Goal: Task Accomplishment & Management: Manage account settings

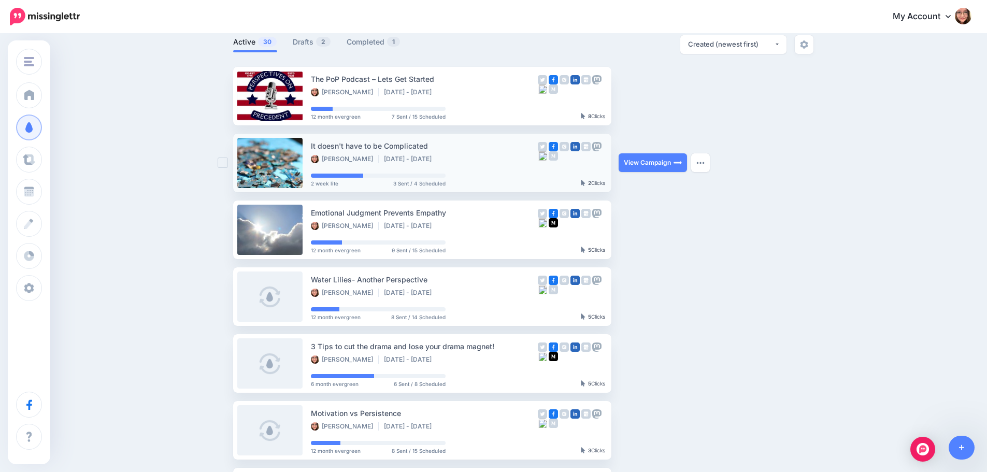
scroll to position [52, 0]
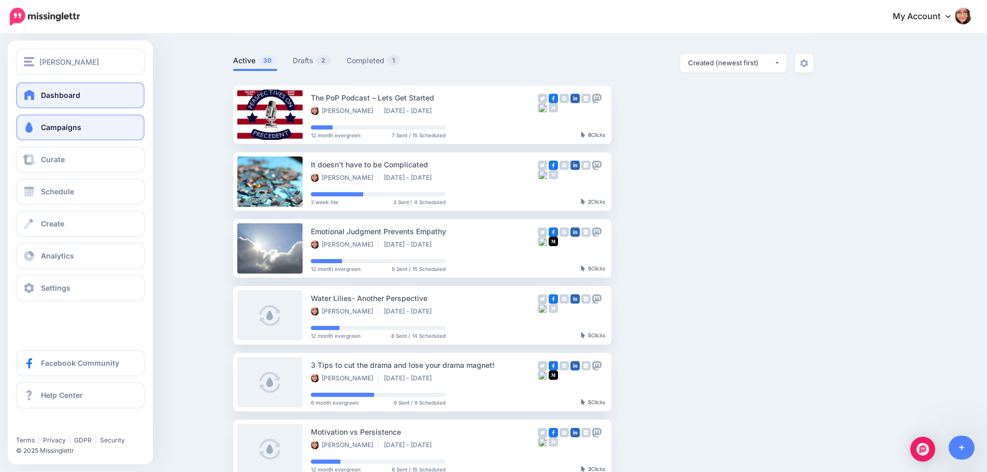
click at [38, 93] on link "Dashboard" at bounding box center [80, 95] width 128 height 26
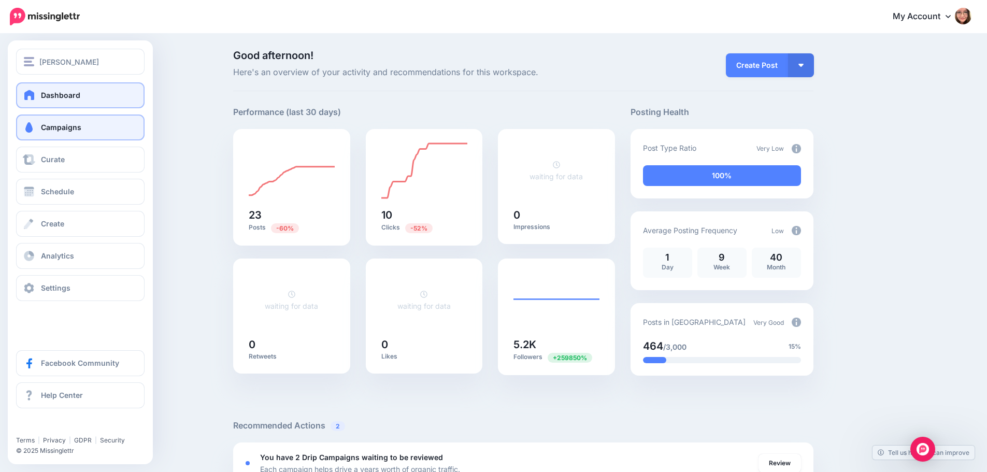
click at [42, 130] on span "Campaigns" at bounding box center [61, 127] width 40 height 9
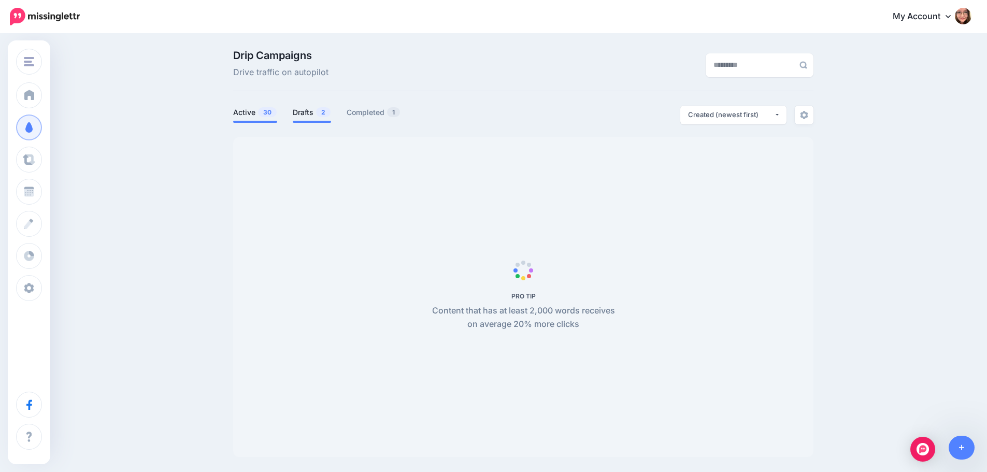
click at [314, 114] on link "Drafts 2" at bounding box center [312, 112] width 38 height 12
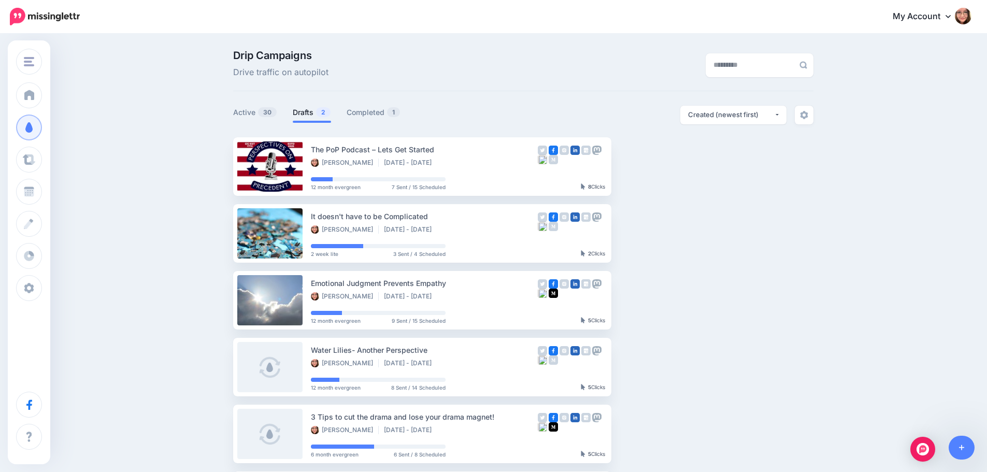
click at [314, 114] on link "Drafts 2" at bounding box center [312, 112] width 38 height 12
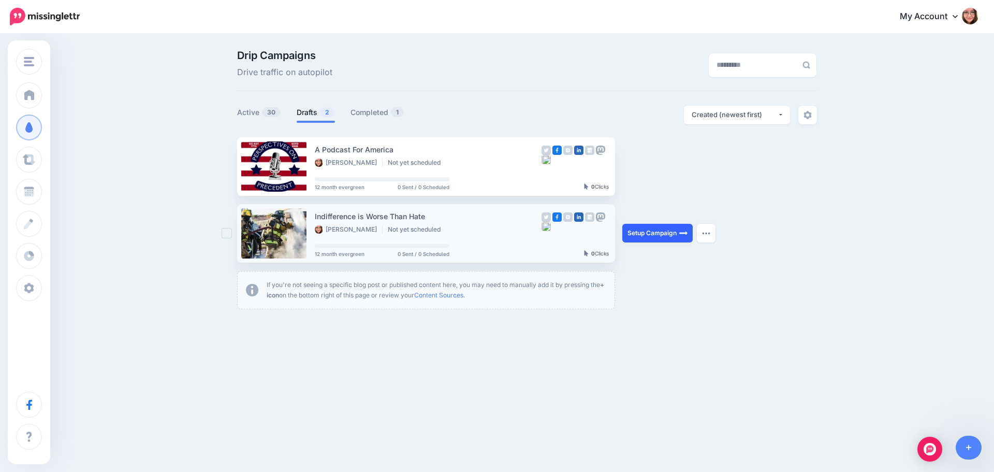
click at [660, 228] on link "Setup Campaign" at bounding box center [658, 233] width 70 height 19
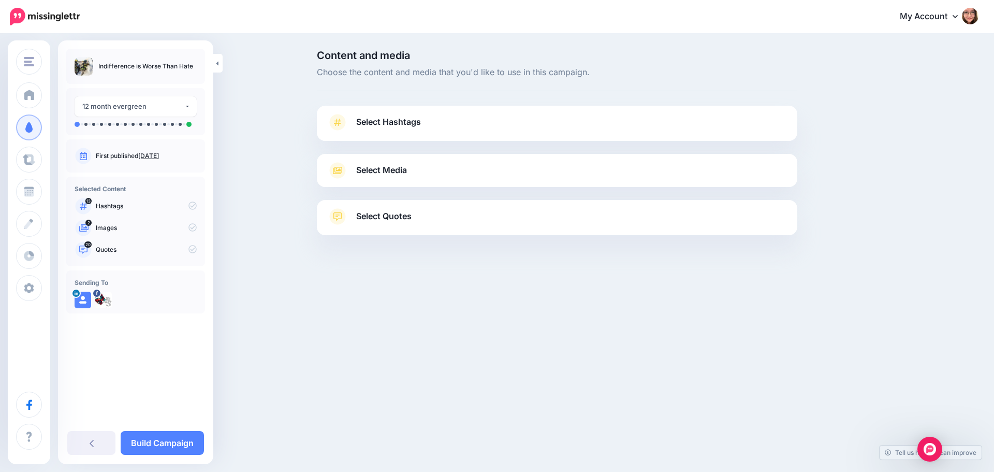
click at [417, 224] on link "Select Quotes" at bounding box center [557, 221] width 460 height 27
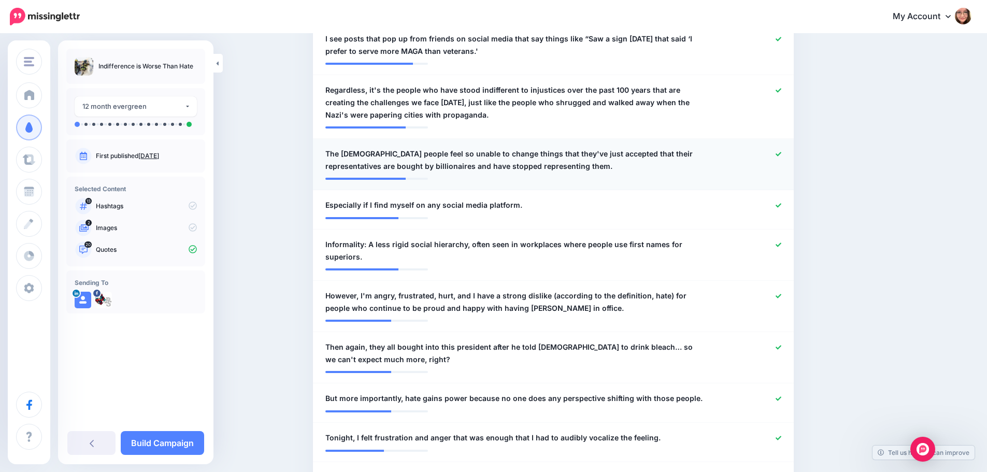
scroll to position [466, 0]
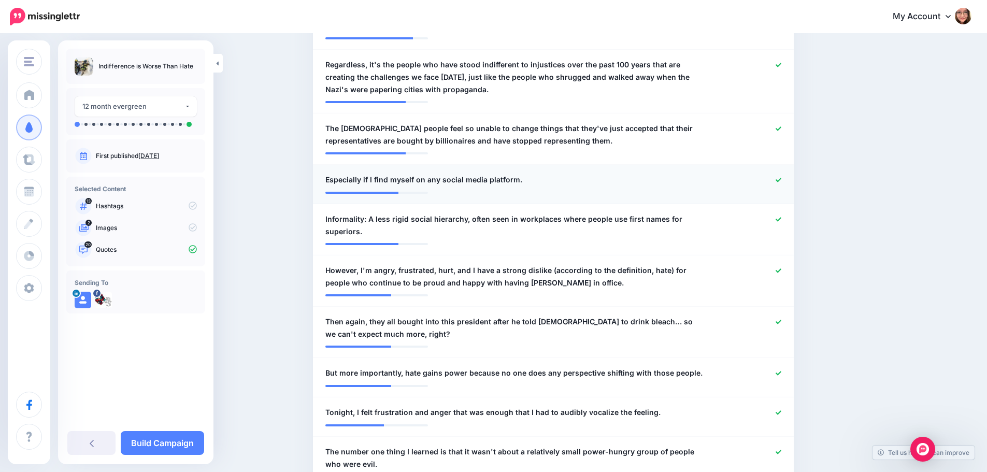
click at [785, 180] on div at bounding box center [750, 180] width 79 height 13
click at [781, 178] on icon at bounding box center [778, 180] width 6 height 6
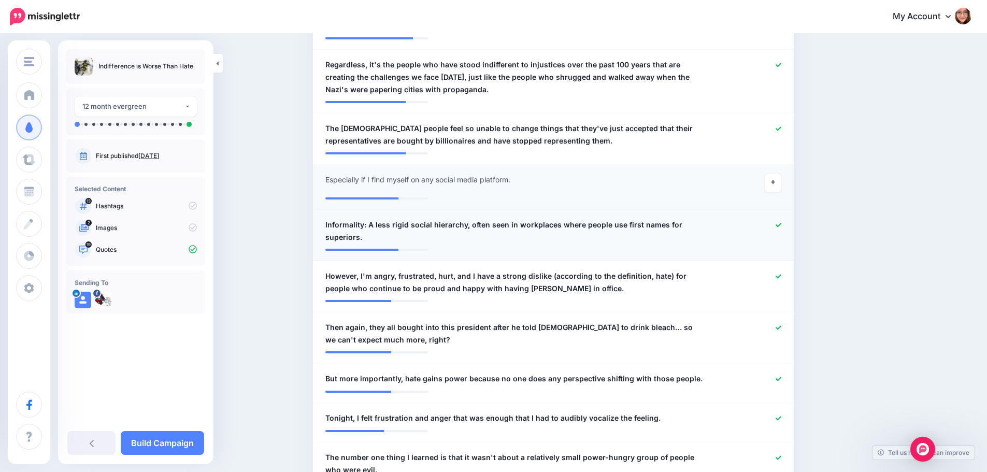
scroll to position [518, 0]
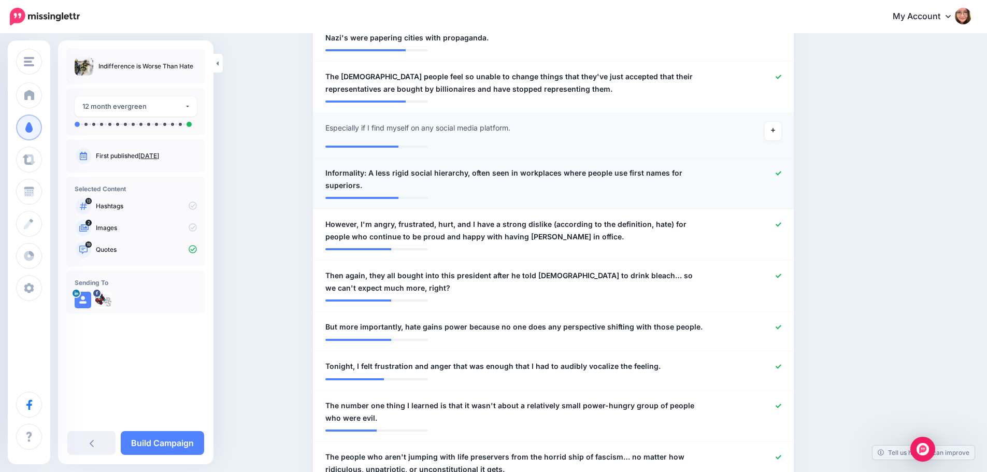
click at [781, 173] on icon at bounding box center [778, 173] width 6 height 6
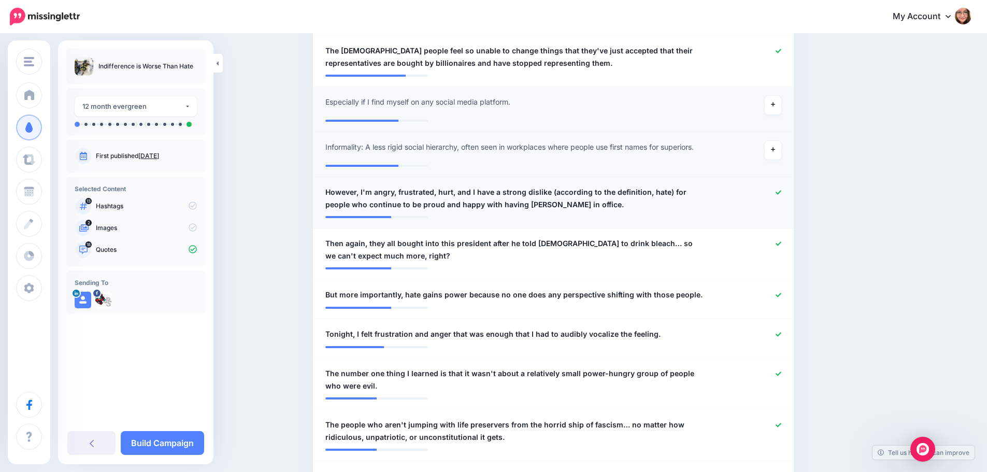
scroll to position [570, 0]
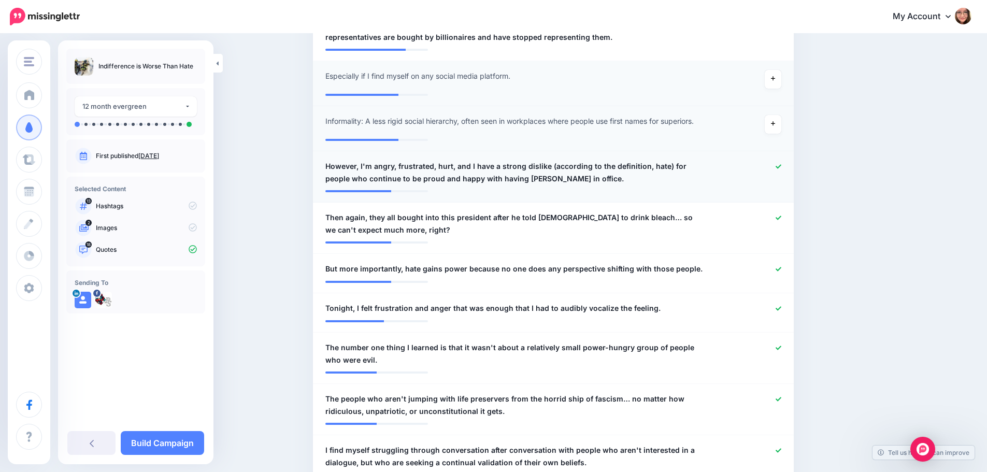
click at [781, 168] on icon at bounding box center [778, 166] width 6 height 4
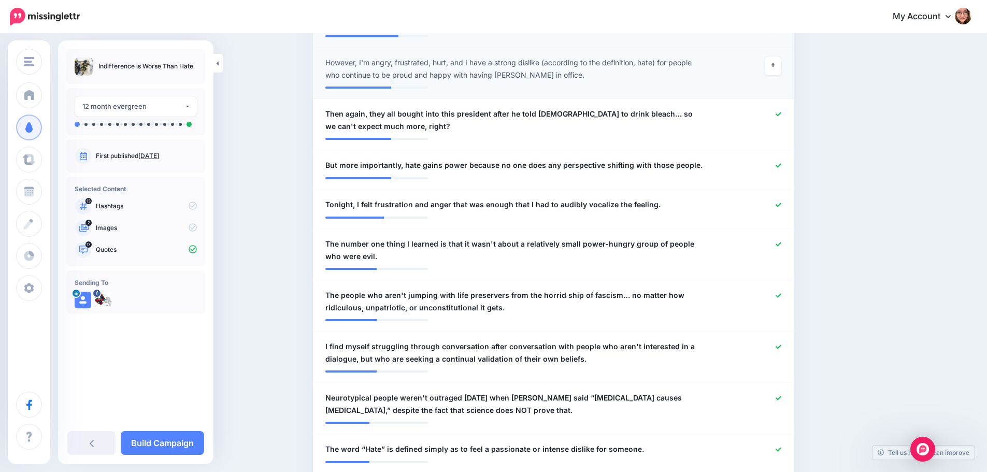
scroll to position [725, 0]
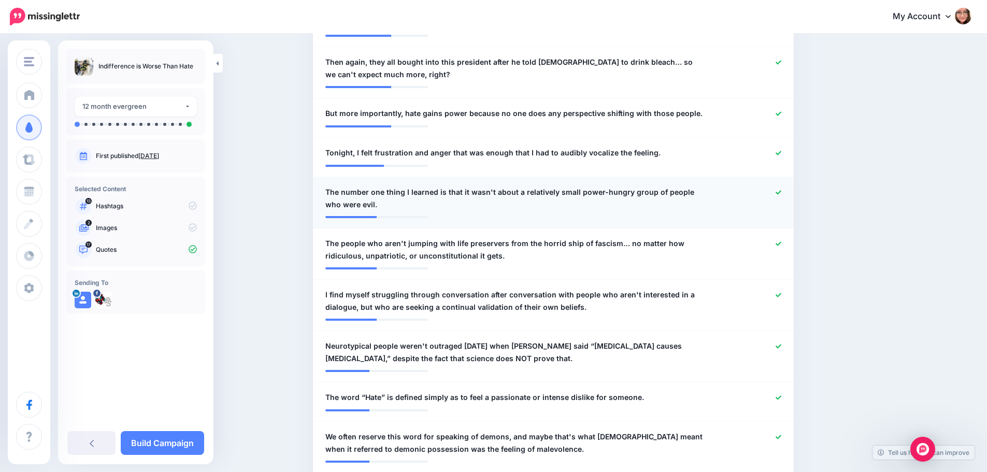
click at [349, 206] on span "The number one thing I learned is that it wasn't about a relatively small power…" at bounding box center [514, 198] width 378 height 25
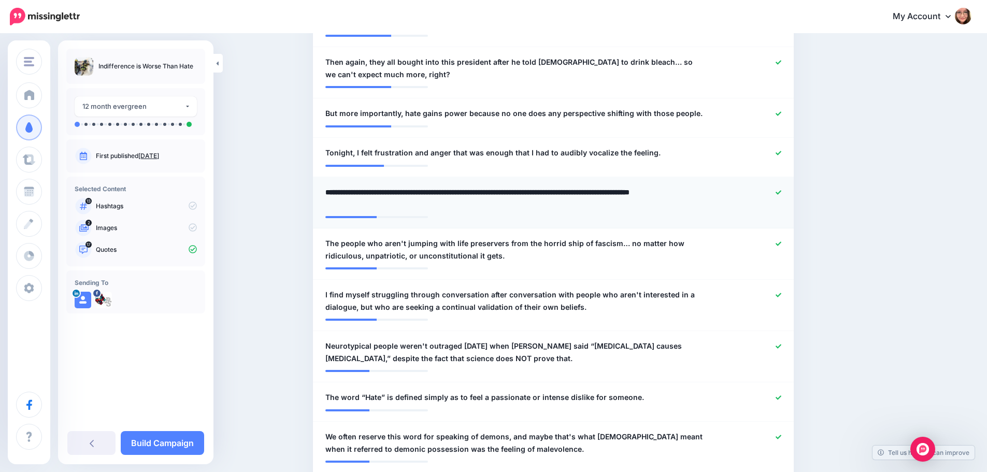
click at [350, 206] on textarea "**********" at bounding box center [514, 198] width 378 height 25
click at [367, 204] on textarea "**********" at bounding box center [514, 198] width 378 height 25
type textarea "**********"
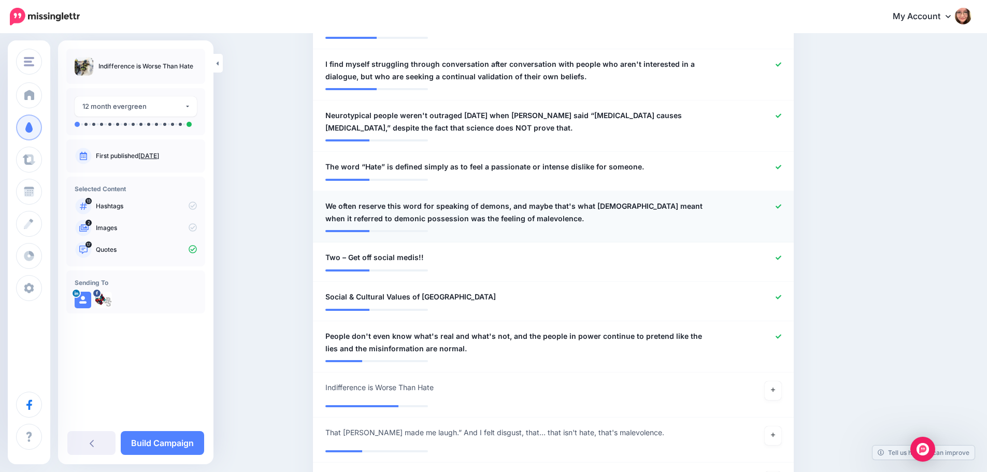
scroll to position [984, 0]
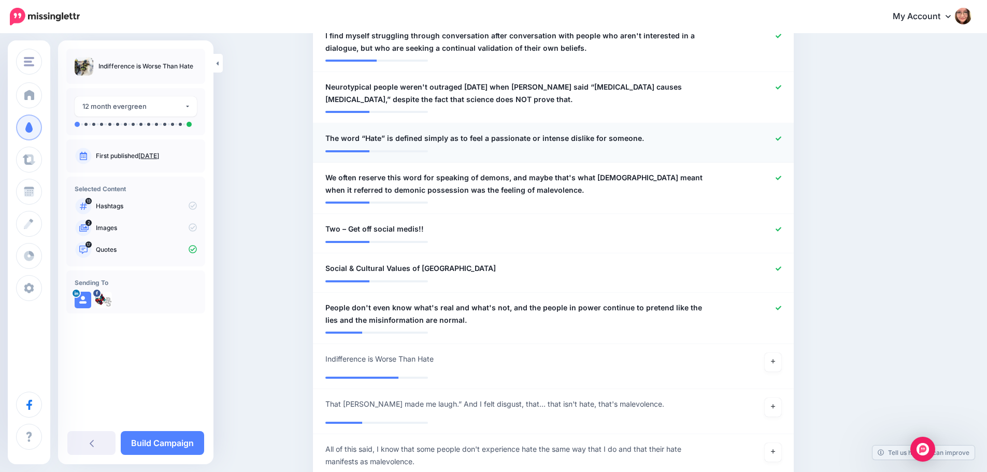
click at [461, 138] on span "The word “Hate” is defined simply as to feel a passionate or intense dislike fo…" at bounding box center [484, 138] width 319 height 12
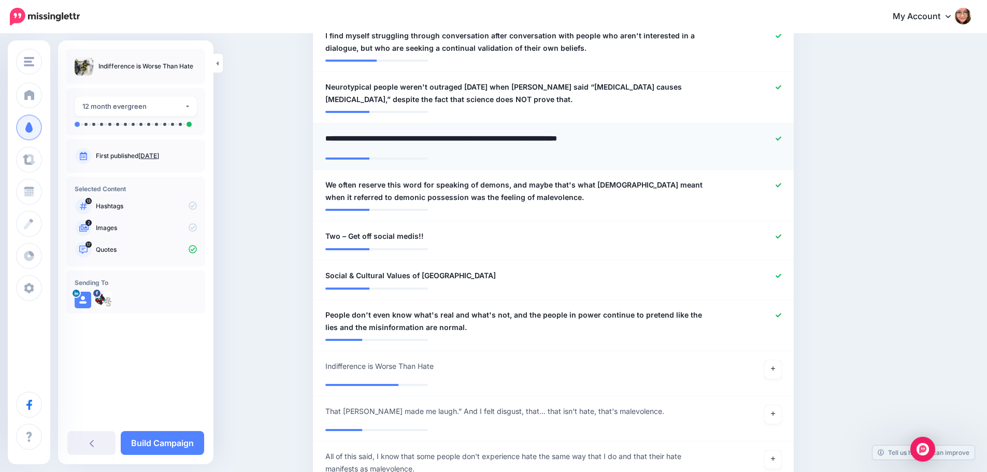
click at [459, 137] on textarea "**********" at bounding box center [514, 142] width 378 height 20
click at [641, 137] on textarea "**********" at bounding box center [514, 142] width 378 height 20
type textarea "**********"
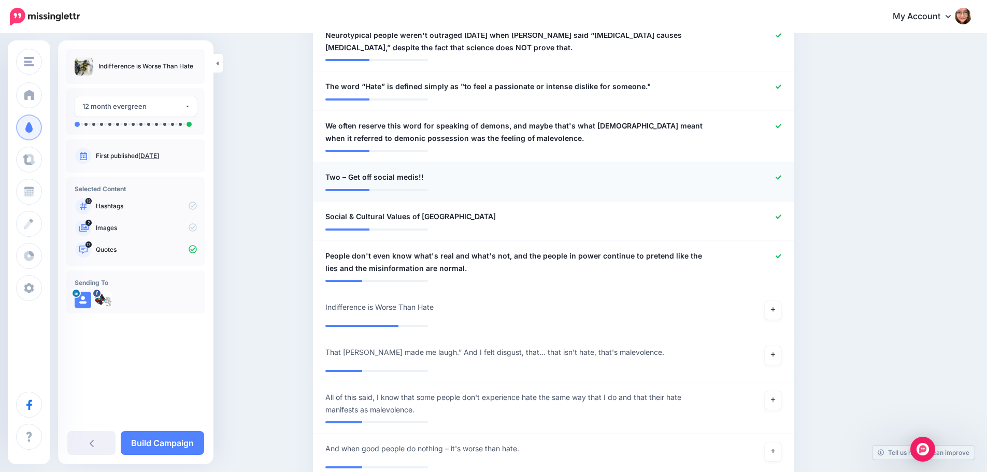
scroll to position [1088, 0]
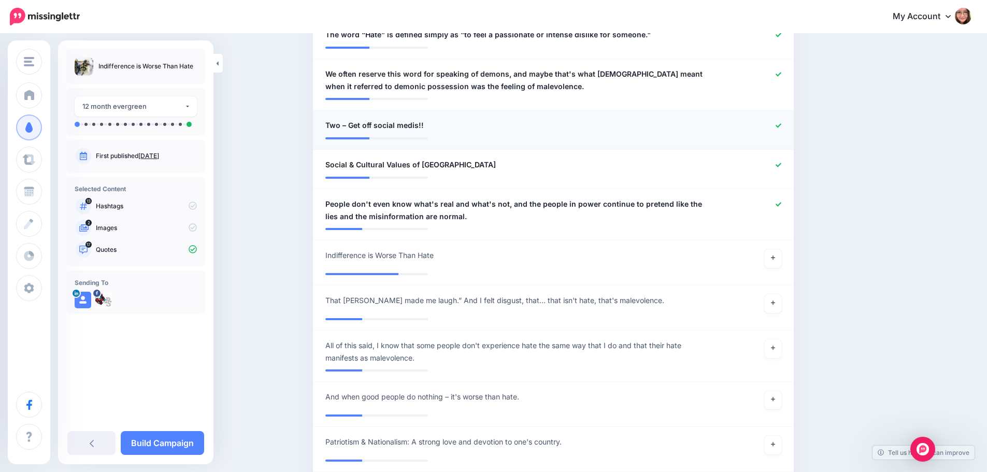
click at [781, 125] on icon at bounding box center [778, 126] width 6 height 6
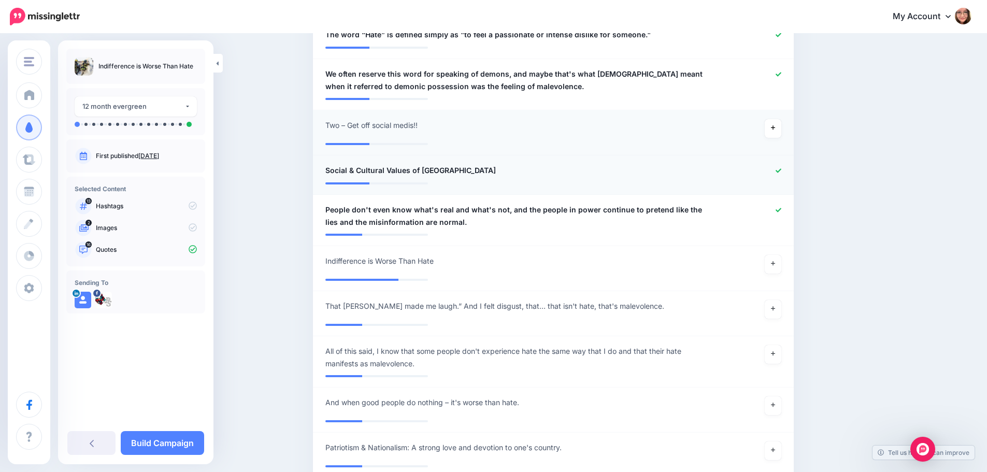
click at [781, 172] on icon at bounding box center [778, 171] width 6 height 6
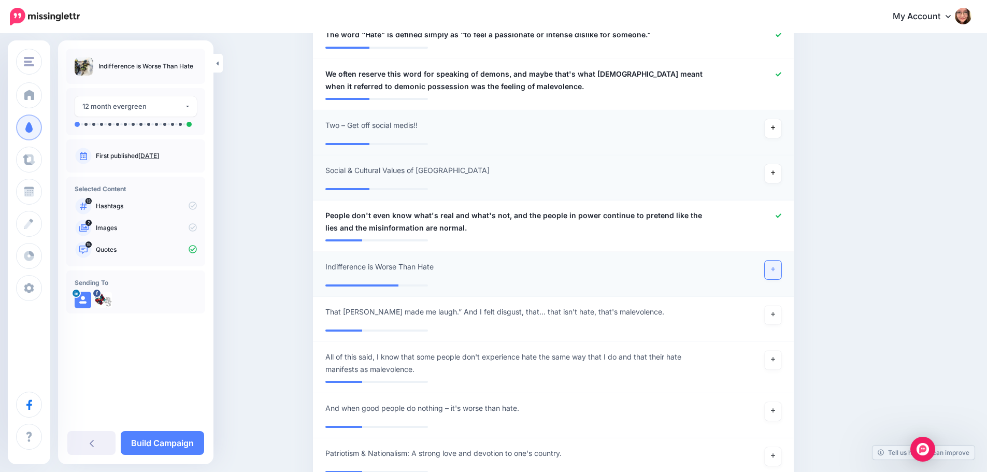
click at [781, 276] on link at bounding box center [773, 270] width 17 height 19
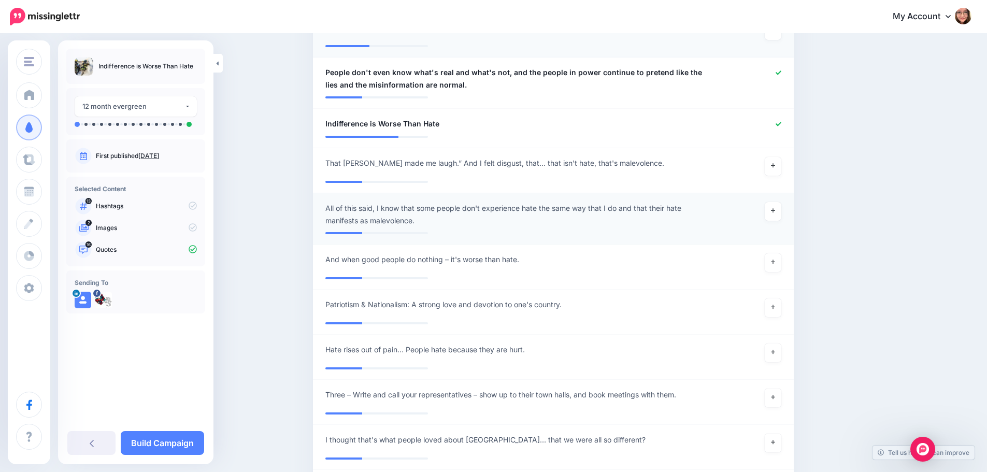
scroll to position [1243, 0]
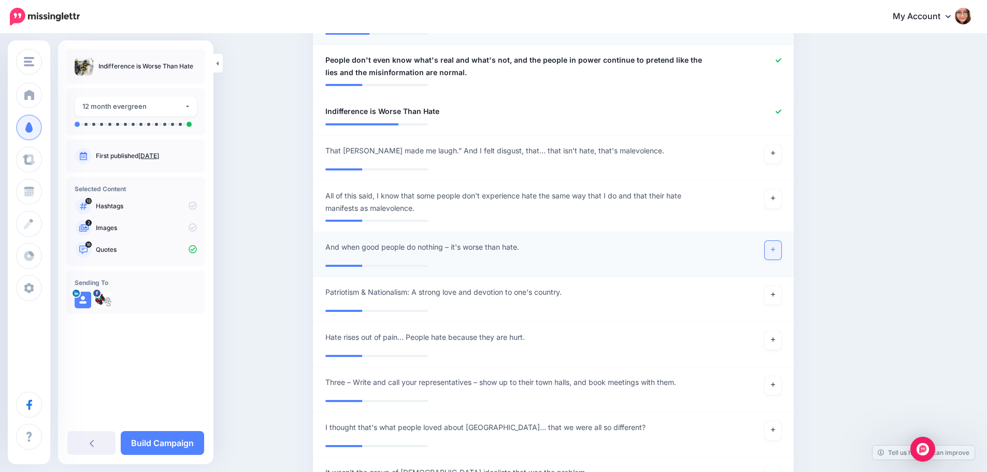
click at [774, 250] on icon at bounding box center [773, 250] width 4 height 6
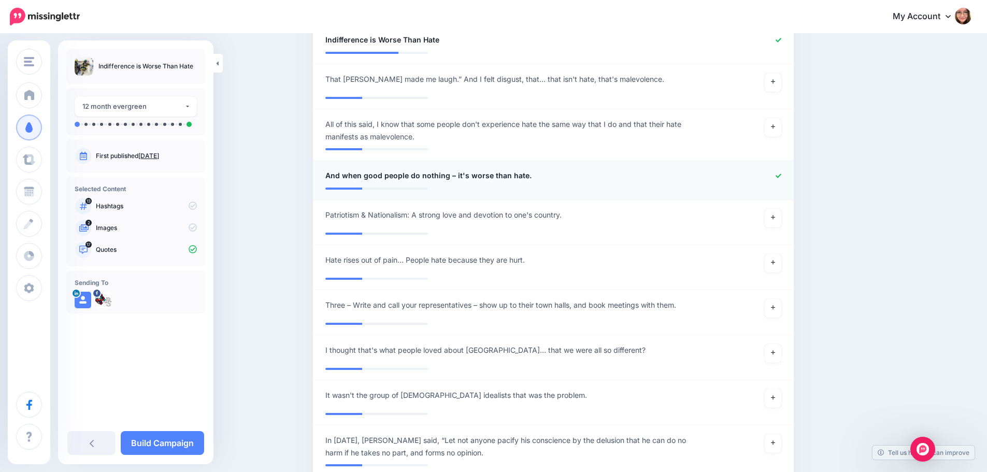
scroll to position [1347, 0]
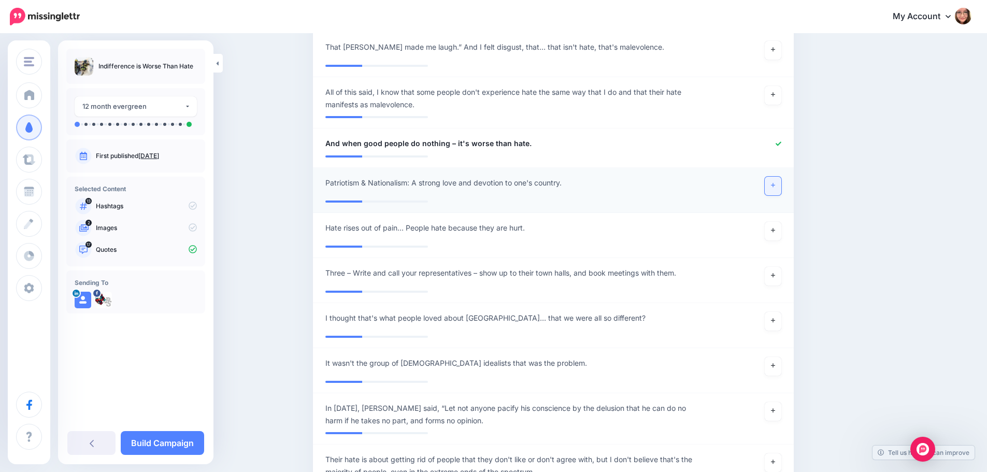
click at [773, 189] on link at bounding box center [773, 186] width 17 height 19
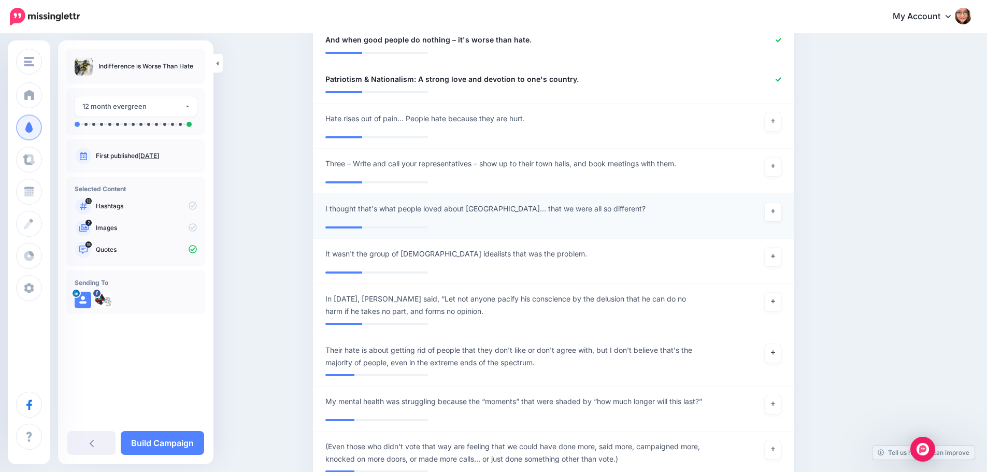
scroll to position [1502, 0]
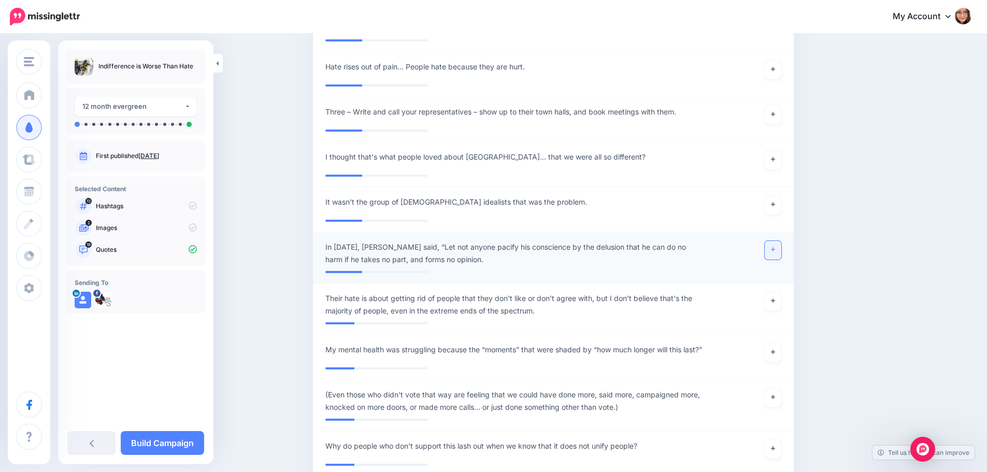
click at [775, 251] on icon at bounding box center [773, 250] width 4 height 4
click at [475, 260] on span "In 1867, John Stuart Mill said, “Let not anyone pacify his conscience by the de…" at bounding box center [514, 253] width 378 height 25
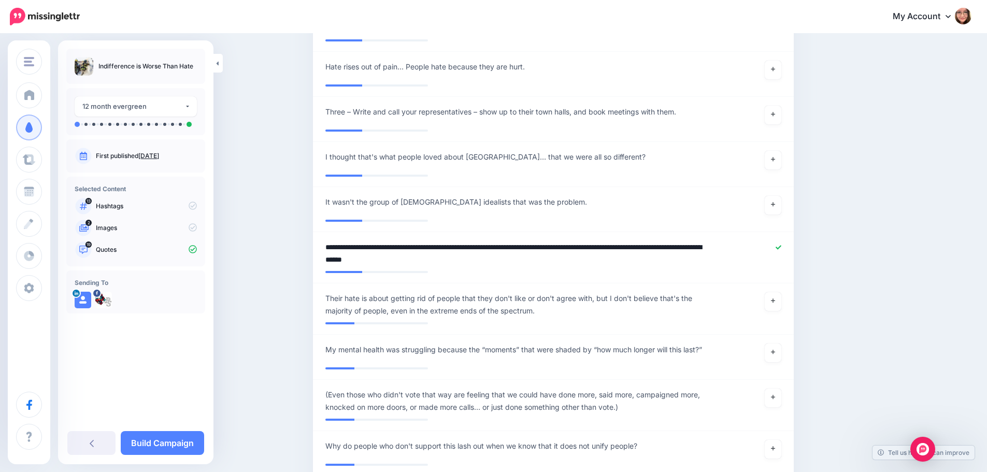
click at [776, 244] on div at bounding box center [750, 253] width 79 height 25
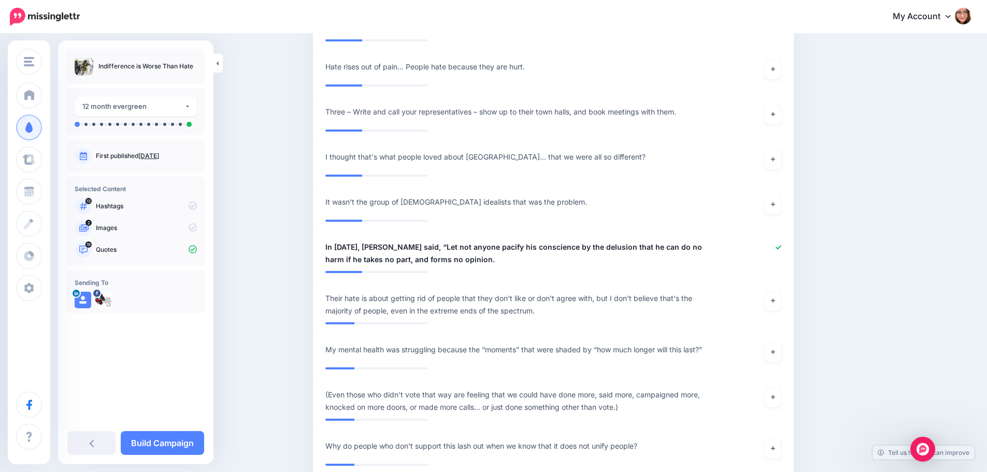
click at [779, 247] on icon at bounding box center [778, 247] width 6 height 6
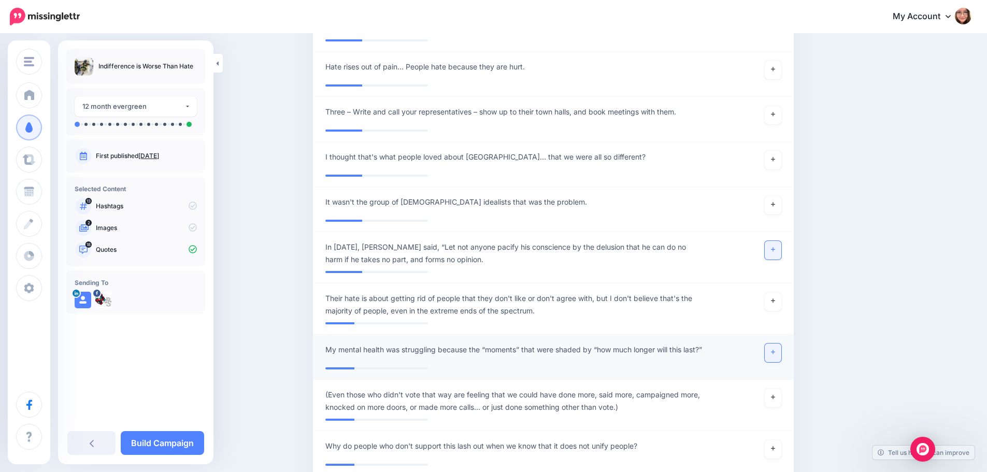
click at [775, 354] on icon at bounding box center [773, 352] width 4 height 6
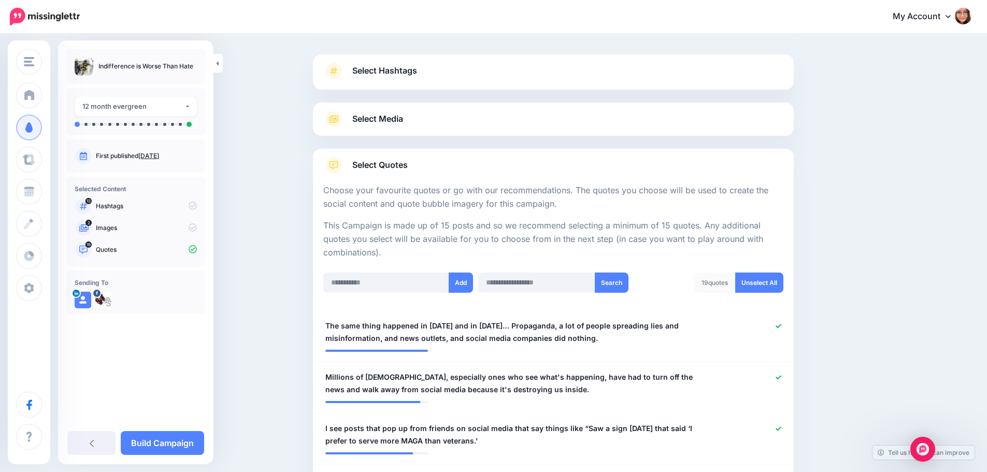
scroll to position [40, 0]
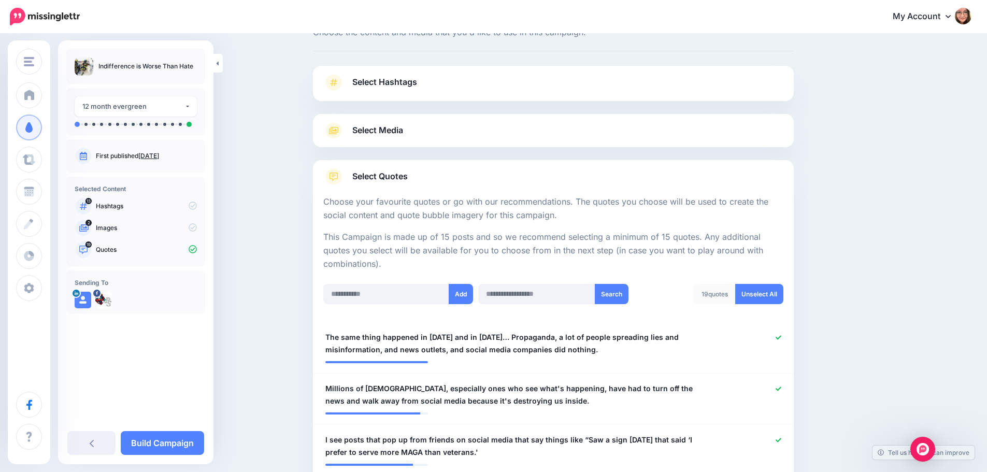
click at [611, 128] on link "Select Media" at bounding box center [553, 130] width 460 height 17
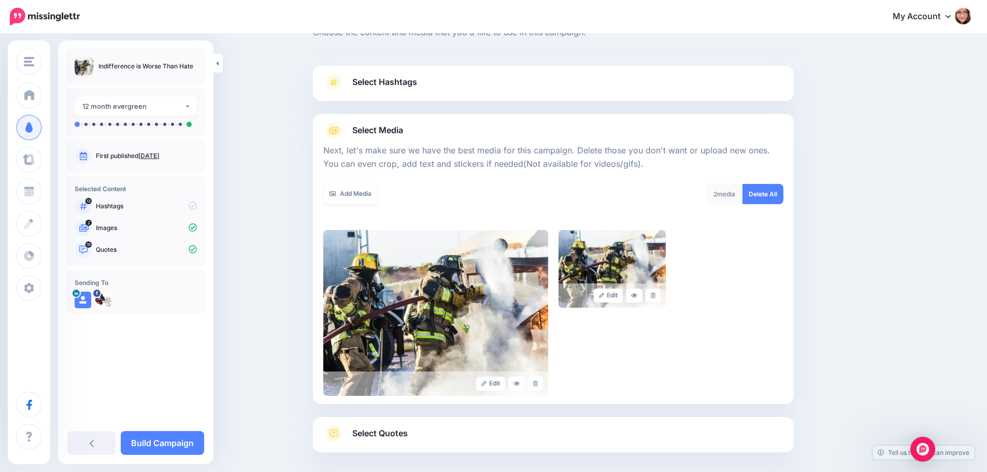
click at [599, 76] on link "Select Hashtags" at bounding box center [553, 87] width 460 height 27
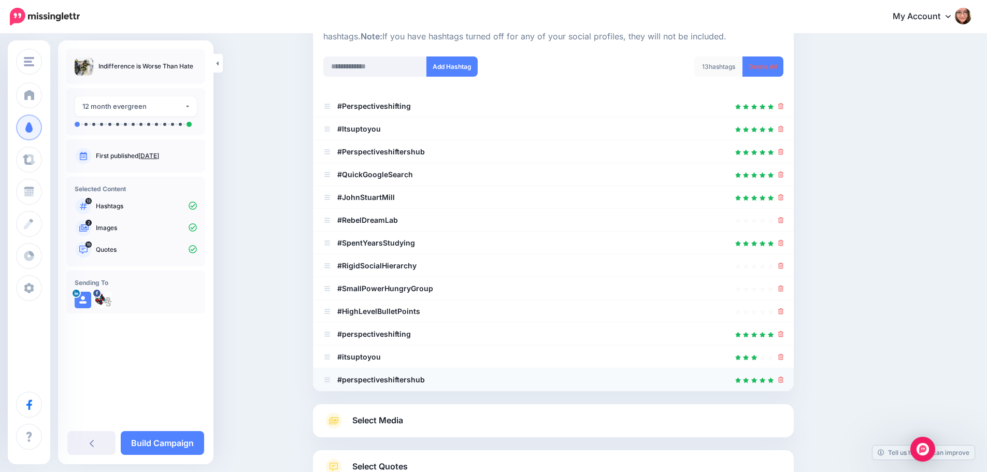
scroll to position [102, 0]
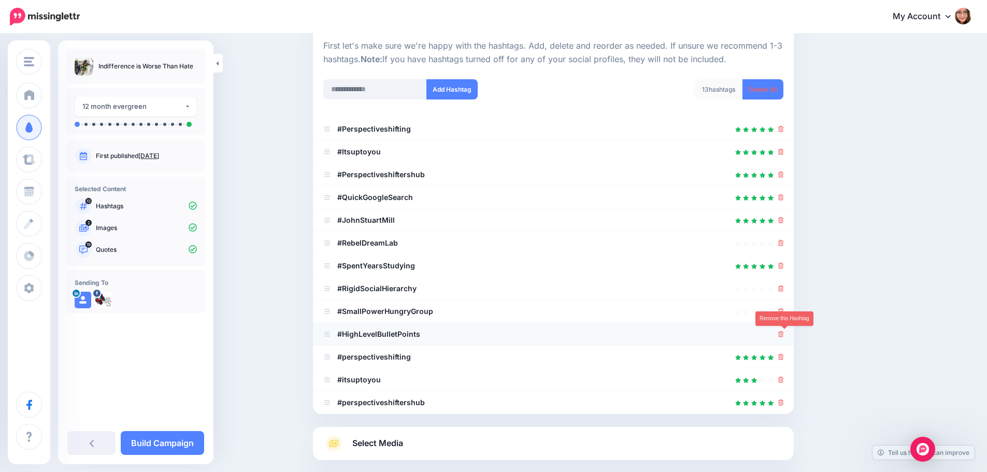
click at [784, 333] on icon at bounding box center [781, 334] width 6 height 6
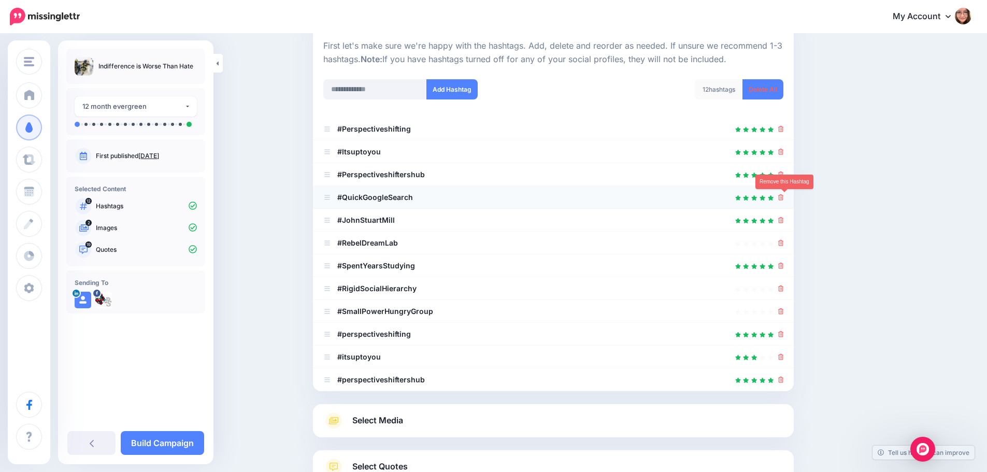
click at [784, 198] on icon at bounding box center [781, 197] width 6 height 6
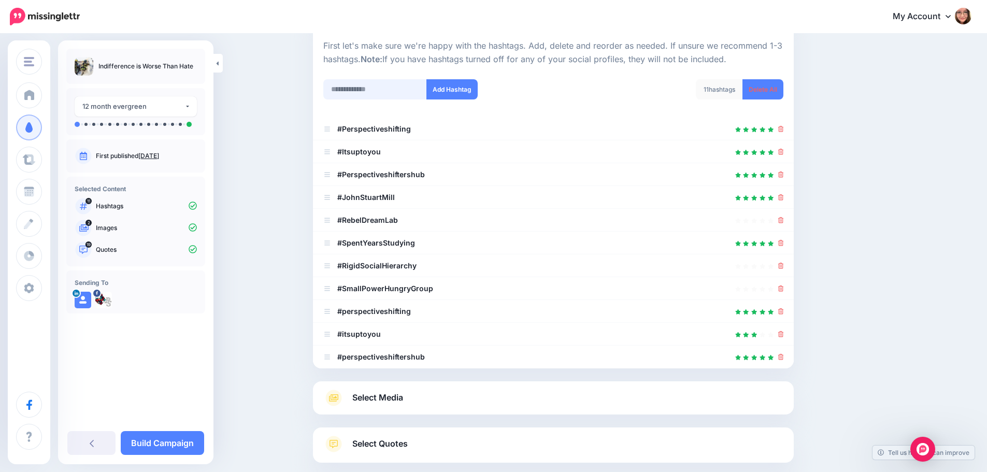
click at [406, 85] on input "text" at bounding box center [375, 89] width 104 height 20
type input "**********"
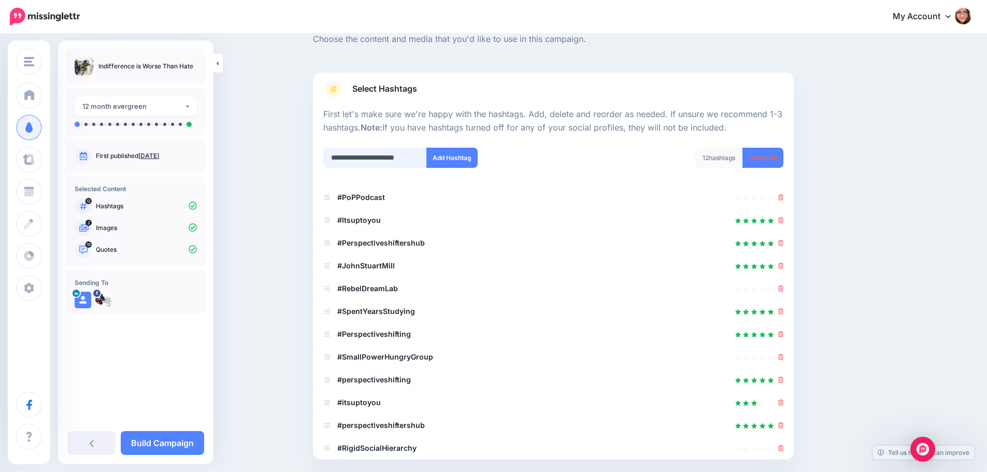
scroll to position [27, 0]
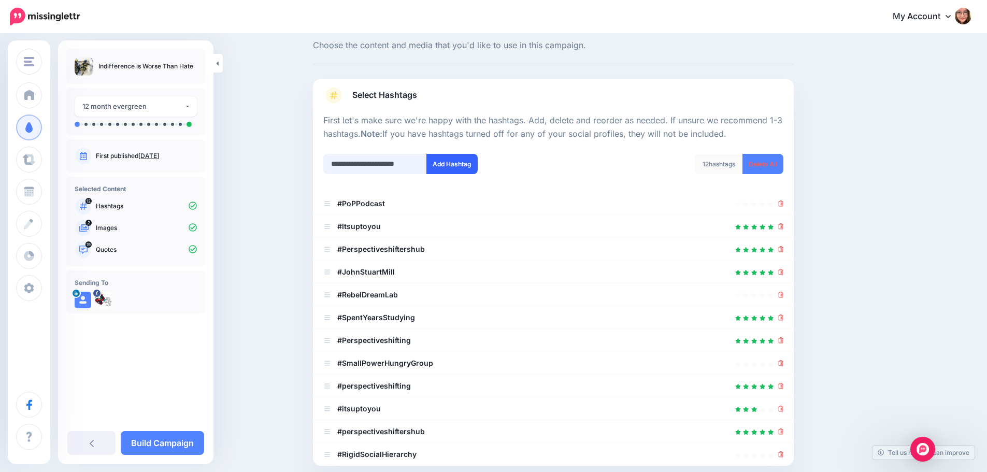
type input "**********"
click at [465, 171] on button "Add Hashtag" at bounding box center [451, 164] width 51 height 20
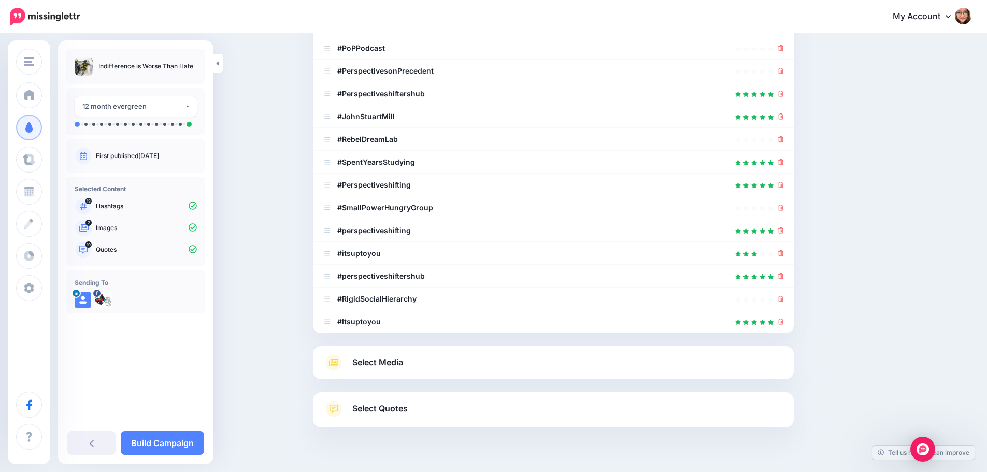
scroll to position [205, 0]
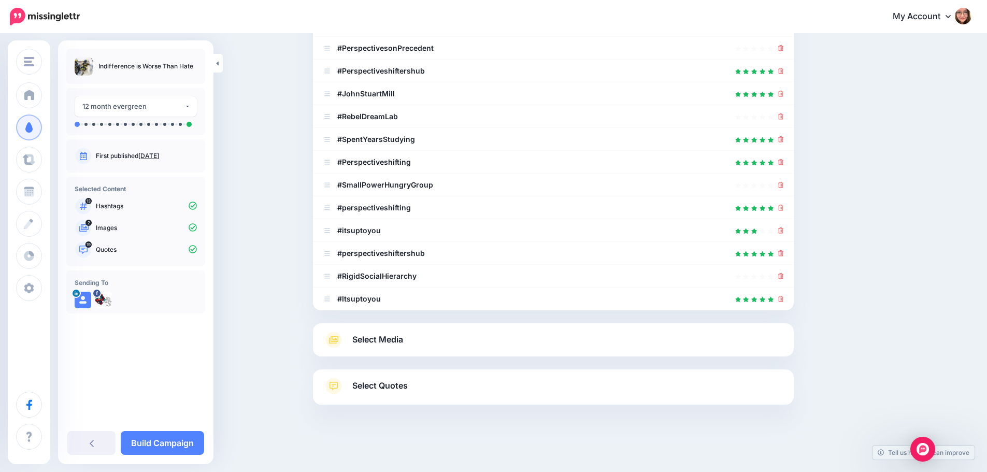
click at [371, 340] on span "Select Media" at bounding box center [377, 340] width 51 height 14
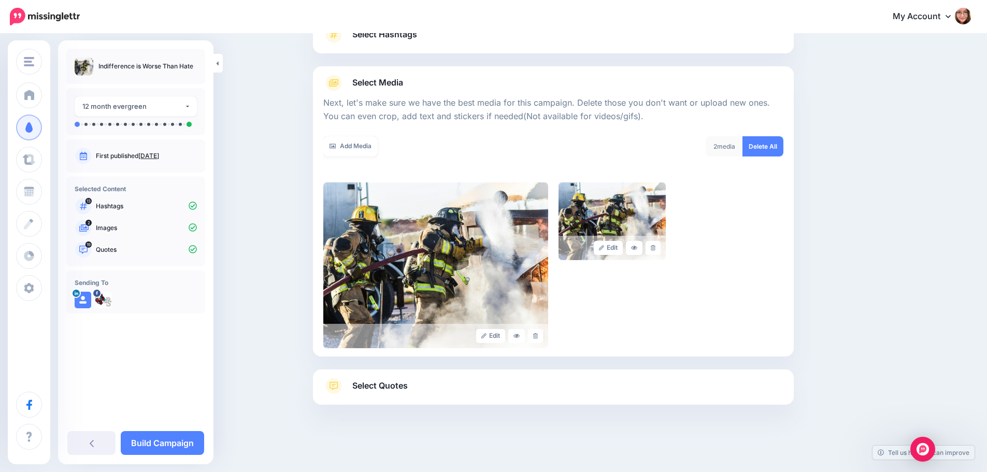
scroll to position [88, 0]
click at [362, 148] on link "Add Media" at bounding box center [350, 146] width 54 height 20
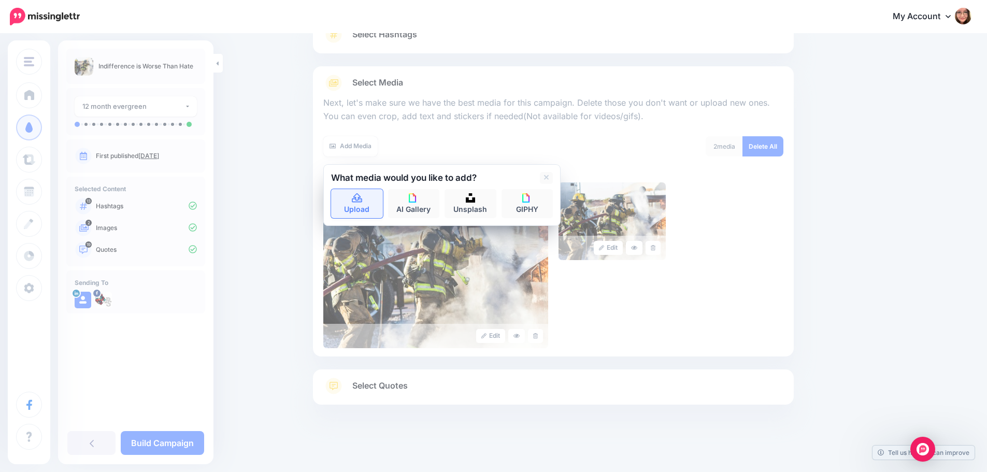
click at [368, 204] on link "Upload" at bounding box center [357, 203] width 52 height 29
click at [471, 209] on link "Unsplash" at bounding box center [470, 203] width 52 height 29
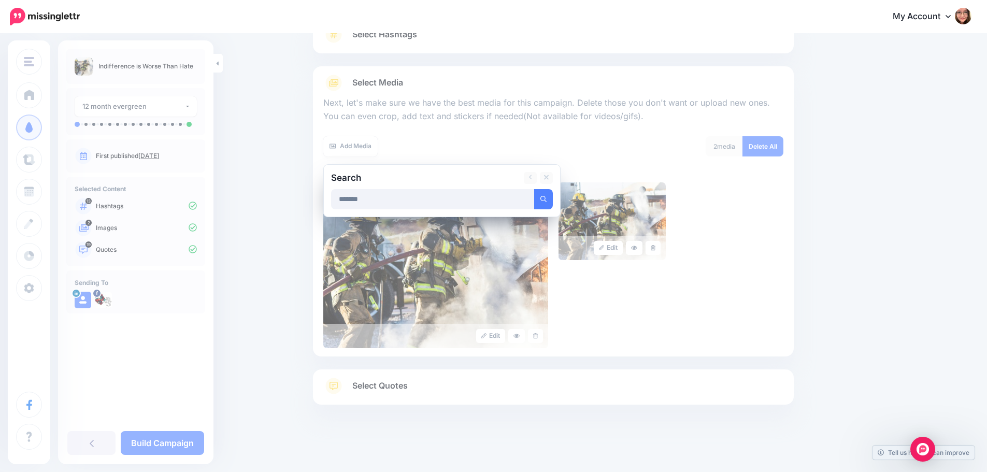
type input "*******"
click at [534, 189] on button "submit" at bounding box center [543, 199] width 19 height 20
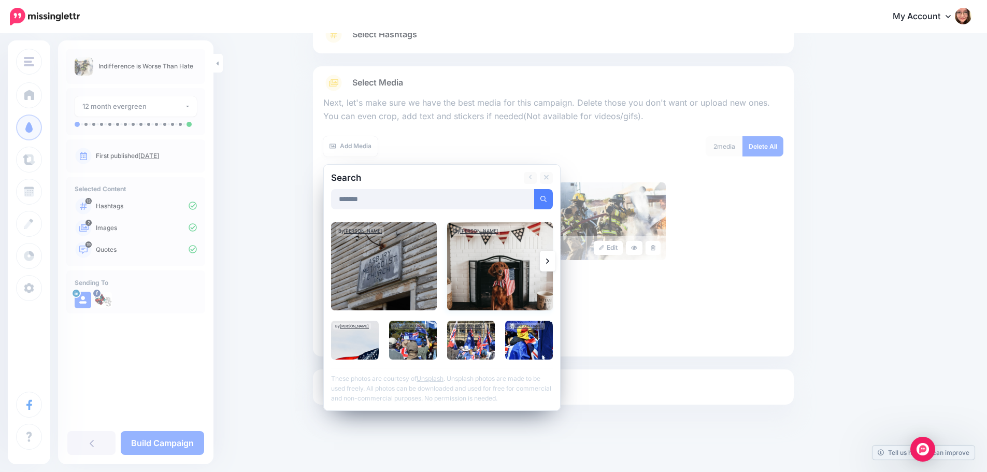
click at [483, 275] on img at bounding box center [500, 266] width 106 height 88
click at [369, 347] on img at bounding box center [355, 340] width 48 height 39
click at [530, 198] on link "Add Media" at bounding box center [531, 199] width 44 height 20
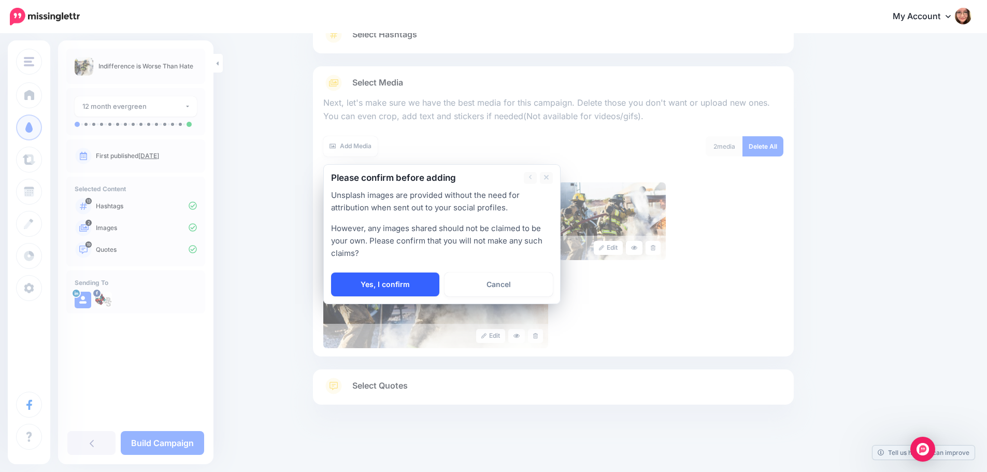
click at [412, 281] on link "Yes, I confirm" at bounding box center [385, 284] width 108 height 24
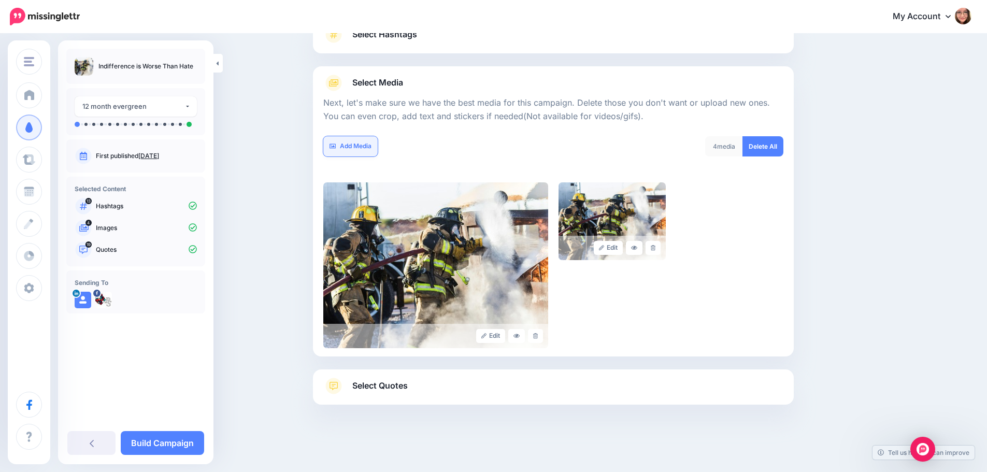
click at [362, 148] on link "Add Media" at bounding box center [350, 146] width 54 height 20
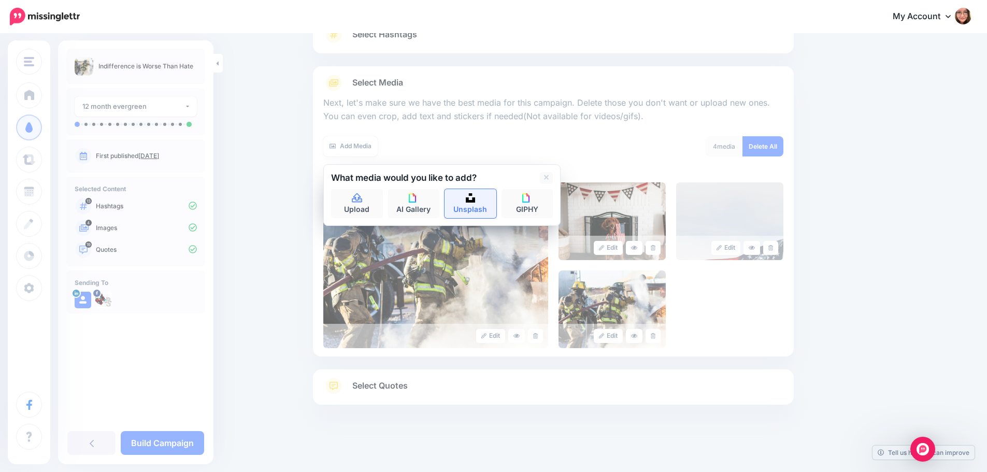
click at [474, 203] on link "Unsplash" at bounding box center [470, 203] width 52 height 29
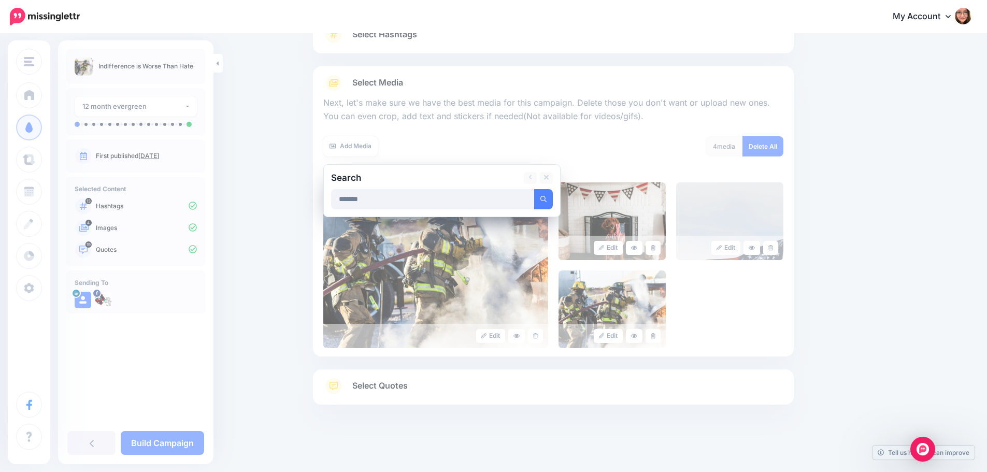
type input "*******"
click at [534, 189] on button "submit" at bounding box center [543, 199] width 19 height 20
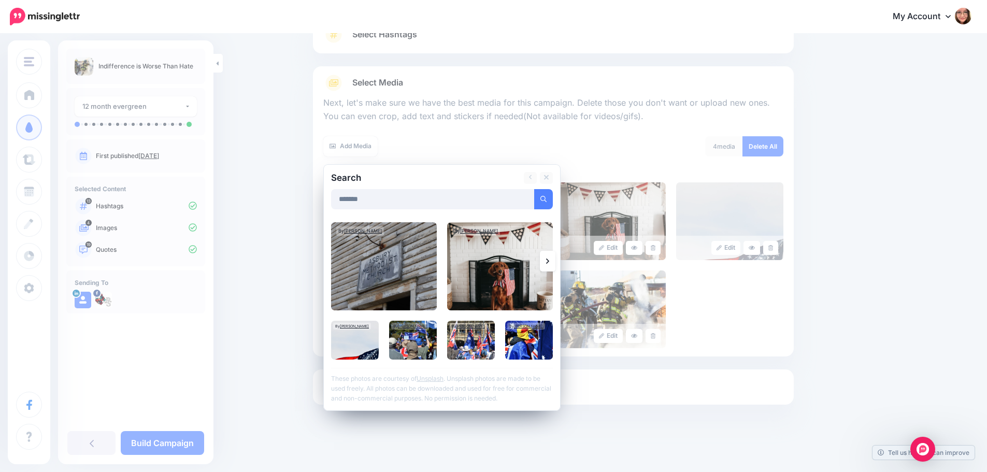
click at [550, 256] on link at bounding box center [548, 261] width 16 height 21
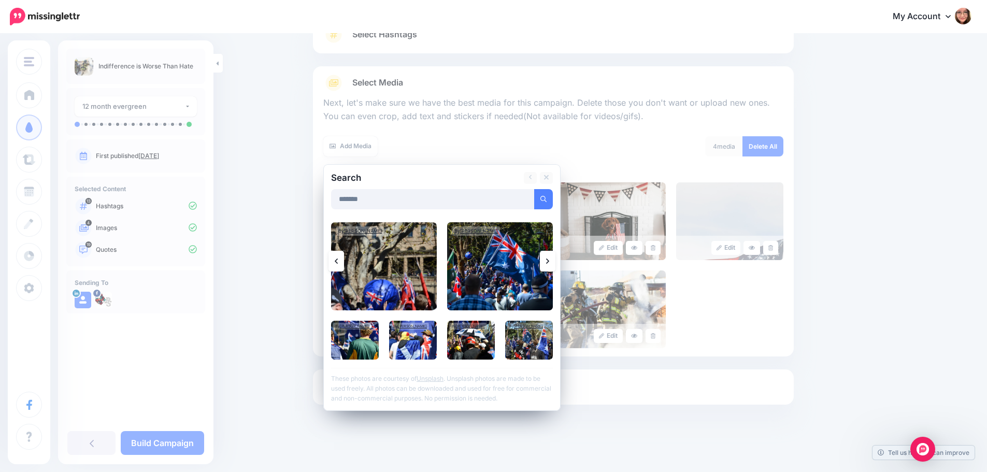
click at [549, 262] on icon at bounding box center [547, 261] width 3 height 8
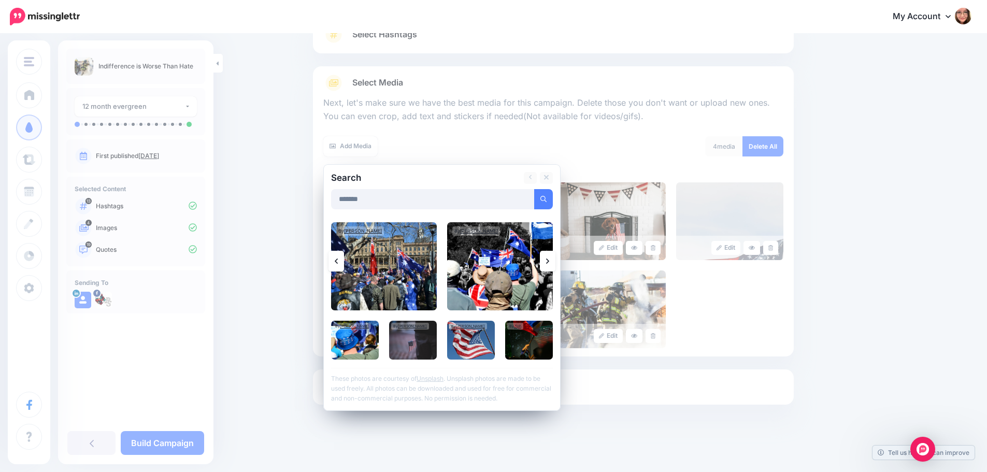
click at [549, 262] on icon at bounding box center [547, 261] width 3 height 8
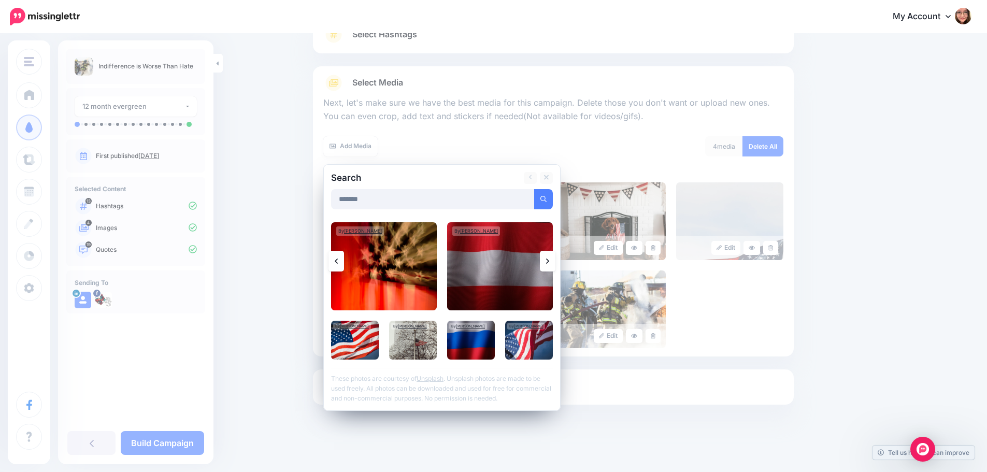
click at [549, 262] on icon at bounding box center [547, 261] width 3 height 8
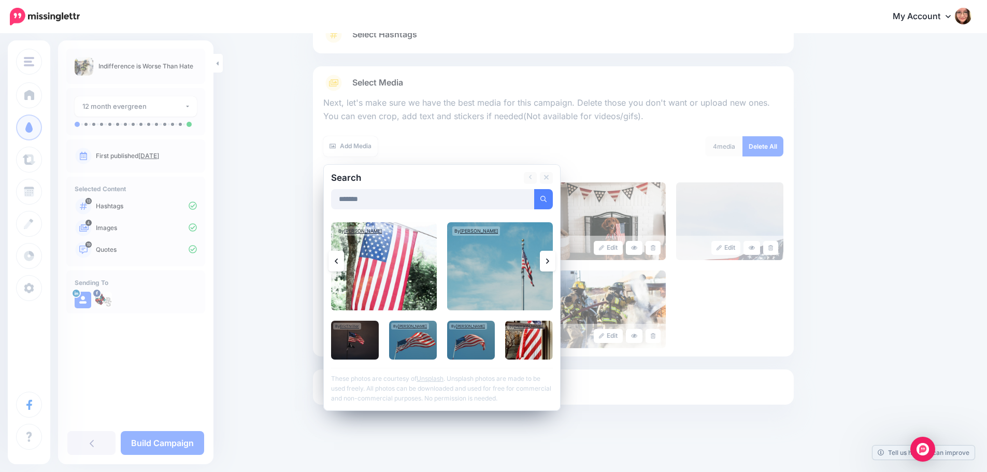
click at [549, 262] on icon at bounding box center [547, 261] width 3 height 8
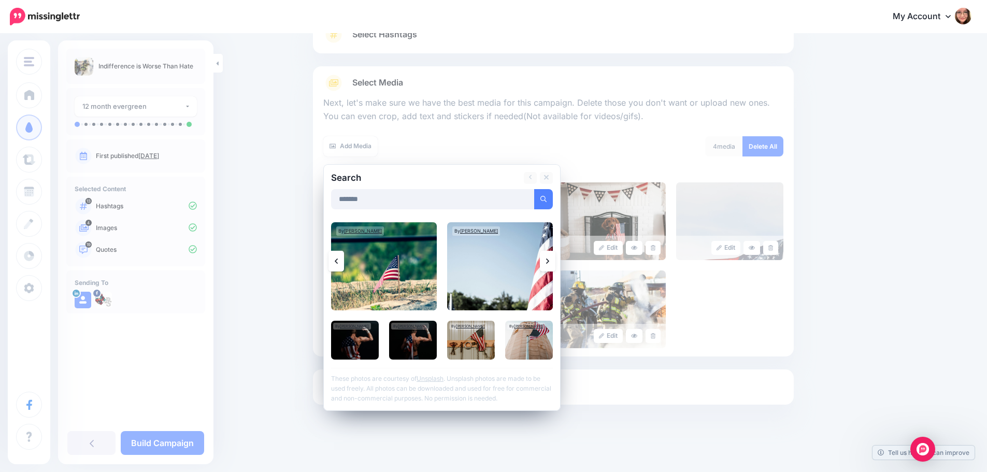
click at [549, 262] on icon at bounding box center [547, 261] width 3 height 8
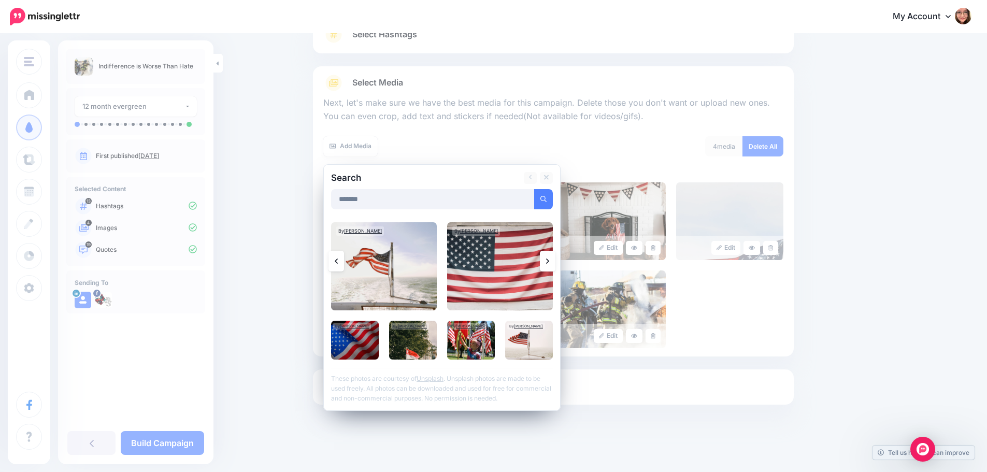
click at [549, 262] on icon at bounding box center [547, 261] width 3 height 8
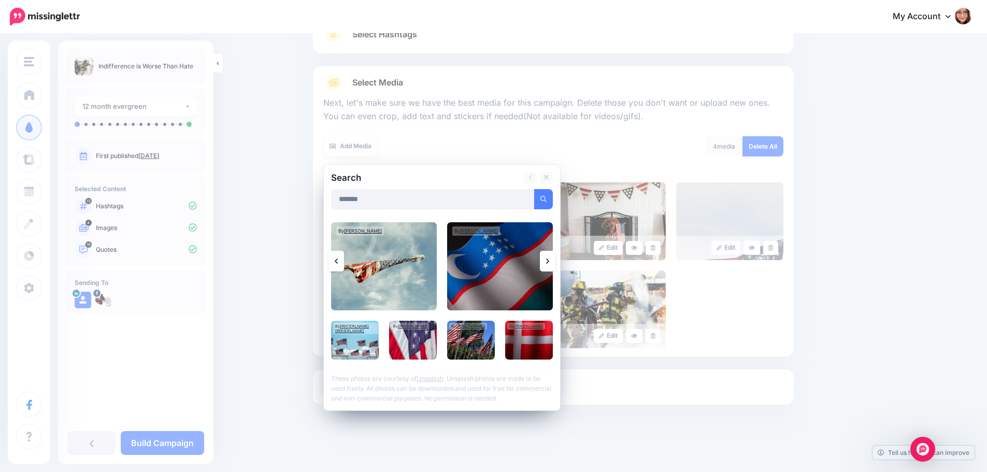
click at [549, 262] on icon at bounding box center [547, 261] width 3 height 8
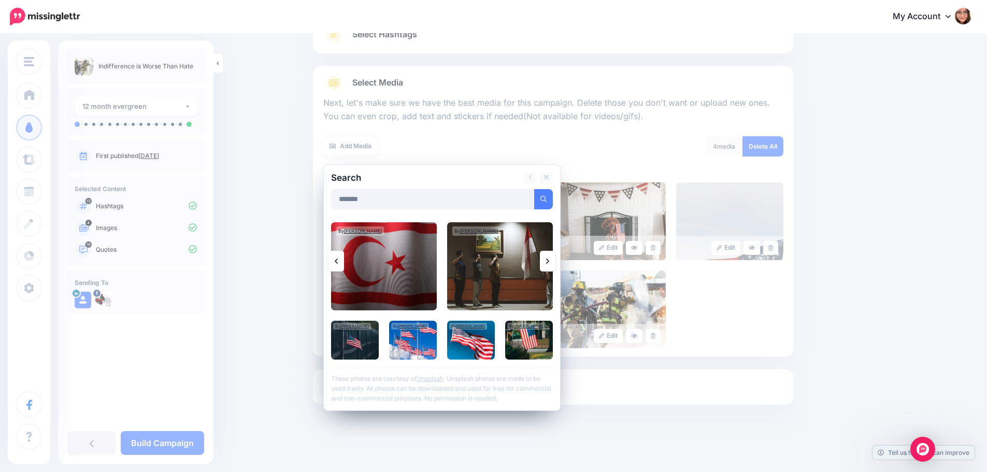
click at [549, 262] on icon at bounding box center [547, 261] width 3 height 8
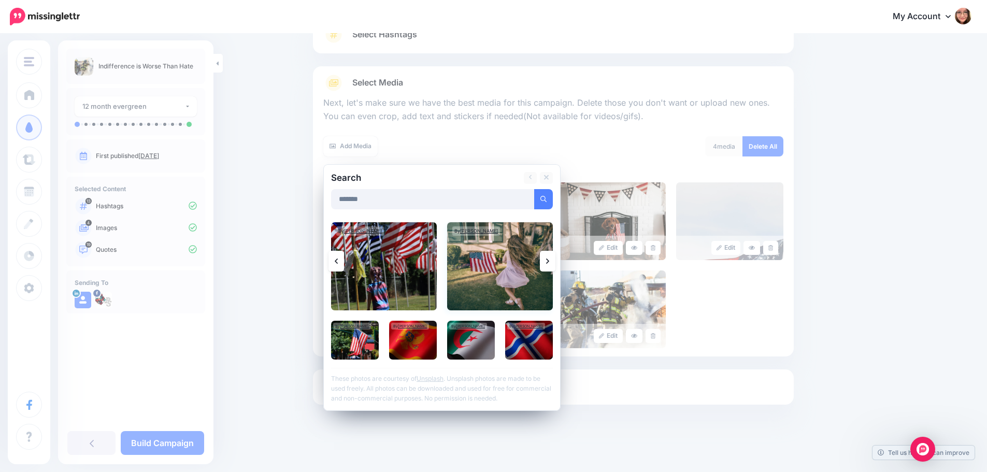
click at [485, 265] on img at bounding box center [500, 266] width 106 height 88
click at [549, 199] on link "Add Media" at bounding box center [531, 199] width 44 height 20
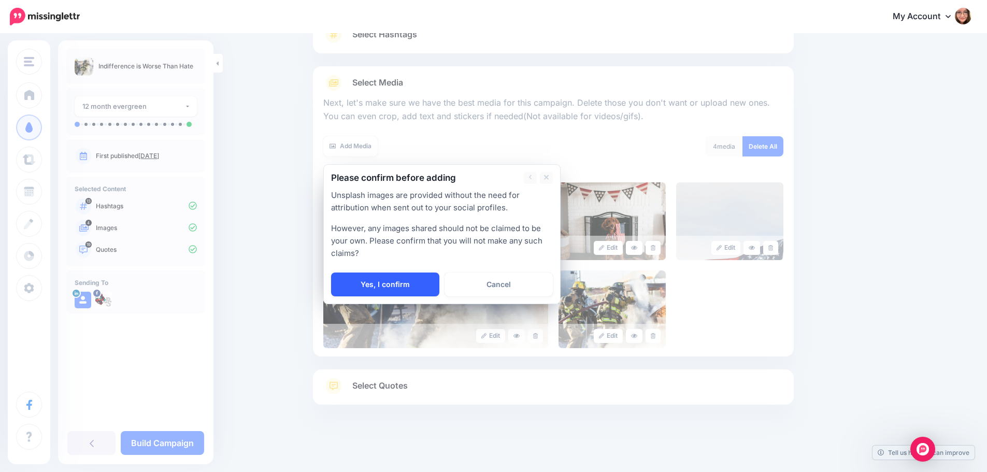
click at [422, 288] on link "Yes, I confirm" at bounding box center [385, 284] width 108 height 24
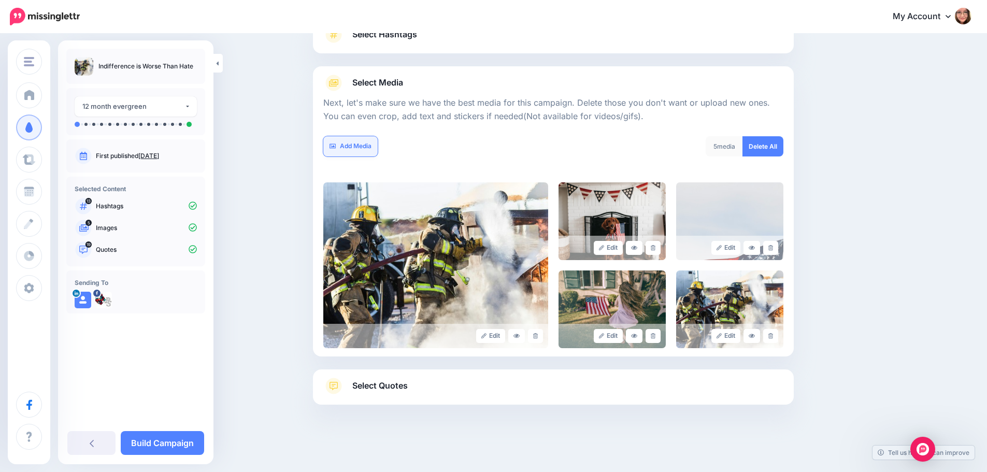
click at [374, 146] on link "Add Media" at bounding box center [350, 146] width 54 height 20
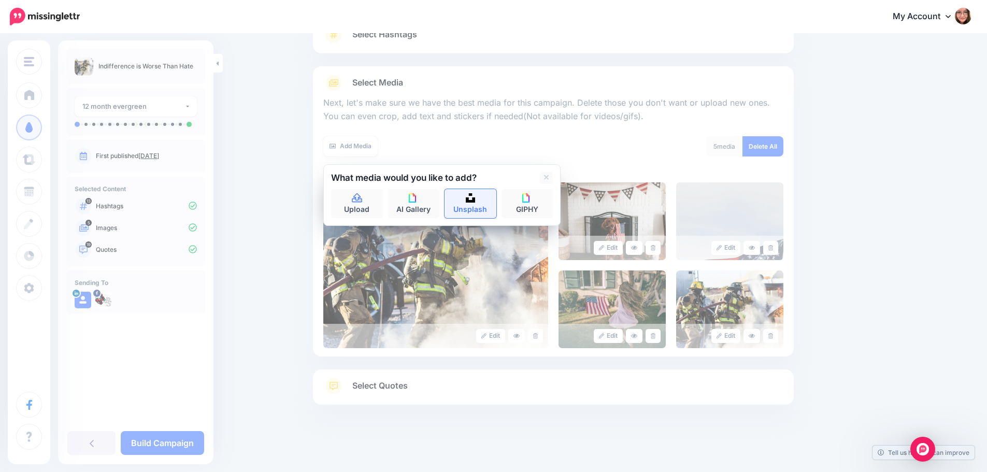
click at [483, 204] on link "Unsplash" at bounding box center [470, 203] width 52 height 29
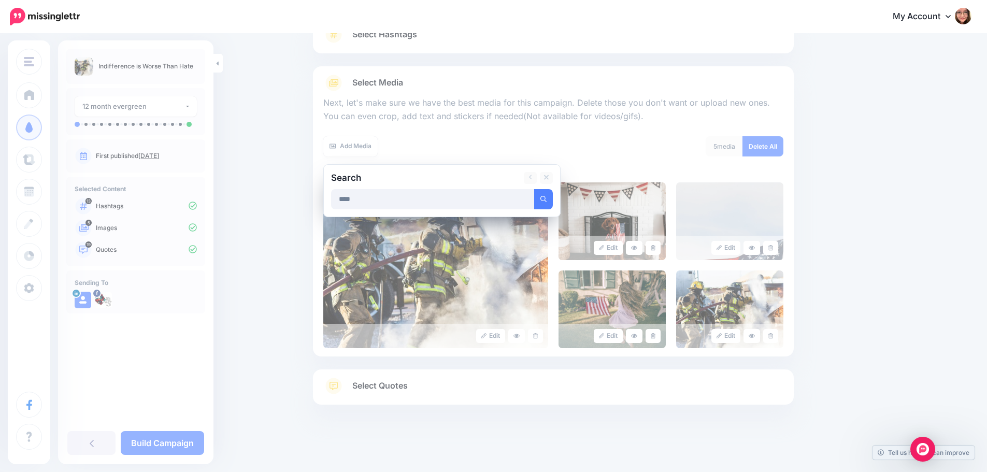
type input "****"
click at [534, 189] on button "submit" at bounding box center [543, 199] width 19 height 20
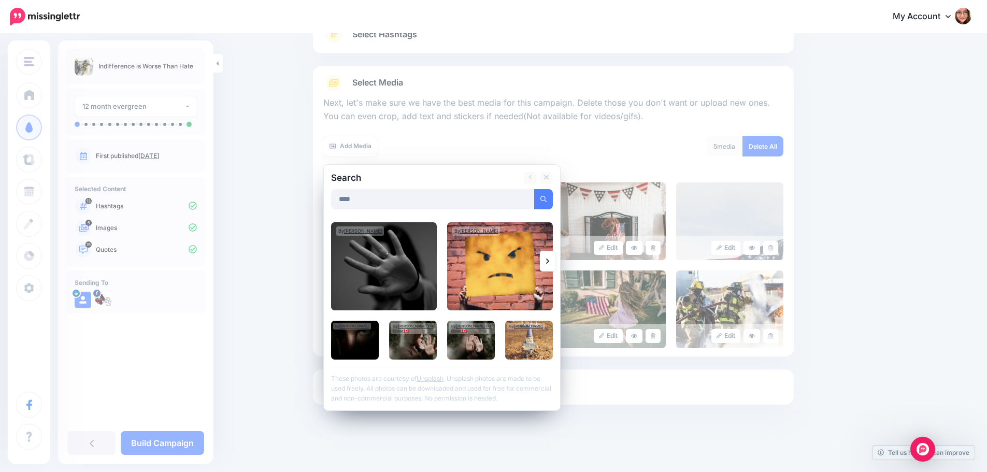
click at [549, 263] on icon at bounding box center [547, 261] width 3 height 8
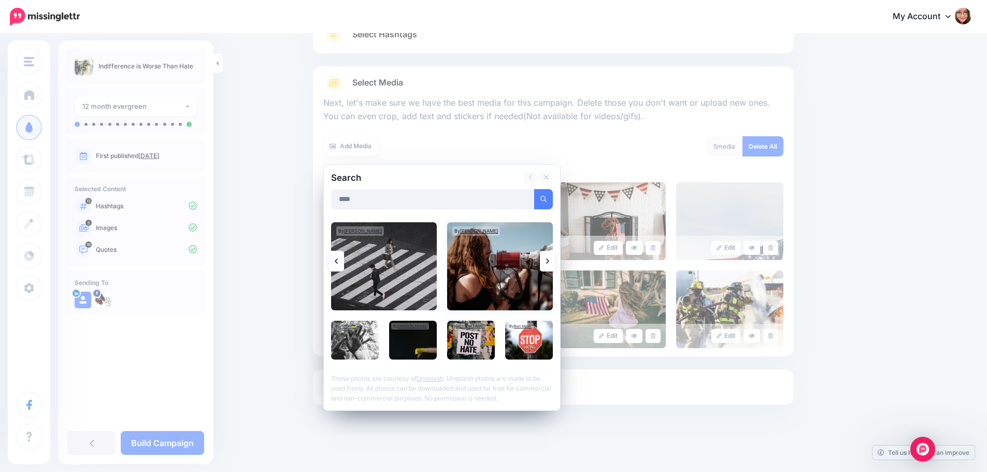
click at [498, 256] on img at bounding box center [500, 266] width 106 height 88
click at [553, 345] on img at bounding box center [529, 340] width 48 height 39
click at [360, 340] on img at bounding box center [355, 340] width 48 height 39
click at [476, 344] on img at bounding box center [471, 340] width 48 height 39
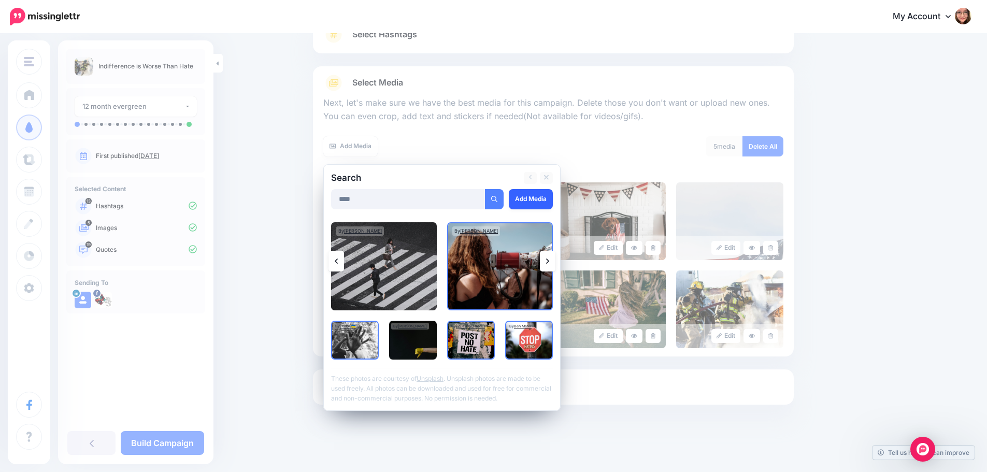
click at [551, 201] on link "Add Media" at bounding box center [531, 199] width 44 height 20
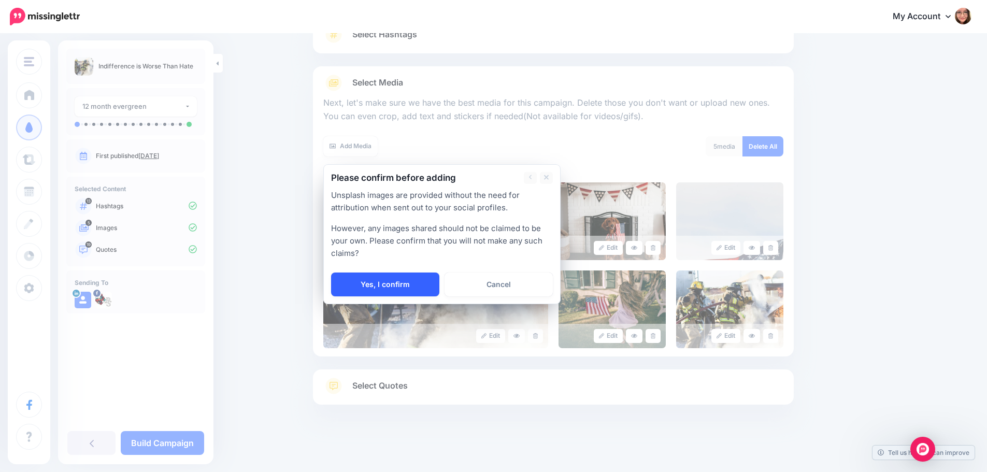
click at [394, 278] on link "Yes, I confirm" at bounding box center [385, 284] width 108 height 24
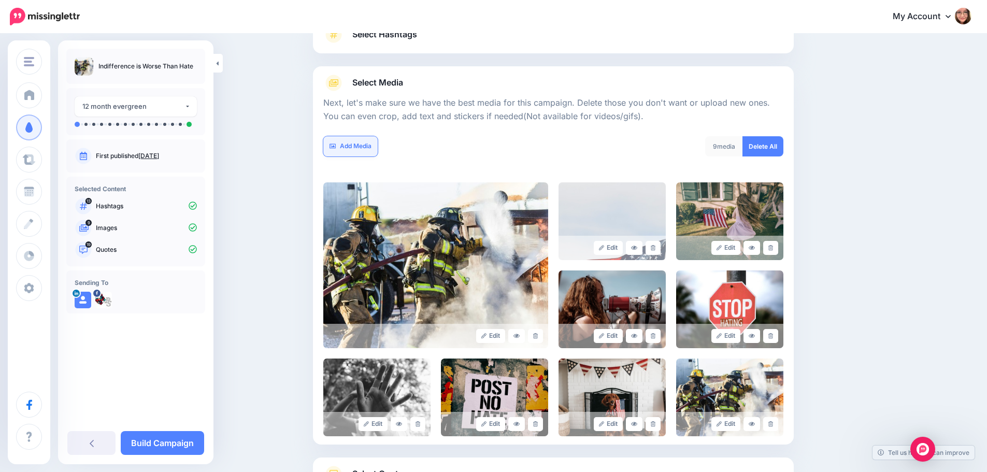
scroll to position [176, 0]
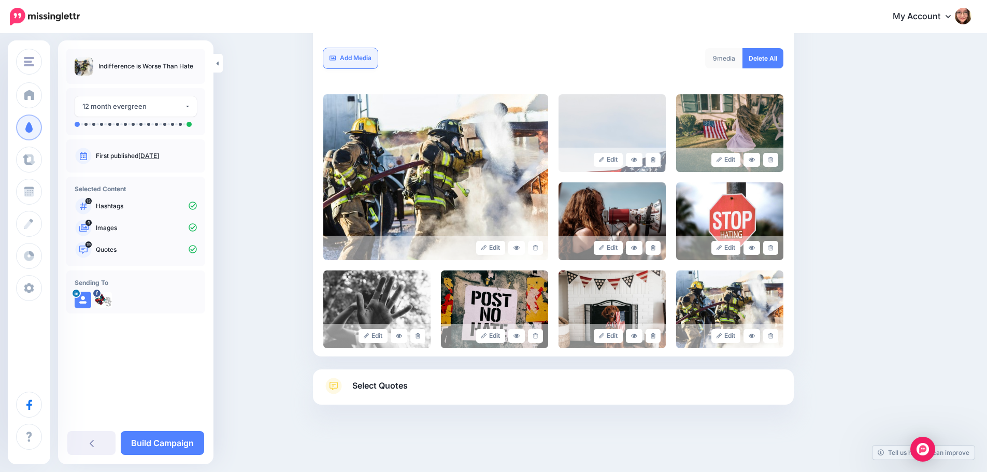
click at [365, 152] on img at bounding box center [435, 177] width 225 height 166
click at [360, 55] on link "Add Media" at bounding box center [350, 58] width 54 height 20
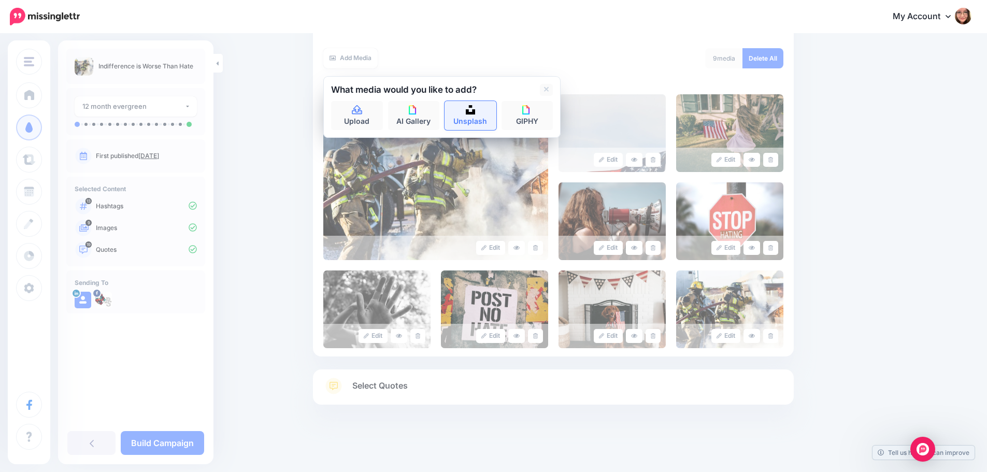
click at [475, 121] on link "Unsplash" at bounding box center [470, 115] width 52 height 29
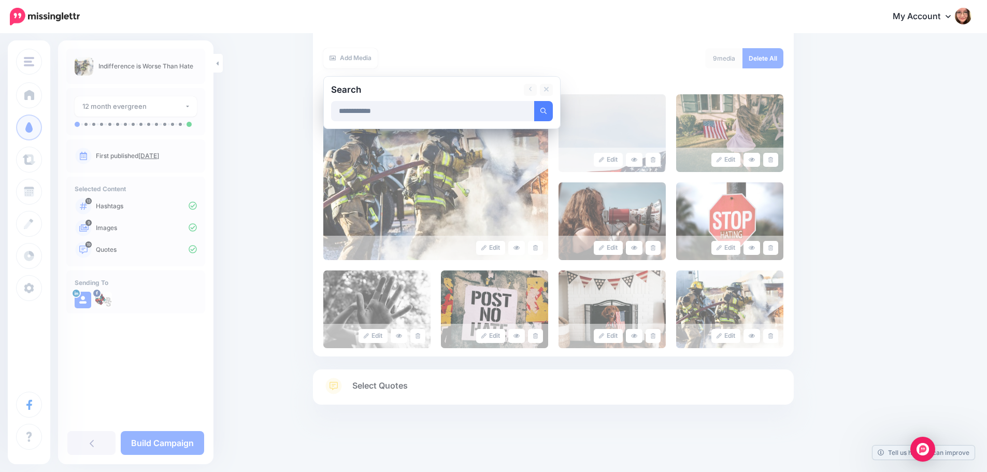
type input "**********"
click at [534, 101] on button "submit" at bounding box center [543, 111] width 19 height 20
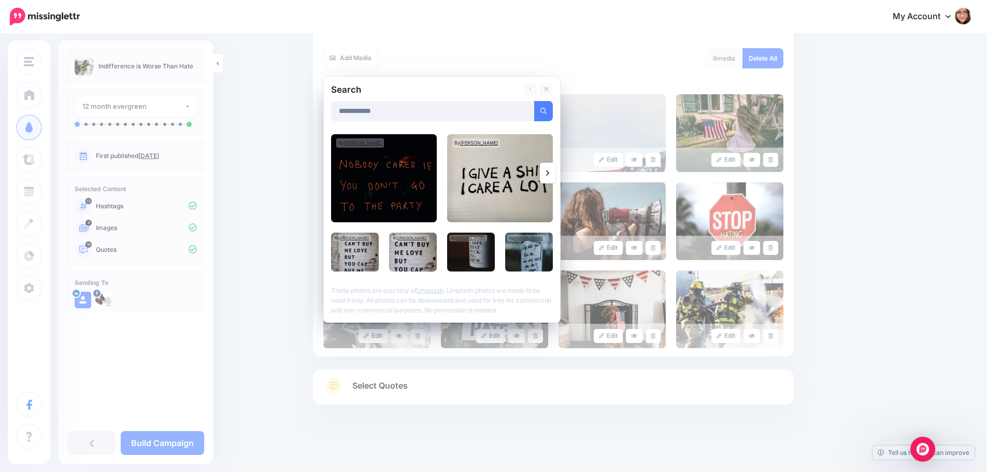
click at [551, 177] on link at bounding box center [548, 173] width 16 height 21
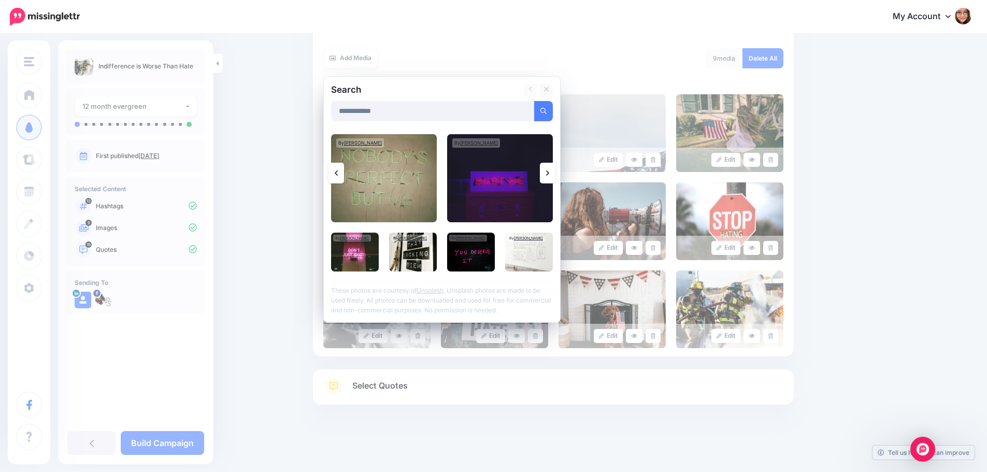
click at [548, 176] on link at bounding box center [548, 173] width 16 height 21
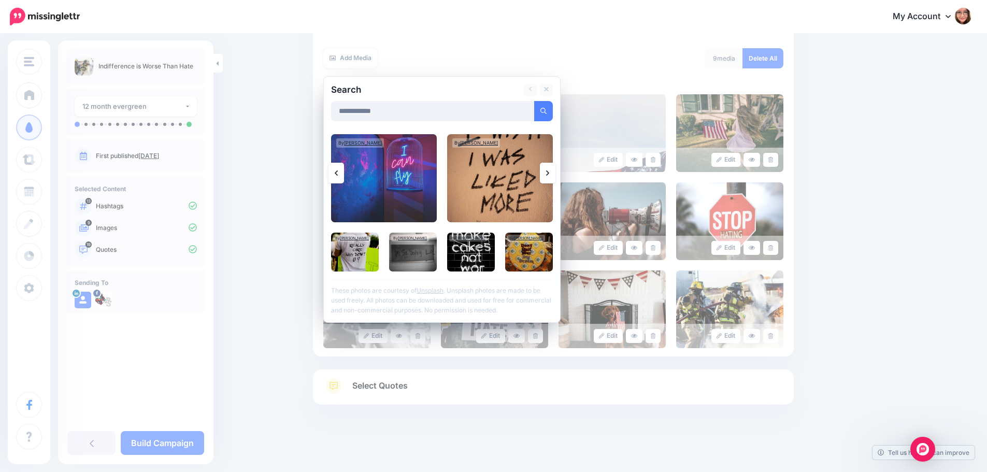
click at [548, 176] on link at bounding box center [548, 173] width 16 height 21
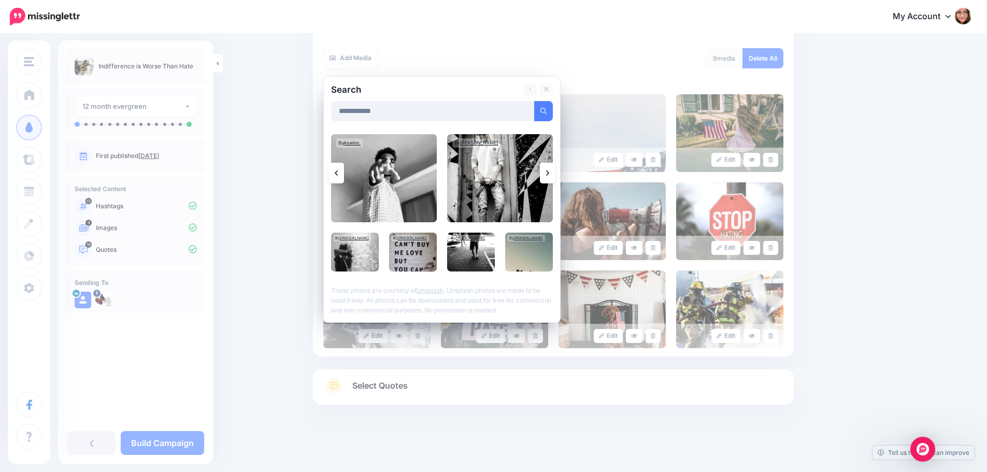
click at [548, 176] on link at bounding box center [548, 173] width 16 height 21
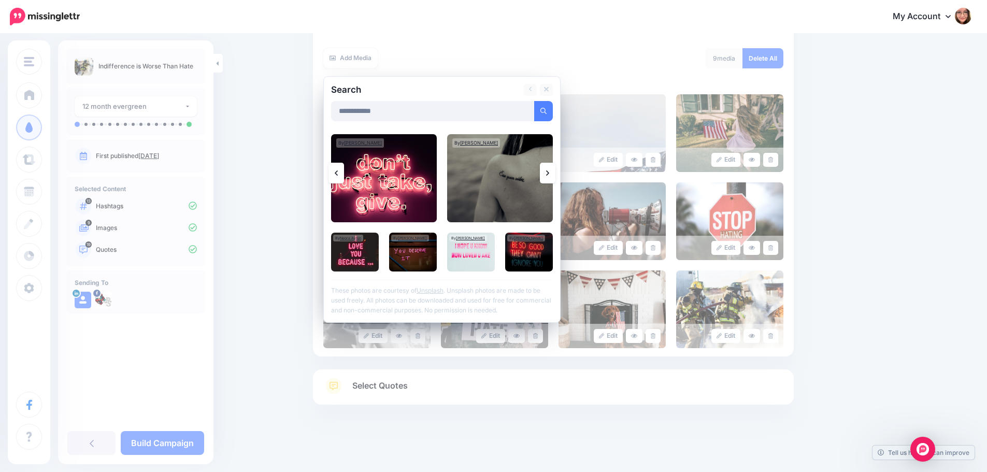
click at [548, 176] on link at bounding box center [548, 173] width 16 height 21
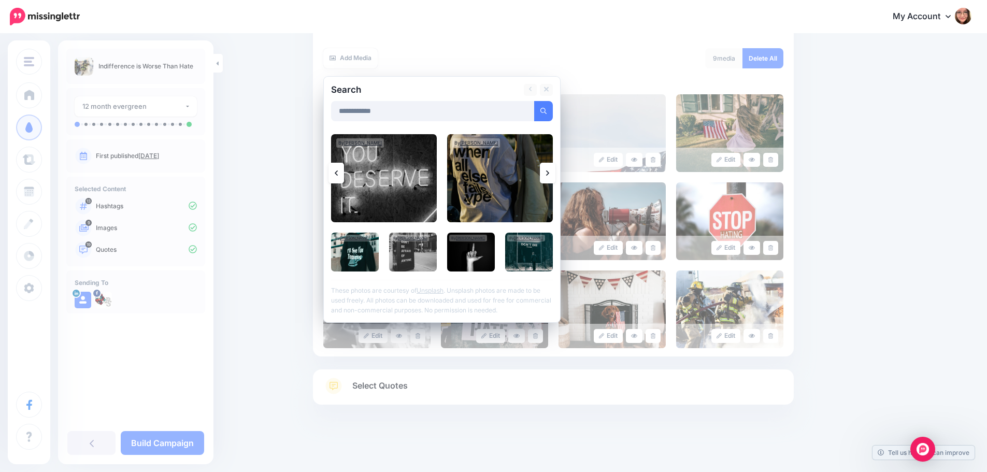
click at [548, 176] on link at bounding box center [548, 173] width 16 height 21
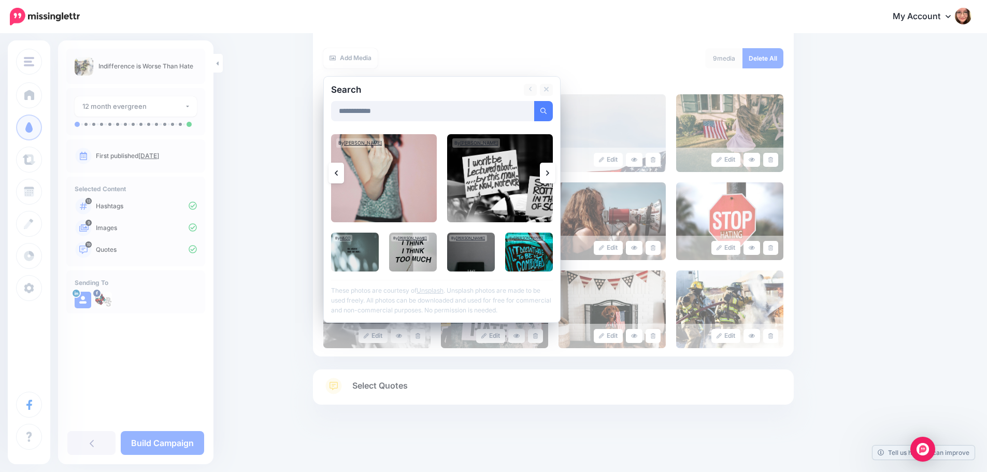
click at [548, 176] on link at bounding box center [548, 173] width 16 height 21
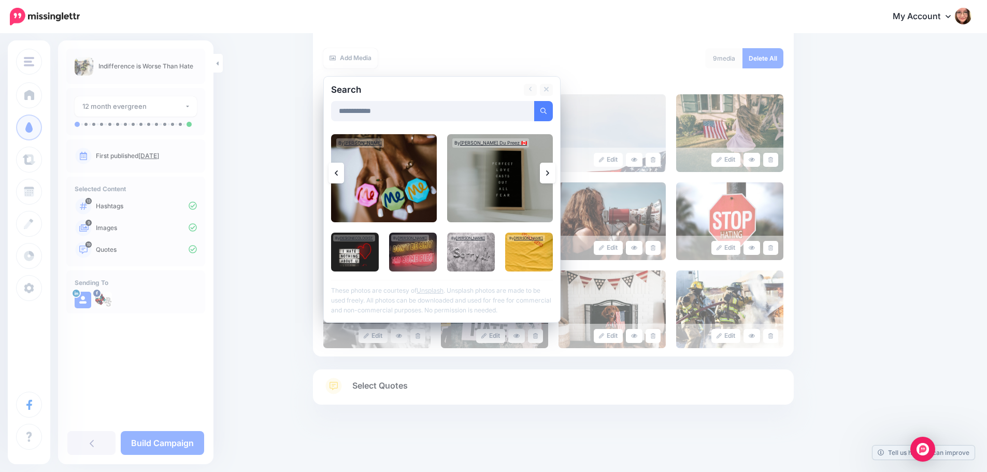
click at [548, 176] on link at bounding box center [548, 173] width 16 height 21
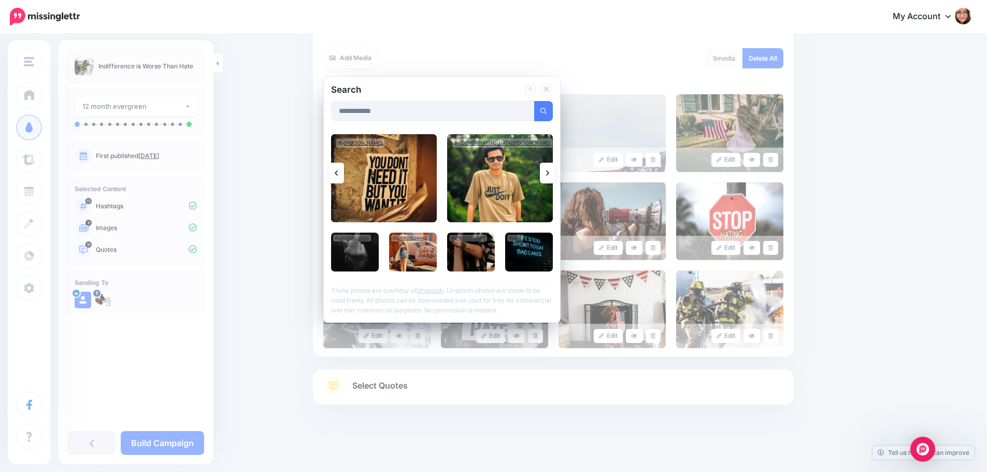
click at [548, 176] on link at bounding box center [548, 173] width 16 height 21
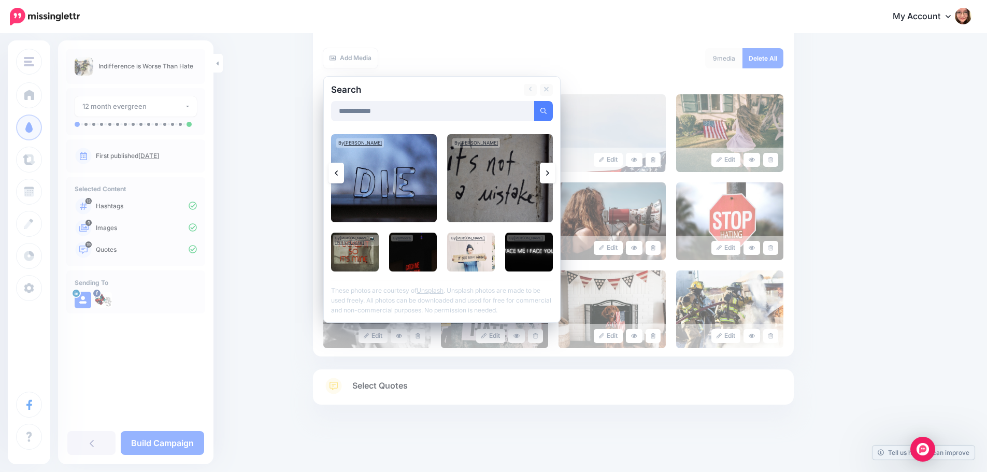
click at [548, 176] on link at bounding box center [548, 173] width 16 height 21
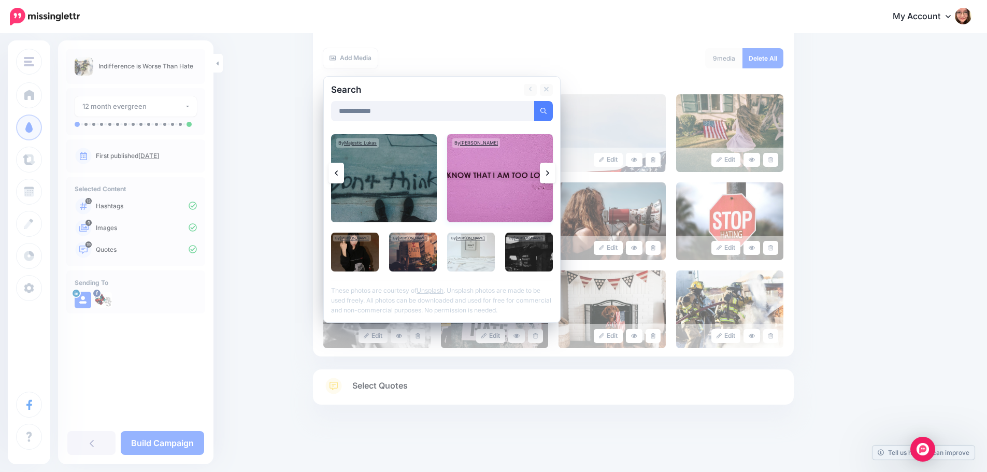
click at [531, 191] on img at bounding box center [500, 178] width 106 height 88
click at [395, 191] on img at bounding box center [384, 178] width 106 height 88
click at [423, 261] on img at bounding box center [413, 252] width 48 height 39
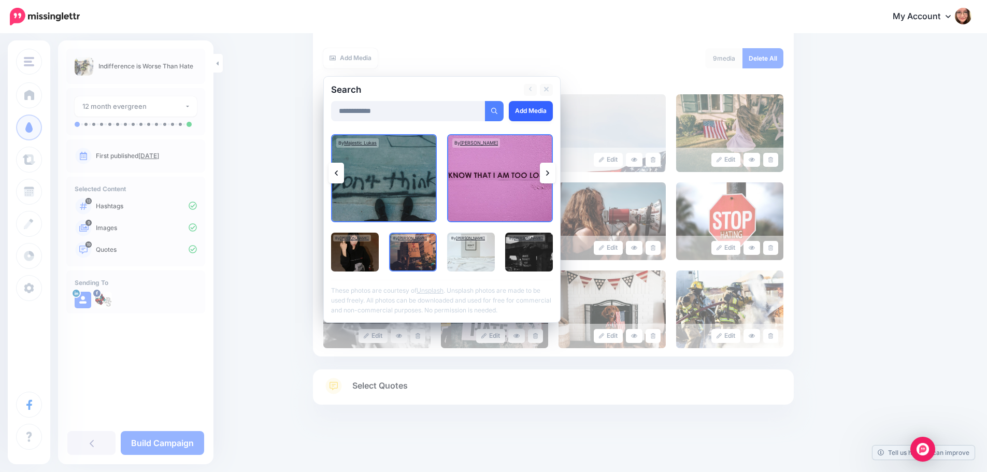
click at [530, 101] on link "Add Media" at bounding box center [531, 111] width 44 height 20
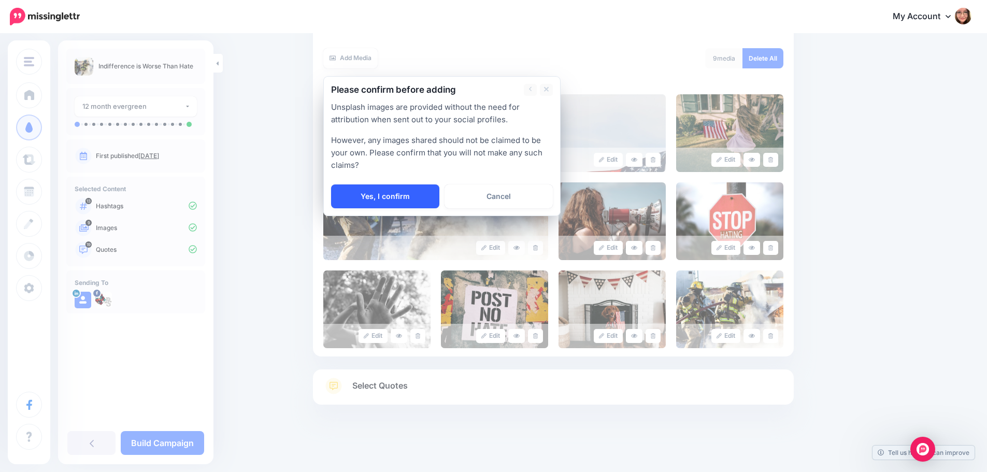
click at [381, 197] on link "Yes, I confirm" at bounding box center [385, 196] width 108 height 24
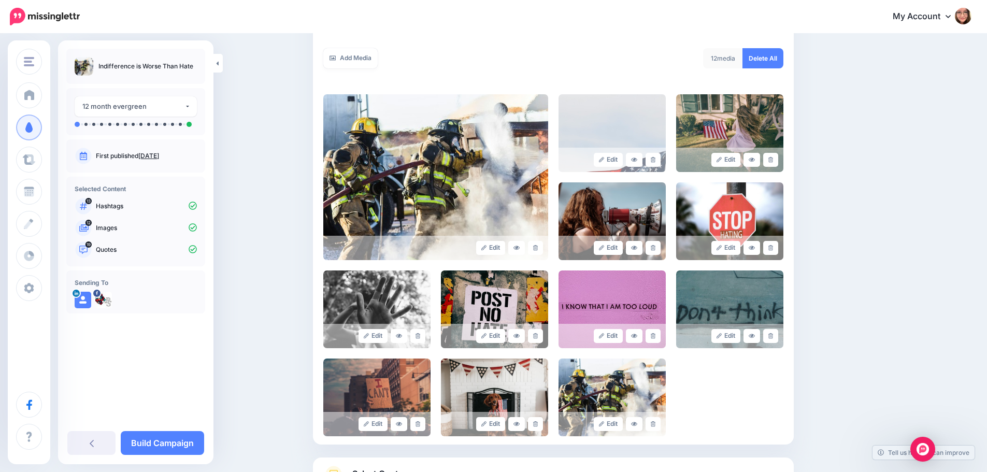
scroll to position [264, 0]
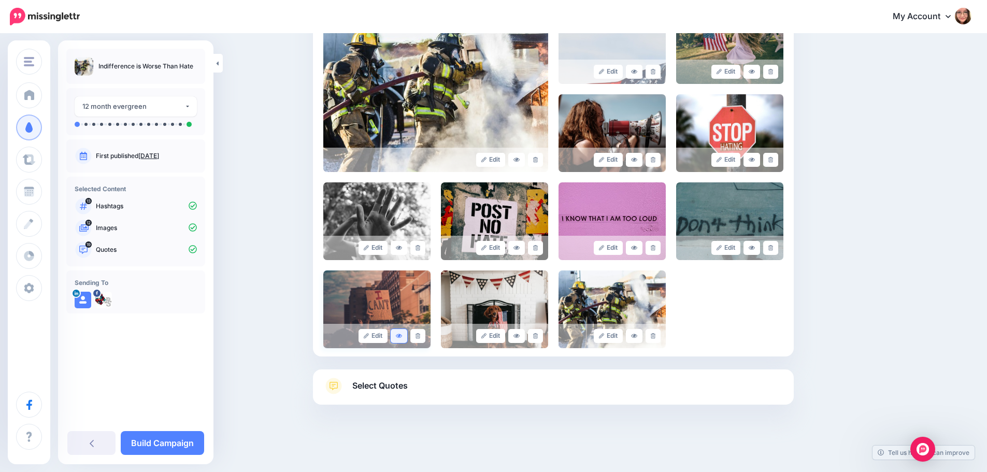
click at [400, 336] on icon at bounding box center [399, 336] width 6 height 4
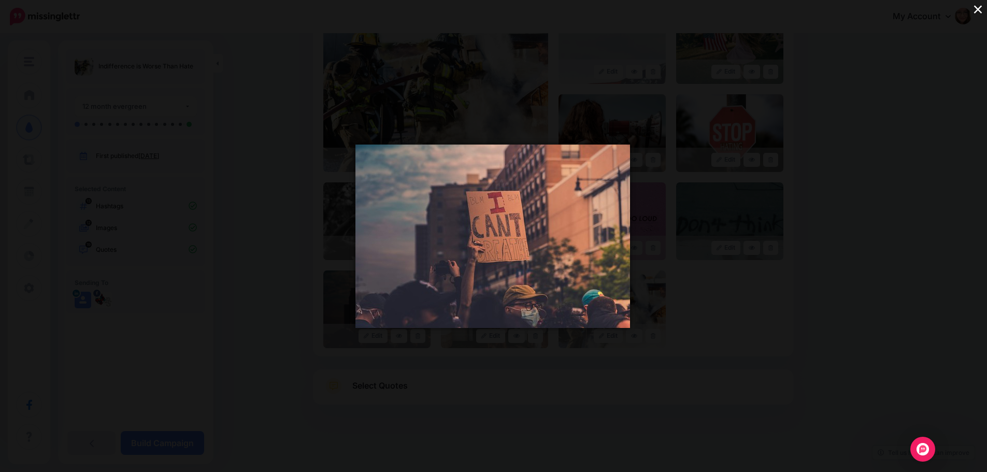
click at [975, 9] on button "×" at bounding box center [978, 9] width 18 height 18
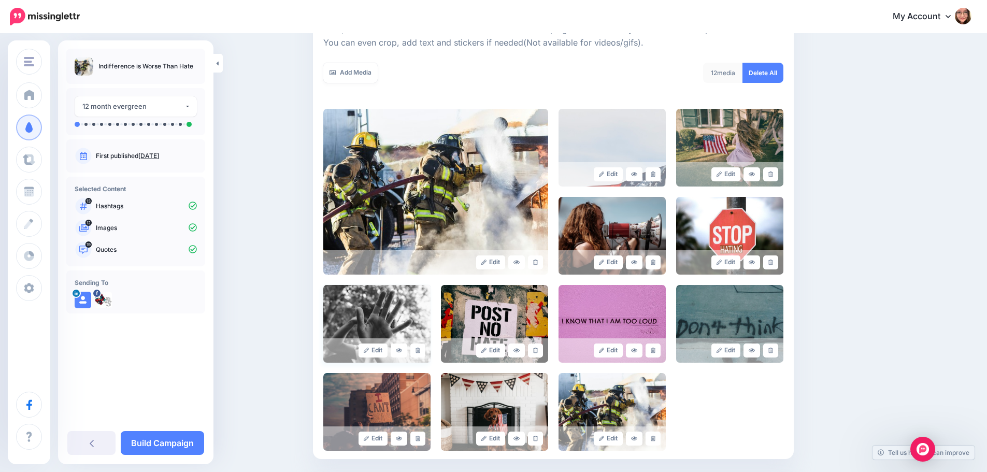
scroll to position [160, 0]
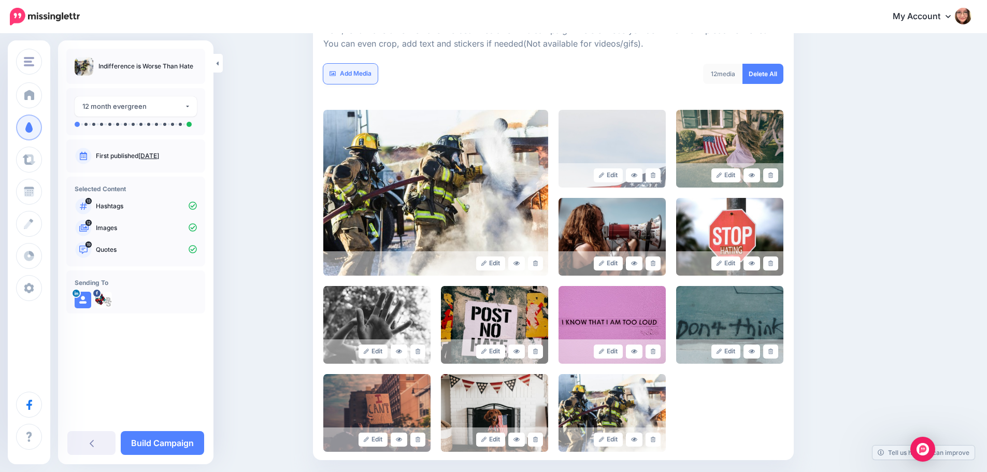
click at [357, 76] on link "Add Media" at bounding box center [350, 74] width 54 height 20
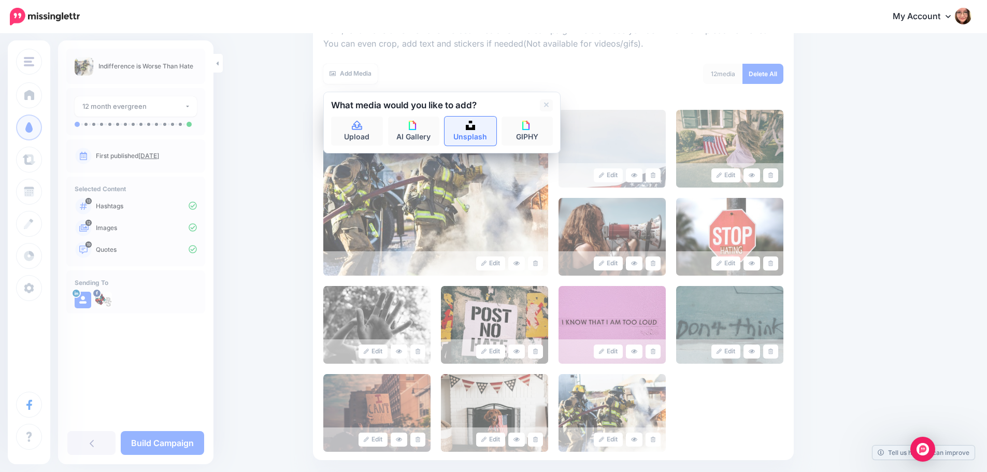
click at [466, 124] on link "Unsplash" at bounding box center [470, 131] width 52 height 29
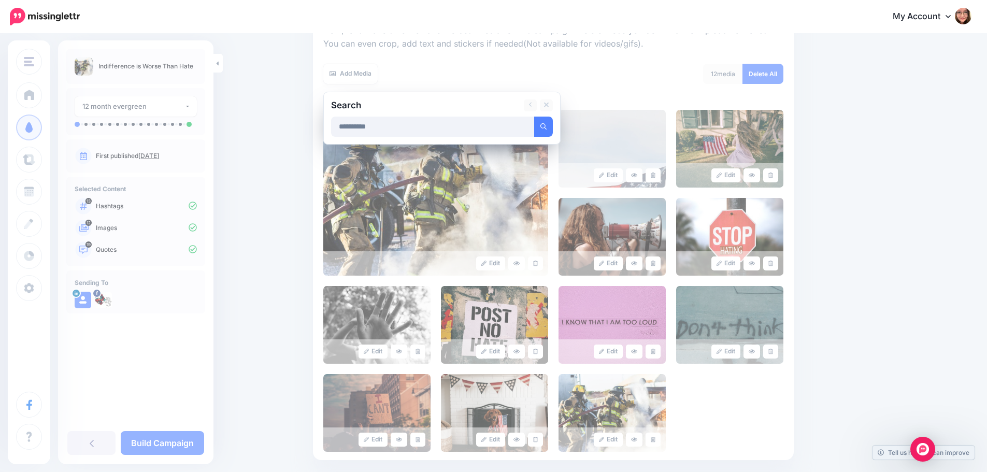
type input "**********"
click at [534, 117] on button "submit" at bounding box center [543, 127] width 19 height 20
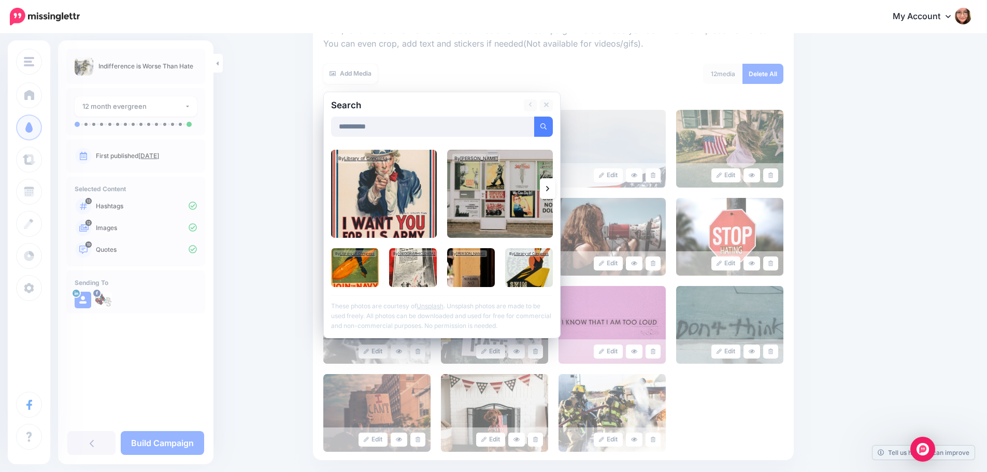
click at [548, 190] on link at bounding box center [548, 188] width 16 height 21
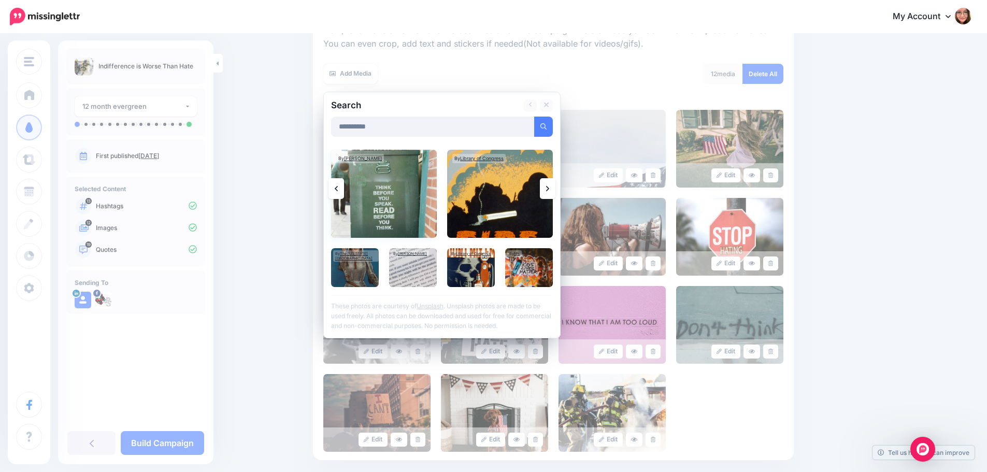
click at [393, 201] on img at bounding box center [384, 194] width 106 height 88
click at [530, 121] on link "Add Media" at bounding box center [531, 127] width 44 height 20
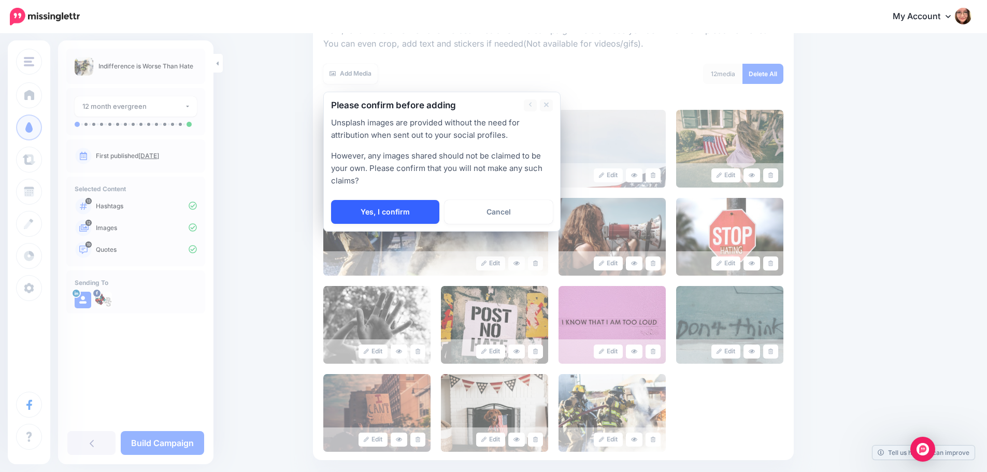
click at [392, 217] on link "Yes, I confirm" at bounding box center [385, 212] width 108 height 24
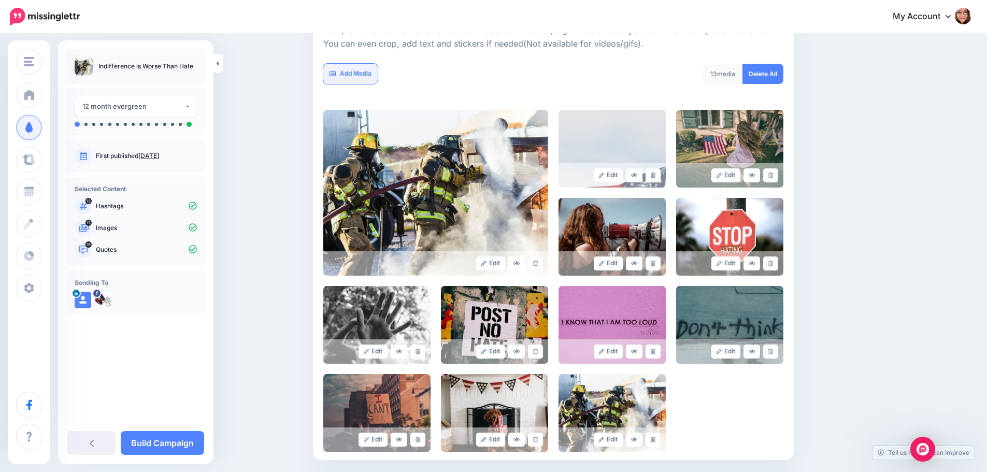
click at [374, 77] on link "Add Media" at bounding box center [350, 74] width 54 height 20
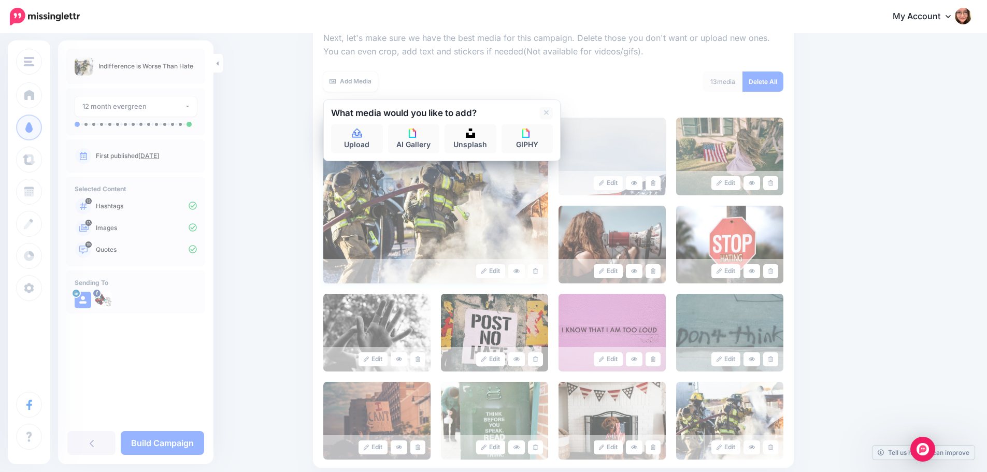
scroll to position [108, 0]
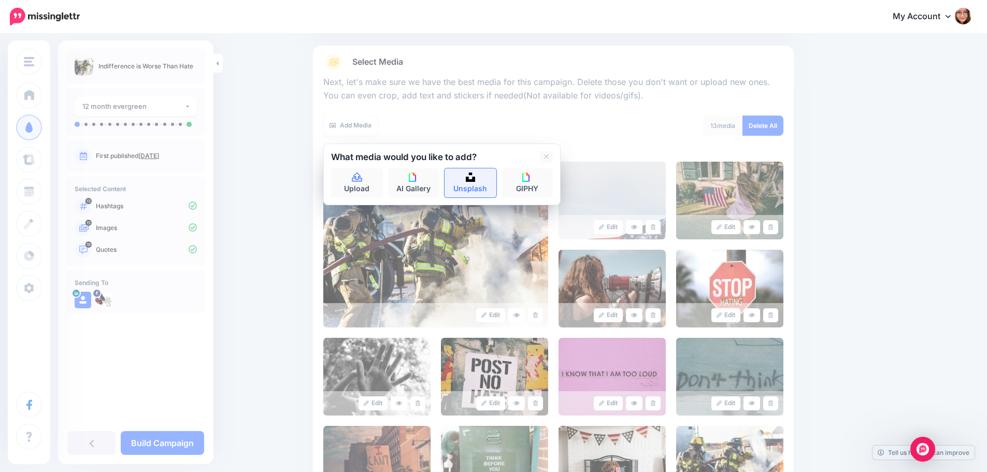
click at [480, 187] on link "Unsplash" at bounding box center [470, 182] width 52 height 29
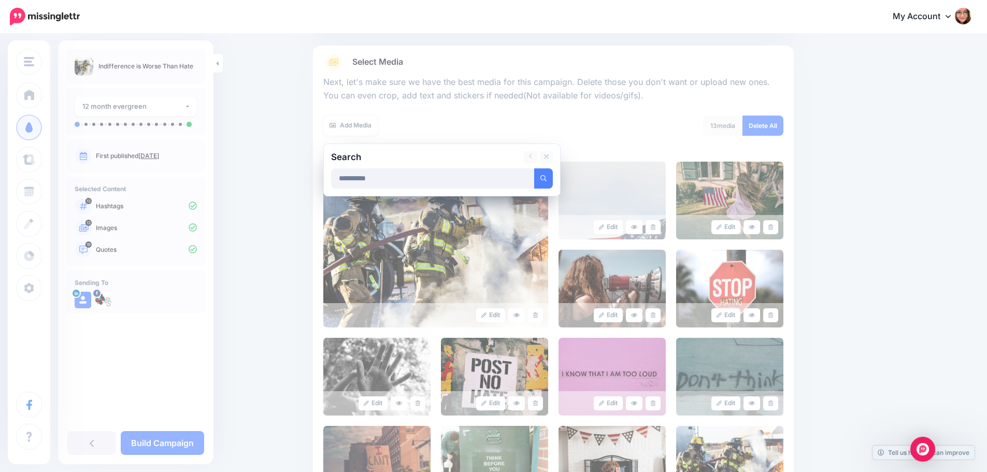
type input "**********"
click at [534, 168] on button "submit" at bounding box center [543, 178] width 19 height 20
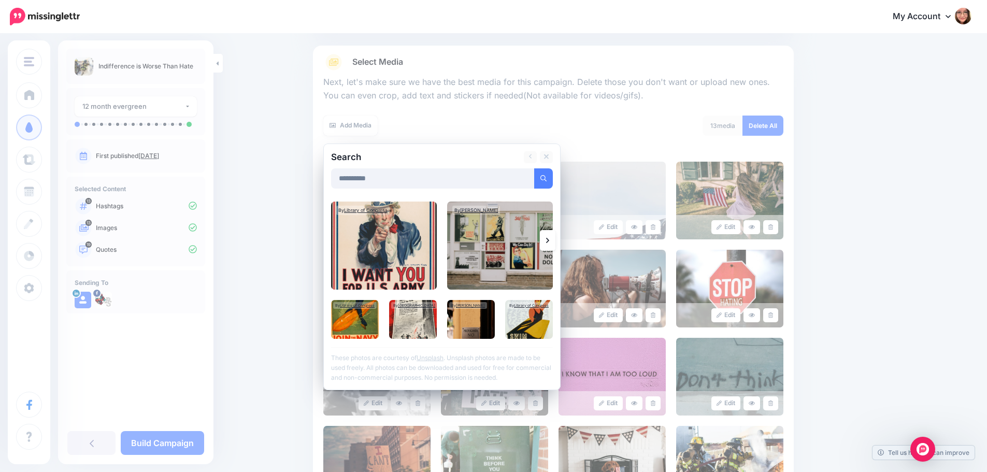
click at [547, 242] on link at bounding box center [548, 240] width 16 height 21
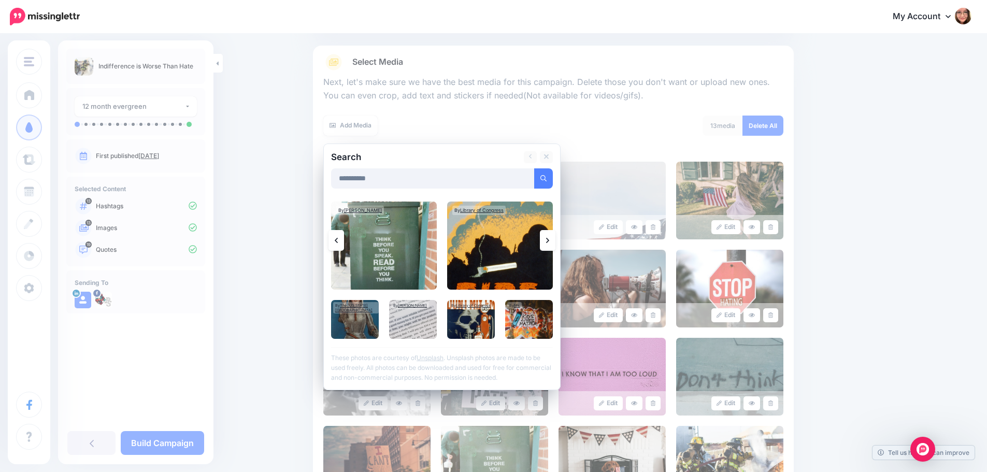
click at [547, 242] on link at bounding box center [548, 240] width 16 height 21
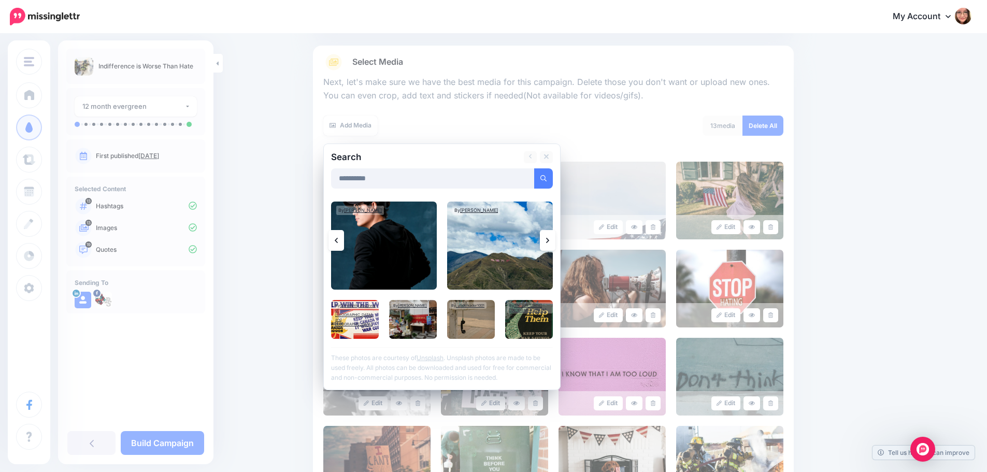
click at [547, 242] on link at bounding box center [548, 240] width 16 height 21
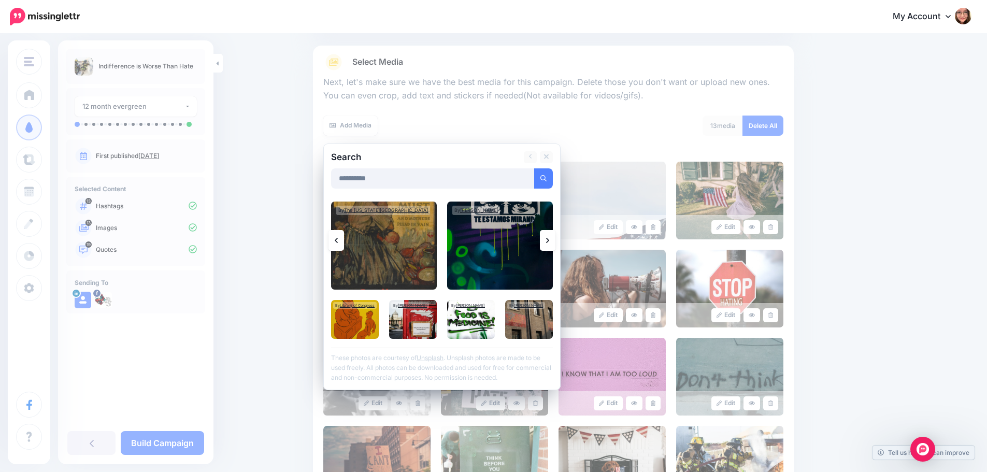
click at [555, 246] on link at bounding box center [548, 240] width 16 height 21
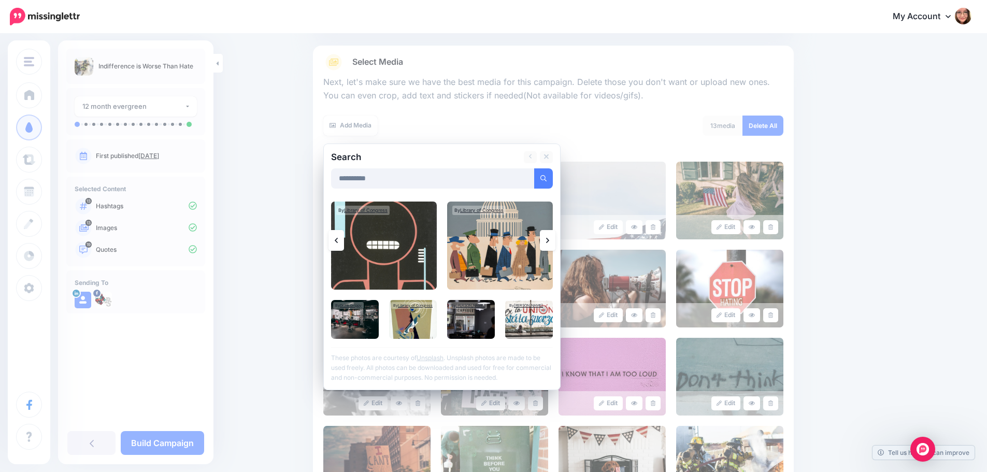
click at [555, 246] on link at bounding box center [548, 240] width 16 height 21
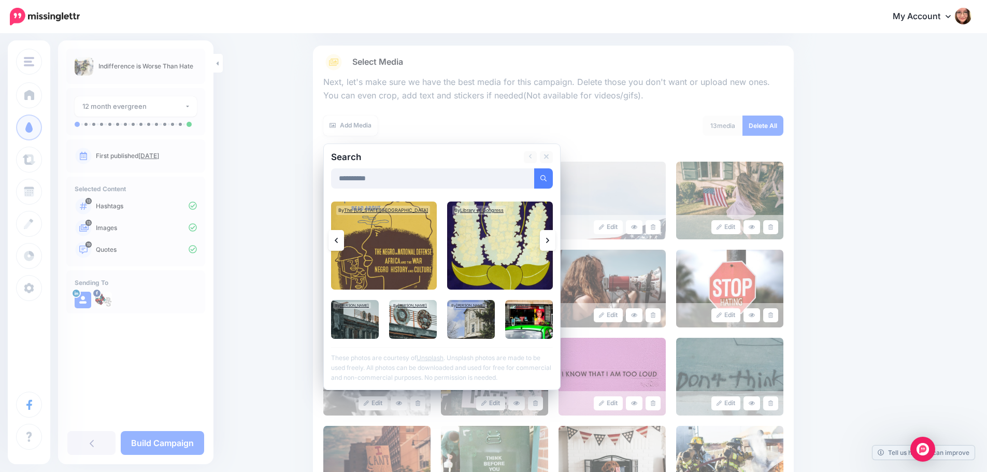
click at [555, 246] on link at bounding box center [548, 240] width 16 height 21
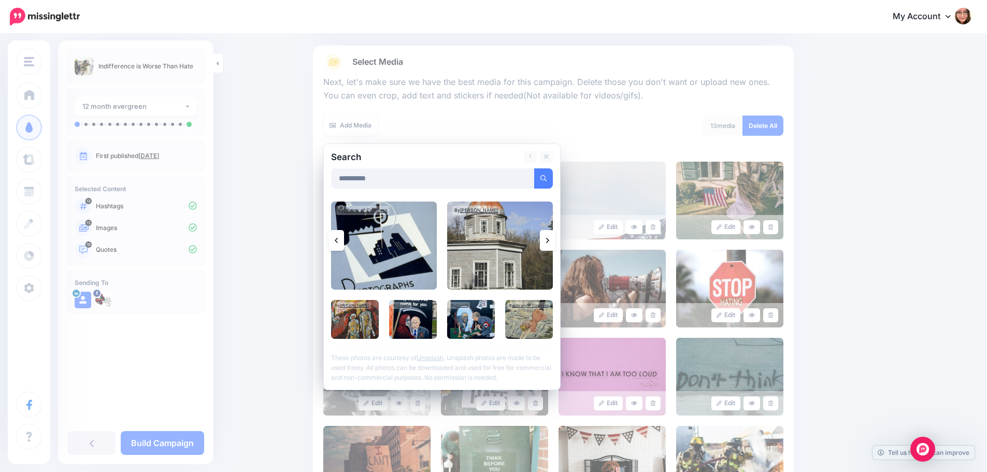
click at [555, 246] on link at bounding box center [548, 240] width 16 height 21
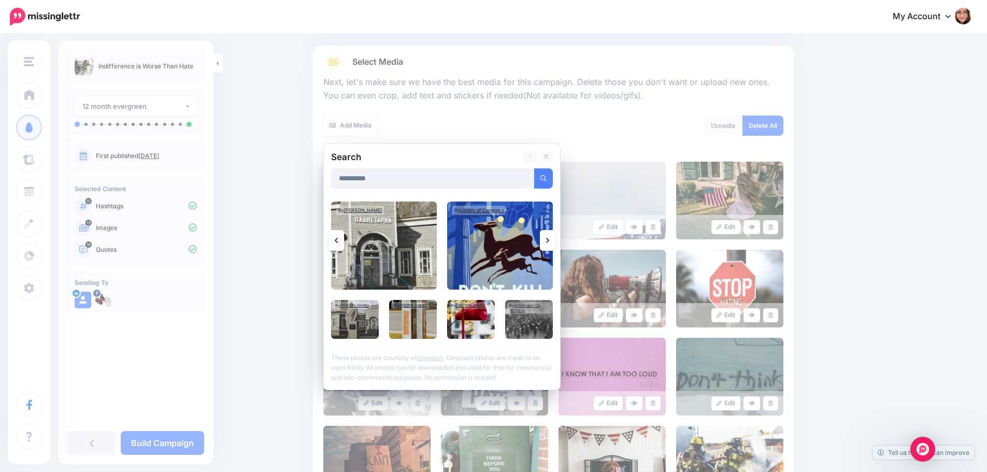
click at [338, 244] on icon at bounding box center [336, 240] width 3 height 8
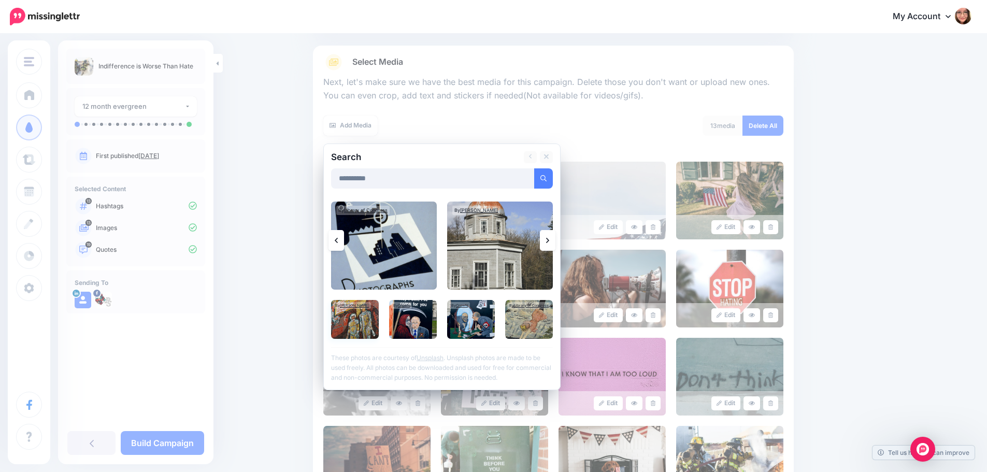
click at [370, 333] on img at bounding box center [355, 319] width 48 height 39
click at [520, 179] on link "Add Media" at bounding box center [531, 178] width 44 height 20
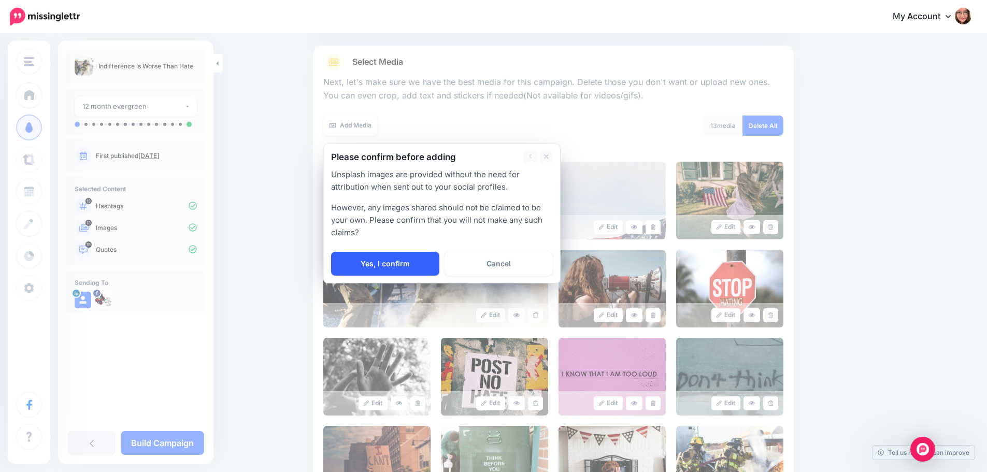
click at [398, 260] on link "Yes, I confirm" at bounding box center [385, 264] width 108 height 24
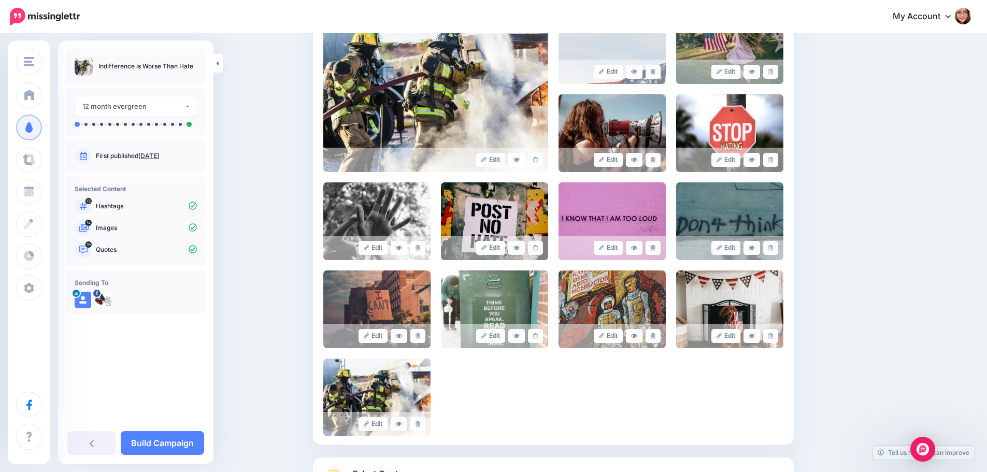
scroll to position [270, 0]
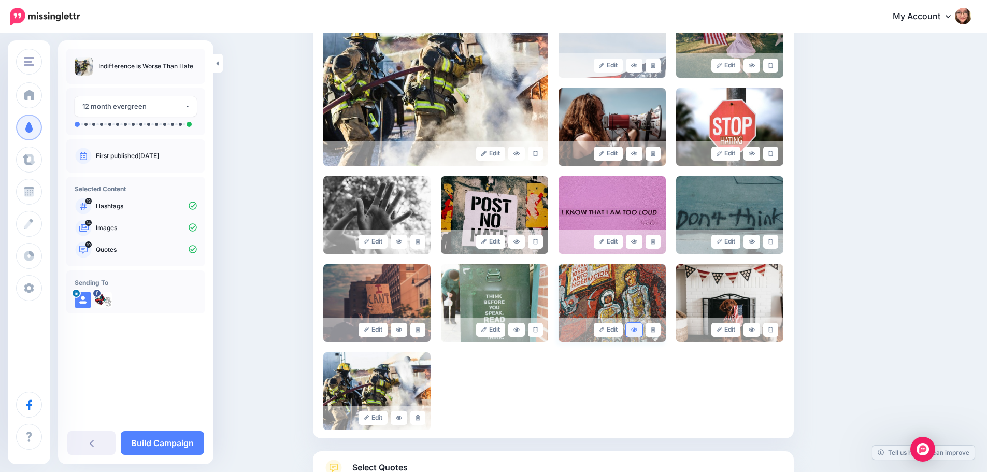
click at [641, 334] on link at bounding box center [634, 330] width 17 height 14
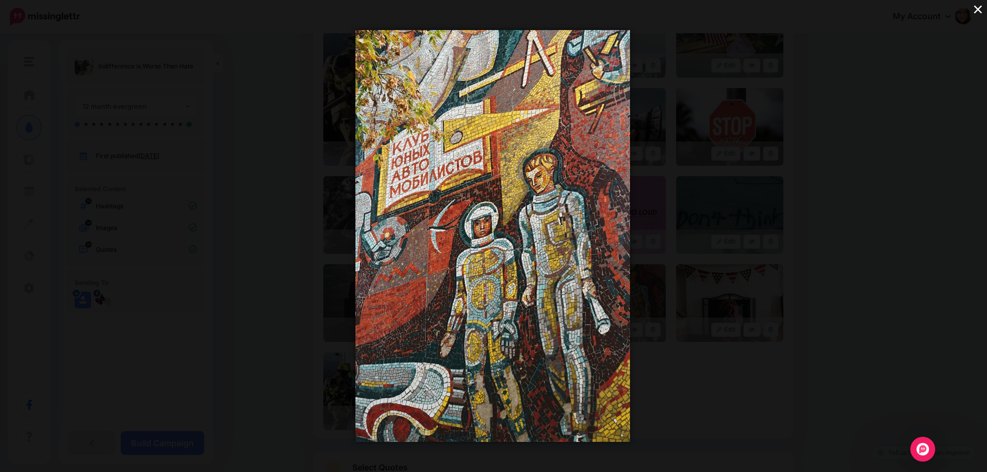
click at [974, 4] on button "×" at bounding box center [978, 9] width 18 height 18
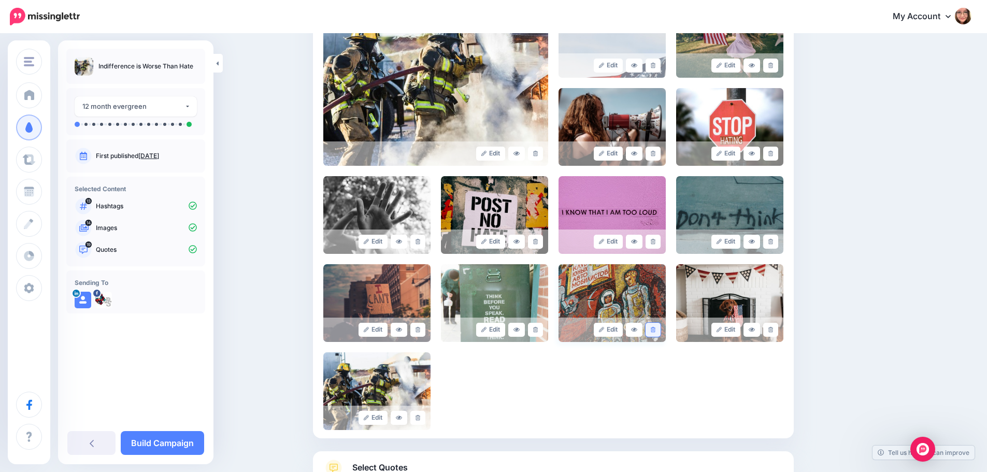
click at [654, 333] on link at bounding box center [652, 330] width 15 height 14
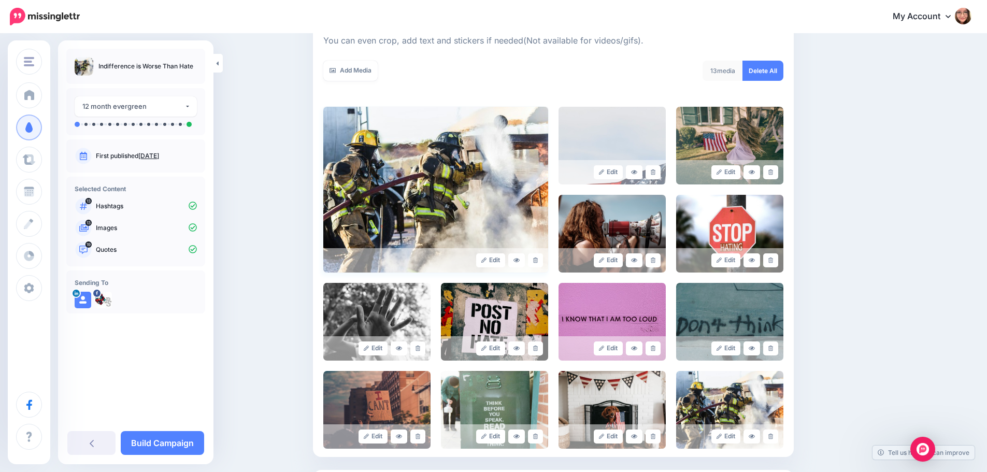
scroll to position [108, 0]
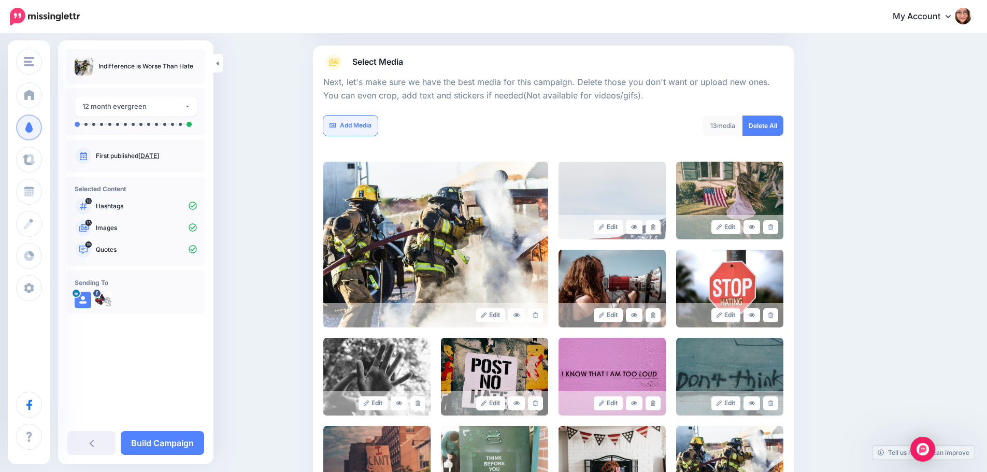
click at [368, 122] on link "Add Media" at bounding box center [350, 126] width 54 height 20
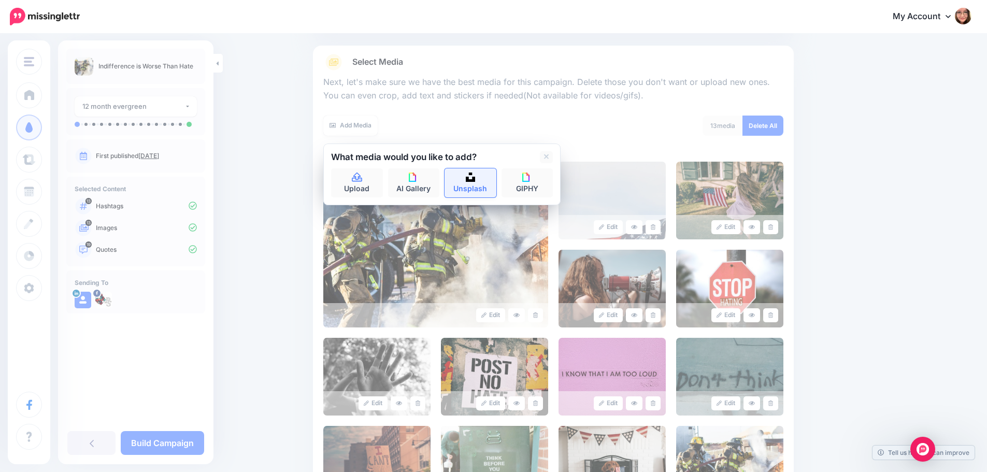
click at [484, 176] on link "Unsplash" at bounding box center [470, 182] width 52 height 29
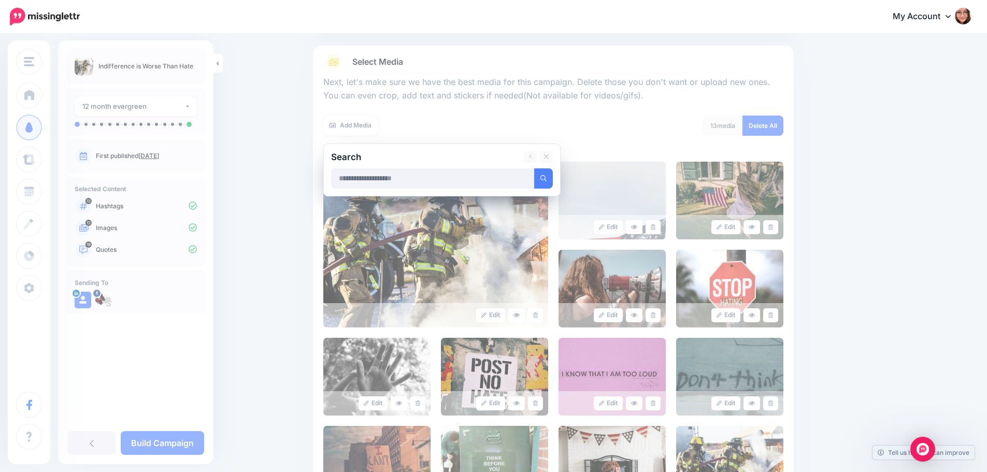
click at [484, 176] on input "text" at bounding box center [433, 178] width 204 height 20
type input "**********"
click at [534, 168] on button "submit" at bounding box center [543, 178] width 19 height 20
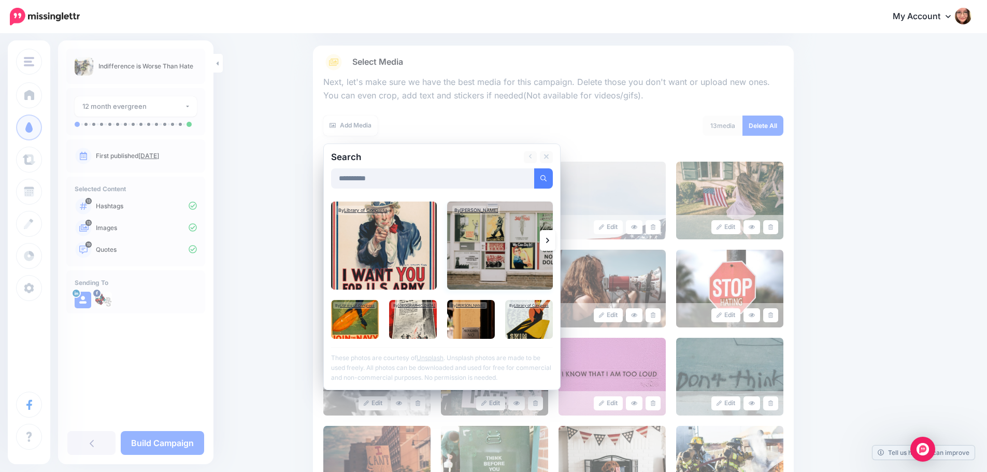
click at [512, 268] on img at bounding box center [500, 245] width 106 height 88
click at [541, 181] on link "Add Media" at bounding box center [531, 178] width 44 height 20
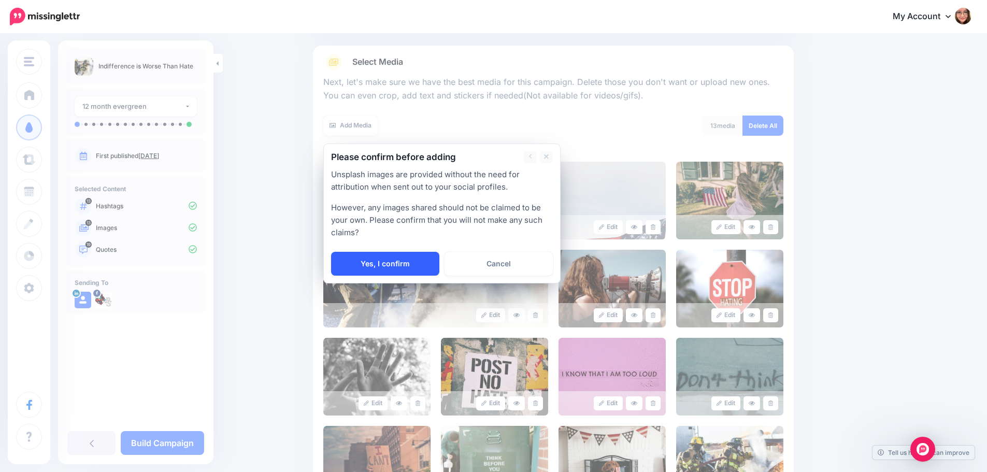
click at [431, 263] on link "Yes, I confirm" at bounding box center [385, 264] width 108 height 24
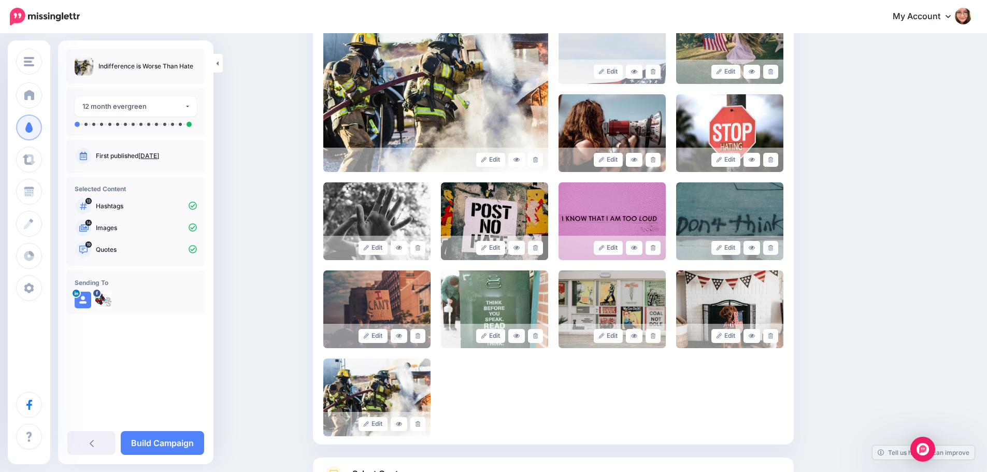
scroll to position [270, 0]
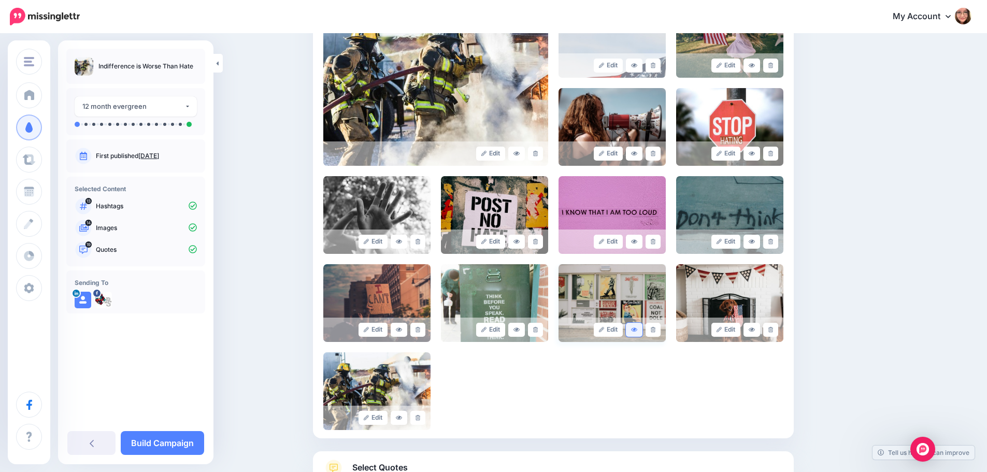
click at [637, 329] on icon at bounding box center [634, 329] width 6 height 4
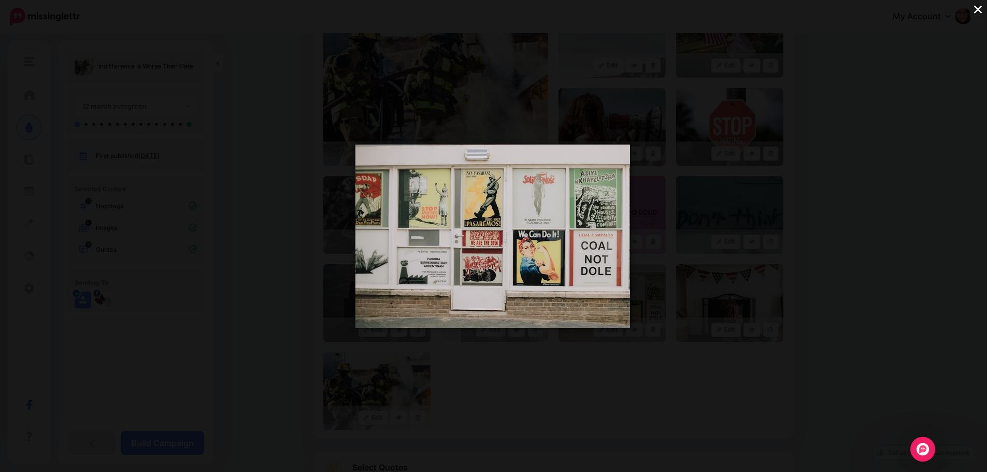
click at [974, 6] on button "×" at bounding box center [978, 9] width 18 height 18
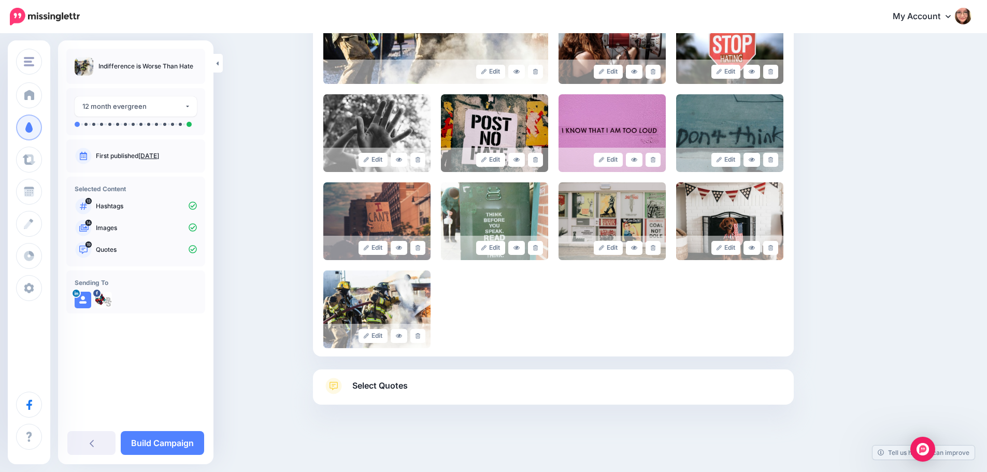
click at [512, 398] on link "Select Quotes" at bounding box center [553, 391] width 460 height 27
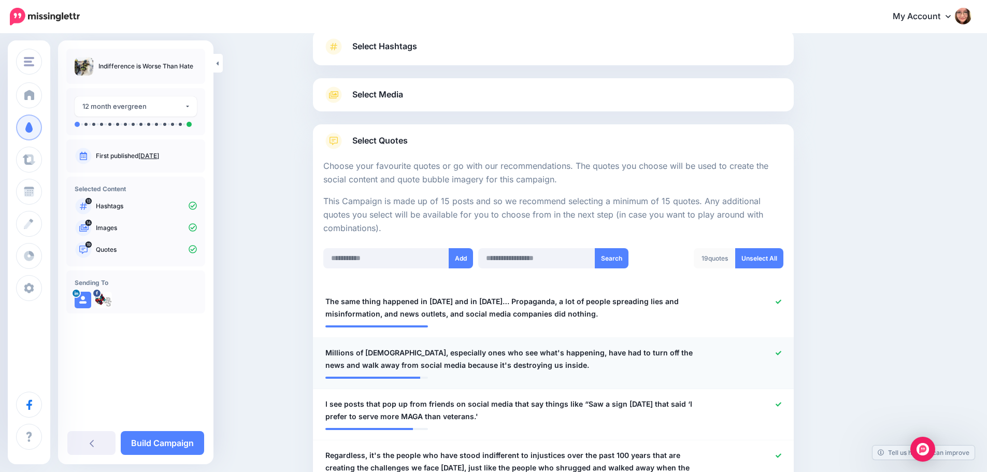
scroll to position [0, 0]
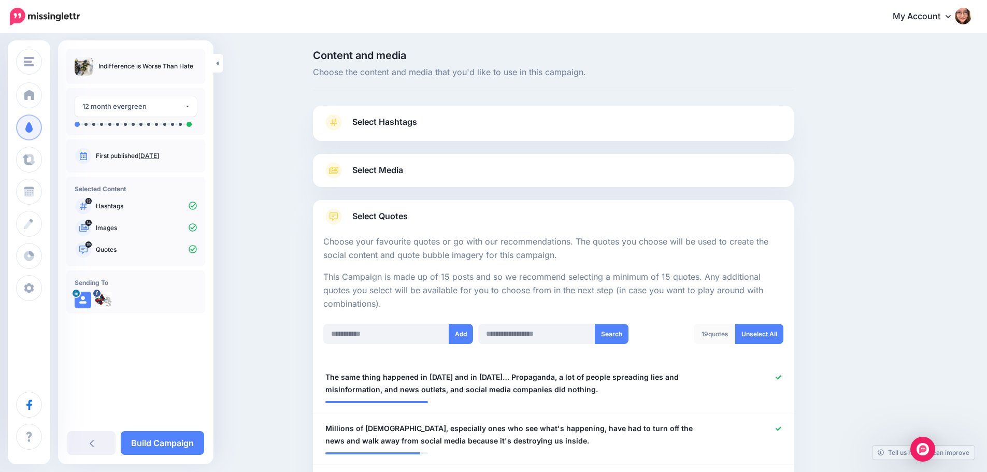
click at [524, 127] on link "Select Hashtags" at bounding box center [553, 127] width 460 height 27
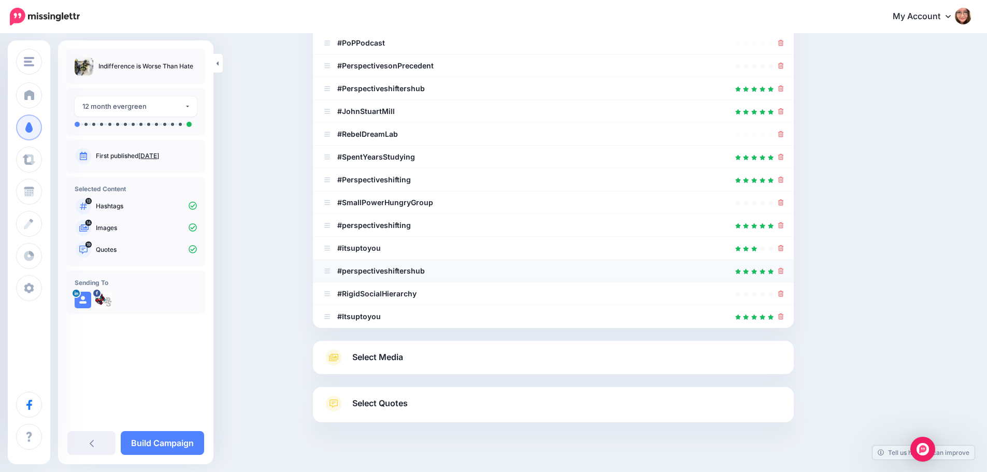
scroll to position [205, 0]
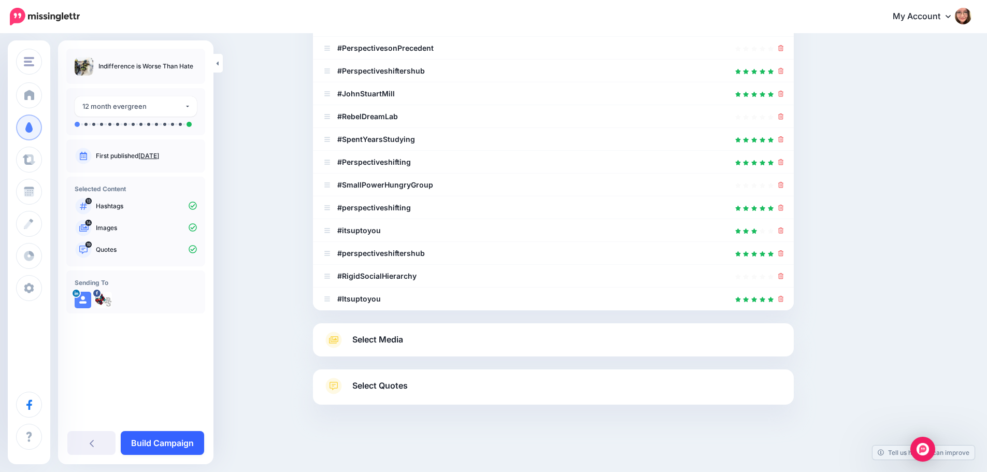
click at [182, 443] on link "Build Campaign" at bounding box center [162, 443] width 83 height 24
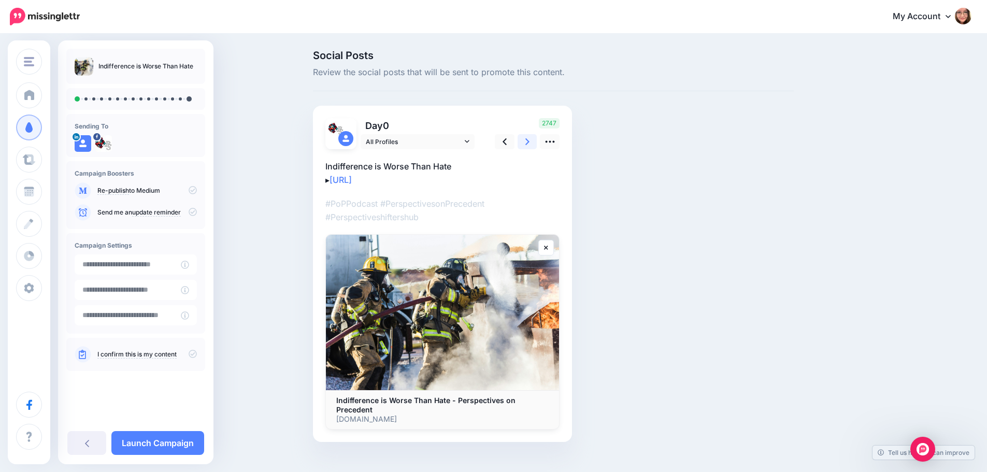
click at [535, 139] on link at bounding box center [527, 141] width 20 height 15
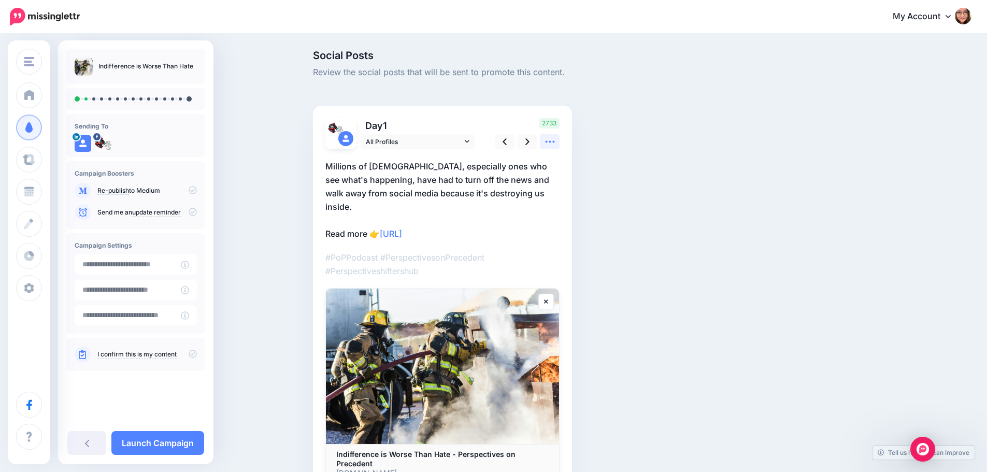
click at [555, 140] on icon at bounding box center [549, 141] width 11 height 11
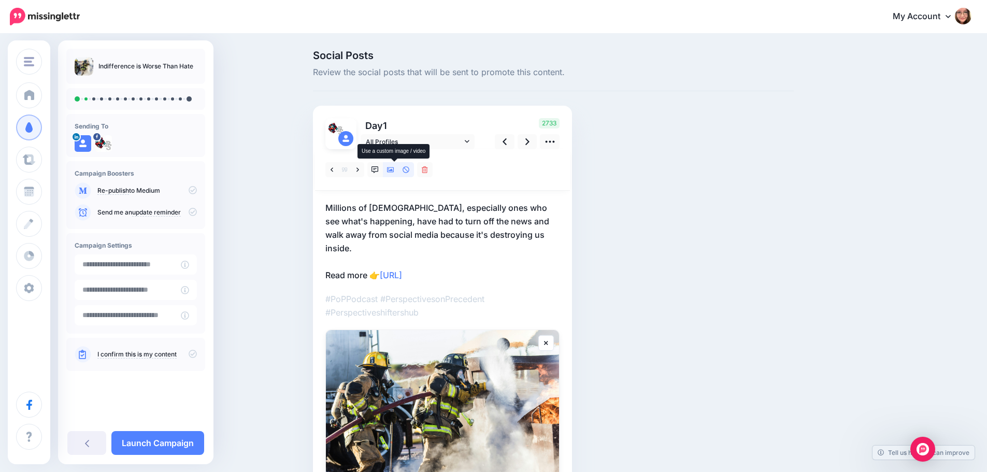
click at [392, 172] on icon at bounding box center [390, 169] width 7 height 5
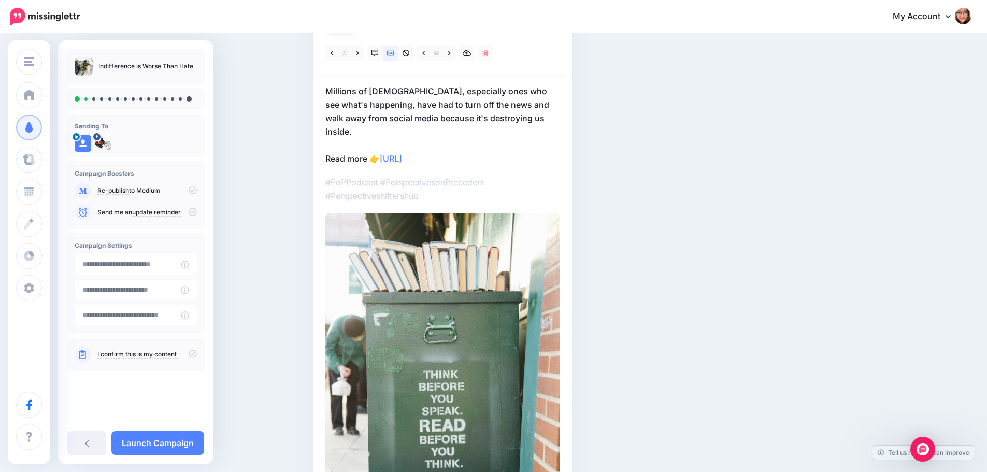
scroll to position [52, 0]
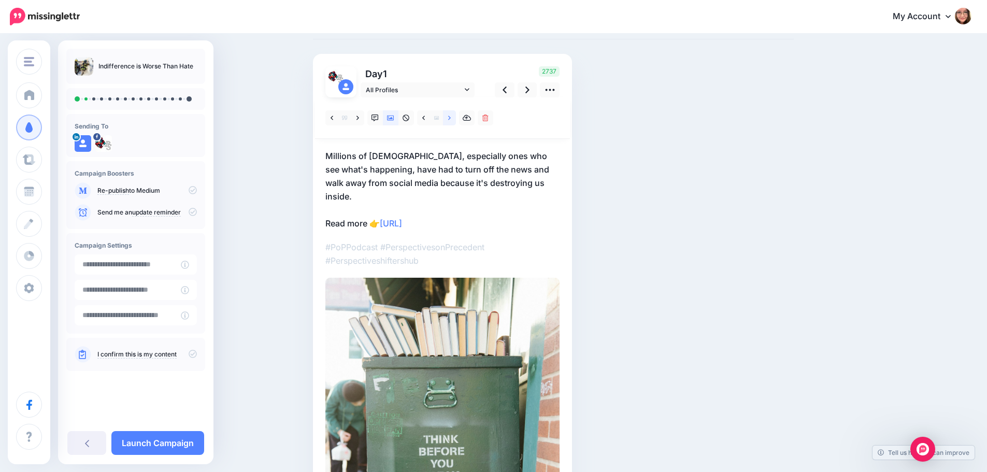
click at [450, 119] on link at bounding box center [449, 117] width 13 height 15
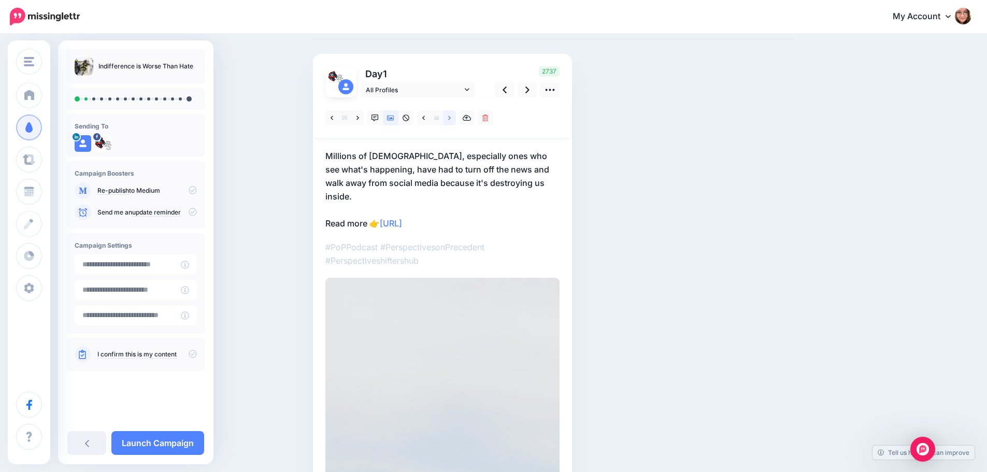
click at [450, 119] on link at bounding box center [449, 117] width 13 height 15
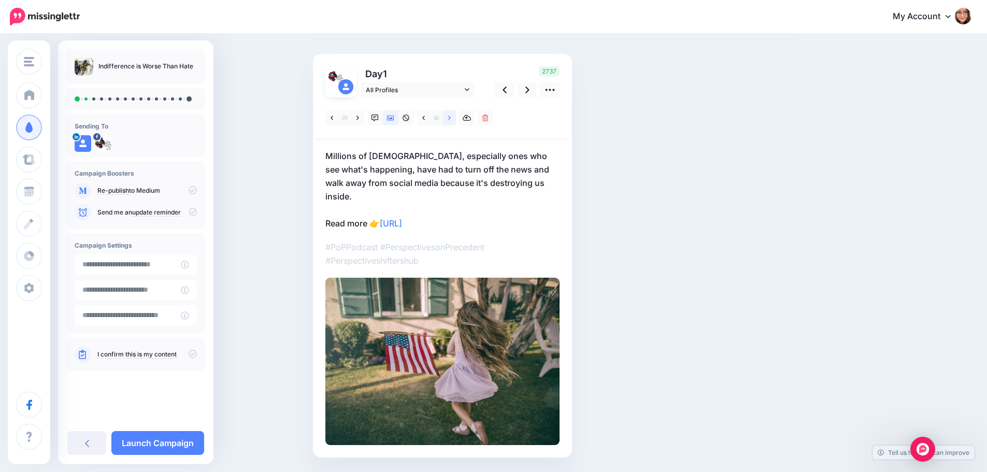
click at [450, 119] on link at bounding box center [449, 117] width 13 height 15
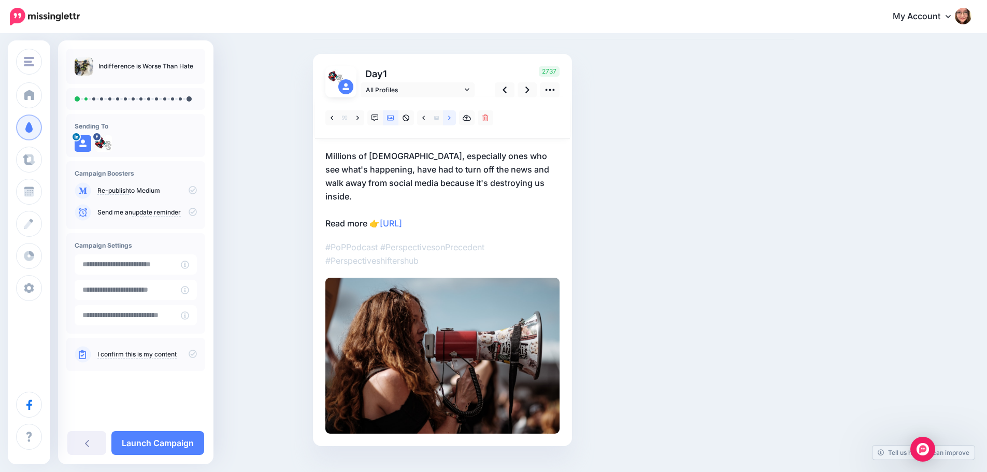
click at [450, 119] on link at bounding box center [449, 117] width 13 height 15
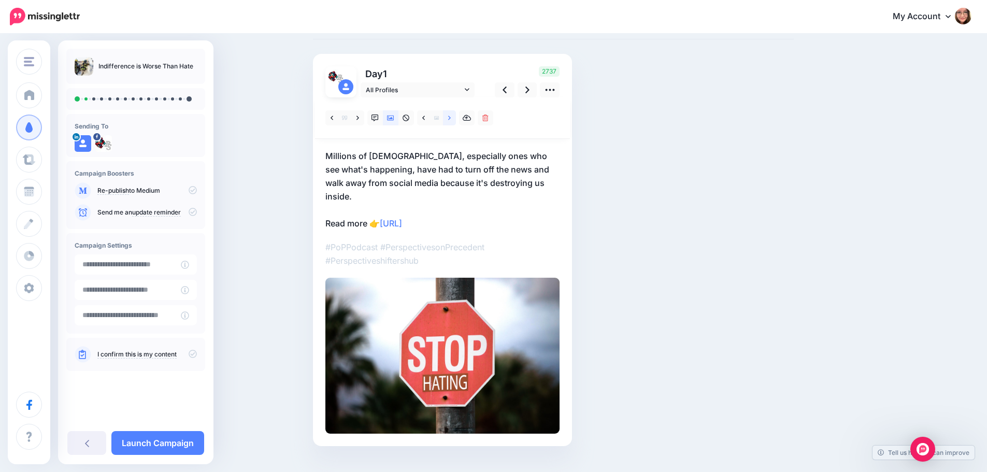
click at [450, 119] on link at bounding box center [449, 117] width 13 height 15
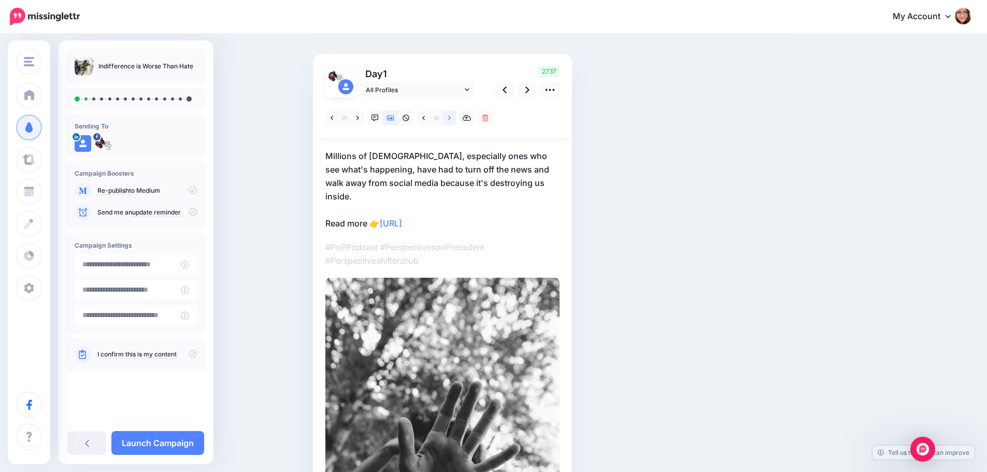
click at [450, 119] on link at bounding box center [449, 117] width 13 height 15
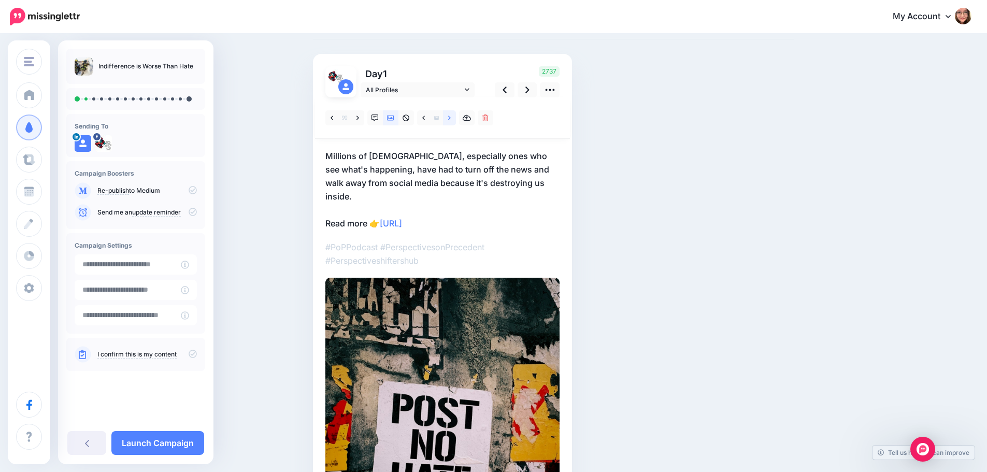
click at [450, 119] on link at bounding box center [449, 117] width 13 height 15
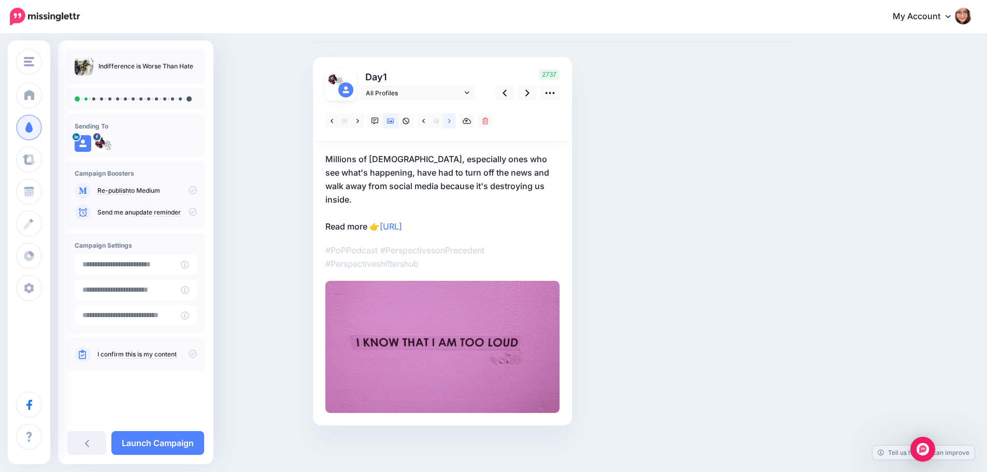
scroll to position [35, 0]
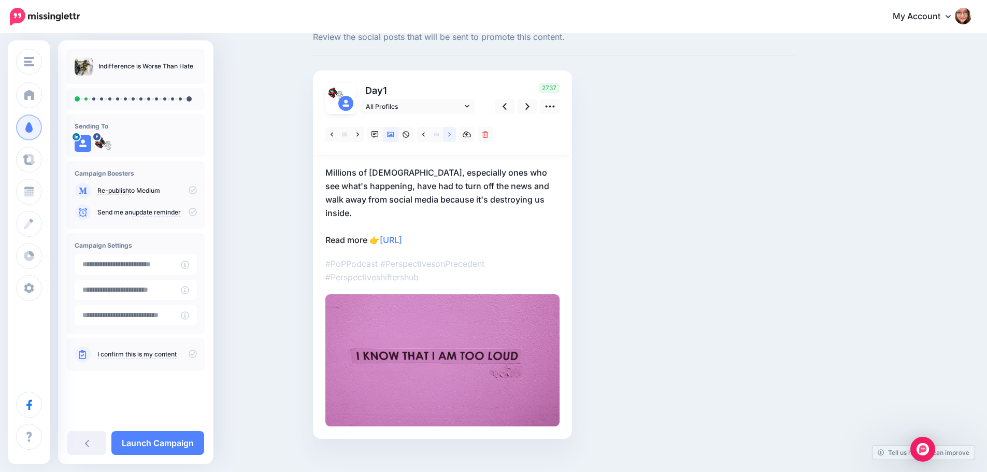
click at [449, 137] on link at bounding box center [449, 134] width 13 height 15
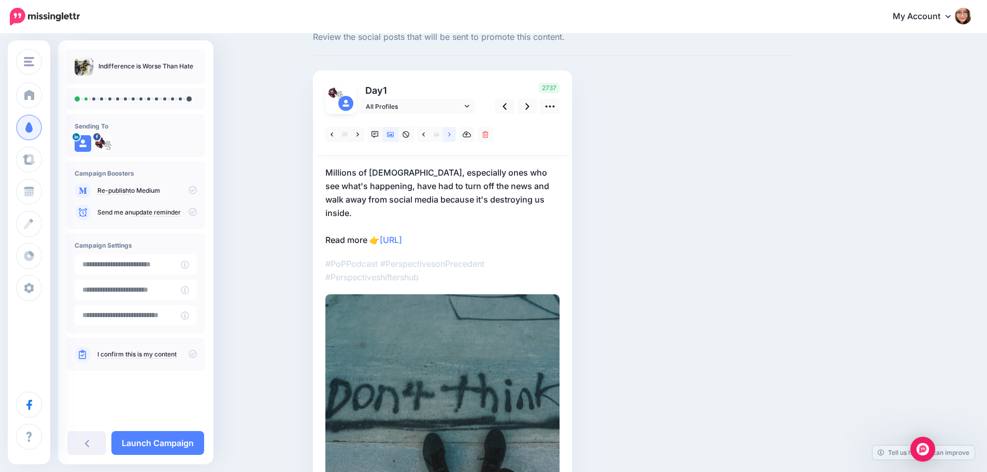
scroll to position [52, 0]
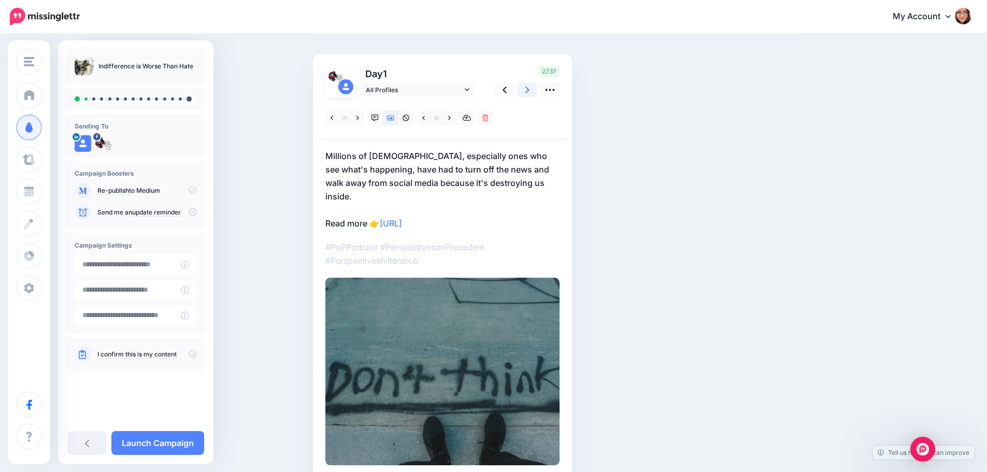
click at [535, 92] on link at bounding box center [527, 89] width 20 height 15
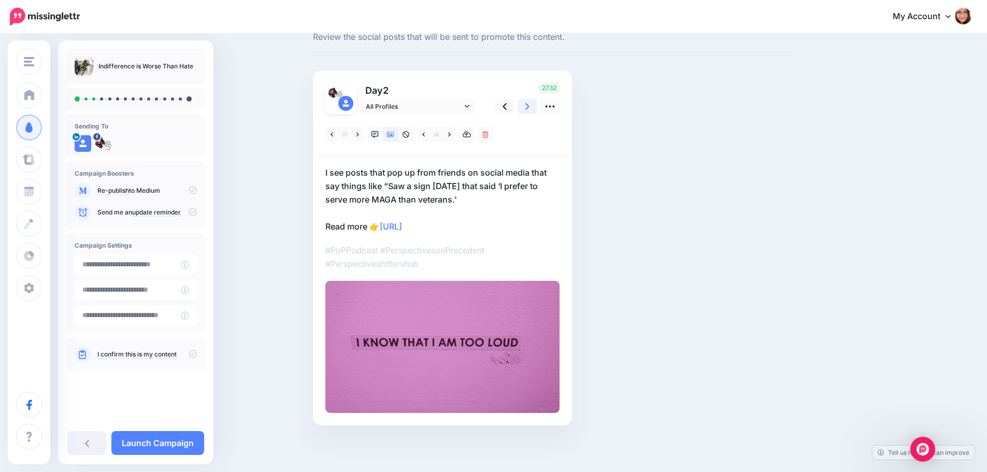
scroll to position [35, 0]
click at [451, 135] on icon at bounding box center [449, 134] width 3 height 4
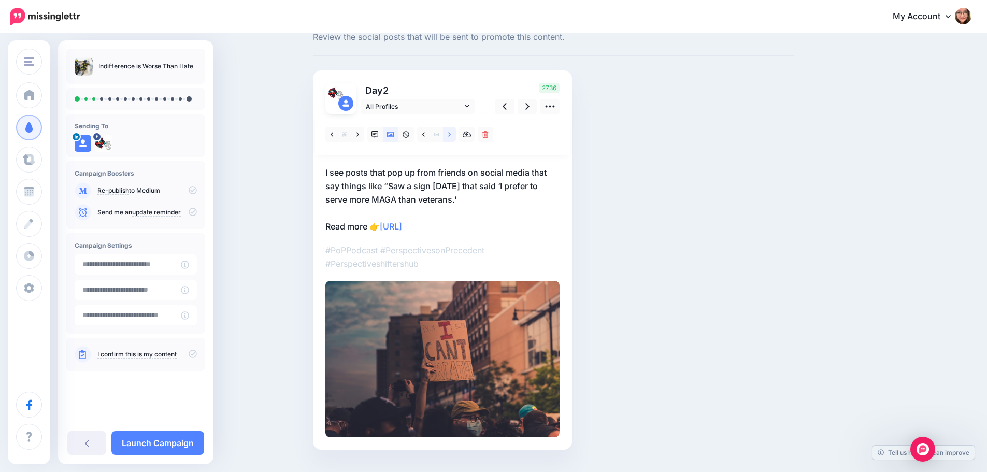
click at [451, 132] on link at bounding box center [449, 134] width 13 height 15
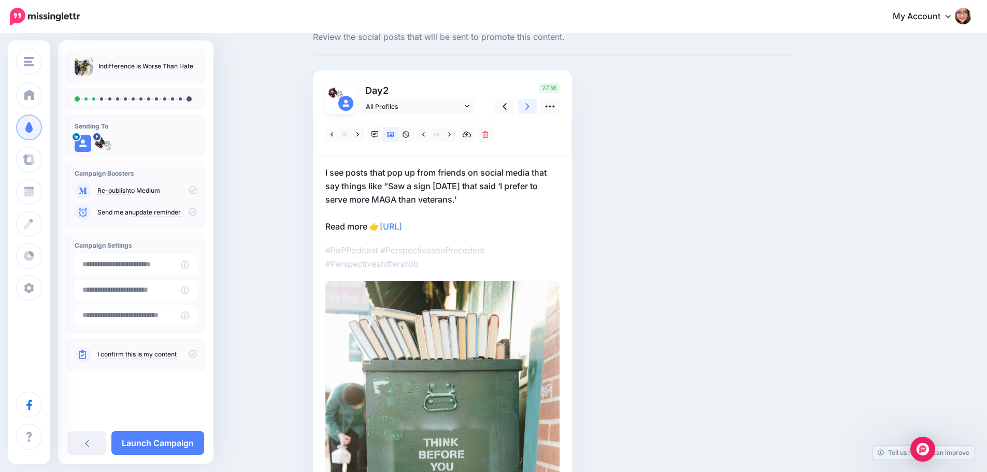
click at [526, 106] on link at bounding box center [527, 106] width 20 height 15
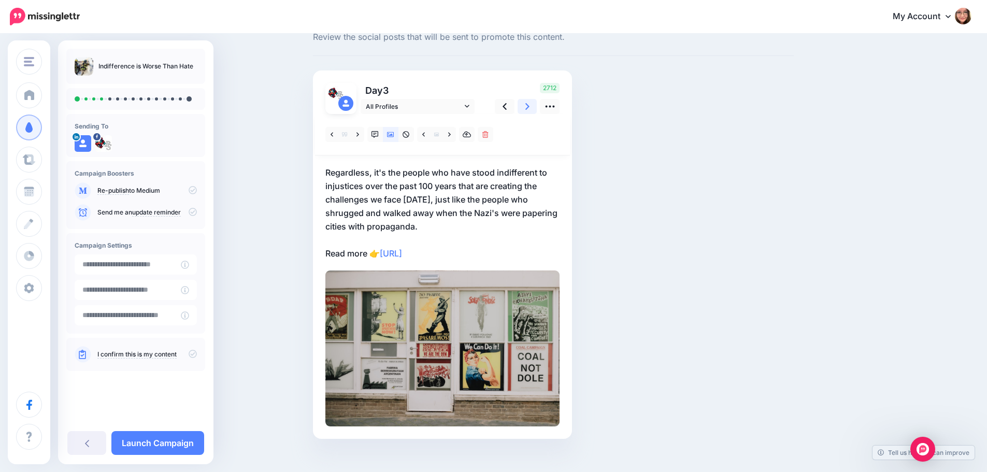
click at [529, 107] on icon at bounding box center [527, 106] width 4 height 7
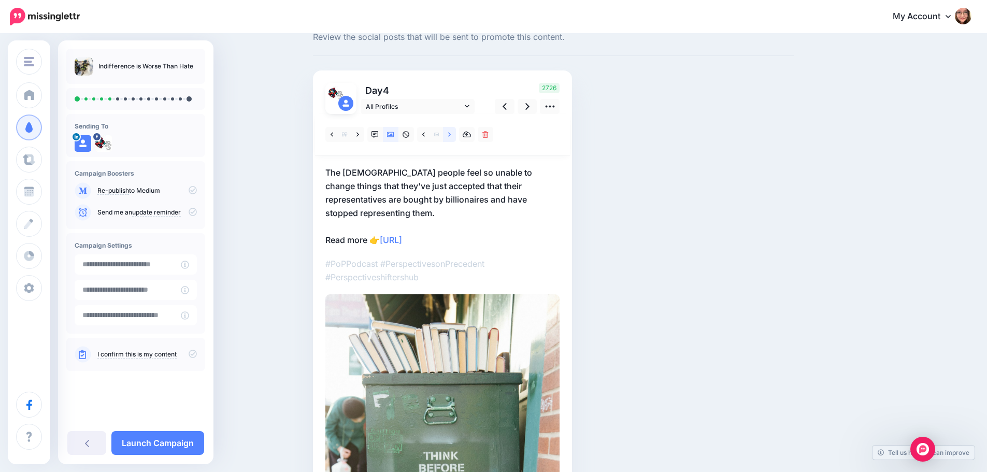
click at [453, 139] on link at bounding box center [449, 134] width 13 height 15
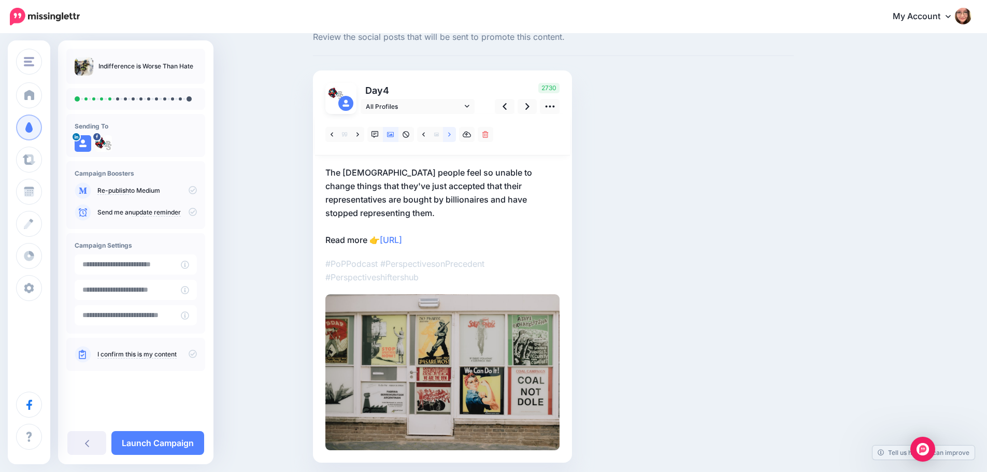
click at [453, 139] on link at bounding box center [449, 134] width 13 height 15
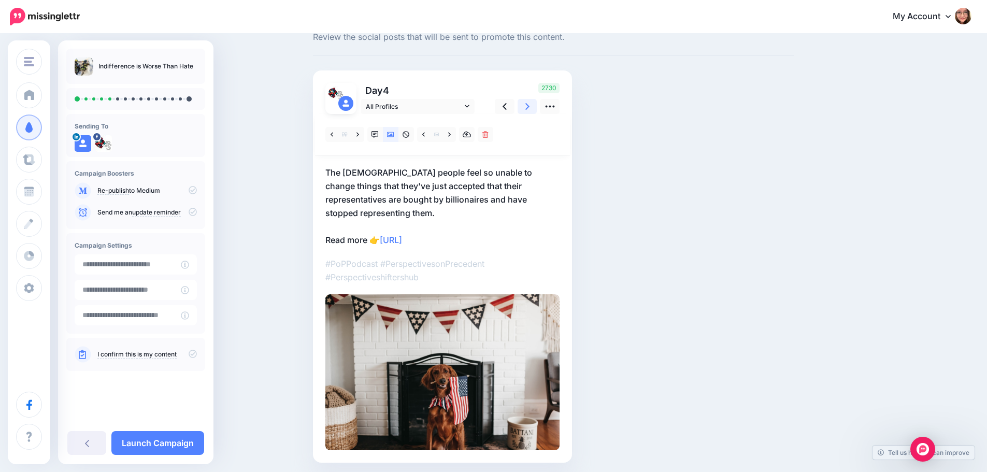
click at [529, 106] on icon at bounding box center [527, 106] width 4 height 11
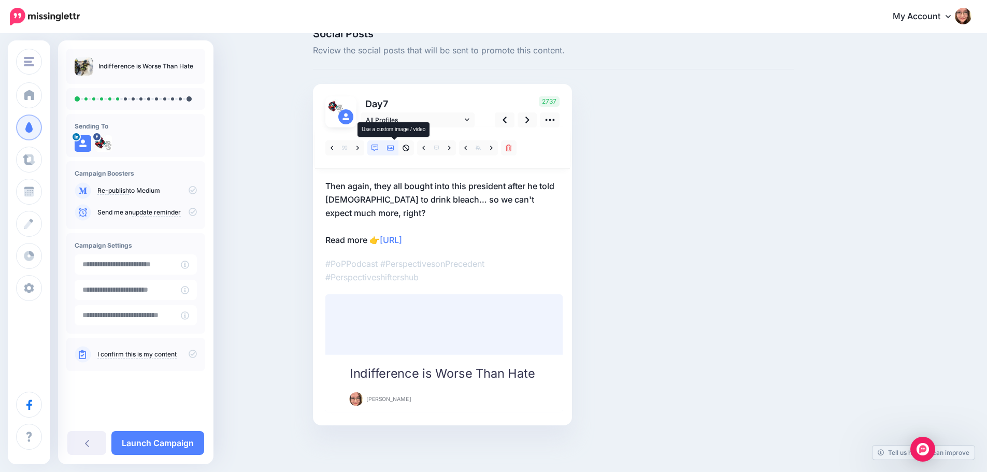
click at [393, 148] on icon at bounding box center [390, 148] width 7 height 7
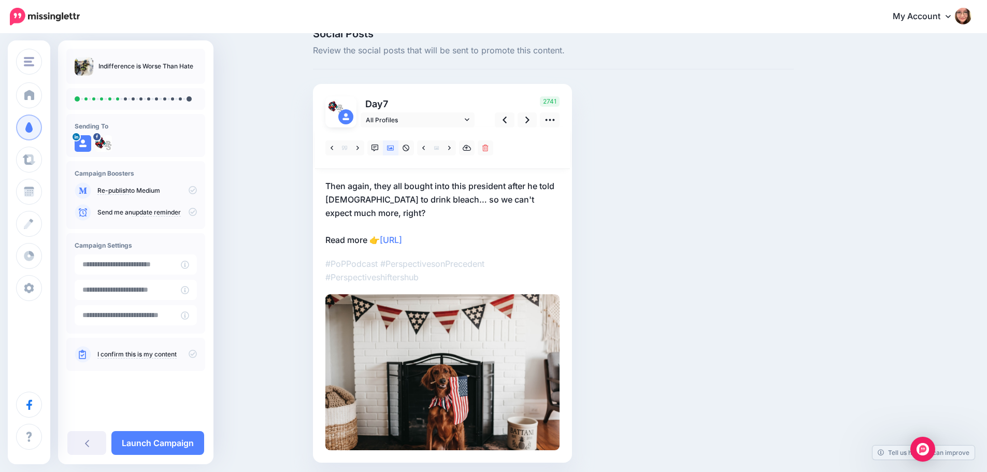
scroll to position [0, 0]
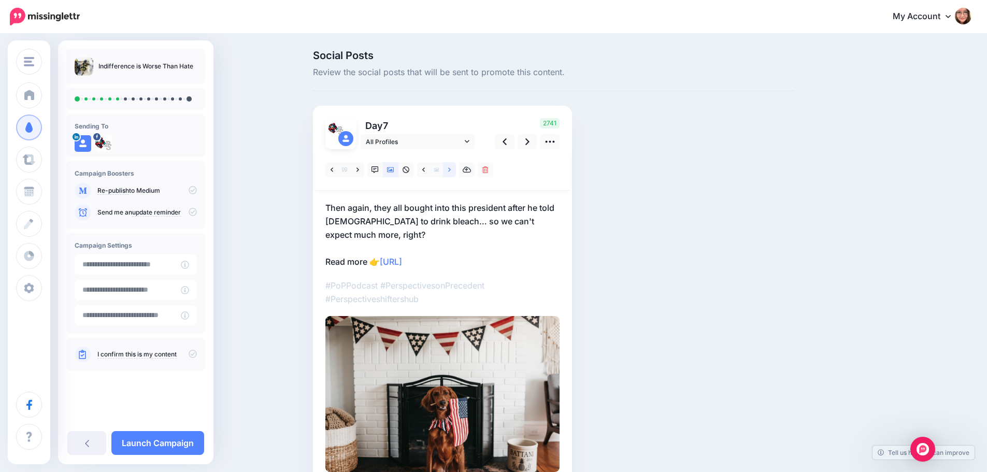
click at [456, 170] on link at bounding box center [449, 169] width 13 height 15
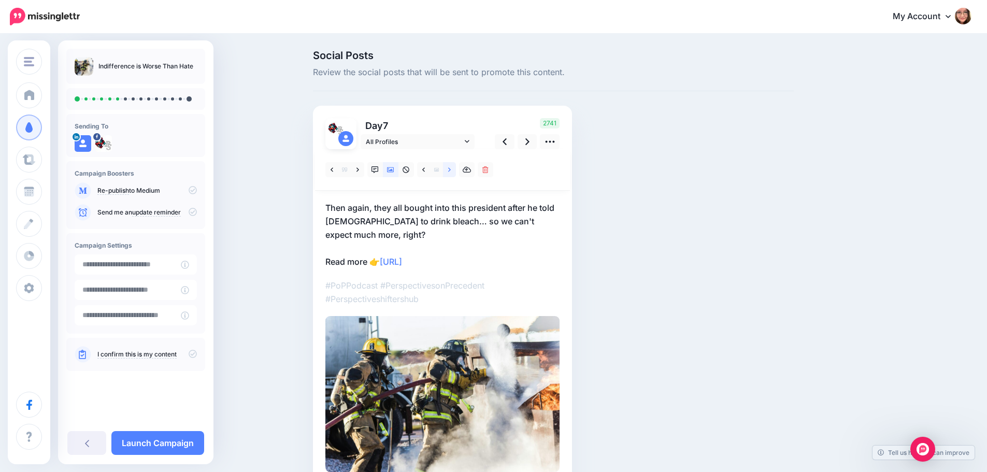
click at [456, 170] on link at bounding box center [449, 169] width 13 height 15
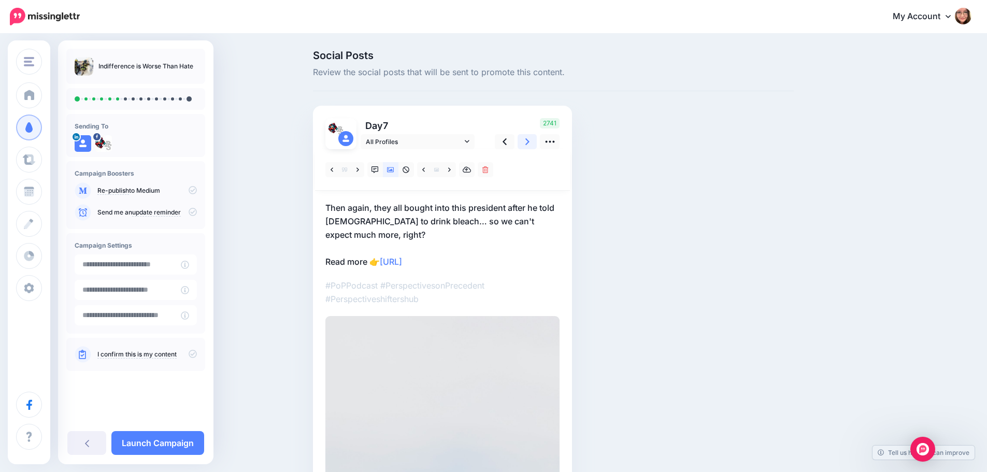
click at [528, 145] on link at bounding box center [527, 141] width 20 height 15
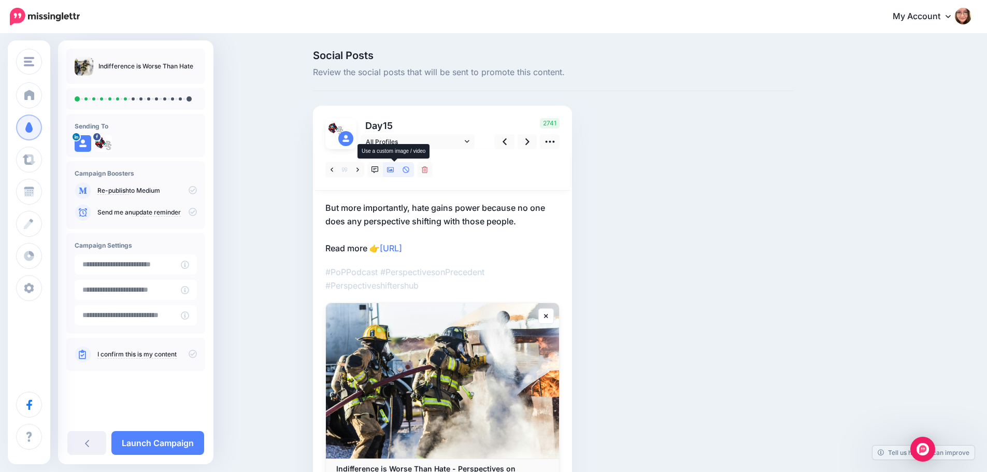
click at [392, 169] on icon at bounding box center [390, 169] width 7 height 7
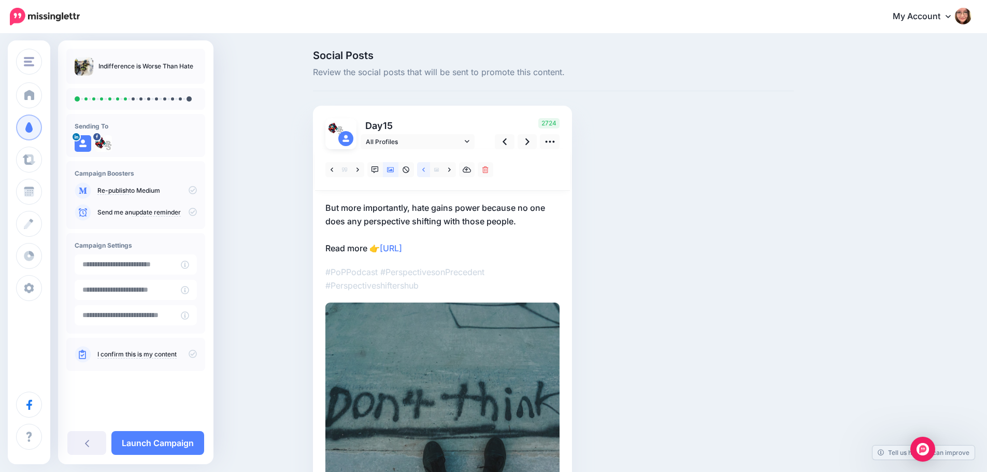
click at [425, 172] on icon at bounding box center [423, 169] width 3 height 7
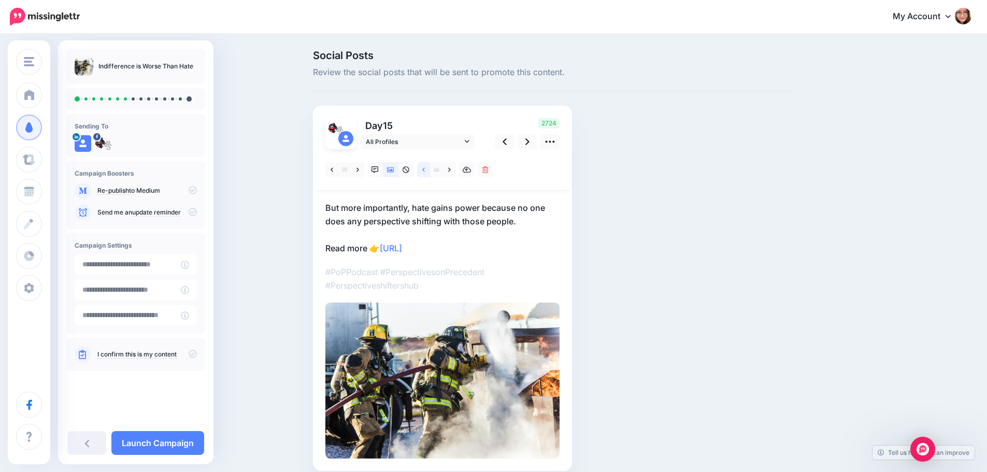
click at [425, 172] on icon at bounding box center [423, 169] width 3 height 7
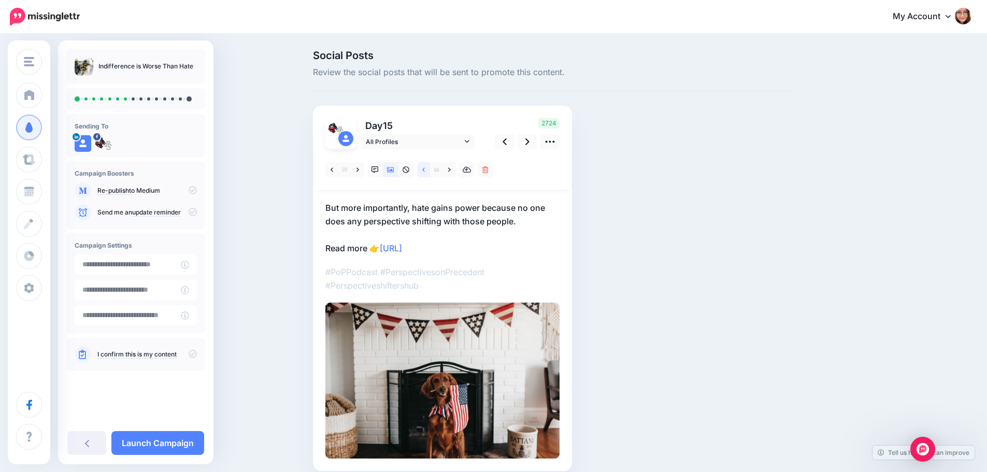
click at [425, 170] on icon at bounding box center [423, 169] width 3 height 4
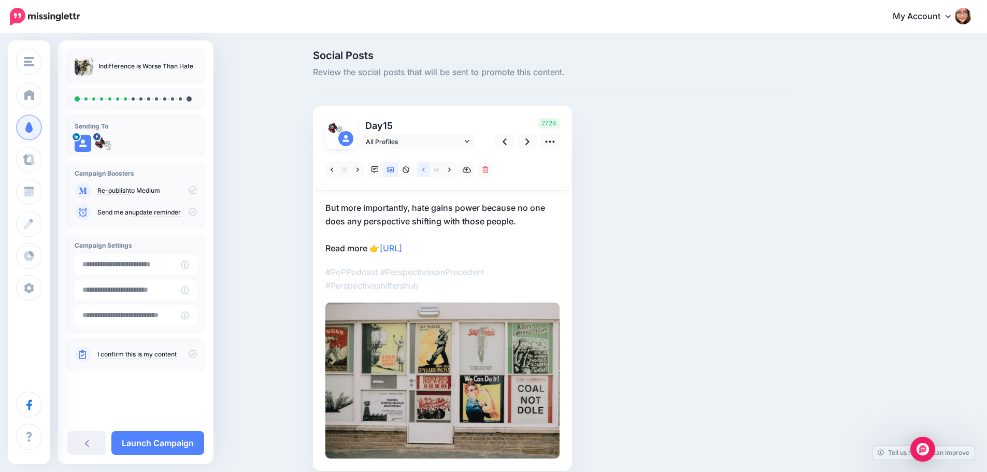
click at [425, 170] on icon at bounding box center [423, 169] width 3 height 4
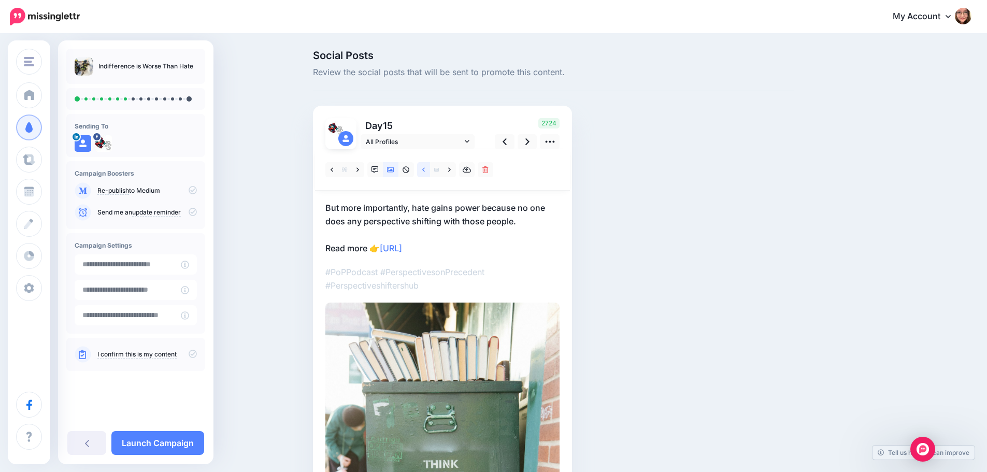
click at [425, 170] on icon at bounding box center [423, 169] width 3 height 4
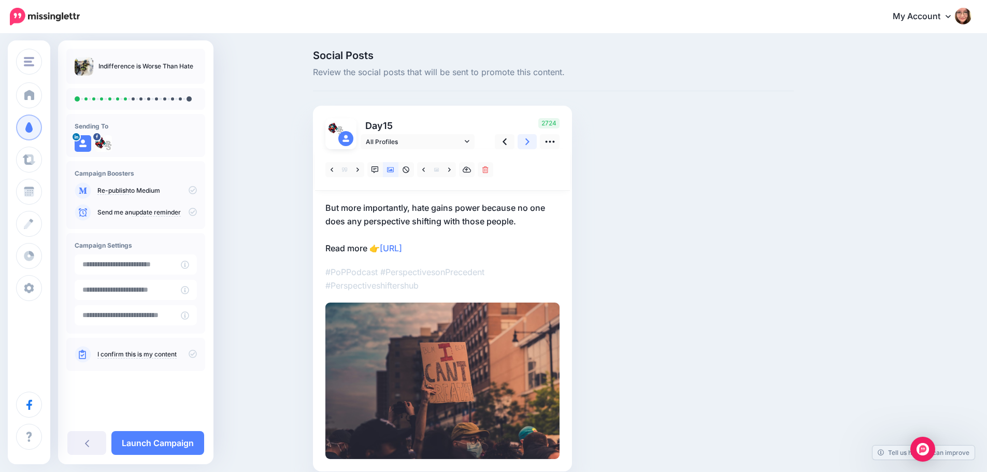
click at [528, 143] on link at bounding box center [527, 141] width 20 height 15
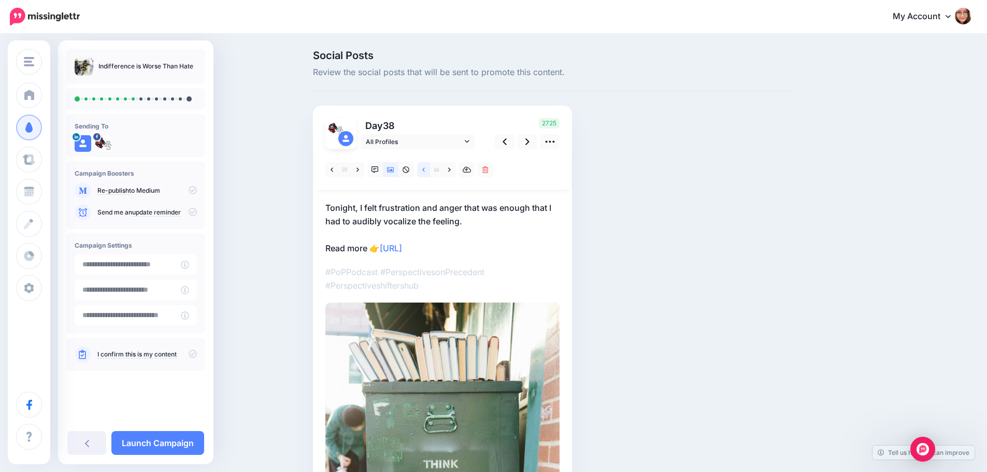
click at [430, 176] on link at bounding box center [423, 169] width 13 height 15
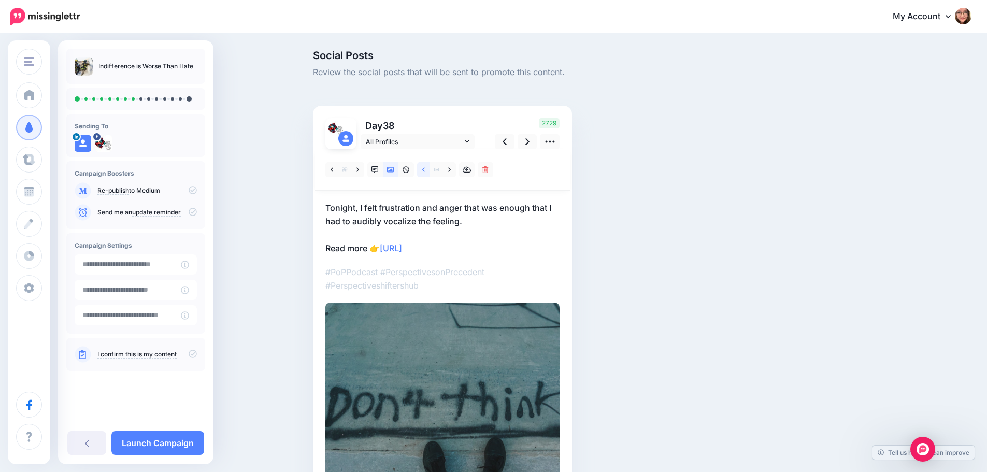
click at [430, 176] on link at bounding box center [423, 169] width 13 height 15
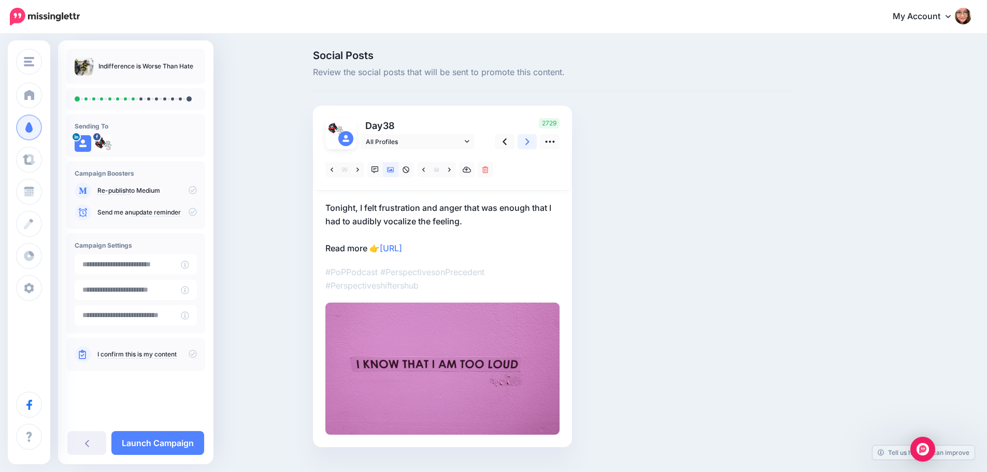
click at [528, 145] on link at bounding box center [527, 141] width 20 height 15
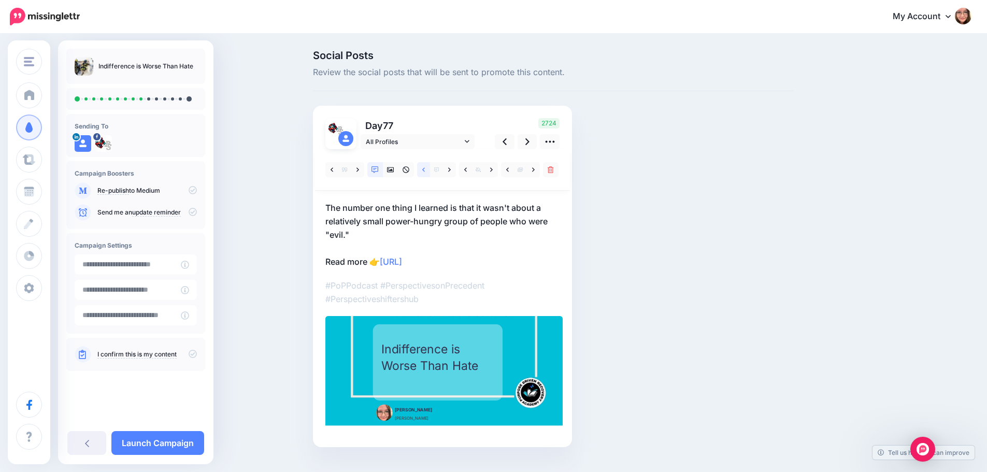
click at [425, 170] on icon at bounding box center [423, 169] width 3 height 4
click at [526, 140] on link at bounding box center [527, 141] width 20 height 15
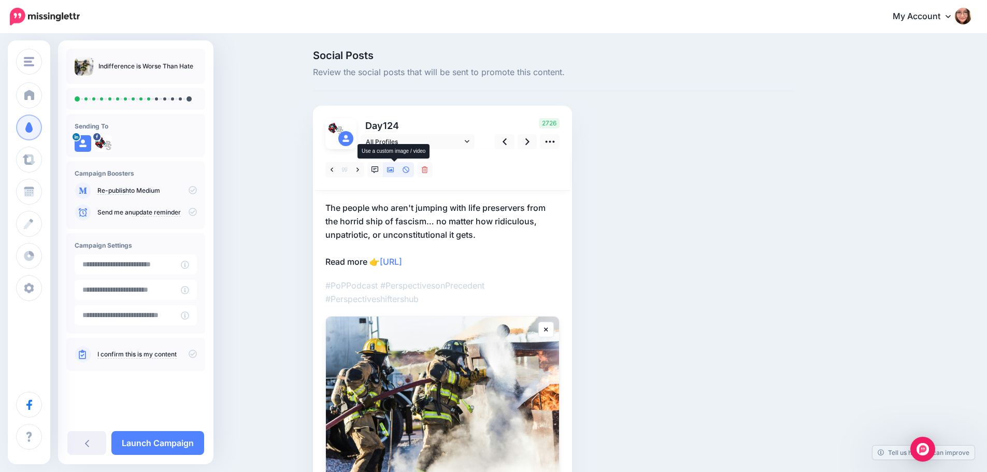
click at [394, 166] on icon at bounding box center [390, 169] width 7 height 7
click at [425, 171] on link at bounding box center [423, 169] width 13 height 15
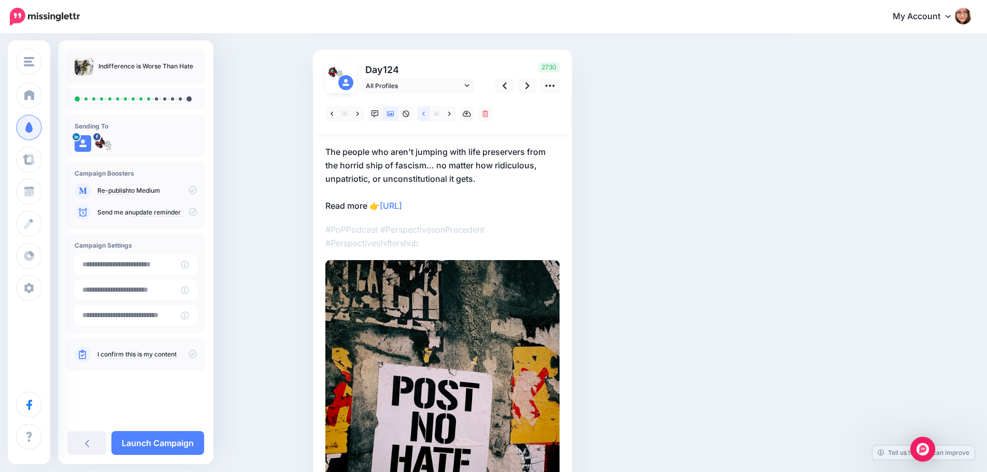
scroll to position [52, 0]
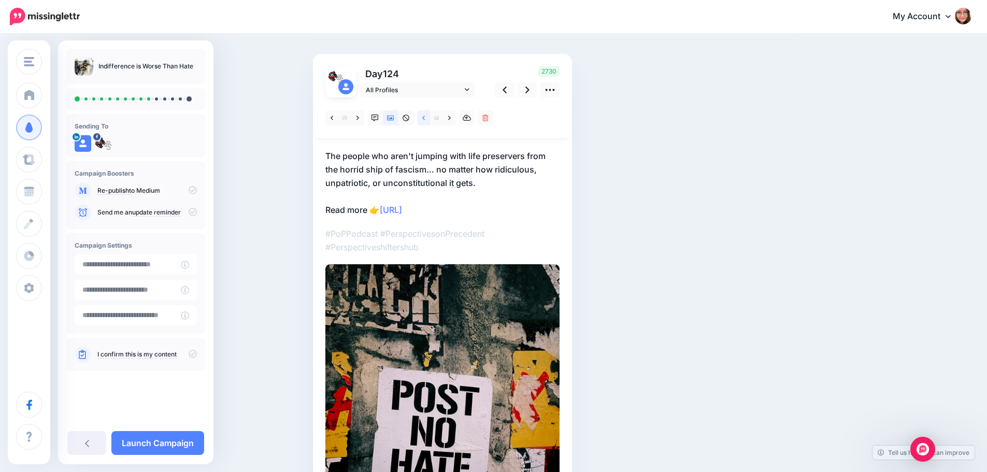
click at [425, 119] on link at bounding box center [423, 117] width 13 height 15
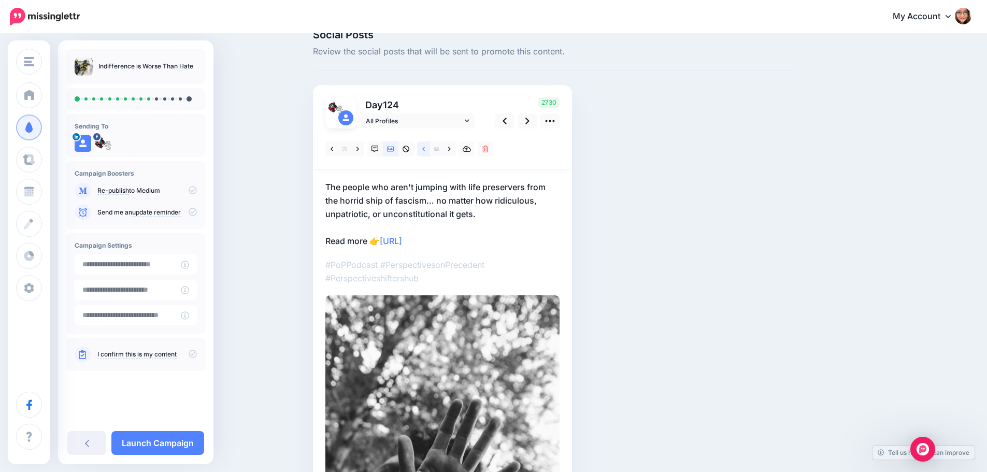
scroll to position [0, 0]
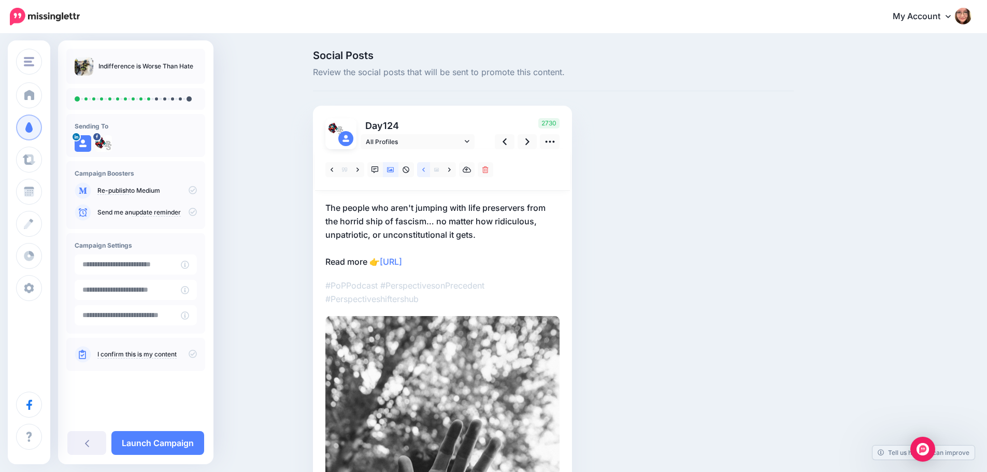
click at [425, 170] on link at bounding box center [423, 169] width 13 height 15
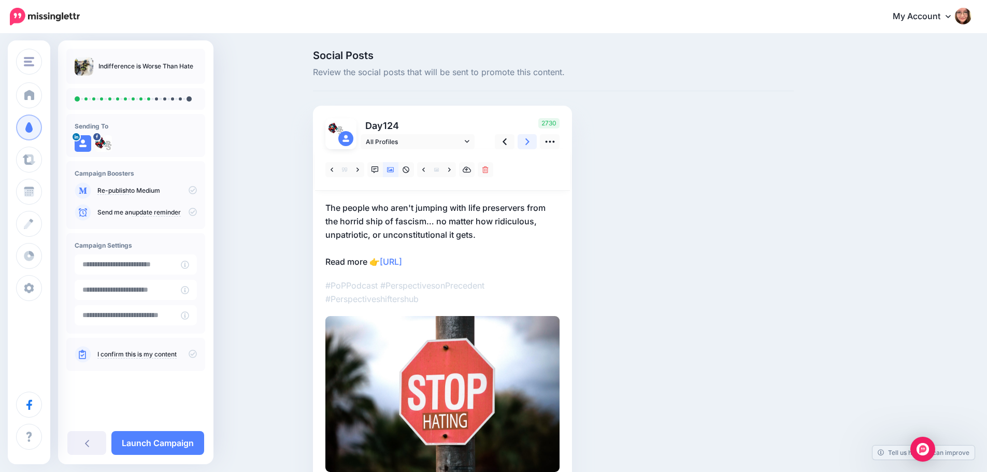
click at [529, 143] on icon at bounding box center [527, 141] width 4 height 7
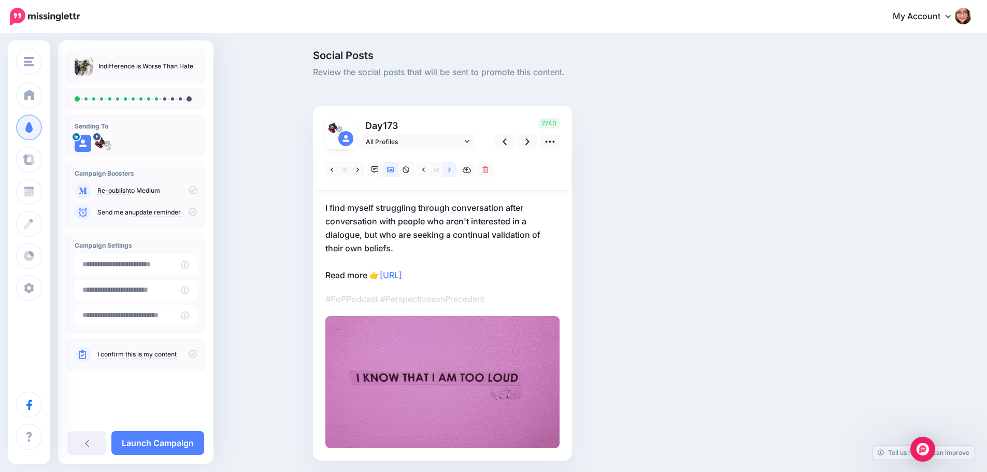
click at [451, 172] on icon at bounding box center [449, 169] width 3 height 7
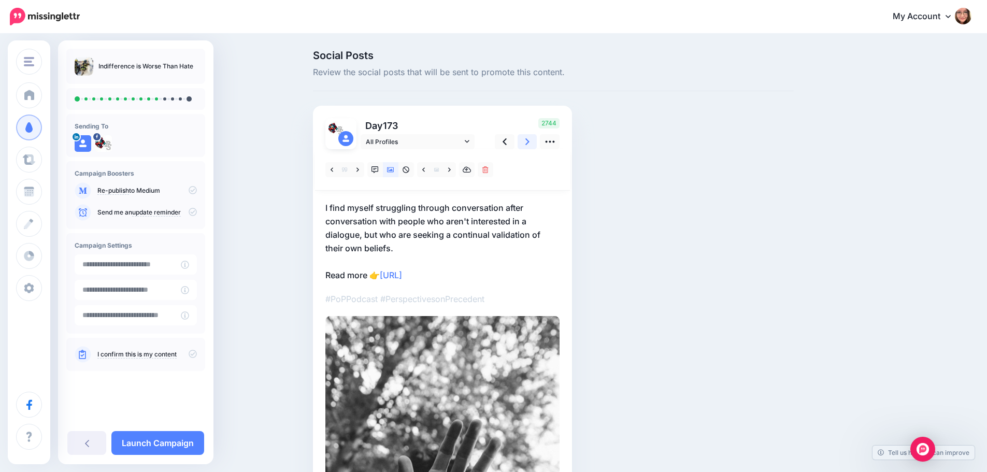
click at [534, 145] on link at bounding box center [527, 141] width 20 height 15
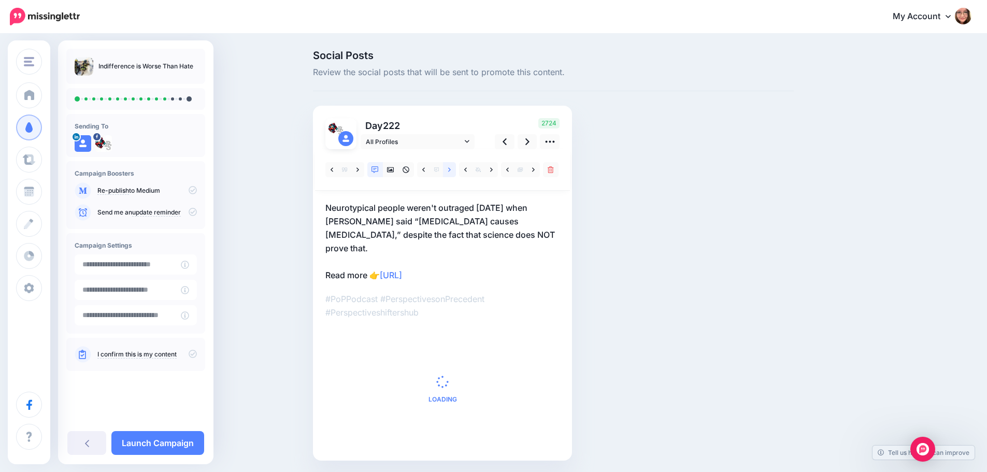
click at [455, 171] on link at bounding box center [449, 169] width 13 height 15
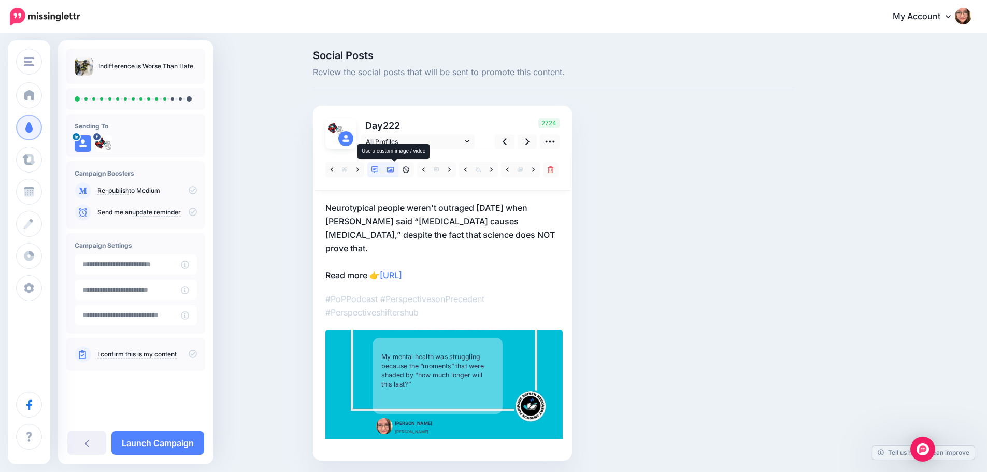
click at [393, 170] on icon at bounding box center [390, 169] width 7 height 5
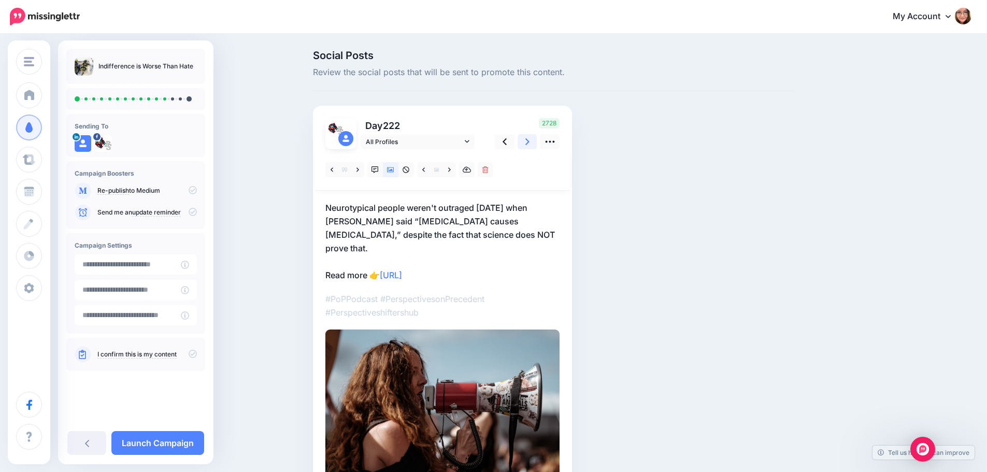
click at [529, 140] on icon at bounding box center [527, 141] width 4 height 7
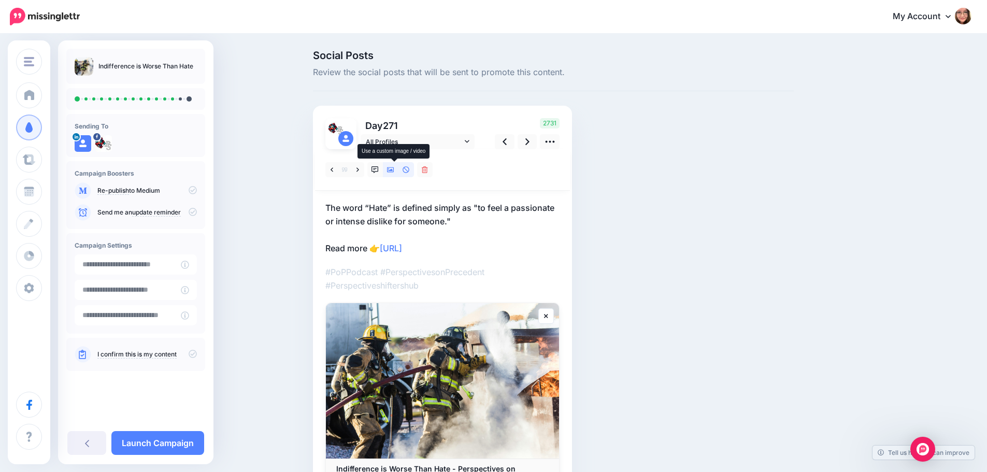
click at [394, 171] on icon at bounding box center [390, 169] width 7 height 5
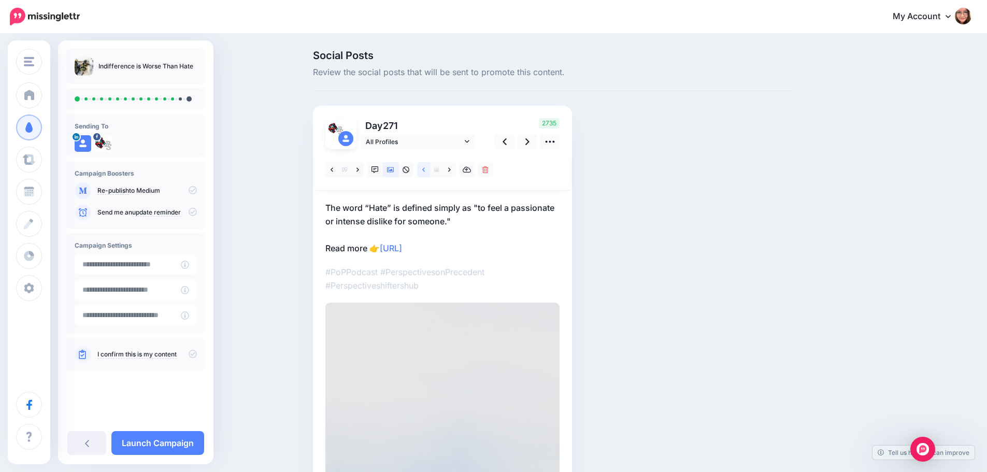
click at [429, 170] on link at bounding box center [423, 169] width 13 height 15
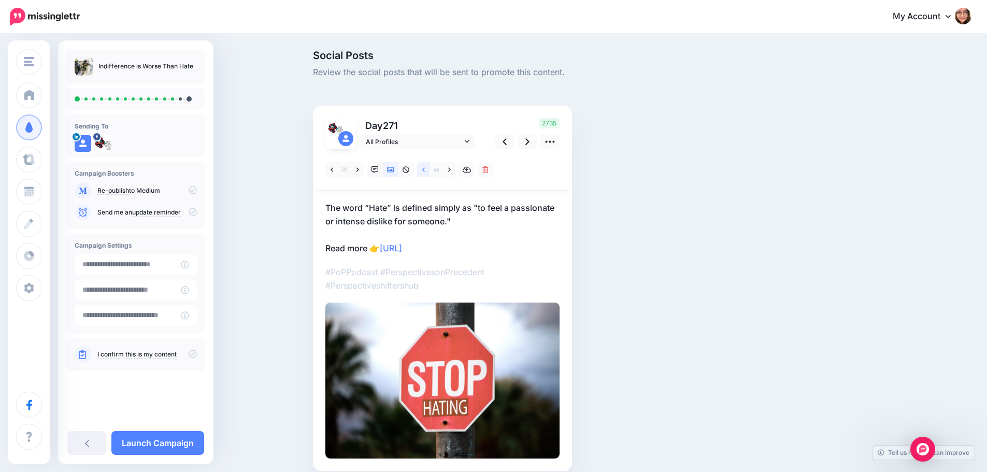
click at [429, 170] on link at bounding box center [423, 169] width 13 height 15
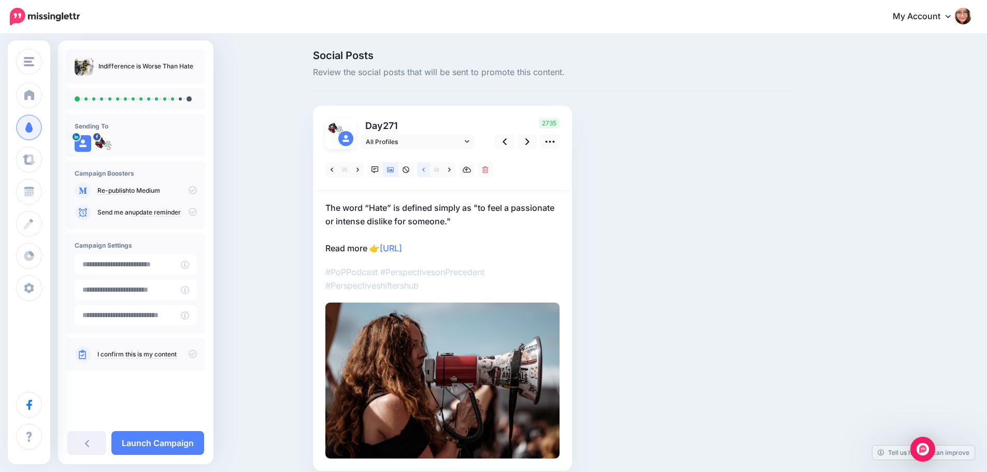
click at [429, 170] on link at bounding box center [423, 169] width 13 height 15
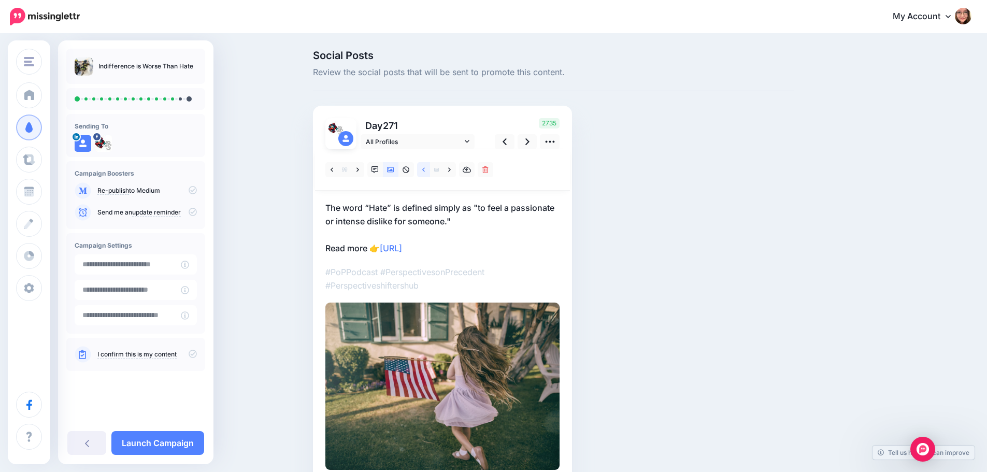
click at [429, 170] on link at bounding box center [423, 169] width 13 height 15
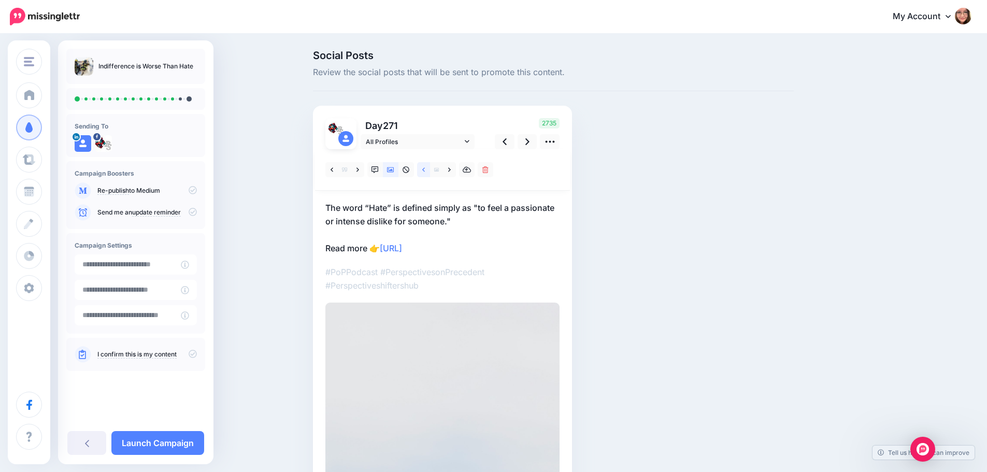
click at [429, 170] on link at bounding box center [423, 169] width 13 height 15
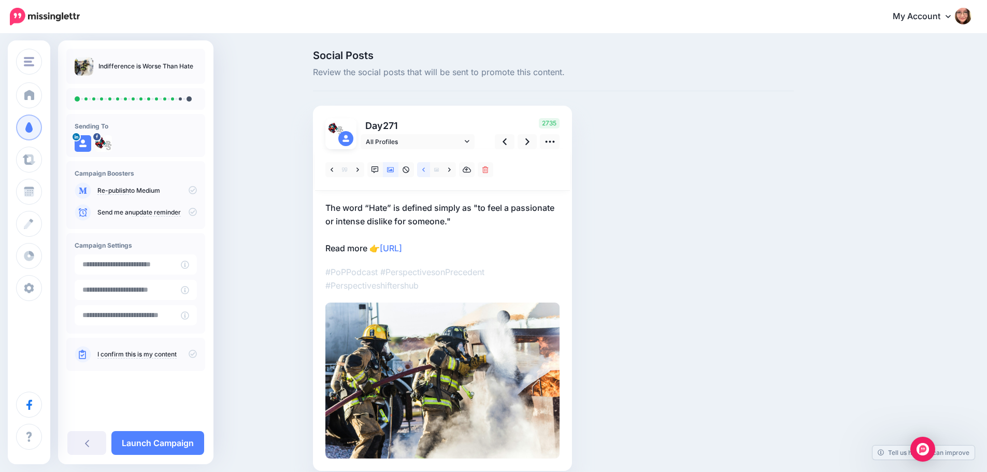
click at [429, 170] on link at bounding box center [423, 169] width 13 height 15
click at [425, 168] on icon at bounding box center [423, 169] width 3 height 7
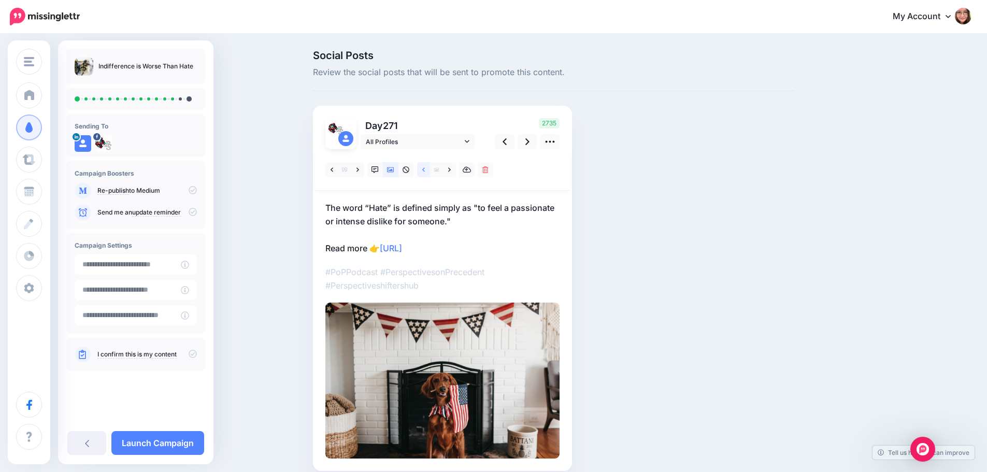
click at [425, 168] on icon at bounding box center [423, 169] width 3 height 7
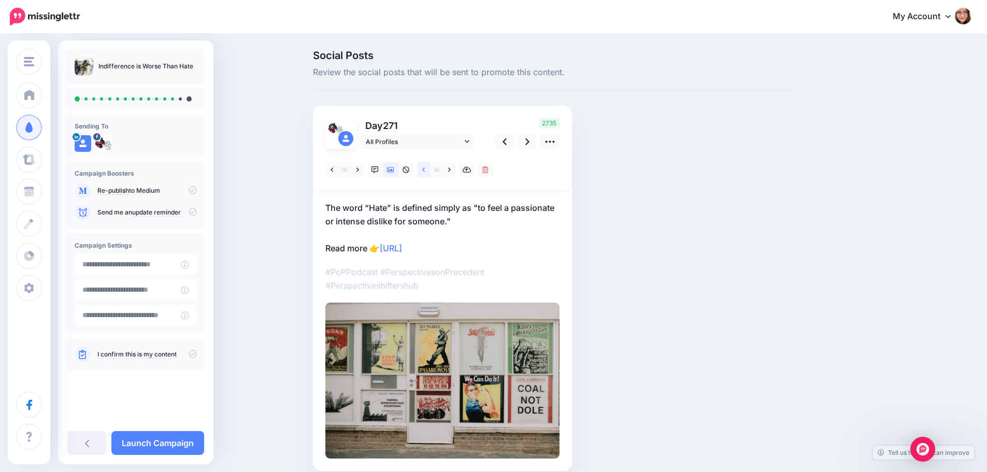
click at [425, 168] on icon at bounding box center [423, 169] width 3 height 7
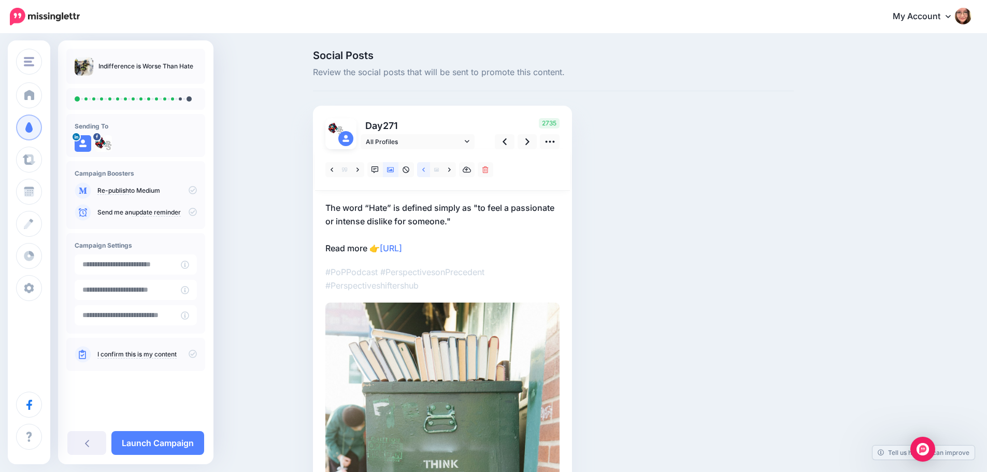
click at [425, 168] on icon at bounding box center [423, 169] width 3 height 7
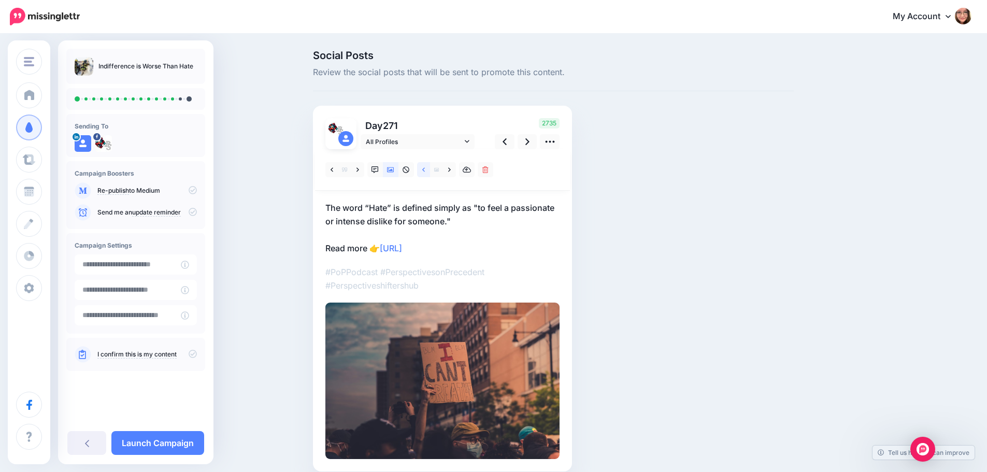
click at [425, 168] on icon at bounding box center [423, 169] width 3 height 7
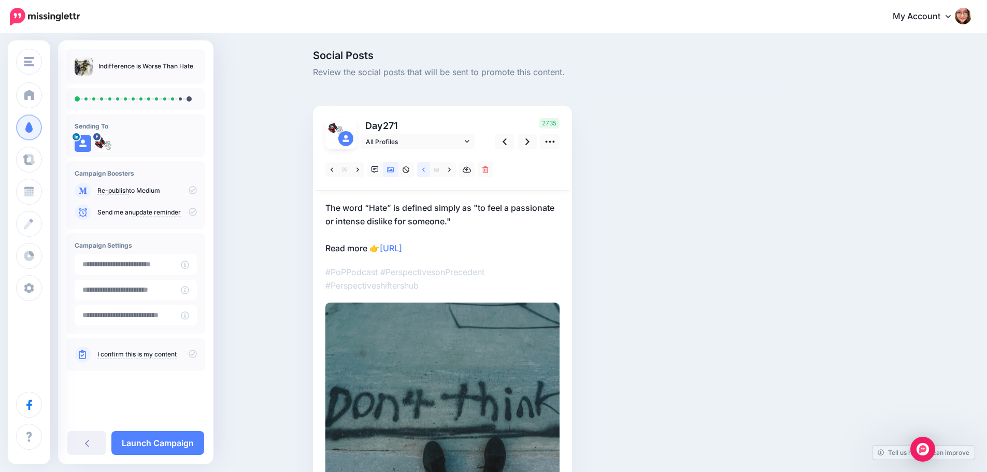
click at [425, 168] on icon at bounding box center [423, 169] width 3 height 7
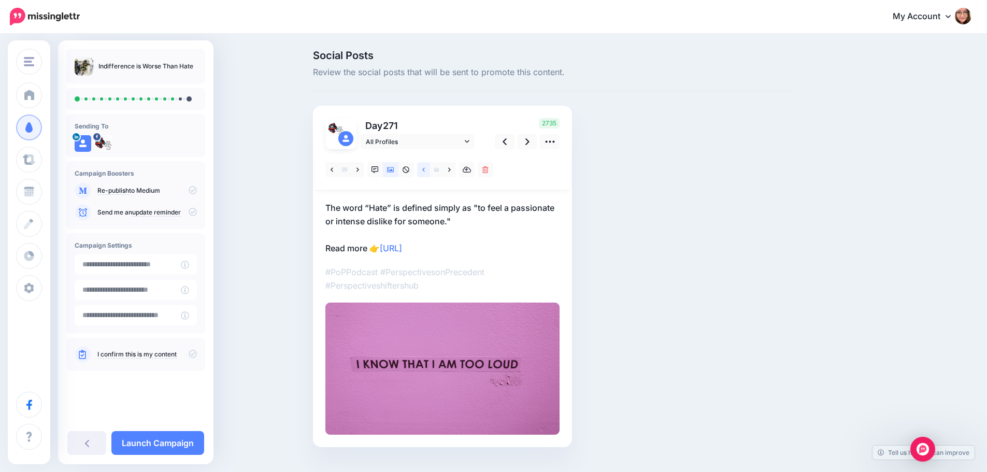
click at [425, 168] on icon at bounding box center [423, 169] width 3 height 7
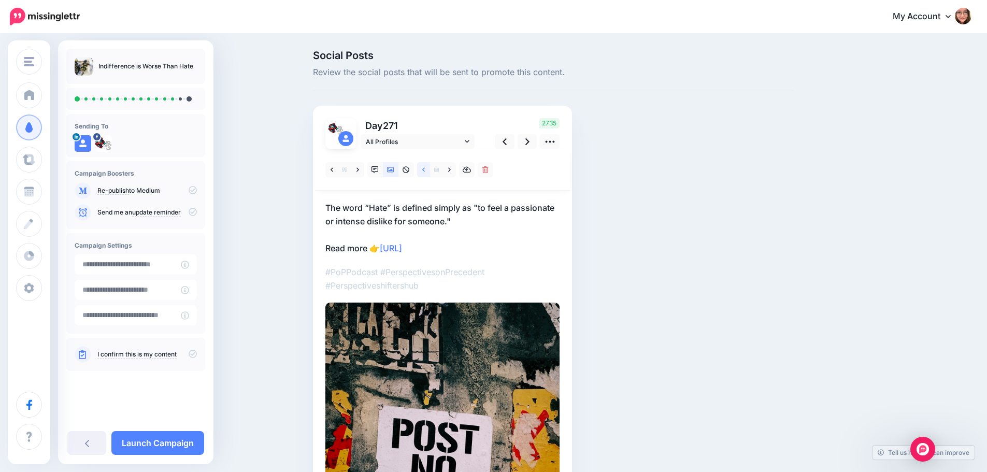
click at [425, 168] on icon at bounding box center [423, 169] width 3 height 7
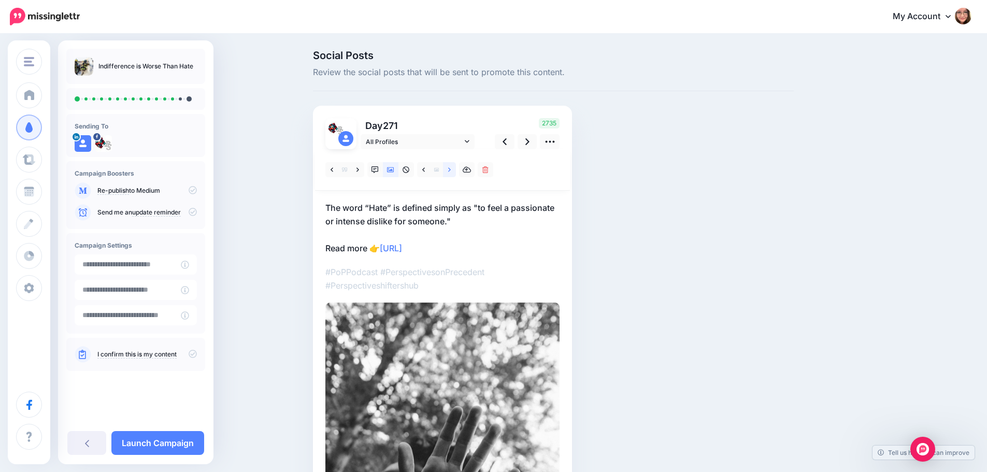
click at [450, 170] on link at bounding box center [449, 169] width 13 height 15
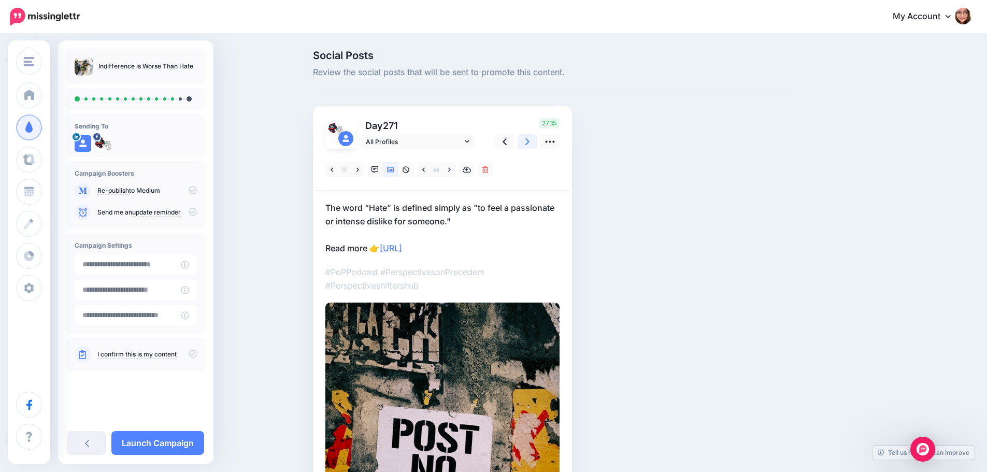
click at [535, 141] on link at bounding box center [527, 141] width 20 height 15
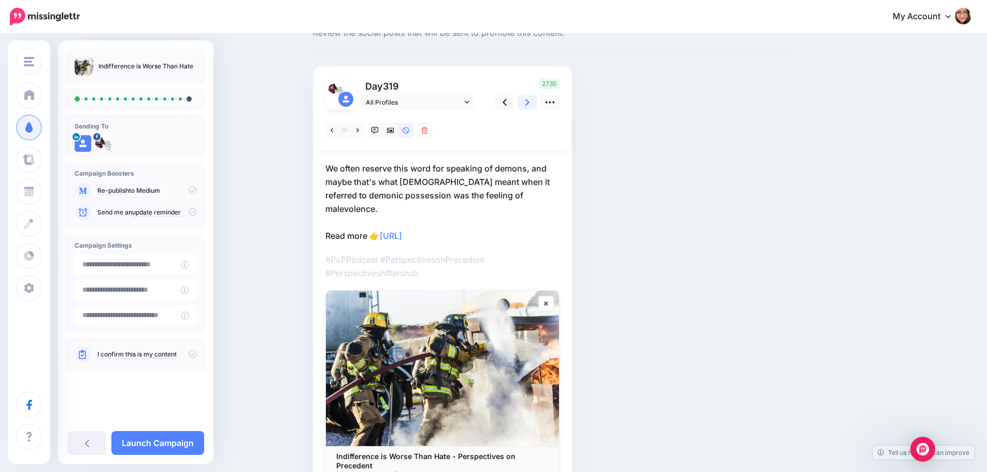
scroll to position [98, 0]
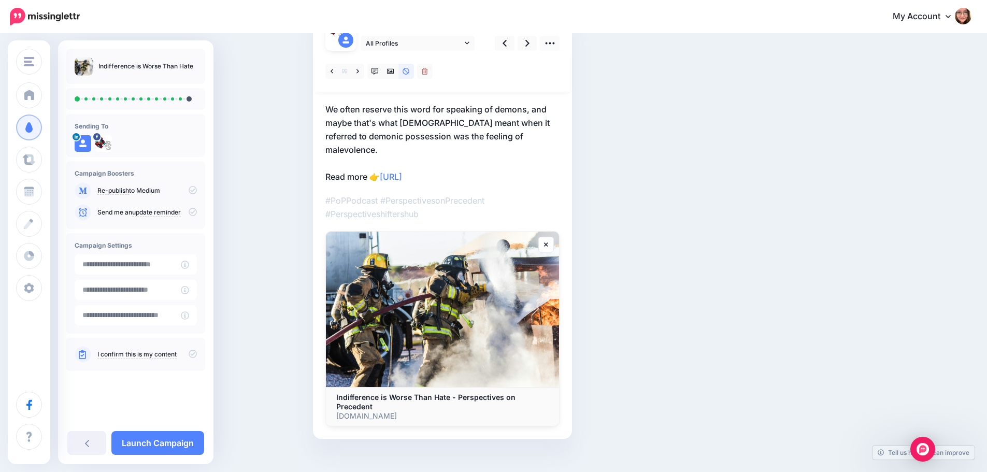
click at [192, 353] on icon at bounding box center [193, 354] width 8 height 8
click at [161, 443] on link "Launch Campaign" at bounding box center [157, 443] width 93 height 24
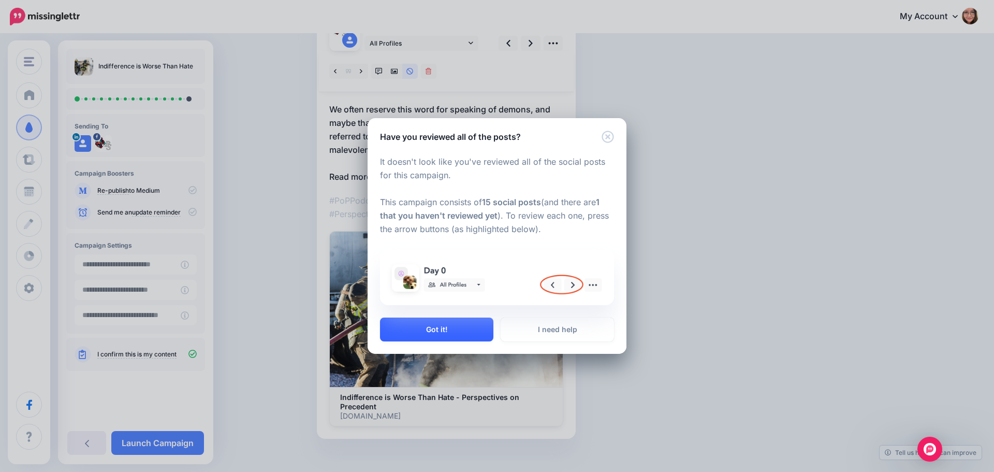
click at [460, 335] on button "Got it!" at bounding box center [436, 330] width 113 height 24
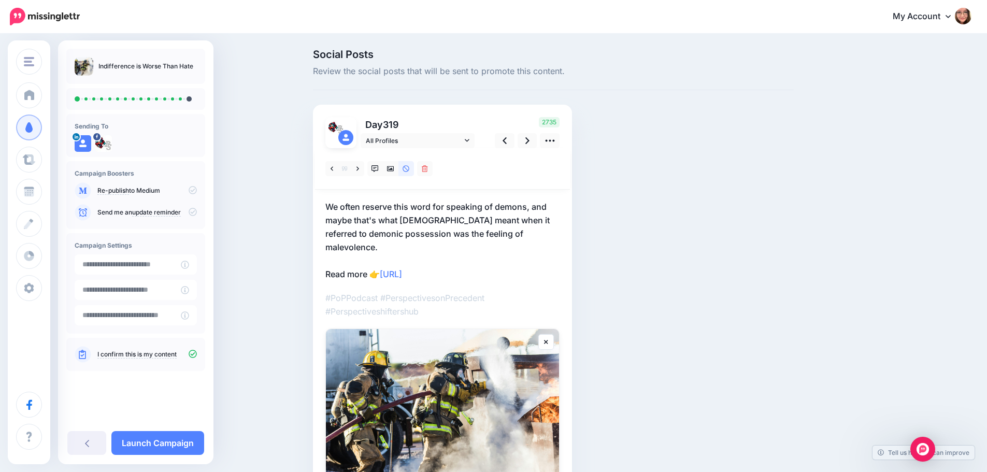
scroll to position [0, 0]
click at [529, 140] on icon at bounding box center [527, 141] width 4 height 7
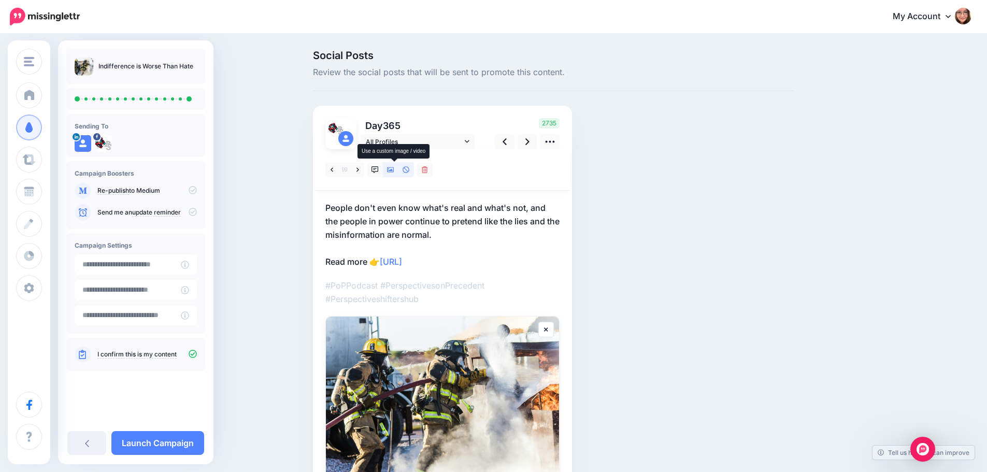
click at [390, 174] on link at bounding box center [391, 169] width 16 height 15
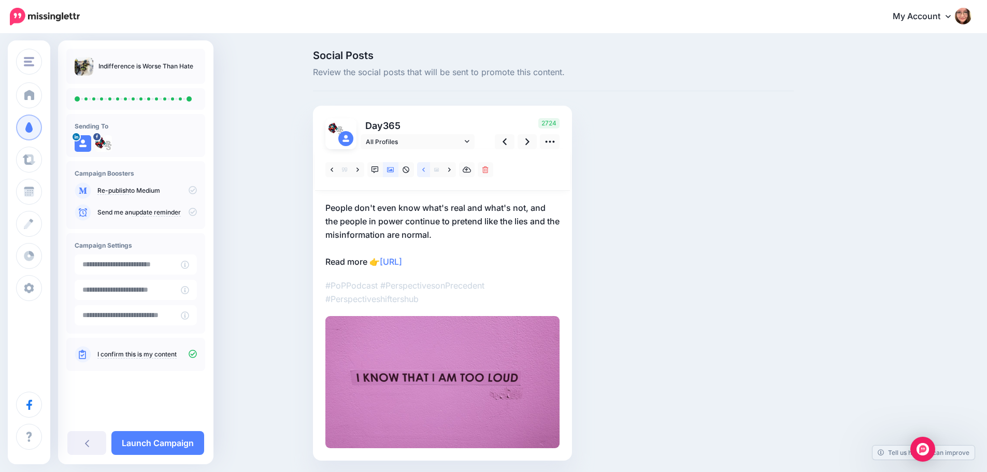
click at [430, 170] on link at bounding box center [423, 169] width 13 height 15
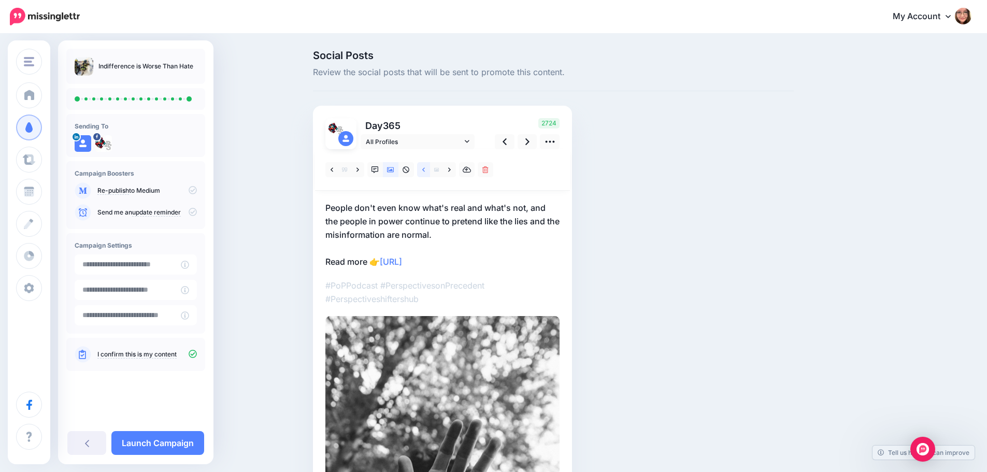
click at [430, 170] on link at bounding box center [423, 169] width 13 height 15
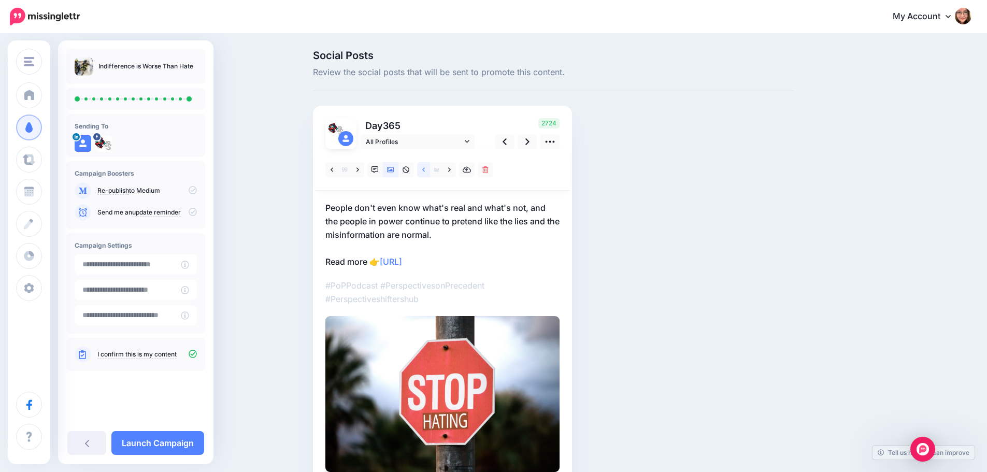
click at [430, 170] on link at bounding box center [423, 169] width 13 height 15
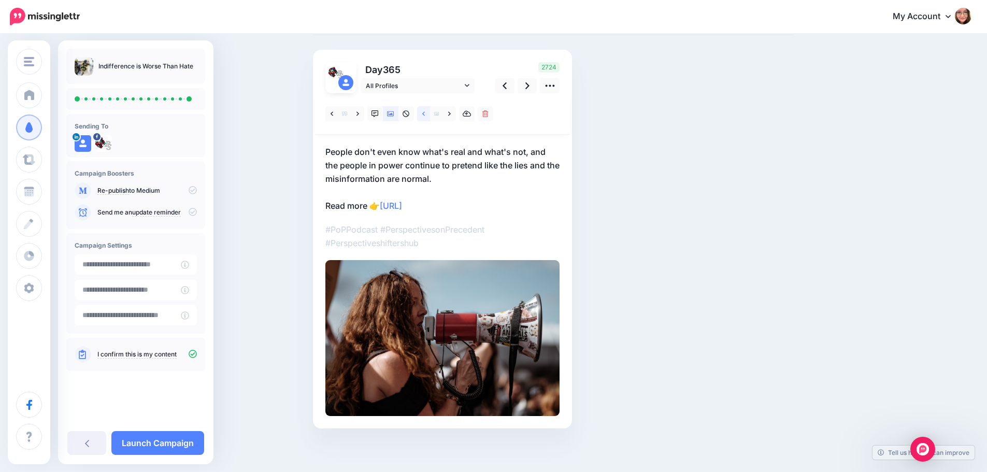
scroll to position [59, 0]
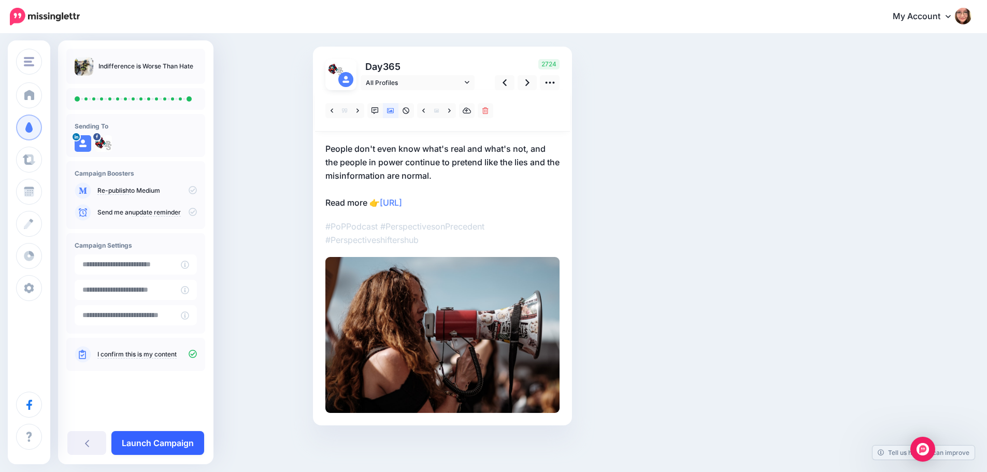
click at [168, 442] on link "Launch Campaign" at bounding box center [157, 443] width 93 height 24
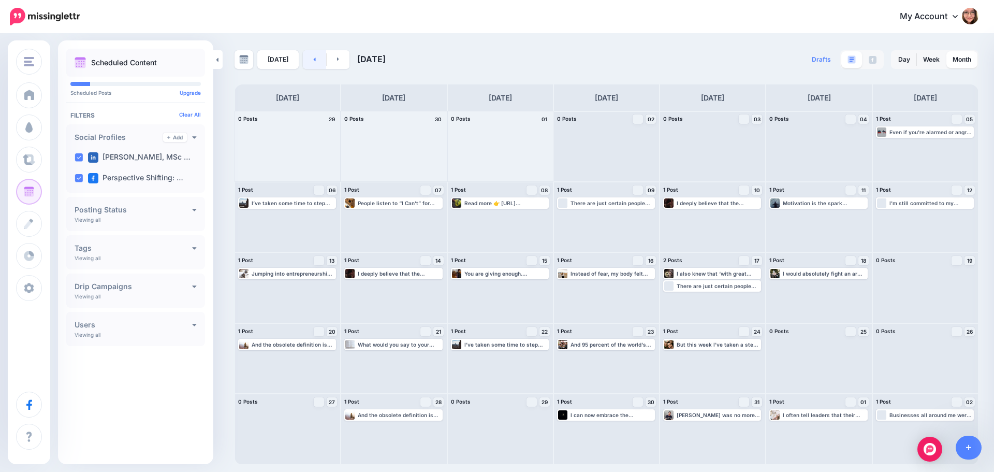
click at [320, 63] on link at bounding box center [314, 59] width 23 height 19
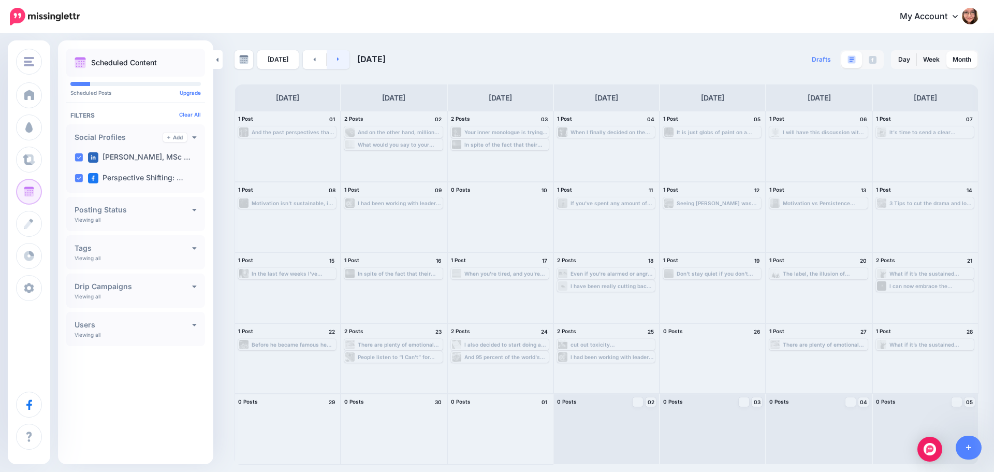
click at [333, 62] on link at bounding box center [338, 59] width 23 height 19
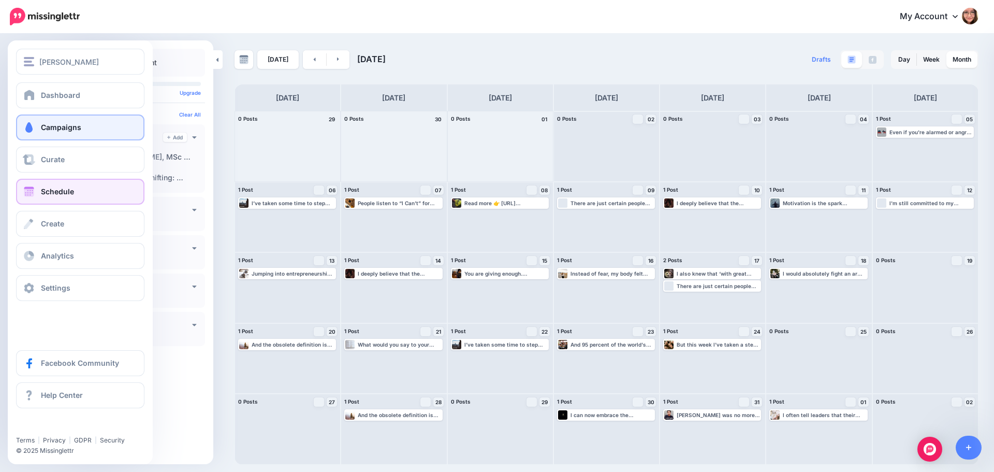
click at [61, 124] on span "Campaigns" at bounding box center [61, 127] width 40 height 9
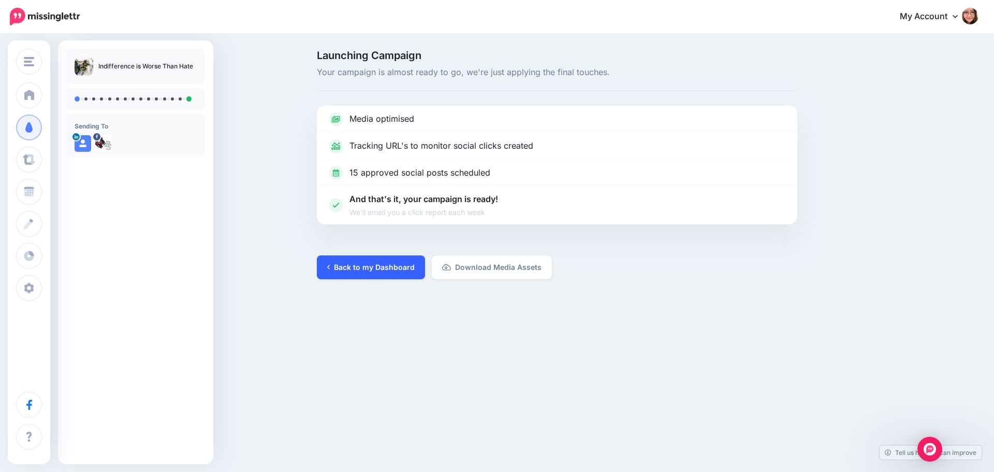
click at [360, 267] on link "Back to my Dashboard" at bounding box center [371, 267] width 108 height 24
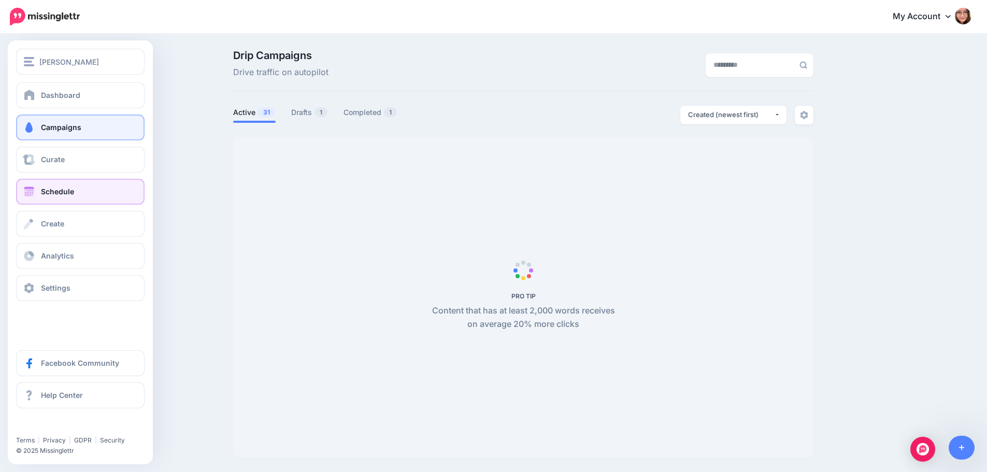
click at [38, 193] on link "Schedule" at bounding box center [80, 192] width 128 height 26
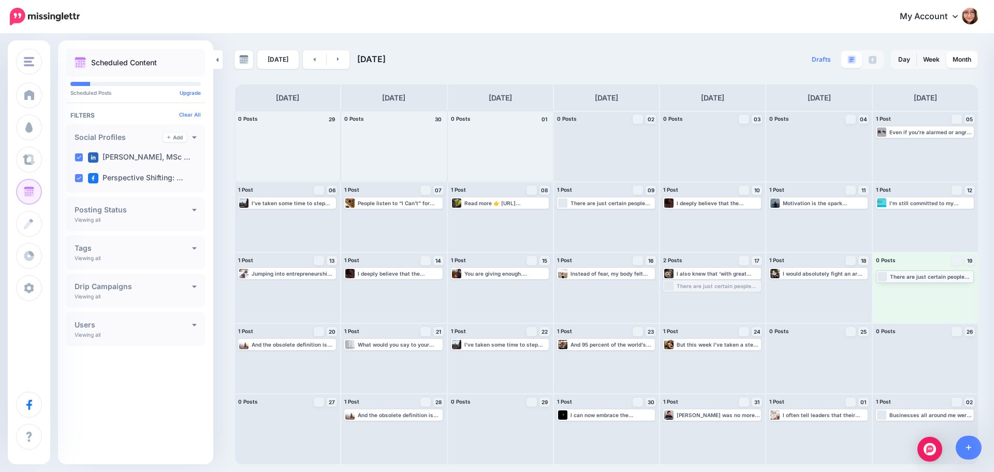
drag, startPoint x: 729, startPoint y: 287, endPoint x: 942, endPoint y: 277, distance: 213.1
click at [340, 63] on link at bounding box center [338, 59] width 23 height 19
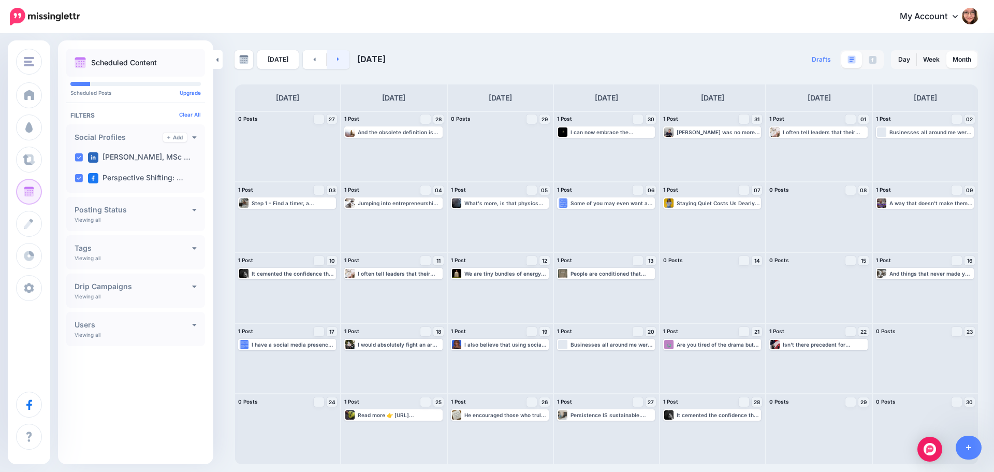
click at [340, 63] on link at bounding box center [338, 59] width 23 height 19
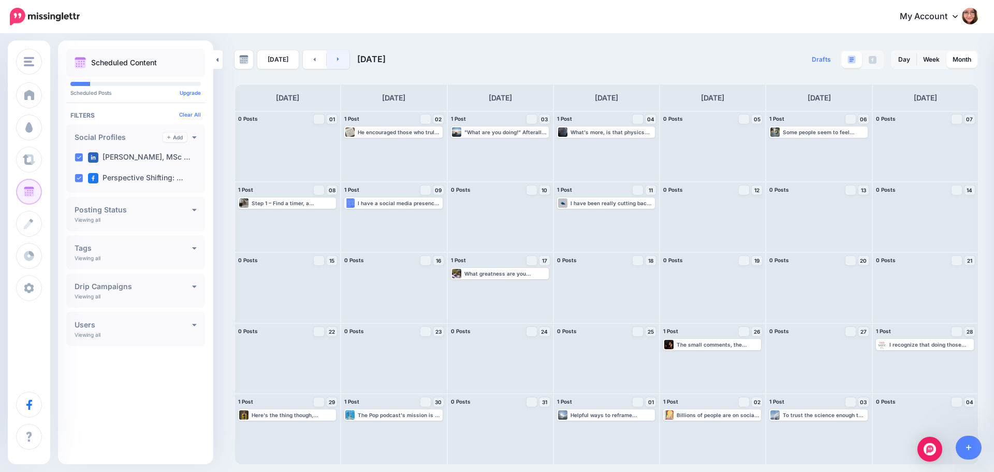
click at [340, 63] on link at bounding box center [338, 59] width 23 height 19
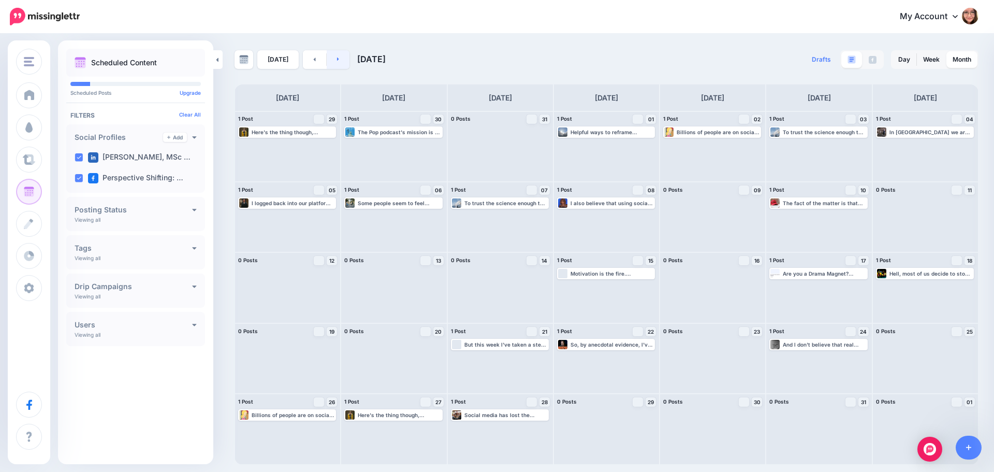
click at [340, 63] on link at bounding box center [338, 59] width 23 height 19
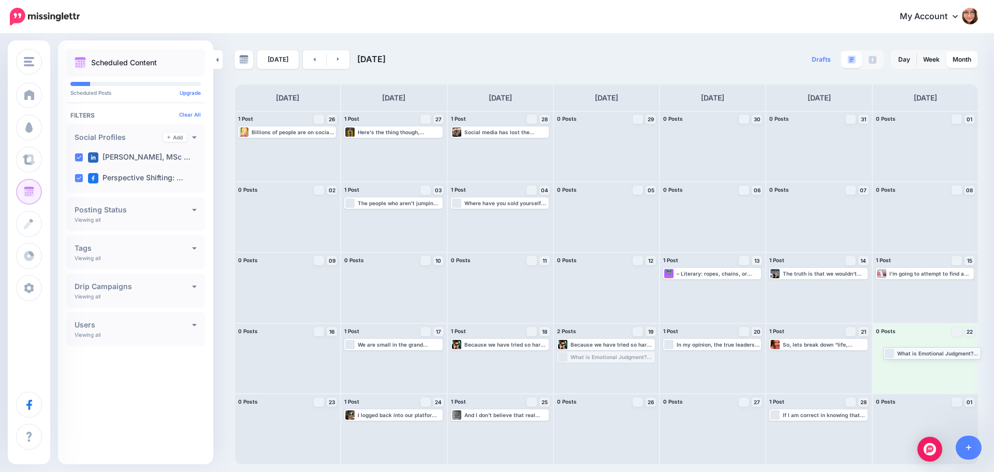
drag, startPoint x: 634, startPoint y: 359, endPoint x: 960, endPoint y: 355, distance: 326.3
click at [332, 63] on link at bounding box center [338, 59] width 23 height 19
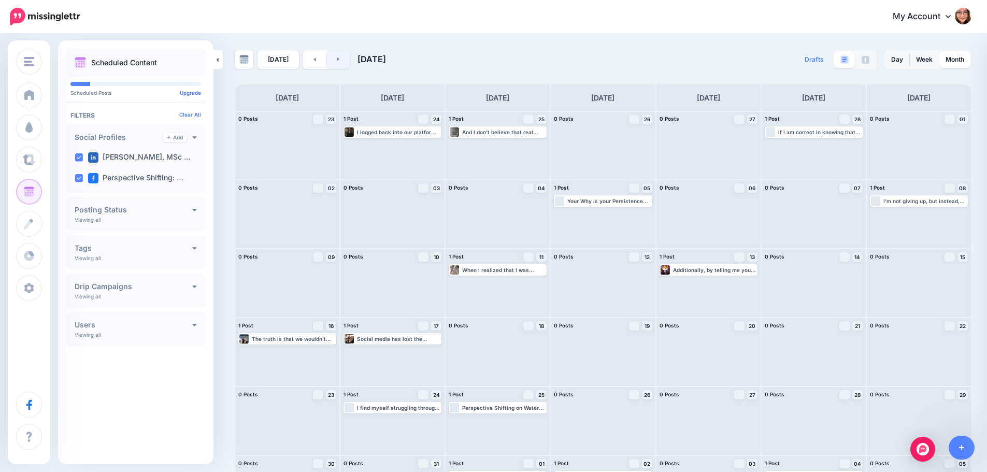
click at [330, 63] on link at bounding box center [338, 59] width 23 height 19
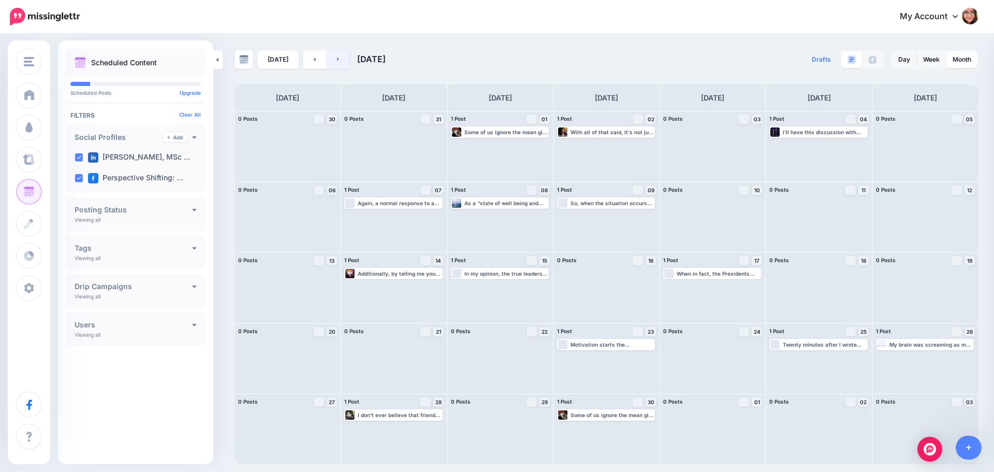
click at [330, 63] on link at bounding box center [338, 59] width 23 height 19
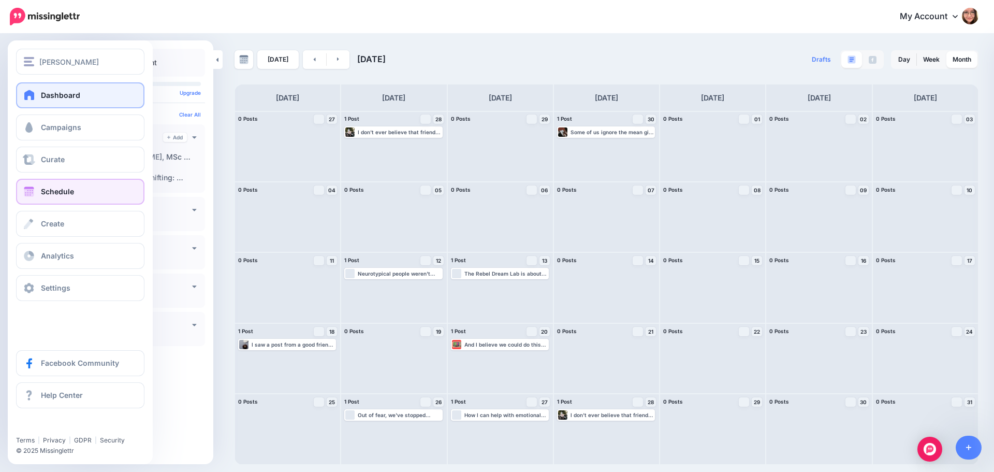
click at [26, 96] on span at bounding box center [29, 95] width 13 height 10
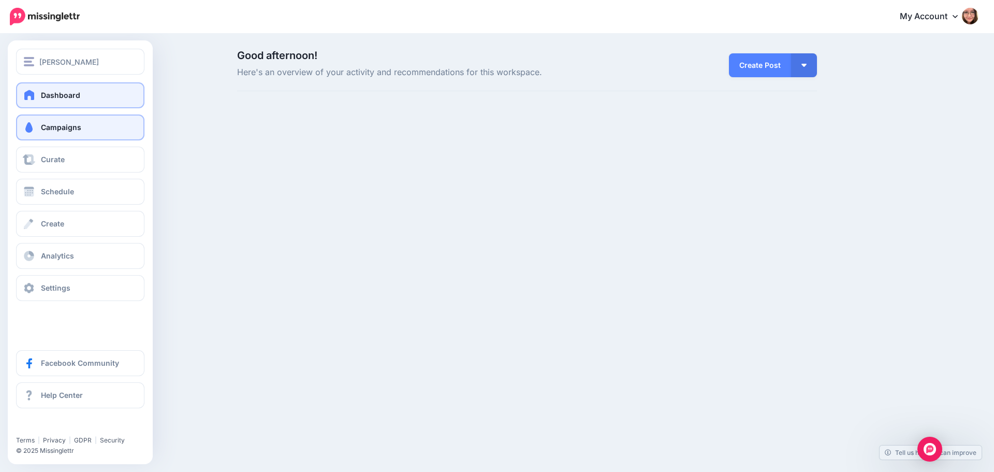
click at [38, 131] on link "Campaigns" at bounding box center [80, 127] width 128 height 26
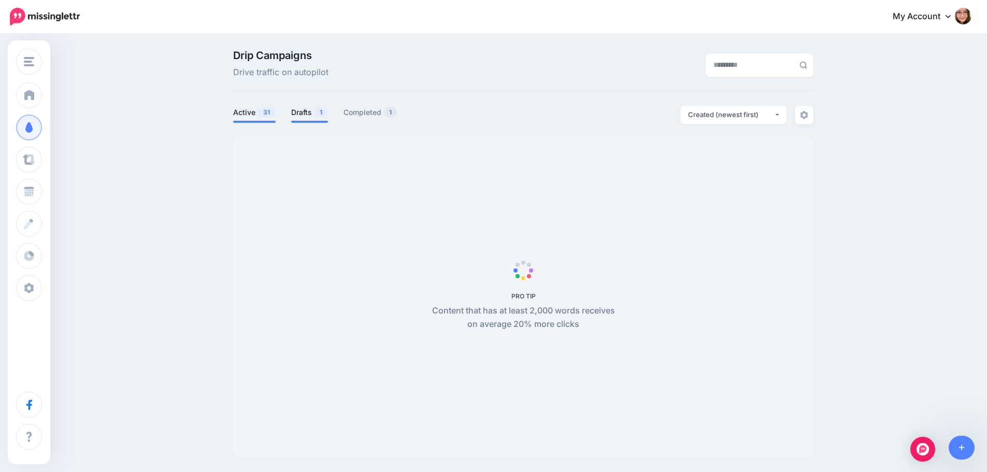
click at [326, 112] on span "1" at bounding box center [320, 112] width 13 height 10
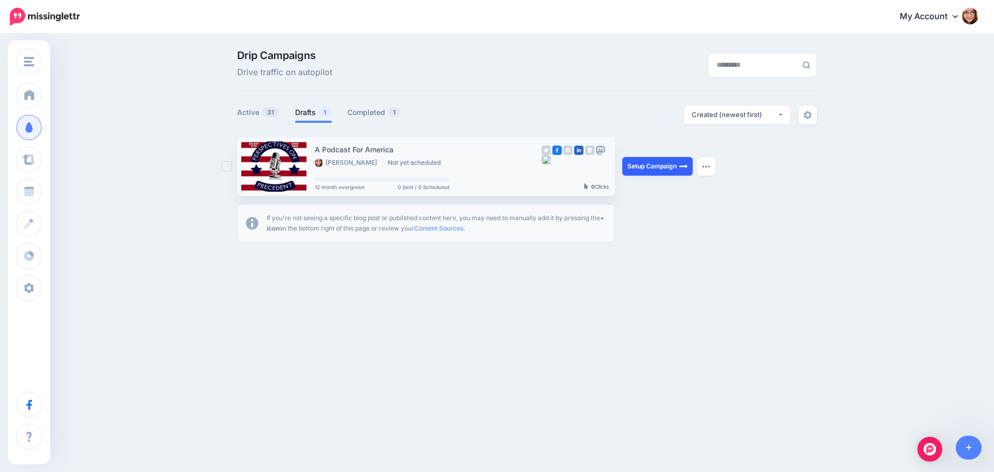
click at [682, 169] on img at bounding box center [684, 166] width 8 height 8
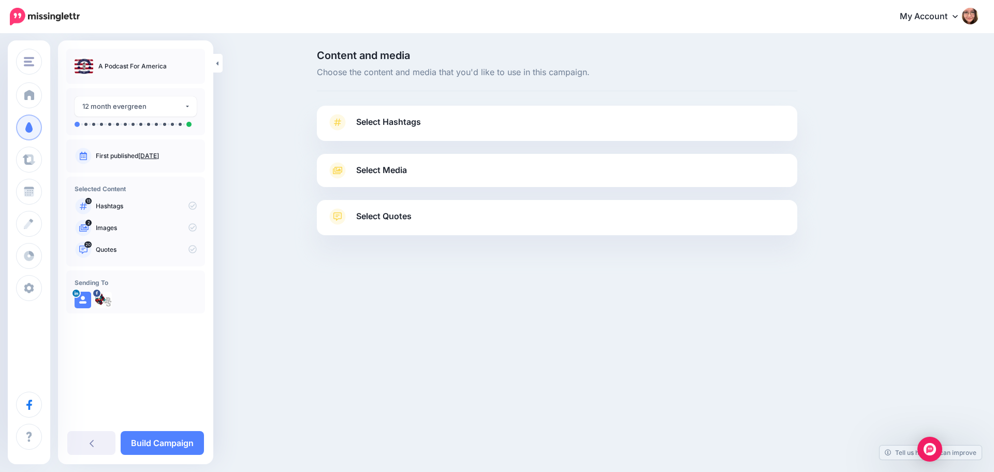
click at [450, 122] on link "Select Hashtags" at bounding box center [557, 127] width 460 height 27
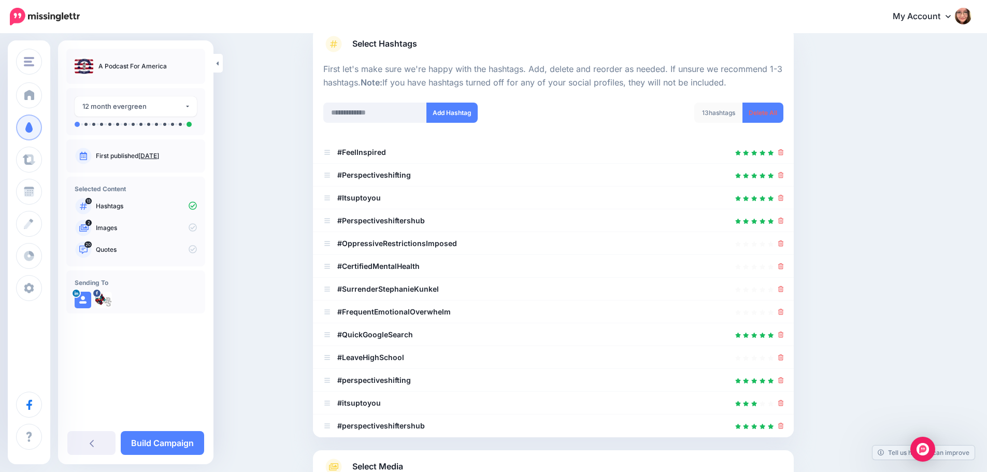
scroll to position [104, 0]
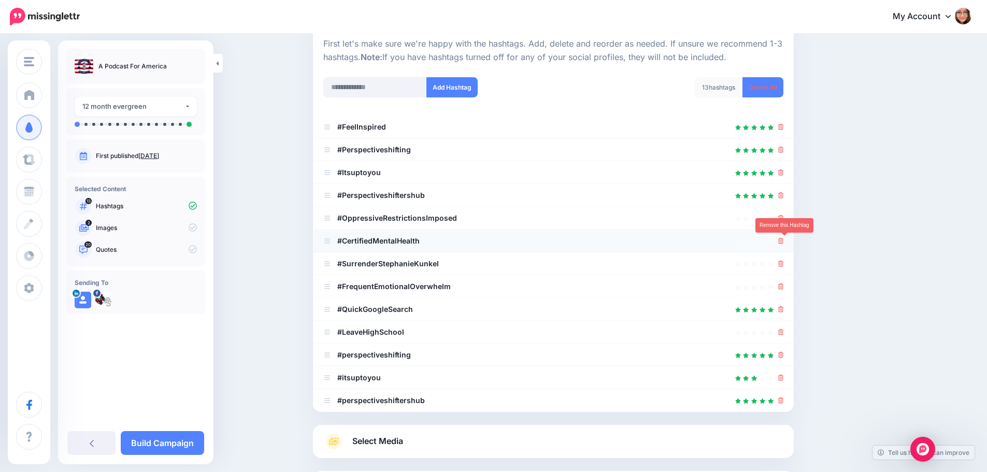
click at [784, 241] on icon at bounding box center [781, 241] width 6 height 6
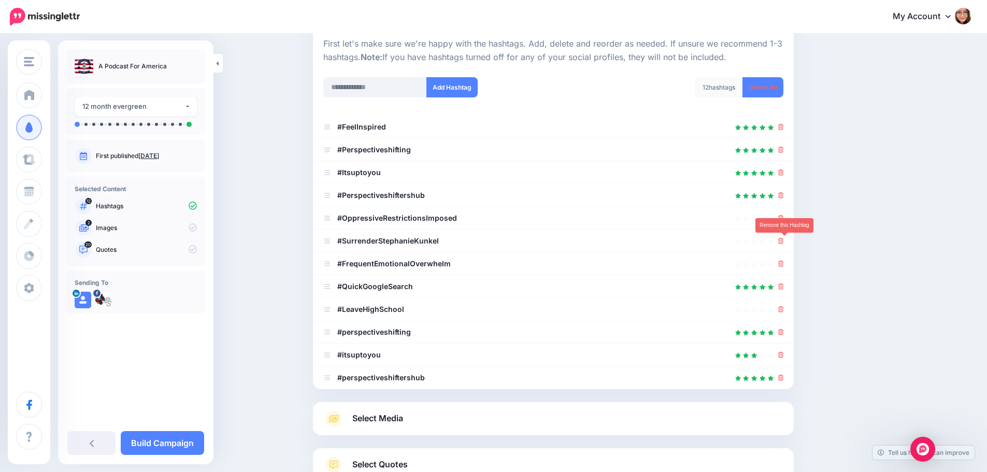
click at [784, 241] on icon at bounding box center [781, 241] width 6 height 6
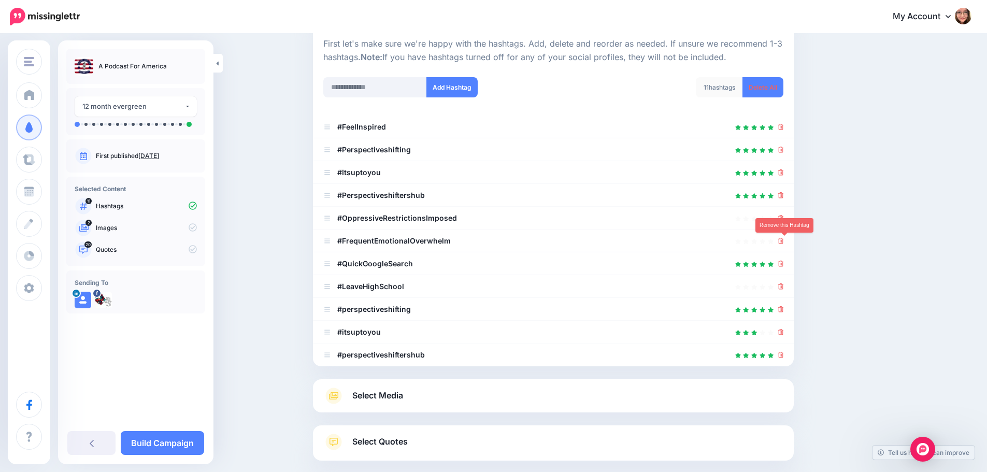
click at [784, 241] on icon at bounding box center [781, 241] width 6 height 6
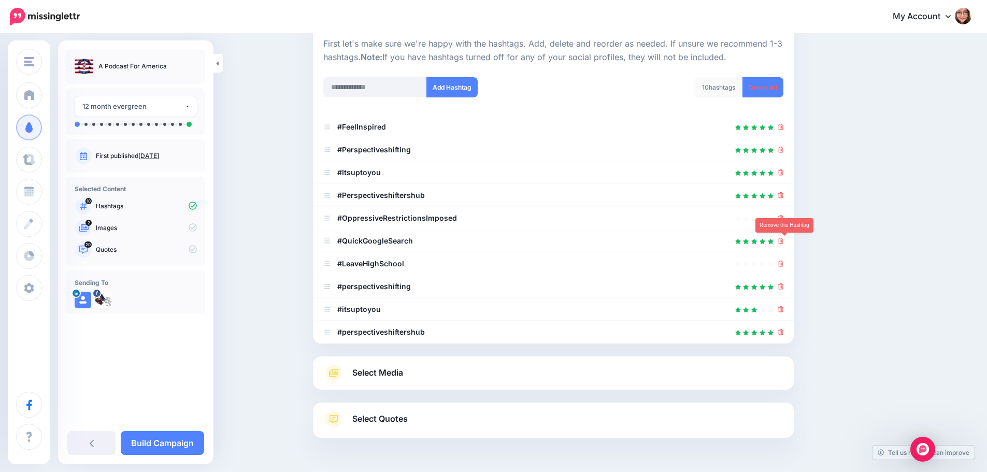
click at [784, 241] on icon at bounding box center [781, 241] width 6 height 6
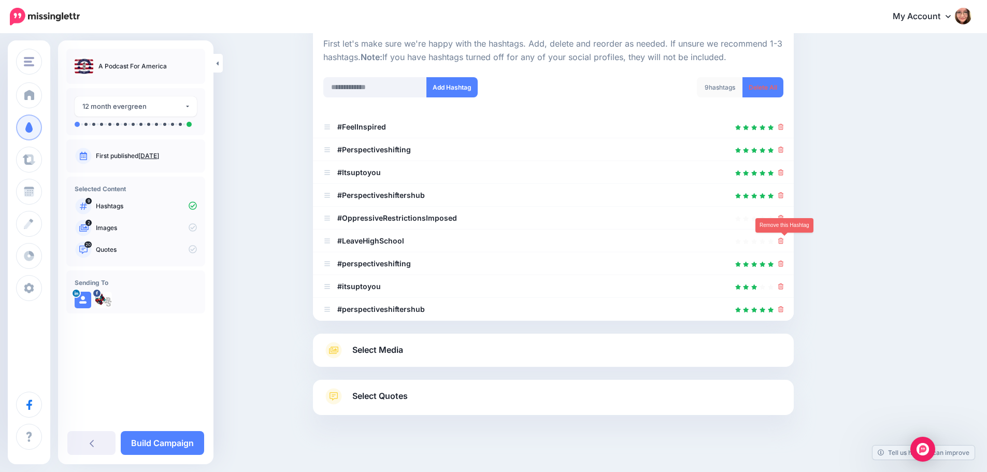
click at [784, 241] on icon at bounding box center [781, 241] width 6 height 6
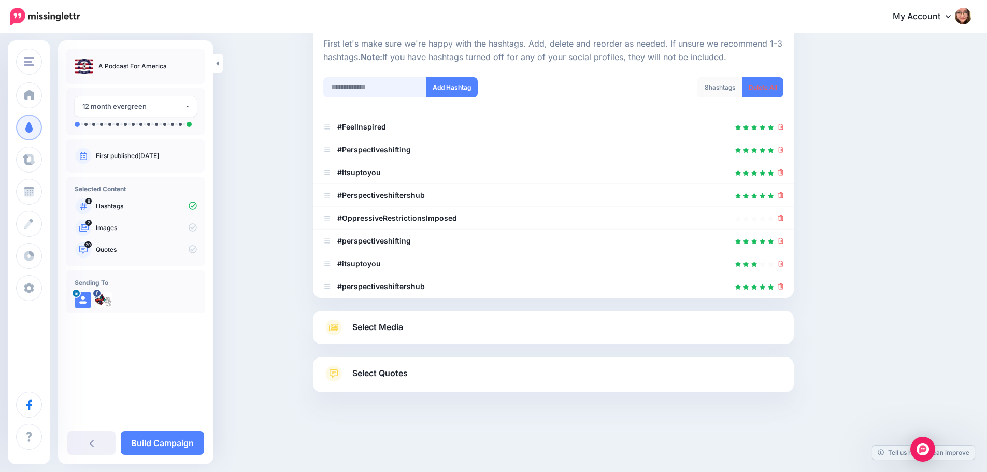
click at [363, 90] on input "text" at bounding box center [375, 87] width 104 height 20
type input "**********"
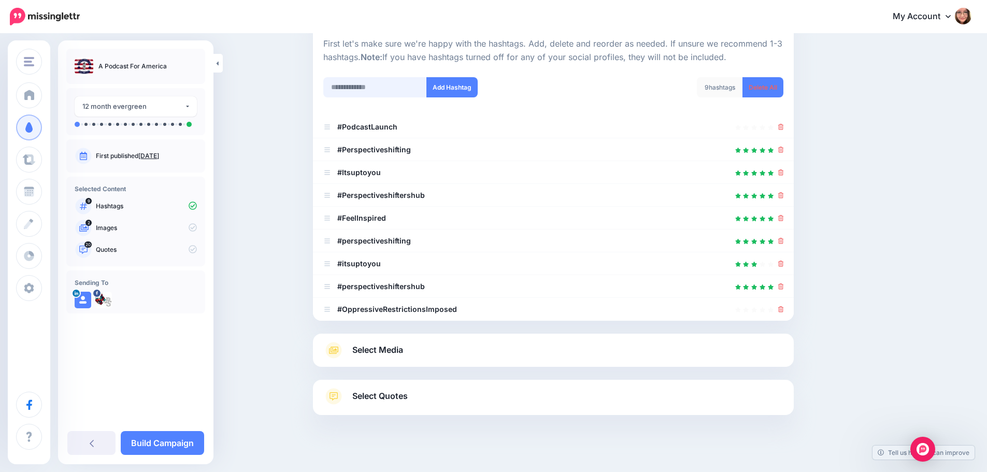
scroll to position [128, 0]
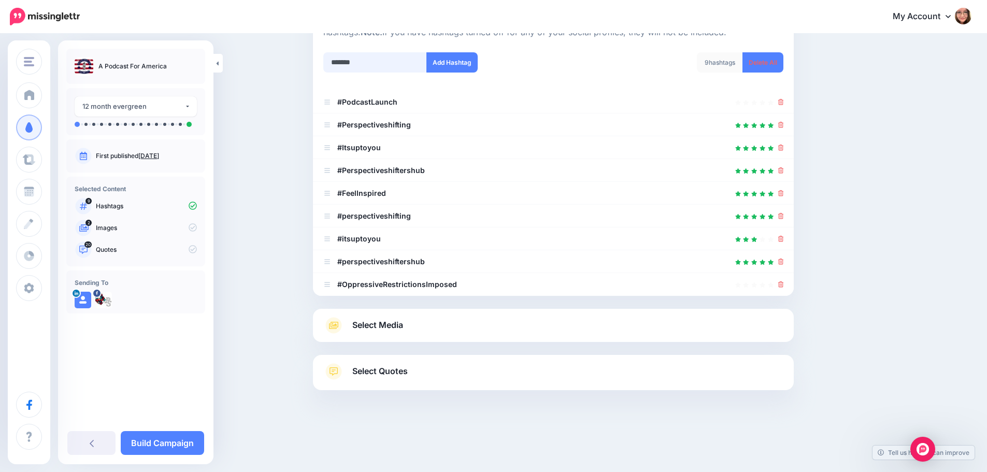
type input "********"
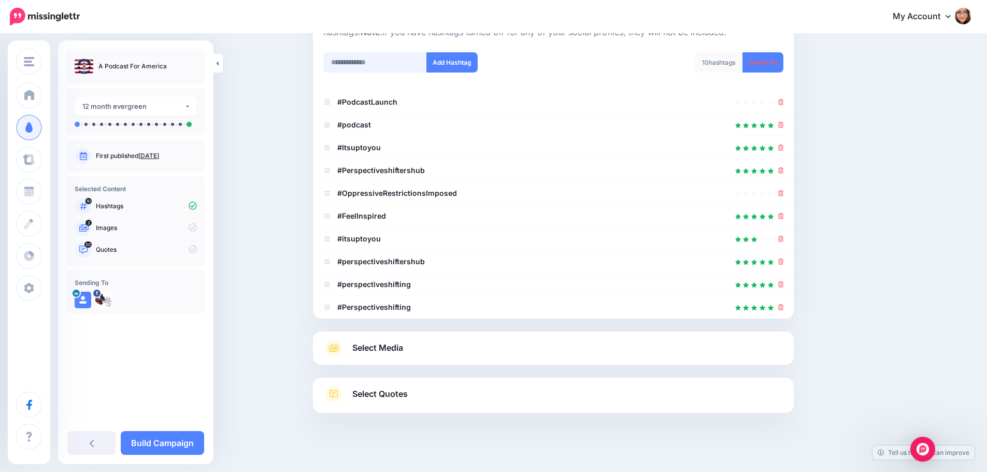
scroll to position [151, 0]
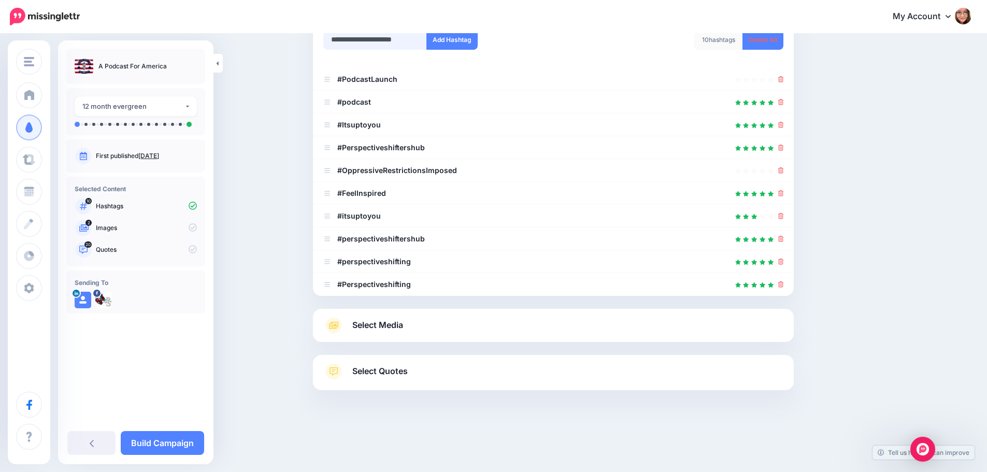
type input "**********"
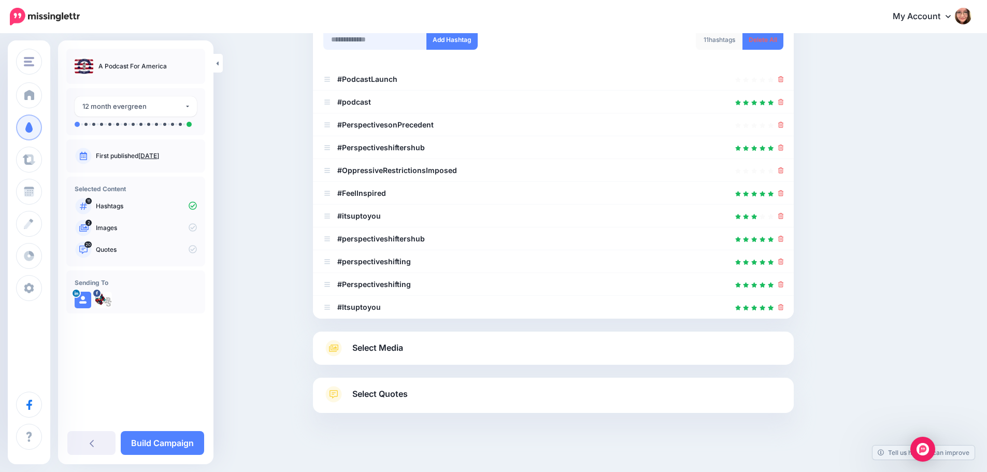
scroll to position [174, 0]
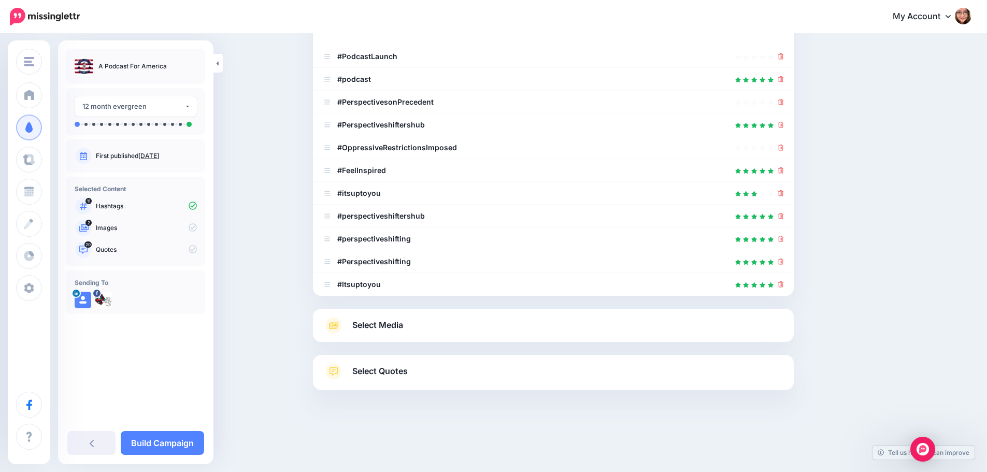
click at [408, 330] on link "Select Media" at bounding box center [553, 325] width 460 height 17
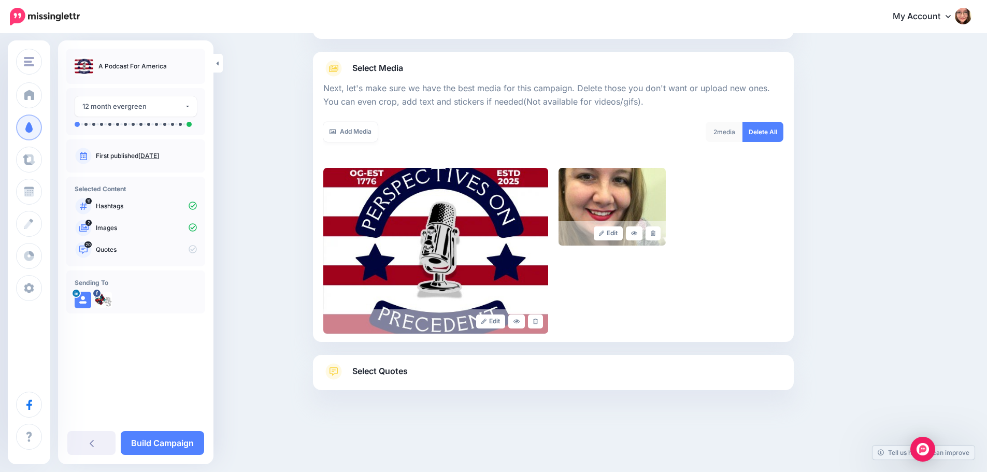
scroll to position [102, 0]
click at [353, 133] on link "Add Media" at bounding box center [350, 132] width 54 height 20
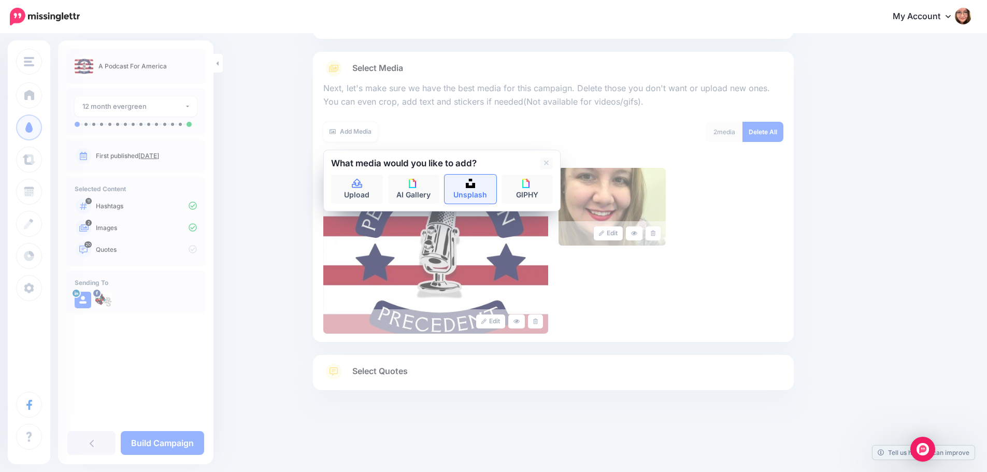
click at [481, 196] on link "Unsplash" at bounding box center [470, 189] width 52 height 29
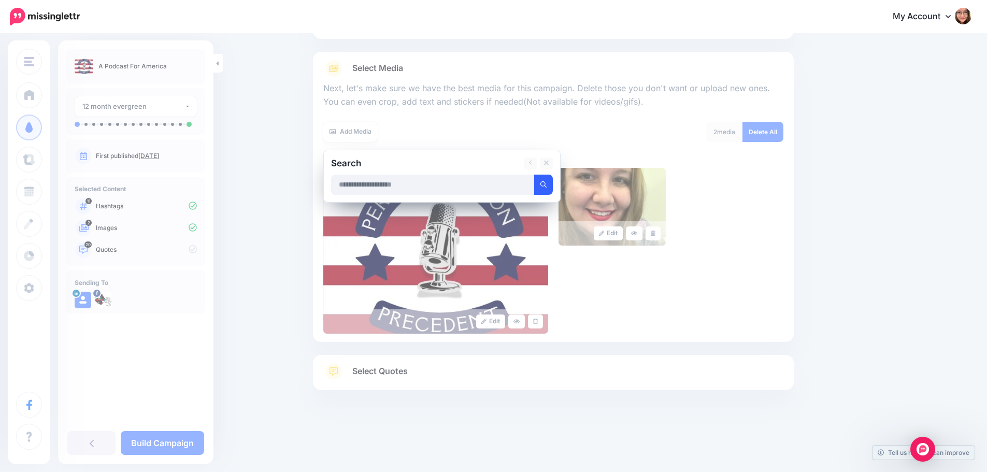
click at [539, 189] on button "submit" at bounding box center [543, 185] width 19 height 20
click at [549, 164] on icon at bounding box center [546, 163] width 5 height 8
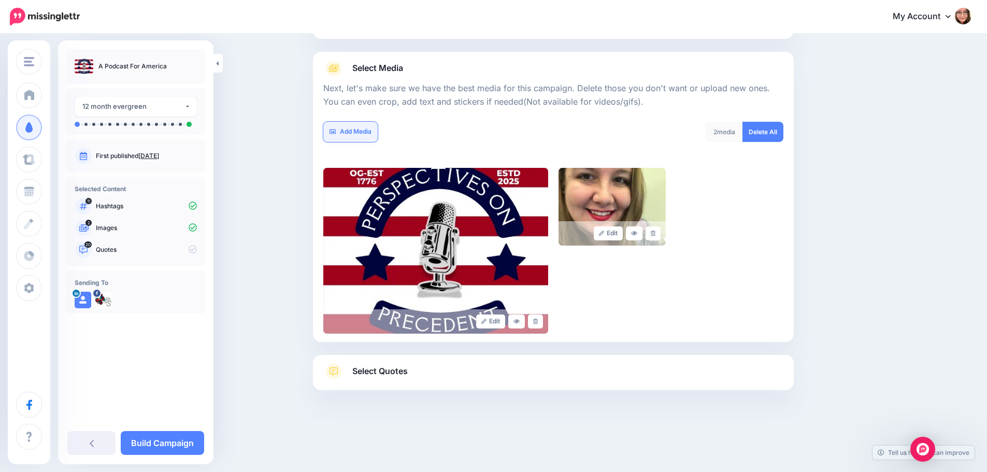
click at [368, 130] on link "Add Media" at bounding box center [350, 132] width 54 height 20
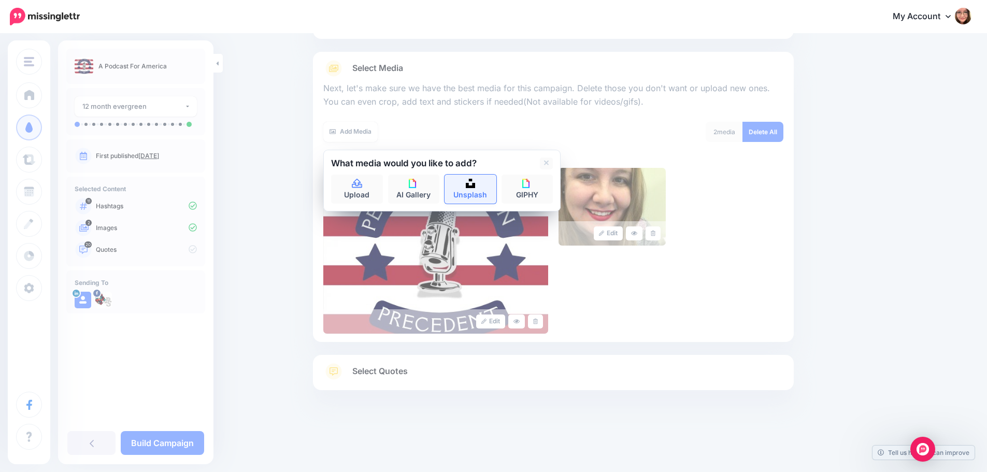
click at [475, 180] on img at bounding box center [470, 183] width 9 height 9
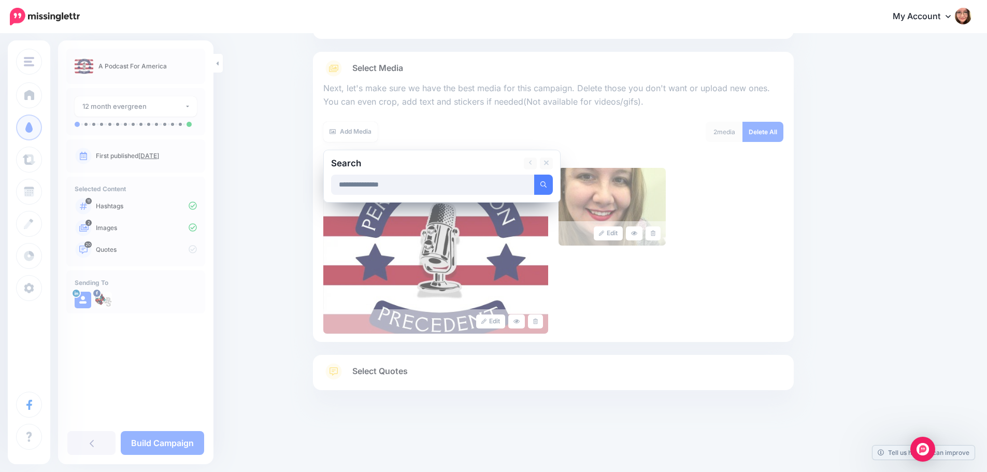
type input "**********"
click at [534, 175] on button "submit" at bounding box center [543, 185] width 19 height 20
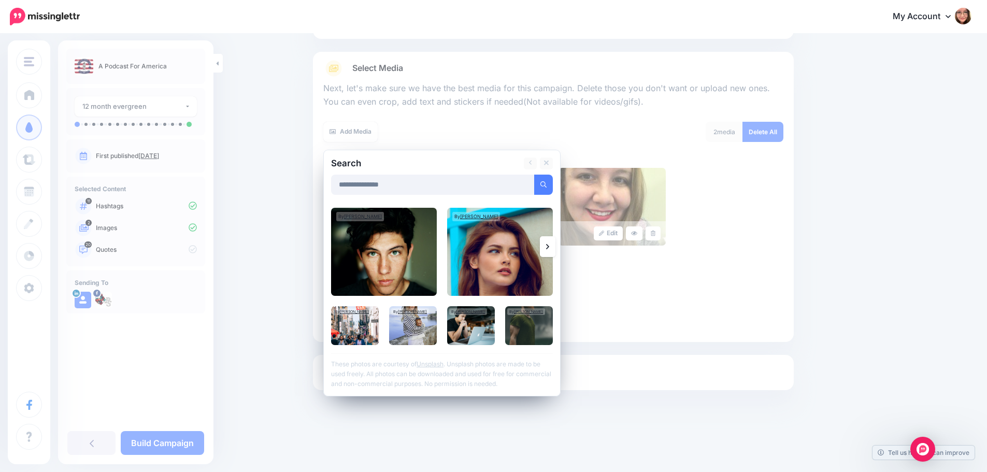
click at [555, 249] on link at bounding box center [548, 246] width 16 height 21
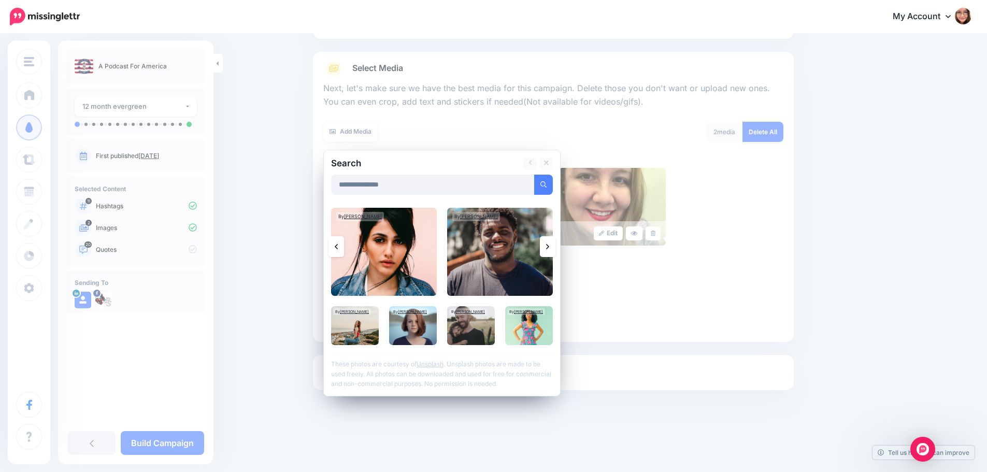
click at [555, 249] on link at bounding box center [548, 246] width 16 height 21
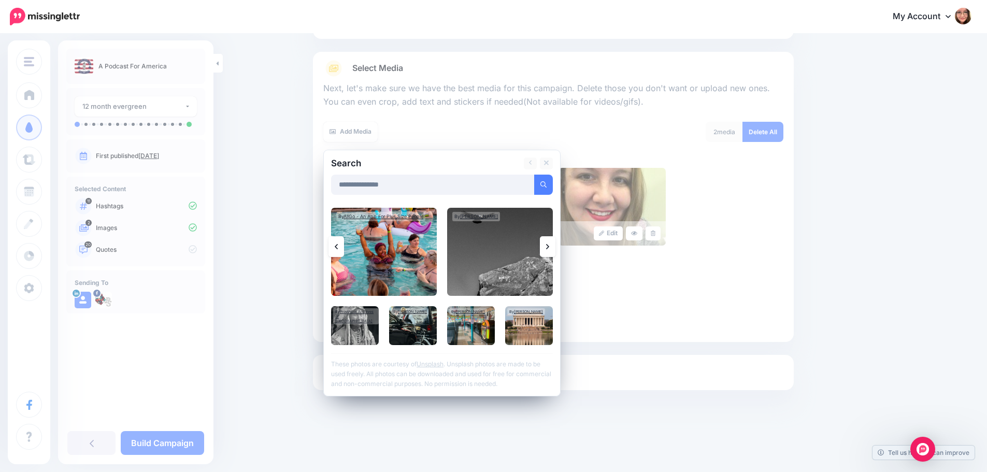
click at [555, 249] on link at bounding box center [548, 246] width 16 height 21
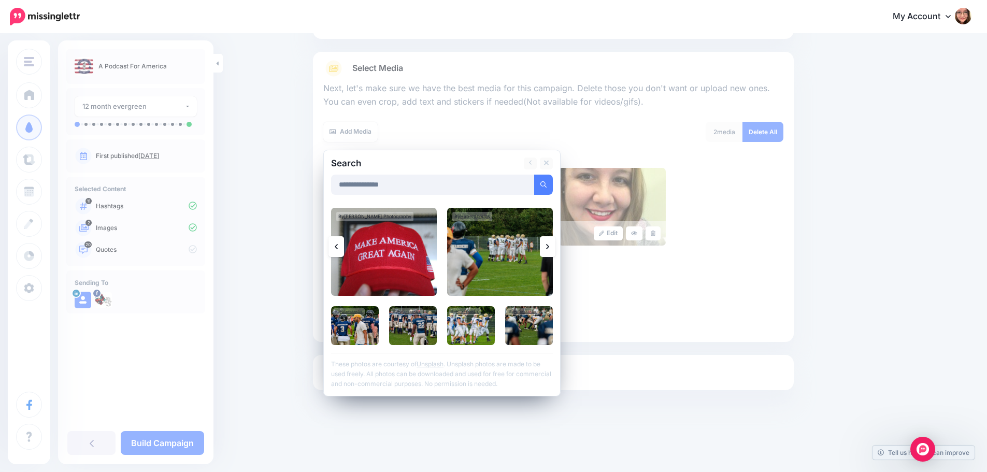
click at [554, 248] on link at bounding box center [548, 246] width 16 height 21
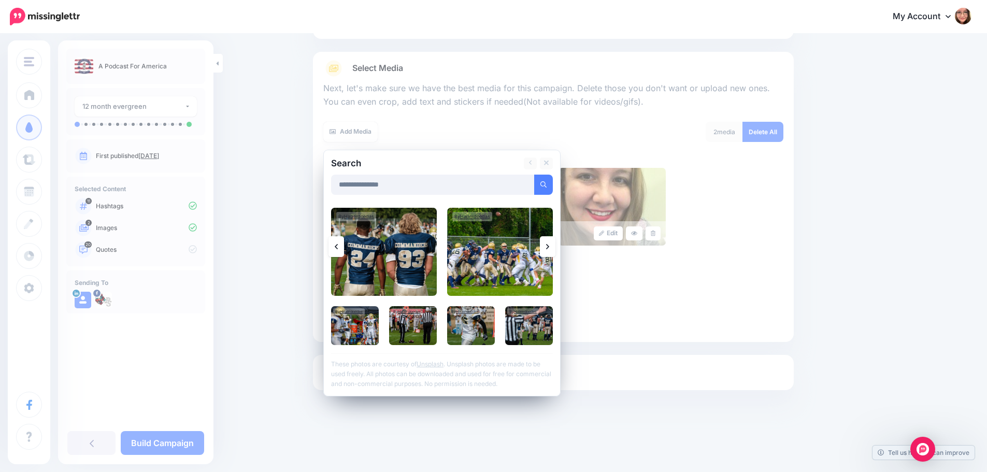
click at [554, 248] on link at bounding box center [548, 246] width 16 height 21
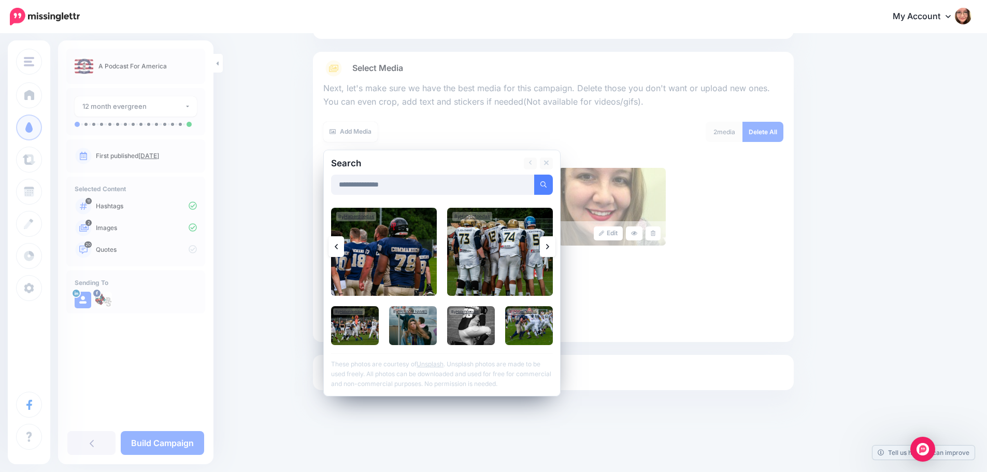
click at [554, 248] on link at bounding box center [548, 246] width 16 height 21
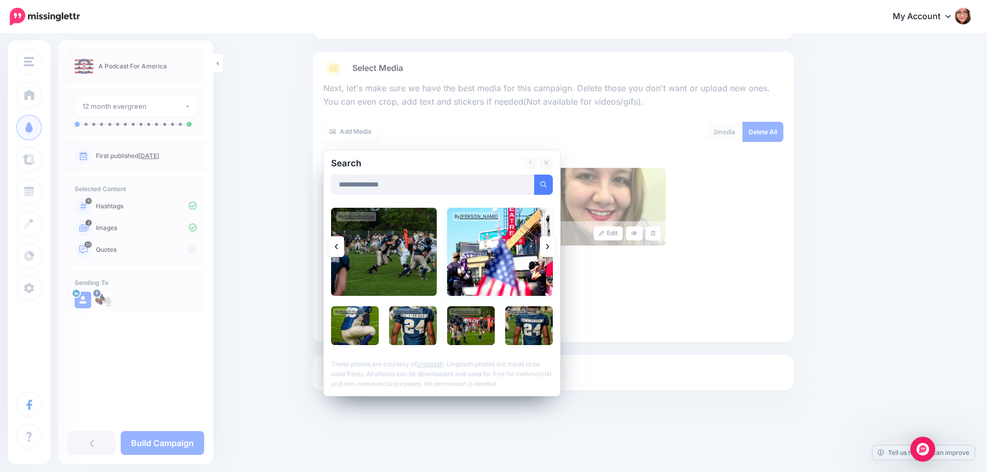
click at [521, 253] on img at bounding box center [500, 252] width 106 height 88
click at [529, 182] on link "Add Media" at bounding box center [531, 185] width 44 height 20
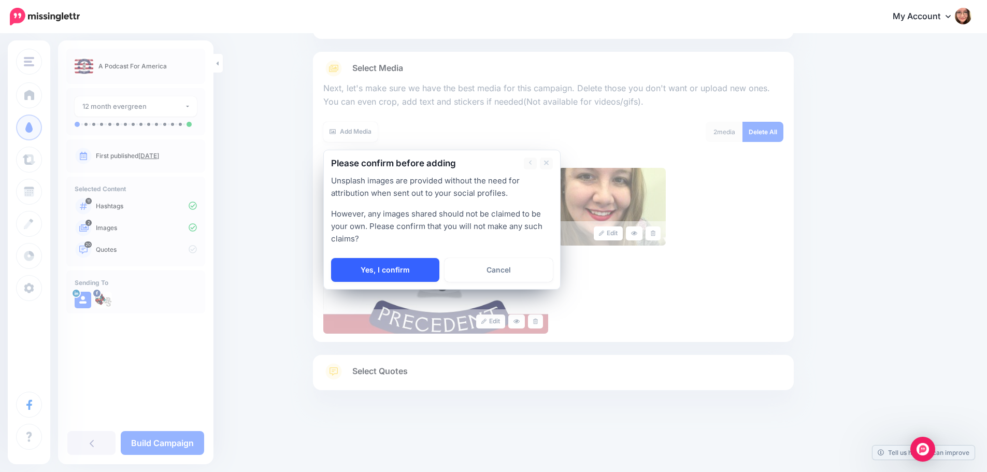
click at [411, 276] on link "Yes, I confirm" at bounding box center [385, 270] width 108 height 24
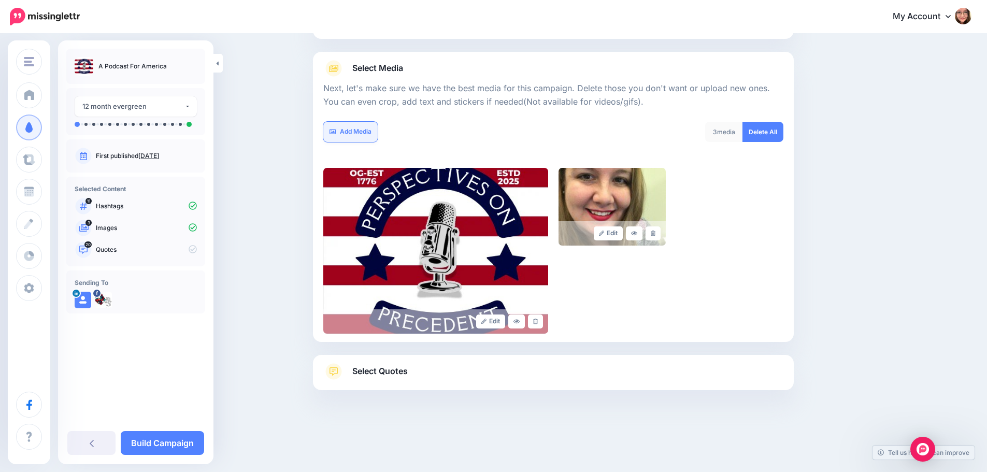
click at [370, 131] on link "Add Media" at bounding box center [350, 132] width 54 height 20
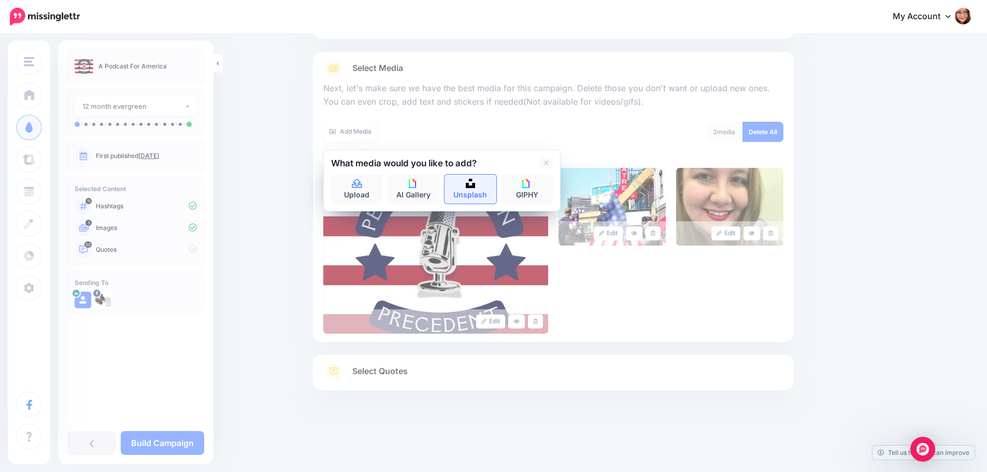
click at [469, 190] on link "Unsplash" at bounding box center [470, 189] width 52 height 29
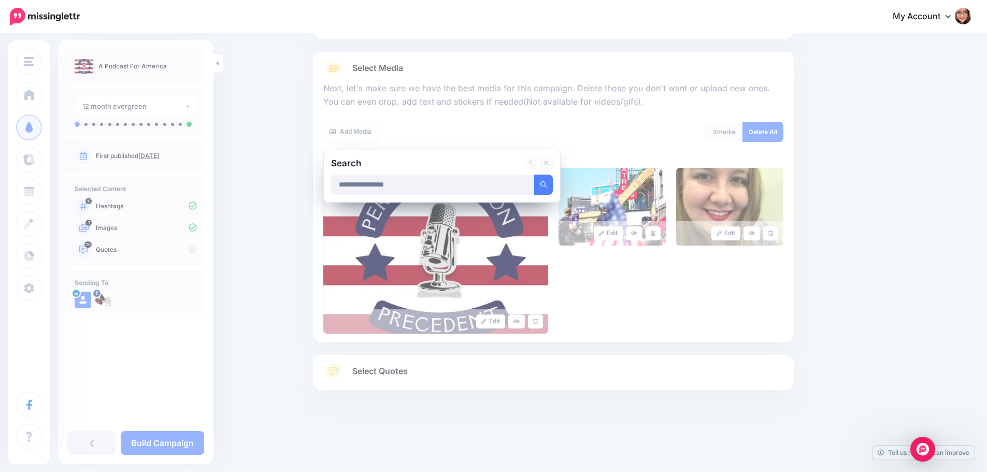
type input "**********"
click at [534, 175] on button "submit" at bounding box center [543, 185] width 19 height 20
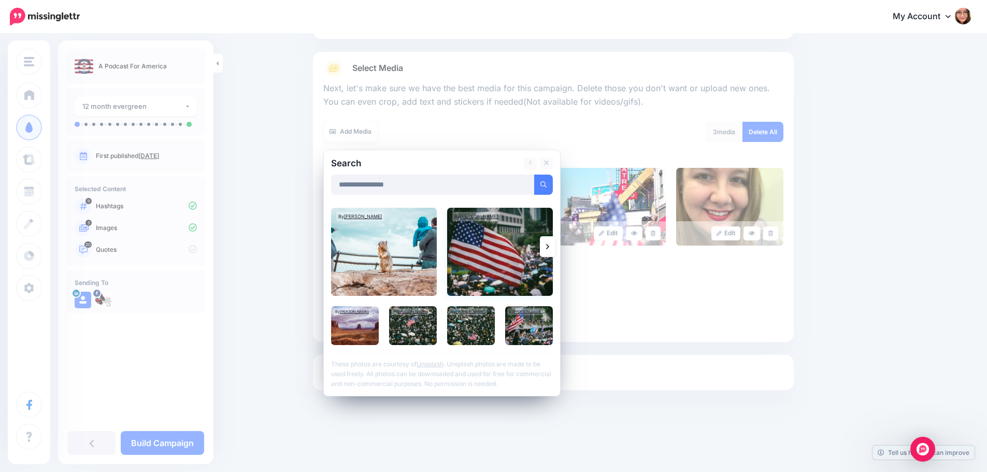
click at [510, 240] on img at bounding box center [500, 252] width 106 height 88
click at [538, 333] on img at bounding box center [529, 325] width 48 height 39
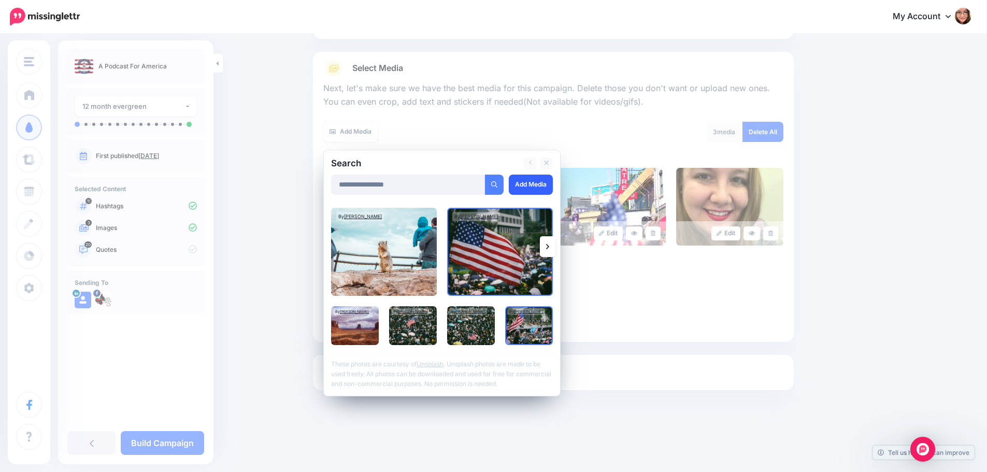
click at [533, 184] on link "Add Media" at bounding box center [531, 185] width 44 height 20
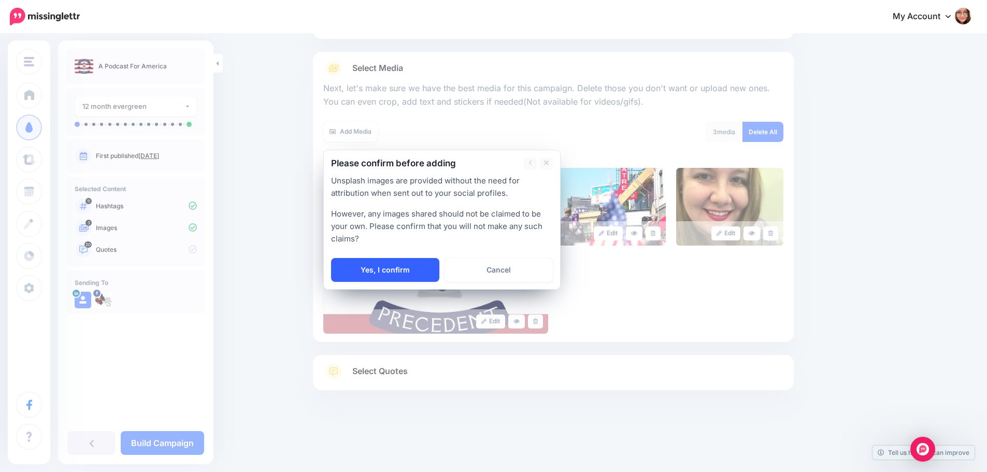
click at [409, 275] on link "Yes, I confirm" at bounding box center [385, 270] width 108 height 24
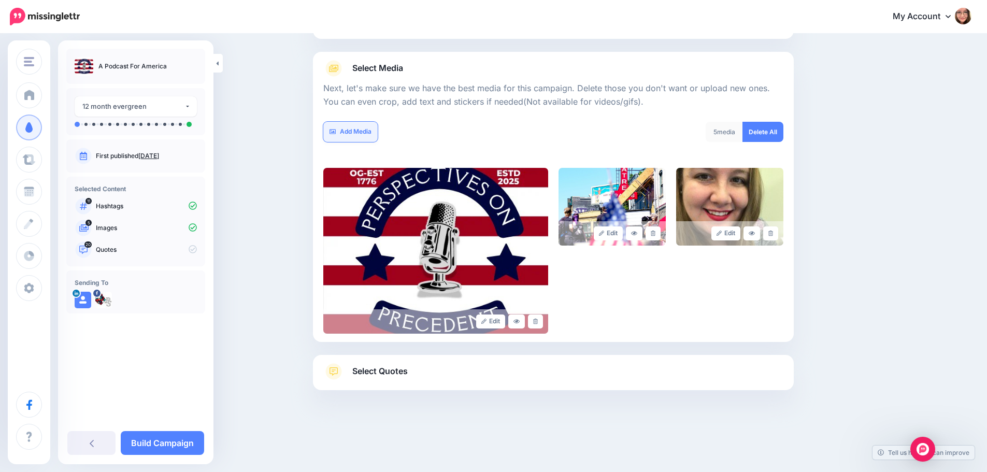
click at [366, 129] on link "Add Media" at bounding box center [350, 132] width 54 height 20
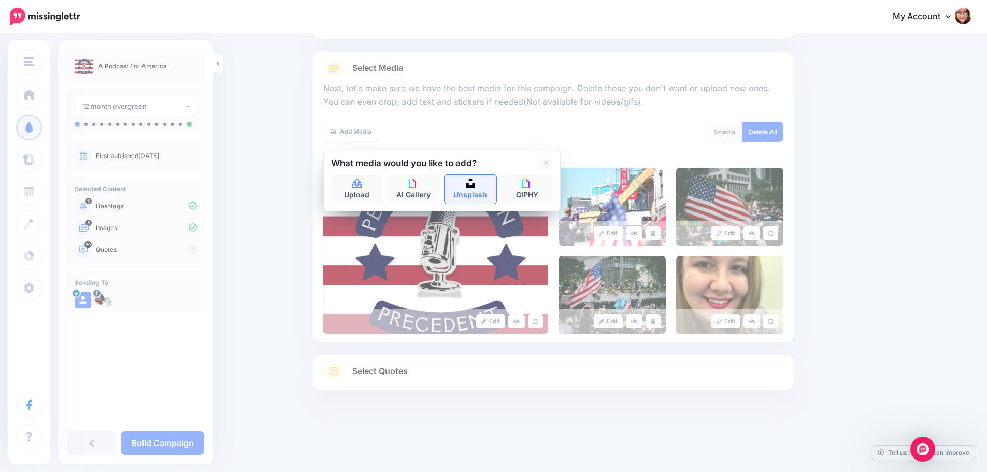
click at [467, 194] on link "Unsplash" at bounding box center [470, 189] width 52 height 29
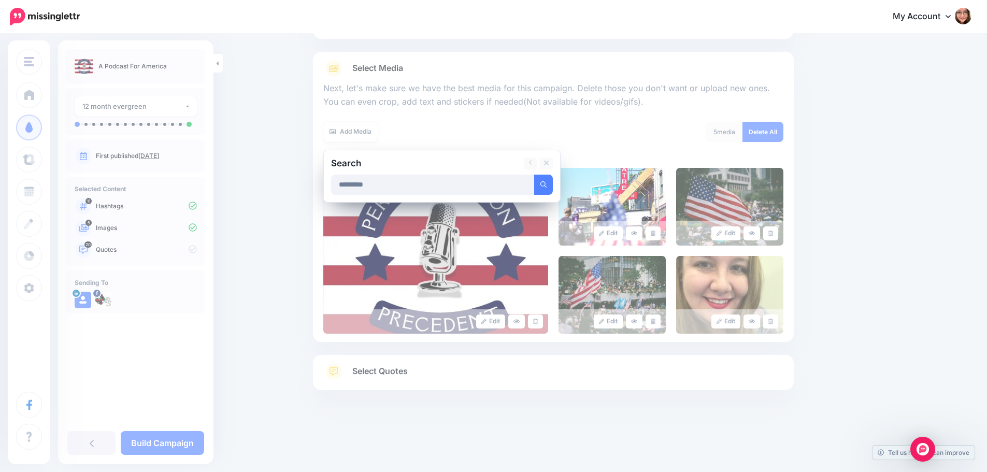
type input "*********"
click at [534, 175] on button "submit" at bounding box center [543, 185] width 19 height 20
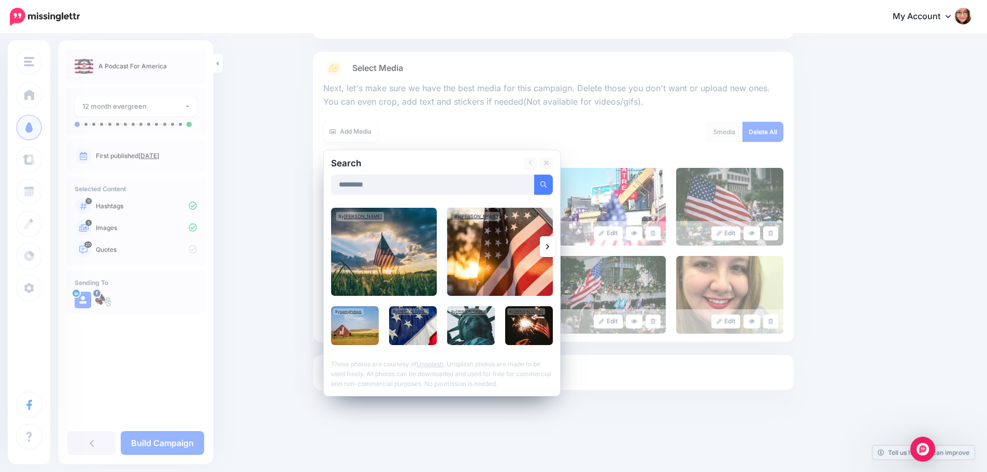
click at [488, 244] on img at bounding box center [500, 252] width 106 height 88
click at [384, 241] on img at bounding box center [384, 252] width 106 height 88
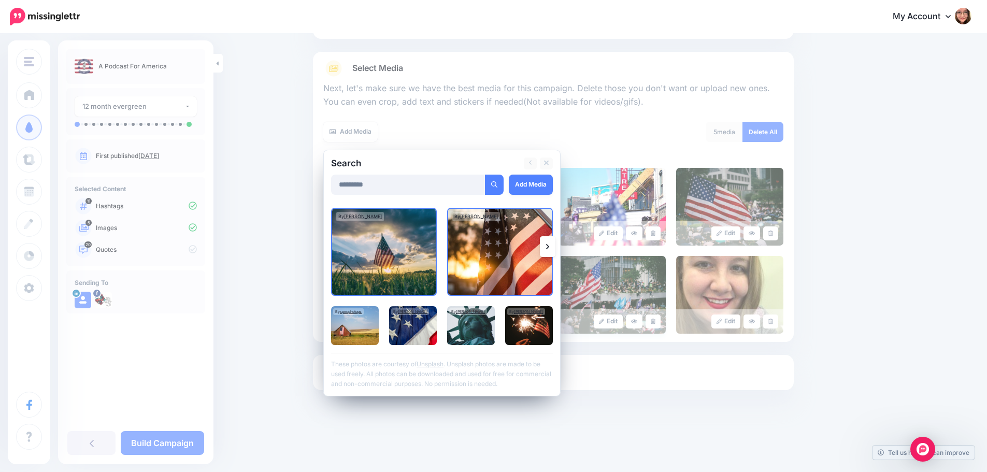
click at [567, 328] on div "Edit" at bounding box center [611, 321] width 107 height 24
click at [540, 329] on img at bounding box center [529, 325] width 48 height 39
click at [349, 325] on img at bounding box center [355, 325] width 48 height 39
click at [523, 186] on link "Add Media" at bounding box center [531, 185] width 44 height 20
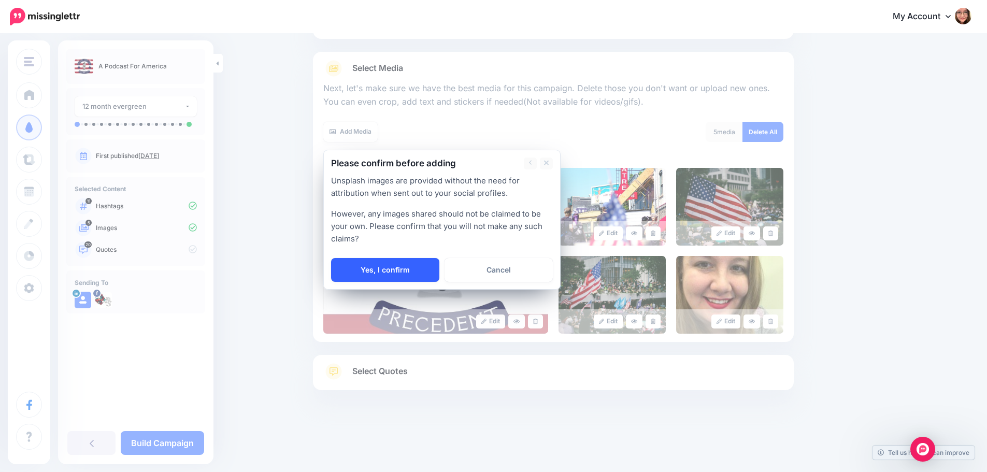
click at [365, 272] on link "Yes, I confirm" at bounding box center [385, 270] width 108 height 24
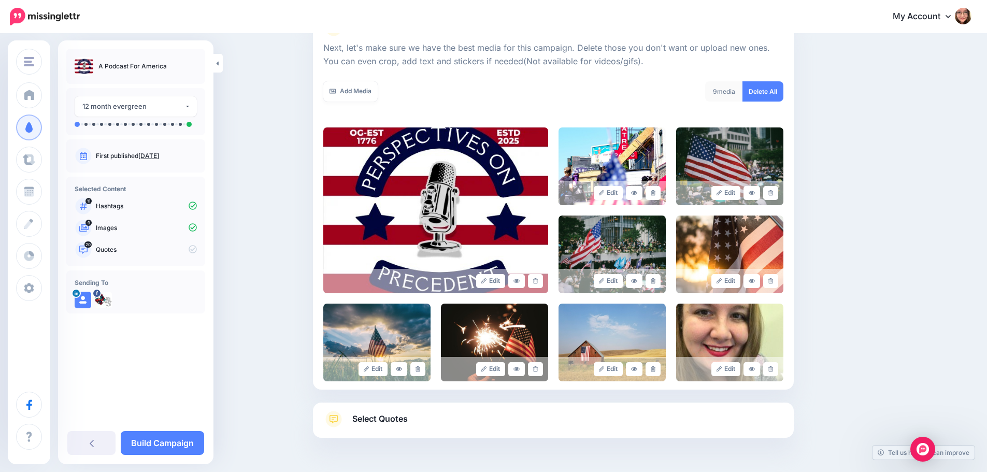
scroll to position [138, 0]
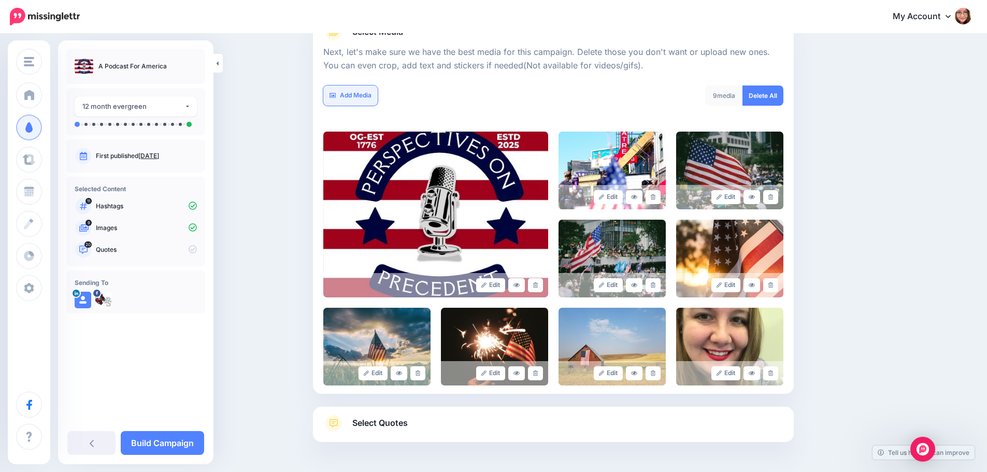
click at [351, 95] on link "Add Media" at bounding box center [350, 95] width 54 height 20
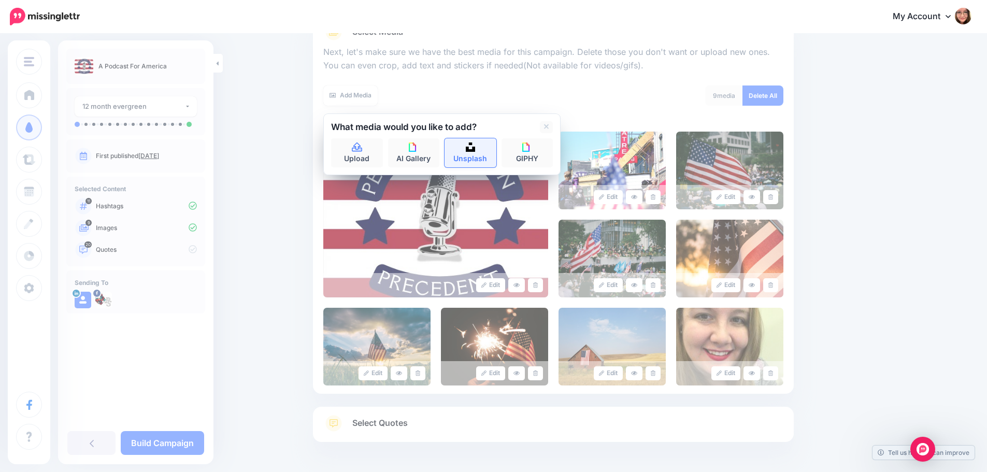
click at [494, 157] on link "Unsplash" at bounding box center [470, 152] width 52 height 29
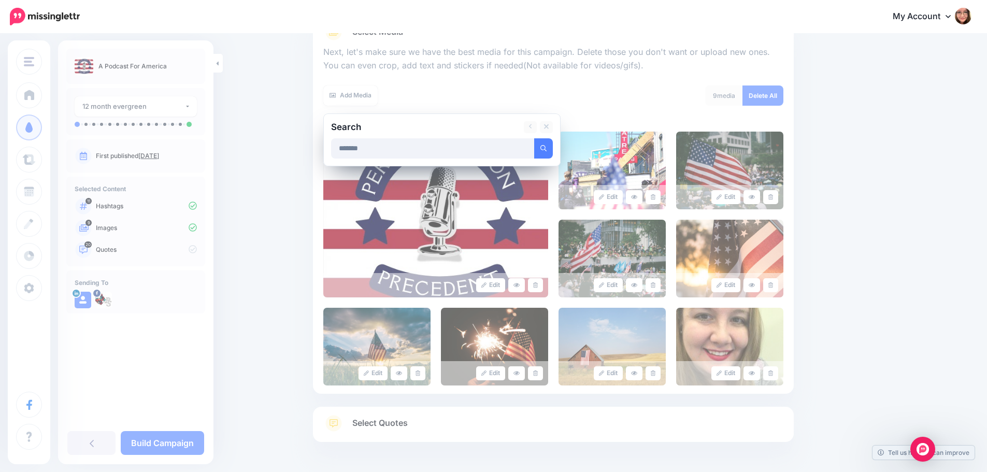
type input "*******"
click at [534, 138] on button "submit" at bounding box center [543, 148] width 19 height 20
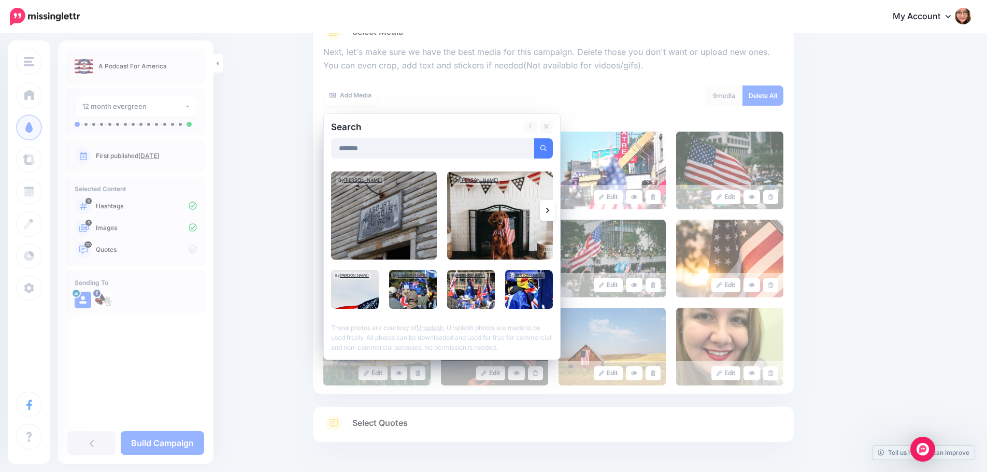
click at [554, 212] on link at bounding box center [548, 210] width 16 height 21
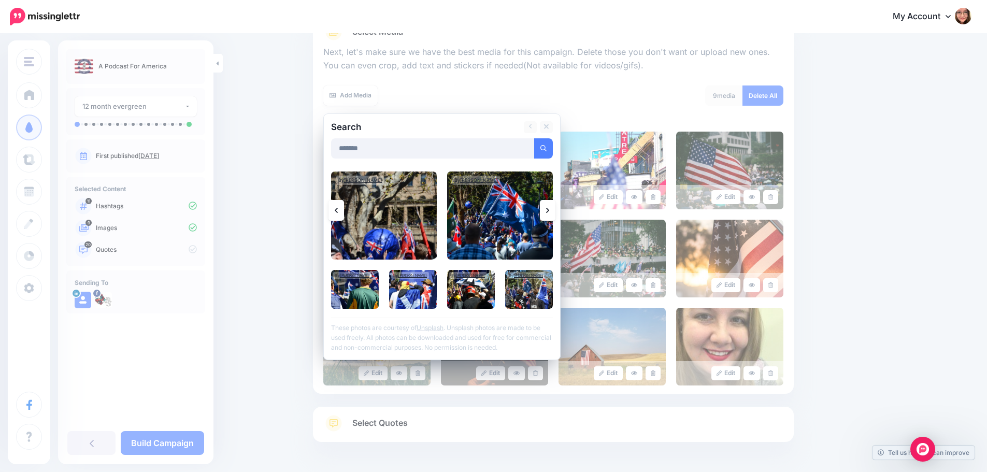
click at [554, 212] on link at bounding box center [548, 210] width 16 height 21
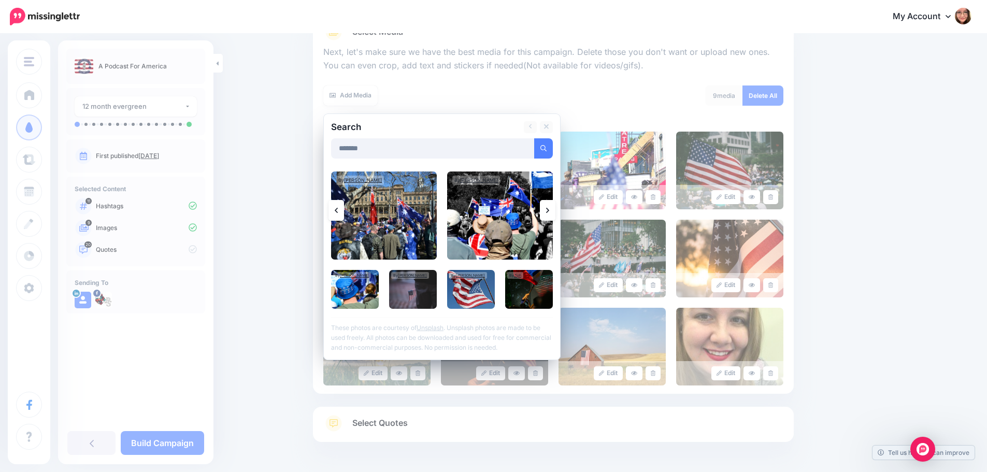
click at [554, 212] on link at bounding box center [548, 210] width 16 height 21
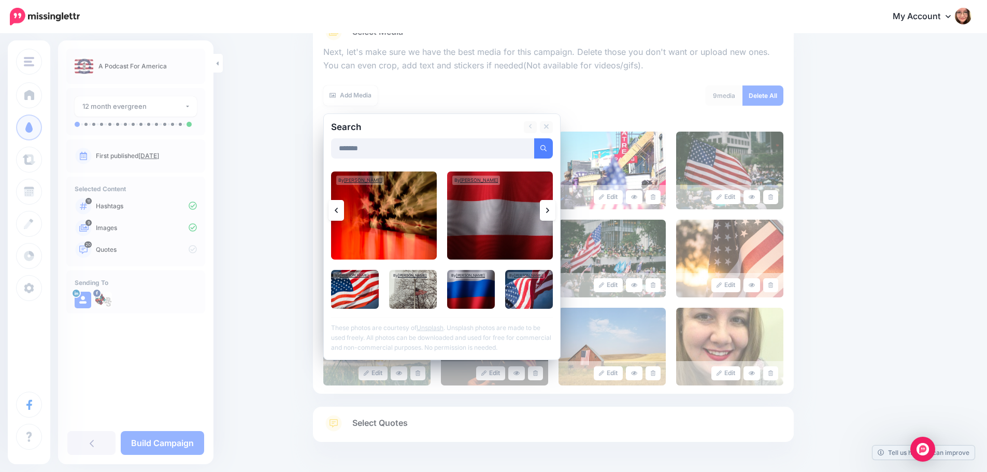
click at [554, 212] on link at bounding box center [548, 210] width 16 height 21
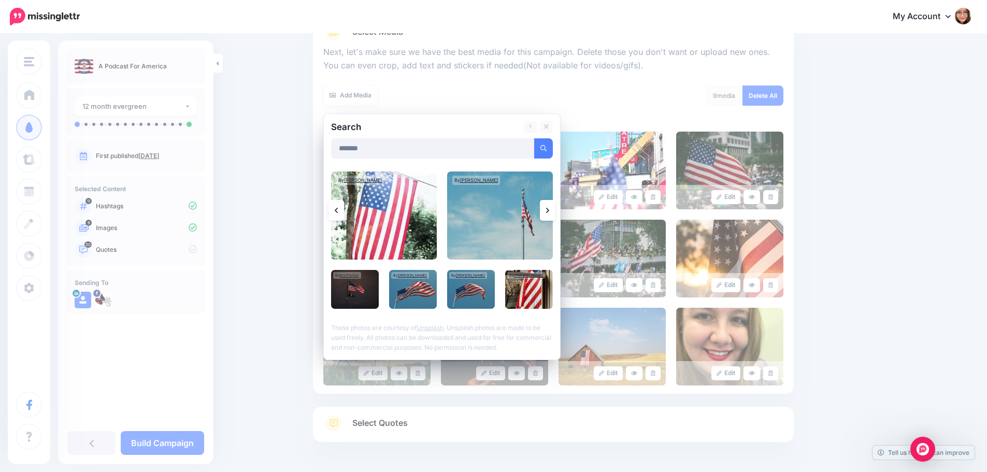
click at [554, 212] on link at bounding box center [548, 210] width 16 height 21
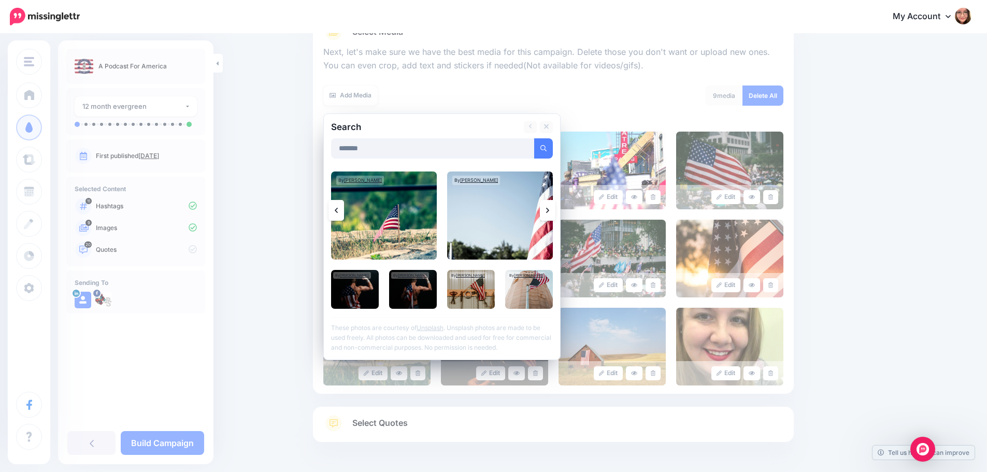
click at [554, 212] on link at bounding box center [548, 210] width 16 height 21
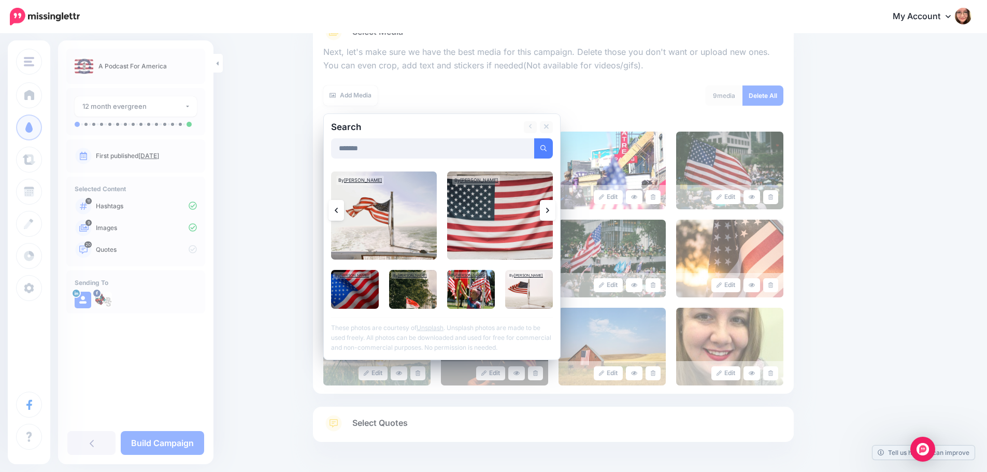
click at [554, 212] on link at bounding box center [548, 210] width 16 height 21
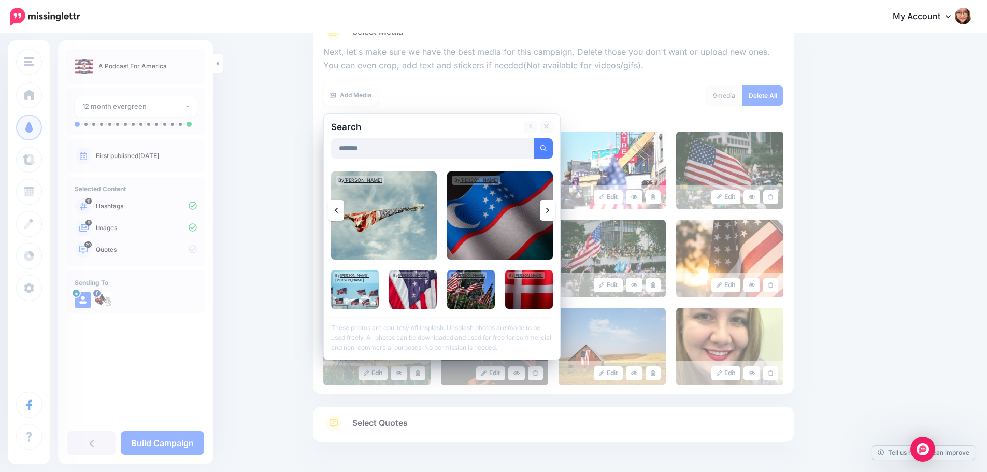
click at [554, 212] on link at bounding box center [548, 210] width 16 height 21
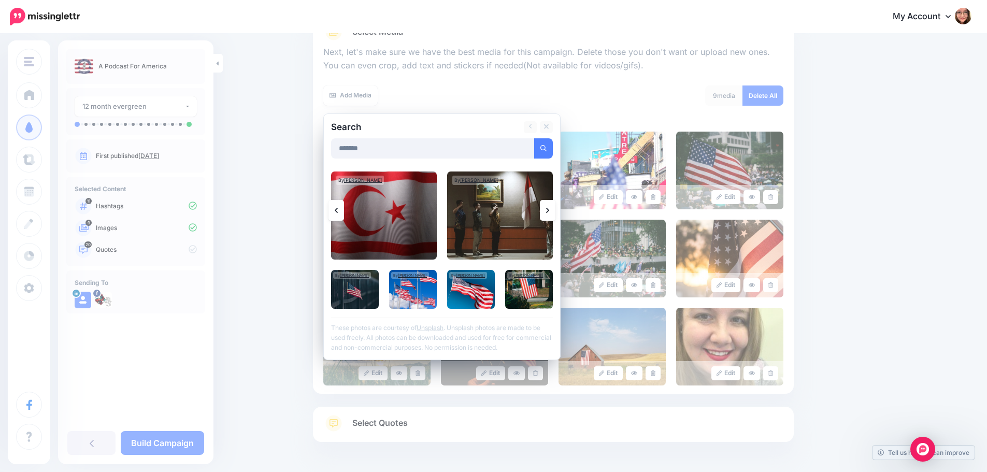
click at [554, 212] on link at bounding box center [548, 210] width 16 height 21
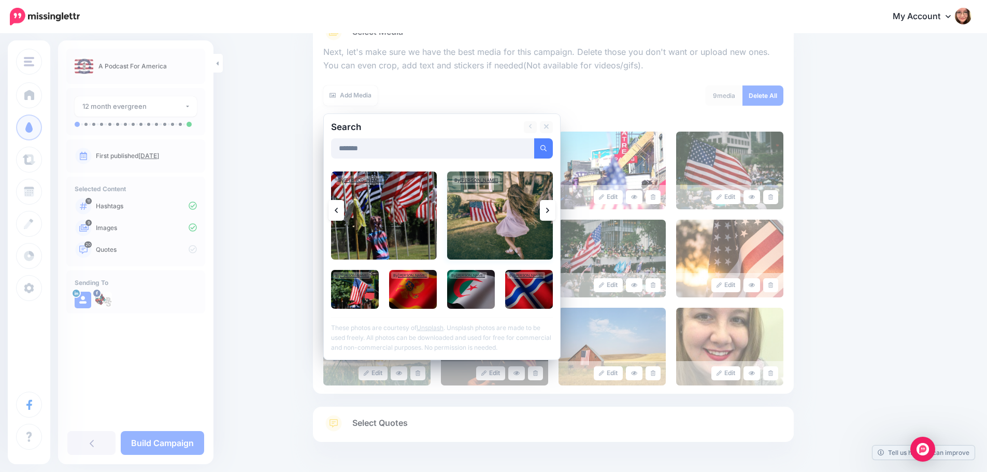
click at [515, 210] on img at bounding box center [500, 215] width 106 height 88
click at [520, 146] on link "Add Media" at bounding box center [531, 148] width 44 height 20
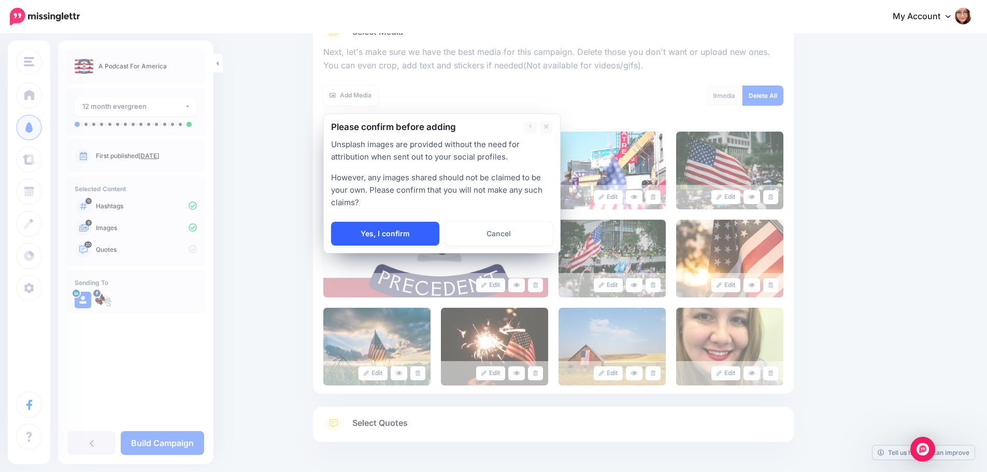
click at [411, 227] on link "Yes, I confirm" at bounding box center [385, 234] width 108 height 24
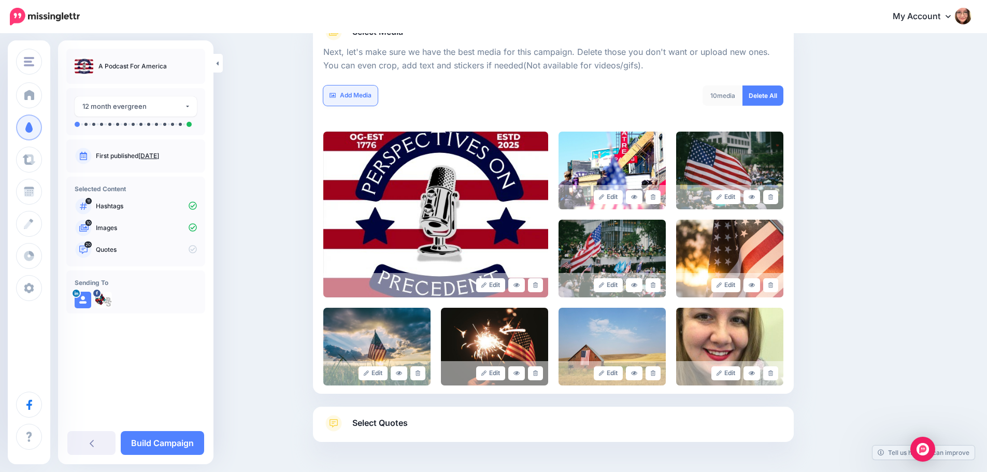
click at [367, 91] on link "Add Media" at bounding box center [350, 95] width 54 height 20
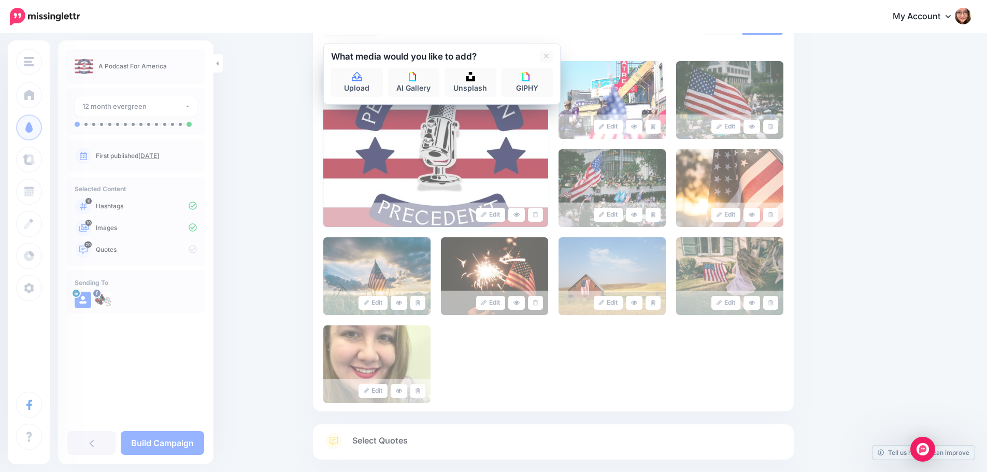
scroll to position [63, 0]
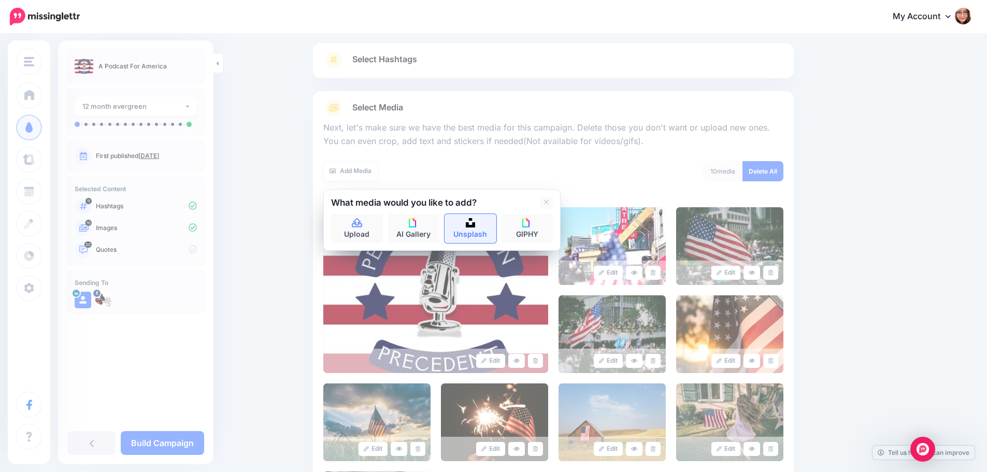
click at [477, 233] on link "Unsplash" at bounding box center [470, 228] width 52 height 29
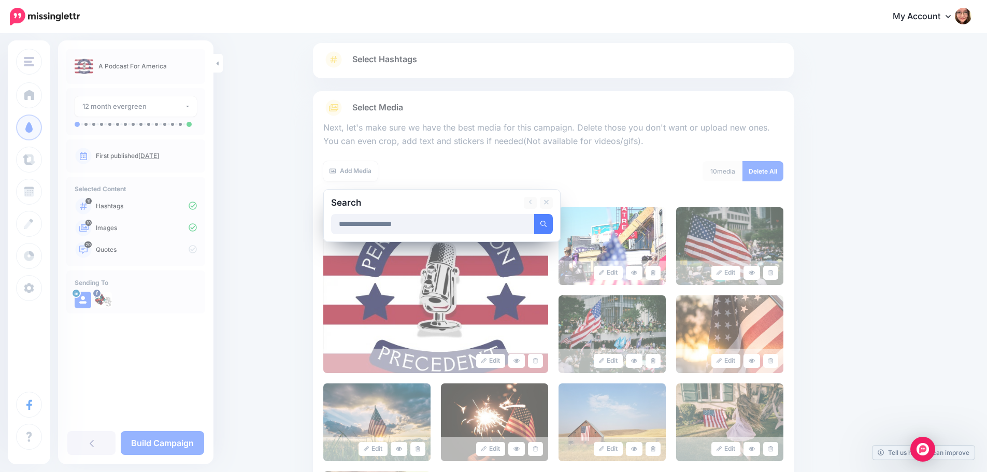
type input "**********"
click at [534, 214] on button "submit" at bounding box center [543, 224] width 19 height 20
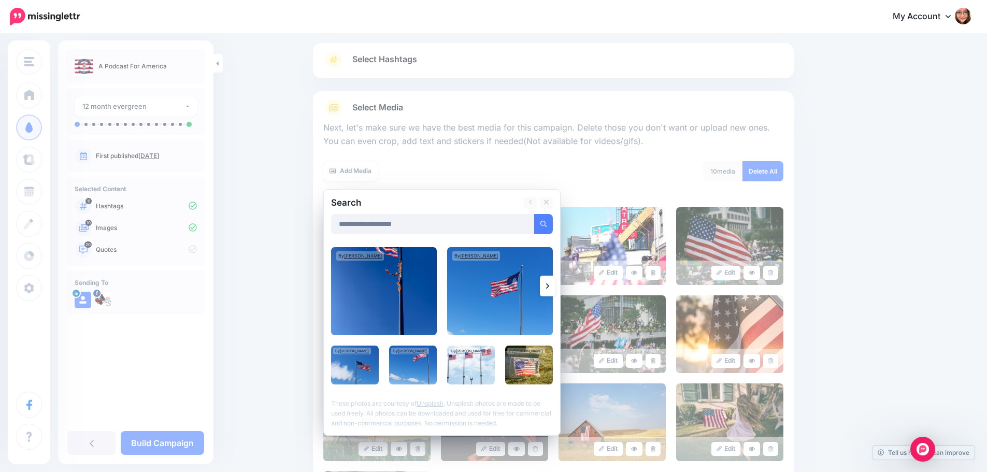
click at [553, 290] on link at bounding box center [548, 286] width 16 height 21
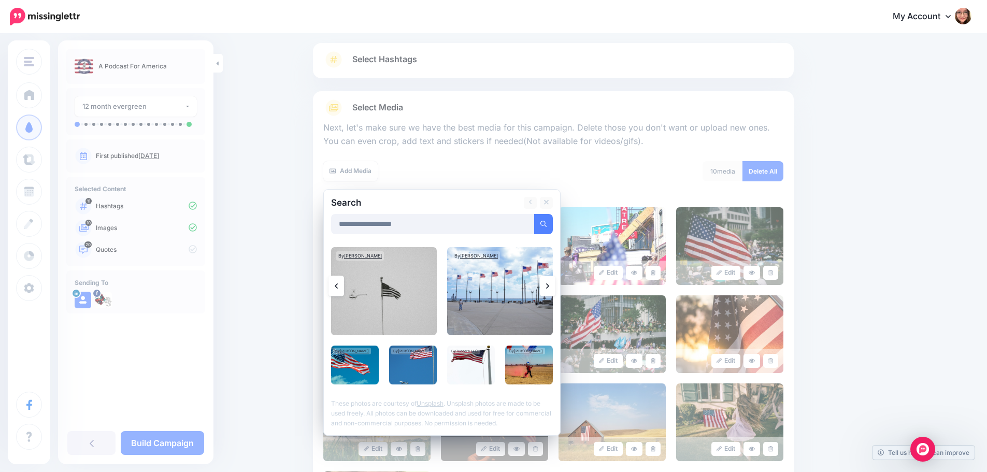
click at [553, 290] on link at bounding box center [548, 286] width 16 height 21
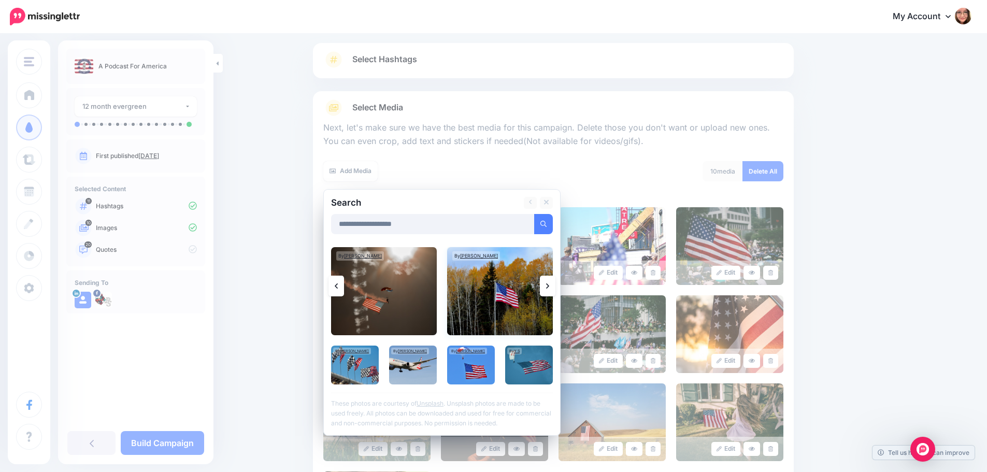
click at [511, 306] on img at bounding box center [500, 291] width 106 height 88
click at [539, 220] on link "Add Media" at bounding box center [531, 224] width 44 height 20
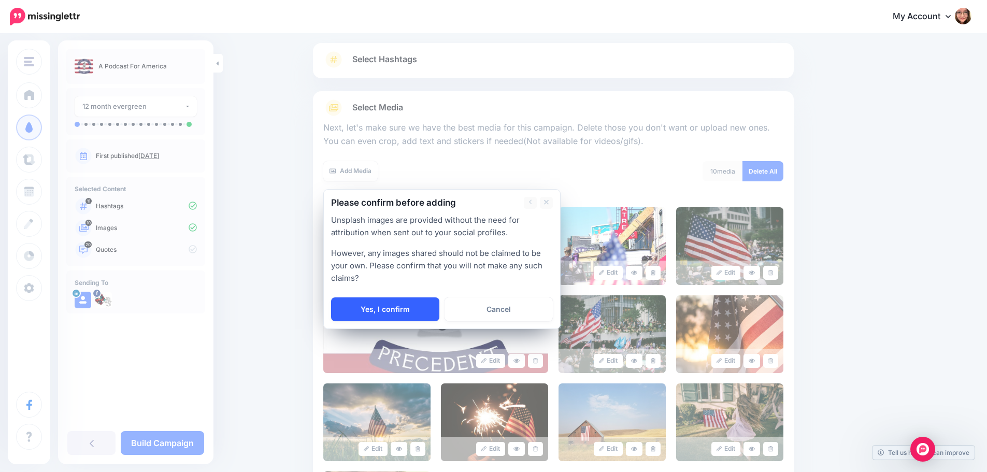
click at [373, 306] on link "Yes, I confirm" at bounding box center [385, 309] width 108 height 24
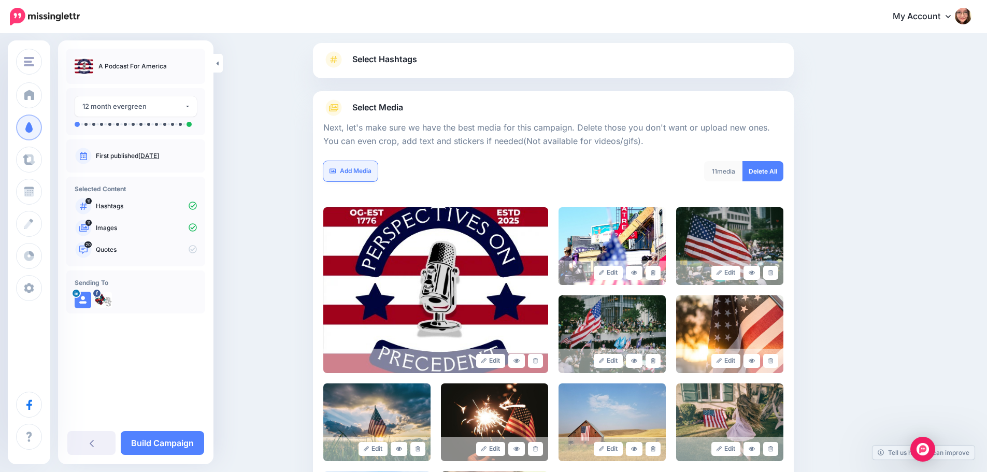
click at [371, 171] on link "Add Media" at bounding box center [350, 171] width 54 height 20
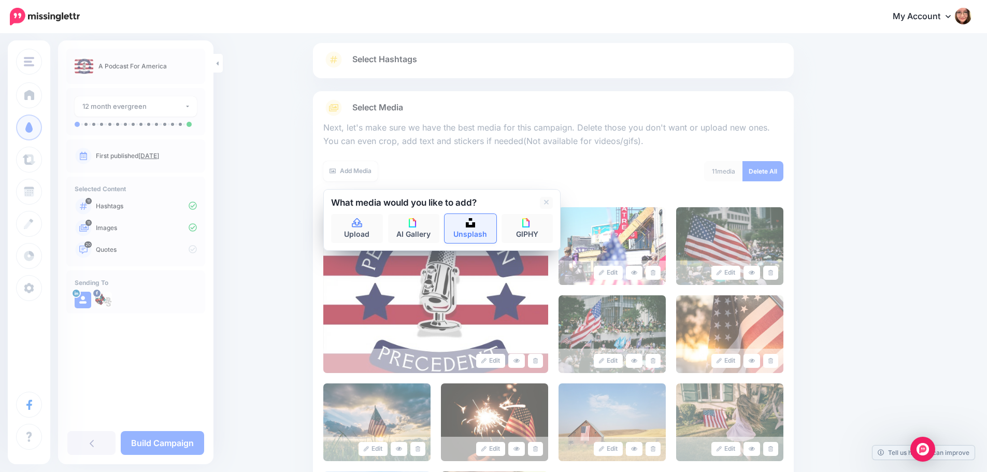
click at [469, 225] on link "Unsplash" at bounding box center [470, 228] width 52 height 29
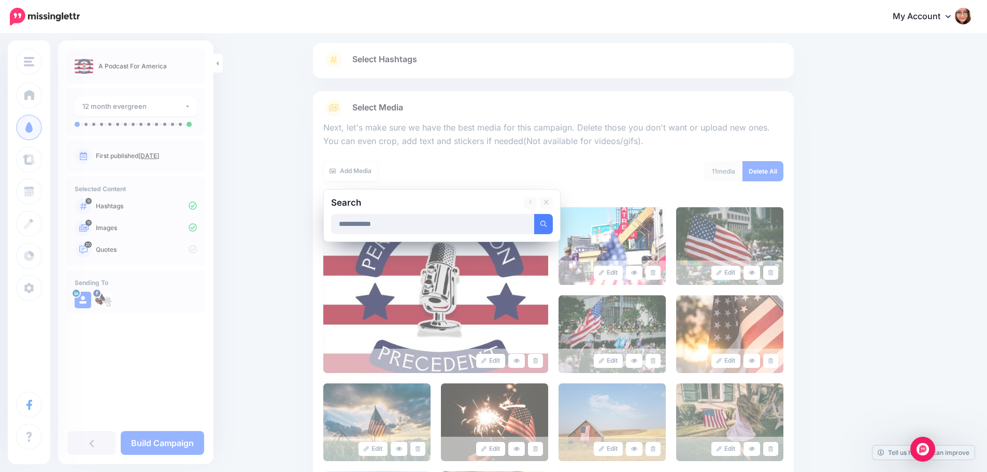
type input "**********"
click at [534, 214] on button "submit" at bounding box center [543, 224] width 19 height 20
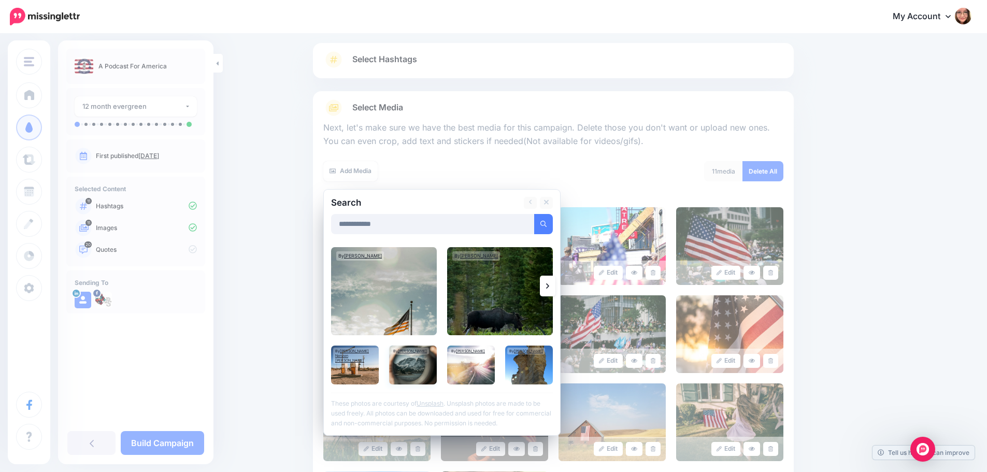
click at [416, 368] on img at bounding box center [413, 364] width 48 height 39
click at [410, 316] on img at bounding box center [384, 291] width 106 height 88
click at [545, 227] on link "Add Media" at bounding box center [531, 224] width 44 height 20
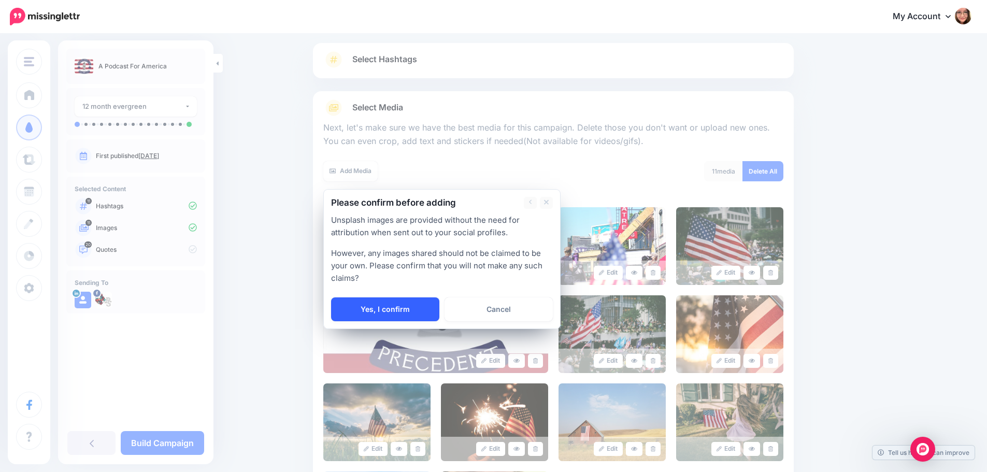
click at [409, 305] on link "Yes, I confirm" at bounding box center [385, 309] width 108 height 24
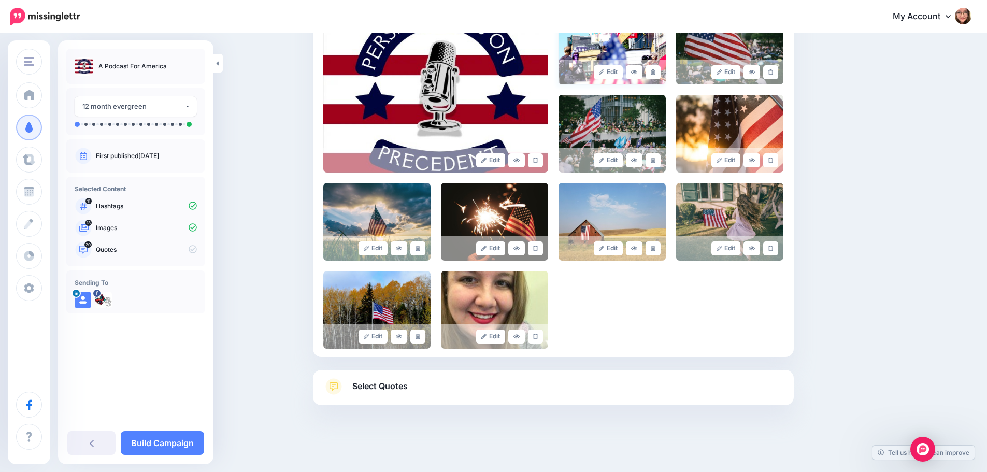
scroll to position [270, 0]
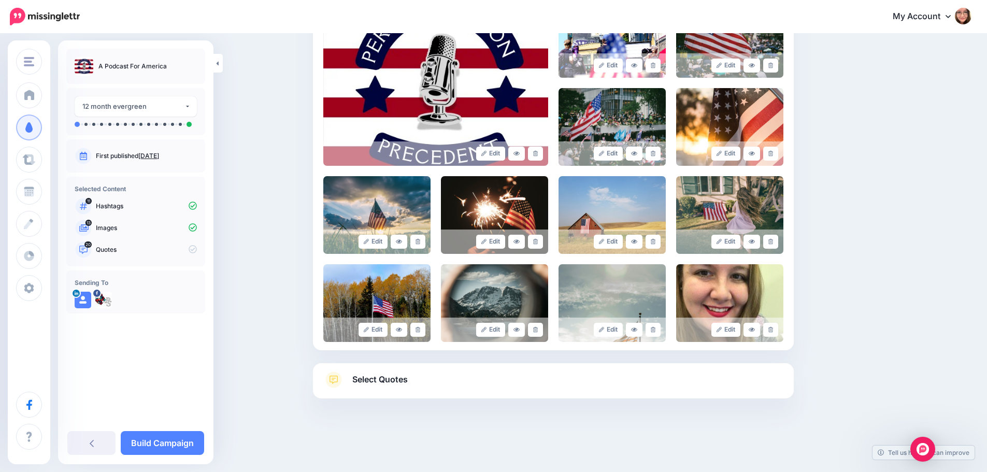
click at [407, 379] on span "Select Quotes" at bounding box center [379, 379] width 55 height 14
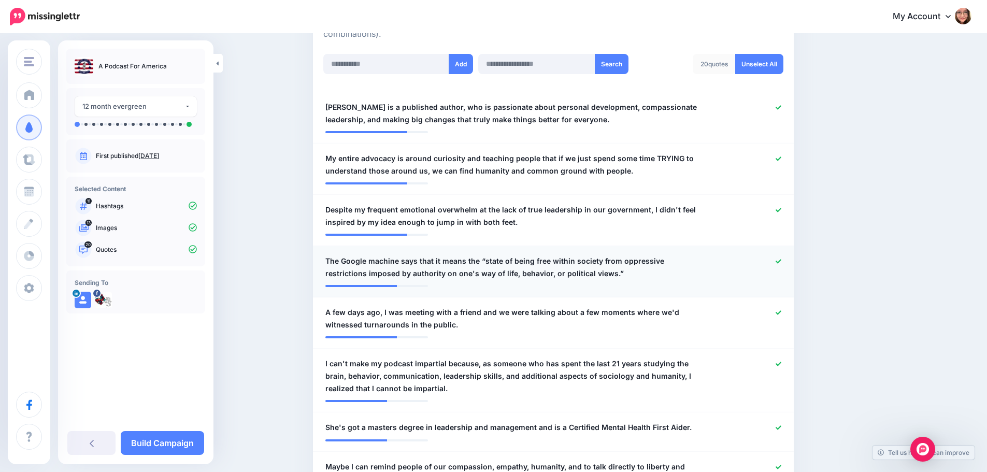
scroll to position [269, 0]
click at [781, 108] on icon at bounding box center [778, 108] width 6 height 6
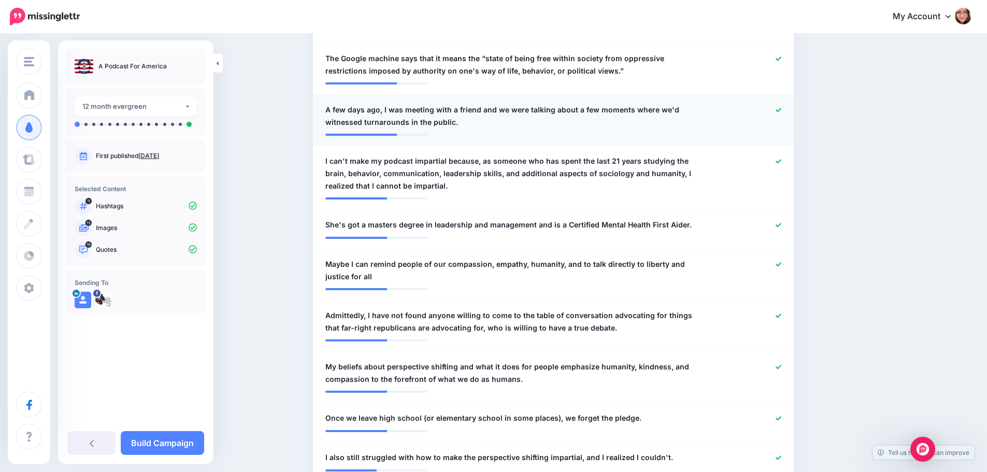
scroll to position [477, 0]
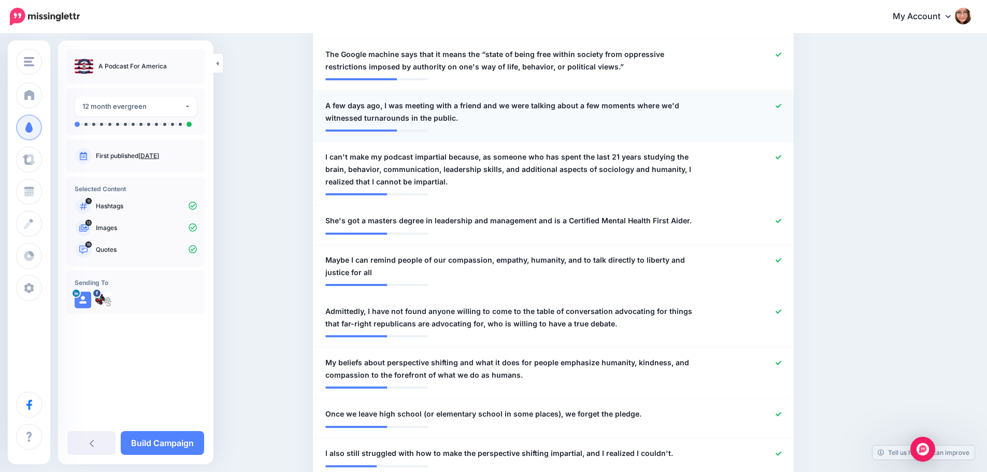
click at [781, 106] on icon at bounding box center [778, 106] width 6 height 4
click at [781, 221] on icon at bounding box center [778, 221] width 6 height 4
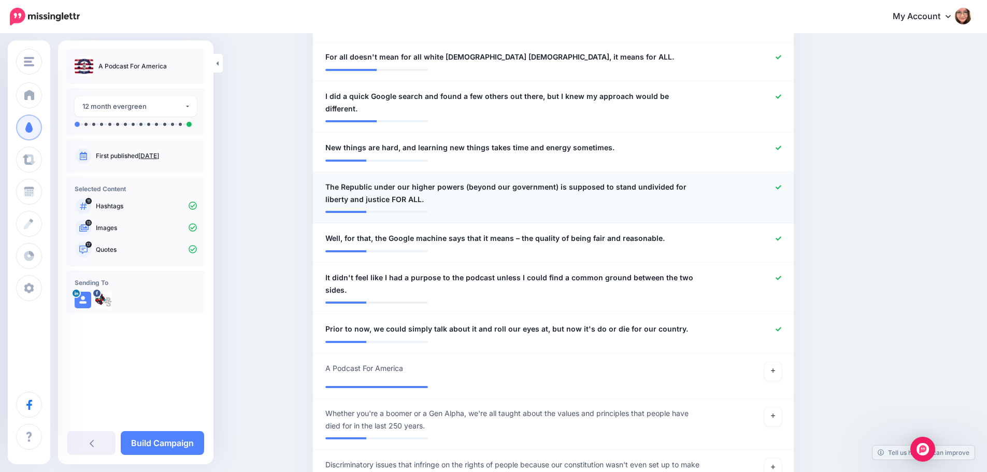
scroll to position [994, 0]
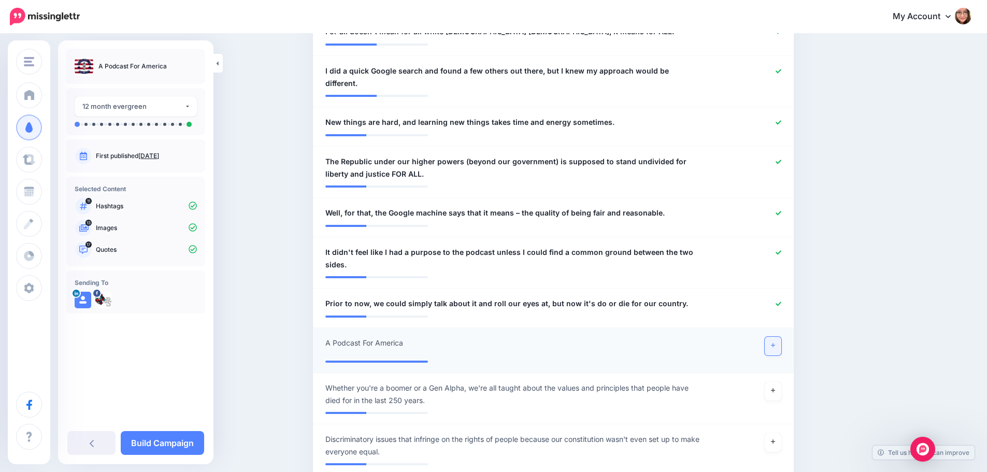
click at [775, 342] on icon at bounding box center [773, 345] width 4 height 6
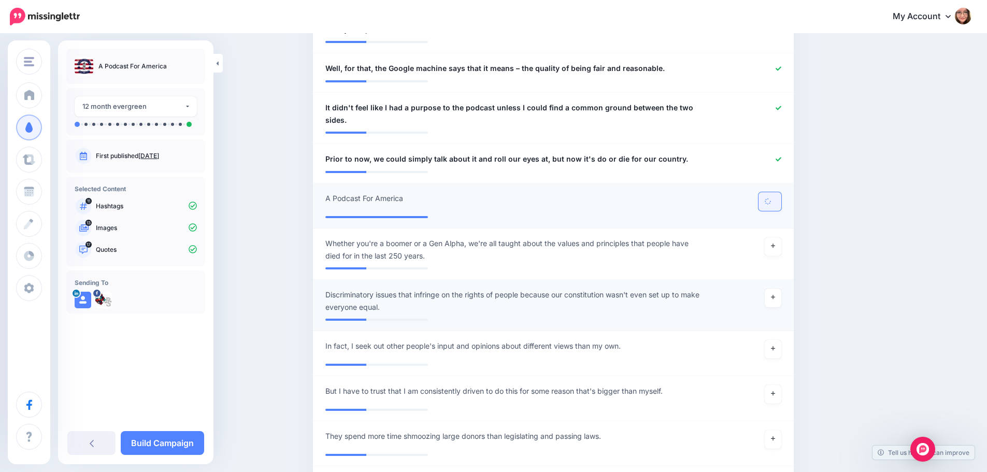
scroll to position [1150, 0]
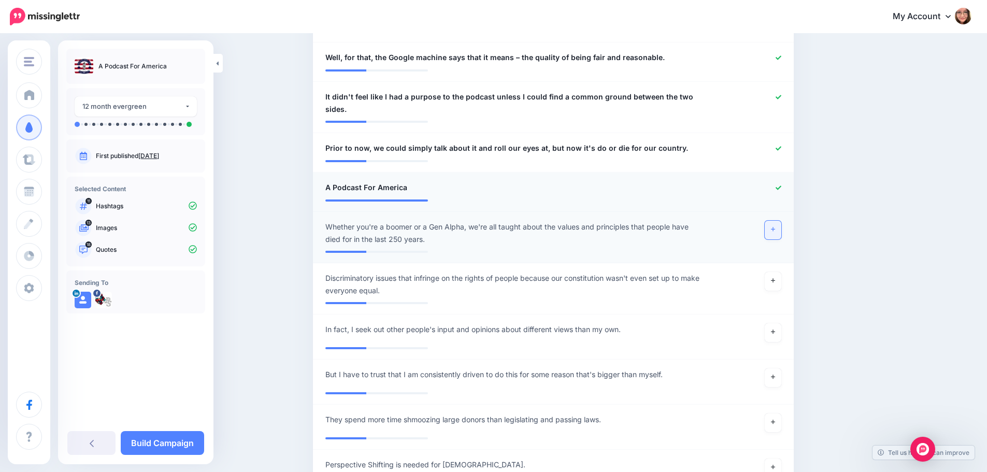
click at [779, 224] on link at bounding box center [773, 230] width 17 height 19
click at [781, 272] on link at bounding box center [773, 281] width 17 height 19
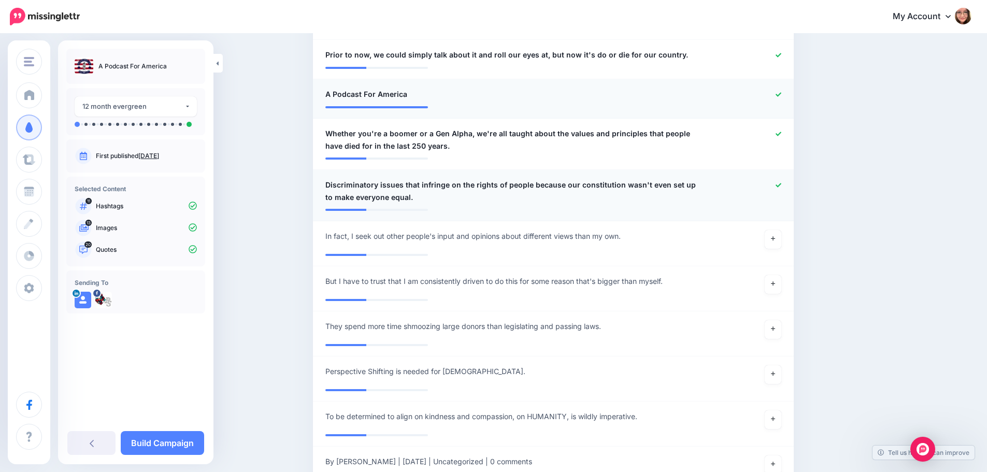
scroll to position [1253, 0]
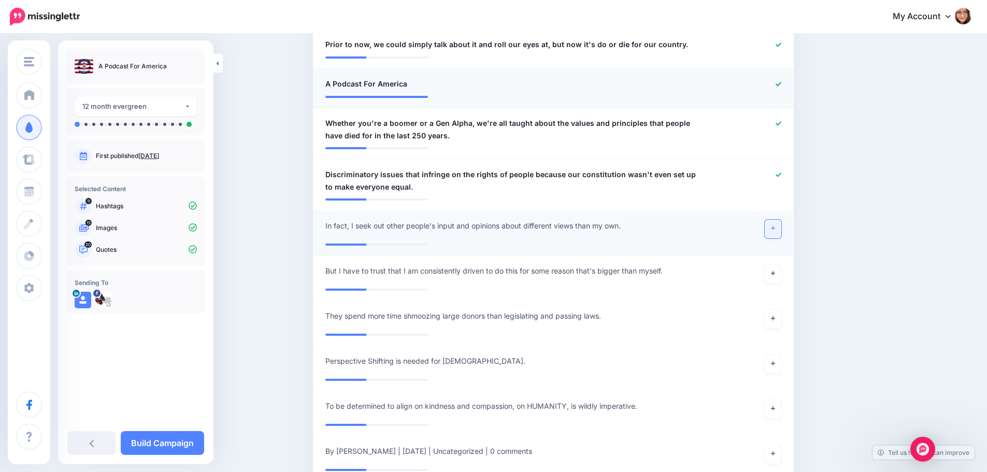
click at [780, 222] on link at bounding box center [773, 229] width 17 height 19
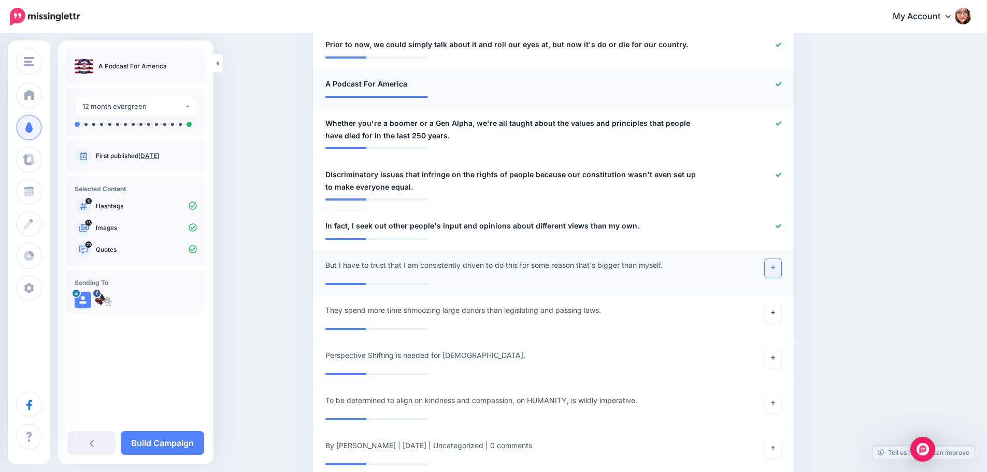
click at [781, 260] on link at bounding box center [773, 268] width 17 height 19
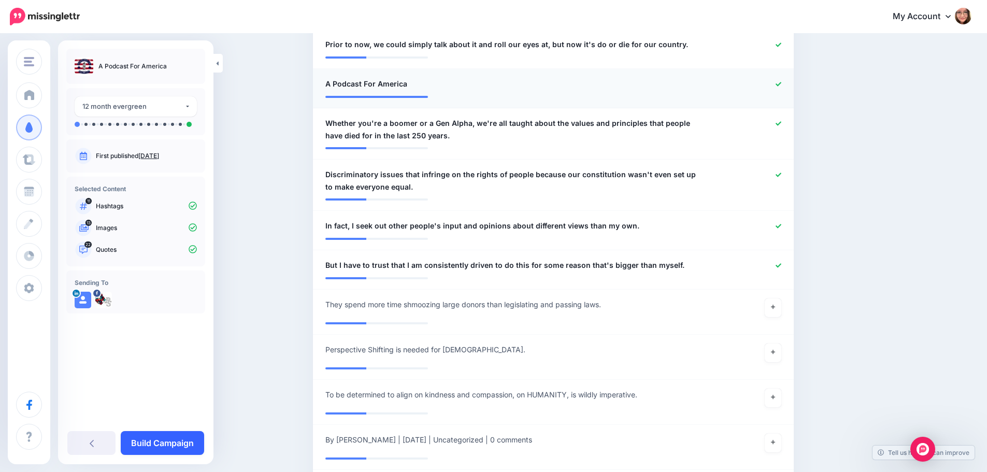
click at [185, 437] on link "Build Campaign" at bounding box center [162, 443] width 83 height 24
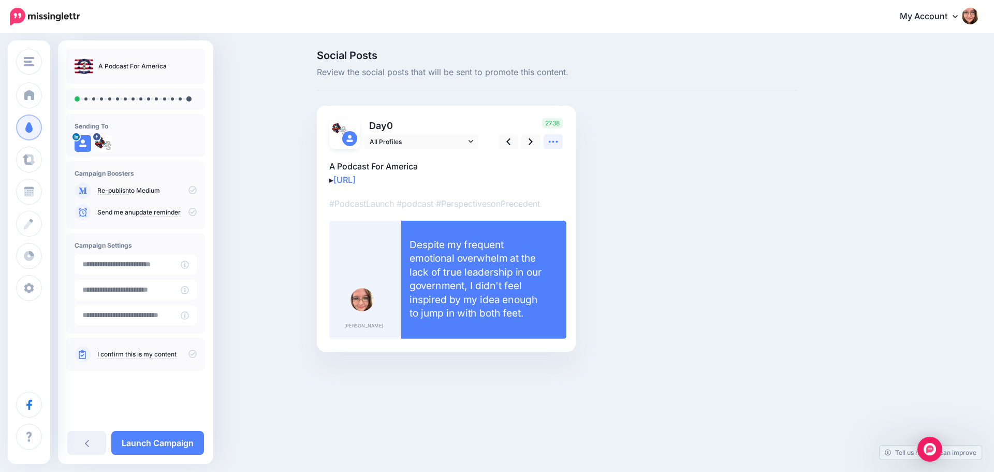
click at [555, 144] on icon at bounding box center [553, 141] width 11 height 11
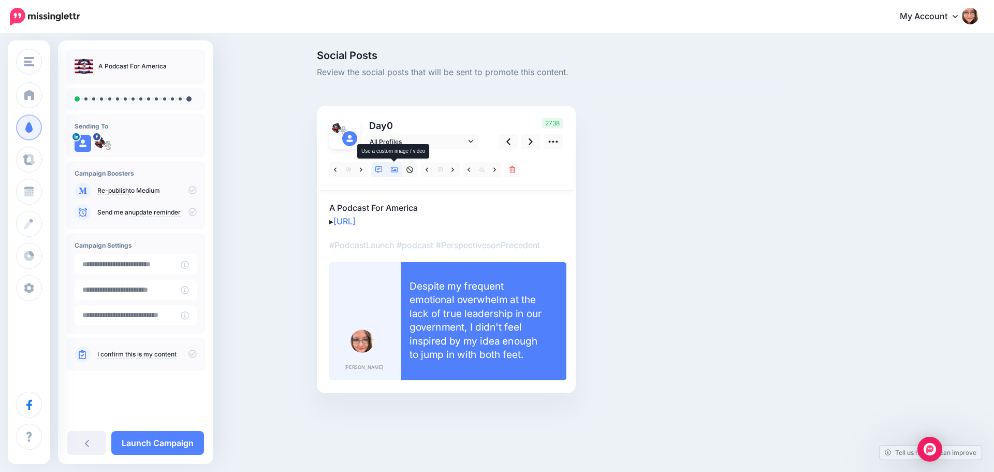
click at [395, 170] on icon at bounding box center [394, 169] width 7 height 5
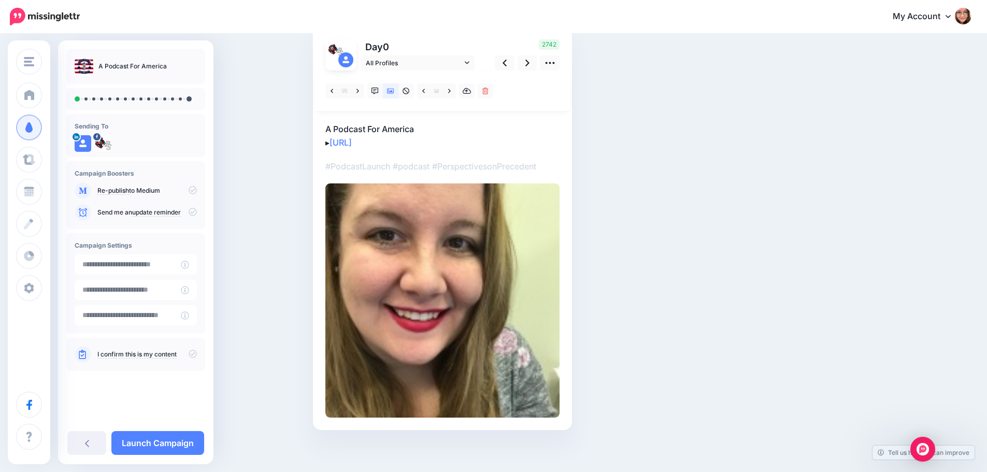
scroll to position [83, 0]
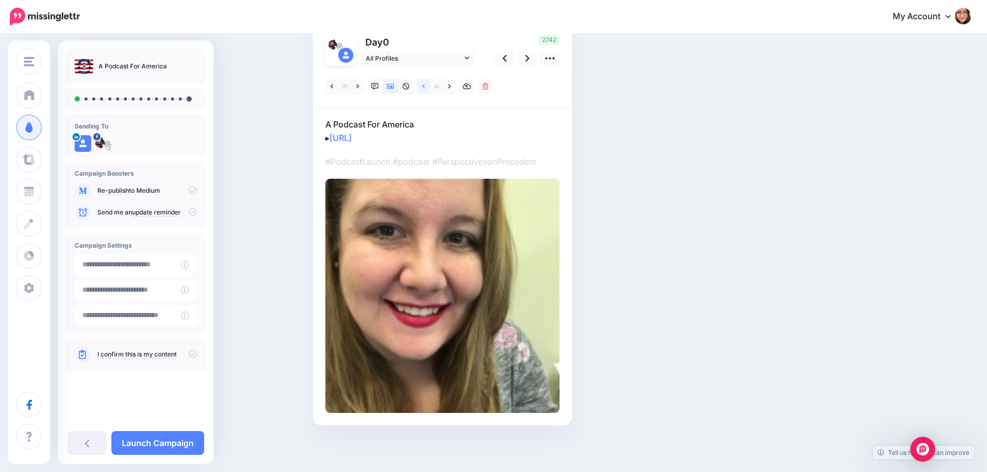
click at [425, 85] on icon at bounding box center [423, 86] width 3 height 4
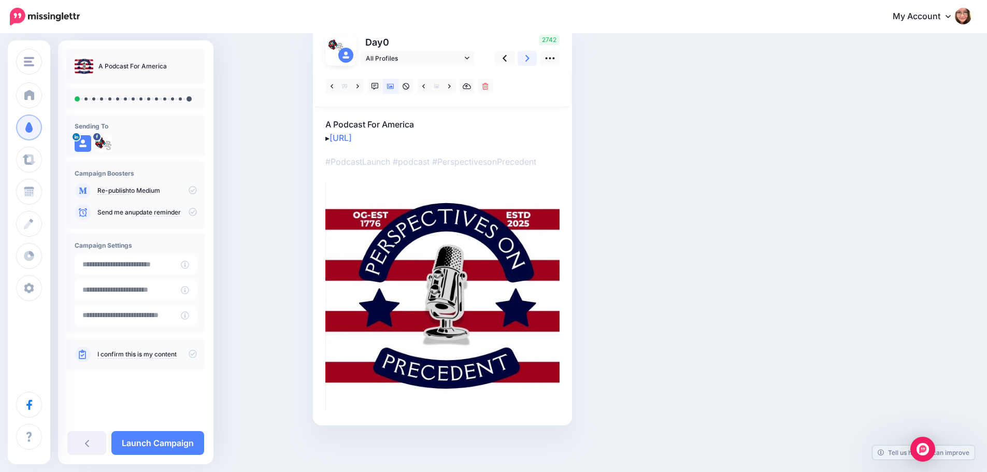
click at [527, 63] on link at bounding box center [527, 58] width 20 height 15
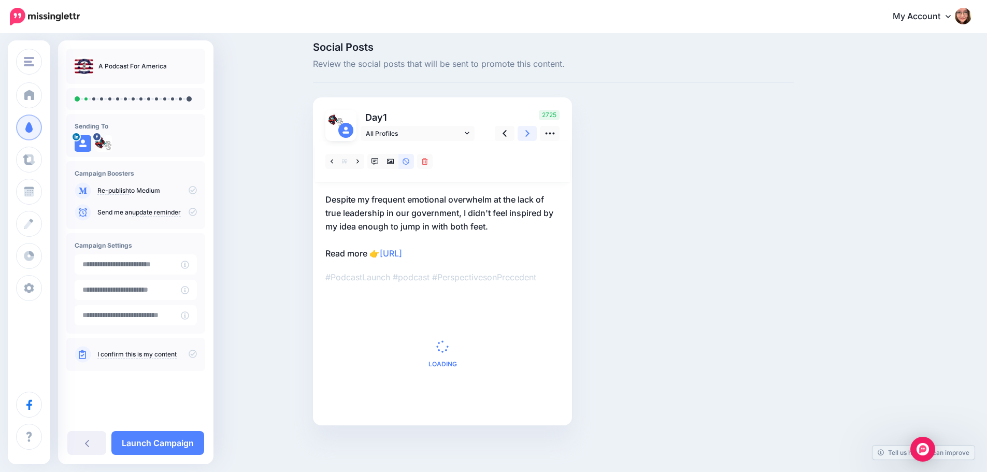
scroll to position [8, 0]
click at [393, 165] on icon at bounding box center [390, 161] width 7 height 7
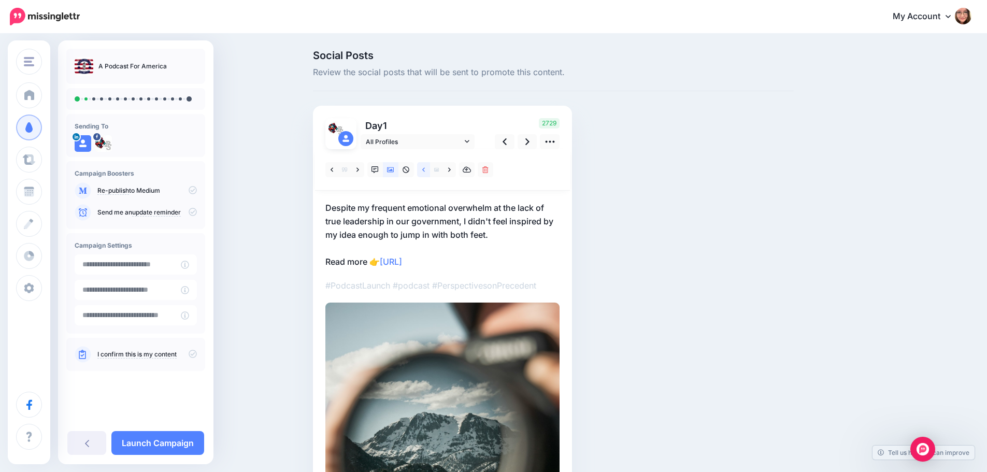
click at [425, 169] on link at bounding box center [423, 169] width 13 height 15
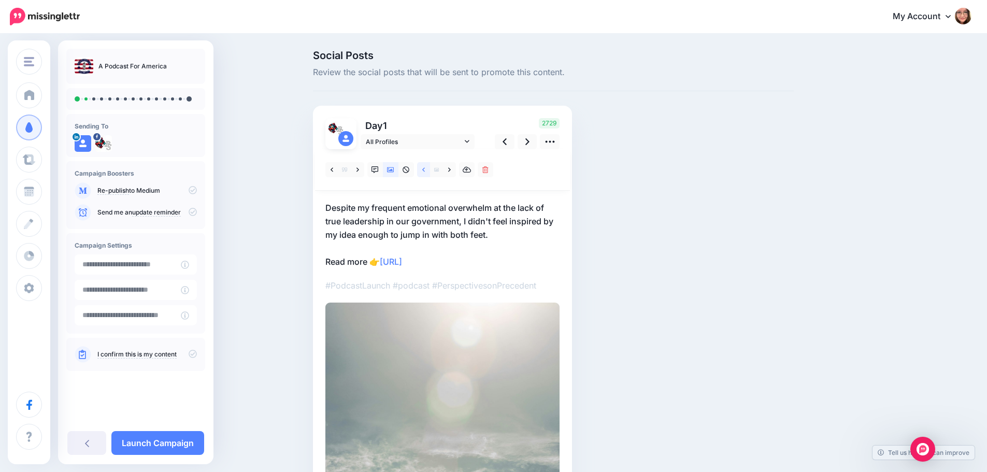
click at [425, 169] on link at bounding box center [423, 169] width 13 height 15
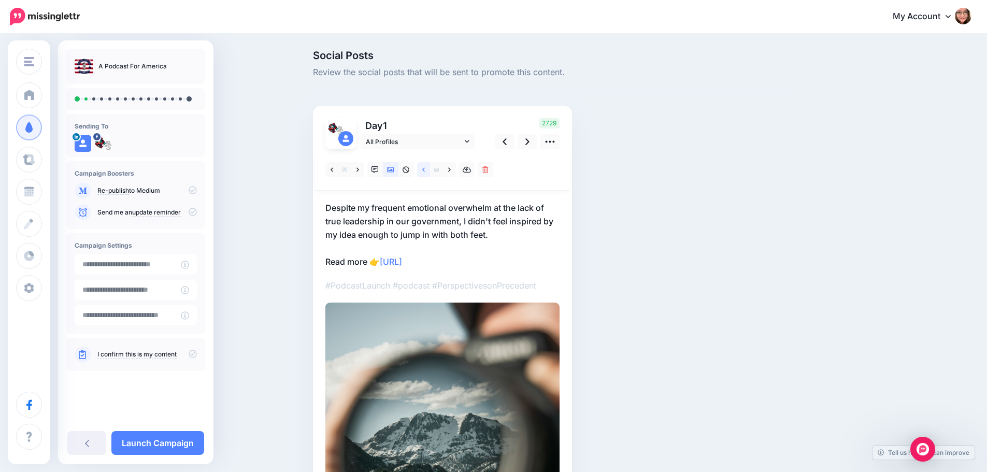
click at [425, 169] on link at bounding box center [423, 169] width 13 height 15
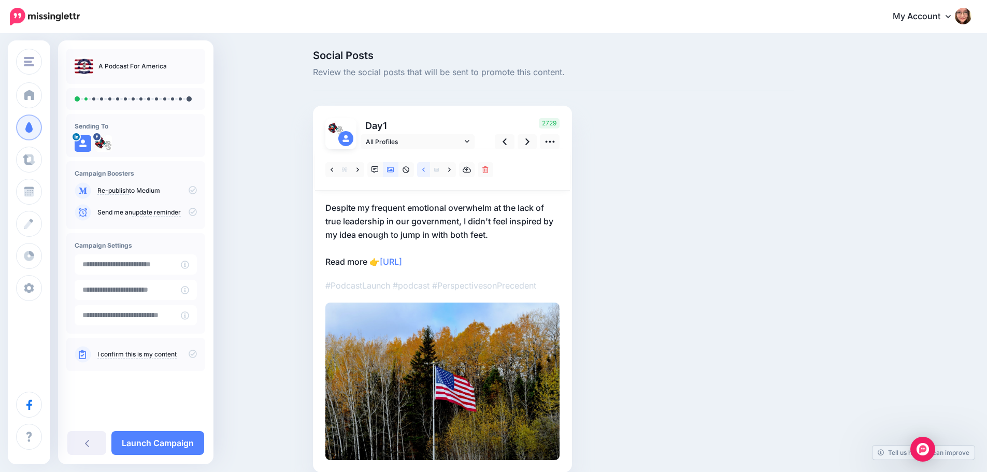
click at [425, 169] on link at bounding box center [423, 169] width 13 height 15
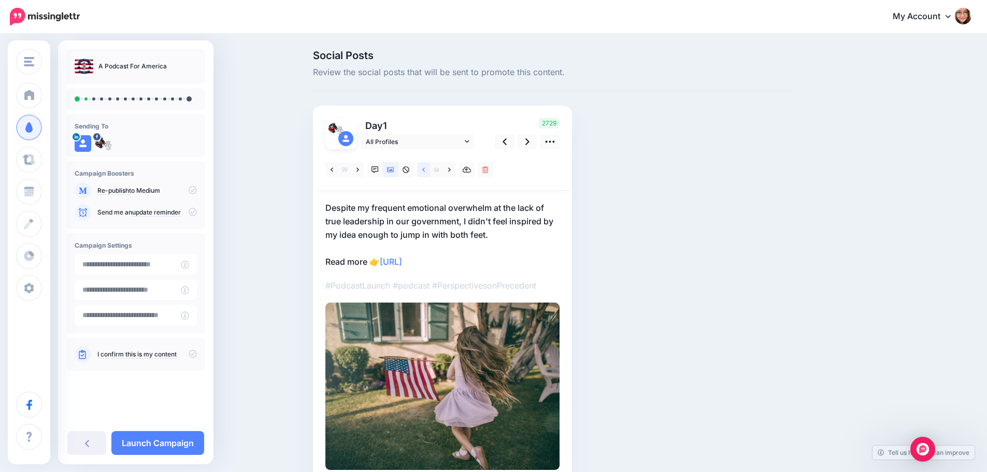
click at [425, 169] on link at bounding box center [423, 169] width 13 height 15
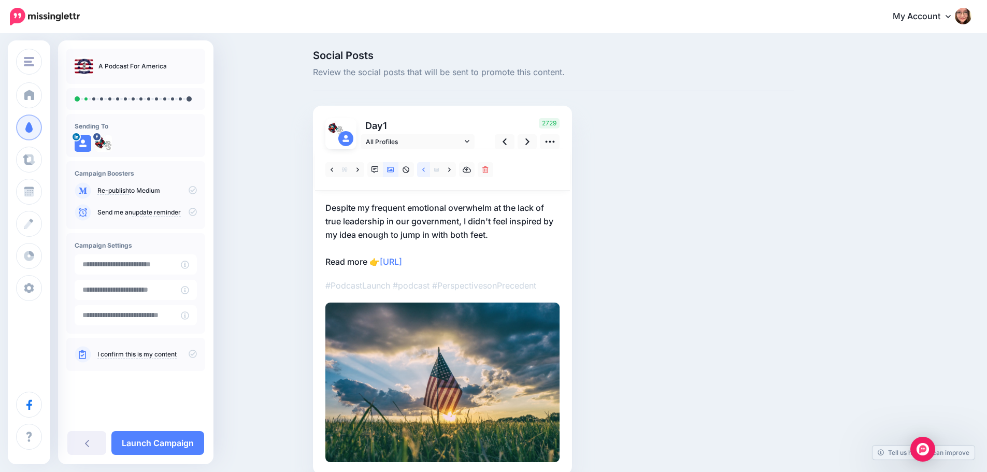
click at [425, 169] on link at bounding box center [423, 169] width 13 height 15
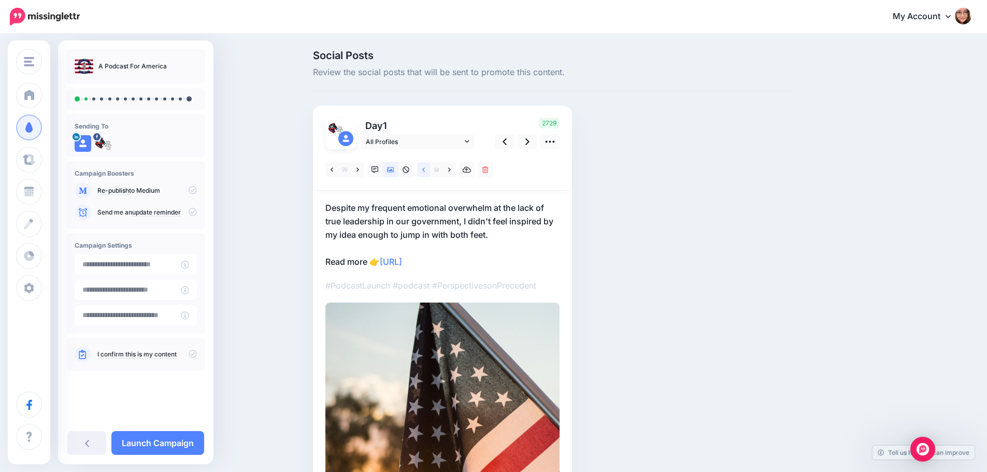
click at [425, 169] on link at bounding box center [423, 169] width 13 height 15
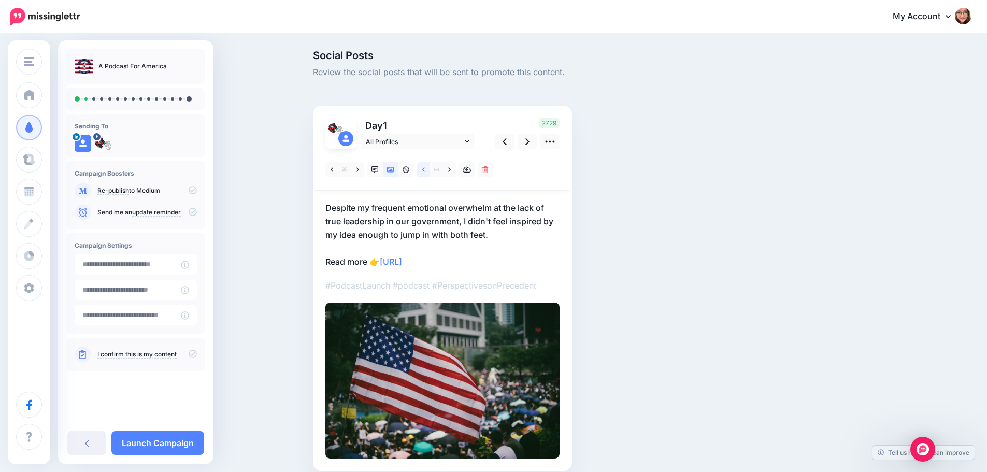
click at [425, 169] on link at bounding box center [423, 169] width 13 height 15
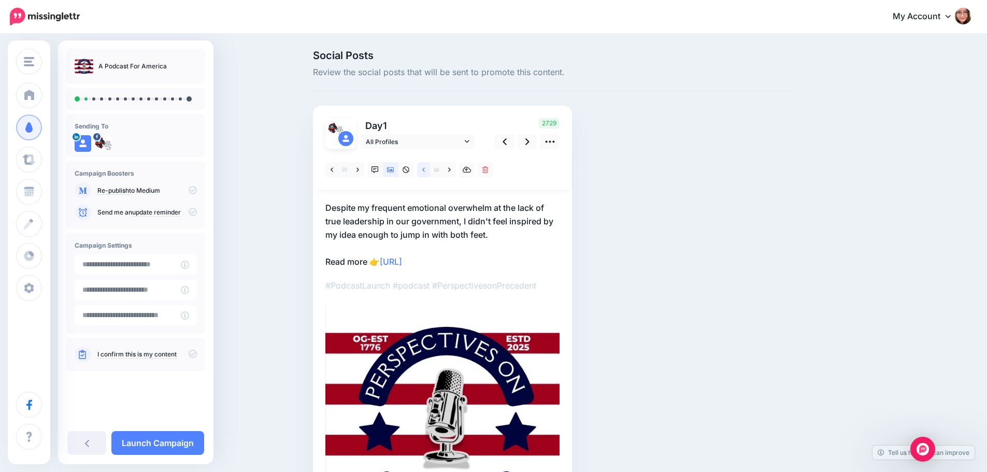
click at [425, 169] on link at bounding box center [423, 169] width 13 height 15
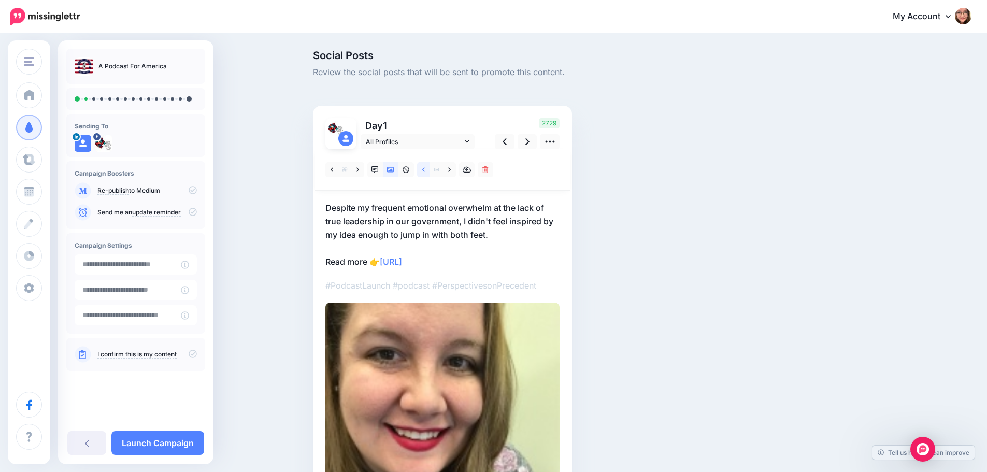
click at [425, 169] on link at bounding box center [423, 169] width 13 height 15
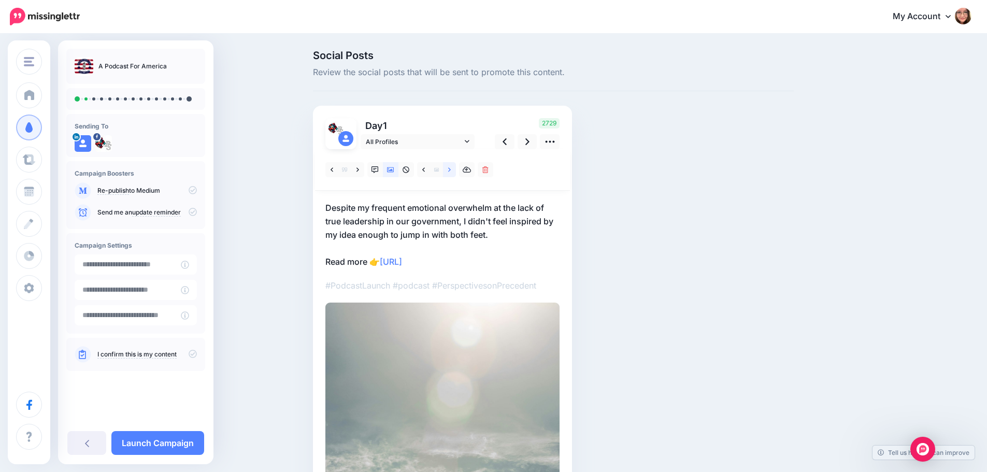
click at [453, 174] on link at bounding box center [449, 169] width 13 height 15
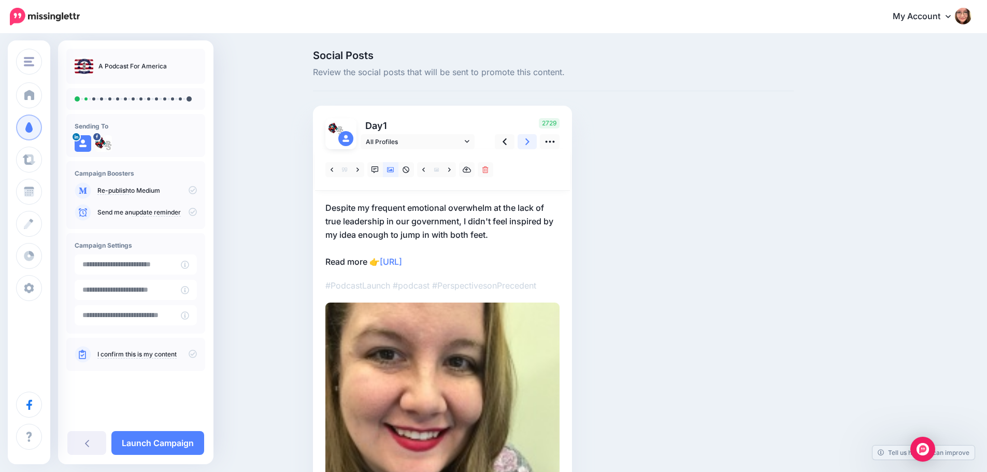
click at [536, 142] on link at bounding box center [527, 141] width 20 height 15
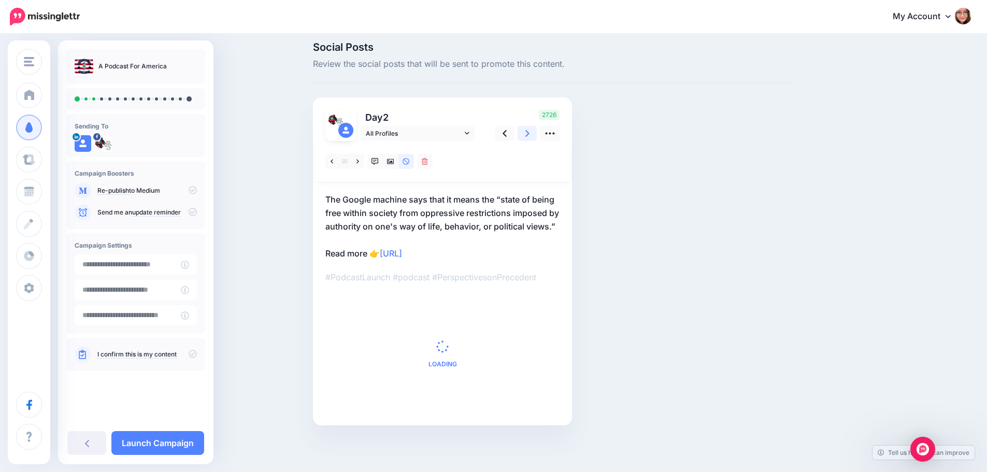
scroll to position [22, 0]
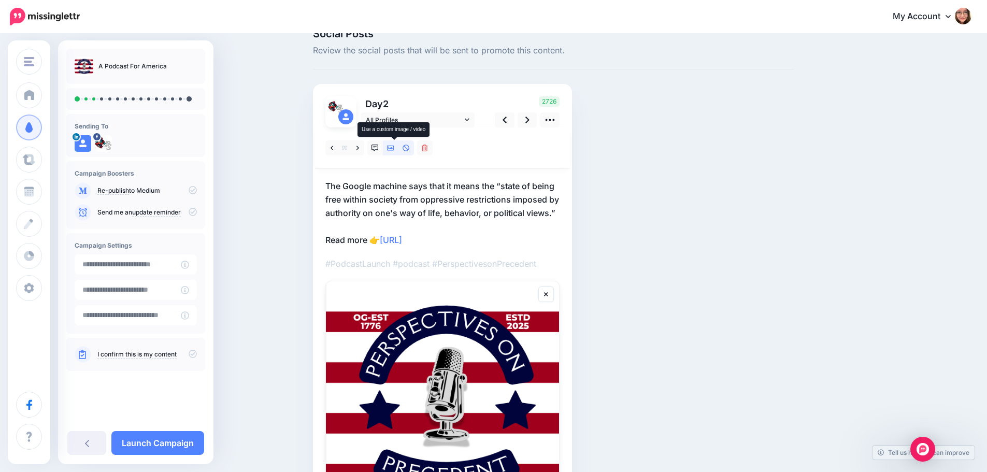
click at [394, 148] on icon at bounding box center [390, 148] width 7 height 7
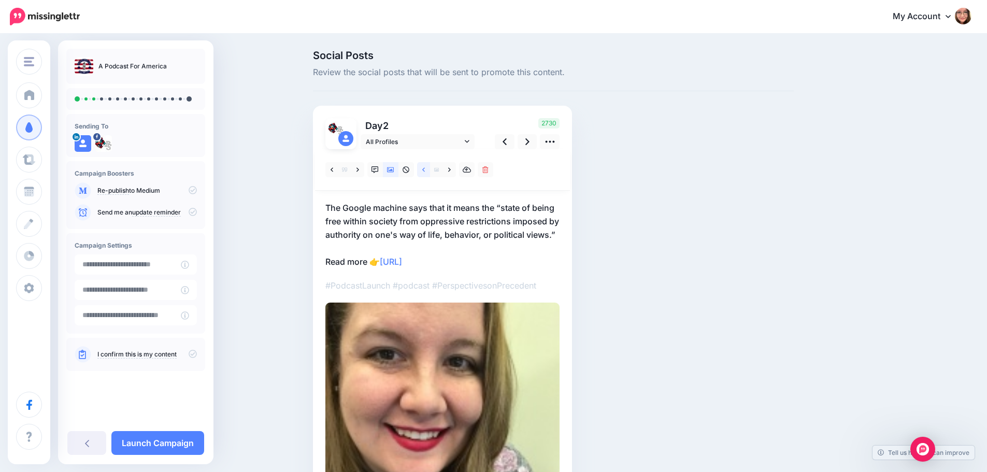
click at [425, 168] on icon at bounding box center [423, 169] width 3 height 7
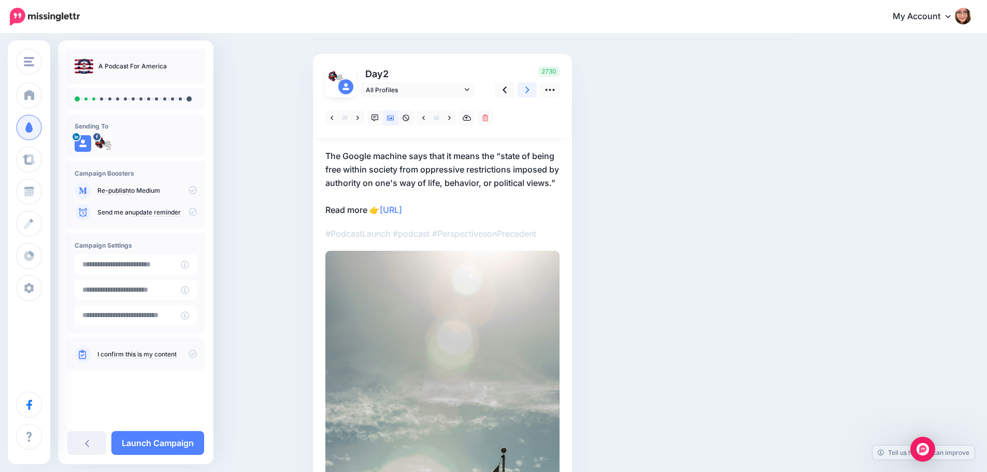
click at [529, 95] on icon at bounding box center [527, 89] width 4 height 11
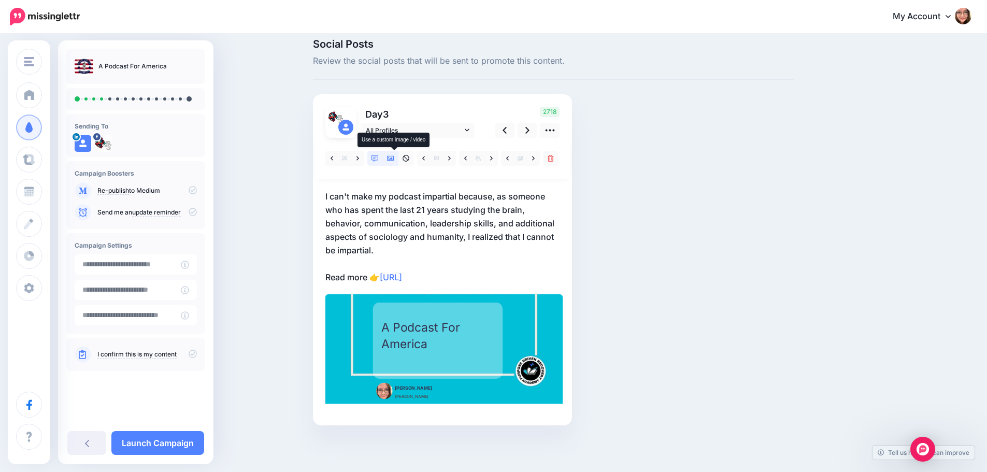
click at [398, 162] on link at bounding box center [391, 158] width 16 height 15
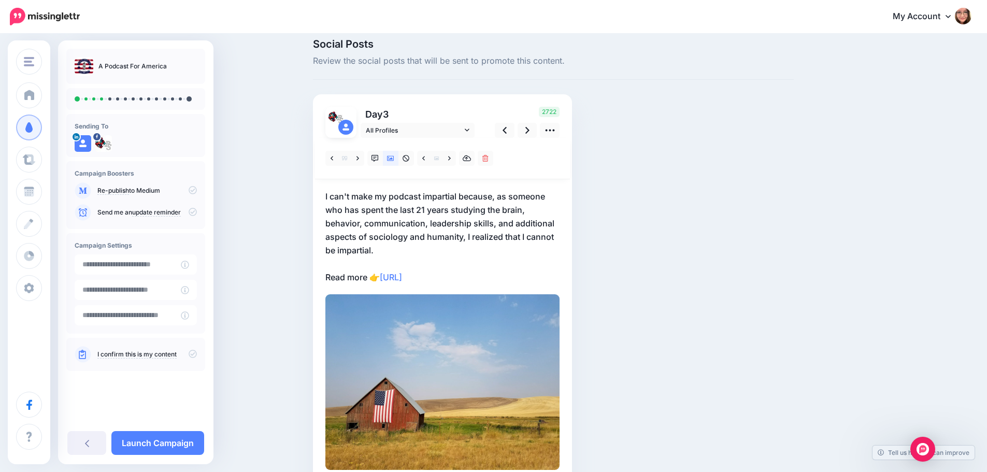
scroll to position [0, 0]
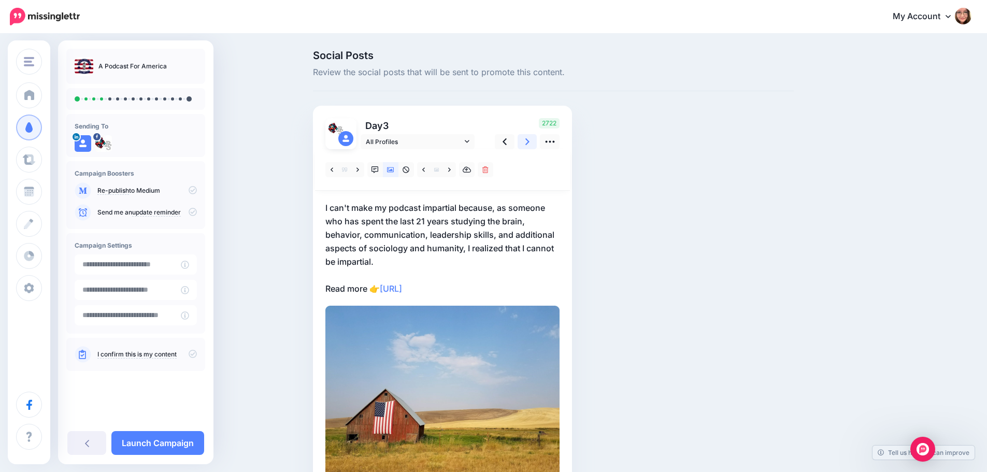
click at [529, 139] on icon at bounding box center [527, 141] width 4 height 11
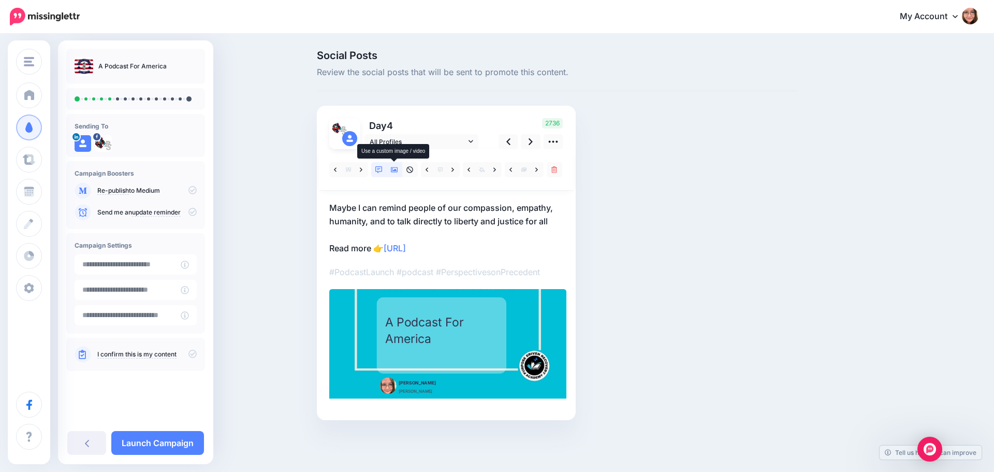
click at [394, 173] on icon at bounding box center [394, 169] width 7 height 7
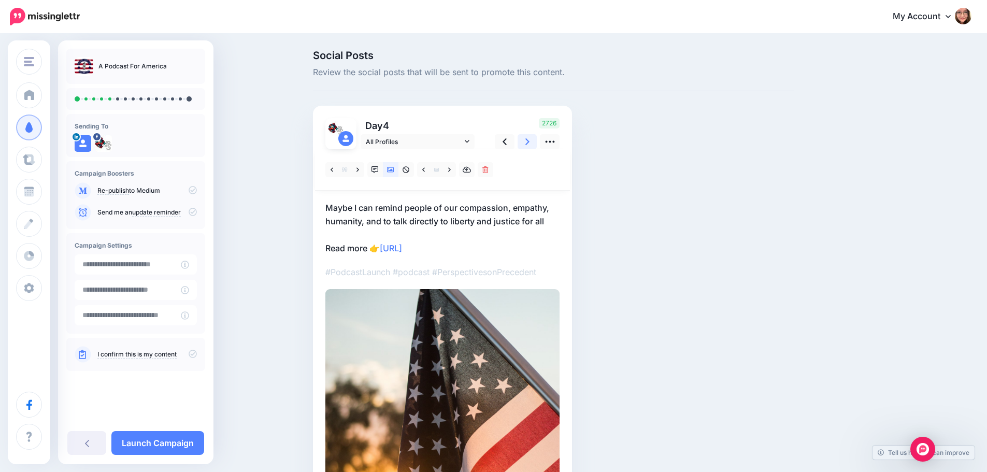
click at [529, 137] on icon at bounding box center [527, 141] width 4 height 11
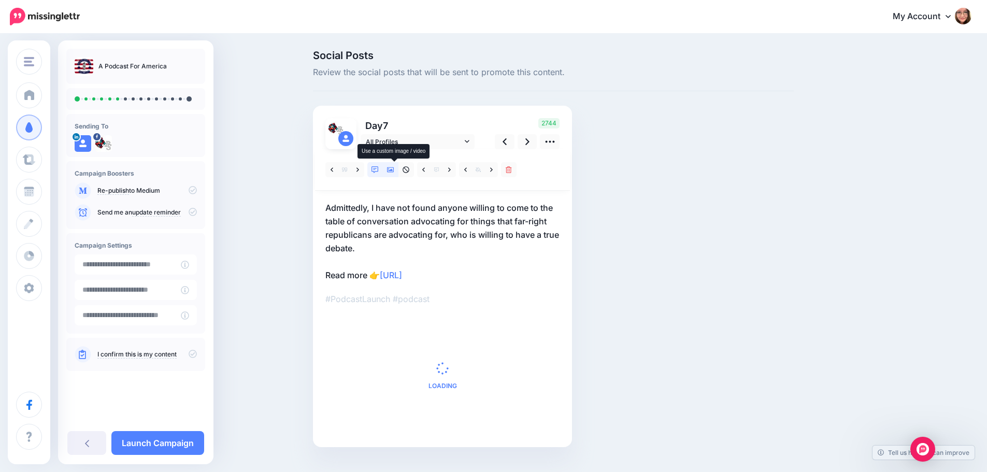
click at [394, 168] on icon at bounding box center [390, 169] width 7 height 7
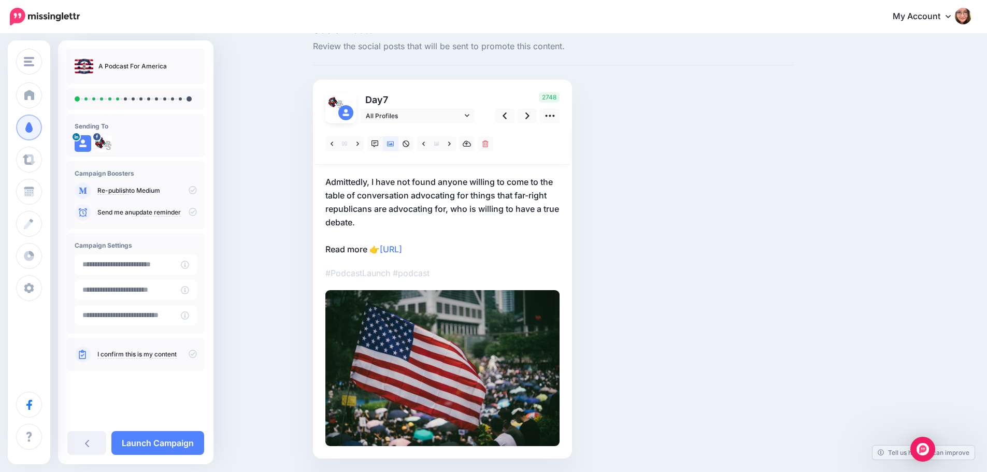
scroll to position [7, 0]
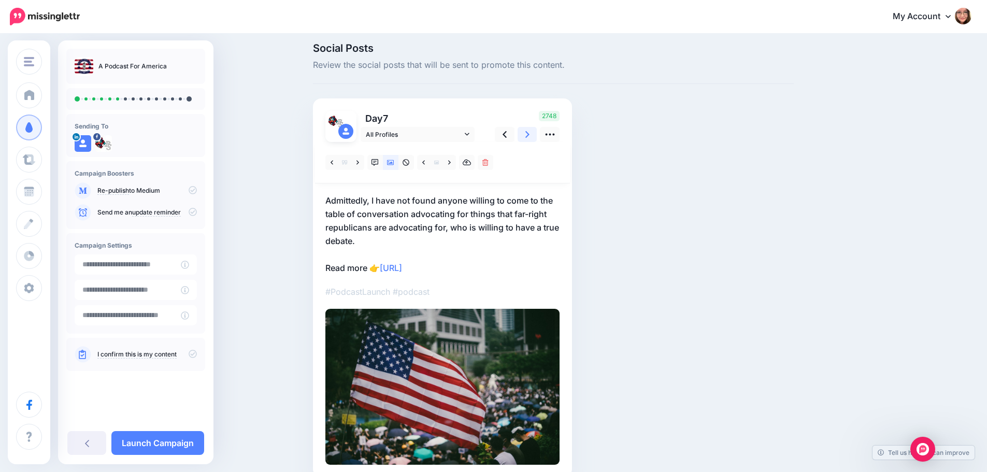
click at [529, 134] on icon at bounding box center [527, 134] width 4 height 7
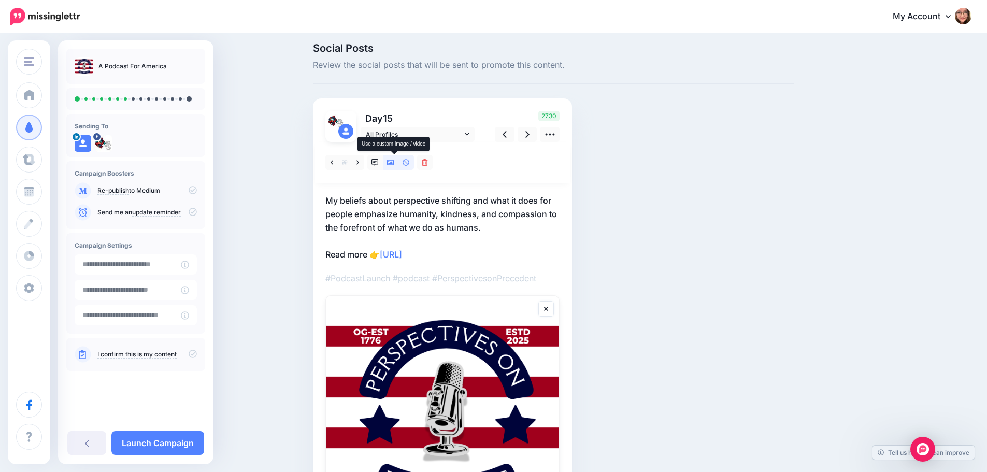
click at [395, 168] on link at bounding box center [391, 162] width 16 height 15
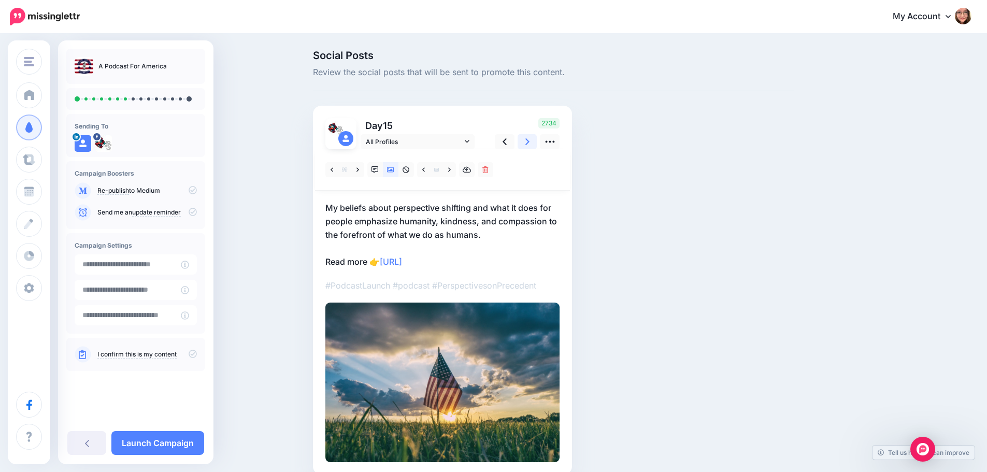
click at [529, 137] on icon at bounding box center [527, 141] width 4 height 11
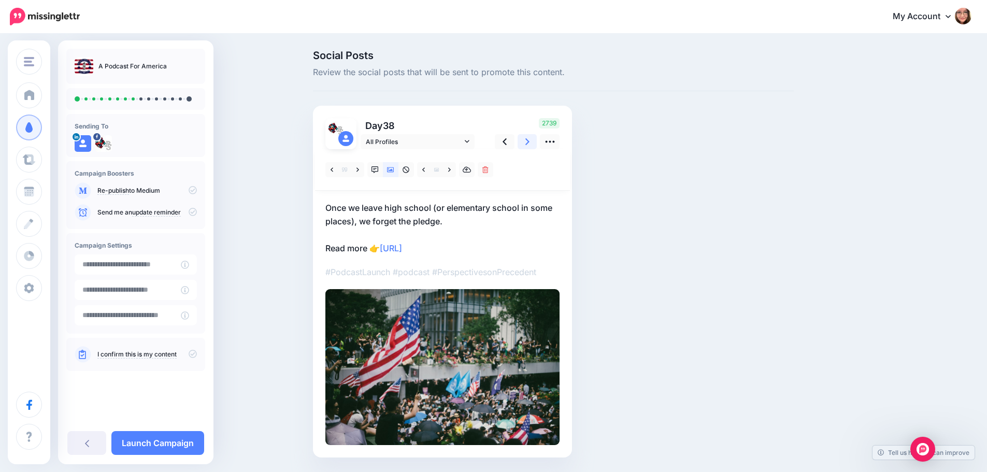
click at [537, 144] on link at bounding box center [527, 141] width 20 height 15
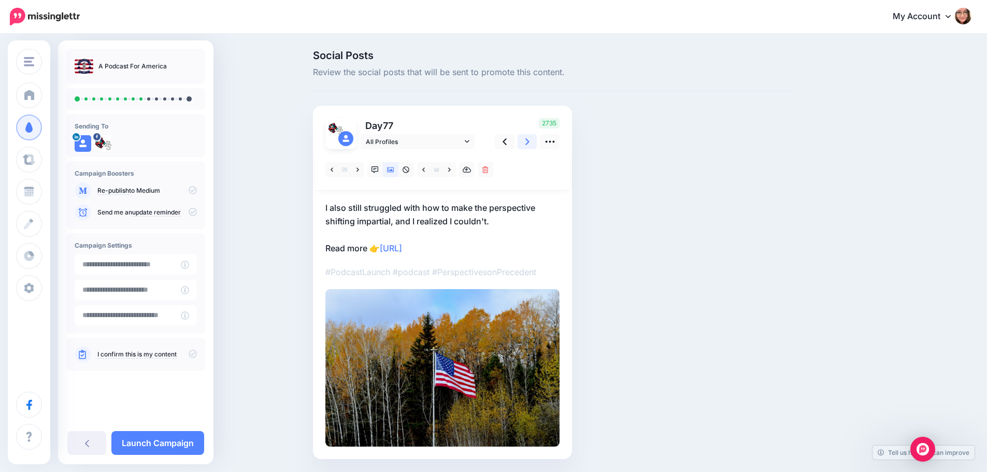
click at [524, 147] on link at bounding box center [527, 141] width 20 height 15
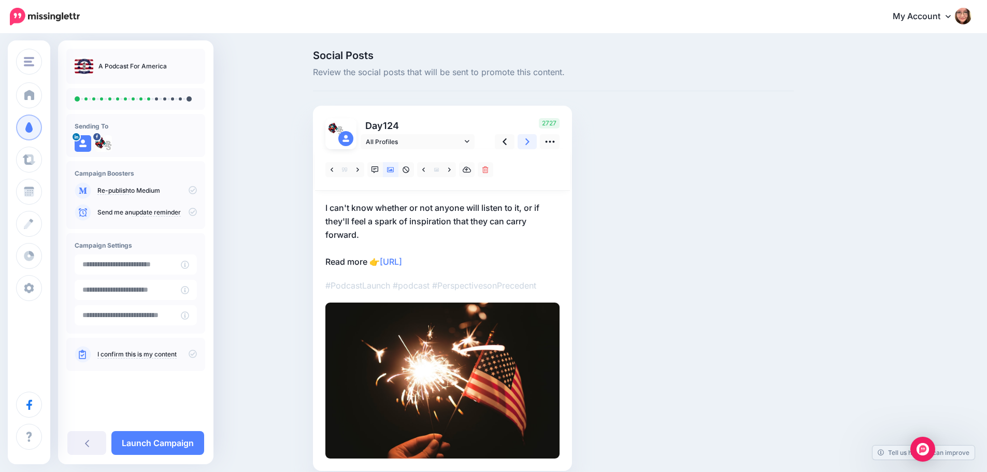
click at [524, 147] on link at bounding box center [527, 141] width 20 height 15
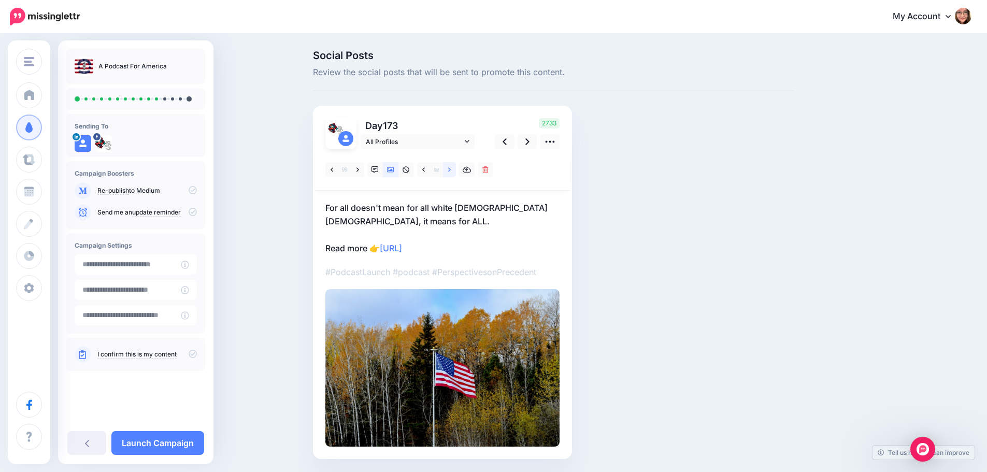
click at [456, 170] on link at bounding box center [449, 169] width 13 height 15
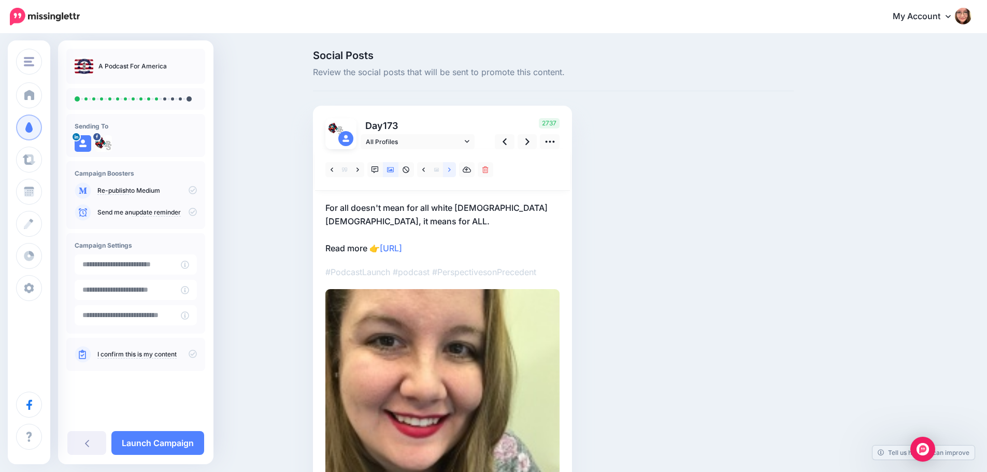
click at [456, 170] on link at bounding box center [449, 169] width 13 height 15
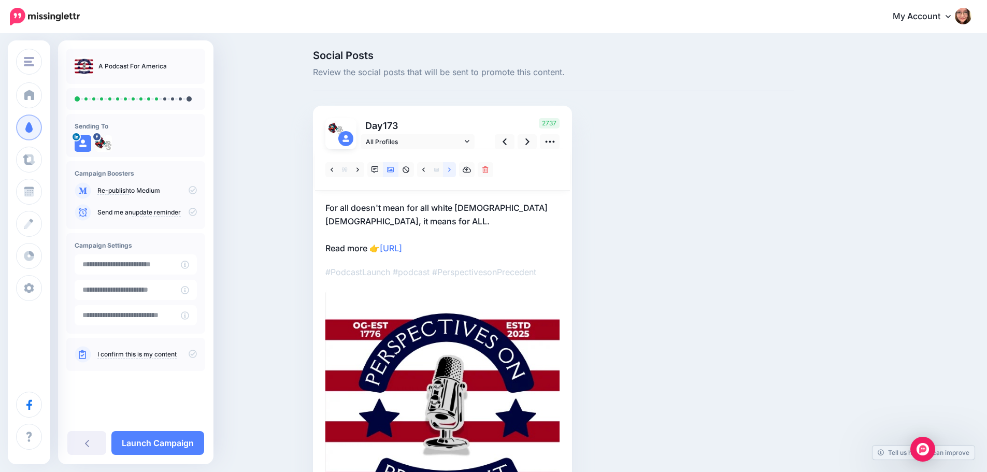
click at [456, 170] on link at bounding box center [449, 169] width 13 height 15
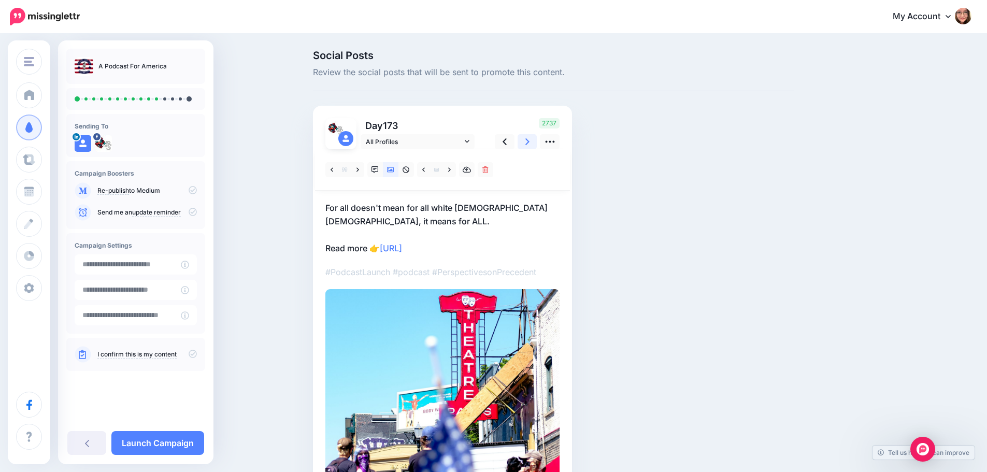
click at [535, 143] on link at bounding box center [527, 141] width 20 height 15
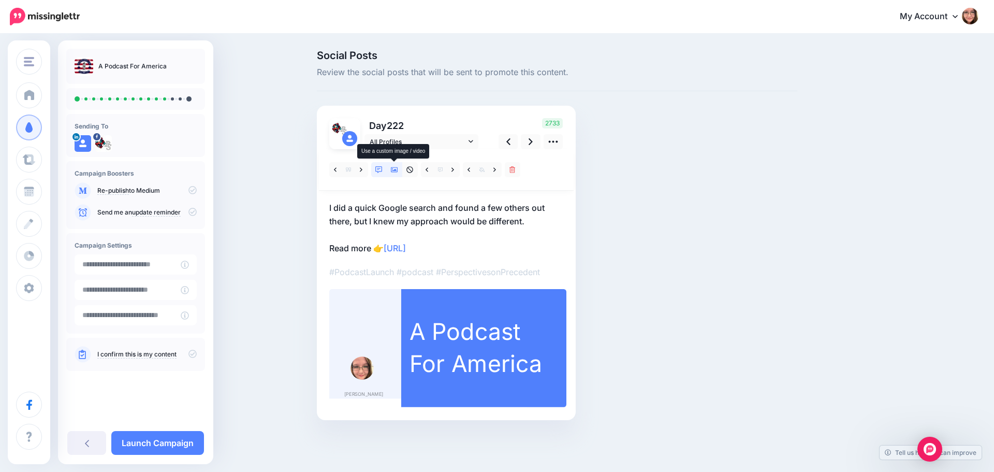
click at [394, 171] on icon at bounding box center [394, 169] width 7 height 5
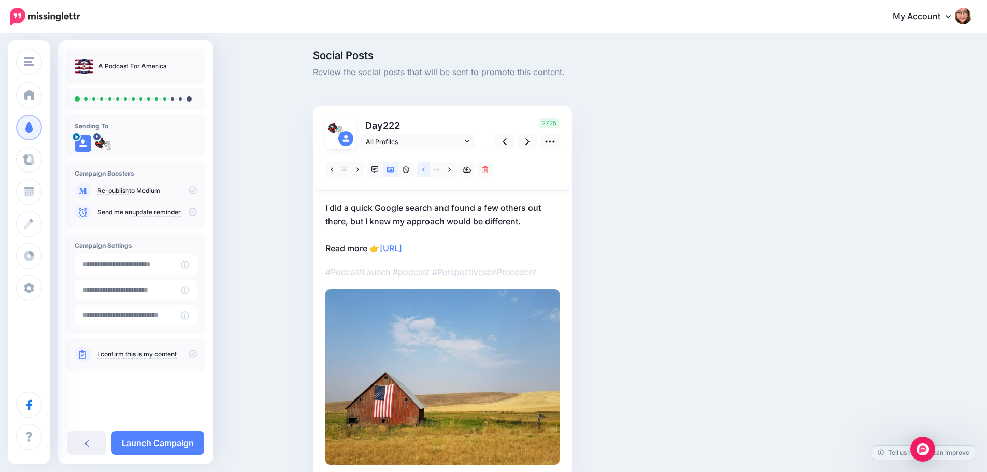
click at [430, 172] on link at bounding box center [423, 169] width 13 height 15
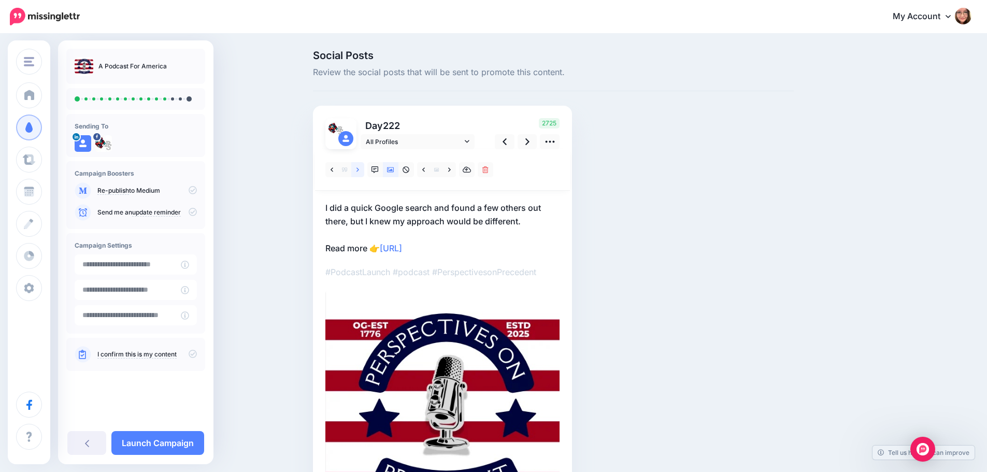
click at [364, 168] on link at bounding box center [357, 169] width 13 height 15
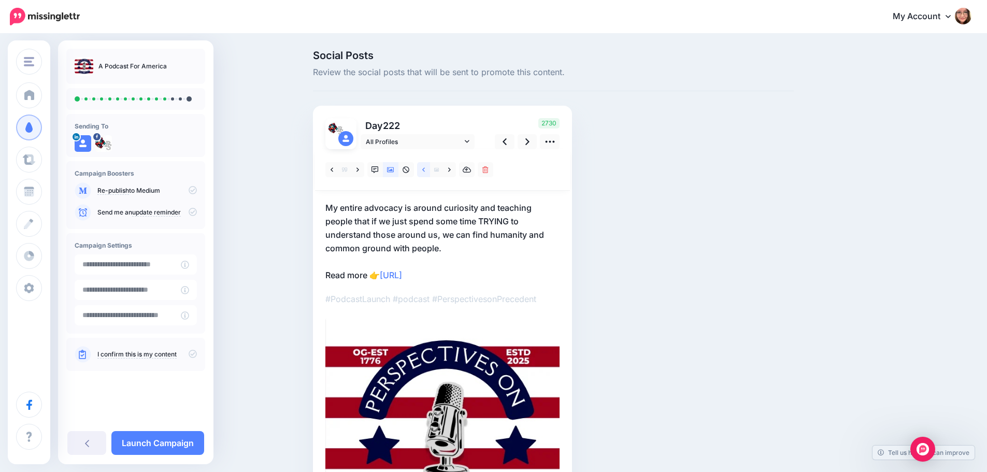
click at [424, 171] on link at bounding box center [423, 169] width 13 height 15
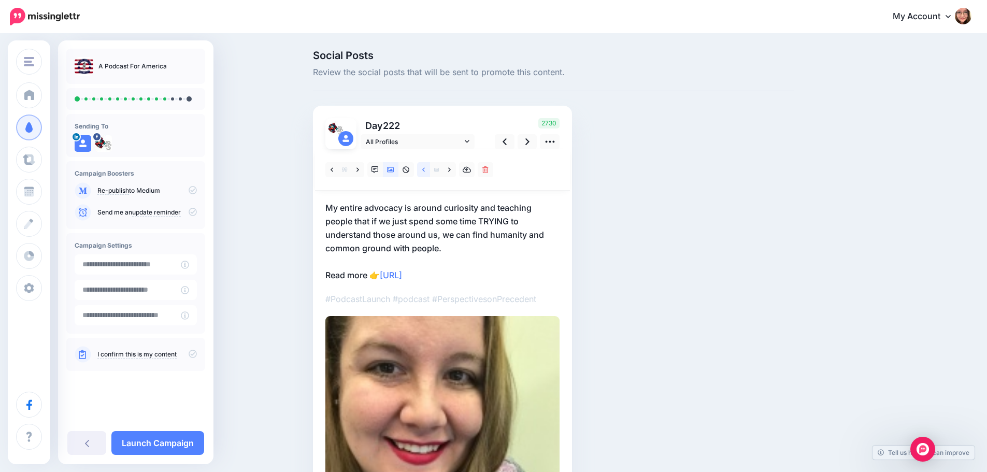
click at [424, 171] on link at bounding box center [423, 169] width 13 height 15
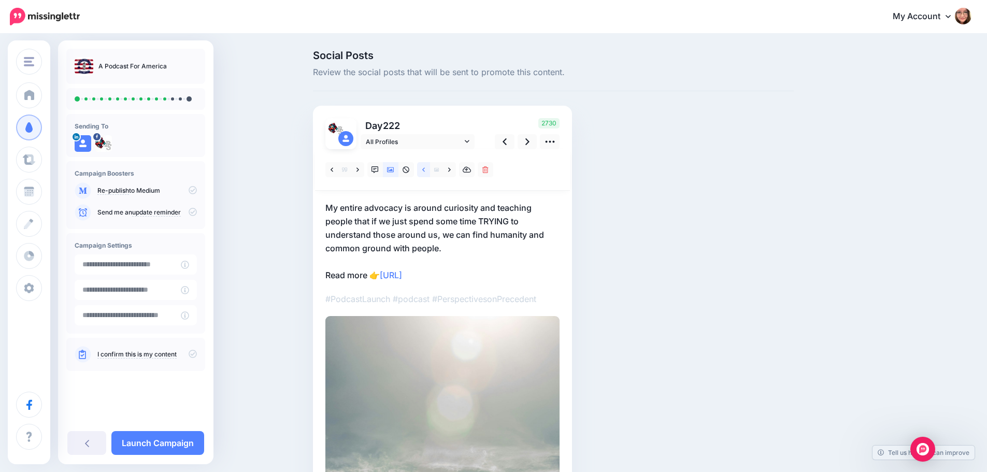
click at [424, 171] on link at bounding box center [423, 169] width 13 height 15
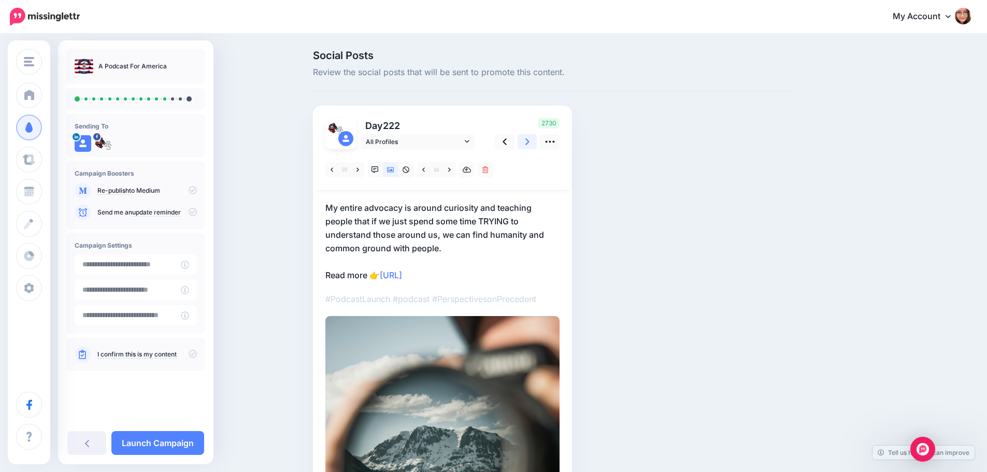
click at [529, 139] on icon at bounding box center [527, 141] width 4 height 11
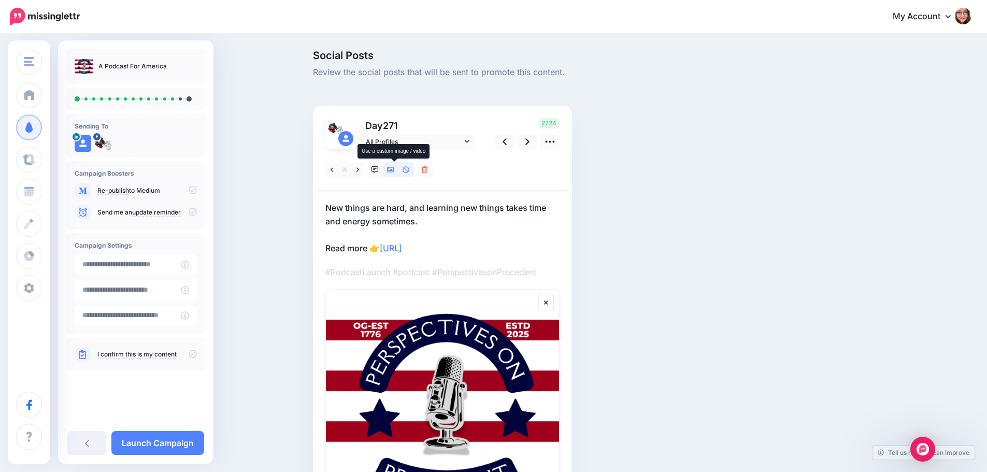
click at [394, 171] on icon at bounding box center [390, 169] width 7 height 5
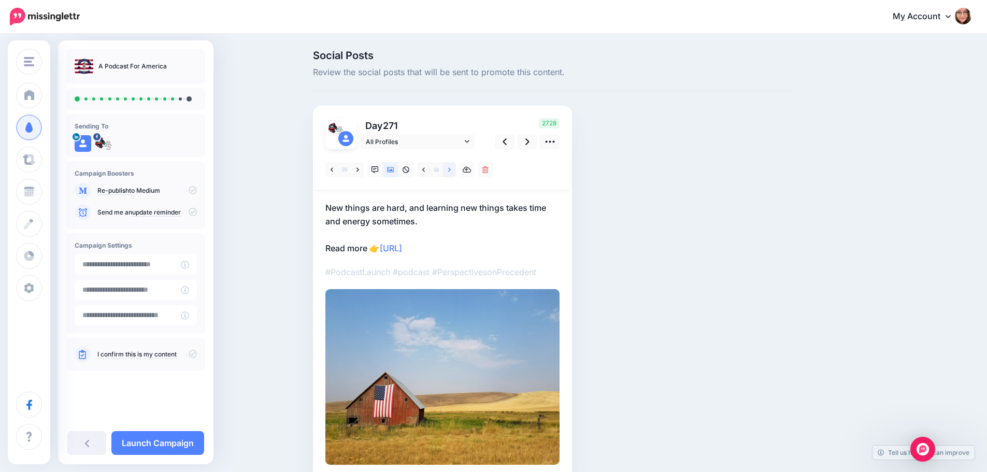
click at [455, 172] on link at bounding box center [449, 169] width 13 height 15
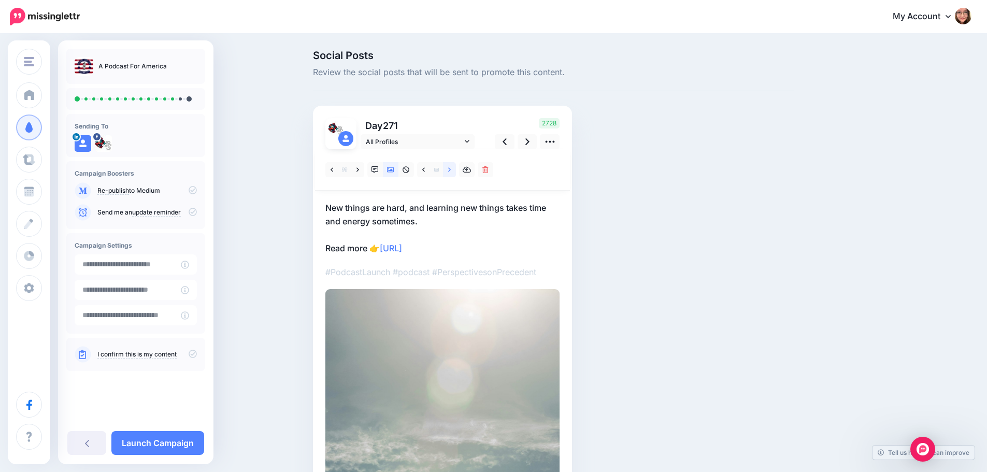
click at [455, 172] on link at bounding box center [449, 169] width 13 height 15
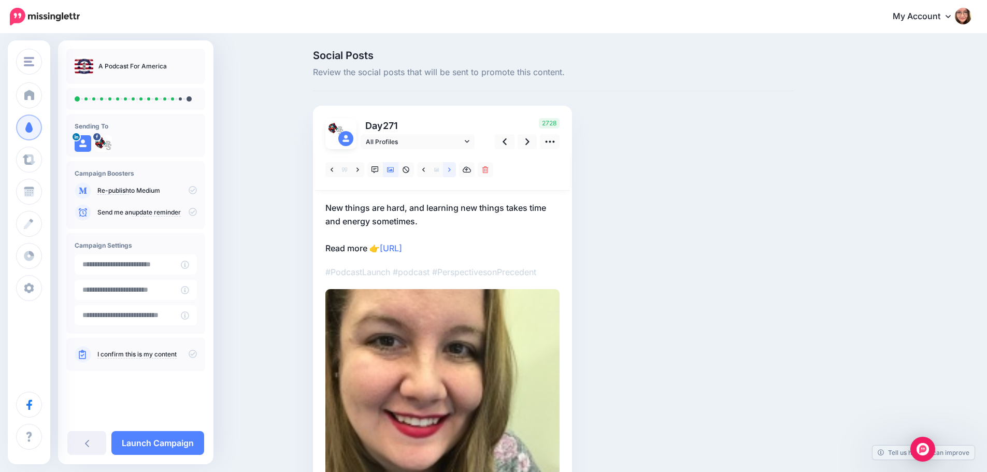
click at [455, 172] on link at bounding box center [449, 169] width 13 height 15
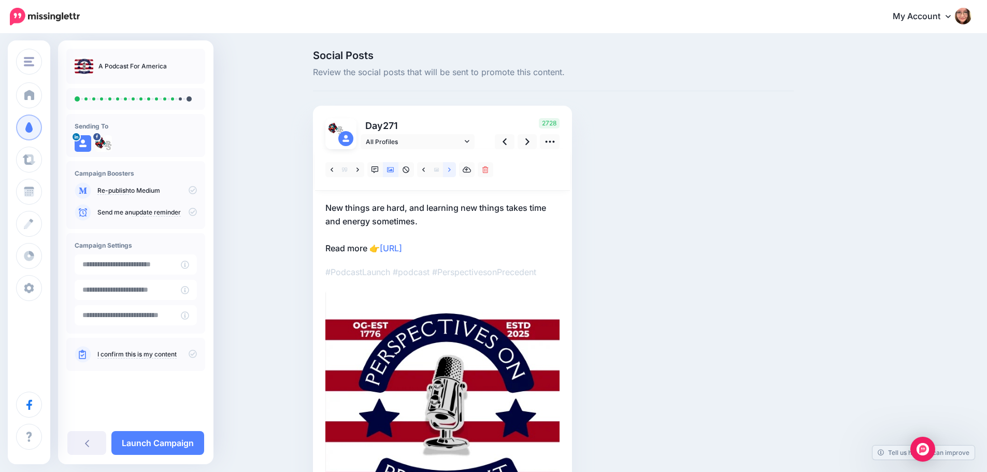
click at [455, 172] on link at bounding box center [449, 169] width 13 height 15
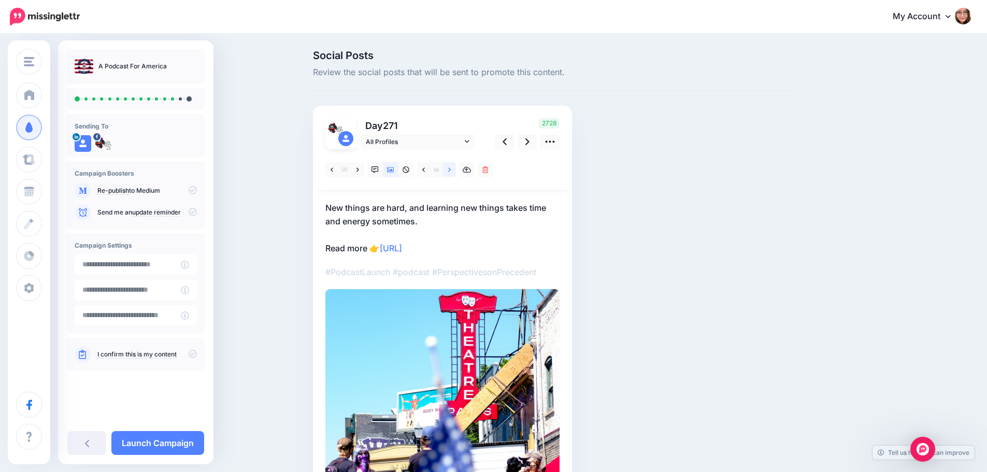
click at [455, 172] on link at bounding box center [449, 169] width 13 height 15
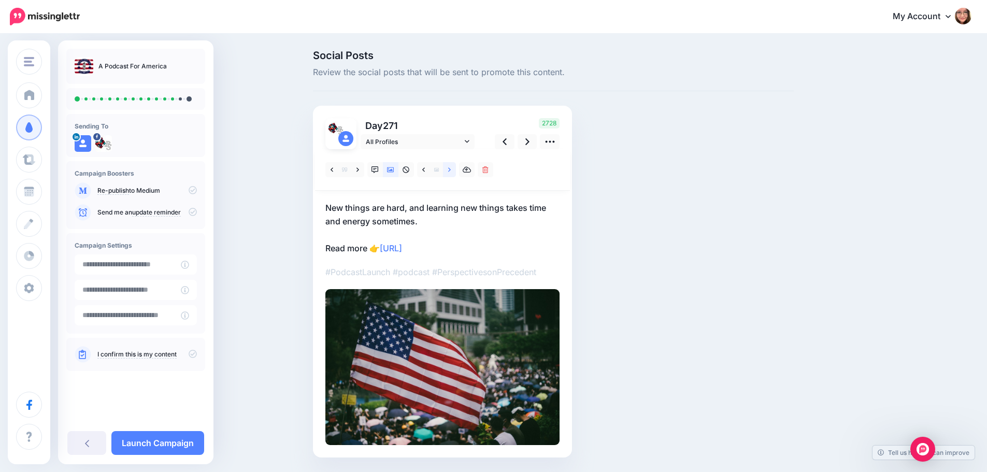
click at [455, 172] on link at bounding box center [449, 169] width 13 height 15
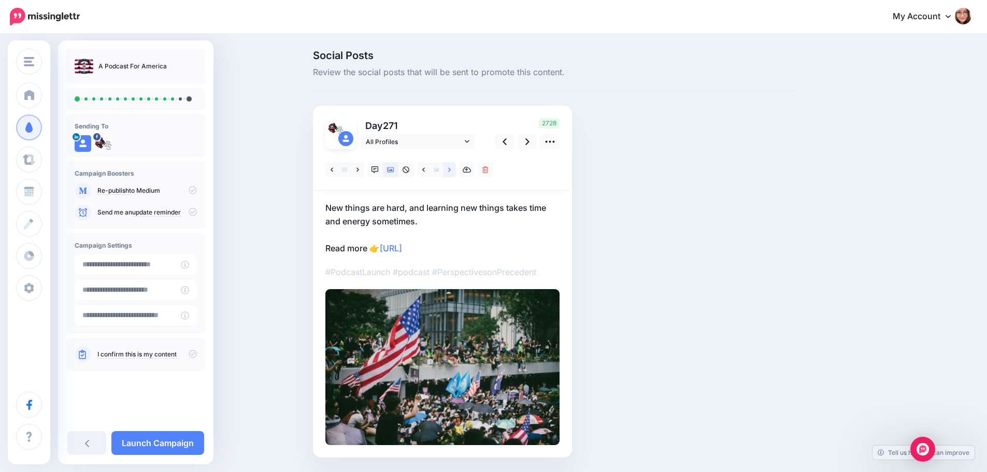
click at [455, 172] on link at bounding box center [449, 169] width 13 height 15
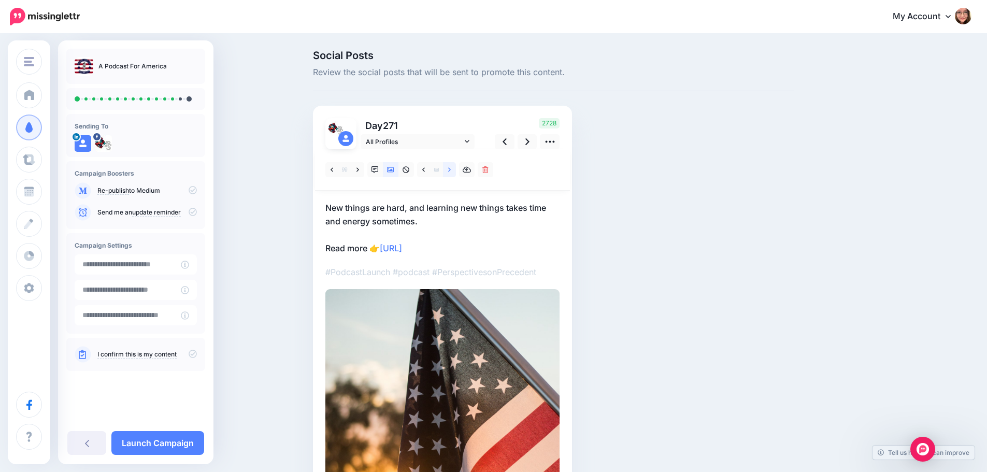
click at [455, 172] on link at bounding box center [449, 169] width 13 height 15
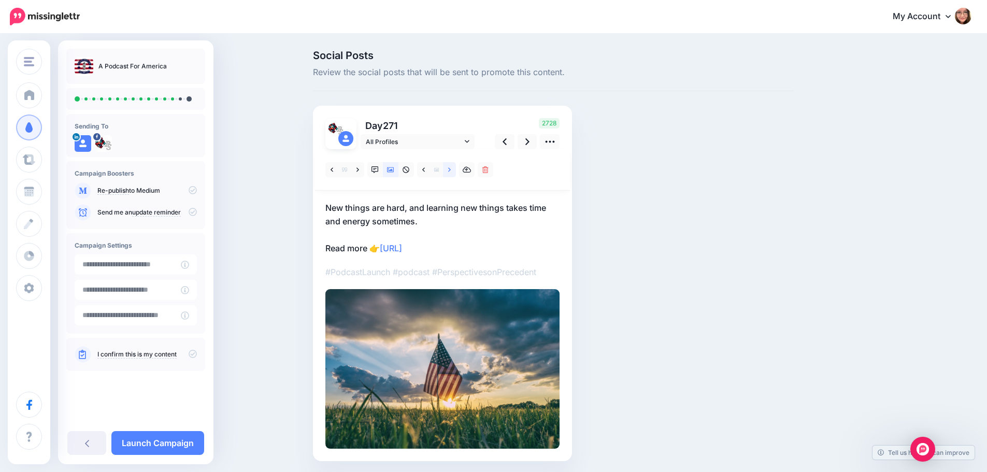
click at [455, 172] on link at bounding box center [449, 169] width 13 height 15
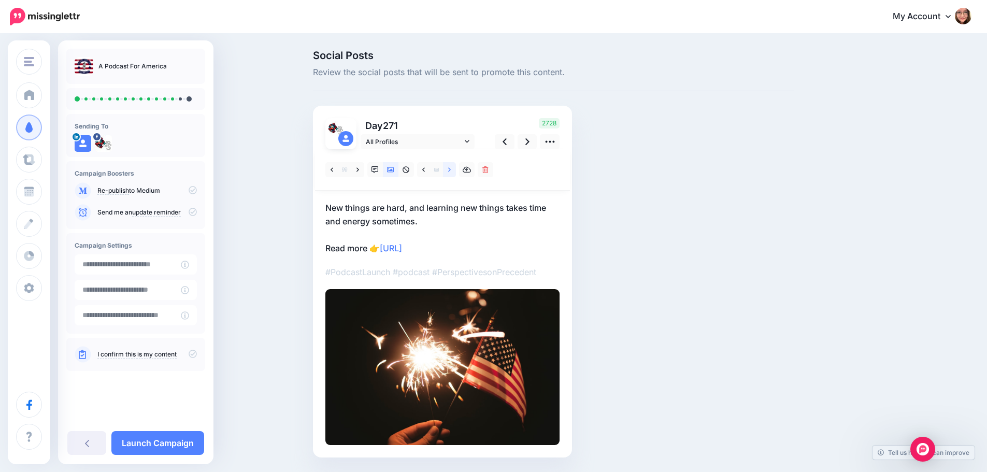
click at [455, 172] on link at bounding box center [449, 169] width 13 height 15
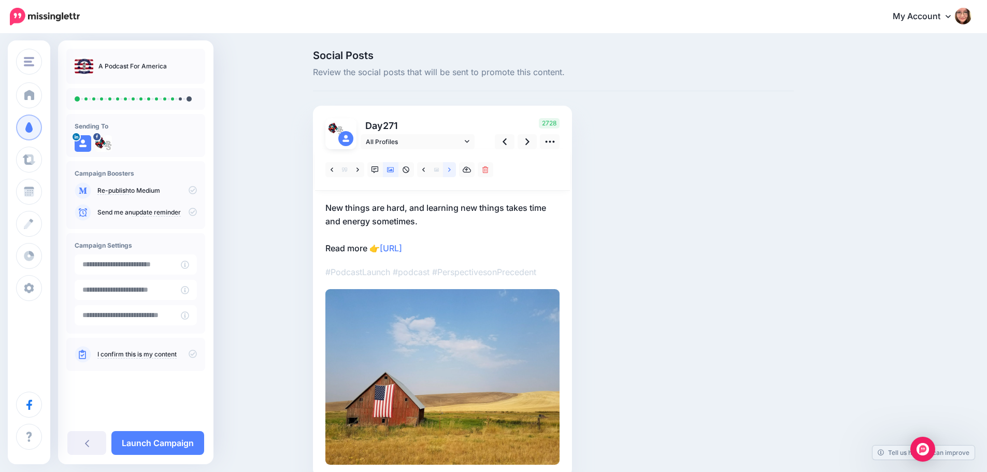
click at [455, 172] on link at bounding box center [449, 169] width 13 height 15
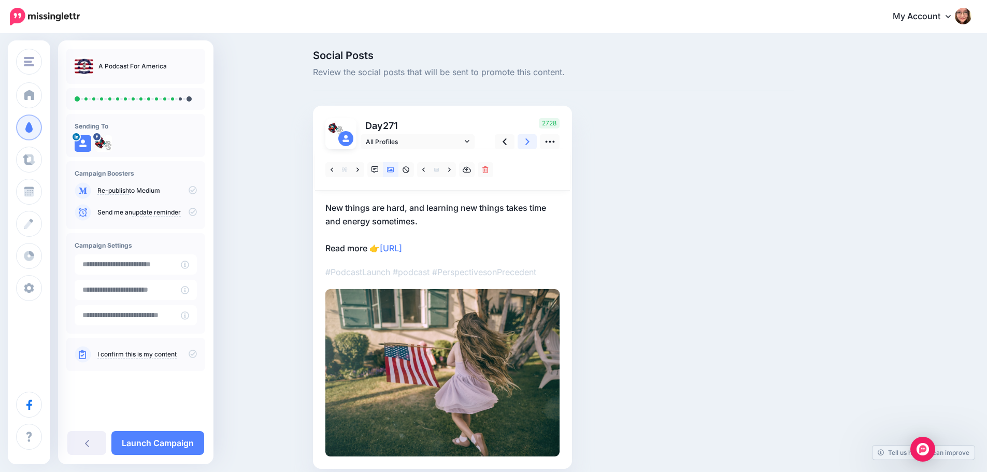
click at [527, 145] on link at bounding box center [527, 141] width 20 height 15
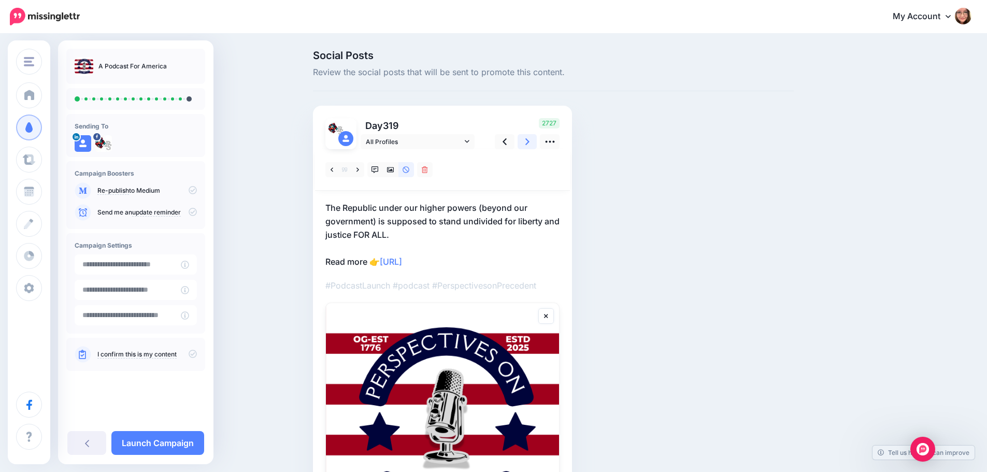
click at [529, 145] on icon at bounding box center [527, 141] width 4 height 11
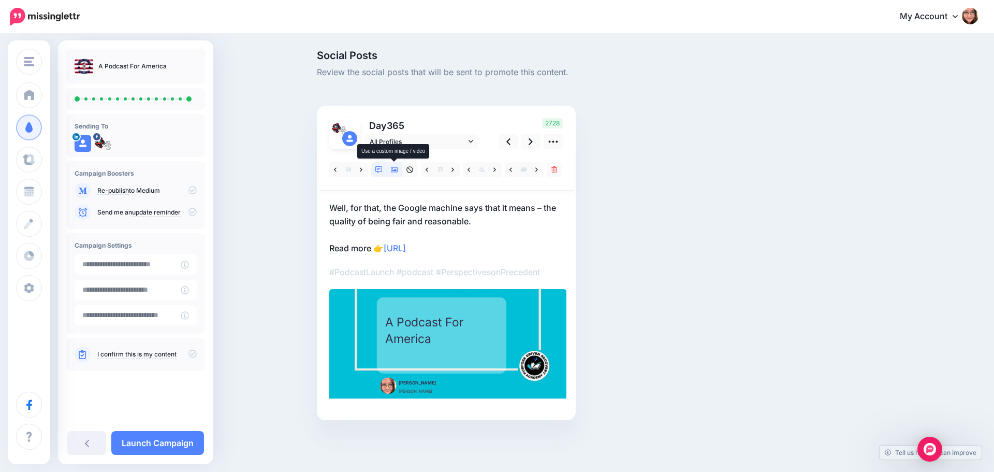
click at [396, 168] on icon at bounding box center [394, 169] width 7 height 7
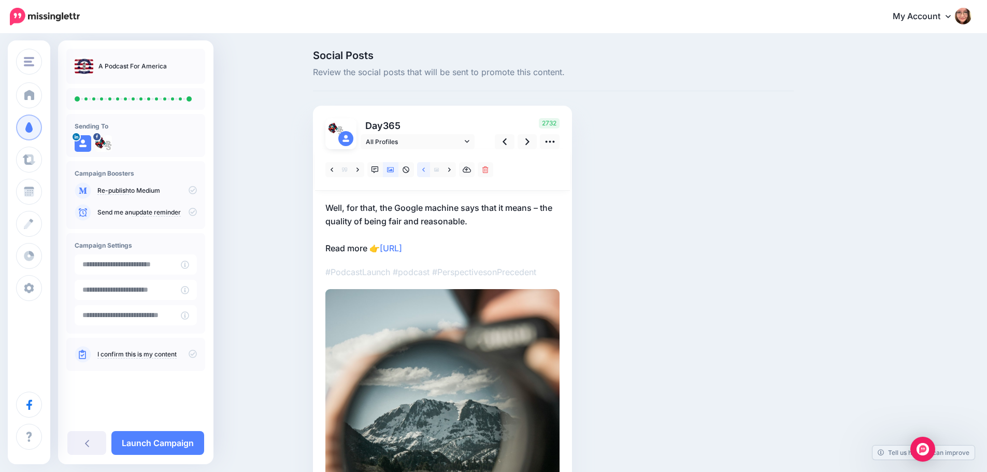
click at [425, 169] on icon at bounding box center [423, 169] width 3 height 4
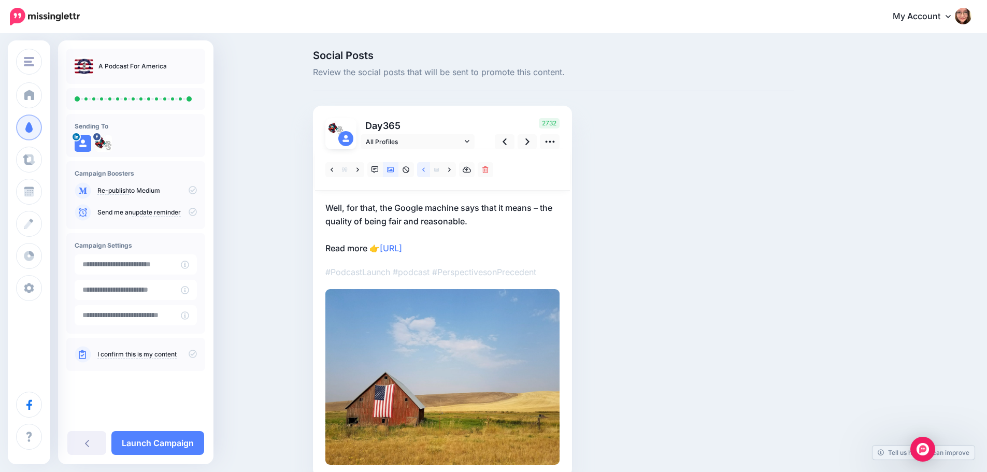
click at [425, 169] on icon at bounding box center [423, 169] width 3 height 4
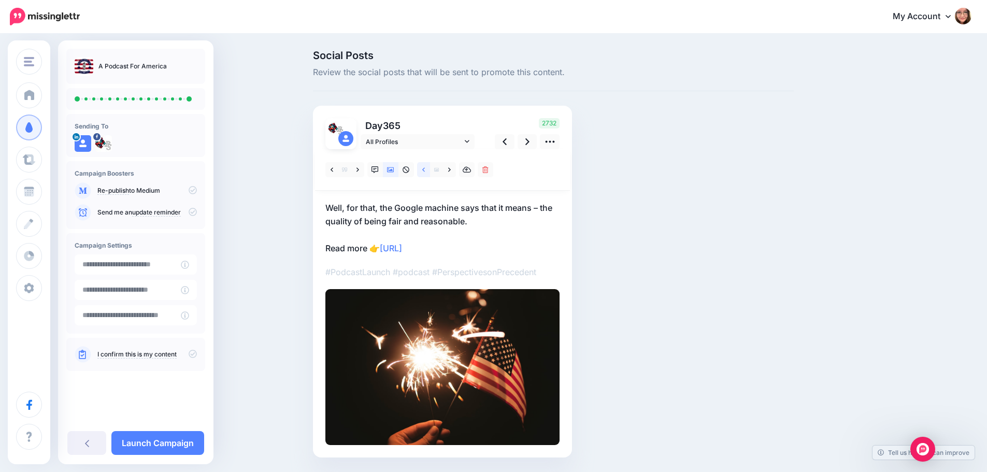
click at [425, 169] on icon at bounding box center [423, 169] width 3 height 4
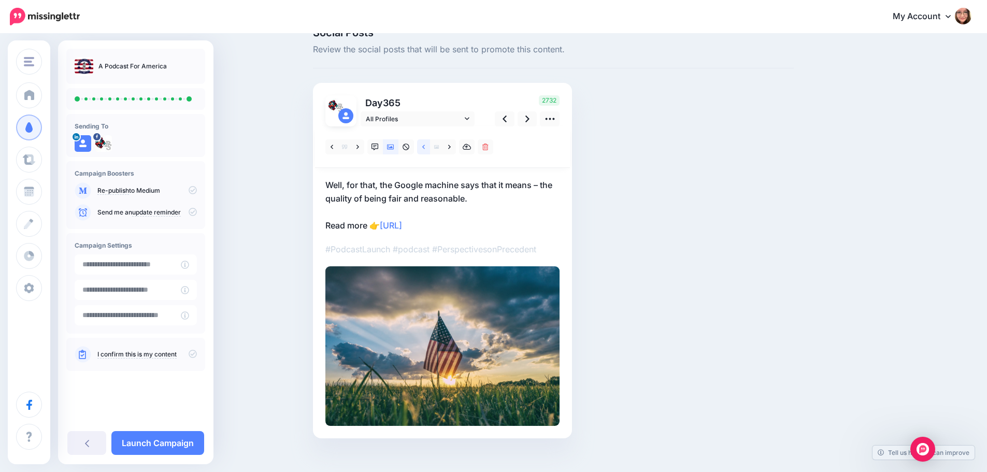
scroll to position [36, 0]
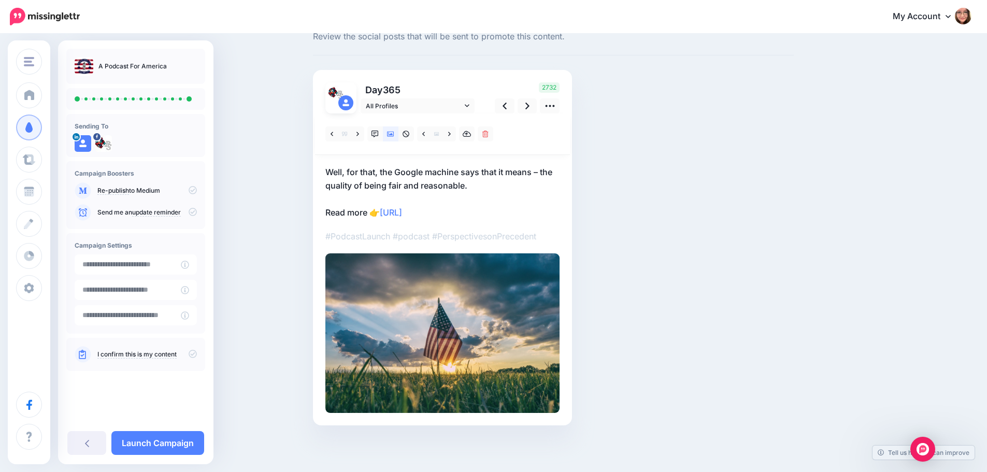
click at [194, 355] on icon at bounding box center [193, 354] width 8 height 8
click at [146, 262] on input "**********" at bounding box center [128, 264] width 106 height 20
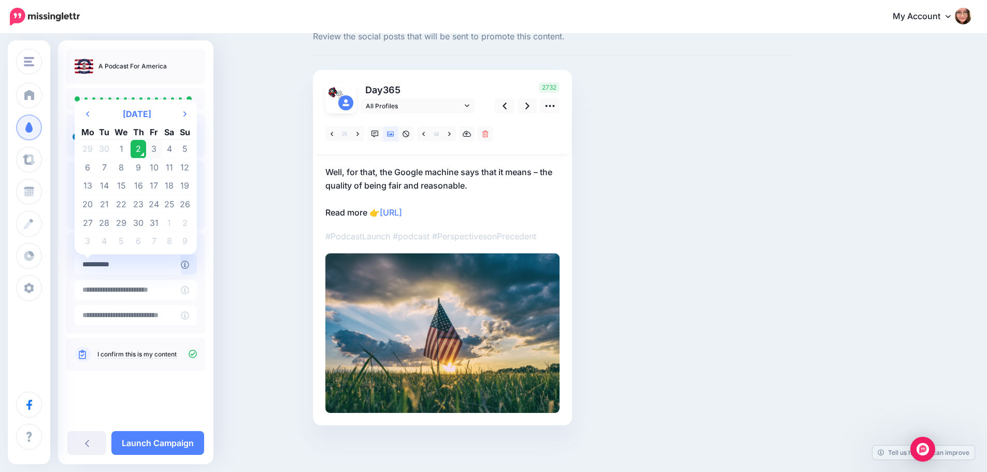
click at [152, 145] on td "3" at bounding box center [154, 149] width 16 height 19
type input "**********"
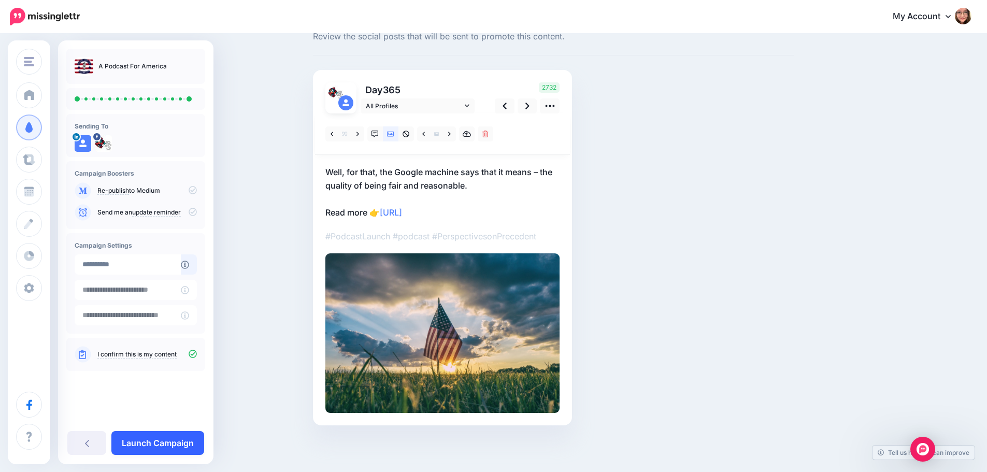
click at [174, 444] on link "Launch Campaign" at bounding box center [157, 443] width 93 height 24
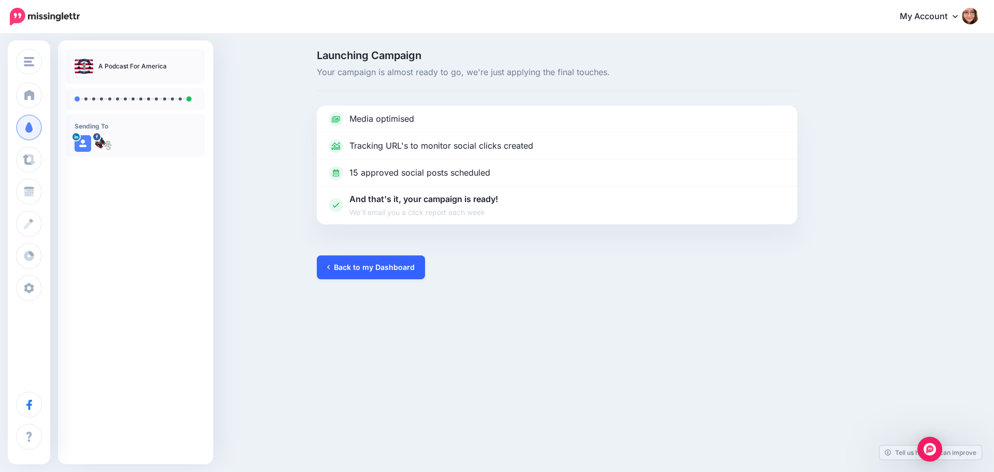
click at [403, 270] on link "Back to my Dashboard" at bounding box center [371, 267] width 108 height 24
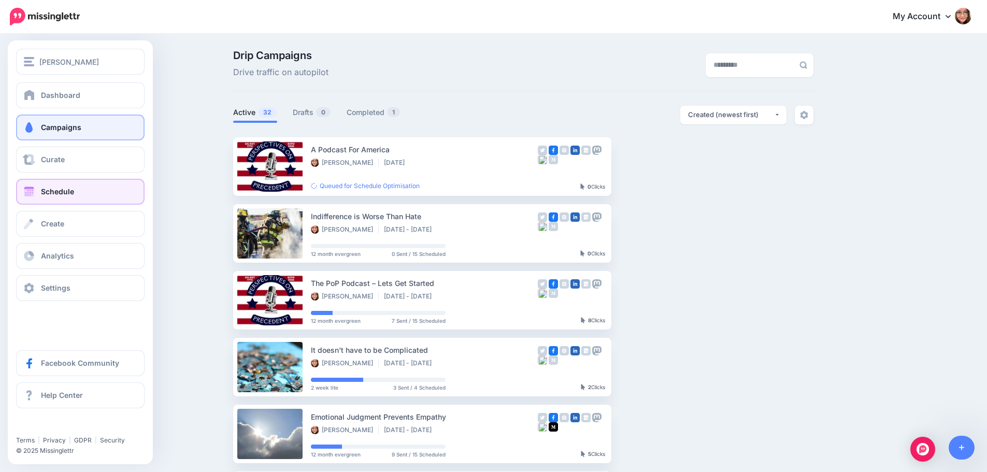
click at [21, 195] on link "Schedule" at bounding box center [80, 192] width 128 height 26
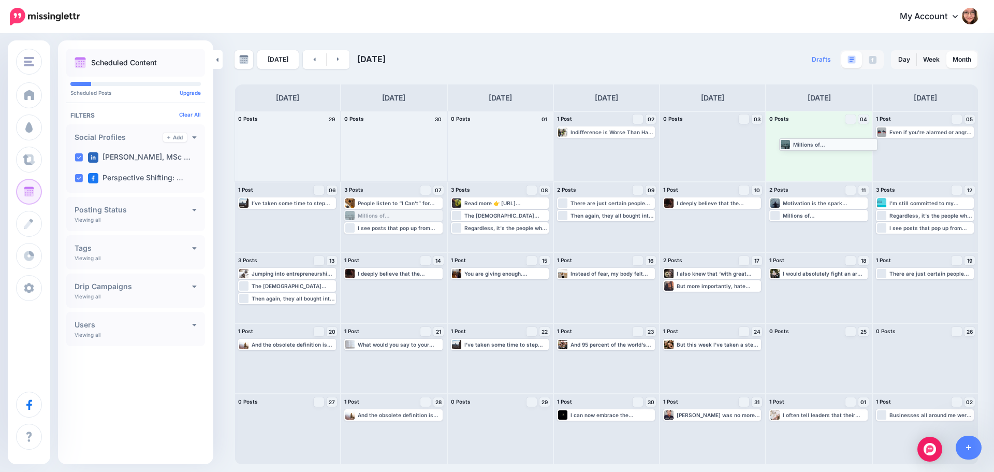
drag, startPoint x: 378, startPoint y: 217, endPoint x: 813, endPoint y: 146, distance: 440.9
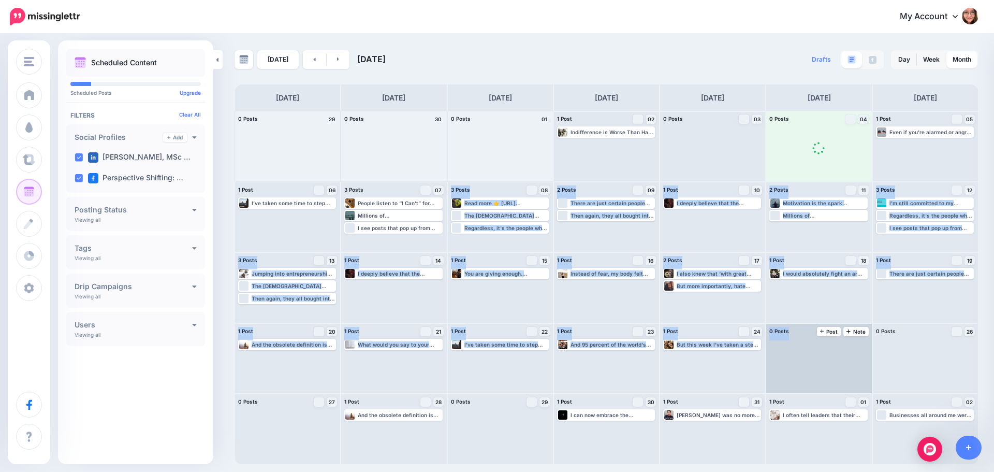
drag, startPoint x: 369, startPoint y: 234, endPoint x: 848, endPoint y: 379, distance: 501.1
click at [848, 379] on div "0 Posts 29 0 Posts 30 0 Posts 01" at bounding box center [607, 288] width 744 height 354
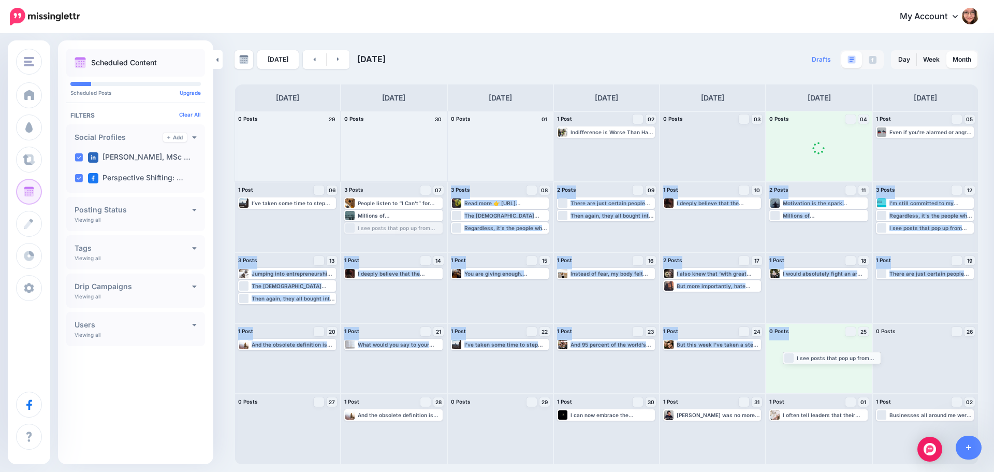
drag, startPoint x: 410, startPoint y: 228, endPoint x: 849, endPoint y: 358, distance: 457.4
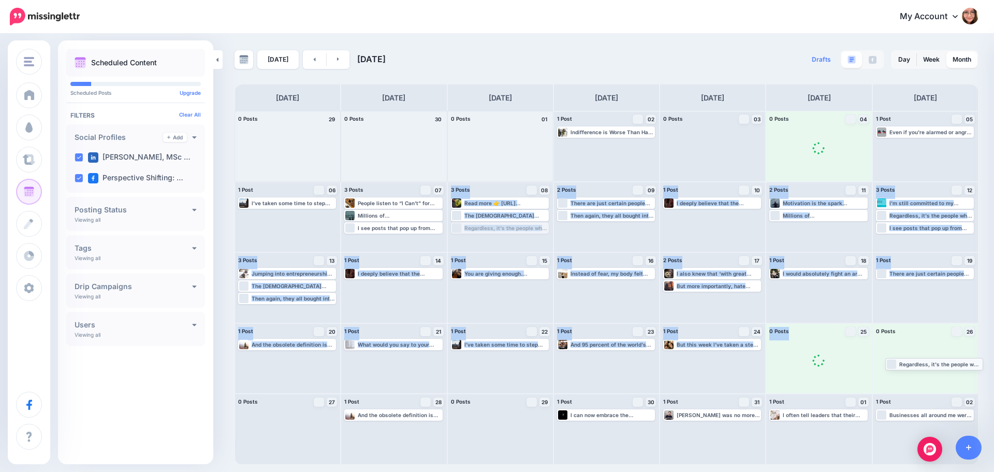
drag, startPoint x: 494, startPoint y: 229, endPoint x: 929, endPoint y: 365, distance: 455.8
drag, startPoint x: 506, startPoint y: 217, endPoint x: 504, endPoint y: 439, distance: 222.2
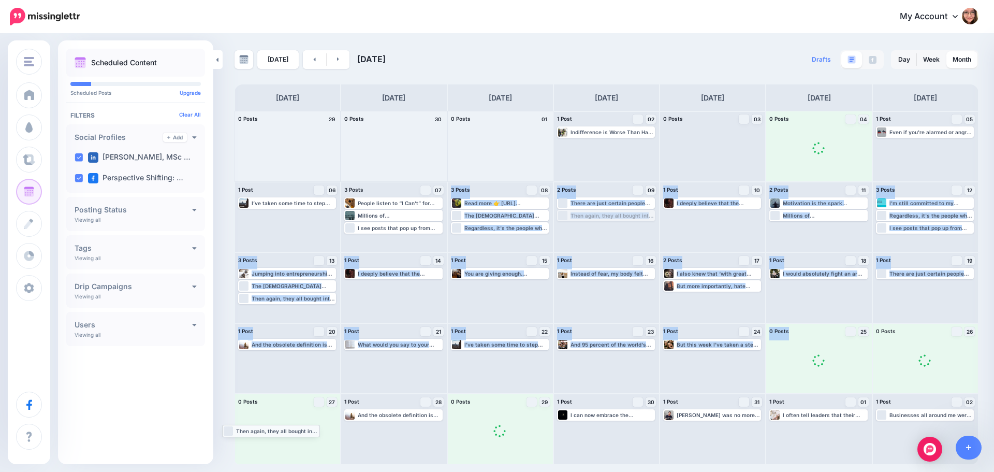
drag, startPoint x: 597, startPoint y: 214, endPoint x: 262, endPoint y: 429, distance: 398.1
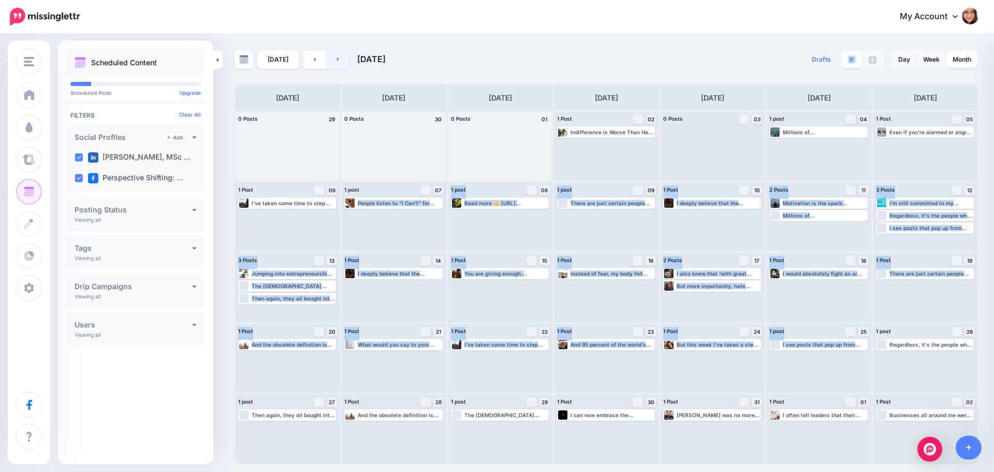
click at [341, 64] on link at bounding box center [338, 59] width 23 height 19
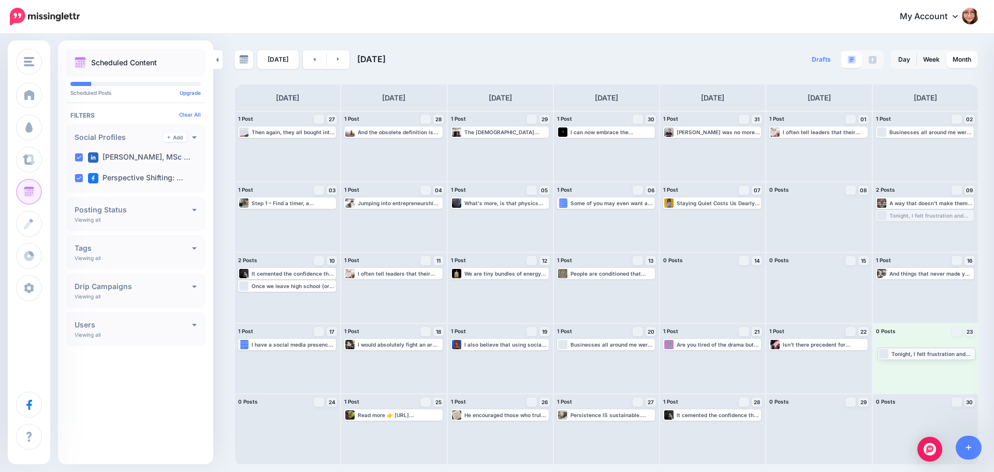
drag, startPoint x: 934, startPoint y: 217, endPoint x: 936, endPoint y: 355, distance: 137.8
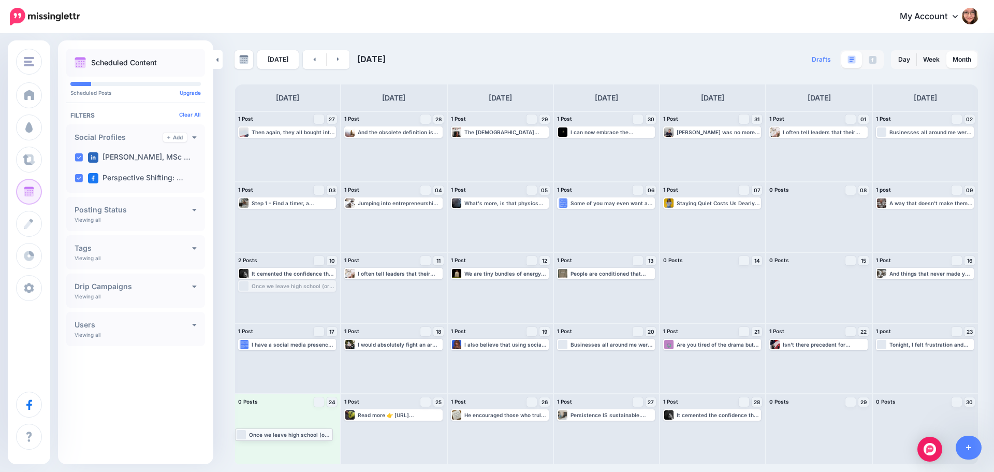
drag, startPoint x: 308, startPoint y: 286, endPoint x: 305, endPoint y: 435, distance: 148.2
click at [316, 60] on link at bounding box center [314, 59] width 23 height 19
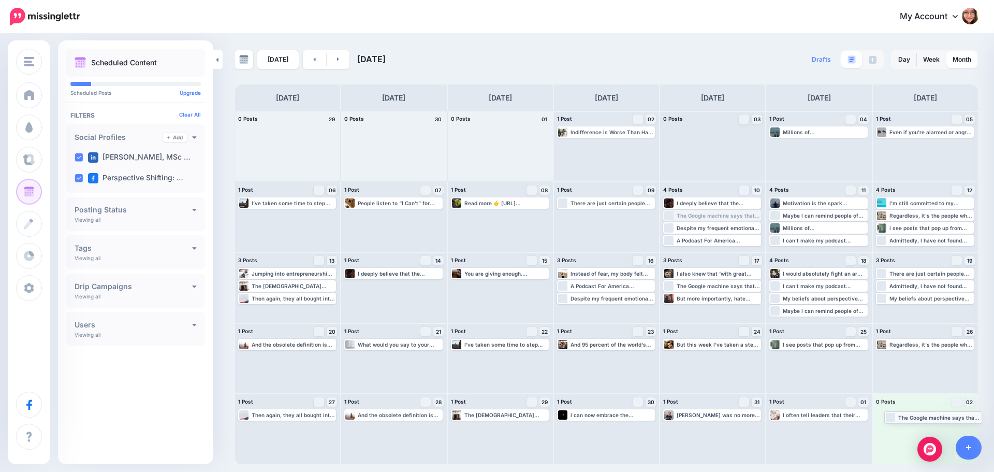
drag, startPoint x: 699, startPoint y: 217, endPoint x: 920, endPoint y: 419, distance: 299.2
drag, startPoint x: 710, startPoint y: 216, endPoint x: 911, endPoint y: 454, distance: 312.0
drag, startPoint x: 698, startPoint y: 219, endPoint x: 919, endPoint y: 440, distance: 312.8
click at [919, 440] on body "My Account Dashboard My Account Billing Logout" at bounding box center [497, 236] width 994 height 472
drag, startPoint x: 797, startPoint y: 242, endPoint x: 925, endPoint y: 446, distance: 241.1
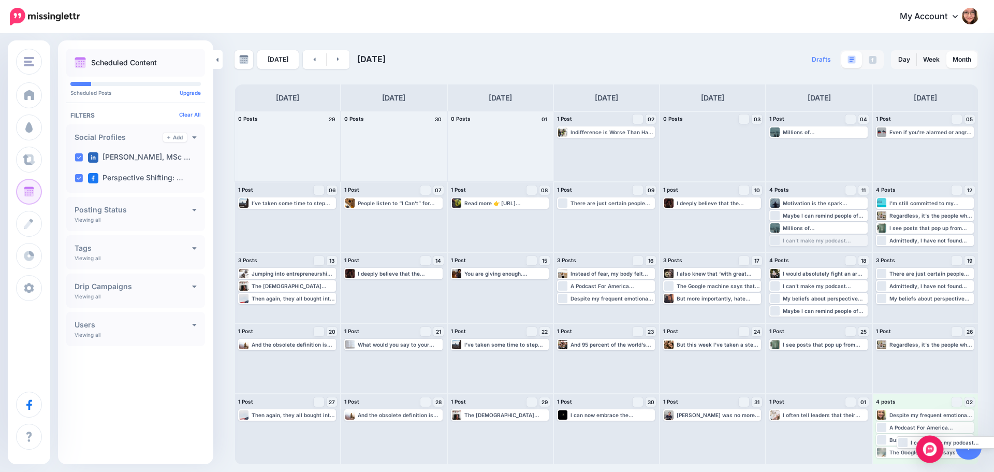
click at [925, 446] on body "My Account Dashboard My Account Billing Logout" at bounding box center [497, 236] width 994 height 472
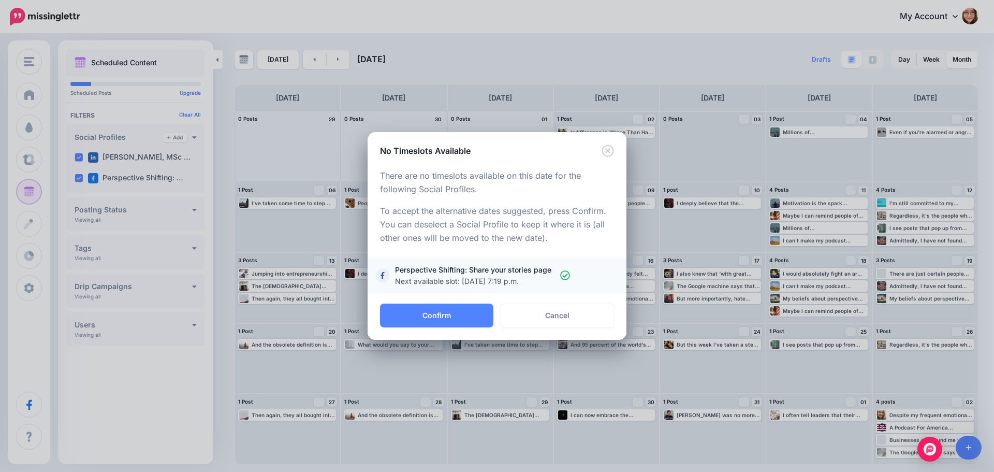
click at [530, 275] on span "Perspective Shifting: Share your stories page Next available slot: Nov. 3, 2025…" at bounding box center [477, 275] width 165 height 23
click at [489, 273] on span "Perspective Shifting: Share your stories page Next available slot: Nov. 3, 2025…" at bounding box center [477, 275] width 165 height 23
click at [467, 325] on button "Confirm" at bounding box center [436, 316] width 113 height 24
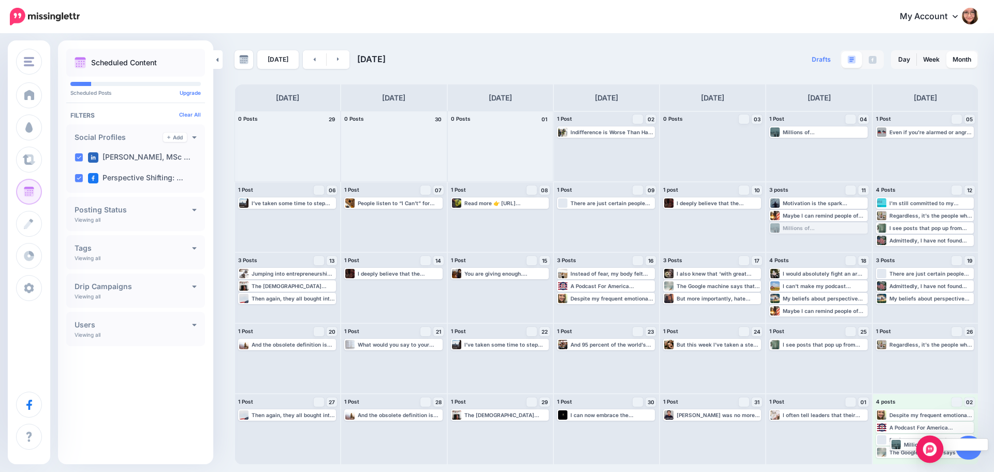
drag, startPoint x: 811, startPoint y: 229, endPoint x: 932, endPoint y: 443, distance: 245.9
click at [932, 443] on body "My Account Dashboard My Account Billing Logout" at bounding box center [497, 236] width 994 height 472
drag, startPoint x: 794, startPoint y: 214, endPoint x: 914, endPoint y: 420, distance: 238.2
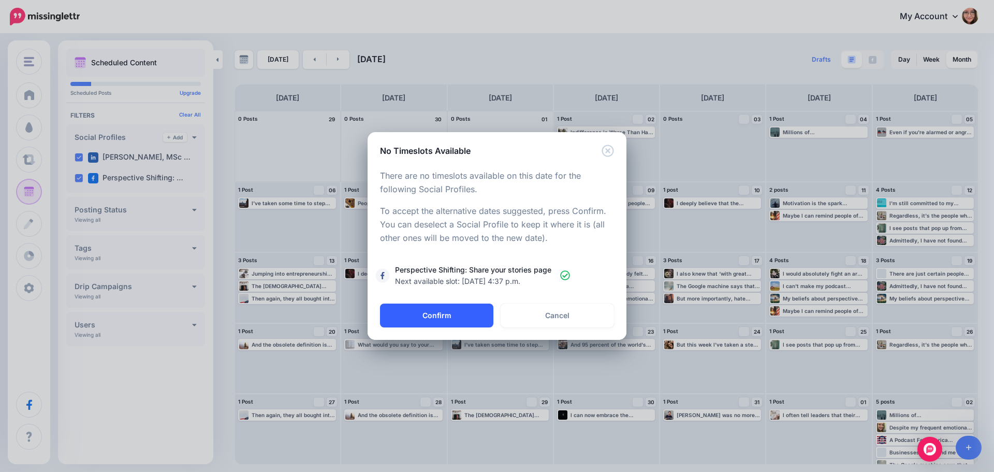
click at [430, 324] on button "Confirm" at bounding box center [436, 316] width 113 height 24
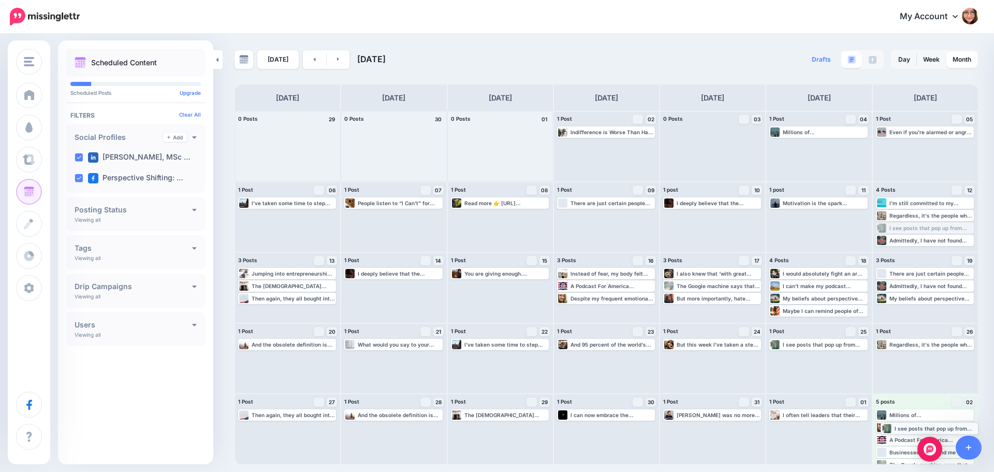
drag, startPoint x: 925, startPoint y: 227, endPoint x: 930, endPoint y: 427, distance: 200.0
drag, startPoint x: 915, startPoint y: 223, endPoint x: 922, endPoint y: 413, distance: 189.7
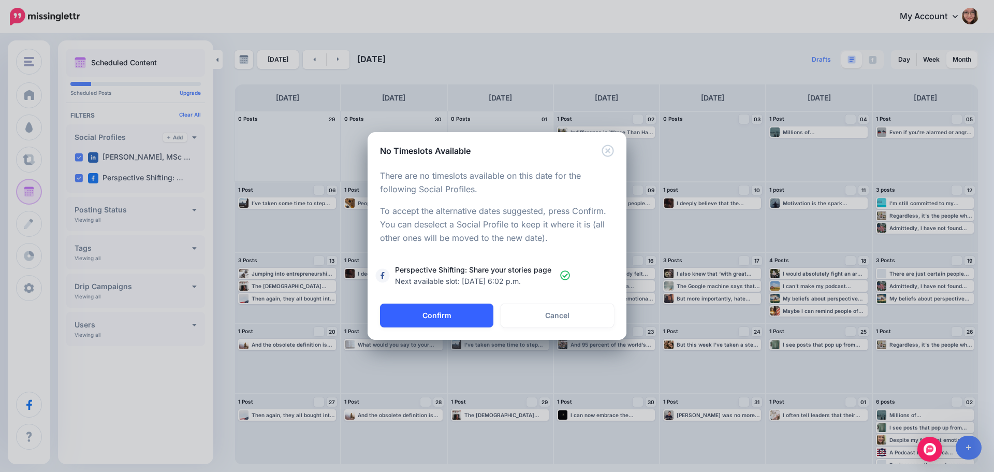
click at [459, 308] on button "Confirm" at bounding box center [436, 316] width 113 height 24
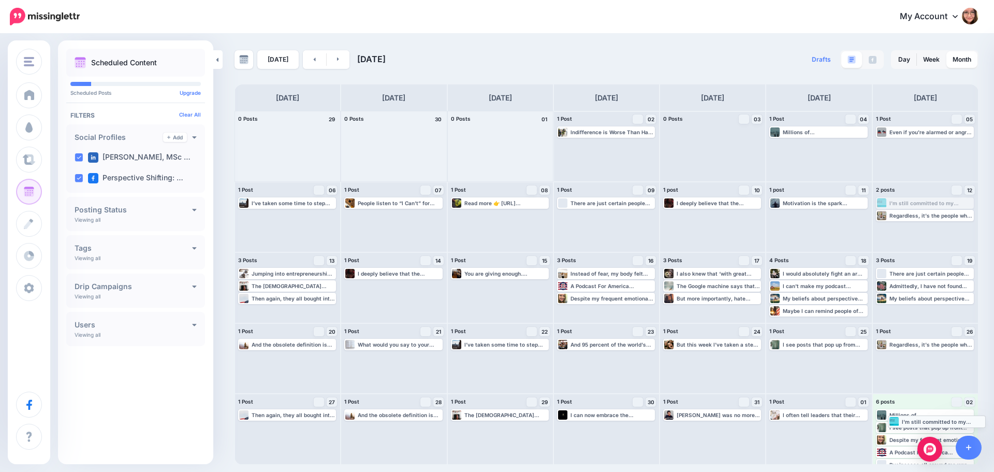
drag, startPoint x: 931, startPoint y: 201, endPoint x: 943, endPoint y: 420, distance: 218.4
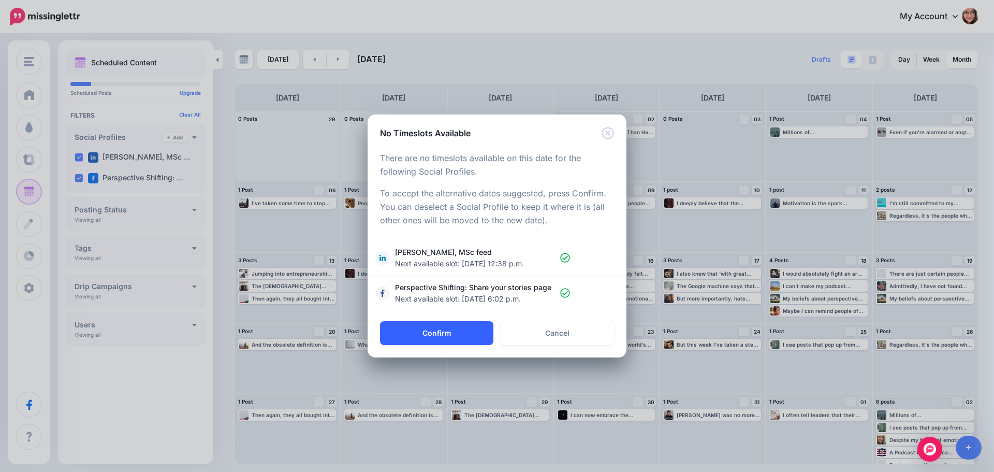
click at [450, 335] on button "Confirm" at bounding box center [436, 333] width 113 height 24
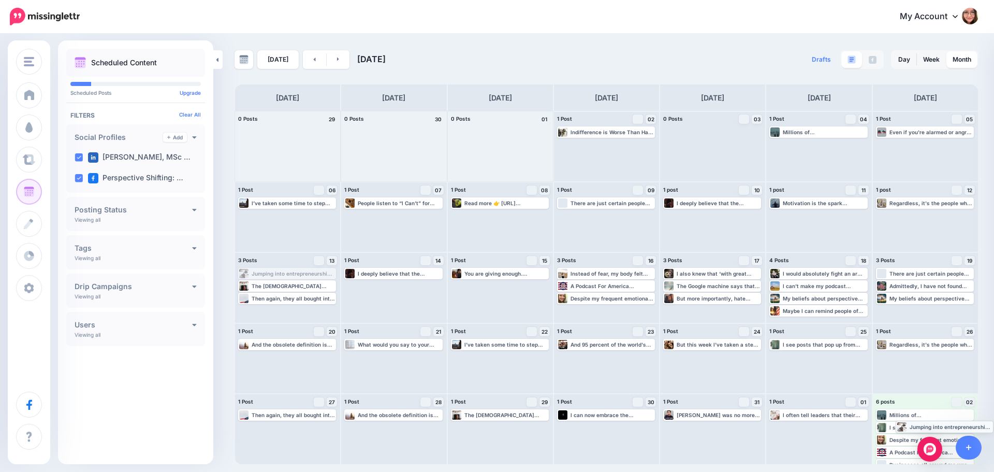
drag, startPoint x: 307, startPoint y: 274, endPoint x: 961, endPoint y: 425, distance: 670.9
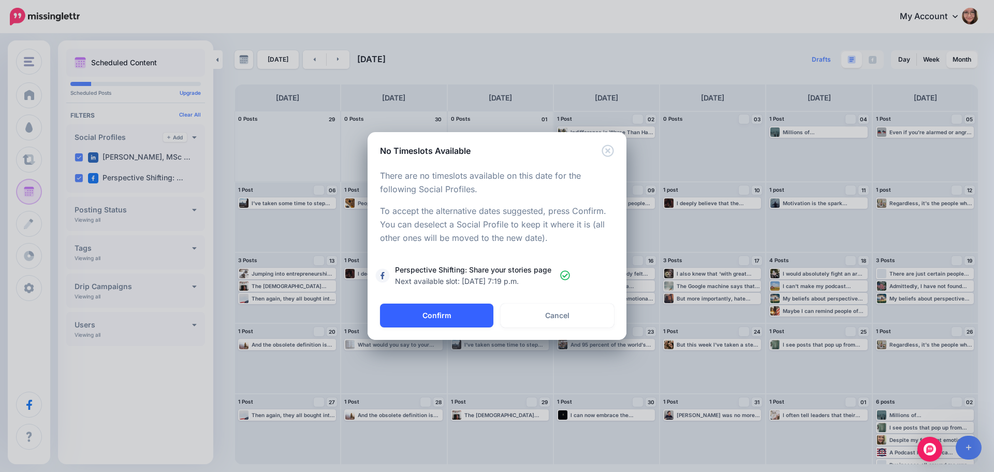
click at [479, 317] on button "Confirm" at bounding box center [436, 316] width 113 height 24
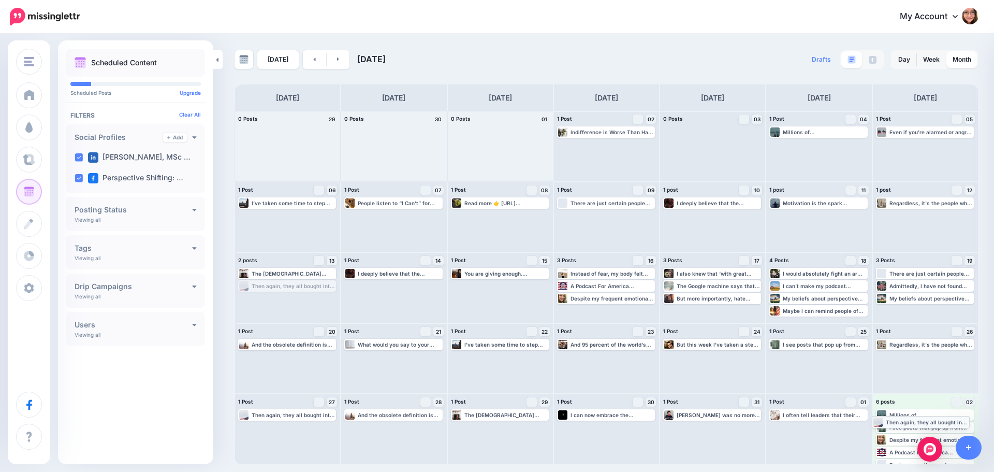
drag, startPoint x: 307, startPoint y: 286, endPoint x: 941, endPoint y: 422, distance: 648.3
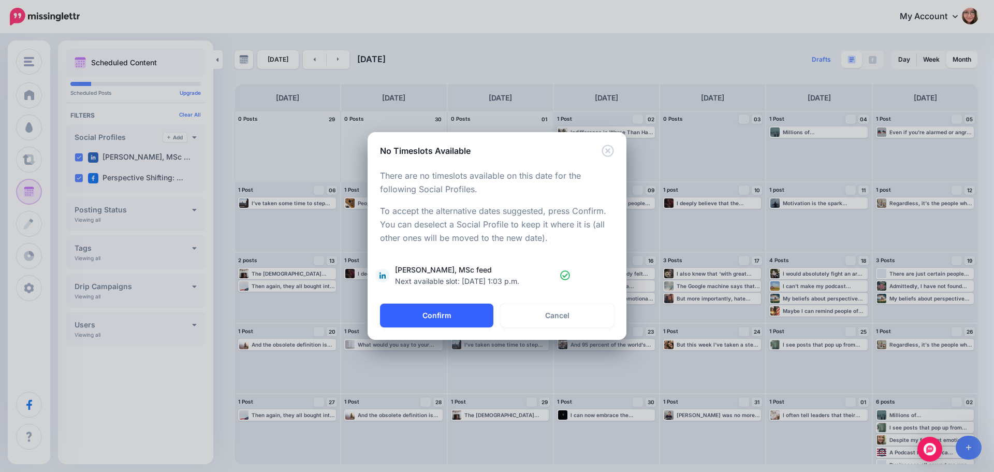
click at [460, 319] on button "Confirm" at bounding box center [436, 316] width 113 height 24
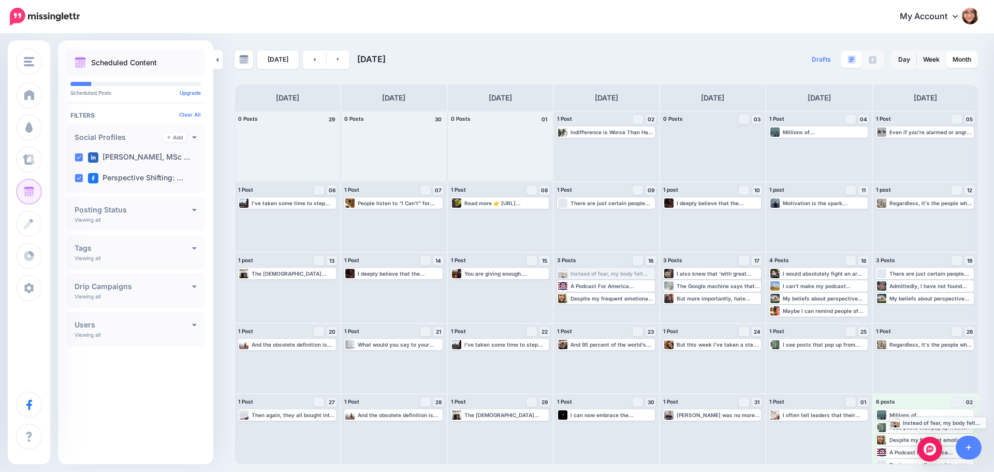
drag, startPoint x: 632, startPoint y: 275, endPoint x: 964, endPoint y: 423, distance: 363.8
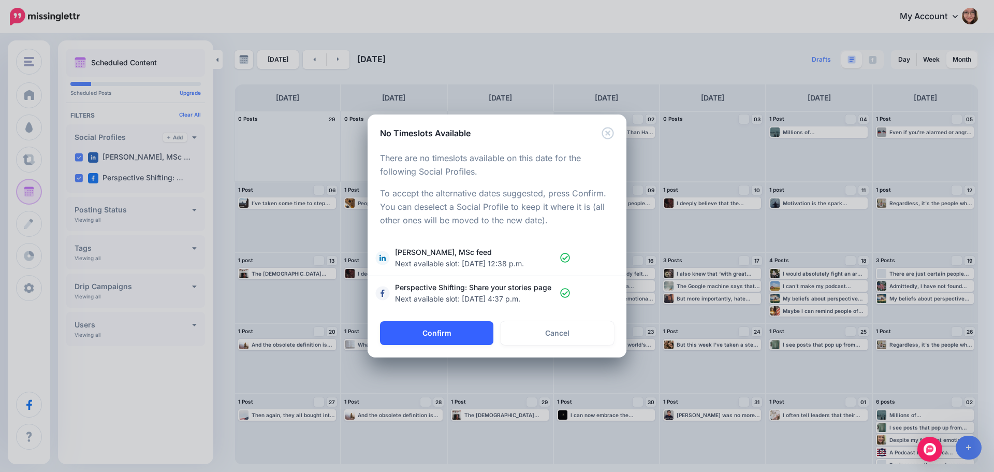
click at [448, 326] on button "Confirm" at bounding box center [436, 333] width 113 height 24
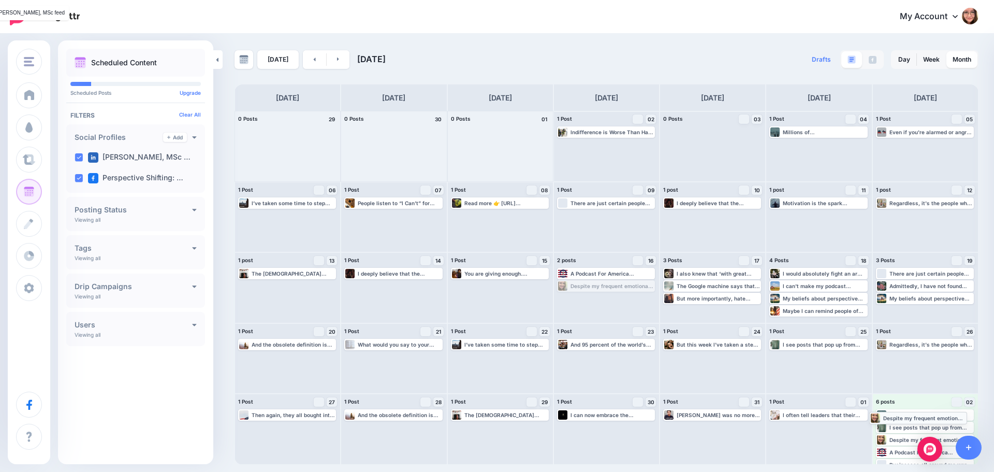
drag, startPoint x: 646, startPoint y: 285, endPoint x: 959, endPoint y: 416, distance: 338.9
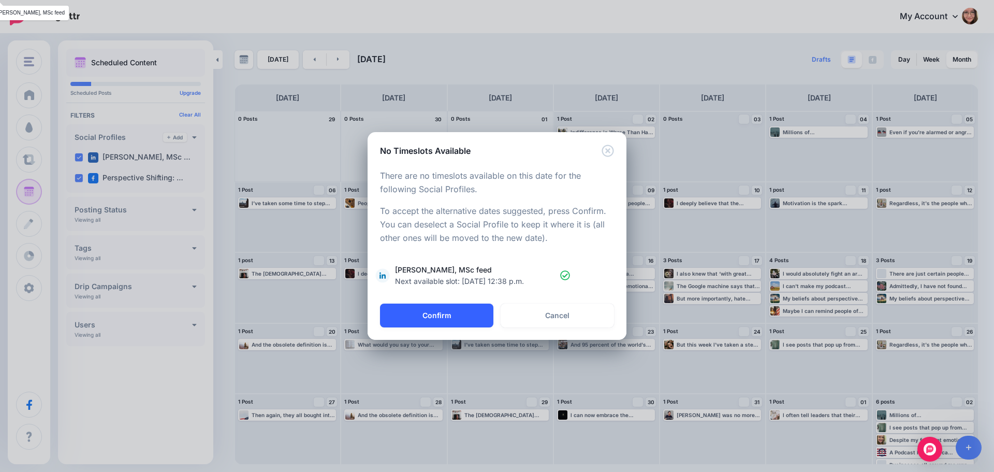
click at [456, 313] on button "Confirm" at bounding box center [436, 316] width 113 height 24
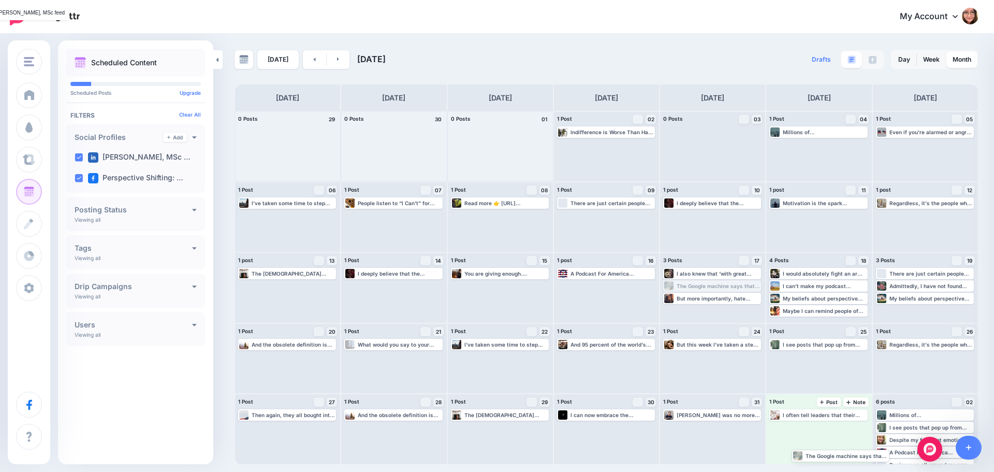
drag, startPoint x: 700, startPoint y: 289, endPoint x: 826, endPoint y: 456, distance: 209.4
drag, startPoint x: 825, startPoint y: 296, endPoint x: 832, endPoint y: 448, distance: 151.4
drag, startPoint x: 720, startPoint y: 277, endPoint x: 837, endPoint y: 442, distance: 201.8
drag, startPoint x: 817, startPoint y: 270, endPoint x: 825, endPoint y: 430, distance: 159.7
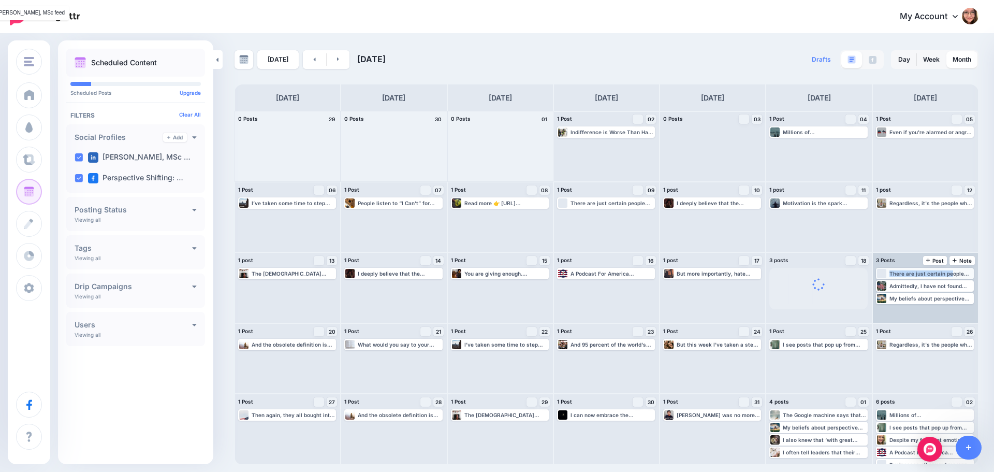
click at [911, 270] on div "3 Posts 19 Note Post There are just certain people who are meant to be in your …" at bounding box center [926, 287] width 106 height 71
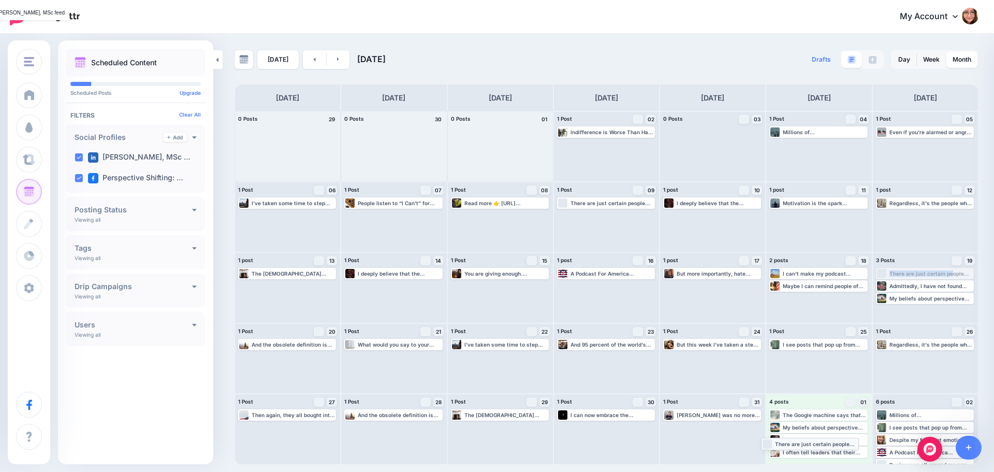
drag, startPoint x: 912, startPoint y: 272, endPoint x: 797, endPoint y: 442, distance: 205.1
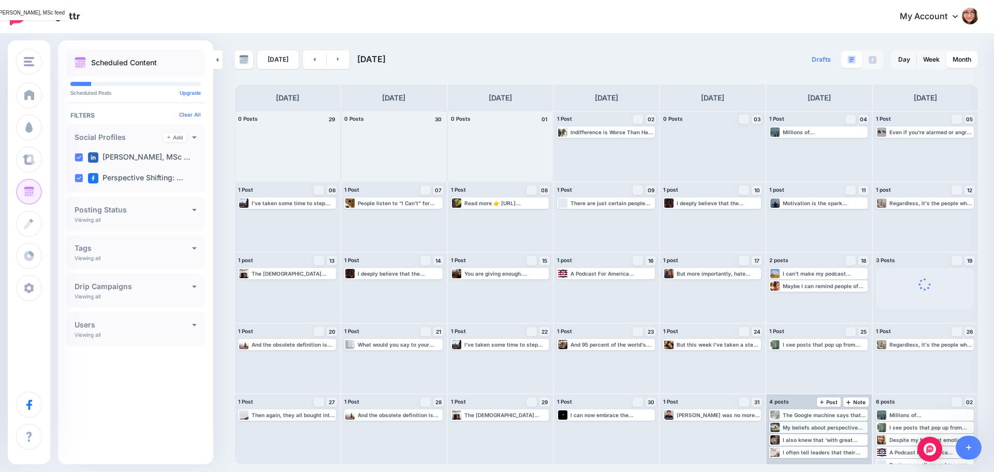
drag, startPoint x: 933, startPoint y: 302, endPoint x: 843, endPoint y: 430, distance: 156.5
drag, startPoint x: 909, startPoint y: 282, endPoint x: 809, endPoint y: 407, distance: 159.8
drag, startPoint x: 805, startPoint y: 285, endPoint x: 811, endPoint y: 424, distance: 138.4
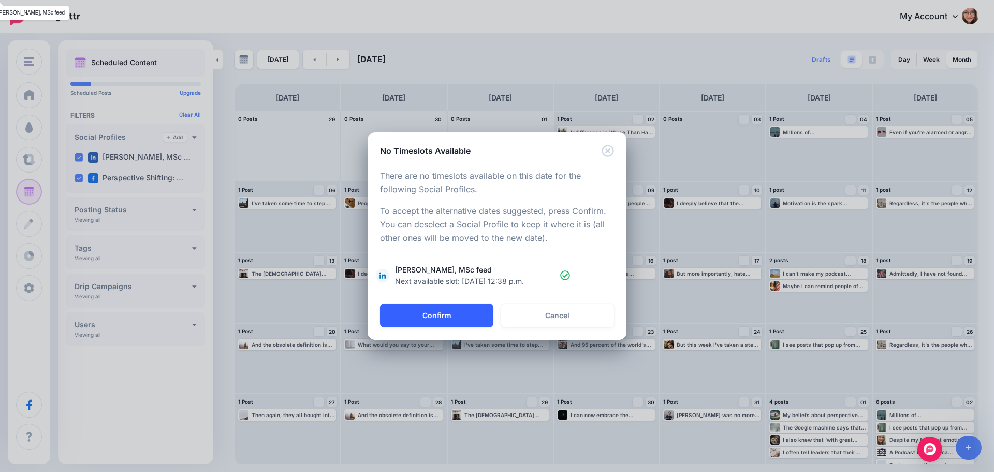
click at [460, 309] on button "Confirm" at bounding box center [436, 316] width 113 height 24
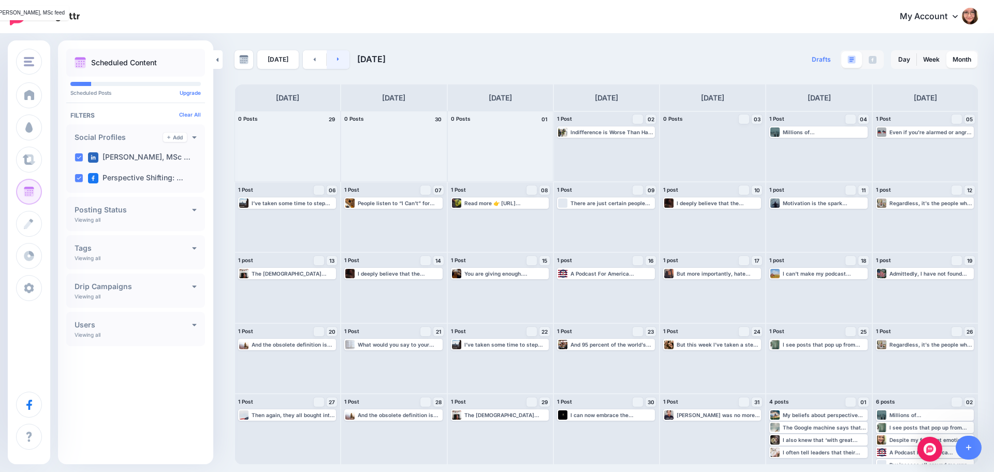
click at [338, 56] on link at bounding box center [338, 59] width 23 height 19
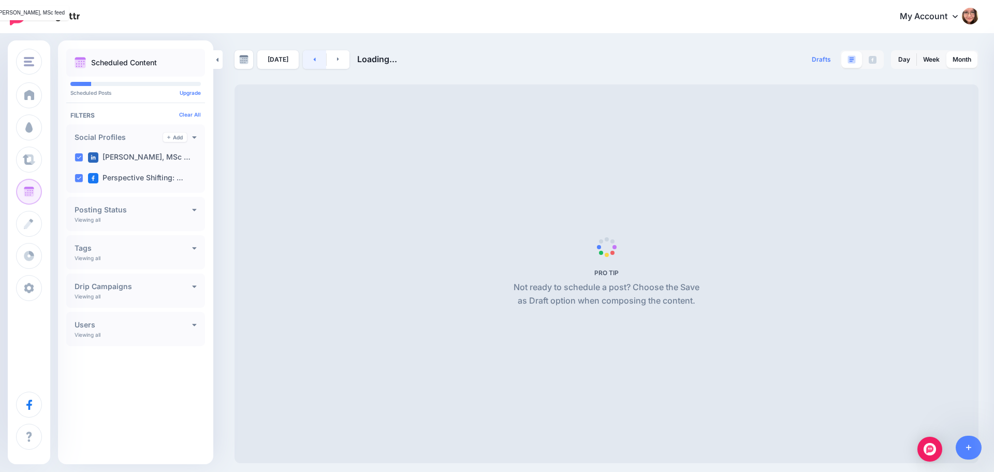
click at [313, 60] on link at bounding box center [314, 59] width 23 height 19
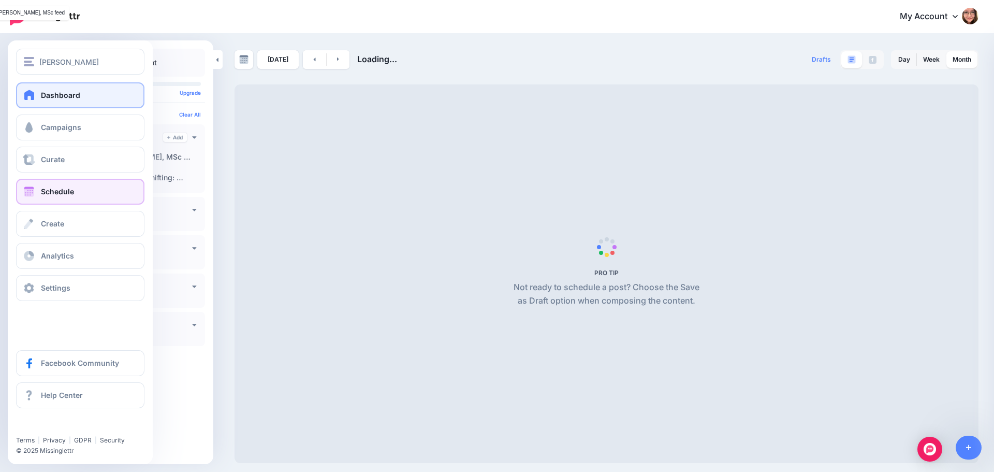
click at [37, 98] on link "Dashboard" at bounding box center [80, 95] width 128 height 26
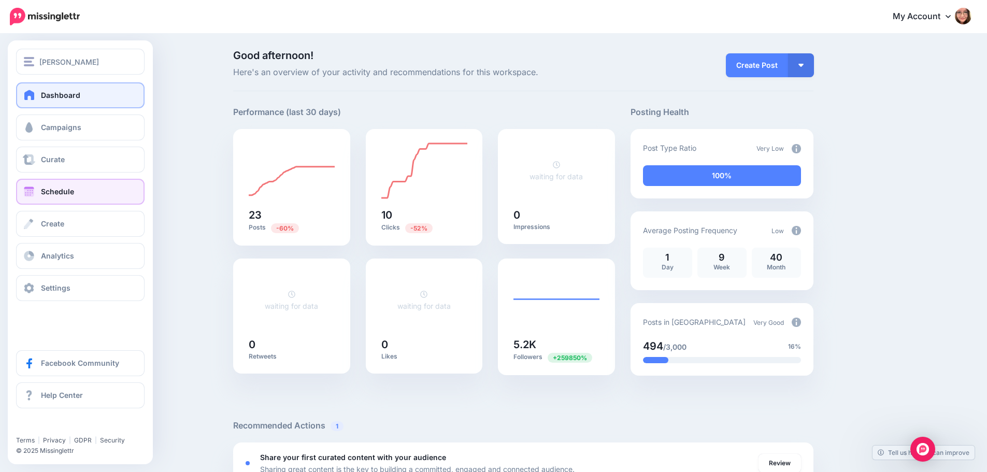
click at [49, 201] on link "Schedule" at bounding box center [80, 192] width 128 height 26
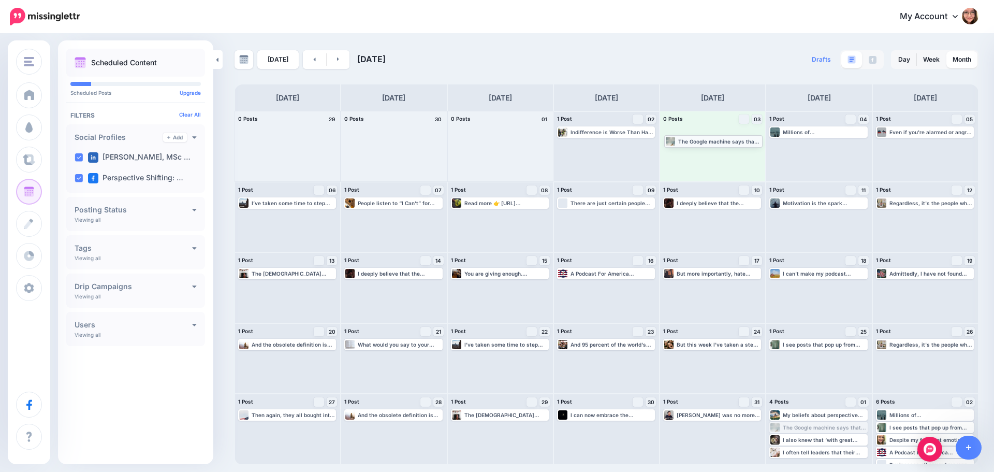
drag, startPoint x: 799, startPoint y: 426, endPoint x: 694, endPoint y: 140, distance: 305.1
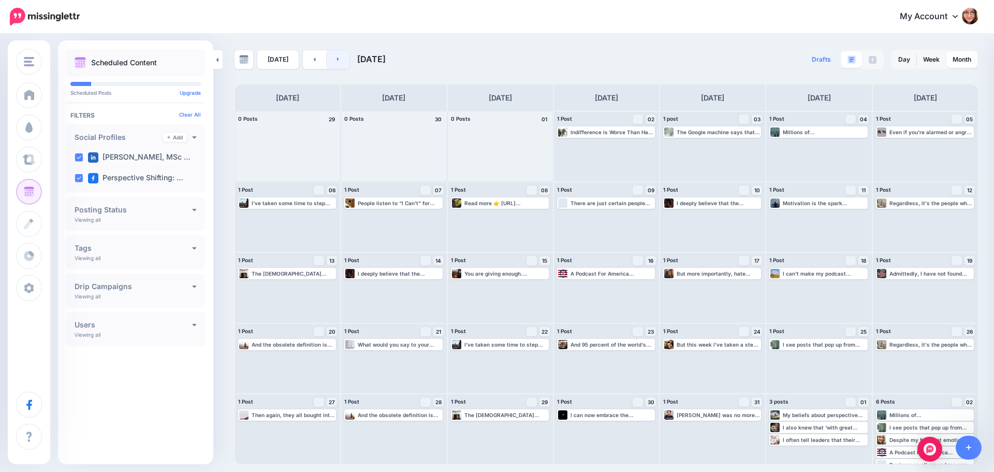
click at [337, 60] on icon at bounding box center [338, 59] width 3 height 6
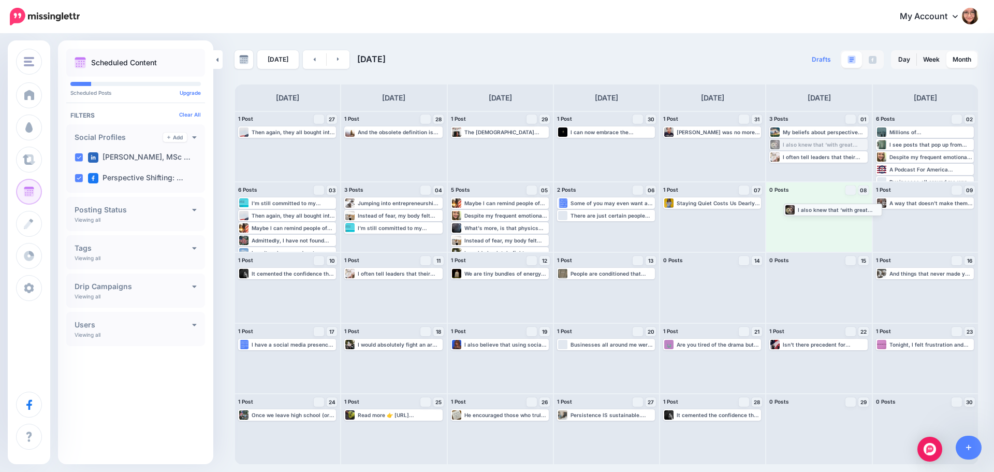
drag, startPoint x: 829, startPoint y: 147, endPoint x: 843, endPoint y: 212, distance: 66.3
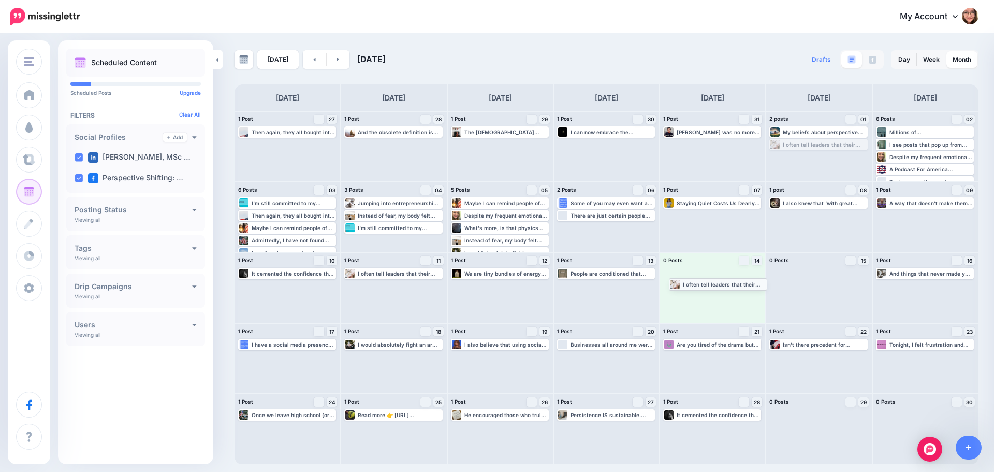
drag, startPoint x: 813, startPoint y: 144, endPoint x: 713, endPoint y: 283, distance: 171.8
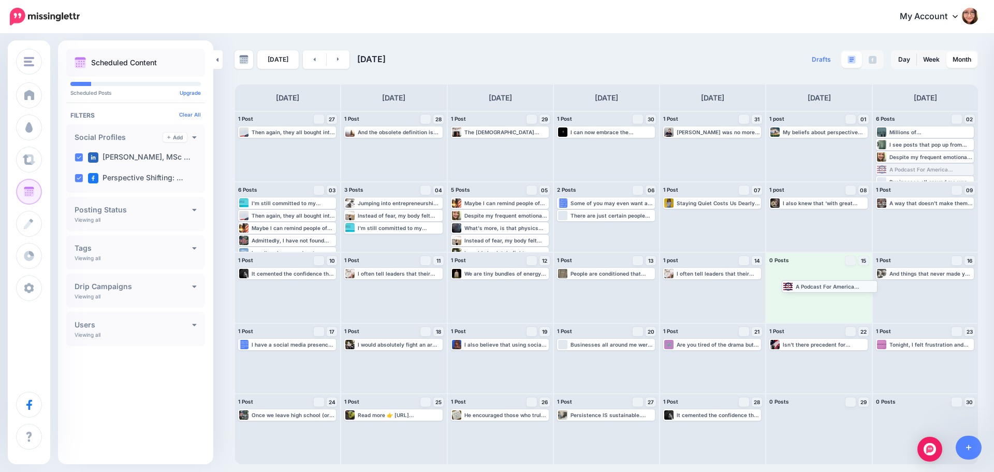
drag, startPoint x: 897, startPoint y: 170, endPoint x: 803, endPoint y: 287, distance: 149.9
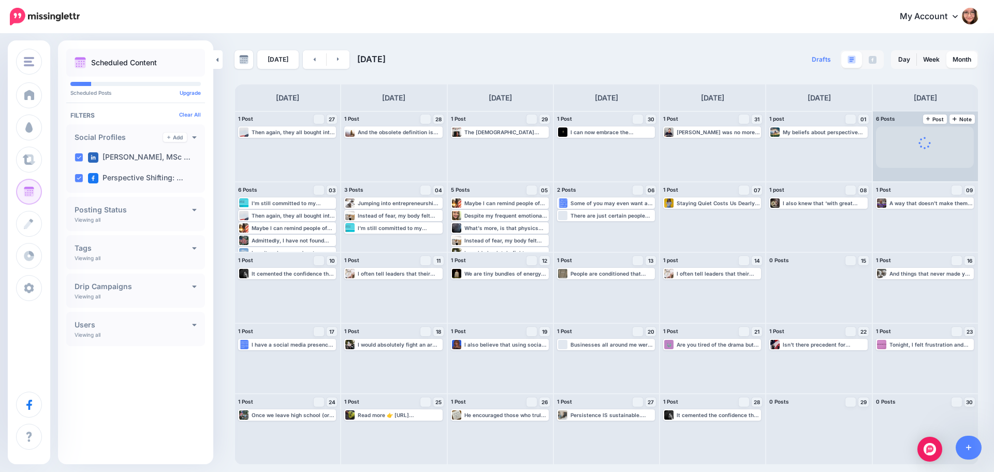
click at [907, 148] on span at bounding box center [925, 146] width 98 height 41
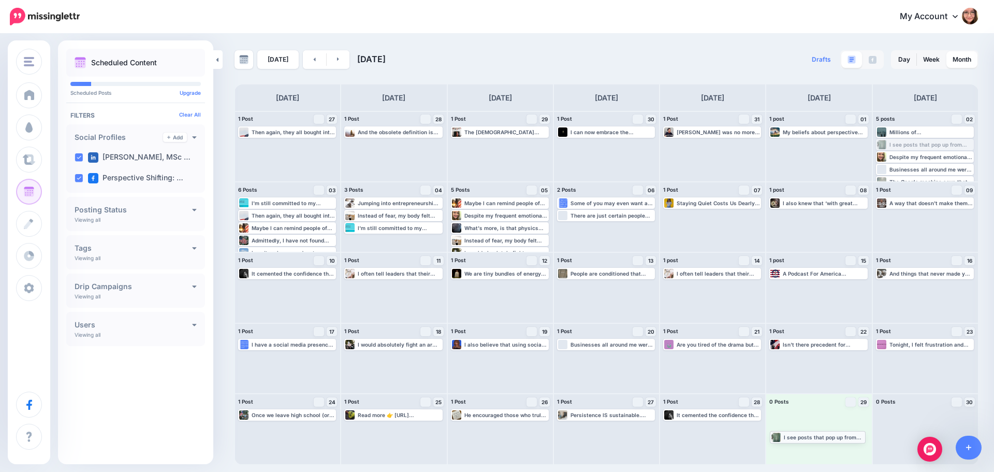
drag, startPoint x: 908, startPoint y: 146, endPoint x: 802, endPoint y: 438, distance: 310.8
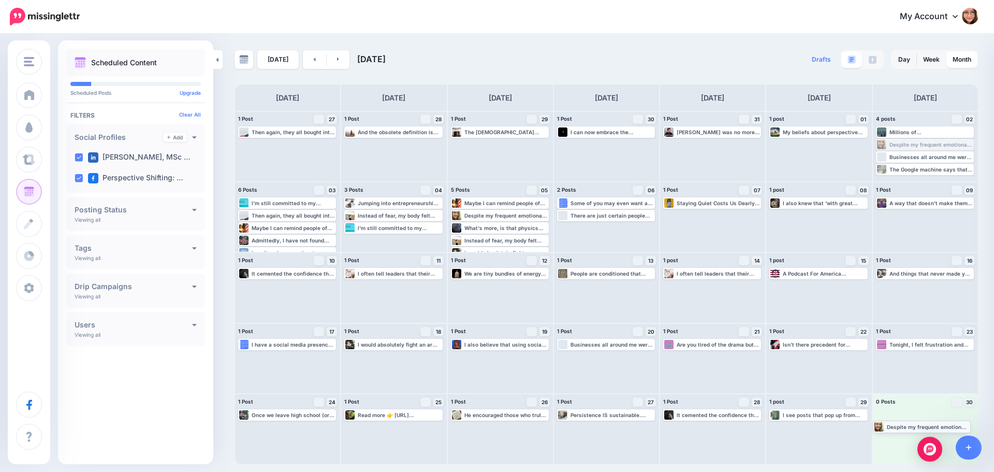
drag, startPoint x: 920, startPoint y: 140, endPoint x: 917, endPoint y: 422, distance: 281.8
drag, startPoint x: 905, startPoint y: 140, endPoint x: 897, endPoint y: 443, distance: 303.1
drag, startPoint x: 911, startPoint y: 149, endPoint x: 912, endPoint y: 422, distance: 272.4
drag, startPoint x: 496, startPoint y: 229, endPoint x: 939, endPoint y: 444, distance: 492.3
click at [939, 444] on body "My Account Dashboard My Account Billing Logout" at bounding box center [497, 236] width 994 height 472
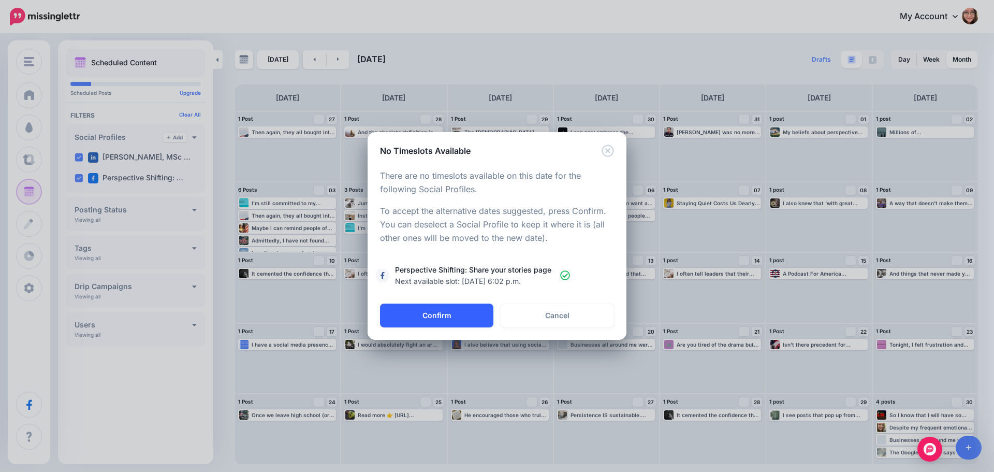
click at [456, 311] on button "Confirm" at bounding box center [436, 316] width 113 height 24
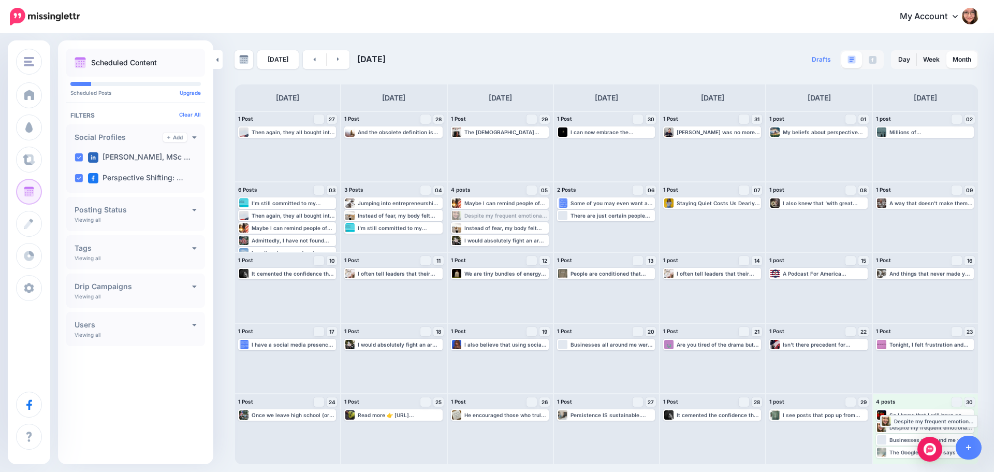
drag, startPoint x: 469, startPoint y: 217, endPoint x: 901, endPoint y: 422, distance: 478.2
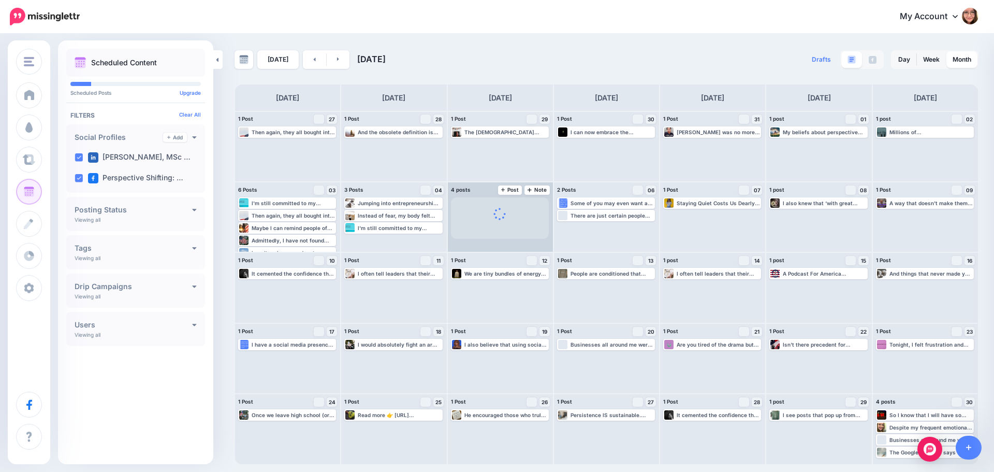
drag, startPoint x: 498, startPoint y: 222, endPoint x: 533, endPoint y: 252, distance: 46.7
click at [533, 252] on div "Maybe I can remind people of our compassion, empathy, humanity, and to talk dir…" at bounding box center [500, 217] width 105 height 70
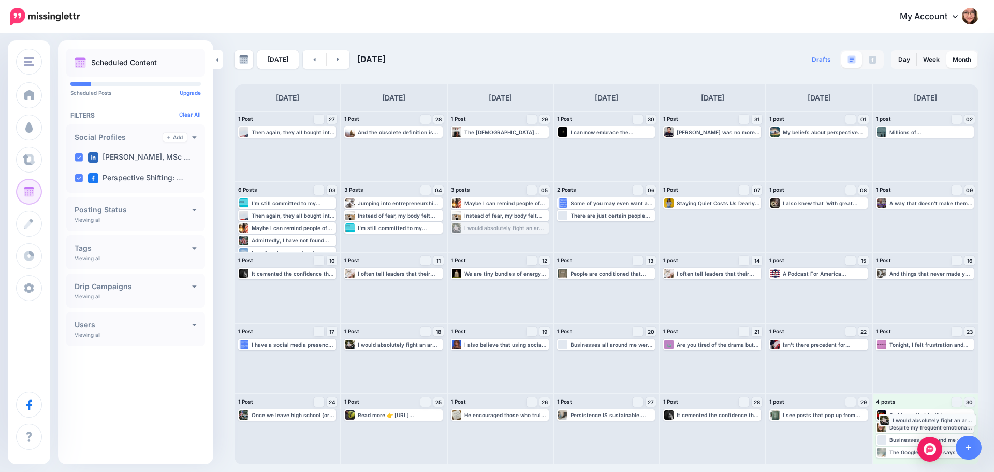
drag, startPoint x: 510, startPoint y: 224, endPoint x: 937, endPoint y: 416, distance: 468.8
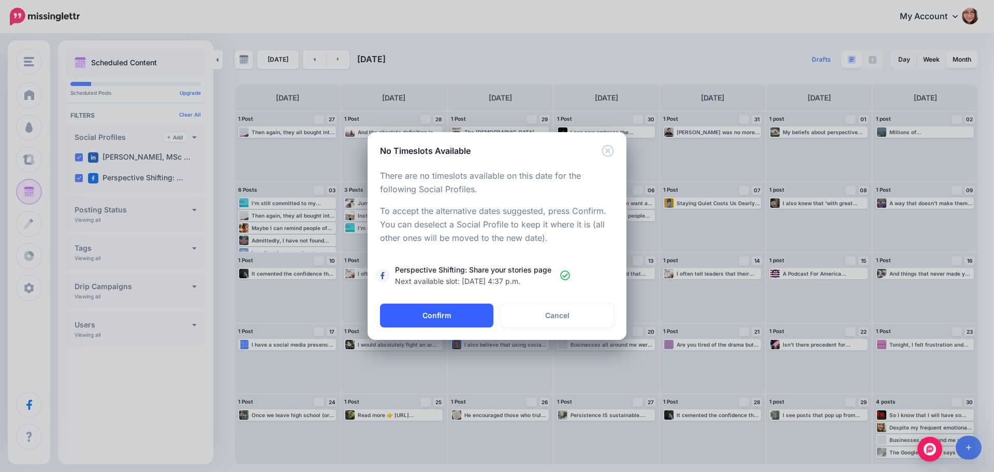
click at [474, 311] on button "Confirm" at bounding box center [436, 316] width 113 height 24
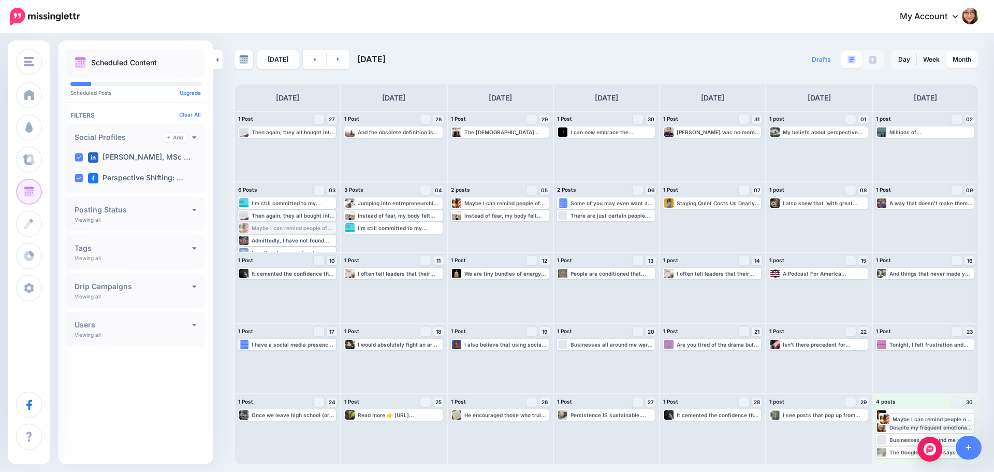
drag, startPoint x: 273, startPoint y: 228, endPoint x: 914, endPoint y: 419, distance: 668.5
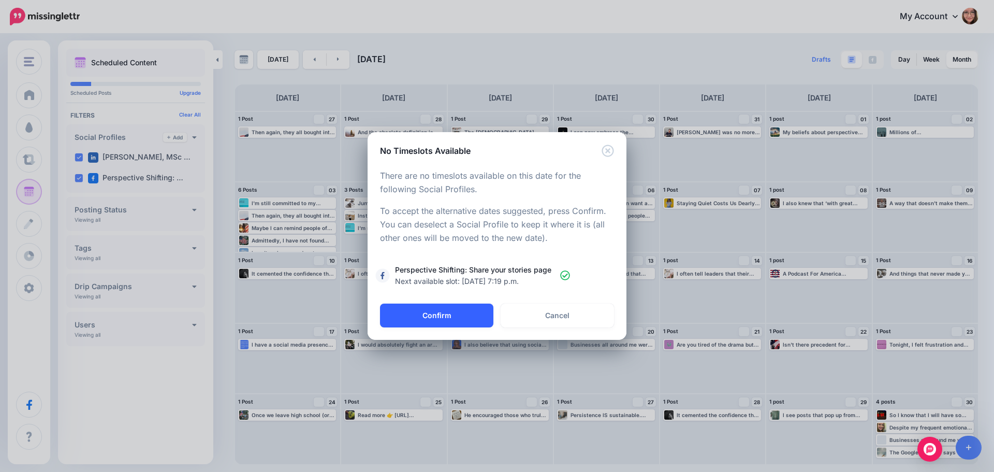
click at [427, 315] on button "Confirm" at bounding box center [436, 316] width 113 height 24
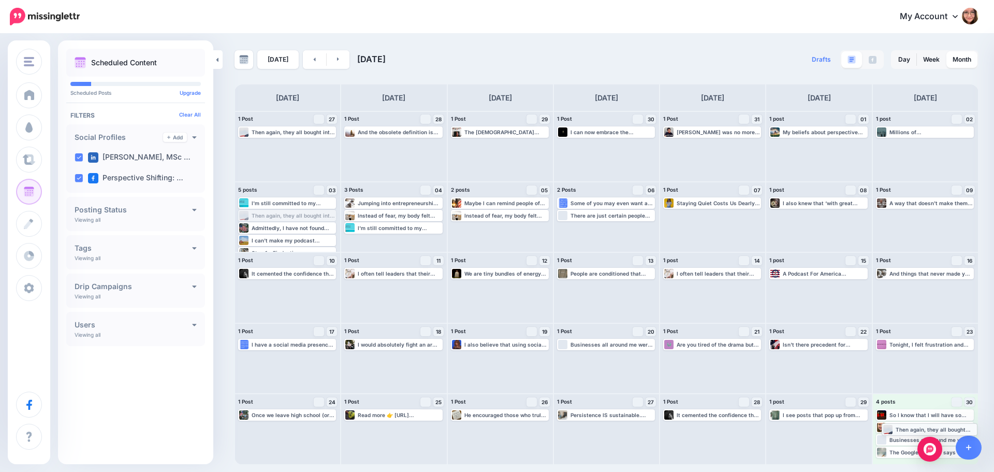
drag, startPoint x: 314, startPoint y: 215, endPoint x: 958, endPoint y: 429, distance: 678.3
drag, startPoint x: 316, startPoint y: 215, endPoint x: 947, endPoint y: 425, distance: 664.7
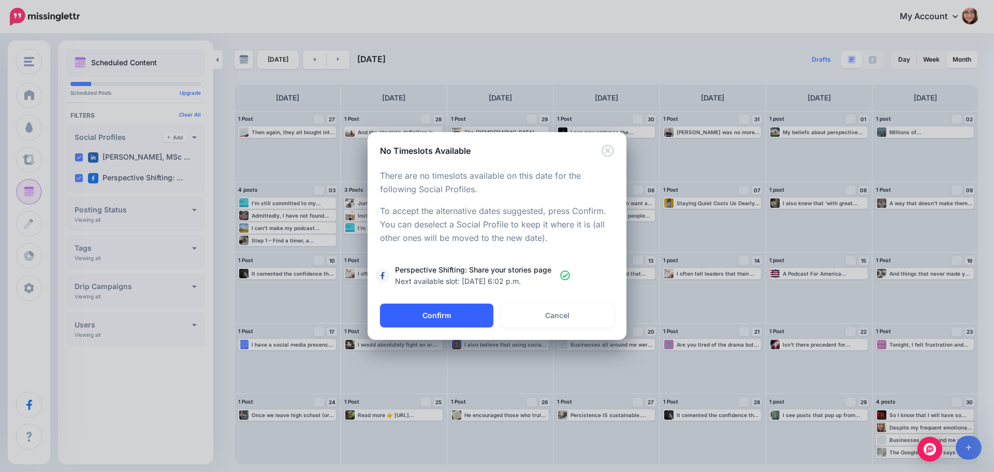
click at [454, 318] on button "Confirm" at bounding box center [436, 316] width 113 height 24
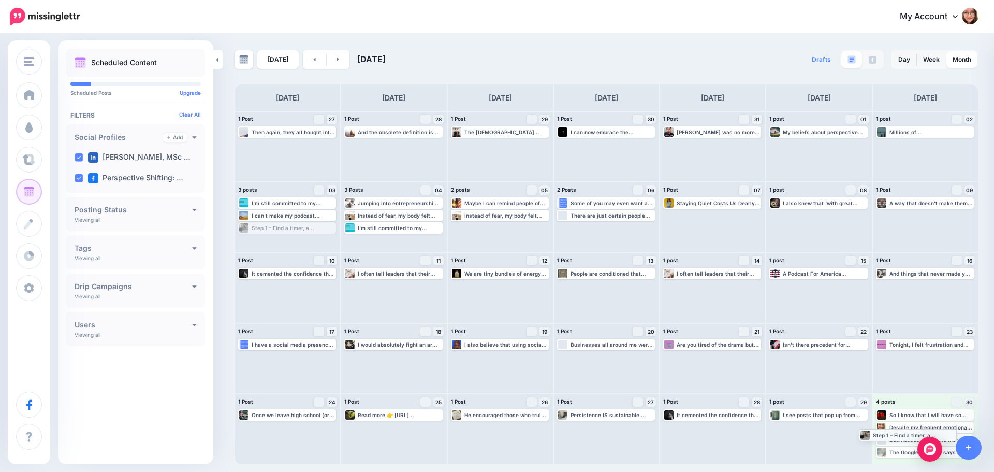
drag, startPoint x: 290, startPoint y: 223, endPoint x: 911, endPoint y: 427, distance: 653.9
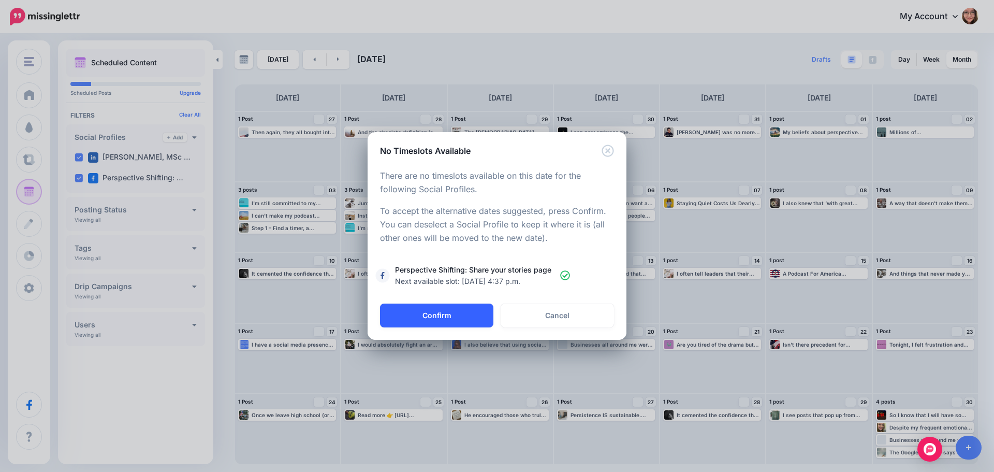
click at [456, 320] on button "Confirm" at bounding box center [436, 316] width 113 height 24
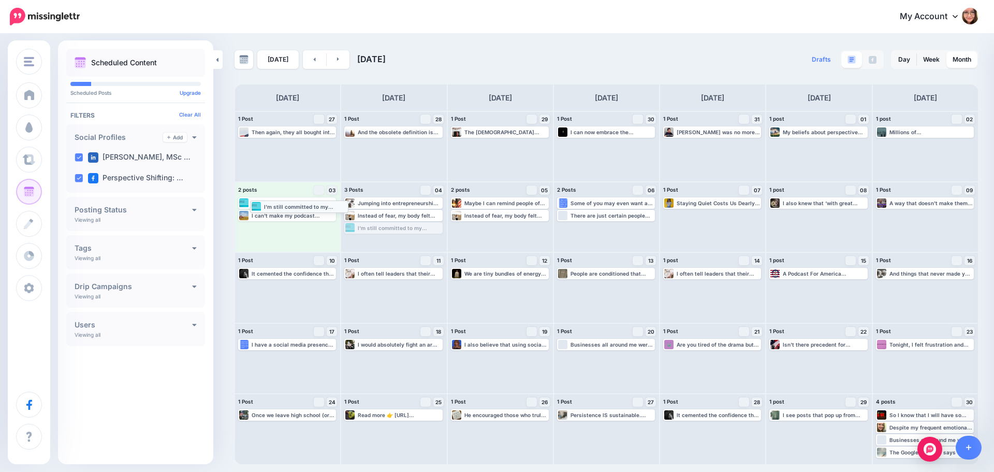
drag, startPoint x: 369, startPoint y: 230, endPoint x: 275, endPoint y: 208, distance: 96.7
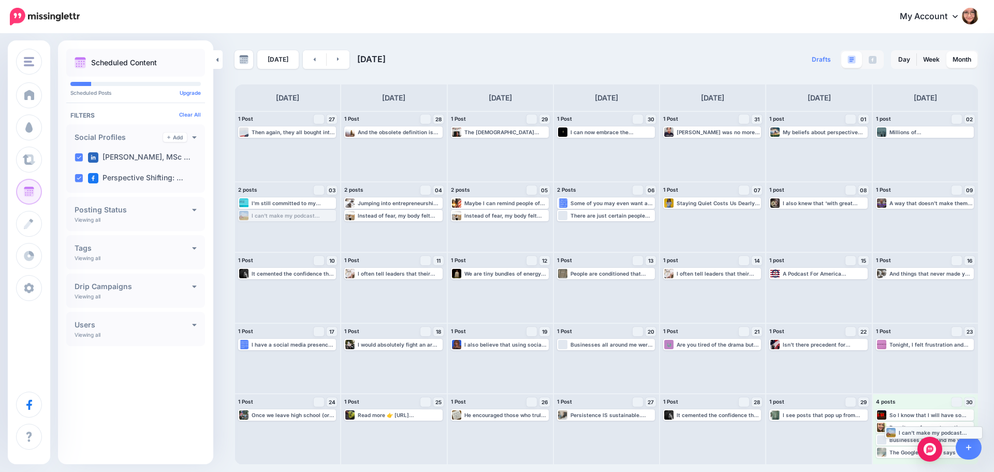
drag, startPoint x: 275, startPoint y: 216, endPoint x: 921, endPoint y: 432, distance: 682.2
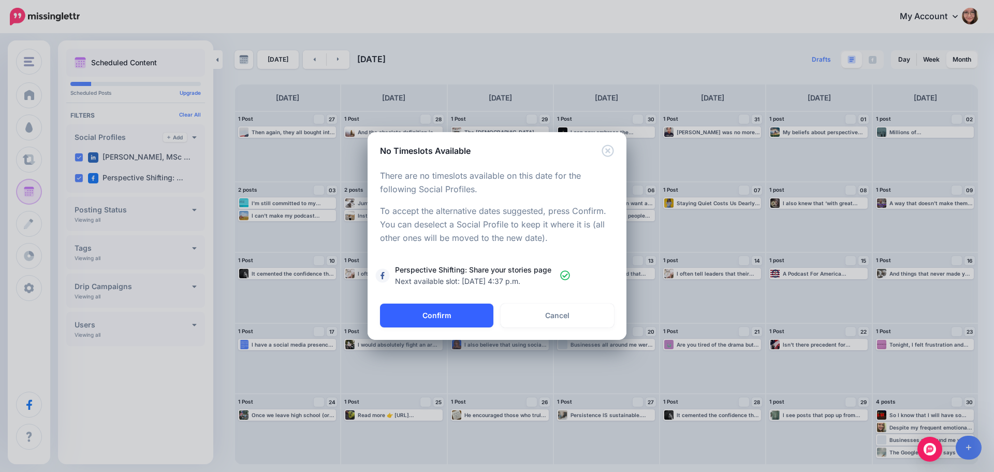
click at [453, 316] on button "Confirm" at bounding box center [436, 316] width 113 height 24
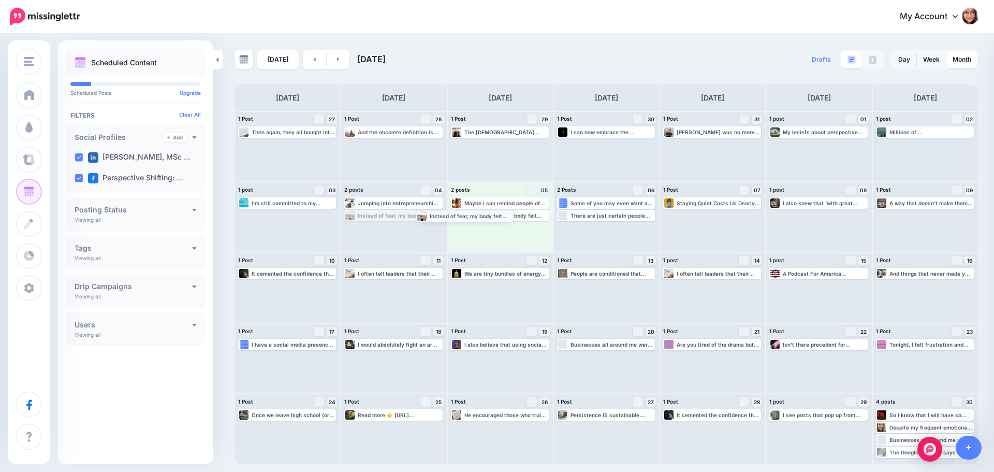
drag, startPoint x: 396, startPoint y: 216, endPoint x: 477, endPoint y: 217, distance: 80.3
drag, startPoint x: 614, startPoint y: 215, endPoint x: 951, endPoint y: 436, distance: 402.8
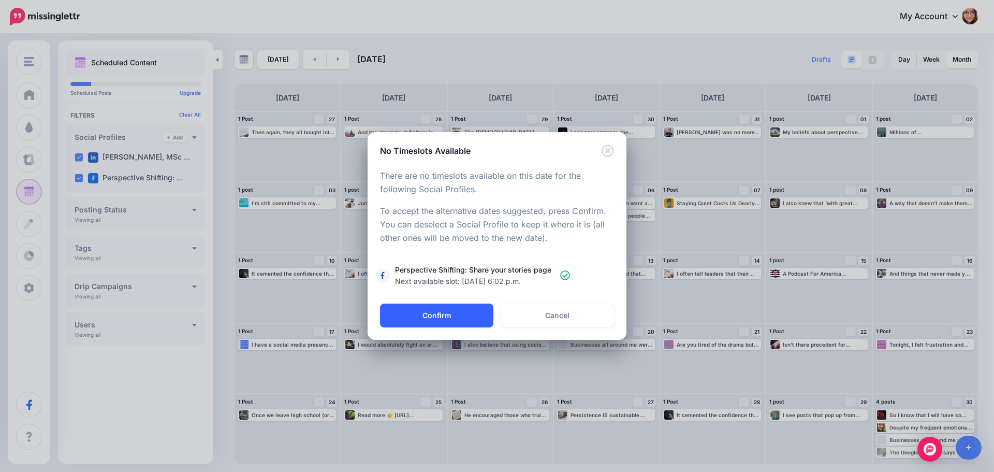
click at [449, 310] on button "Confirm" at bounding box center [436, 316] width 113 height 24
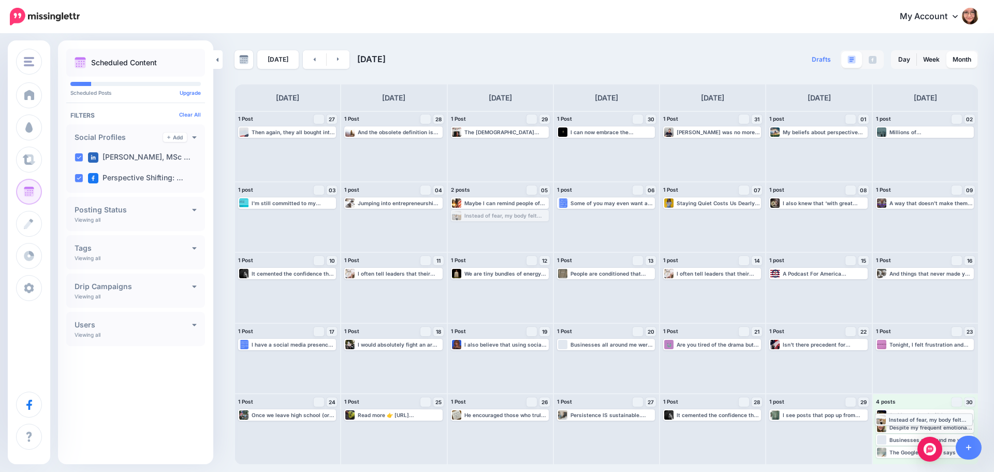
drag, startPoint x: 493, startPoint y: 218, endPoint x: 917, endPoint y: 421, distance: 470.5
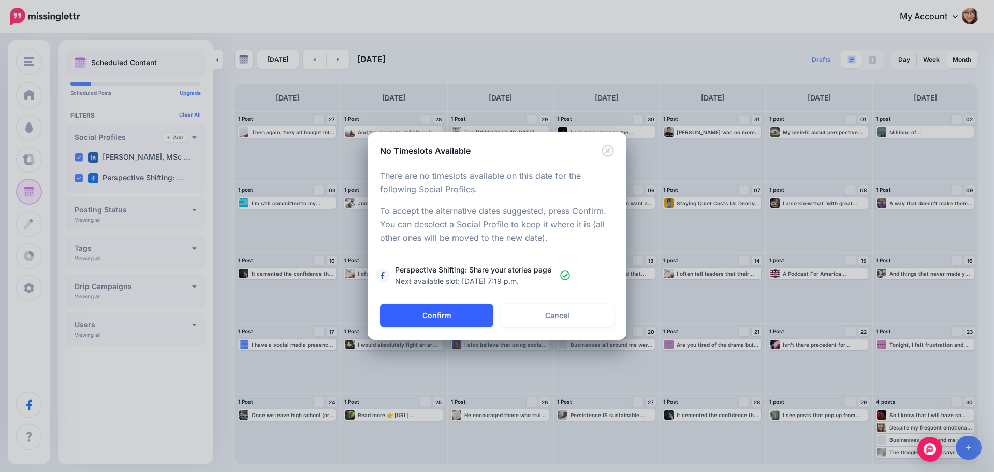
click at [427, 317] on button "Confirm" at bounding box center [436, 316] width 113 height 24
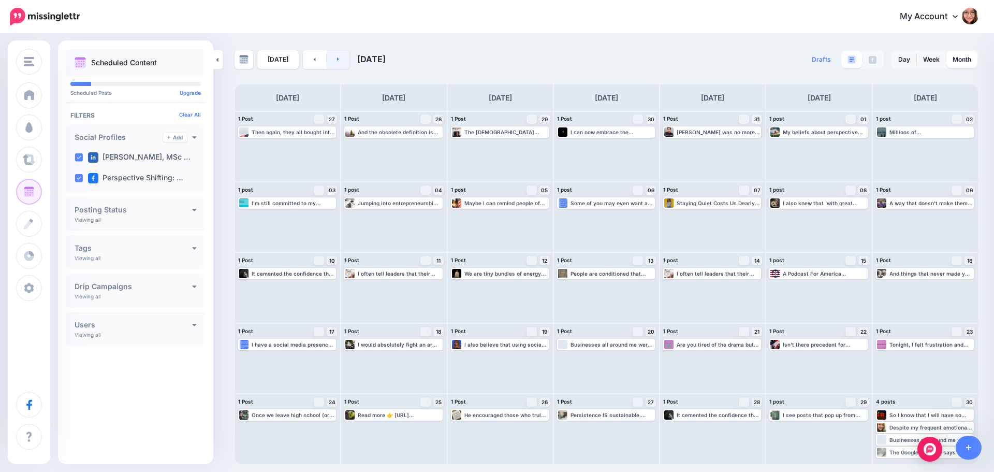
click at [339, 64] on link at bounding box center [338, 59] width 23 height 19
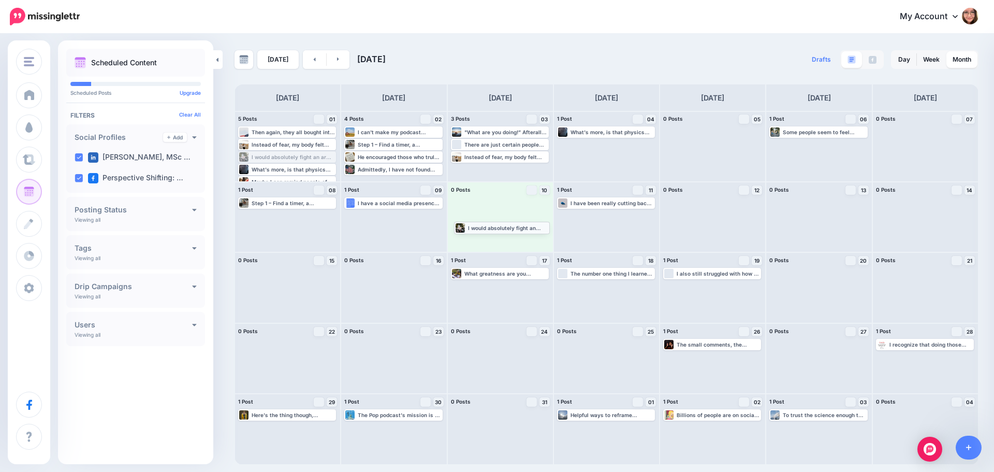
drag, startPoint x: 285, startPoint y: 152, endPoint x: 501, endPoint y: 222, distance: 227.2
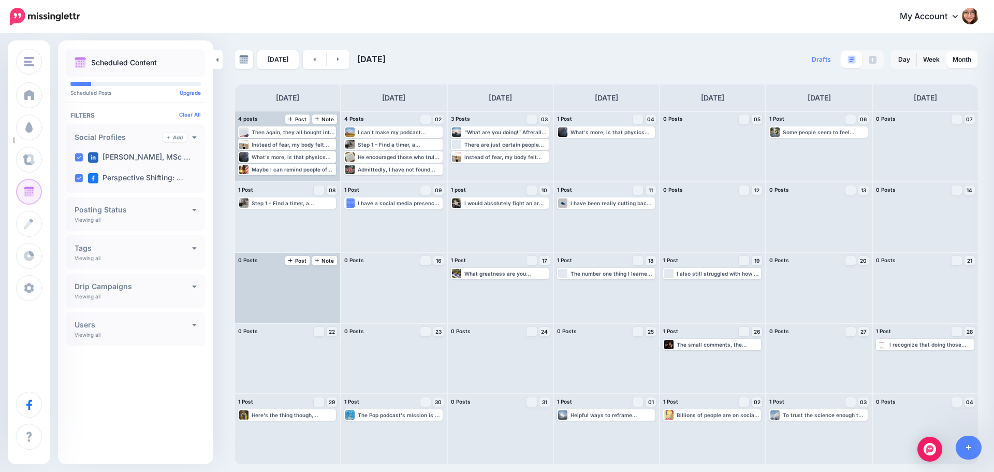
drag, startPoint x: 278, startPoint y: 141, endPoint x: 290, endPoint y: 274, distance: 133.7
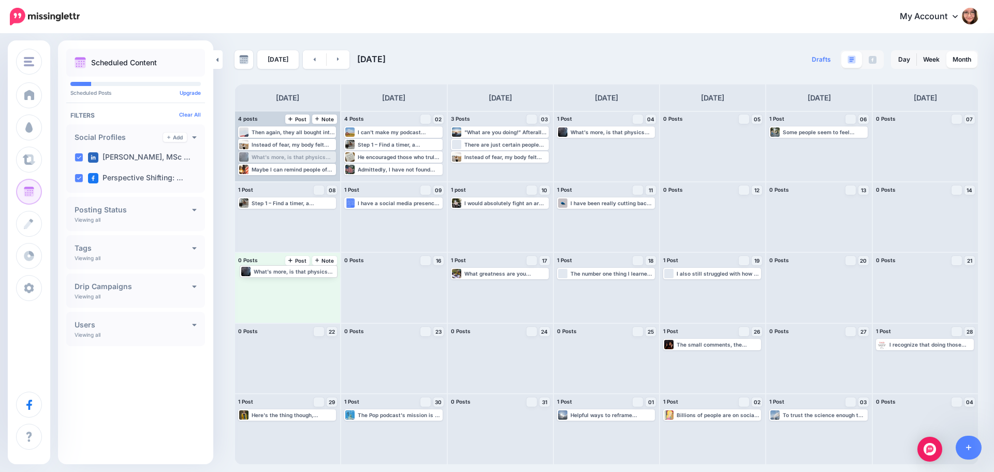
drag, startPoint x: 284, startPoint y: 162, endPoint x: 287, endPoint y: 277, distance: 115.0
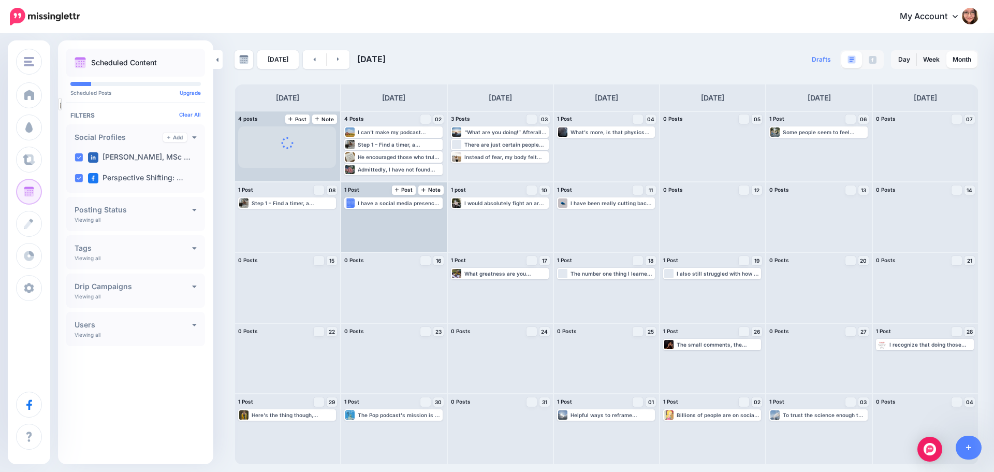
drag, startPoint x: 281, startPoint y: 149, endPoint x: 343, endPoint y: 251, distance: 119.5
click at [343, 251] on div "4 posts 01 Note Post Then again, they all bought into this president after he t…" at bounding box center [607, 288] width 744 height 354
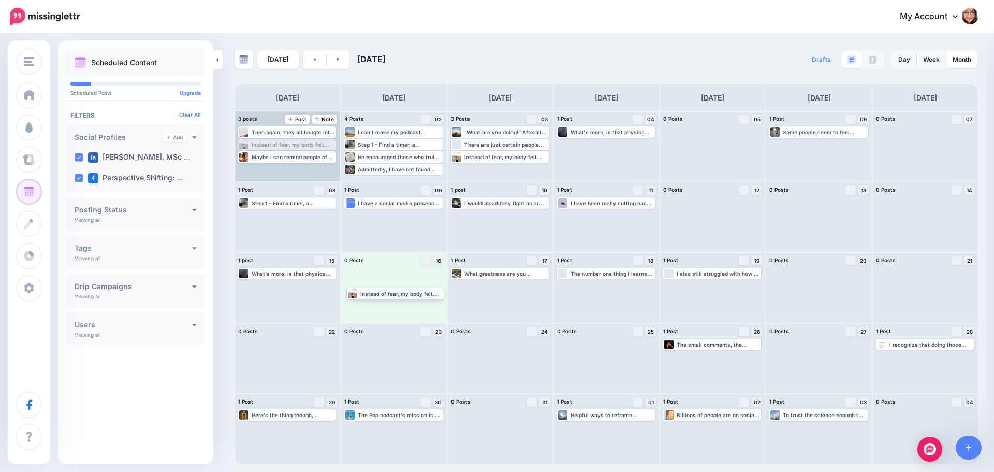
drag, startPoint x: 284, startPoint y: 164, endPoint x: 387, endPoint y: 298, distance: 168.4
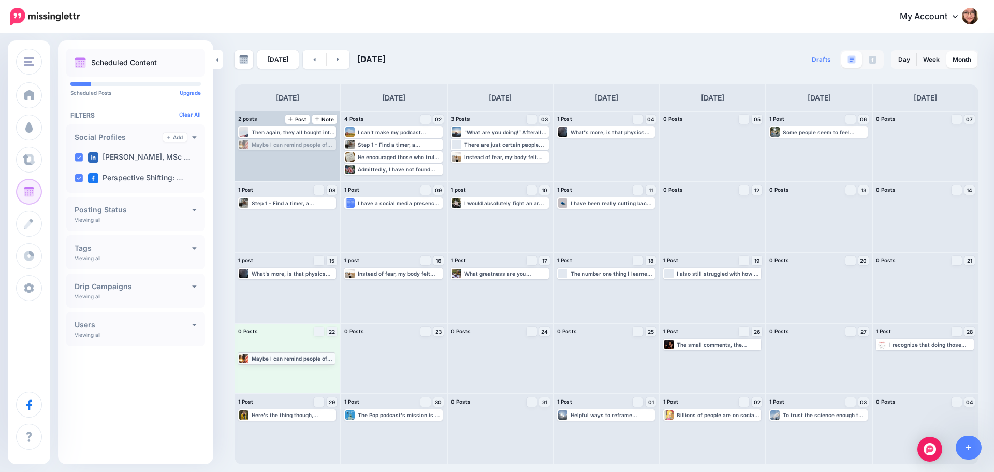
drag, startPoint x: 292, startPoint y: 149, endPoint x: 292, endPoint y: 364, distance: 215.0
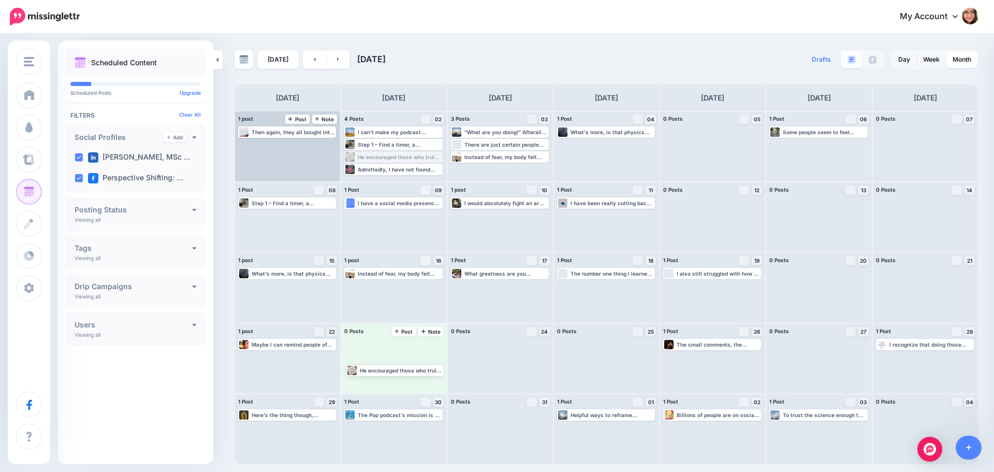
drag, startPoint x: 373, startPoint y: 156, endPoint x: 376, endPoint y: 369, distance: 212.9
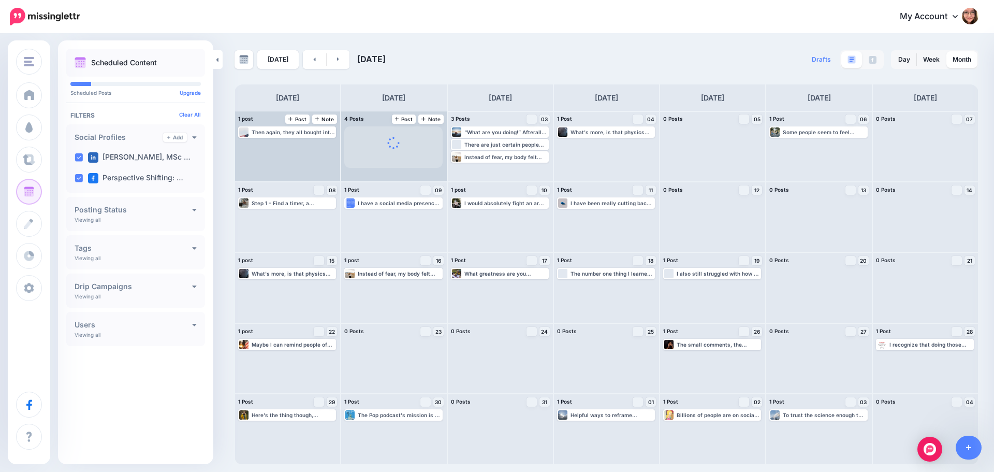
click at [377, 143] on span at bounding box center [393, 146] width 98 height 41
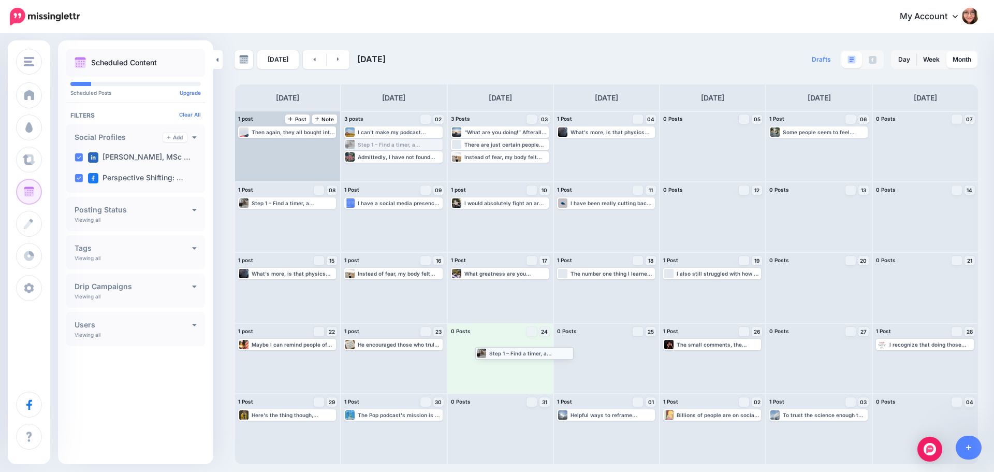
drag, startPoint x: 377, startPoint y: 143, endPoint x: 498, endPoint y: 354, distance: 243.4
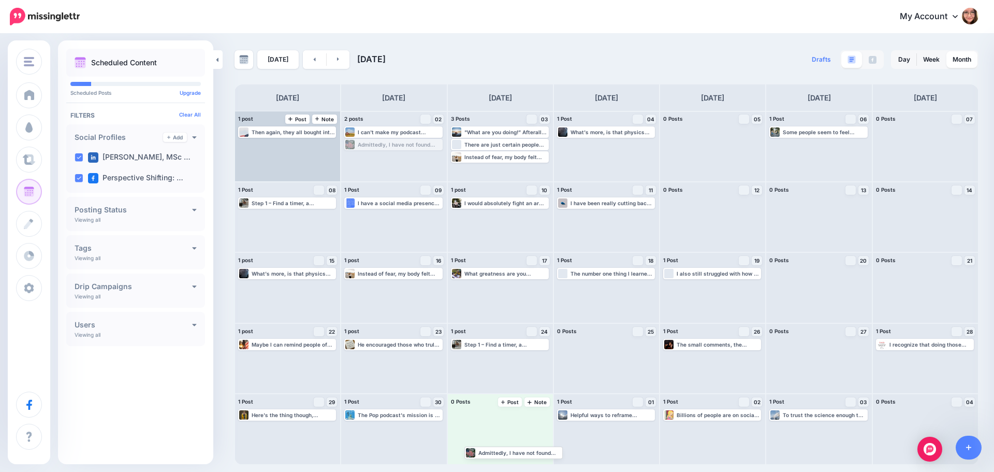
drag, startPoint x: 375, startPoint y: 143, endPoint x: 495, endPoint y: 450, distance: 329.3
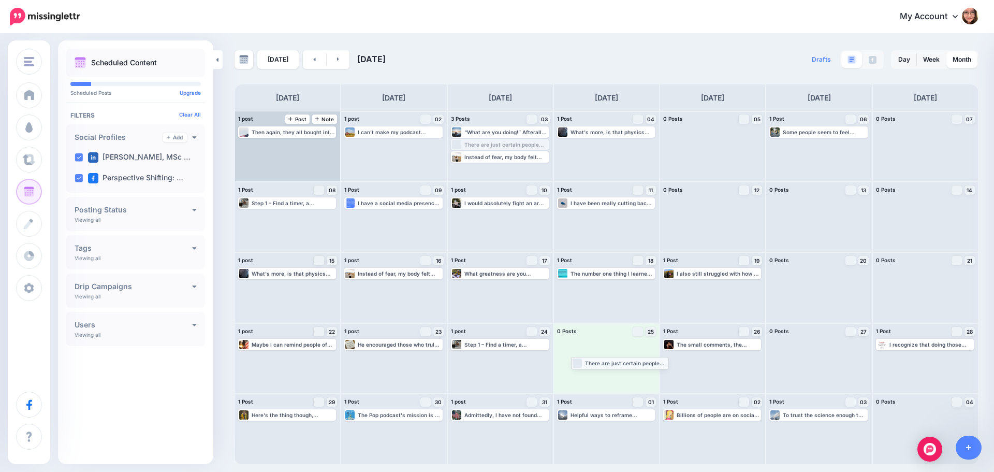
drag, startPoint x: 504, startPoint y: 143, endPoint x: 625, endPoint y: 361, distance: 249.0
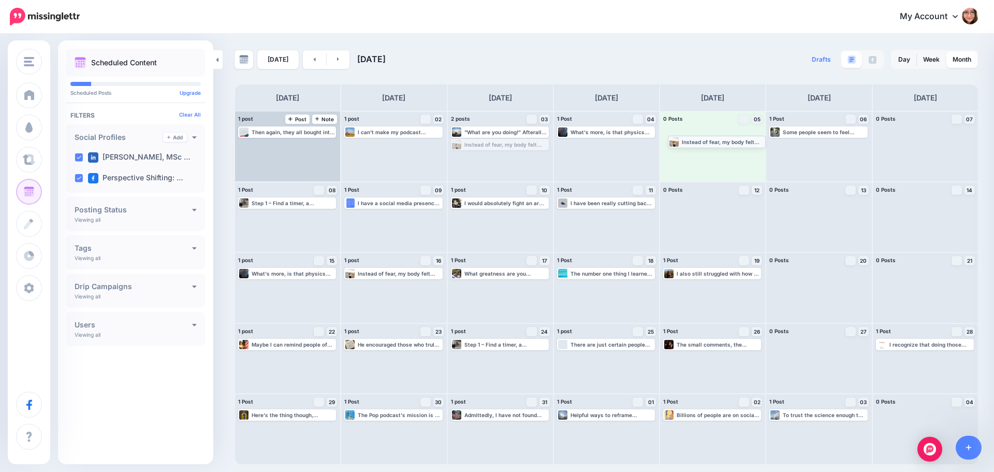
drag, startPoint x: 500, startPoint y: 147, endPoint x: 716, endPoint y: 145, distance: 216.0
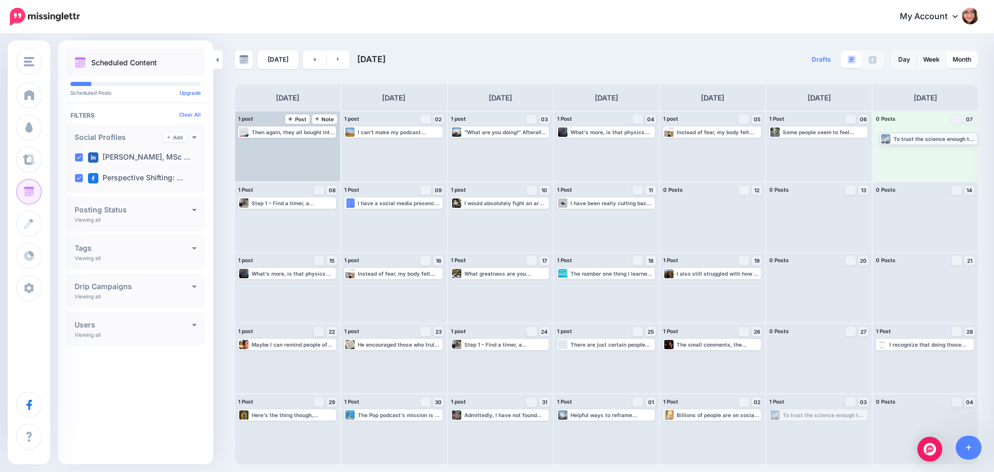
drag, startPoint x: 798, startPoint y: 421, endPoint x: 908, endPoint y: 144, distance: 297.8
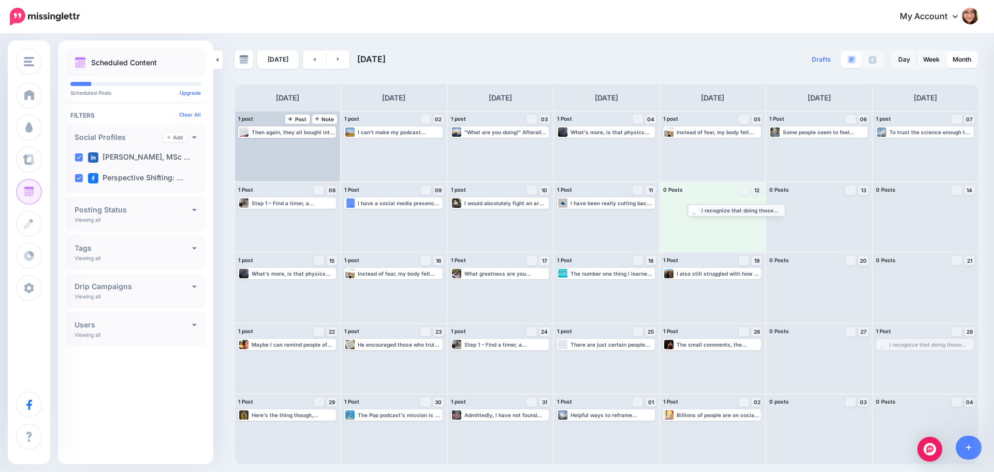
drag, startPoint x: 924, startPoint y: 347, endPoint x: 735, endPoint y: 212, distance: 231.7
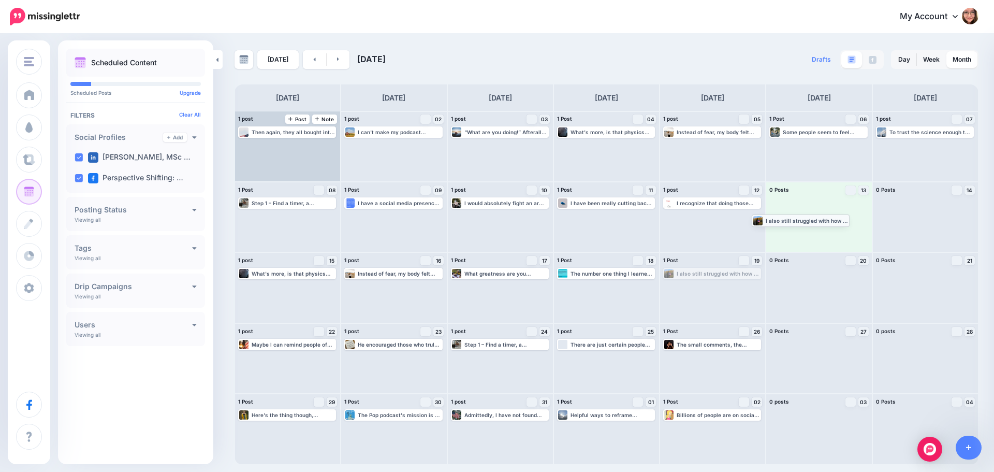
drag, startPoint x: 705, startPoint y: 275, endPoint x: 800, endPoint y: 209, distance: 115.4
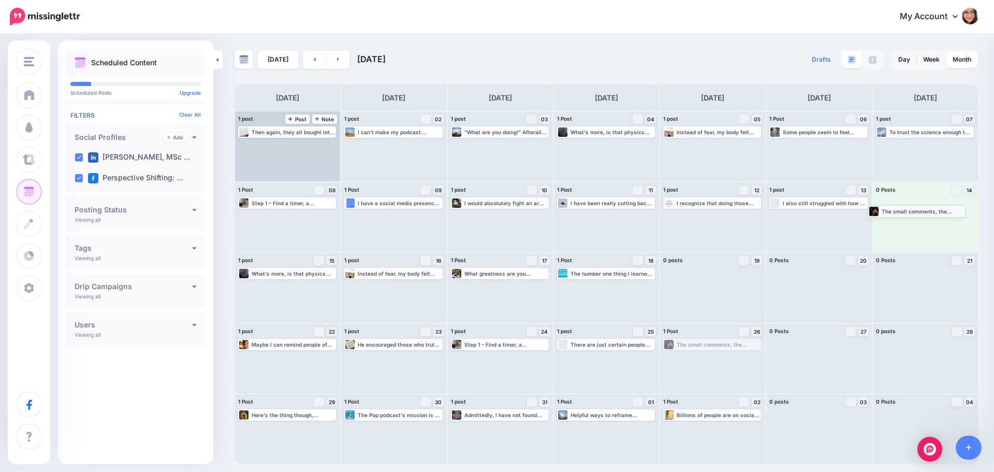
drag, startPoint x: 705, startPoint y: 341, endPoint x: 918, endPoint y: 205, distance: 253.2
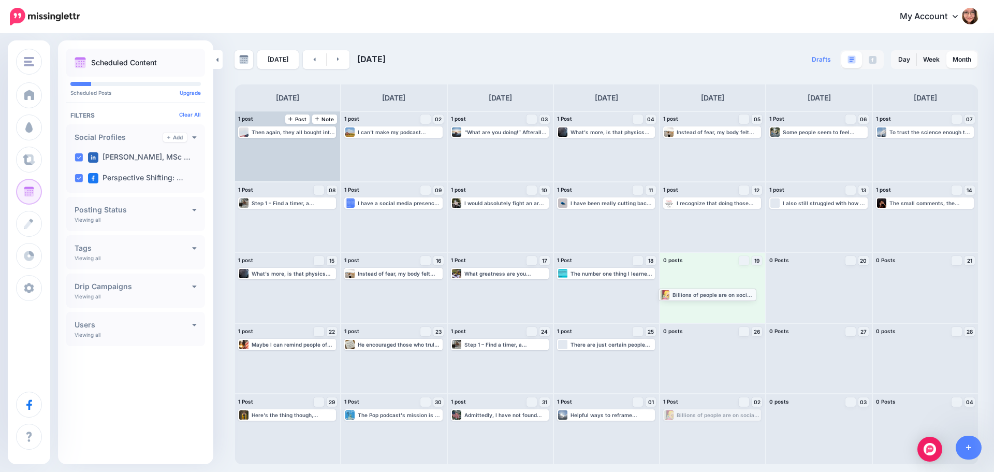
drag, startPoint x: 723, startPoint y: 413, endPoint x: 721, endPoint y: 287, distance: 125.4
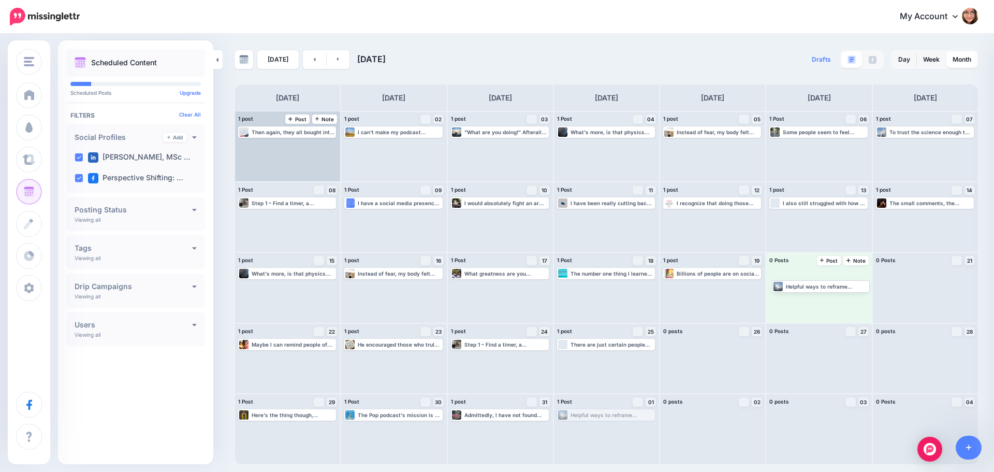
drag, startPoint x: 609, startPoint y: 414, endPoint x: 823, endPoint y: 285, distance: 250.2
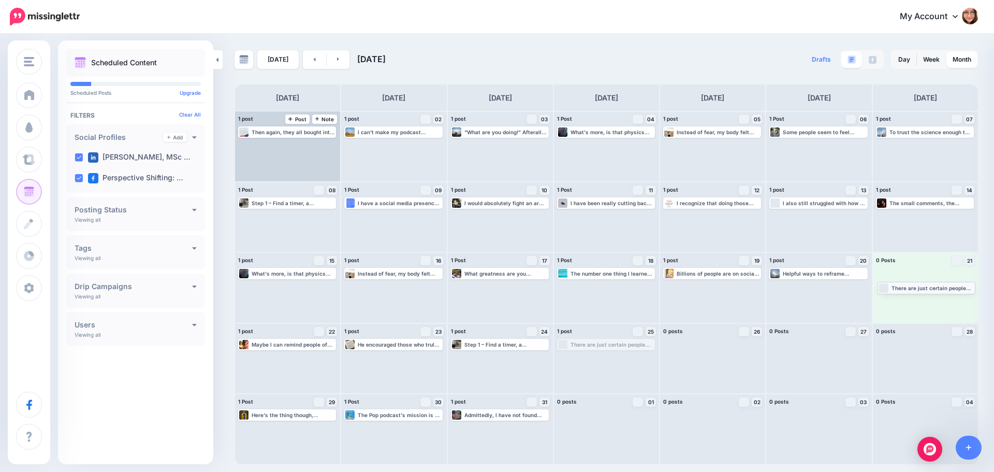
drag, startPoint x: 604, startPoint y: 344, endPoint x: 925, endPoint y: 287, distance: 325.6
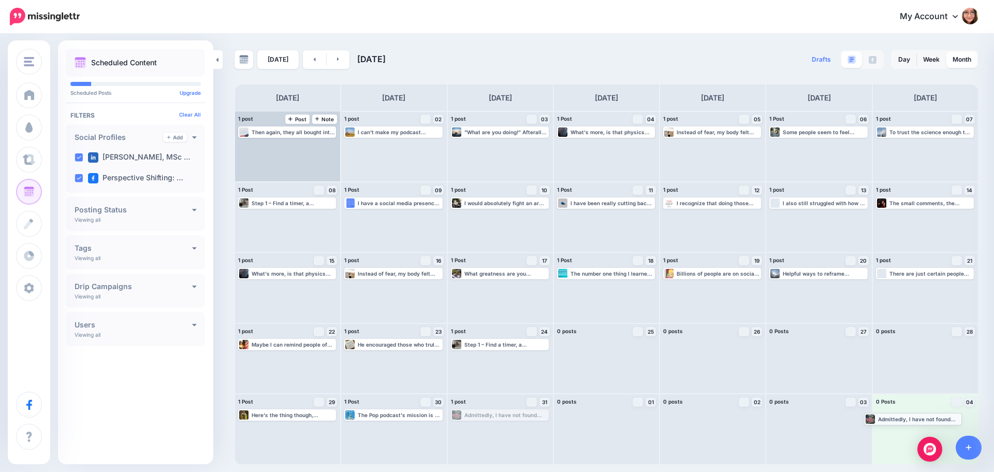
drag, startPoint x: 501, startPoint y: 414, endPoint x: 915, endPoint y: 417, distance: 413.3
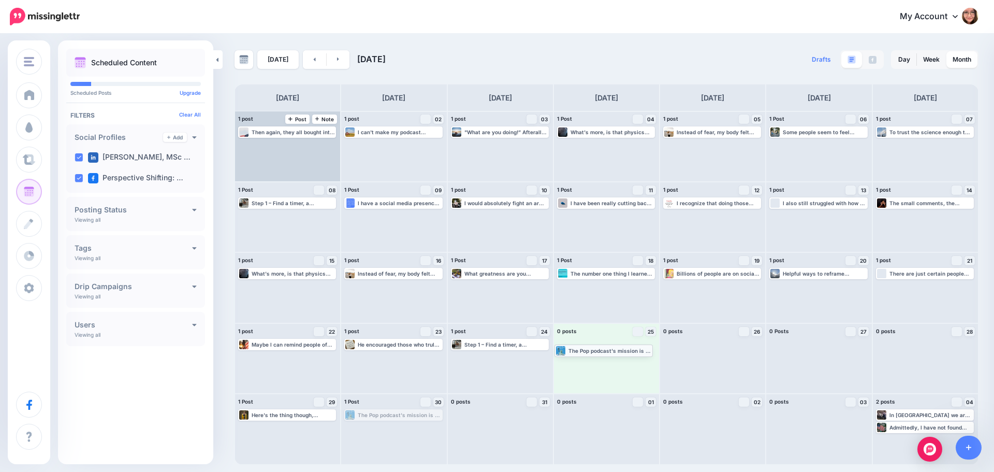
drag, startPoint x: 374, startPoint y: 417, endPoint x: 585, endPoint y: 352, distance: 220.0
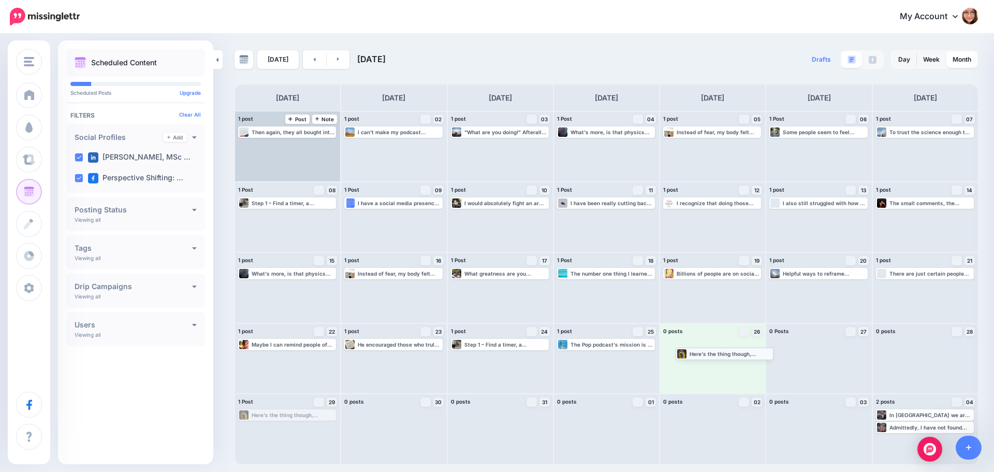
drag, startPoint x: 269, startPoint y: 415, endPoint x: 706, endPoint y: 354, distance: 442.0
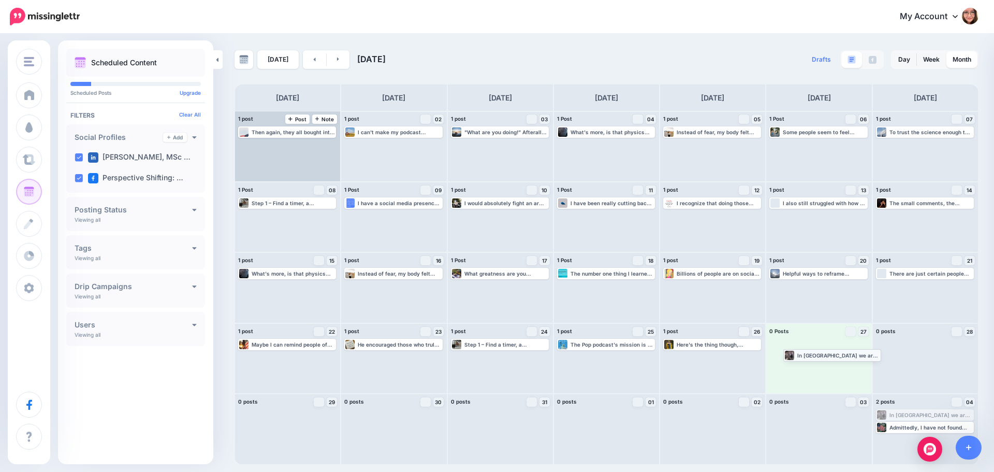
drag, startPoint x: 910, startPoint y: 414, endPoint x: 817, endPoint y: 354, distance: 110.5
click at [341, 62] on link at bounding box center [338, 59] width 23 height 19
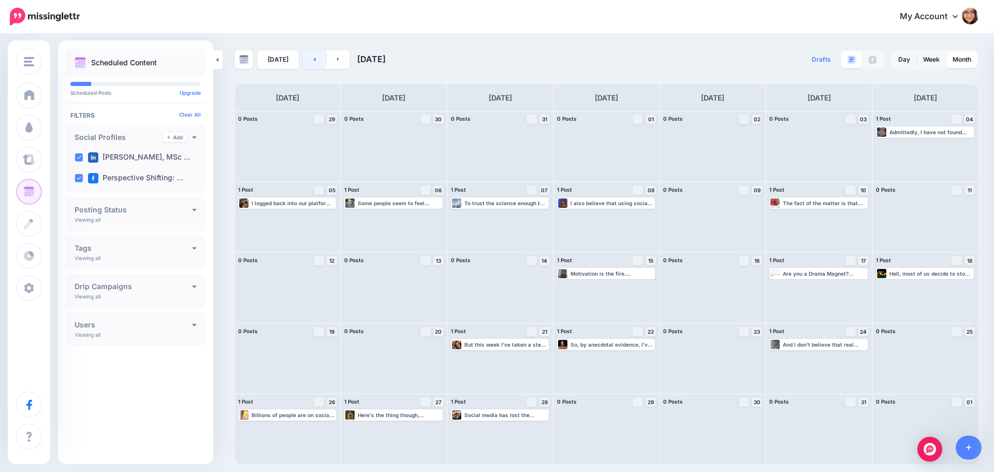
click at [314, 61] on link at bounding box center [314, 59] width 23 height 19
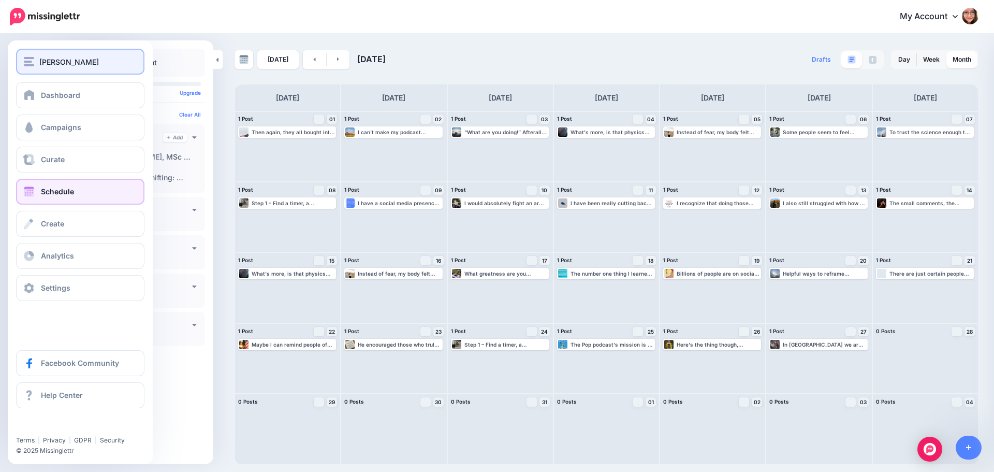
click at [51, 61] on span "[PERSON_NAME]" at bounding box center [69, 62] width 60 height 12
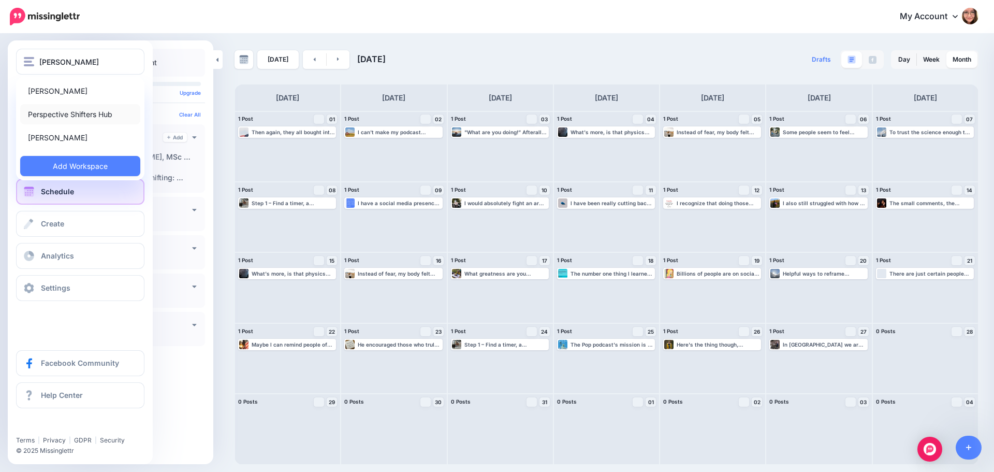
click at [90, 113] on link "Perspective Shifters Hub" at bounding box center [80, 114] width 120 height 20
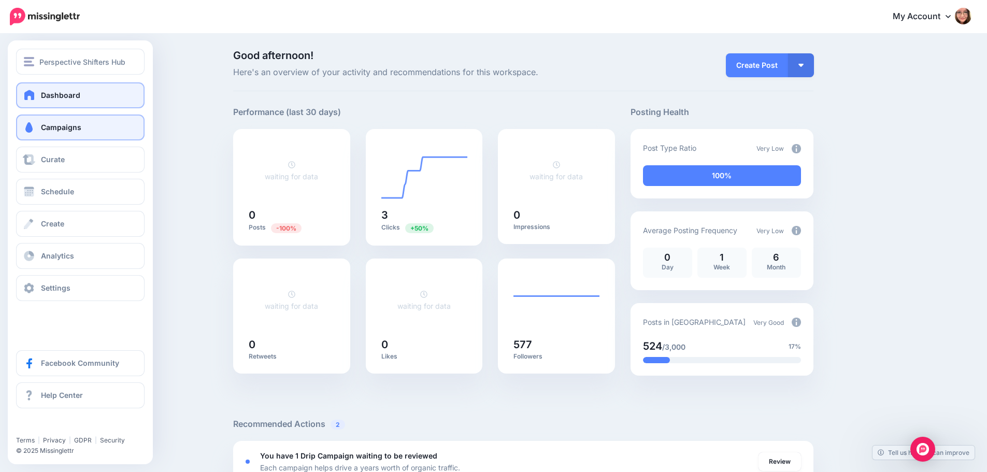
click at [44, 133] on link "Campaigns" at bounding box center [80, 127] width 128 height 26
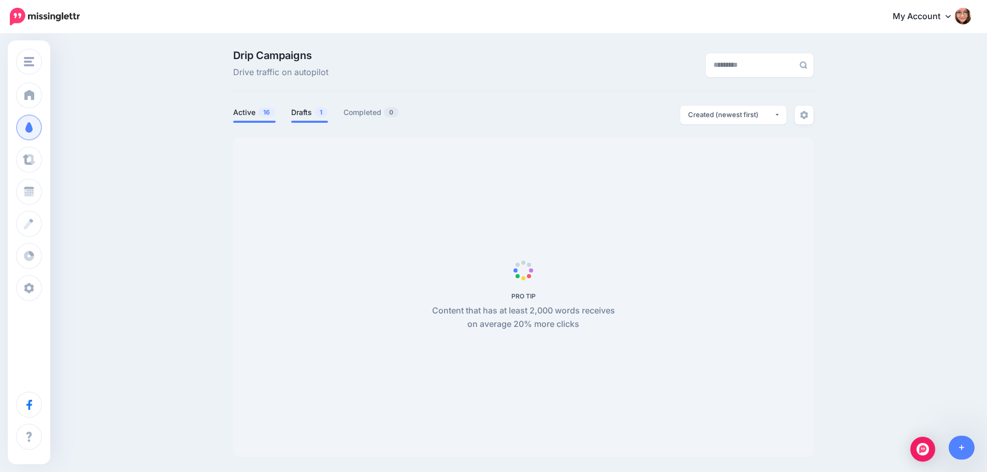
click at [310, 113] on link "Drafts 1" at bounding box center [309, 112] width 37 height 12
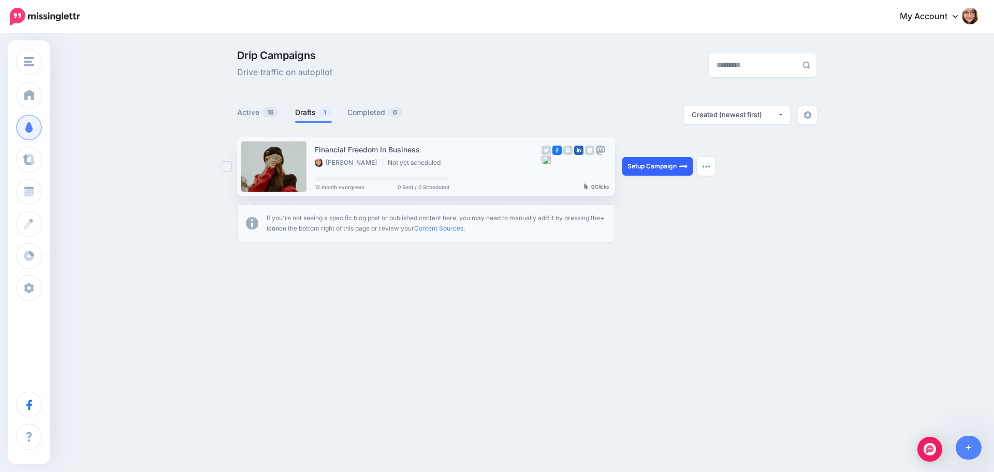
click at [660, 165] on link "Setup Campaign" at bounding box center [658, 166] width 70 height 19
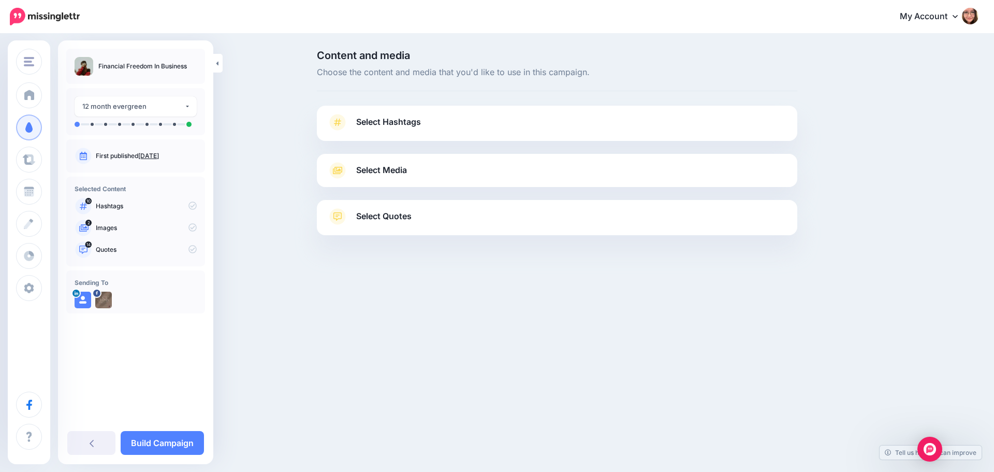
click at [390, 120] on span "Select Hashtags" at bounding box center [388, 122] width 65 height 14
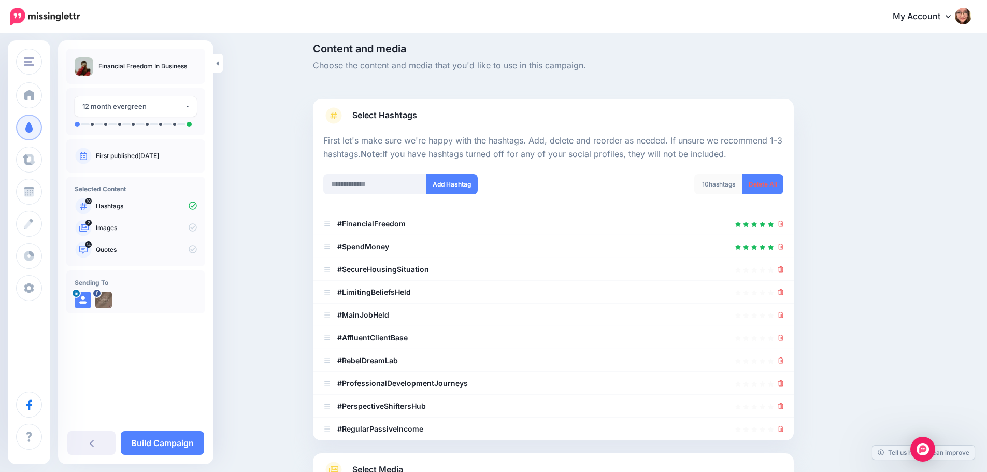
scroll to position [52, 0]
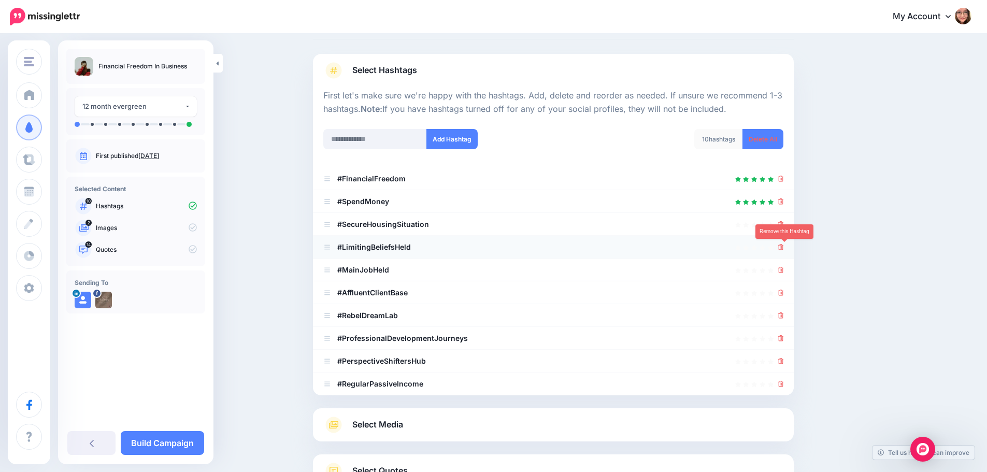
click at [784, 247] on icon at bounding box center [781, 247] width 6 height 6
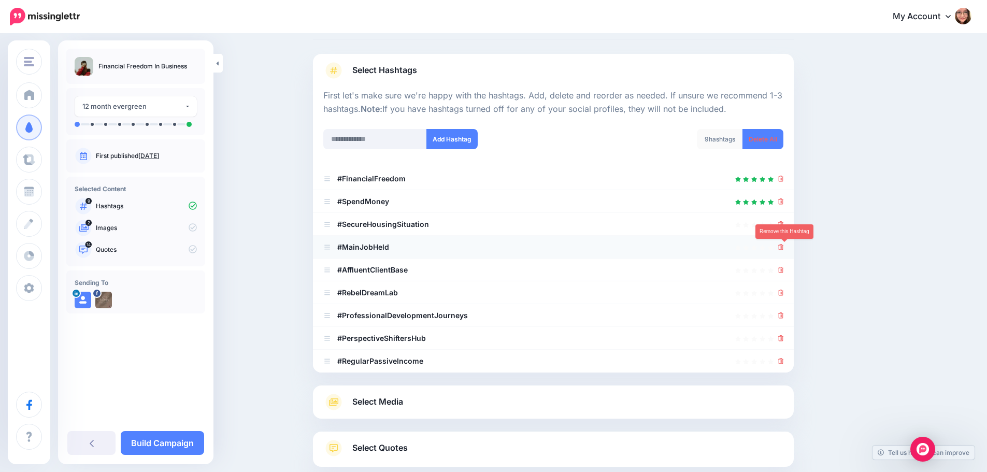
click at [782, 249] on icon at bounding box center [781, 247] width 6 height 6
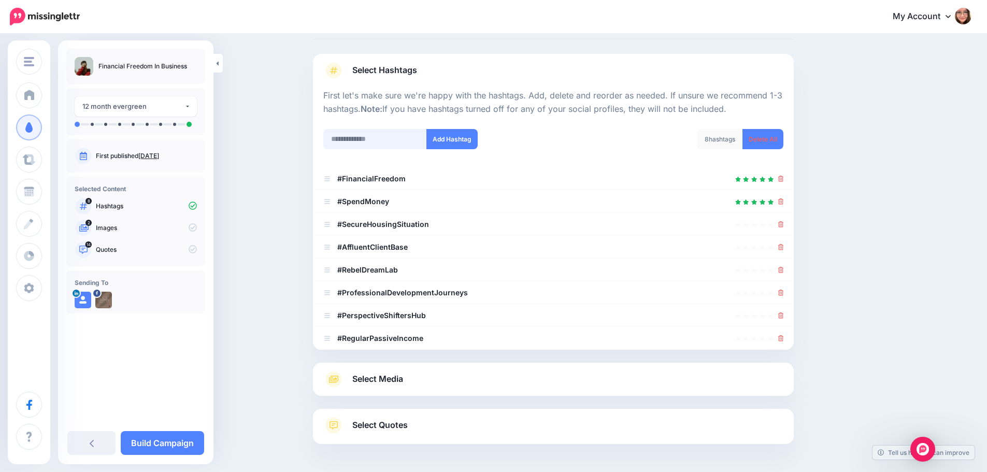
click at [391, 133] on input "text" at bounding box center [375, 139] width 104 height 20
type input "*********"
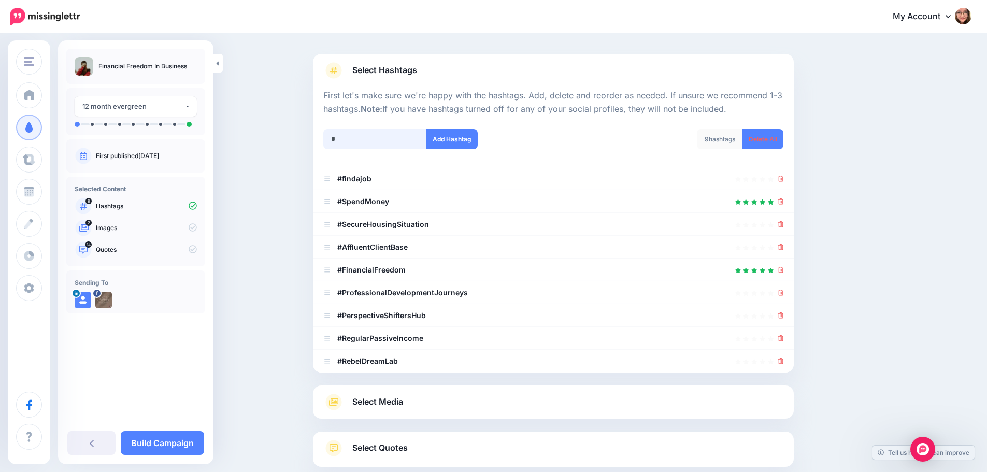
scroll to position [114, 0]
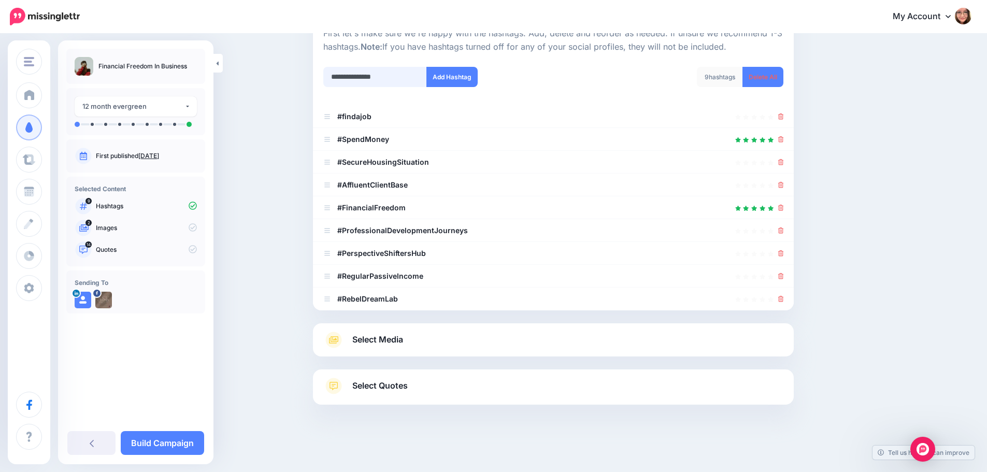
type input "**********"
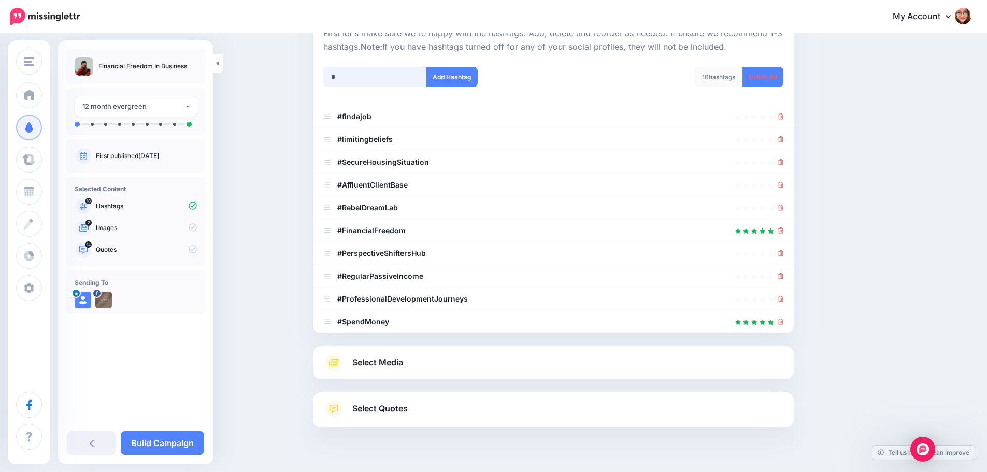
scroll to position [137, 0]
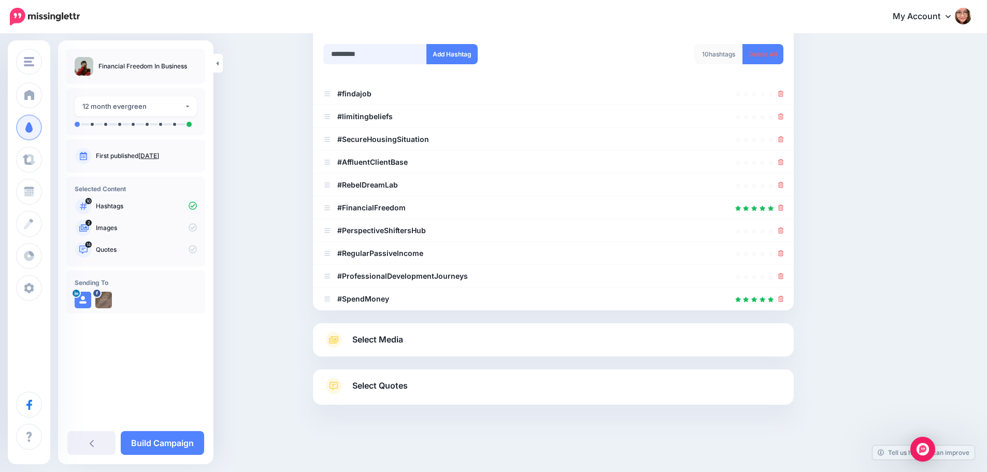
type input "**********"
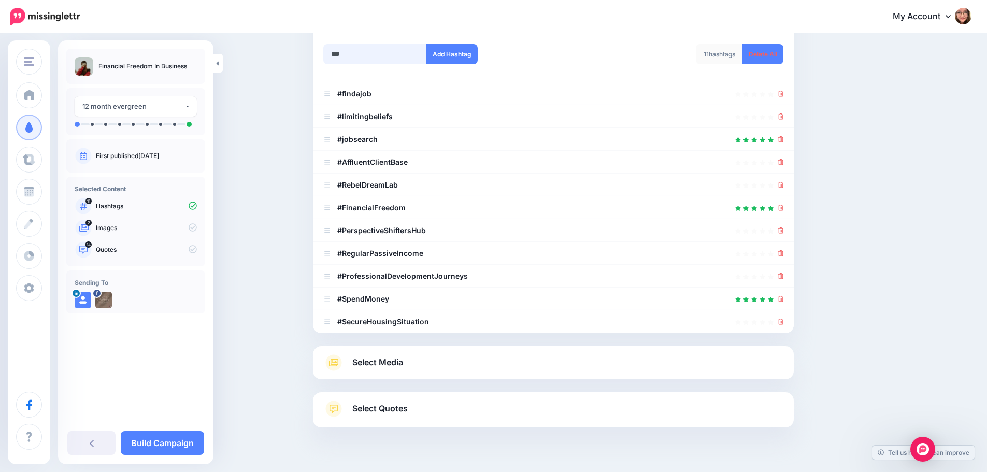
scroll to position [160, 0]
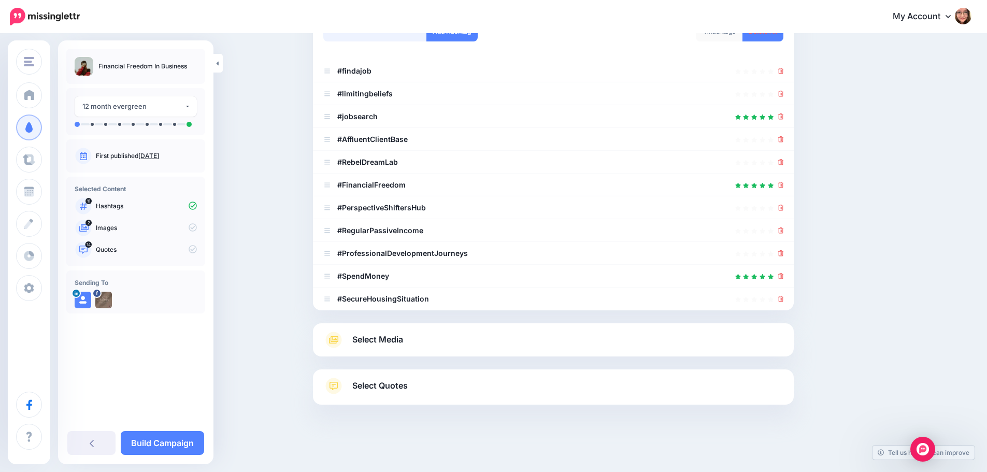
type input "**********"
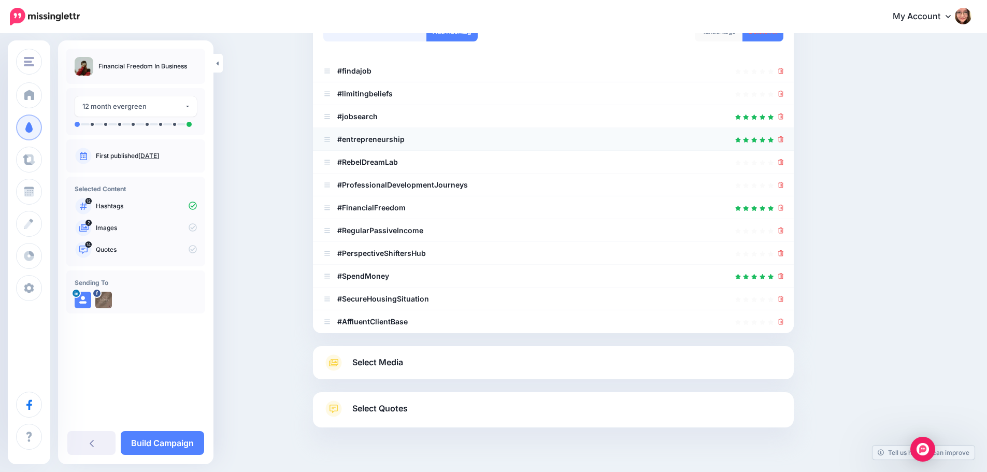
scroll to position [182, 0]
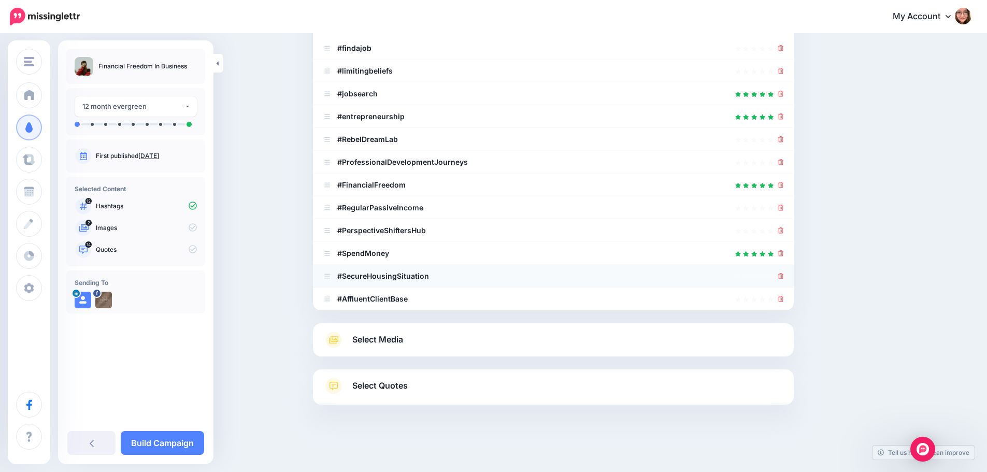
click at [784, 279] on icon at bounding box center [781, 276] width 6 height 6
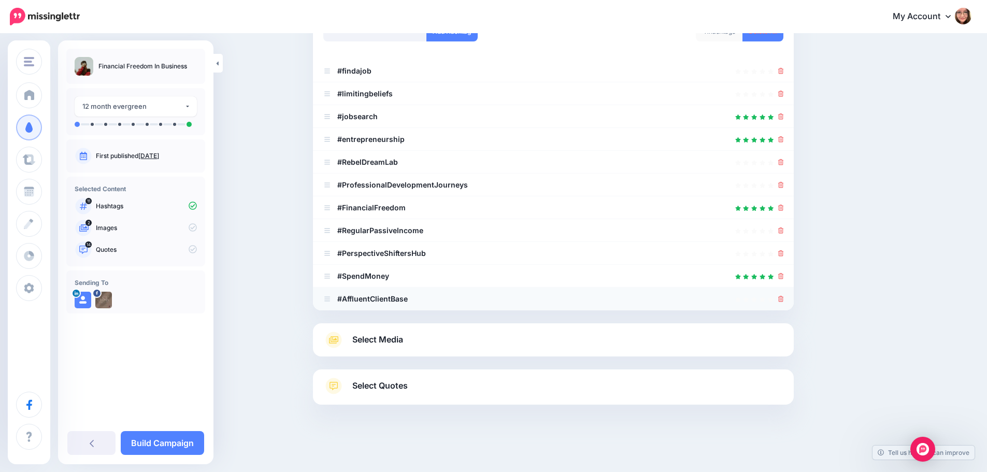
click at [783, 301] on icon at bounding box center [781, 299] width 6 height 6
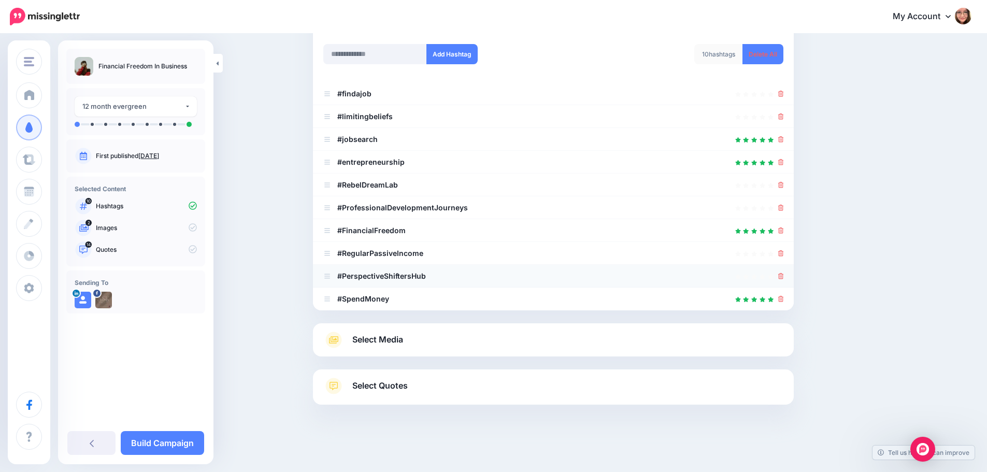
click at [784, 274] on icon at bounding box center [781, 276] width 6 height 6
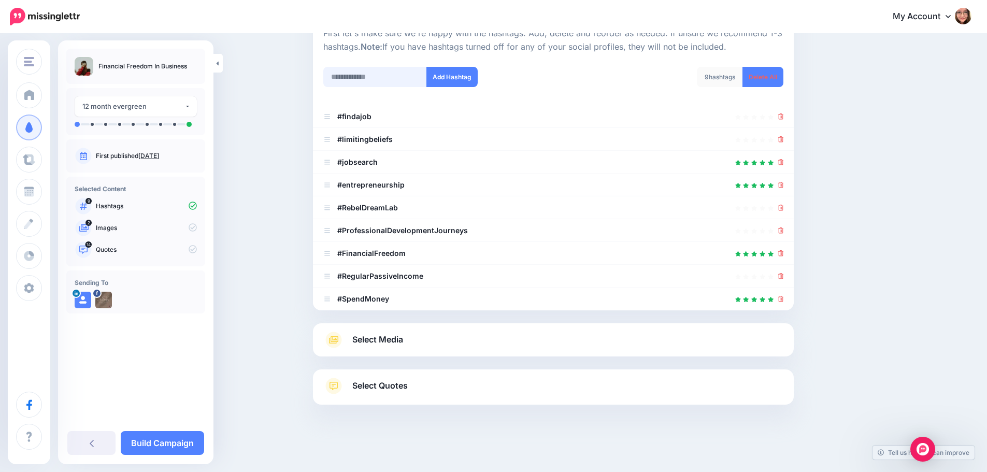
click at [405, 75] on input "text" at bounding box center [375, 77] width 104 height 20
type input "**********"
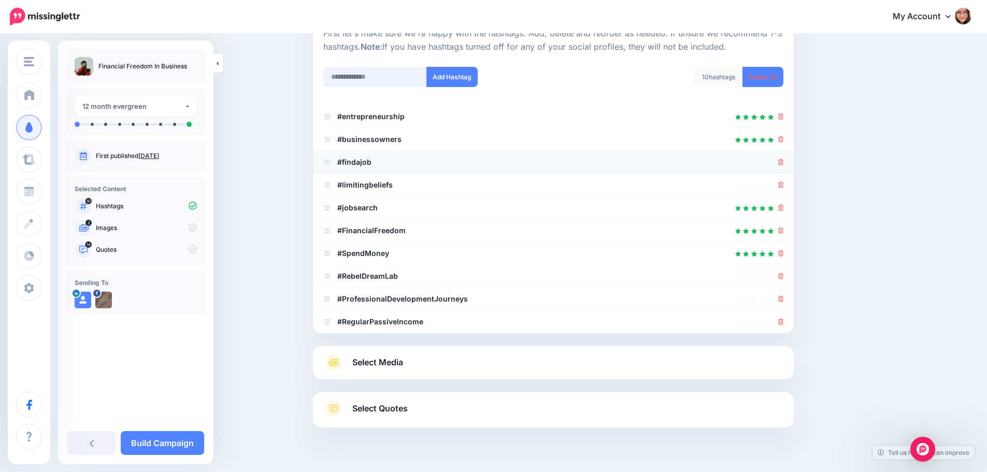
scroll to position [137, 0]
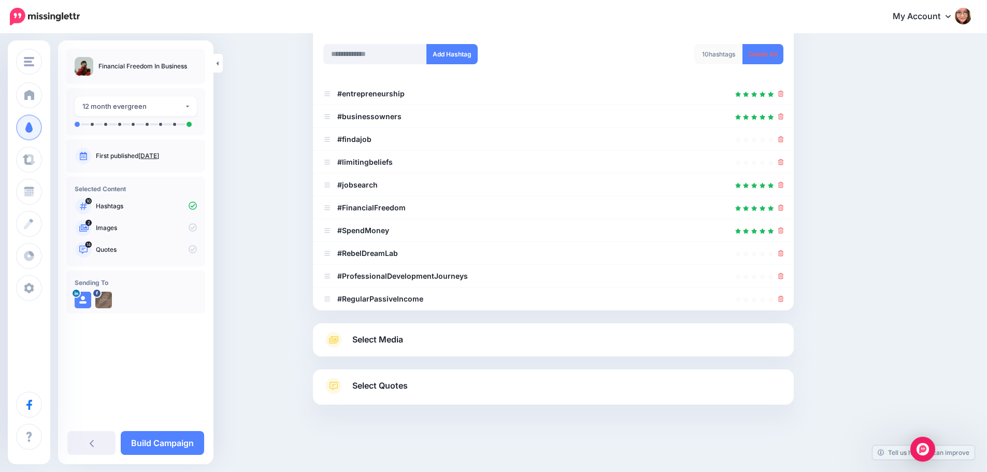
click at [394, 339] on span "Select Media" at bounding box center [377, 340] width 51 height 14
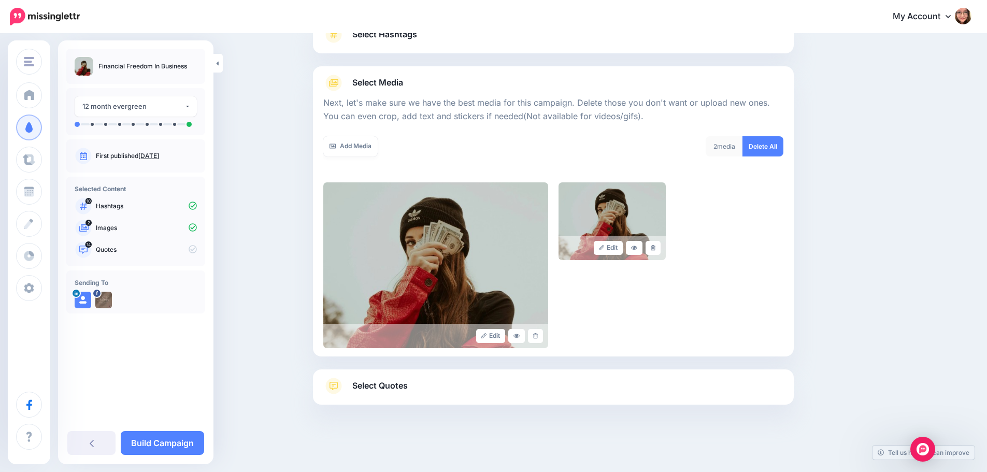
scroll to position [88, 0]
click at [355, 145] on link "Add Media" at bounding box center [350, 146] width 54 height 20
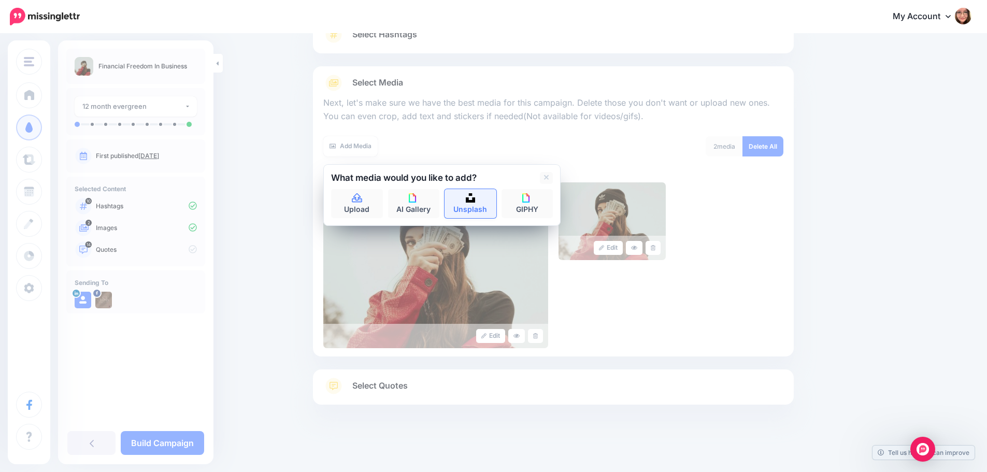
click at [475, 206] on link "Unsplash" at bounding box center [470, 203] width 52 height 29
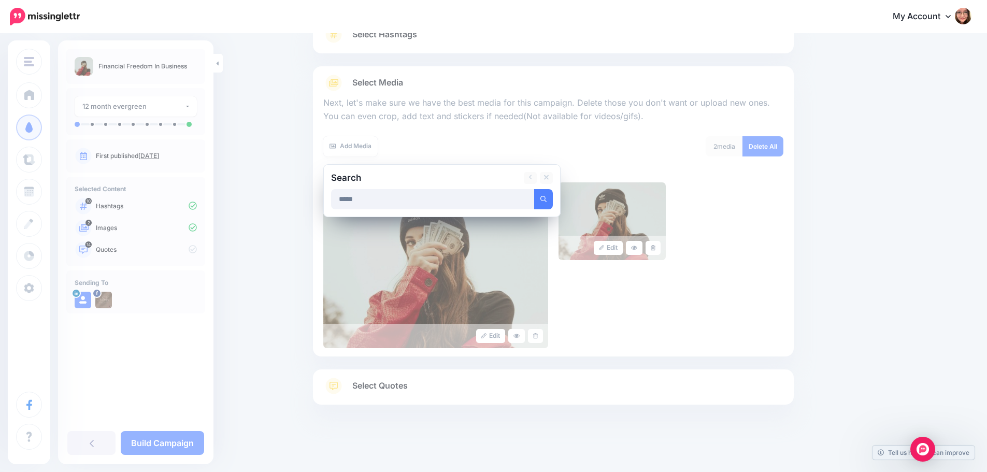
type input "*****"
click at [534, 189] on button "submit" at bounding box center [543, 199] width 19 height 20
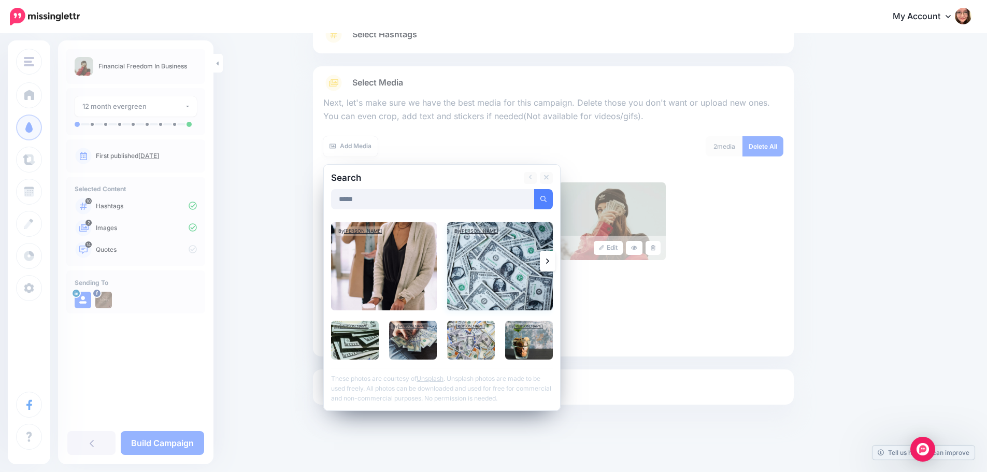
click at [479, 269] on img at bounding box center [500, 266] width 106 height 88
click at [413, 275] on img at bounding box center [384, 266] width 106 height 88
click at [364, 337] on img at bounding box center [355, 340] width 48 height 39
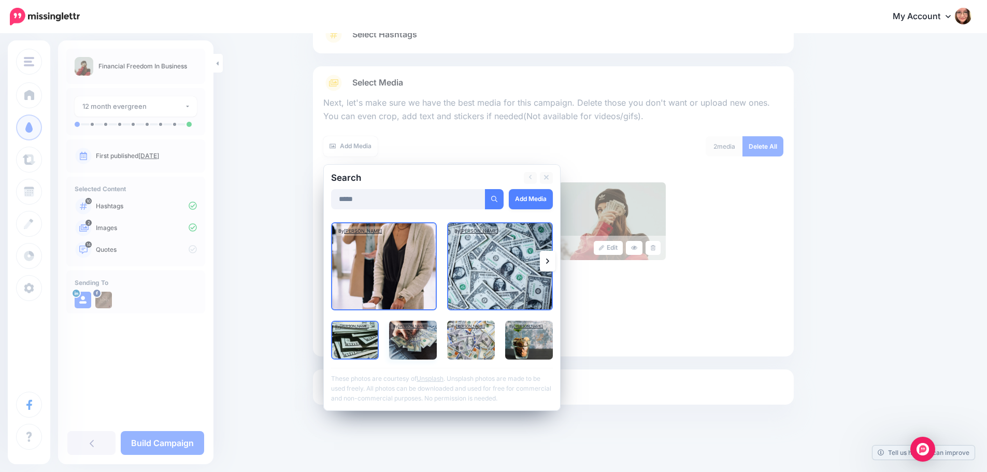
click at [431, 347] on img at bounding box center [413, 340] width 48 height 39
click at [487, 347] on img at bounding box center [471, 340] width 48 height 39
click at [538, 347] on img at bounding box center [529, 340] width 48 height 39
click at [536, 202] on link "Add Media" at bounding box center [531, 199] width 44 height 20
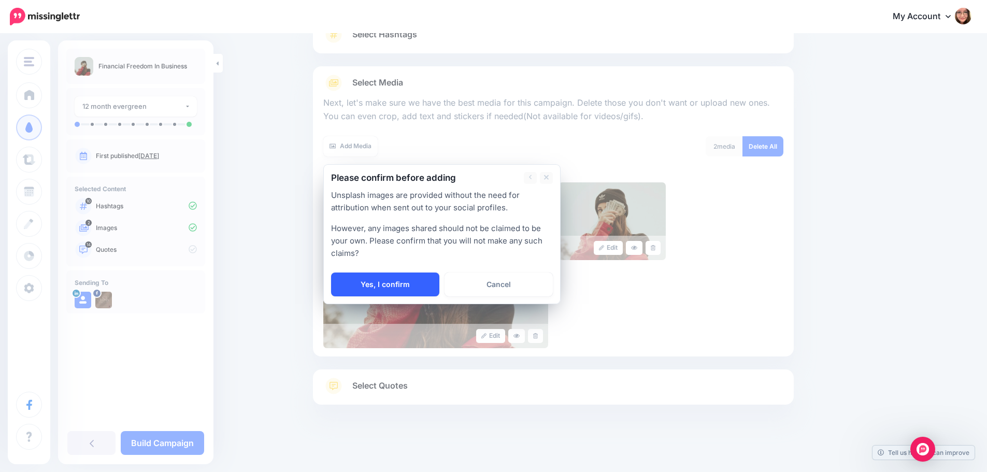
click at [408, 286] on link "Yes, I confirm" at bounding box center [385, 284] width 108 height 24
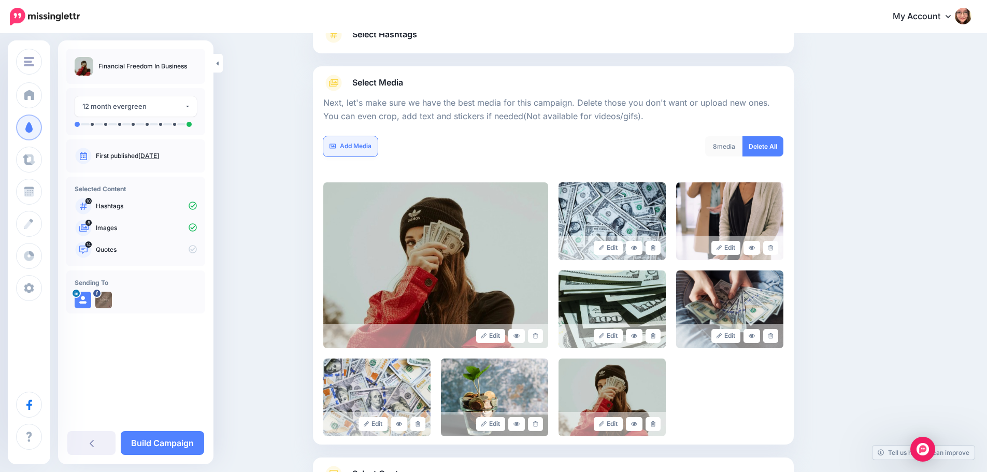
scroll to position [176, 0]
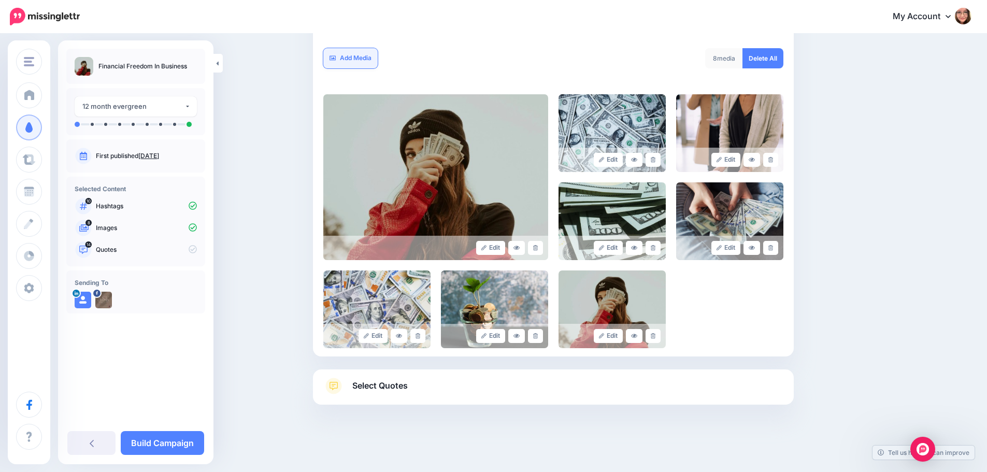
click at [358, 51] on link "Add Media" at bounding box center [350, 58] width 54 height 20
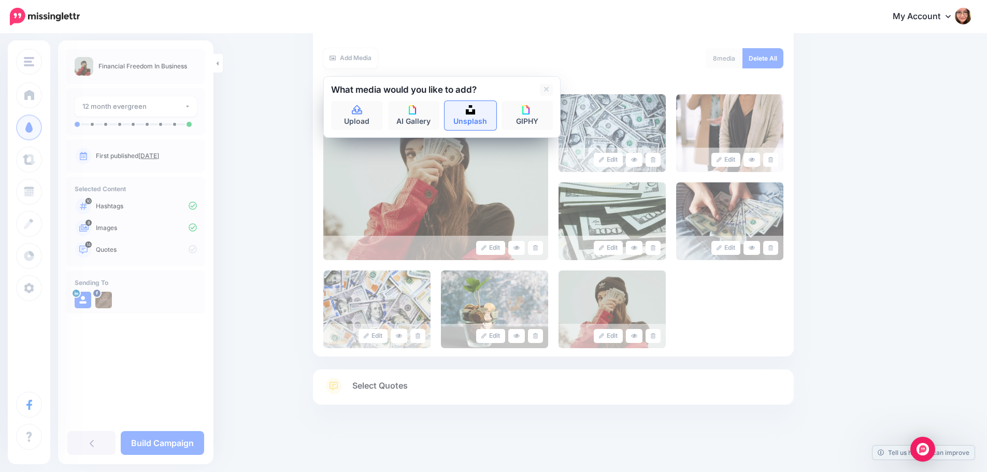
click at [470, 117] on link "Unsplash" at bounding box center [470, 115] width 52 height 29
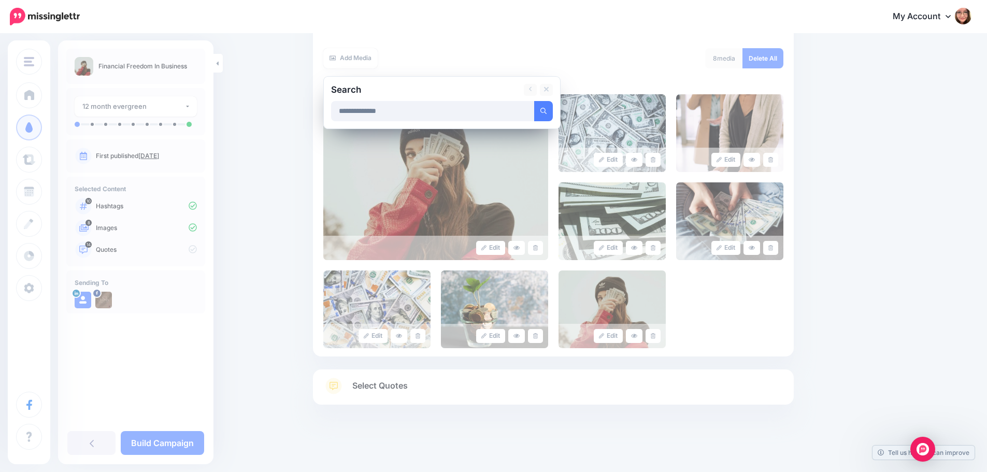
type input "**********"
click at [534, 101] on button "submit" at bounding box center [543, 111] width 19 height 20
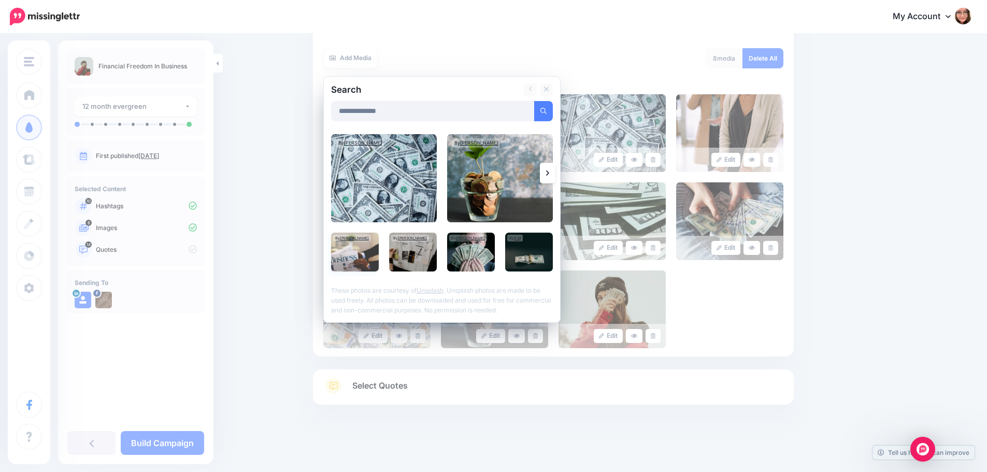
click at [362, 259] on img at bounding box center [355, 252] width 48 height 39
click at [430, 255] on img at bounding box center [413, 252] width 48 height 39
click at [534, 257] on img at bounding box center [529, 252] width 48 height 39
click at [533, 112] on link "Add Media" at bounding box center [531, 111] width 44 height 20
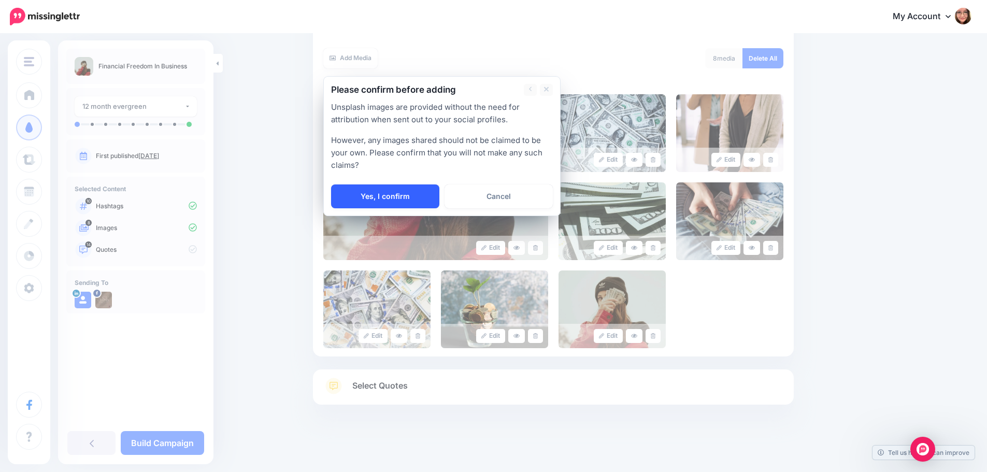
click at [377, 192] on link "Yes, I confirm" at bounding box center [385, 196] width 108 height 24
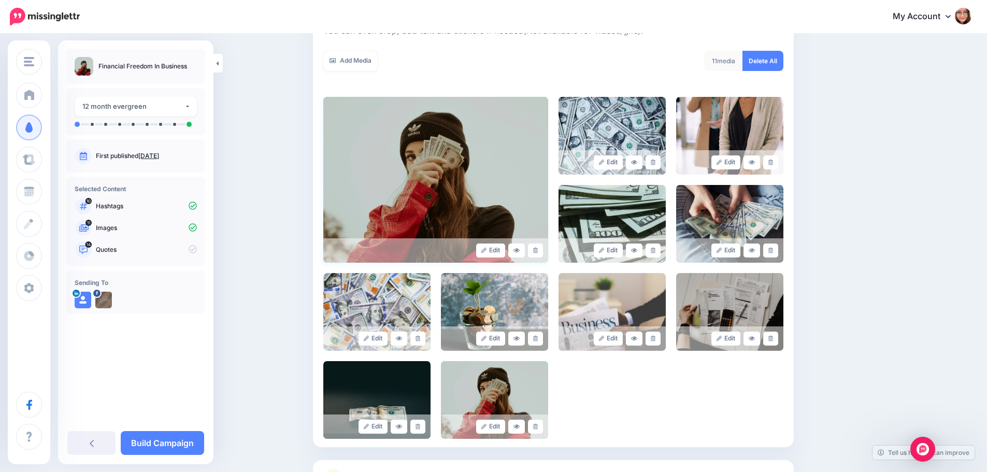
scroll to position [160, 0]
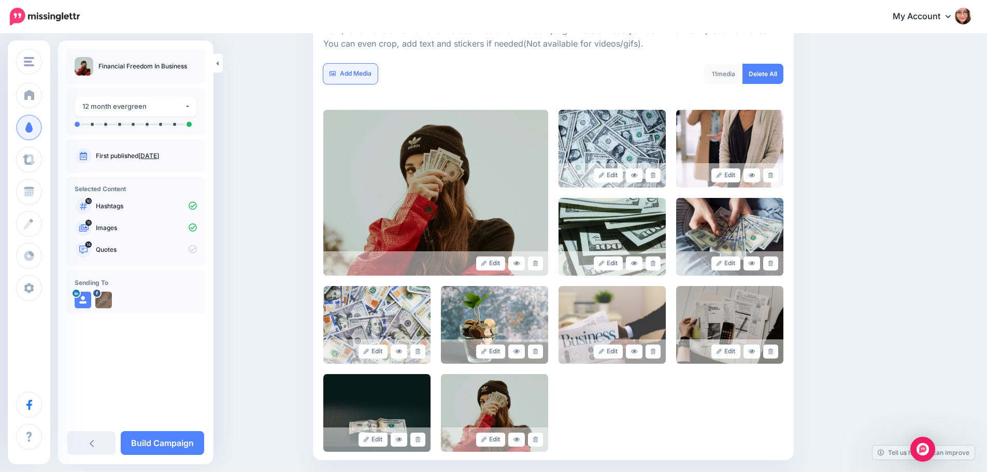
click at [366, 71] on link "Add Media" at bounding box center [350, 74] width 54 height 20
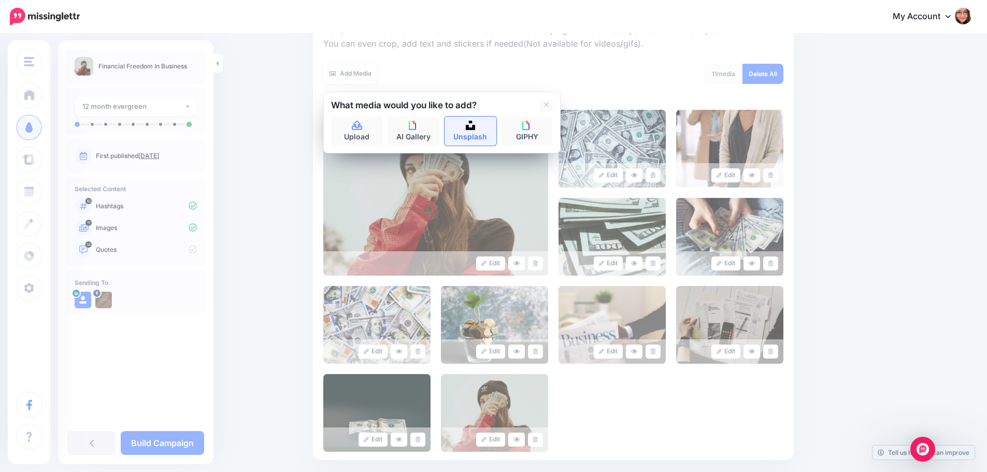
click at [461, 132] on link "Unsplash" at bounding box center [470, 131] width 52 height 29
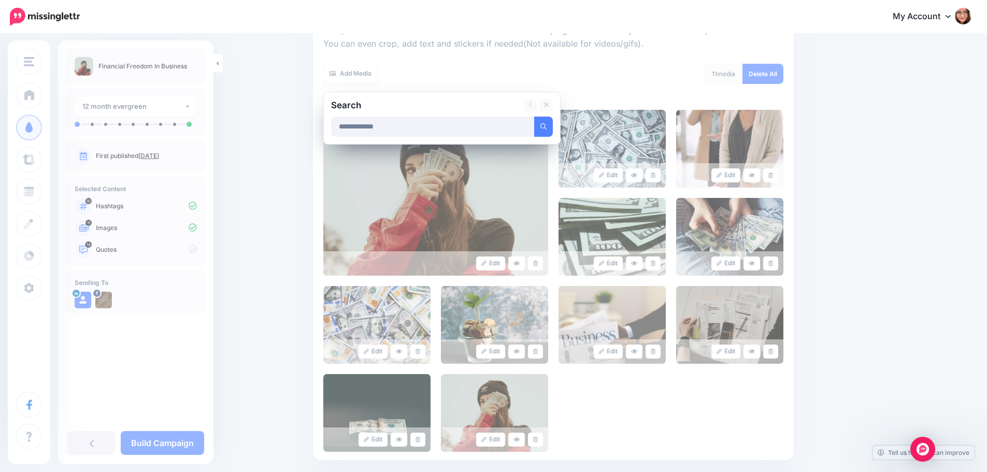
click at [534, 117] on button "submit" at bounding box center [543, 127] width 19 height 20
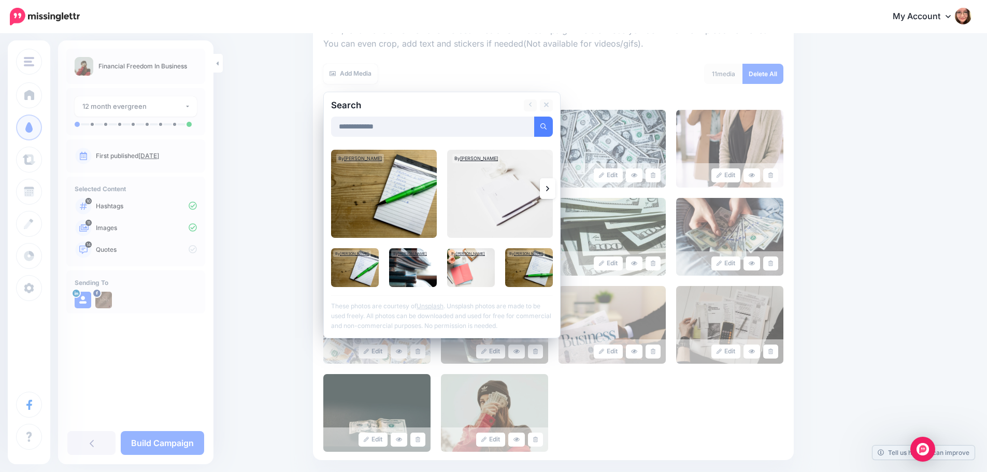
drag, startPoint x: 427, startPoint y: 131, endPoint x: 322, endPoint y: 125, distance: 105.8
click at [322, 125] on div "**********" at bounding box center [553, 227] width 481 height 466
type input "*"
click at [534, 117] on button "submit" at bounding box center [543, 127] width 19 height 20
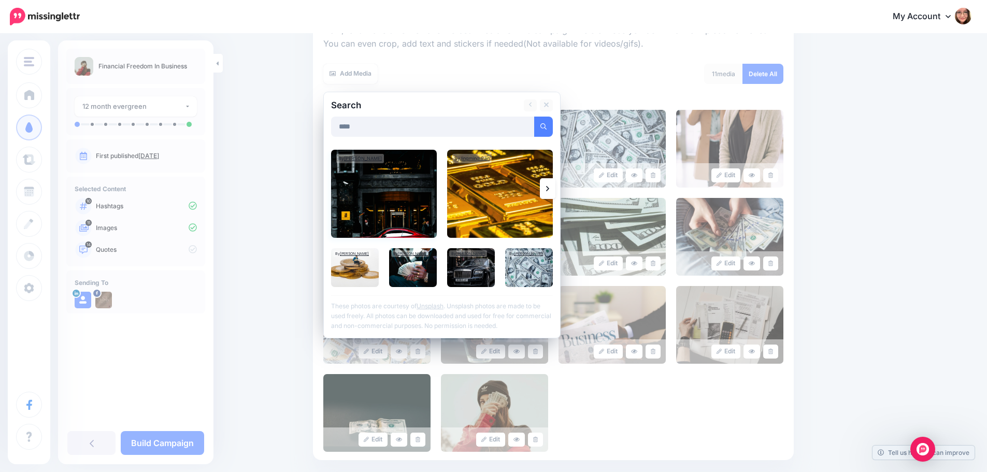
click at [406, 199] on img at bounding box center [384, 194] width 106 height 88
click at [466, 277] on img at bounding box center [471, 267] width 48 height 39
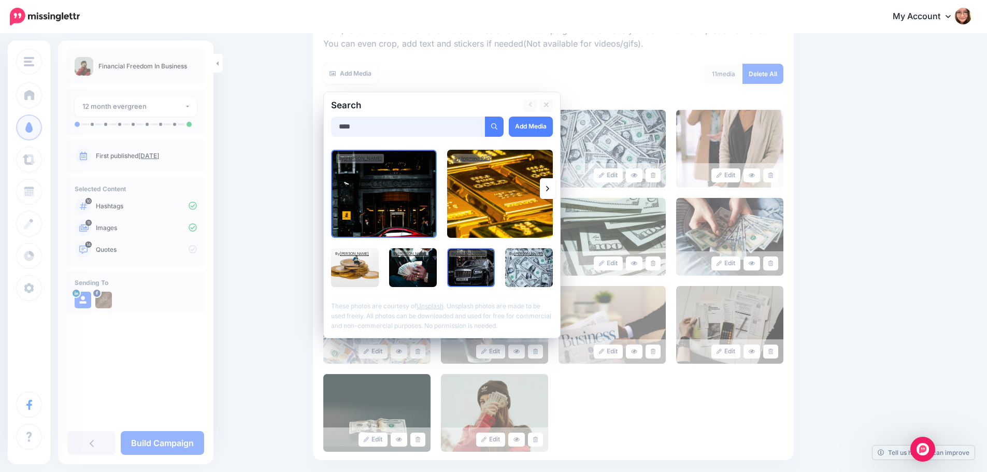
click at [424, 131] on input "****" at bounding box center [408, 127] width 154 height 20
type input "**********"
click at [485, 117] on button "submit" at bounding box center [494, 127] width 19 height 20
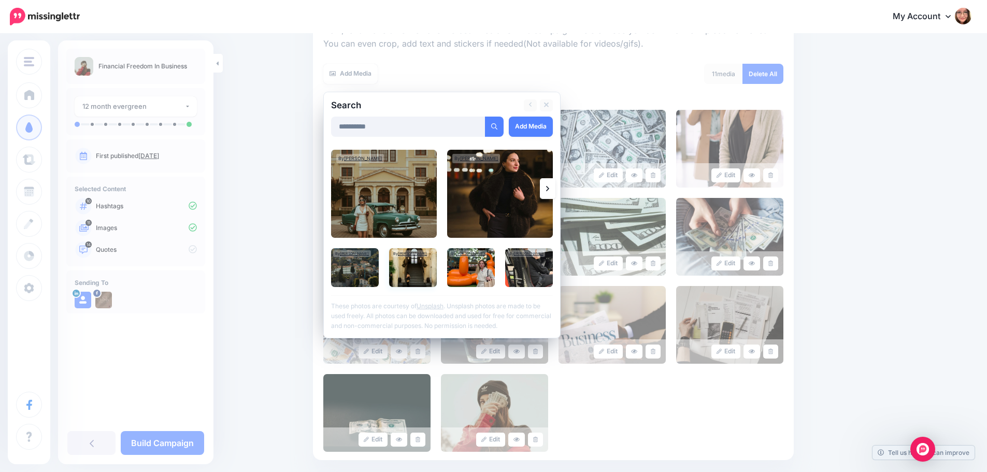
click at [416, 283] on img at bounding box center [413, 267] width 48 height 39
click at [539, 270] on img at bounding box center [529, 267] width 48 height 39
click at [539, 131] on link "Add Media" at bounding box center [531, 127] width 44 height 20
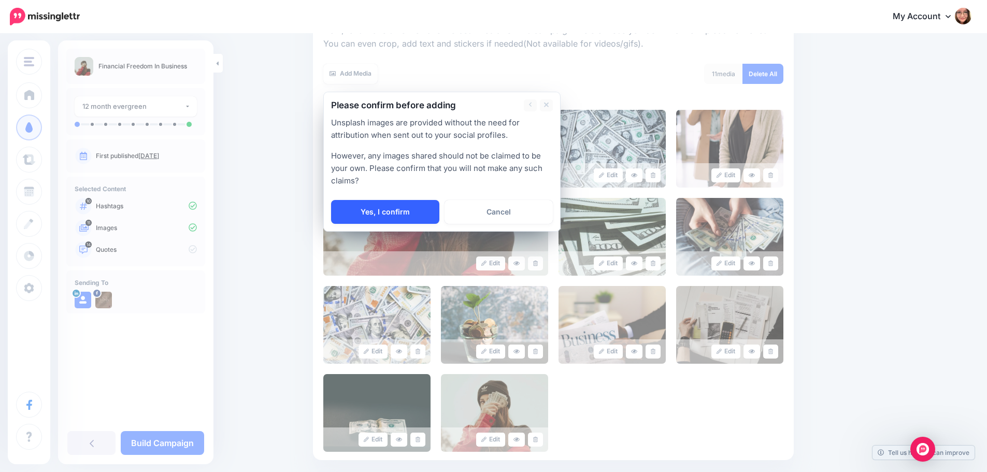
click at [398, 210] on link "Yes, I confirm" at bounding box center [385, 212] width 108 height 24
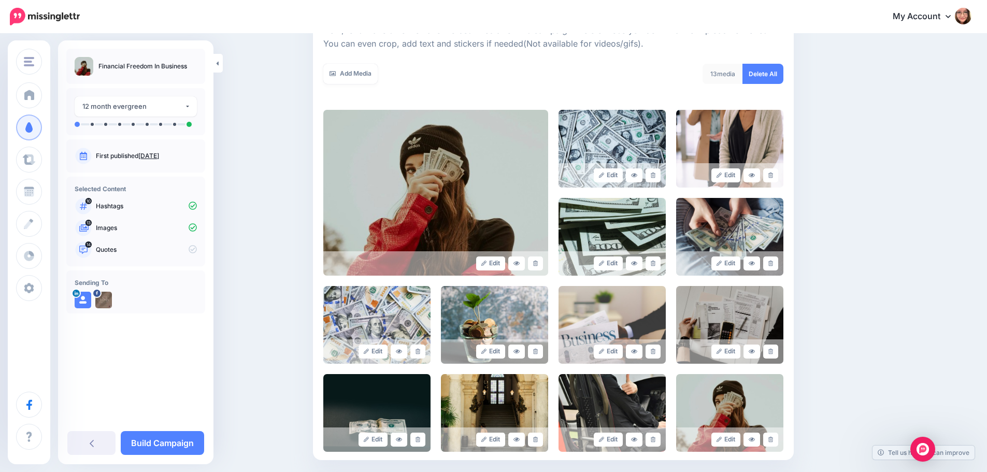
scroll to position [264, 0]
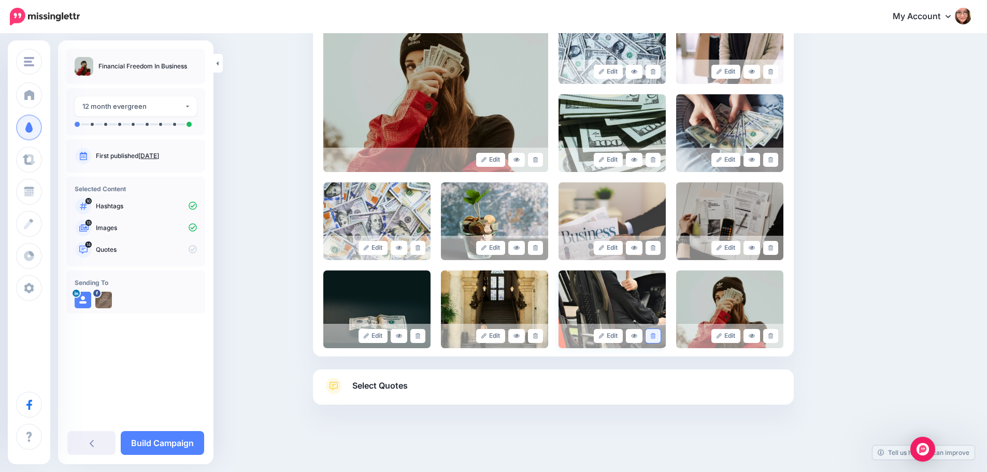
click at [659, 338] on link at bounding box center [652, 336] width 15 height 14
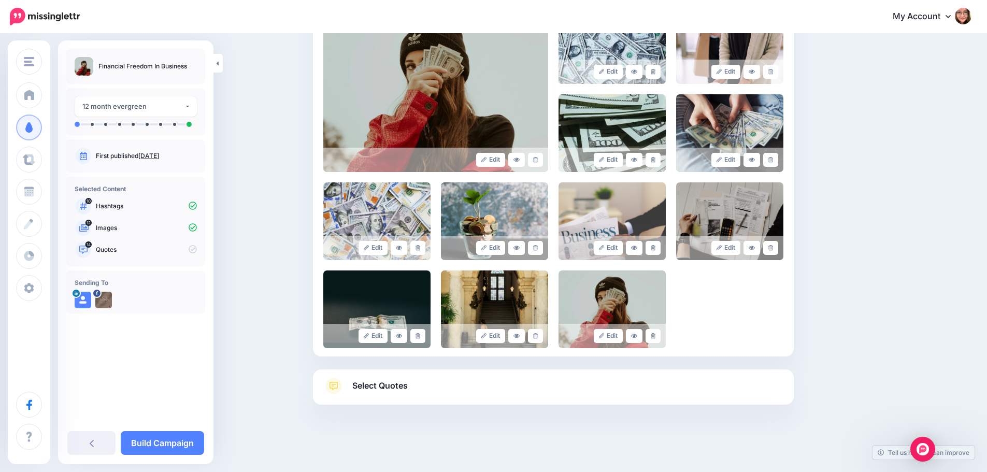
click at [408, 382] on span "Select Quotes" at bounding box center [379, 386] width 55 height 14
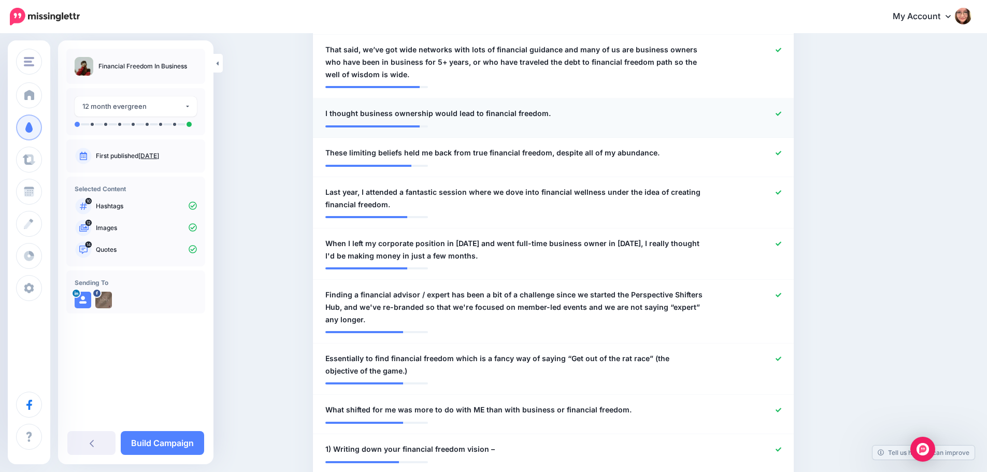
scroll to position [367, 0]
click at [781, 295] on icon at bounding box center [778, 294] width 6 height 4
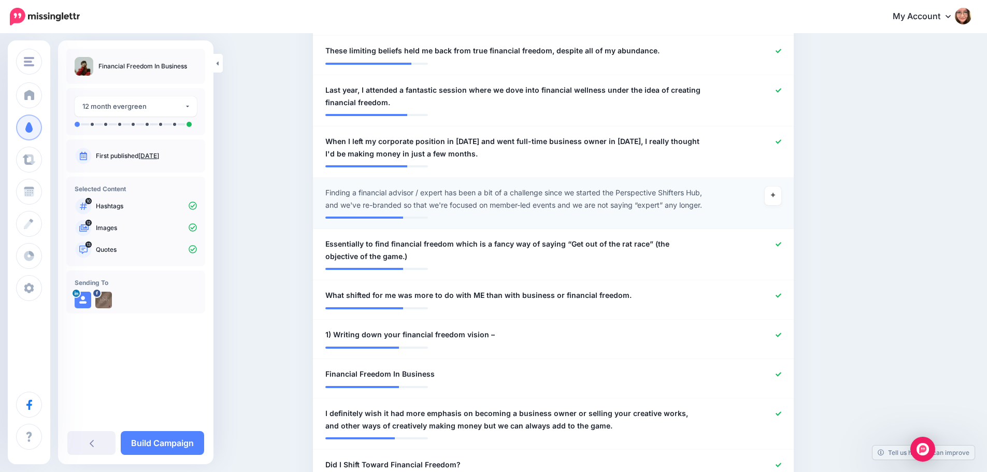
scroll to position [471, 0]
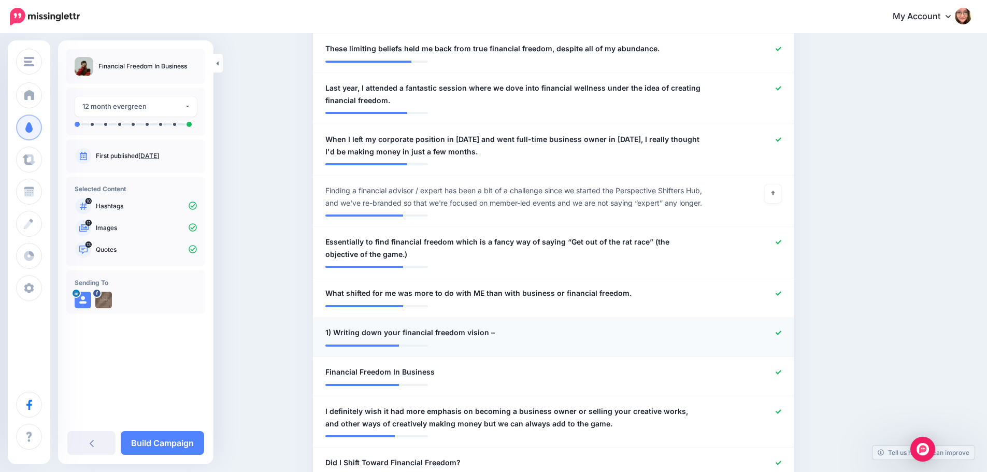
click at [781, 335] on icon at bounding box center [778, 332] width 6 height 4
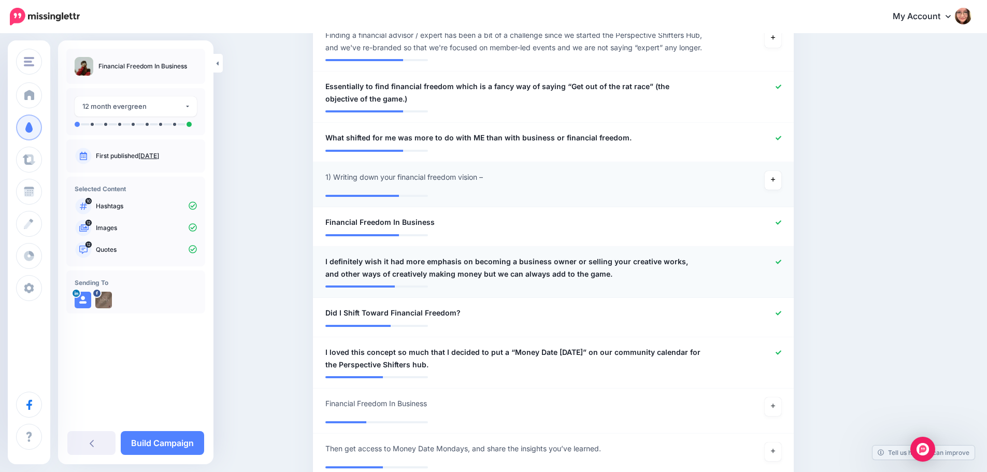
scroll to position [678, 0]
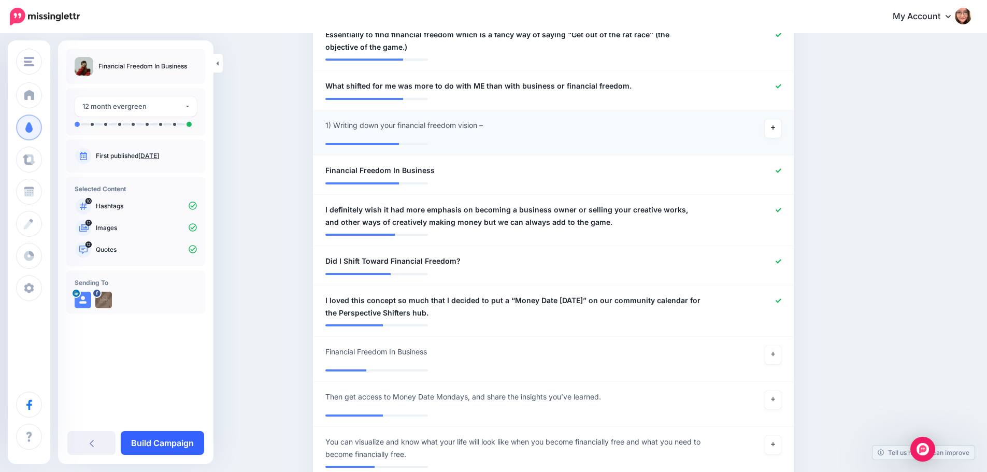
click at [190, 446] on link "Build Campaign" at bounding box center [162, 443] width 83 height 24
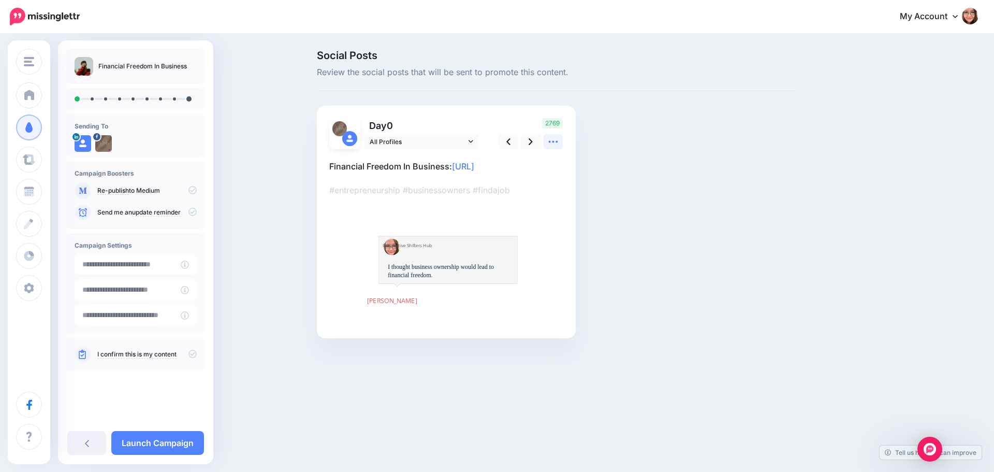
click at [552, 139] on icon at bounding box center [553, 141] width 11 height 11
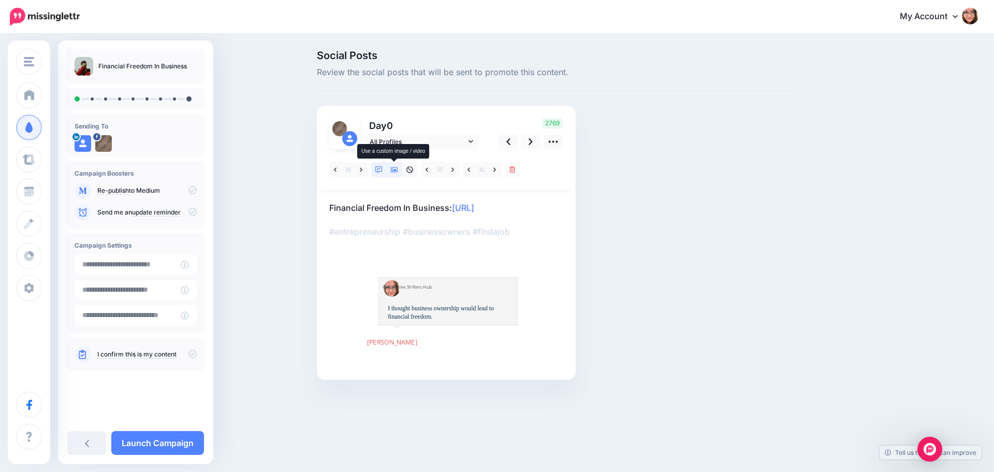
click at [393, 172] on icon at bounding box center [394, 169] width 7 height 5
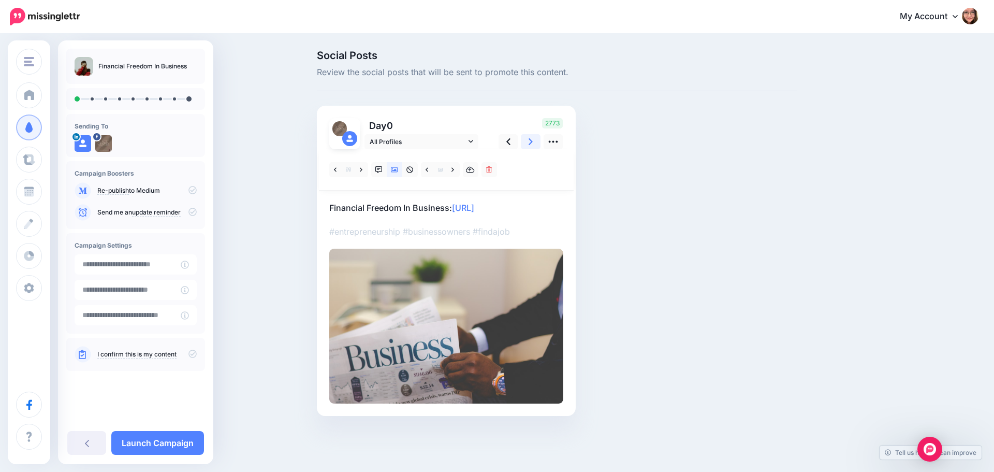
click at [533, 141] on icon at bounding box center [531, 141] width 4 height 11
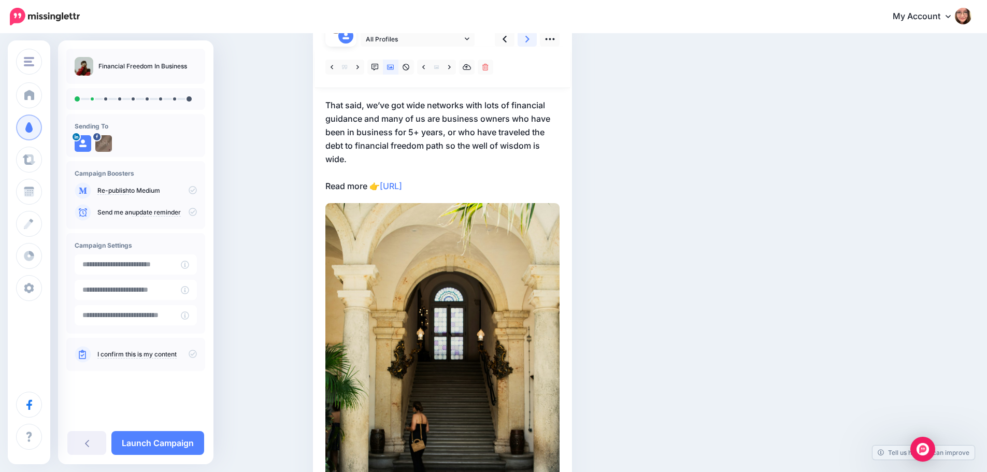
scroll to position [104, 0]
click at [450, 70] on link at bounding box center [449, 66] width 13 height 15
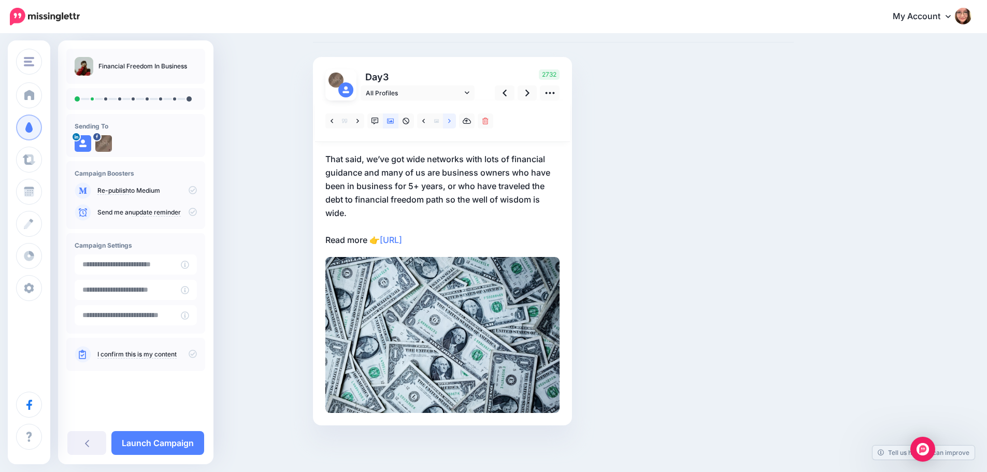
scroll to position [49, 0]
click at [529, 96] on icon at bounding box center [527, 93] width 4 height 11
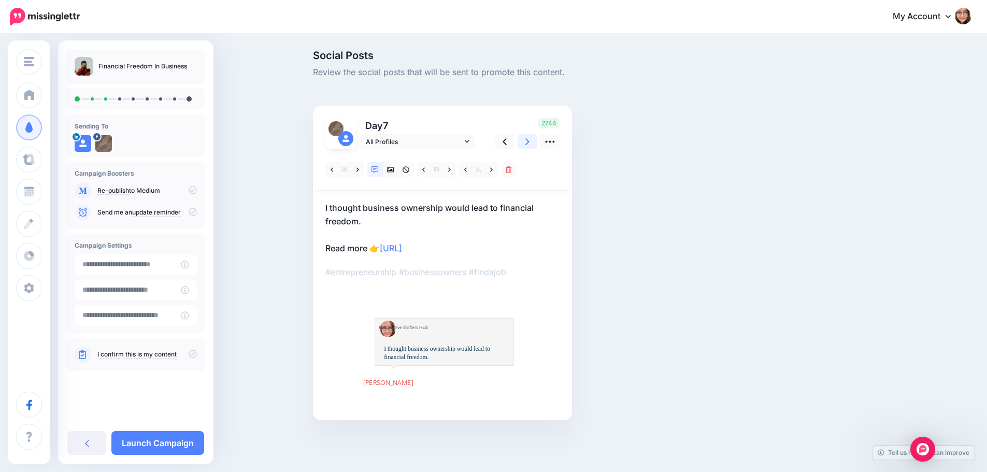
scroll to position [0, 0]
click at [390, 169] on link at bounding box center [395, 169] width 16 height 15
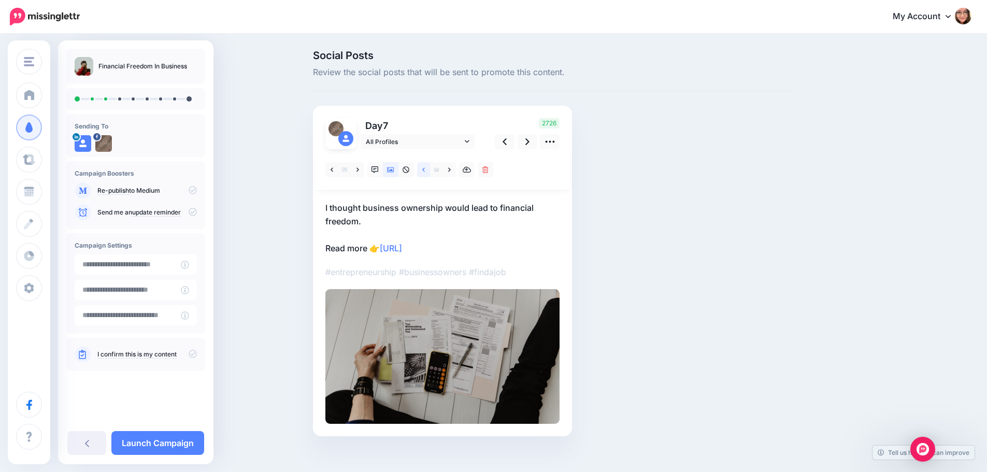
click at [430, 173] on link at bounding box center [423, 169] width 13 height 15
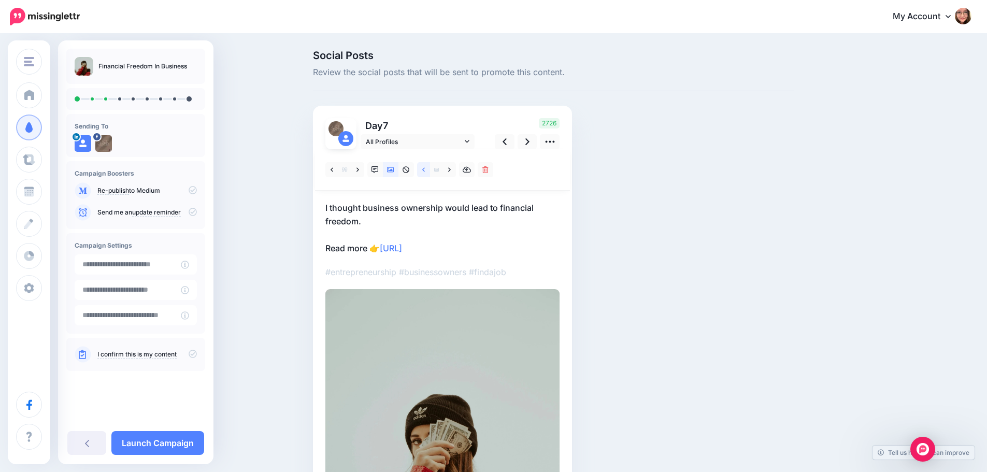
click at [430, 173] on link at bounding box center [423, 169] width 13 height 15
click at [430, 171] on link at bounding box center [423, 169] width 13 height 15
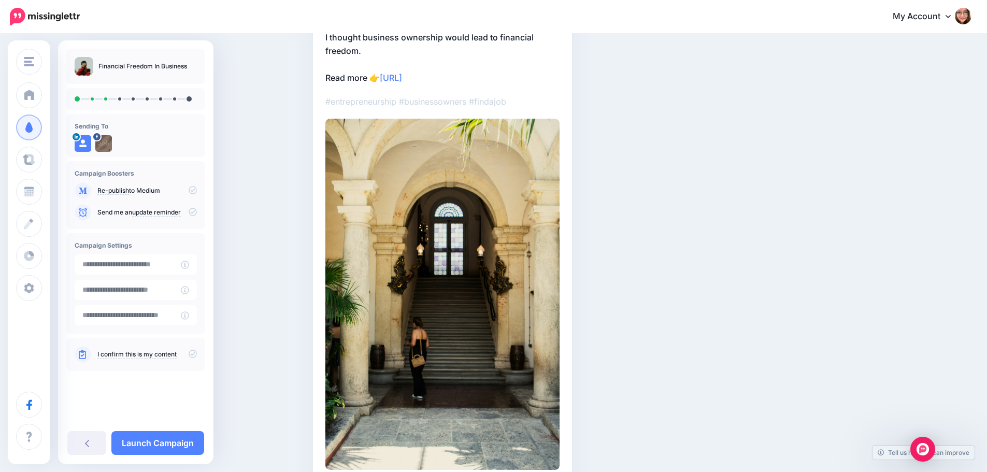
scroll to position [20, 0]
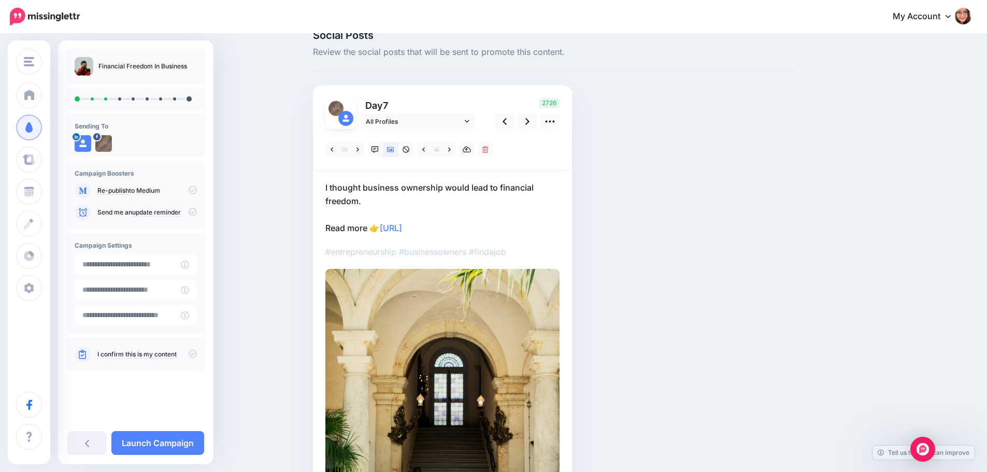
click at [526, 109] on div "2726" at bounding box center [525, 113] width 83 height 31
click at [527, 114] on link at bounding box center [527, 121] width 20 height 15
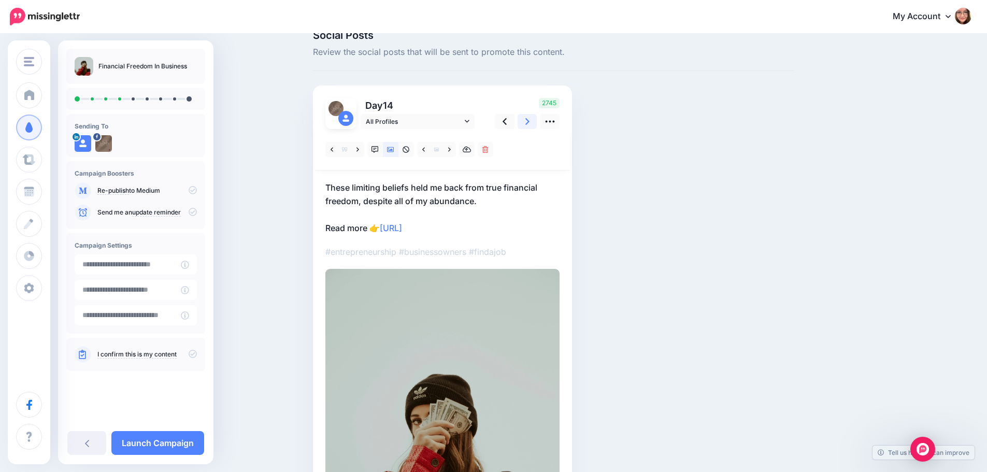
click at [535, 121] on link at bounding box center [527, 121] width 20 height 15
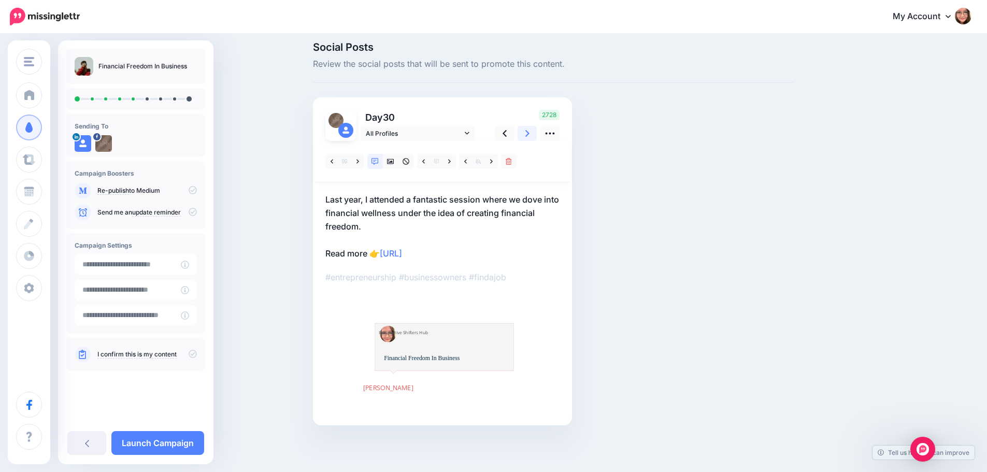
scroll to position [8, 0]
click at [391, 162] on icon at bounding box center [390, 161] width 7 height 7
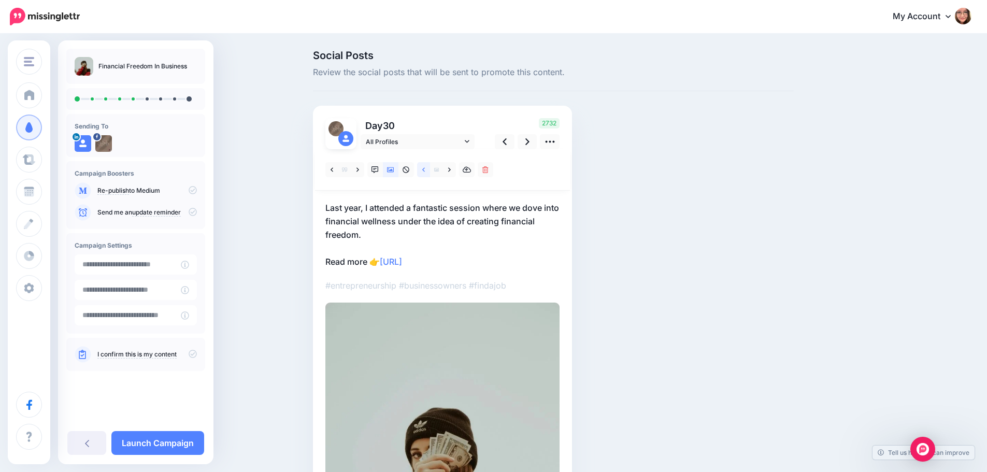
click at [430, 166] on link at bounding box center [423, 169] width 13 height 15
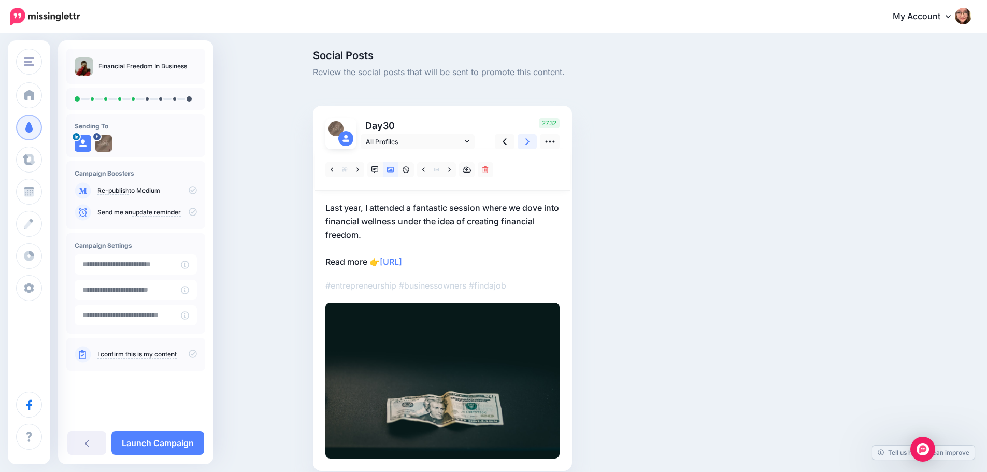
click at [534, 139] on link at bounding box center [527, 141] width 20 height 15
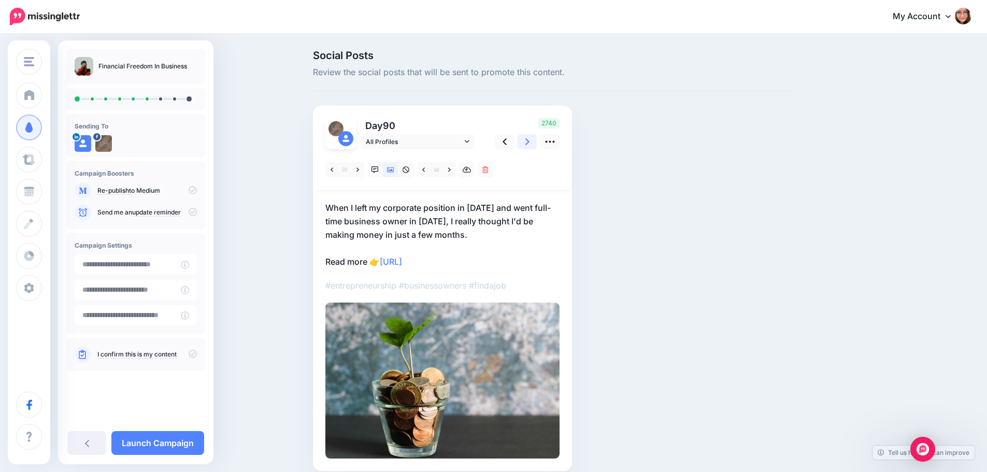
click at [535, 144] on link at bounding box center [527, 141] width 20 height 15
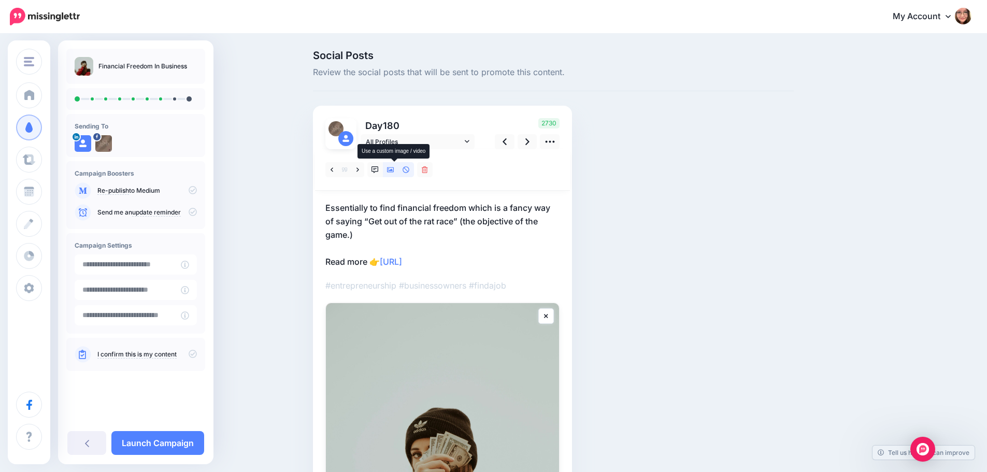
click at [394, 171] on icon at bounding box center [390, 169] width 7 height 5
click at [450, 174] on link at bounding box center [449, 169] width 13 height 15
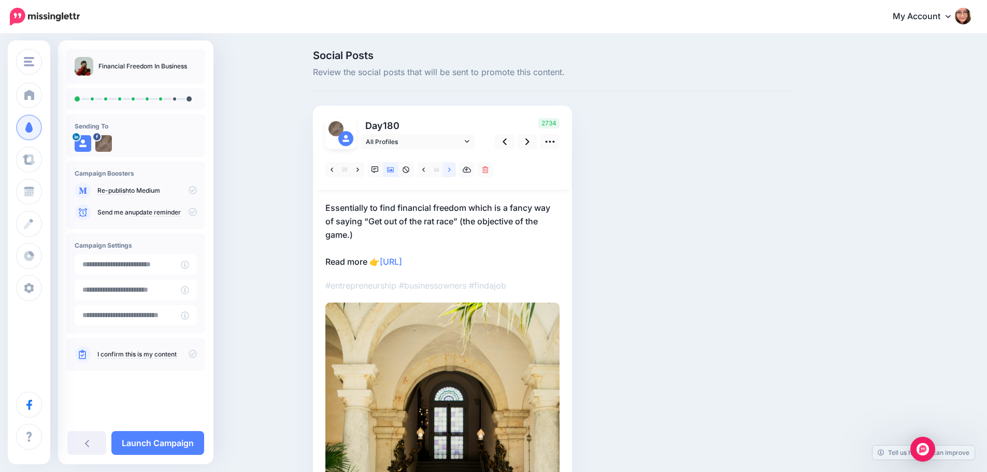
click at [450, 174] on link at bounding box center [449, 169] width 13 height 15
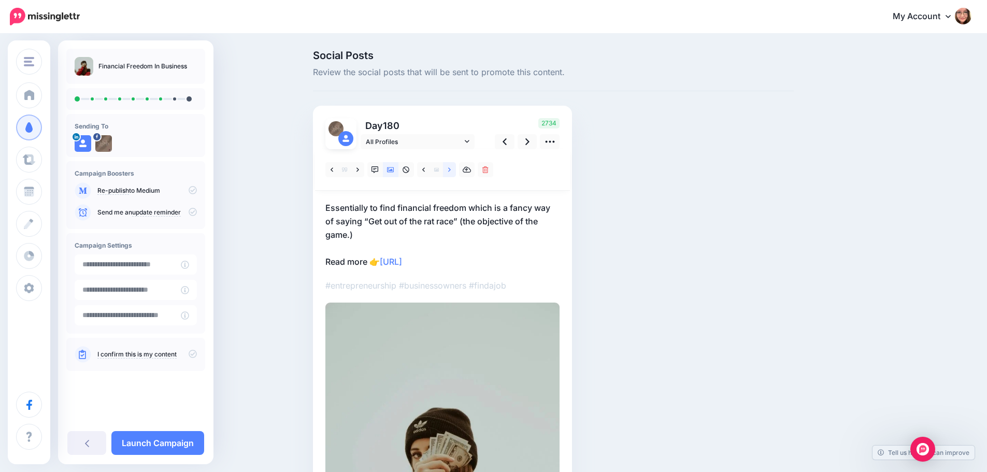
click at [450, 174] on link at bounding box center [449, 169] width 13 height 15
click at [449, 168] on link at bounding box center [449, 169] width 13 height 15
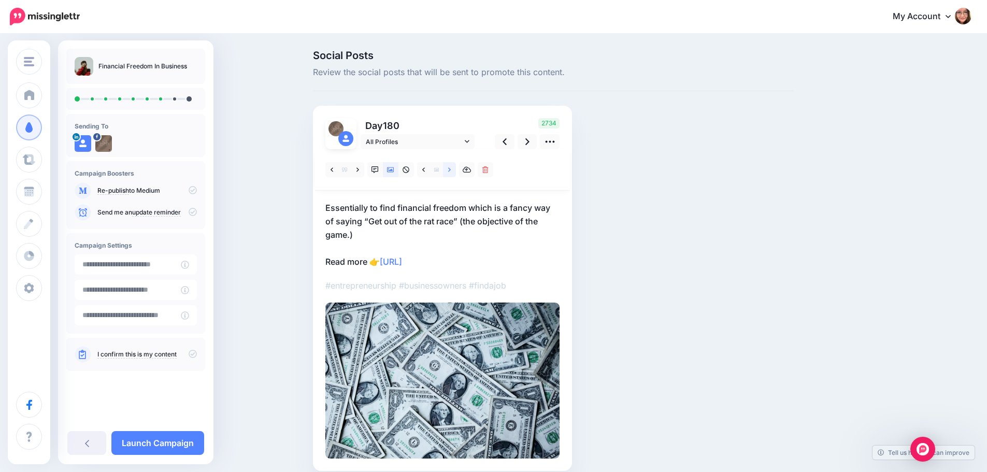
click at [451, 168] on icon at bounding box center [449, 169] width 3 height 7
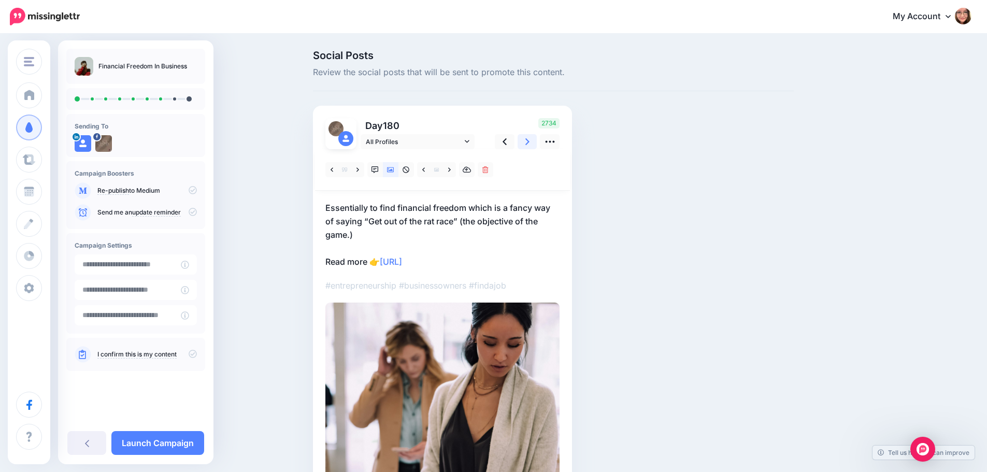
click at [537, 138] on link at bounding box center [527, 141] width 20 height 15
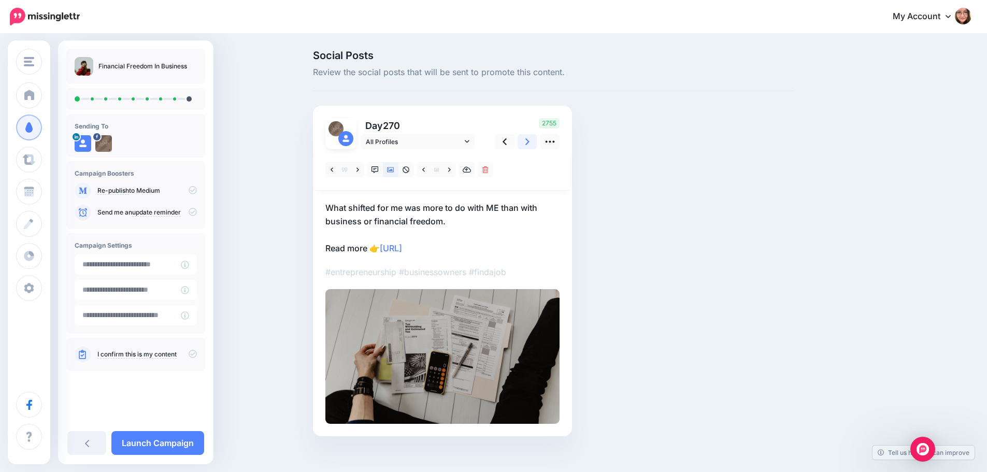
click at [529, 143] on icon at bounding box center [527, 141] width 4 height 11
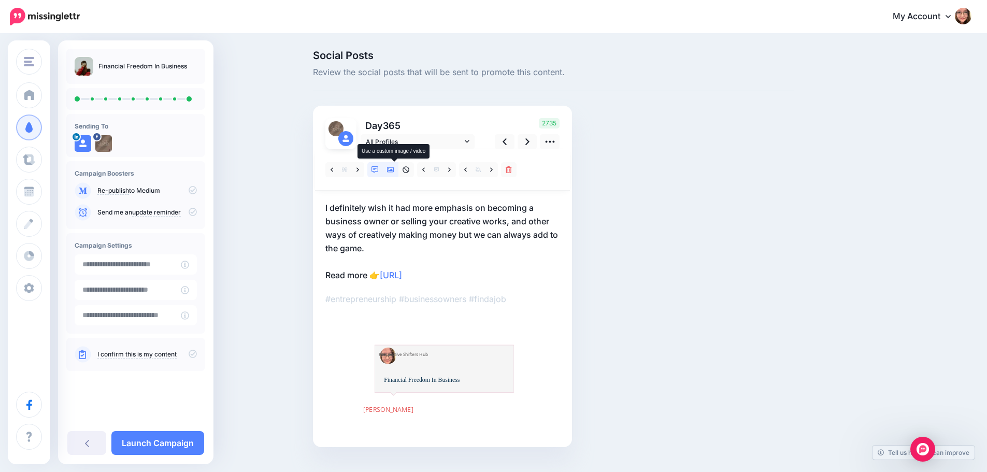
click at [395, 165] on link at bounding box center [391, 169] width 16 height 15
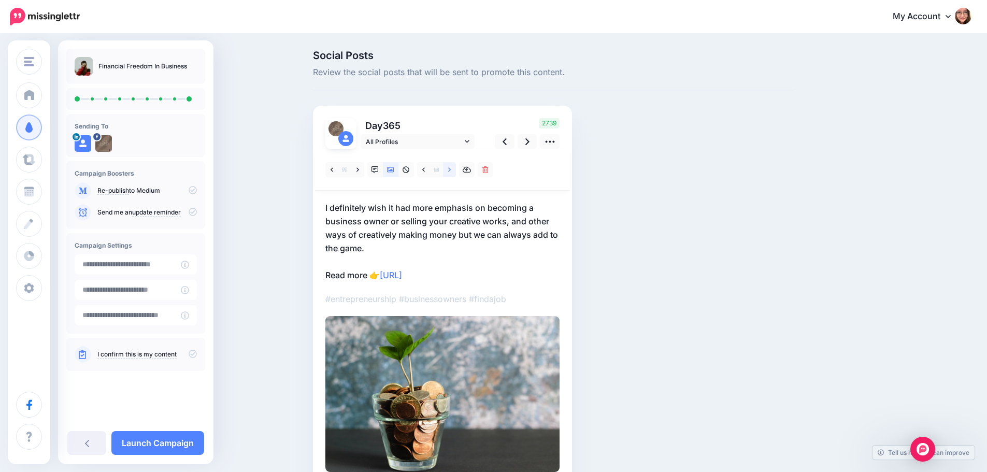
click at [451, 167] on icon at bounding box center [449, 169] width 3 height 7
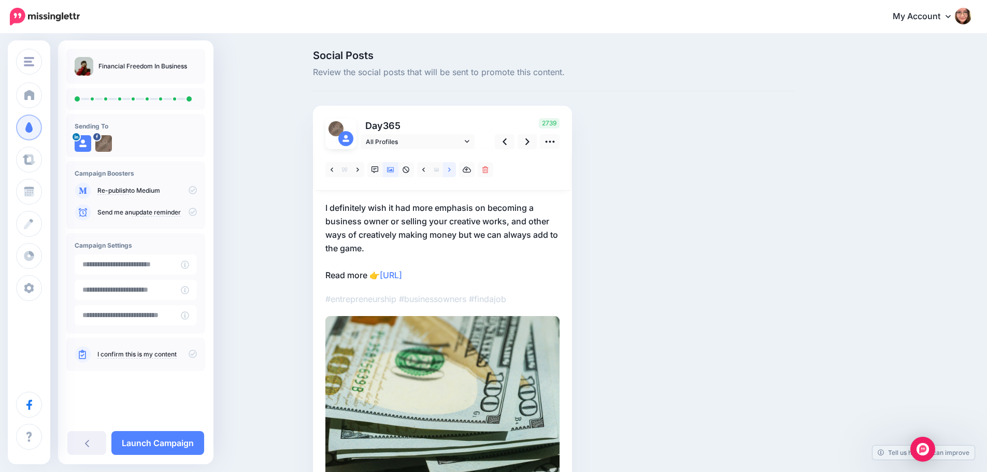
click at [451, 170] on link at bounding box center [449, 169] width 13 height 15
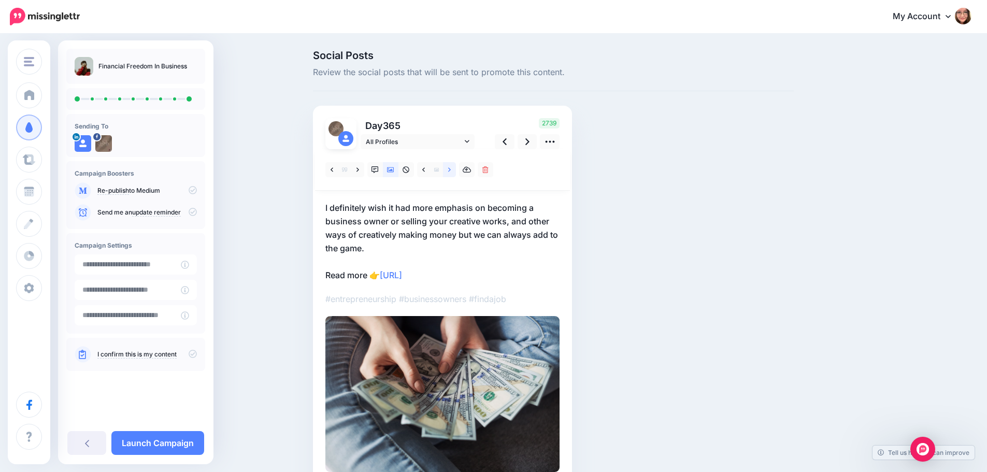
scroll to position [59, 0]
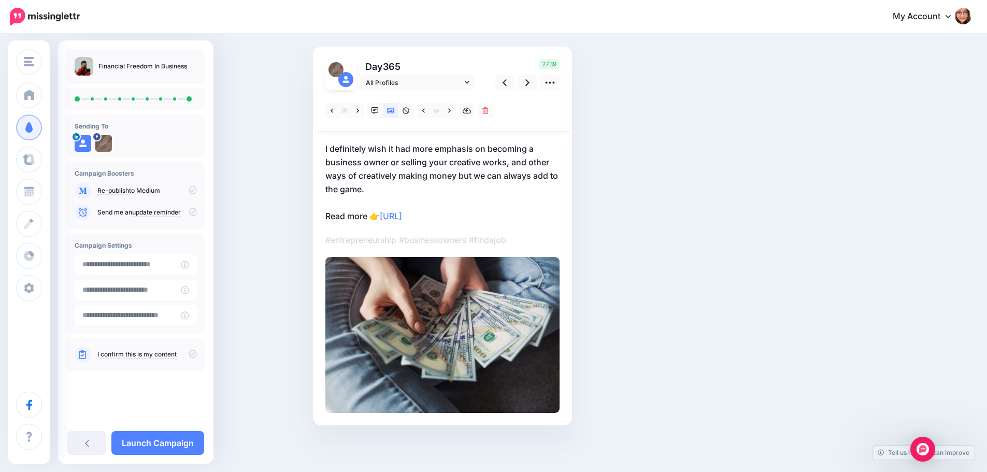
click at [192, 352] on icon at bounding box center [193, 354] width 8 height 8
type input "**********"
click at [170, 267] on input "**********" at bounding box center [128, 264] width 106 height 20
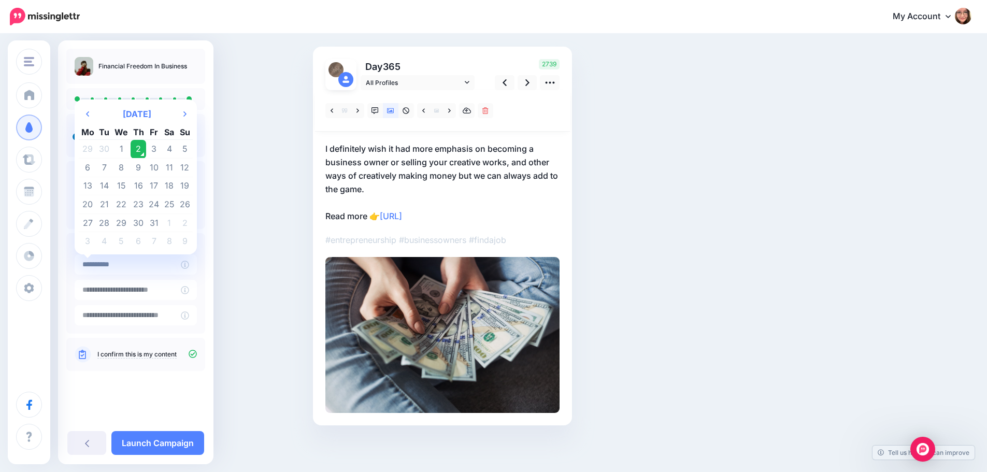
click at [250, 185] on div "Social Posts Review the social posts that will be sent to promote this content.…" at bounding box center [493, 224] width 987 height 496
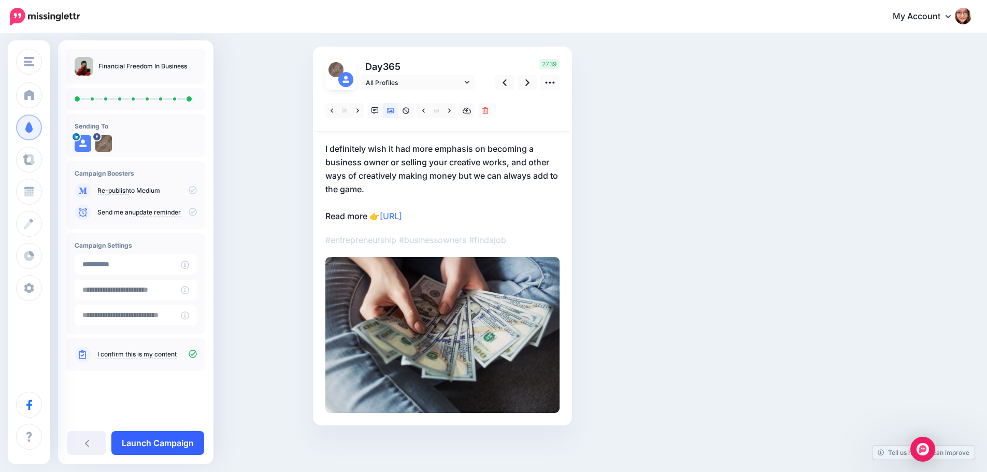
click at [174, 445] on link "Launch Campaign" at bounding box center [157, 443] width 93 height 24
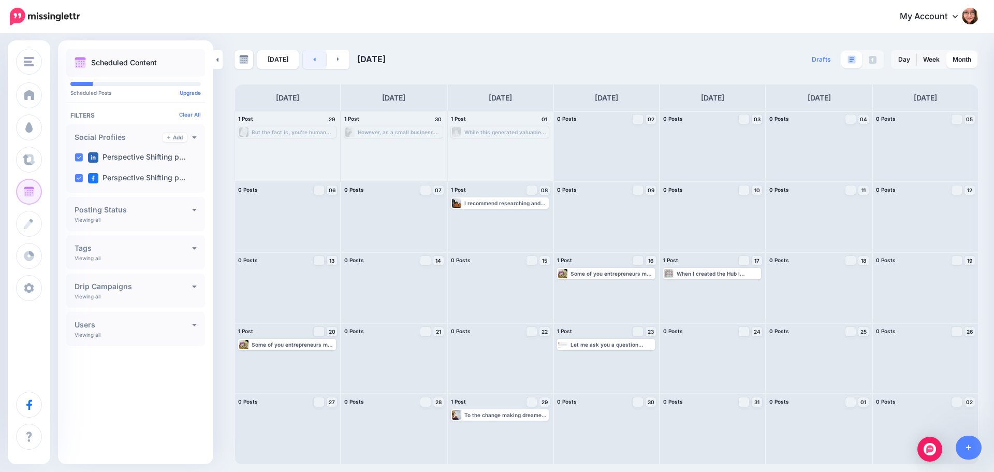
click at [314, 60] on icon at bounding box center [315, 59] width 2 height 4
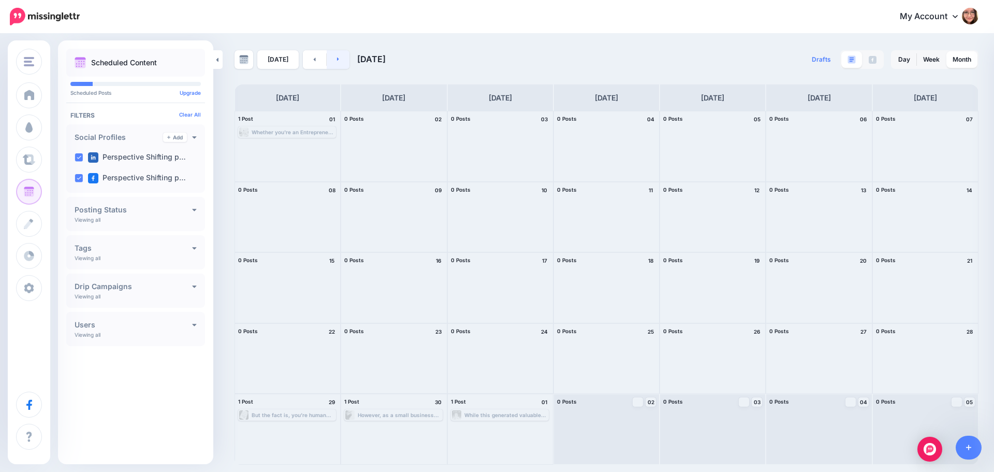
click at [333, 60] on link at bounding box center [338, 59] width 23 height 19
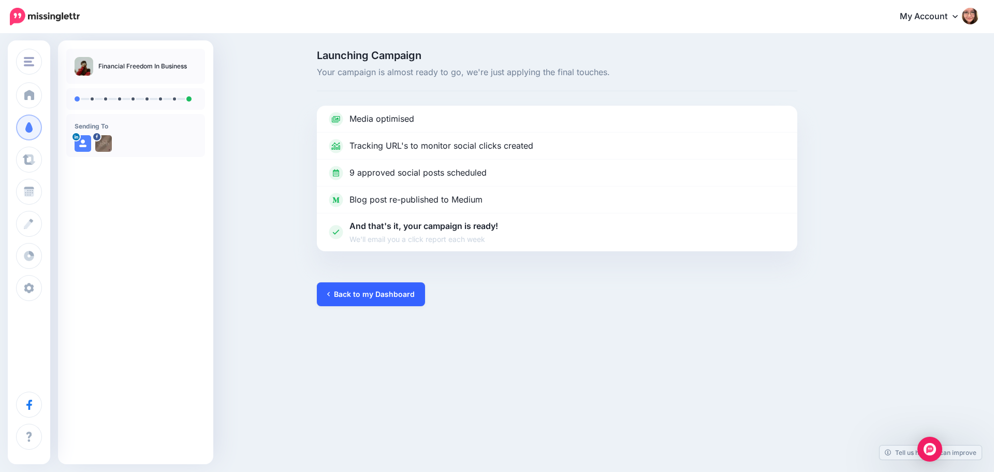
click at [331, 292] on link "Back to my Dashboard" at bounding box center [371, 294] width 108 height 24
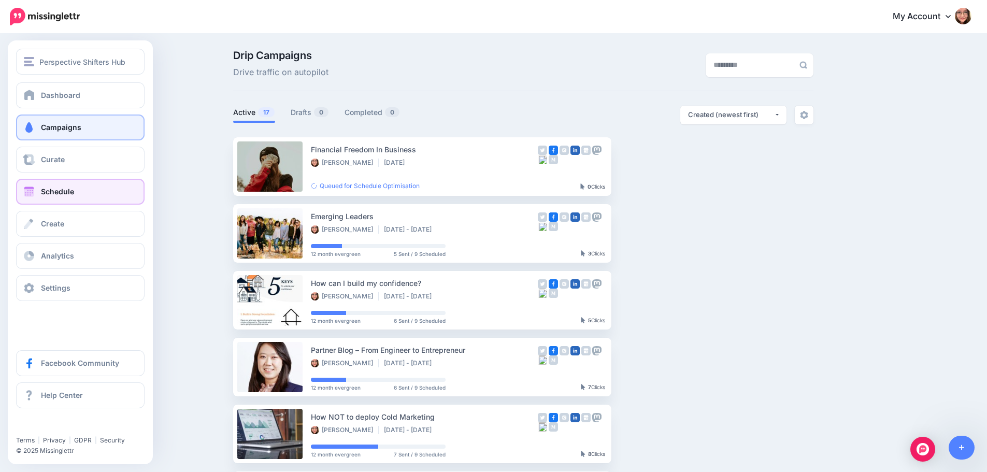
click at [40, 187] on link "Schedule" at bounding box center [80, 192] width 128 height 26
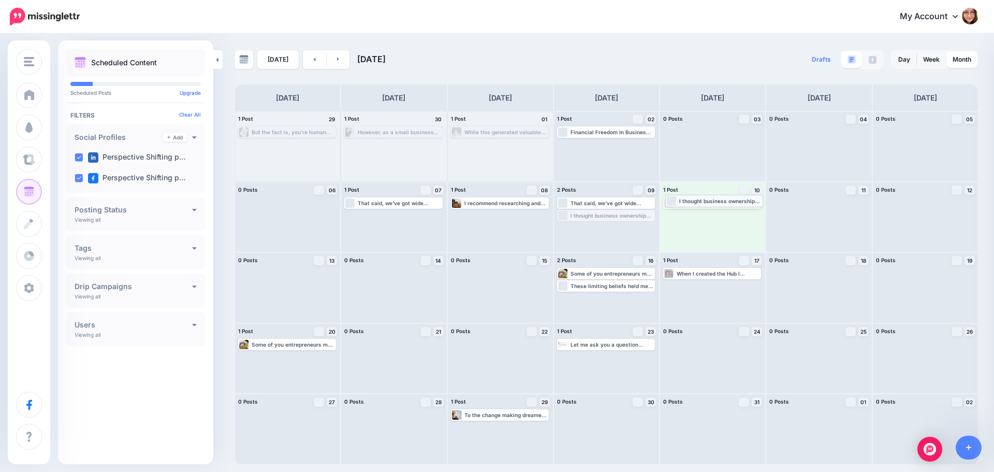
drag, startPoint x: 634, startPoint y: 218, endPoint x: 743, endPoint y: 203, distance: 109.3
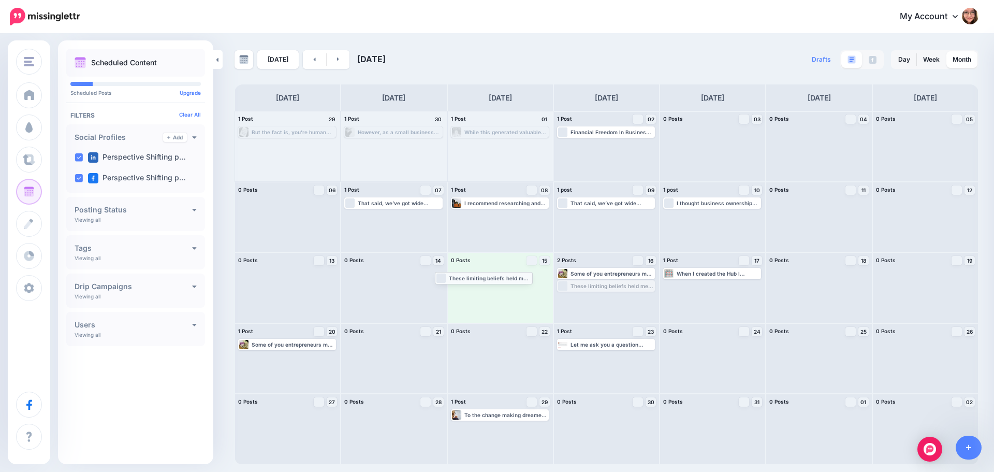
drag, startPoint x: 636, startPoint y: 286, endPoint x: 513, endPoint y: 278, distance: 122.5
click at [339, 60] on link at bounding box center [338, 59] width 23 height 19
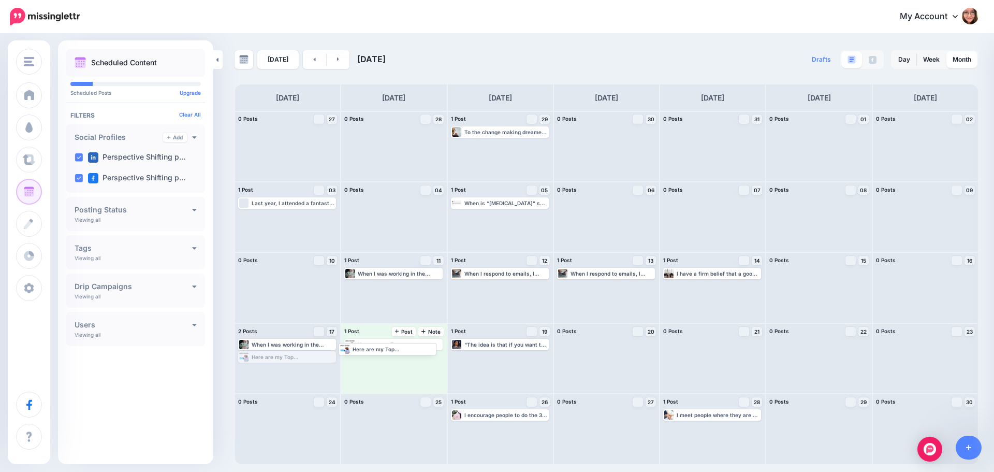
drag, startPoint x: 289, startPoint y: 354, endPoint x: 390, endPoint y: 345, distance: 100.9
click at [338, 59] on link at bounding box center [338, 59] width 23 height 19
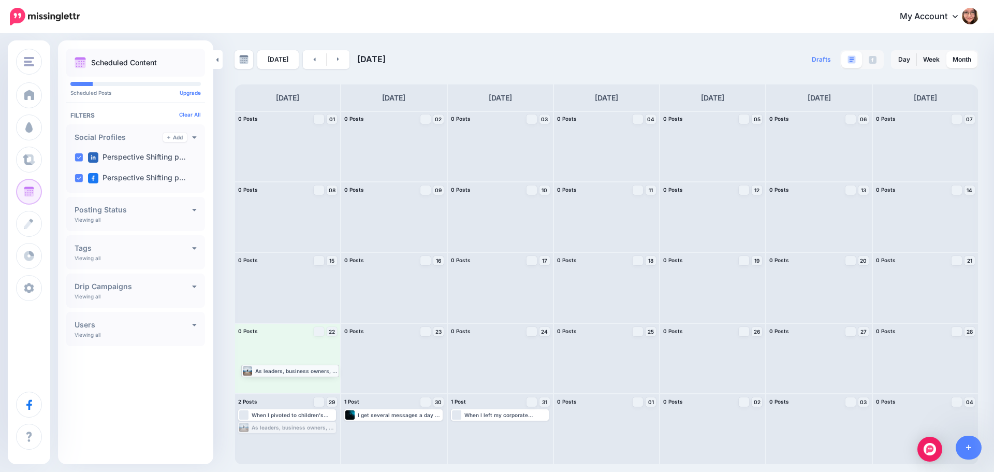
drag, startPoint x: 279, startPoint y: 430, endPoint x: 286, endPoint y: 359, distance: 71.3
click at [338, 59] on link at bounding box center [338, 59] width 23 height 19
click at [314, 62] on link at bounding box center [314, 59] width 23 height 19
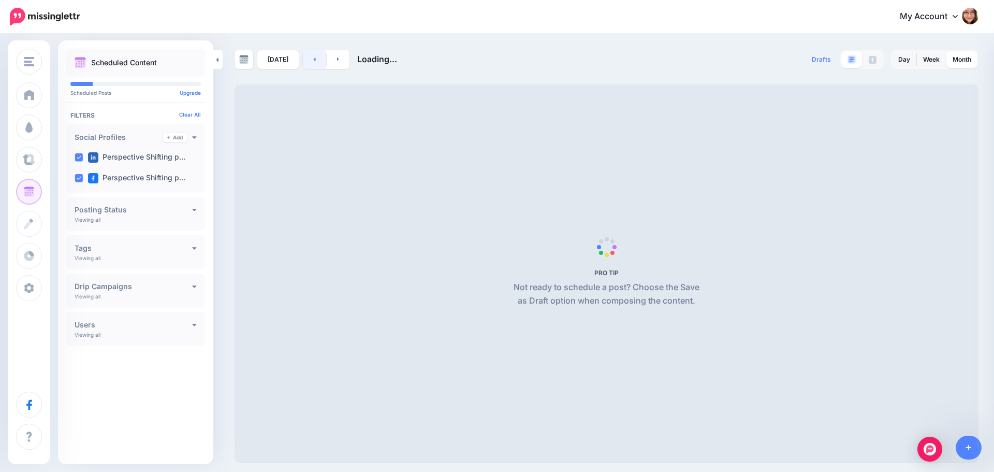
click at [314, 62] on link at bounding box center [314, 59] width 23 height 19
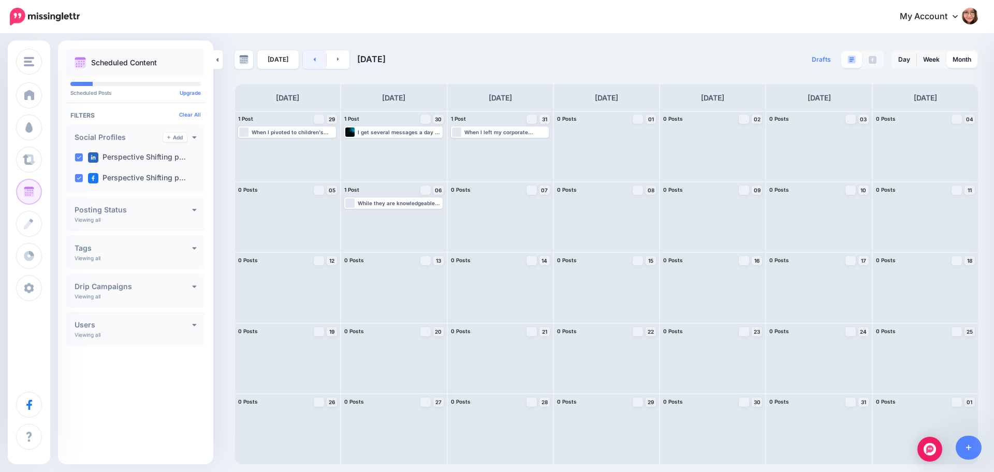
click at [314, 62] on link at bounding box center [314, 59] width 23 height 19
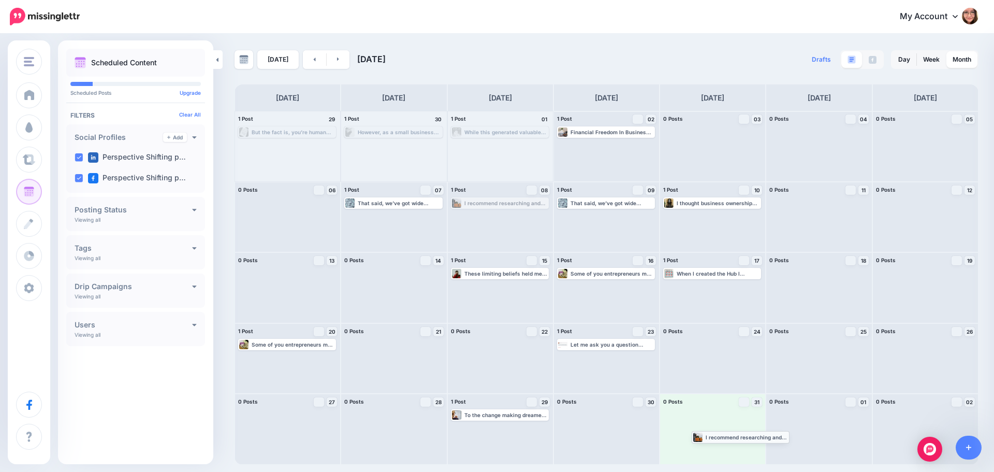
drag, startPoint x: 490, startPoint y: 207, endPoint x: 731, endPoint y: 441, distance: 335.5
click at [337, 58] on icon at bounding box center [338, 59] width 3 height 6
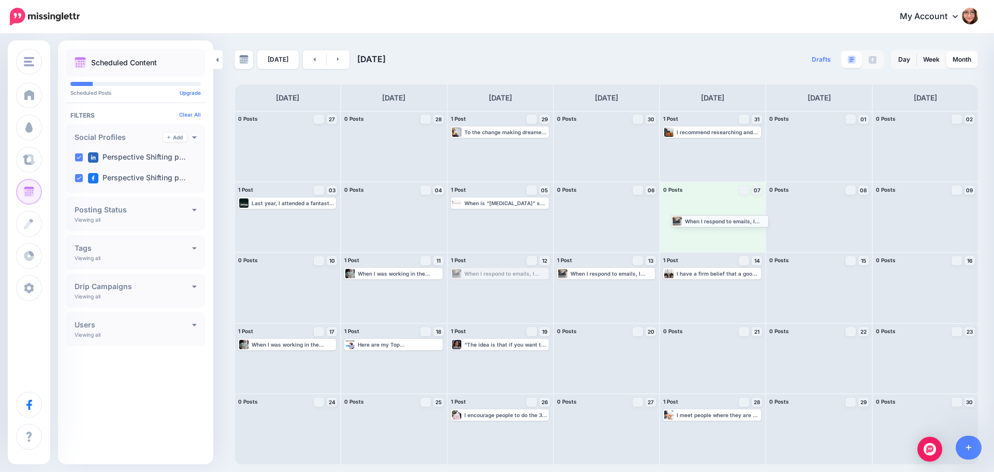
drag, startPoint x: 475, startPoint y: 277, endPoint x: 695, endPoint y: 224, distance: 226.4
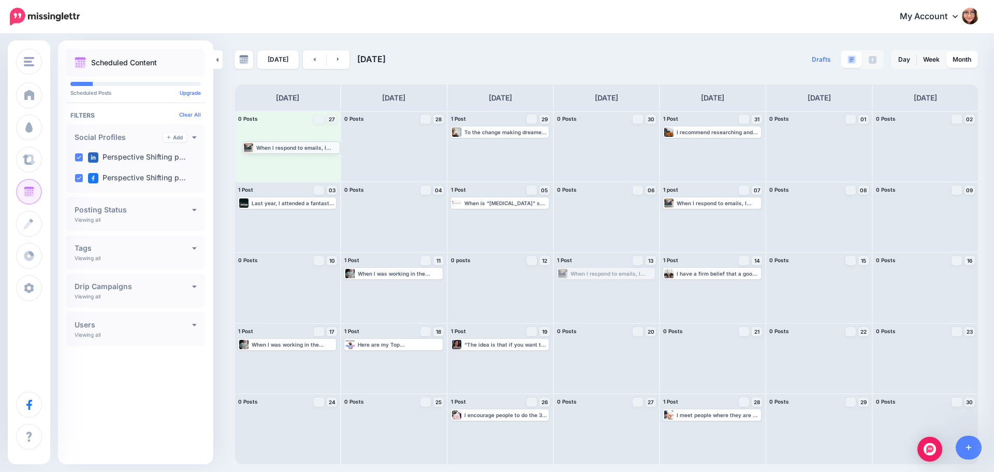
drag, startPoint x: 604, startPoint y: 279, endPoint x: 290, endPoint y: 153, distance: 339.3
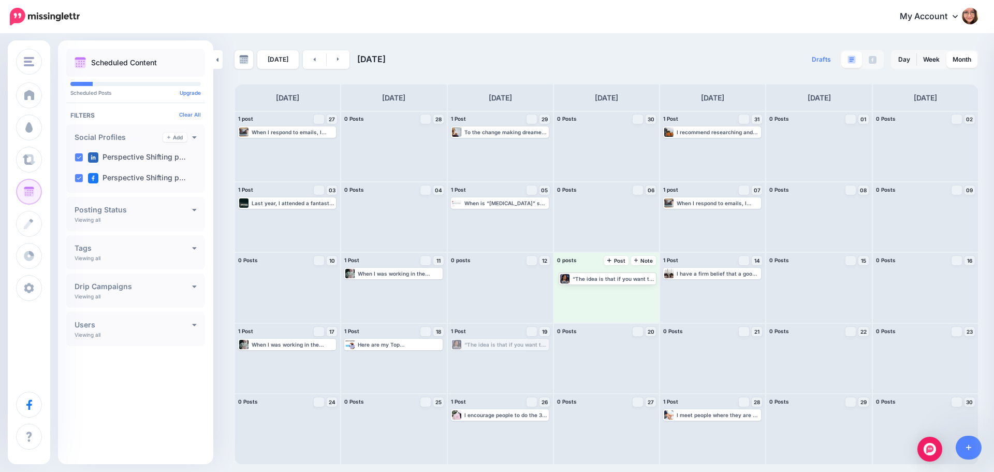
drag, startPoint x: 472, startPoint y: 346, endPoint x: 580, endPoint y: 280, distance: 126.2
click at [337, 59] on link at bounding box center [338, 59] width 23 height 19
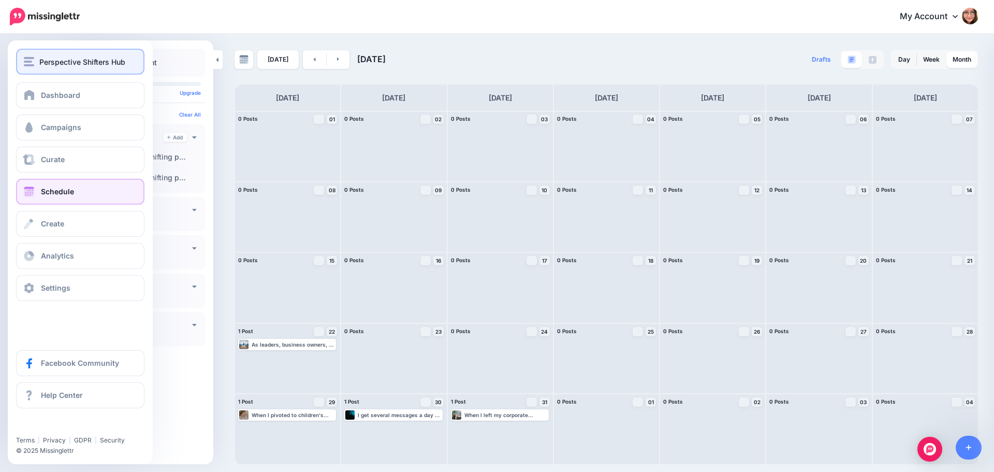
click at [36, 61] on div "Perspective Shifters Hub" at bounding box center [80, 62] width 113 height 12
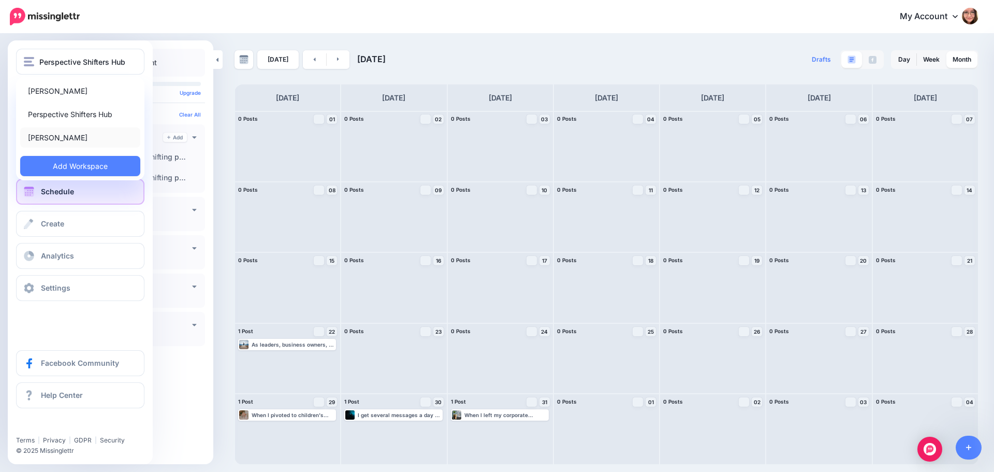
click at [74, 134] on link "[PERSON_NAME]" at bounding box center [80, 137] width 120 height 20
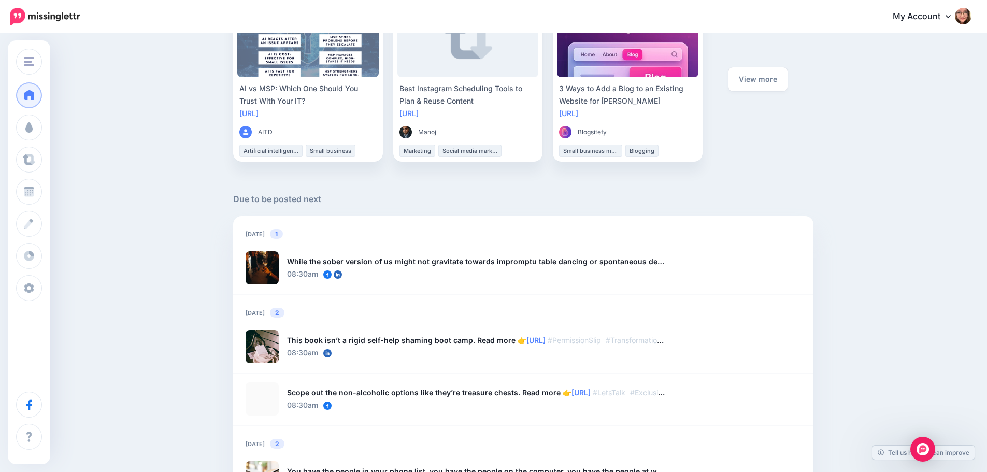
scroll to position [622, 0]
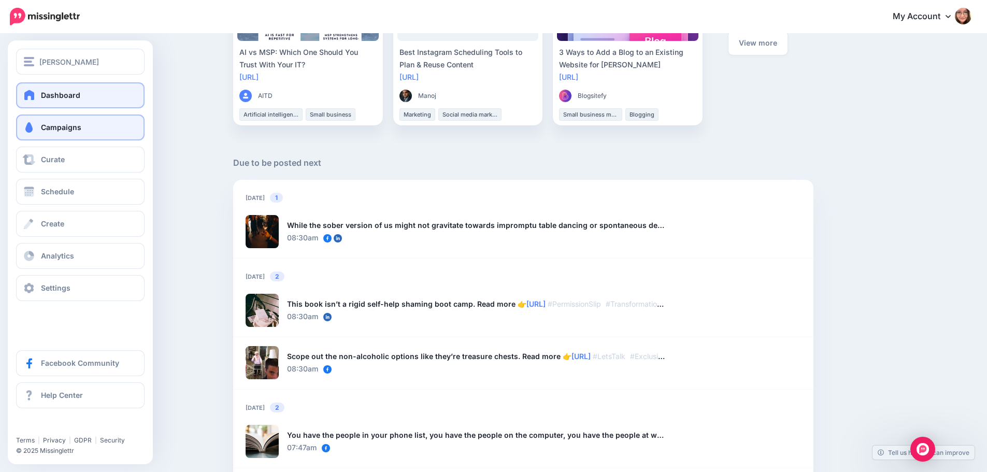
click at [51, 132] on link "Campaigns" at bounding box center [80, 127] width 128 height 26
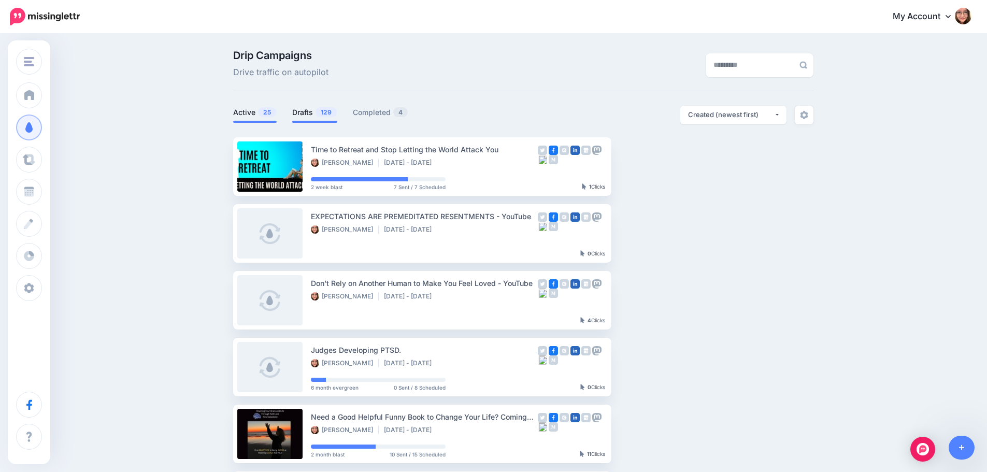
click at [306, 109] on link "Drafts 129" at bounding box center [314, 112] width 45 height 12
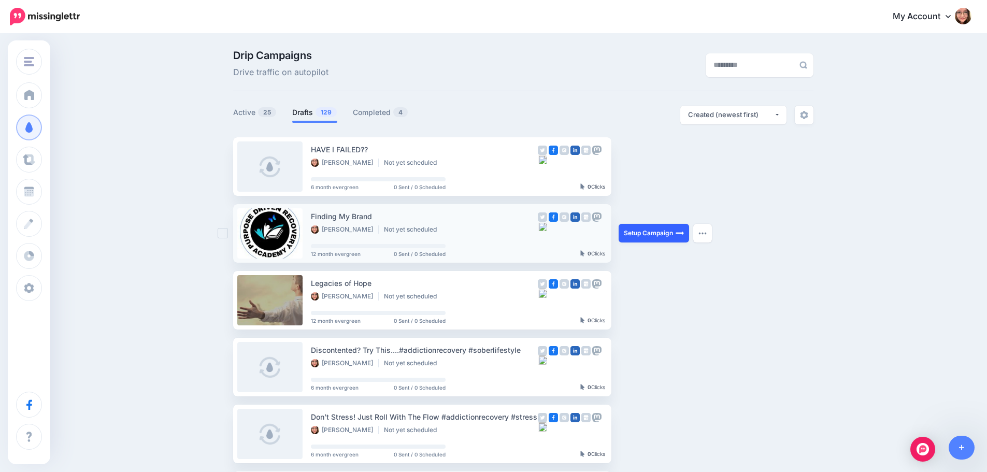
click at [664, 227] on link "Setup Campaign" at bounding box center [653, 233] width 70 height 19
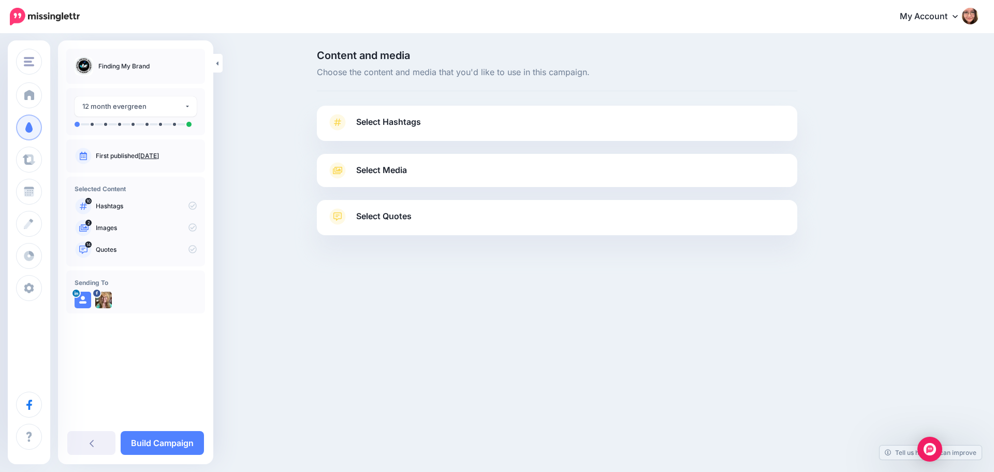
click at [416, 135] on link "Select Hashtags" at bounding box center [557, 127] width 460 height 27
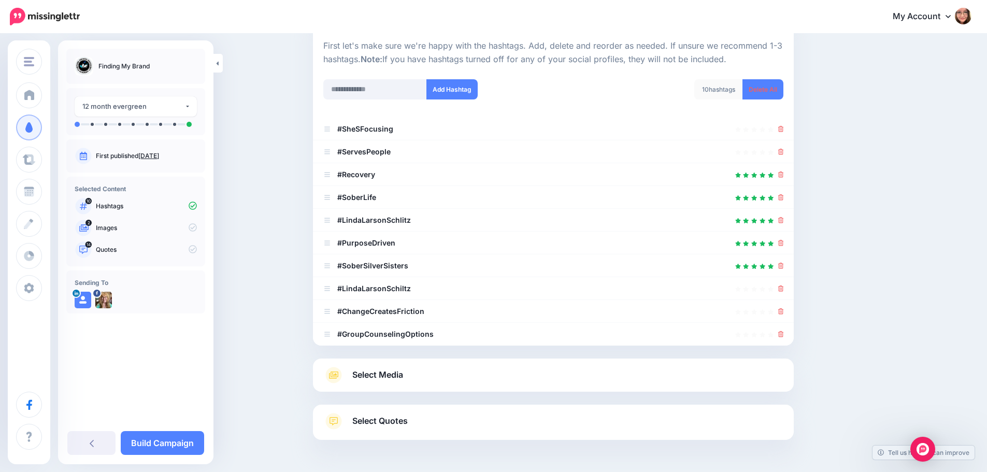
scroll to position [104, 0]
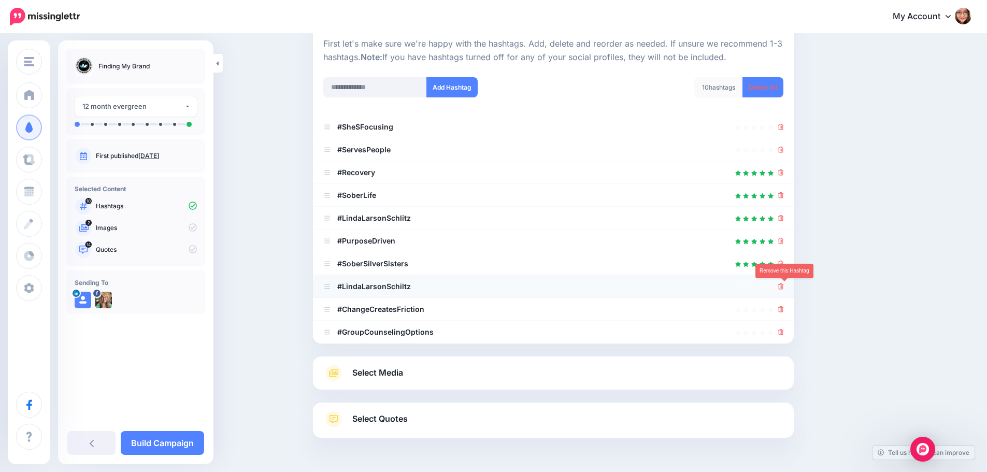
click at [784, 287] on icon at bounding box center [781, 286] width 6 height 6
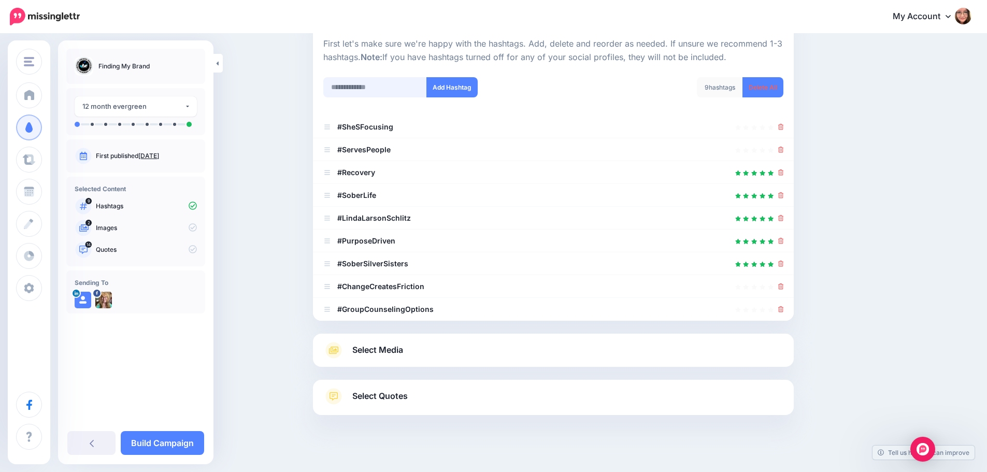
click at [411, 87] on input "text" at bounding box center [375, 87] width 104 height 20
drag, startPoint x: 408, startPoint y: 309, endPoint x: 378, endPoint y: 302, distance: 31.2
click at [378, 303] on div "#GroupCounselingOptions" at bounding box center [378, 309] width 110 height 12
click at [783, 308] on icon at bounding box center [781, 309] width 6 height 6
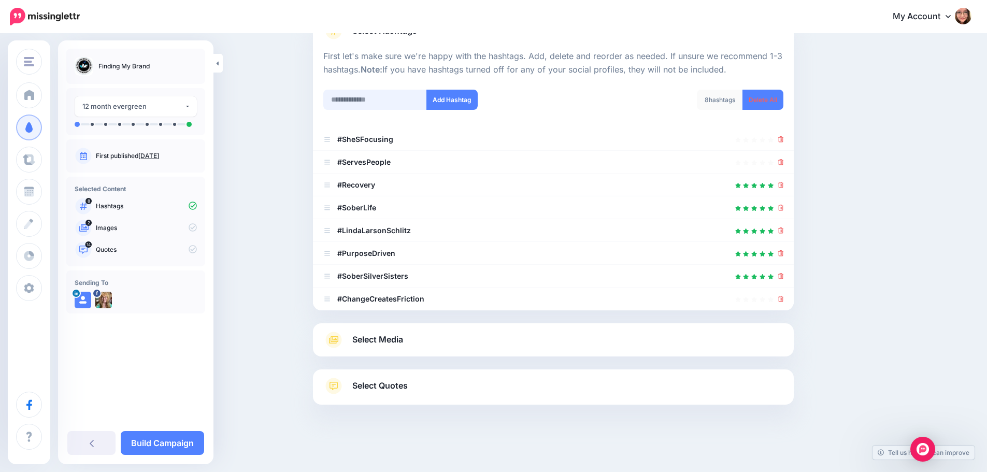
click at [397, 90] on input "text" at bounding box center [375, 100] width 104 height 20
type input "**********"
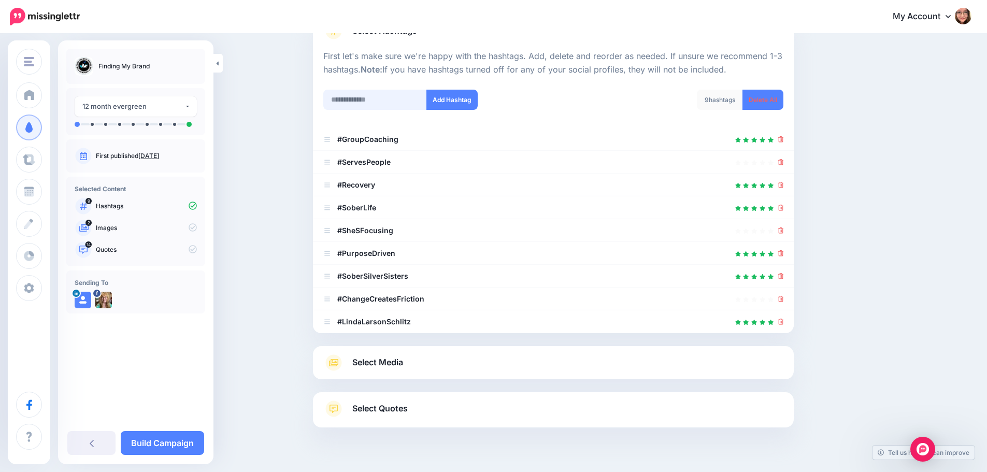
scroll to position [114, 0]
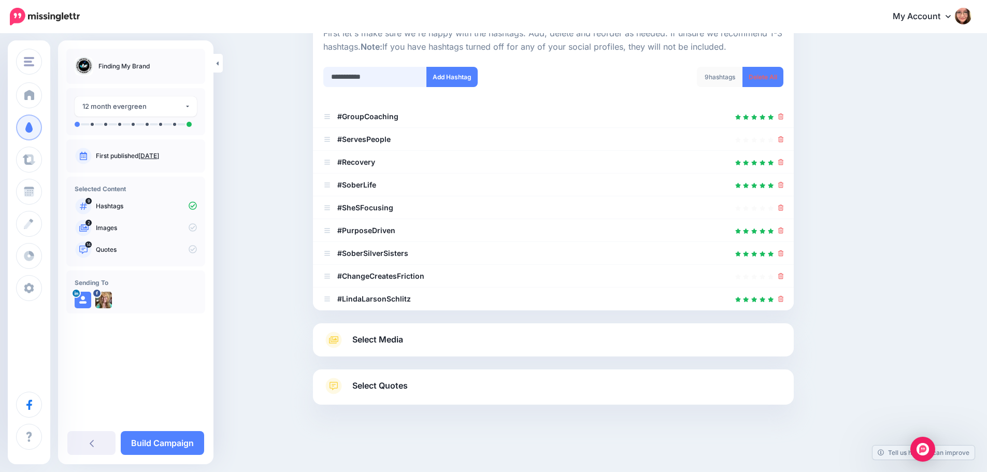
type input "**********"
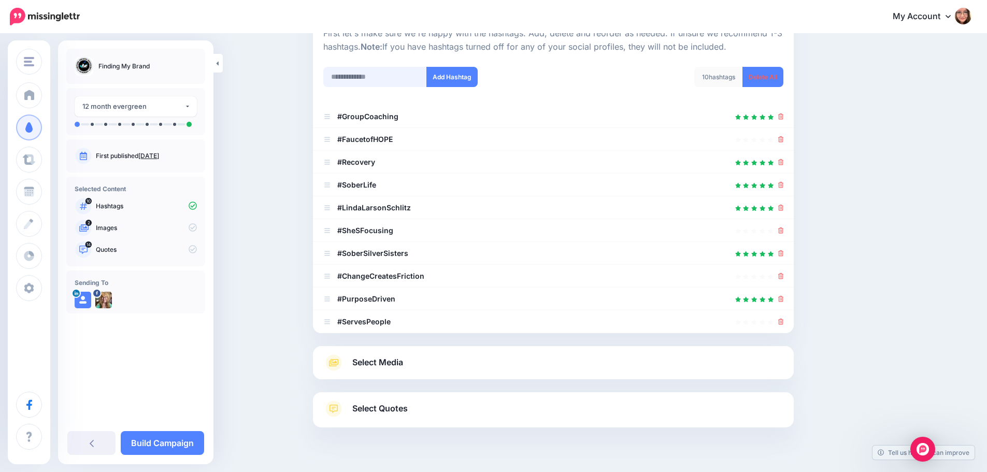
scroll to position [137, 0]
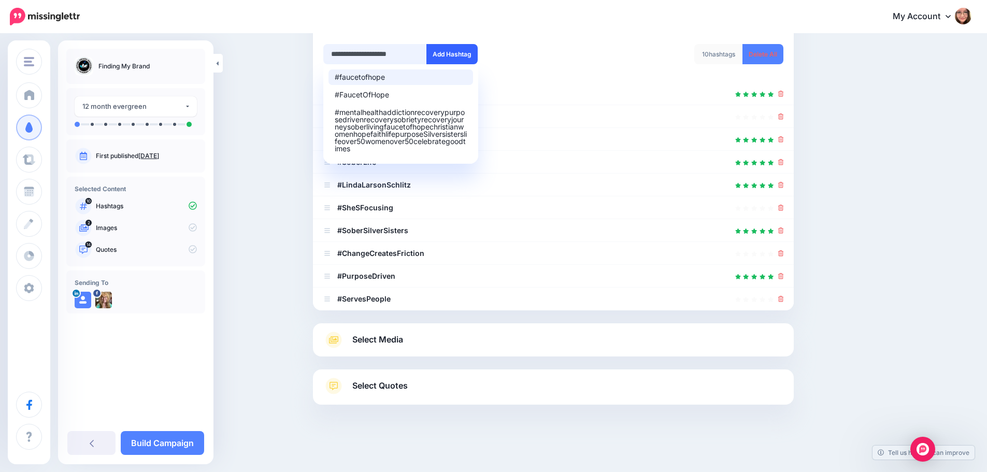
type input "**********"
click at [450, 56] on button "Add Hashtag" at bounding box center [451, 54] width 51 height 20
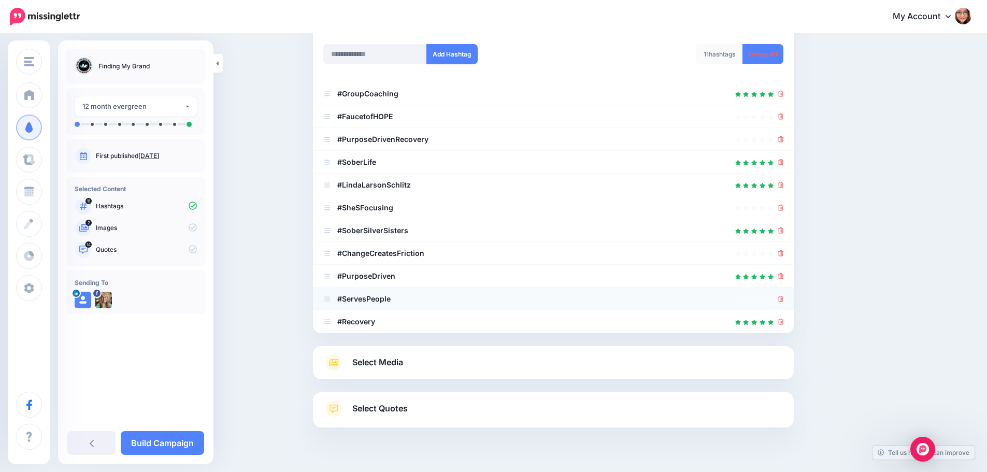
scroll to position [160, 0]
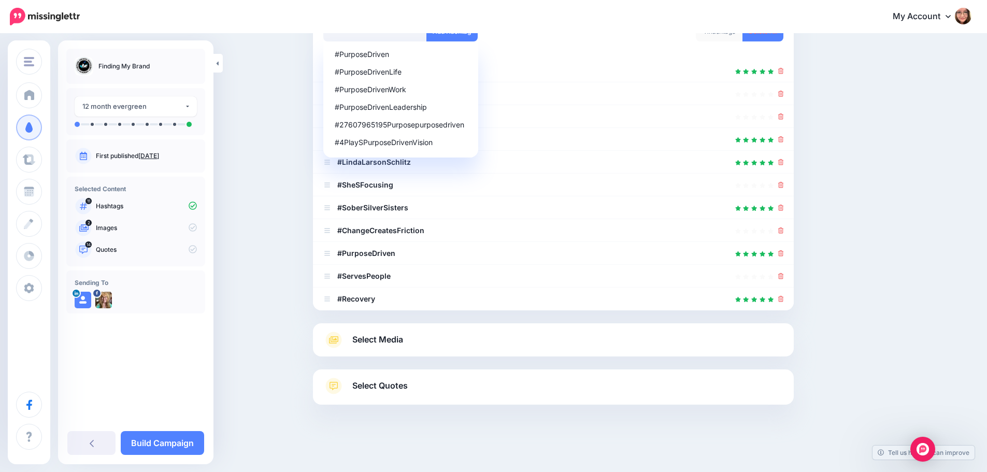
click at [433, 339] on link "Select Media" at bounding box center [553, 339] width 460 height 17
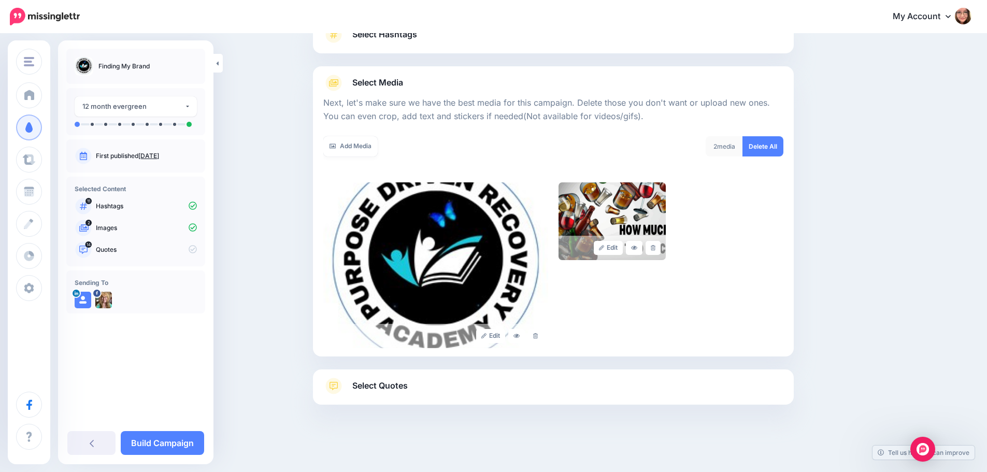
scroll to position [88, 0]
click at [432, 386] on link "Select Quotes" at bounding box center [553, 391] width 460 height 27
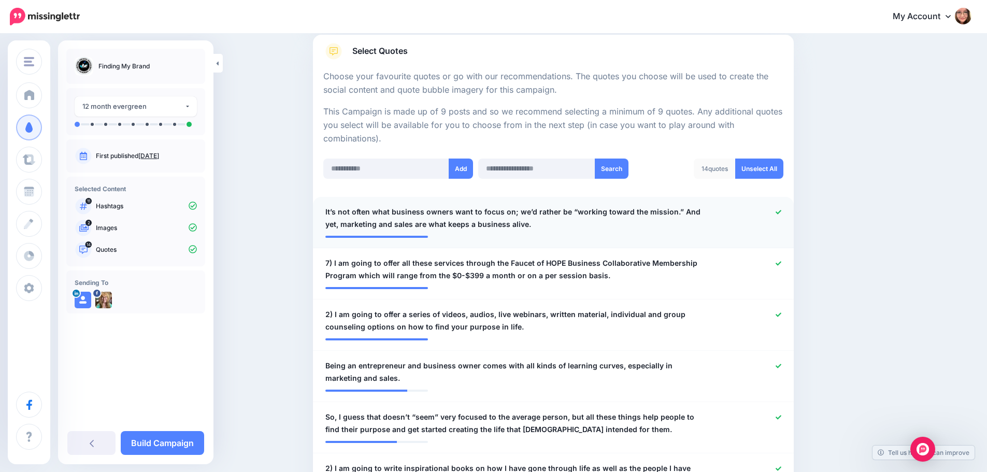
scroll to position [191, 0]
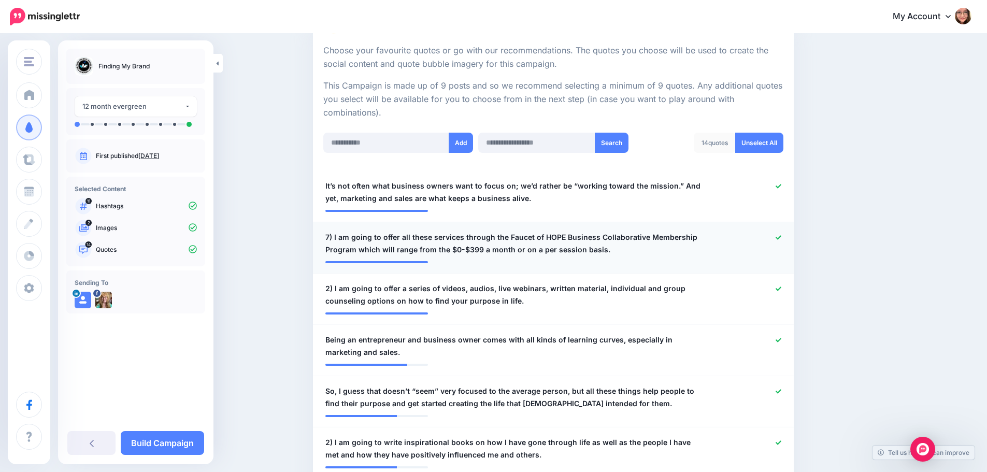
click at [781, 238] on icon at bounding box center [778, 237] width 6 height 4
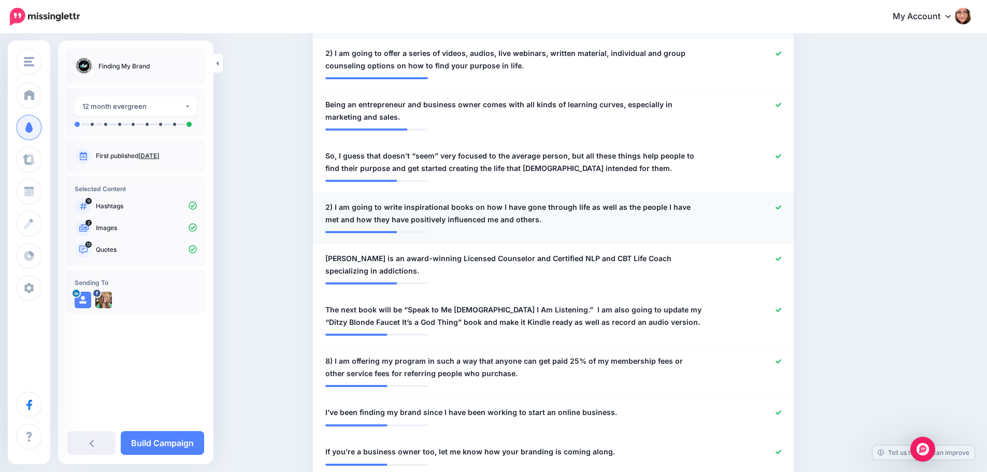
scroll to position [450, 0]
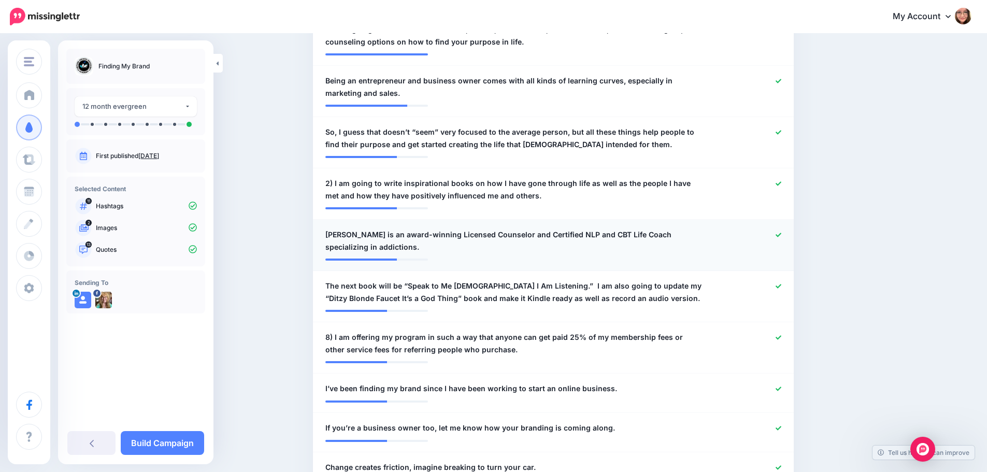
click at [781, 236] on icon at bounding box center [778, 235] width 6 height 4
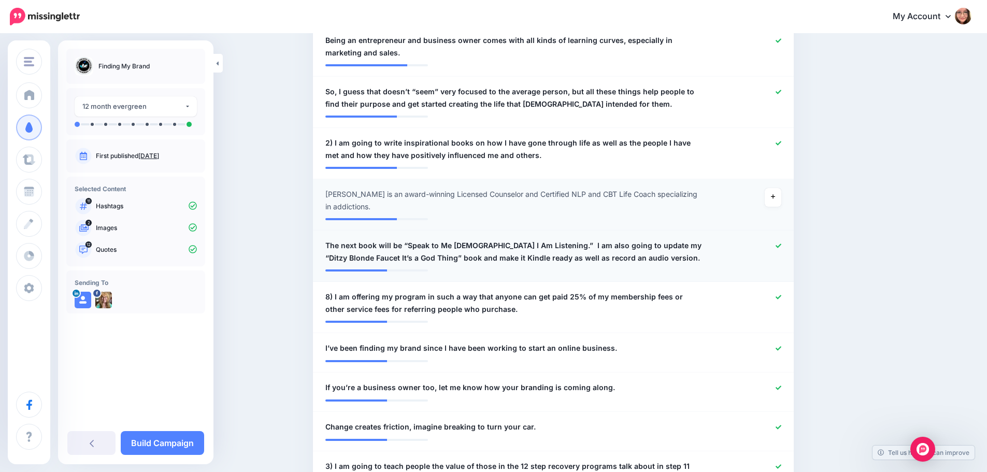
scroll to position [554, 0]
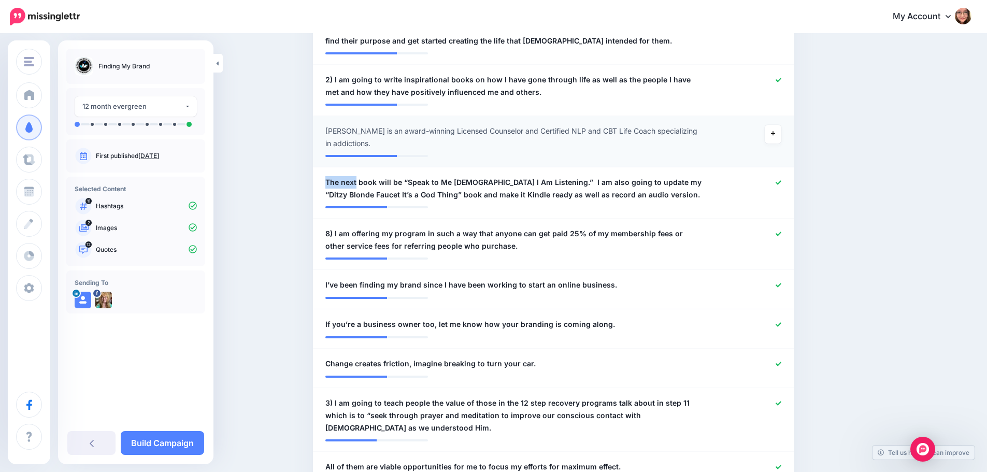
drag, startPoint x: 360, startPoint y: 182, endPoint x: 316, endPoint y: 182, distance: 44.5
click at [396, 184] on span "The next book will be “Speak to Me God I Am Listening.” I am also going to upda…" at bounding box center [514, 188] width 378 height 25
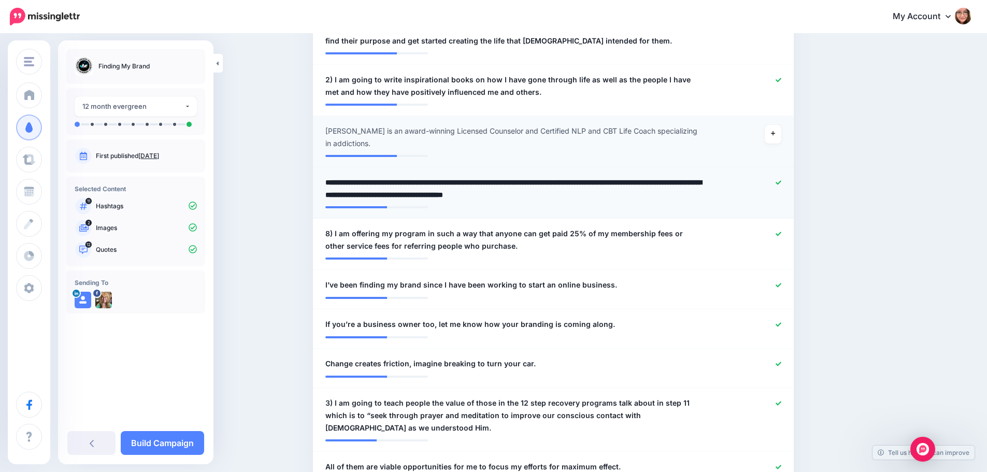
drag, startPoint x: 402, startPoint y: 182, endPoint x: 335, endPoint y: 182, distance: 67.3
click at [335, 182] on textarea "**********" at bounding box center [514, 188] width 378 height 25
drag, startPoint x: 599, startPoint y: 181, endPoint x: 499, endPoint y: 185, distance: 99.6
click at [499, 185] on textarea "**********" at bounding box center [514, 188] width 378 height 25
click at [544, 199] on textarea "**********" at bounding box center [514, 188] width 378 height 25
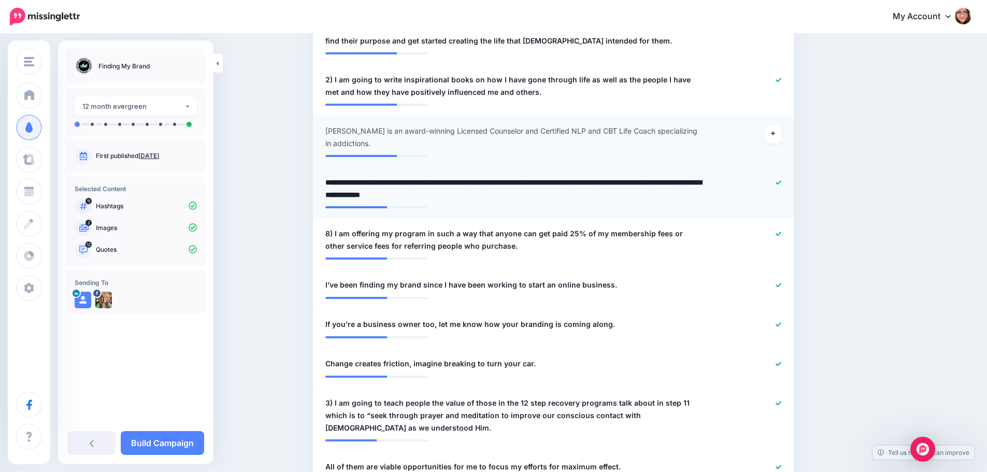
drag, startPoint x: 651, startPoint y: 183, endPoint x: 666, endPoint y: 195, distance: 19.1
click at [666, 195] on textarea "**********" at bounding box center [514, 188] width 378 height 25
type textarea "**********"
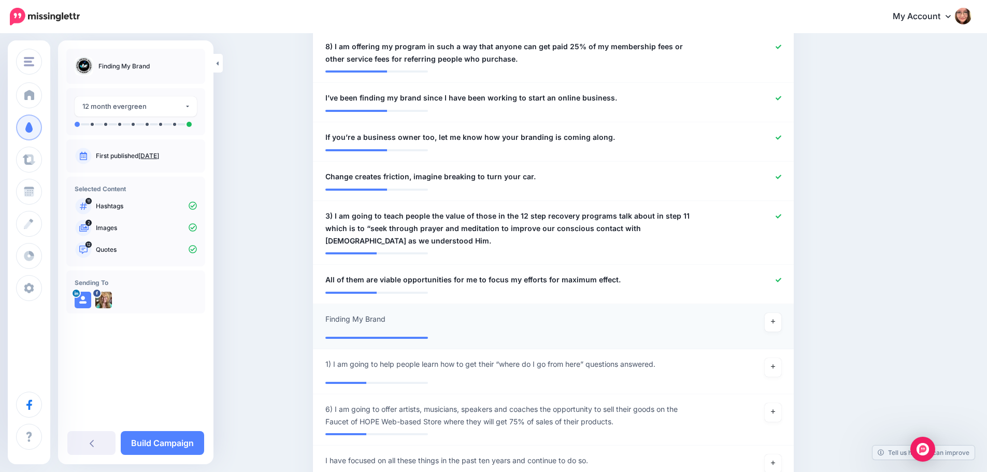
scroll to position [761, 0]
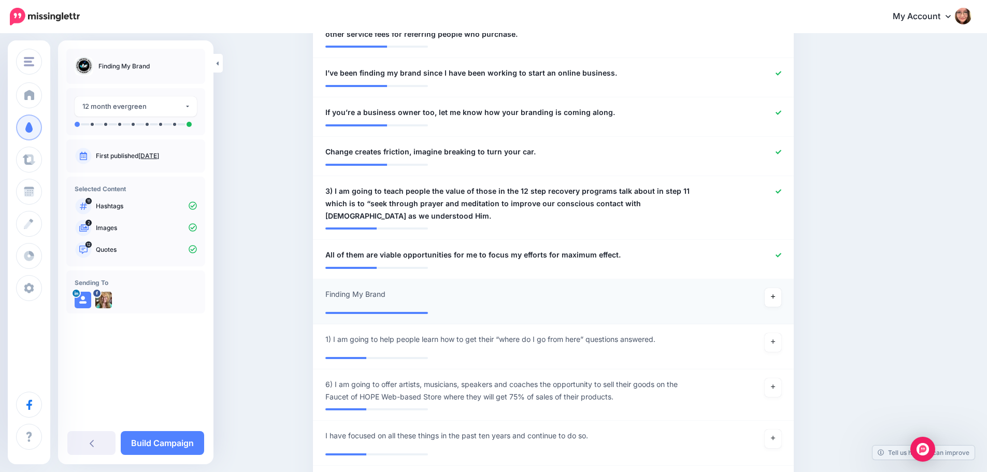
click at [781, 303] on li "**********" at bounding box center [553, 301] width 481 height 45
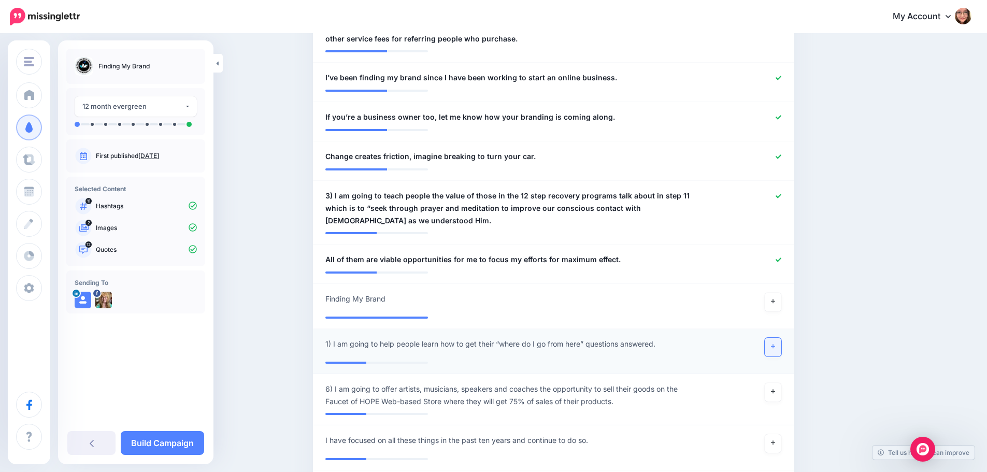
click at [780, 338] on link at bounding box center [773, 347] width 17 height 19
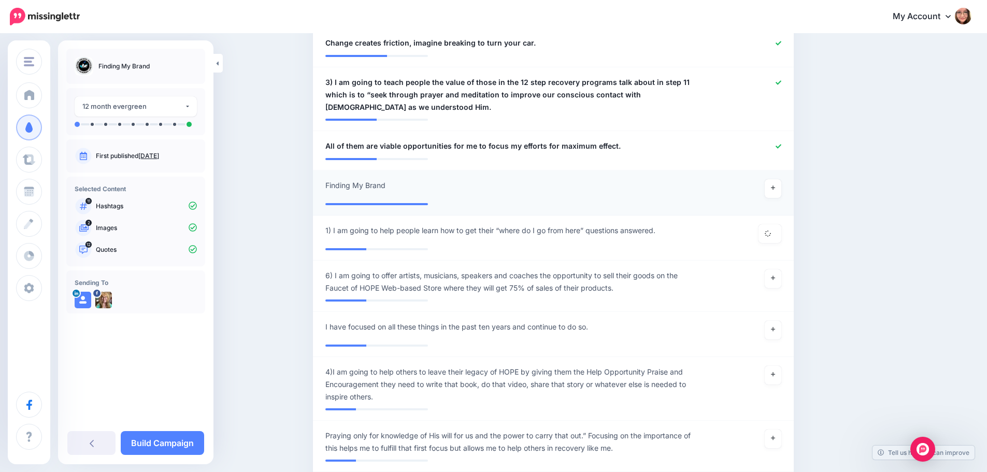
scroll to position [916, 0]
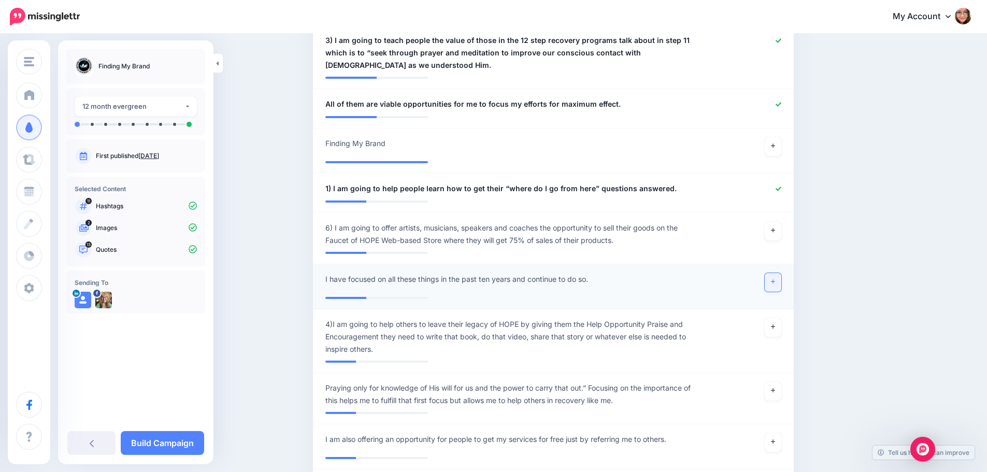
click at [781, 275] on link at bounding box center [773, 282] width 17 height 19
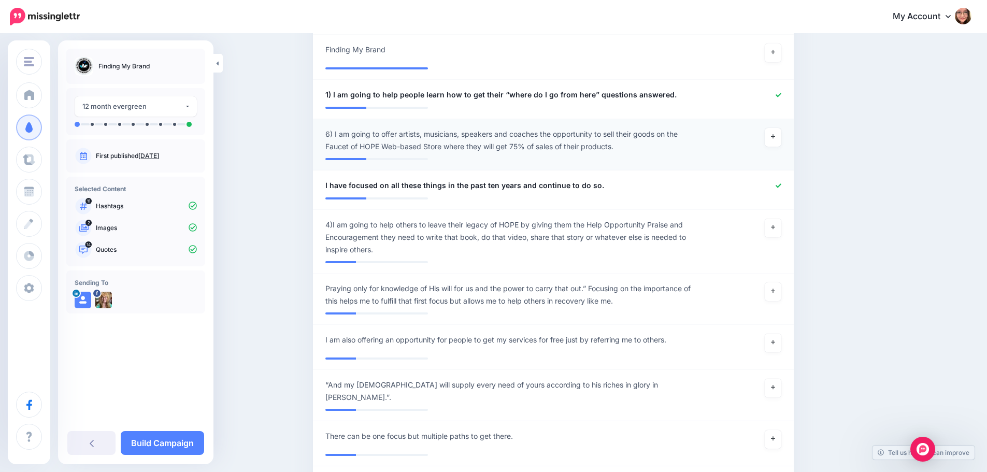
scroll to position [1020, 0]
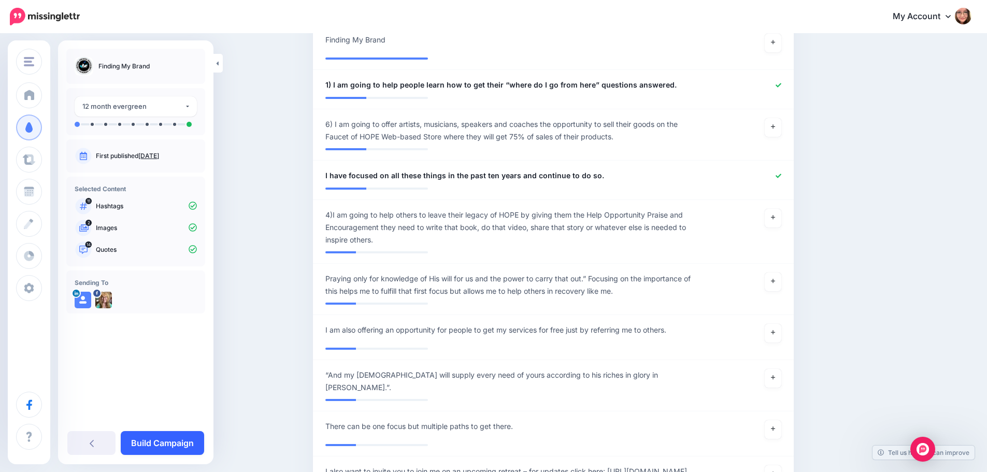
click at [170, 439] on link "Build Campaign" at bounding box center [162, 443] width 83 height 24
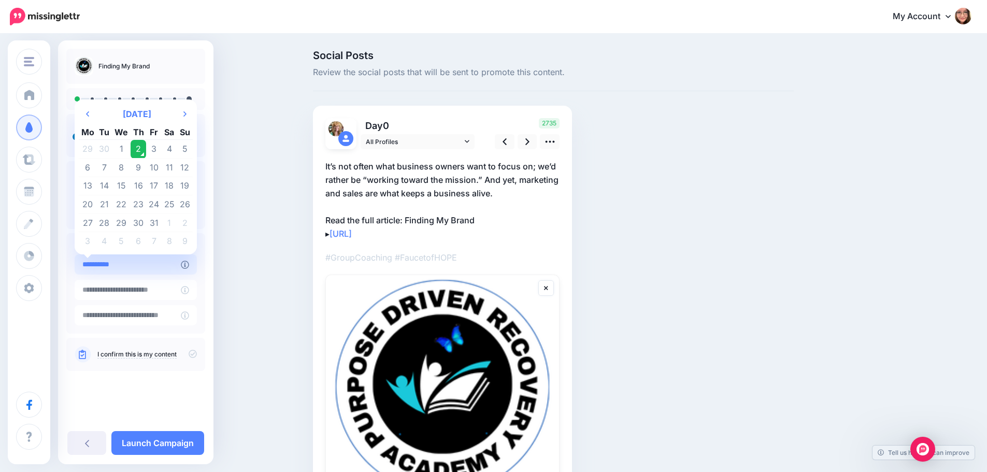
click at [161, 267] on input "**********" at bounding box center [128, 264] width 106 height 20
click at [186, 113] on icon "Next Month" at bounding box center [184, 114] width 3 height 8
click at [141, 223] on td "27" at bounding box center [139, 222] width 16 height 19
type input "**********"
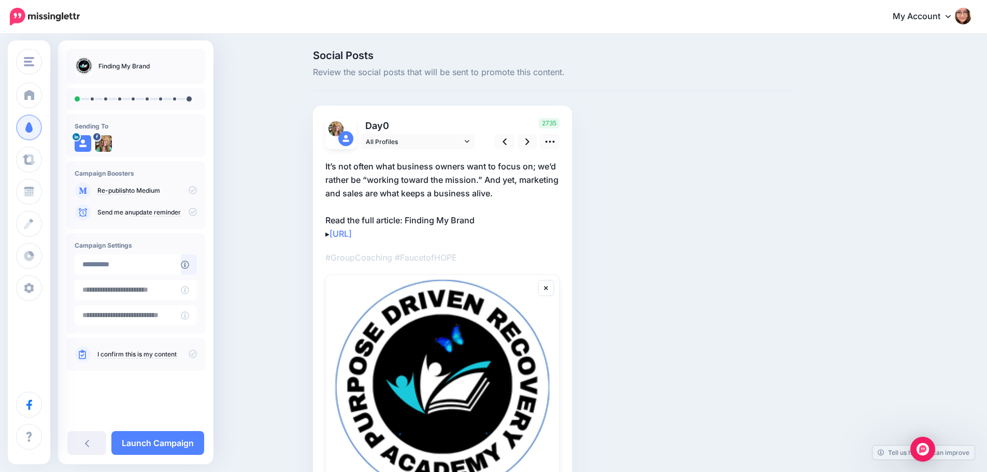
click at [196, 354] on icon at bounding box center [193, 354] width 8 height 8
click at [176, 449] on link "Launch Campaign" at bounding box center [157, 443] width 93 height 24
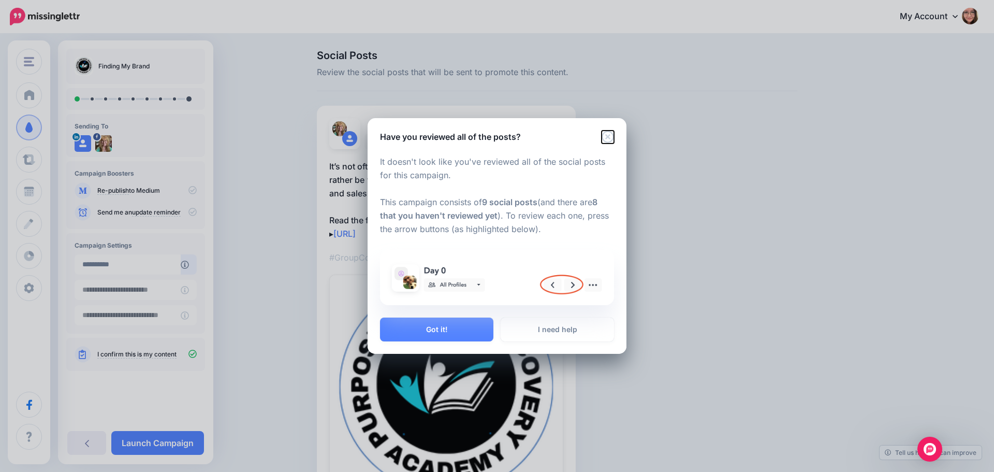
click at [613, 134] on icon "Close" at bounding box center [608, 137] width 12 height 12
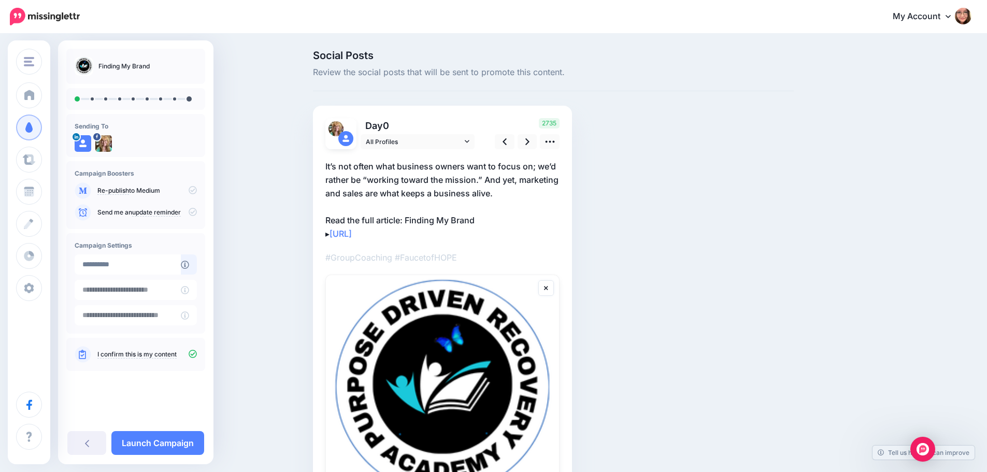
click at [541, 142] on div "2735" at bounding box center [525, 133] width 83 height 31
click at [529, 144] on icon at bounding box center [527, 141] width 4 height 11
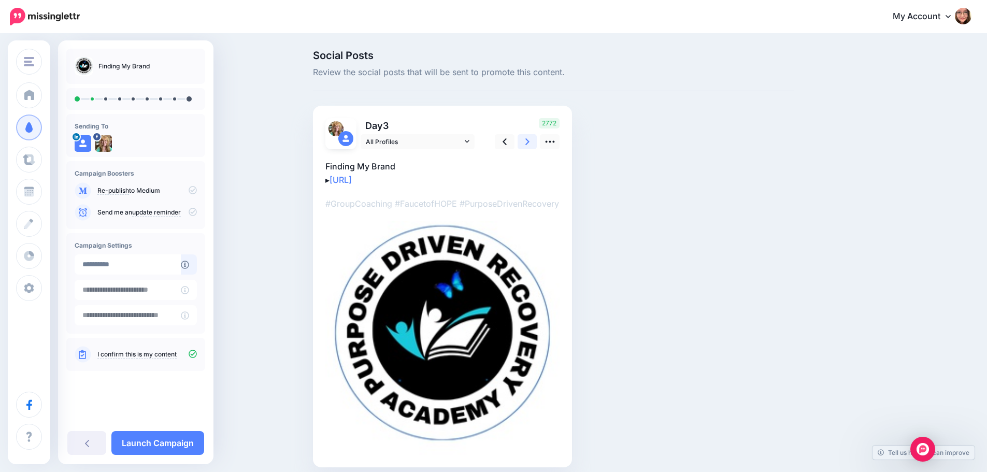
click at [529, 144] on icon at bounding box center [527, 141] width 4 height 11
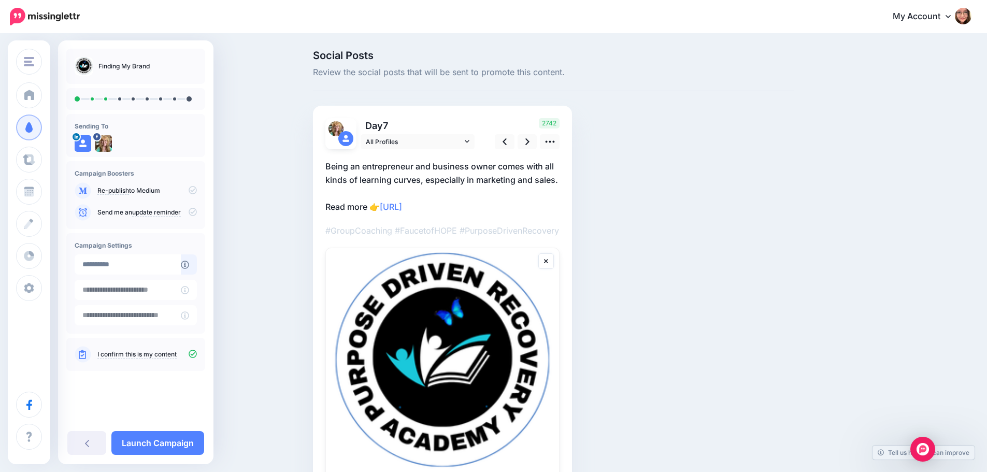
click at [567, 132] on div "2742" at bounding box center [525, 133] width 83 height 31
click at [555, 137] on icon at bounding box center [549, 141] width 11 height 11
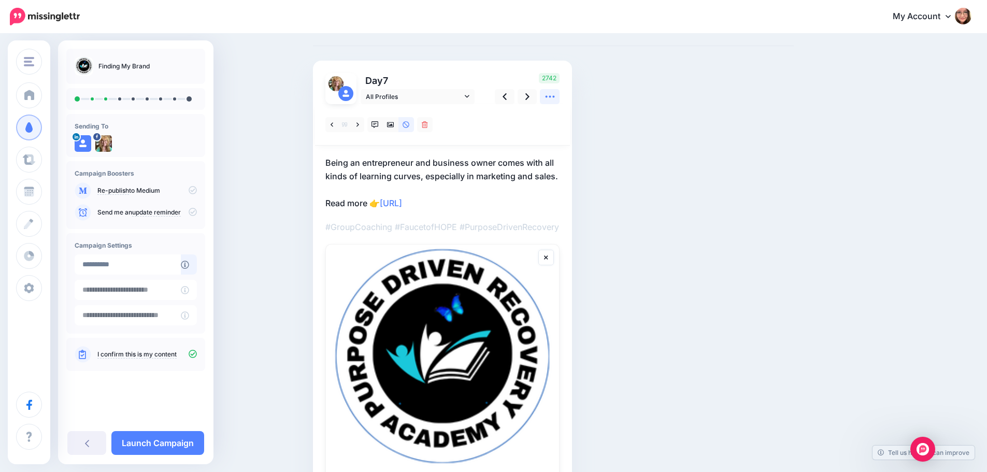
scroll to position [140, 0]
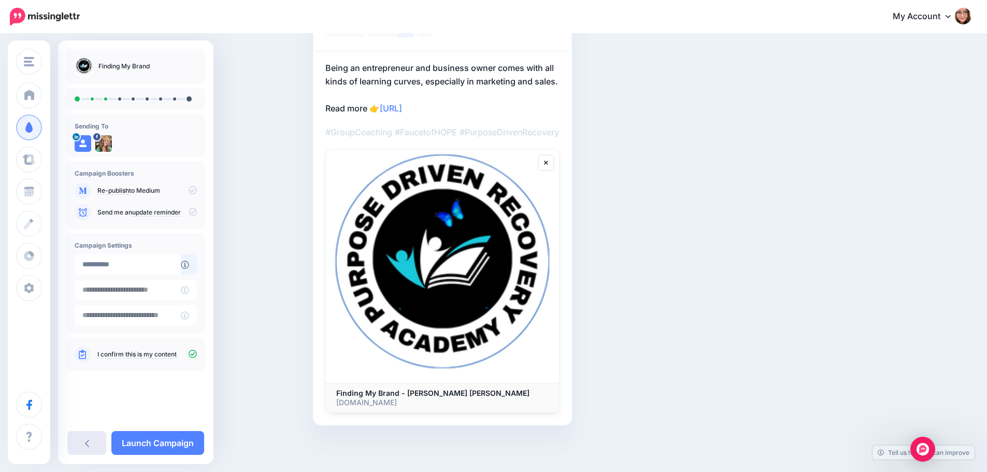
click at [76, 439] on link at bounding box center [86, 443] width 39 height 24
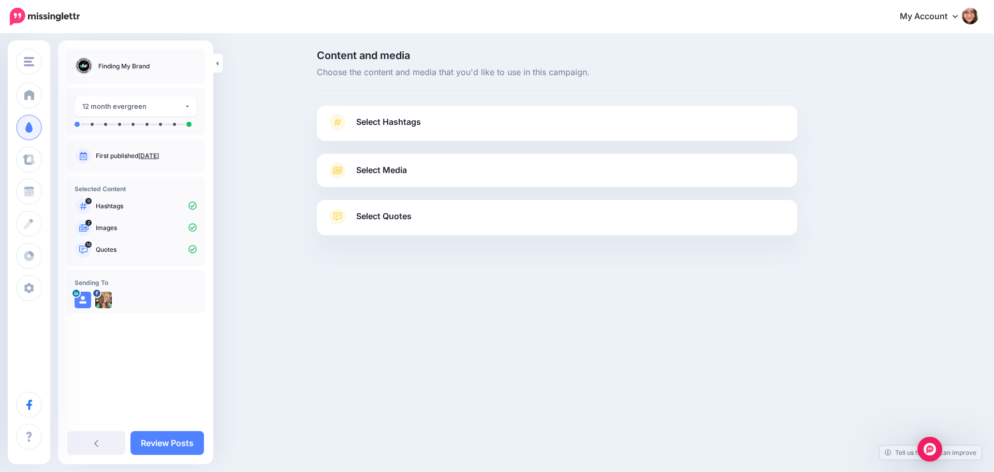
click at [381, 167] on span "Select Media" at bounding box center [381, 170] width 51 height 14
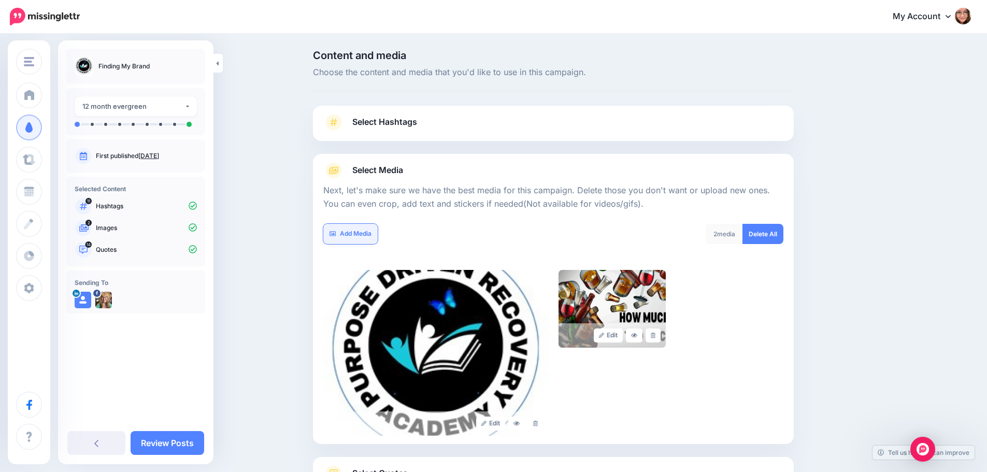
click at [362, 237] on link "Add Media" at bounding box center [350, 234] width 54 height 20
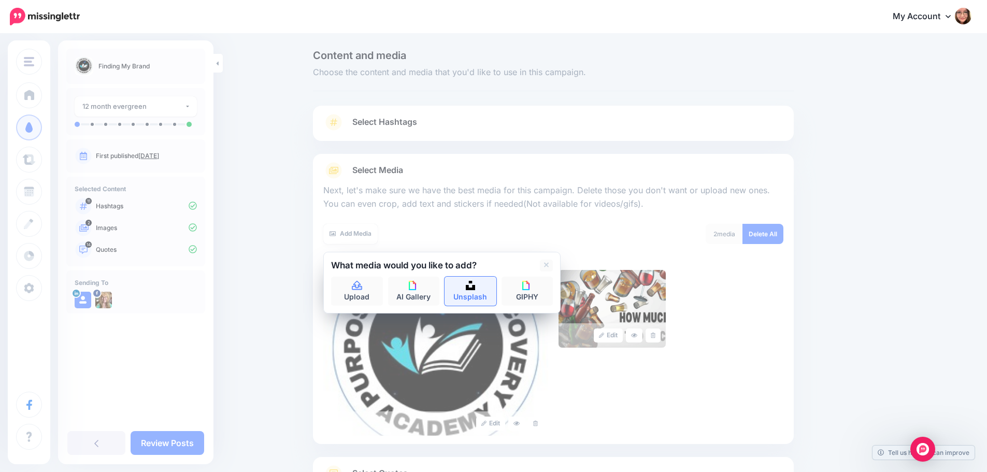
click at [468, 286] on link "Unsplash" at bounding box center [470, 291] width 52 height 29
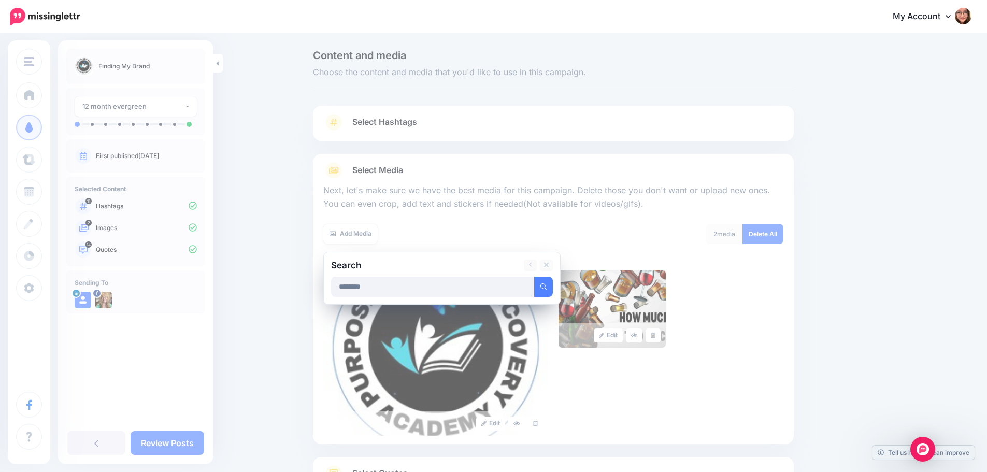
type input "********"
click at [534, 277] on button "submit" at bounding box center [543, 287] width 19 height 20
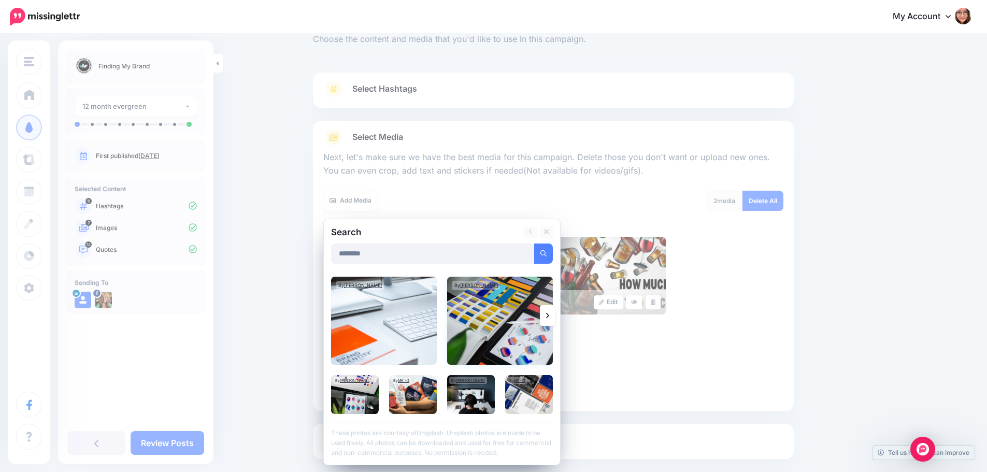
scroll to position [52, 0]
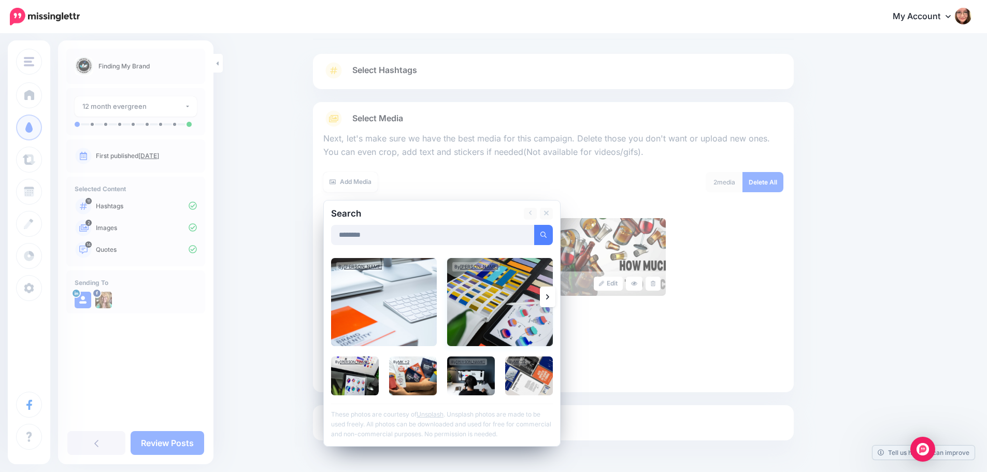
click at [526, 295] on img at bounding box center [500, 302] width 106 height 88
click at [366, 378] on img at bounding box center [355, 375] width 48 height 39
click at [385, 308] on img at bounding box center [384, 302] width 106 height 88
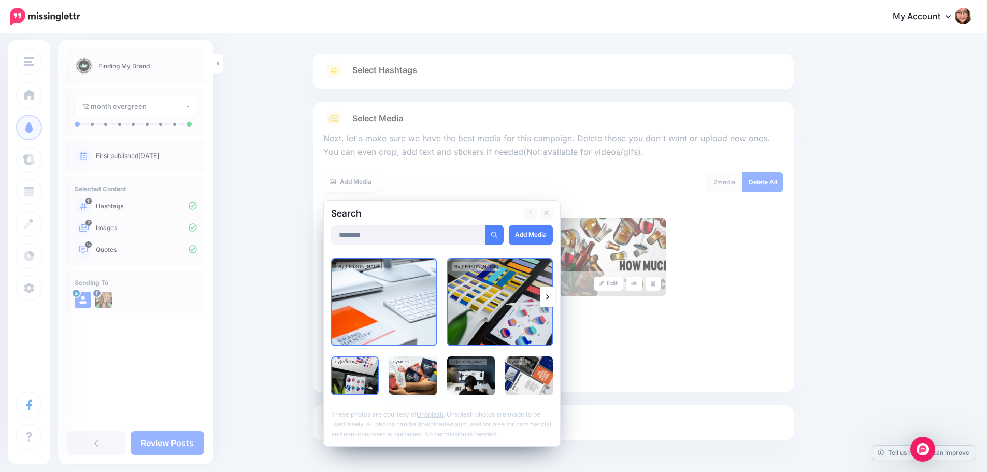
click at [416, 381] on img at bounding box center [413, 375] width 48 height 39
click at [461, 381] on img at bounding box center [471, 375] width 48 height 39
click at [546, 382] on img at bounding box center [529, 375] width 48 height 39
click at [479, 380] on img at bounding box center [471, 375] width 48 height 39
click at [518, 238] on link "Add Media" at bounding box center [531, 235] width 44 height 20
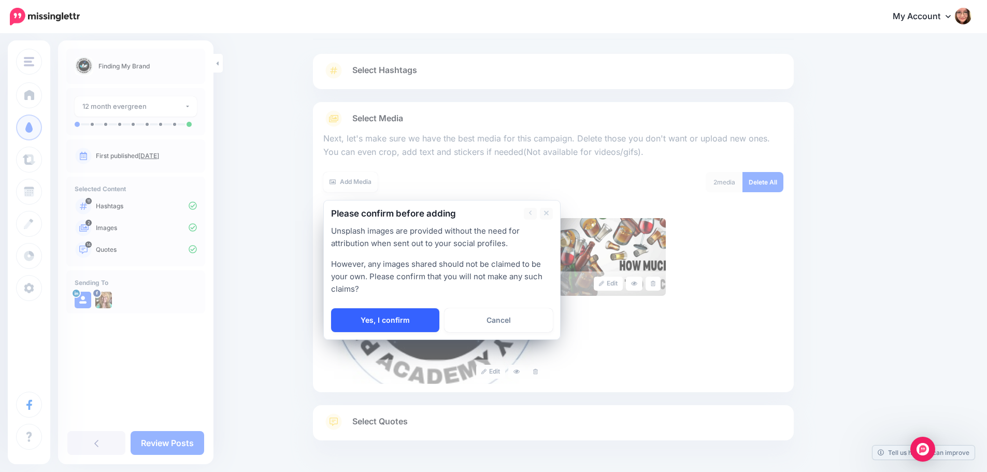
click at [422, 319] on link "Yes, I confirm" at bounding box center [385, 320] width 108 height 24
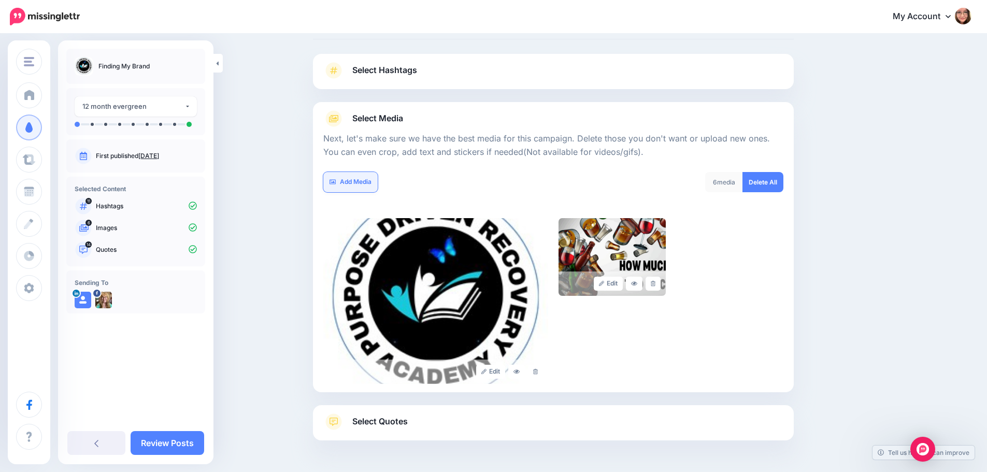
click at [365, 184] on link "Add Media" at bounding box center [350, 182] width 54 height 20
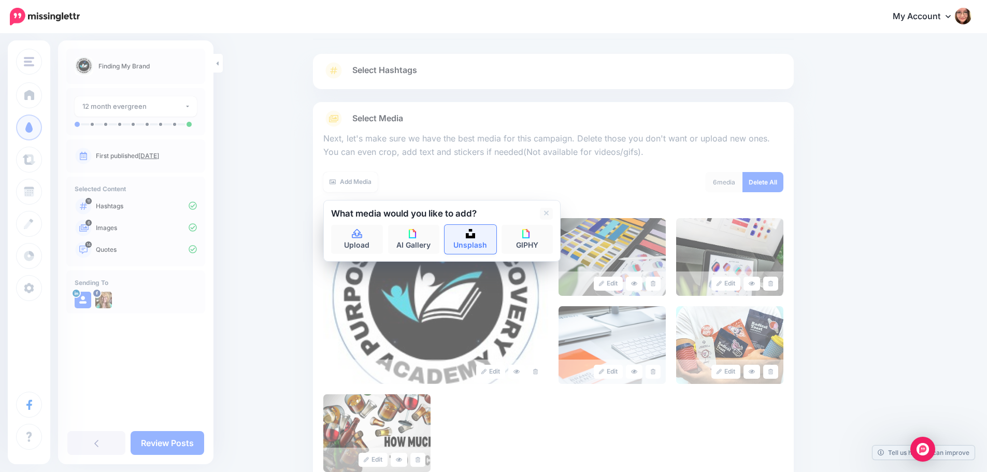
scroll to position [176, 0]
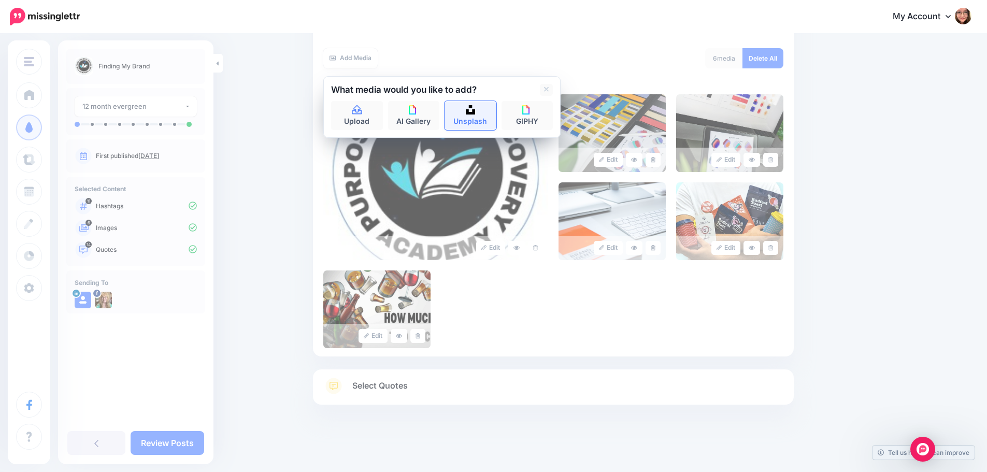
click at [488, 110] on link "Unsplash" at bounding box center [470, 115] width 52 height 29
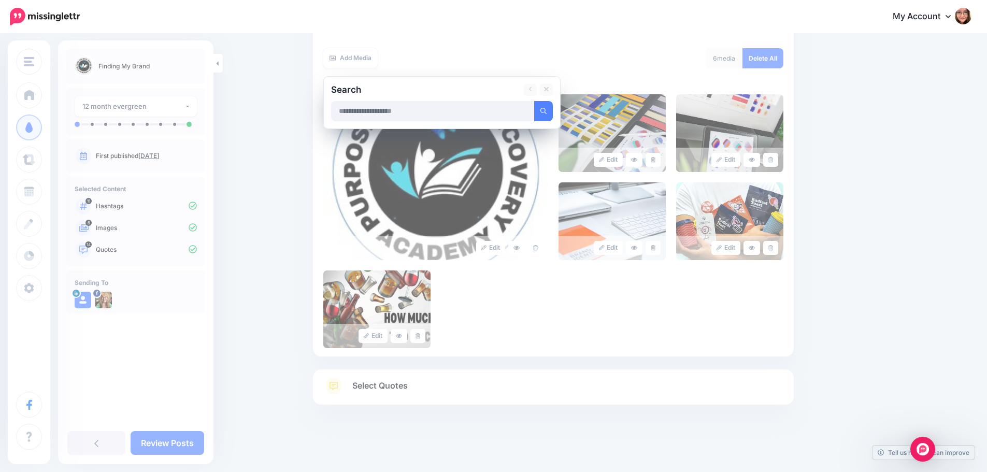
click at [487, 112] on input "text" at bounding box center [433, 111] width 204 height 20
type input "****"
click at [534, 101] on button "submit" at bounding box center [543, 111] width 19 height 20
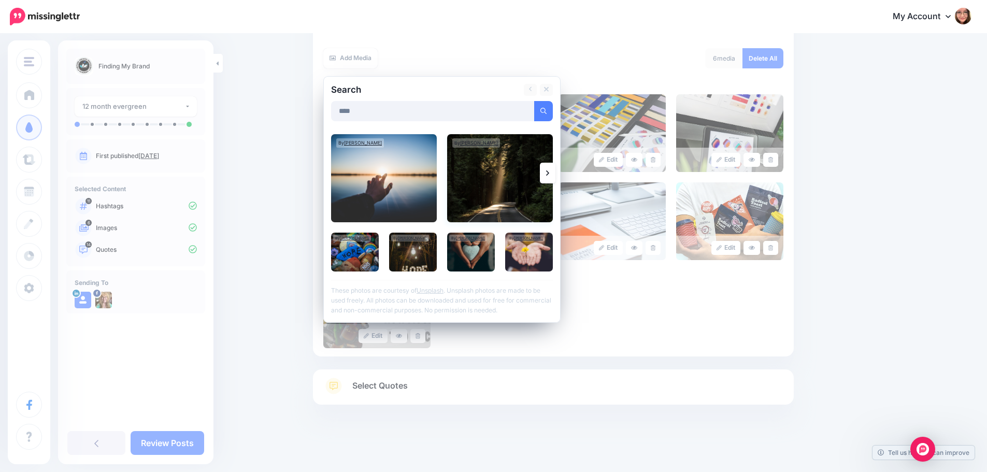
click at [503, 200] on img at bounding box center [500, 178] width 106 height 88
click at [405, 201] on img at bounding box center [384, 178] width 106 height 88
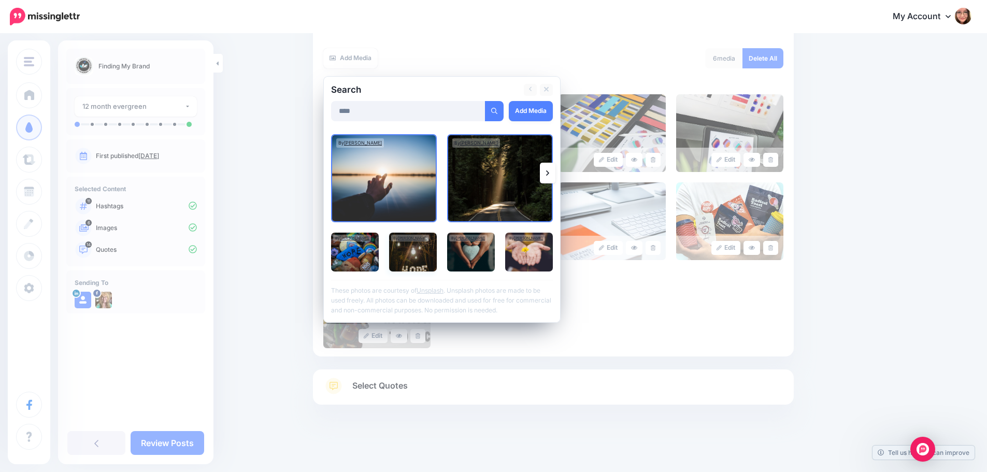
click at [423, 259] on img at bounding box center [413, 252] width 48 height 39
click at [346, 264] on img at bounding box center [355, 252] width 48 height 39
click at [479, 268] on img at bounding box center [471, 252] width 48 height 39
click at [519, 257] on img at bounding box center [529, 252] width 48 height 39
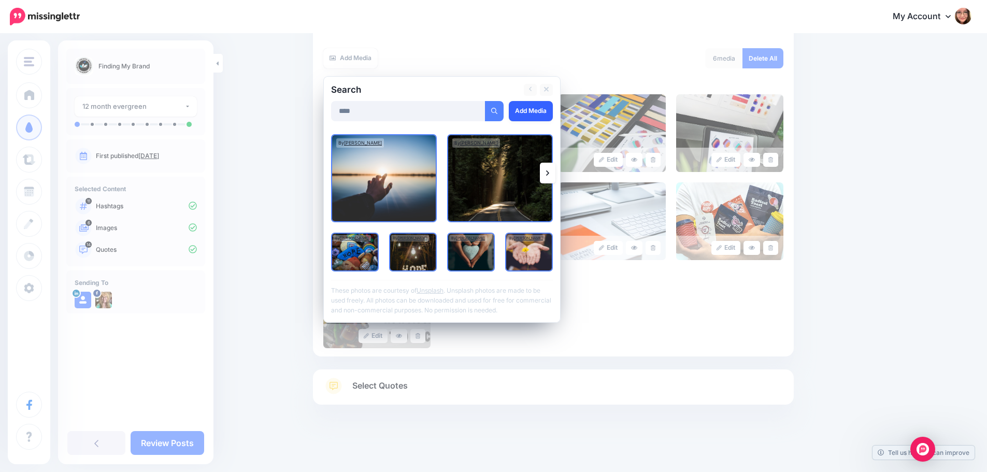
click at [547, 108] on link "Add Media" at bounding box center [531, 111] width 44 height 20
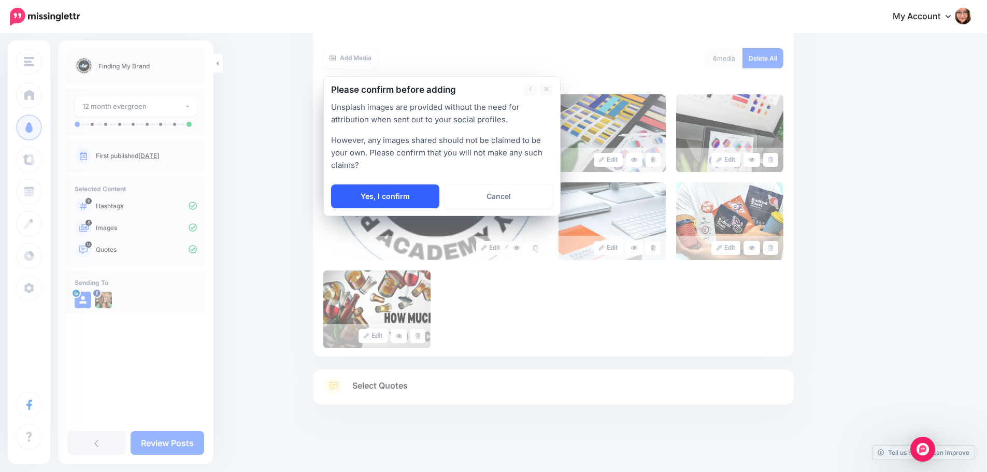
click at [401, 195] on link "Yes, I confirm" at bounding box center [385, 196] width 108 height 24
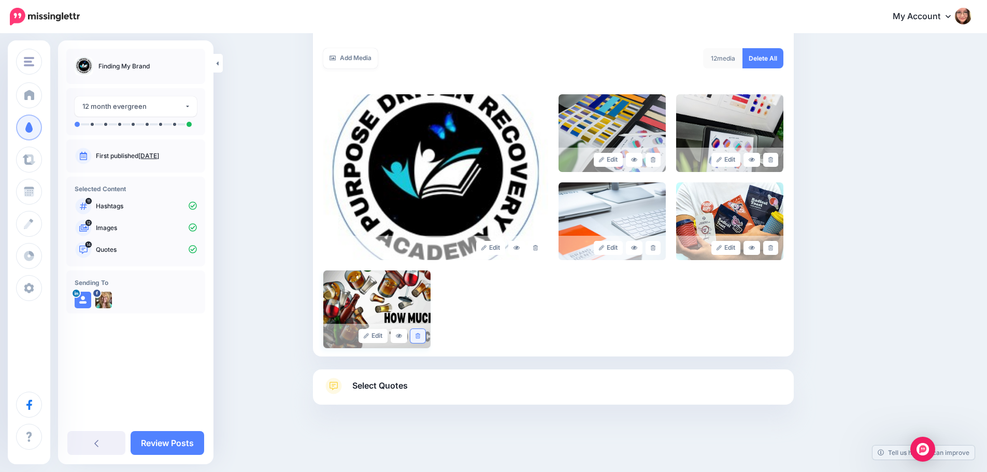
click at [420, 338] on icon at bounding box center [417, 336] width 5 height 6
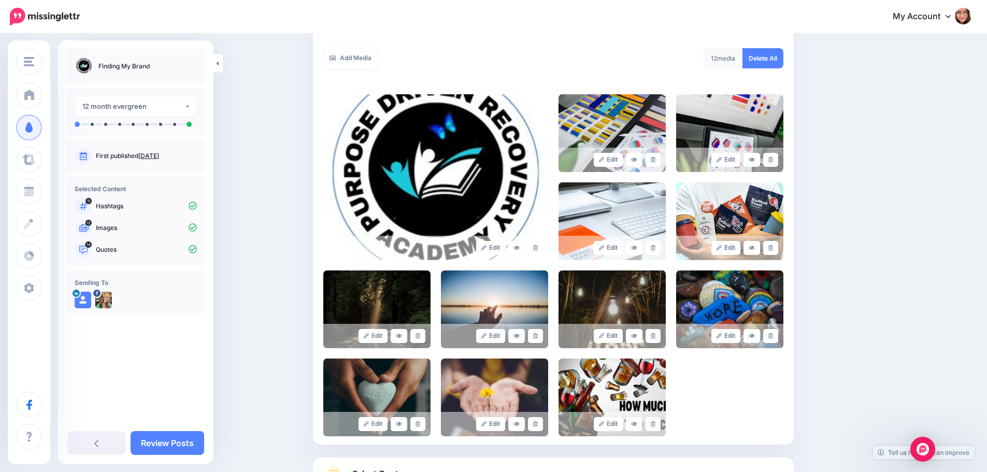
scroll to position [264, 0]
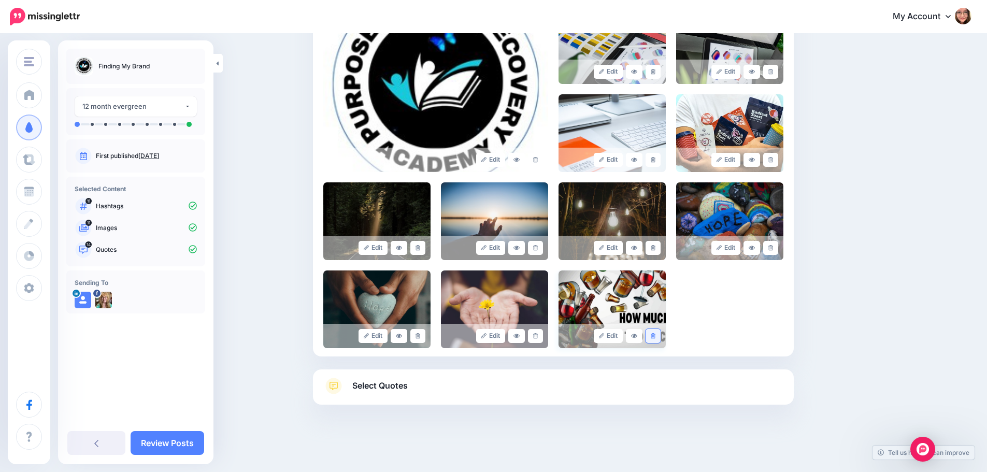
click at [660, 334] on link at bounding box center [652, 336] width 15 height 14
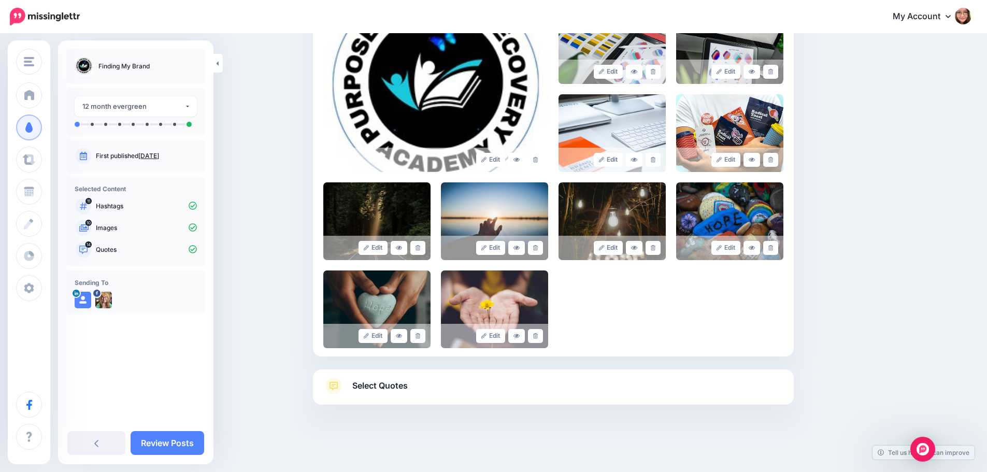
click at [514, 380] on link "Select Quotes" at bounding box center [553, 391] width 460 height 27
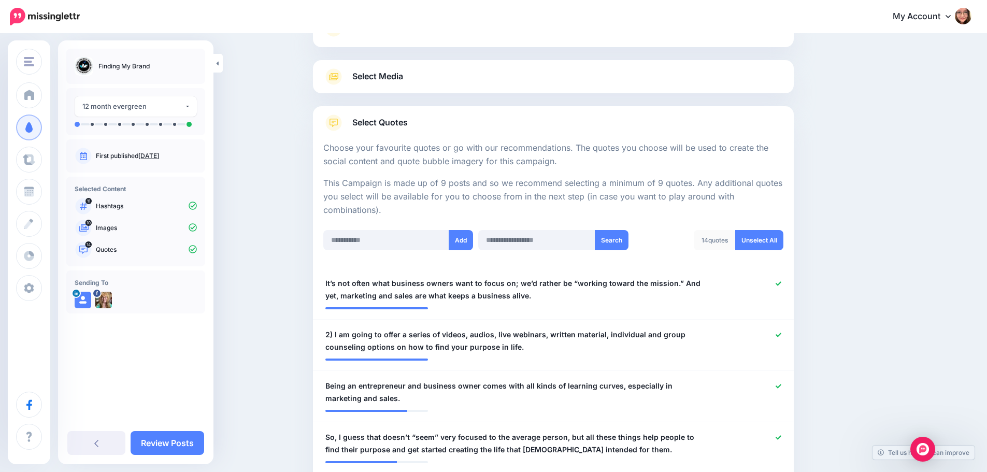
scroll to position [0, 0]
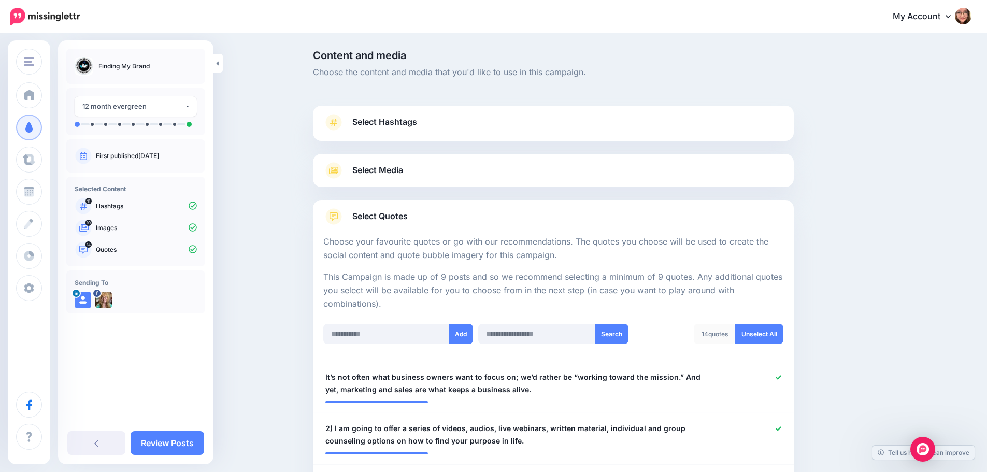
click at [444, 167] on link "Select Media" at bounding box center [553, 170] width 460 height 17
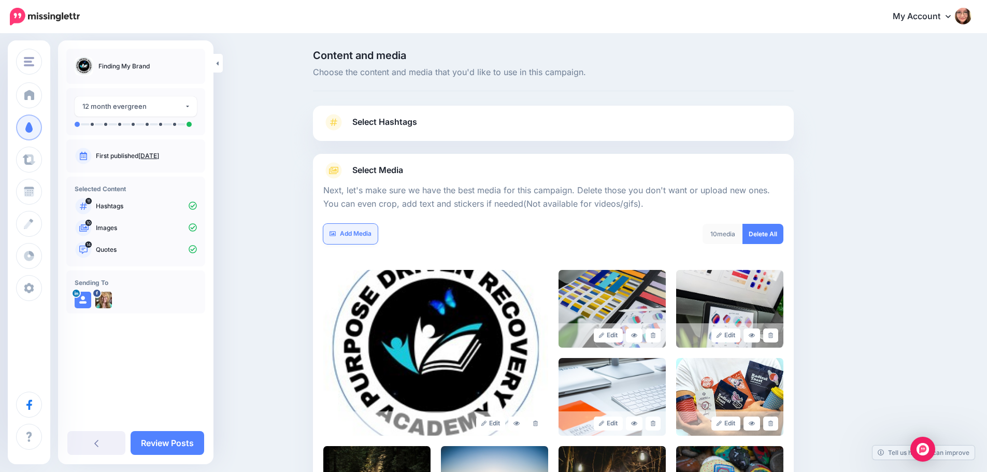
click at [359, 232] on link "Add Media" at bounding box center [350, 234] width 54 height 20
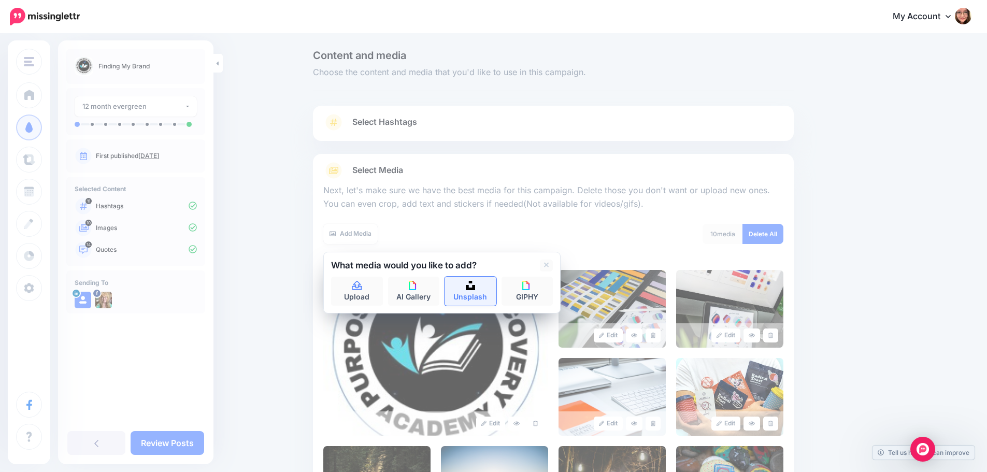
click at [473, 297] on link "Unsplash" at bounding box center [470, 291] width 52 height 29
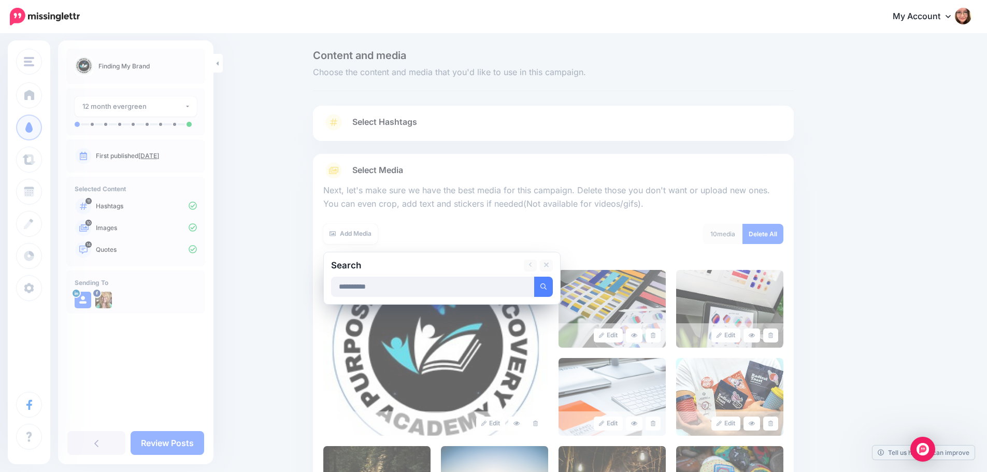
type input "**********"
click at [534, 277] on button "submit" at bounding box center [543, 287] width 19 height 20
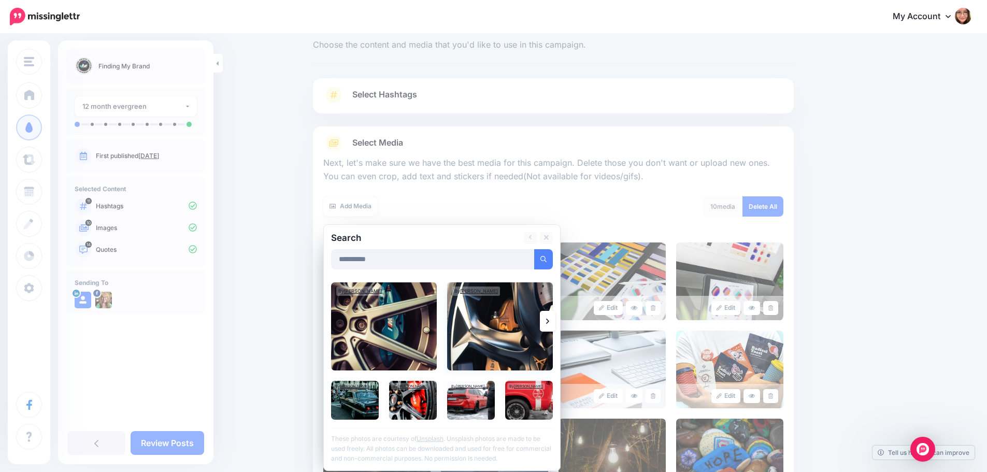
scroll to position [52, 0]
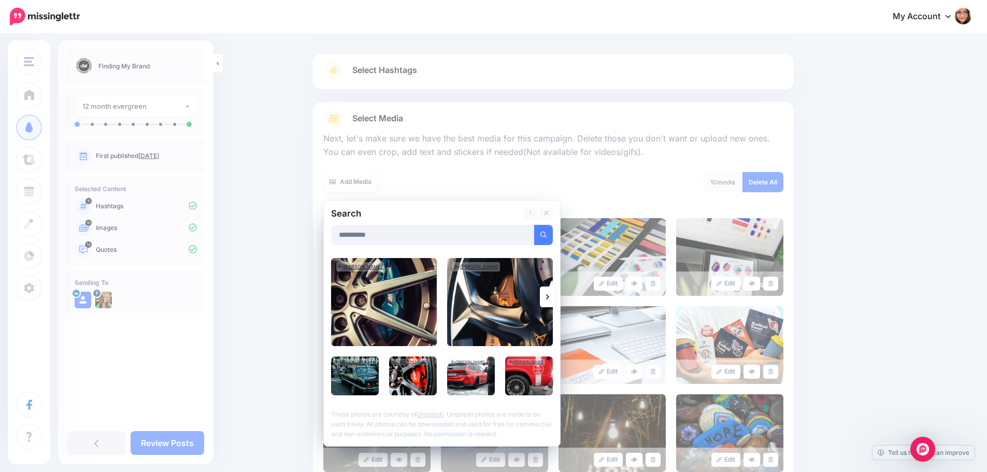
click at [548, 301] on link at bounding box center [548, 296] width 16 height 21
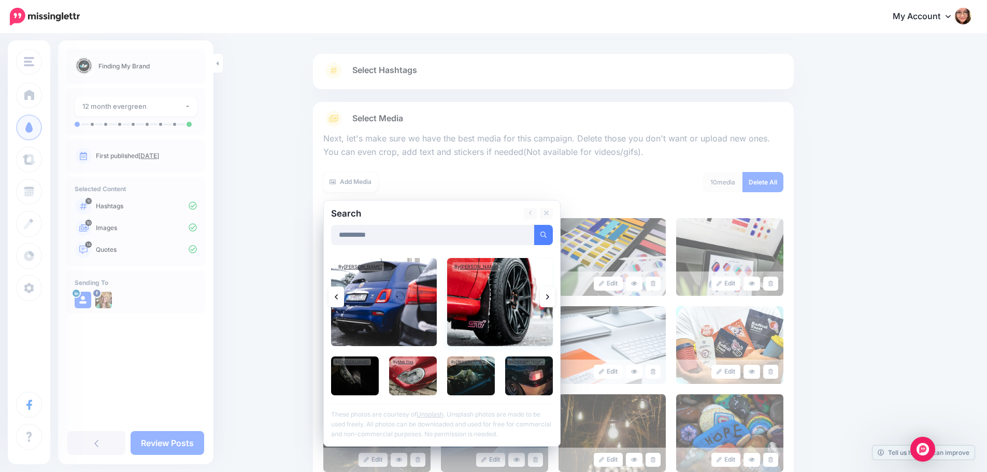
click at [517, 296] on img at bounding box center [500, 302] width 106 height 88
click at [532, 237] on link "Add Media" at bounding box center [531, 235] width 44 height 20
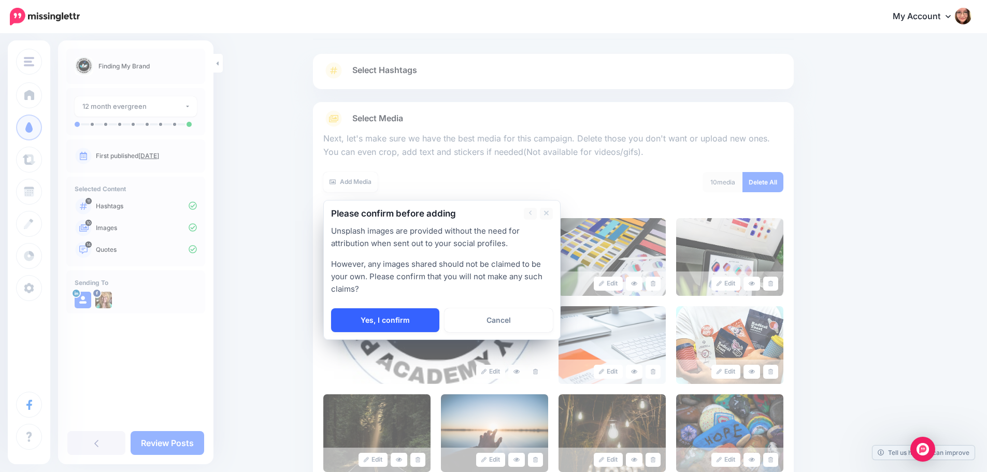
click at [413, 312] on link "Yes, I confirm" at bounding box center [385, 320] width 108 height 24
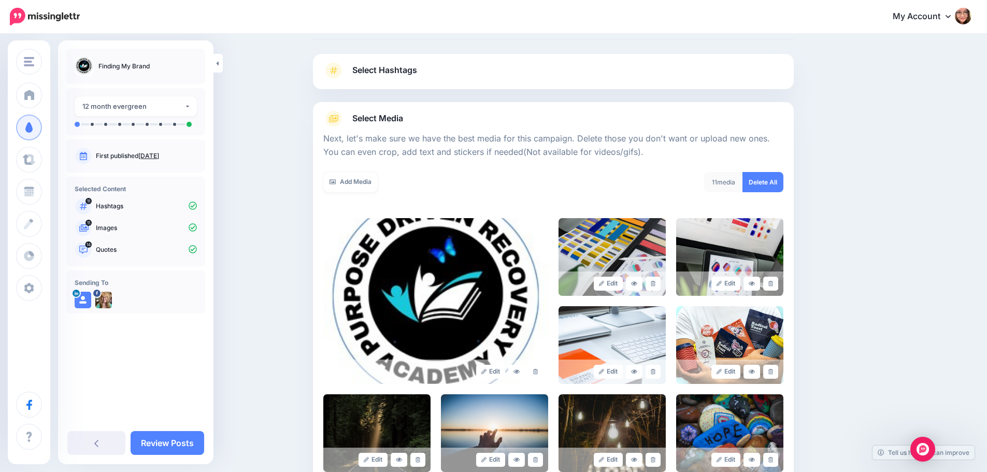
scroll to position [264, 0]
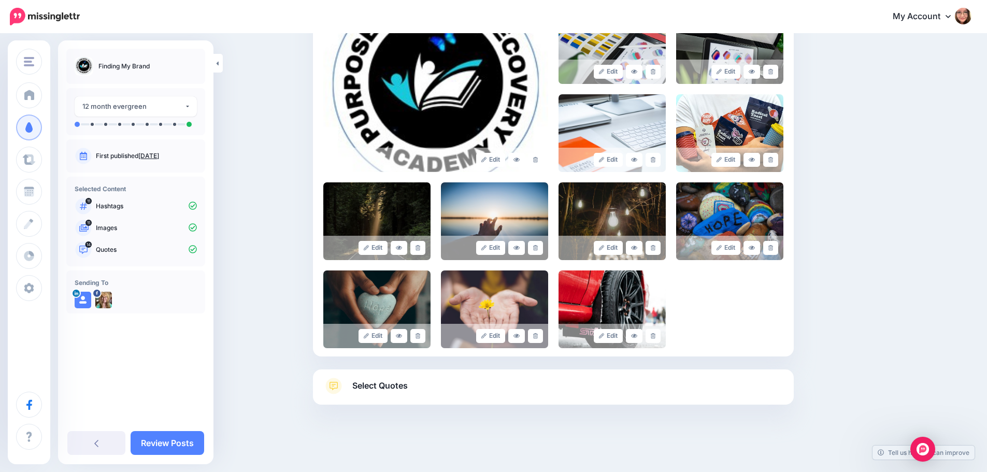
click at [565, 379] on link "Select Quotes" at bounding box center [553, 391] width 460 height 27
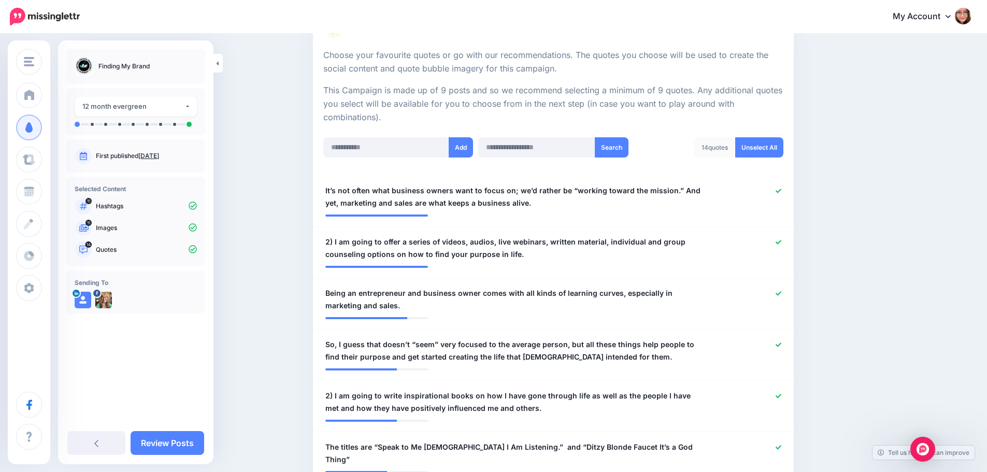
scroll to position [108, 0]
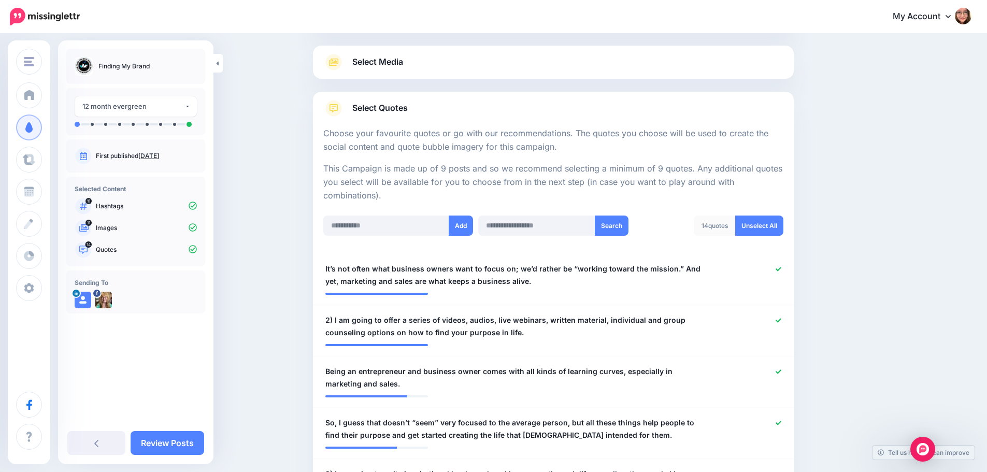
click at [428, 65] on link "Select Media" at bounding box center [553, 62] width 460 height 17
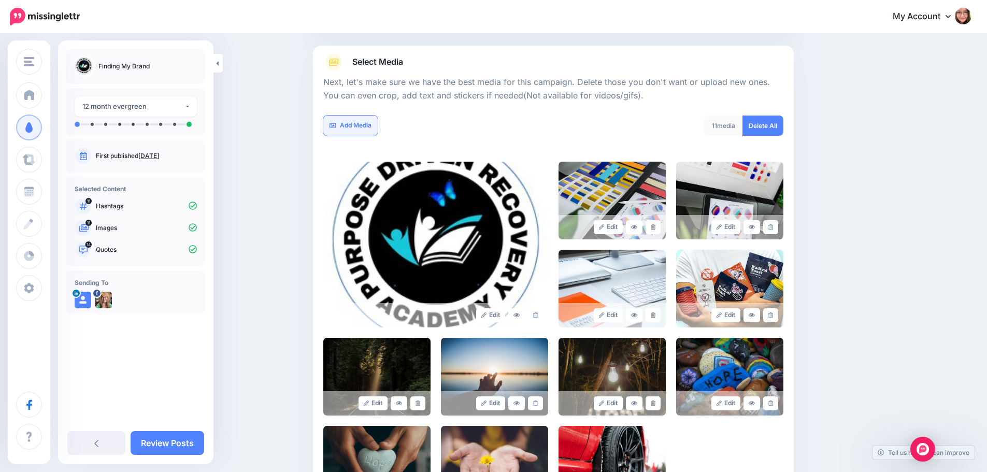
click at [364, 122] on link "Add Media" at bounding box center [350, 126] width 54 height 20
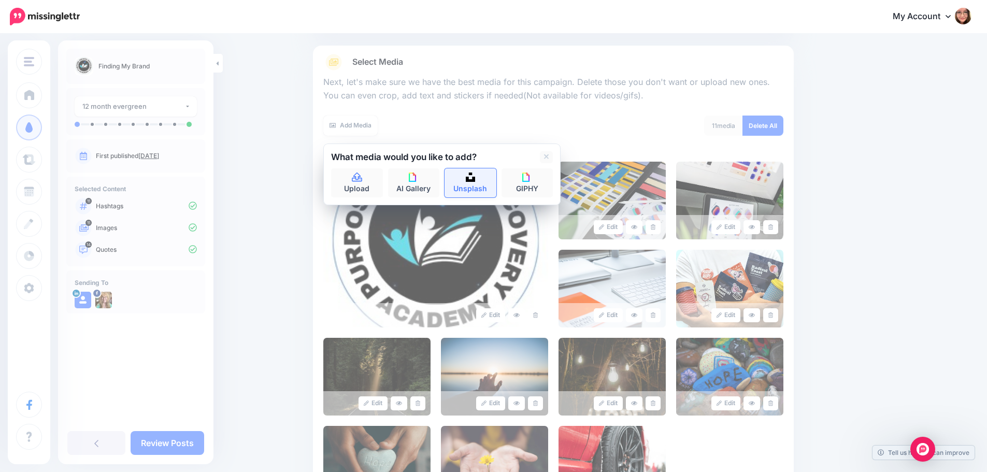
click at [483, 184] on link "Unsplash" at bounding box center [470, 182] width 52 height 29
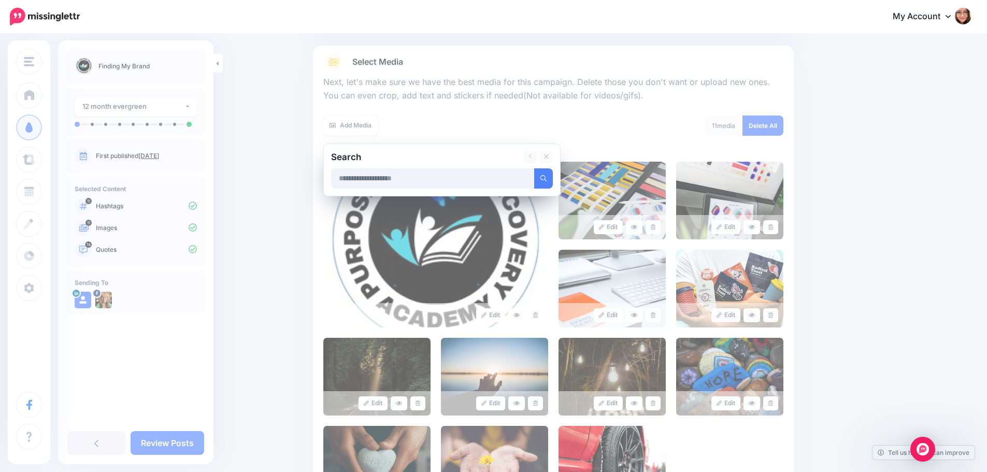
type input "*"
type input "*****"
click at [534, 168] on button "submit" at bounding box center [543, 178] width 19 height 20
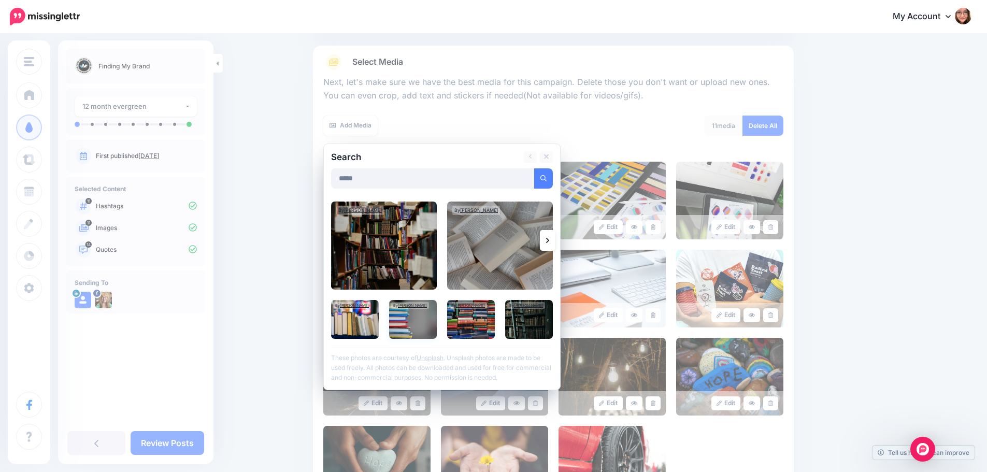
click at [414, 320] on img at bounding box center [413, 319] width 48 height 39
click at [533, 176] on link "Add Media" at bounding box center [531, 178] width 44 height 20
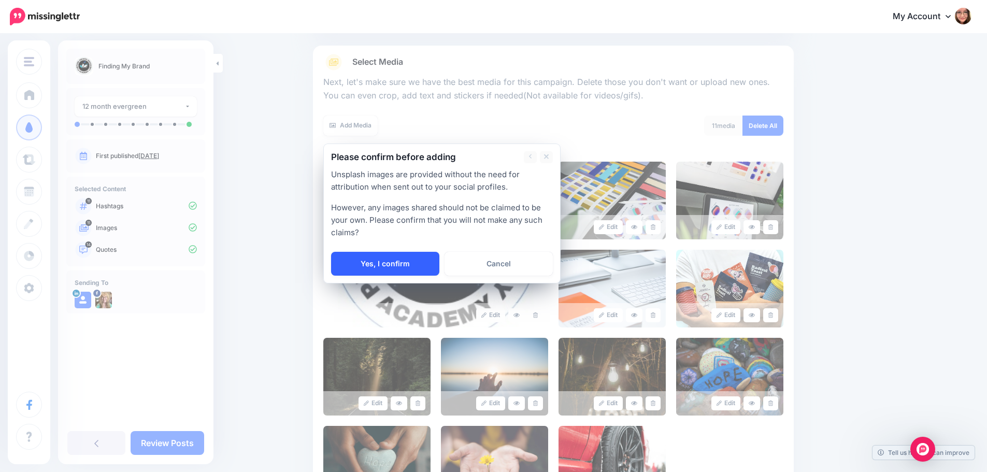
click at [389, 260] on link "Yes, I confirm" at bounding box center [385, 264] width 108 height 24
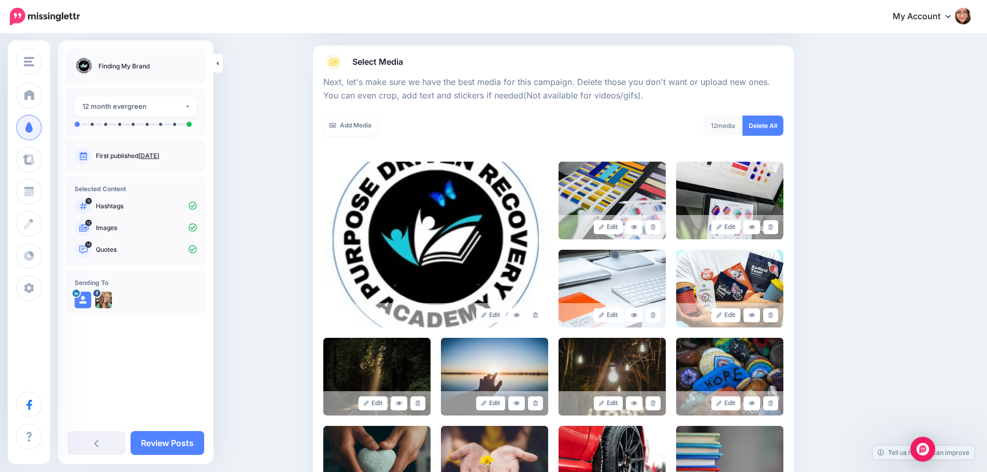
scroll to position [264, 0]
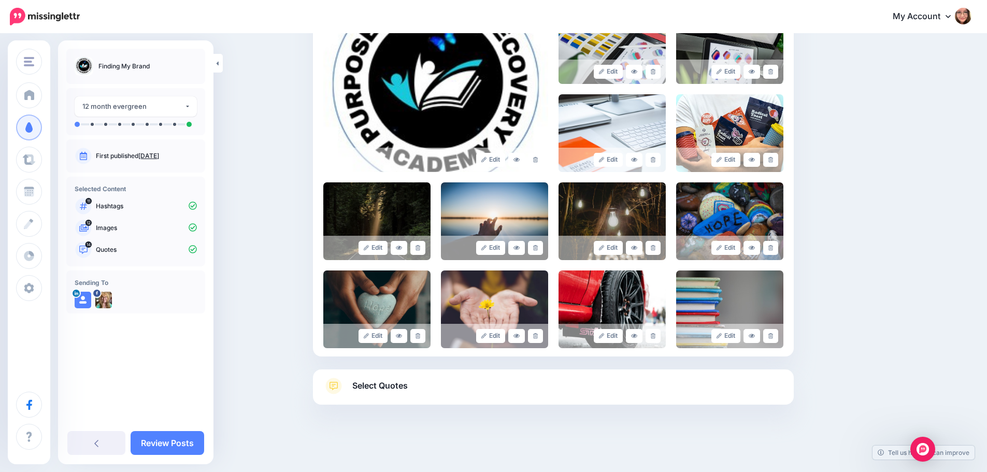
click at [537, 384] on link "Select Quotes" at bounding box center [553, 391] width 460 height 27
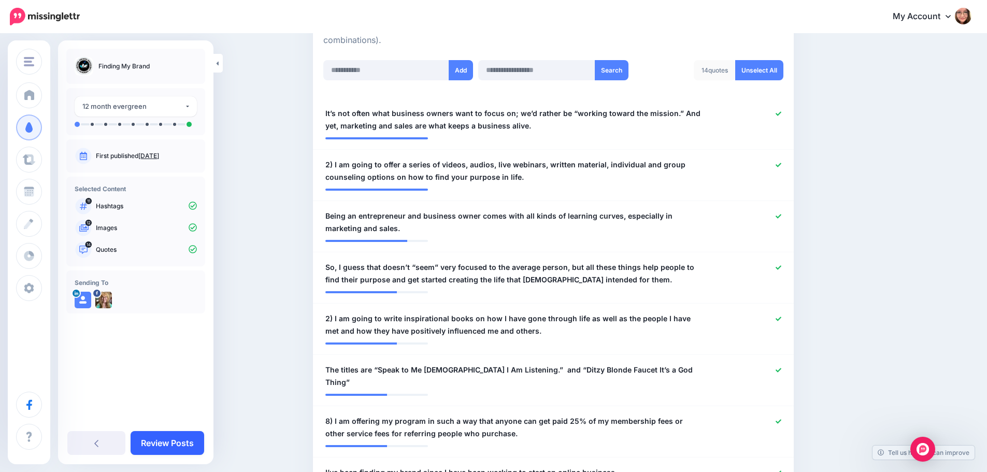
click at [172, 444] on link "Review Posts" at bounding box center [168, 443] width 74 height 24
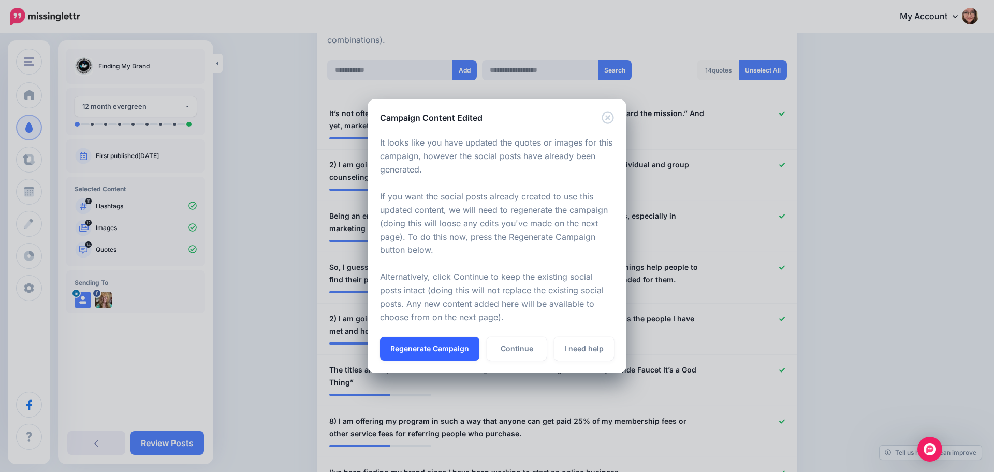
click at [451, 347] on button "Regenerate Campaign" at bounding box center [429, 349] width 99 height 24
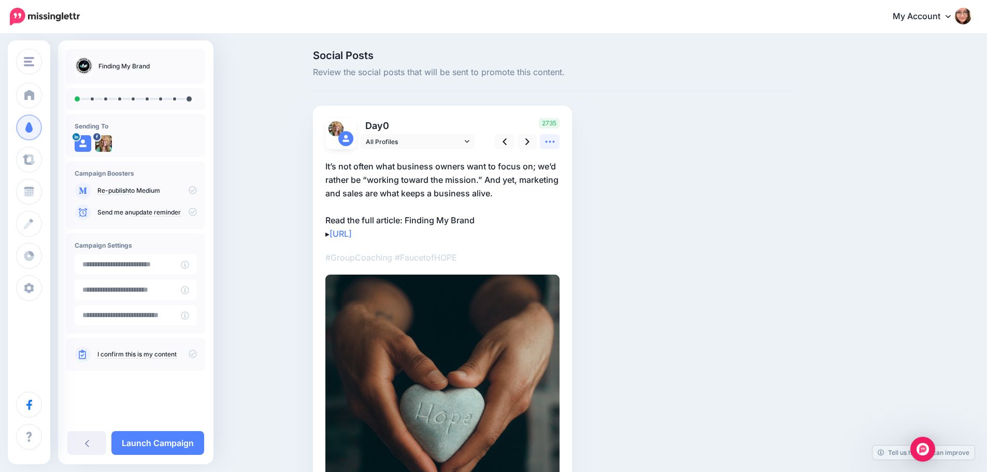
click at [555, 146] on icon at bounding box center [549, 141] width 11 height 11
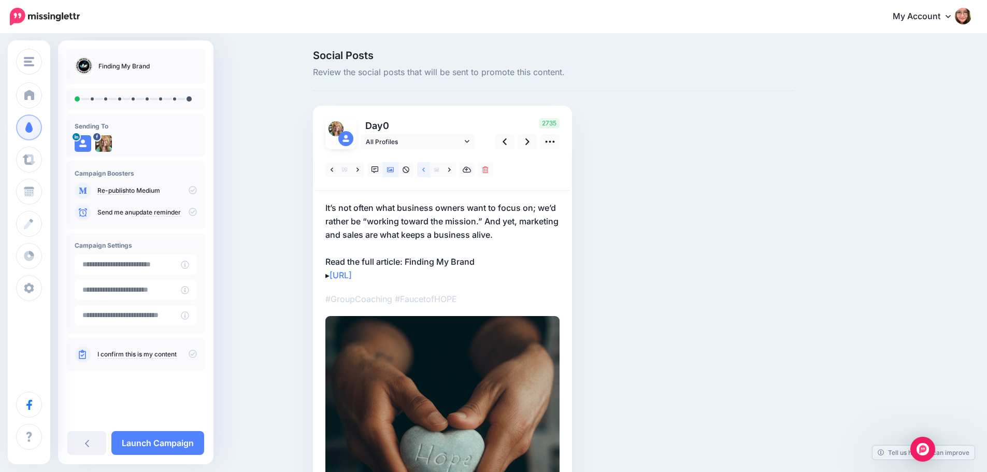
click at [425, 172] on icon at bounding box center [423, 169] width 3 height 7
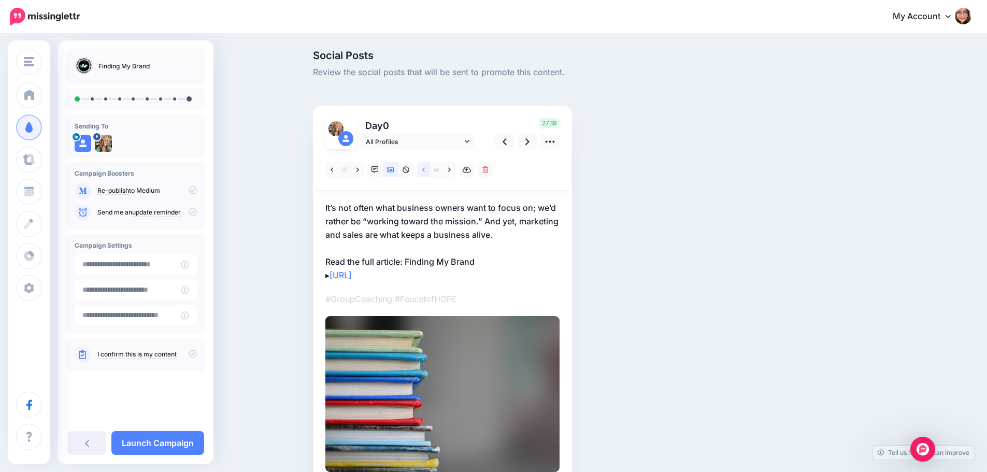
click at [425, 172] on icon at bounding box center [423, 169] width 3 height 7
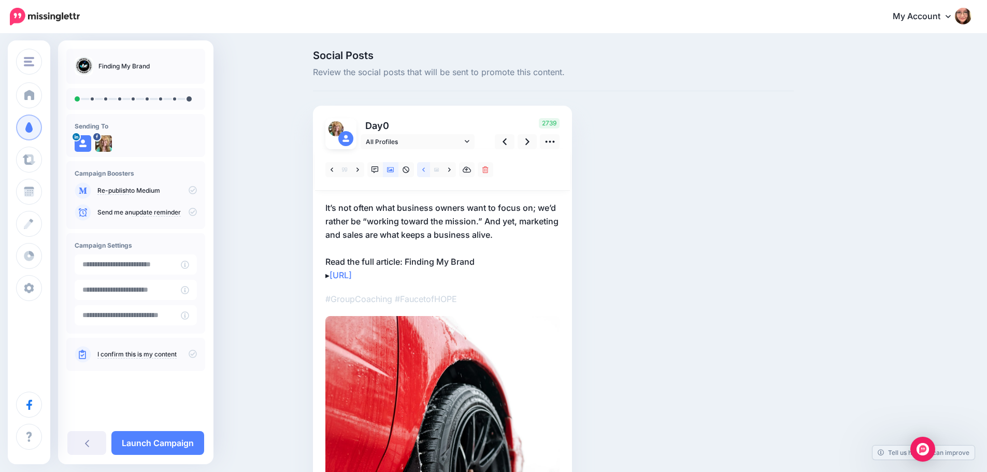
click at [425, 172] on icon at bounding box center [423, 169] width 3 height 7
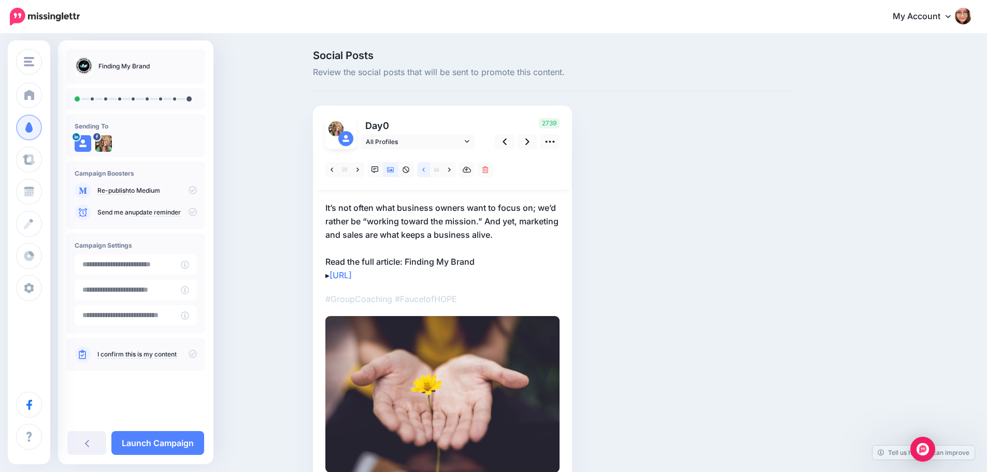
click at [425, 172] on icon at bounding box center [423, 169] width 3 height 7
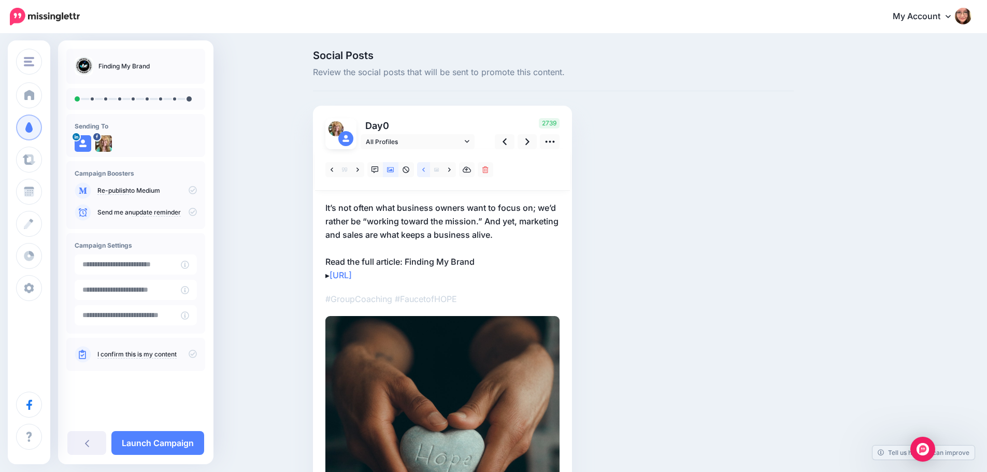
click at [425, 172] on icon at bounding box center [423, 169] width 3 height 7
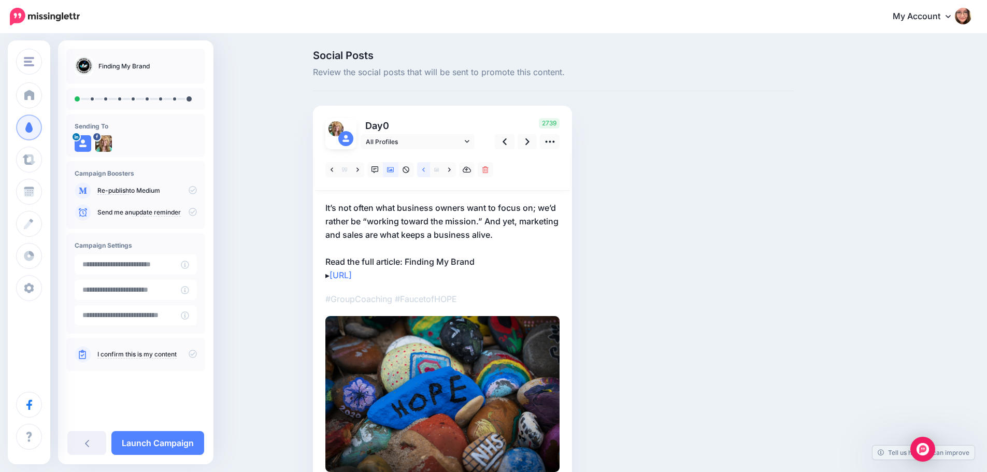
click at [425, 172] on icon at bounding box center [423, 169] width 3 height 7
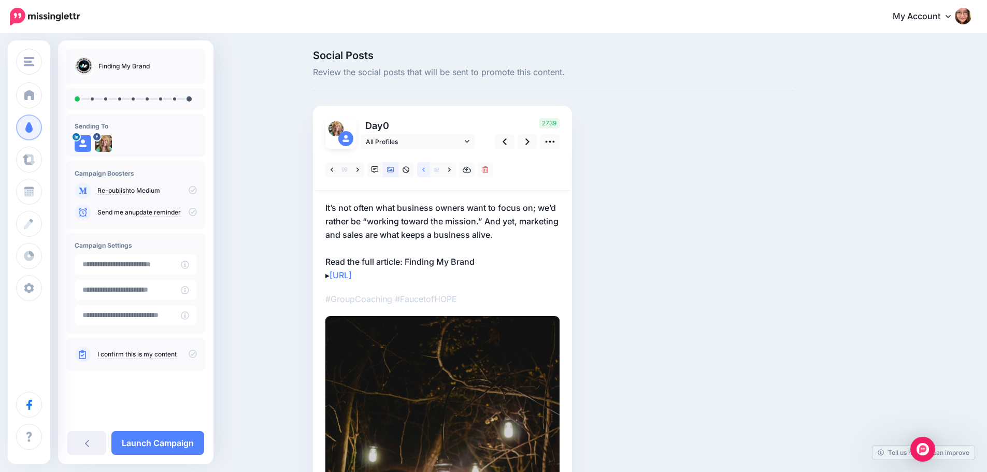
click at [425, 172] on icon at bounding box center [423, 169] width 3 height 7
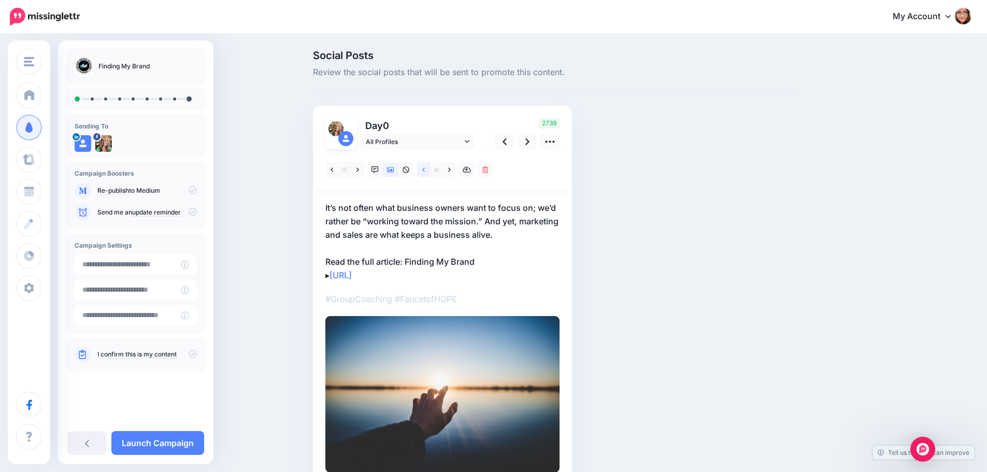
click at [425, 172] on icon at bounding box center [423, 169] width 3 height 7
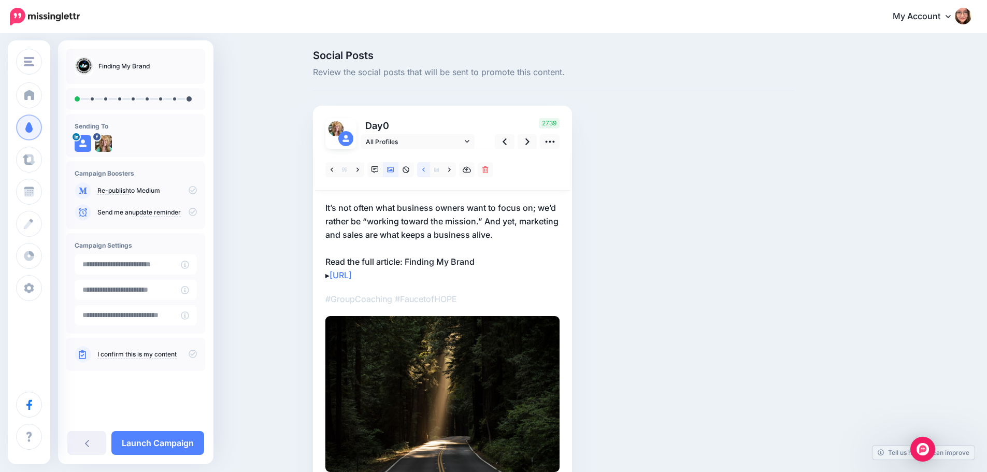
click at [425, 172] on icon at bounding box center [423, 169] width 3 height 7
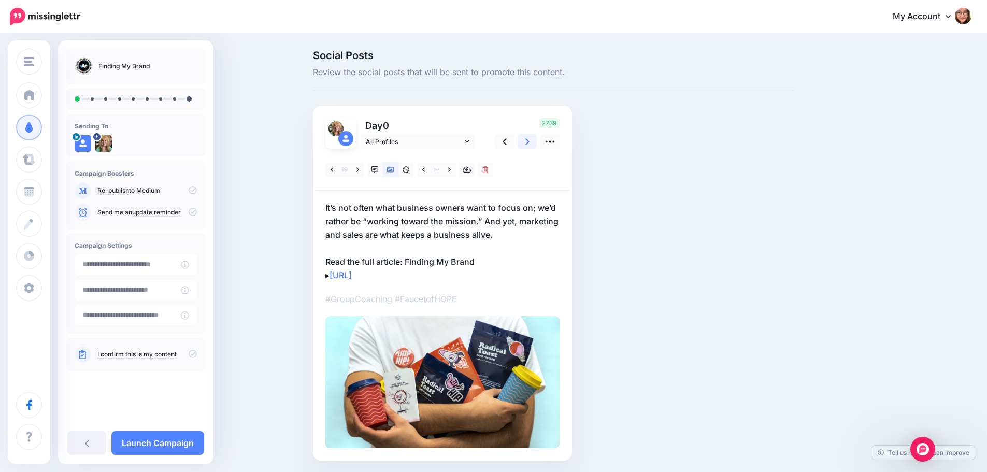
click at [529, 140] on icon at bounding box center [527, 141] width 4 height 7
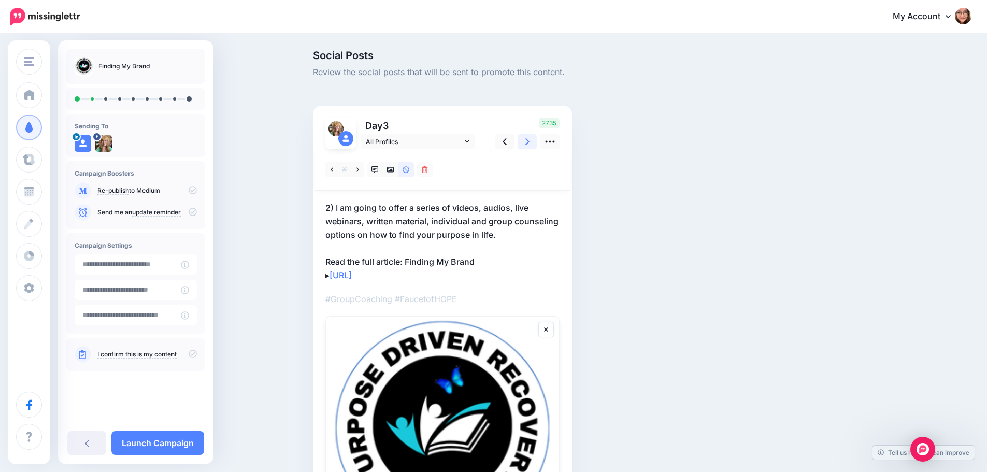
click at [527, 140] on link at bounding box center [527, 141] width 20 height 15
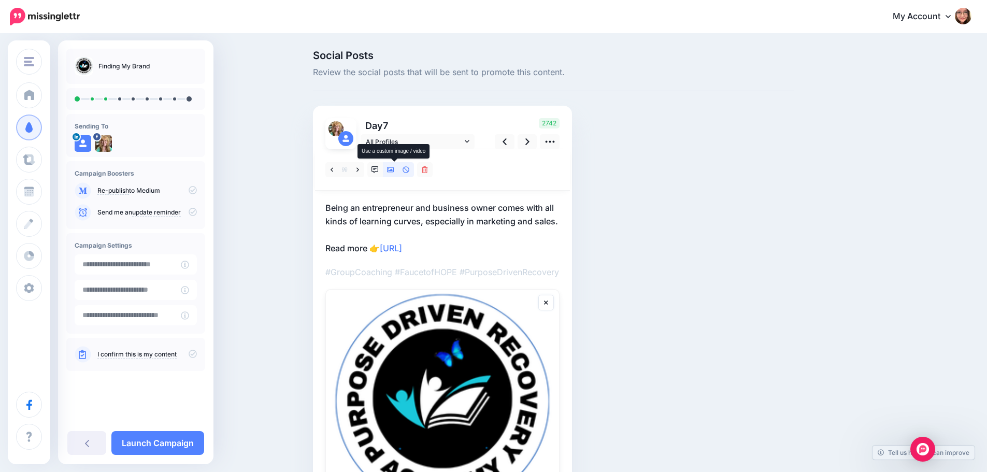
click at [391, 171] on link at bounding box center [391, 169] width 16 height 15
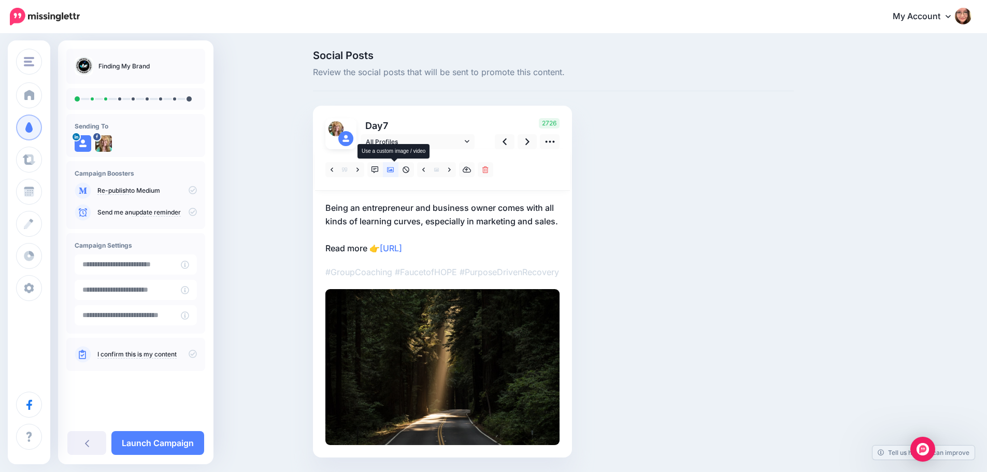
click at [391, 171] on icon at bounding box center [390, 169] width 7 height 7
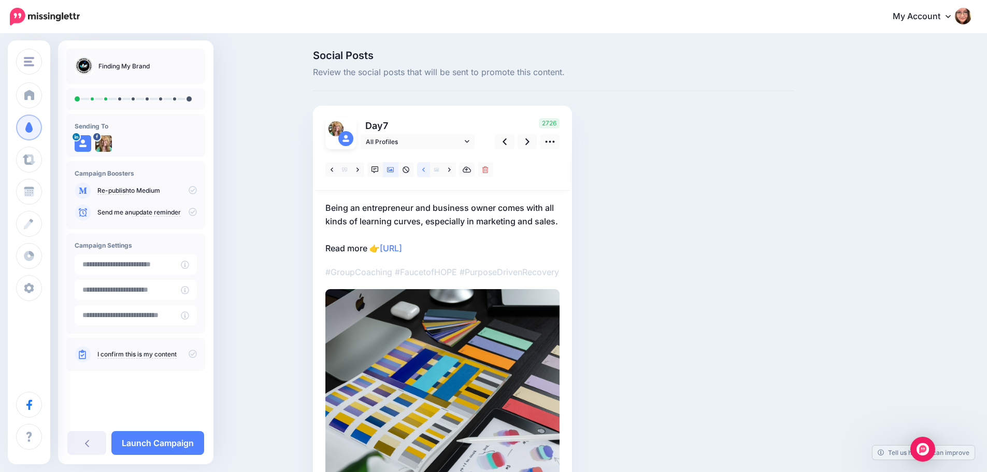
click at [423, 174] on link at bounding box center [423, 169] width 13 height 15
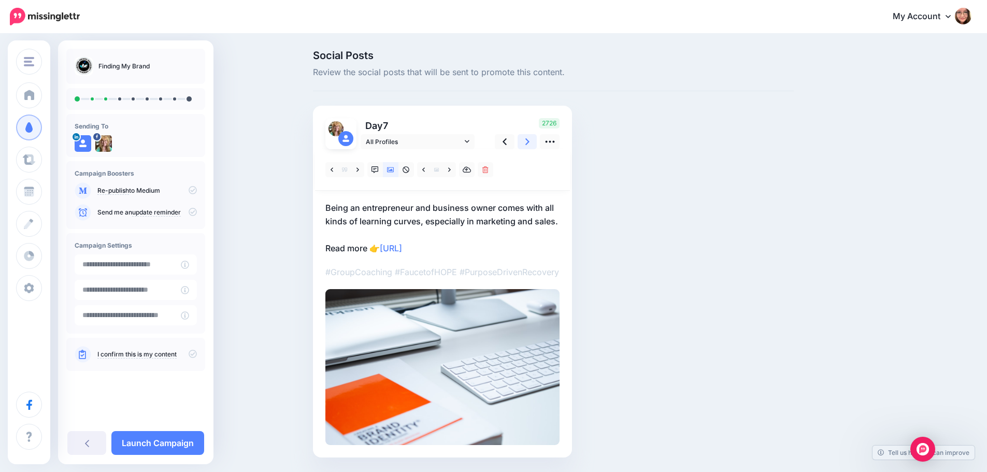
click at [526, 145] on link at bounding box center [527, 141] width 20 height 15
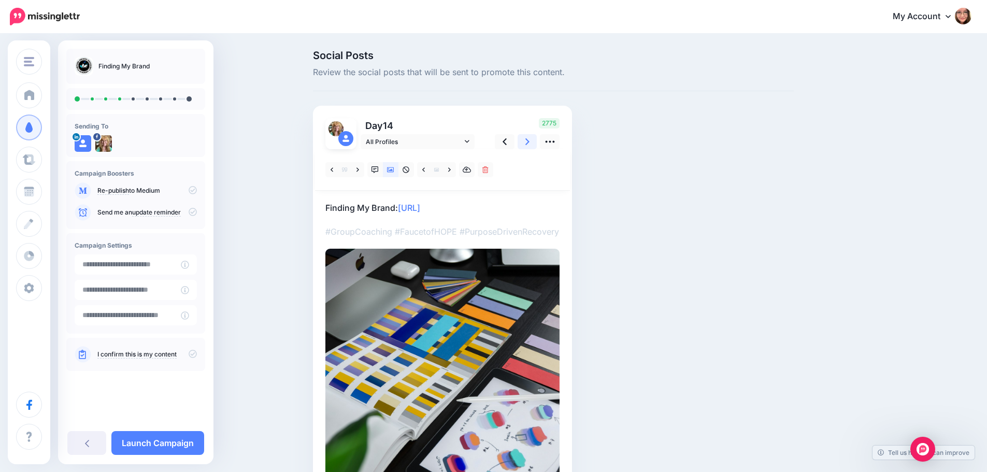
click at [526, 140] on link at bounding box center [527, 141] width 20 height 15
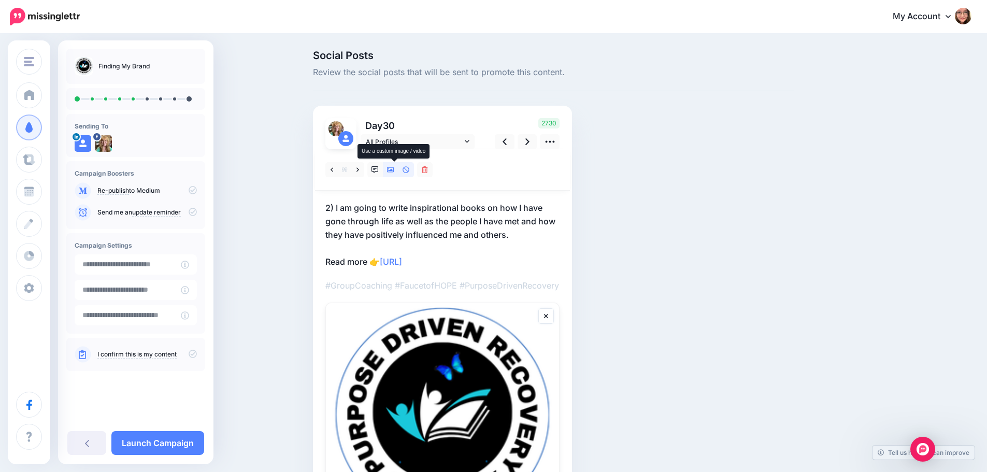
click at [394, 170] on icon at bounding box center [390, 169] width 7 height 7
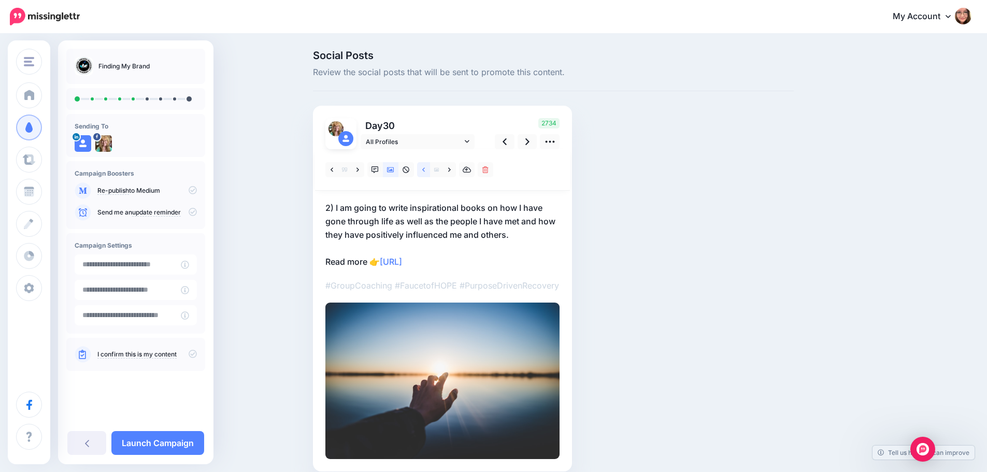
click at [425, 172] on icon at bounding box center [423, 169] width 3 height 7
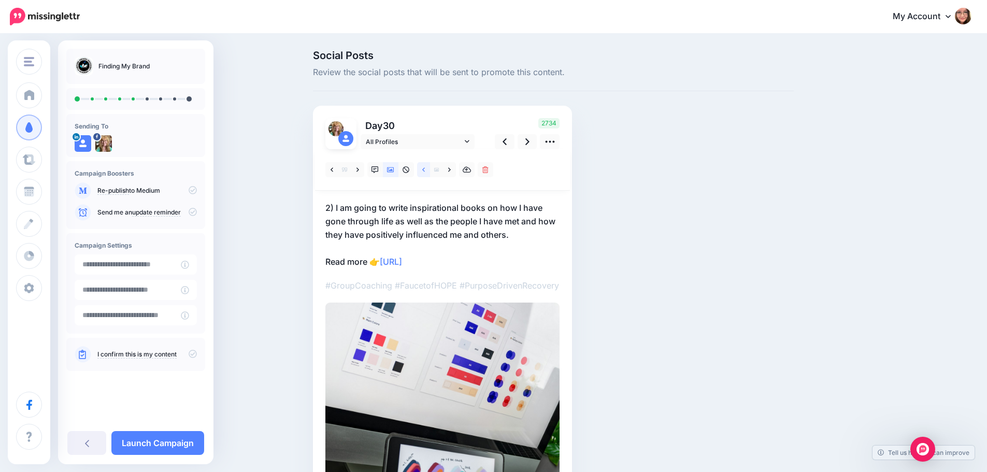
click at [425, 172] on icon at bounding box center [423, 169] width 3 height 7
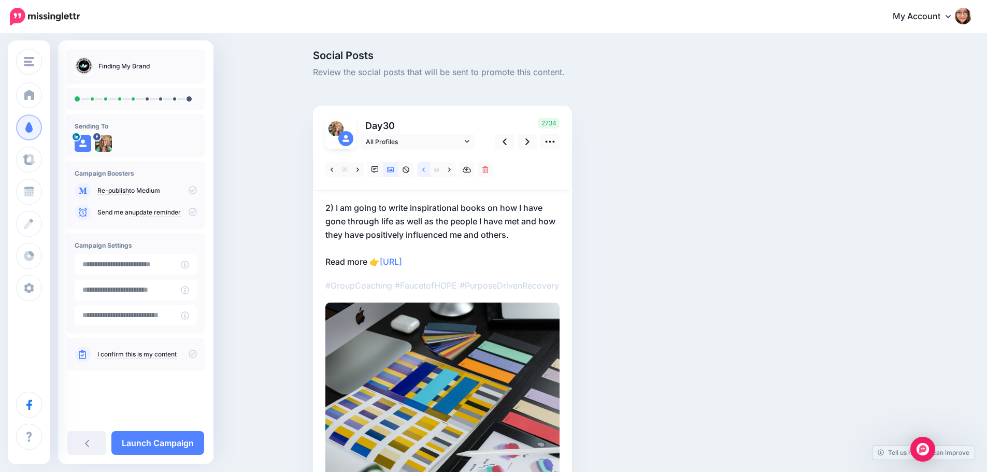
click at [425, 172] on icon at bounding box center [423, 169] width 3 height 7
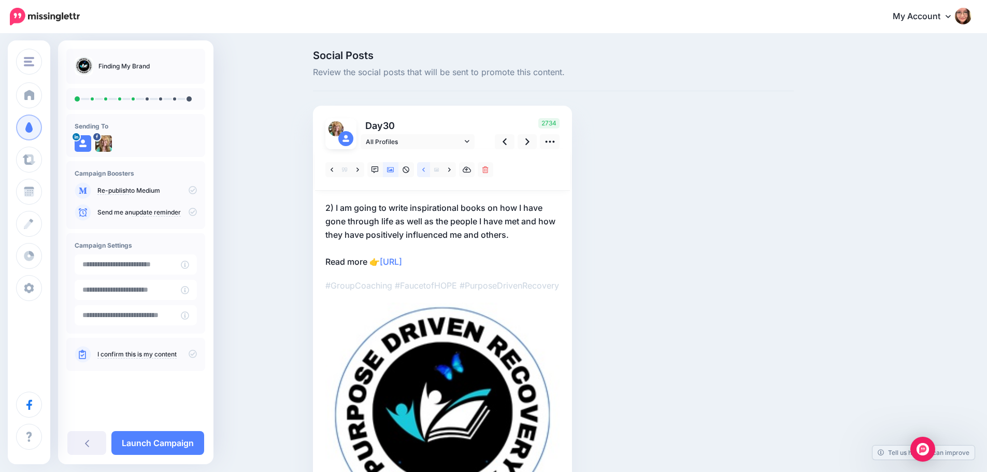
click at [425, 172] on icon at bounding box center [423, 169] width 3 height 7
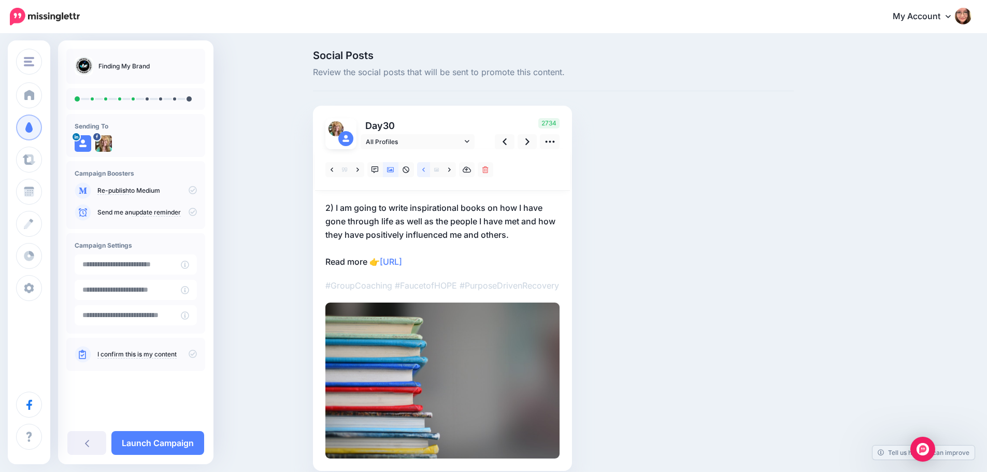
click at [425, 172] on icon at bounding box center [423, 169] width 3 height 7
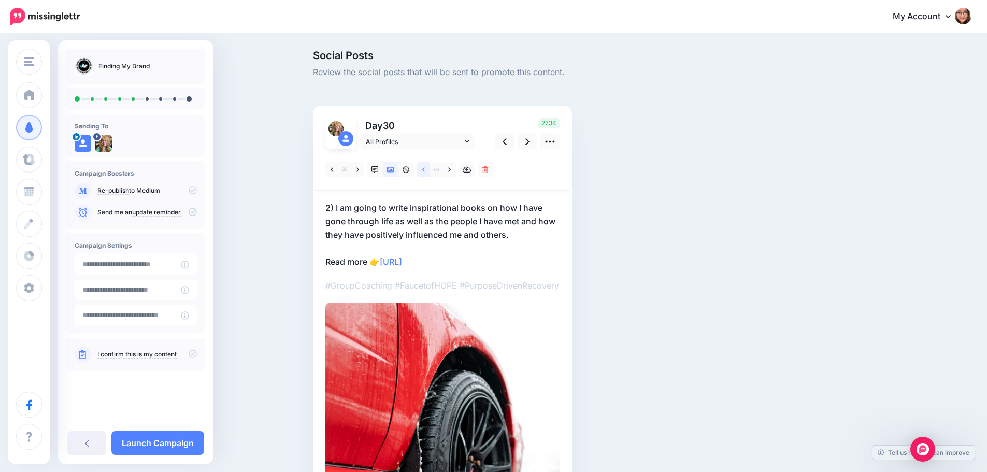
click at [425, 172] on icon at bounding box center [423, 169] width 3 height 7
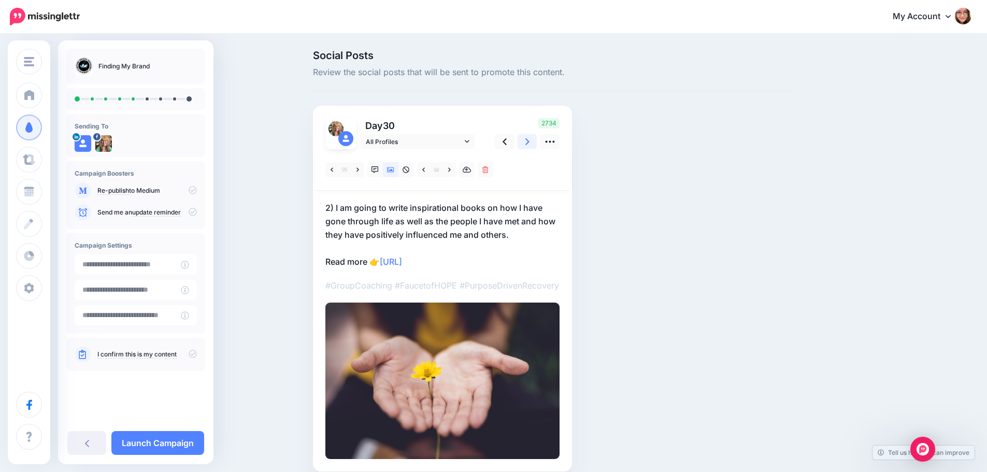
click at [528, 148] on link at bounding box center [527, 141] width 20 height 15
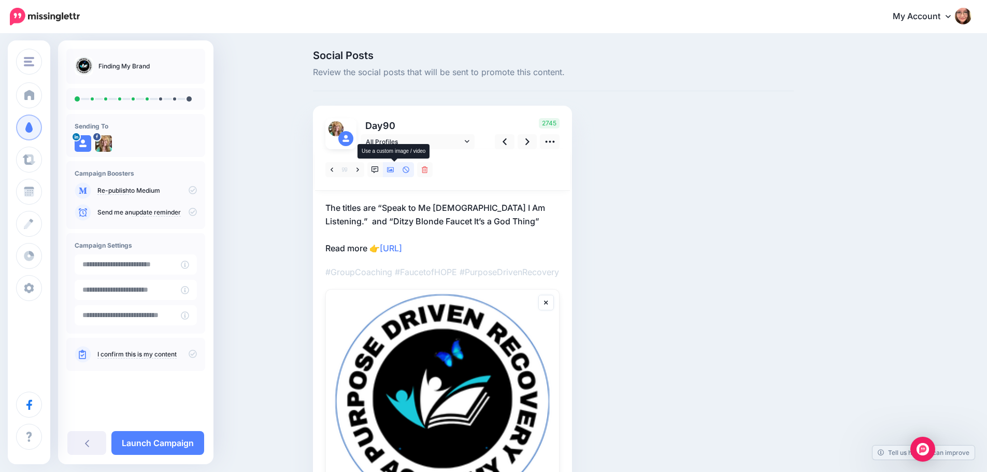
click at [393, 170] on icon at bounding box center [390, 169] width 7 height 7
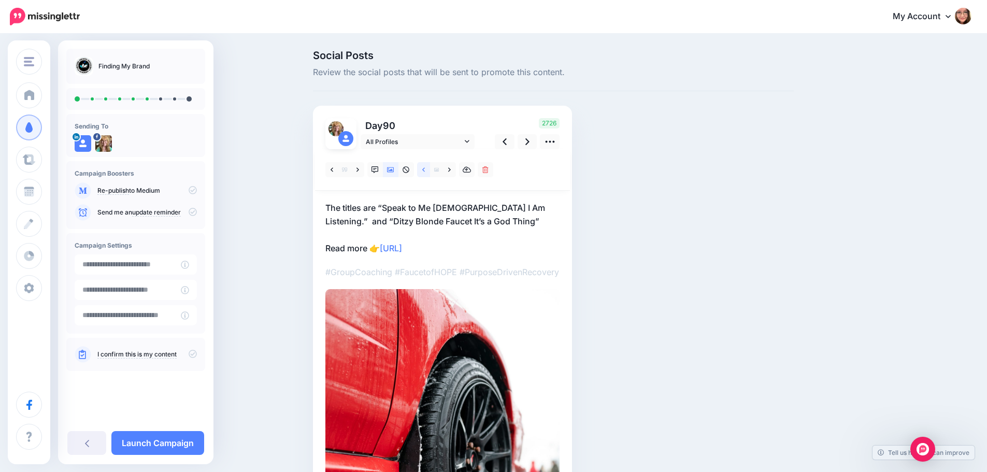
click at [423, 170] on link at bounding box center [423, 169] width 13 height 15
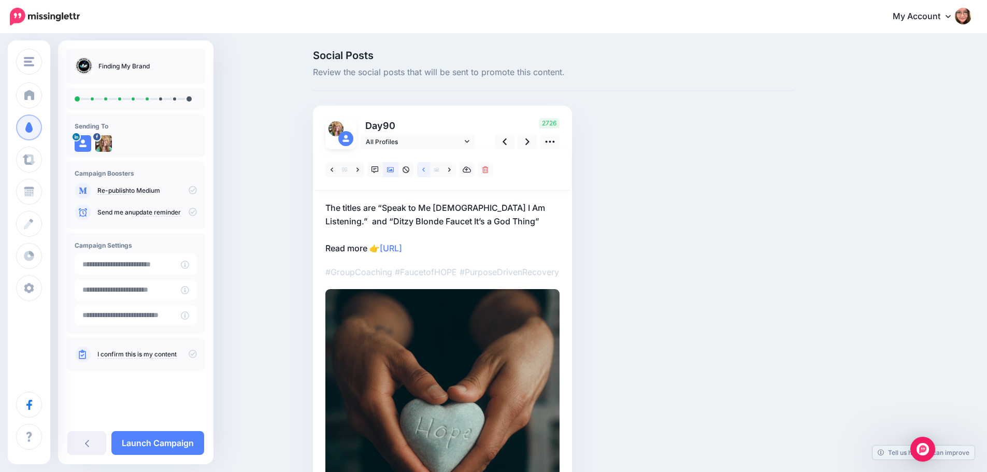
click at [423, 170] on link at bounding box center [423, 169] width 13 height 15
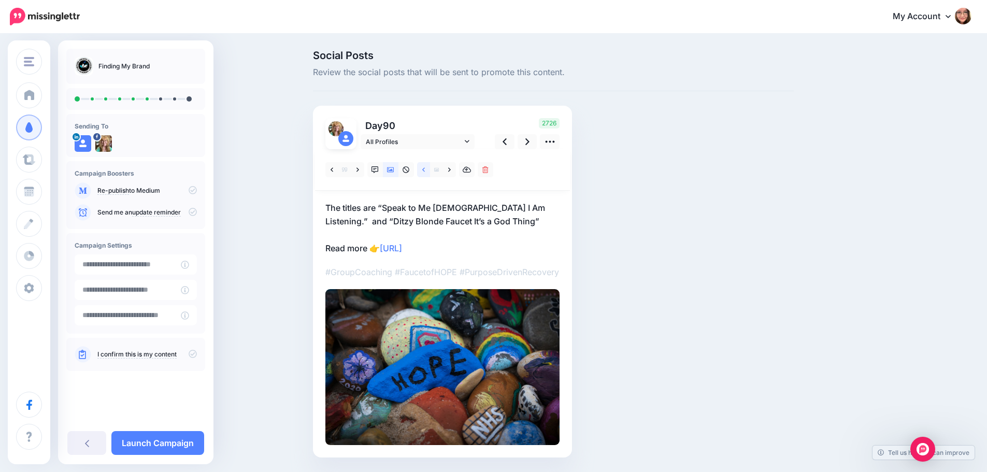
click at [423, 170] on link at bounding box center [423, 169] width 13 height 15
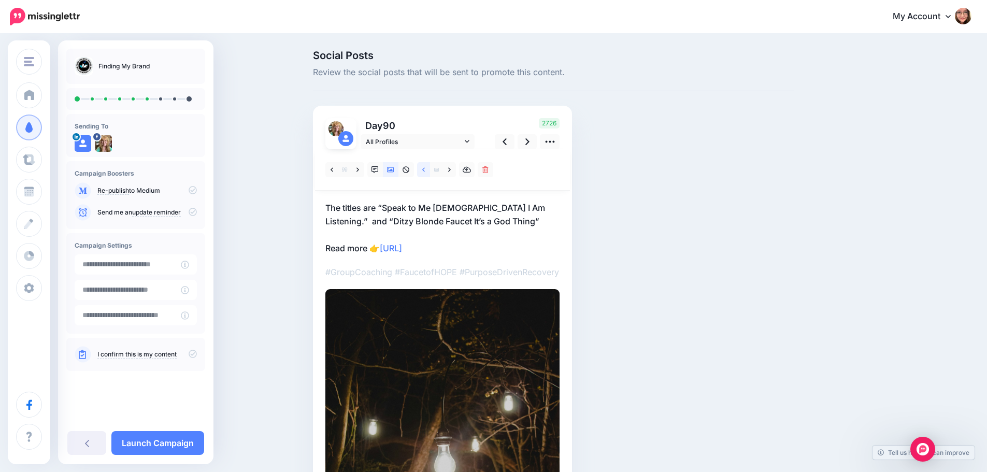
click at [423, 170] on link at bounding box center [423, 169] width 13 height 15
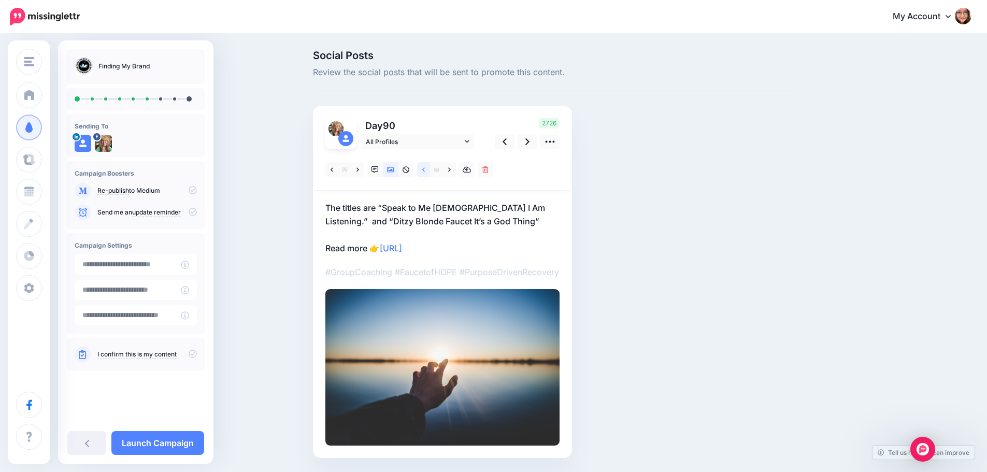
click at [423, 170] on link at bounding box center [423, 169] width 13 height 15
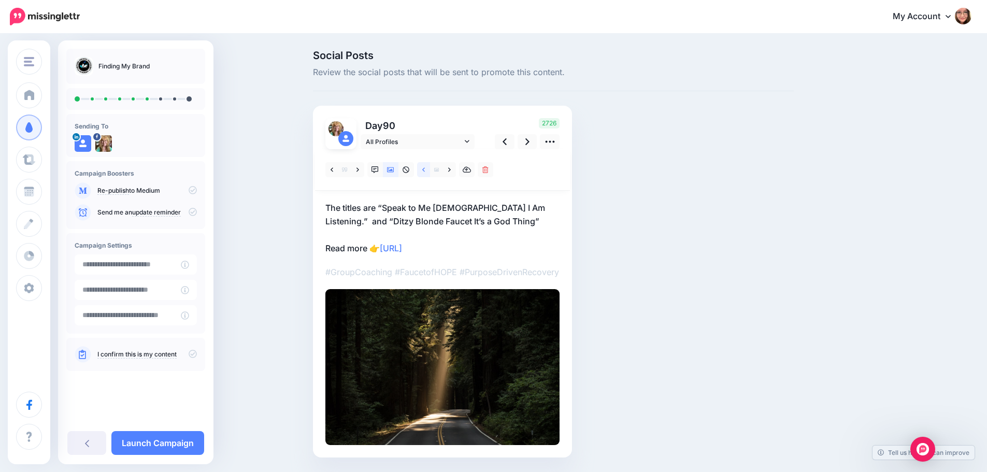
click at [423, 170] on link at bounding box center [423, 169] width 13 height 15
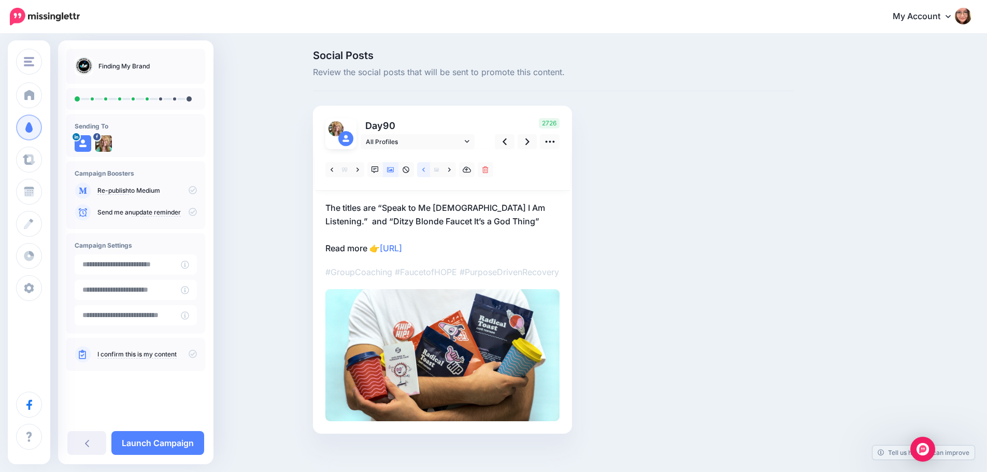
click at [423, 170] on link at bounding box center [423, 169] width 13 height 15
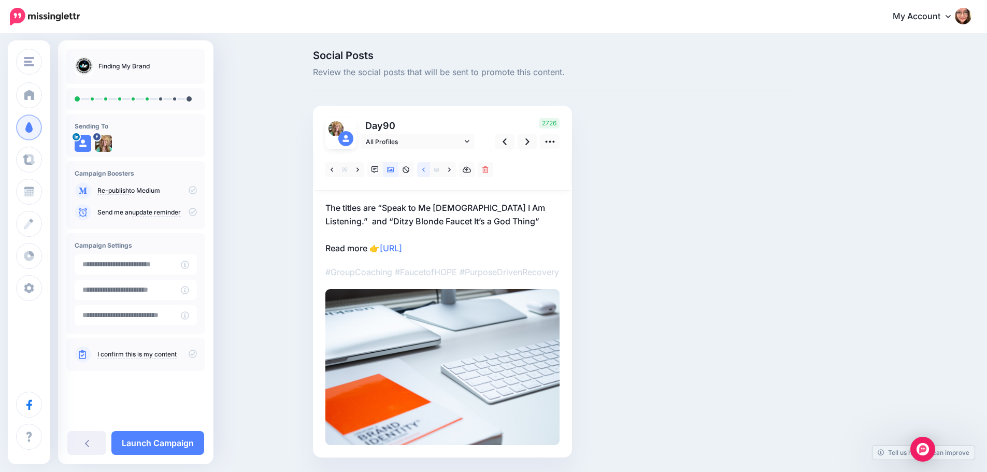
click at [423, 170] on link at bounding box center [423, 169] width 13 height 15
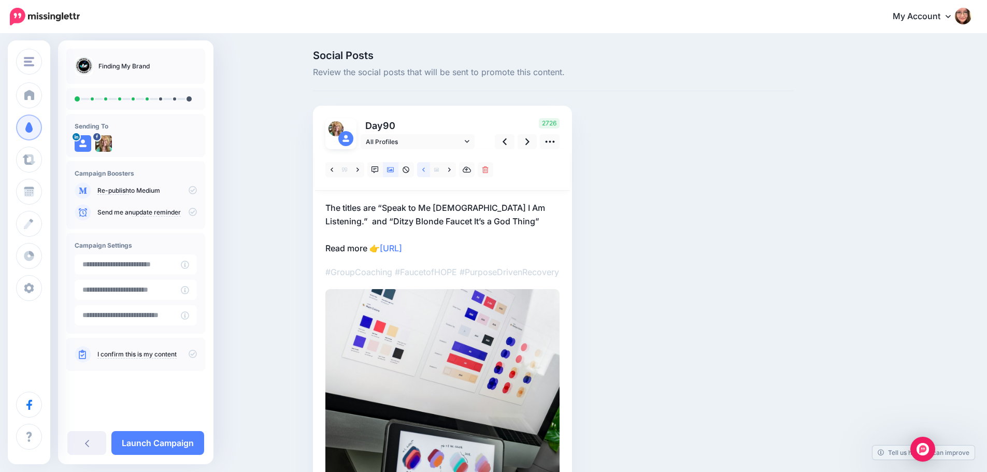
click at [423, 170] on link at bounding box center [423, 169] width 13 height 15
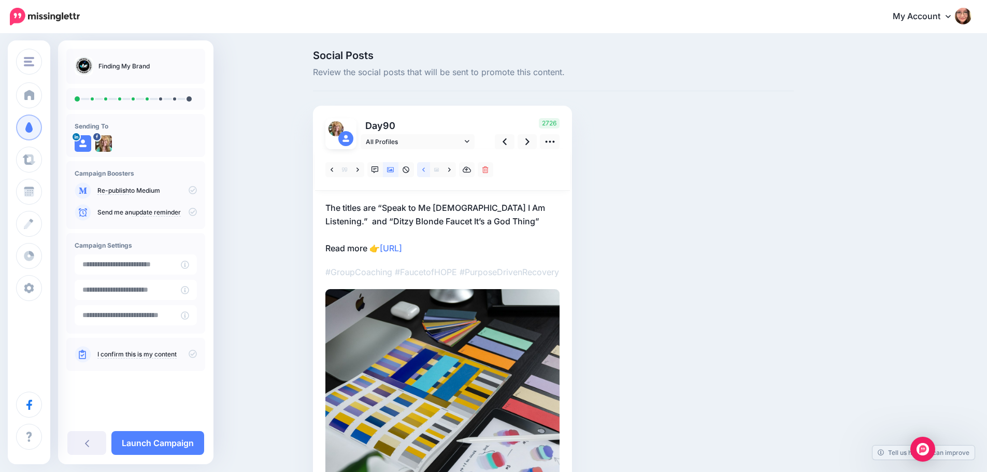
click at [423, 170] on link at bounding box center [423, 169] width 13 height 15
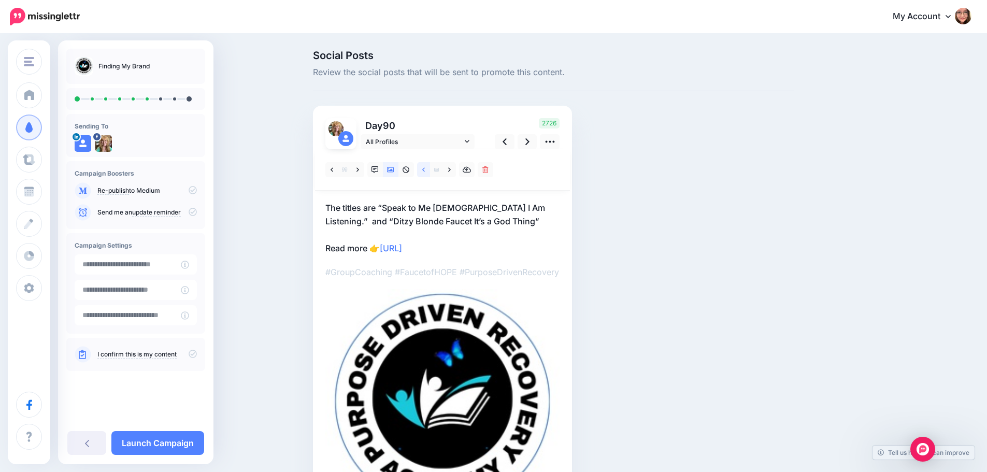
click at [423, 170] on link at bounding box center [423, 169] width 13 height 15
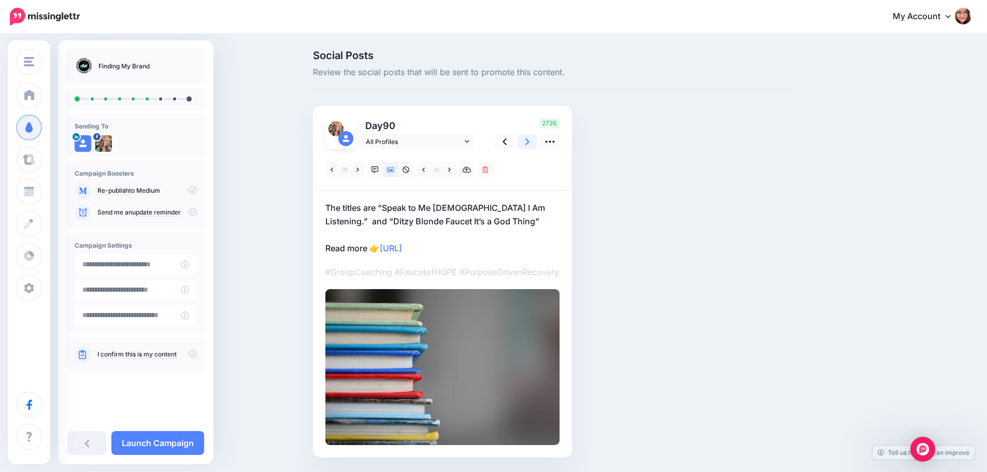
click at [529, 141] on icon at bounding box center [527, 141] width 4 height 11
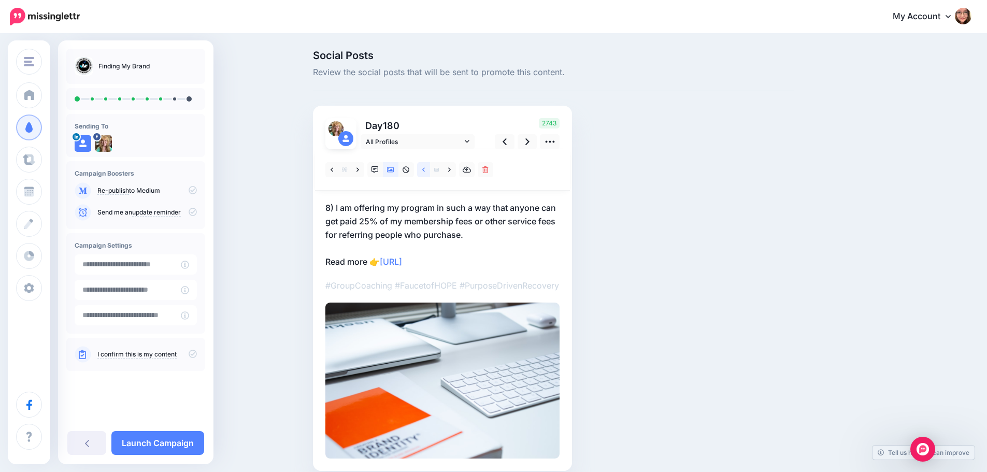
click at [425, 173] on icon at bounding box center [423, 169] width 3 height 7
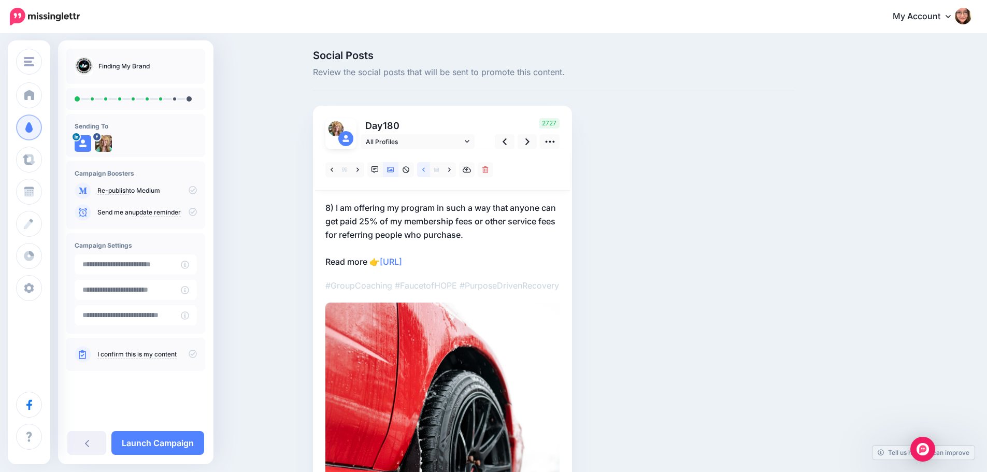
click at [425, 173] on icon at bounding box center [423, 169] width 3 height 7
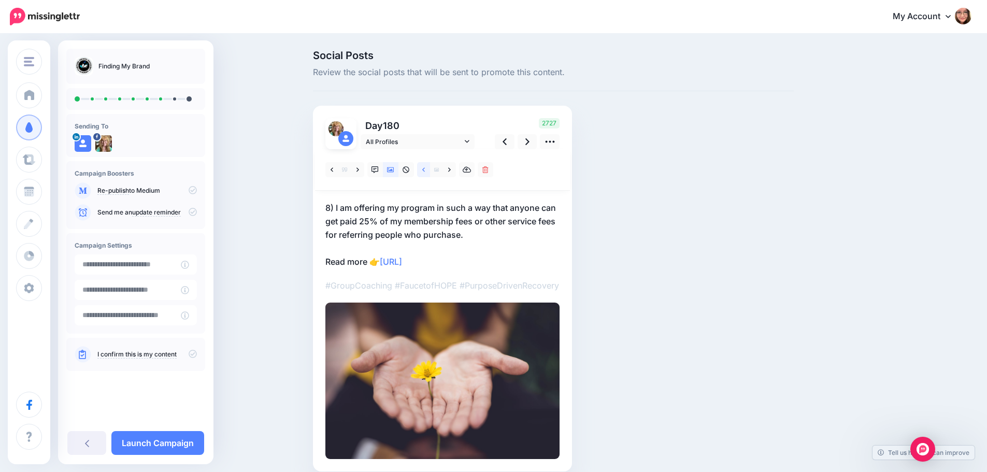
click at [425, 173] on icon at bounding box center [423, 169] width 3 height 7
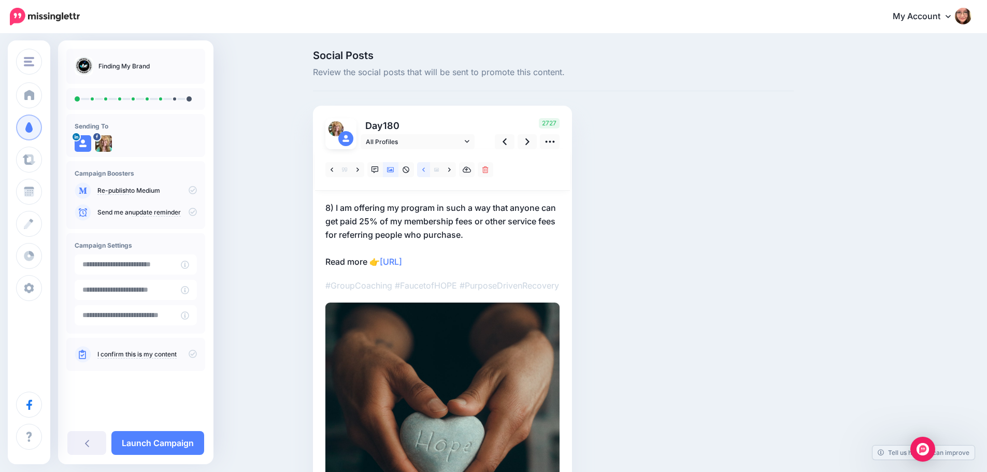
click at [425, 173] on icon at bounding box center [423, 169] width 3 height 7
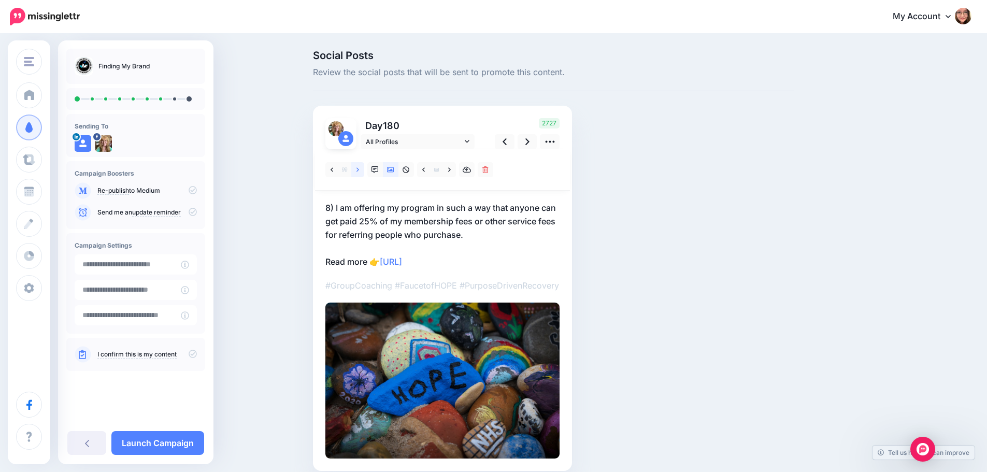
click at [359, 170] on icon at bounding box center [357, 169] width 3 height 7
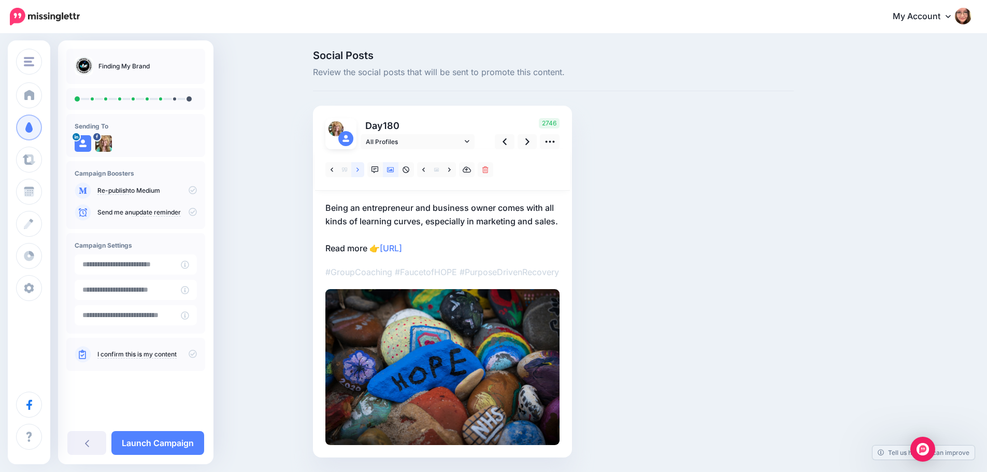
click at [359, 170] on icon at bounding box center [357, 169] width 3 height 7
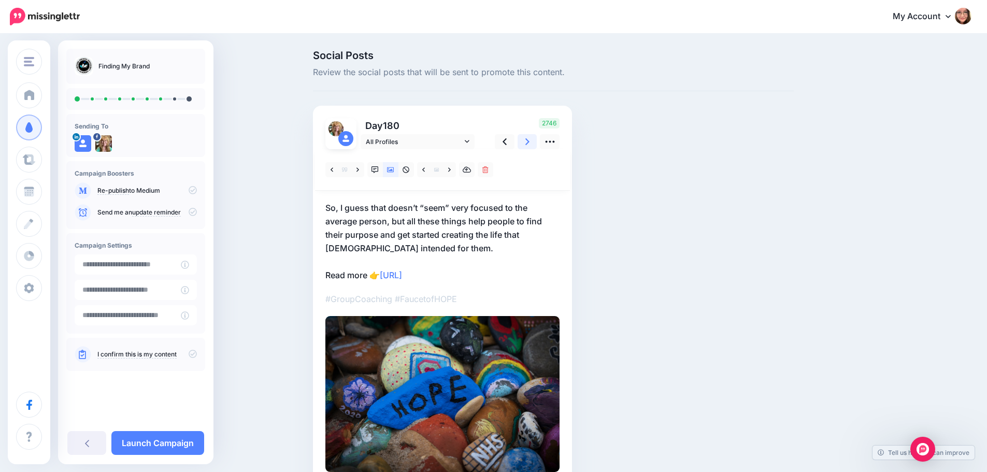
click at [528, 143] on link at bounding box center [527, 141] width 20 height 15
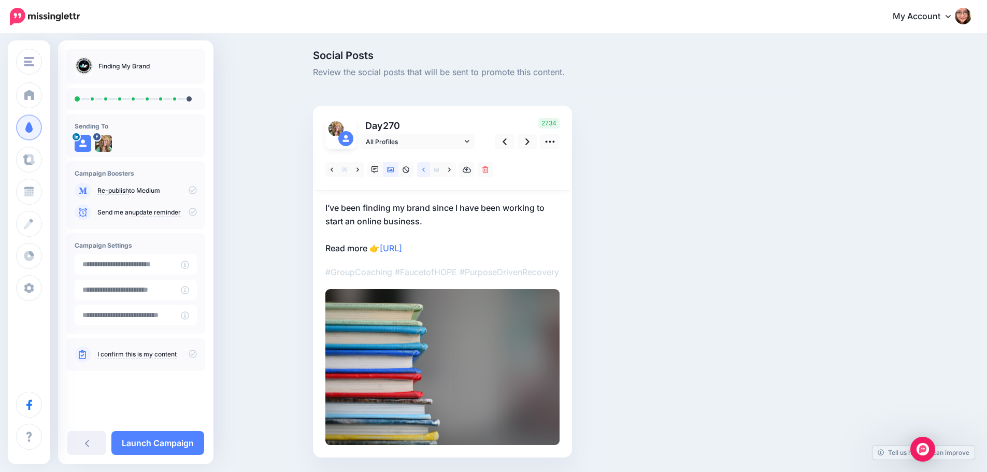
click at [429, 170] on link at bounding box center [423, 169] width 13 height 15
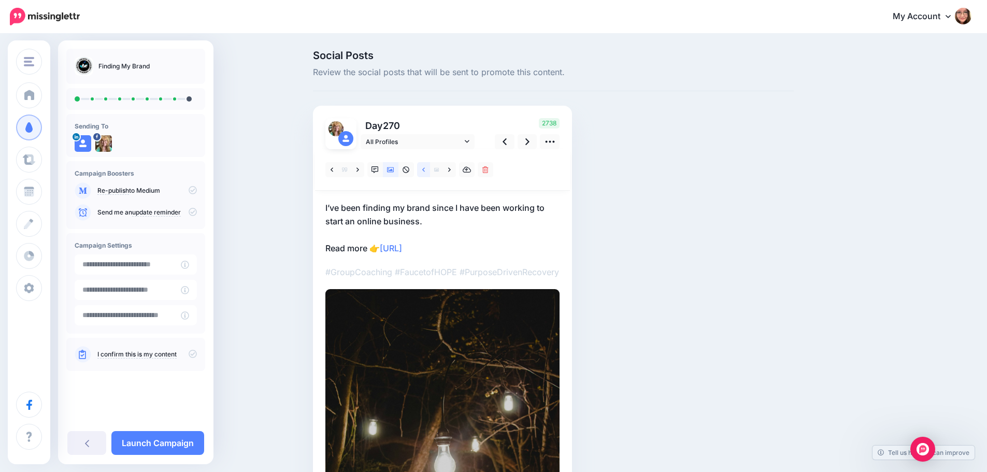
click at [429, 170] on link at bounding box center [423, 169] width 13 height 15
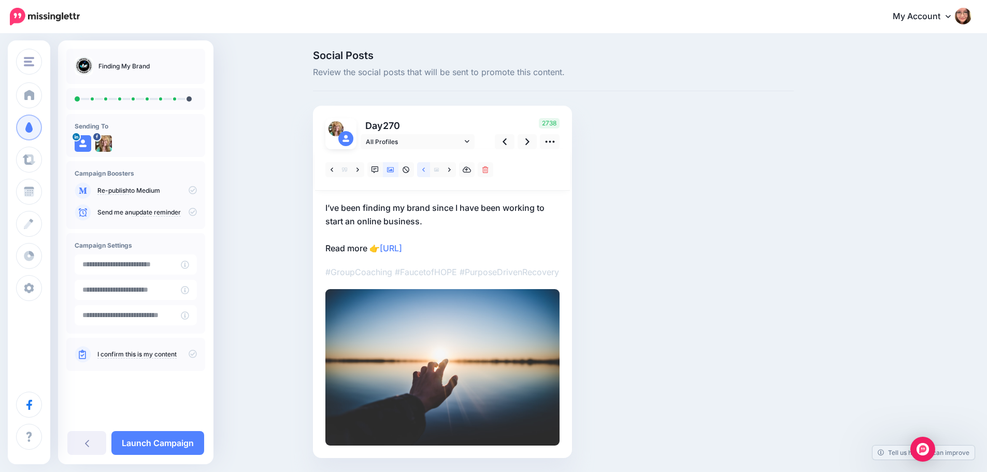
click at [429, 170] on link at bounding box center [423, 169] width 13 height 15
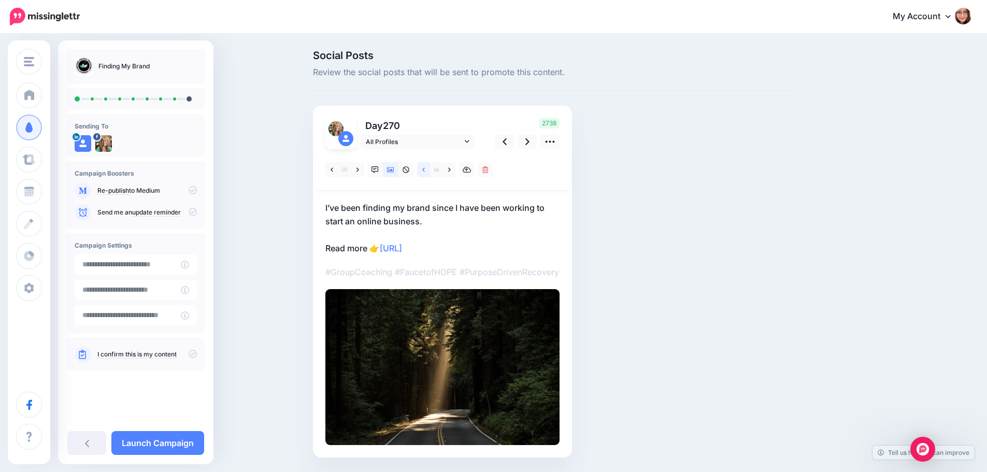
click at [429, 170] on link at bounding box center [423, 169] width 13 height 15
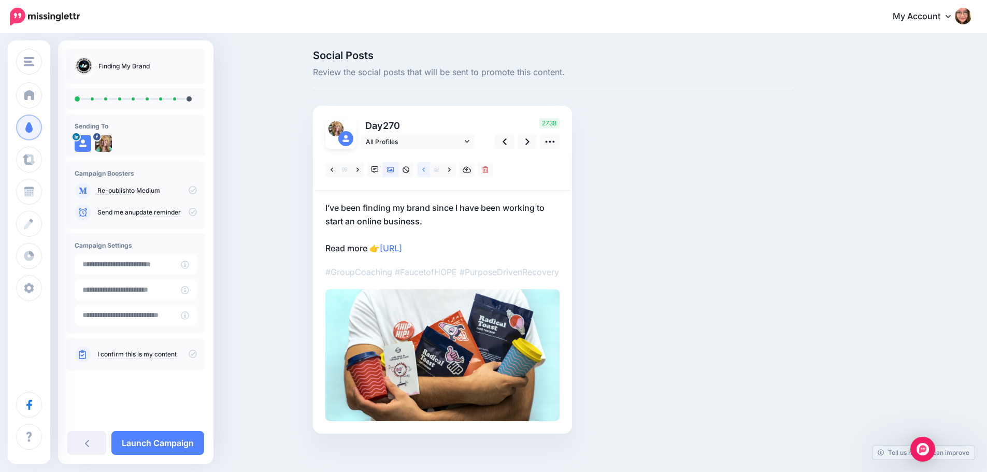
click at [429, 170] on link at bounding box center [423, 169] width 13 height 15
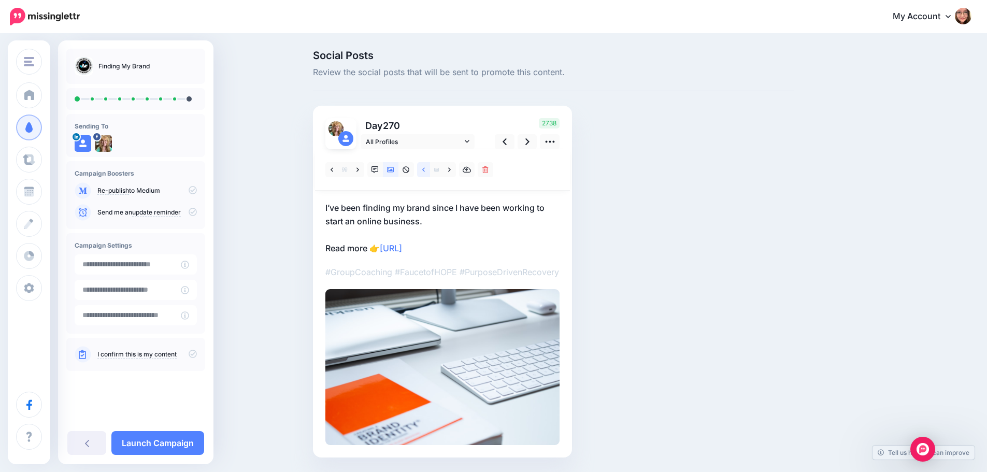
click at [429, 170] on link at bounding box center [423, 169] width 13 height 15
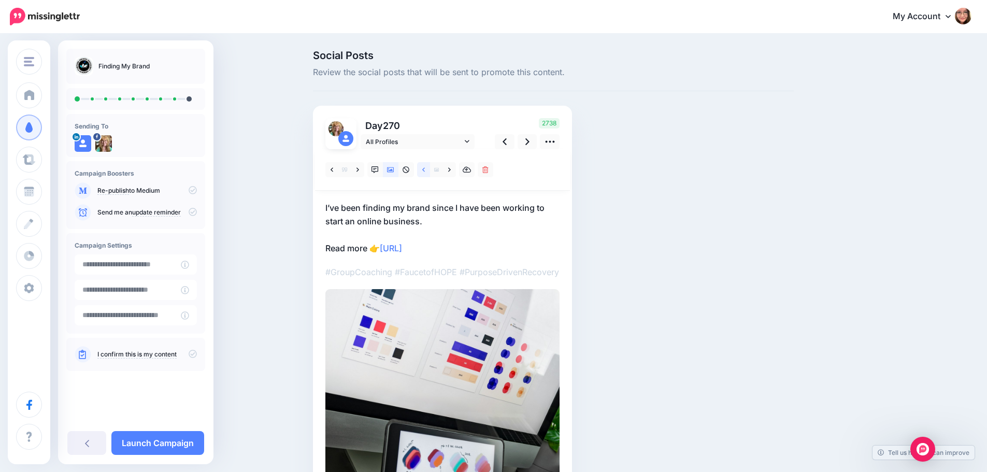
click at [429, 170] on link at bounding box center [423, 169] width 13 height 15
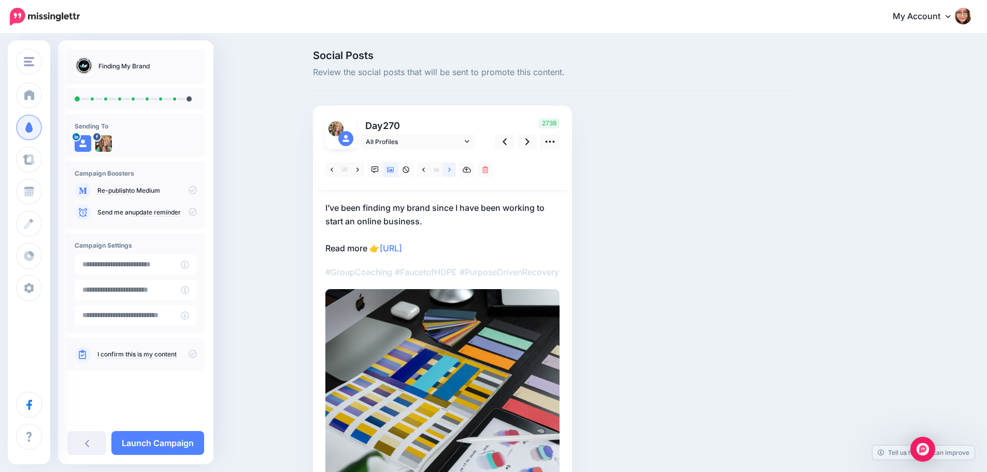
click at [455, 170] on link at bounding box center [449, 169] width 13 height 15
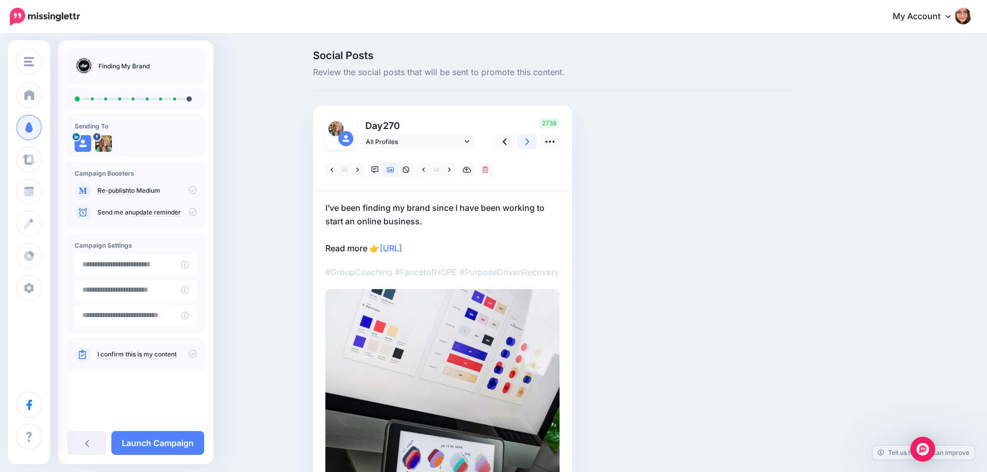
click at [536, 146] on link at bounding box center [527, 141] width 20 height 15
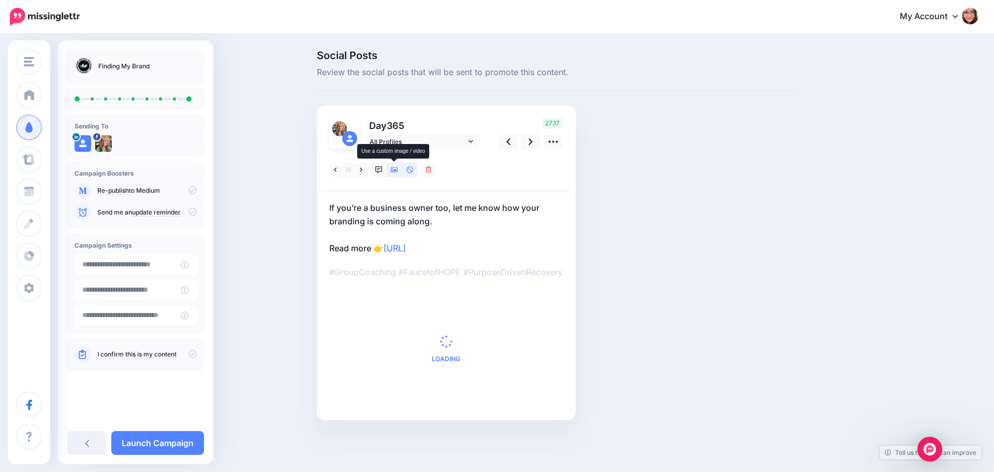
click at [390, 170] on link at bounding box center [395, 169] width 16 height 15
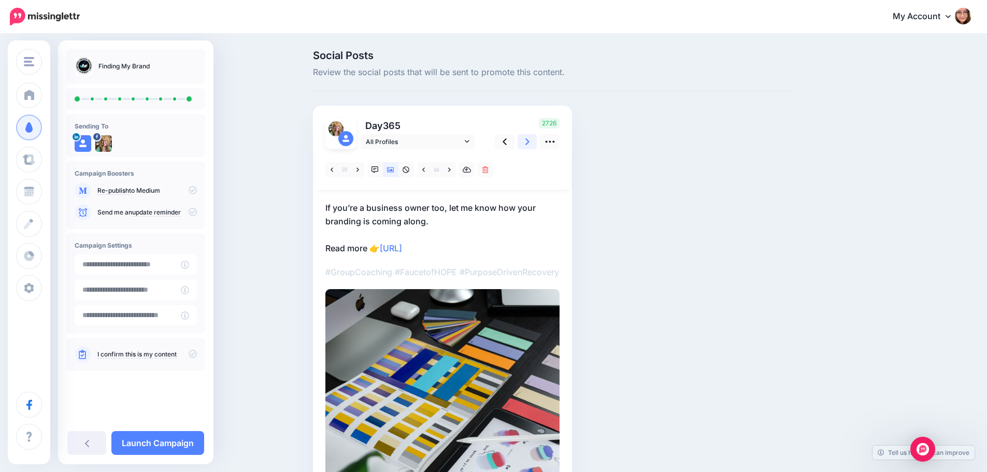
click at [527, 145] on link at bounding box center [527, 141] width 20 height 15
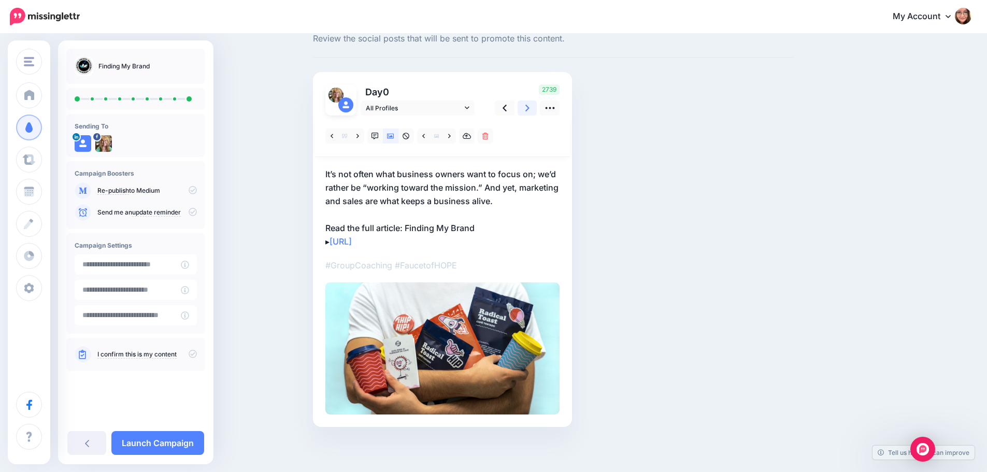
scroll to position [35, 0]
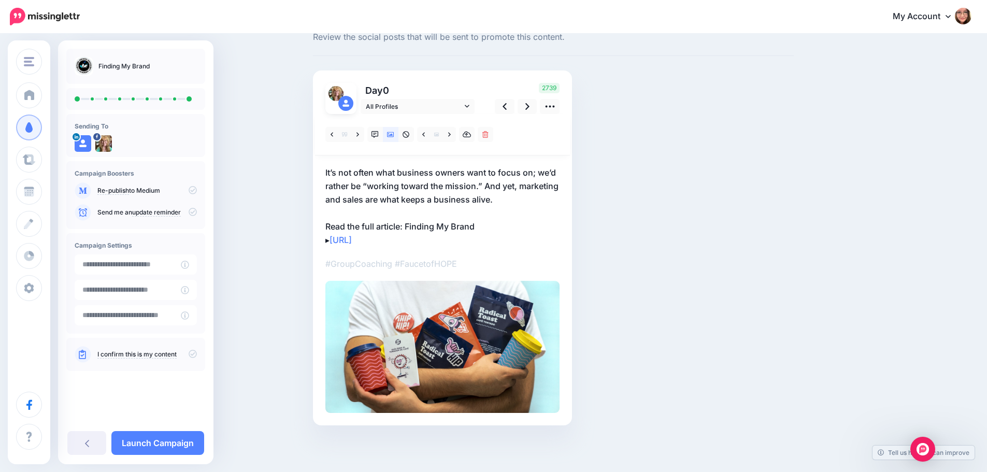
click at [193, 355] on icon at bounding box center [193, 354] width 8 height 8
click at [189, 442] on link "Launch Campaign" at bounding box center [157, 443] width 93 height 24
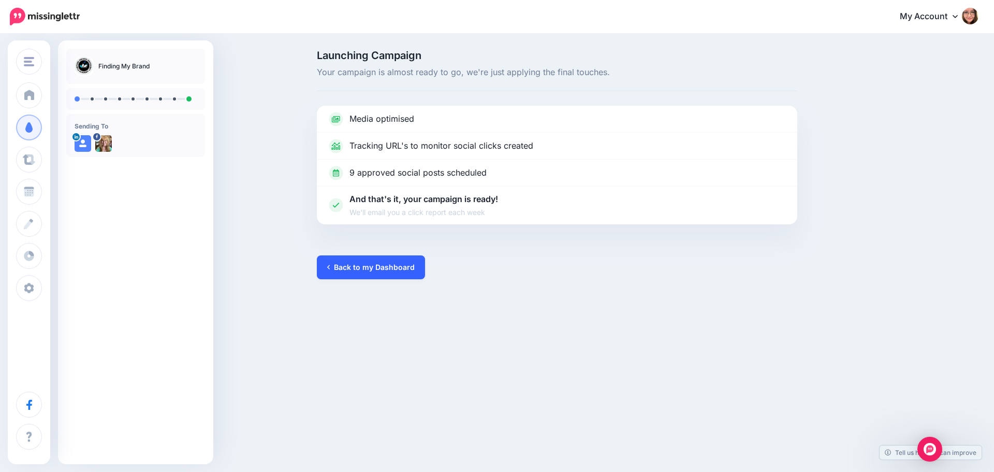
click at [365, 271] on link "Back to my Dashboard" at bounding box center [371, 267] width 108 height 24
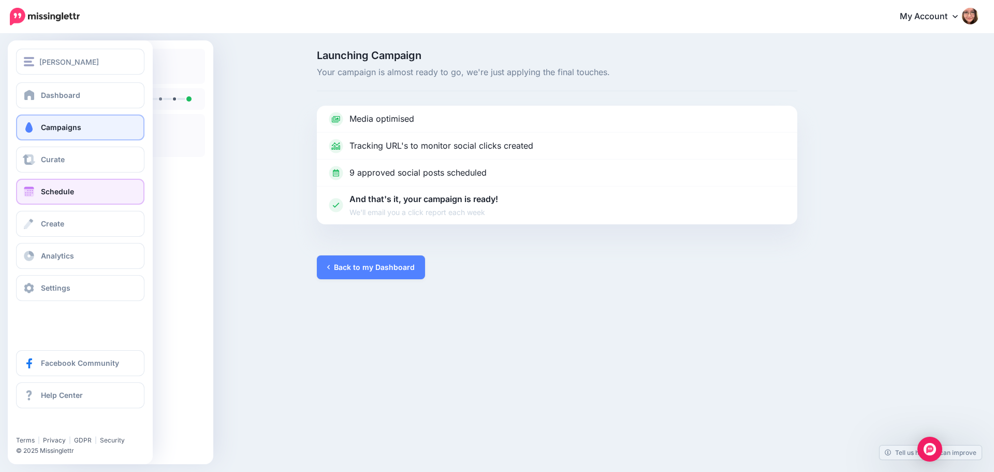
click at [37, 195] on link "Schedule" at bounding box center [80, 192] width 128 height 26
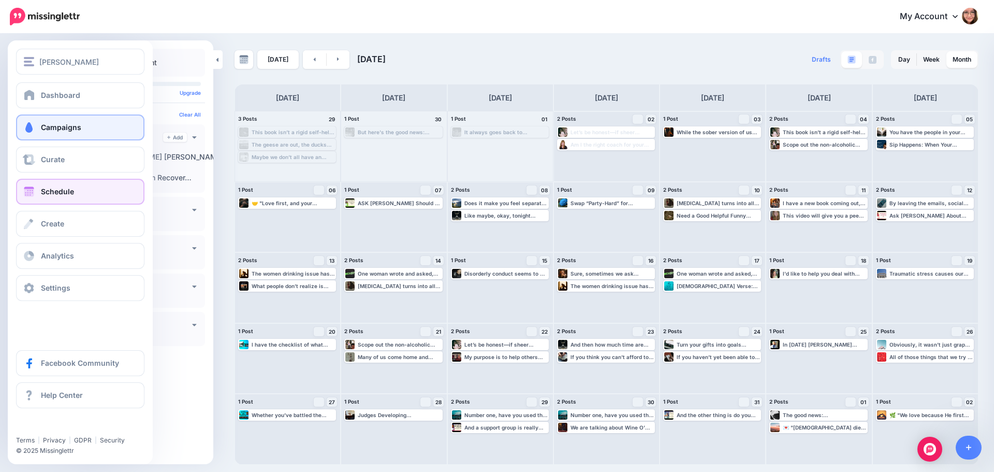
click at [82, 116] on link "Campaigns" at bounding box center [80, 127] width 128 height 26
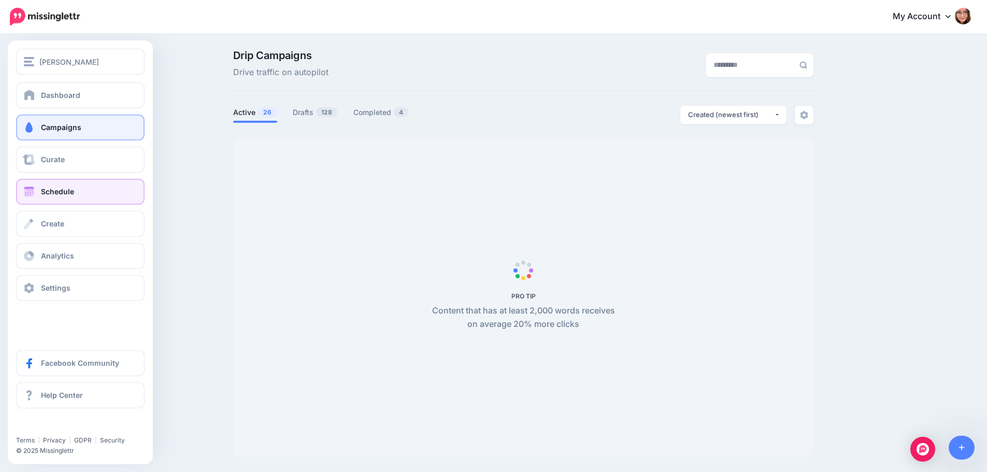
click at [26, 191] on span at bounding box center [28, 191] width 13 height 10
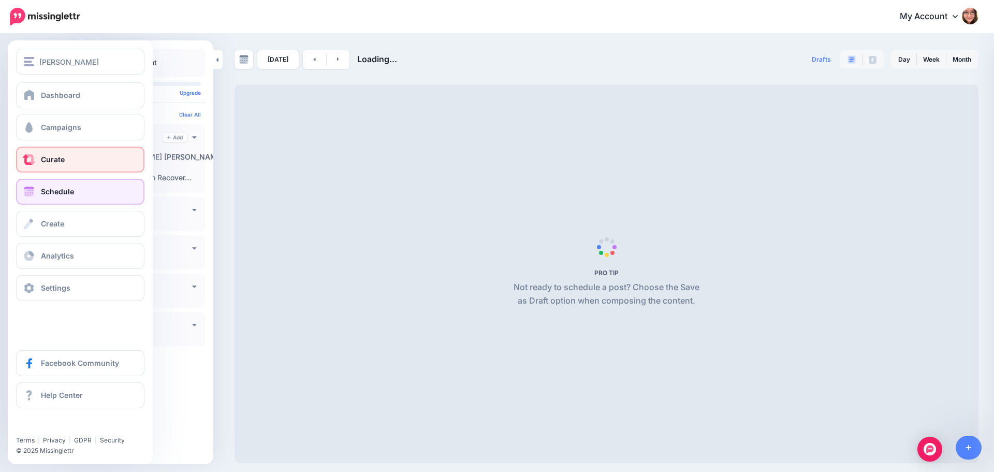
click at [35, 166] on link "Curate" at bounding box center [80, 160] width 128 height 26
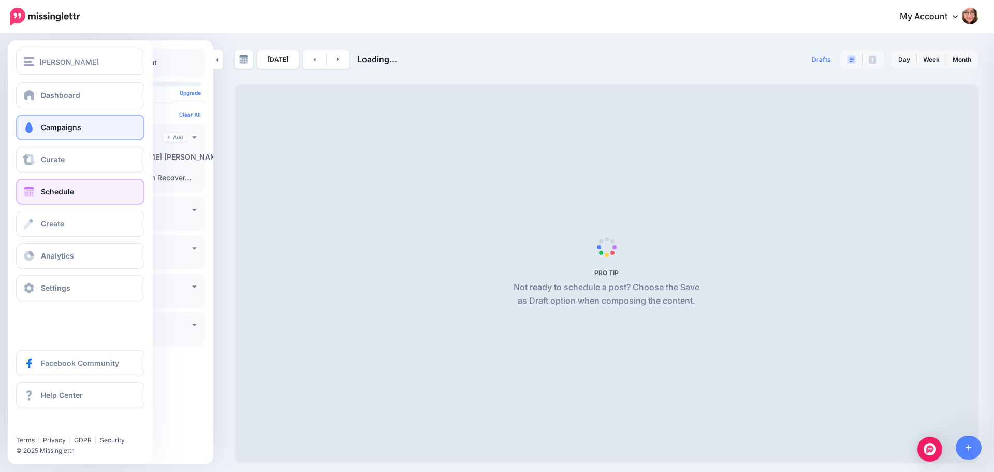
click at [44, 132] on link "Campaigns" at bounding box center [80, 127] width 128 height 26
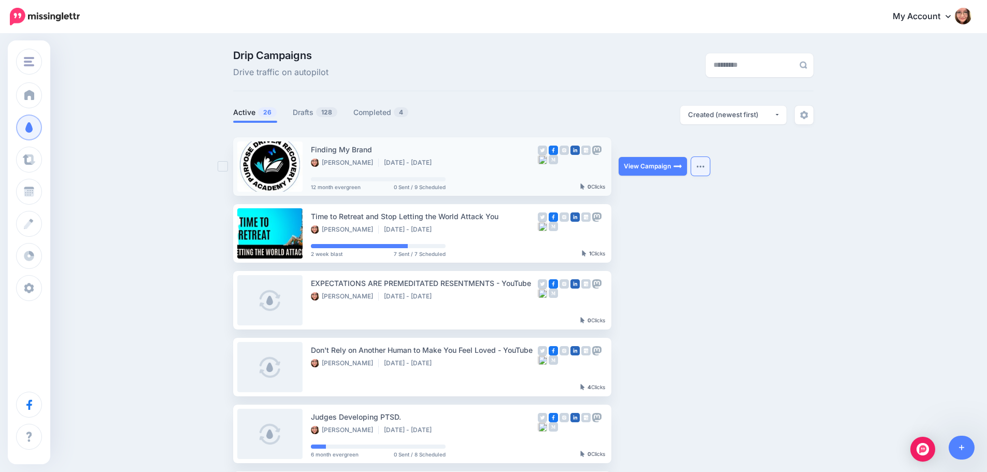
click at [710, 166] on button "button" at bounding box center [700, 166] width 19 height 19
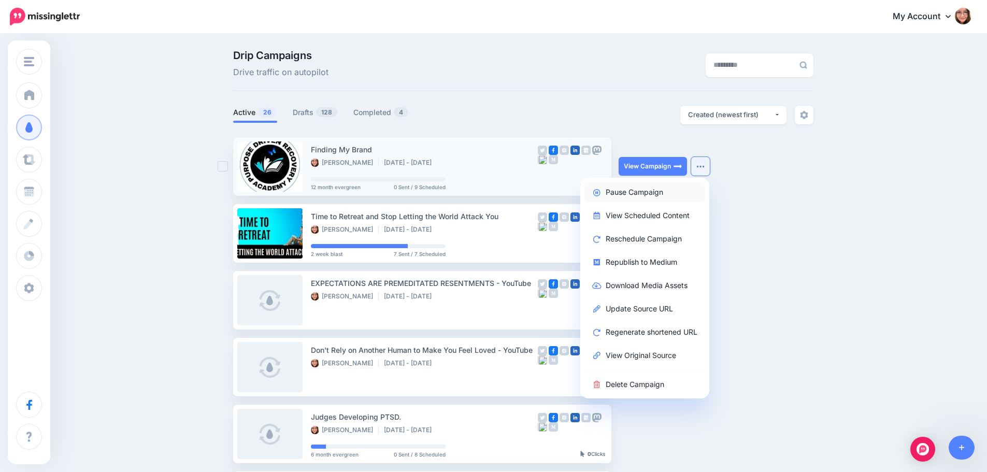
click at [669, 193] on link "Pause Campaign" at bounding box center [644, 192] width 121 height 20
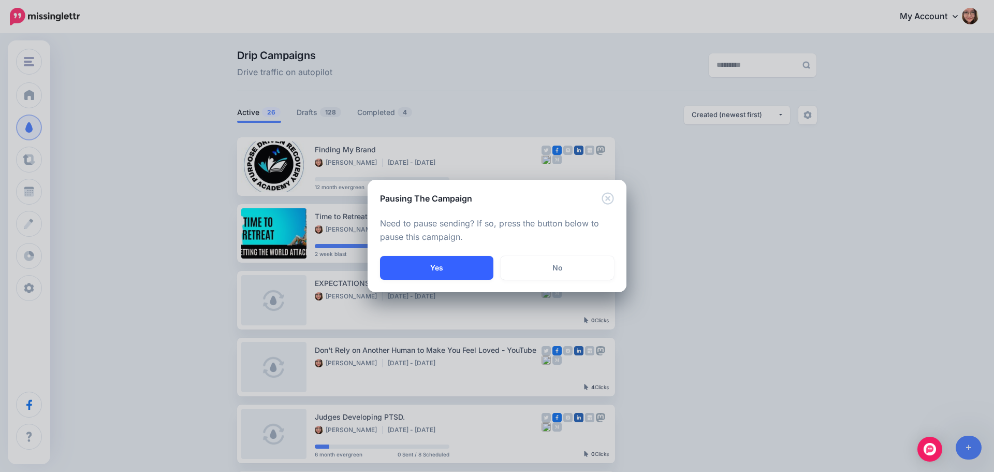
click at [457, 258] on button "Yes" at bounding box center [436, 268] width 113 height 24
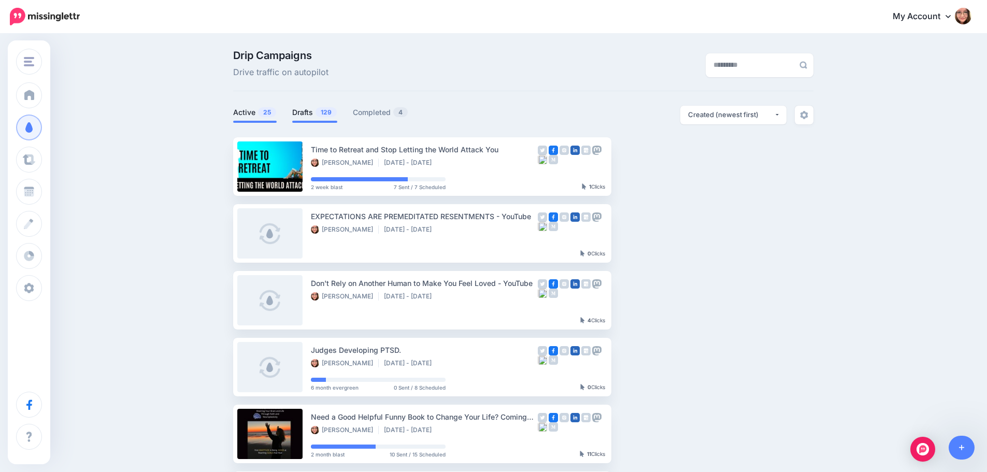
click at [317, 112] on link "Drafts 129" at bounding box center [314, 112] width 45 height 12
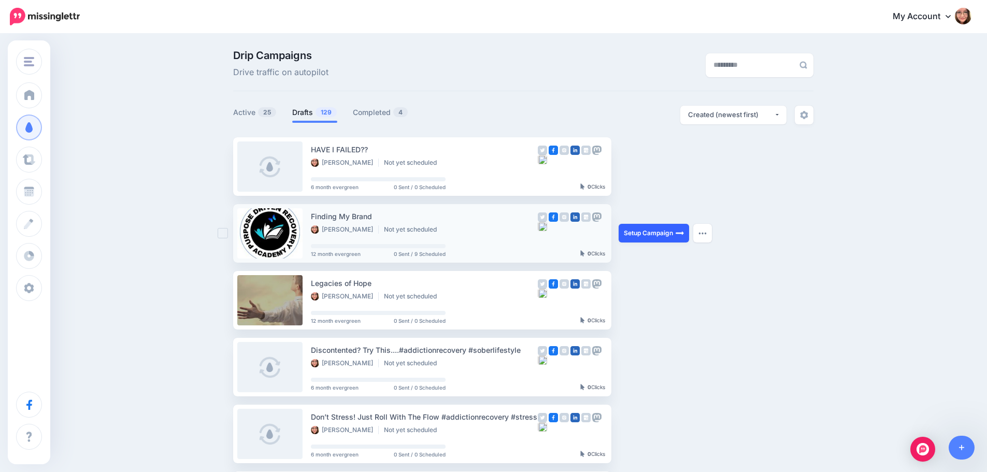
click at [673, 232] on link "Setup Campaign" at bounding box center [653, 233] width 70 height 19
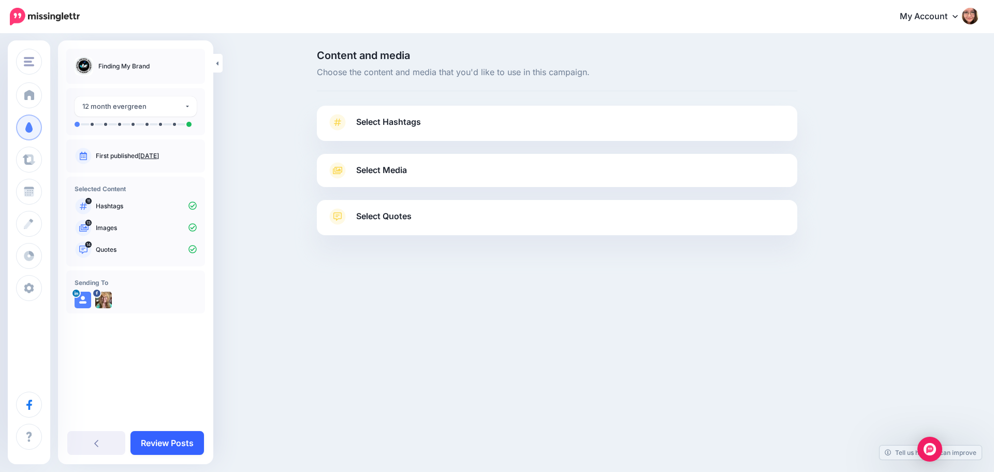
click at [181, 444] on link "Review Posts" at bounding box center [168, 443] width 74 height 24
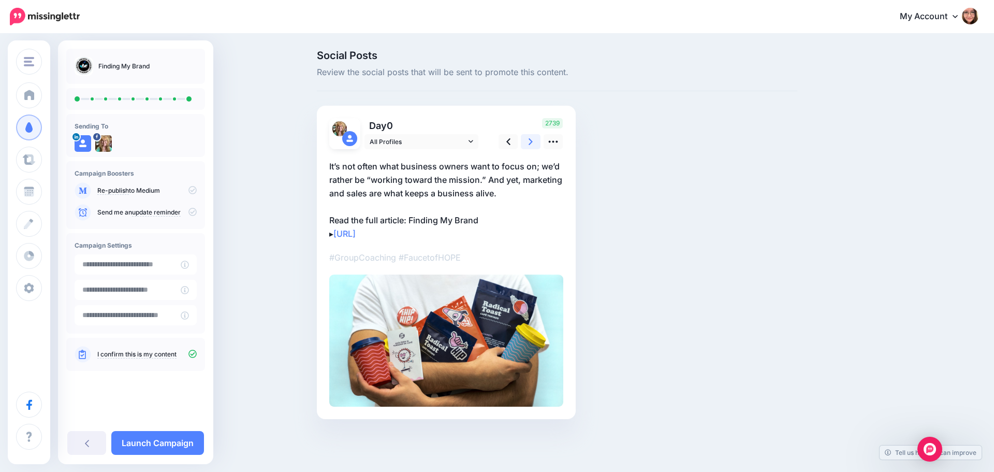
click at [531, 142] on icon at bounding box center [531, 141] width 4 height 7
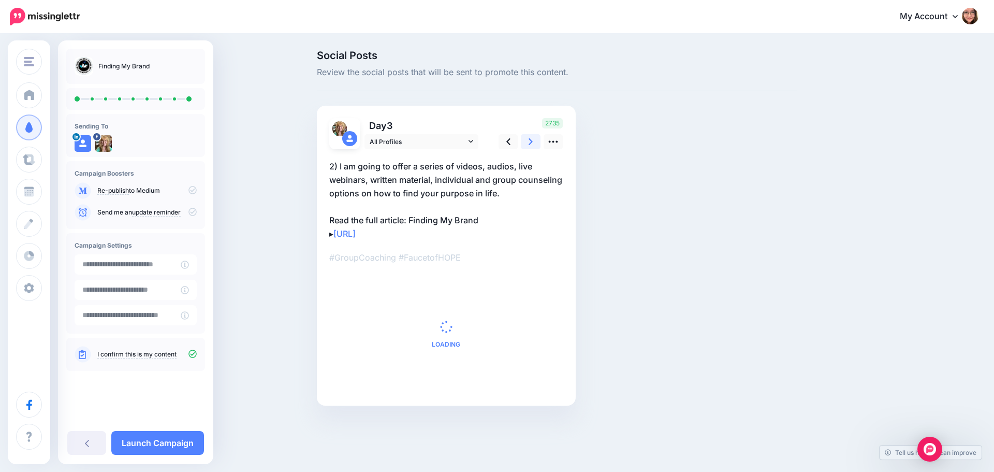
click at [531, 142] on icon at bounding box center [531, 141] width 4 height 7
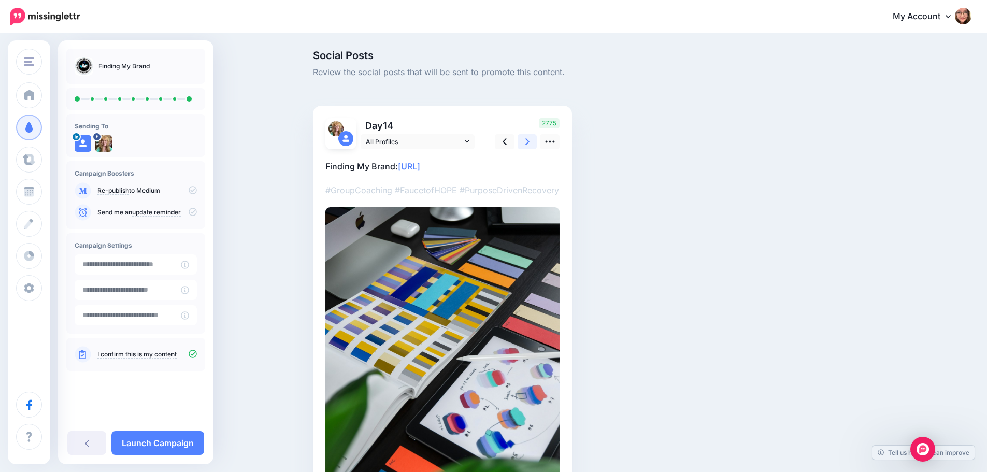
click at [529, 142] on icon at bounding box center [527, 141] width 4 height 7
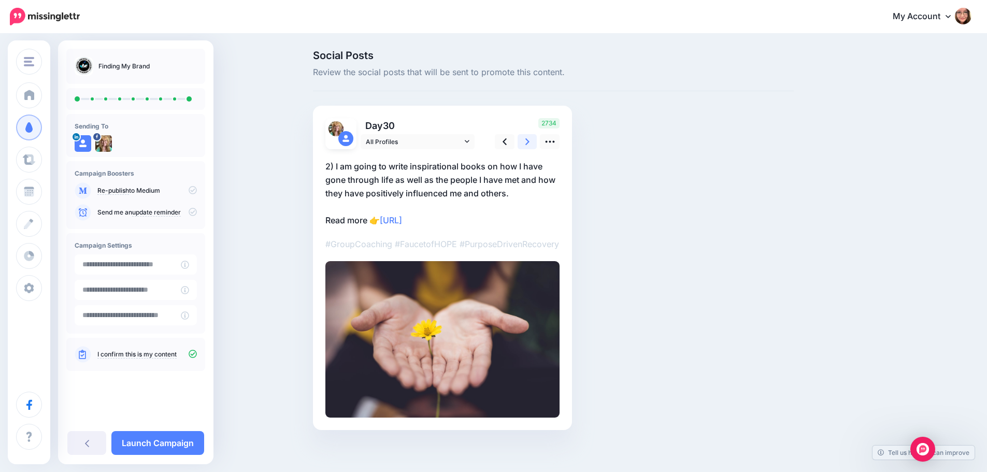
click at [529, 142] on icon at bounding box center [527, 141] width 4 height 7
click at [531, 142] on icon at bounding box center [531, 141] width 4 height 7
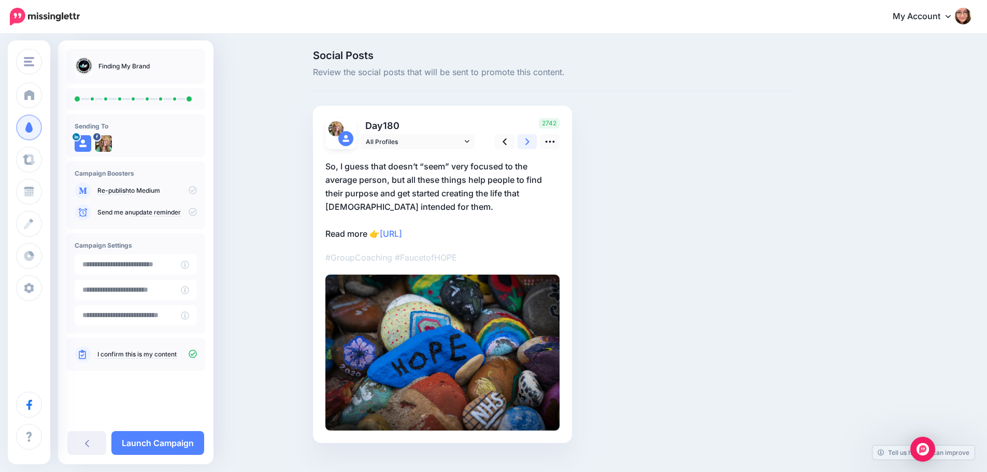
click at [529, 142] on icon at bounding box center [527, 141] width 4 height 7
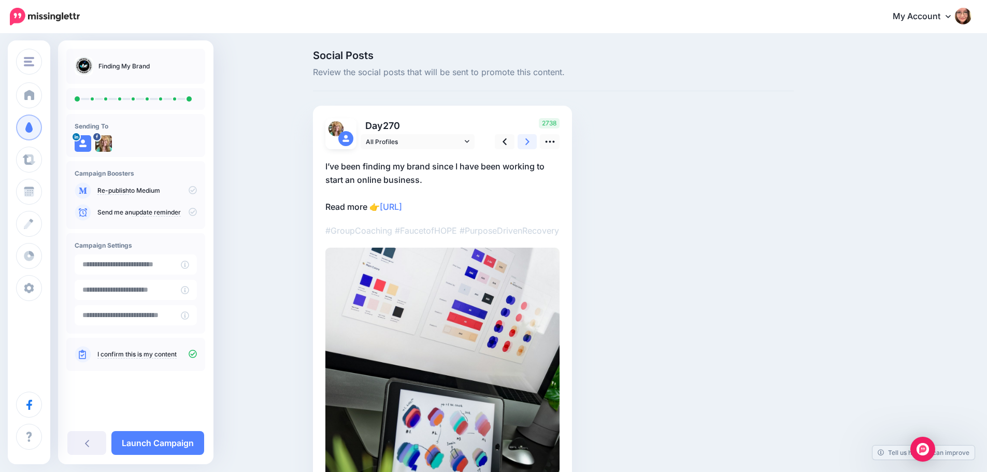
click at [529, 142] on icon at bounding box center [527, 141] width 4 height 7
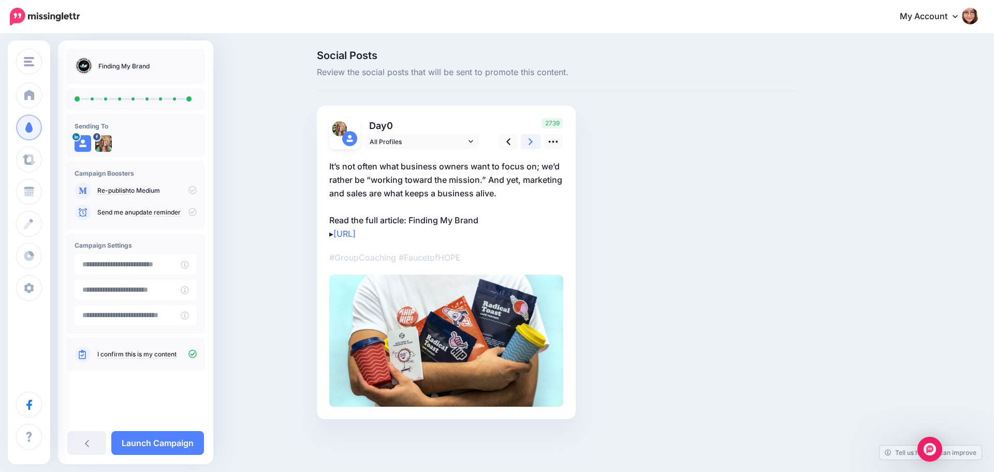
click at [531, 142] on icon at bounding box center [531, 141] width 4 height 7
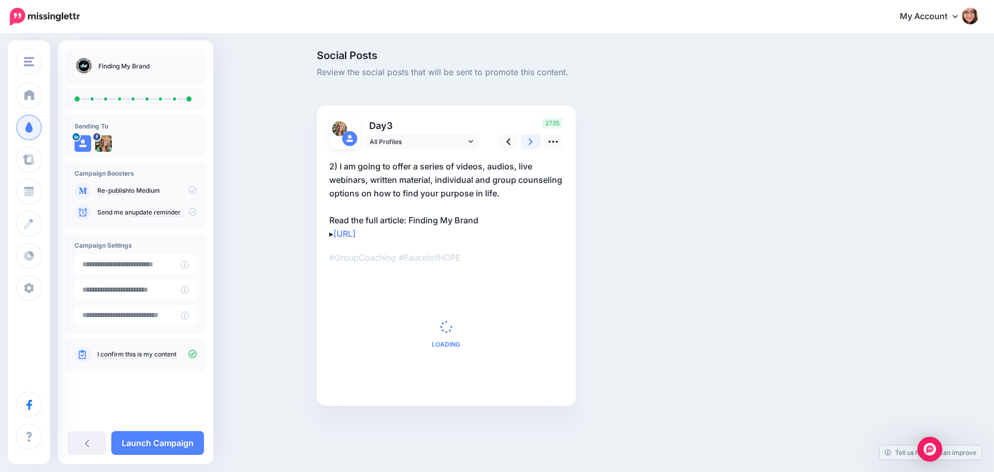
click at [531, 142] on icon at bounding box center [531, 141] width 4 height 7
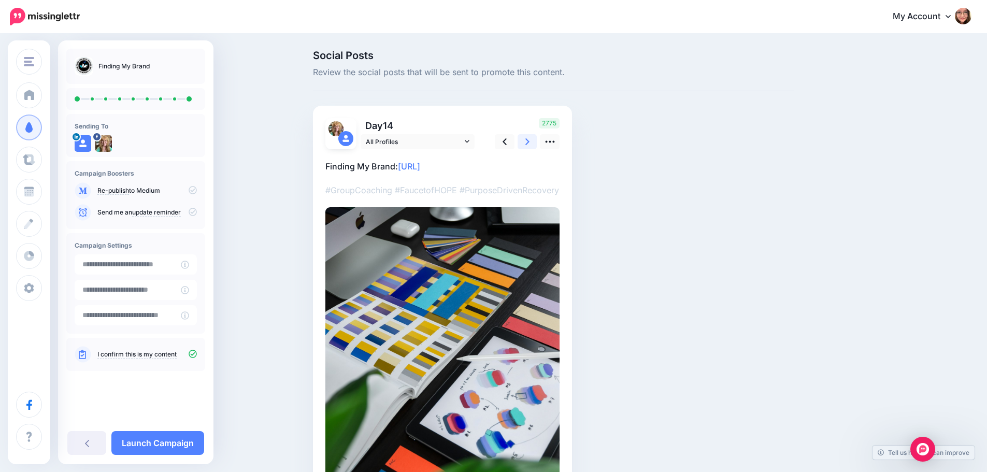
click at [529, 142] on icon at bounding box center [527, 141] width 4 height 7
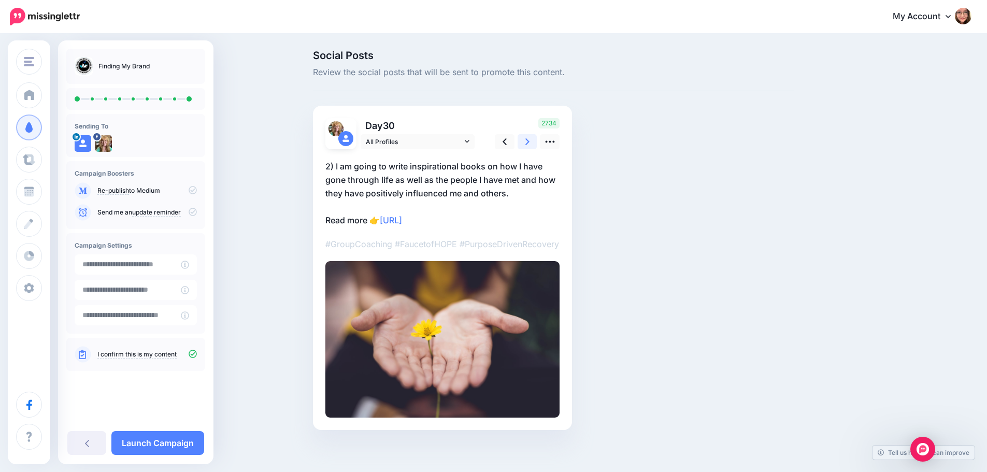
click at [529, 142] on icon at bounding box center [527, 141] width 4 height 7
click at [531, 142] on icon at bounding box center [531, 141] width 4 height 7
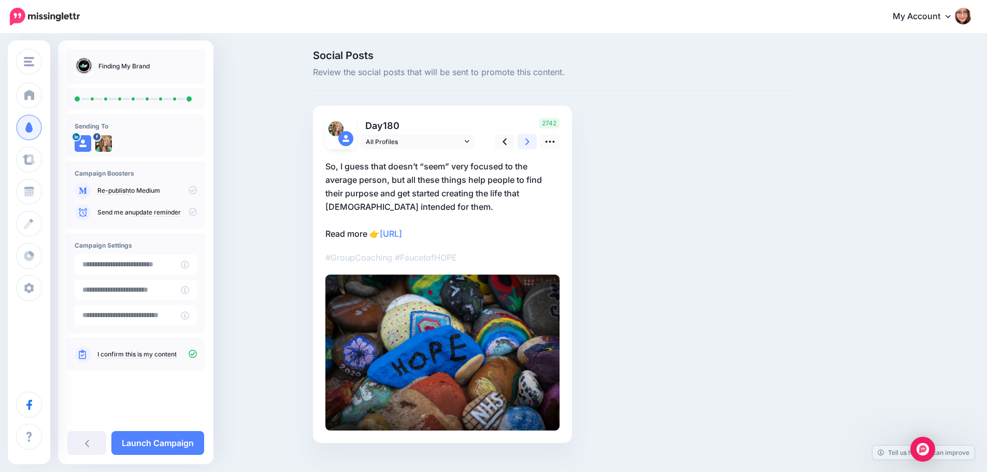
click at [529, 142] on icon at bounding box center [527, 141] width 4 height 7
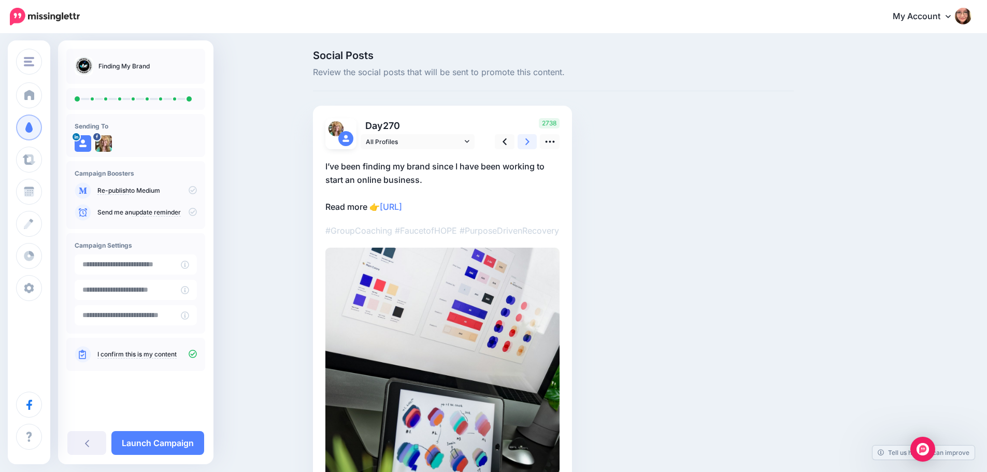
click at [529, 142] on icon at bounding box center [527, 141] width 4 height 7
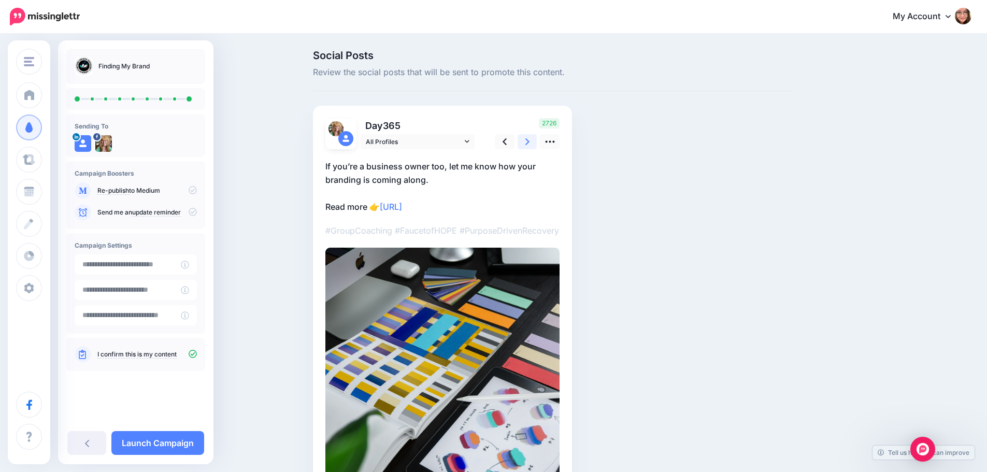
click at [529, 142] on icon at bounding box center [527, 141] width 4 height 7
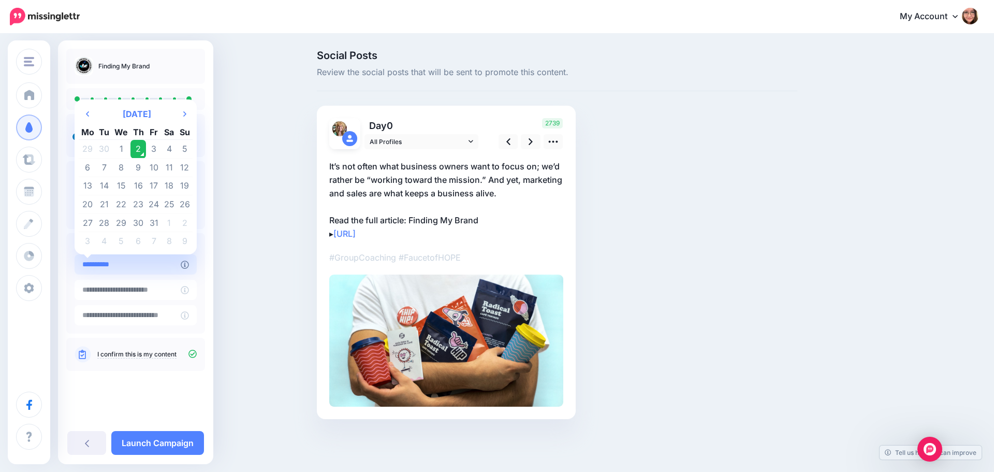
click at [139, 265] on input "**********" at bounding box center [128, 264] width 106 height 20
click at [181, 113] on th "Next Month" at bounding box center [185, 114] width 16 height 21
click at [186, 183] on td "21" at bounding box center [185, 186] width 16 height 19
type input "**********"
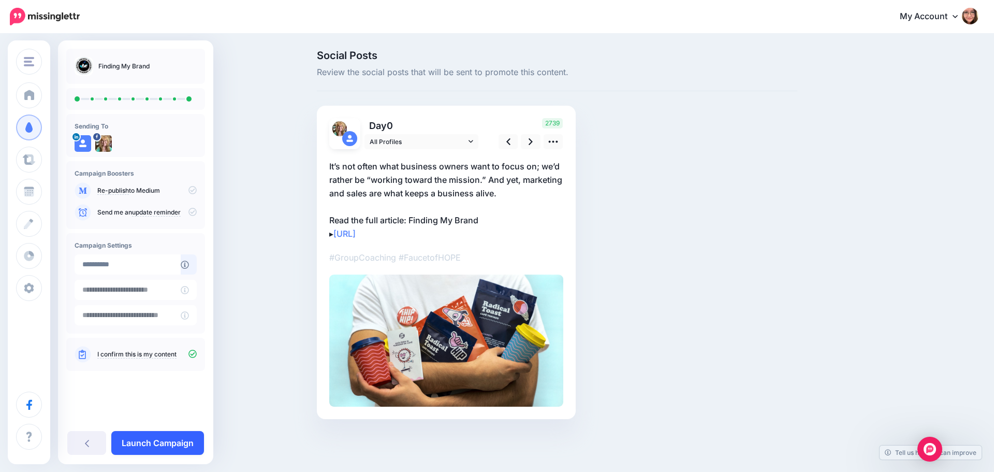
click at [164, 449] on link "Launch Campaign" at bounding box center [157, 443] width 93 height 24
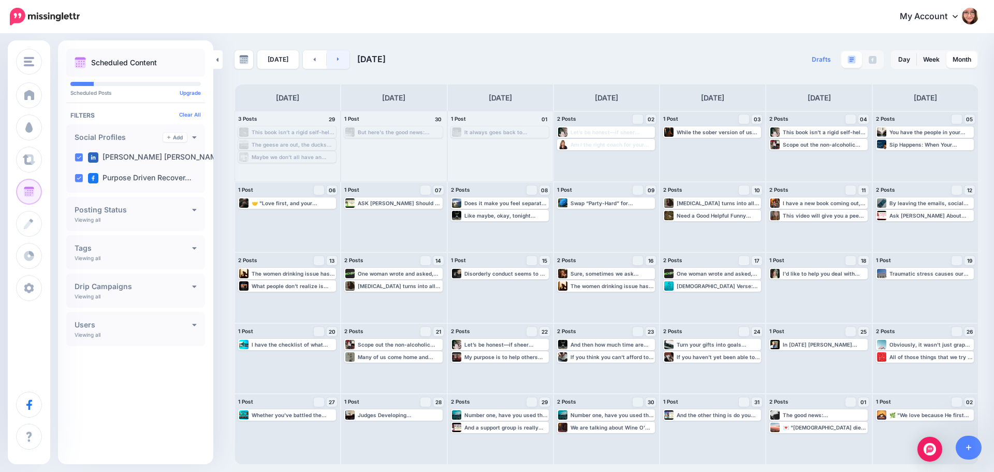
click at [339, 67] on link at bounding box center [338, 59] width 23 height 19
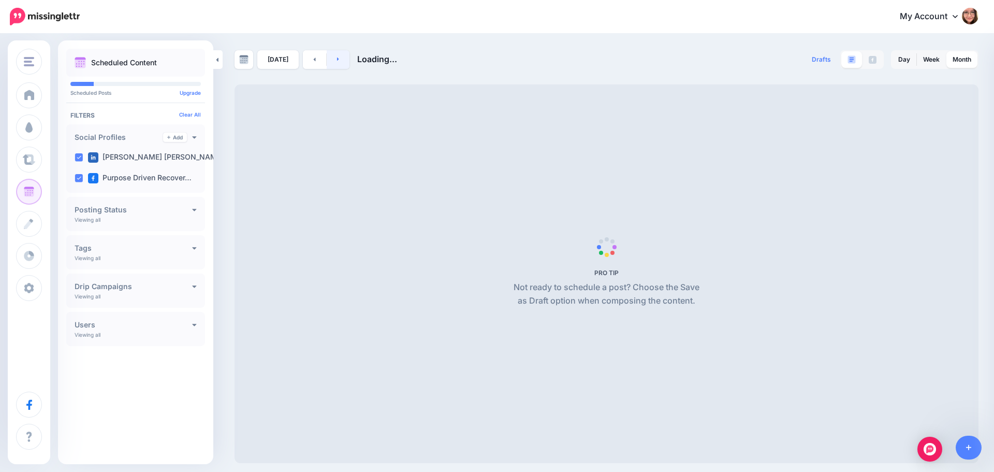
click at [339, 67] on link at bounding box center [338, 59] width 23 height 19
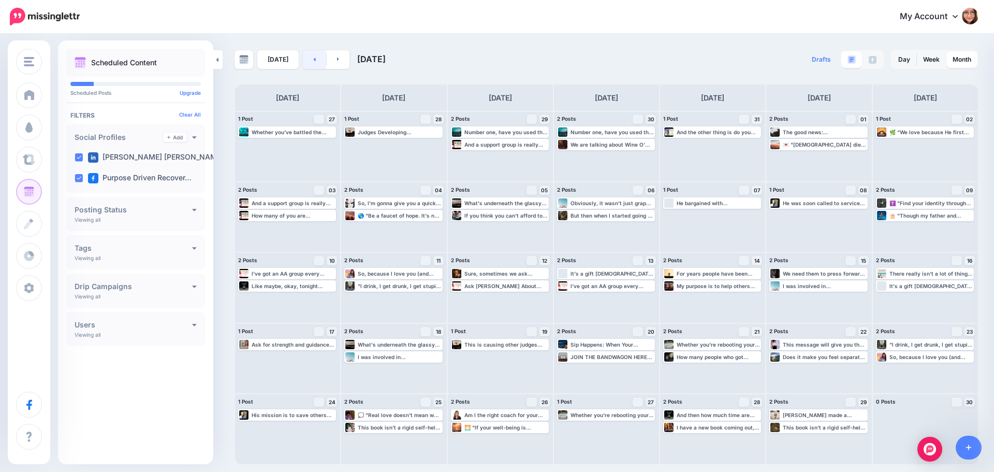
click at [321, 62] on link at bounding box center [314, 59] width 23 height 19
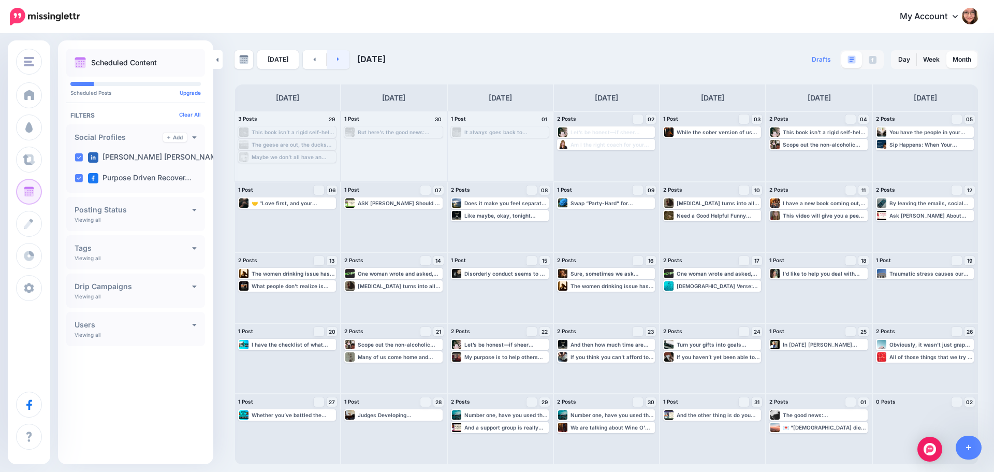
click at [338, 61] on link at bounding box center [338, 59] width 23 height 19
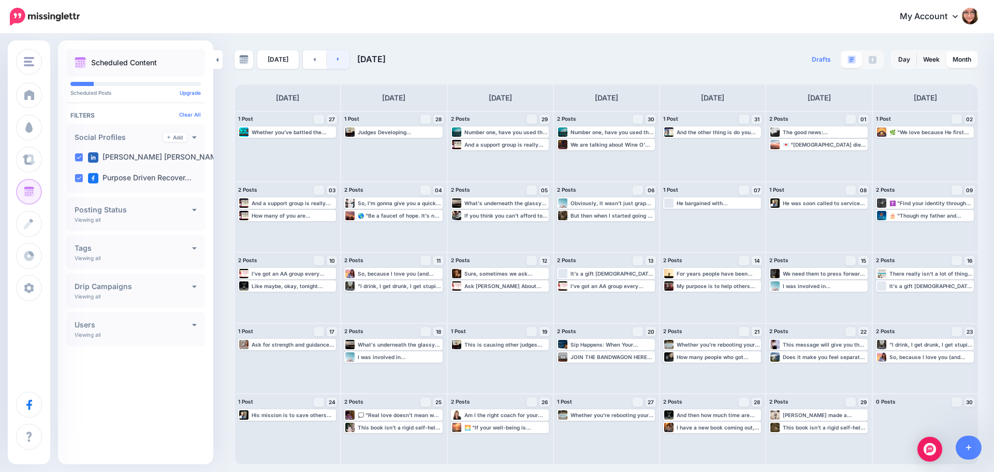
click at [338, 61] on link at bounding box center [338, 59] width 23 height 19
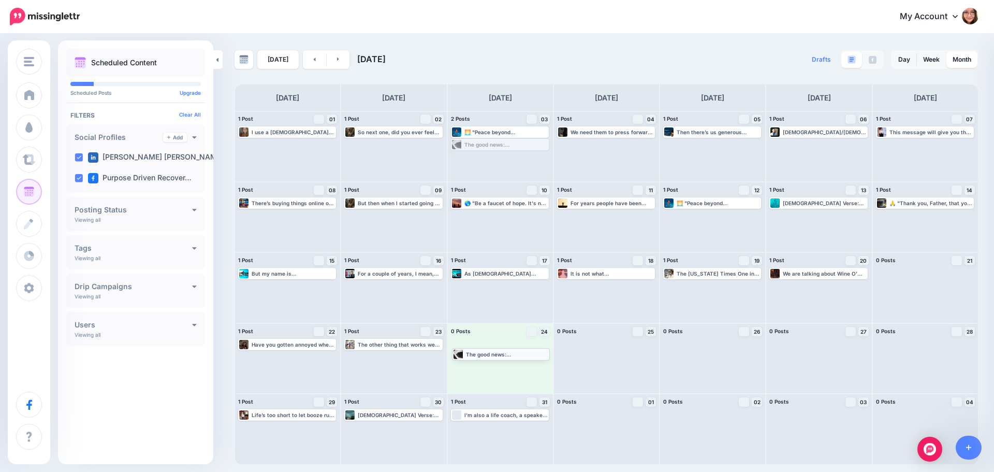
drag, startPoint x: 489, startPoint y: 143, endPoint x: 491, endPoint y: 353, distance: 209.3
click at [310, 60] on link at bounding box center [314, 59] width 23 height 19
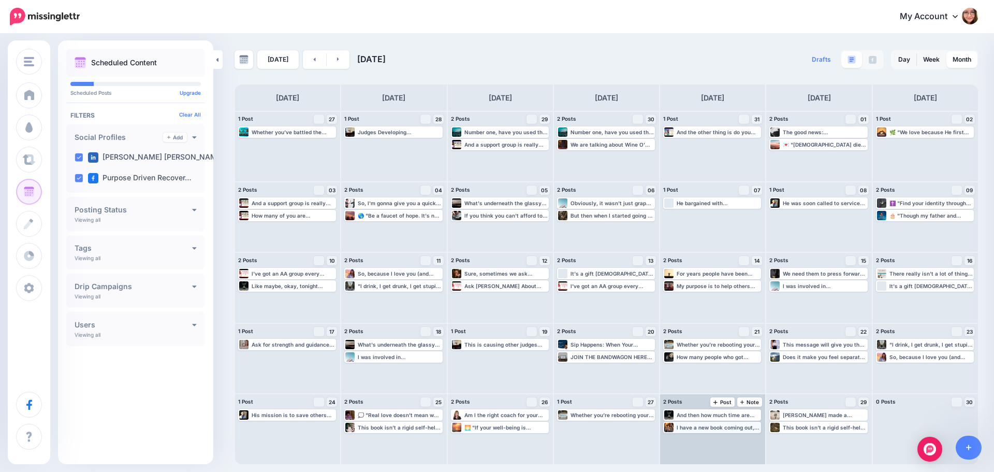
click at [703, 430] on div "I have a new book coming out, click here to learn more about it. Read more 👉 ht…" at bounding box center [718, 427] width 83 height 6
click at [705, 438] on link "Edit" at bounding box center [697, 439] width 64 height 9
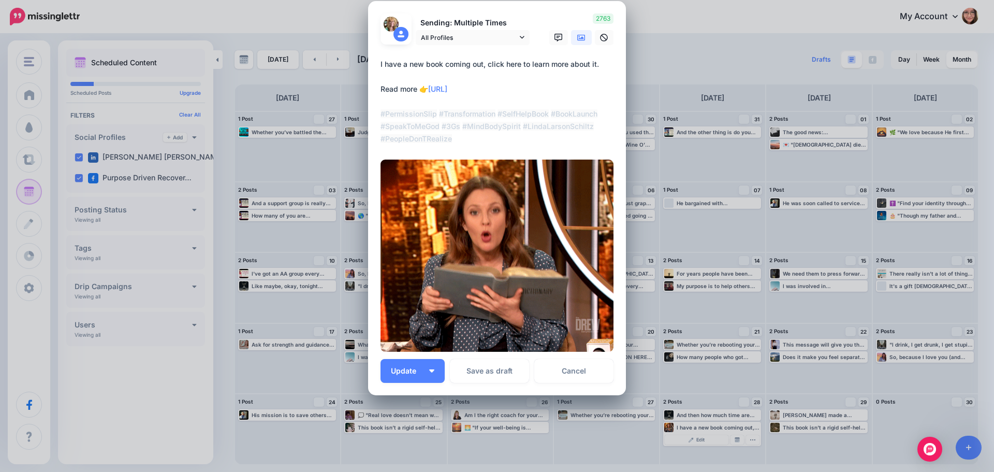
scroll to position [74, 0]
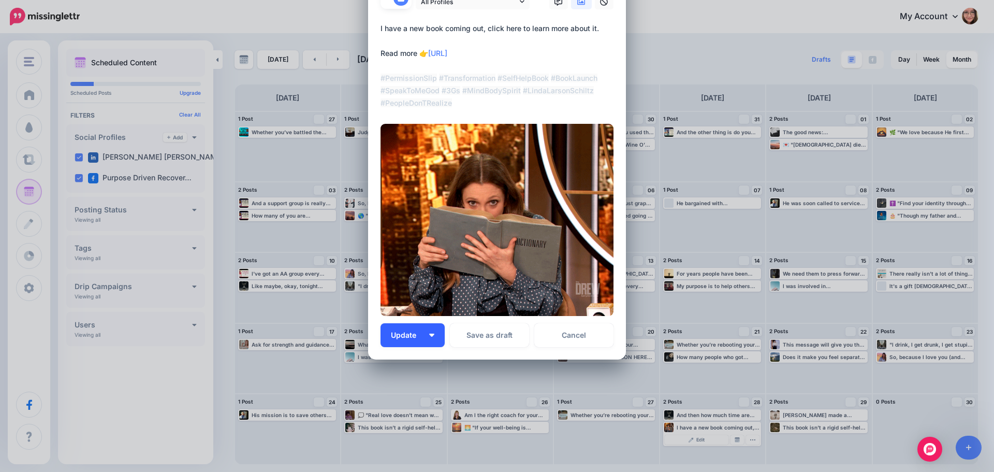
click at [425, 326] on button "Update" at bounding box center [413, 335] width 64 height 24
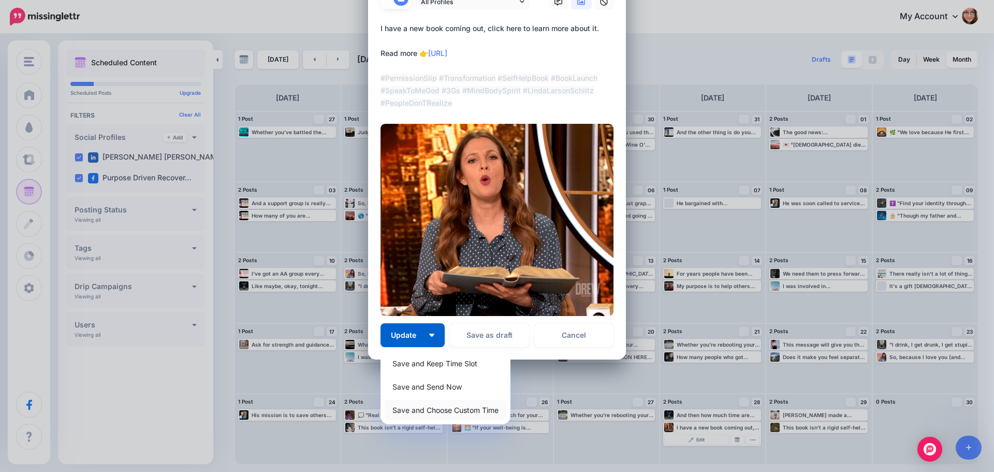
click at [472, 415] on link "Save and Choose Custom Time" at bounding box center [446, 410] width 122 height 20
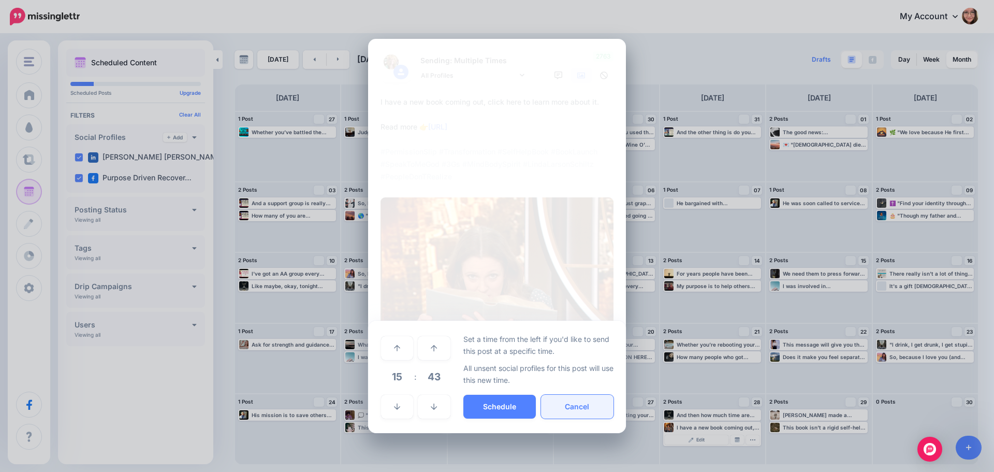
click at [573, 408] on button "Cancel" at bounding box center [577, 407] width 73 height 24
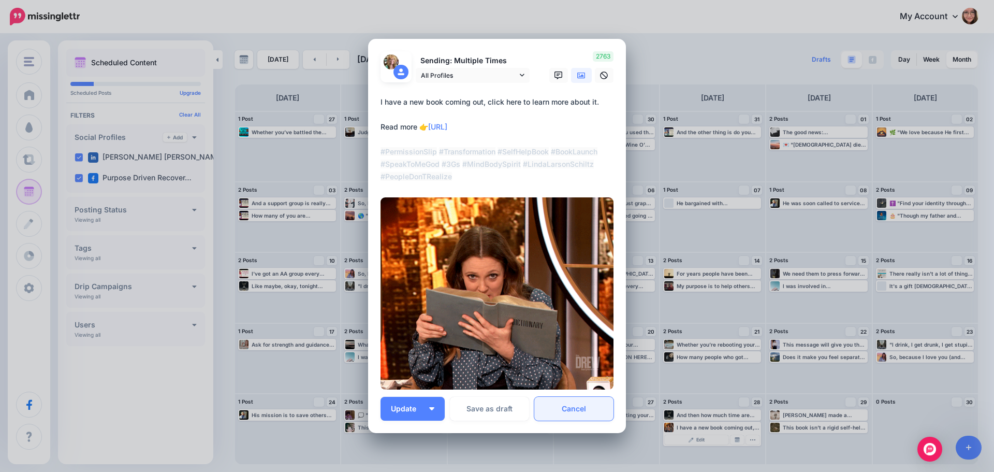
click at [575, 412] on link "Cancel" at bounding box center [574, 409] width 79 height 24
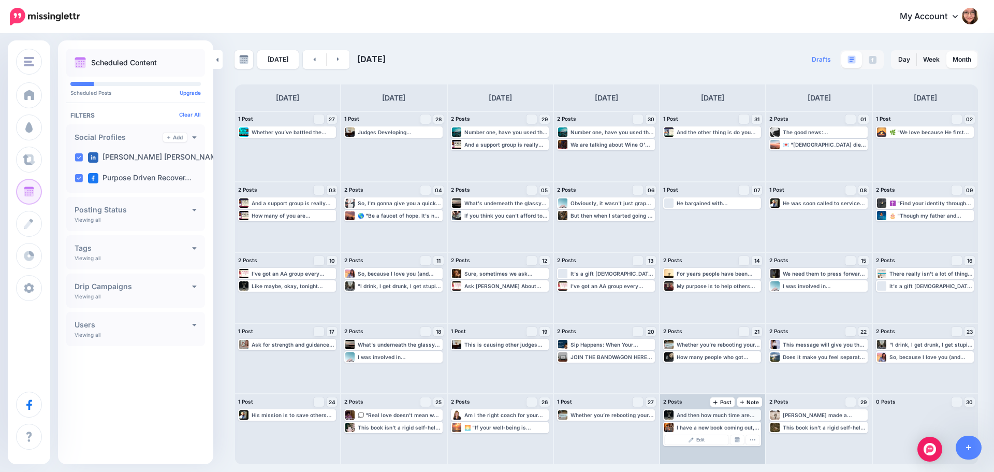
click at [696, 420] on div "And then how much time are you wasting doing those activities and feeling crapp…" at bounding box center [713, 414] width 96 height 9
click at [705, 426] on link "Edit" at bounding box center [697, 427] width 64 height 9
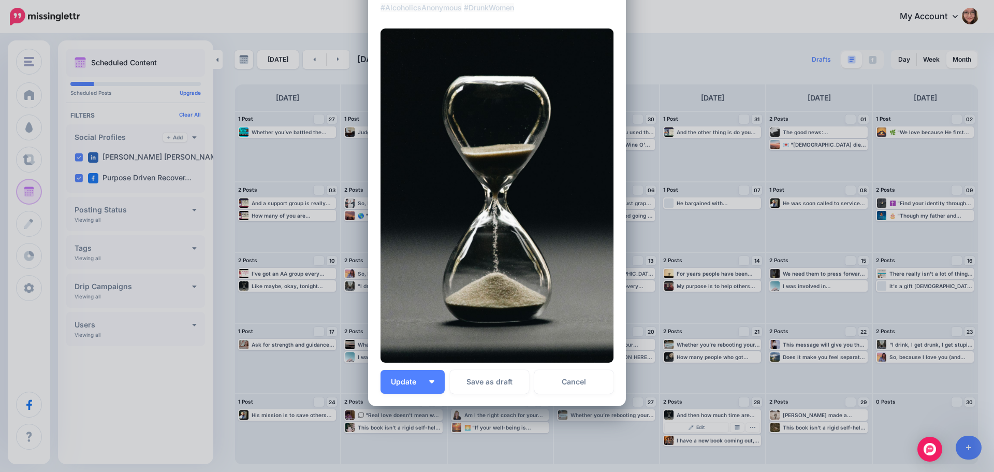
scroll to position [204, 0]
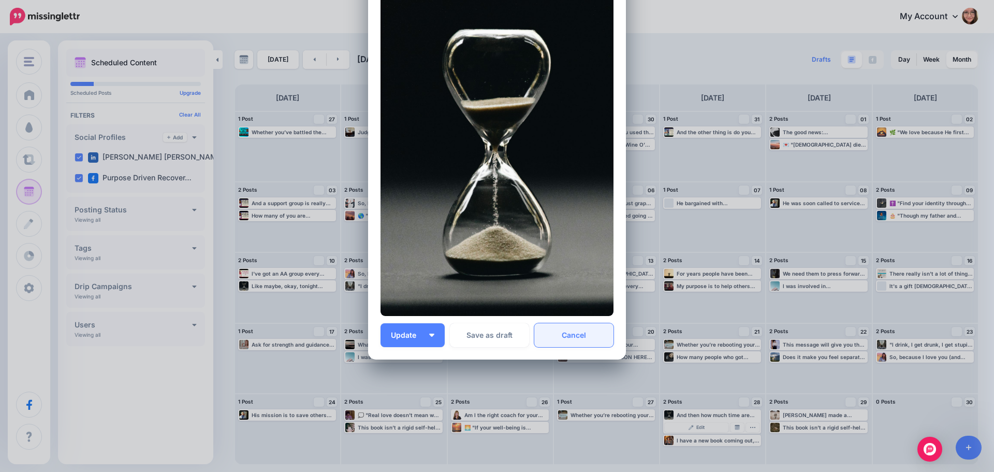
click at [584, 339] on link "Cancel" at bounding box center [574, 335] width 79 height 24
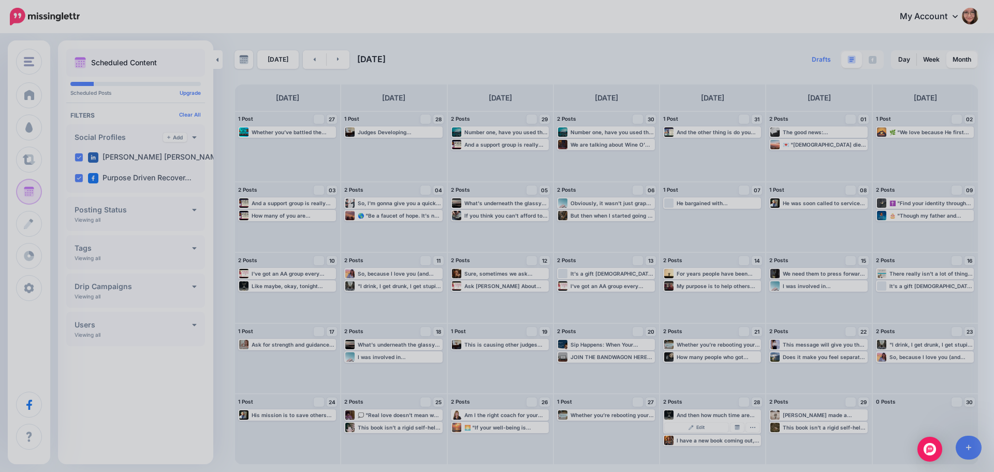
scroll to position [0, 0]
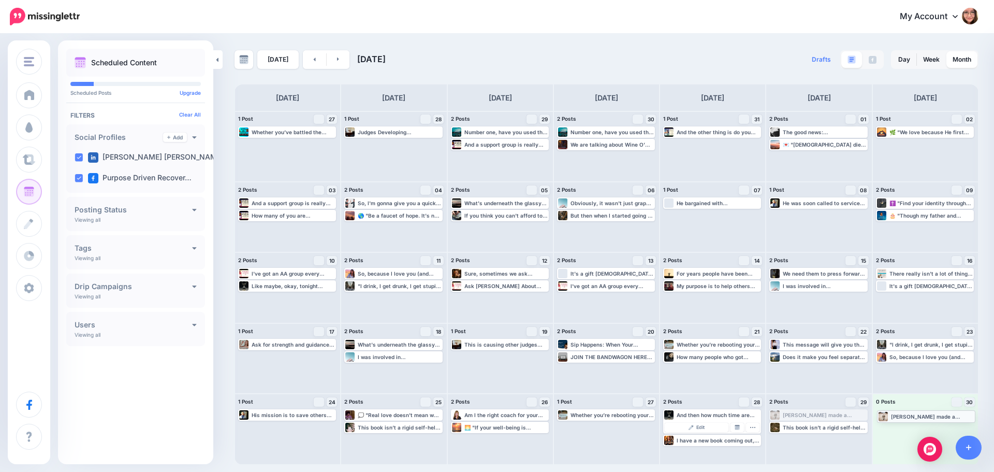
drag, startPoint x: 840, startPoint y: 415, endPoint x: 948, endPoint y: 416, distance: 107.7
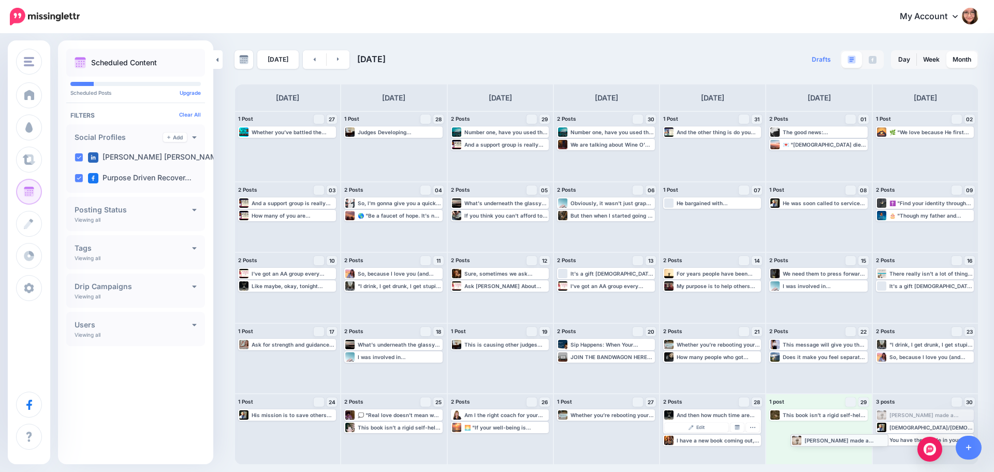
drag, startPoint x: 900, startPoint y: 415, endPoint x: 814, endPoint y: 440, distance: 89.0
click at [333, 63] on link at bounding box center [338, 59] width 23 height 19
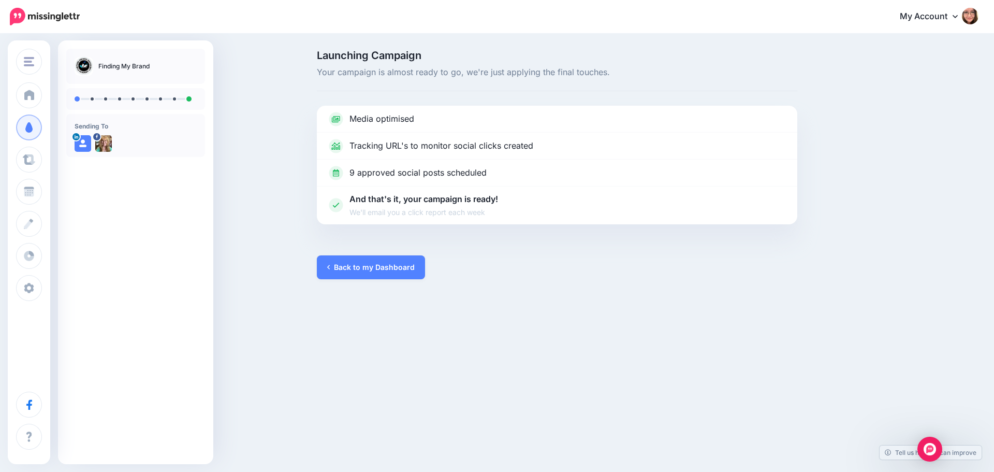
click at [362, 281] on div "Launching Campaign Your campaign is almost ready to go, we're just applying the…" at bounding box center [497, 165] width 994 height 260
click at [362, 264] on link "Back to my Dashboard" at bounding box center [371, 267] width 108 height 24
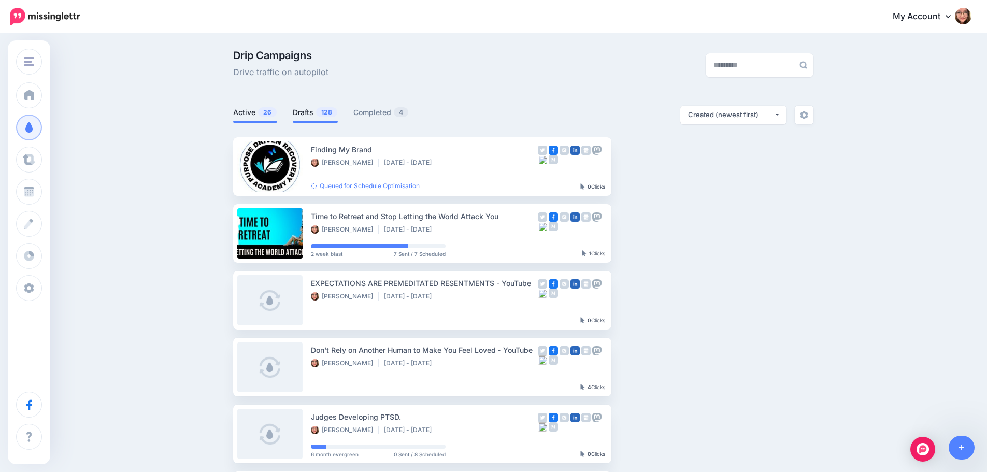
click at [335, 114] on span "128" at bounding box center [326, 112] width 21 height 10
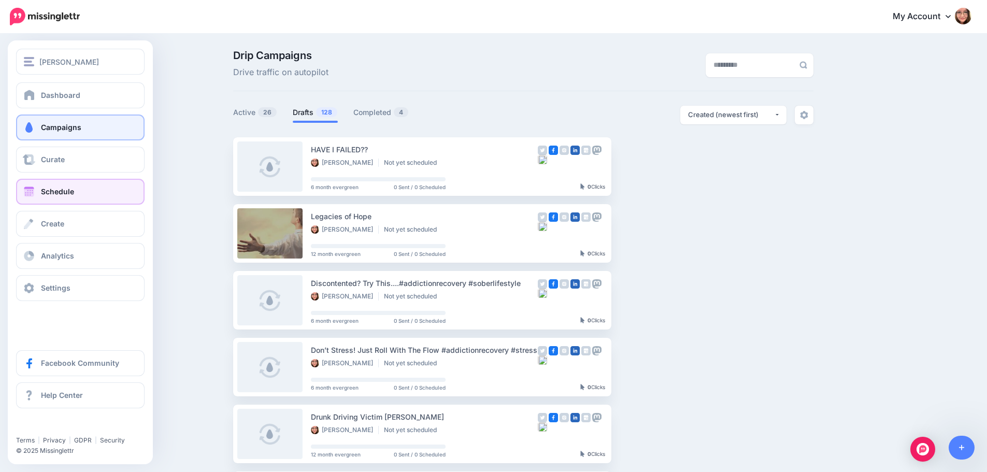
click at [38, 192] on link "Schedule" at bounding box center [80, 192] width 128 height 26
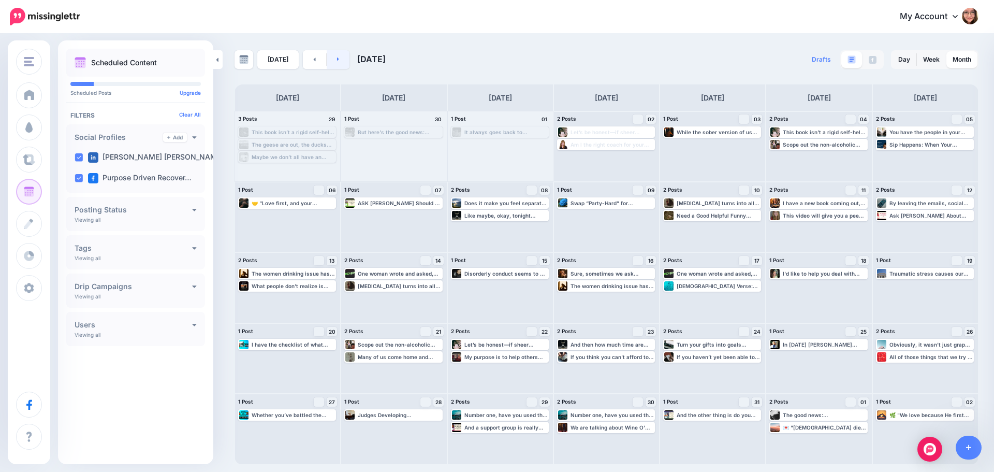
click at [340, 66] on link at bounding box center [338, 59] width 23 height 19
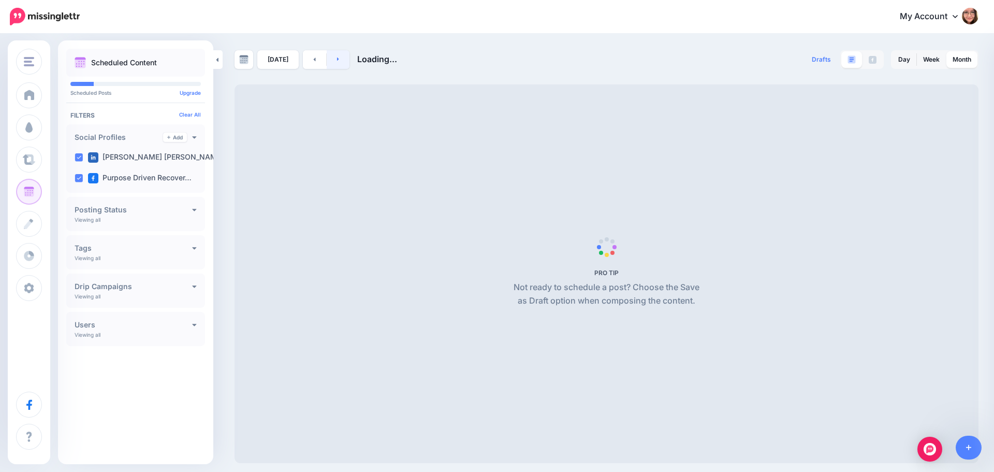
click at [340, 66] on link at bounding box center [338, 59] width 23 height 19
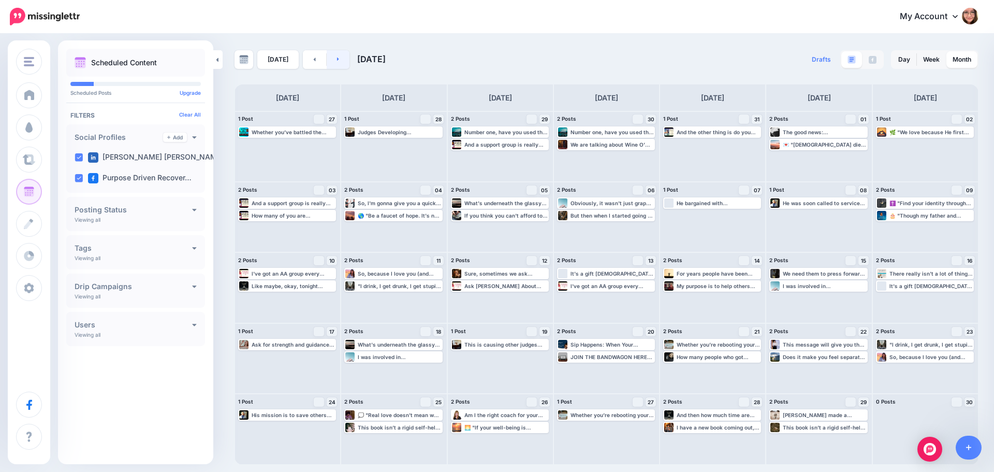
click at [340, 66] on link at bounding box center [338, 59] width 23 height 19
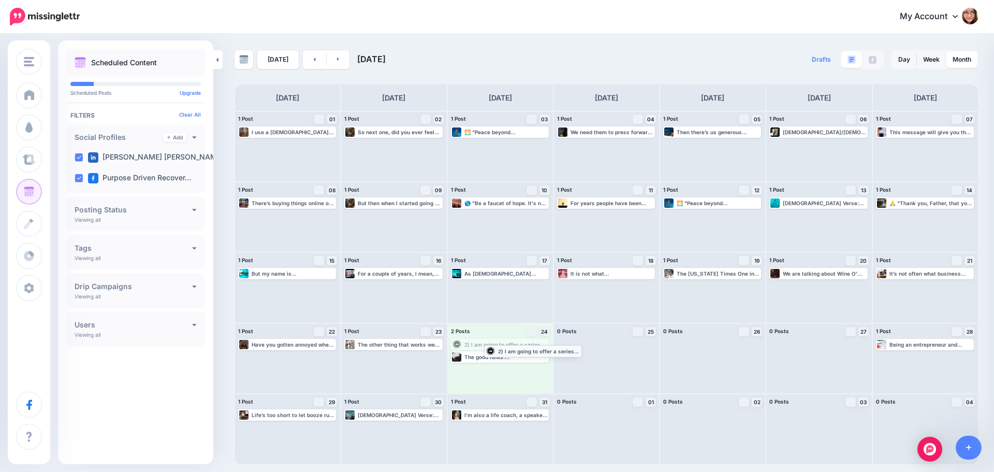
drag, startPoint x: 500, startPoint y: 346, endPoint x: 530, endPoint y: 352, distance: 31.2
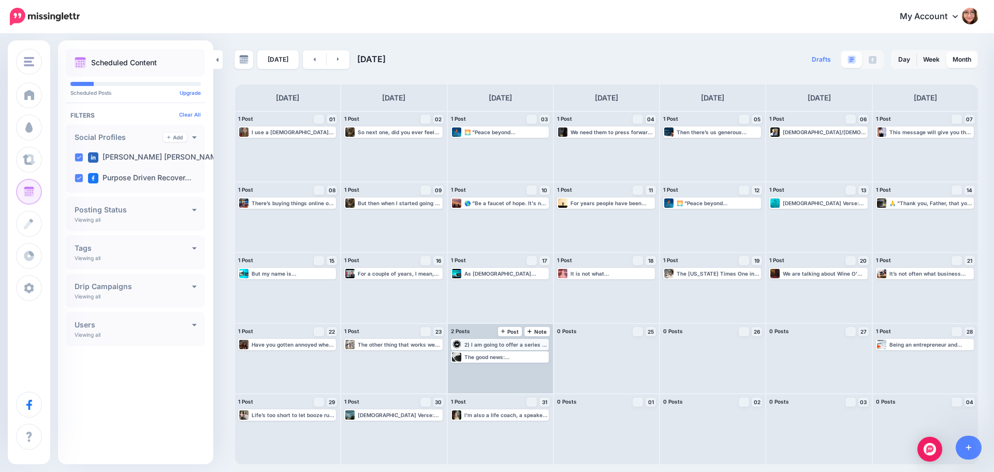
click at [528, 344] on div "2) I am going to offer a series of videos, audios, live webinars, written mater…" at bounding box center [506, 344] width 83 height 6
click at [498, 355] on link "Edit" at bounding box center [485, 356] width 64 height 9
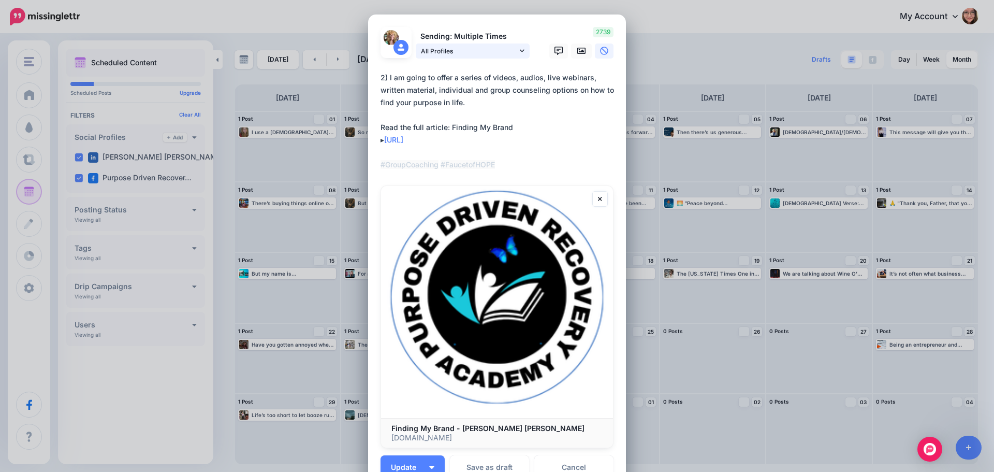
click at [501, 46] on span "All Profiles" at bounding box center [469, 51] width 96 height 11
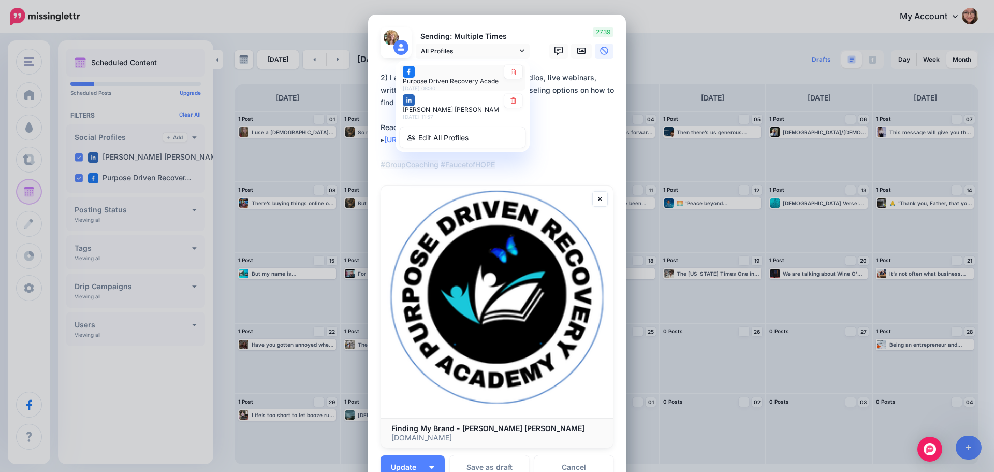
click at [485, 80] on span "Purpose Driven Recovery Academy page" at bounding box center [463, 81] width 121 height 8
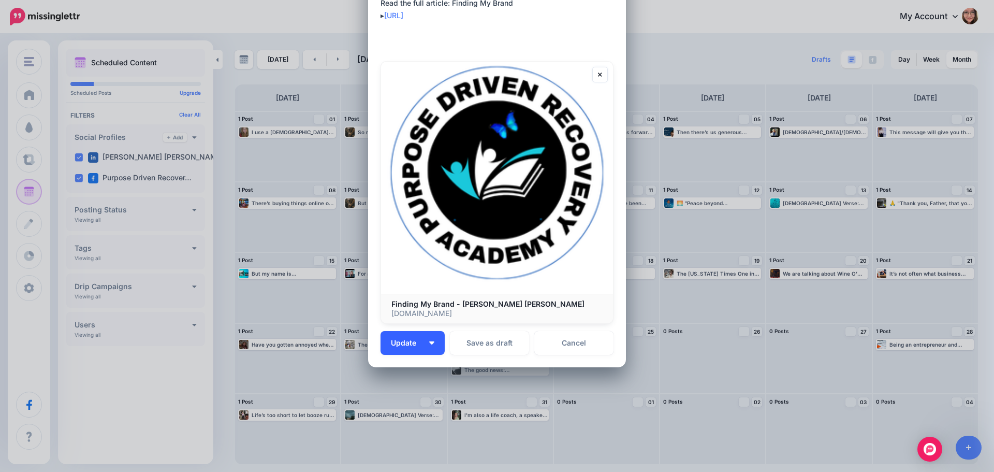
scroll to position [132, 0]
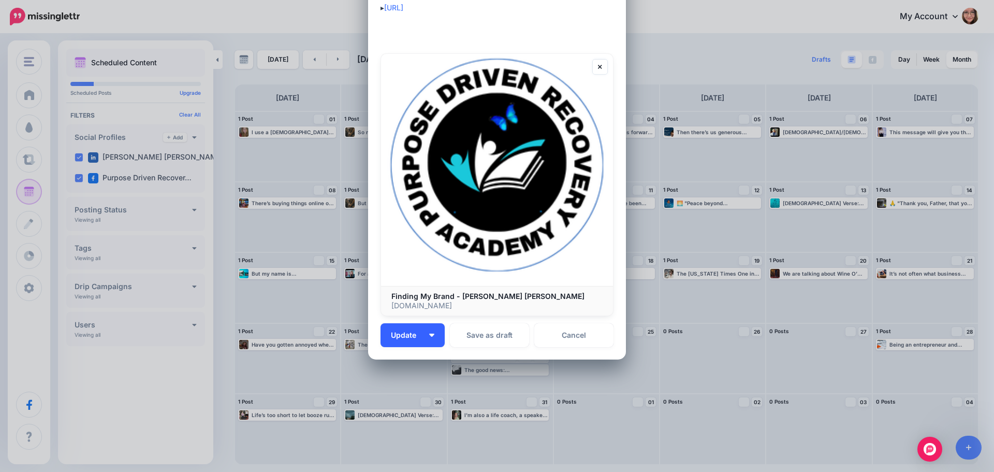
click at [431, 333] on button "Update" at bounding box center [413, 335] width 64 height 24
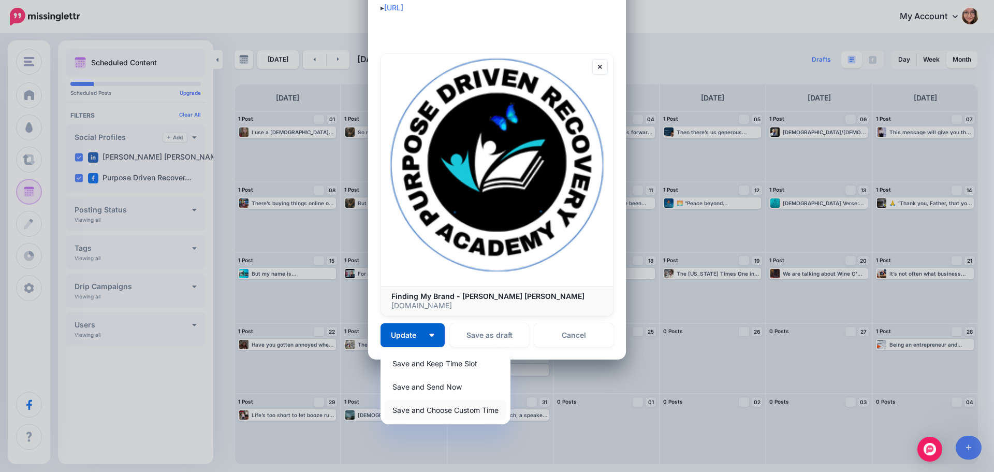
click at [440, 412] on link "Save and Choose Custom Time" at bounding box center [446, 410] width 122 height 20
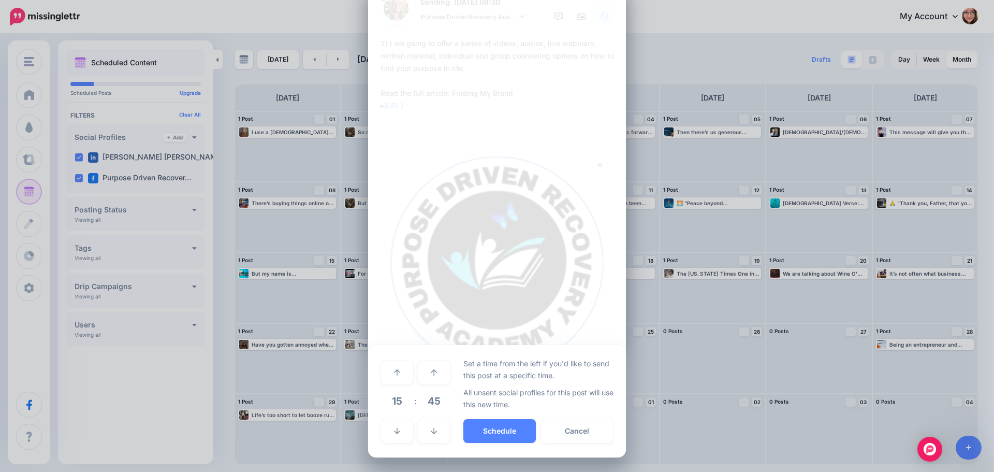
scroll to position [34, 0]
click at [570, 431] on button "Cancel" at bounding box center [577, 431] width 73 height 24
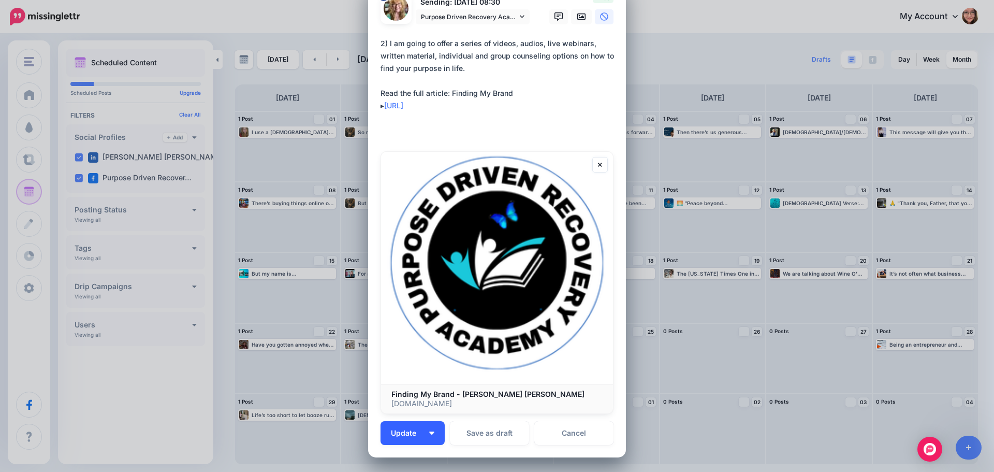
click at [424, 428] on button "Update" at bounding box center [413, 433] width 64 height 24
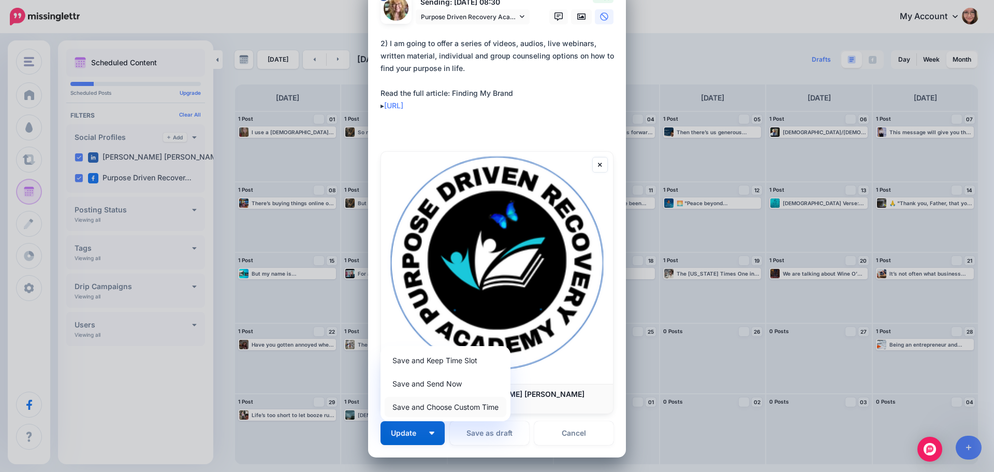
click at [451, 411] on link "Save and Choose Custom Time" at bounding box center [446, 407] width 122 height 20
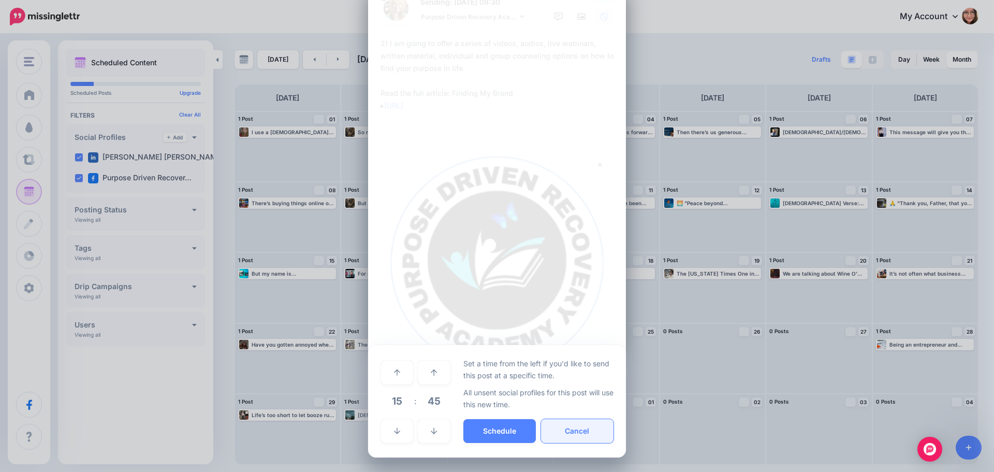
click at [582, 429] on button "Cancel" at bounding box center [577, 431] width 73 height 24
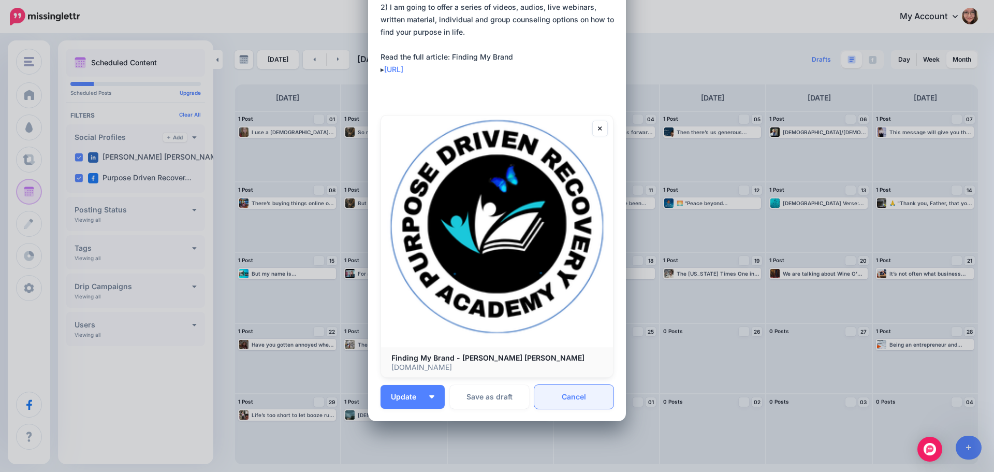
scroll to position [0, 0]
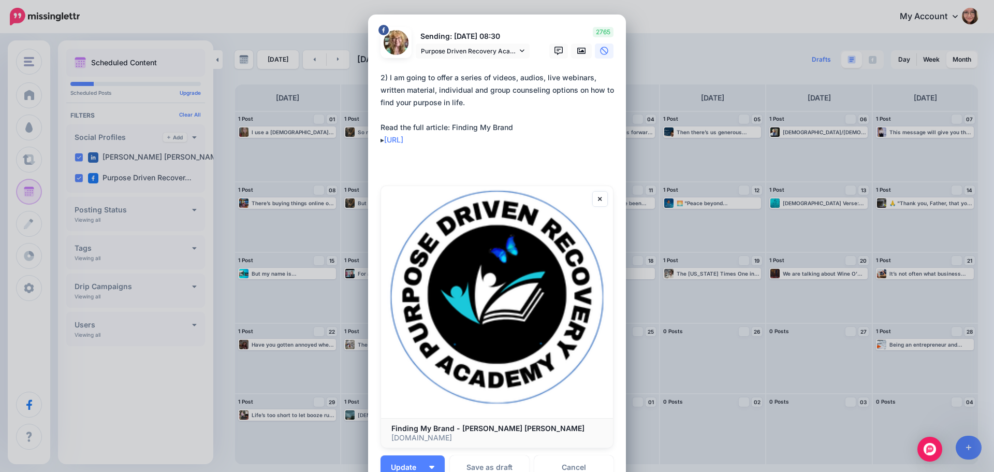
click at [485, 32] on p "Sending: [DATE] 08:30" at bounding box center [473, 37] width 114 height 12
click at [451, 49] on span "Purpose Driven Recovery Academy page" at bounding box center [469, 51] width 96 height 11
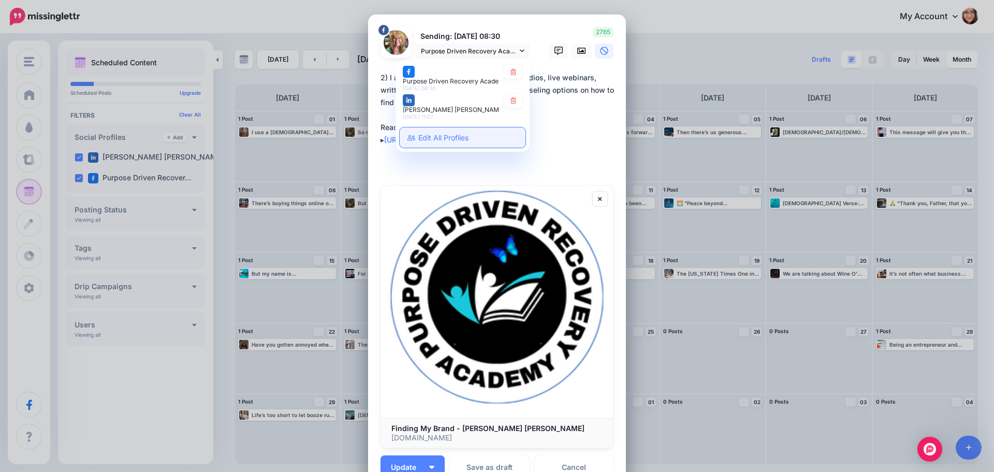
click at [430, 133] on link "Edit All Profiles" at bounding box center [463, 137] width 126 height 20
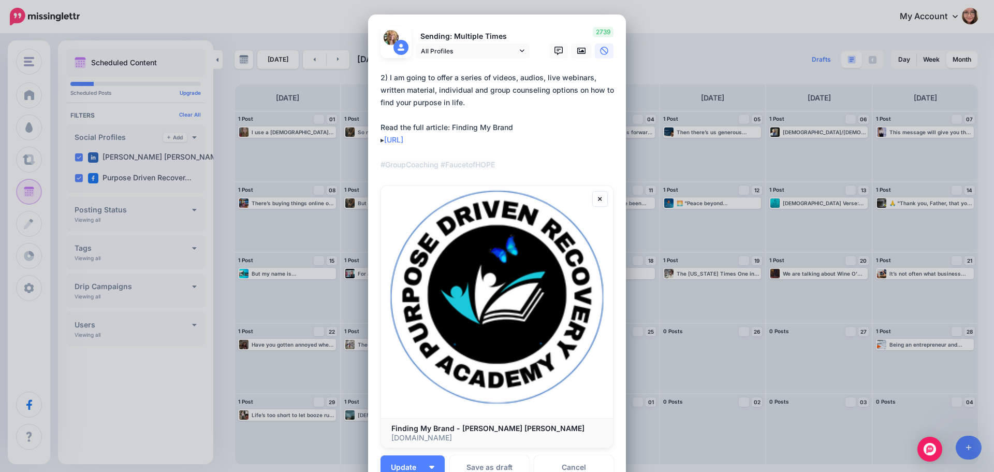
click at [509, 40] on p "Sending: Multiple Times" at bounding box center [473, 37] width 114 height 12
click at [509, 49] on span "All Profiles" at bounding box center [469, 51] width 96 height 11
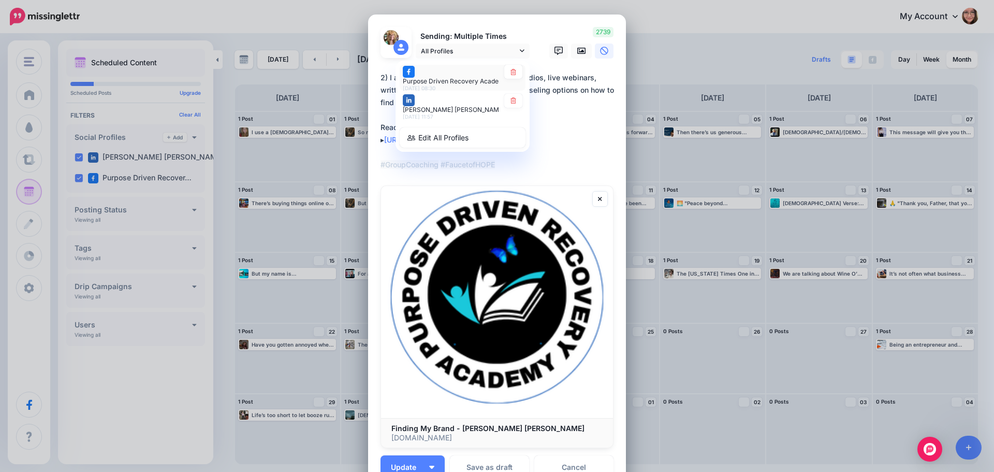
click at [448, 81] on span "Purpose Driven Recovery Academy page" at bounding box center [463, 81] width 121 height 8
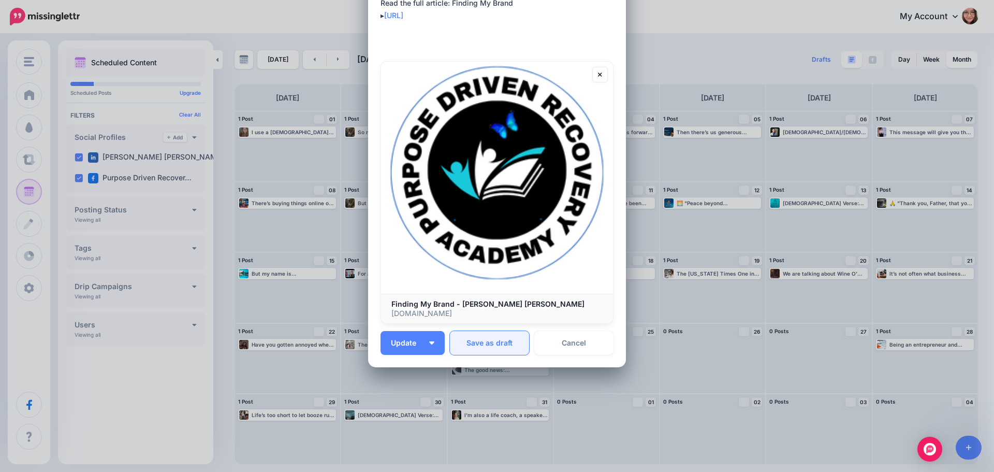
scroll to position [132, 0]
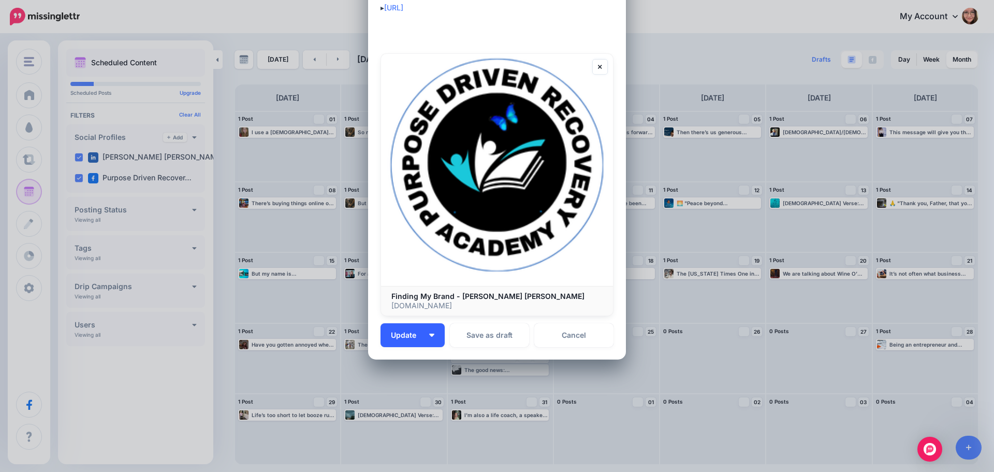
click at [432, 332] on button "Update" at bounding box center [413, 335] width 64 height 24
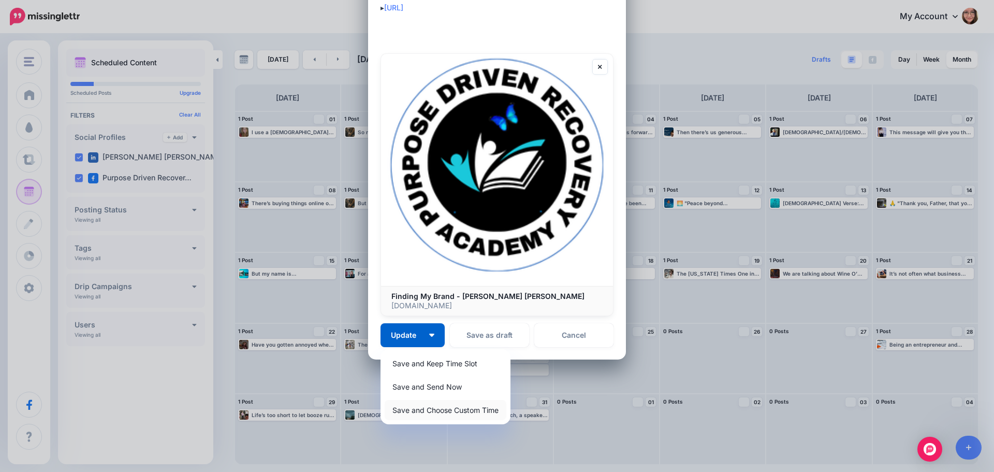
click at [479, 417] on link "Save and Choose Custom Time" at bounding box center [446, 410] width 122 height 20
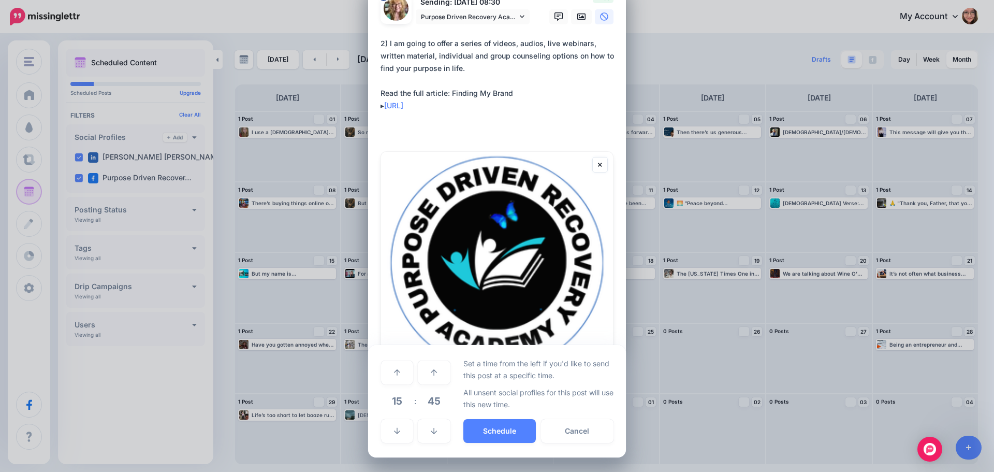
scroll to position [34, 0]
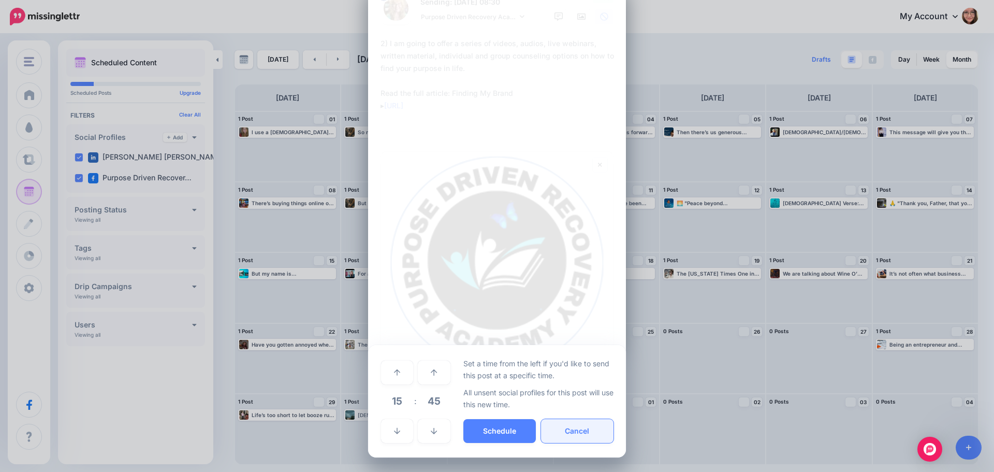
click at [566, 432] on button "Cancel" at bounding box center [577, 431] width 73 height 24
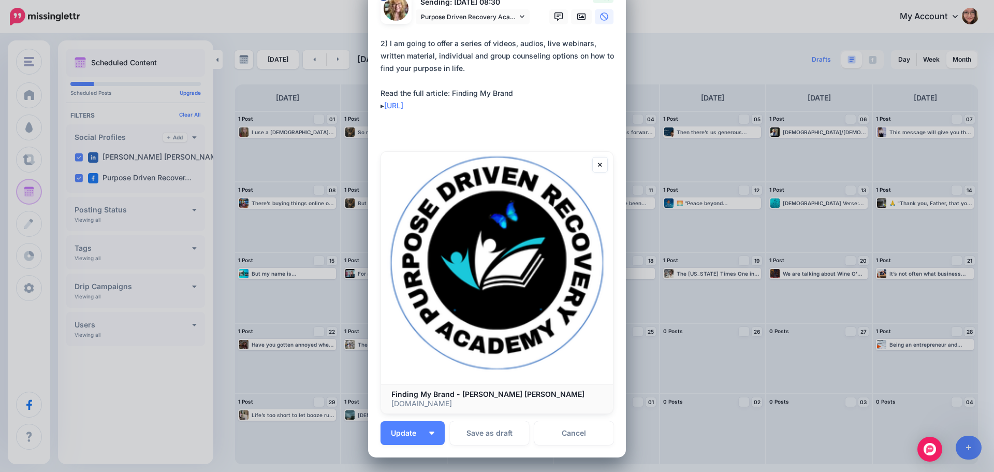
scroll to position [0, 0]
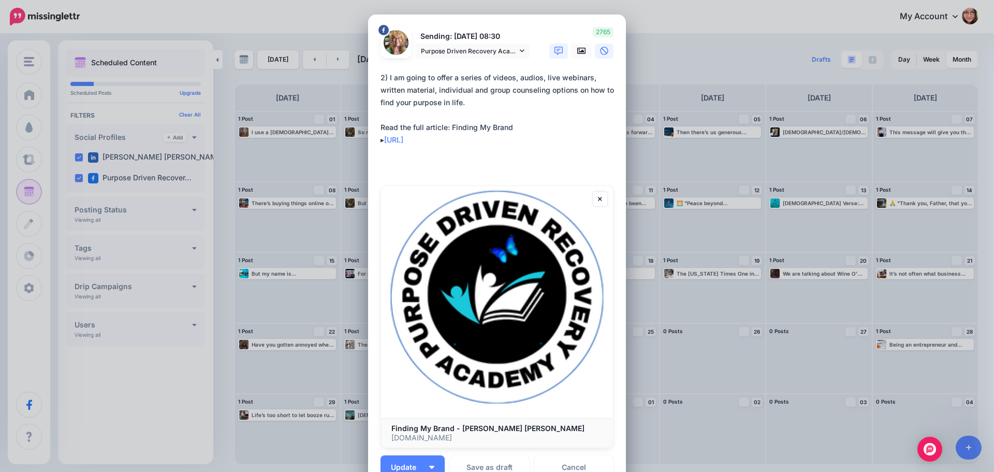
click at [555, 53] on icon at bounding box center [559, 51] width 8 height 8
type textarea "**********"
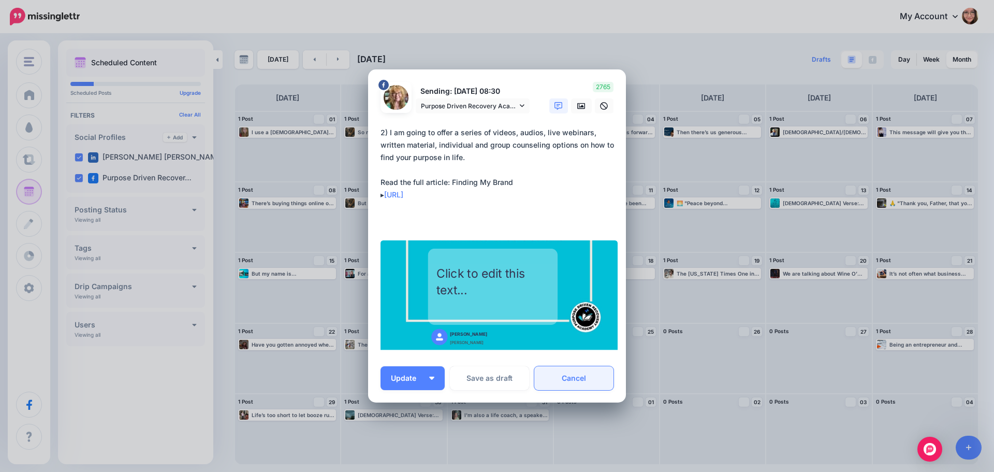
click at [568, 388] on link "Cancel" at bounding box center [574, 378] width 79 height 24
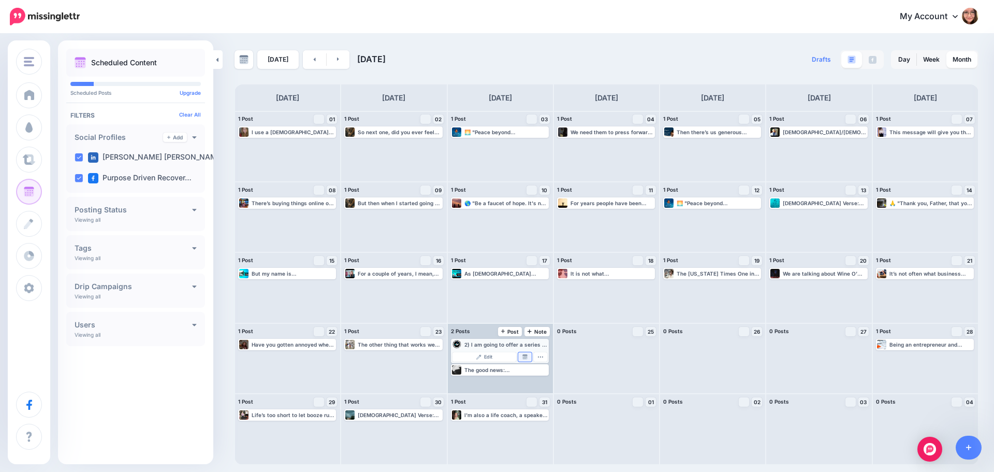
click at [527, 357] on img at bounding box center [525, 356] width 5 height 5
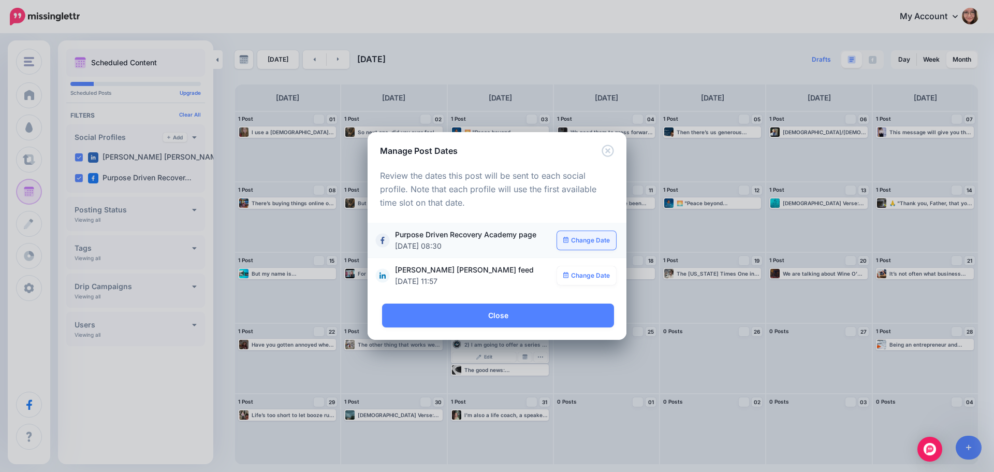
click at [587, 237] on link "Change Date" at bounding box center [587, 240] width 60 height 19
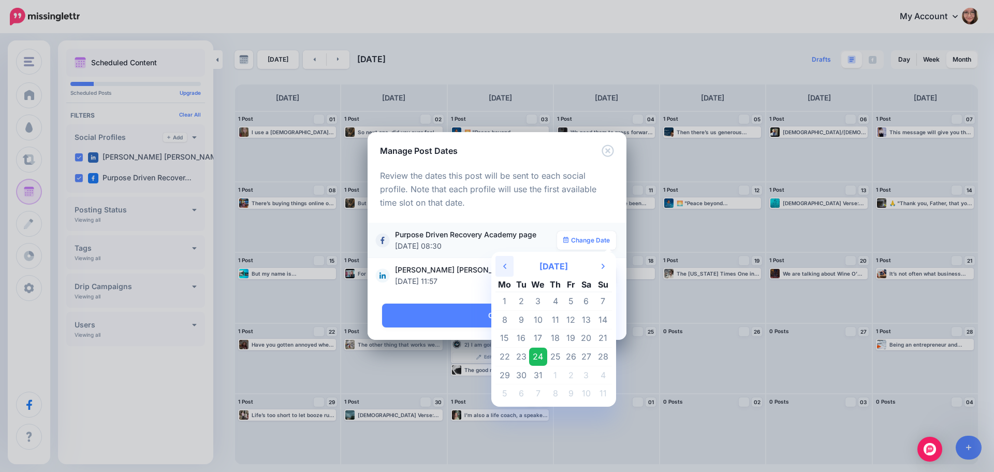
click at [503, 263] on th "Previous Month" at bounding box center [505, 266] width 18 height 21
click at [555, 377] on td "27" at bounding box center [555, 375] width 16 height 19
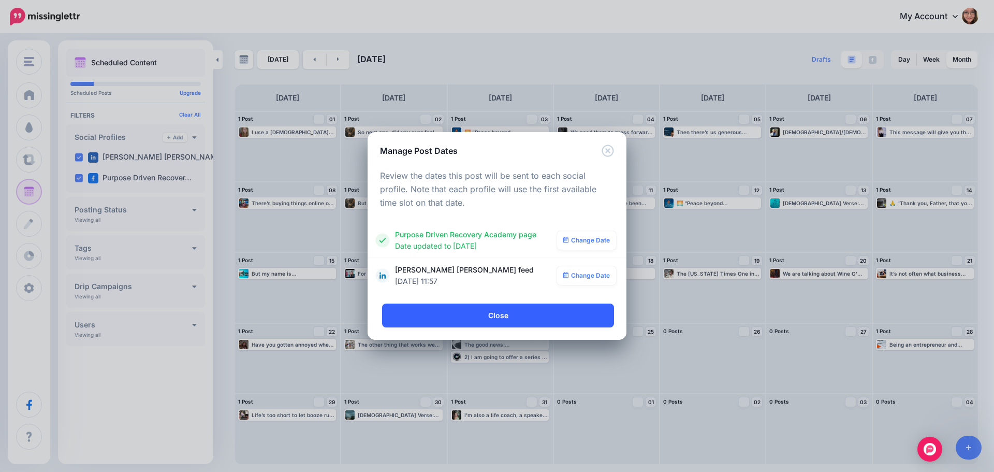
click at [517, 319] on link "Close" at bounding box center [498, 316] width 232 height 24
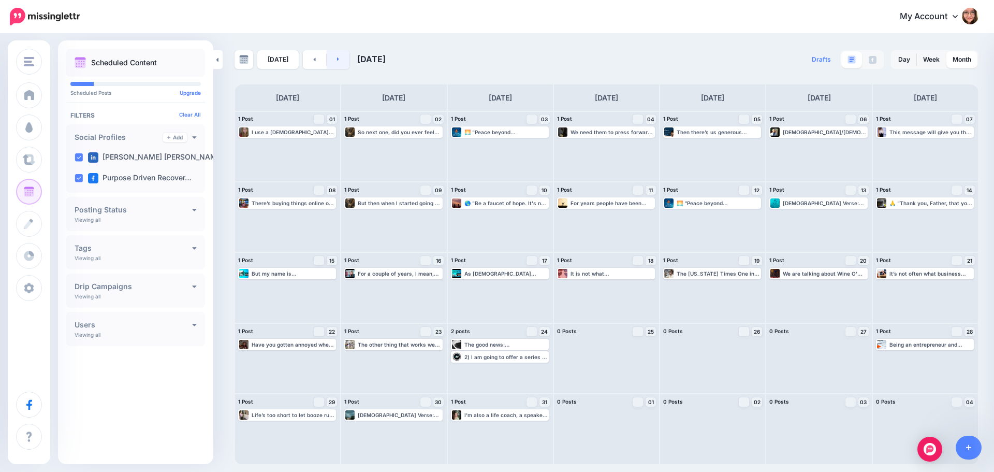
click at [343, 63] on link at bounding box center [338, 59] width 23 height 19
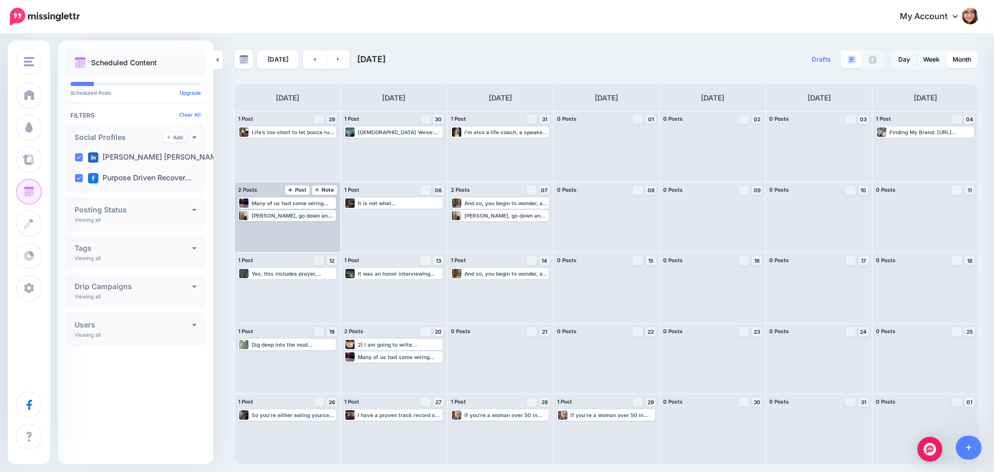
click at [315, 216] on div "[PERSON_NAME], go down and put the laundry in the washing machine. Read more 👉 …" at bounding box center [293, 215] width 83 height 6
click at [314, 224] on link "Manage Dates" at bounding box center [312, 227] width 13 height 9
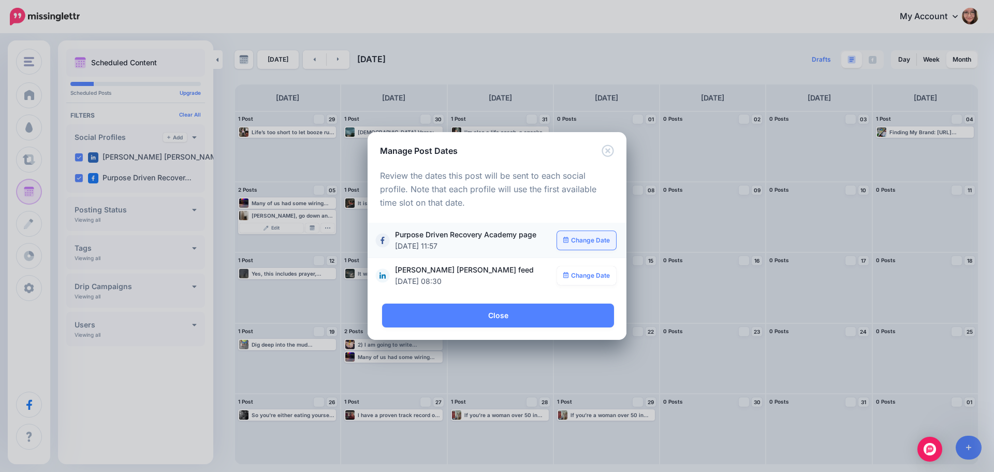
click at [597, 241] on link "Change Date" at bounding box center [587, 240] width 60 height 19
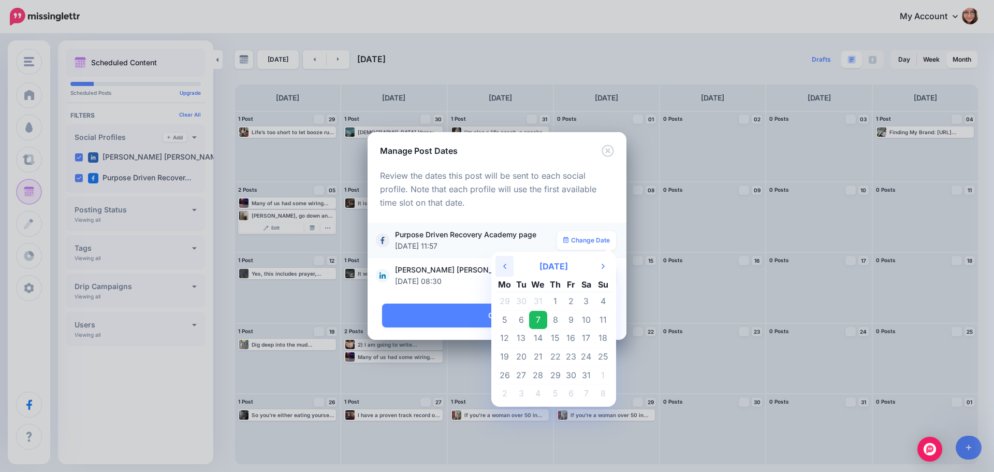
click at [512, 266] on th "Previous Month" at bounding box center [505, 266] width 18 height 21
click at [557, 301] on td "4" at bounding box center [555, 301] width 16 height 19
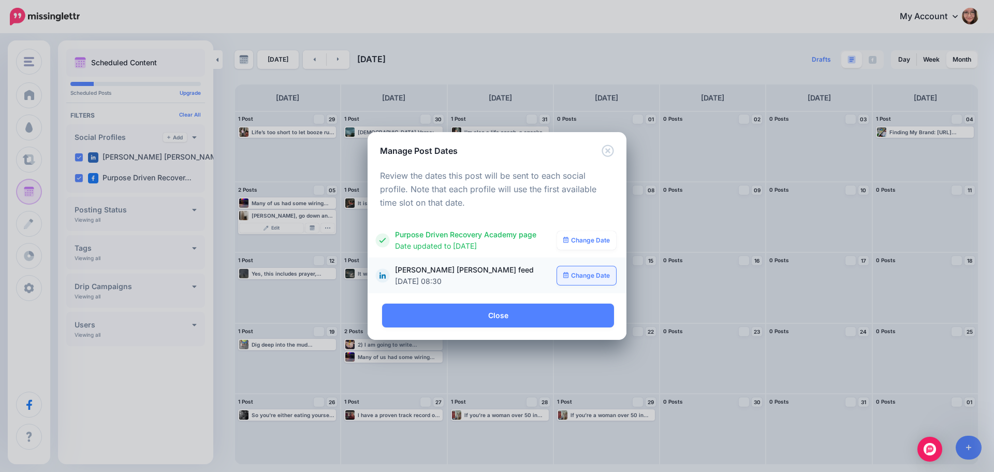
click at [581, 278] on link "Change Date" at bounding box center [587, 275] width 60 height 19
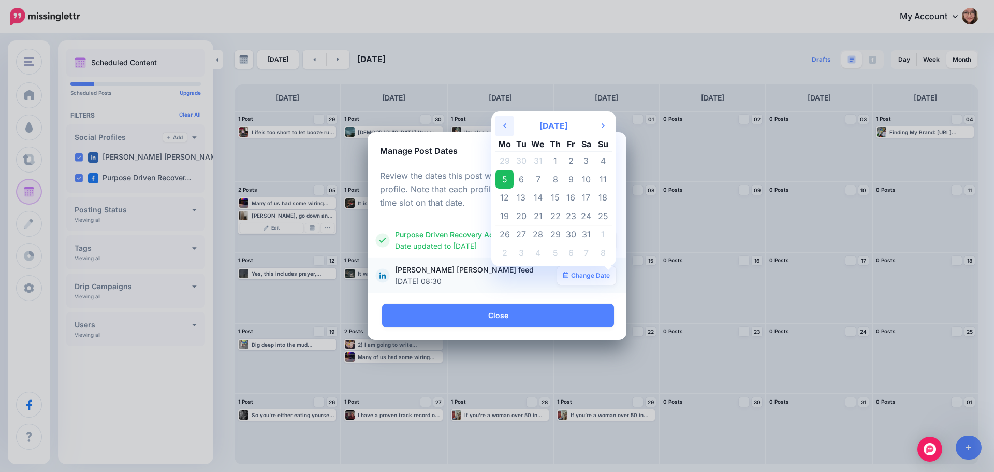
click at [508, 129] on th "Previous Month" at bounding box center [505, 126] width 18 height 21
drag, startPoint x: 587, startPoint y: 220, endPoint x: 557, endPoint y: 218, distance: 30.1
click at [557, 218] on tr "22 23 24 25 26 27 28" at bounding box center [554, 216] width 117 height 19
click at [556, 218] on td "25" at bounding box center [555, 216] width 16 height 19
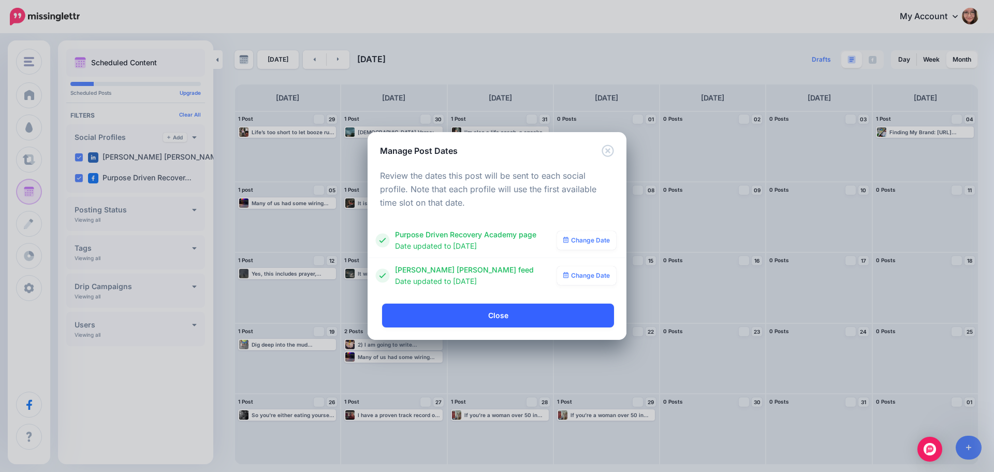
click at [488, 318] on link "Close" at bounding box center [498, 316] width 232 height 24
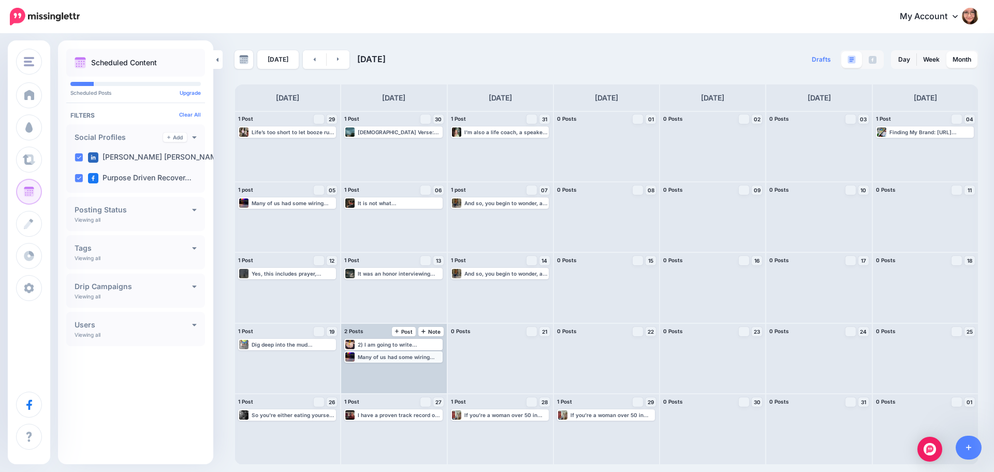
click at [392, 359] on div "Many of us had some wiring messed up 40-50 years ago that may need to be fixed.…" at bounding box center [399, 357] width 83 height 6
click at [423, 370] on link "Manage Dates" at bounding box center [418, 369] width 13 height 9
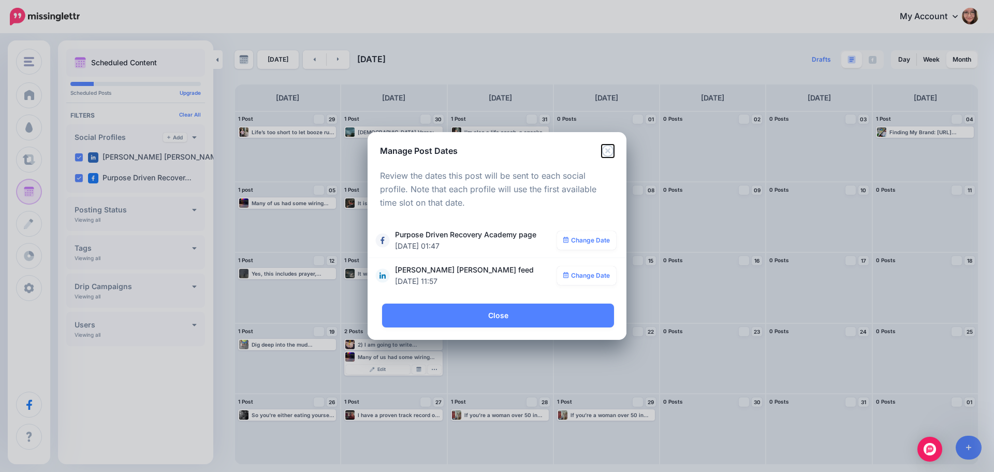
click at [609, 152] on icon "Close" at bounding box center [608, 151] width 12 height 12
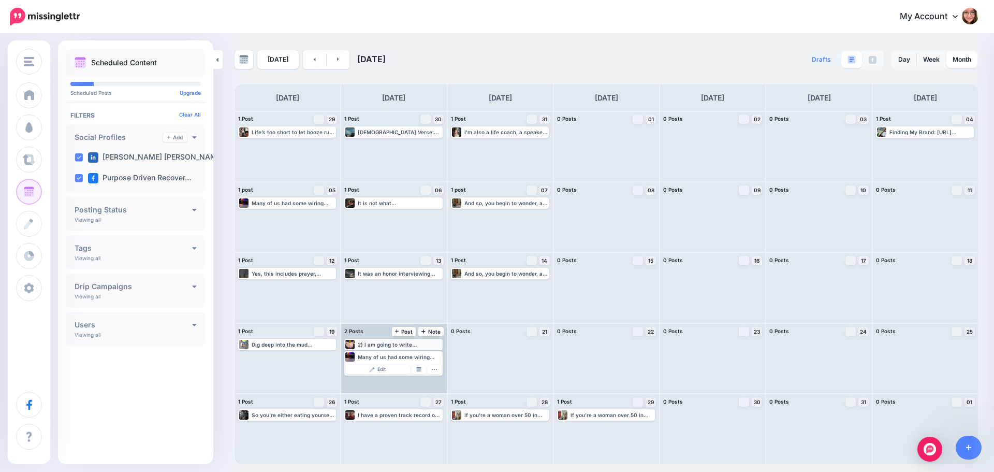
click at [405, 343] on div "2) I am going to write inspirational books on how I have gone through life as w…" at bounding box center [399, 344] width 83 height 6
click at [419, 356] on img at bounding box center [418, 356] width 5 height 5
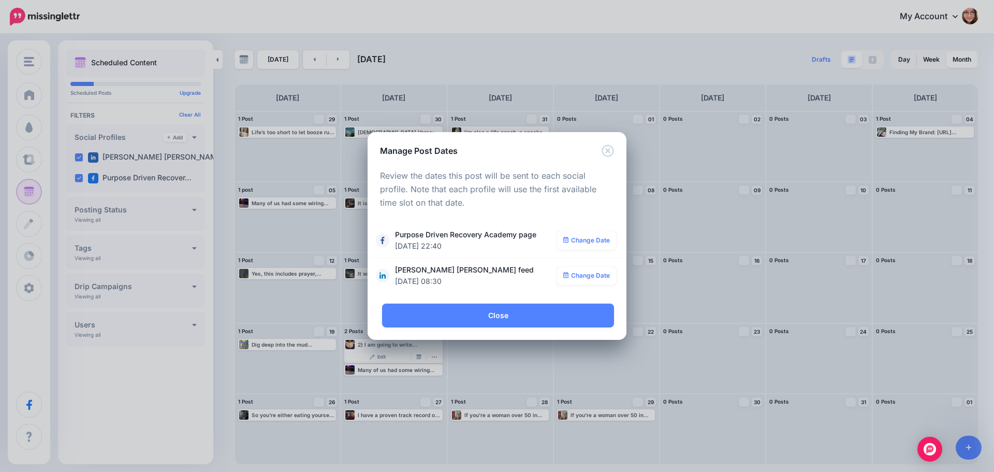
drag, startPoint x: 636, startPoint y: 352, endPoint x: 543, endPoint y: 52, distance: 313.9
click at [543, 52] on div "Manage Post Dates Loading Review the dates this post will be sent to each socia…" at bounding box center [497, 236] width 994 height 472
click at [538, 63] on div "Manage Post Dates Loading Review the dates this post will be sent to each socia…" at bounding box center [497, 236] width 994 height 472
click at [611, 154] on icon "Close" at bounding box center [608, 151] width 12 height 12
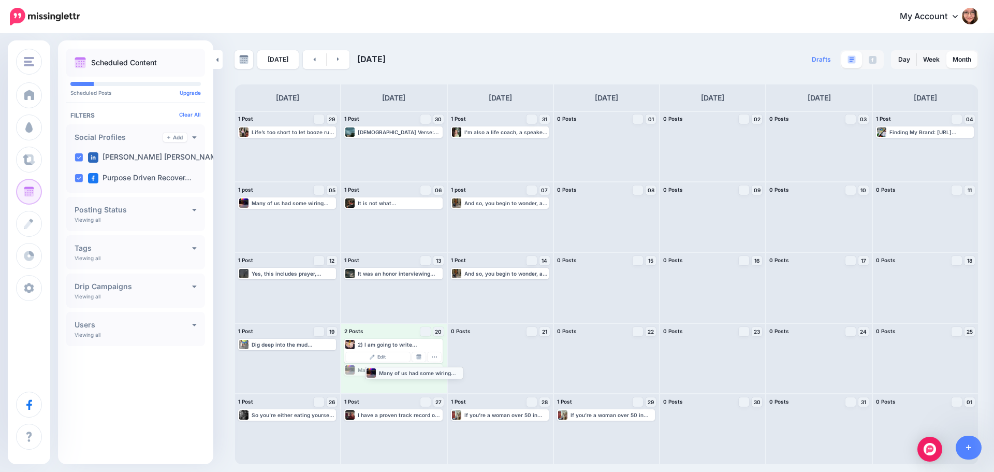
drag, startPoint x: 412, startPoint y: 371, endPoint x: 425, endPoint y: 372, distance: 13.5
click at [420, 372] on div "Many of us had some wiring messed up 40-50 years ago that may need to be fixed.…" at bounding box center [399, 370] width 83 height 6
click at [420, 372] on link "Manage Dates" at bounding box center [418, 369] width 13 height 9
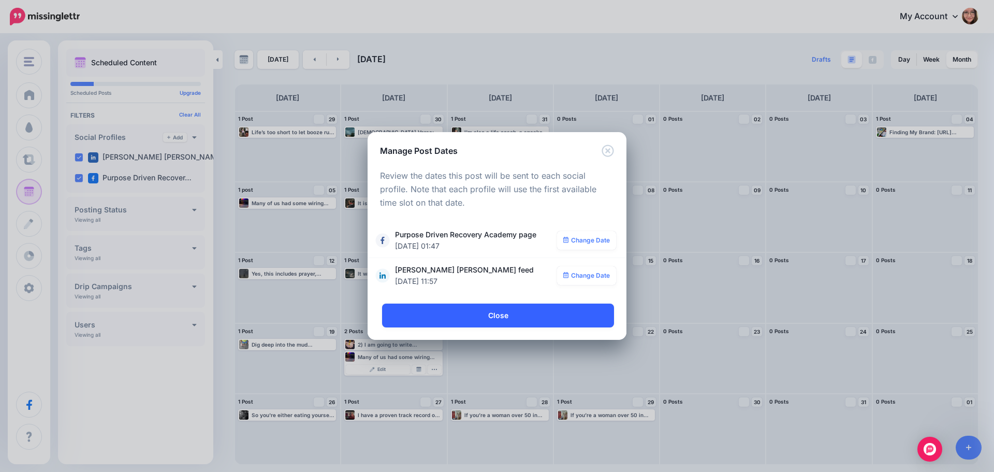
click at [545, 320] on link "Close" at bounding box center [498, 316] width 232 height 24
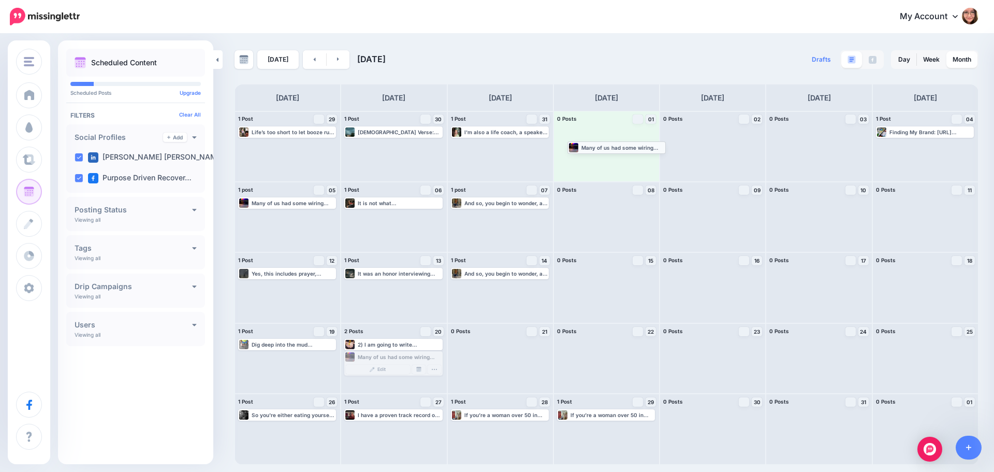
drag, startPoint x: 417, startPoint y: 358, endPoint x: 640, endPoint y: 149, distance: 306.3
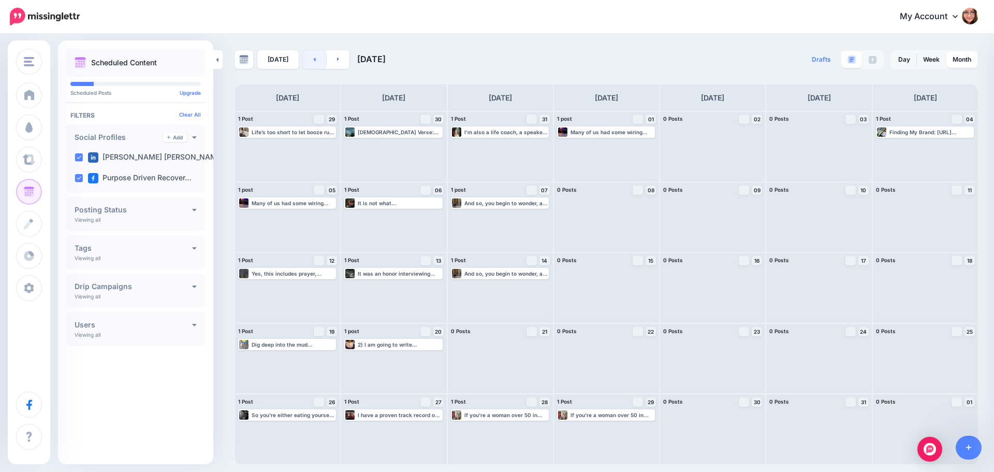
click at [310, 61] on link at bounding box center [314, 59] width 23 height 19
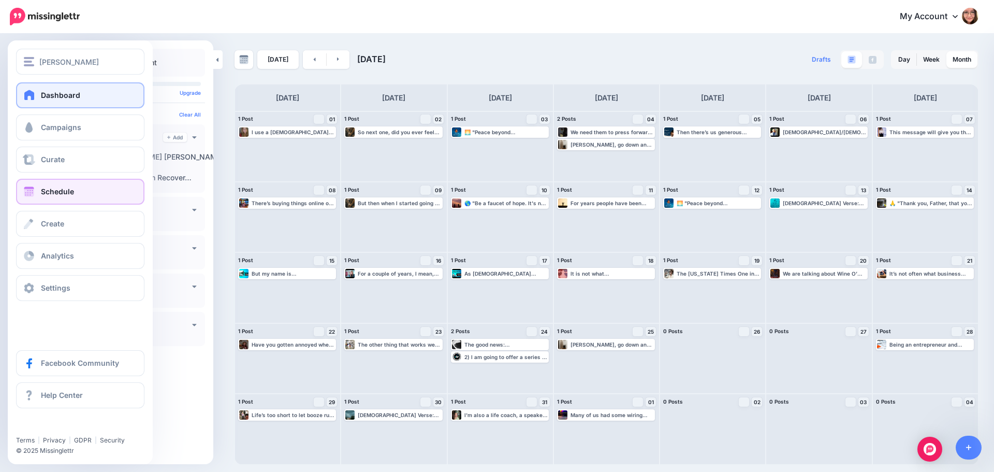
click at [43, 98] on span "Dashboard" at bounding box center [60, 95] width 39 height 9
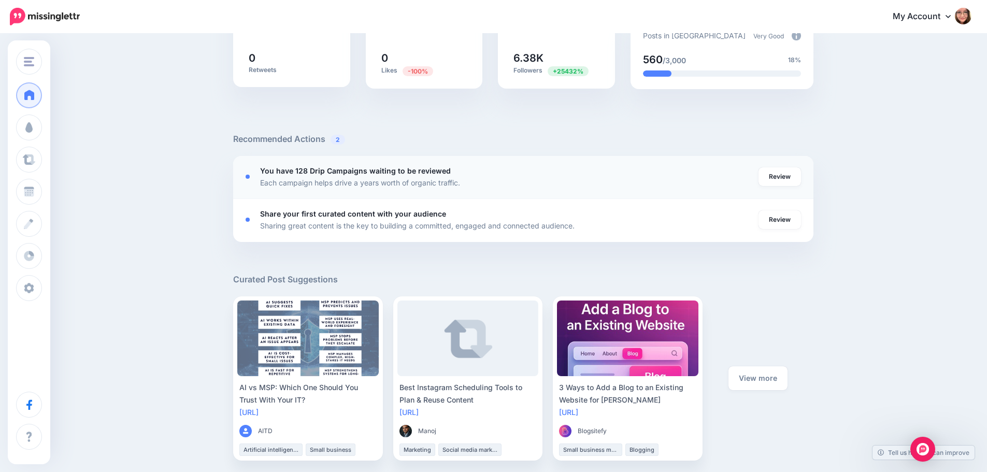
scroll to position [311, 0]
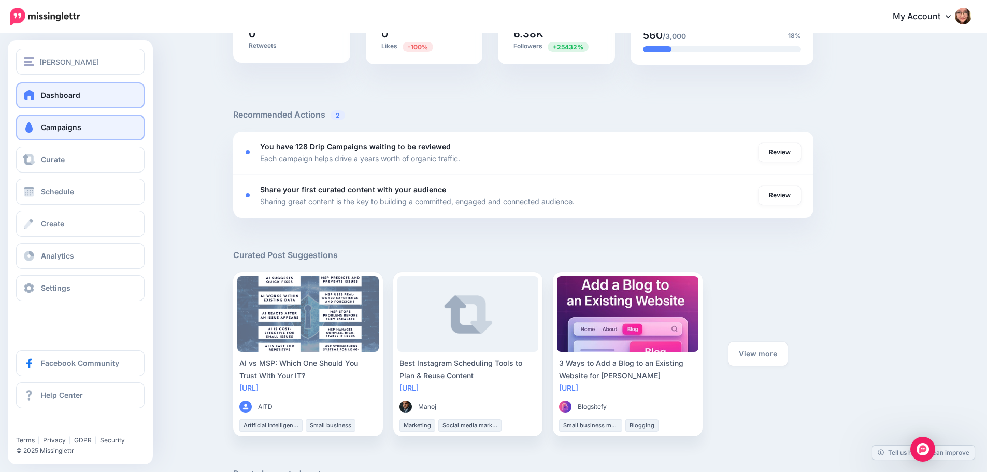
click at [39, 128] on link "Campaigns" at bounding box center [80, 127] width 128 height 26
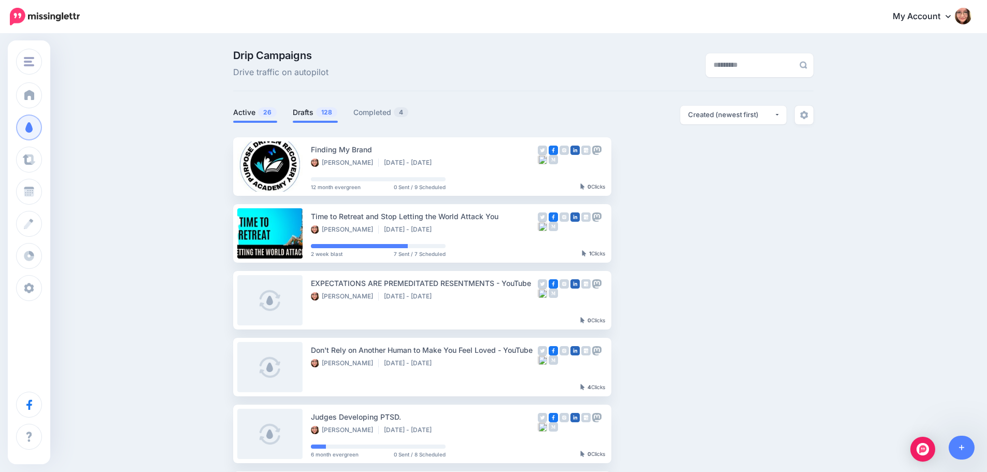
click at [324, 111] on span "128" at bounding box center [326, 112] width 21 height 10
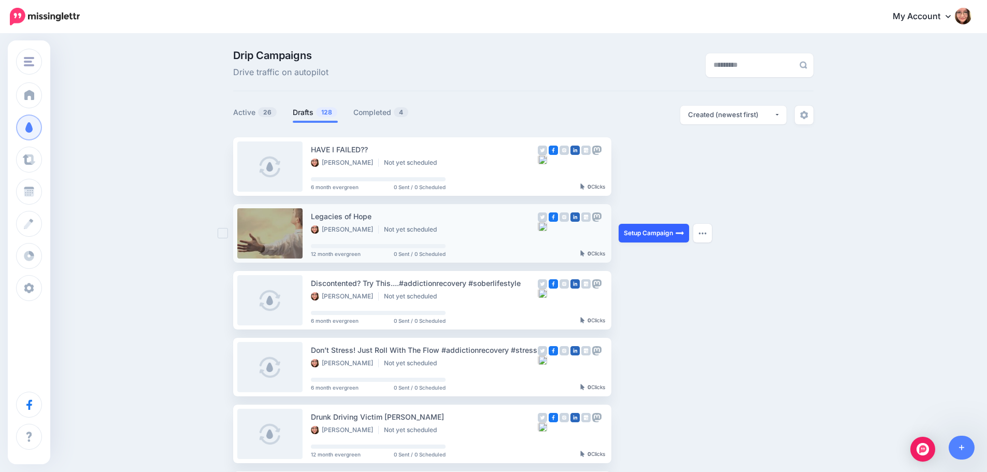
click at [669, 232] on link "Setup Campaign" at bounding box center [653, 233] width 70 height 19
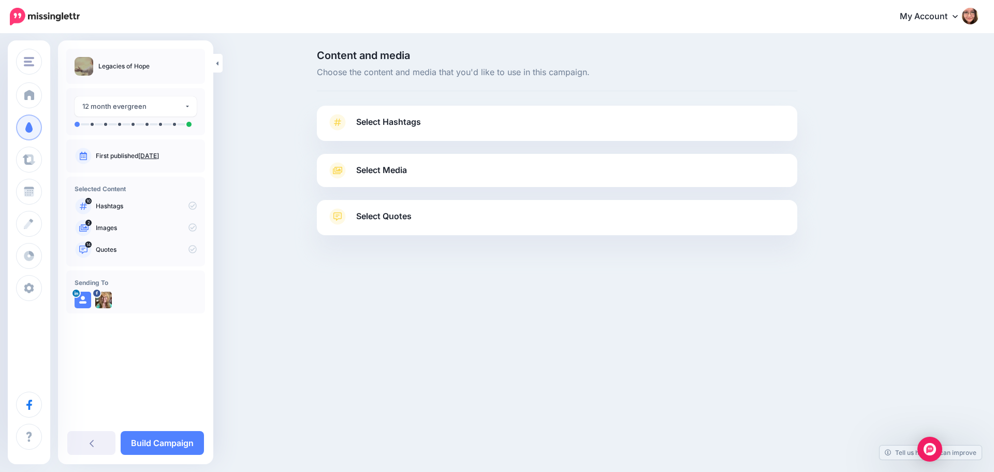
click at [396, 131] on link "Select Hashtags" at bounding box center [557, 127] width 460 height 27
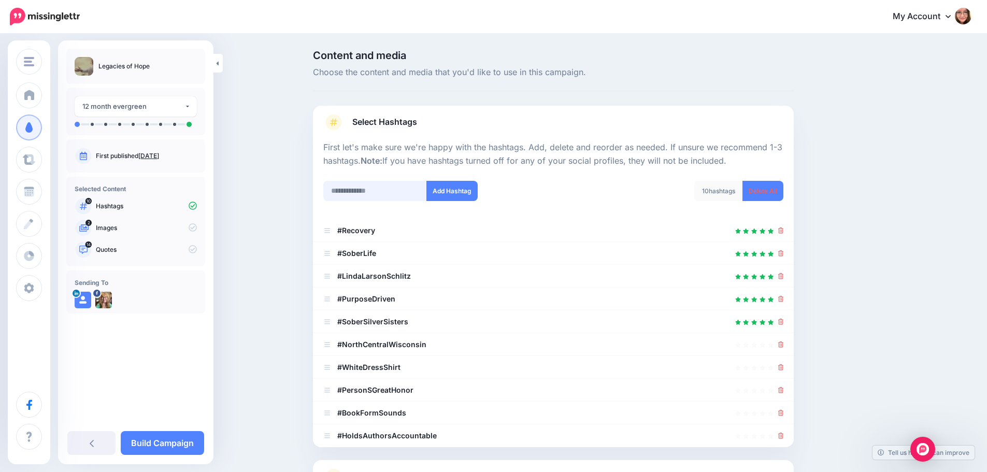
click at [391, 190] on input "text" at bounding box center [375, 191] width 104 height 20
type input "**********"
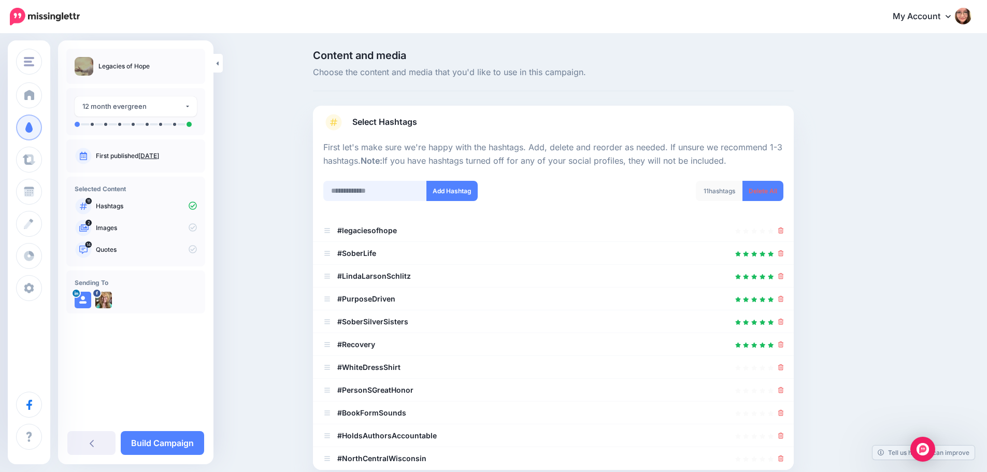
scroll to position [160, 0]
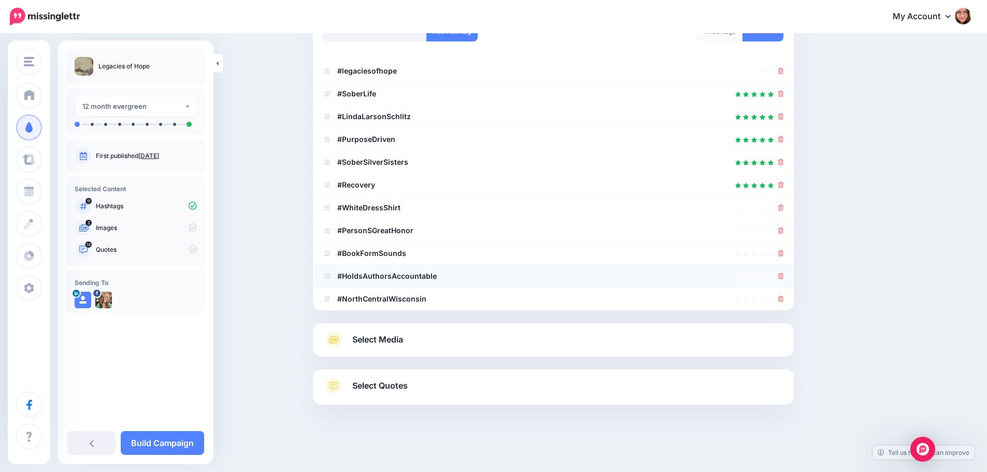
click at [784, 277] on icon at bounding box center [781, 276] width 6 height 6
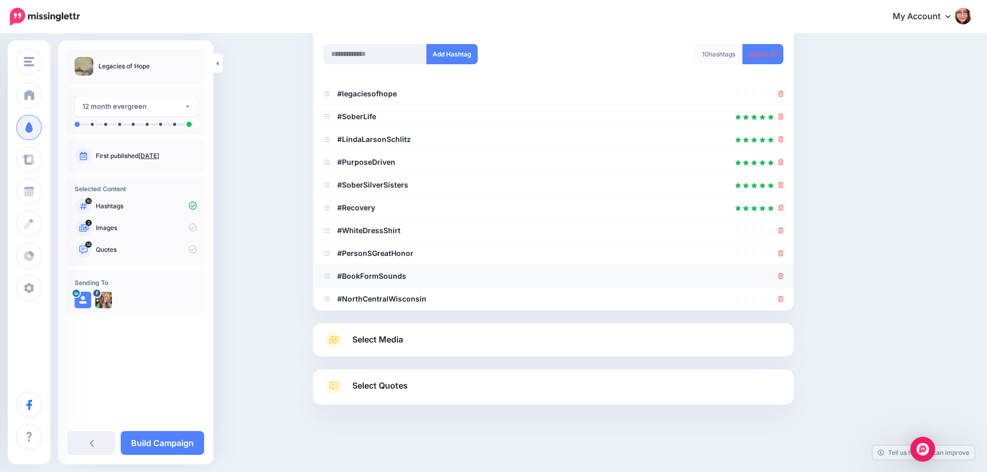
click at [784, 276] on icon at bounding box center [781, 276] width 6 height 6
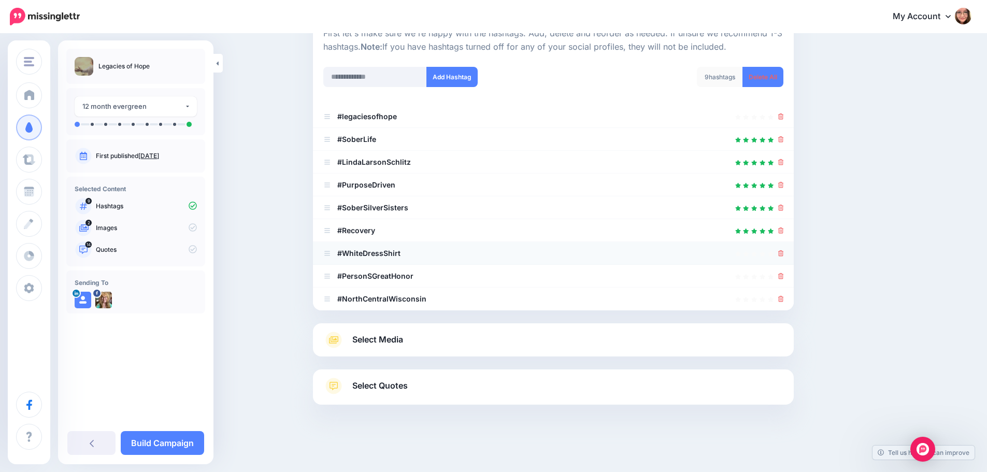
click at [783, 253] on icon at bounding box center [781, 253] width 6 height 6
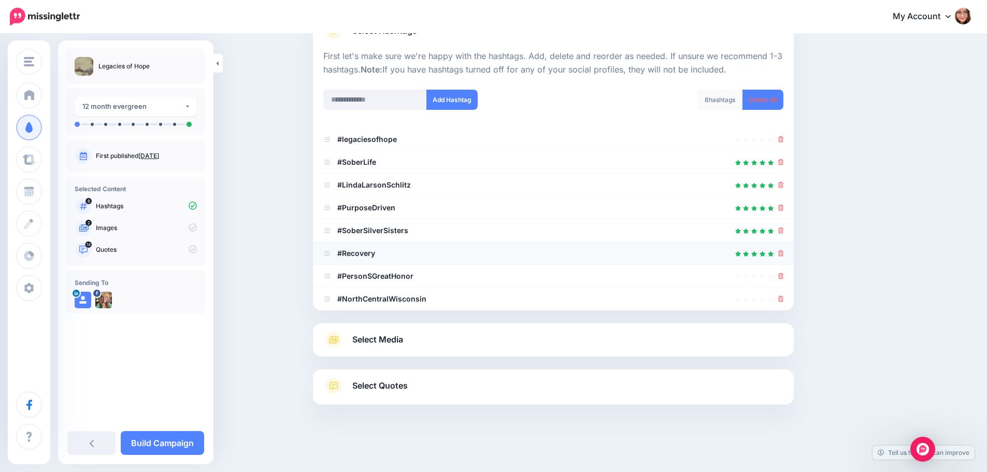
scroll to position [91, 0]
click at [486, 342] on link "Select Media" at bounding box center [553, 339] width 460 height 17
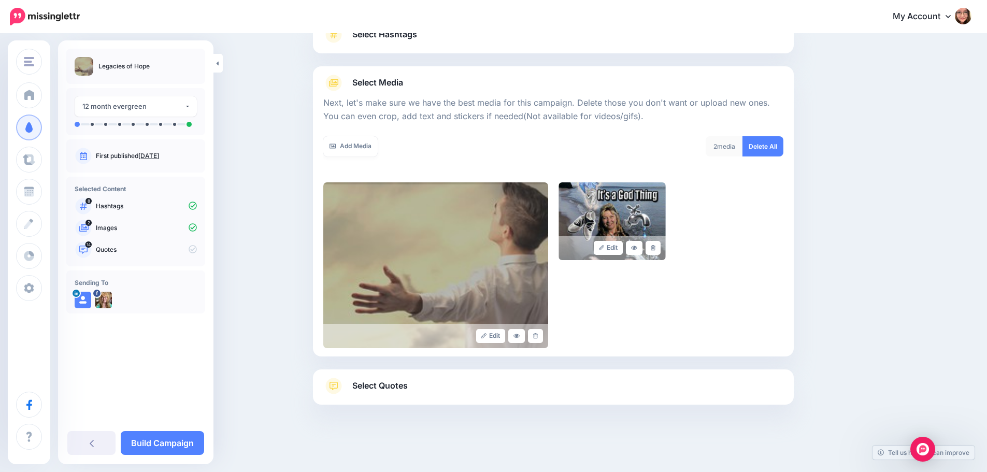
scroll to position [88, 0]
click at [347, 146] on link "Add Media" at bounding box center [350, 146] width 54 height 20
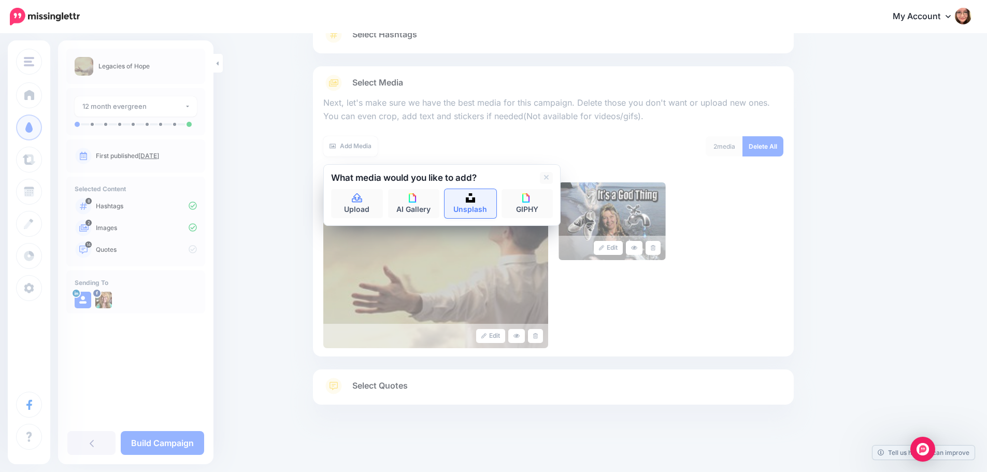
click at [465, 203] on link "Unsplash" at bounding box center [470, 203] width 52 height 29
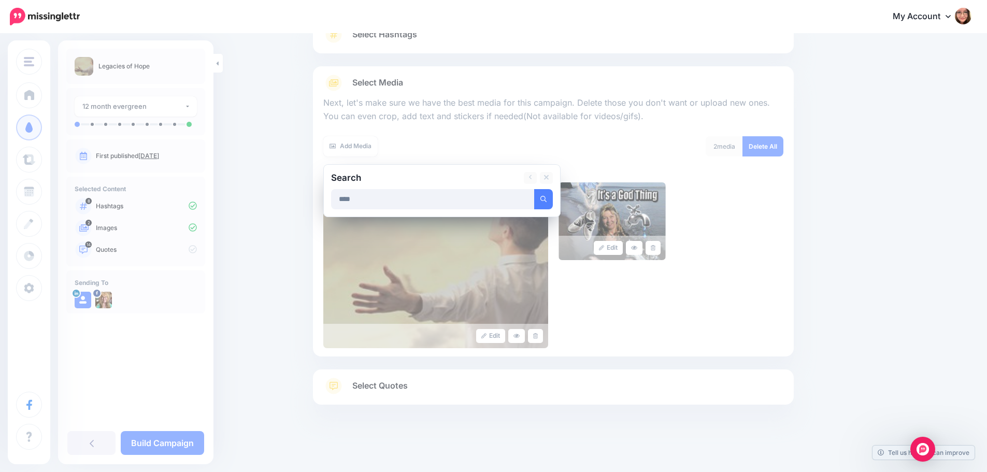
type input "****"
click at [534, 189] on button "submit" at bounding box center [543, 199] width 19 height 20
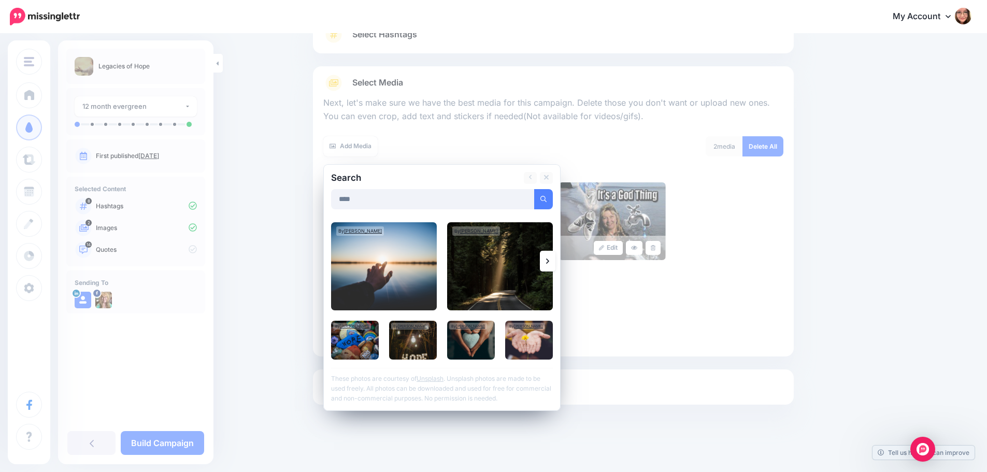
click at [555, 263] on link at bounding box center [548, 261] width 16 height 21
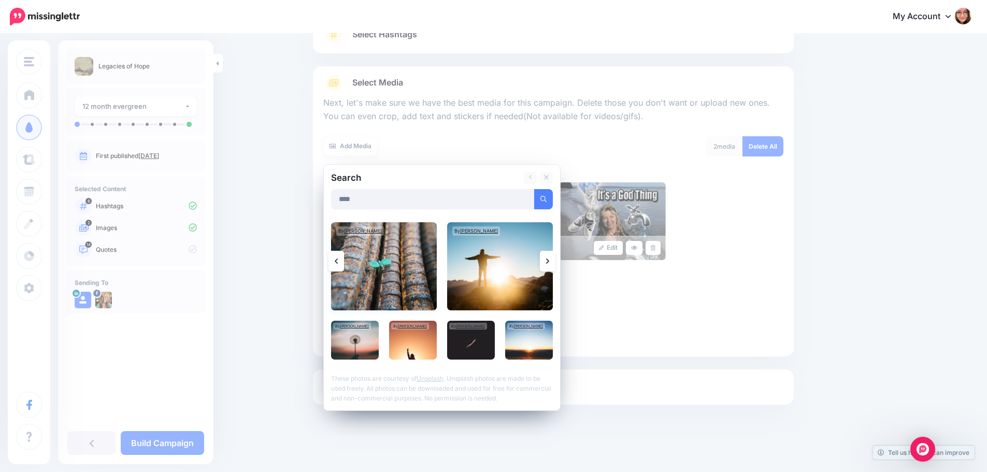
click at [416, 279] on img at bounding box center [384, 266] width 106 height 88
click at [491, 274] on img at bounding box center [500, 266] width 106 height 88
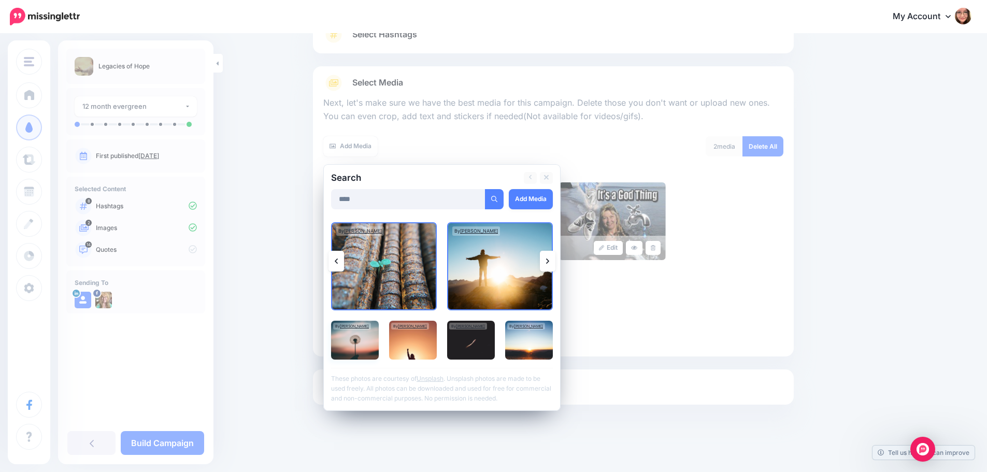
click at [370, 346] on img at bounding box center [355, 340] width 48 height 39
click at [400, 346] on img at bounding box center [413, 340] width 48 height 39
click at [481, 349] on img at bounding box center [471, 340] width 48 height 39
click at [521, 348] on img at bounding box center [529, 340] width 48 height 39
click at [481, 353] on img at bounding box center [471, 340] width 48 height 39
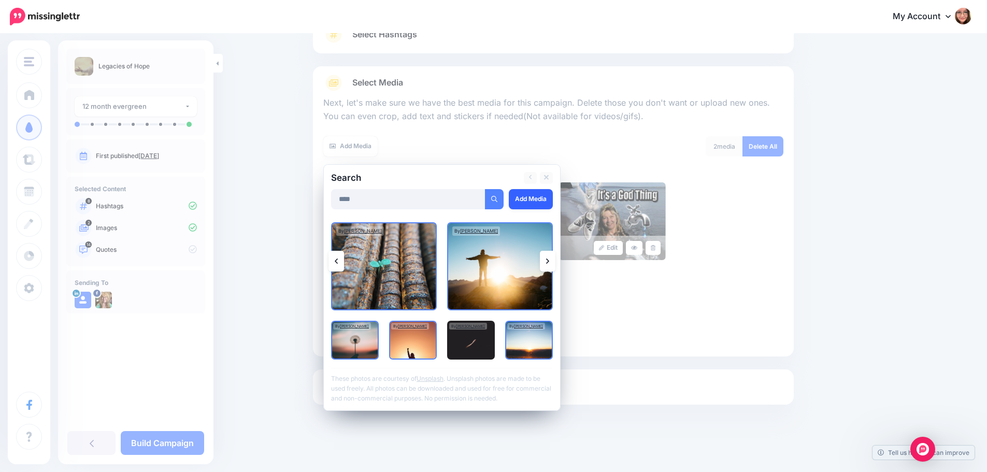
click at [526, 204] on link "Add Media" at bounding box center [531, 199] width 44 height 20
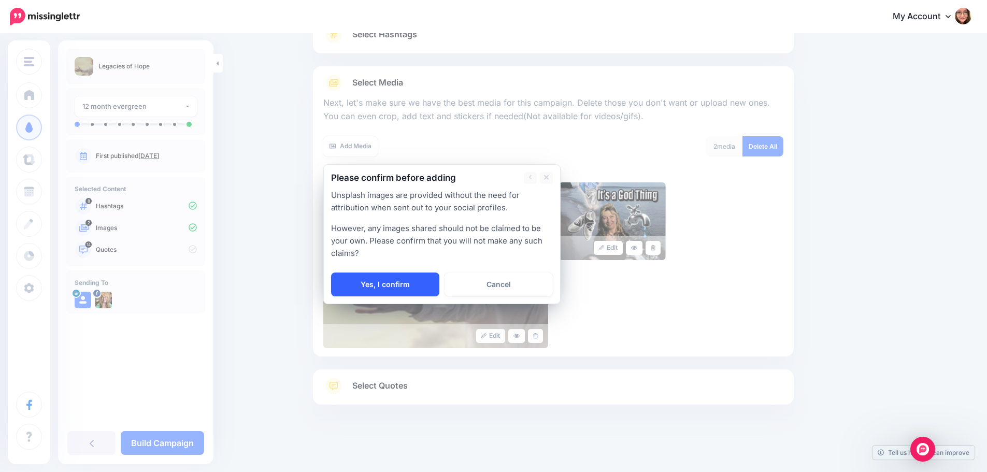
click at [397, 284] on link "Yes, I confirm" at bounding box center [385, 284] width 108 height 24
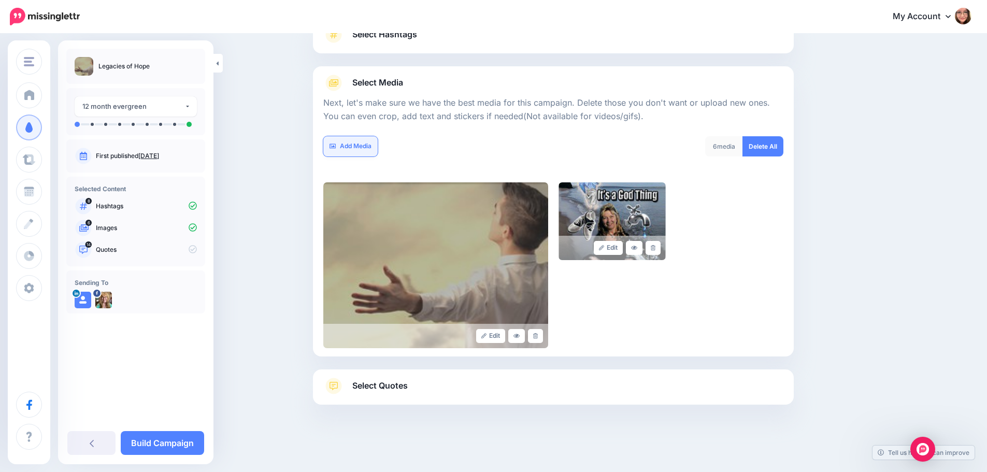
click at [353, 145] on link "Add Media" at bounding box center [350, 146] width 54 height 20
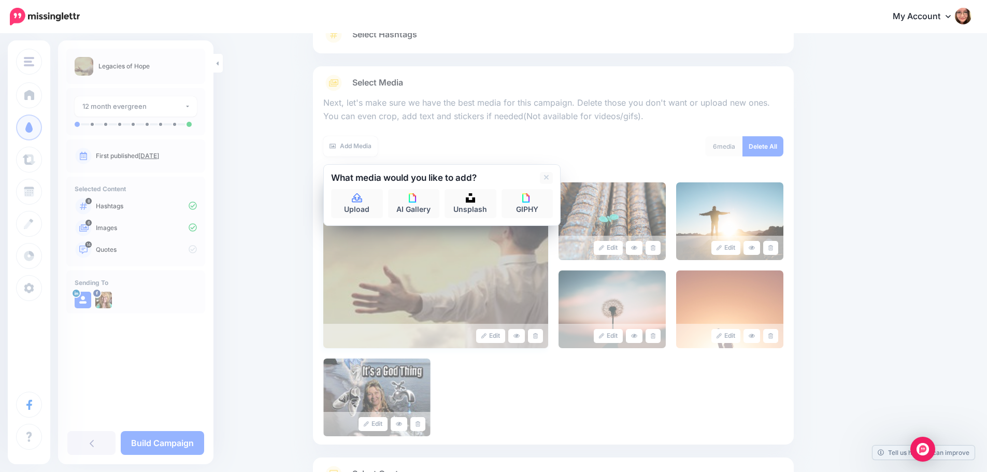
scroll to position [176, 0]
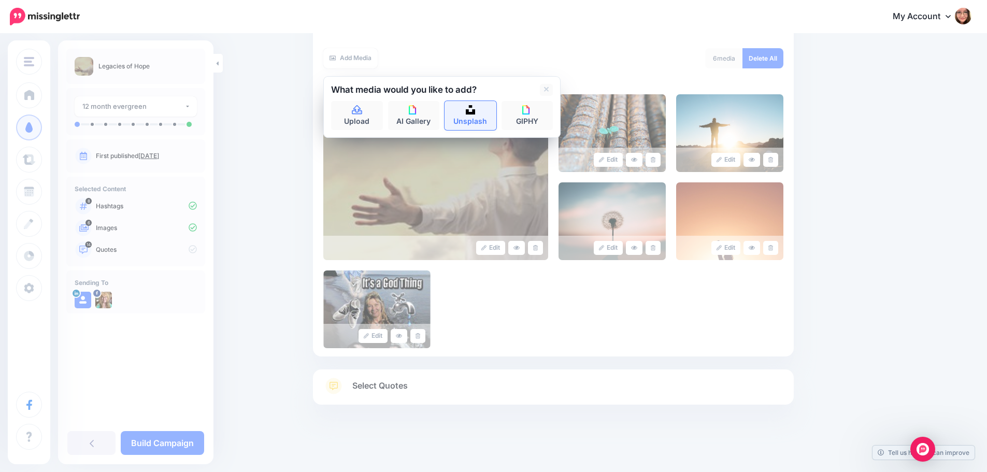
click at [475, 114] on link "Unsplash" at bounding box center [470, 115] width 52 height 29
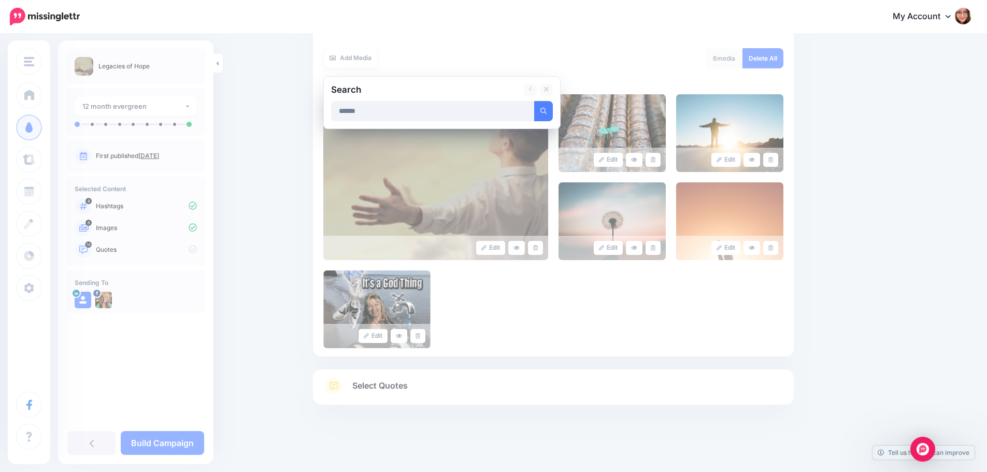
type input "******"
click at [534, 101] on button "submit" at bounding box center [543, 111] width 19 height 20
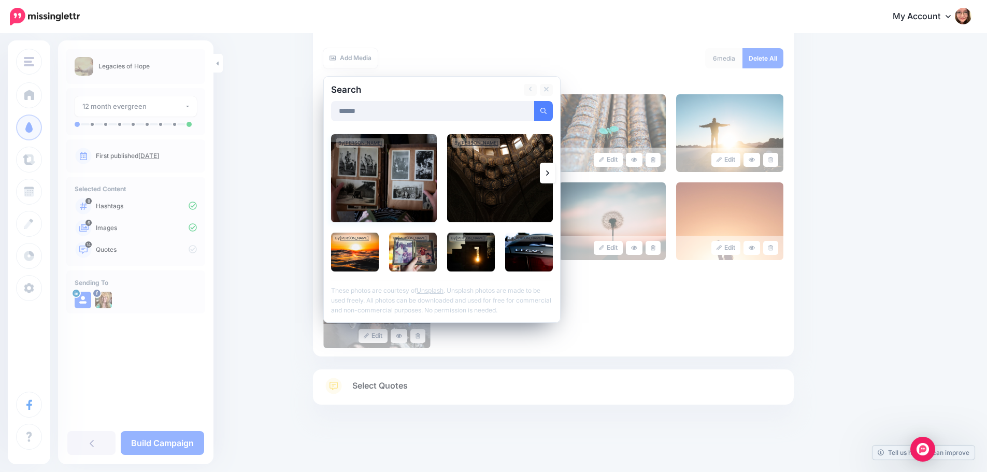
click at [424, 180] on img at bounding box center [384, 178] width 106 height 88
click at [507, 182] on img at bounding box center [500, 178] width 106 height 88
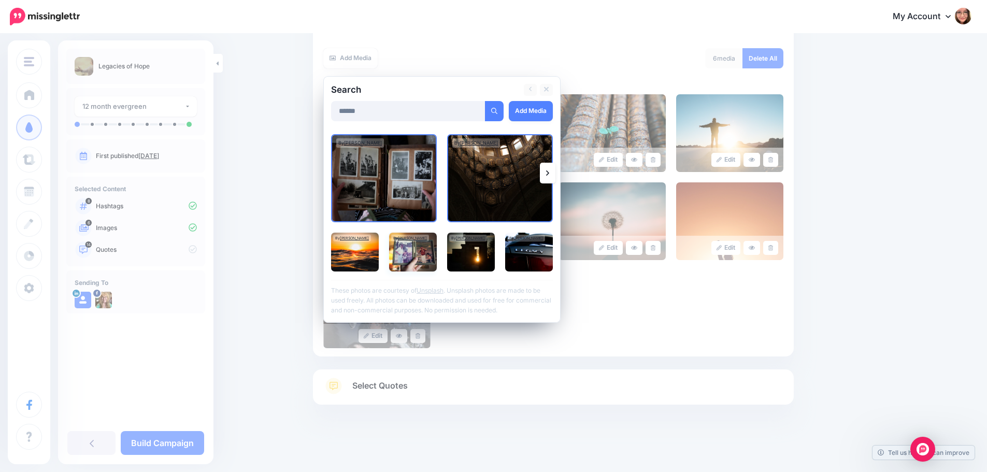
click at [415, 253] on img at bounding box center [413, 252] width 48 height 39
click at [363, 253] on img at bounding box center [355, 252] width 48 height 39
click at [478, 256] on img at bounding box center [471, 252] width 48 height 39
click at [535, 256] on img at bounding box center [529, 252] width 48 height 39
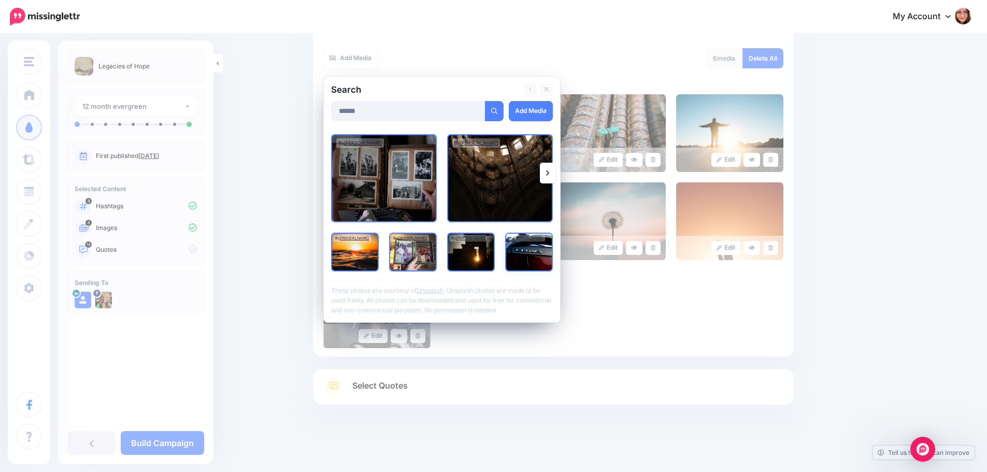
click at [535, 252] on img at bounding box center [529, 252] width 48 height 39
click at [533, 110] on link "Add Media" at bounding box center [531, 111] width 44 height 20
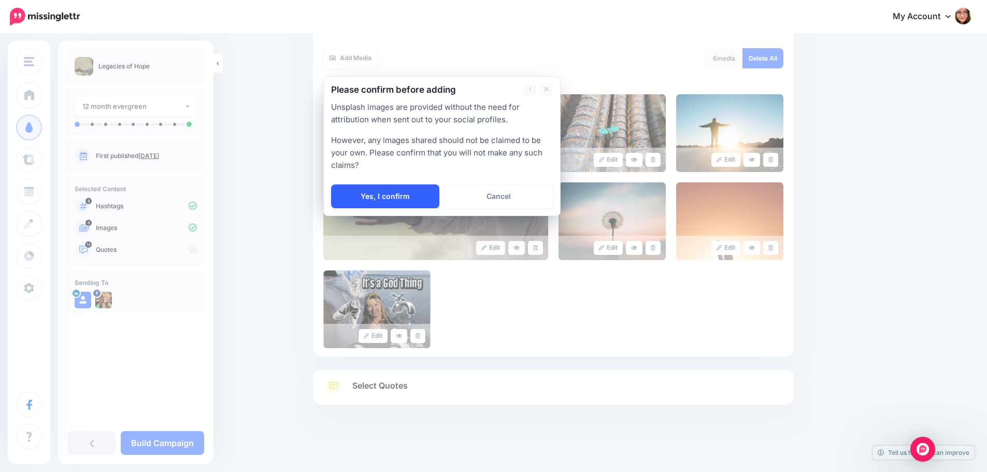
click at [419, 199] on link "Yes, I confirm" at bounding box center [385, 196] width 108 height 24
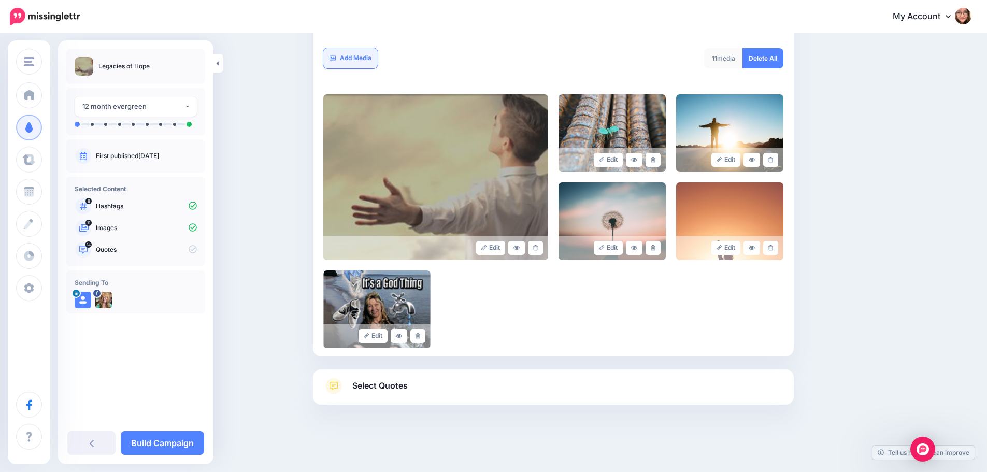
click at [354, 57] on link "Add Media" at bounding box center [350, 58] width 54 height 20
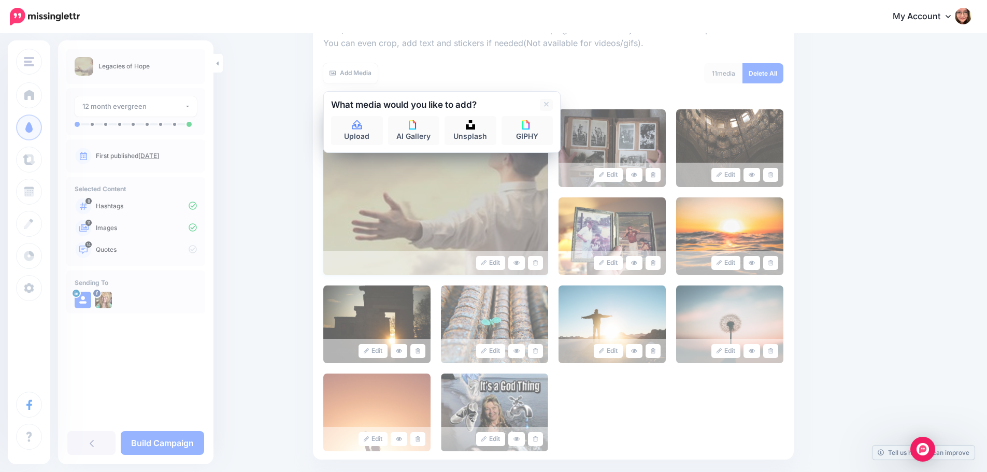
scroll to position [160, 0]
click at [528, 135] on link "GIPHY" at bounding box center [527, 131] width 52 height 29
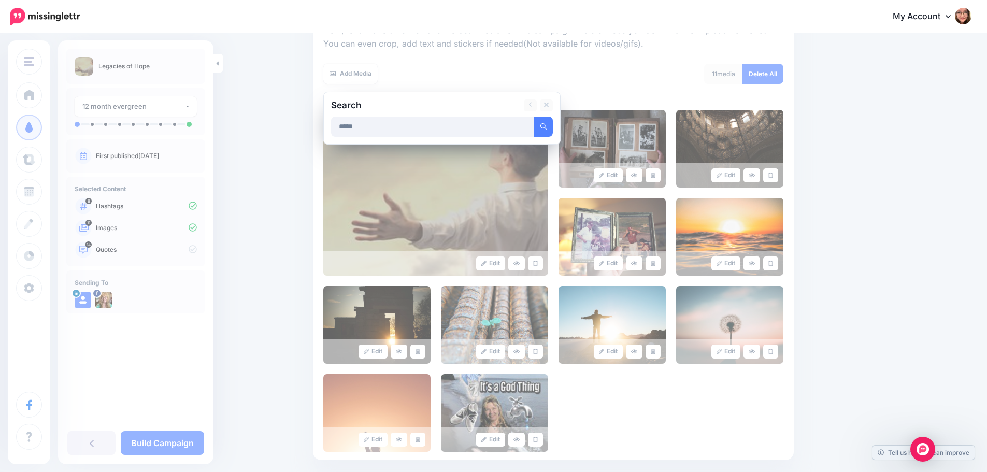
click at [534, 117] on button "submit" at bounding box center [543, 127] width 19 height 20
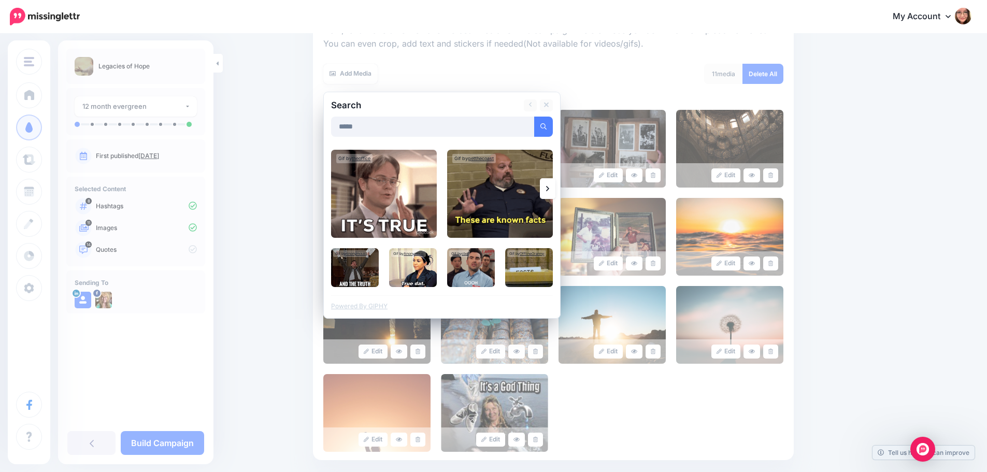
click at [554, 194] on link at bounding box center [548, 188] width 16 height 21
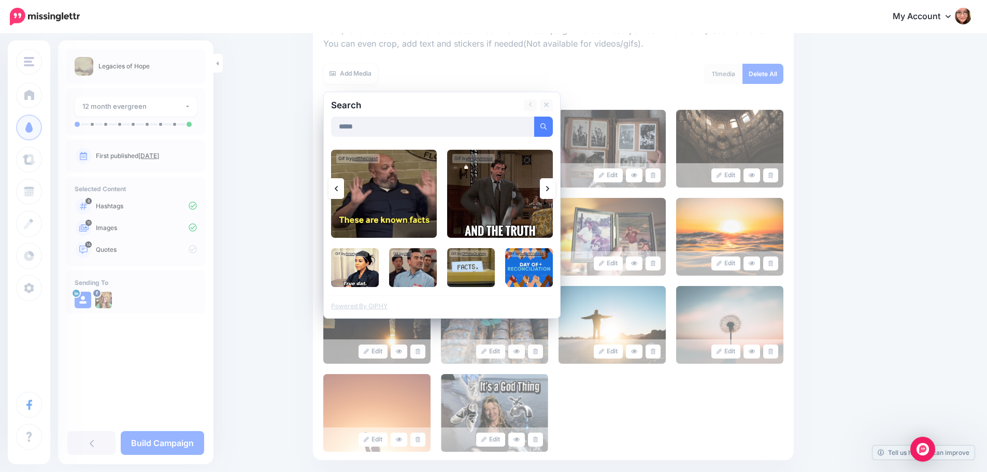
click at [554, 194] on link at bounding box center [548, 188] width 16 height 21
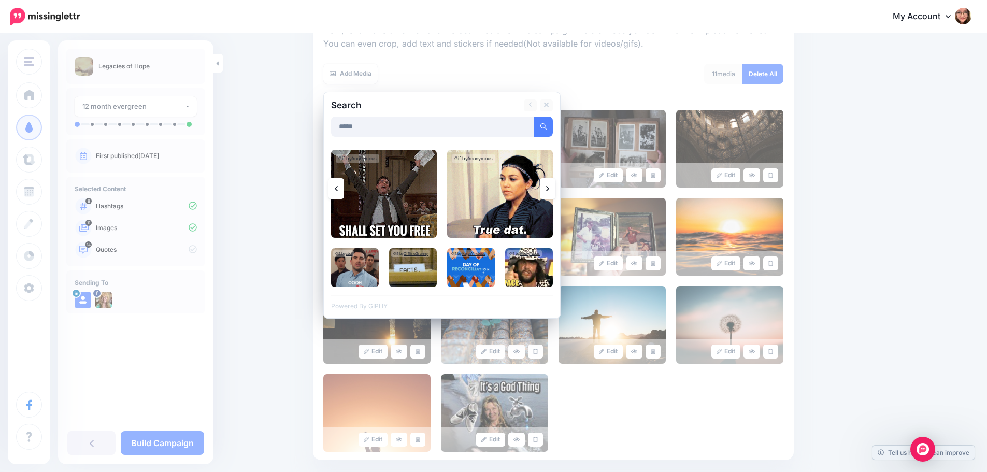
click at [554, 194] on link at bounding box center [548, 188] width 16 height 21
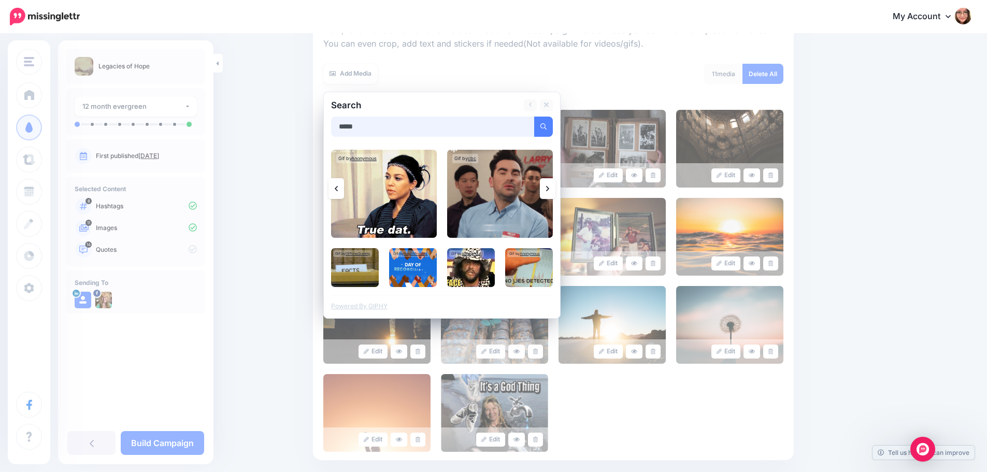
drag, startPoint x: 409, startPoint y: 122, endPoint x: 297, endPoint y: 119, distance: 112.4
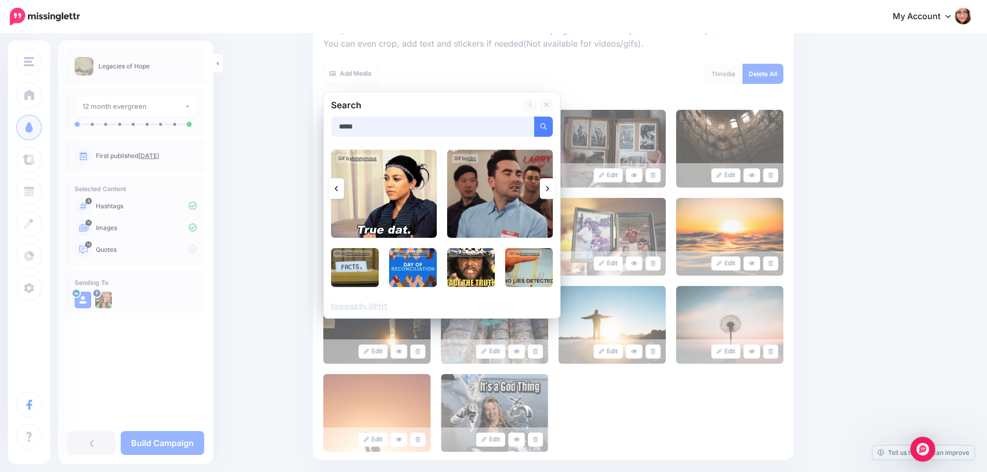
click at [297, 119] on div "Content and media Choose the content and media that you'd like to use in this c…" at bounding box center [493, 225] width 987 height 701
click at [534, 117] on button "submit" at bounding box center [543, 127] width 19 height 20
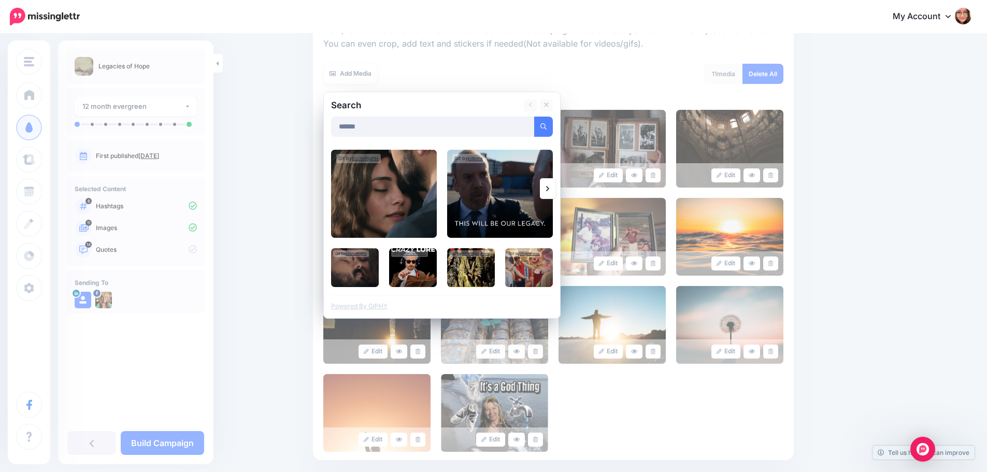
click at [549, 192] on link at bounding box center [548, 188] width 16 height 21
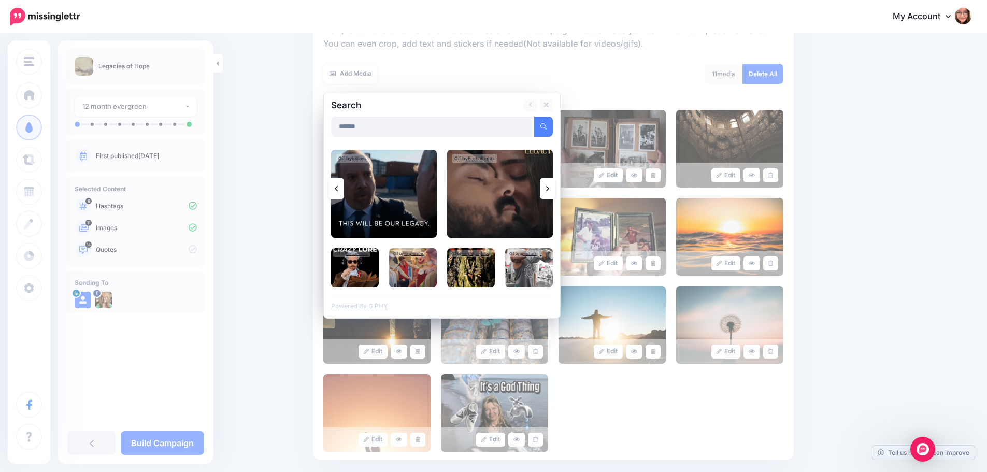
click at [549, 192] on link at bounding box center [548, 188] width 16 height 21
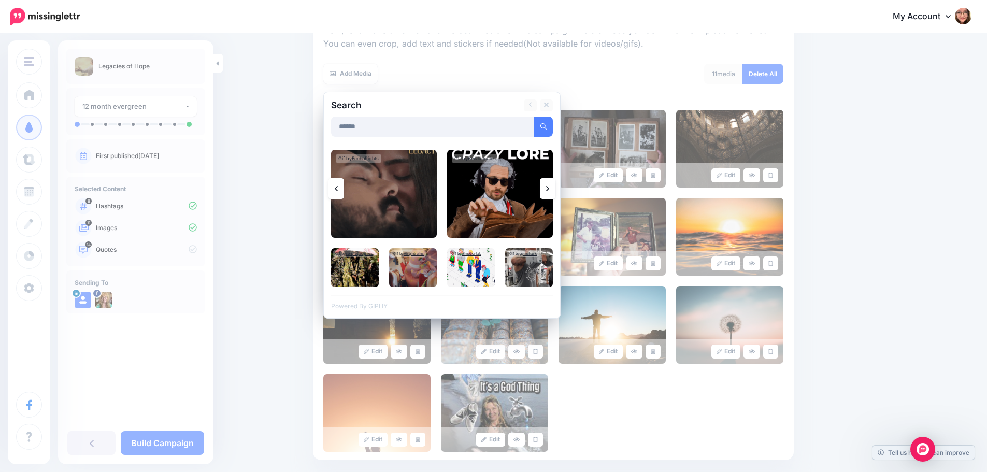
click at [549, 192] on link at bounding box center [548, 188] width 16 height 21
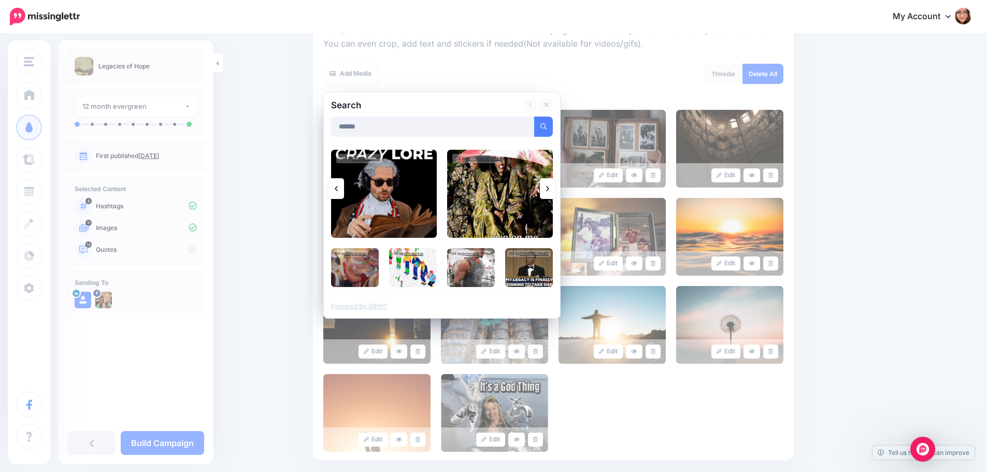
click at [549, 192] on link at bounding box center [548, 188] width 16 height 21
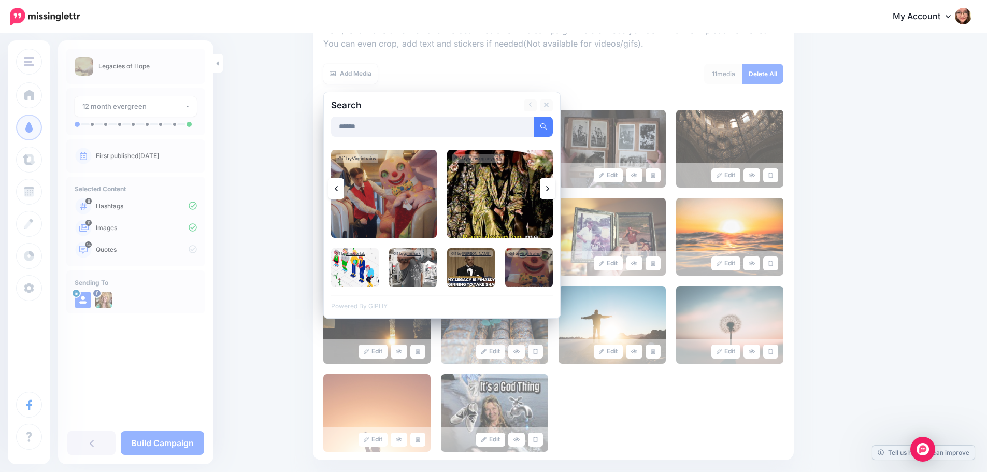
click at [549, 192] on link at bounding box center [548, 188] width 16 height 21
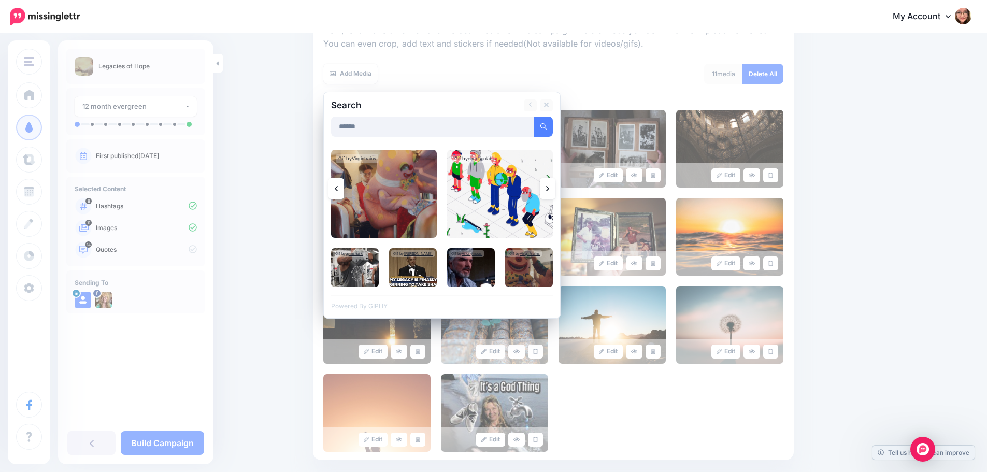
click at [549, 192] on link at bounding box center [548, 188] width 16 height 21
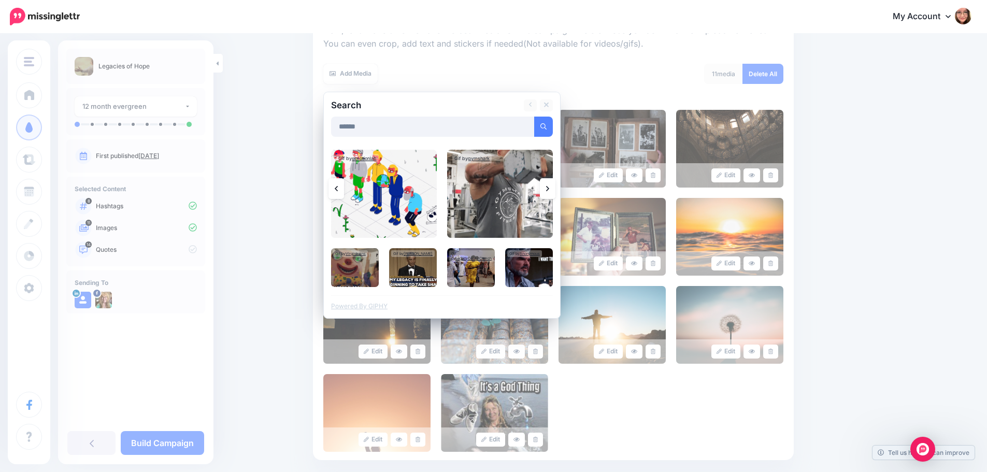
click at [549, 192] on link at bounding box center [548, 188] width 16 height 21
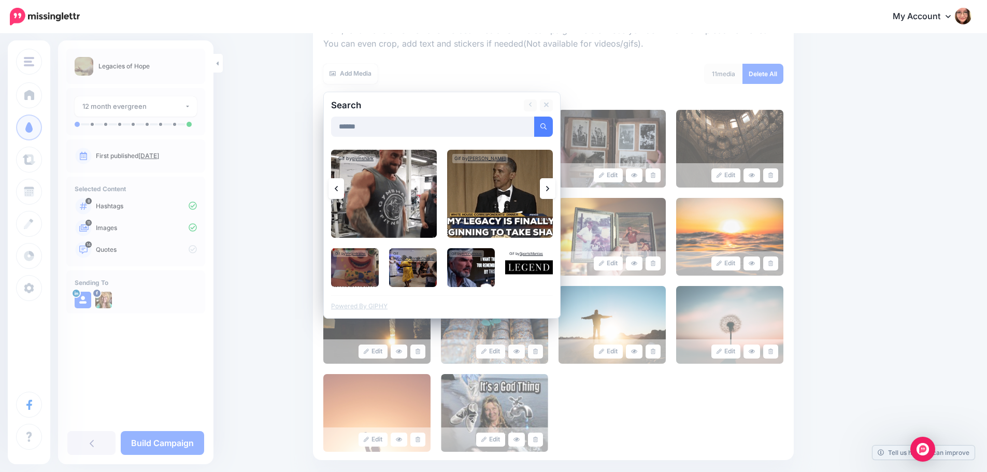
click at [549, 192] on link at bounding box center [548, 188] width 16 height 21
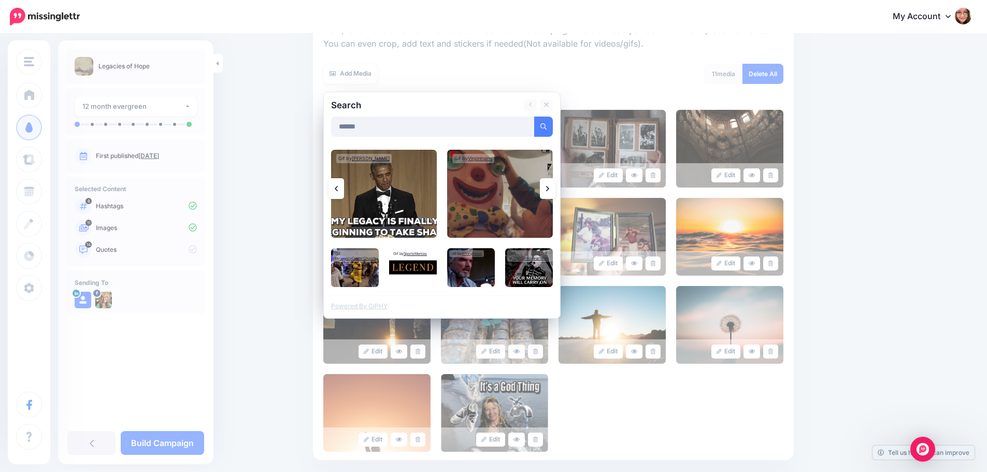
click at [549, 192] on link at bounding box center [548, 188] width 16 height 21
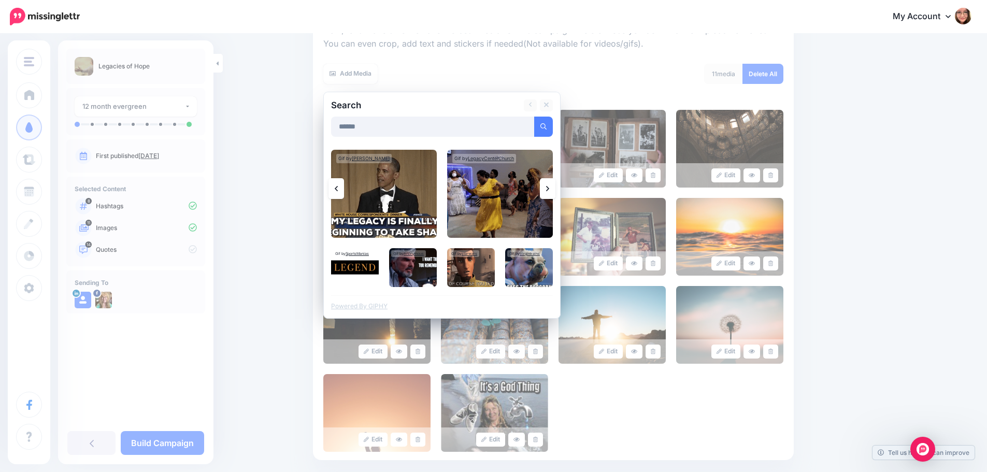
click at [549, 192] on link at bounding box center [548, 188] width 16 height 21
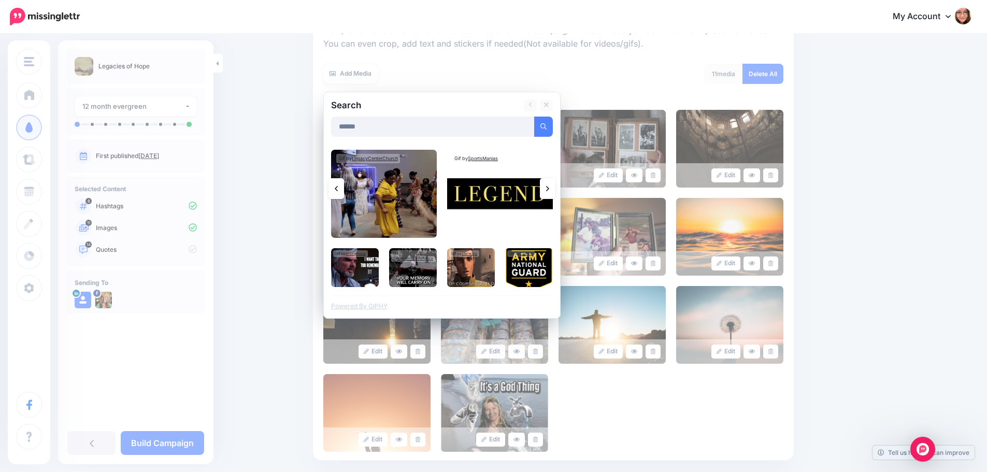
click at [549, 192] on link at bounding box center [548, 188] width 16 height 21
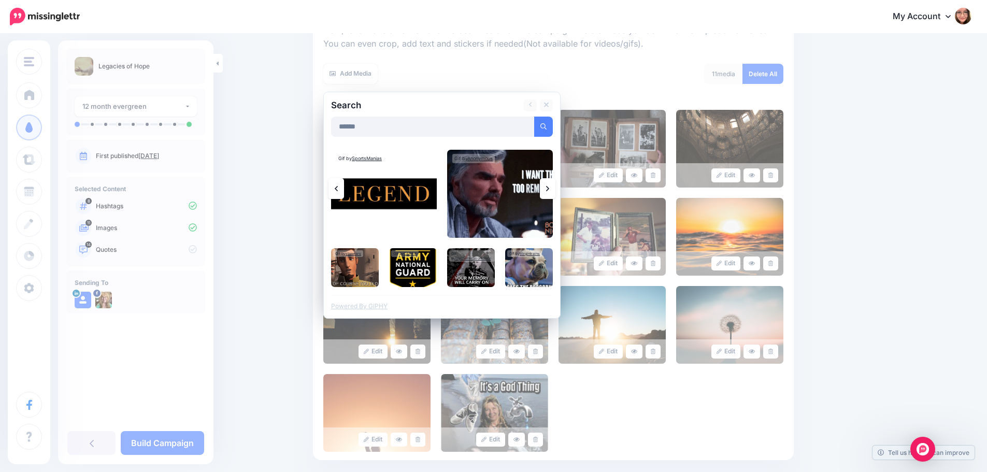
click at [549, 192] on link at bounding box center [548, 188] width 16 height 21
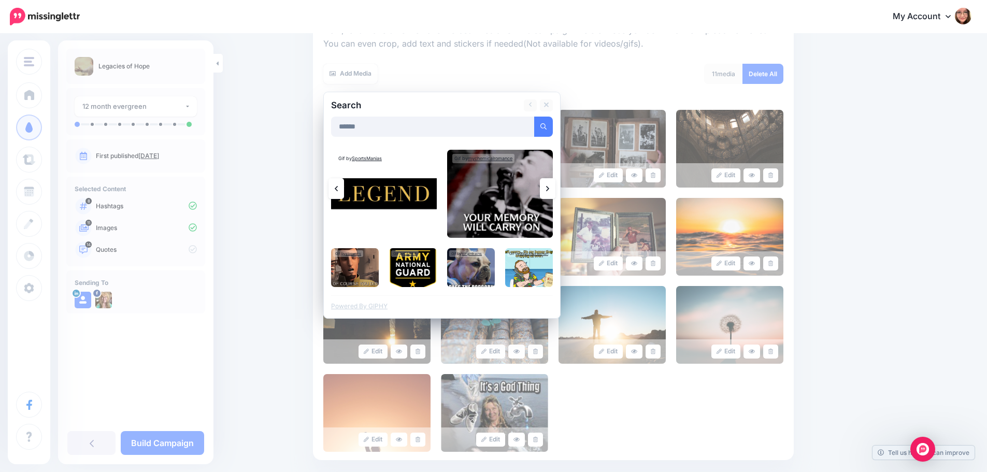
click at [549, 192] on link at bounding box center [548, 188] width 16 height 21
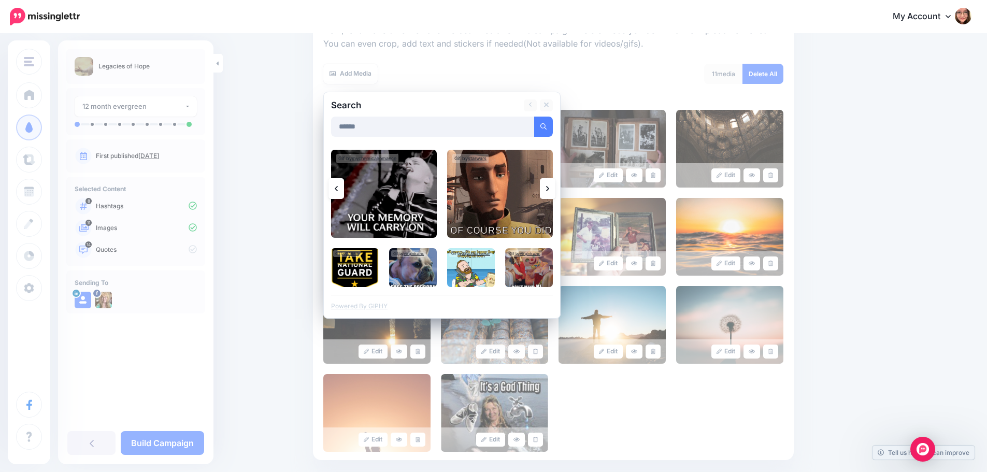
click at [549, 192] on link at bounding box center [548, 188] width 16 height 21
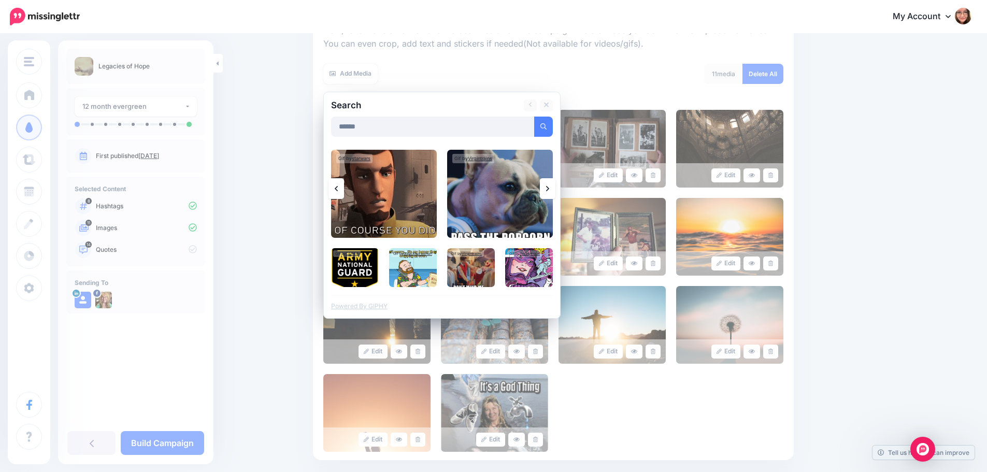
click at [549, 192] on link at bounding box center [548, 188] width 16 height 21
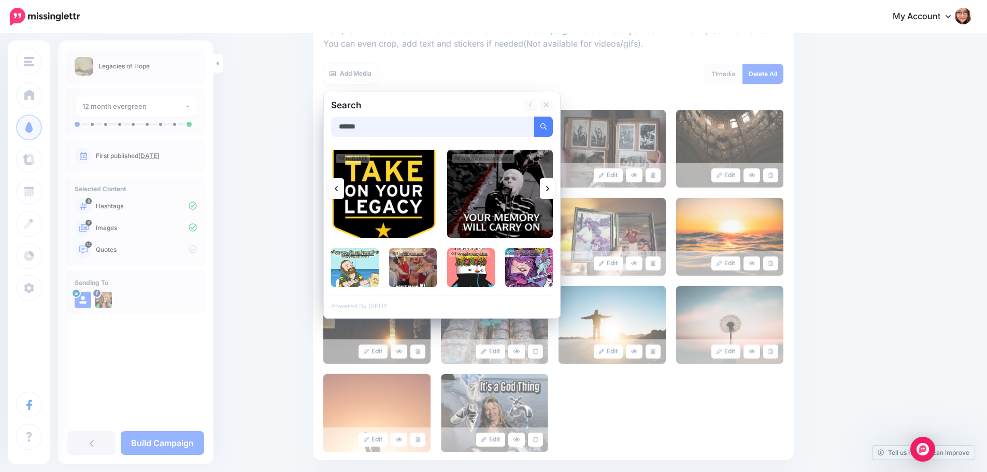
drag, startPoint x: 405, startPoint y: 126, endPoint x: 281, endPoint y: 126, distance: 123.3
click at [281, 126] on div "Content and media Choose the content and media that you'd like to use in this c…" at bounding box center [493, 225] width 987 height 701
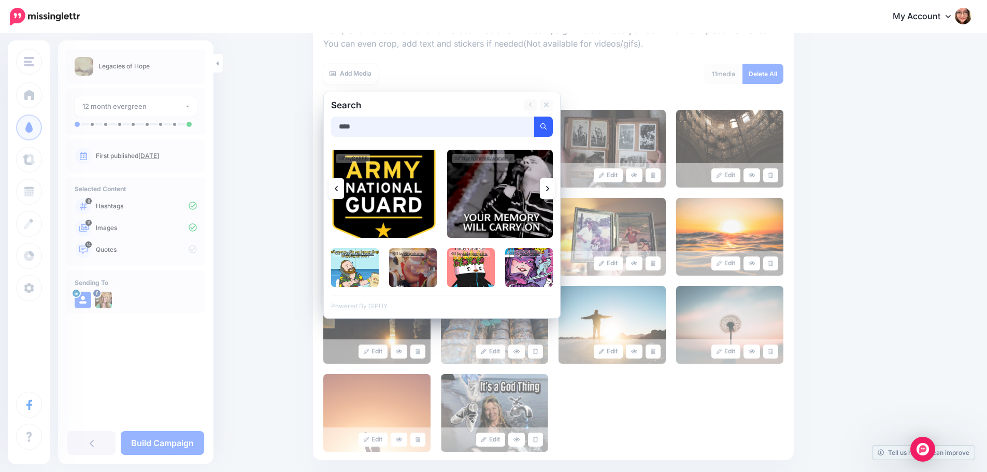
type input "****"
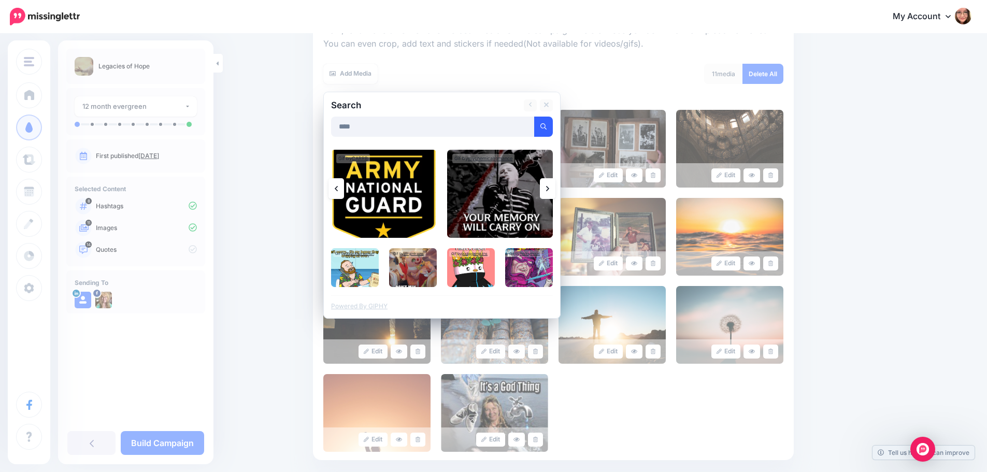
click at [550, 123] on button "submit" at bounding box center [543, 127] width 19 height 20
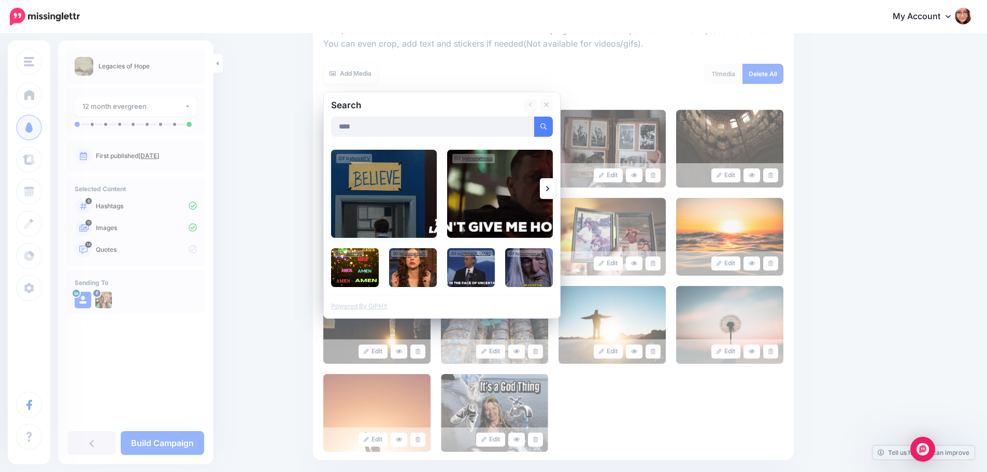
click at [394, 198] on img at bounding box center [384, 194] width 106 height 88
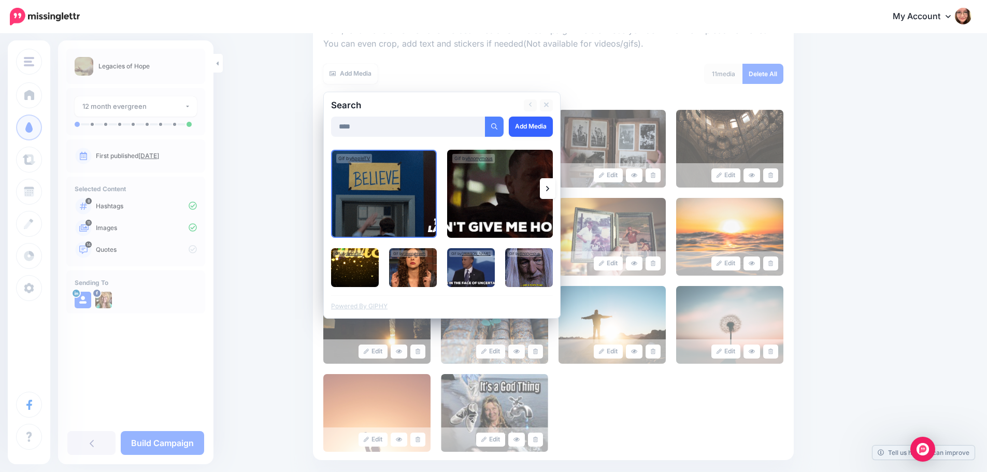
click at [552, 123] on link "Add Media" at bounding box center [531, 127] width 44 height 20
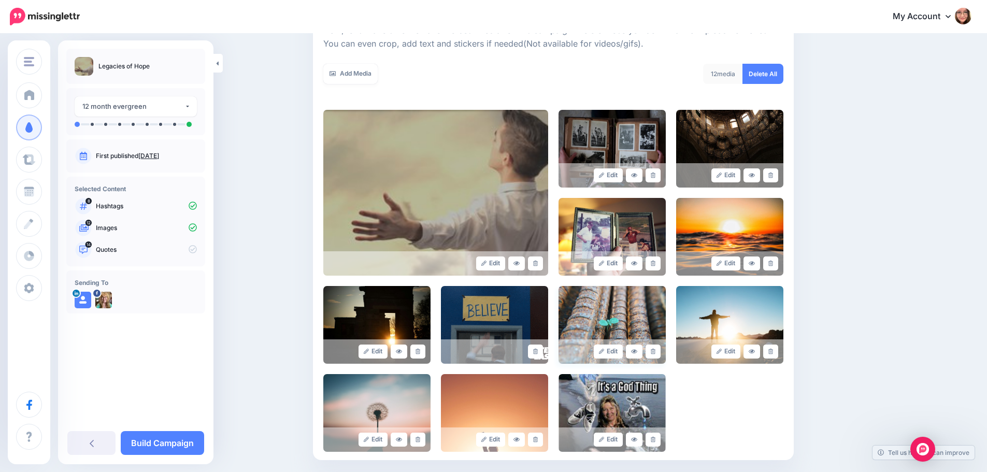
scroll to position [264, 0]
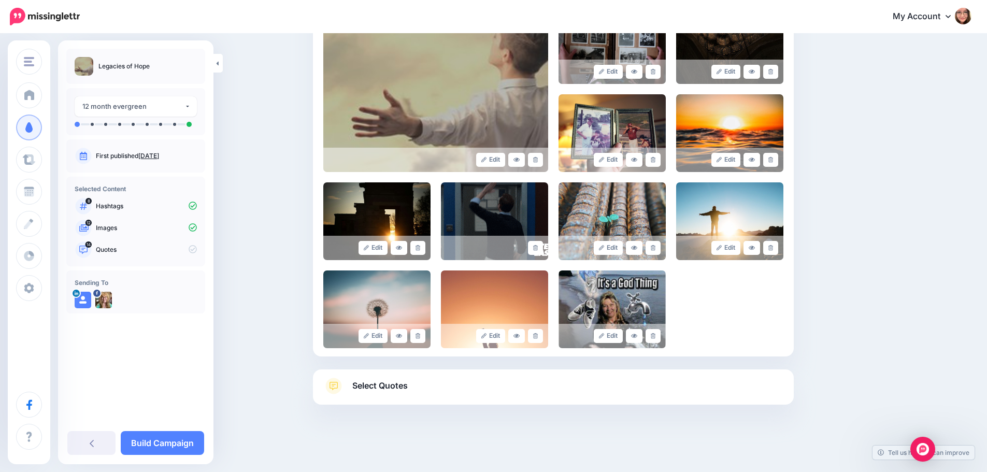
click at [406, 390] on span "Select Quotes" at bounding box center [379, 386] width 55 height 14
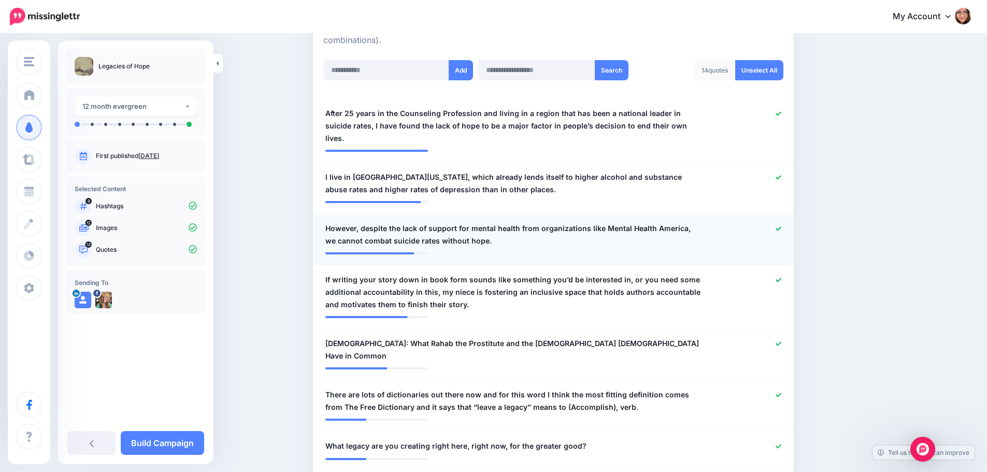
click at [781, 226] on icon at bounding box center [778, 229] width 6 height 6
click at [781, 278] on icon at bounding box center [778, 280] width 6 height 4
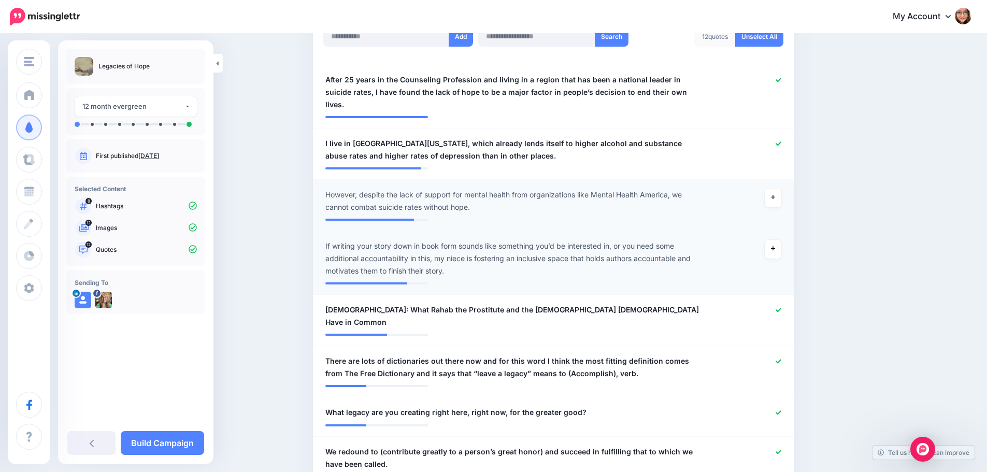
scroll to position [315, 0]
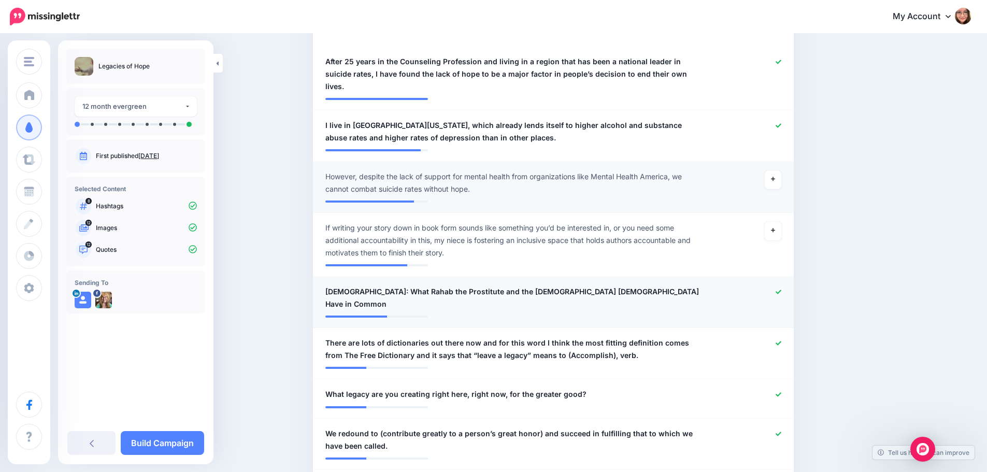
click at [786, 285] on div at bounding box center [750, 297] width 79 height 25
click at [781, 289] on icon at bounding box center [778, 292] width 6 height 6
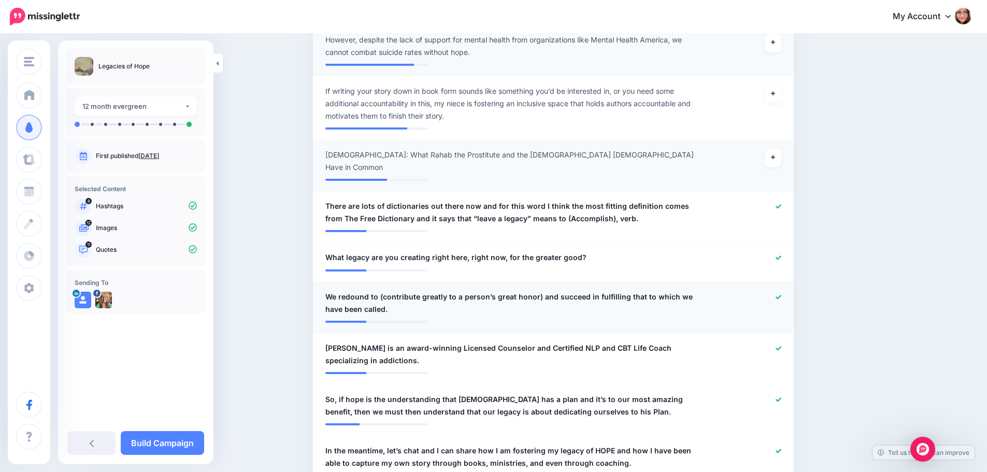
scroll to position [471, 0]
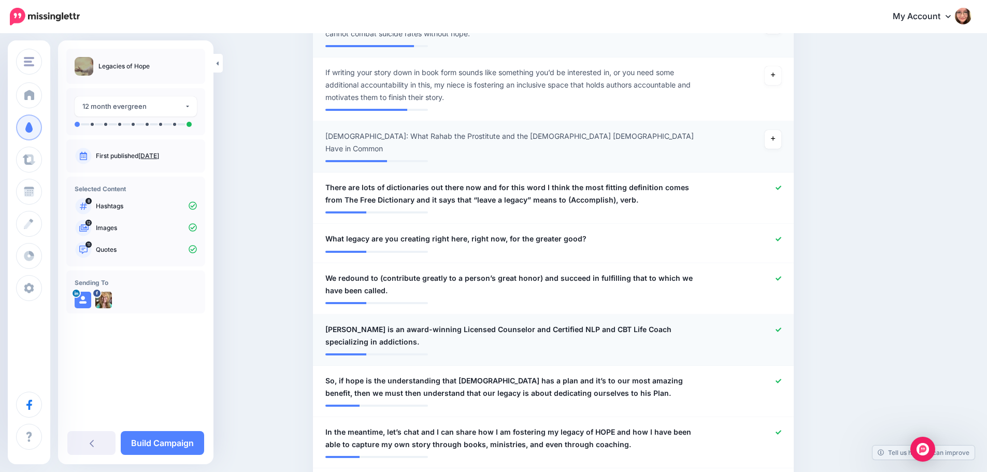
click at [781, 327] on icon at bounding box center [778, 329] width 6 height 4
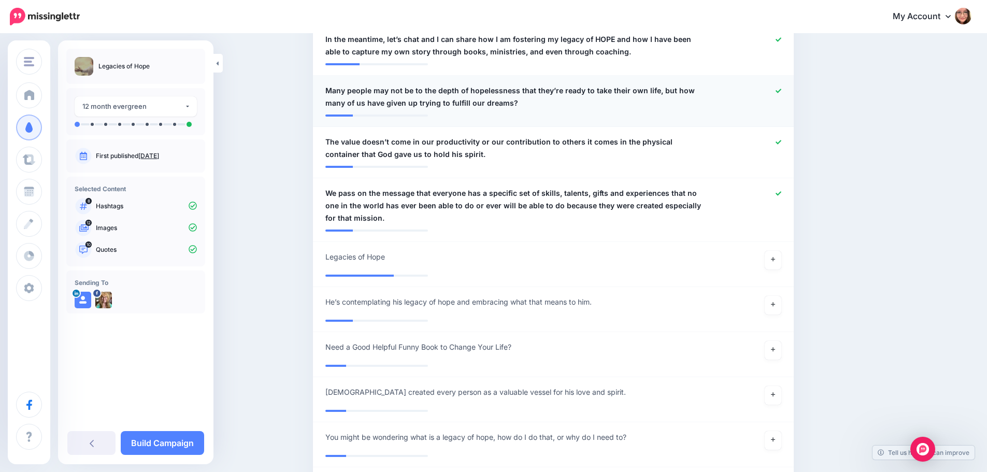
scroll to position [885, 0]
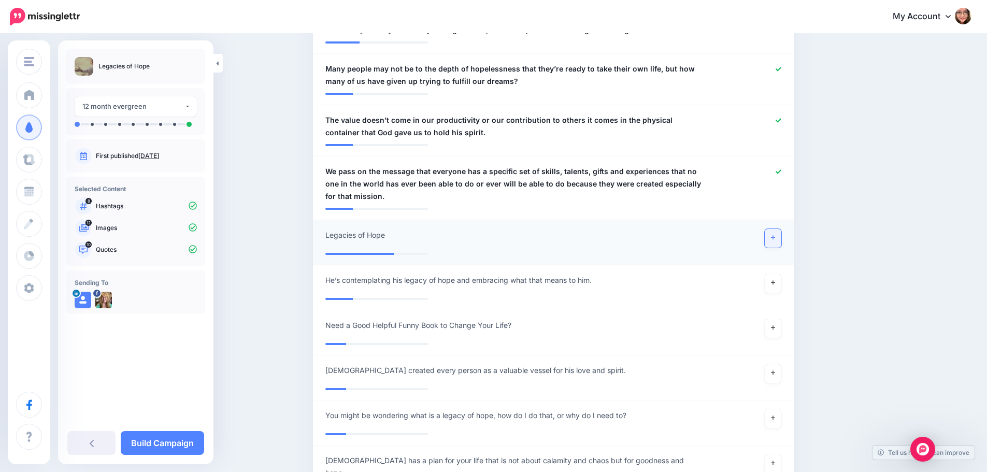
click at [780, 229] on link at bounding box center [773, 238] width 17 height 19
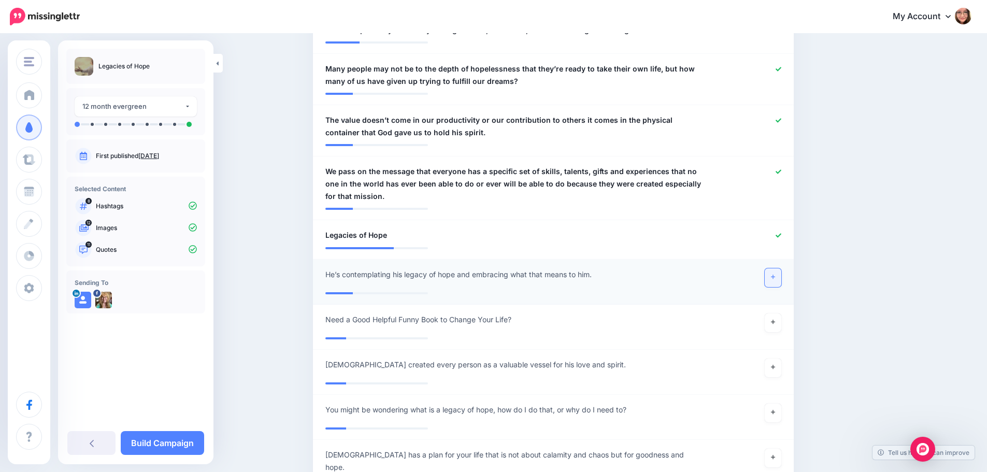
click at [781, 268] on link at bounding box center [773, 277] width 17 height 19
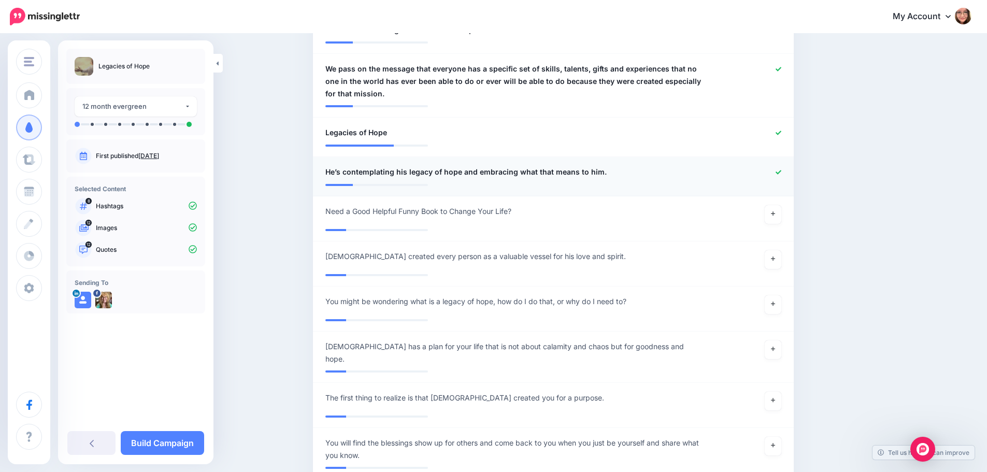
scroll to position [989, 0]
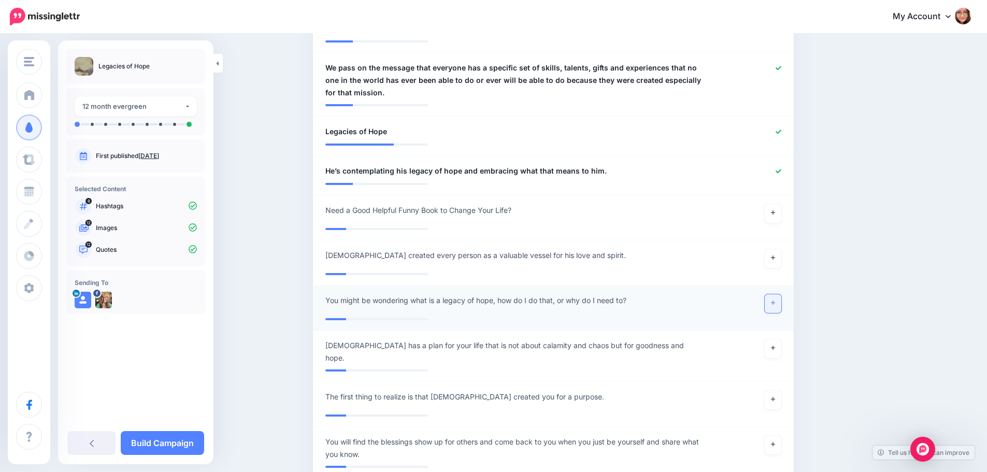
click at [781, 294] on link at bounding box center [773, 303] width 17 height 19
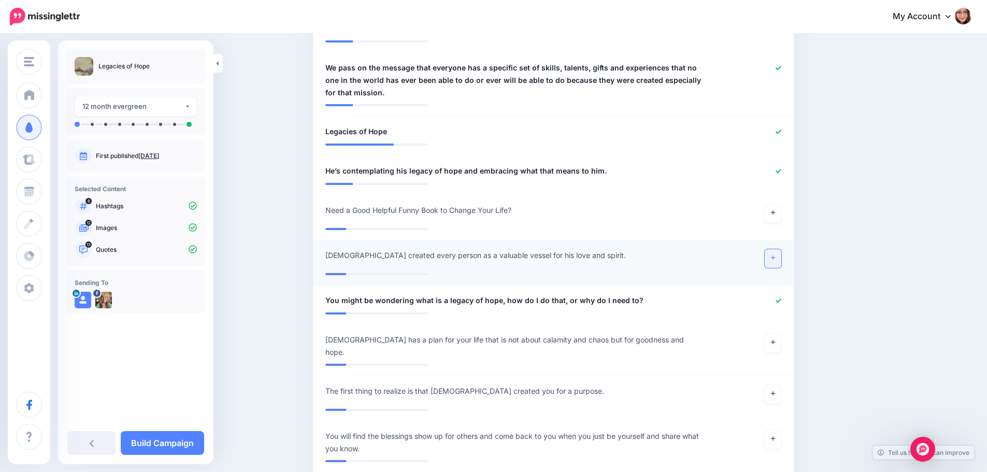
click at [775, 255] on icon at bounding box center [773, 258] width 4 height 6
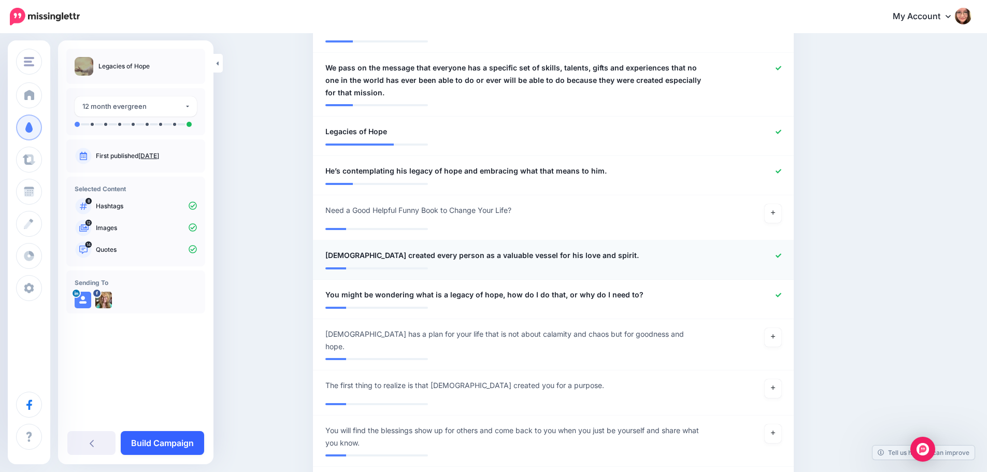
click at [192, 440] on link "Build Campaign" at bounding box center [162, 443] width 83 height 24
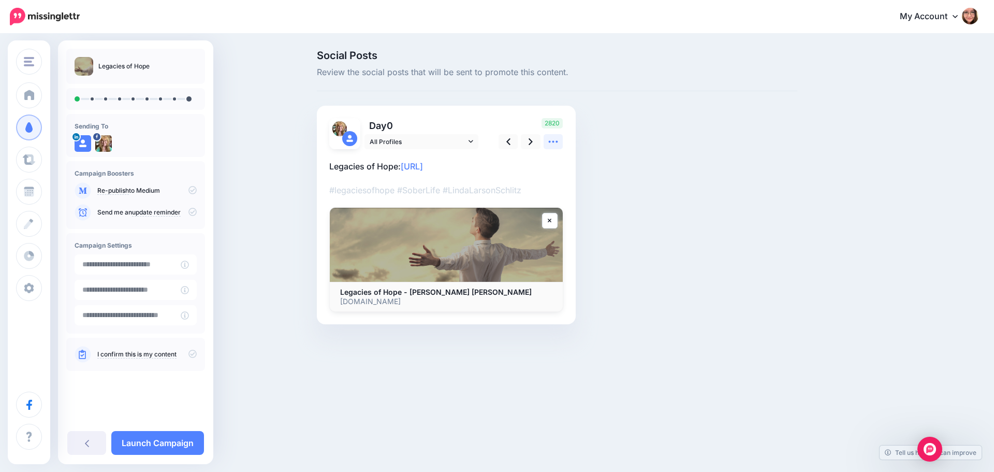
click at [558, 146] on icon at bounding box center [553, 141] width 11 height 11
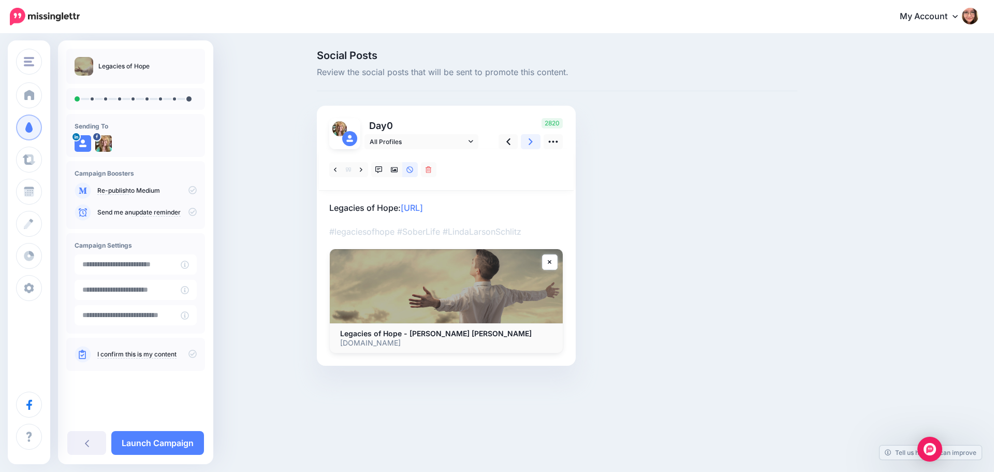
click at [533, 143] on link at bounding box center [531, 141] width 20 height 15
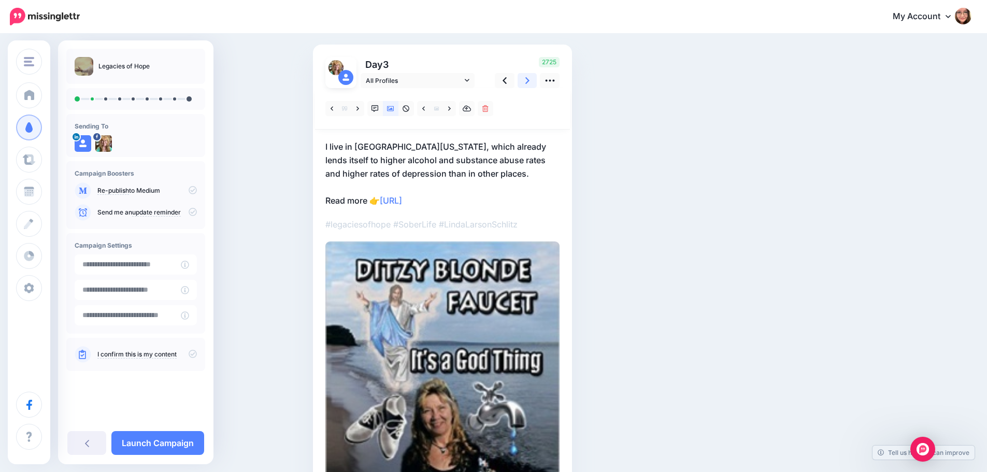
scroll to position [52, 0]
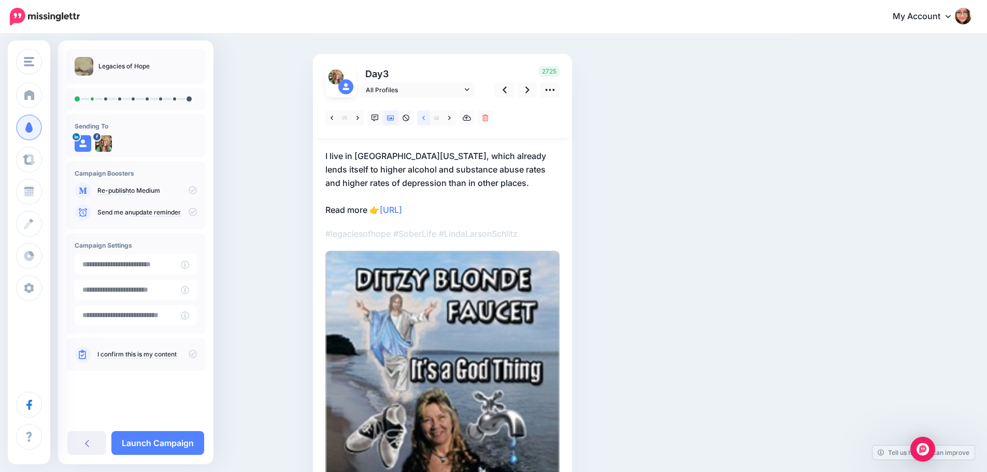
click at [428, 122] on link at bounding box center [423, 117] width 13 height 15
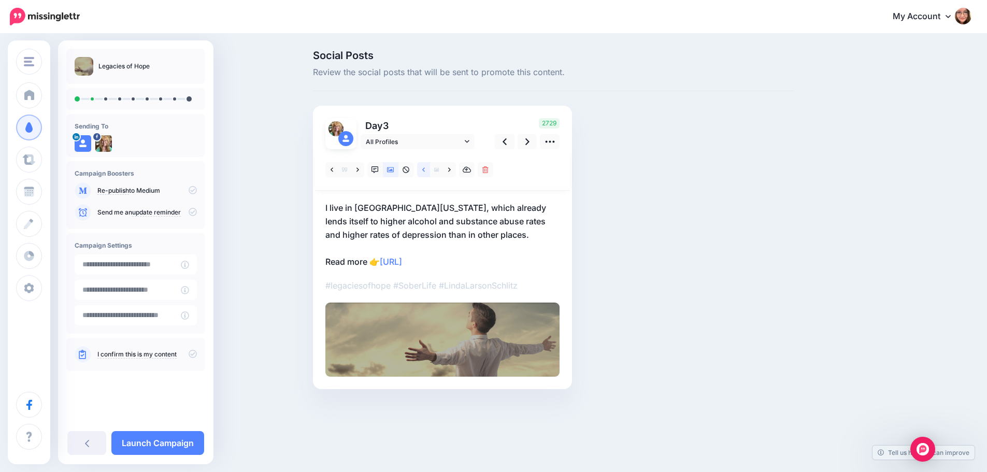
scroll to position [0, 0]
click at [427, 170] on icon at bounding box center [427, 169] width 3 height 4
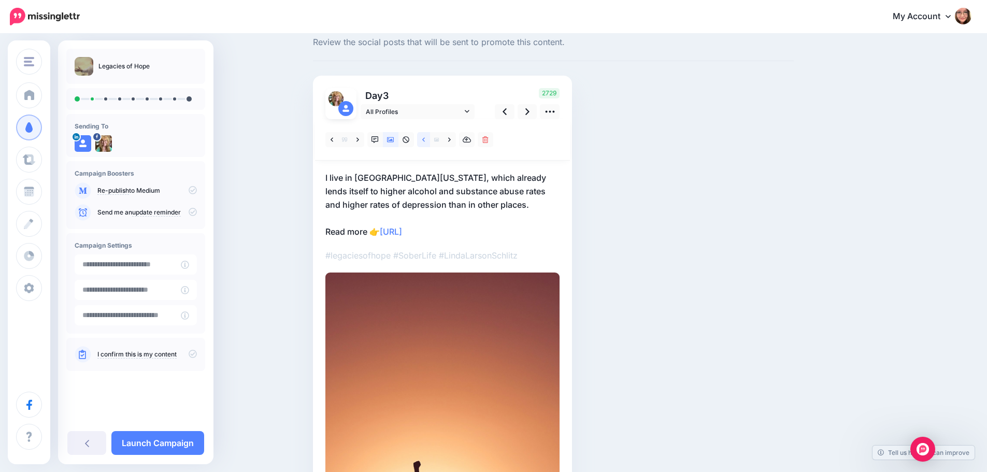
scroll to position [27, 0]
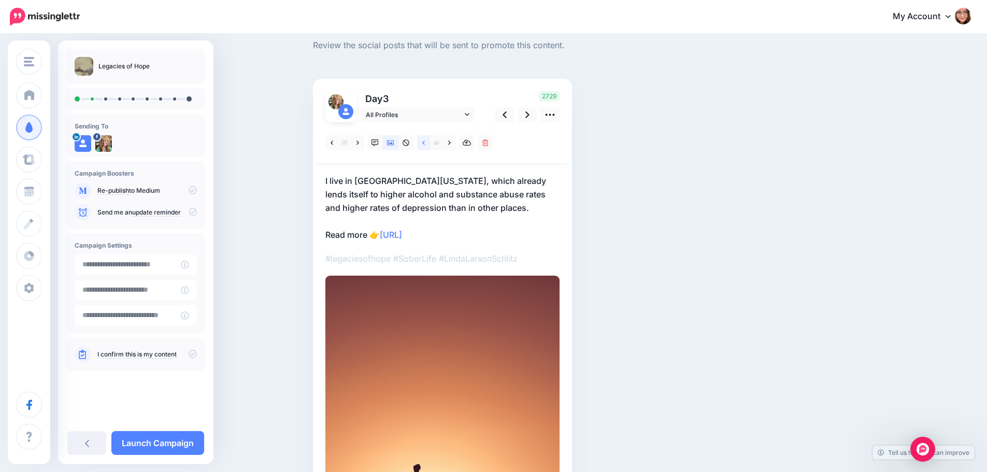
click at [424, 141] on link at bounding box center [423, 142] width 13 height 15
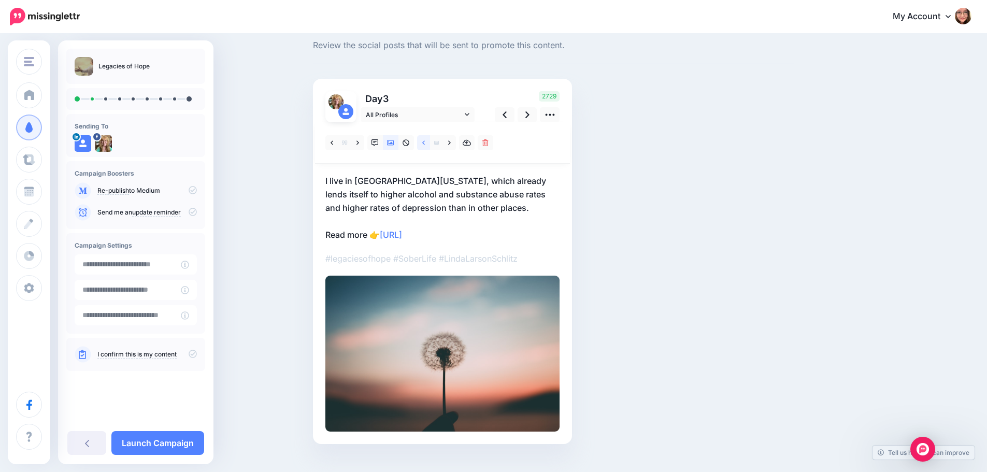
click at [425, 141] on link at bounding box center [423, 142] width 13 height 15
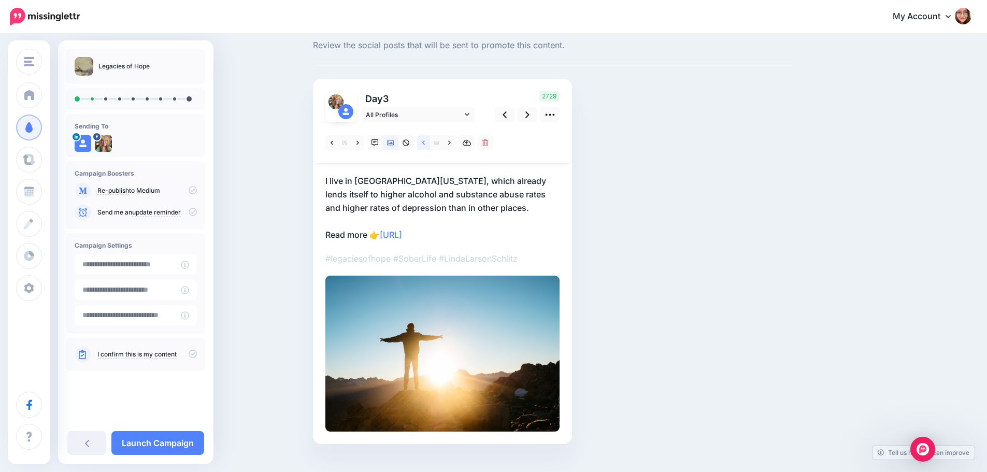
click at [425, 141] on link at bounding box center [423, 142] width 13 height 15
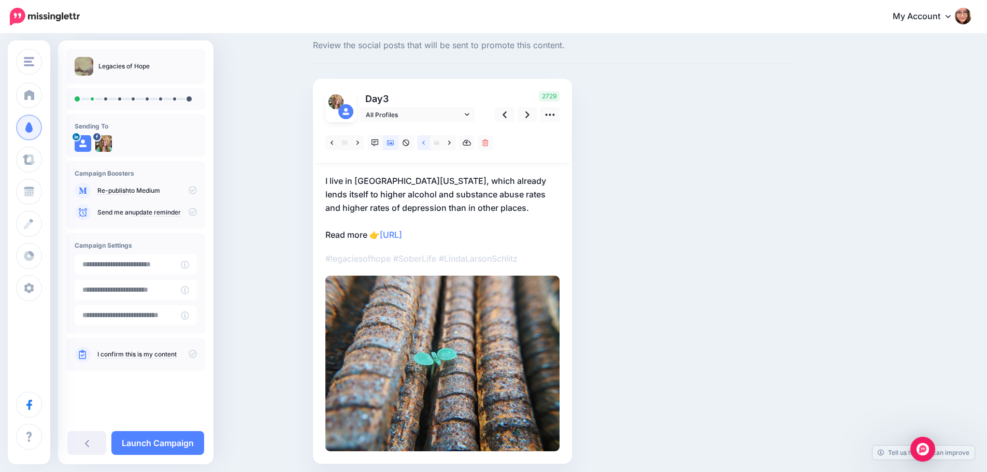
click at [425, 142] on link at bounding box center [423, 142] width 13 height 15
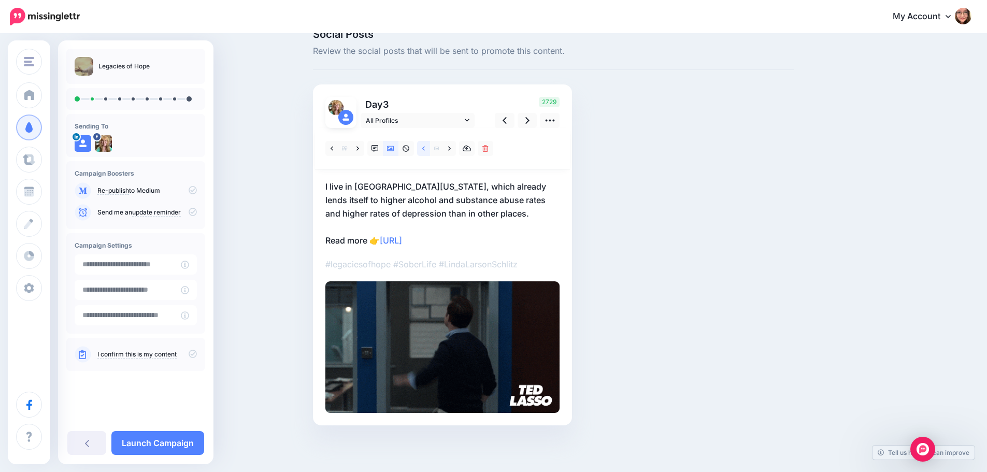
scroll to position [21, 0]
click at [425, 142] on link at bounding box center [423, 148] width 13 height 15
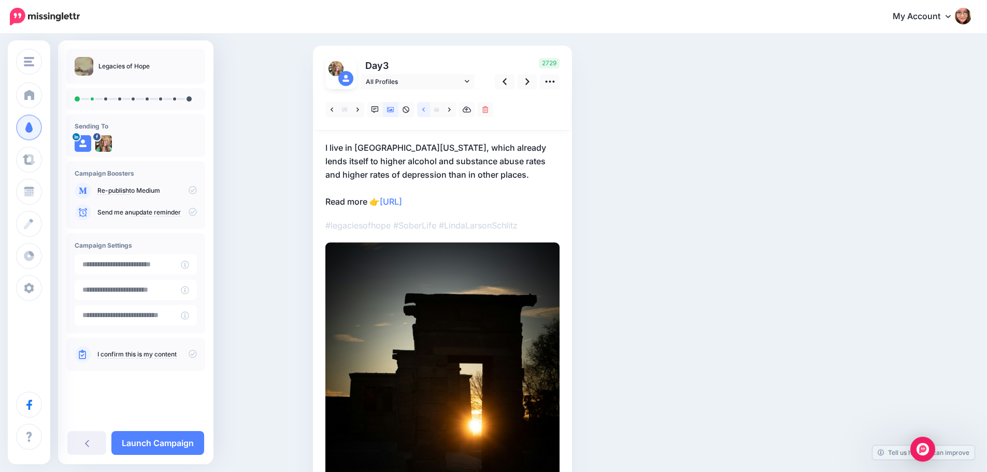
scroll to position [79, 0]
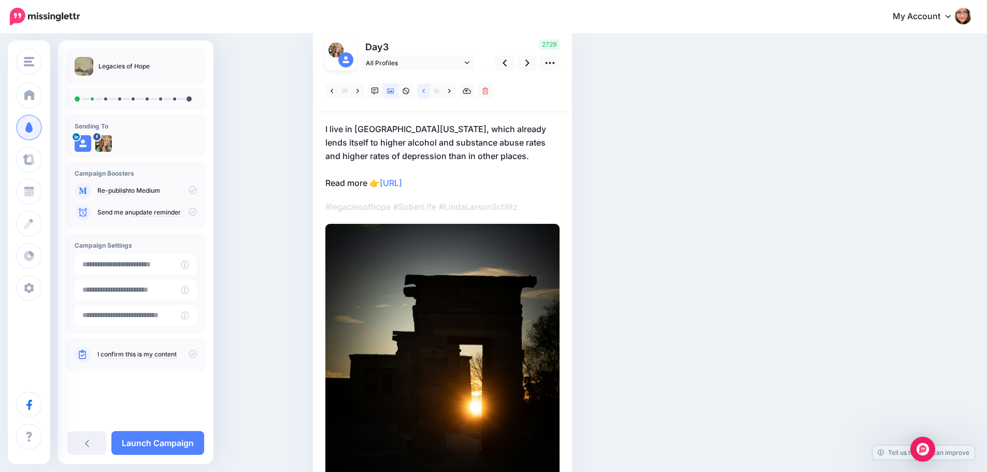
click at [425, 96] on link at bounding box center [423, 90] width 13 height 15
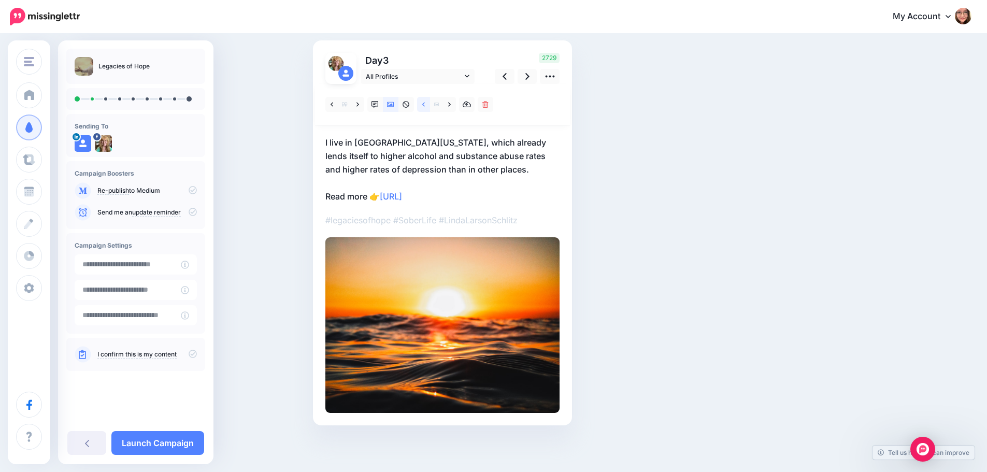
scroll to position [65, 0]
click at [534, 82] on link at bounding box center [527, 76] width 20 height 15
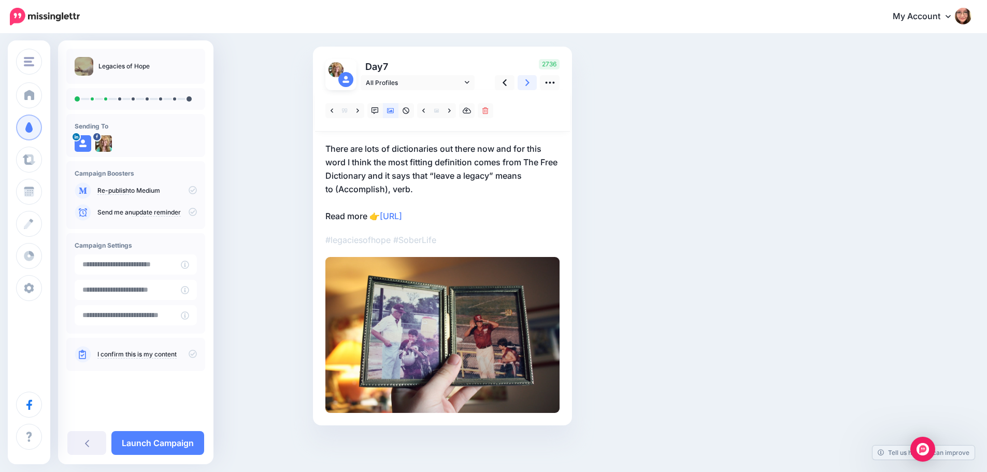
scroll to position [59, 0]
click at [530, 89] on link at bounding box center [527, 82] width 20 height 15
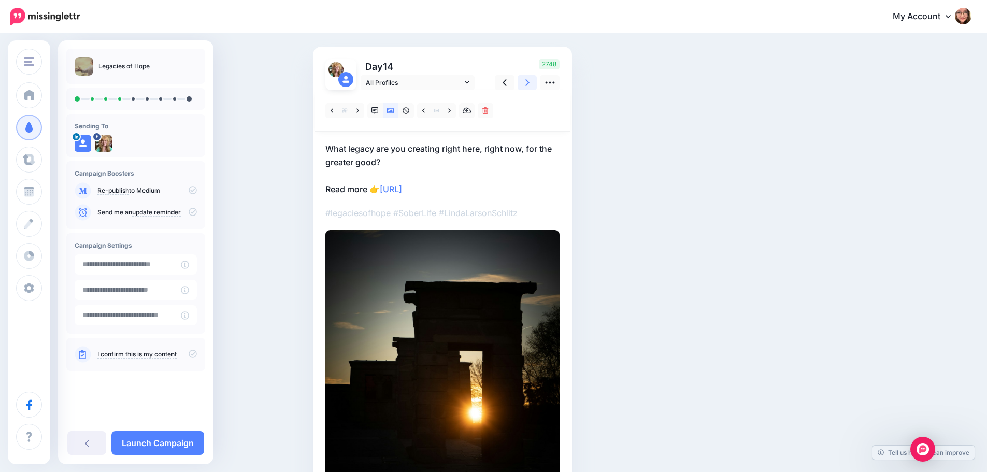
scroll to position [65, 0]
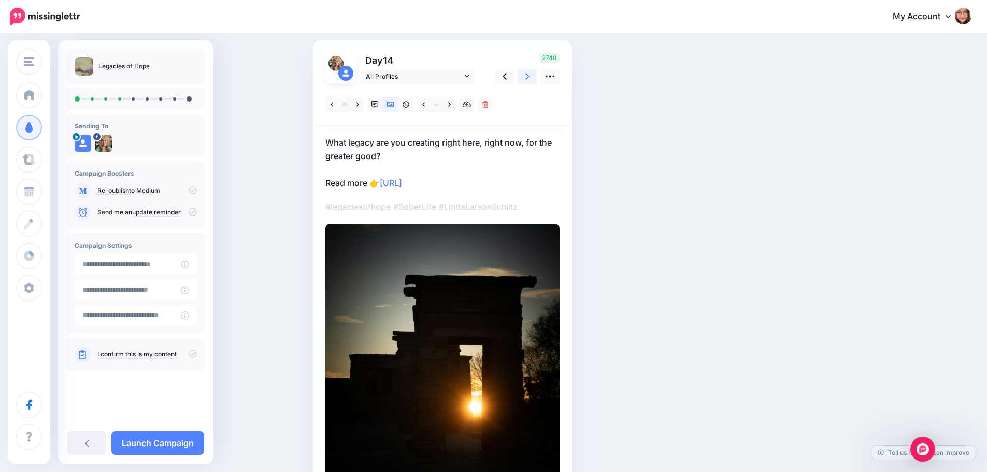
click at [527, 82] on link at bounding box center [527, 76] width 20 height 15
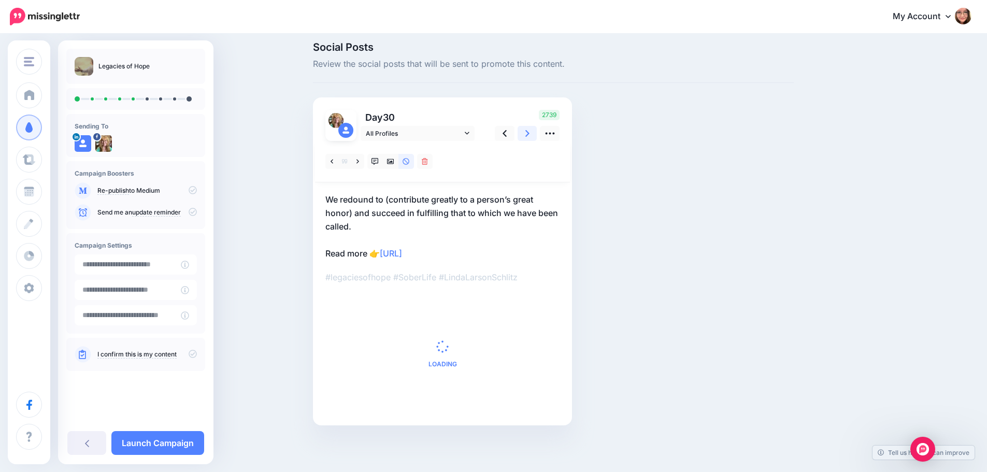
scroll to position [0, 0]
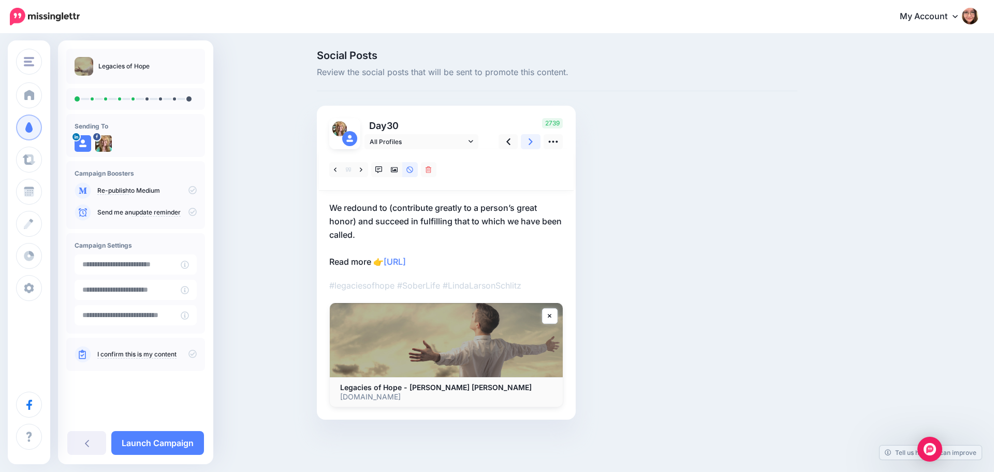
click at [528, 146] on link at bounding box center [531, 141] width 20 height 15
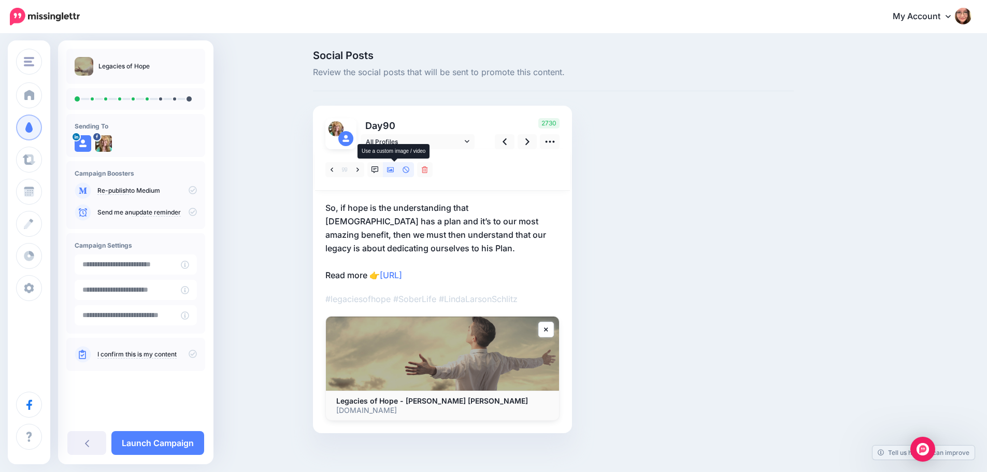
click at [391, 172] on icon at bounding box center [390, 169] width 7 height 5
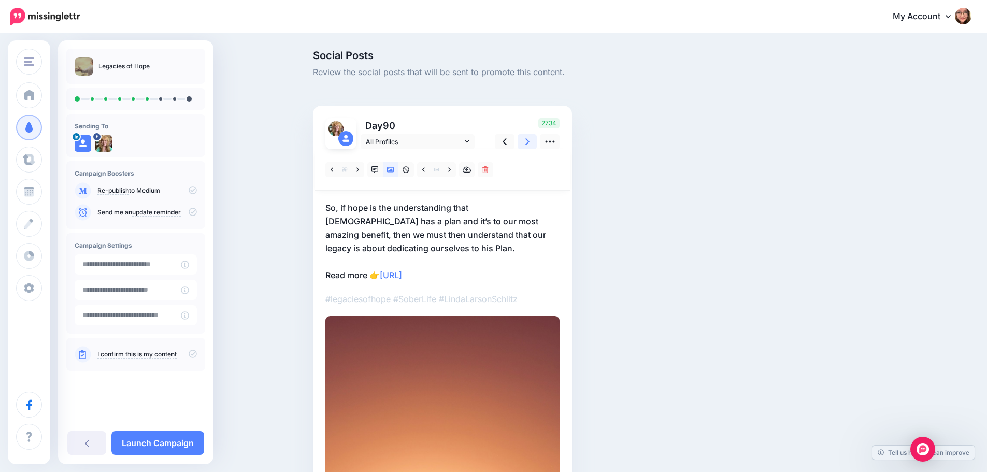
click at [529, 146] on icon at bounding box center [527, 141] width 4 height 11
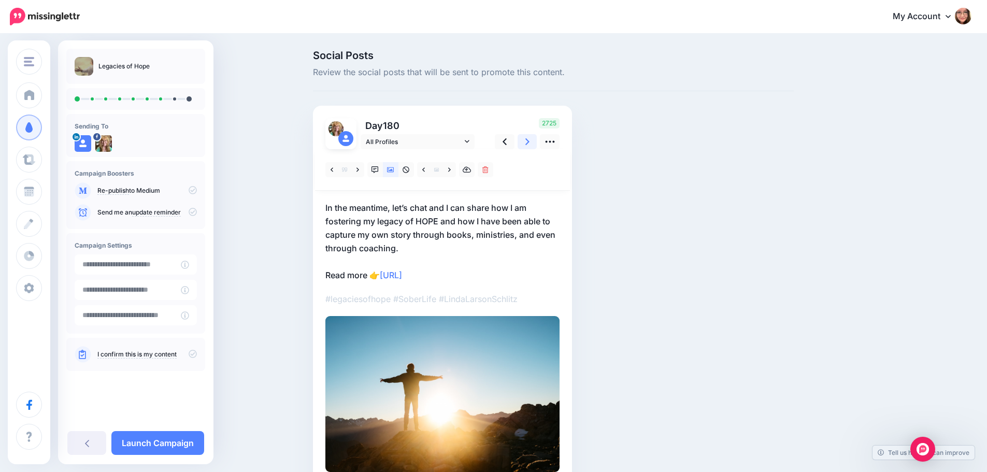
click at [529, 146] on icon at bounding box center [527, 141] width 4 height 11
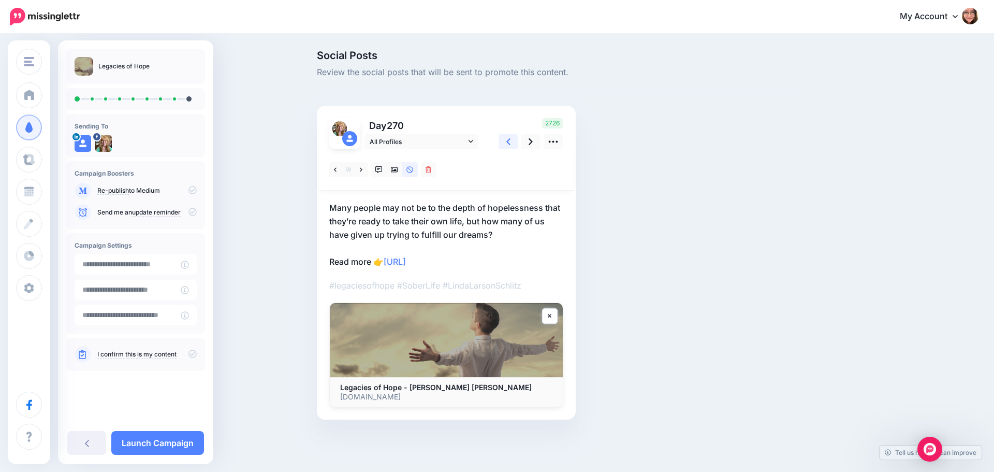
click at [503, 142] on link at bounding box center [509, 141] width 20 height 15
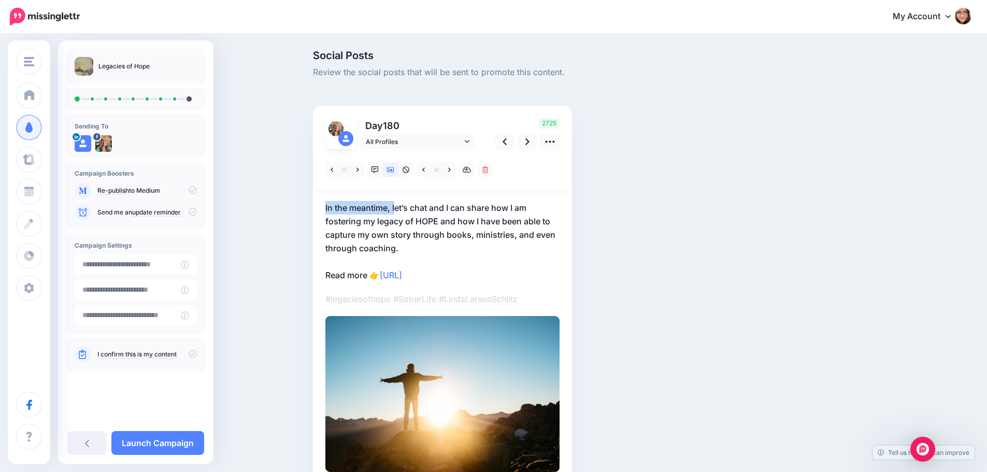
drag, startPoint x: 399, startPoint y: 206, endPoint x: 316, endPoint y: 211, distance: 83.0
click at [316, 211] on div "Day 180 All Profiles" at bounding box center [442, 295] width 259 height 379
click at [414, 214] on p "In the meantime, let’s chat and I can share how I am fostering my legacy of HOP…" at bounding box center [442, 241] width 234 height 81
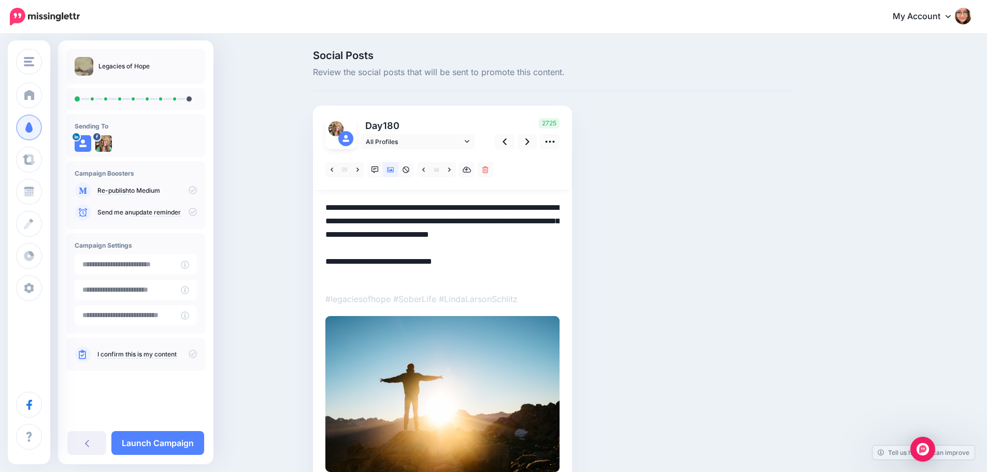
click at [398, 207] on textarea "**********" at bounding box center [442, 241] width 234 height 81
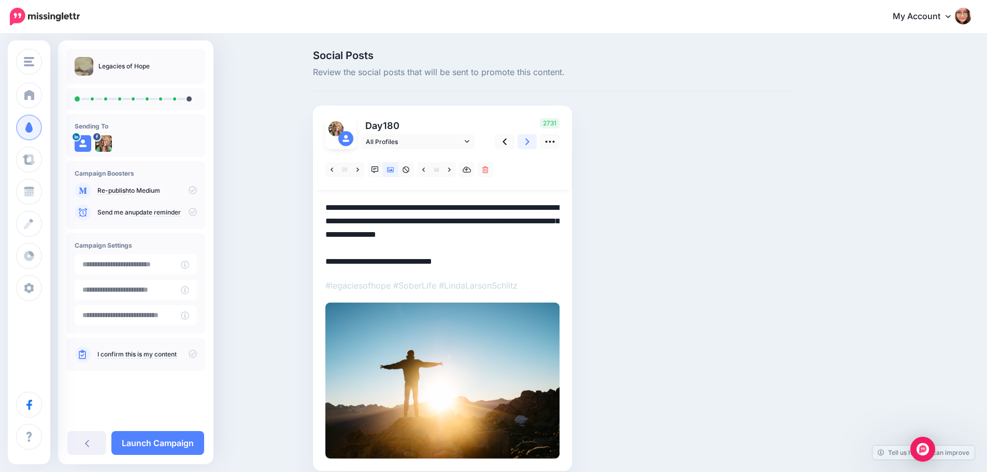
type textarea "**********"
click at [527, 138] on link at bounding box center [527, 141] width 20 height 15
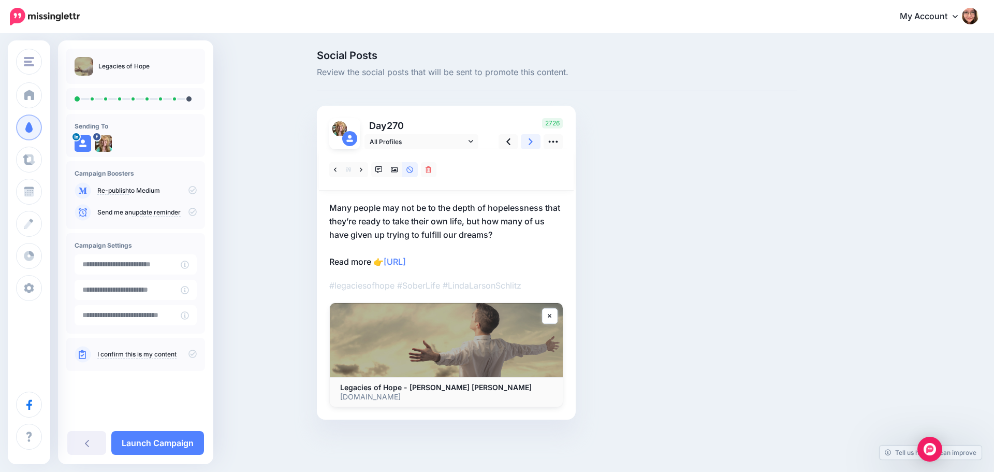
click at [533, 141] on icon at bounding box center [531, 141] width 4 height 11
click at [510, 148] on link at bounding box center [509, 141] width 20 height 15
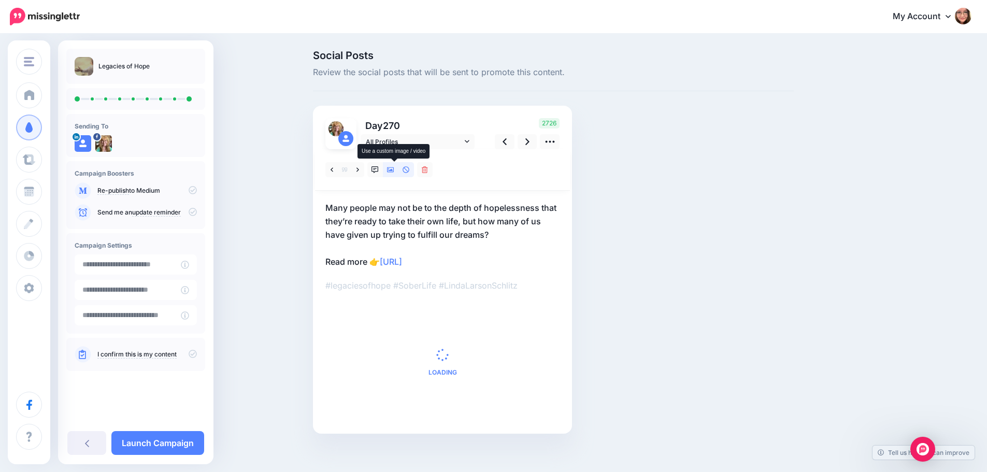
click at [393, 173] on icon at bounding box center [390, 169] width 7 height 7
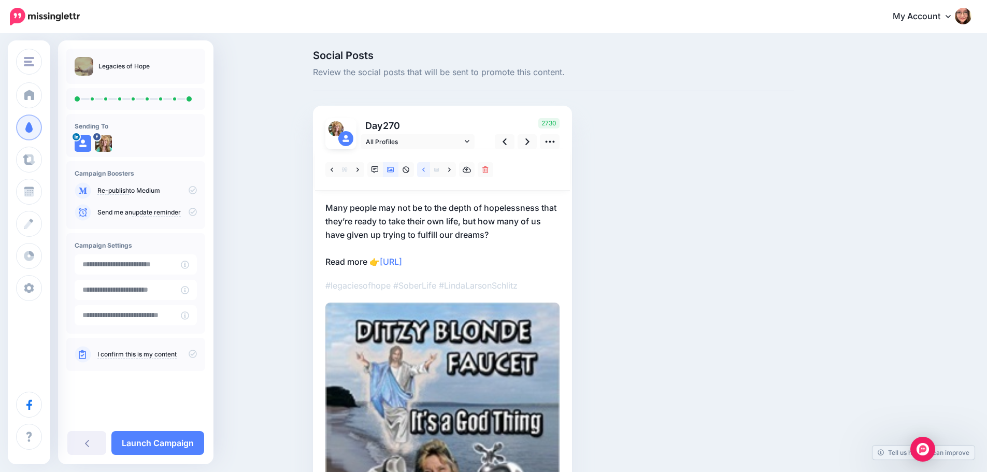
click at [429, 166] on link at bounding box center [423, 169] width 13 height 15
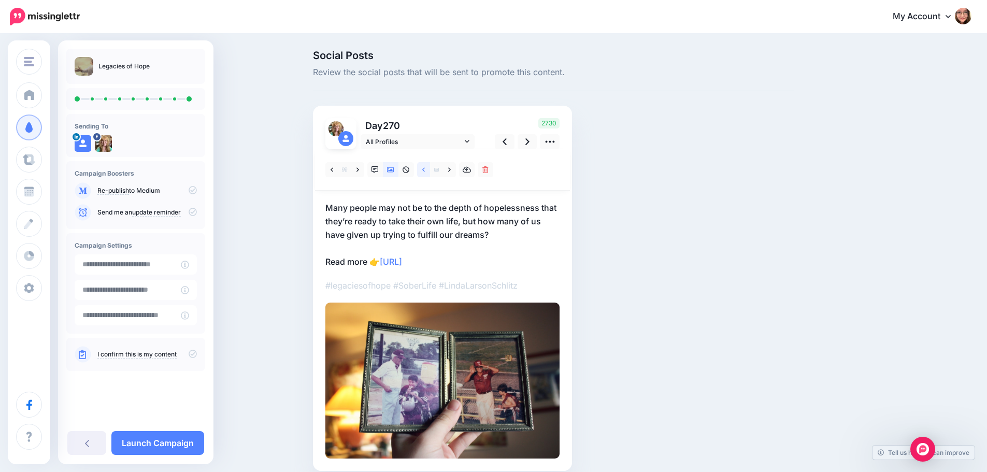
click at [429, 166] on link at bounding box center [423, 169] width 13 height 15
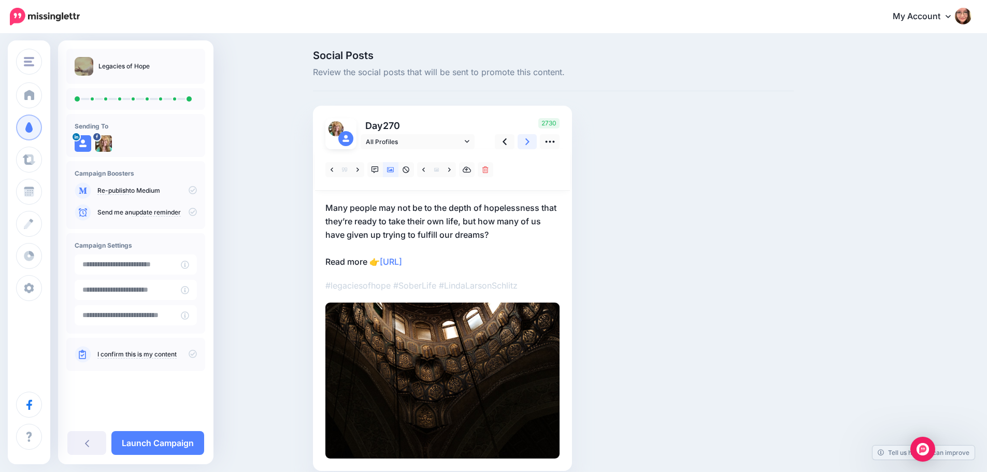
click at [529, 143] on icon at bounding box center [527, 141] width 4 height 7
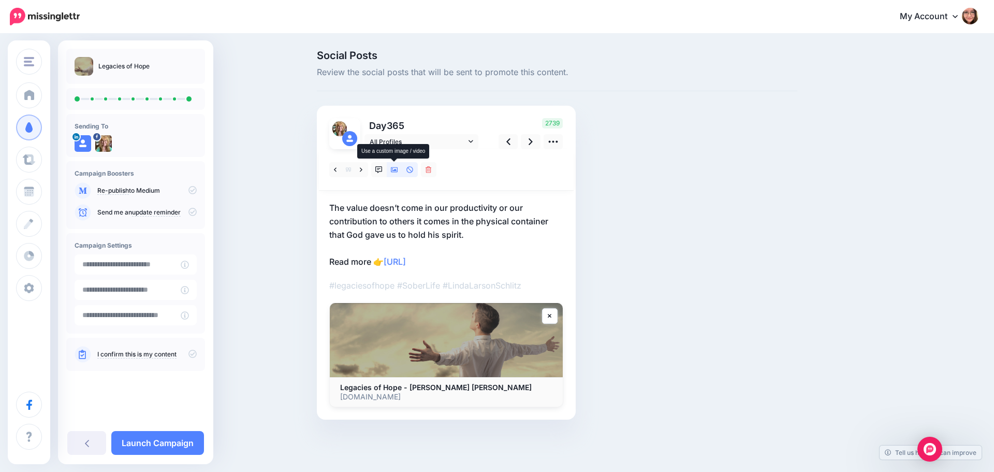
click at [395, 174] on link at bounding box center [395, 169] width 16 height 15
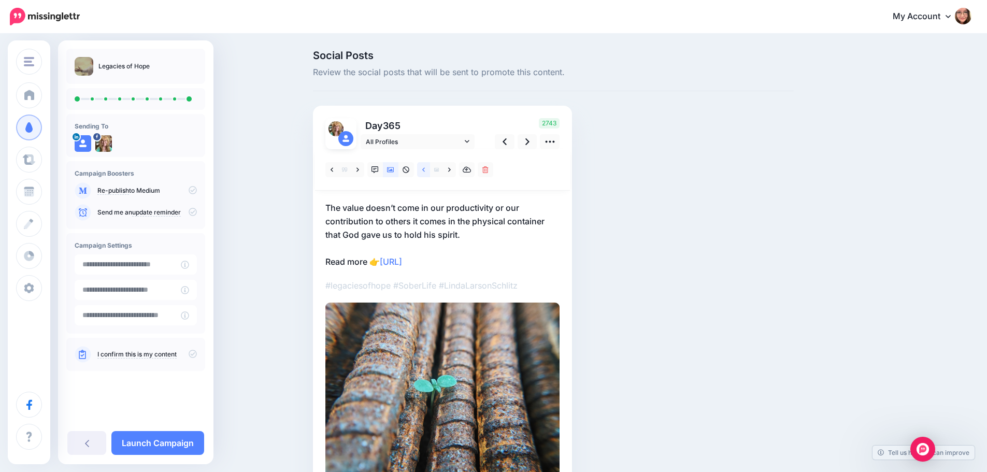
click at [425, 167] on icon at bounding box center [423, 169] width 3 height 7
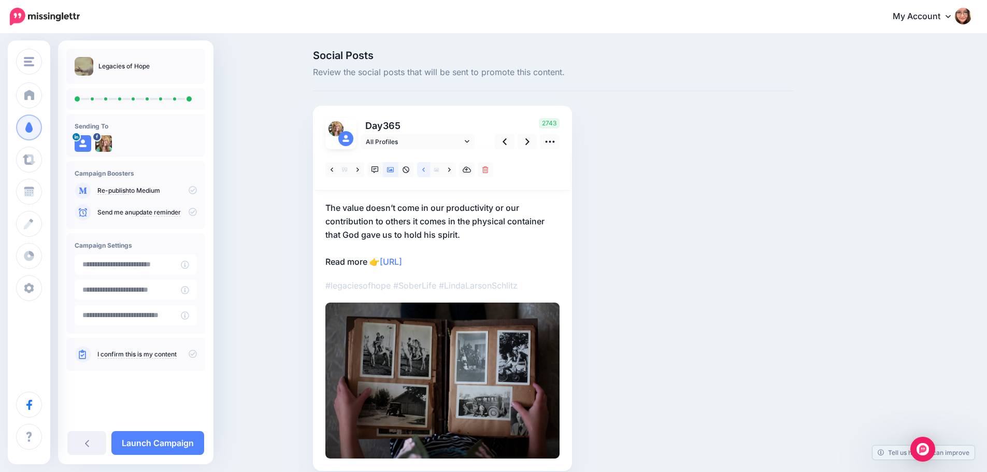
click at [425, 167] on icon at bounding box center [423, 169] width 3 height 7
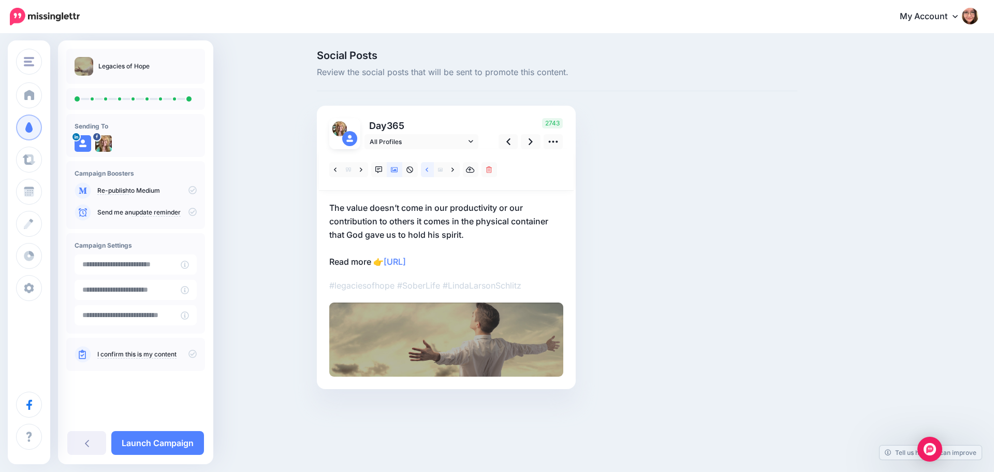
click at [426, 167] on icon at bounding box center [427, 169] width 3 height 7
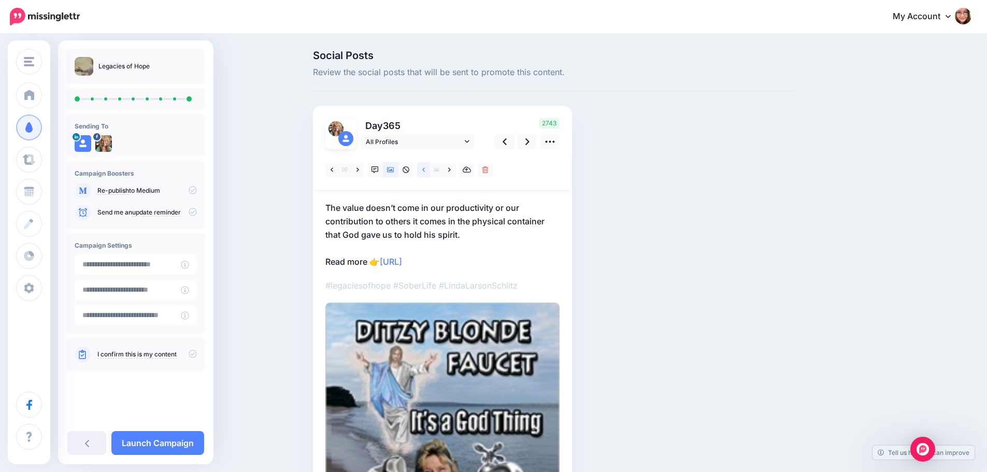
click at [425, 172] on icon at bounding box center [423, 169] width 3 height 7
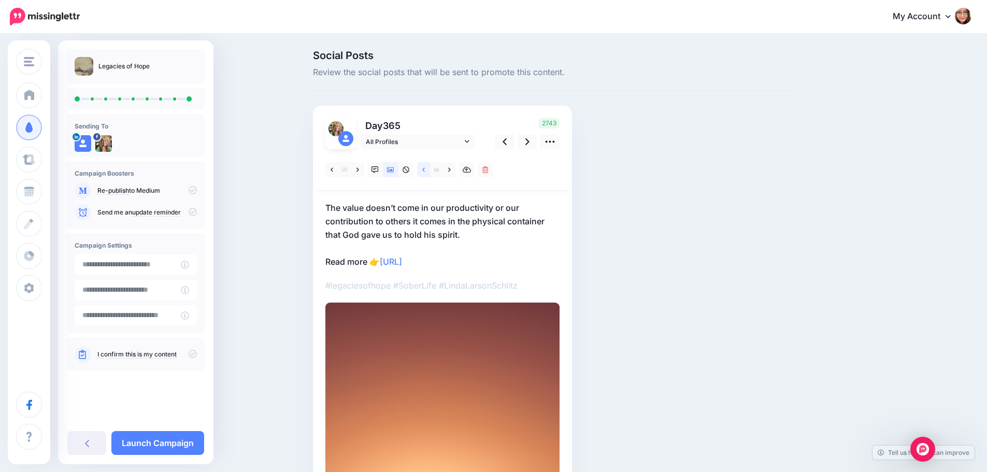
click at [429, 171] on link at bounding box center [423, 169] width 13 height 15
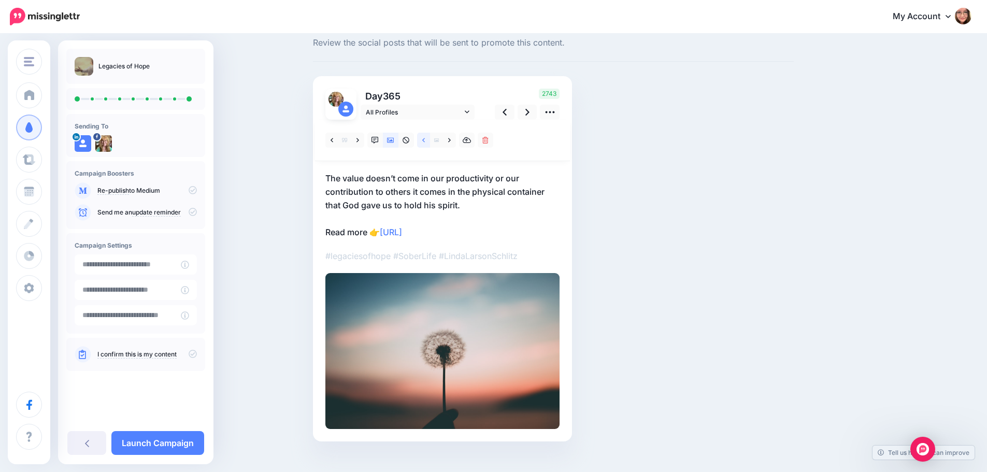
scroll to position [46, 0]
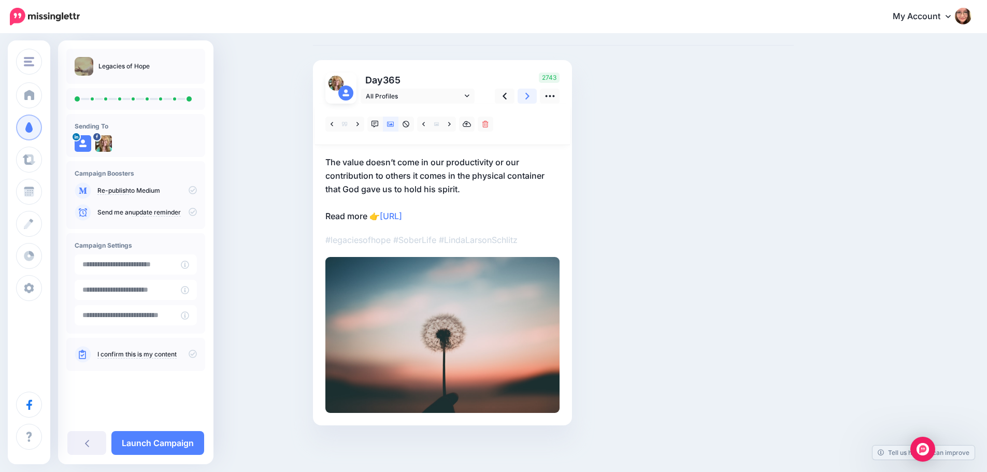
click at [529, 96] on icon at bounding box center [527, 96] width 4 height 11
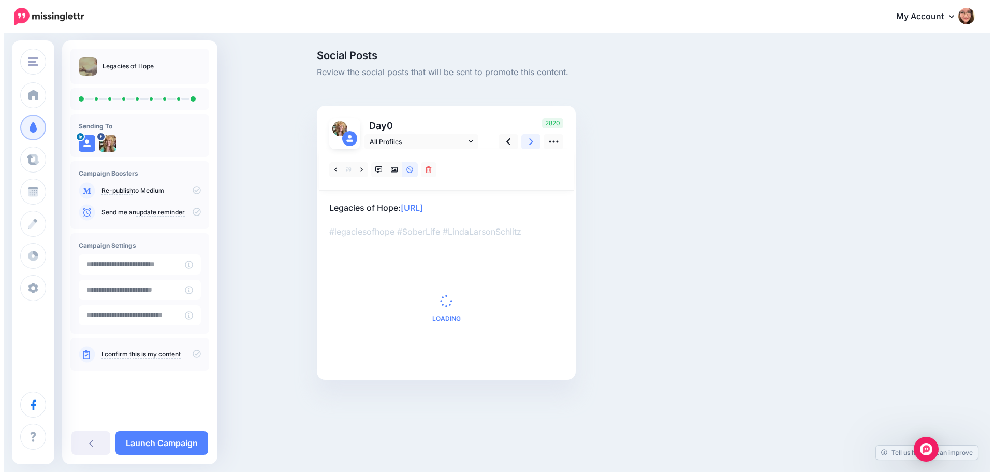
scroll to position [0, 0]
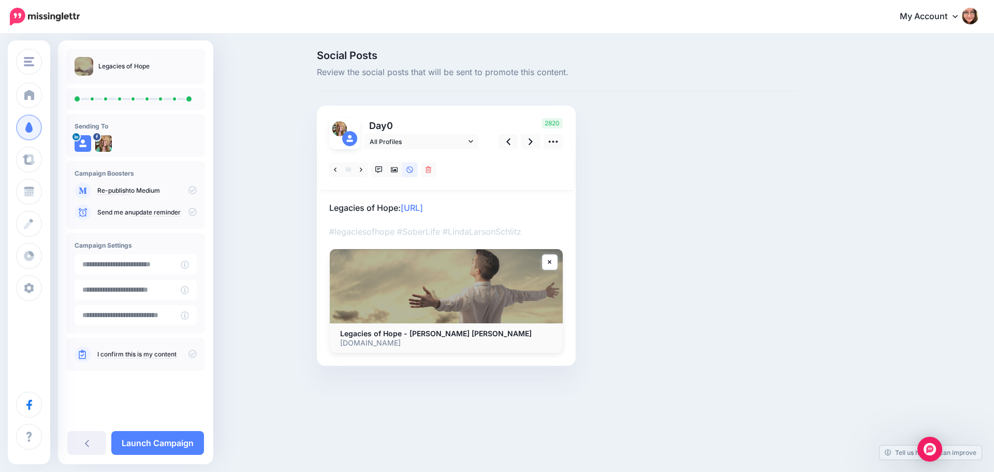
click at [190, 353] on icon at bounding box center [193, 354] width 8 height 8
click at [159, 267] on input "**********" at bounding box center [128, 264] width 106 height 20
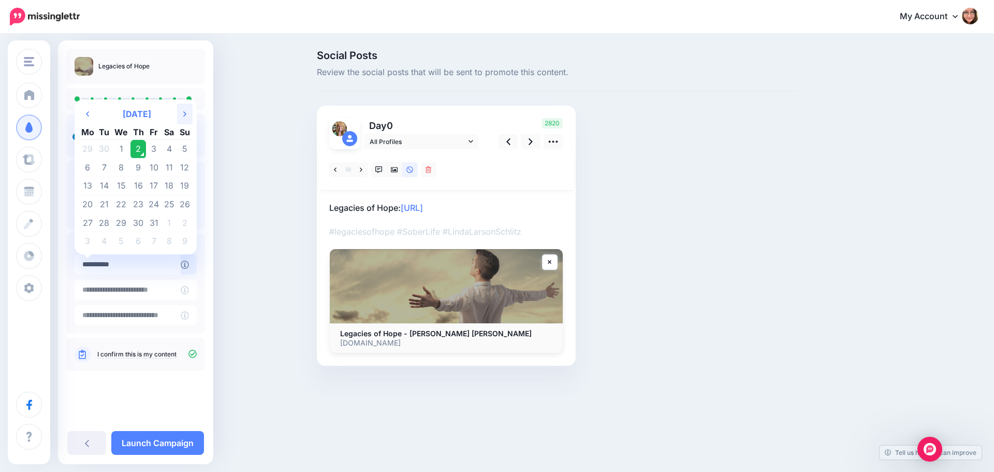
click at [184, 116] on icon at bounding box center [184, 113] width 3 height 5
click at [184, 116] on icon "Next Month" at bounding box center [184, 114] width 3 height 8
click at [153, 205] on td "26" at bounding box center [154, 204] width 16 height 19
type input "**********"
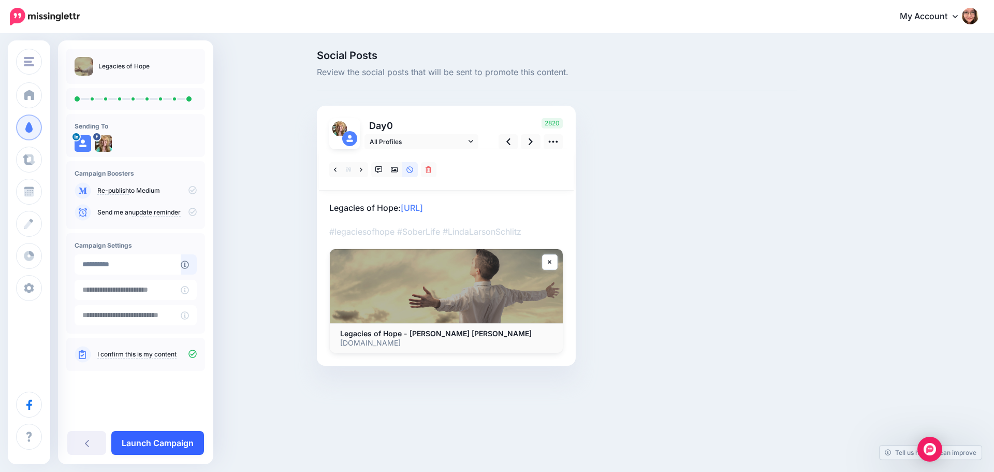
click at [163, 445] on link "Launch Campaign" at bounding box center [157, 443] width 93 height 24
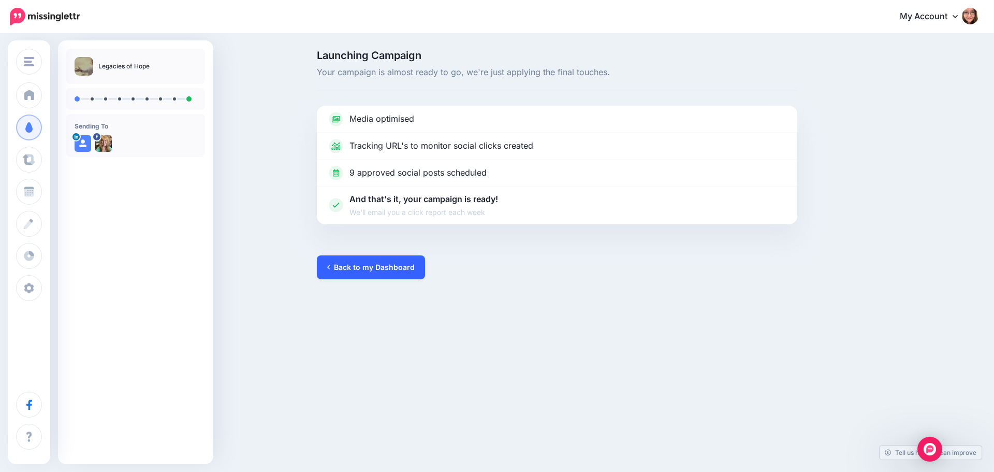
click at [365, 267] on link "Back to my Dashboard" at bounding box center [371, 267] width 108 height 24
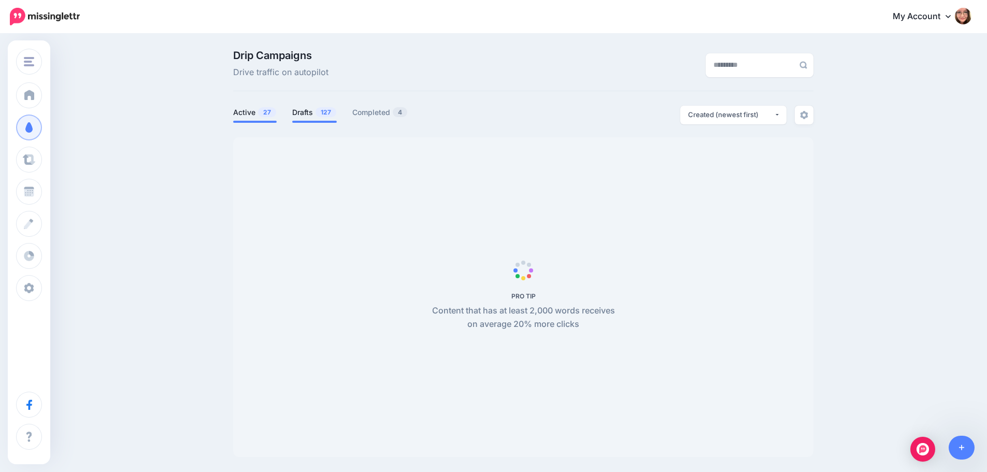
click at [312, 115] on link "Drafts 127" at bounding box center [314, 112] width 45 height 12
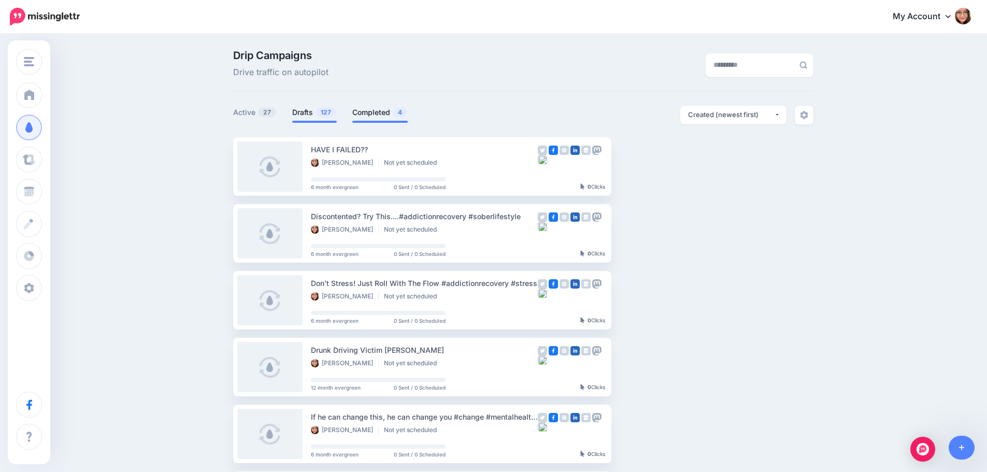
click at [387, 117] on link "Completed 4" at bounding box center [379, 112] width 55 height 12
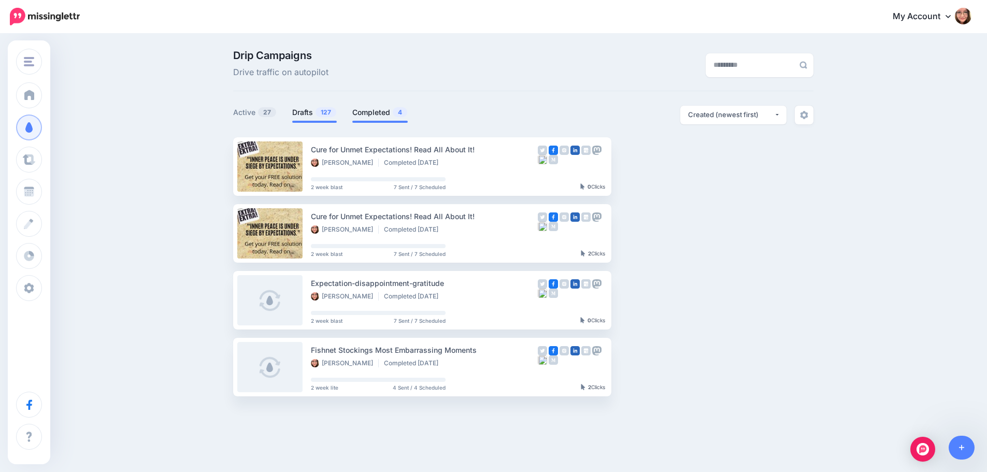
click at [315, 114] on link "Drafts 127" at bounding box center [314, 112] width 45 height 12
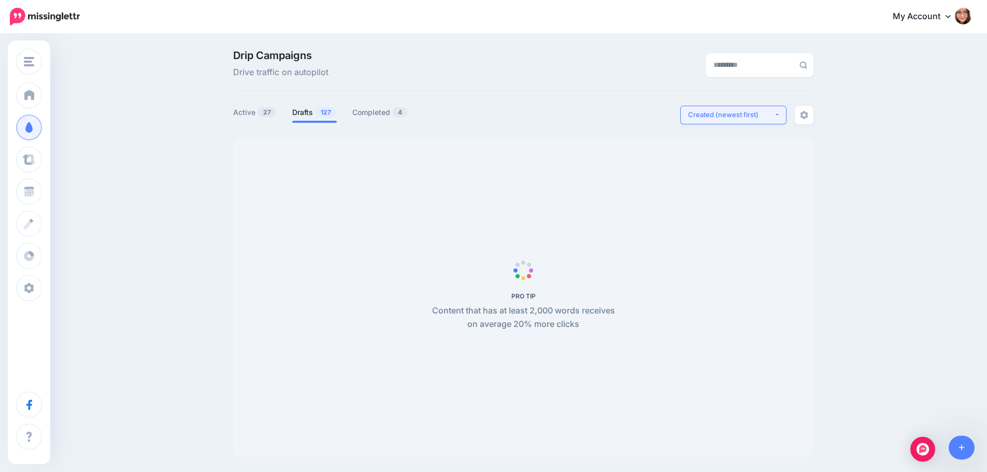
click at [778, 118] on button "Created (newest first)" at bounding box center [733, 115] width 106 height 19
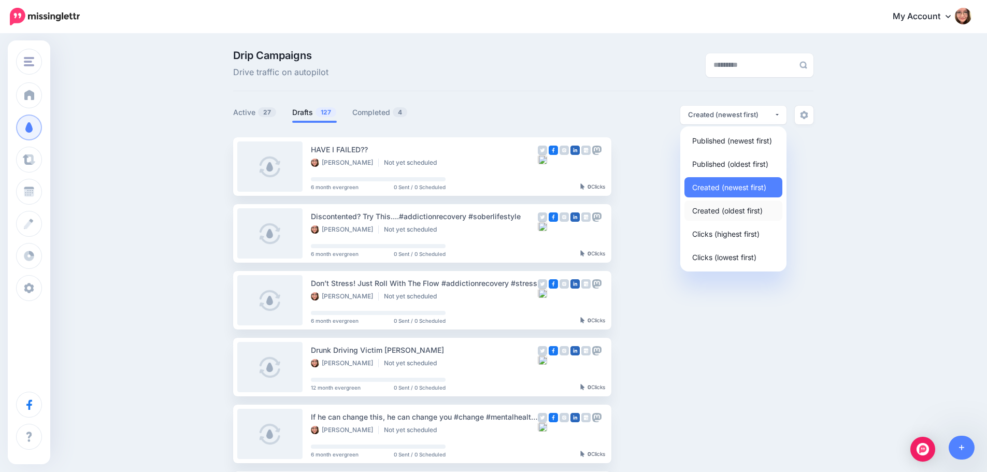
click at [727, 207] on span "Created (oldest first)" at bounding box center [727, 210] width 70 height 12
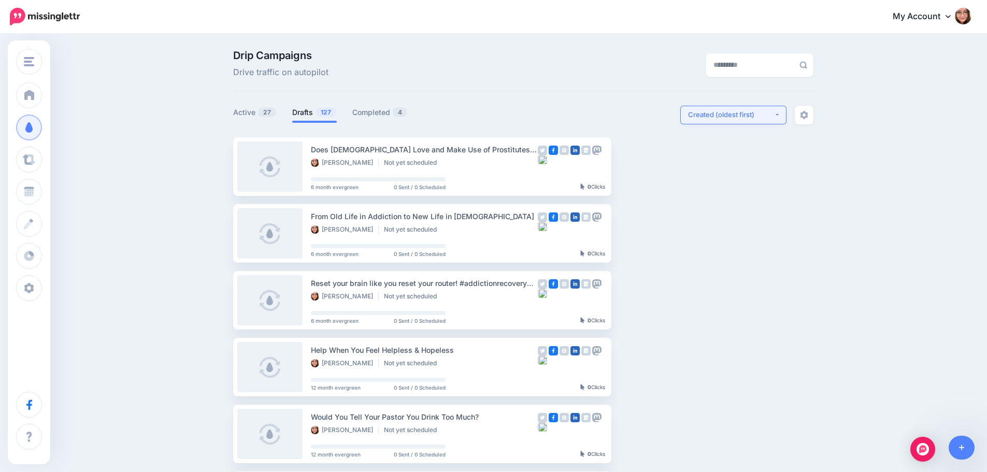
click at [717, 116] on div "Created (oldest first)" at bounding box center [731, 115] width 86 height 10
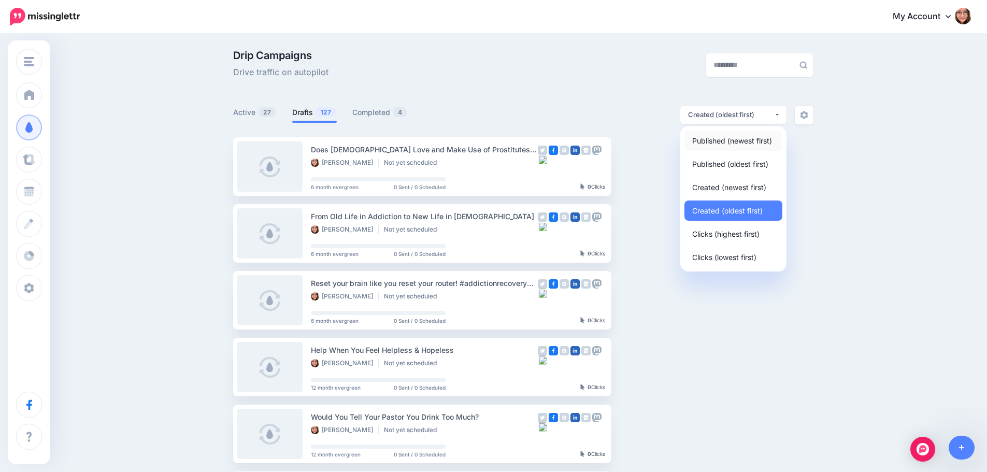
click at [721, 148] on link "Published (newest first)" at bounding box center [733, 141] width 98 height 20
select select "**********"
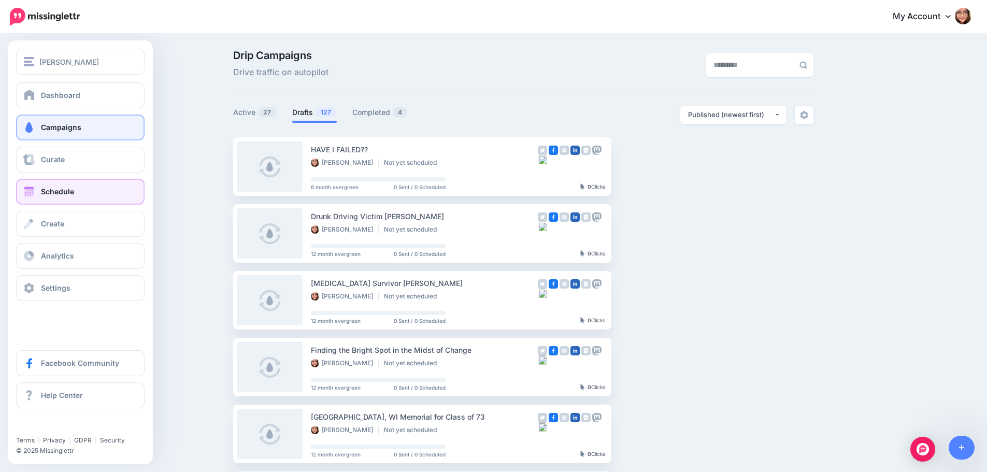
click at [34, 195] on span at bounding box center [28, 191] width 13 height 10
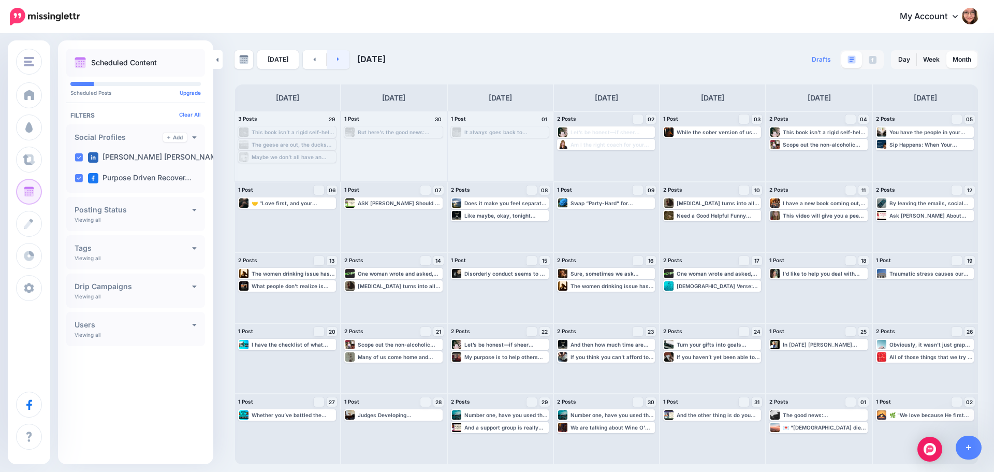
click at [342, 61] on link at bounding box center [338, 59] width 23 height 19
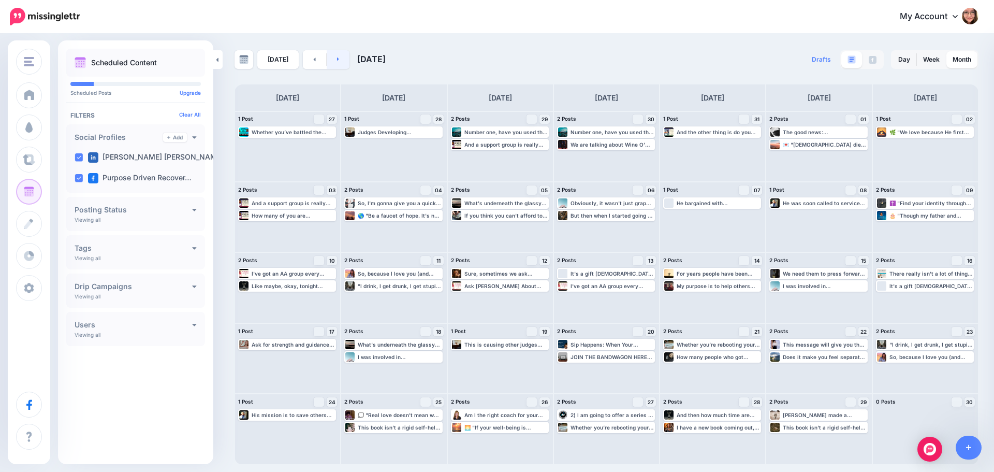
click at [342, 61] on link at bounding box center [338, 59] width 23 height 19
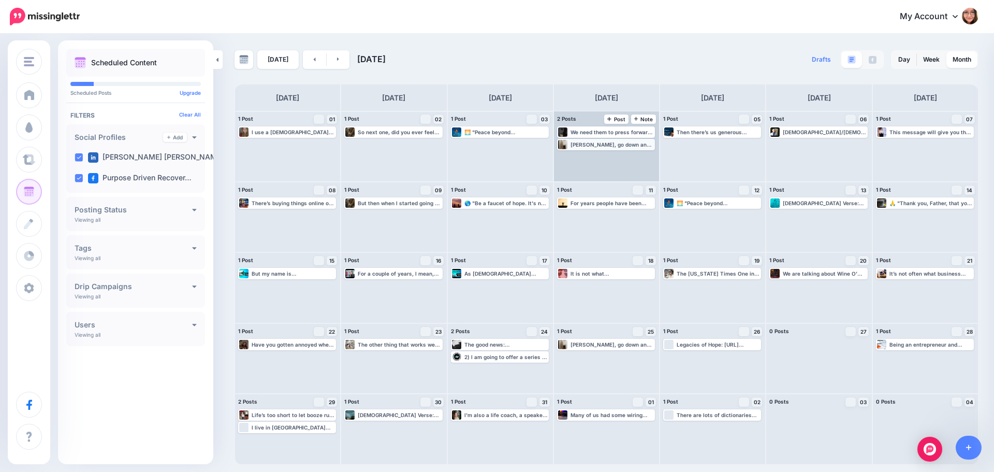
click at [621, 145] on div "Linda, go down and put the laundry in the washing machine. Read more 👉 https://…" at bounding box center [612, 144] width 83 height 6
click at [631, 156] on img at bounding box center [631, 156] width 5 height 5
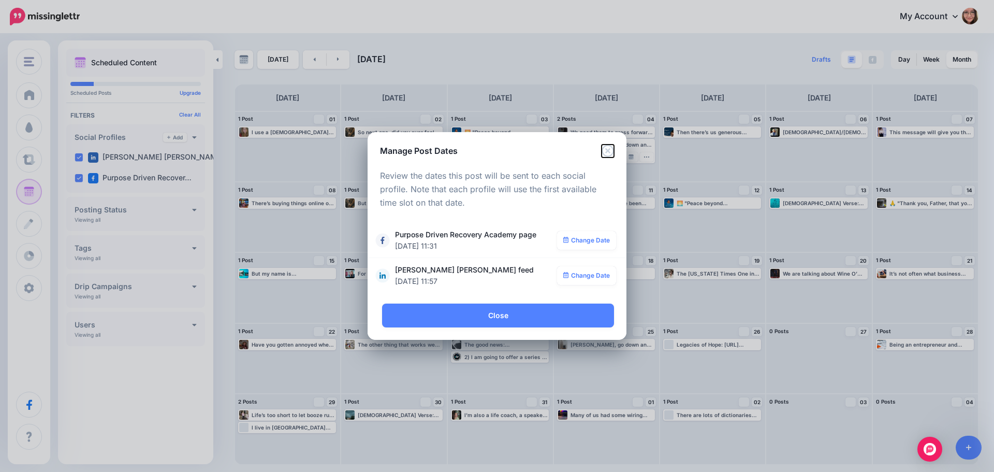
click at [606, 154] on icon "Close" at bounding box center [608, 151] width 12 height 12
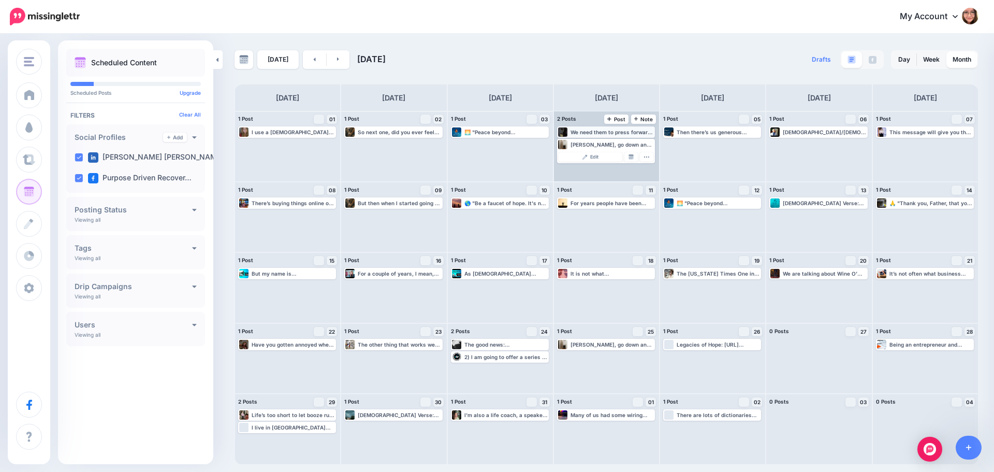
click at [626, 134] on div "We need them to press forward, to show up at things like this, to pass these ty…" at bounding box center [612, 132] width 83 height 6
click at [631, 142] on img at bounding box center [631, 144] width 5 height 5
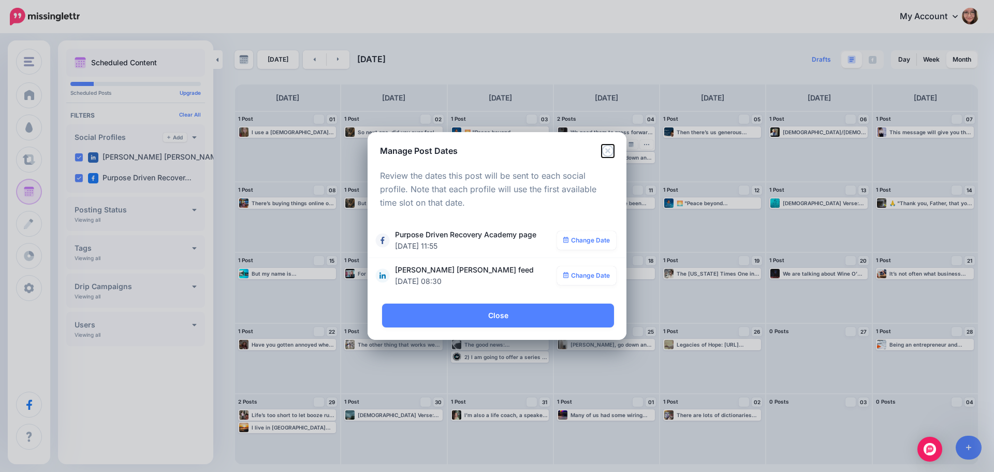
click at [604, 154] on icon "Close" at bounding box center [608, 151] width 12 height 12
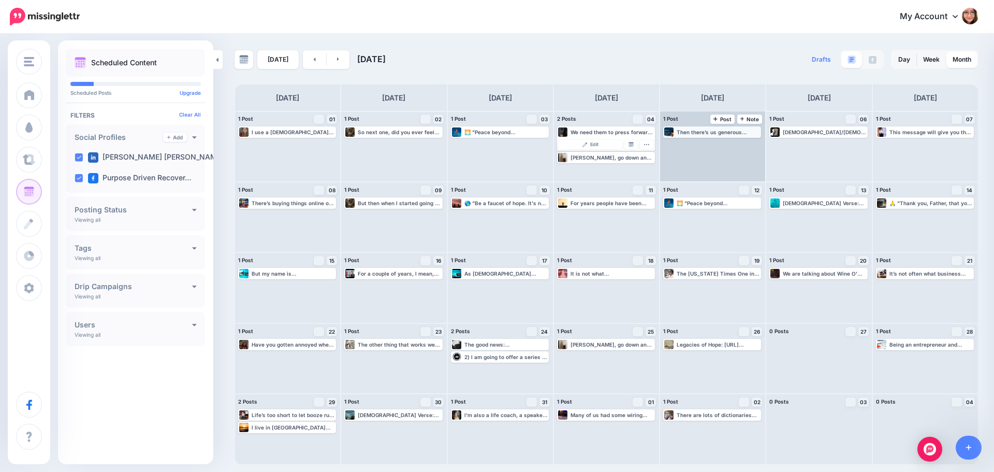
click at [701, 135] on div "Then there’s us generous drunks or drug addicts who want everybody to be happy …" at bounding box center [713, 131] width 96 height 9
click at [740, 145] on img at bounding box center [737, 144] width 5 height 5
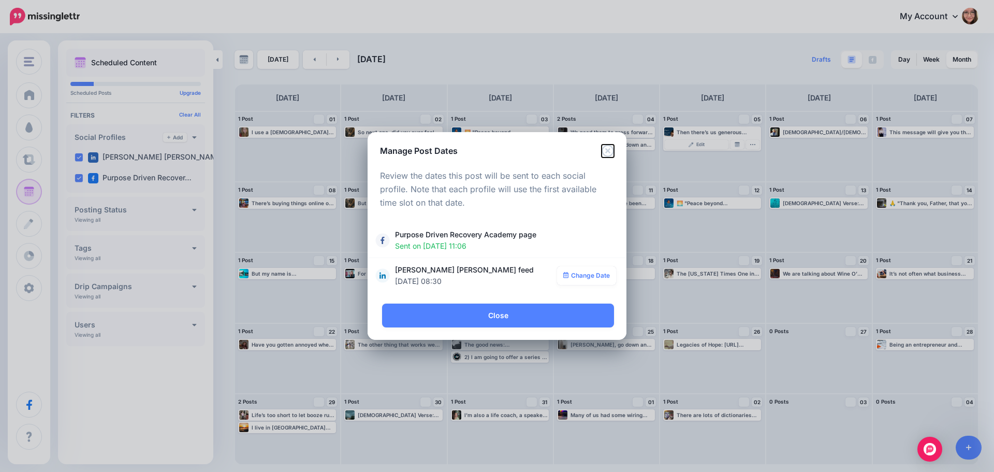
click at [607, 150] on icon "Close" at bounding box center [608, 151] width 12 height 12
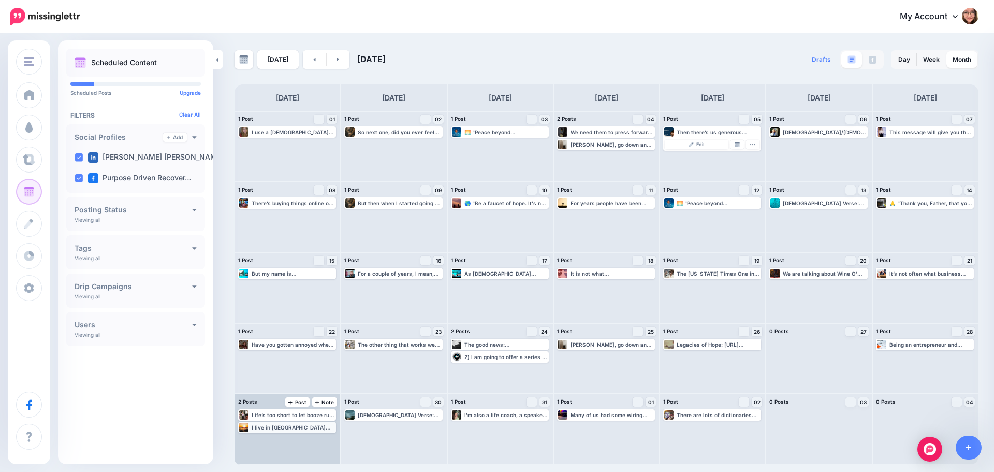
click at [307, 428] on div "I live in North Central Wisconsin, which already lends itself to higher alcohol…" at bounding box center [293, 427] width 83 height 6
click at [311, 440] on img at bounding box center [312, 439] width 5 height 5
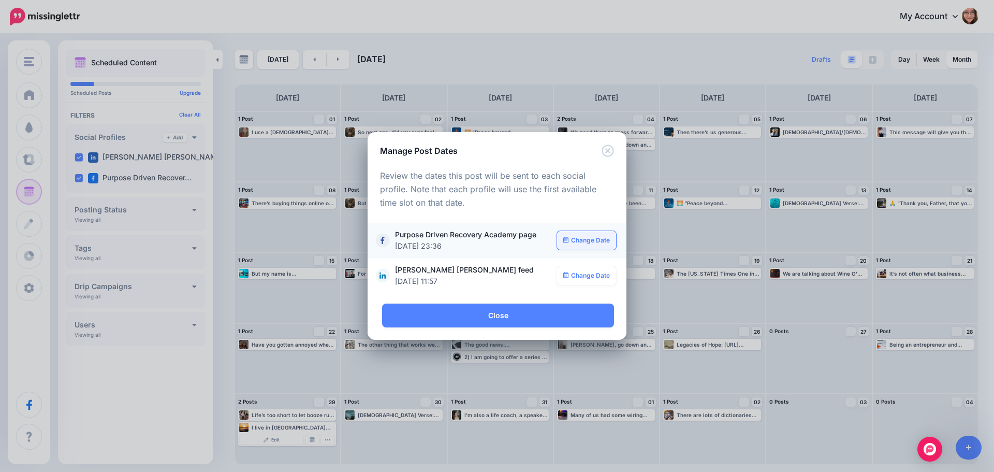
click at [580, 242] on link "Change Date" at bounding box center [587, 240] width 60 height 19
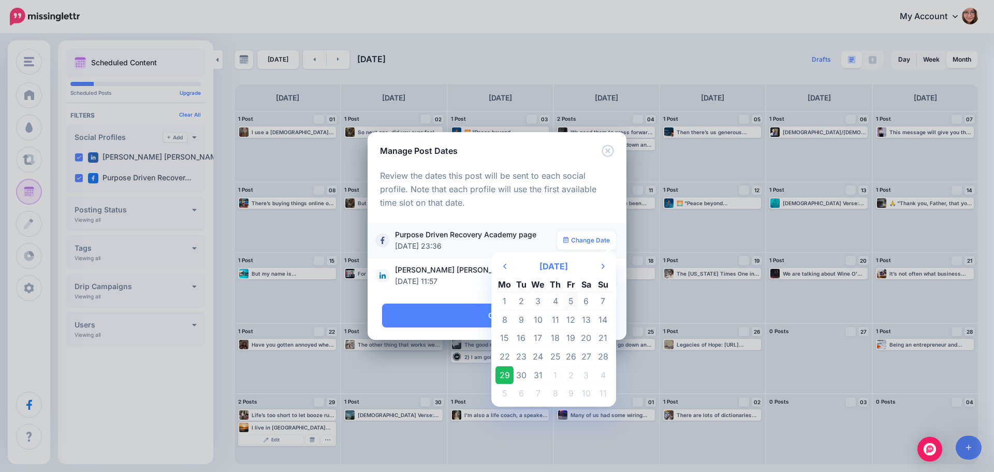
click at [570, 300] on td "5" at bounding box center [572, 301] width 16 height 19
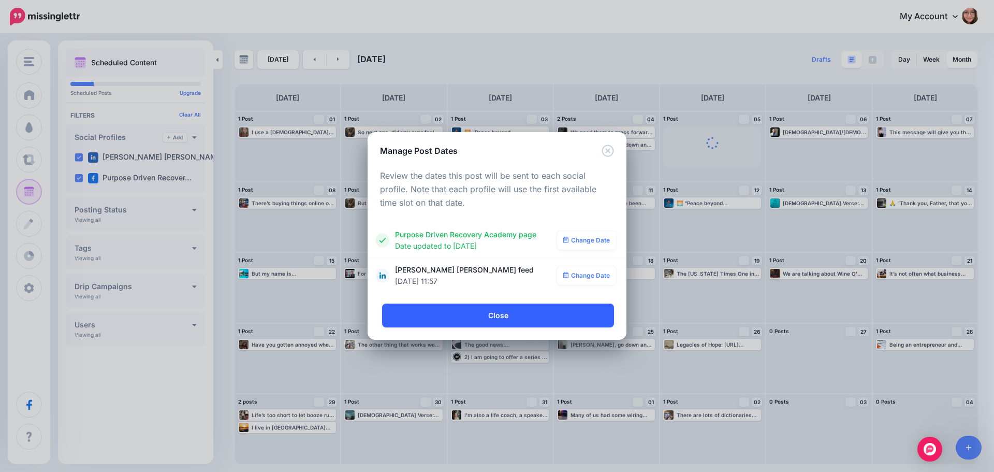
click at [483, 314] on link "Close" at bounding box center [498, 316] width 232 height 24
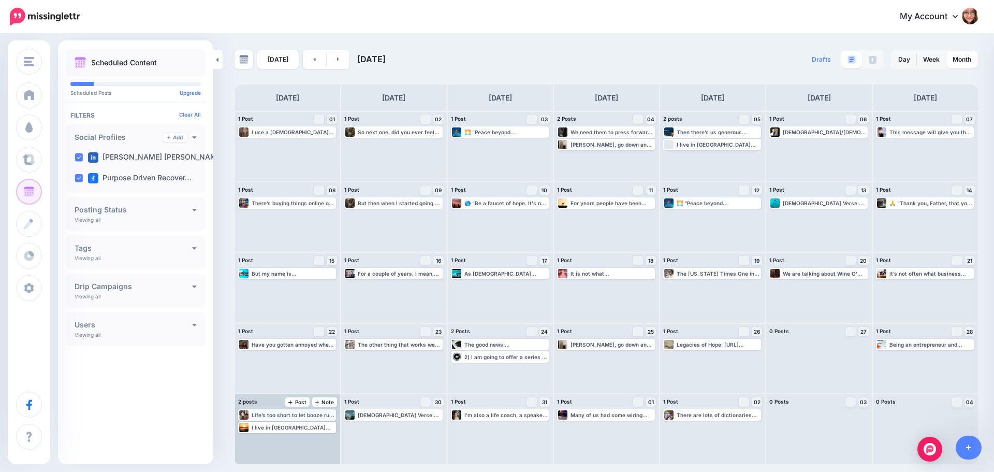
click at [285, 421] on div "Life’s too short to let booze ruin your chances of having fun – especially when…" at bounding box center [287, 414] width 98 height 11
click at [312, 428] on img at bounding box center [312, 427] width 5 height 5
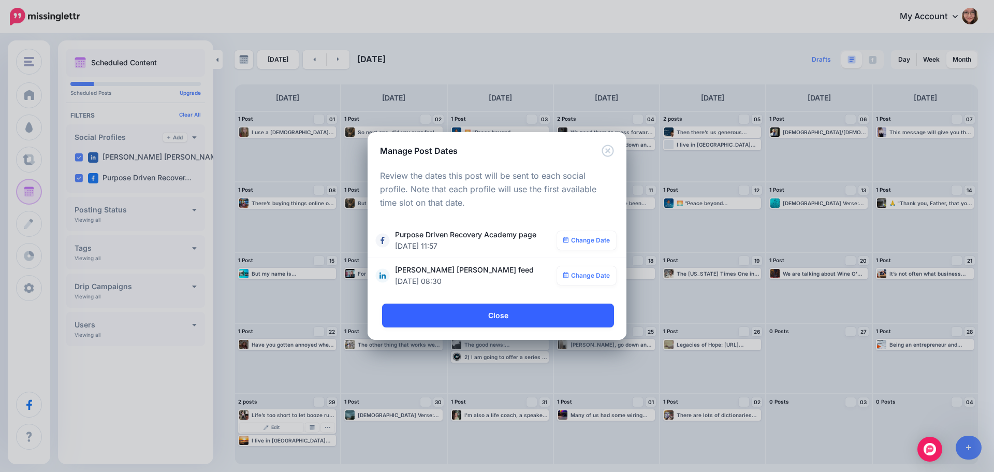
click at [470, 315] on link "Close" at bounding box center [498, 316] width 232 height 24
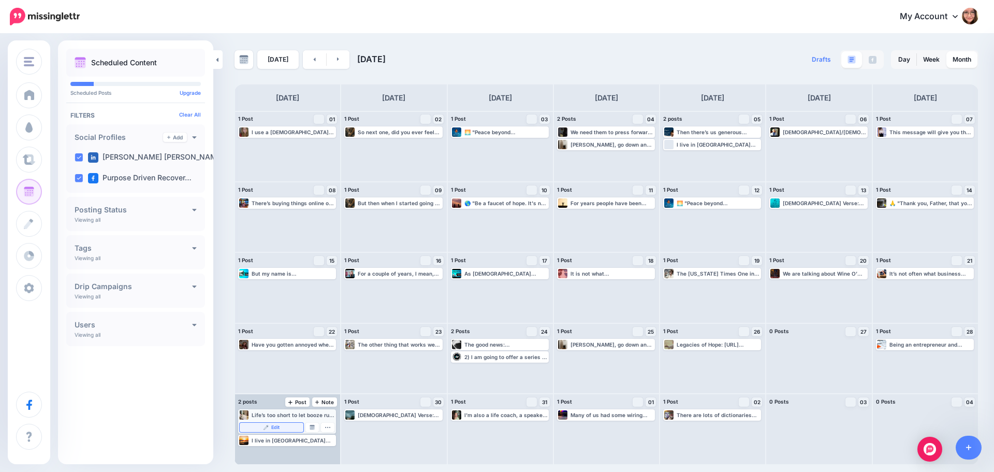
click at [272, 427] on span "Edit" at bounding box center [275, 427] width 8 height 5
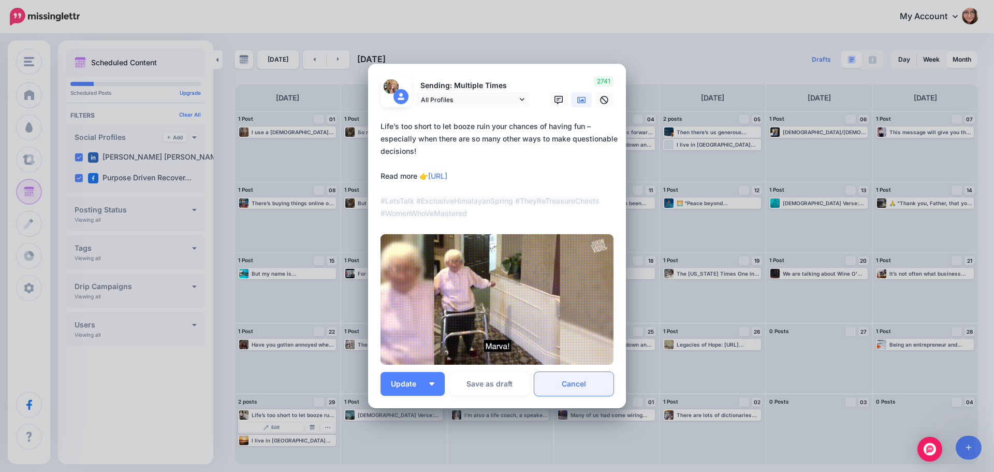
click at [559, 381] on link "Cancel" at bounding box center [574, 384] width 79 height 24
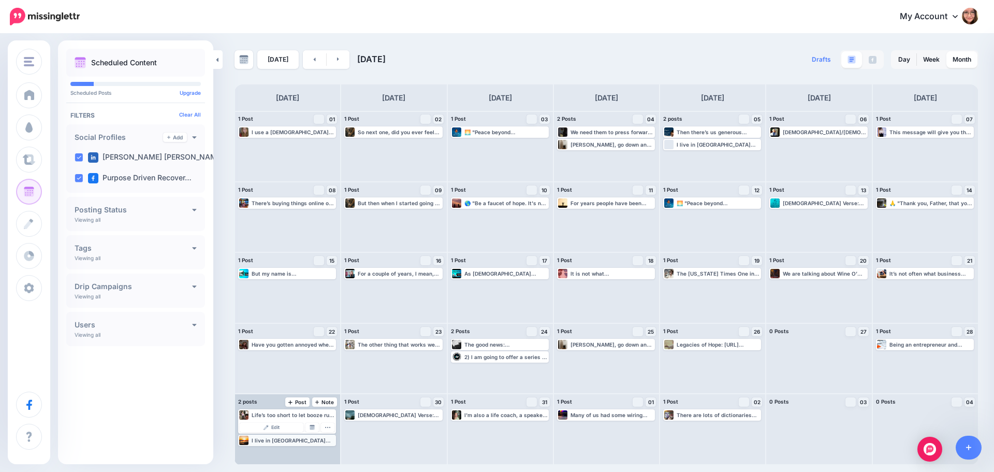
click at [298, 442] on div "I live in [GEOGRAPHIC_DATA][US_STATE], which already lends itself to higher alc…" at bounding box center [293, 440] width 83 height 6
click at [313, 440] on img at bounding box center [312, 439] width 5 height 5
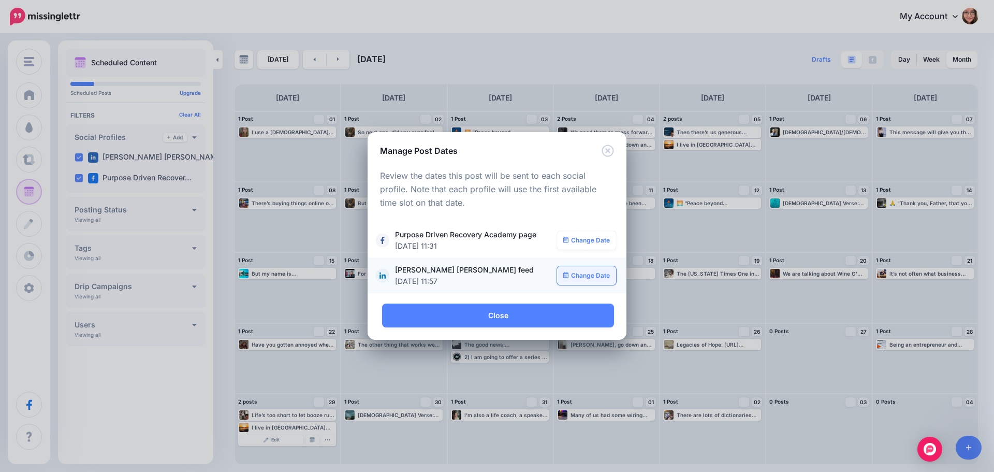
click at [593, 273] on link "Change Date" at bounding box center [587, 275] width 60 height 19
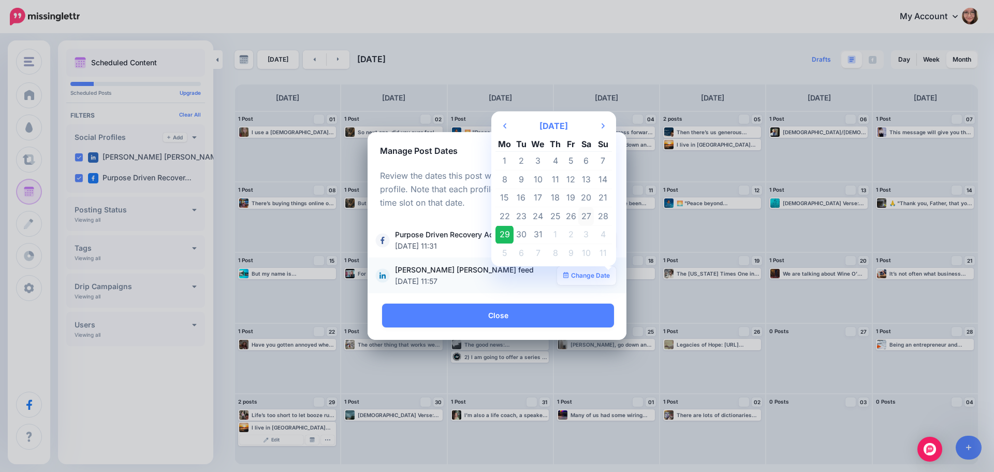
click at [581, 217] on td "27" at bounding box center [587, 216] width 16 height 19
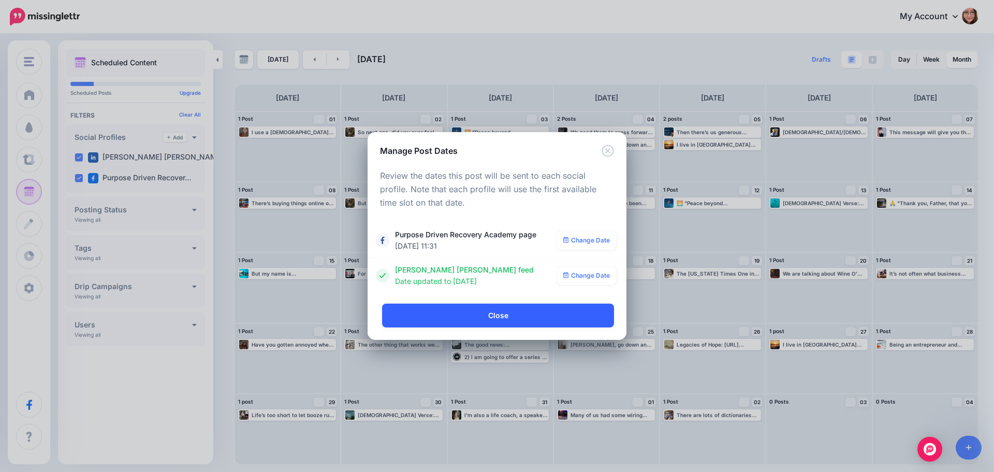
click at [516, 312] on link "Close" at bounding box center [498, 316] width 232 height 24
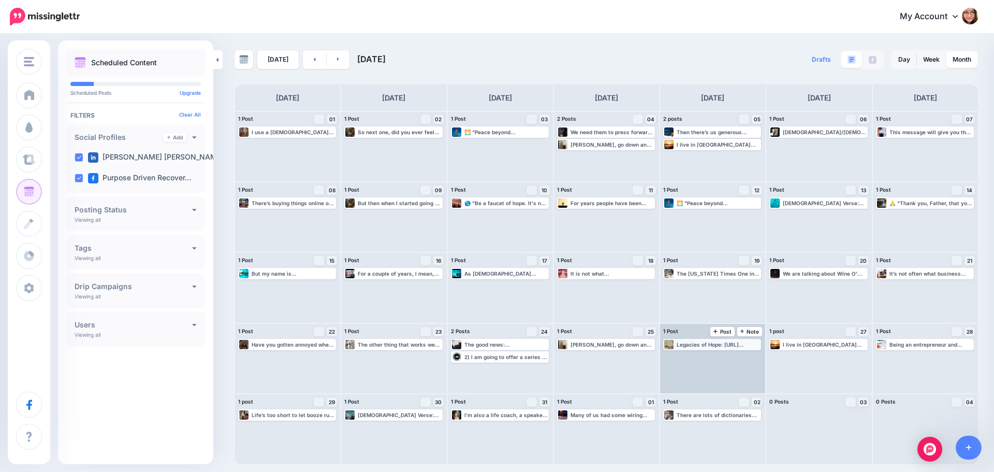
click at [704, 345] on div "Legacies of Hope: [URL] #legaciesofhope #SoberLife #LindaLarsonSchlitz #Purpose…" at bounding box center [718, 344] width 83 height 6
click at [737, 360] on link "Manage Dates" at bounding box center [737, 356] width 13 height 9
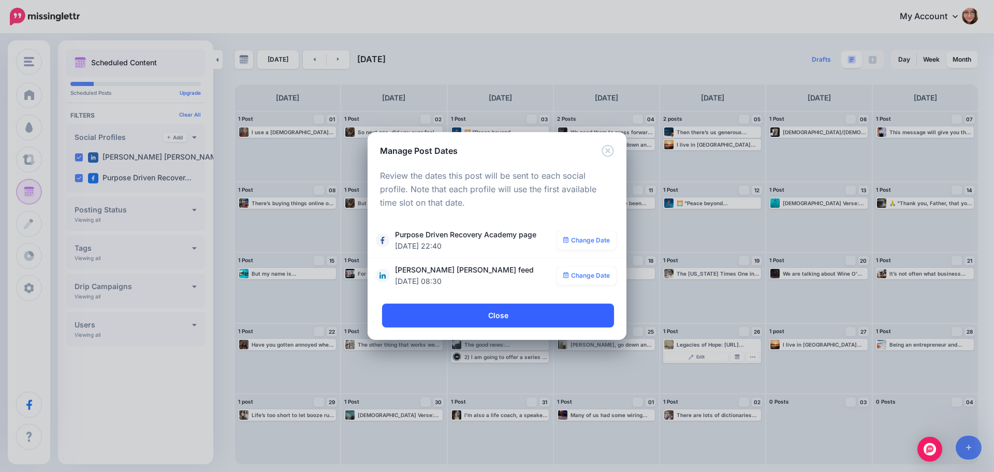
click at [575, 314] on link "Close" at bounding box center [498, 316] width 232 height 24
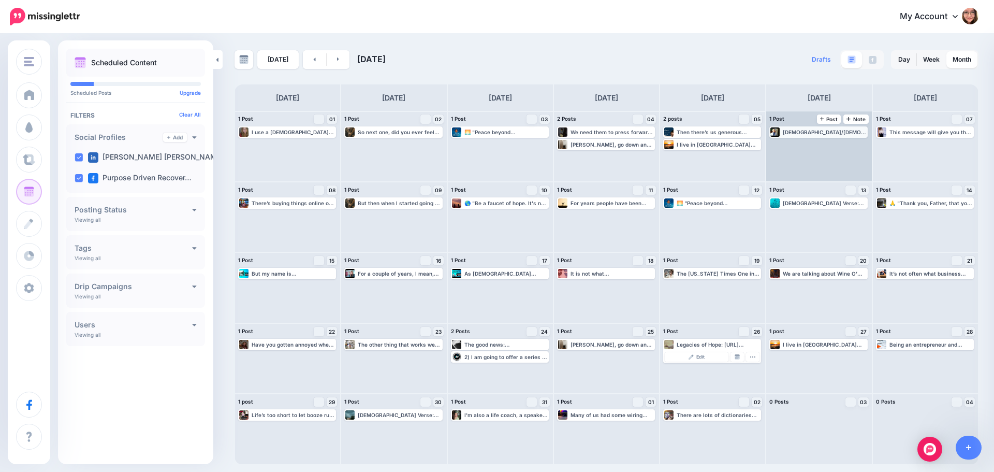
click at [812, 136] on div "Pastor/Iraq Veteran Yauo Yang ▸ https://lttr.ai/AikGn #GodSavesUs #BargainwithG…" at bounding box center [819, 131] width 96 height 9
click at [846, 145] on img at bounding box center [844, 144] width 5 height 5
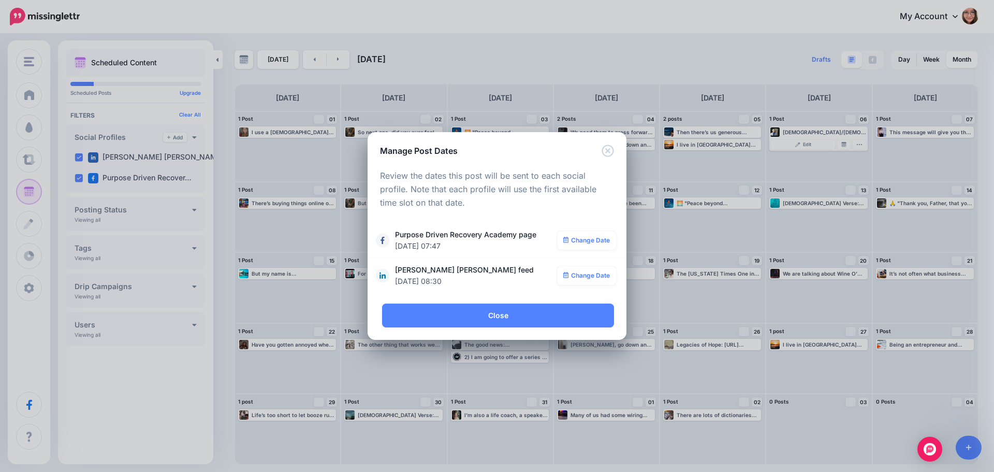
click at [620, 38] on div "Manage Post Dates Loading Review the dates this post will be sent to each socia…" at bounding box center [497, 236] width 994 height 472
click at [632, 53] on div "Manage Post Dates Loading Review the dates this post will be sent to each socia…" at bounding box center [497, 236] width 994 height 472
click at [610, 151] on icon "Close" at bounding box center [608, 151] width 12 height 12
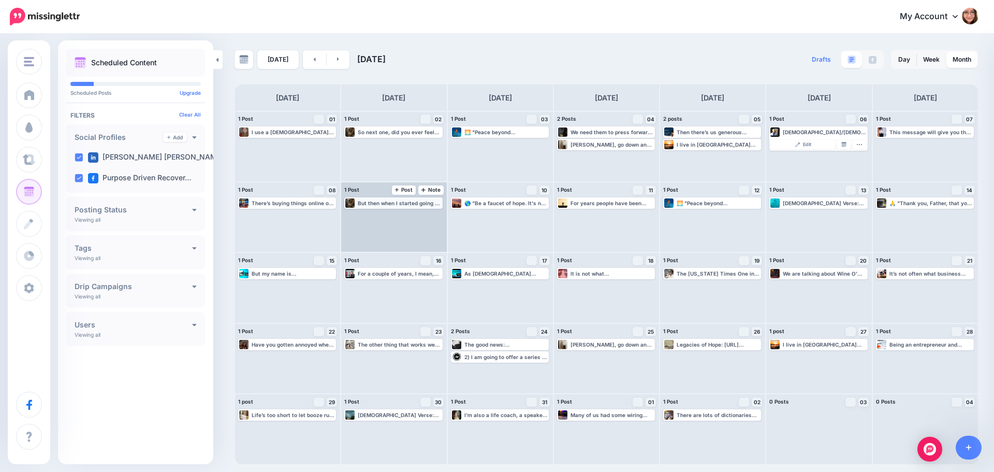
click at [376, 201] on div "But then when I started going to a [DEMOGRAPHIC_DATA] being a [DEMOGRAPHIC_DATA…" at bounding box center [399, 203] width 83 height 6
click at [422, 218] on link "Manage Dates" at bounding box center [418, 215] width 13 height 9
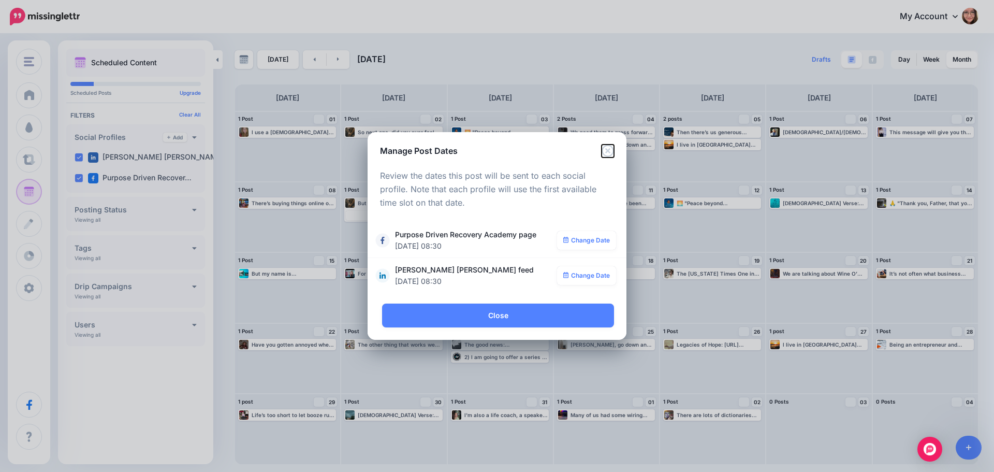
click at [609, 151] on icon "Close" at bounding box center [608, 151] width 12 height 12
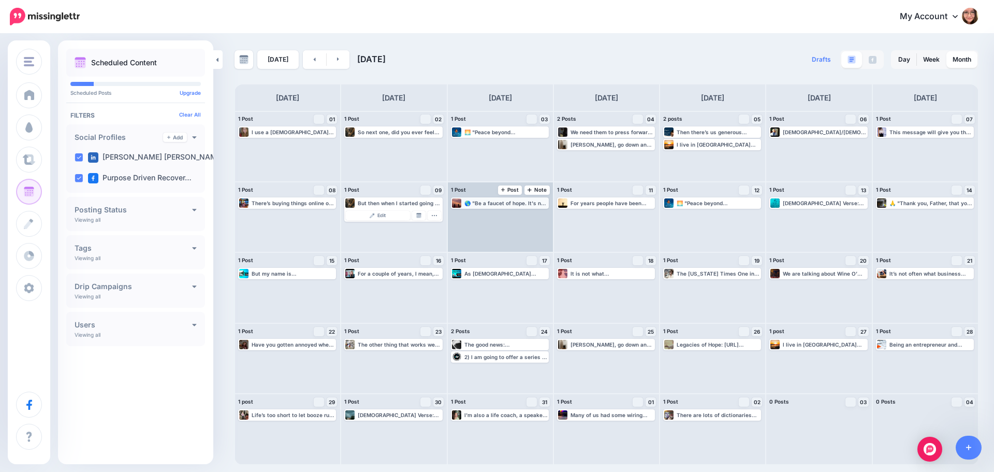
click at [532, 208] on div "🌎 "Be a faucet of hope. It's not about how many people notice; it's about doing…" at bounding box center [500, 202] width 98 height 11
click at [526, 217] on img at bounding box center [525, 215] width 5 height 5
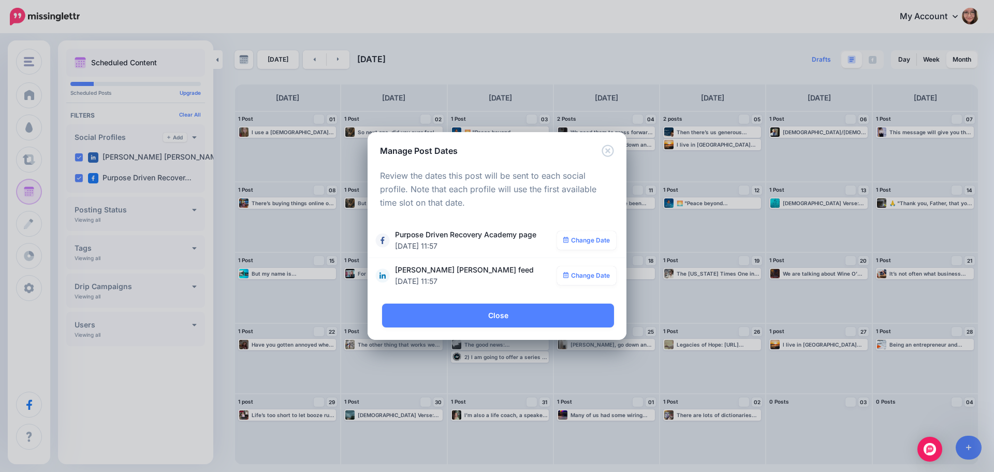
click at [610, 158] on div "**********" at bounding box center [497, 230] width 259 height 147
click at [609, 151] on icon "Close" at bounding box center [608, 151] width 12 height 12
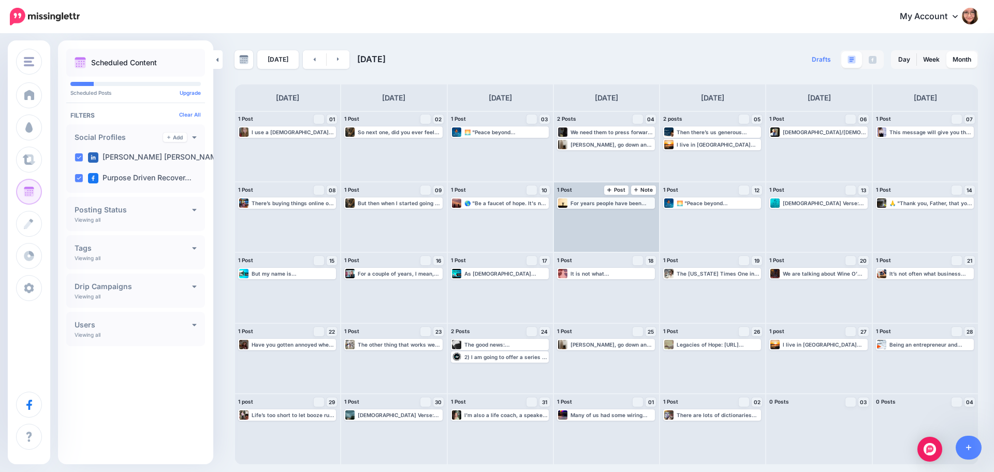
click at [618, 204] on div "For years people have been telling me that when they are struggling, or confuse…" at bounding box center [612, 203] width 83 height 6
click at [633, 215] on img at bounding box center [631, 215] width 5 height 5
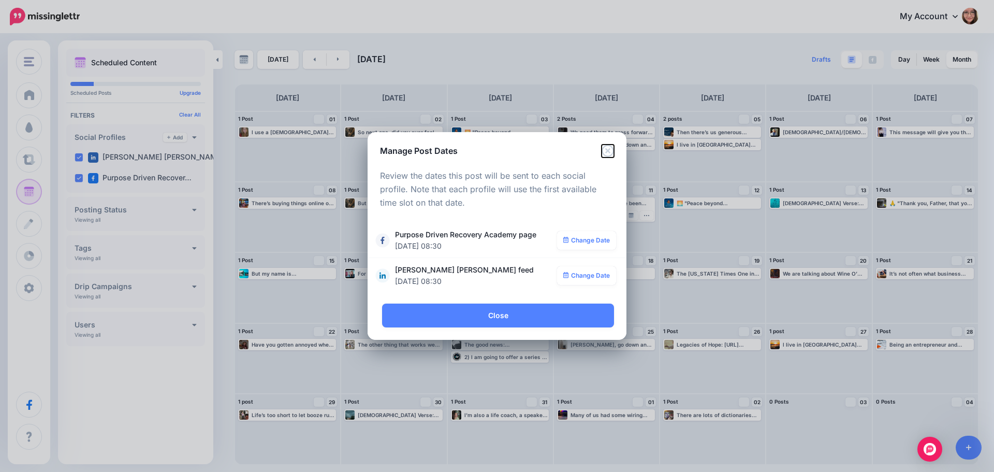
click at [605, 156] on icon "Close" at bounding box center [608, 151] width 12 height 12
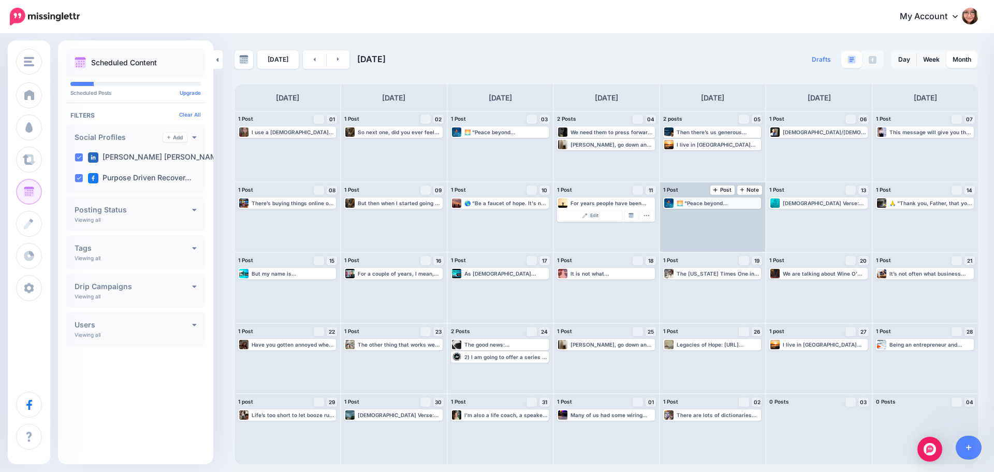
click at [708, 201] on div "🌅 "Peace beyond understanding can be found in God, not in another human being."…" at bounding box center [718, 203] width 83 height 6
click at [740, 218] on img at bounding box center [737, 215] width 5 height 5
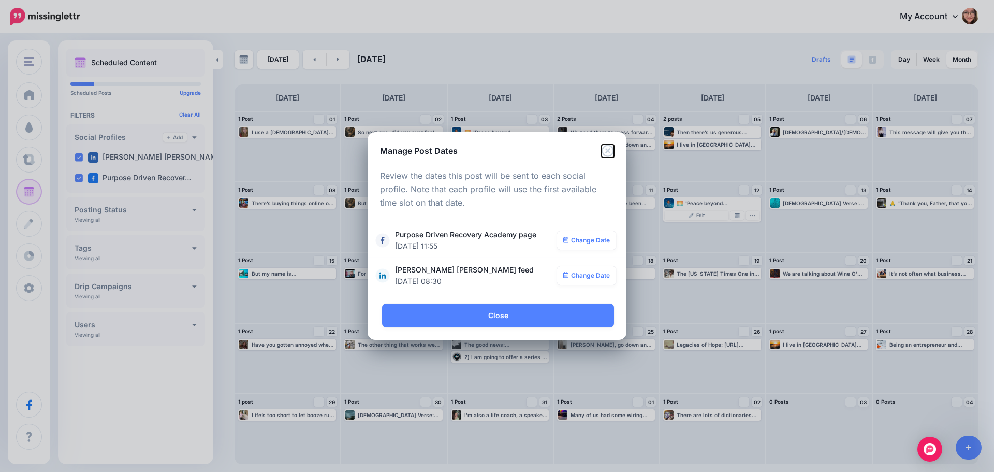
click at [608, 153] on icon "Close" at bounding box center [608, 151] width 12 height 12
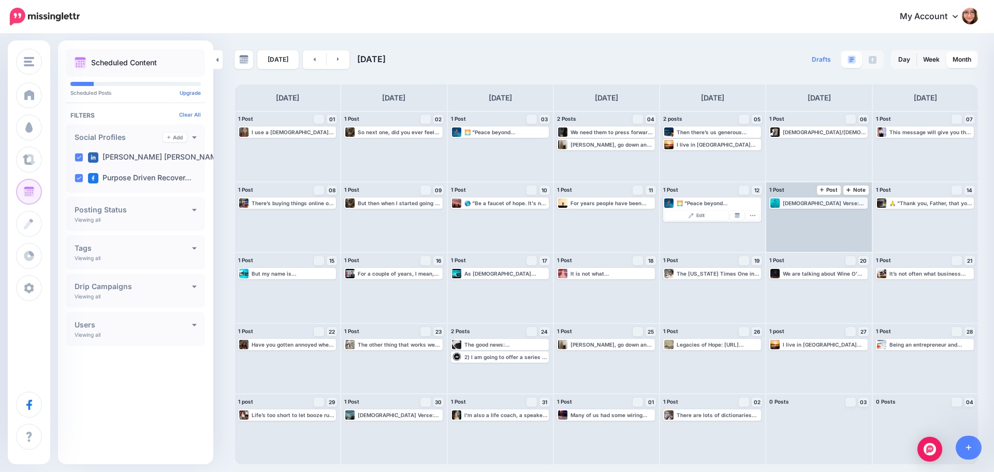
click at [820, 198] on div "[DEMOGRAPHIC_DATA] Verse: “Rejoice with those who rejoice; mourn with those who…" at bounding box center [819, 202] width 96 height 9
click at [843, 216] on img at bounding box center [844, 215] width 5 height 5
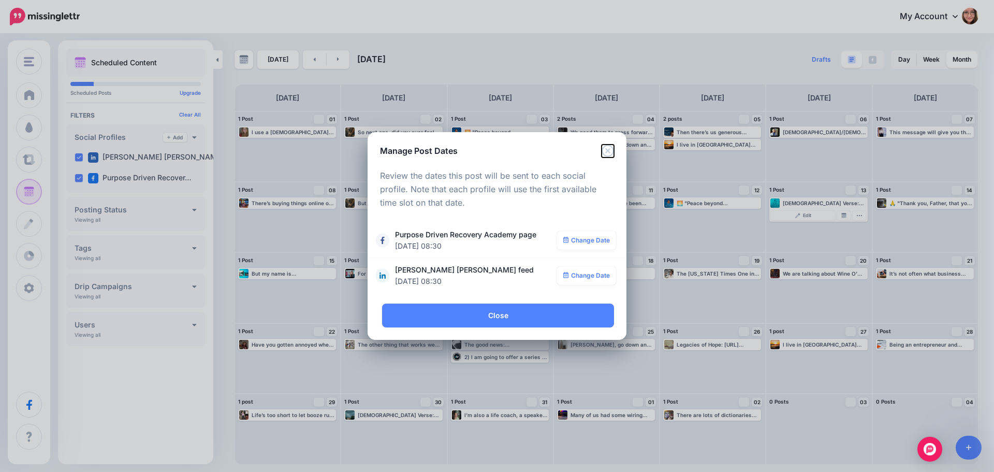
click at [607, 148] on icon "Close" at bounding box center [608, 151] width 12 height 12
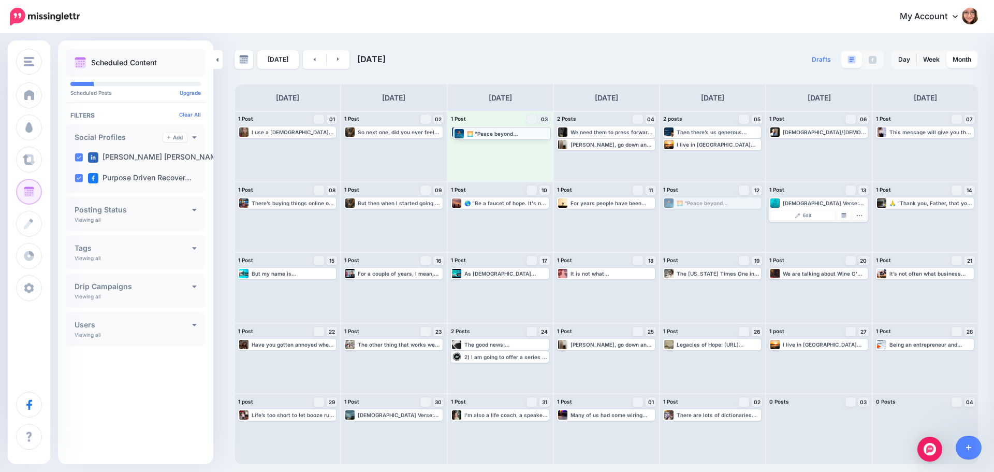
drag, startPoint x: 743, startPoint y: 200, endPoint x: 533, endPoint y: 131, distance: 221.6
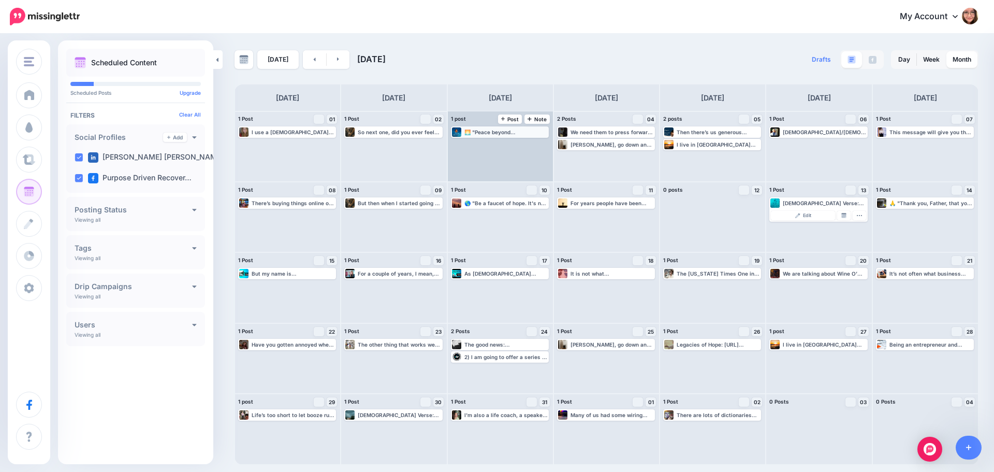
click at [500, 136] on div "🌅 "Peace beyond understanding can be found in God, not in another human being."…" at bounding box center [500, 131] width 96 height 9
click at [525, 147] on img at bounding box center [525, 144] width 5 height 5
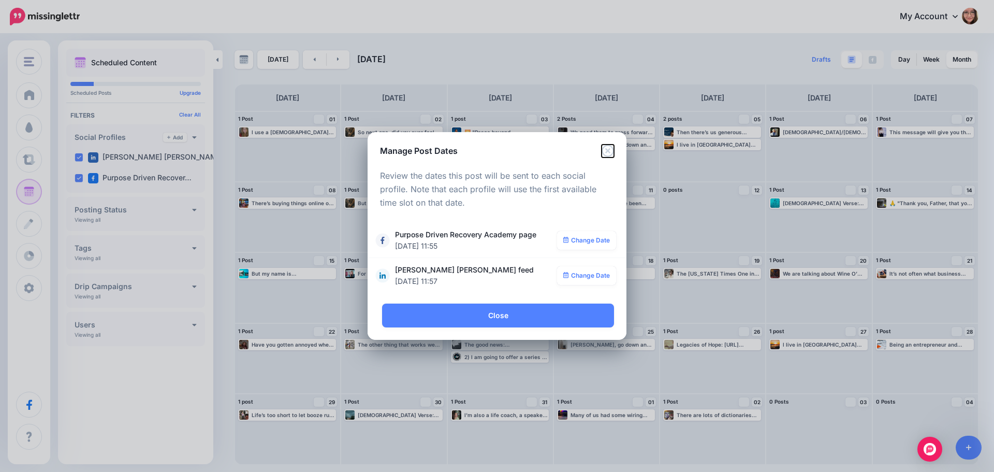
click at [608, 151] on icon "Close" at bounding box center [608, 151] width 12 height 12
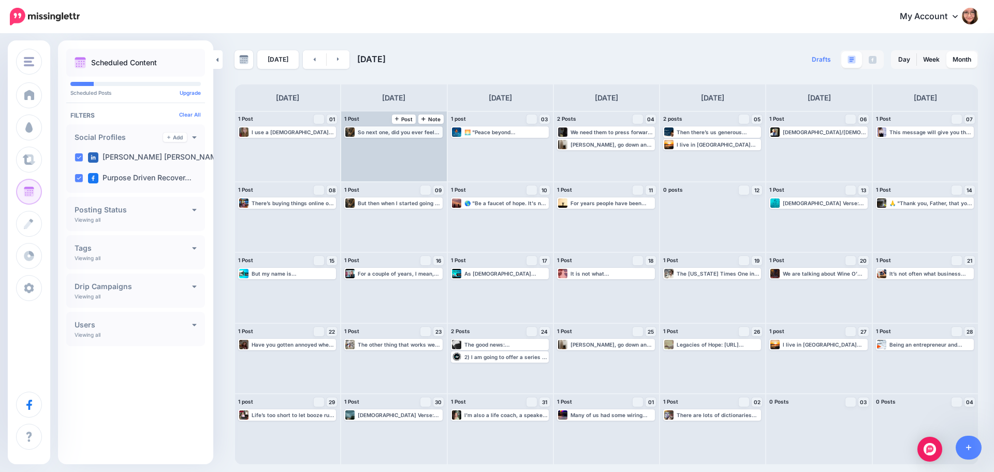
click at [426, 133] on div "So next one, did you ever feel guilty about doing it? Read more 👉 https://lttr.…" at bounding box center [399, 132] width 83 height 6
click at [418, 145] on img at bounding box center [418, 144] width 5 height 5
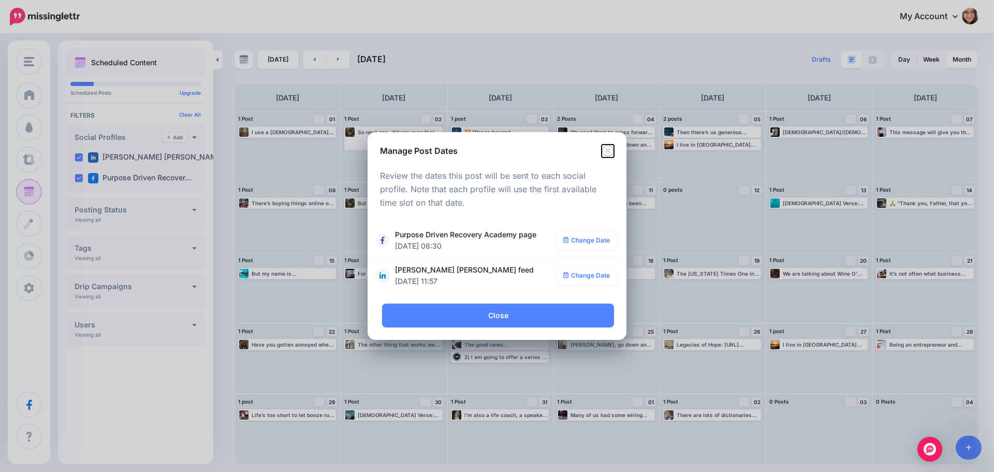
click at [609, 152] on icon "Close" at bounding box center [608, 151] width 12 height 12
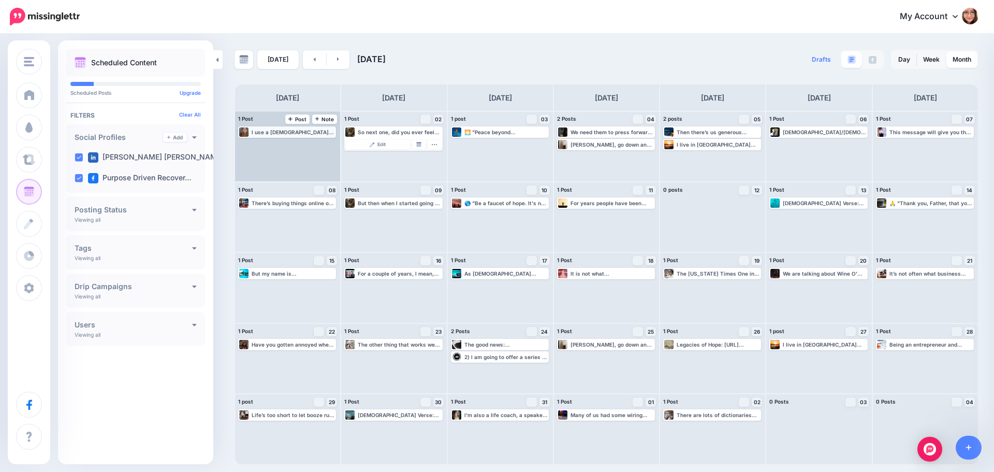
click at [290, 135] on div "I use a Bible Based Approach to coaching Watch to learn more 👉 https://lttr.ai/…" at bounding box center [293, 132] width 83 height 6
click at [311, 145] on img at bounding box center [312, 144] width 5 height 5
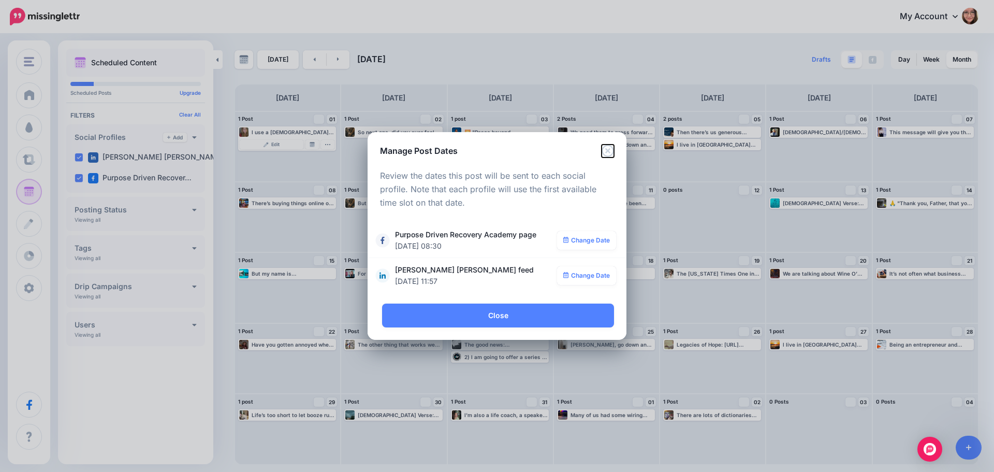
click at [609, 152] on icon "Close" at bounding box center [608, 151] width 12 height 12
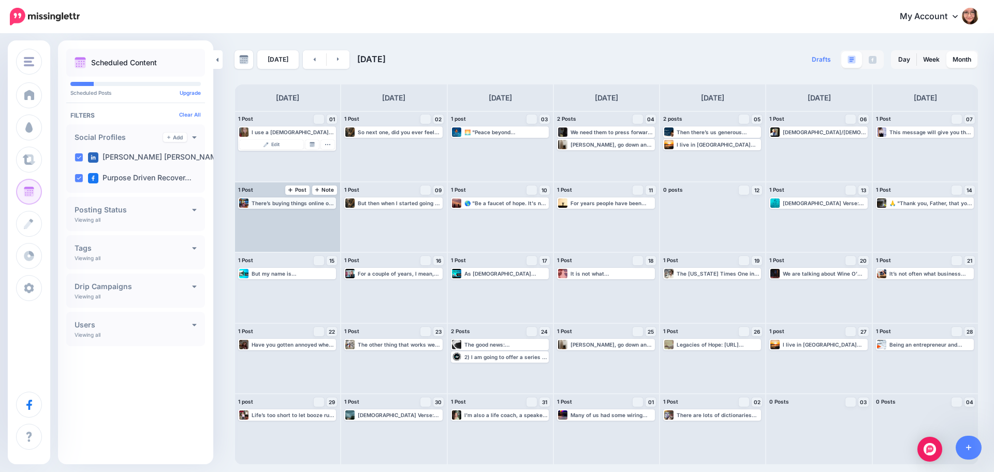
click at [282, 204] on div "There’s buying things online or loaning people money that you’ll never see agai…" at bounding box center [293, 203] width 83 height 6
click at [311, 218] on link "Manage Dates" at bounding box center [312, 215] width 13 height 9
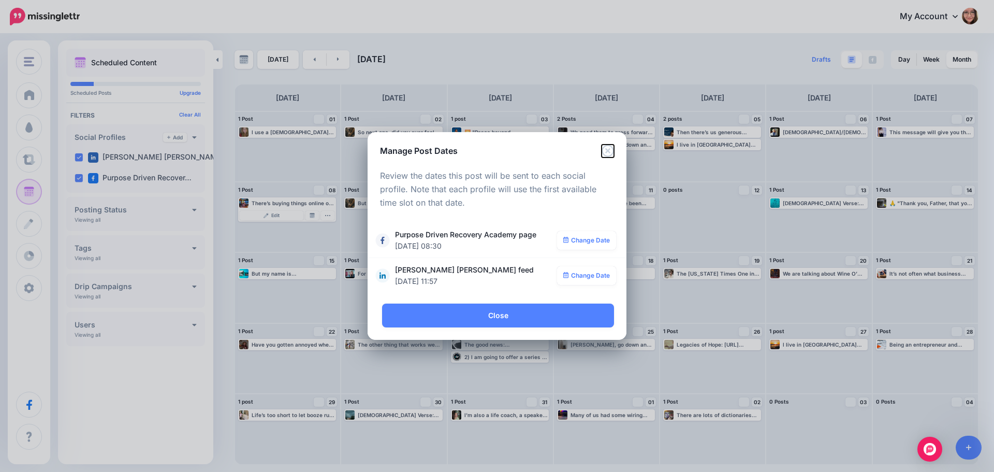
click at [611, 152] on icon "Close" at bounding box center [608, 151] width 12 height 12
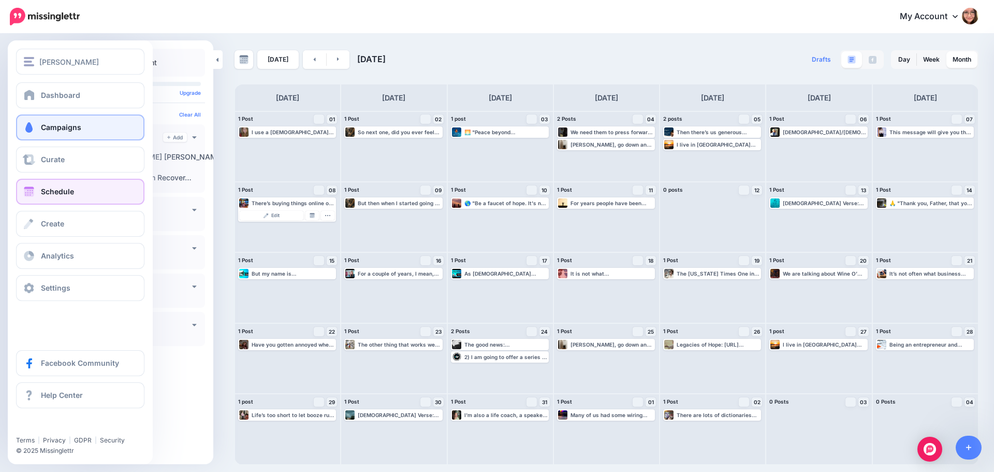
click at [50, 126] on span "Campaigns" at bounding box center [61, 127] width 40 height 9
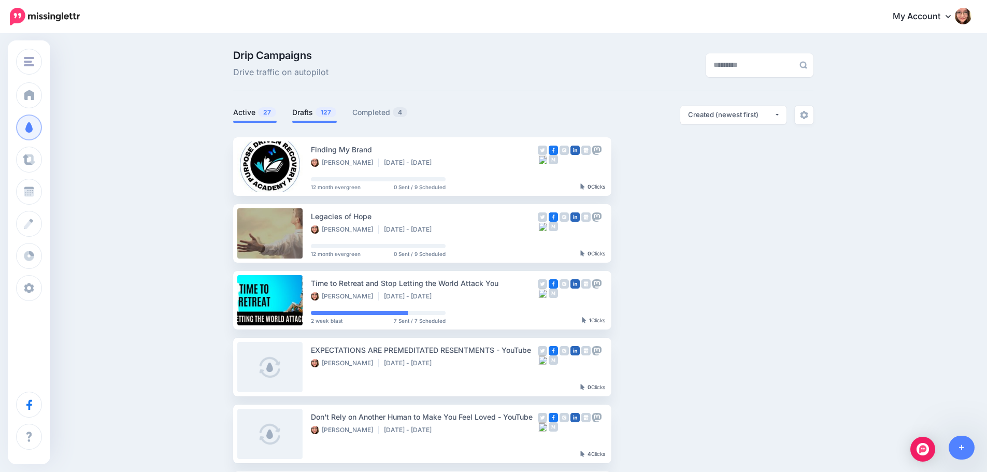
click at [321, 114] on span "127" at bounding box center [325, 112] width 21 height 10
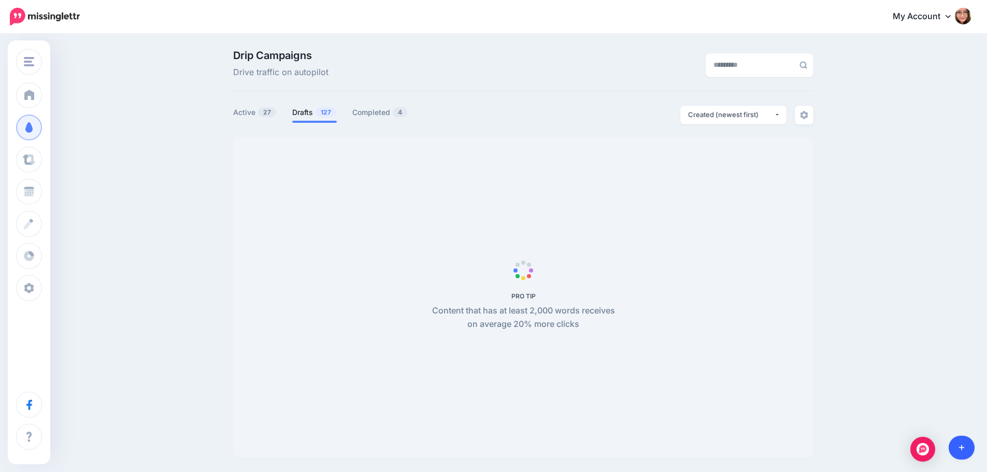
click at [962, 451] on icon at bounding box center [962, 447] width 6 height 7
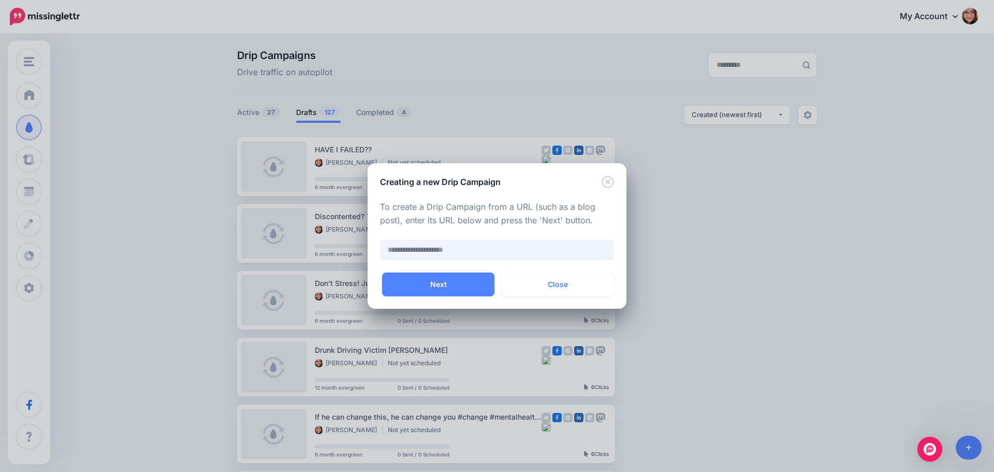
paste input "**********"
type input "**********"
click at [459, 287] on button "Next" at bounding box center [438, 284] width 112 height 24
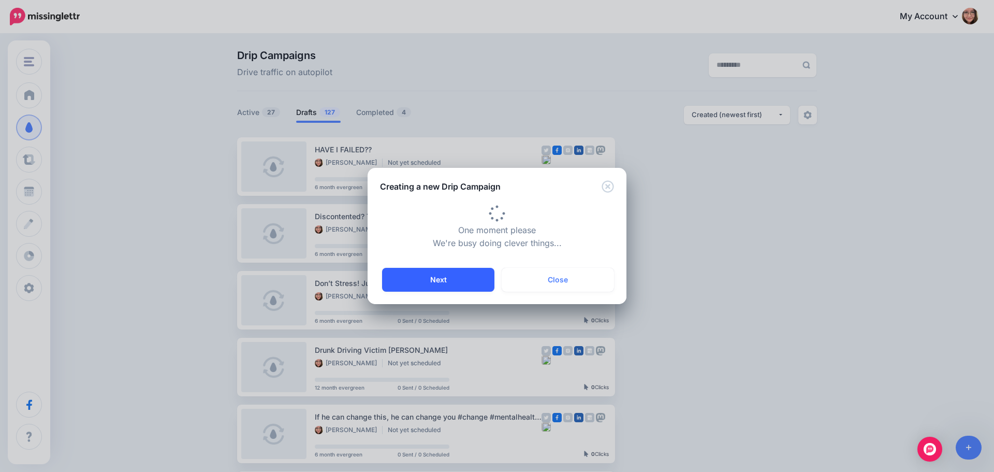
type input "**********"
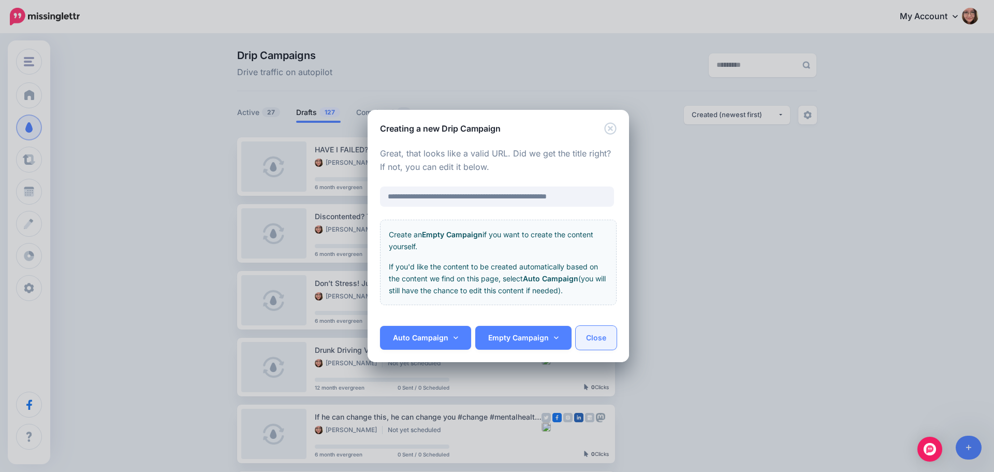
click at [597, 336] on button "Close" at bounding box center [596, 338] width 41 height 24
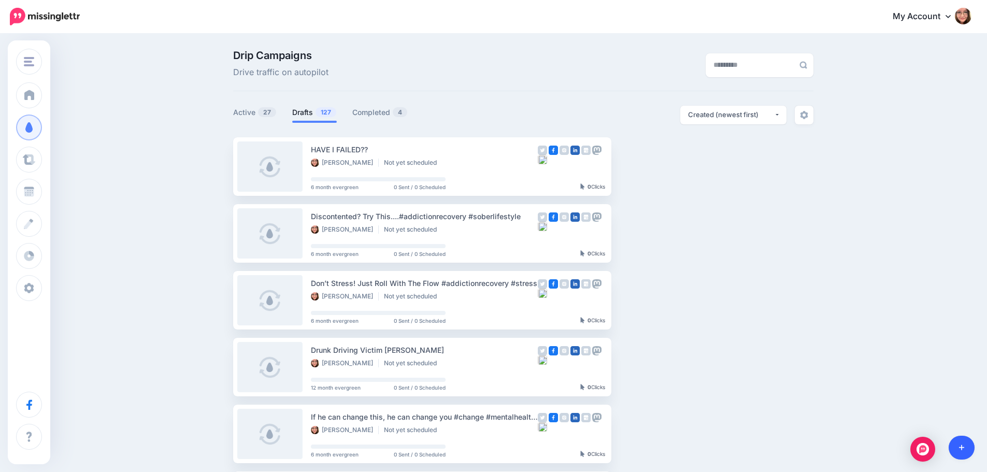
click at [959, 447] on icon at bounding box center [962, 447] width 6 height 7
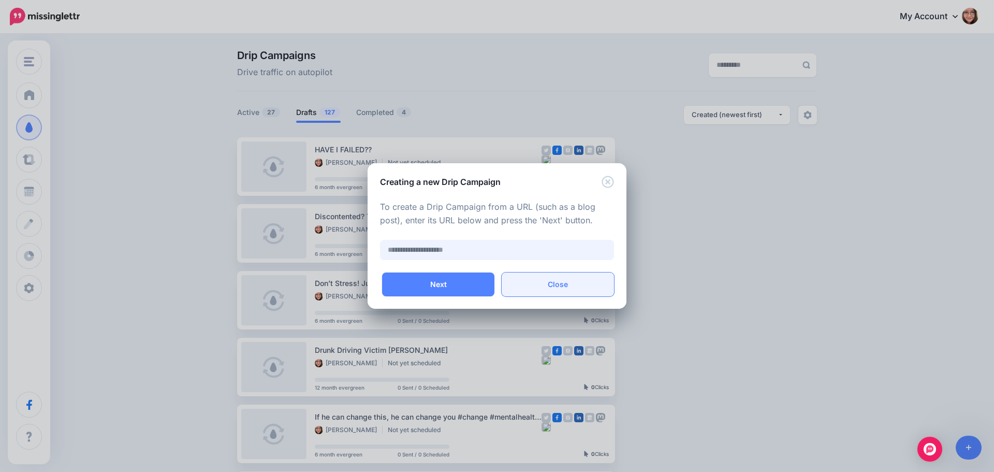
paste input "**********"
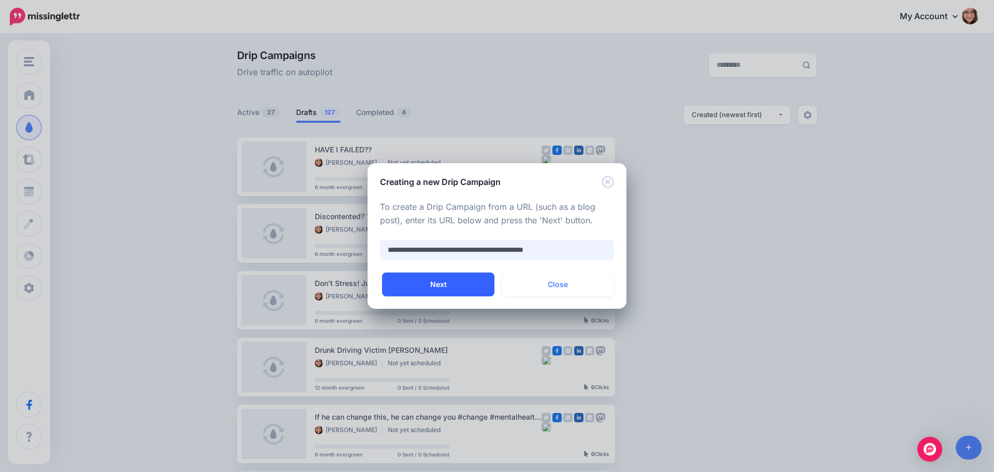
type input "**********"
click at [469, 281] on button "Next" at bounding box center [438, 284] width 112 height 24
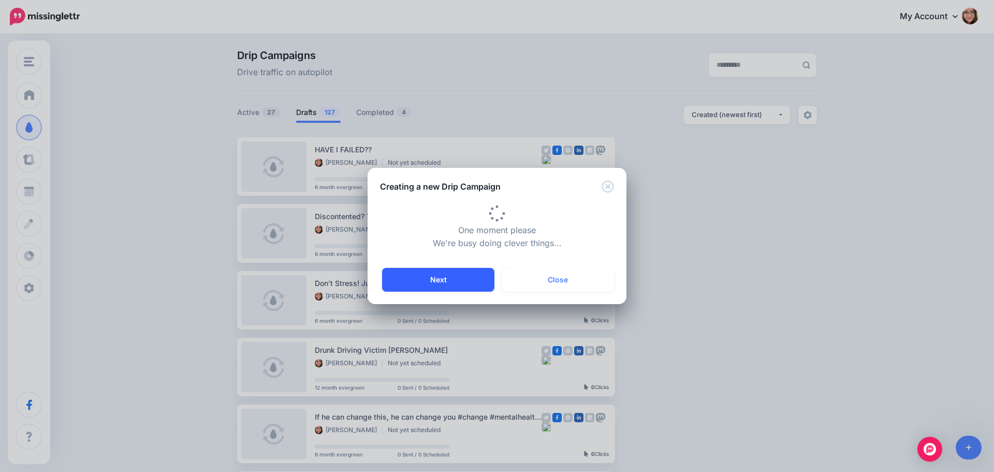
type input "**********"
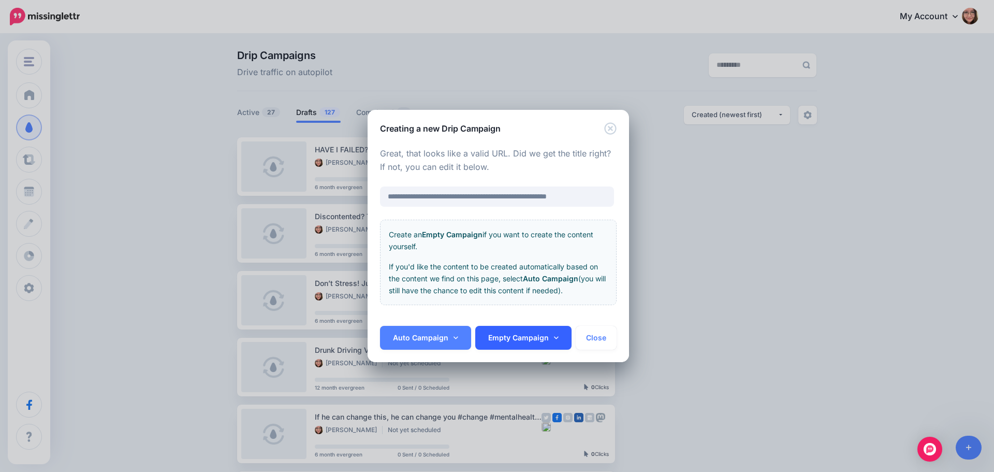
click at [535, 345] on link "Empty Campaign" at bounding box center [523, 338] width 96 height 24
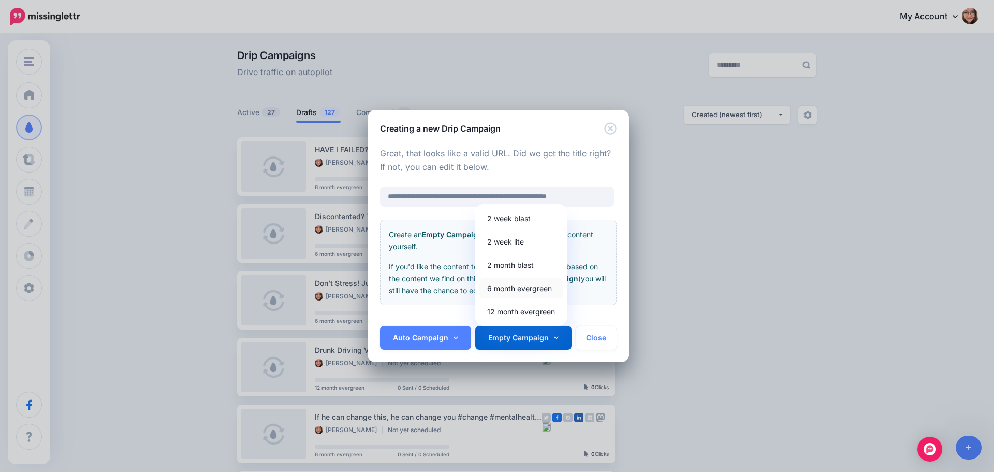
click at [515, 285] on link "6 month evergreen" at bounding box center [521, 288] width 83 height 20
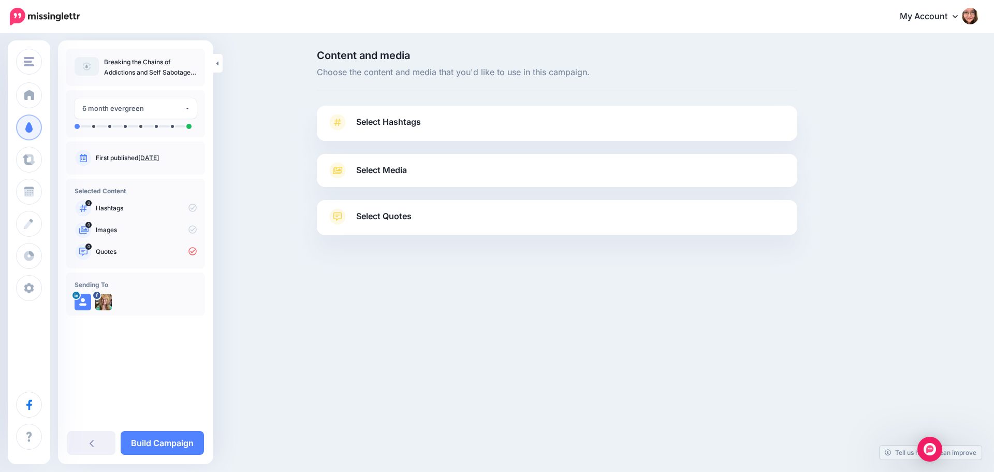
click at [403, 209] on link "Select Quotes" at bounding box center [557, 221] width 460 height 27
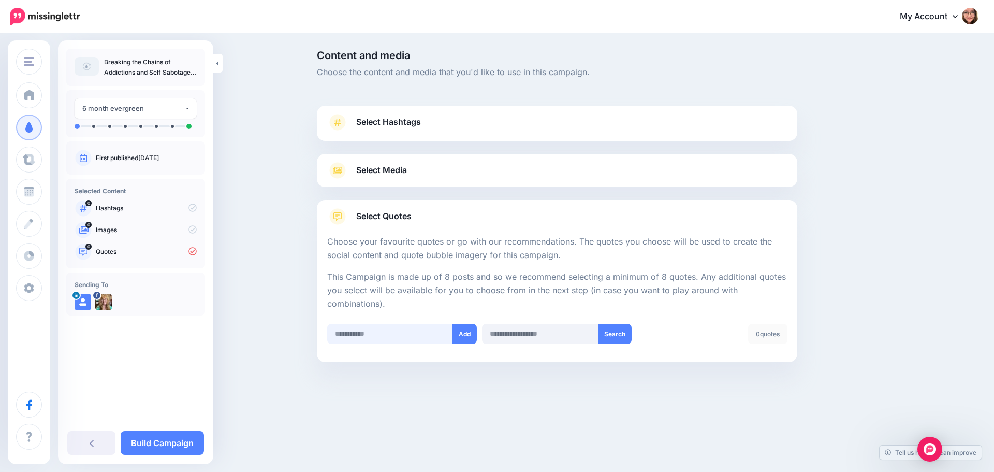
click at [375, 337] on input "text" at bounding box center [390, 334] width 126 height 20
paste input "**********"
type input "**********"
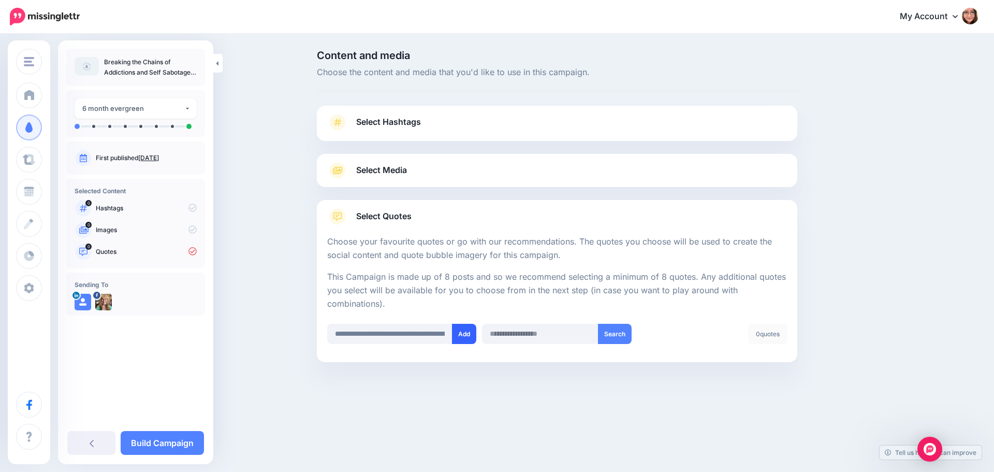
click at [460, 334] on button "Add" at bounding box center [464, 334] width 24 height 20
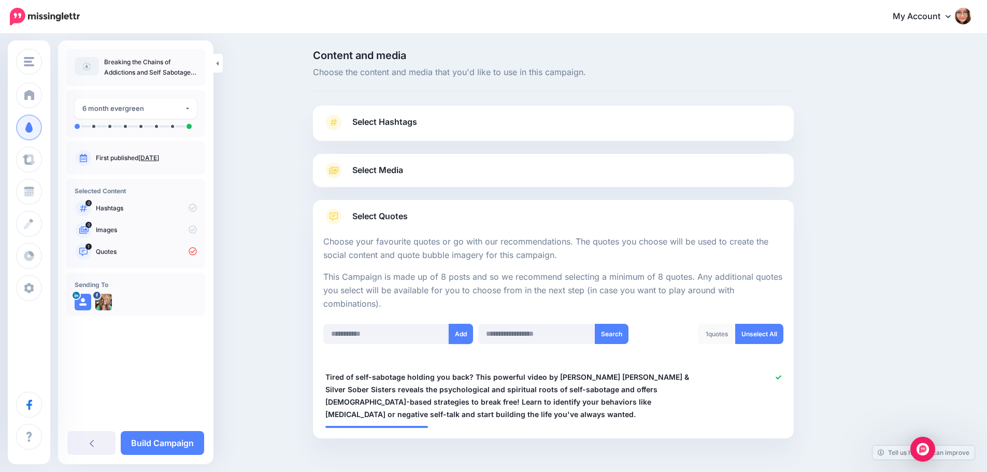
scroll to position [34, 0]
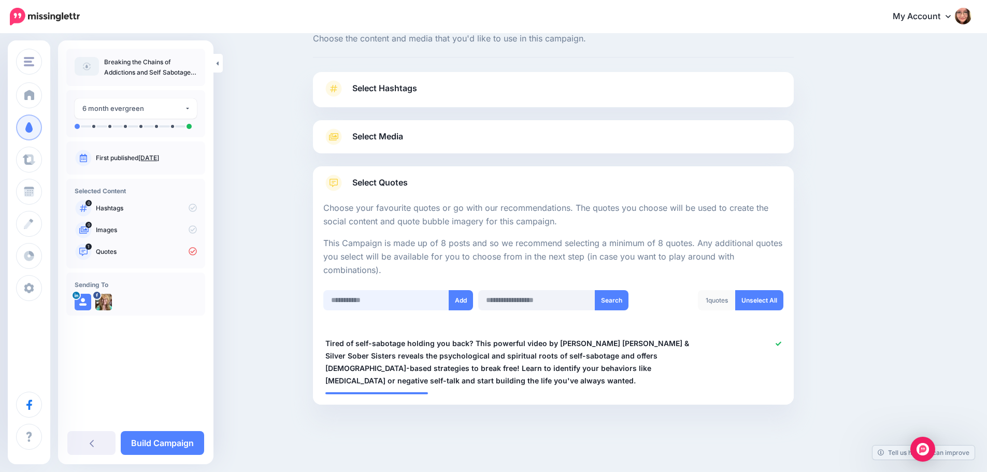
click at [421, 300] on input "text" at bounding box center [386, 300] width 126 height 20
paste input "**********"
type input "**********"
click at [461, 301] on button "Add" at bounding box center [461, 300] width 24 height 20
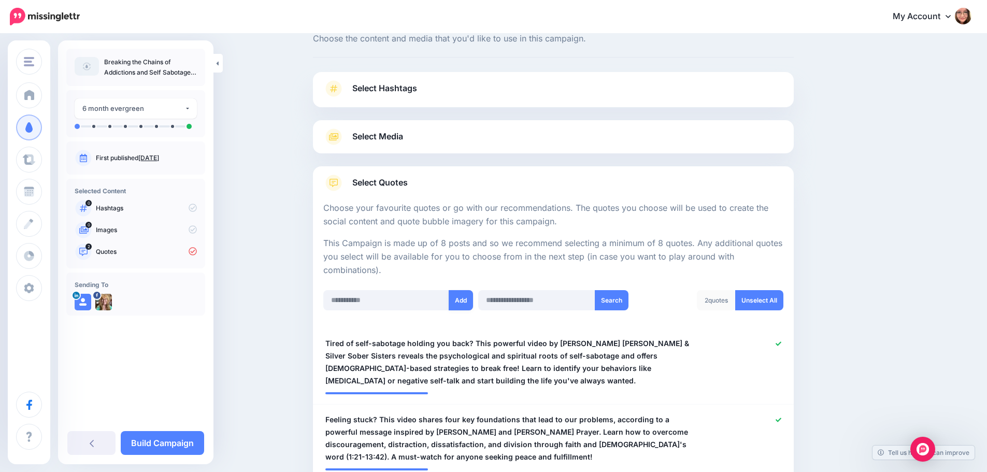
scroll to position [110, 0]
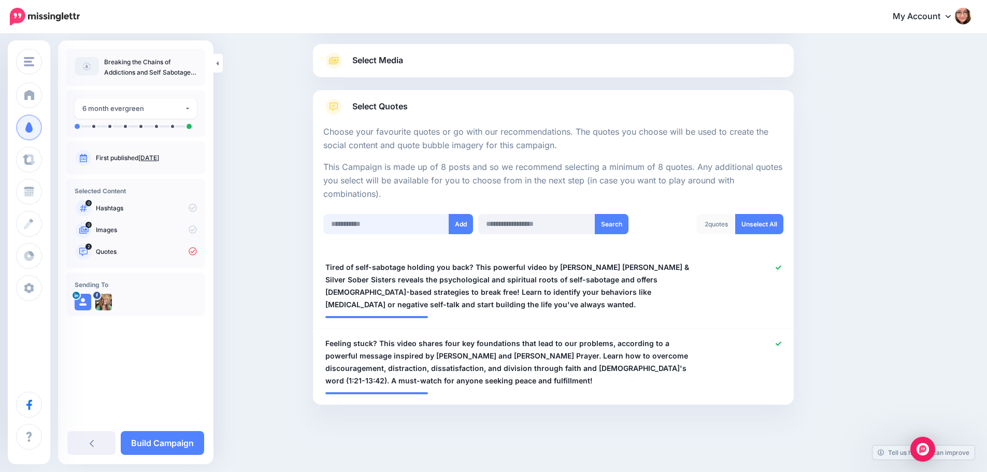
click at [390, 229] on input "text" at bounding box center [386, 224] width 126 height 20
paste input "**********"
type input "**********"
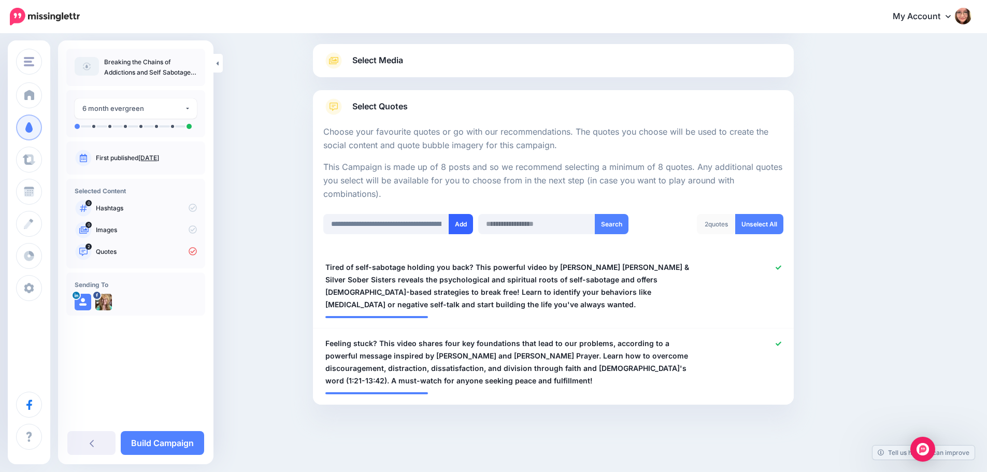
click at [465, 220] on button "Add" at bounding box center [461, 224] width 24 height 20
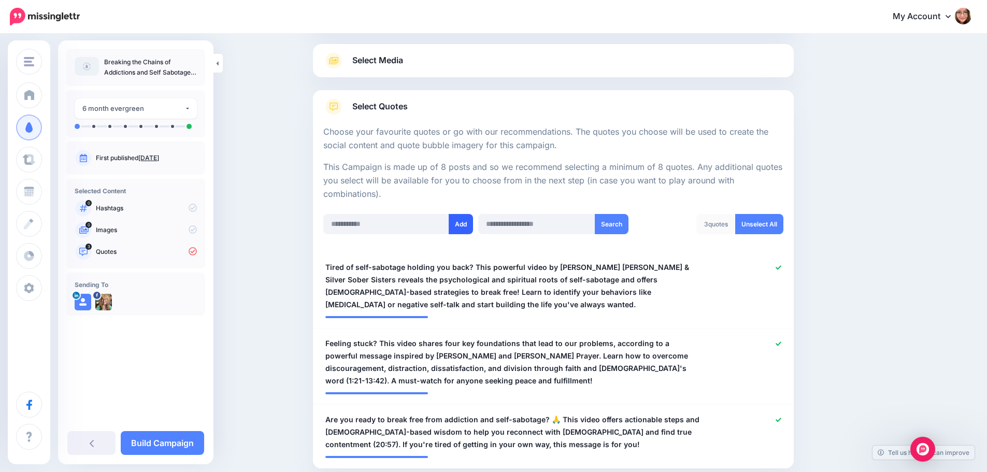
scroll to position [174, 0]
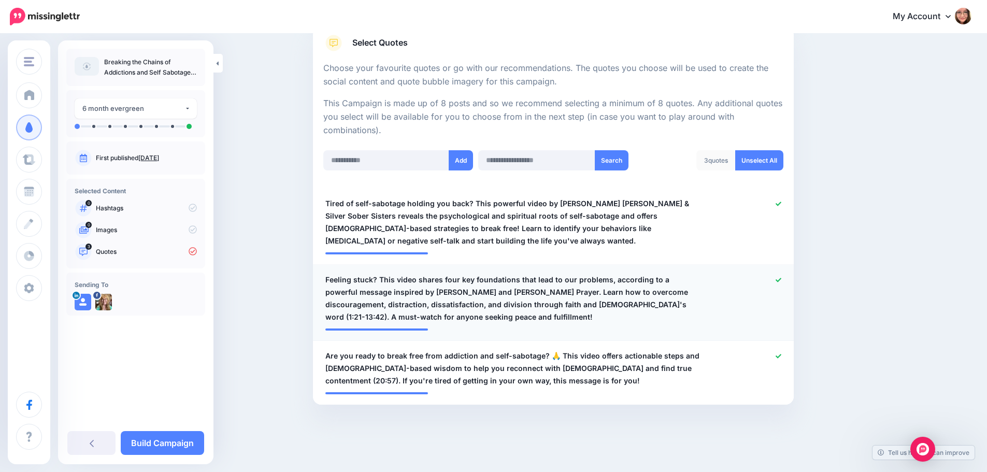
click at [573, 305] on span "Feeling stuck? This video shares four key foundations that lead to our problems…" at bounding box center [514, 298] width 378 height 50
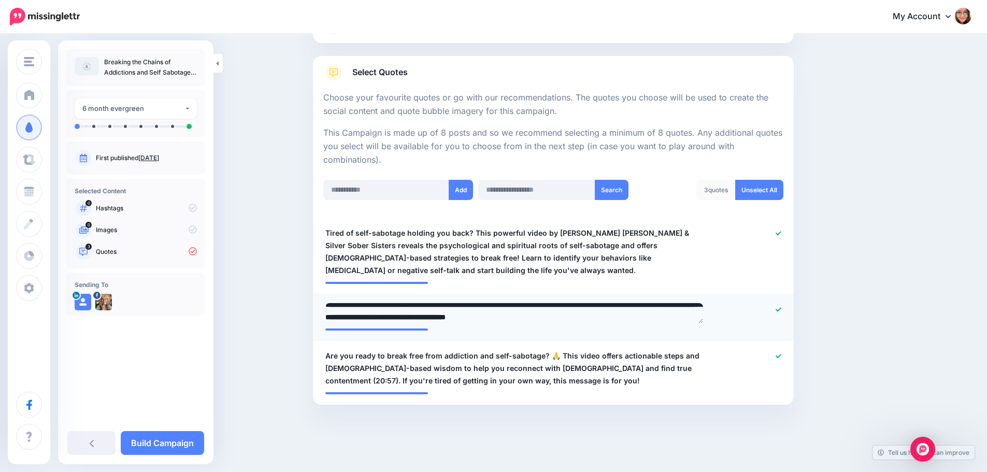
scroll to position [0, 0]
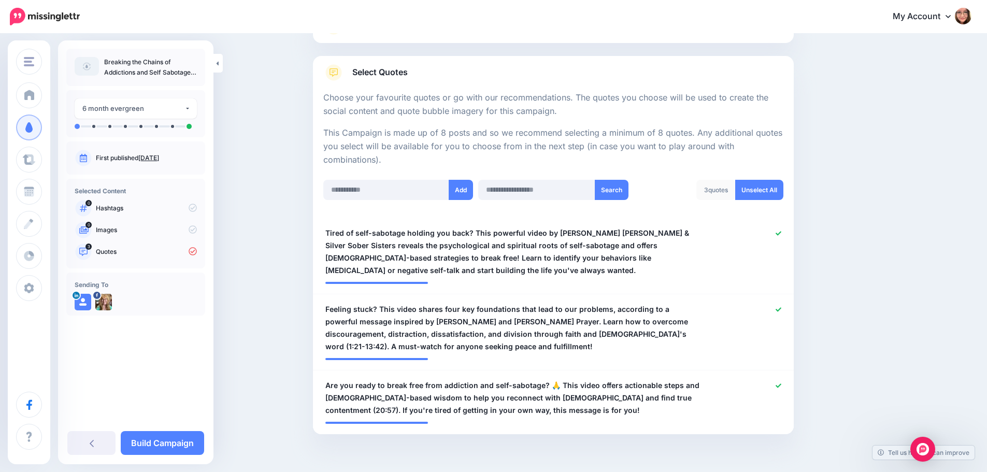
click at [866, 258] on div "Content and media Choose the content and media that you'd like to use in this c…" at bounding box center [603, 196] width 596 height 580
click at [398, 192] on input "text" at bounding box center [386, 190] width 126 height 20
paste input "**********"
type input "**********"
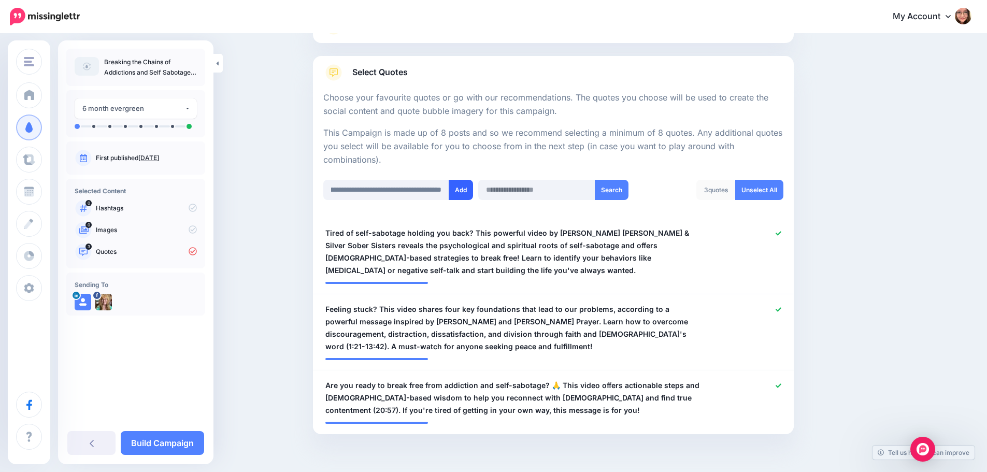
click at [468, 191] on button "Add" at bounding box center [461, 190] width 24 height 20
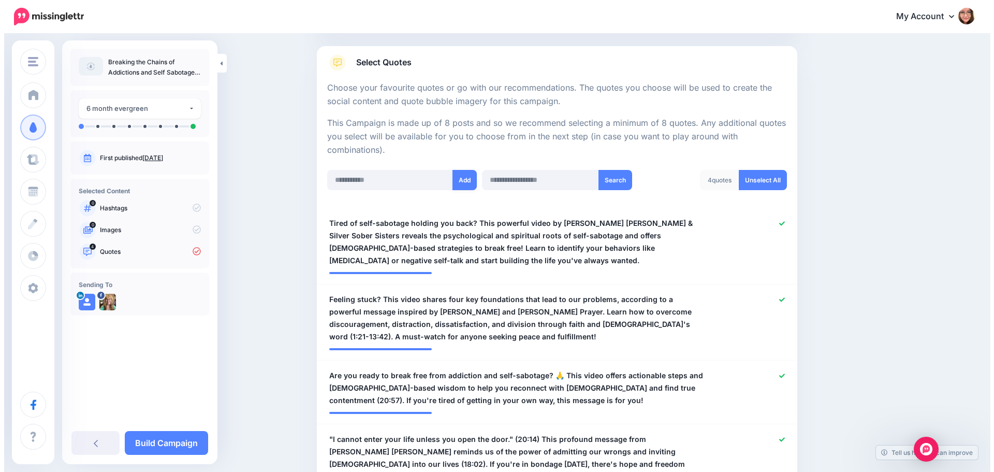
scroll to position [0, 0]
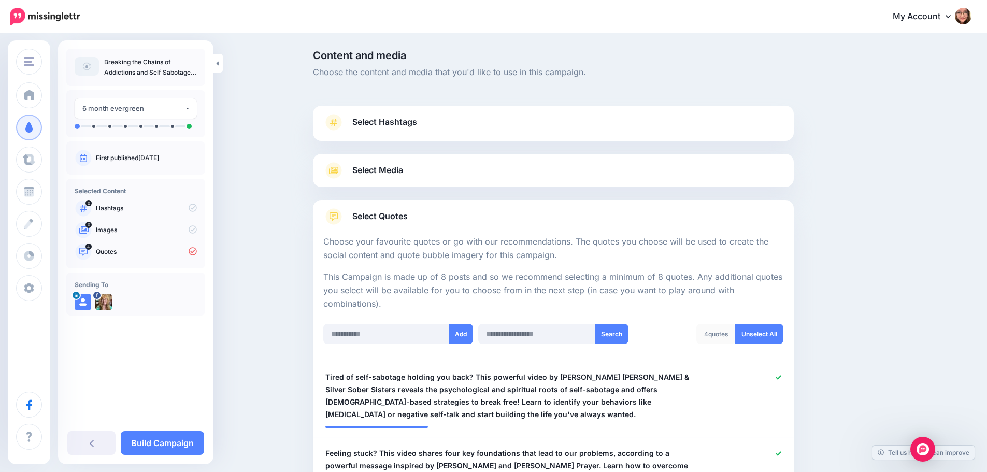
click at [378, 129] on link "Select Hashtags" at bounding box center [553, 127] width 460 height 27
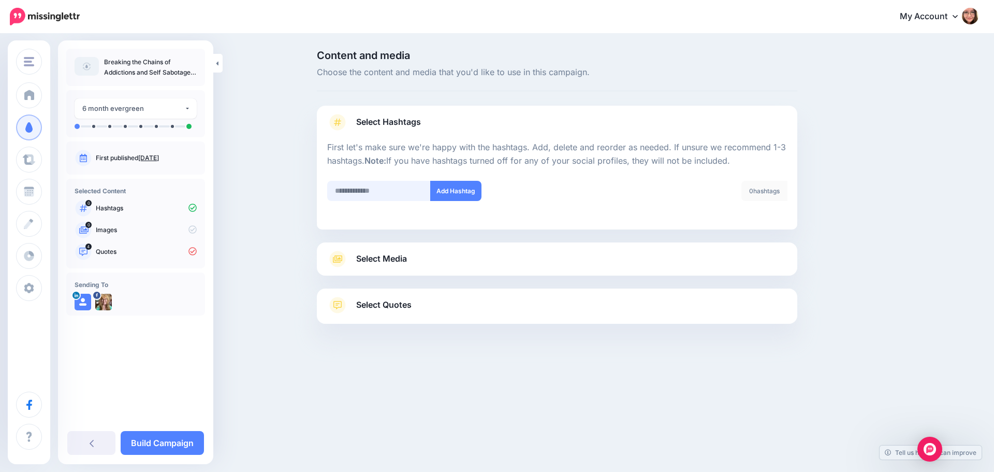
click at [388, 193] on input "text" at bounding box center [379, 191] width 104 height 20
paste input "**********"
type input "**********"
click at [473, 192] on button "Add Hashtag" at bounding box center [455, 191] width 51 height 20
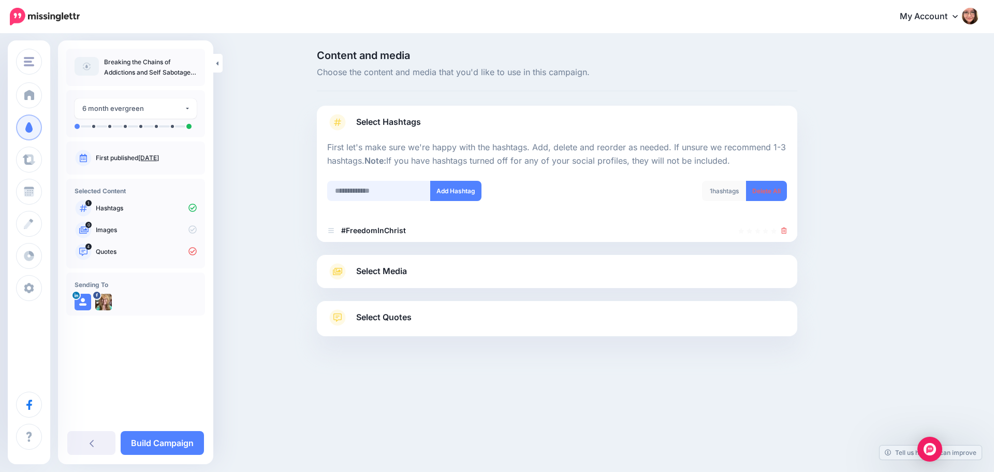
click at [412, 196] on input "text" at bounding box center [379, 191] width 104 height 20
paste input "**********"
type input "**********"
click at [453, 194] on button "Add Hashtag" at bounding box center [455, 191] width 51 height 20
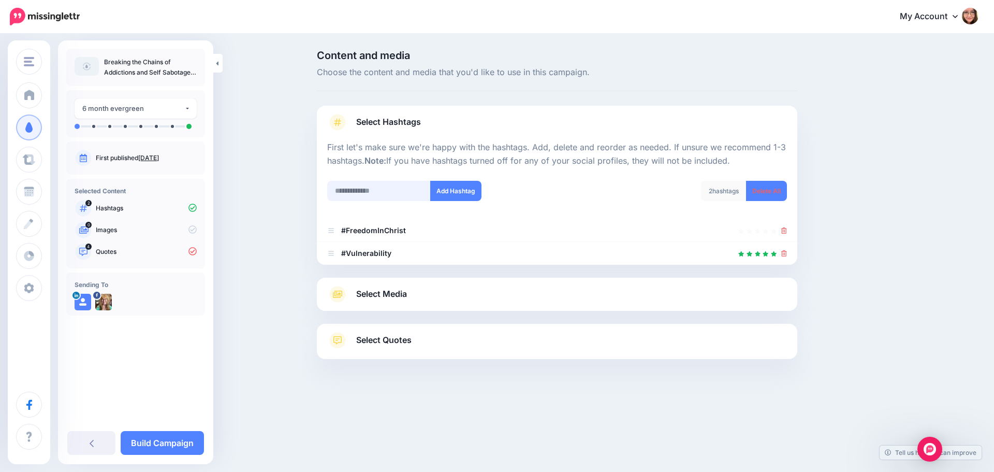
click at [386, 182] on input "text" at bounding box center [379, 191] width 104 height 20
paste input "**********"
type input "**********"
click at [458, 190] on button "Add Hashtag" at bounding box center [455, 191] width 51 height 20
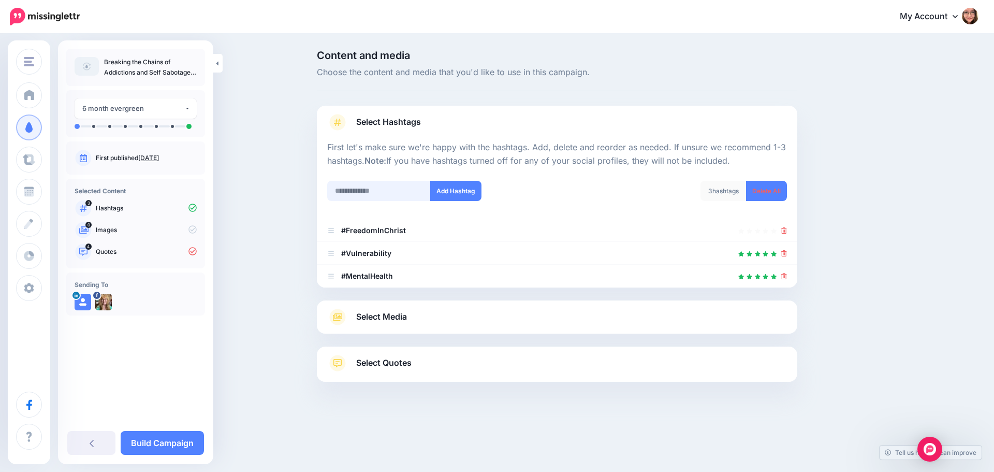
click at [377, 190] on input "text" at bounding box center [379, 191] width 104 height 20
paste input "**********"
type input "**********"
click at [461, 189] on button "Add Hashtag" at bounding box center [455, 191] width 51 height 20
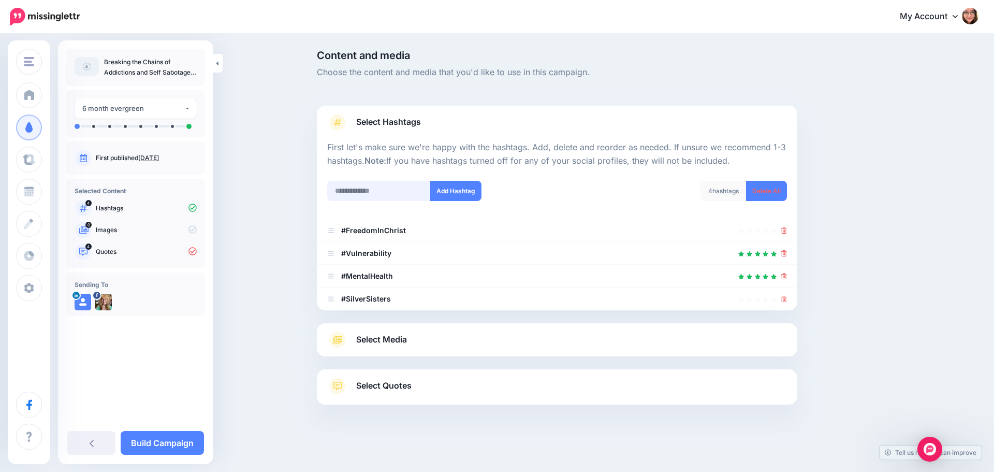
click at [348, 189] on input "text" at bounding box center [379, 191] width 104 height 20
paste input "**********"
type input "**********"
click at [449, 190] on button "Add Hashtag" at bounding box center [455, 191] width 51 height 20
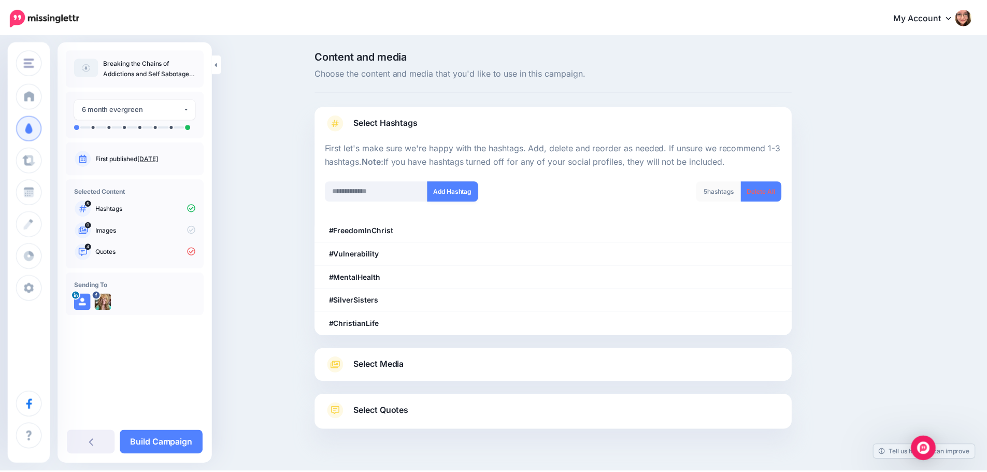
scroll to position [23, 0]
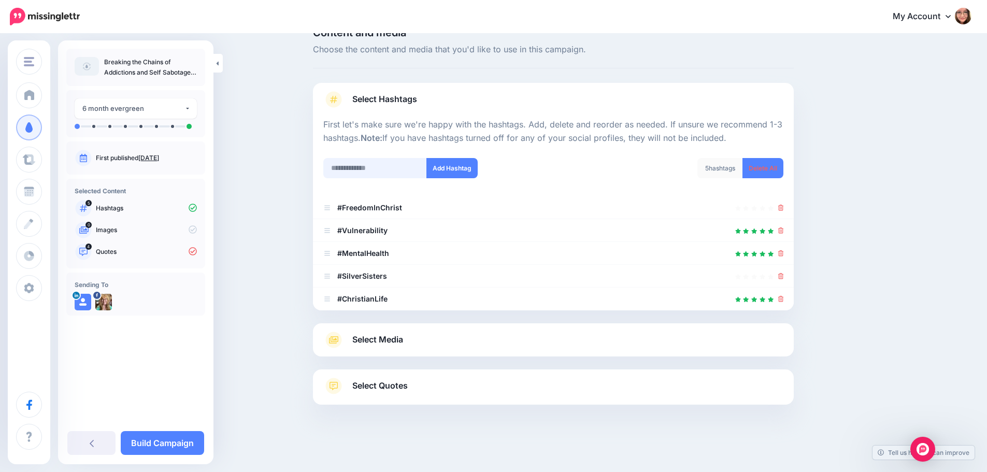
click at [394, 165] on input "text" at bounding box center [375, 168] width 104 height 20
paste input "**********"
click at [427, 168] on input "**********" at bounding box center [375, 168] width 104 height 20
type input "**********"
click at [464, 172] on button "Add Hashtag" at bounding box center [451, 168] width 51 height 20
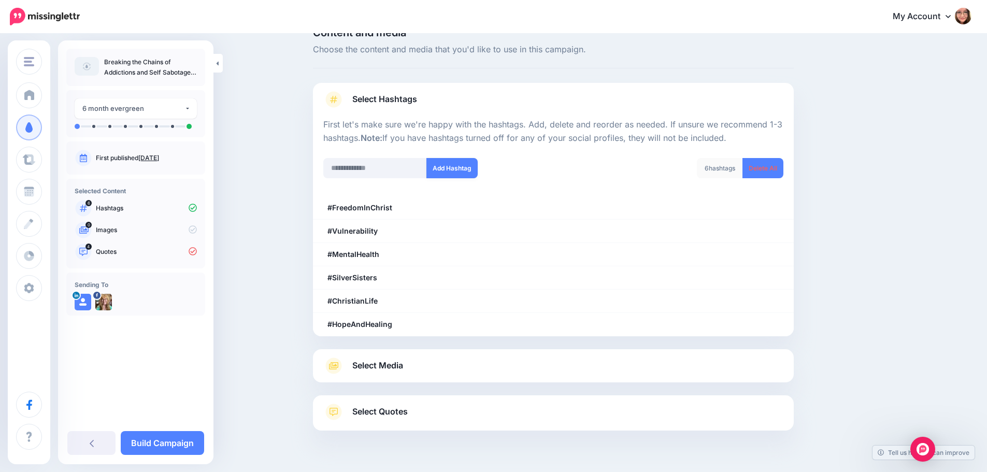
scroll to position [46, 0]
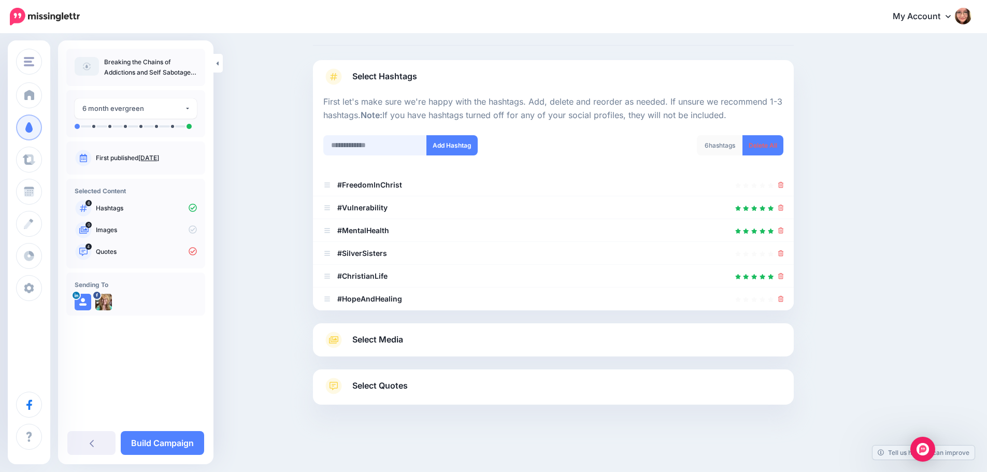
click at [373, 148] on input "text" at bounding box center [375, 145] width 104 height 20
paste input "*********"
type input "*********"
click at [466, 148] on button "Add Hashtag" at bounding box center [451, 145] width 51 height 20
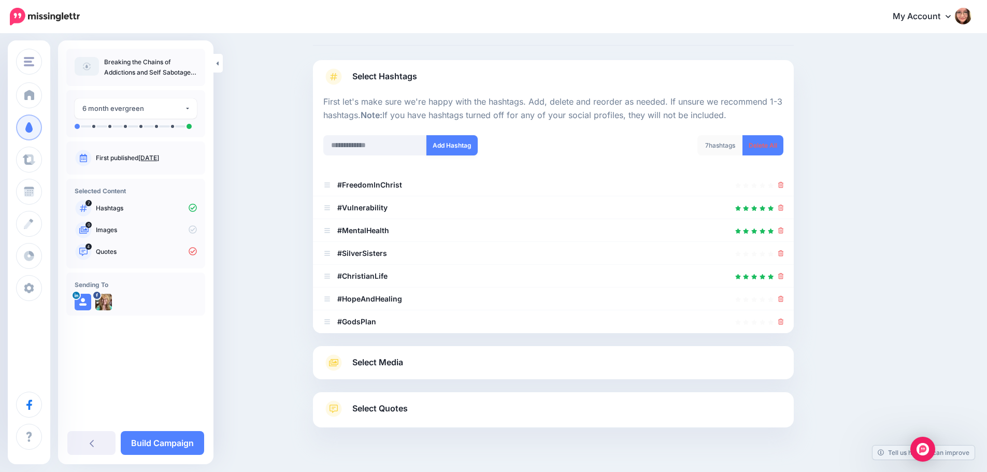
scroll to position [68, 0]
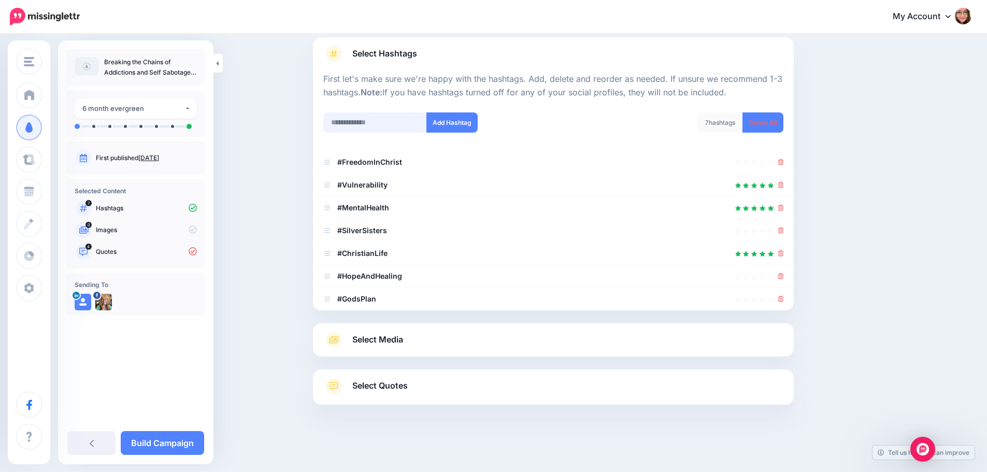
click at [405, 128] on input "text" at bounding box center [375, 122] width 104 height 20
paste input "**********"
type input "**********"
click at [452, 125] on button "Add Hashtag" at bounding box center [451, 122] width 51 height 20
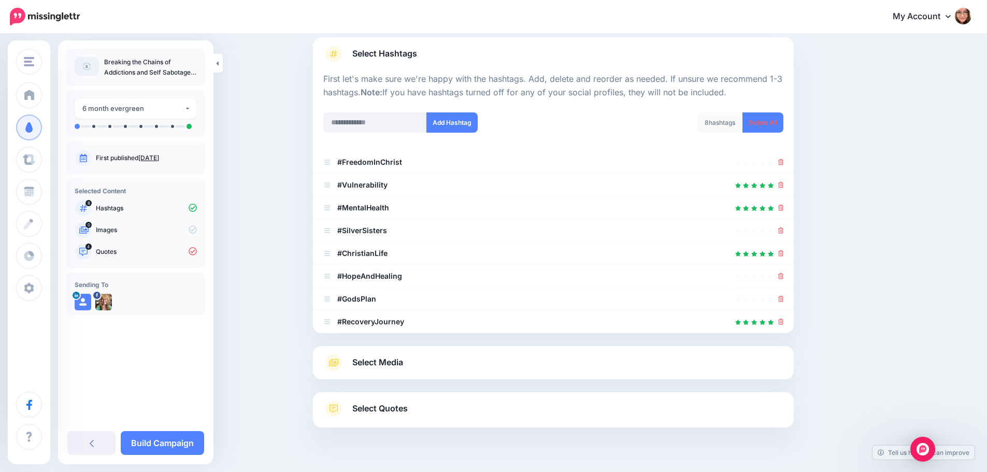
scroll to position [91, 0]
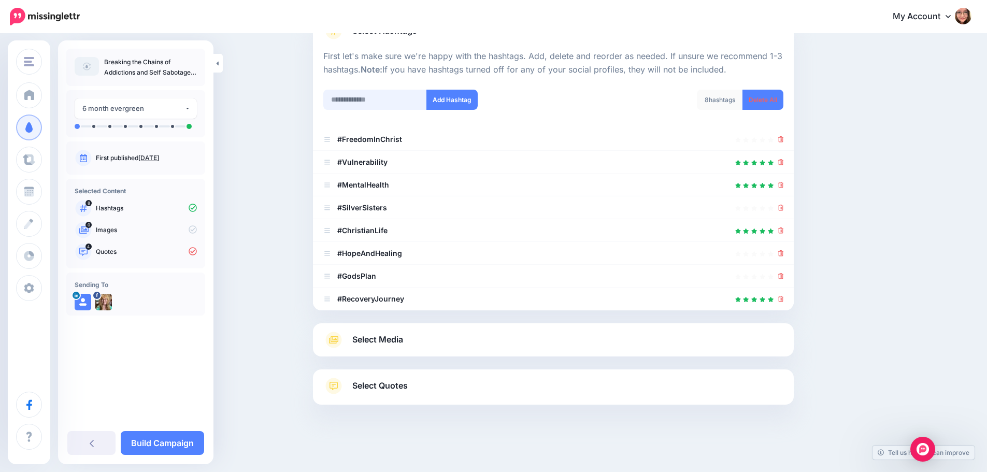
click at [346, 98] on input "text" at bounding box center [375, 100] width 104 height 20
paste input "**********"
type input "**********"
click at [469, 100] on button "Add Hashtag" at bounding box center [451, 100] width 51 height 20
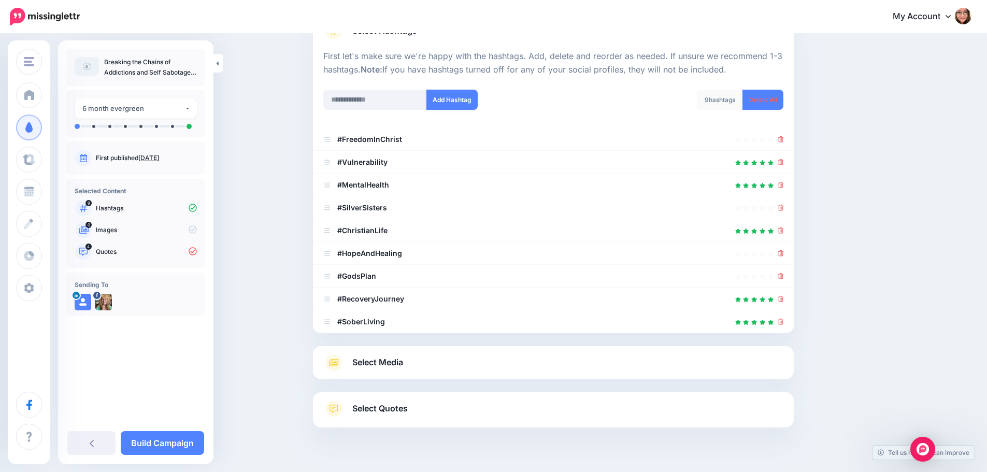
scroll to position [114, 0]
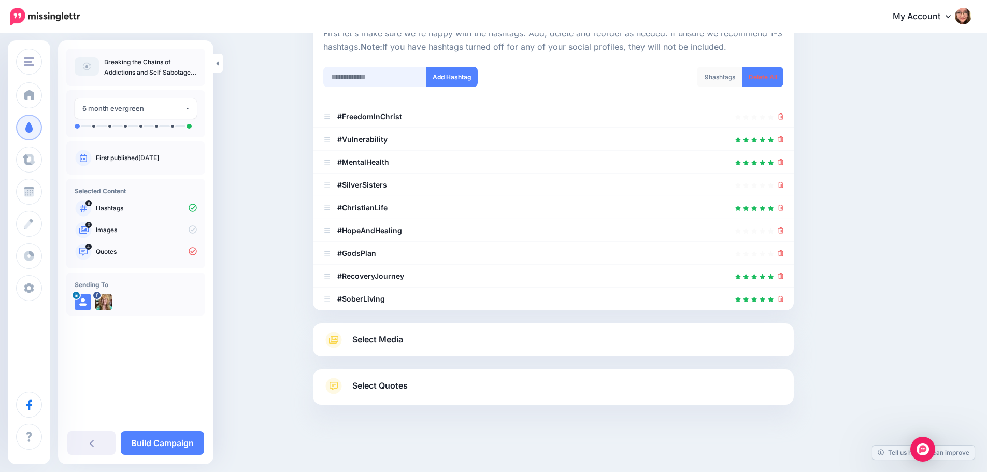
click at [358, 78] on input "text" at bounding box center [375, 77] width 104 height 20
paste input "**********"
type input "**********"
click at [443, 79] on button "Add Hashtag" at bounding box center [451, 77] width 51 height 20
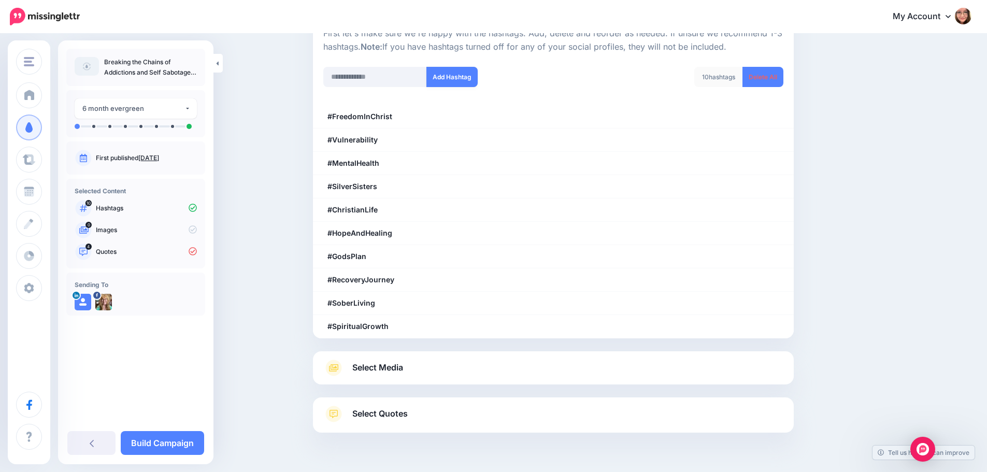
scroll to position [137, 0]
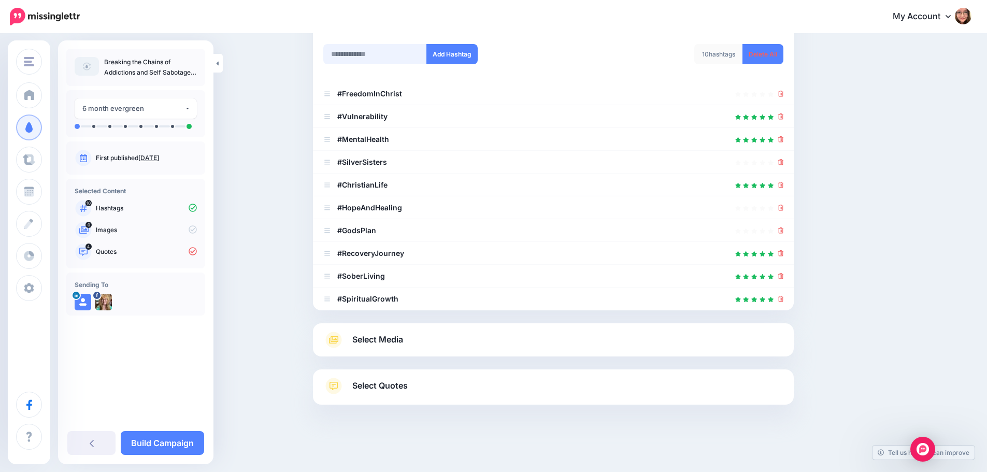
click at [396, 60] on input "text" at bounding box center [375, 54] width 104 height 20
paste input "**********"
type input "**********"
click at [455, 54] on button "Add Hashtag" at bounding box center [451, 54] width 51 height 20
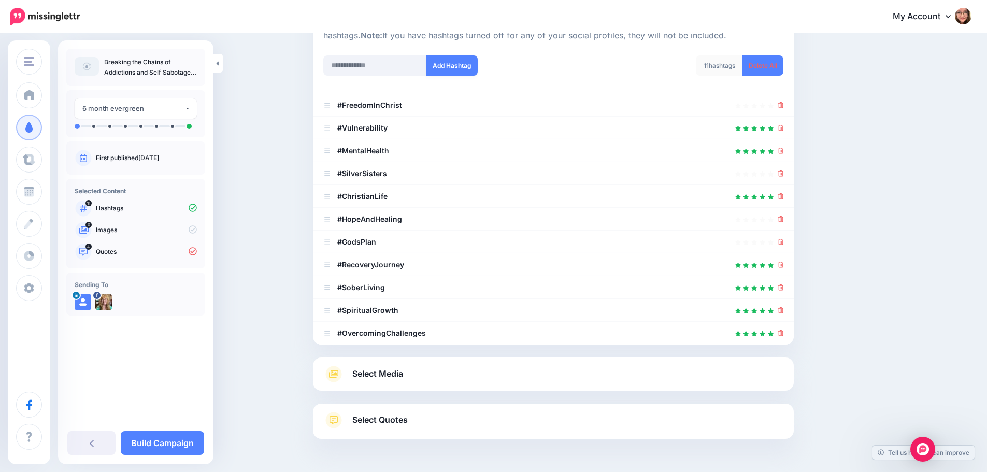
scroll to position [4, 0]
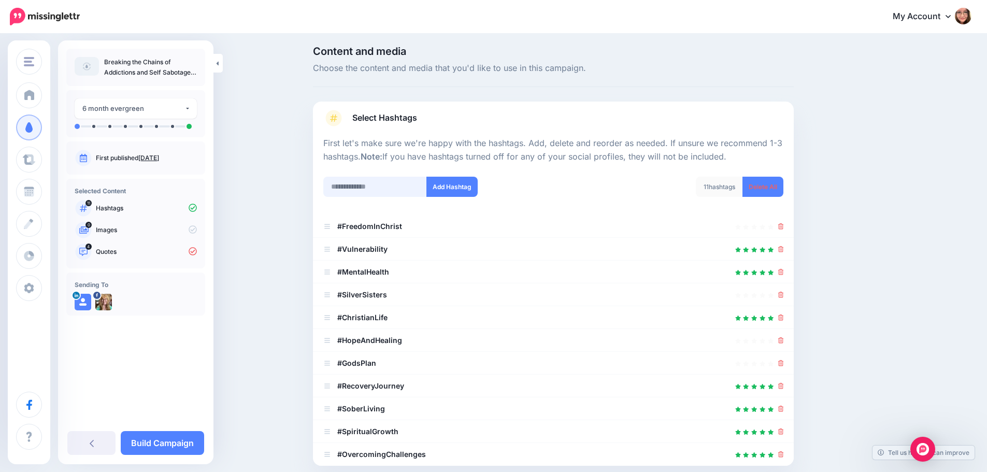
click at [402, 188] on input "text" at bounding box center [375, 187] width 104 height 20
paste input "**********"
type input "**********"
click at [448, 191] on button "Add Hashtag" at bounding box center [451, 187] width 51 height 20
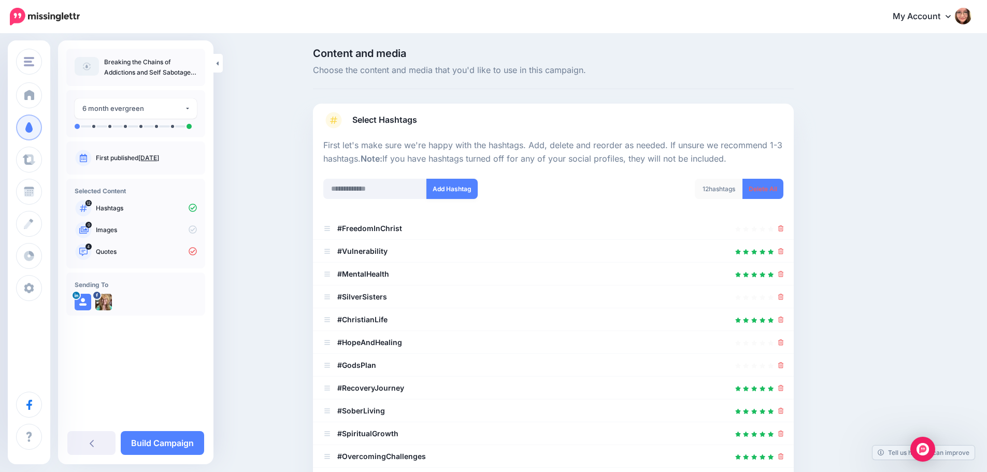
scroll to position [0, 0]
click at [387, 196] on input "text" at bounding box center [375, 191] width 104 height 20
paste input "**********"
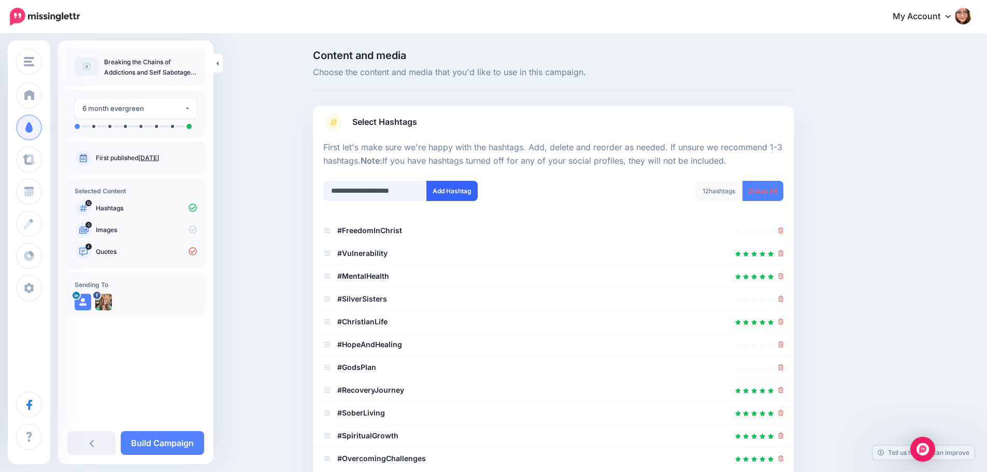
scroll to position [0, 1]
type input "**********"
click at [465, 195] on button "Add Hashtag" at bounding box center [451, 191] width 51 height 20
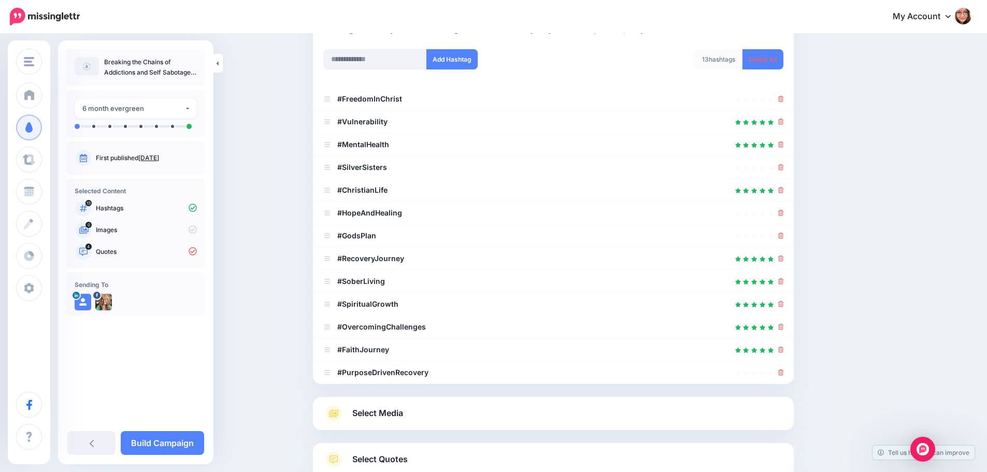
scroll to position [50, 0]
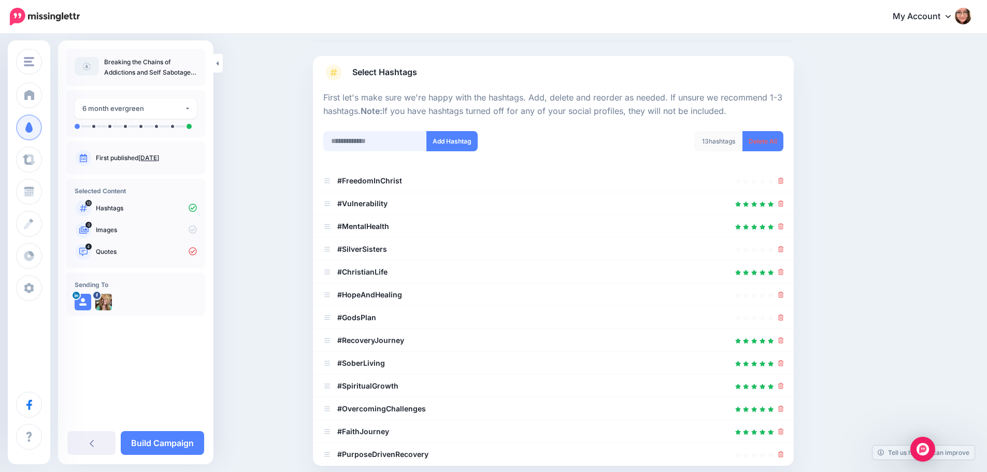
click at [405, 139] on input "text" at bounding box center [375, 141] width 104 height 20
paste input "**********"
type input "**********"
click at [462, 137] on button "Add Hashtag" at bounding box center [451, 141] width 51 height 20
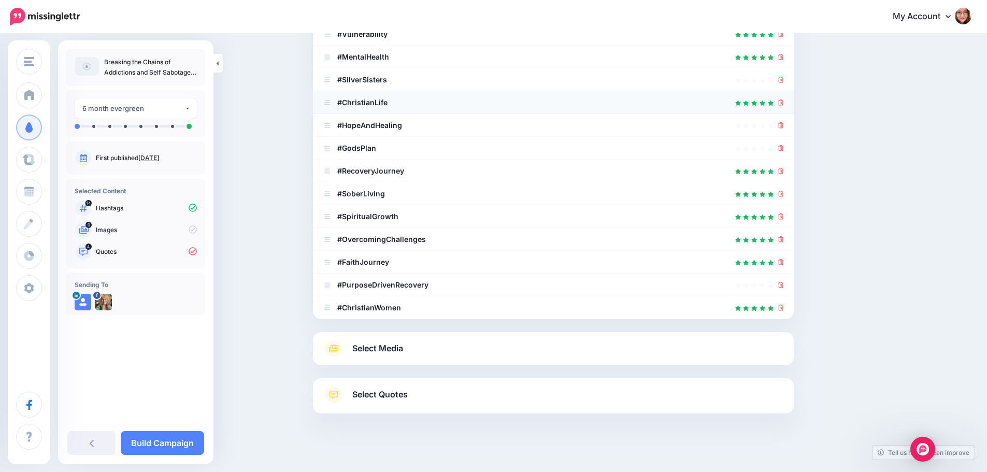
scroll to position [12, 0]
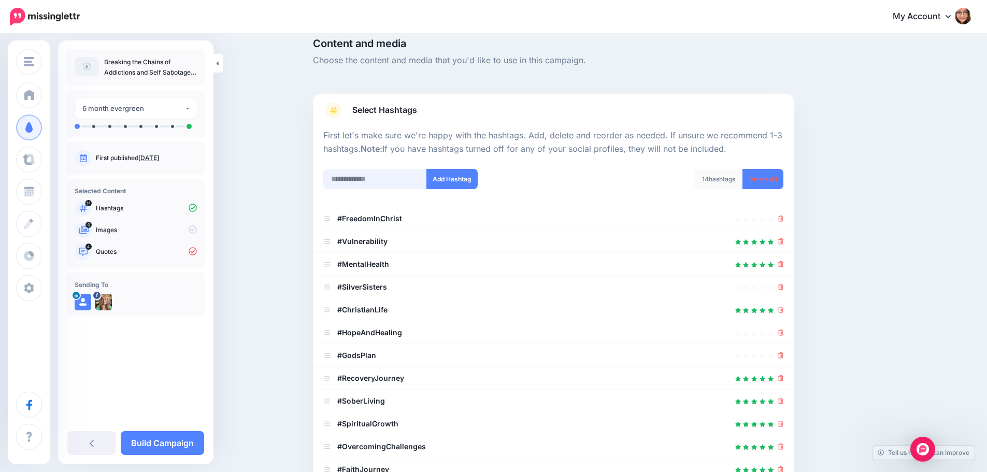
click at [400, 181] on input "text" at bounding box center [375, 179] width 104 height 20
paste input "**********"
type input "**********"
click at [450, 180] on button "Add Hashtag" at bounding box center [451, 179] width 51 height 20
click at [392, 181] on input "text" at bounding box center [375, 179] width 104 height 20
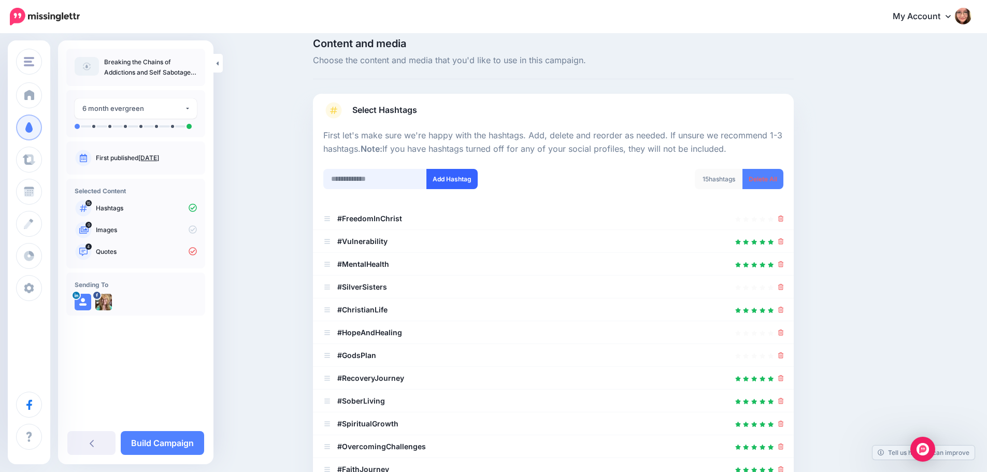
paste input "**********"
type input "**********"
click at [461, 180] on button "Add Hashtag" at bounding box center [451, 179] width 51 height 20
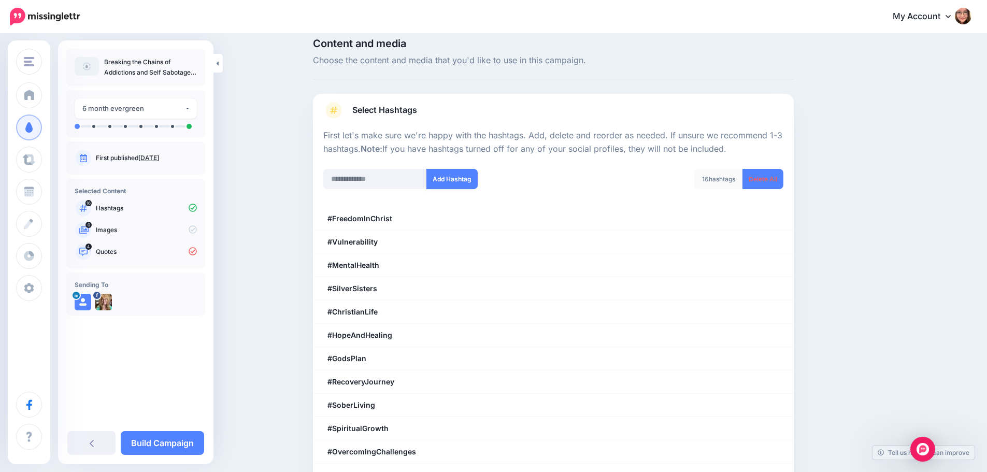
scroll to position [219, 0]
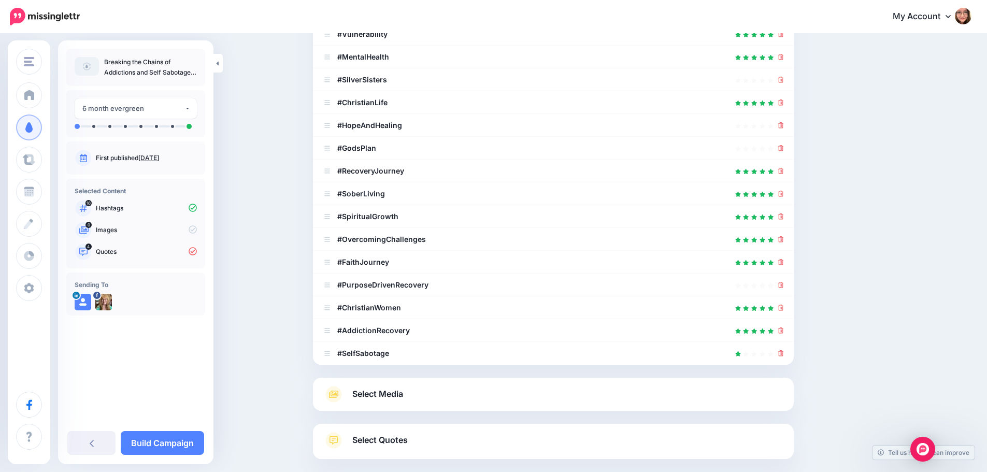
click at [406, 457] on link "Select Quotes" at bounding box center [553, 445] width 460 height 27
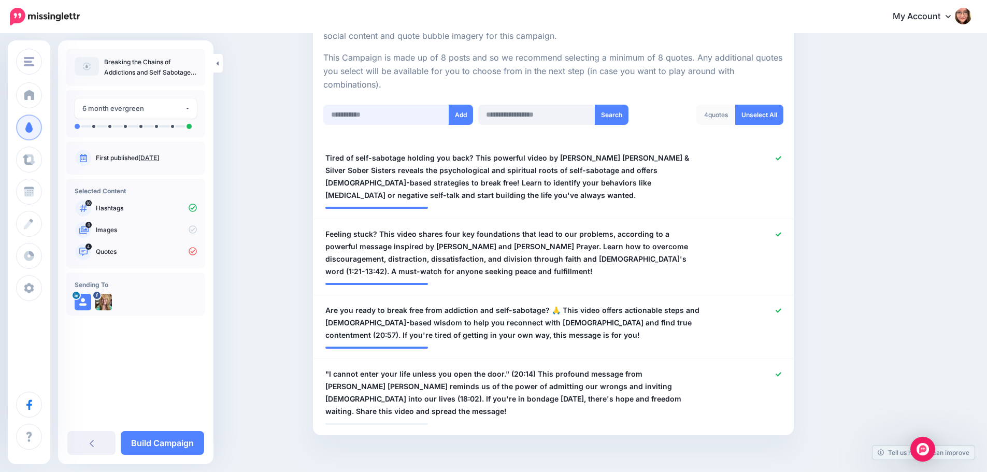
click at [402, 112] on input "text" at bounding box center [386, 115] width 126 height 20
paste input "**********"
type input "**********"
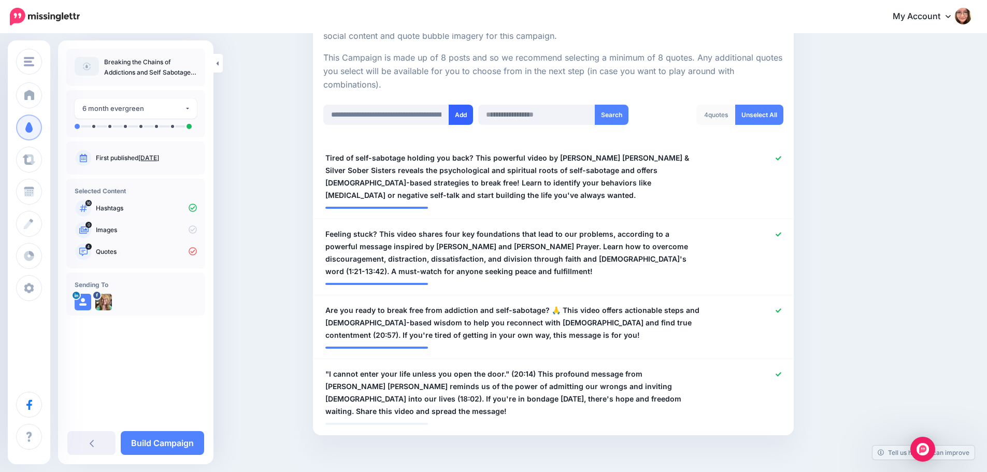
click at [473, 118] on button "Add" at bounding box center [461, 115] width 24 height 20
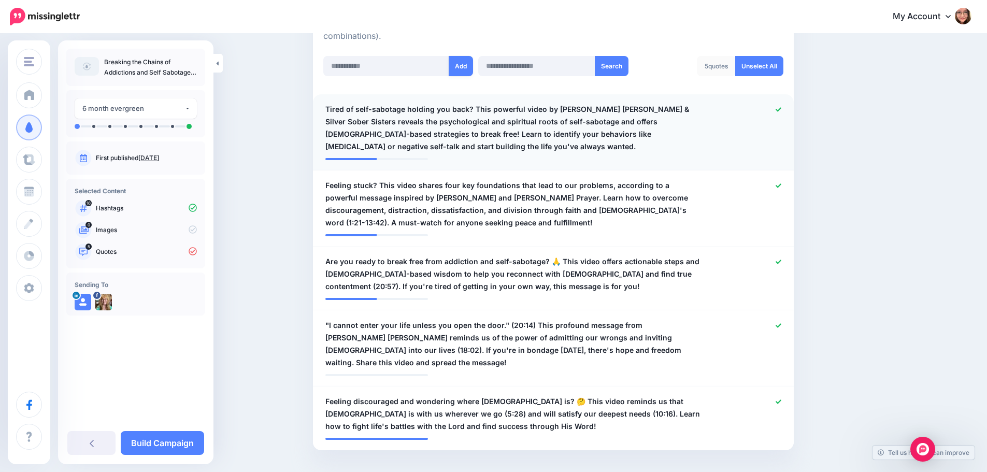
scroll to position [249, 0]
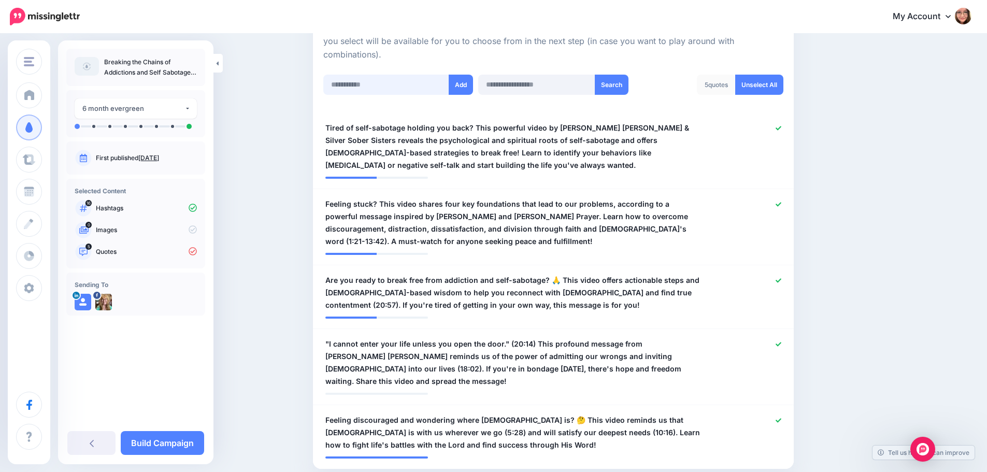
click at [374, 84] on input "text" at bounding box center [386, 85] width 126 height 20
paste input "**********"
type input "**********"
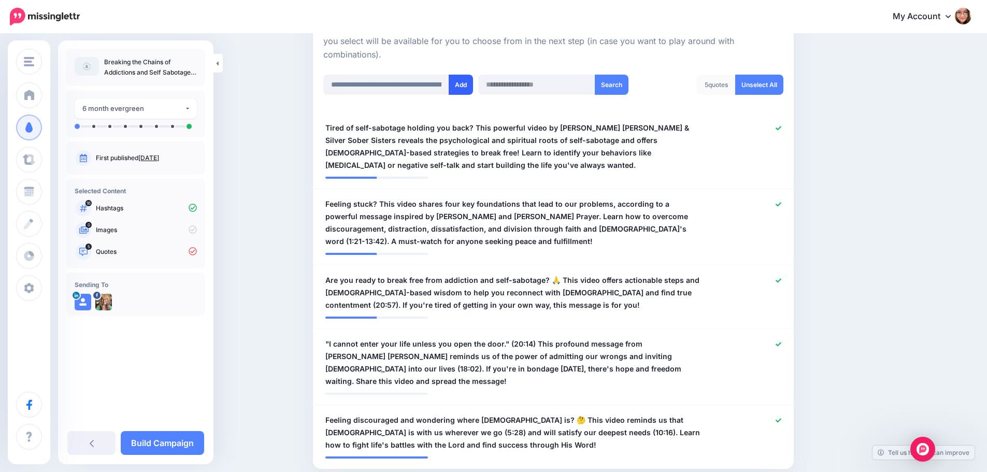
click at [466, 85] on button "Add" at bounding box center [461, 85] width 24 height 20
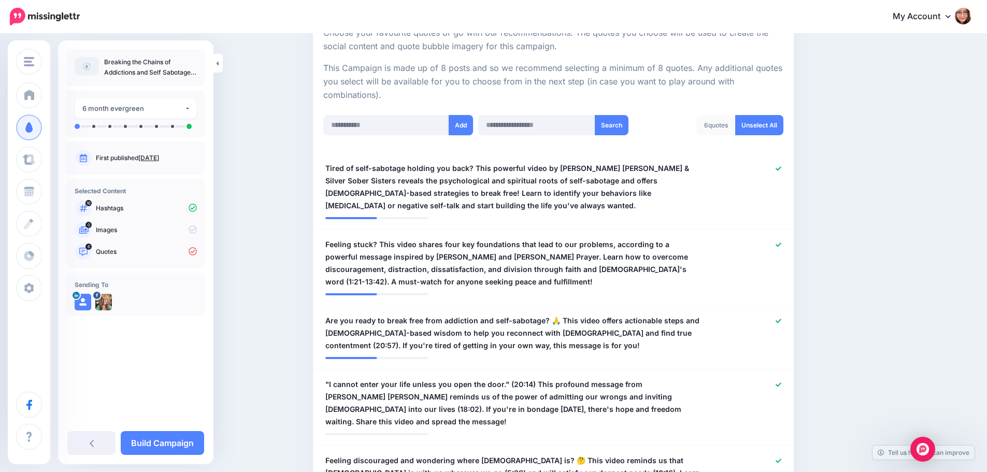
scroll to position [207, 0]
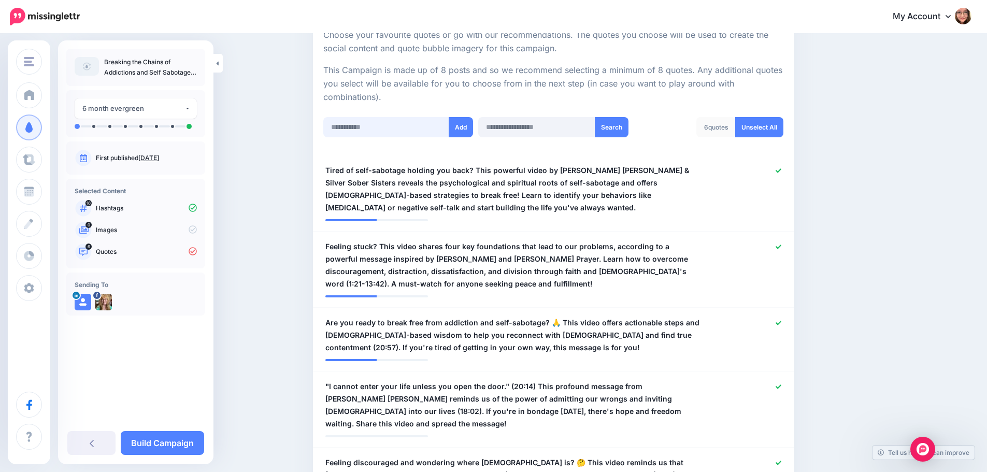
click at [381, 130] on input "text" at bounding box center [386, 127] width 126 height 20
paste input "**********"
type input "**********"
click at [463, 132] on button "Add" at bounding box center [461, 127] width 24 height 20
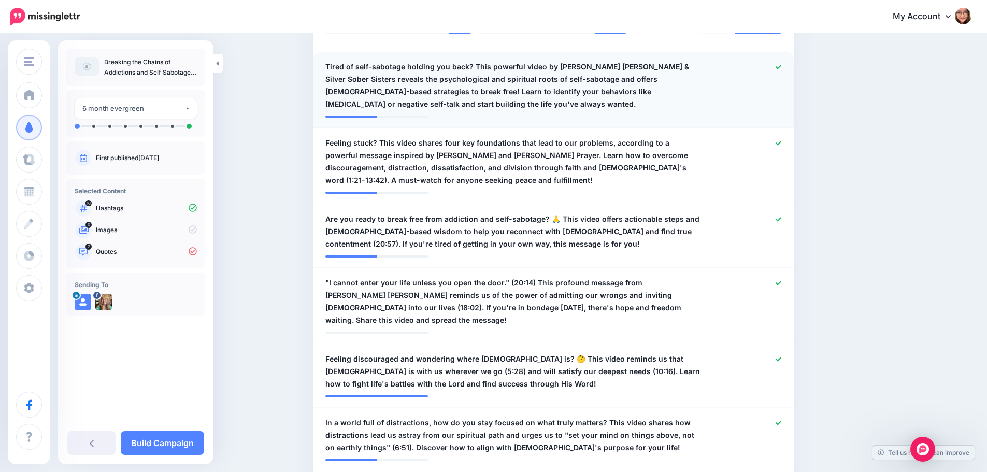
scroll to position [207, 0]
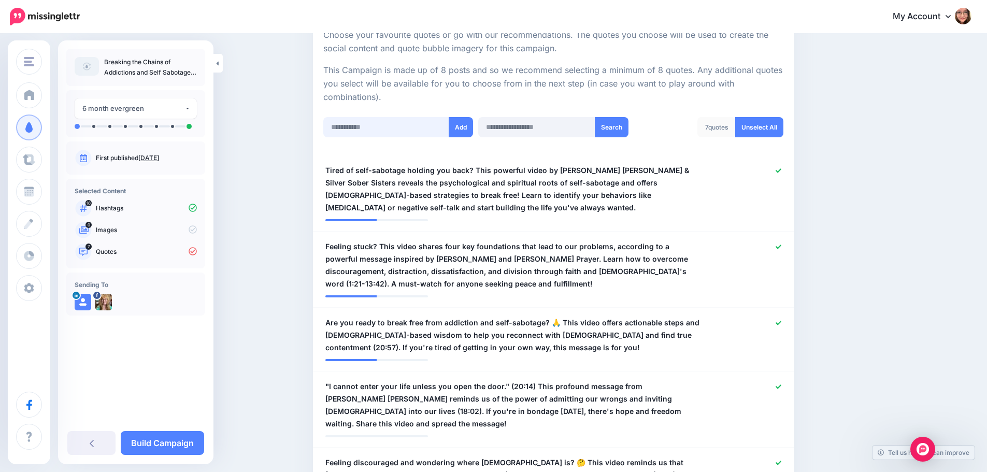
click at [373, 128] on input "text" at bounding box center [386, 127] width 126 height 20
paste input "**********"
type input "**********"
click at [455, 126] on button "Add" at bounding box center [461, 127] width 24 height 20
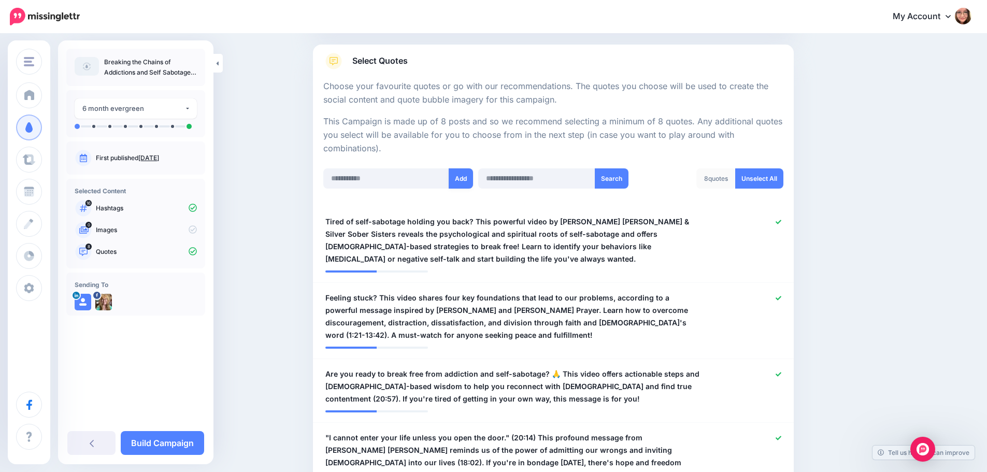
scroll to position [155, 0]
click at [393, 172] on input "text" at bounding box center [386, 179] width 126 height 20
paste input "**********"
type input "**********"
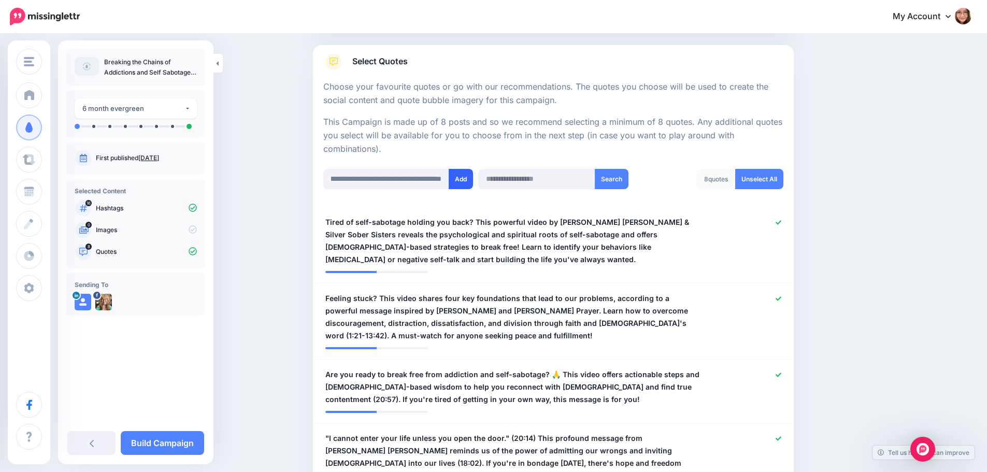
click at [465, 173] on button "Add" at bounding box center [461, 179] width 24 height 20
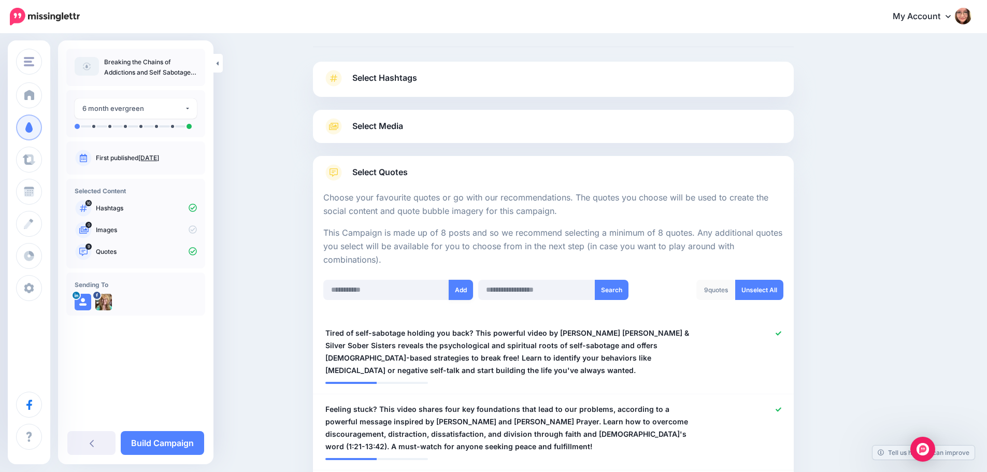
scroll to position [0, 0]
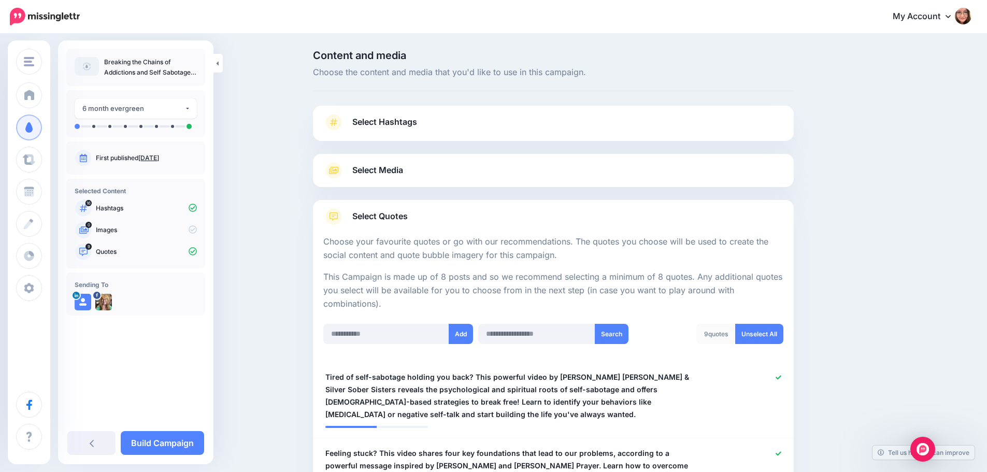
click at [402, 177] on span "Select Media" at bounding box center [377, 170] width 51 height 14
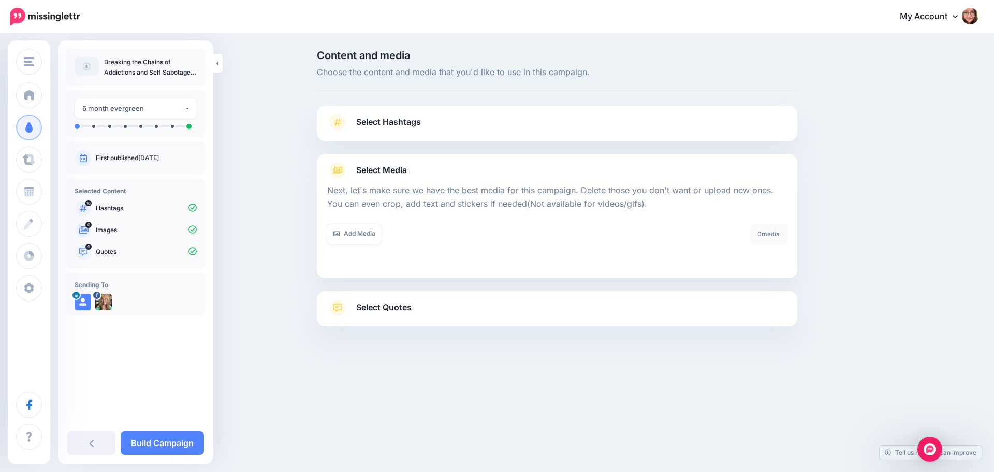
click at [381, 128] on span "Select Hashtags" at bounding box center [388, 122] width 65 height 14
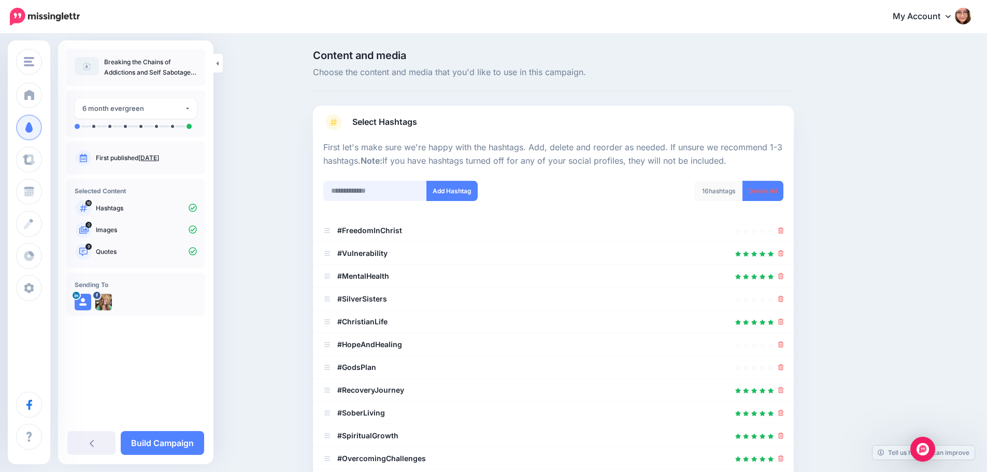
click at [403, 195] on input "text" at bounding box center [375, 191] width 104 height 20
paste input "**********"
type input "**********"
click at [451, 192] on button "Add Hashtag" at bounding box center [451, 191] width 51 height 20
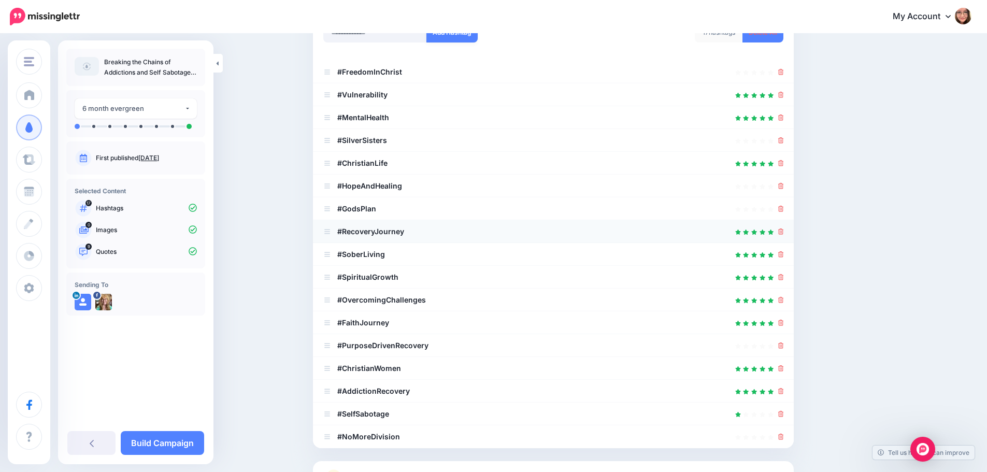
scroll to position [12, 0]
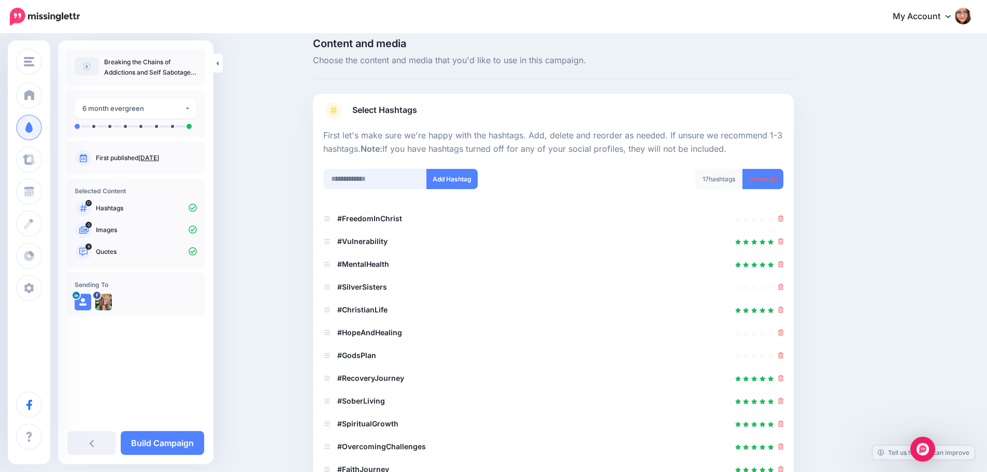
click at [408, 179] on input "text" at bounding box center [375, 179] width 104 height 20
paste input "**********"
type input "**********"
click at [452, 174] on button "Add Hashtag" at bounding box center [451, 179] width 51 height 20
click at [408, 174] on input "text" at bounding box center [375, 179] width 104 height 20
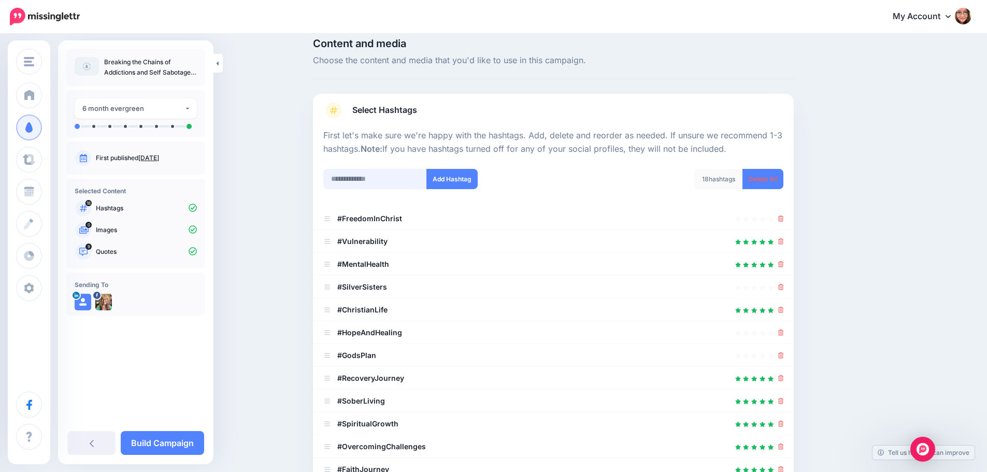
paste input "**********"
type input "**********"
click at [436, 181] on button "Add Hashtag" at bounding box center [451, 179] width 51 height 20
click at [412, 182] on input "text" at bounding box center [375, 179] width 104 height 20
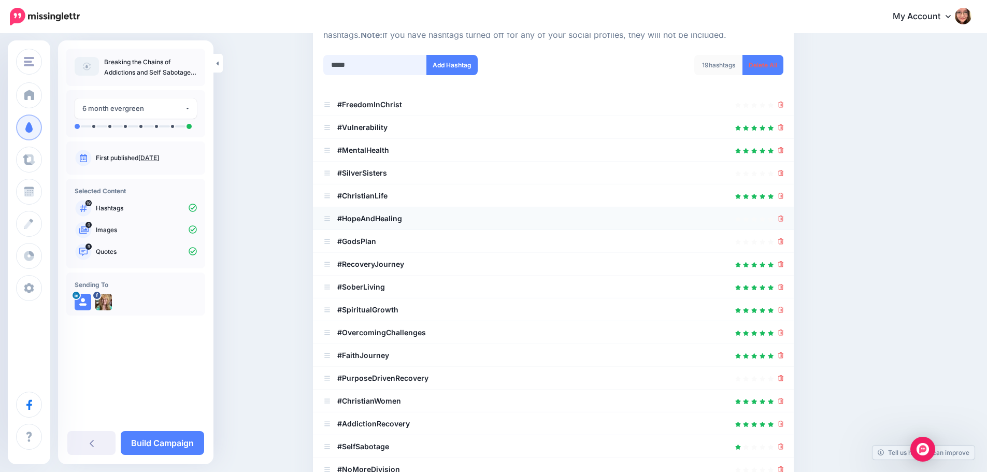
scroll to position [0, 0]
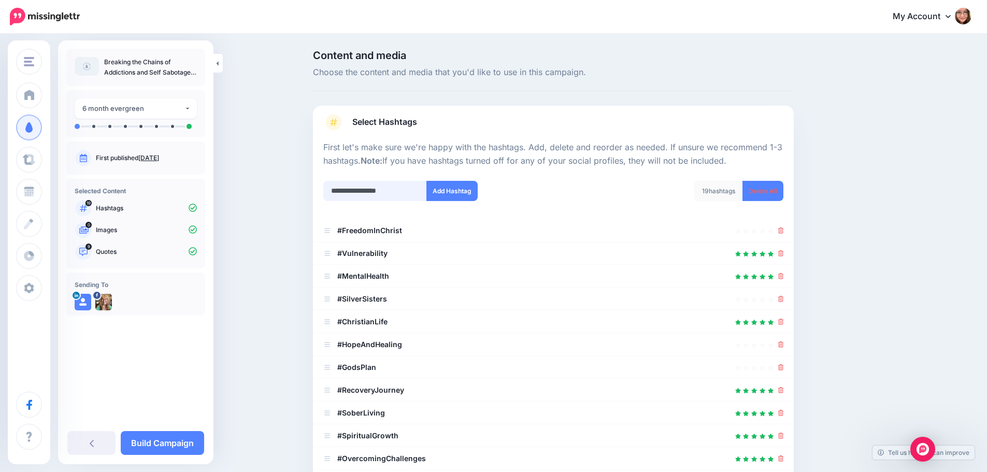
type input "**********"
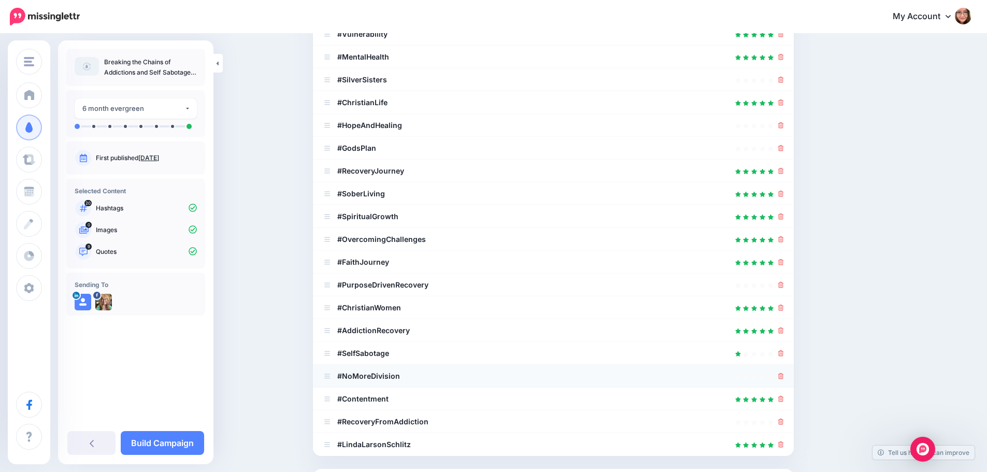
click at [784, 377] on icon at bounding box center [781, 376] width 6 height 6
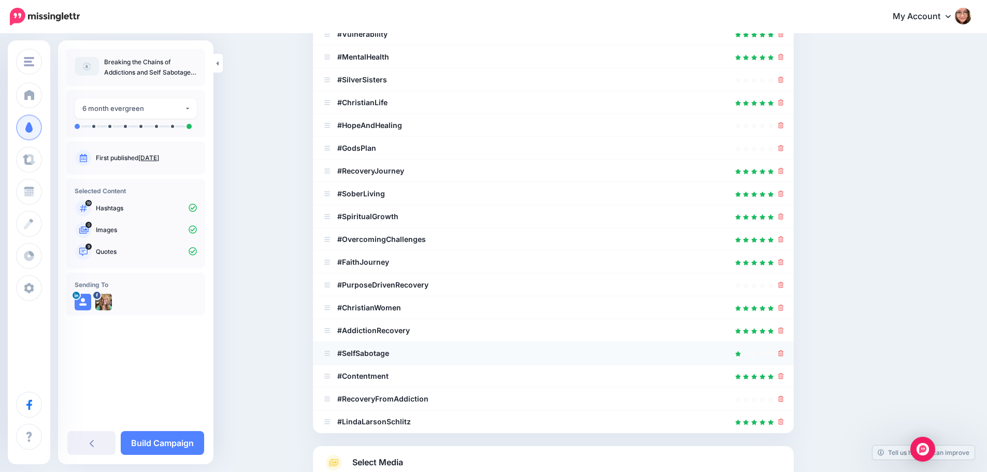
click at [784, 358] on div at bounding box center [781, 353] width 6 height 12
click at [784, 356] on icon at bounding box center [781, 353] width 6 height 6
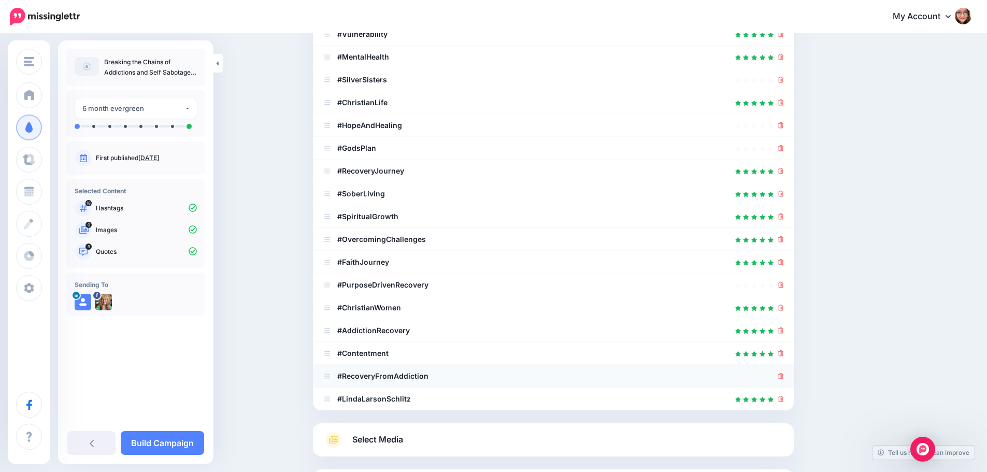
click at [784, 378] on icon at bounding box center [781, 376] width 6 height 6
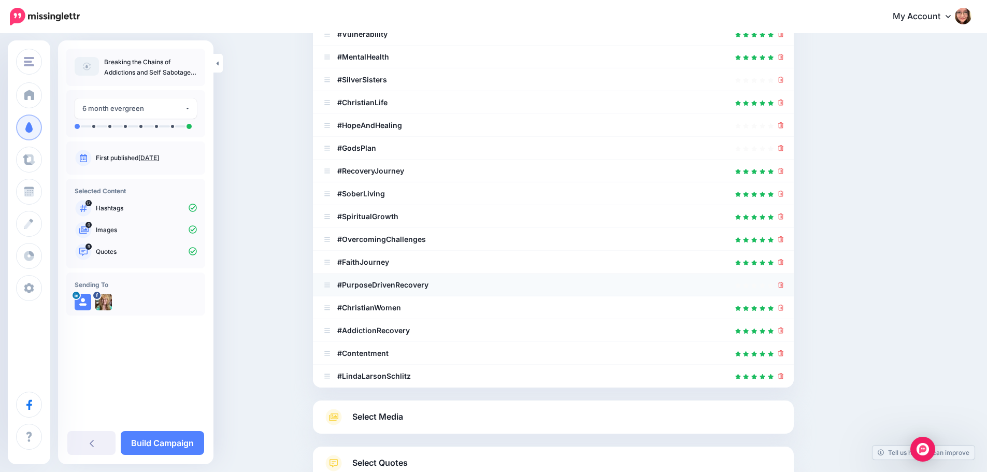
click at [784, 287] on icon at bounding box center [781, 285] width 6 height 6
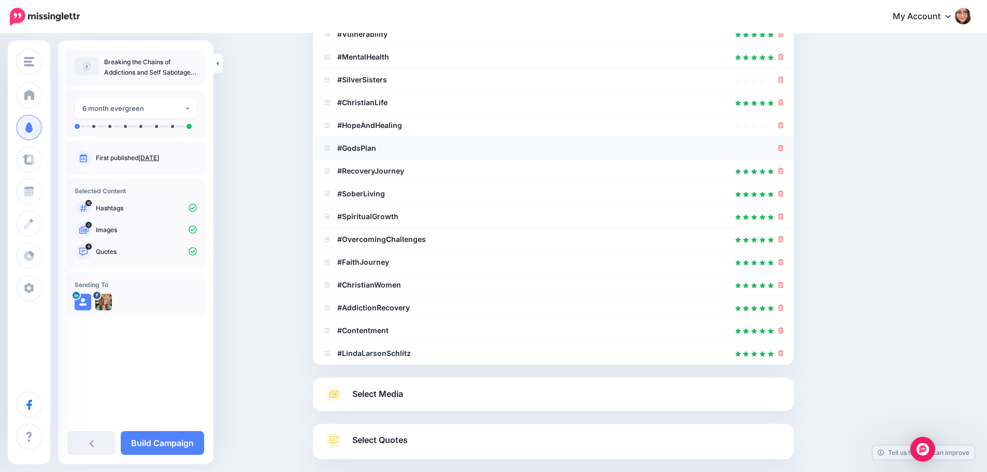
click at [784, 147] on icon at bounding box center [781, 148] width 6 height 6
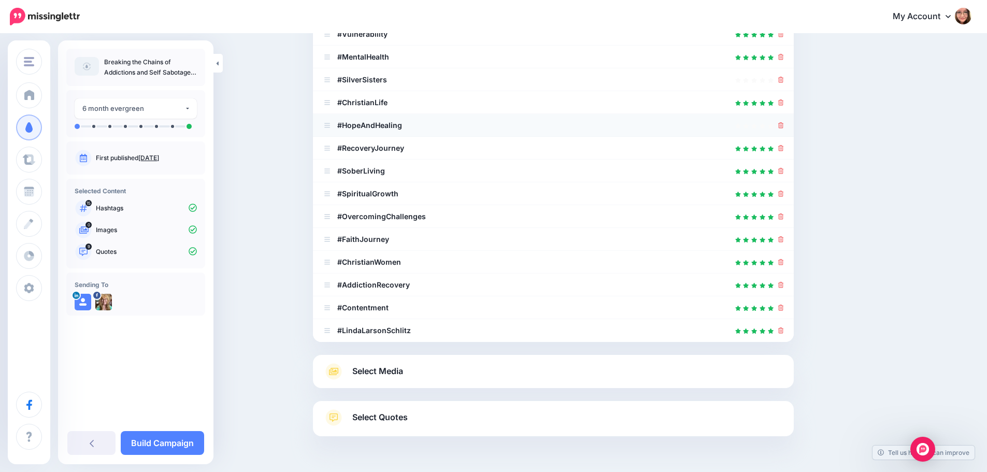
click at [783, 126] on icon at bounding box center [781, 125] width 6 height 6
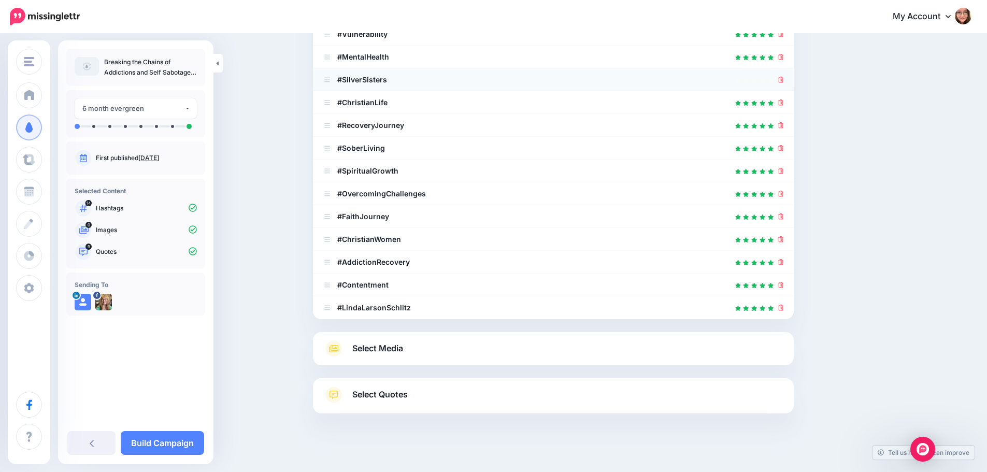
click at [781, 77] on div at bounding box center [553, 80] width 460 height 12
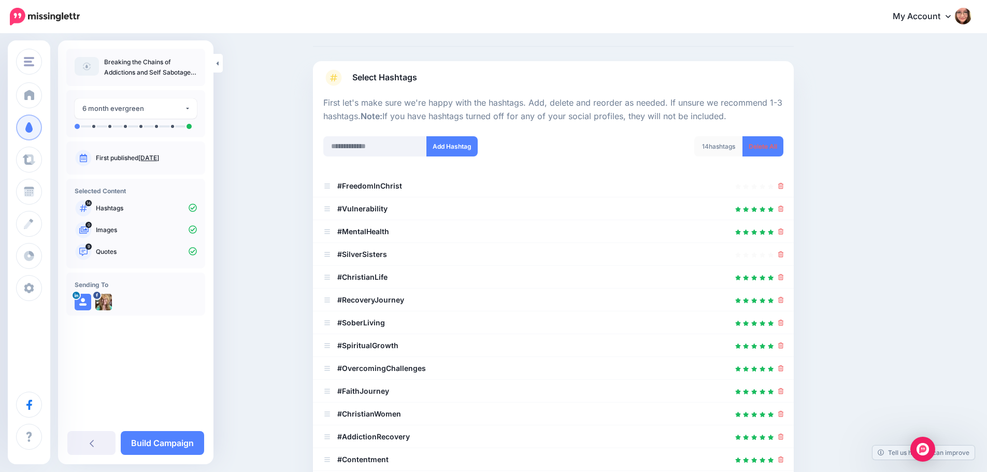
scroll to position [12, 0]
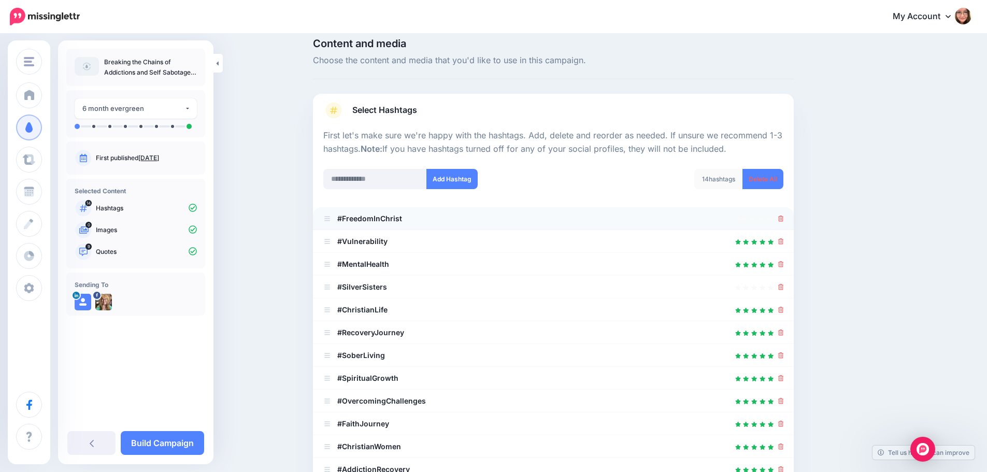
click at [783, 222] on icon at bounding box center [781, 218] width 6 height 6
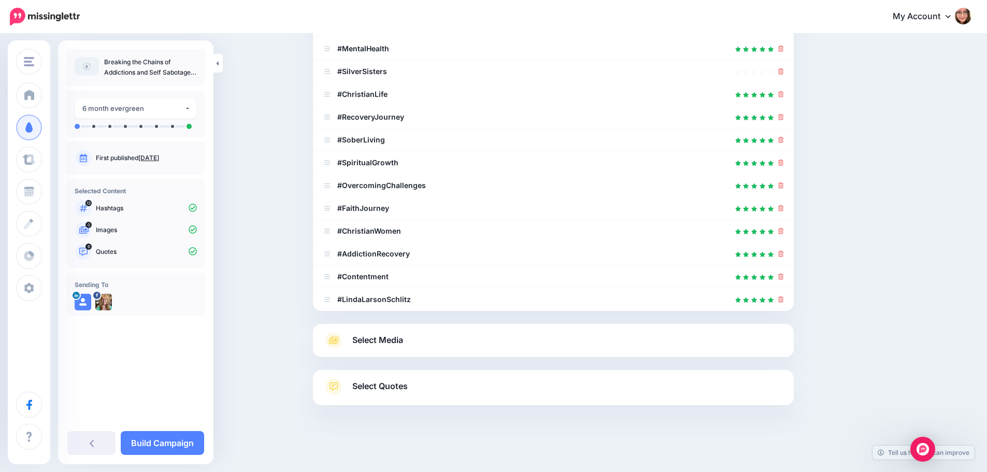
scroll to position [205, 0]
click at [484, 343] on link "Select Media" at bounding box center [553, 339] width 460 height 17
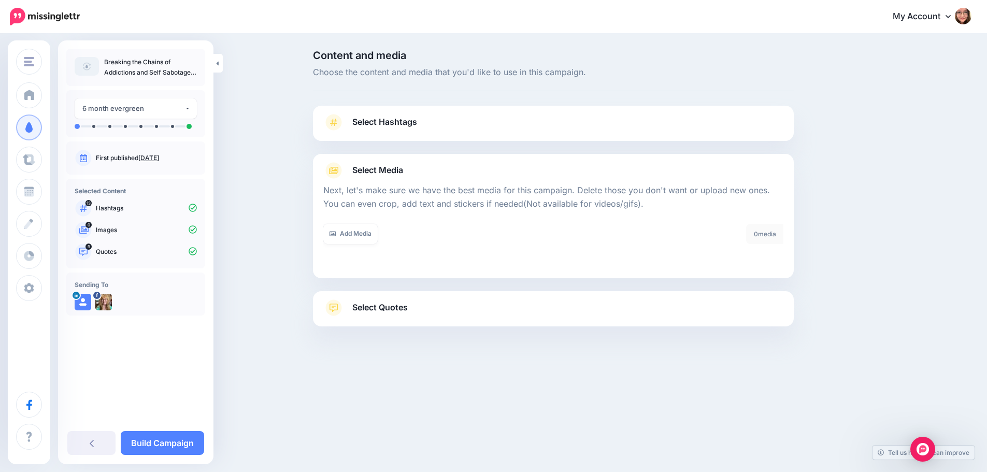
scroll to position [0, 0]
click at [356, 233] on link "Add Media" at bounding box center [354, 234] width 54 height 20
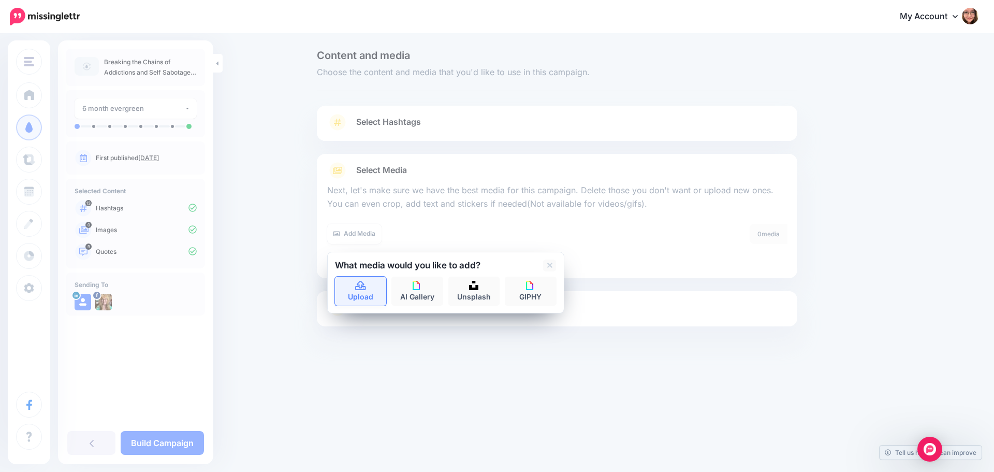
click at [352, 297] on link "Upload" at bounding box center [361, 291] width 52 height 29
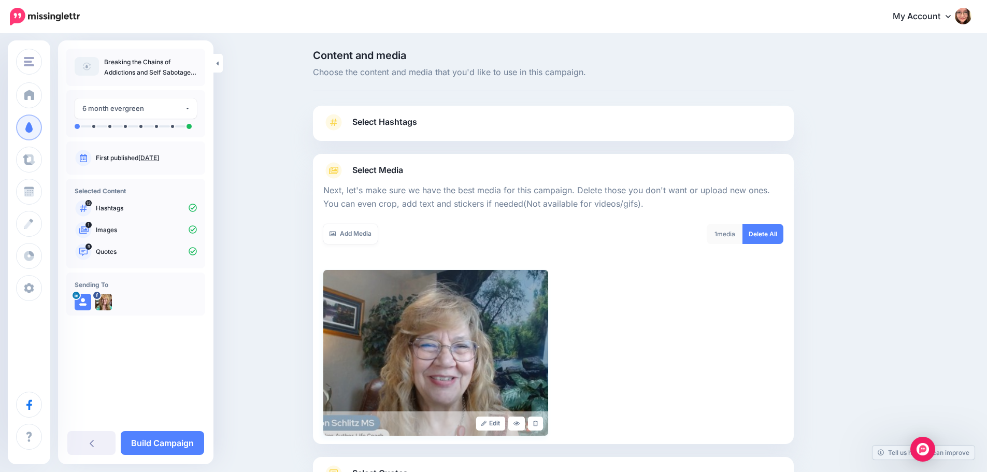
scroll to position [88, 0]
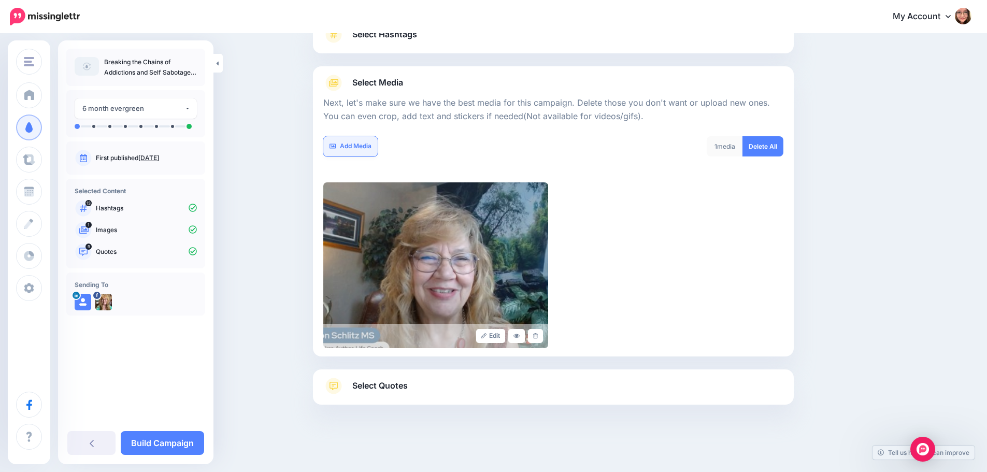
click at [347, 140] on link "Add Media" at bounding box center [350, 146] width 54 height 20
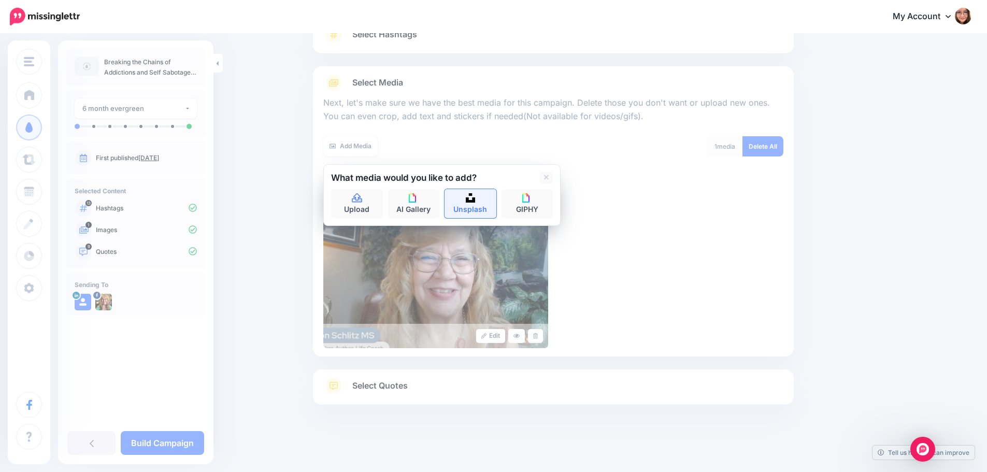
click at [475, 204] on link "Unsplash" at bounding box center [470, 203] width 52 height 29
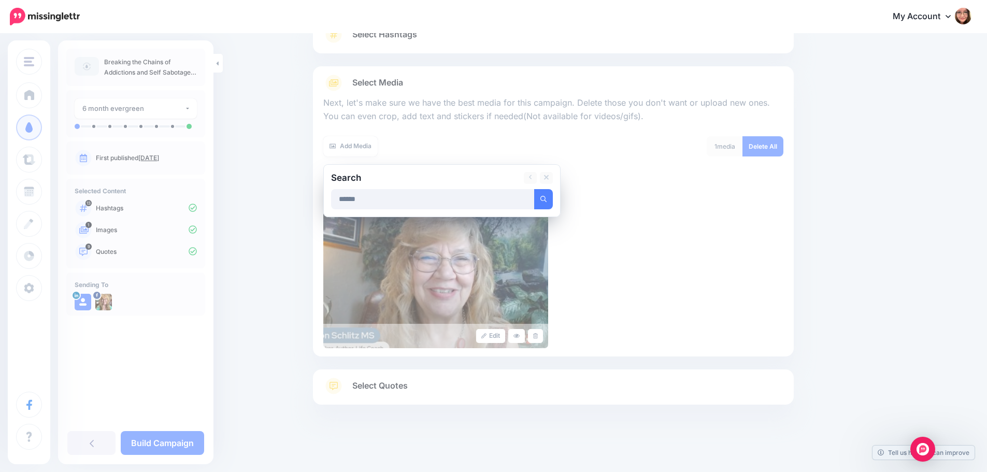
type input "******"
click at [534, 189] on button "submit" at bounding box center [543, 199] width 19 height 20
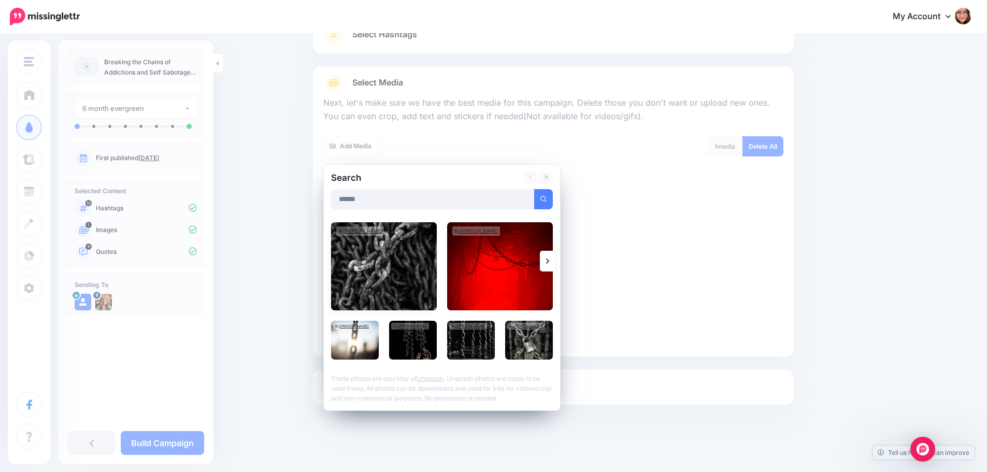
click at [417, 264] on img at bounding box center [384, 266] width 106 height 88
click at [377, 339] on img at bounding box center [355, 340] width 48 height 39
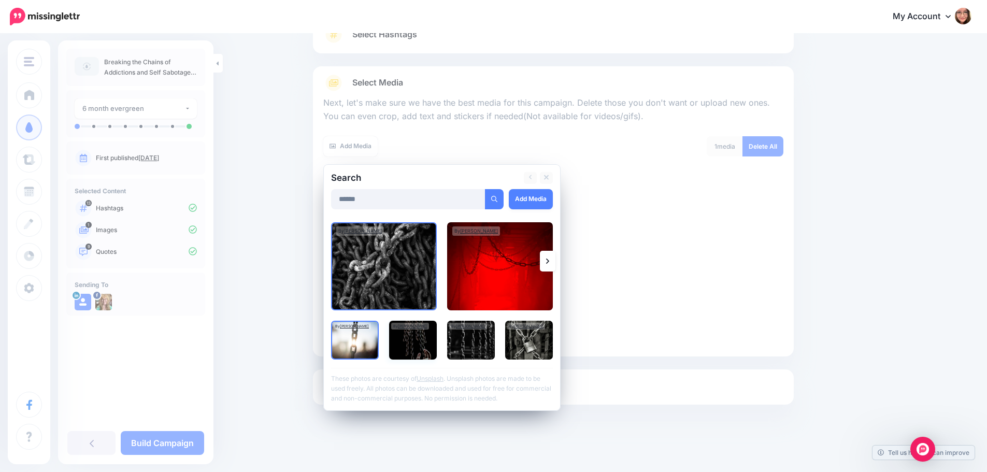
click at [416, 350] on img at bounding box center [413, 340] width 48 height 39
click at [475, 355] on img at bounding box center [471, 340] width 48 height 39
click at [524, 194] on link "Add Media" at bounding box center [531, 199] width 44 height 20
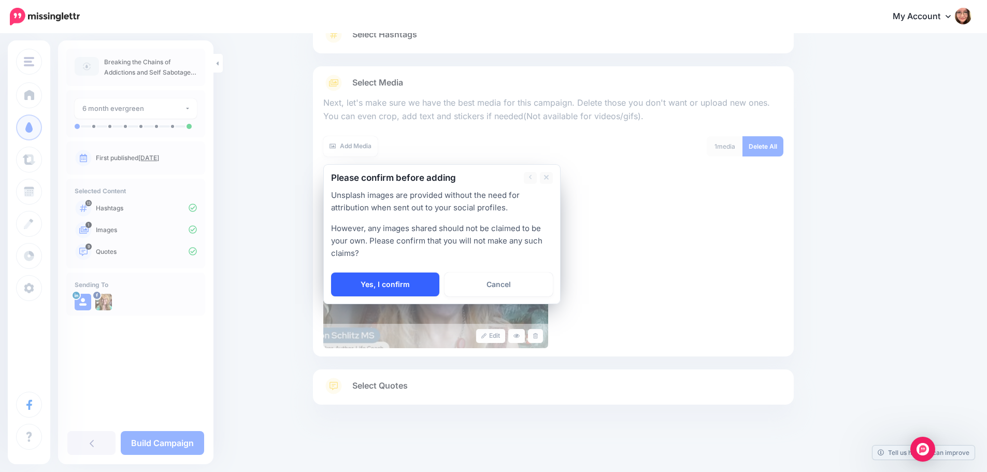
click at [408, 285] on link "Yes, I confirm" at bounding box center [385, 284] width 108 height 24
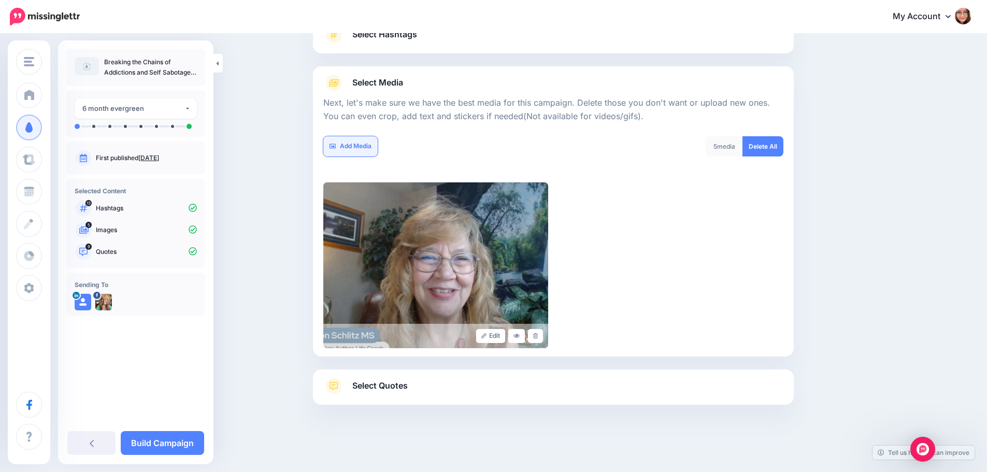
click at [358, 148] on link "Add Media" at bounding box center [350, 146] width 54 height 20
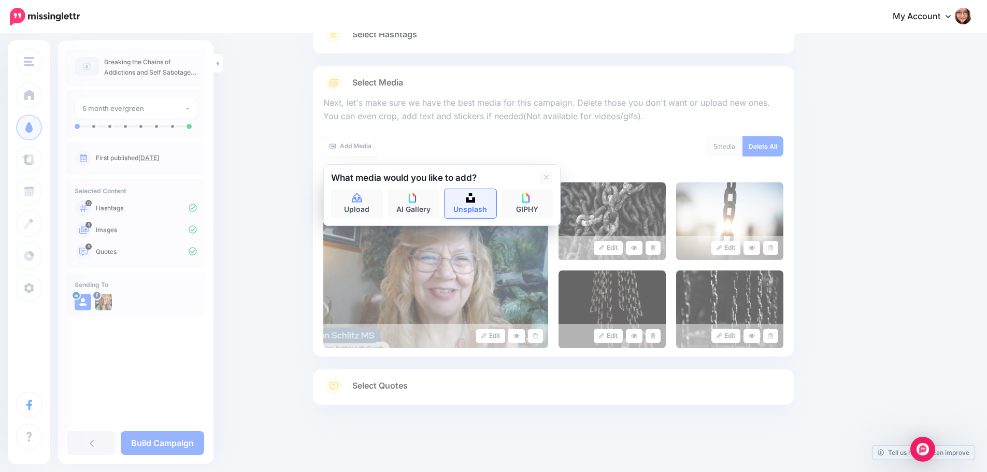
click at [484, 208] on link "Unsplash" at bounding box center [470, 203] width 52 height 29
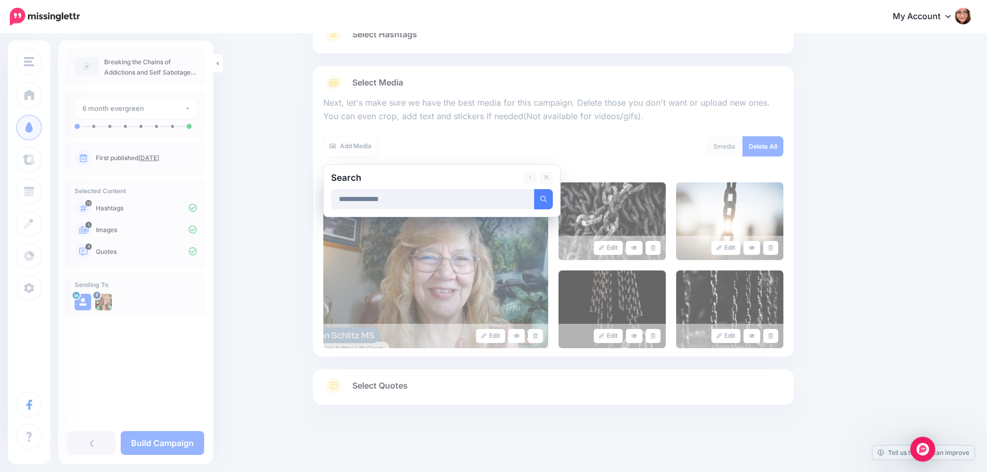
type input "**********"
click at [534, 189] on button "submit" at bounding box center [543, 199] width 19 height 20
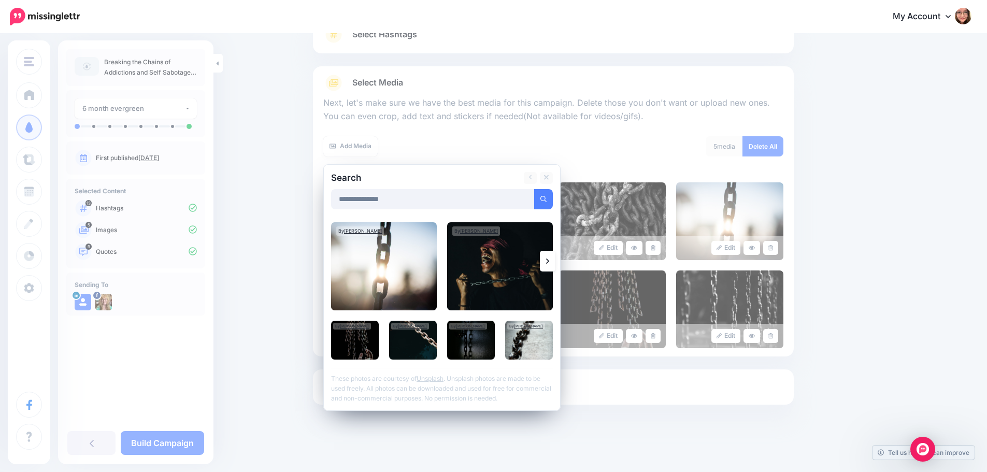
click at [555, 258] on link at bounding box center [548, 261] width 16 height 21
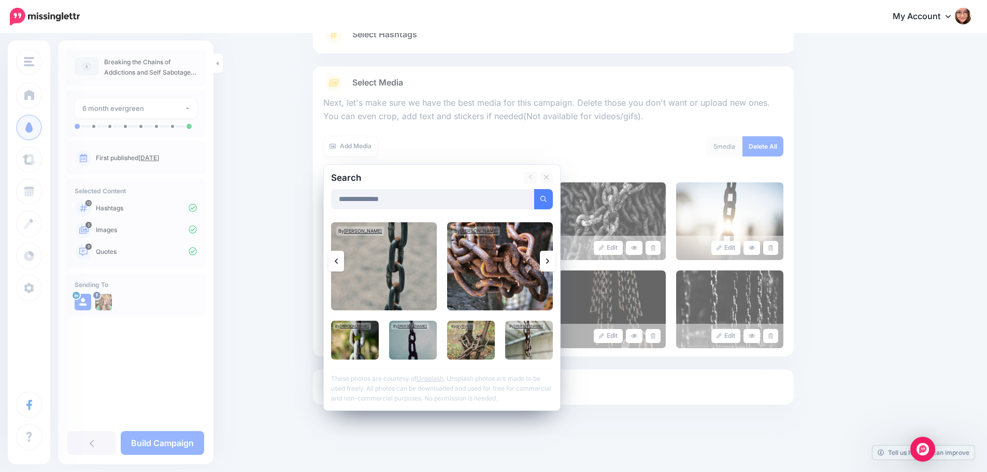
click at [555, 258] on link at bounding box center [548, 261] width 16 height 21
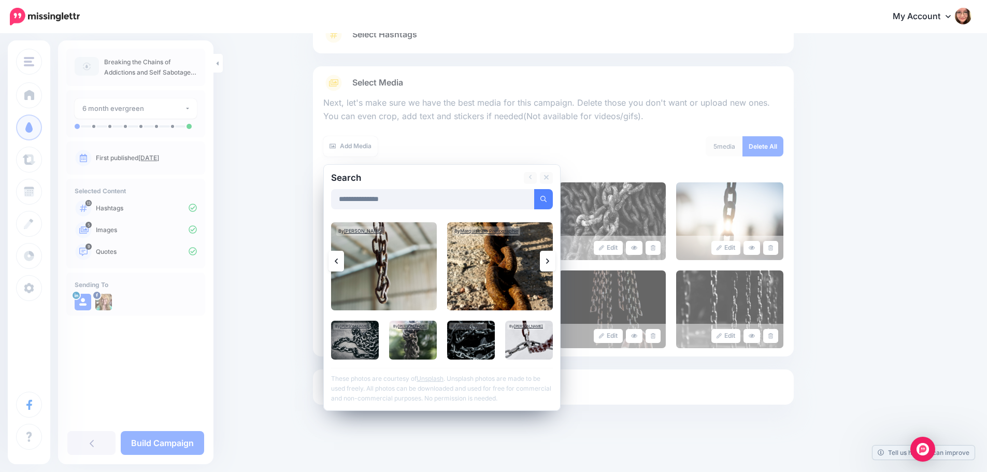
click at [555, 258] on link at bounding box center [548, 261] width 16 height 21
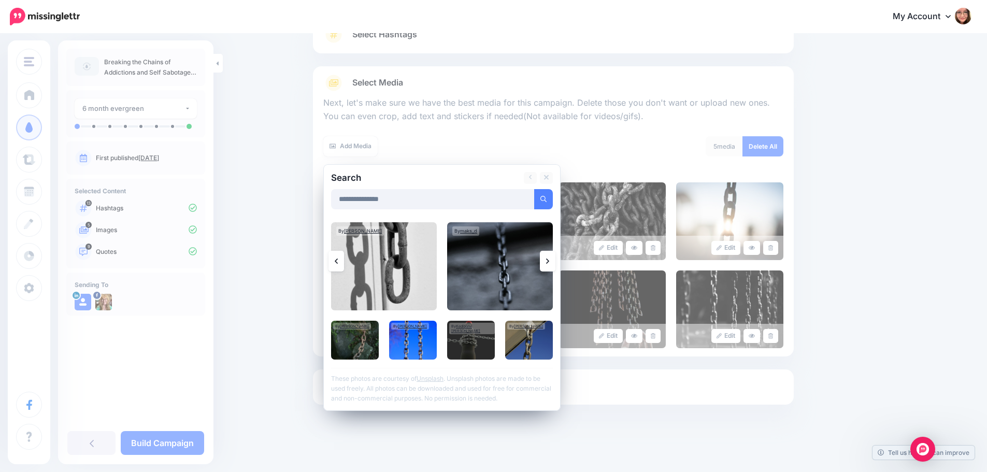
click at [555, 258] on link at bounding box center [548, 261] width 16 height 21
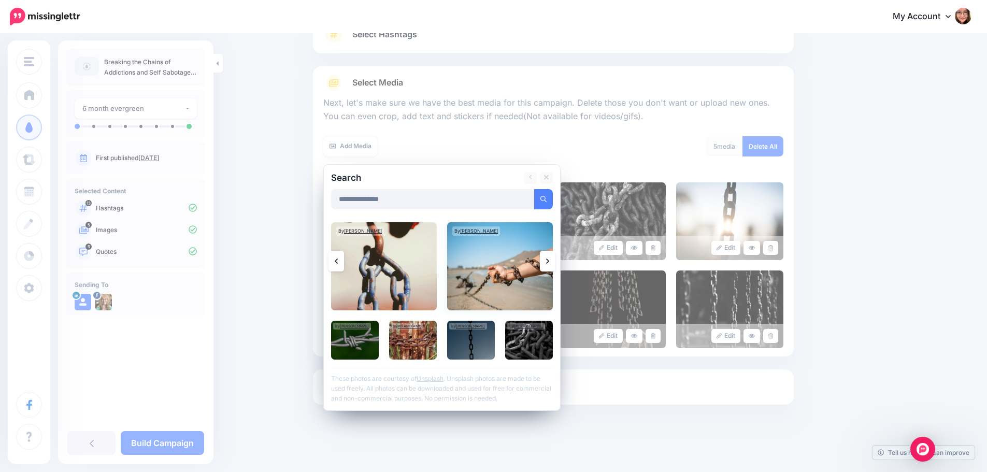
click at [478, 262] on img at bounding box center [500, 266] width 106 height 88
click at [533, 201] on link "Add Media" at bounding box center [531, 199] width 44 height 20
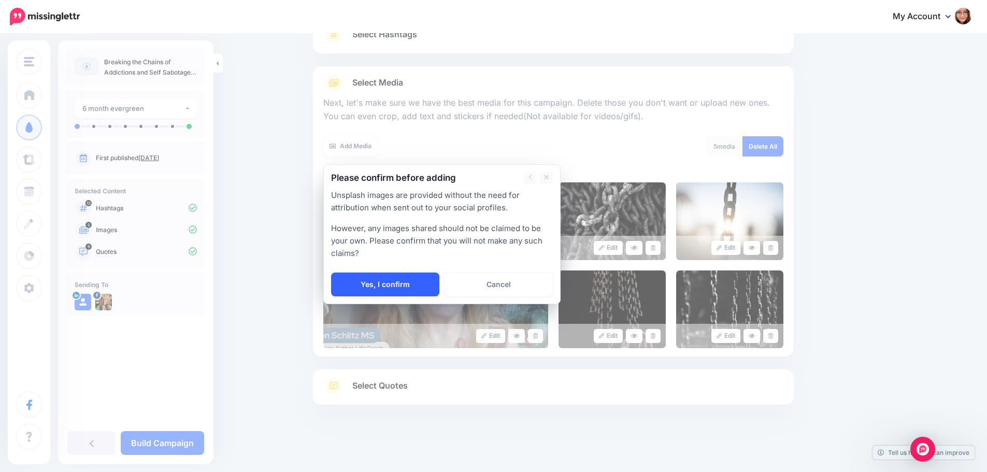
click at [420, 282] on link "Yes, I confirm" at bounding box center [385, 284] width 108 height 24
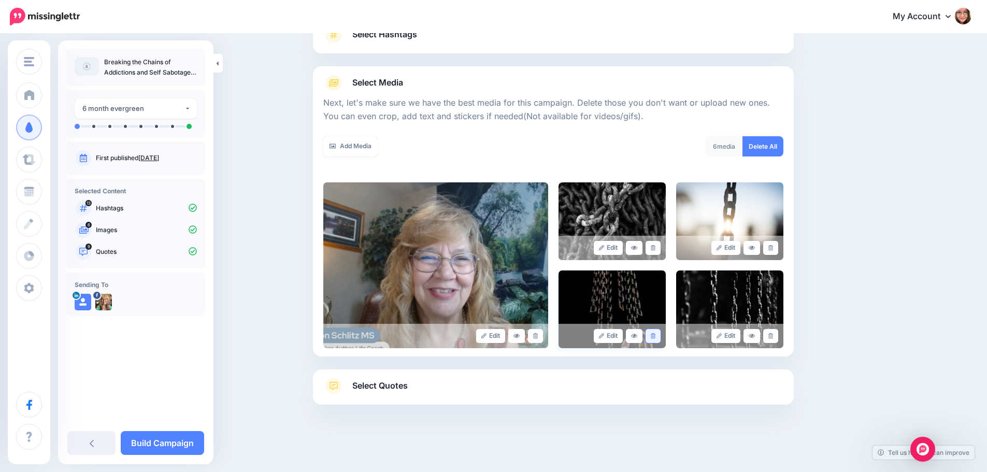
click at [655, 336] on icon at bounding box center [653, 336] width 5 height 6
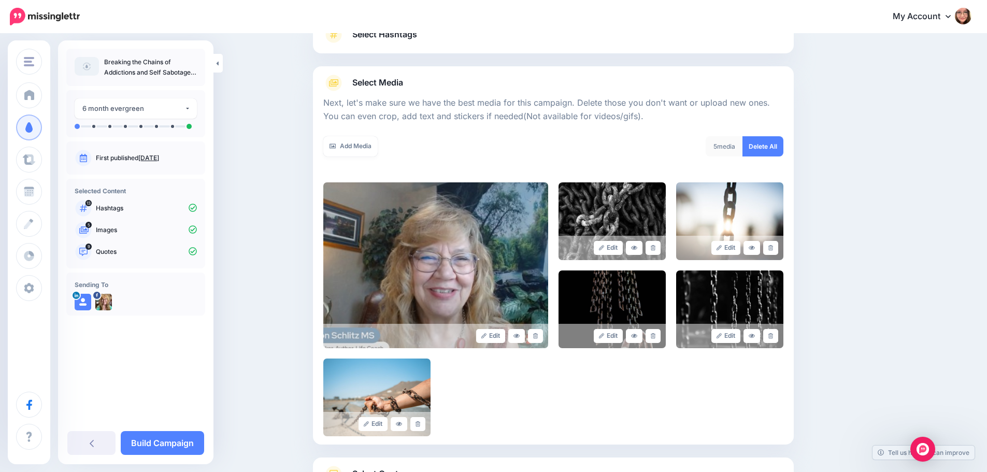
scroll to position [176, 0]
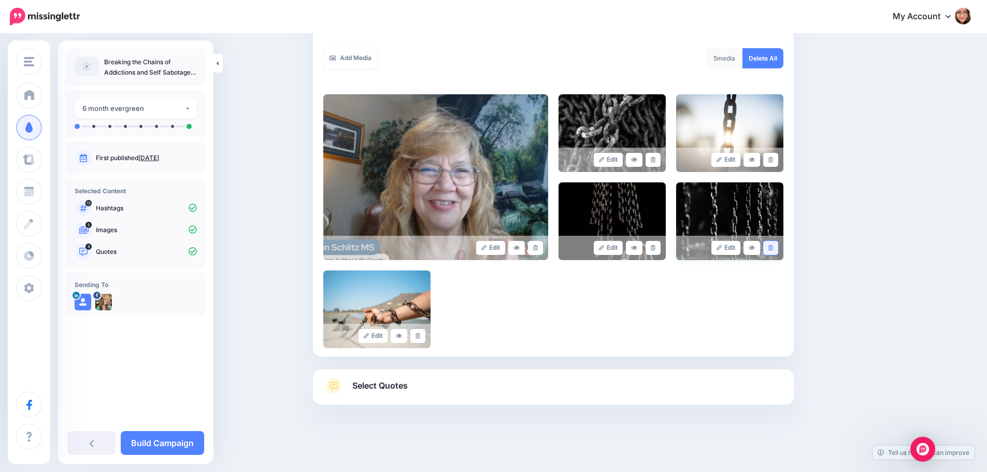
click at [778, 247] on link at bounding box center [770, 248] width 15 height 14
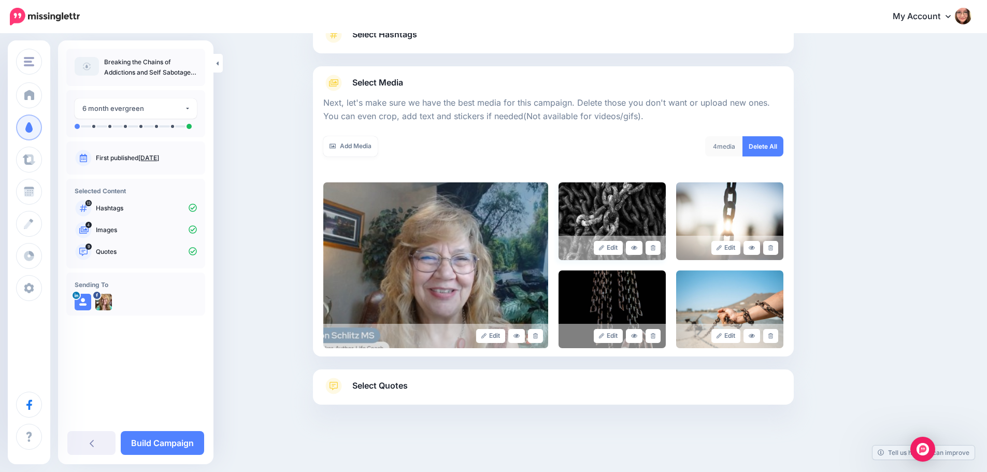
scroll to position [88, 0]
click at [655, 335] on icon at bounding box center [653, 336] width 5 height 6
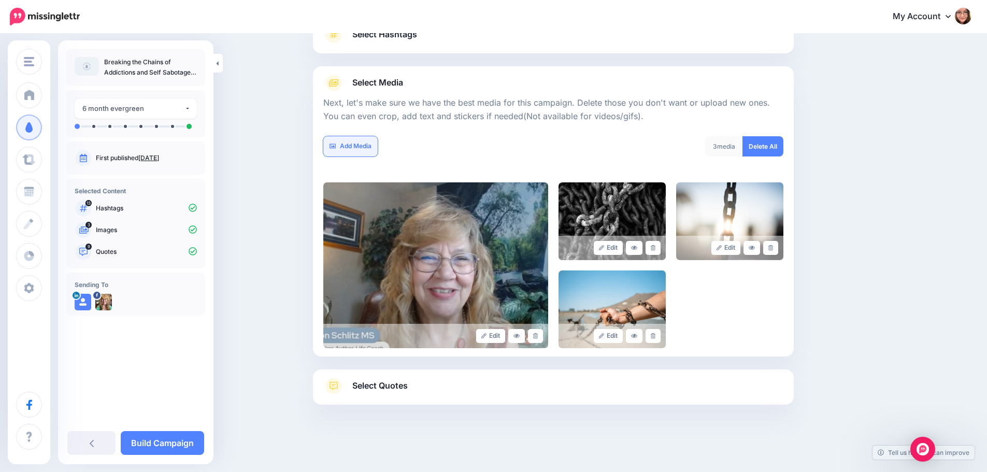
click at [371, 152] on link "Add Media" at bounding box center [350, 146] width 54 height 20
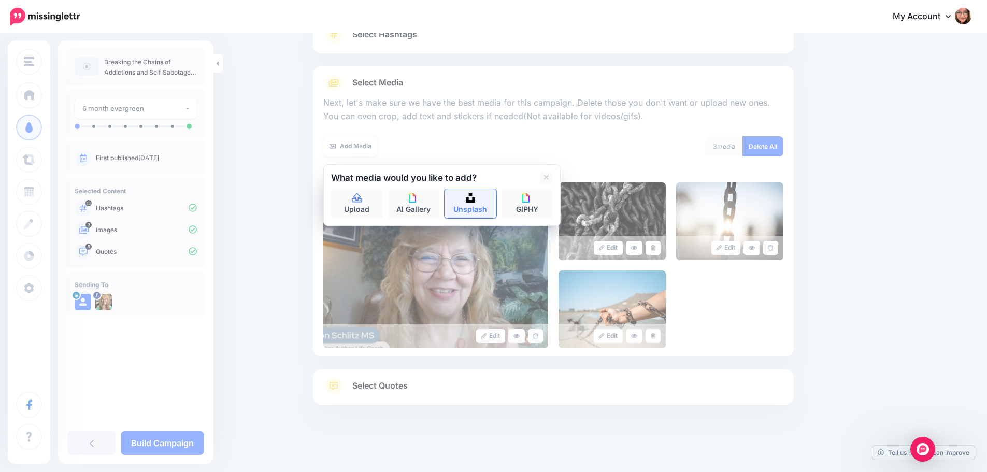
click at [480, 210] on link "Unsplash" at bounding box center [470, 203] width 52 height 29
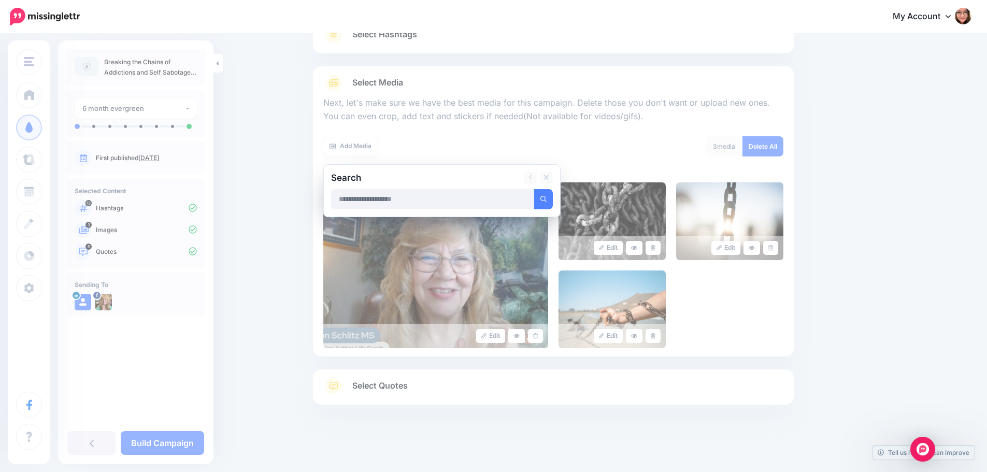
click at [473, 197] on input "text" at bounding box center [433, 199] width 204 height 20
type input "**********"
click at [534, 189] on button "submit" at bounding box center [543, 199] width 19 height 20
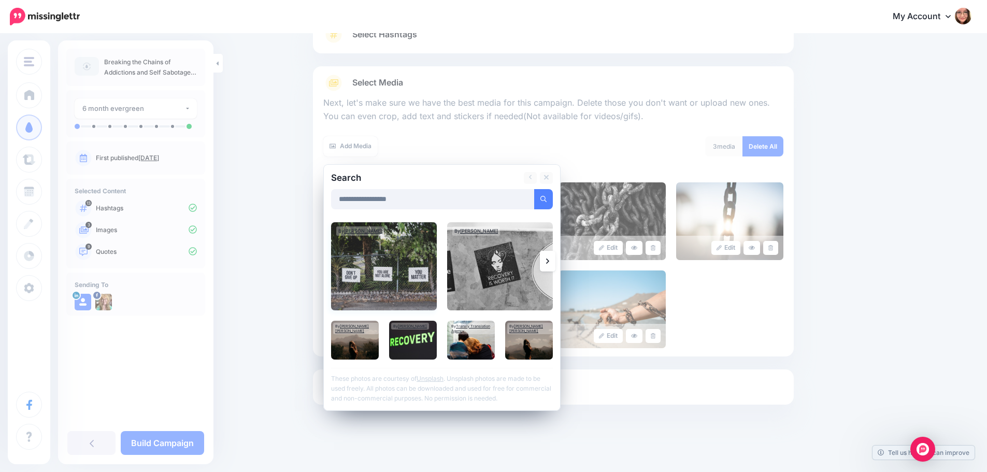
click at [387, 281] on img at bounding box center [384, 266] width 106 height 88
click at [481, 279] on img at bounding box center [500, 266] width 106 height 88
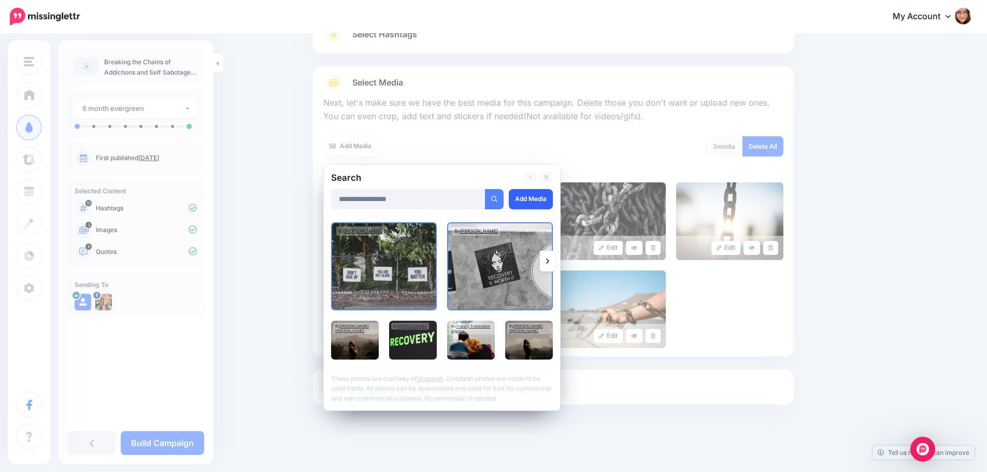
click at [553, 201] on link "Add Media" at bounding box center [531, 199] width 44 height 20
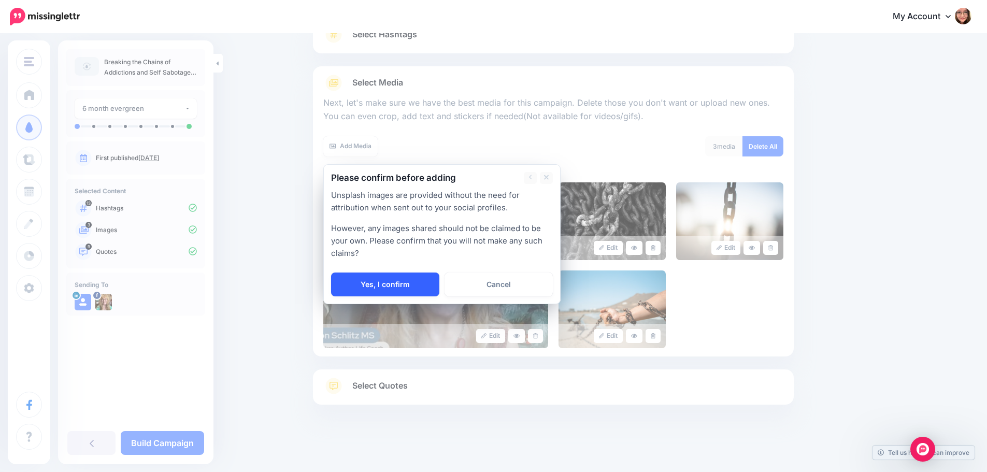
click at [362, 282] on link "Yes, I confirm" at bounding box center [385, 284] width 108 height 24
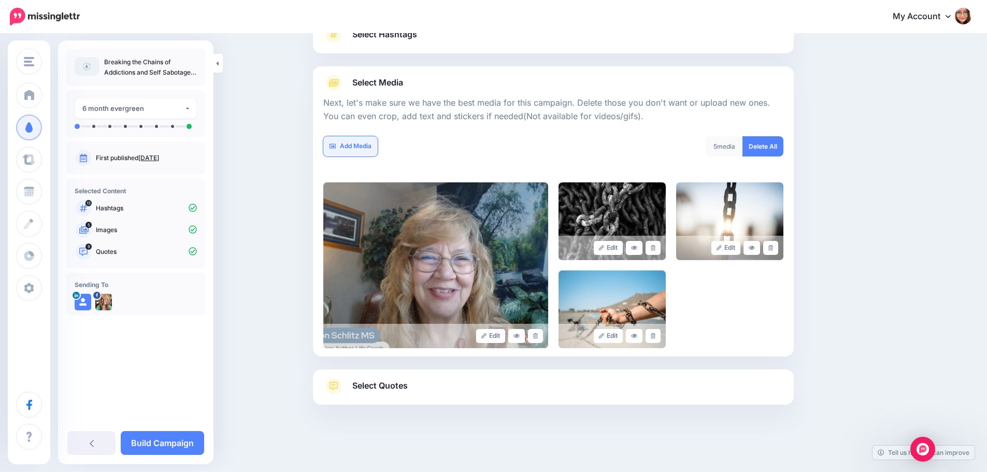
click at [370, 150] on link "Add Media" at bounding box center [350, 146] width 54 height 20
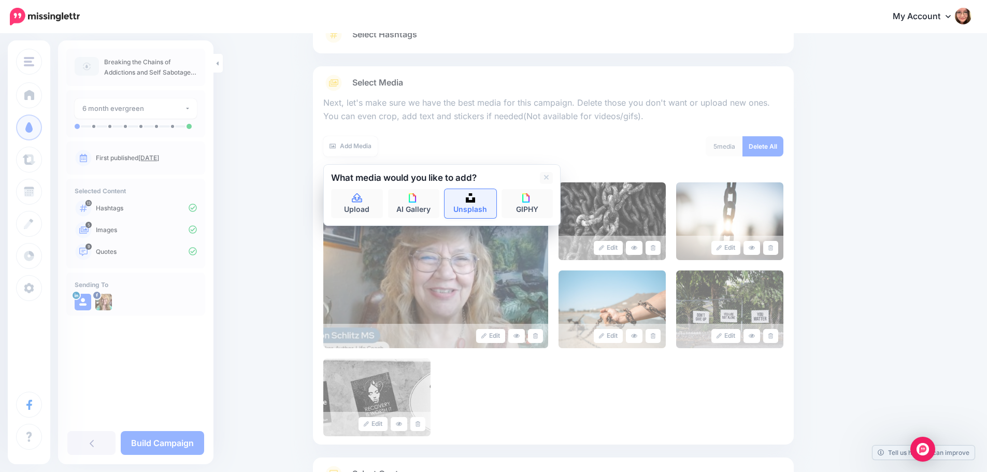
scroll to position [176, 0]
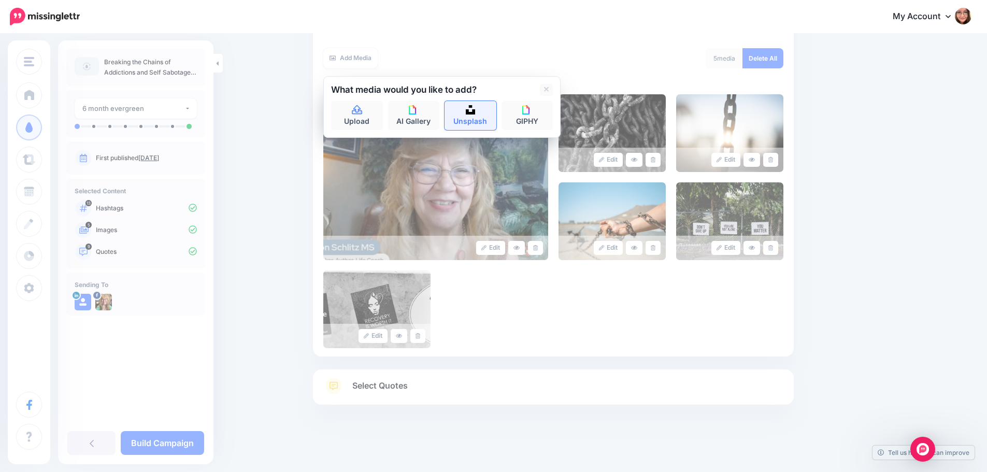
click at [475, 109] on img at bounding box center [470, 109] width 9 height 9
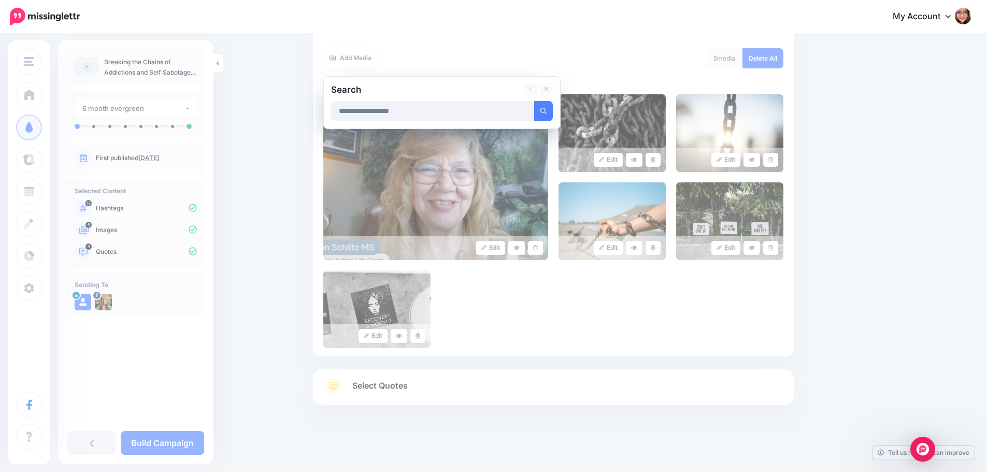
type input "**********"
click at [534, 101] on button "submit" at bounding box center [543, 111] width 19 height 20
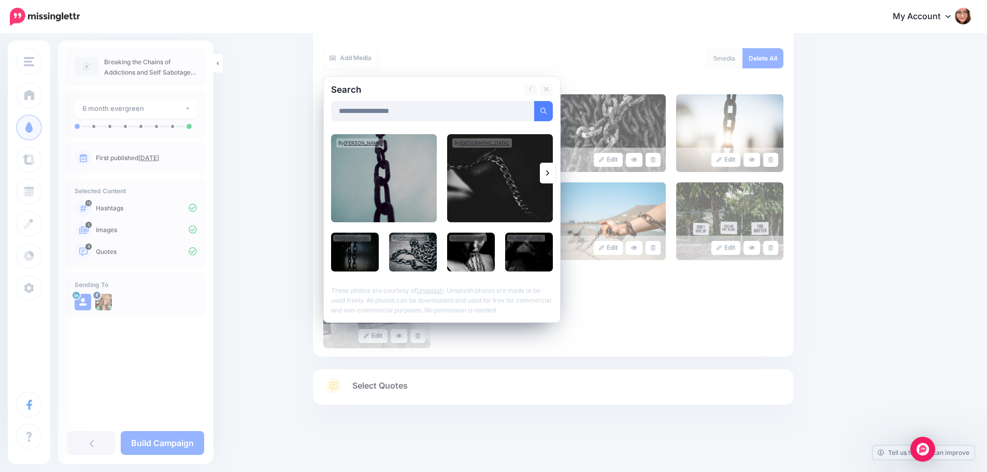
click at [553, 181] on link at bounding box center [548, 173] width 16 height 21
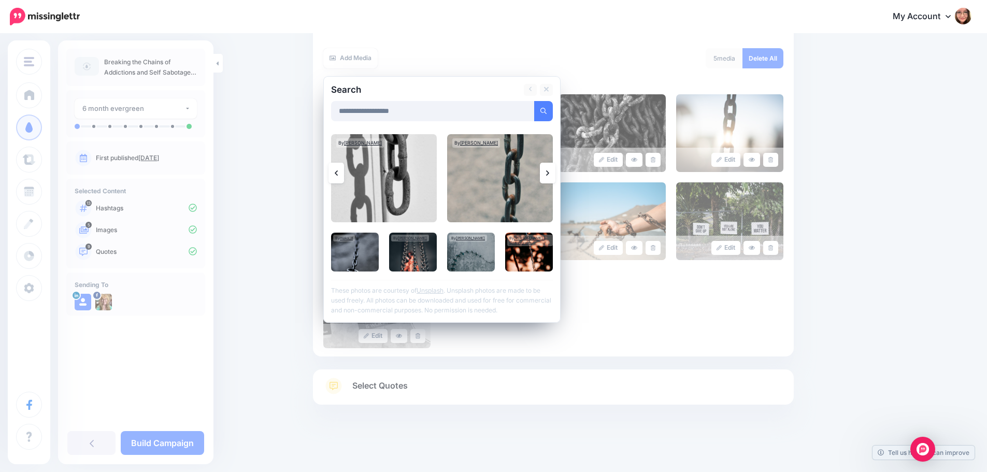
click at [553, 181] on link at bounding box center [548, 173] width 16 height 21
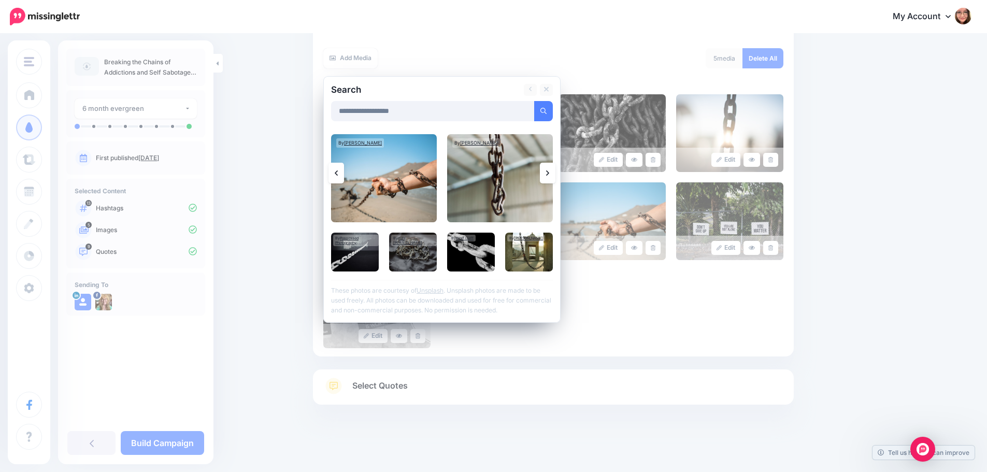
click at [553, 181] on link at bounding box center [548, 173] width 16 height 21
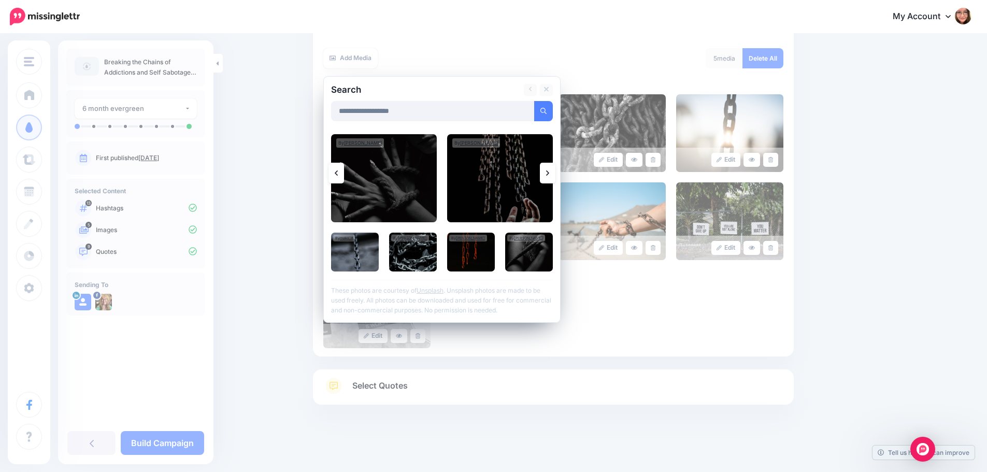
click at [553, 181] on link at bounding box center [548, 173] width 16 height 21
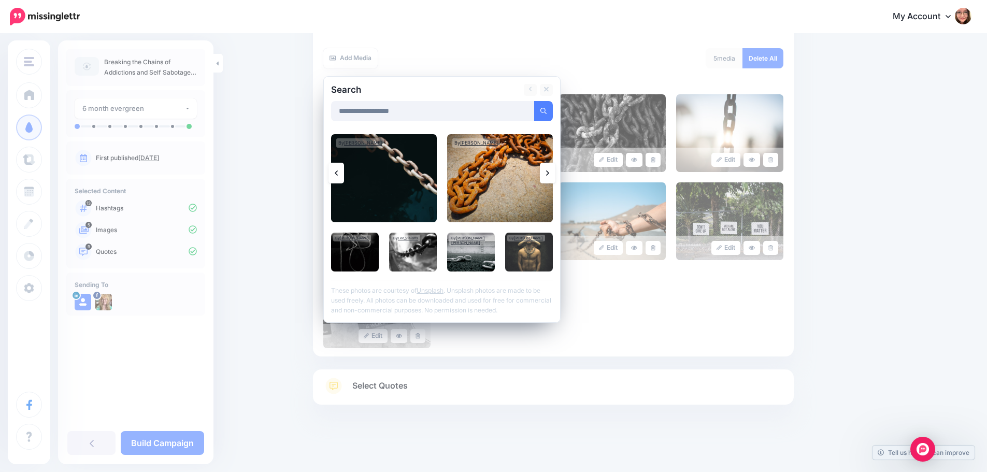
click at [341, 178] on link at bounding box center [336, 173] width 16 height 21
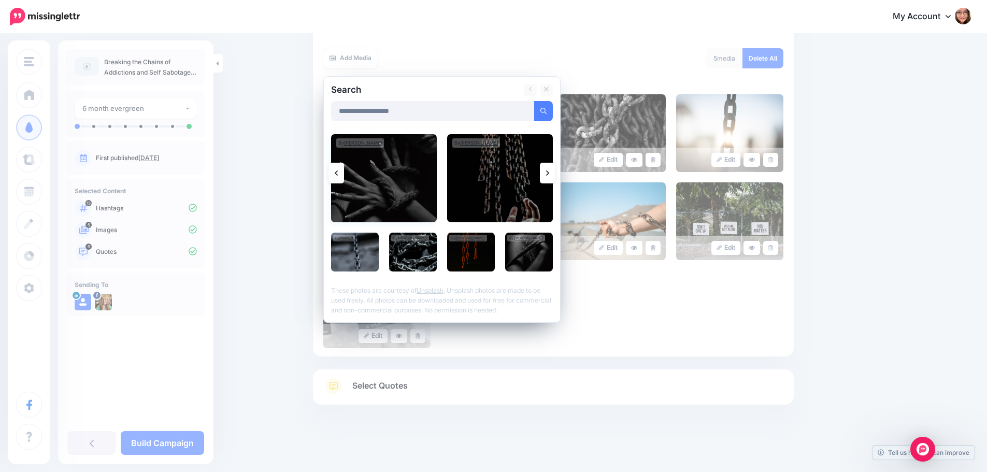
click at [371, 176] on img at bounding box center [384, 178] width 106 height 88
click at [526, 114] on link "Add Media" at bounding box center [531, 111] width 44 height 20
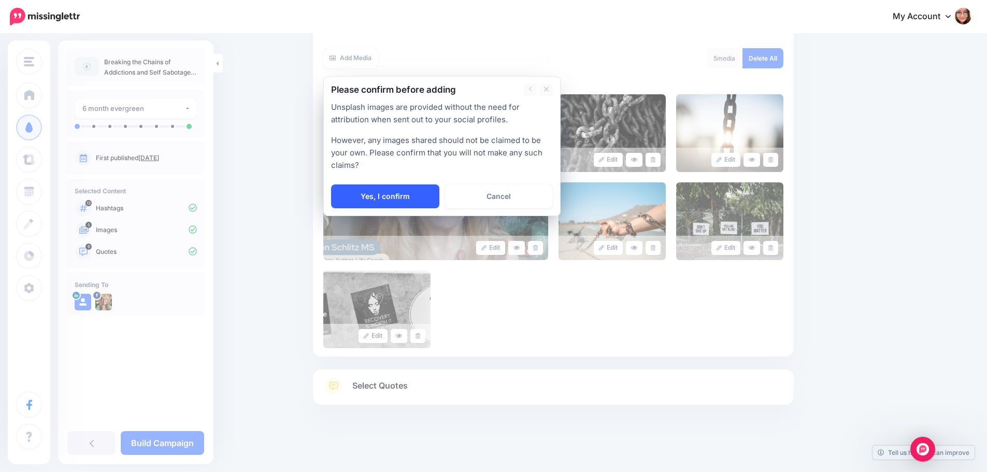
click at [423, 190] on link "Yes, I confirm" at bounding box center [385, 196] width 108 height 24
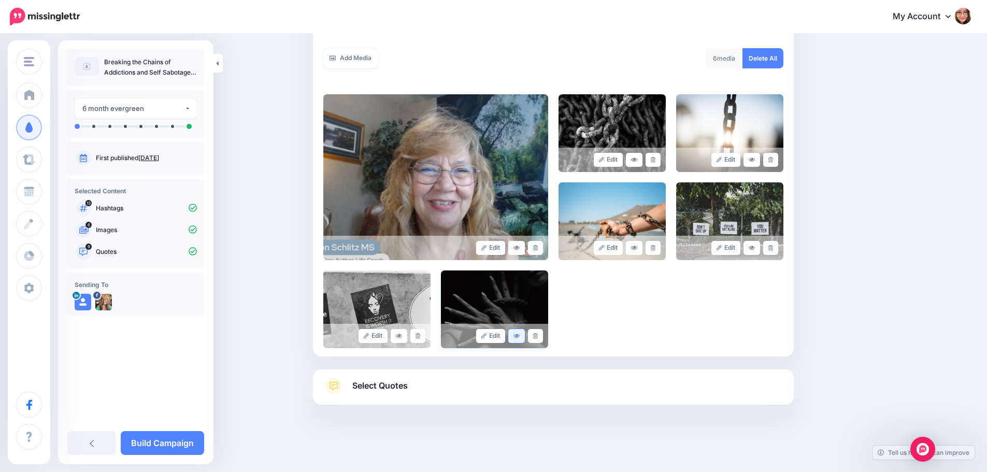
click at [520, 337] on icon at bounding box center [516, 336] width 6 height 6
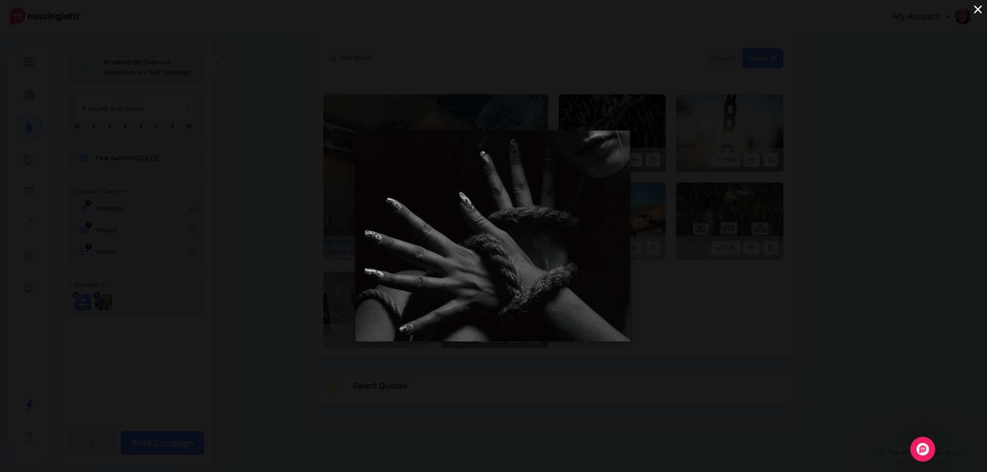
click at [978, 10] on button "×" at bounding box center [978, 9] width 18 height 18
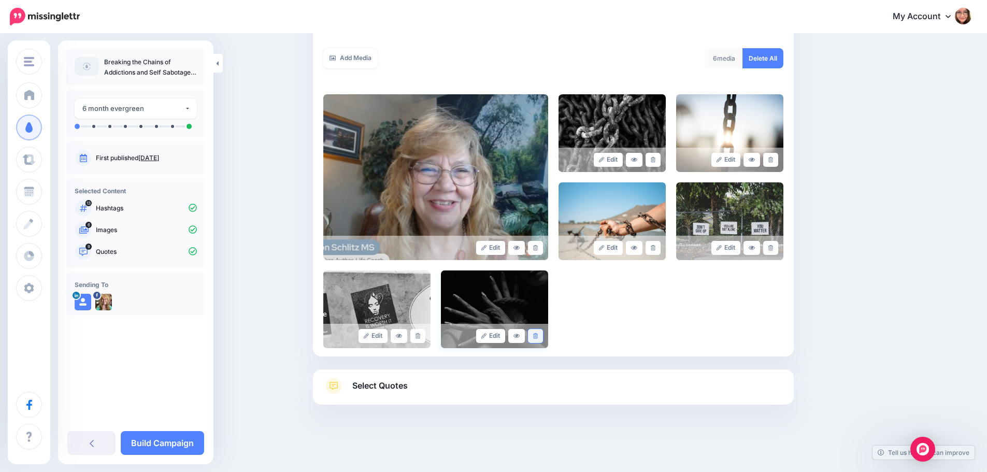
click at [543, 339] on link at bounding box center [535, 336] width 15 height 14
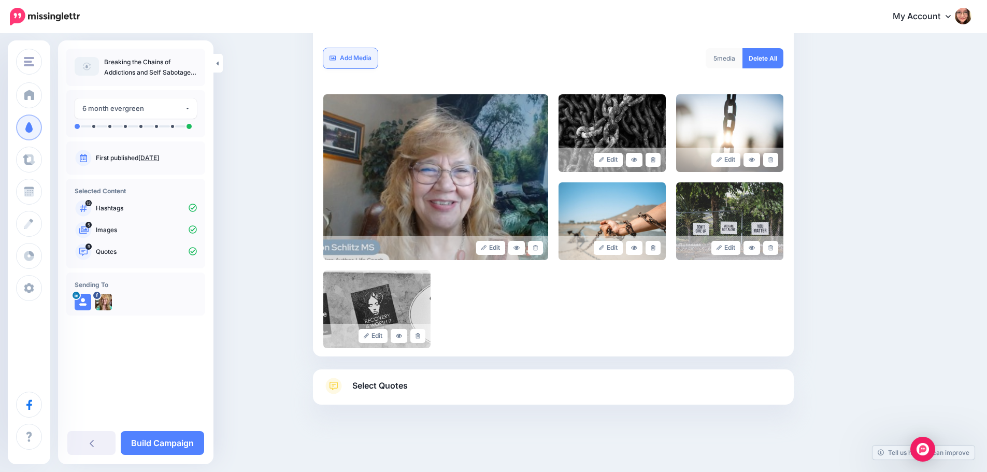
click at [359, 49] on link "Add Media" at bounding box center [350, 58] width 54 height 20
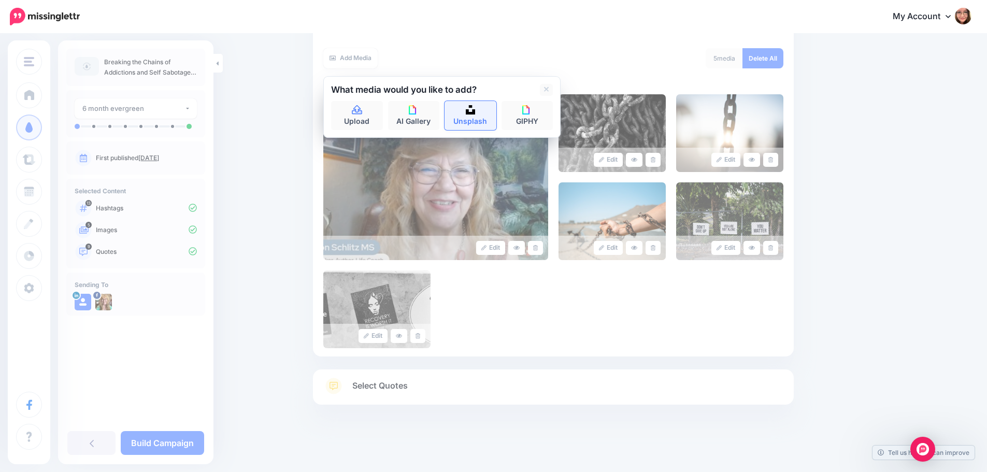
click at [463, 108] on link "Unsplash" at bounding box center [470, 115] width 52 height 29
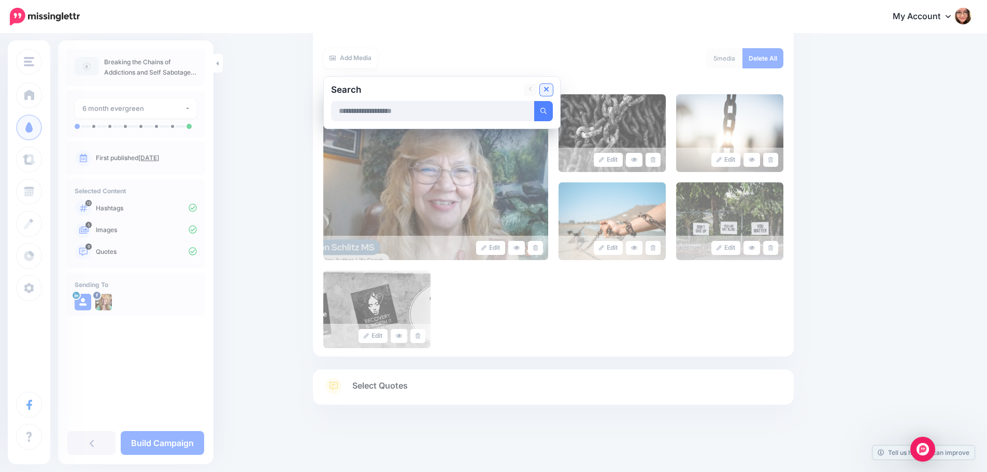
click at [547, 88] on icon at bounding box center [546, 89] width 5 height 8
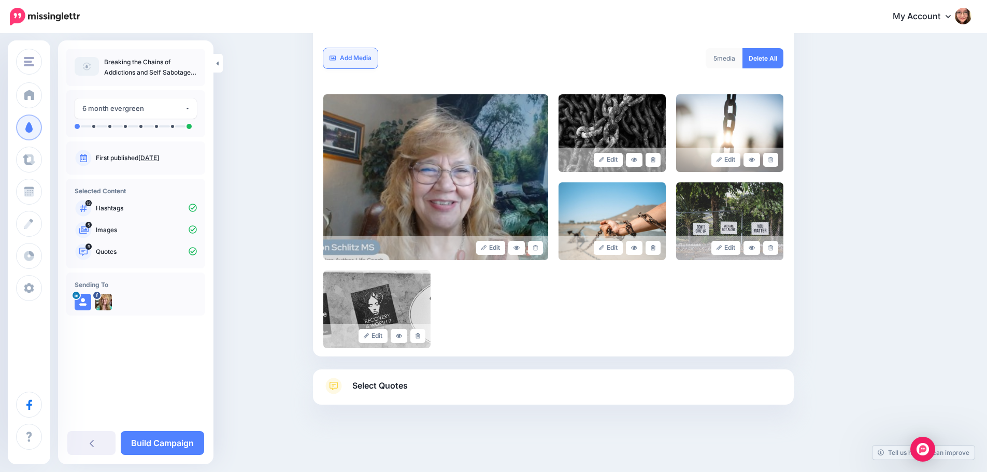
click at [373, 59] on link "Add Media" at bounding box center [350, 58] width 54 height 20
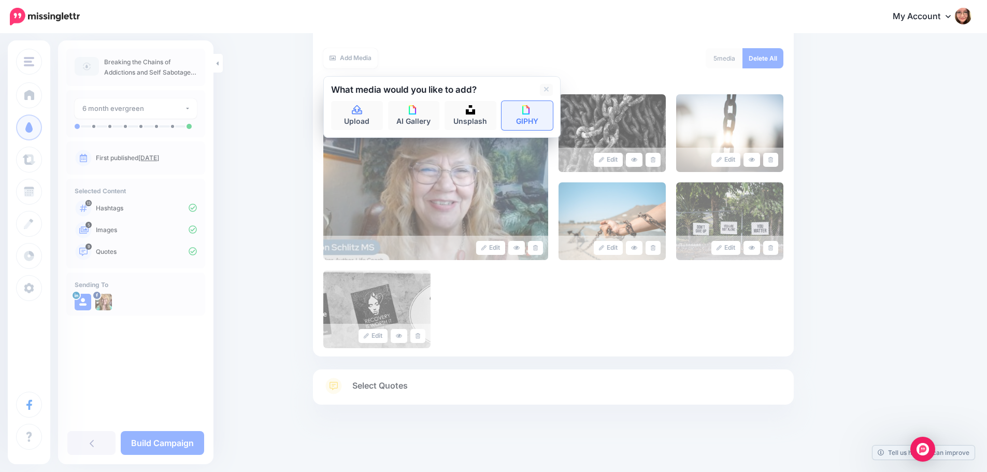
click at [525, 118] on link "GIPHY" at bounding box center [527, 115] width 52 height 29
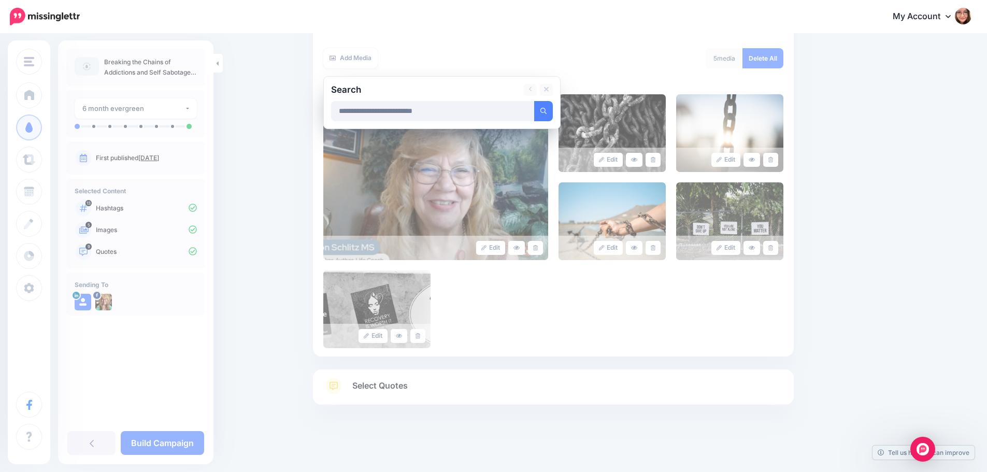
type input "**********"
click at [534, 101] on button "submit" at bounding box center [543, 111] width 19 height 20
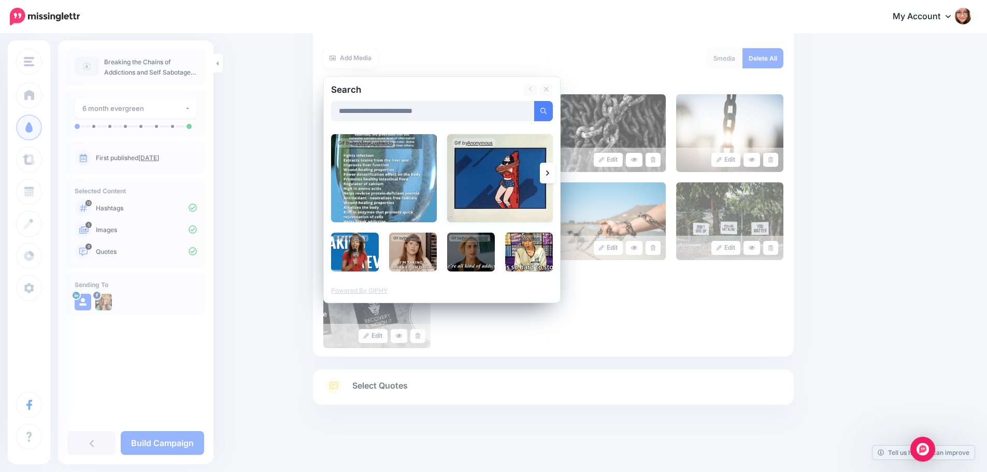
click at [510, 202] on img at bounding box center [500, 178] width 106 height 88
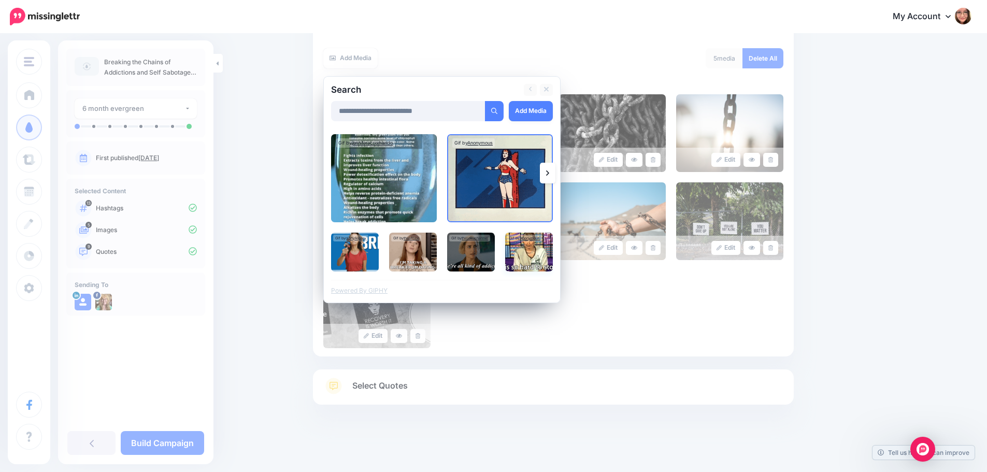
click at [544, 259] on img at bounding box center [529, 252] width 48 height 39
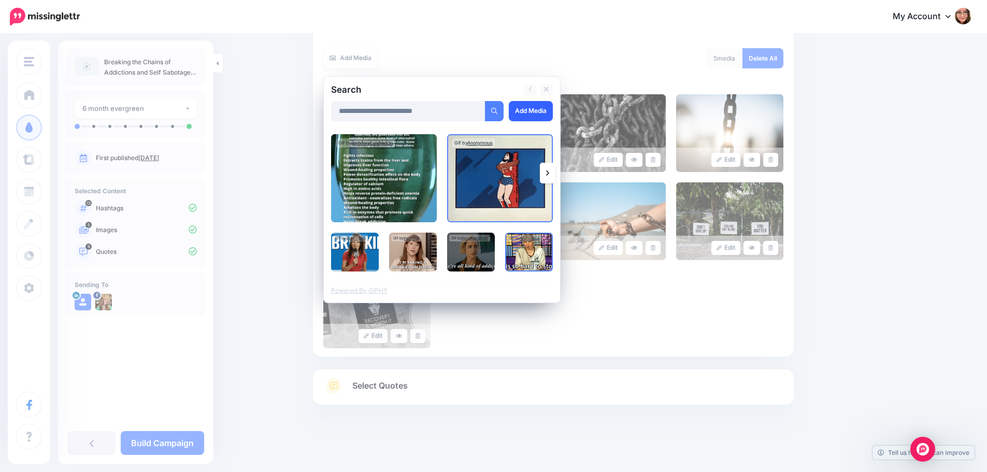
click at [526, 113] on link "Add Media" at bounding box center [531, 111] width 44 height 20
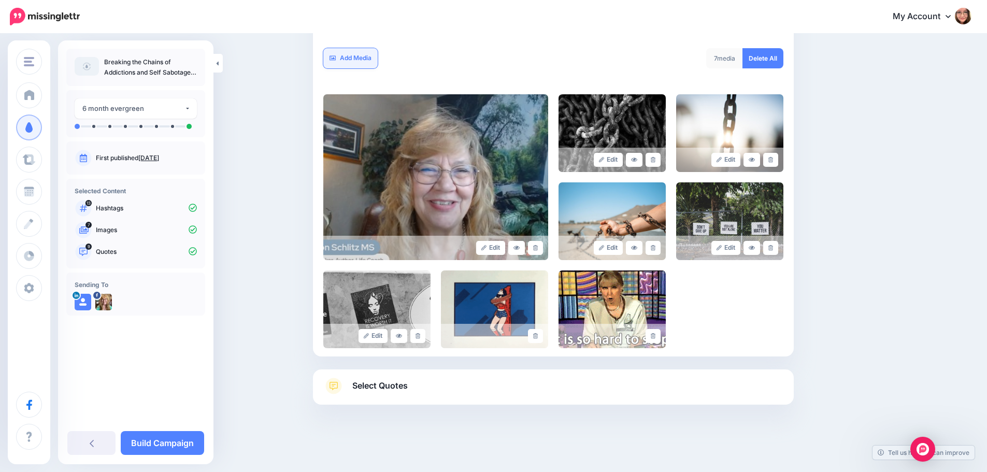
click at [364, 52] on link "Add Media" at bounding box center [350, 58] width 54 height 20
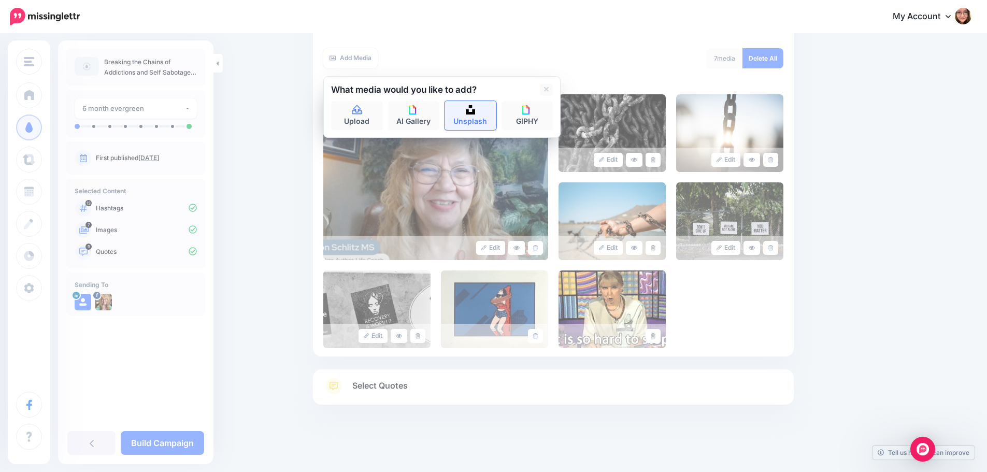
click at [460, 110] on link "Unsplash" at bounding box center [470, 115] width 52 height 29
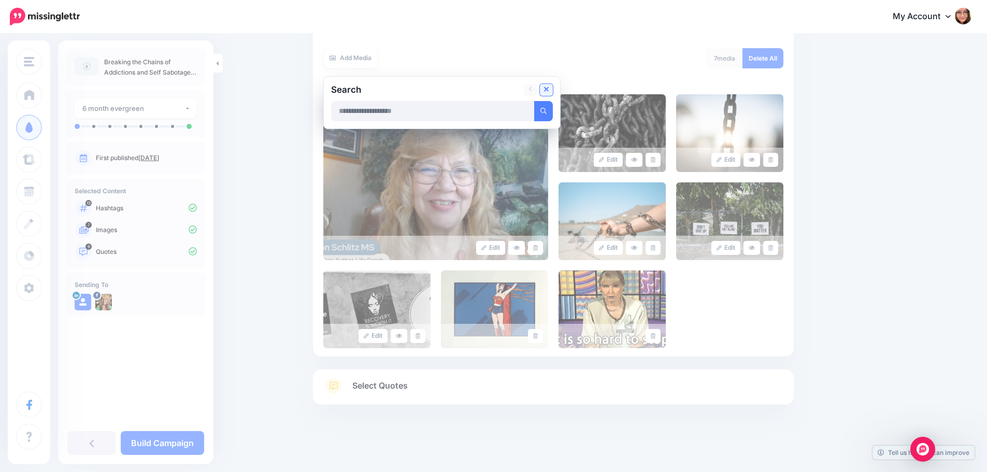
click at [549, 89] on icon at bounding box center [546, 89] width 5 height 5
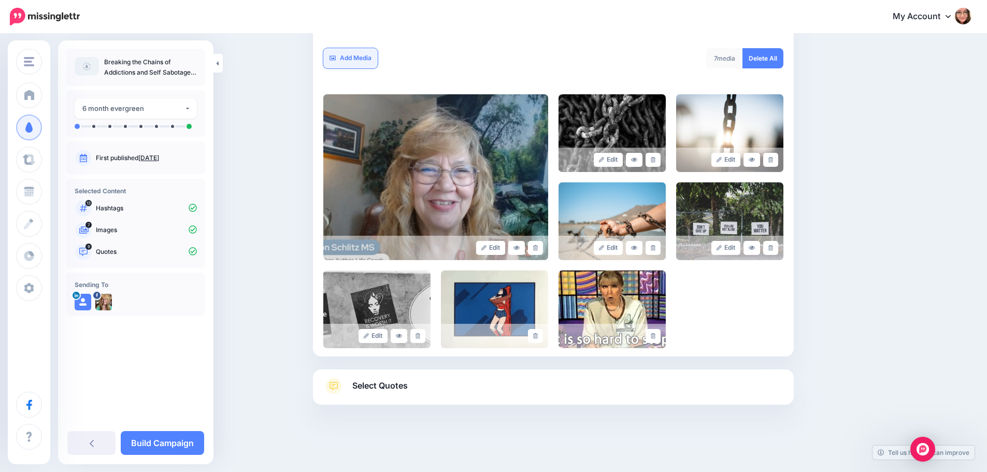
click at [364, 61] on link "Add Media" at bounding box center [350, 58] width 54 height 20
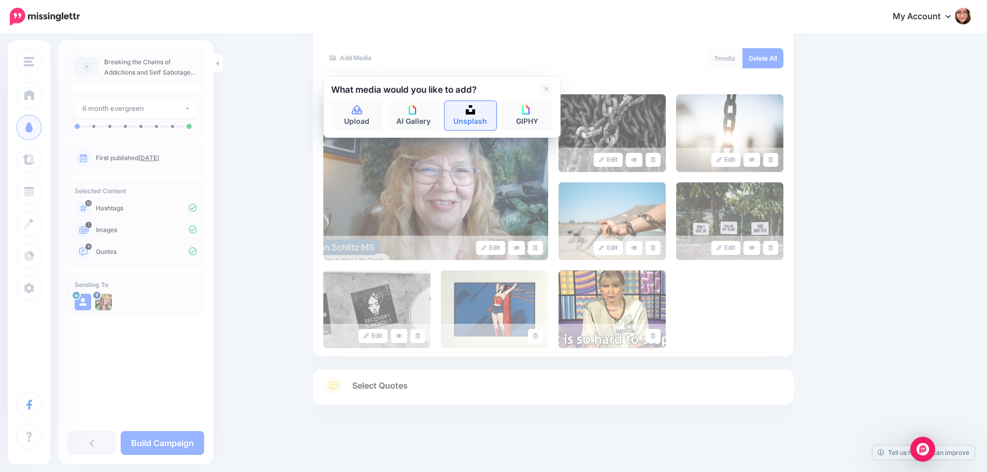
click at [474, 116] on link "Unsplash" at bounding box center [470, 115] width 52 height 29
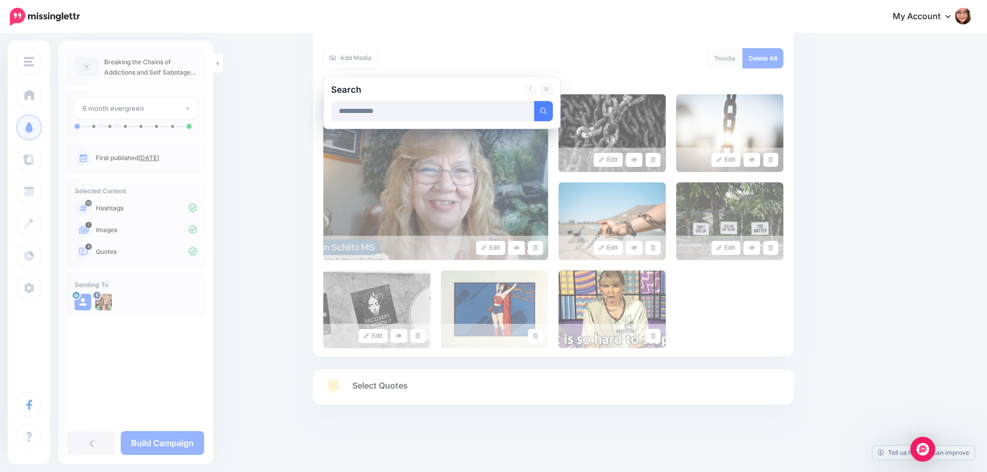
type input "**********"
click at [534, 101] on button "submit" at bounding box center [543, 111] width 19 height 20
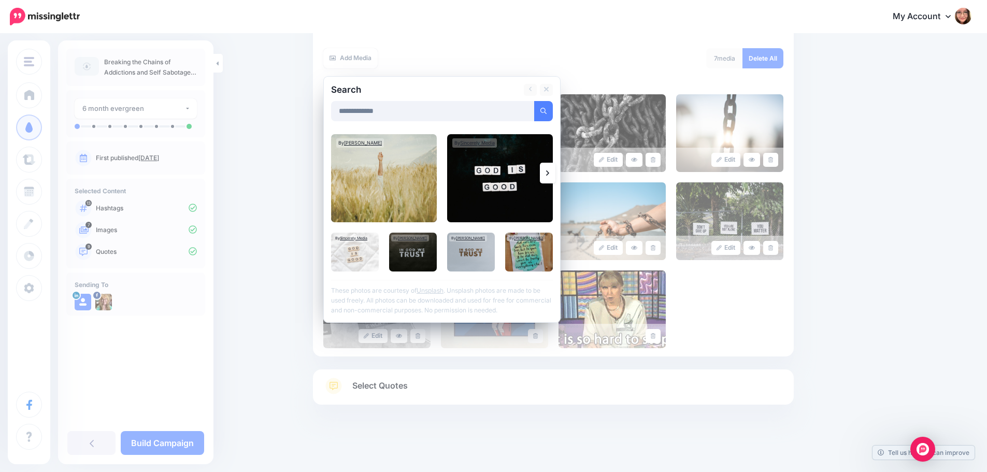
click at [549, 172] on link at bounding box center [548, 173] width 16 height 21
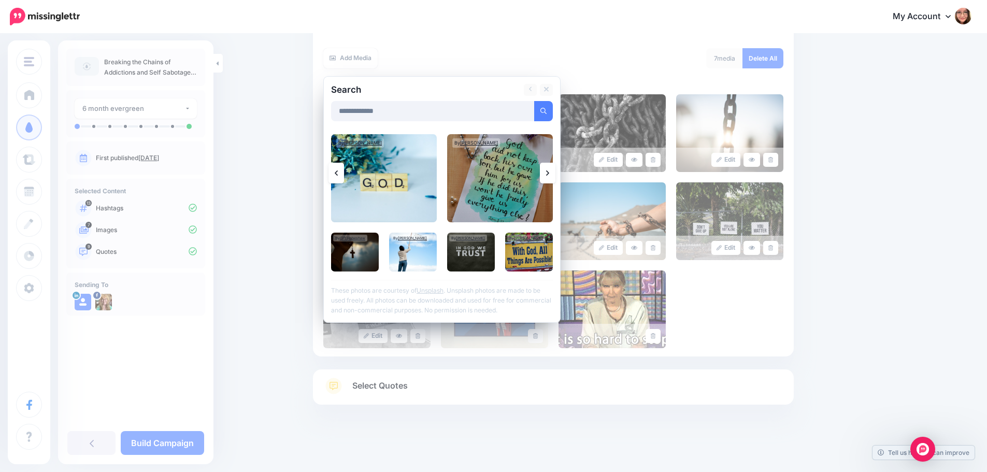
click at [549, 172] on link at bounding box center [548, 173] width 16 height 21
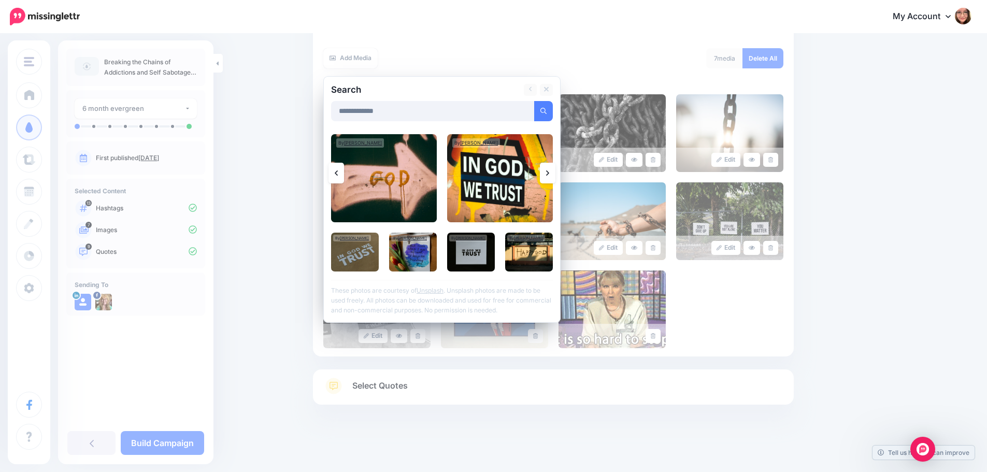
click at [549, 172] on link at bounding box center [548, 173] width 16 height 21
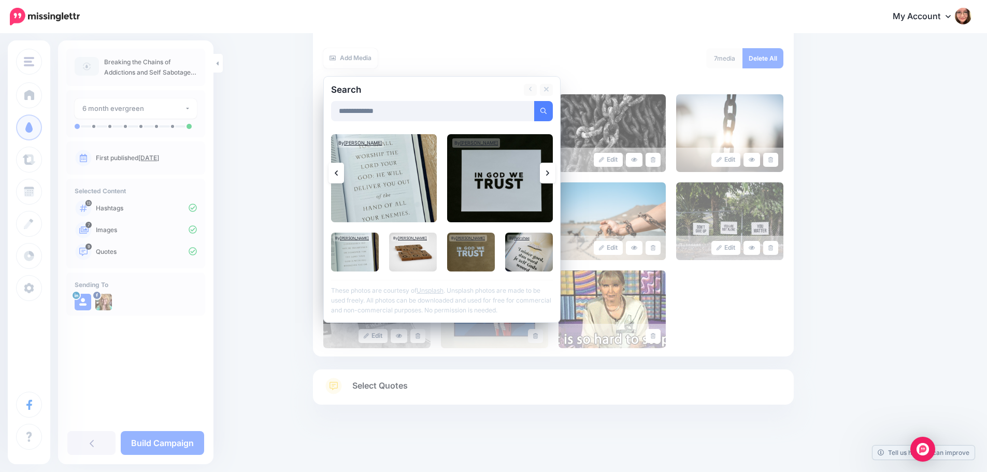
click at [549, 172] on link at bounding box center [548, 173] width 16 height 21
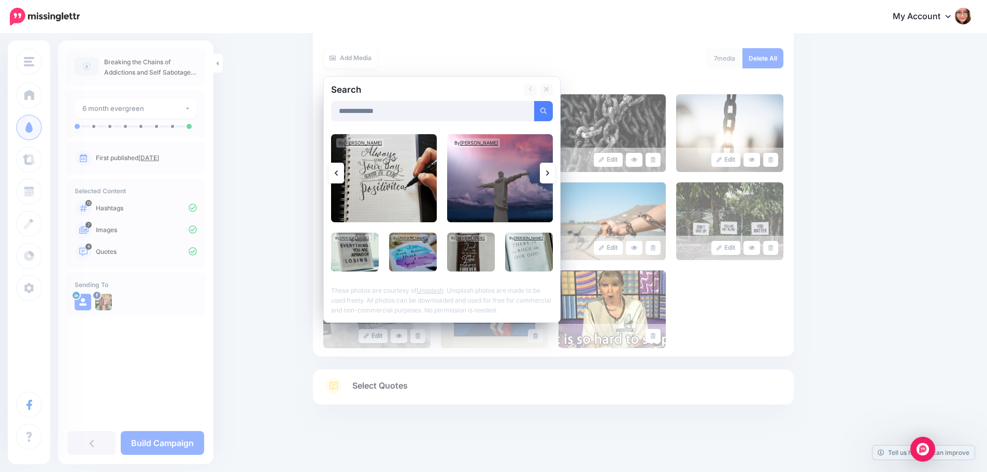
click at [549, 172] on link at bounding box center [548, 173] width 16 height 21
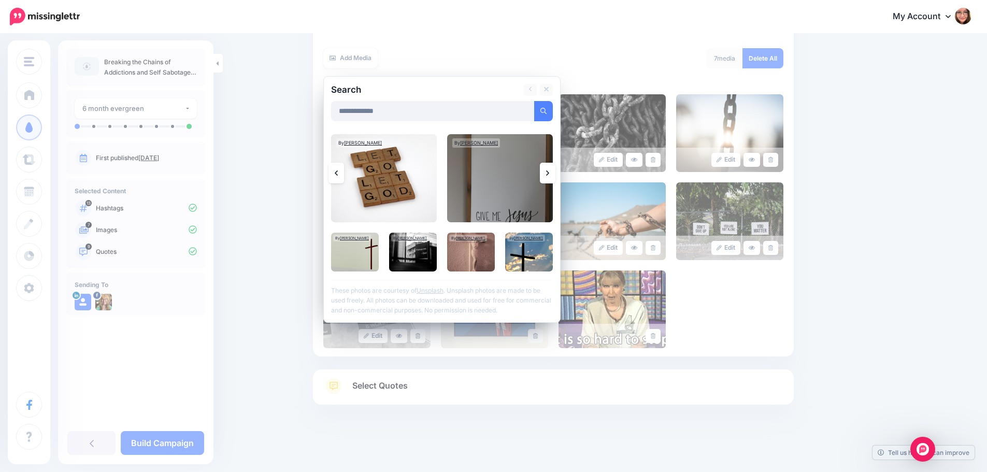
click at [549, 172] on link at bounding box center [548, 173] width 16 height 21
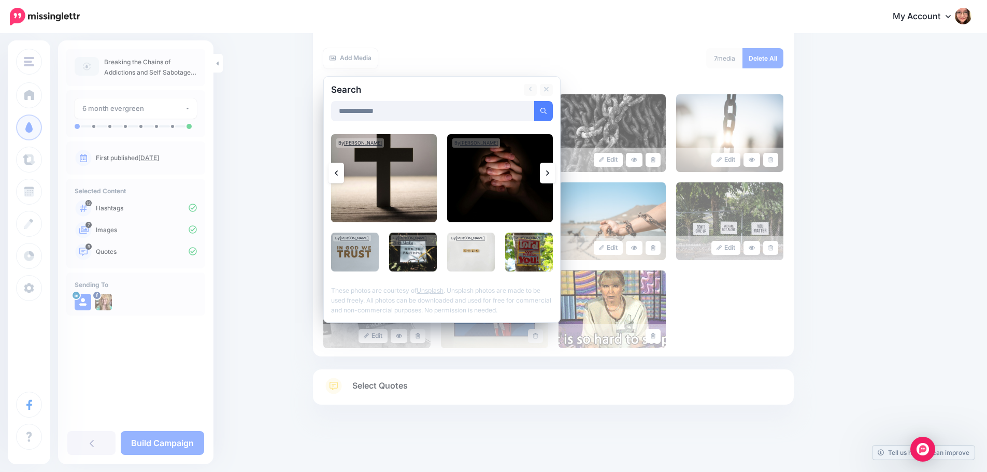
click at [549, 172] on link at bounding box center [548, 173] width 16 height 21
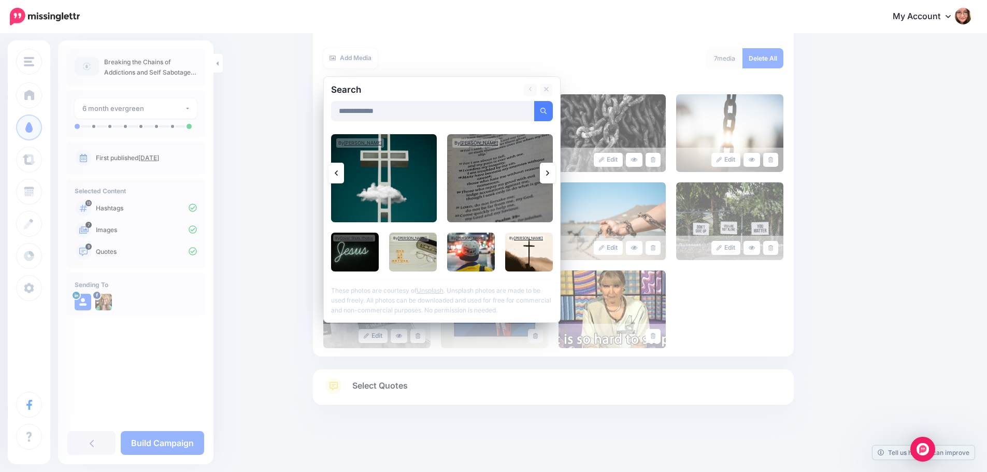
click at [549, 172] on link at bounding box center [548, 173] width 16 height 21
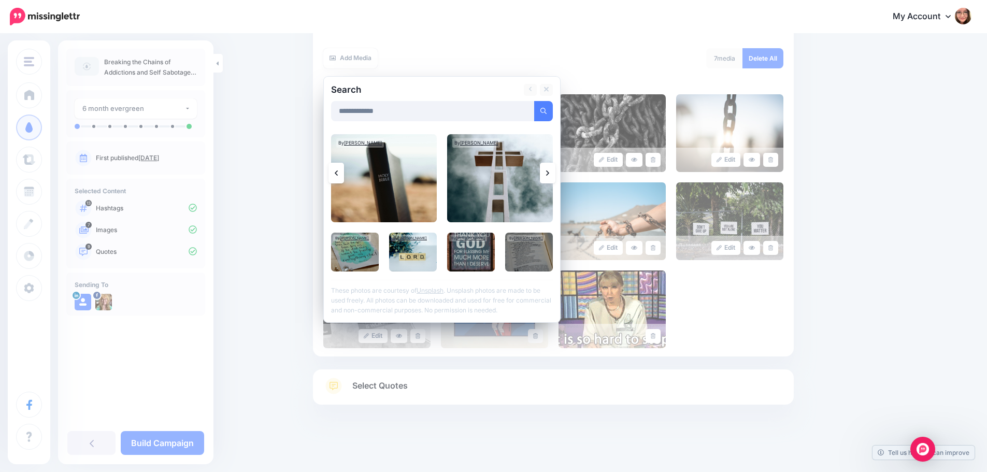
click at [549, 172] on link at bounding box center [548, 173] width 16 height 21
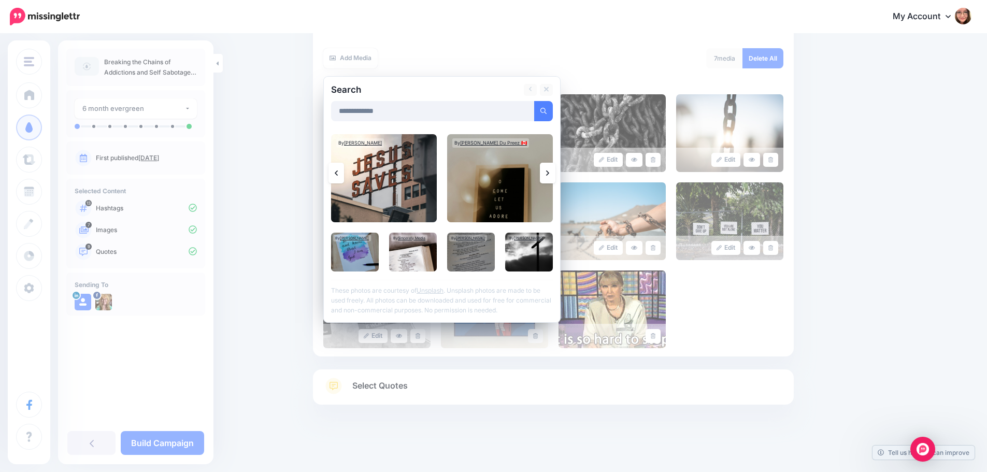
click at [549, 172] on link at bounding box center [548, 173] width 16 height 21
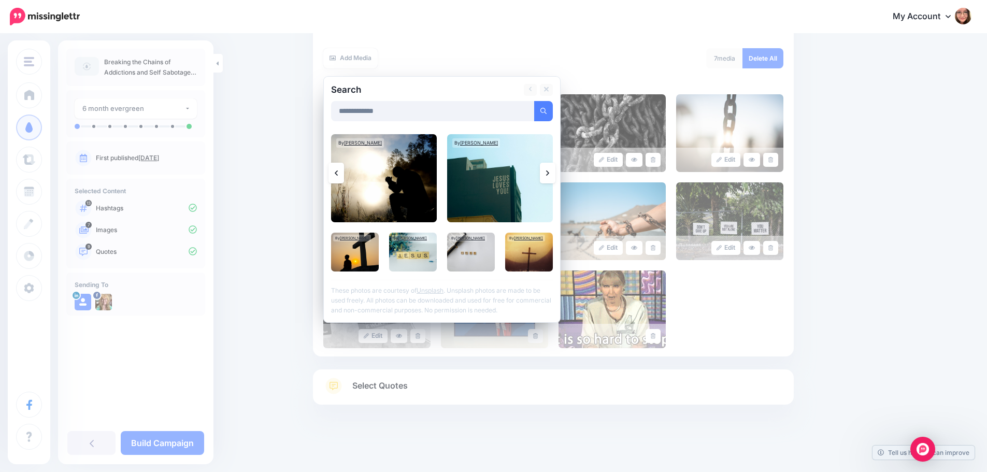
click at [549, 172] on link at bounding box center [548, 173] width 16 height 21
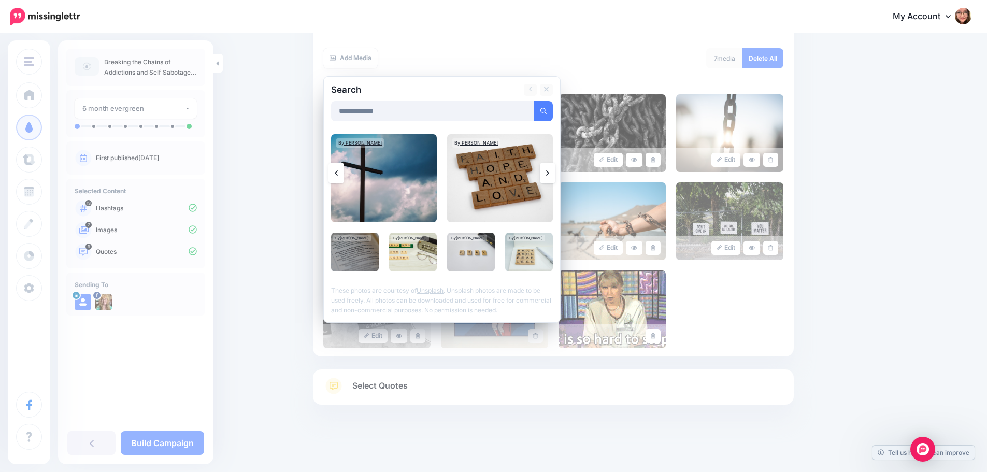
click at [549, 172] on link at bounding box center [548, 173] width 16 height 21
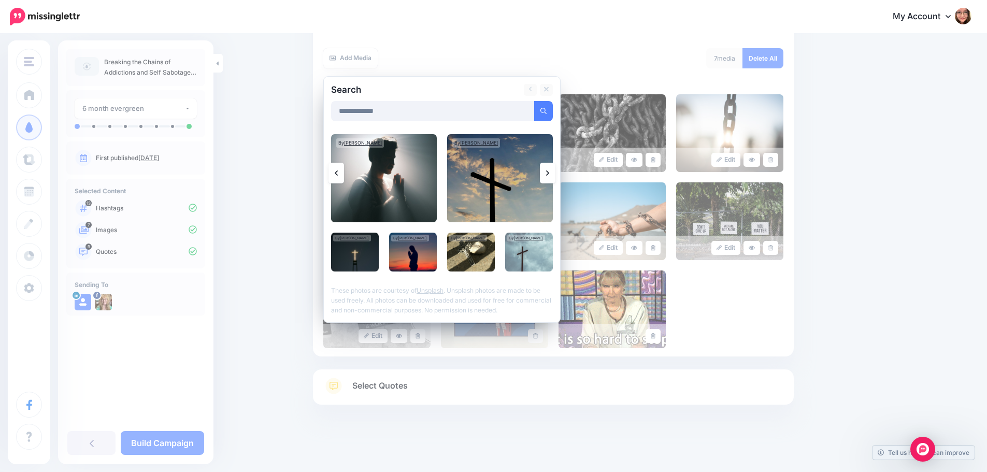
click at [549, 172] on link at bounding box center [548, 173] width 16 height 21
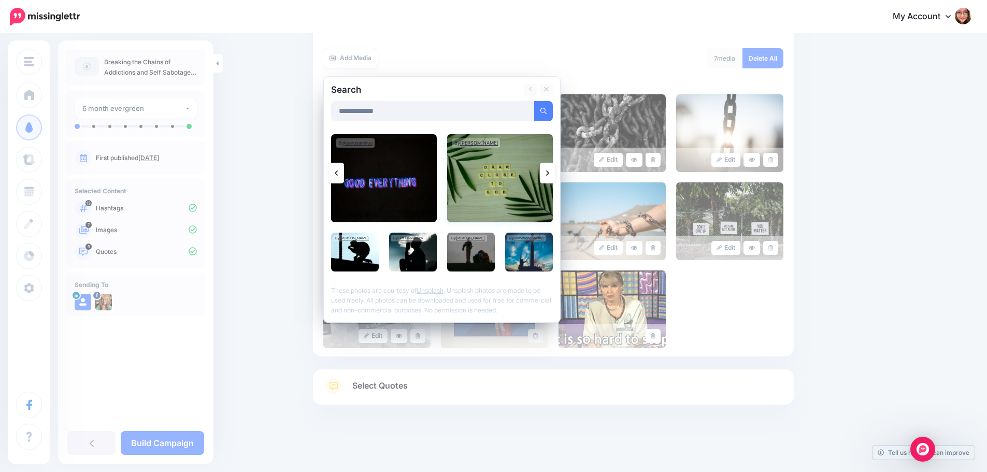
drag, startPoint x: 549, startPoint y: 172, endPoint x: 464, endPoint y: 151, distance: 87.4
drag, startPoint x: 464, startPoint y: 151, endPoint x: 370, endPoint y: 259, distance: 143.5
click at [370, 259] on img at bounding box center [355, 252] width 48 height 39
click at [531, 255] on img at bounding box center [529, 252] width 48 height 39
click at [431, 259] on img at bounding box center [413, 252] width 48 height 39
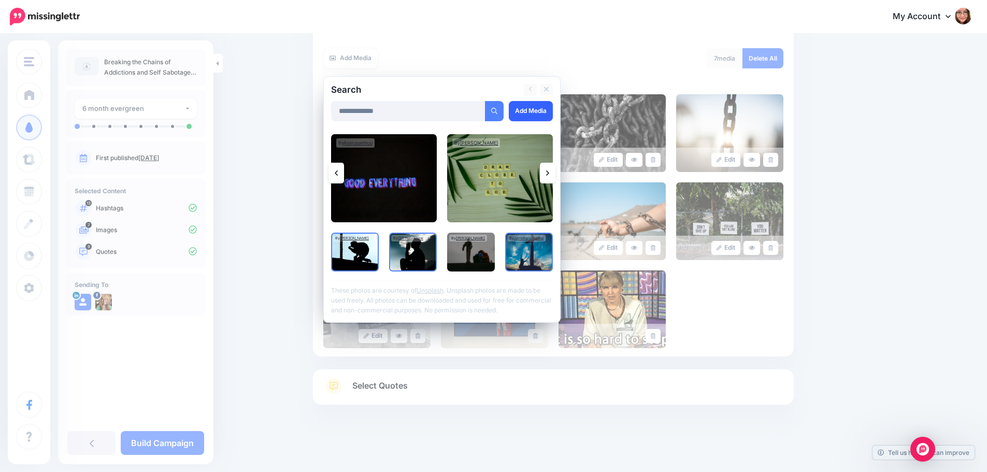
click at [529, 114] on link "Add Media" at bounding box center [531, 111] width 44 height 20
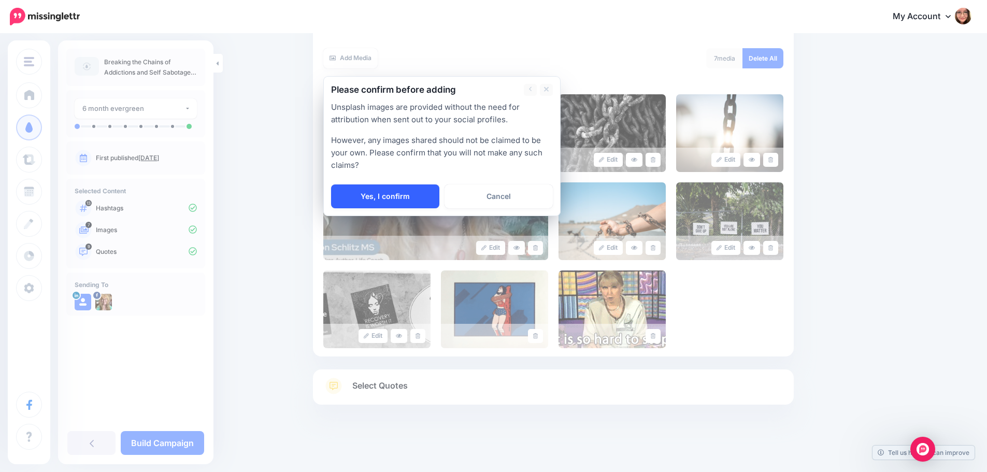
click at [389, 191] on link "Yes, I confirm" at bounding box center [385, 196] width 108 height 24
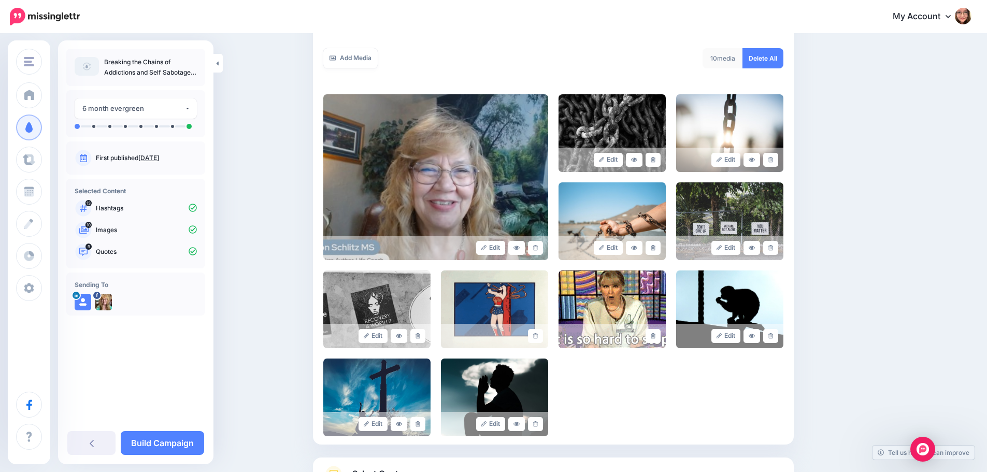
scroll to position [264, 0]
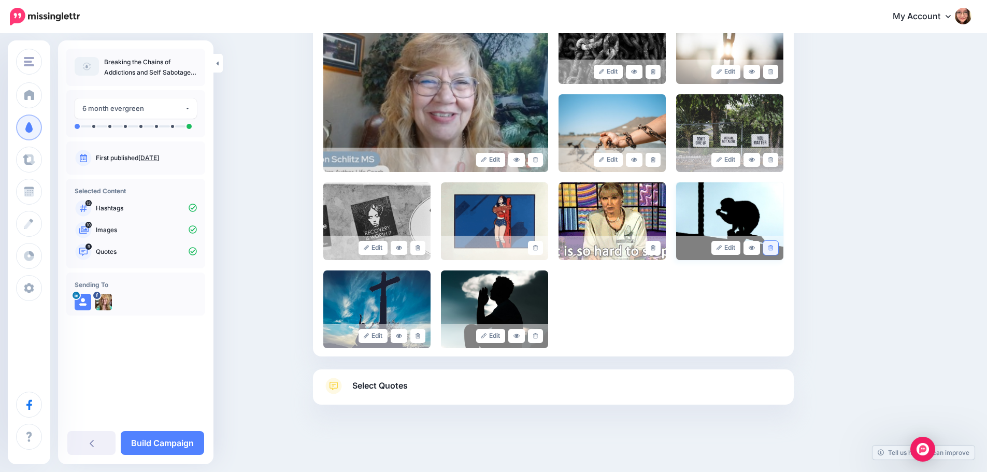
click at [773, 249] on icon at bounding box center [770, 248] width 5 height 6
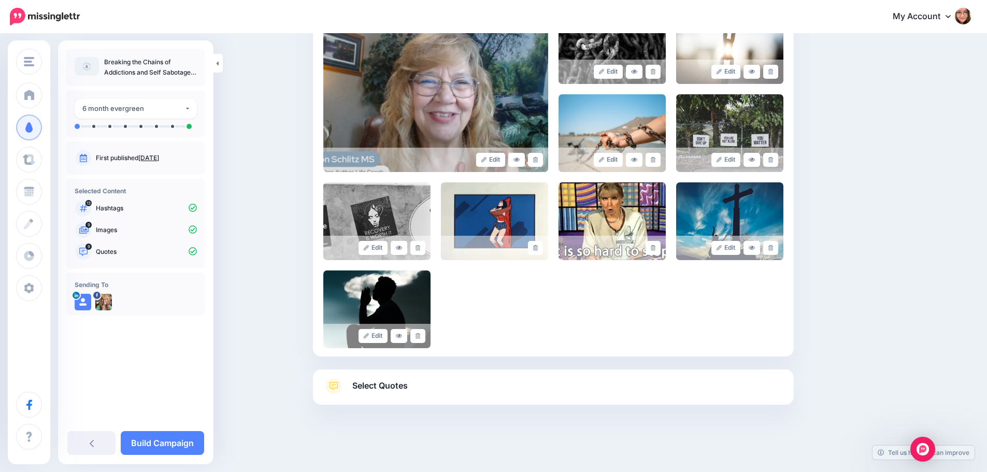
click at [157, 429] on div "**********" at bounding box center [135, 252] width 155 height 424
click at [163, 441] on link "Build Campaign" at bounding box center [162, 443] width 83 height 24
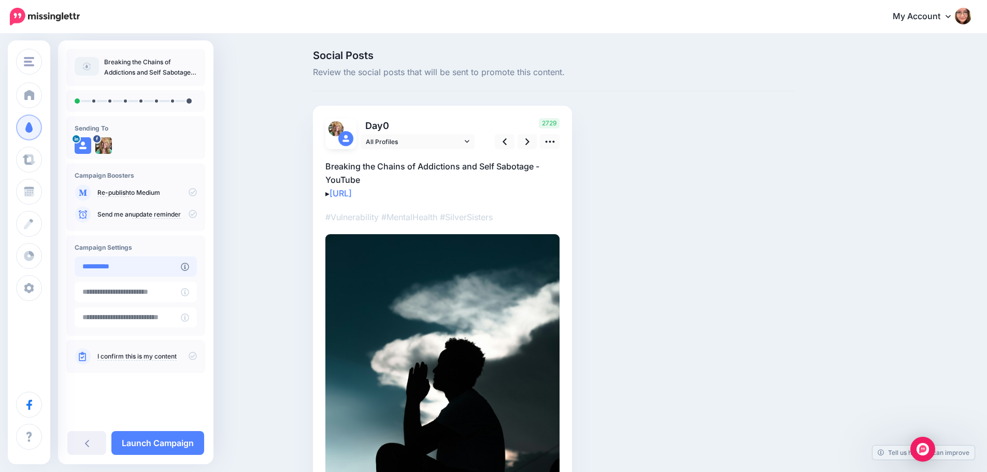
click at [159, 270] on input "**********" at bounding box center [128, 266] width 106 height 20
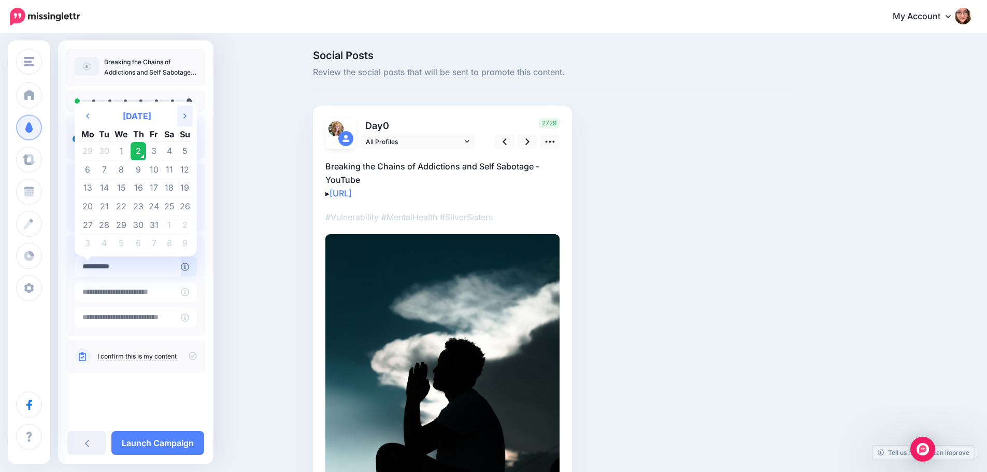
click at [184, 114] on icon "Next Month" at bounding box center [184, 116] width 3 height 8
click at [184, 114] on icon at bounding box center [184, 115] width 3 height 5
click at [152, 170] on td "12" at bounding box center [154, 170] width 16 height 19
type input "**********"
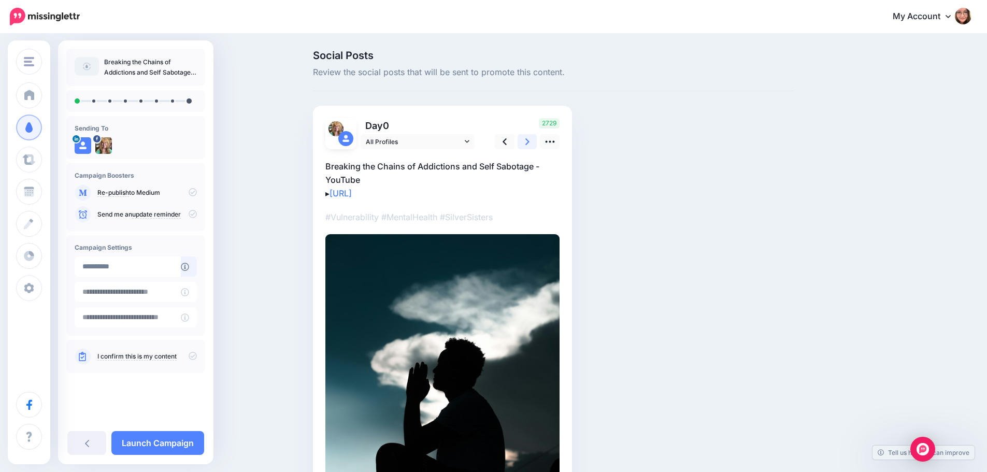
click at [529, 142] on icon at bounding box center [527, 141] width 4 height 7
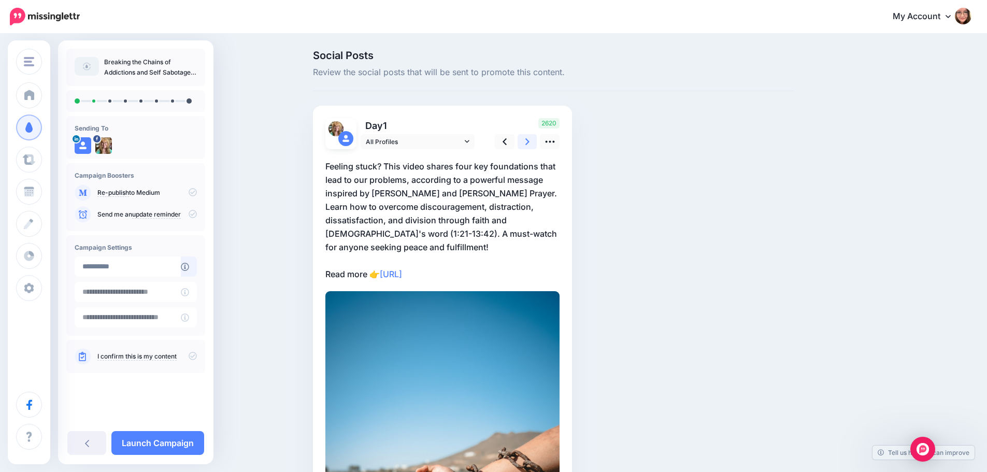
scroll to position [52, 0]
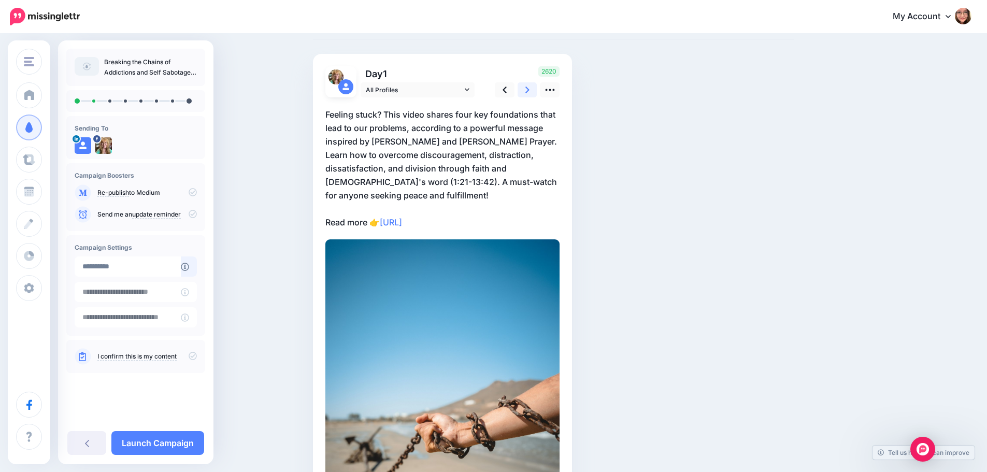
click at [529, 84] on icon at bounding box center [527, 89] width 4 height 11
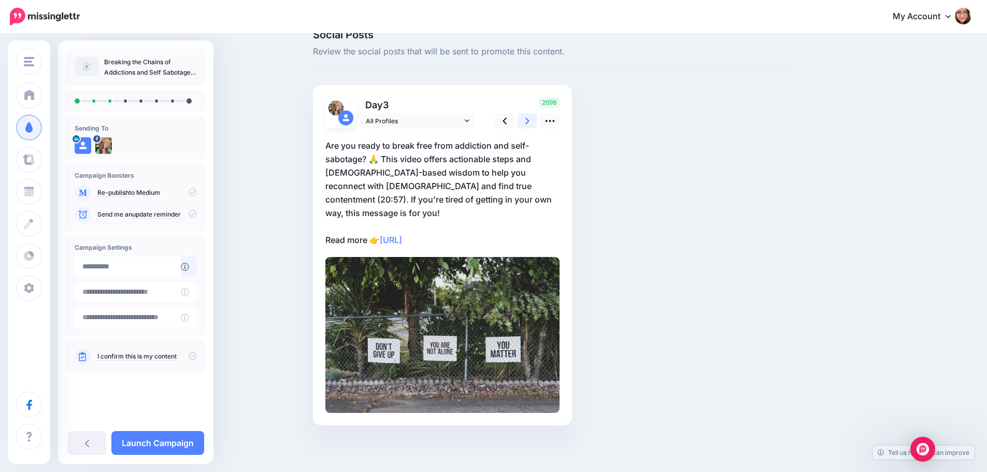
scroll to position [7, 0]
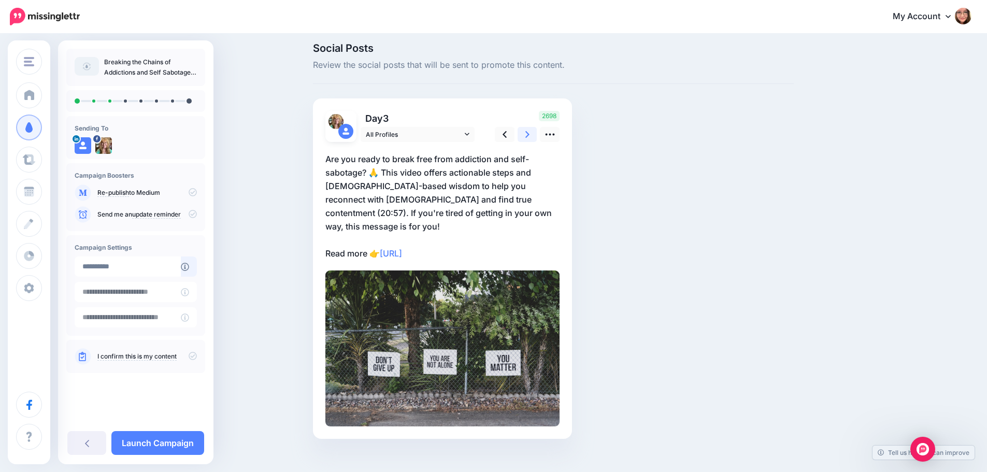
click at [537, 135] on link at bounding box center [527, 134] width 20 height 15
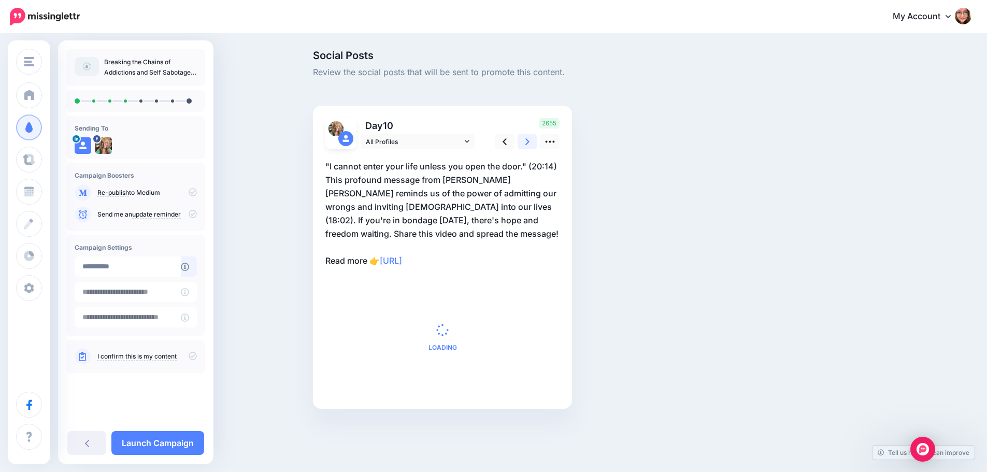
scroll to position [0, 0]
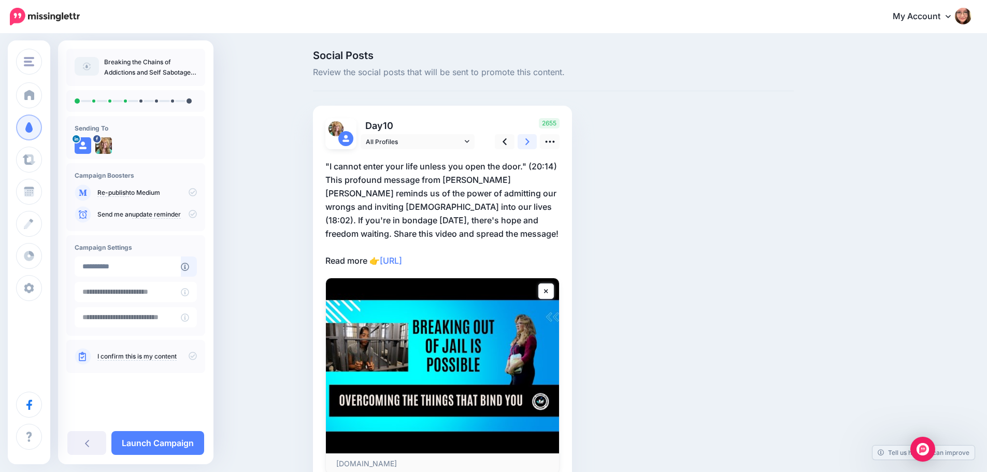
click at [537, 135] on link at bounding box center [527, 141] width 20 height 15
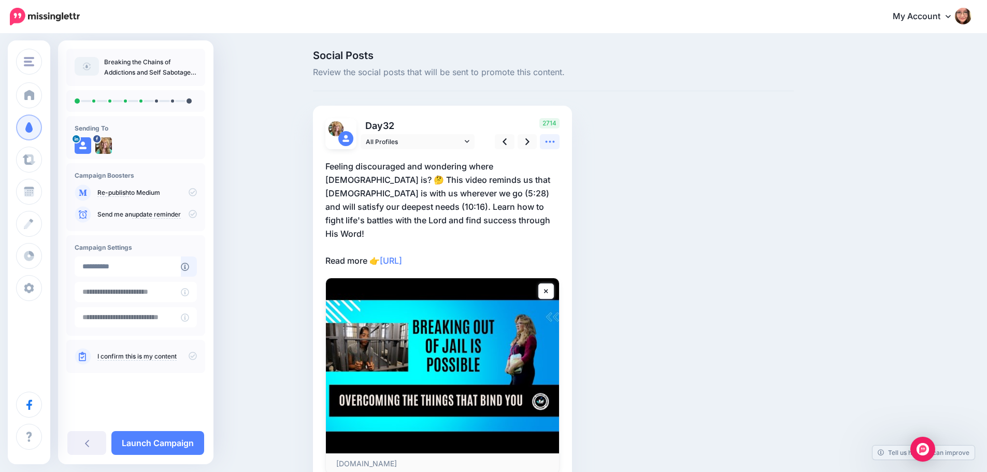
click at [549, 138] on icon at bounding box center [549, 141] width 11 height 11
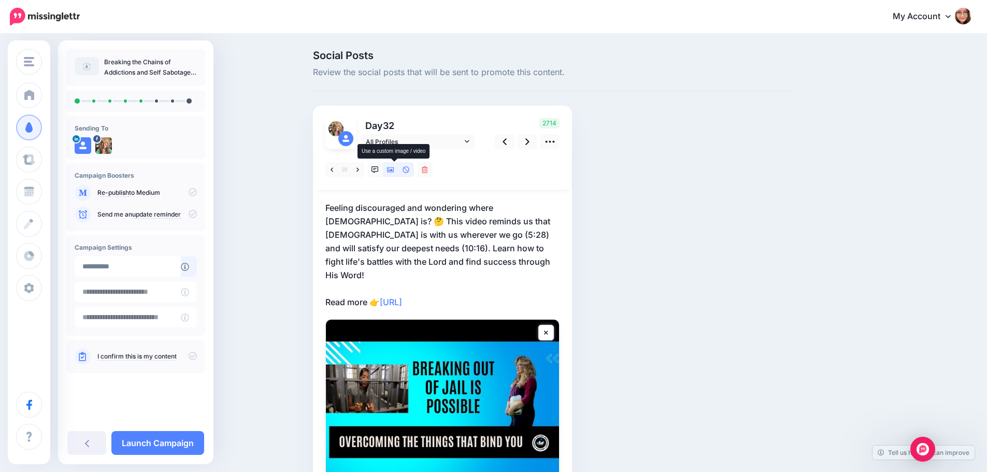
click at [394, 170] on icon at bounding box center [390, 169] width 7 height 5
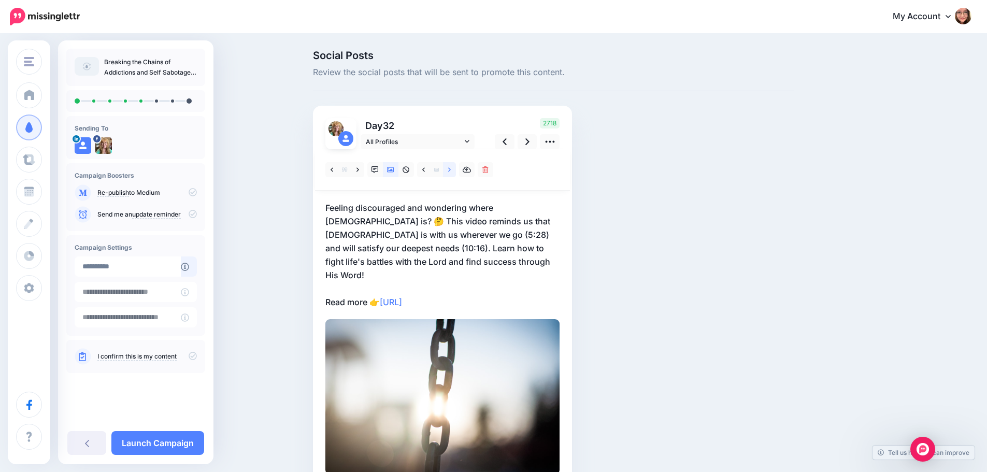
click at [451, 170] on icon at bounding box center [449, 169] width 3 height 7
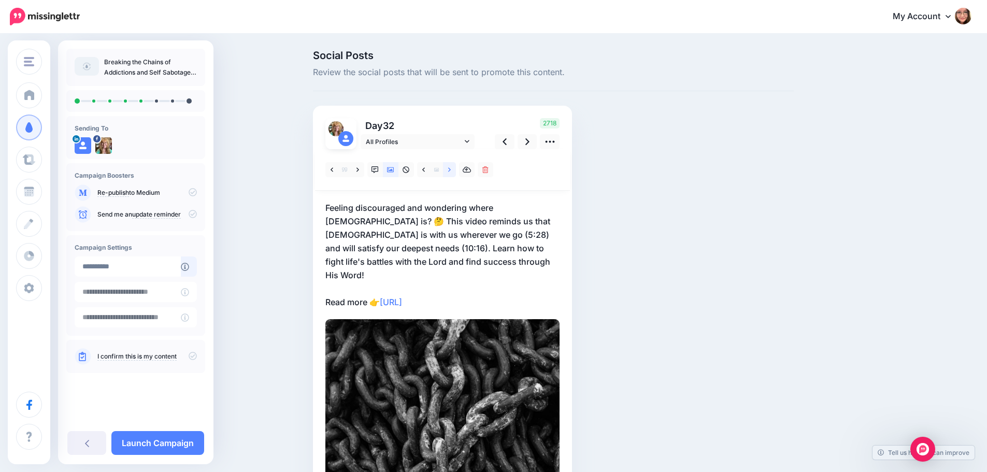
click at [451, 170] on icon at bounding box center [449, 169] width 3 height 7
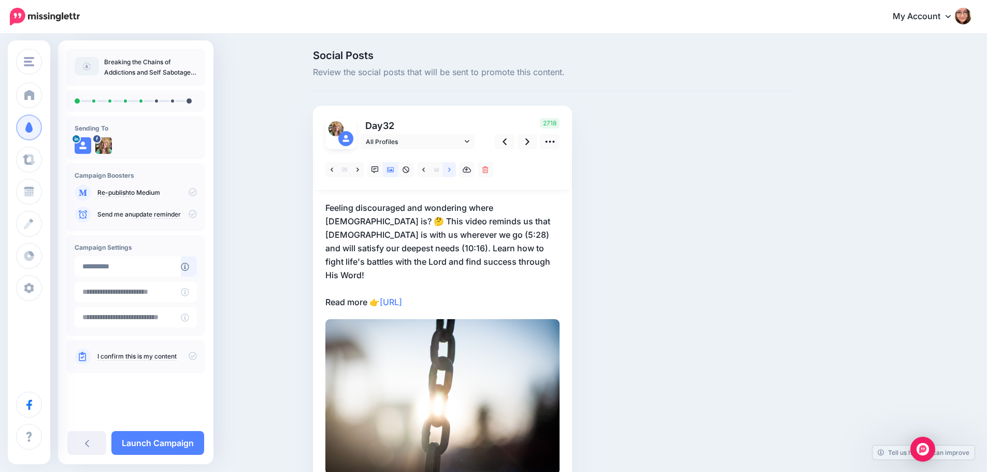
click at [451, 170] on icon at bounding box center [449, 169] width 3 height 7
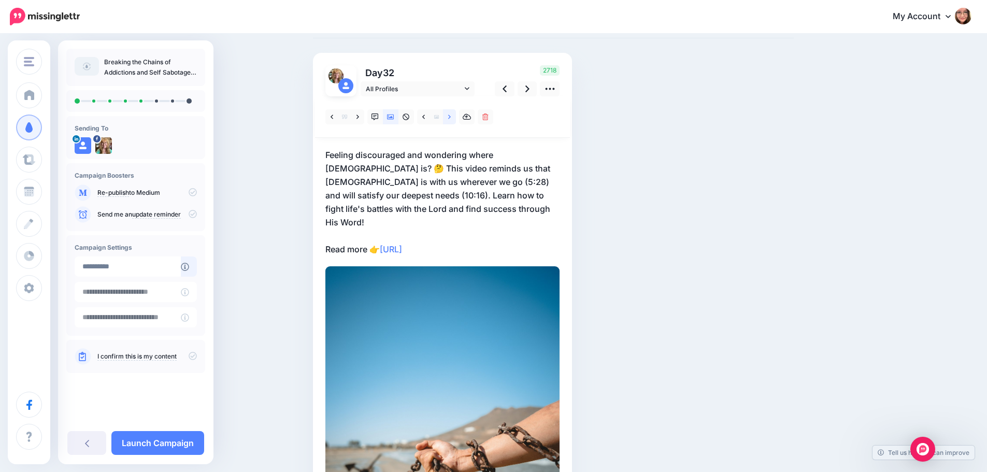
scroll to position [52, 0]
click at [451, 119] on icon at bounding box center [449, 118] width 3 height 4
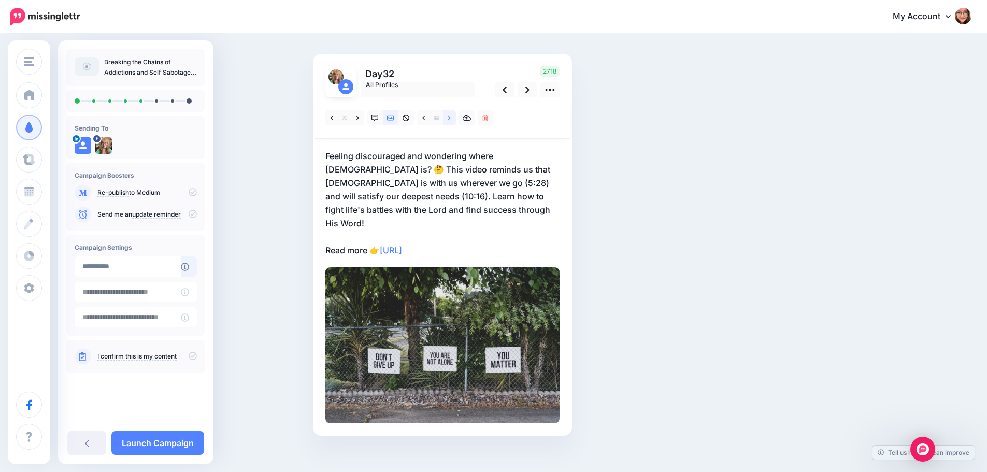
scroll to position [49, 0]
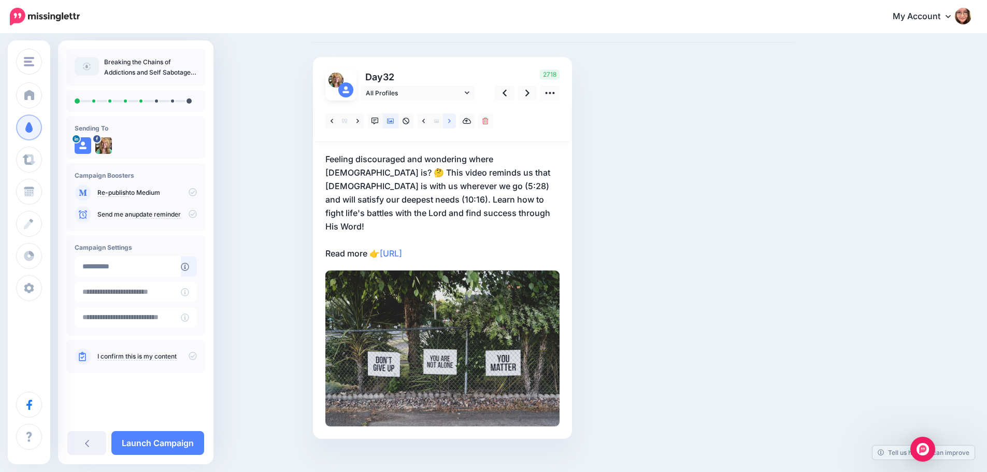
click at [451, 119] on icon at bounding box center [449, 121] width 3 height 4
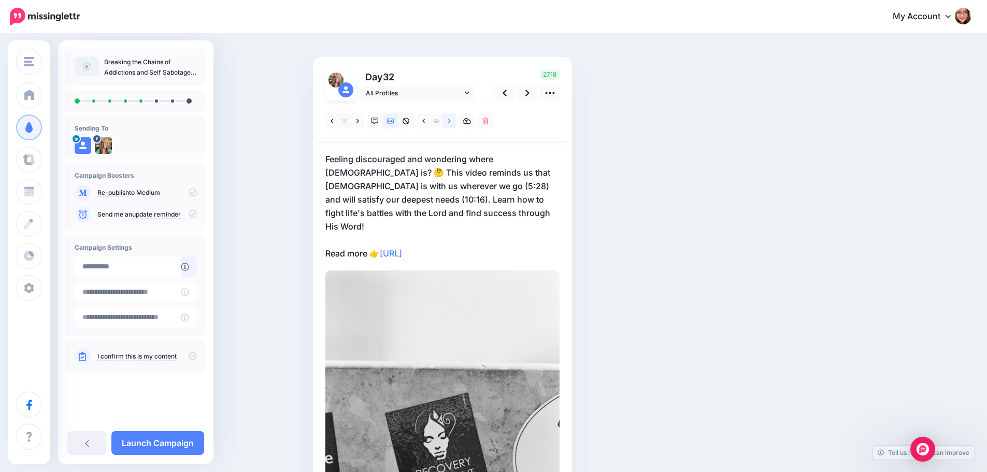
scroll to position [52, 0]
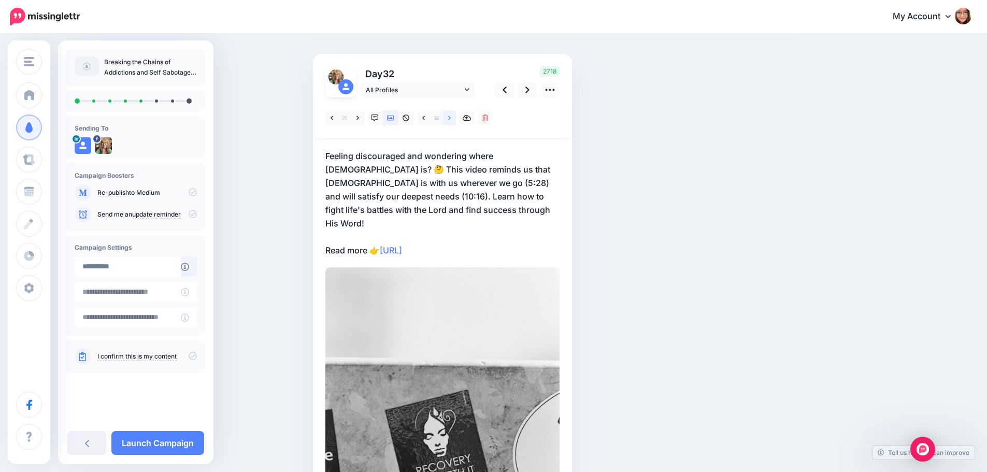
click at [451, 119] on icon at bounding box center [449, 118] width 3 height 4
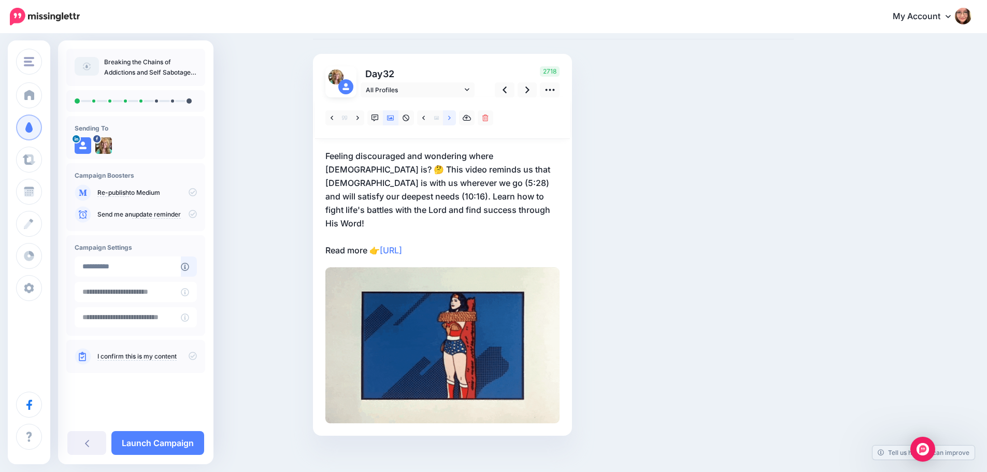
scroll to position [49, 0]
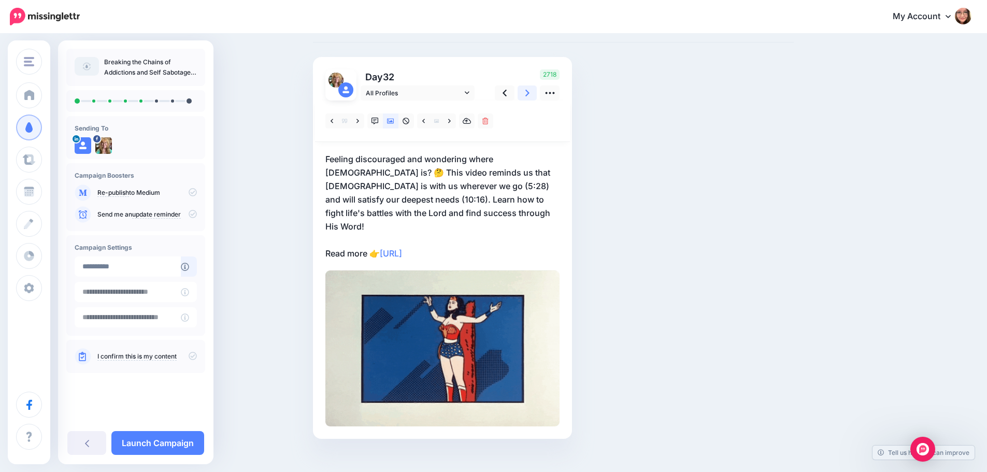
click at [529, 97] on icon at bounding box center [527, 93] width 4 height 11
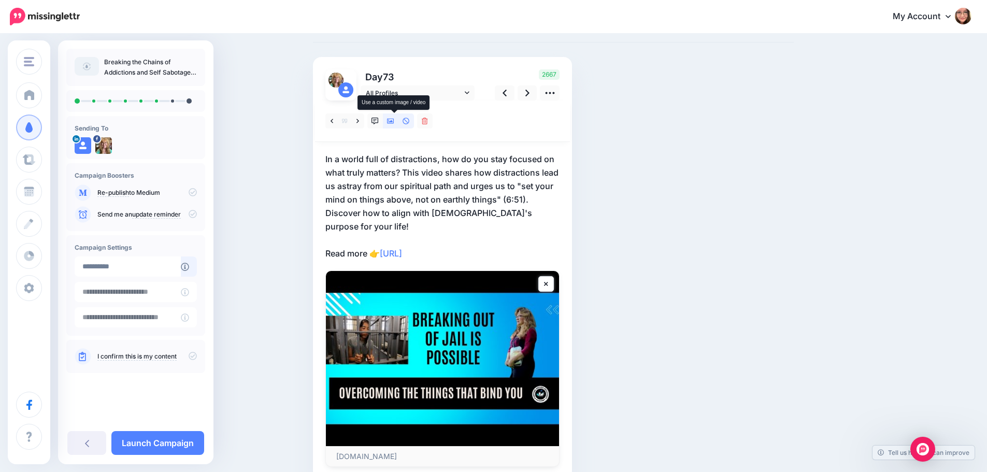
click at [391, 122] on icon at bounding box center [390, 121] width 7 height 7
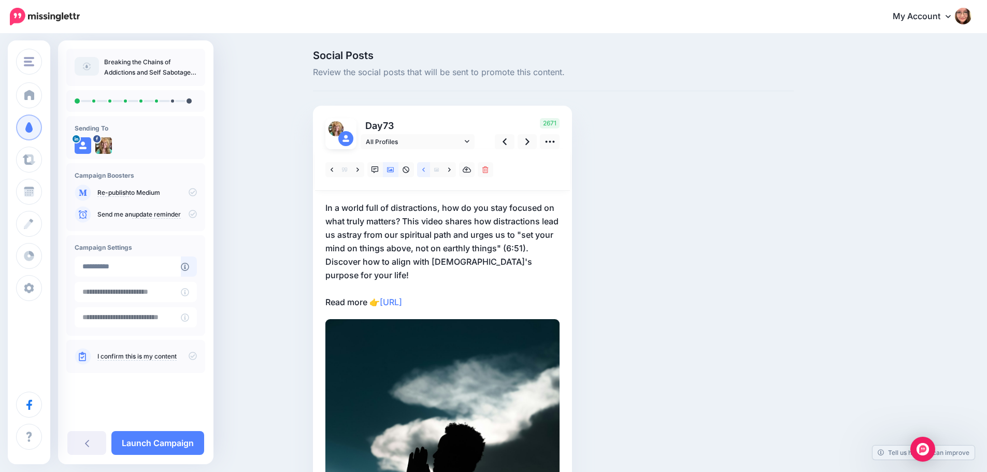
click at [425, 172] on icon at bounding box center [423, 169] width 3 height 7
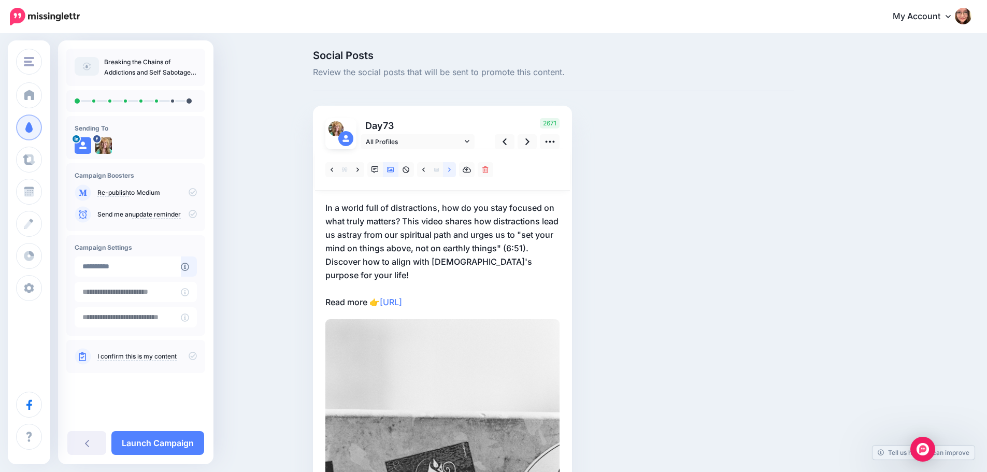
click at [449, 172] on link at bounding box center [449, 169] width 13 height 15
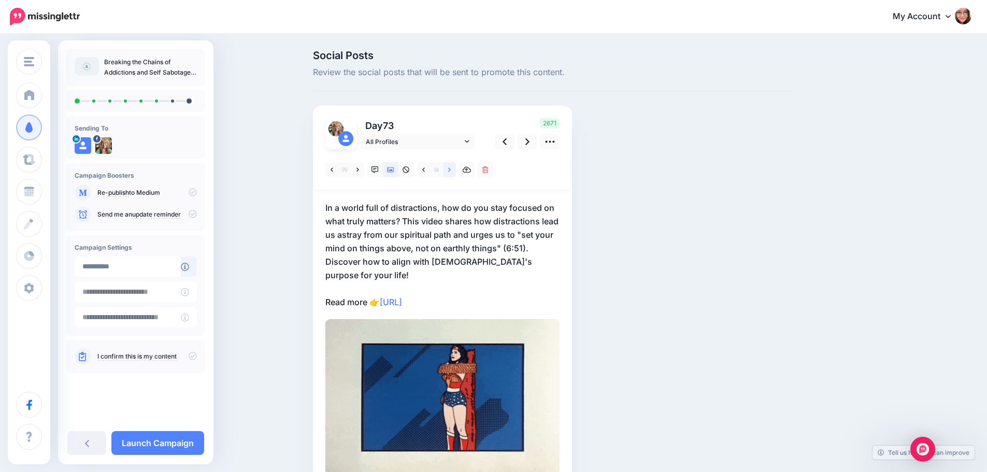
click at [449, 172] on link at bounding box center [449, 169] width 13 height 15
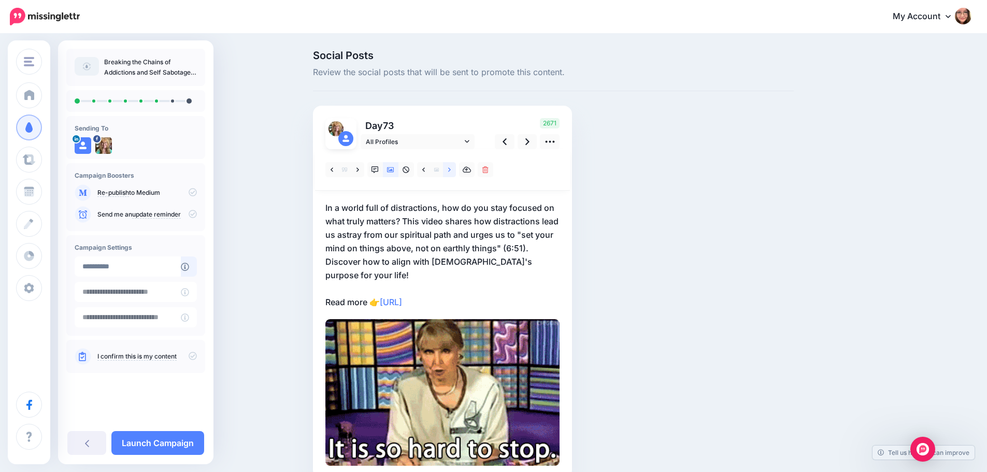
click at [449, 172] on link at bounding box center [449, 169] width 13 height 15
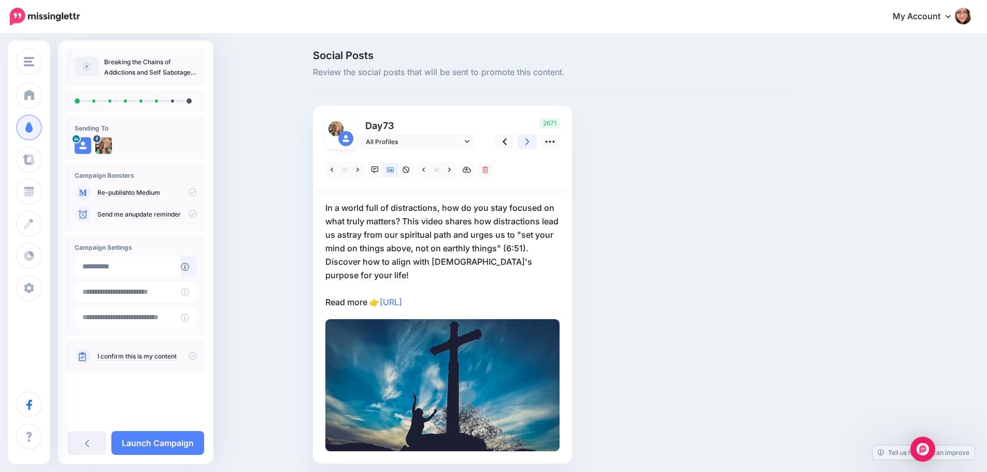
click at [529, 142] on icon at bounding box center [527, 141] width 4 height 11
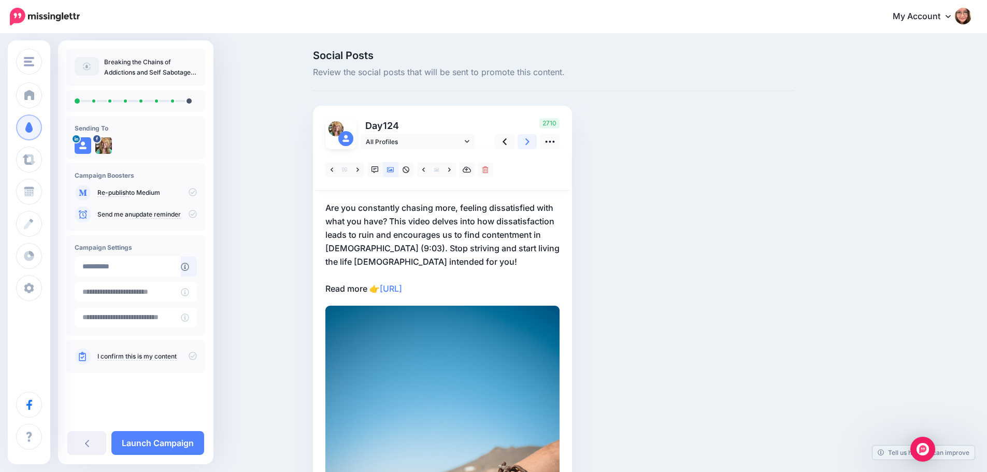
scroll to position [52, 0]
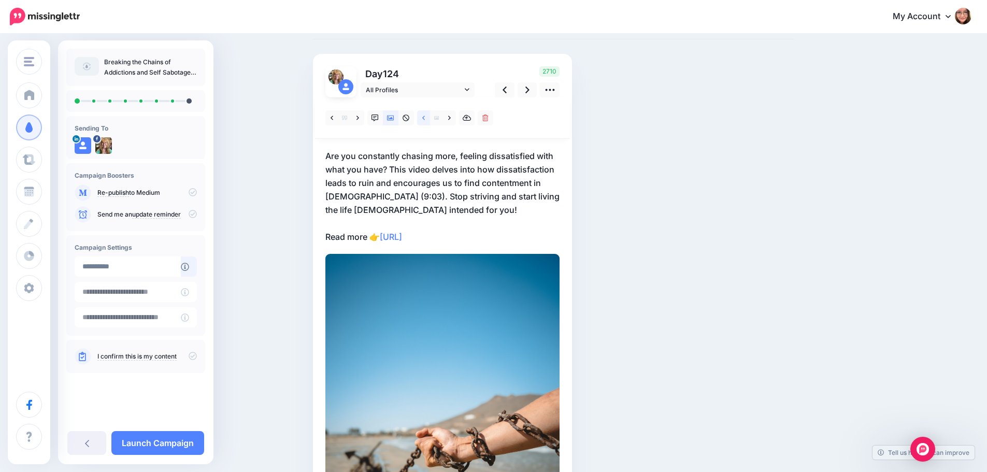
click at [424, 118] on link at bounding box center [423, 117] width 13 height 15
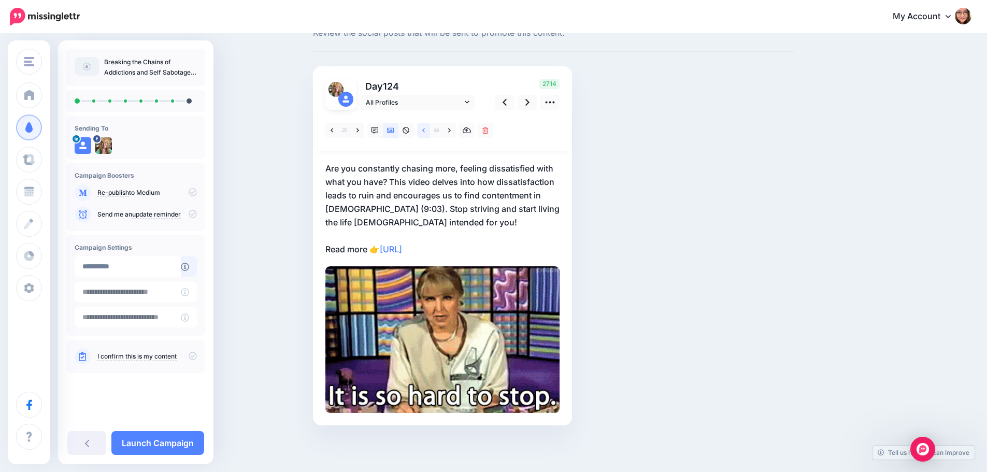
click at [424, 118] on div at bounding box center [442, 130] width 255 height 41
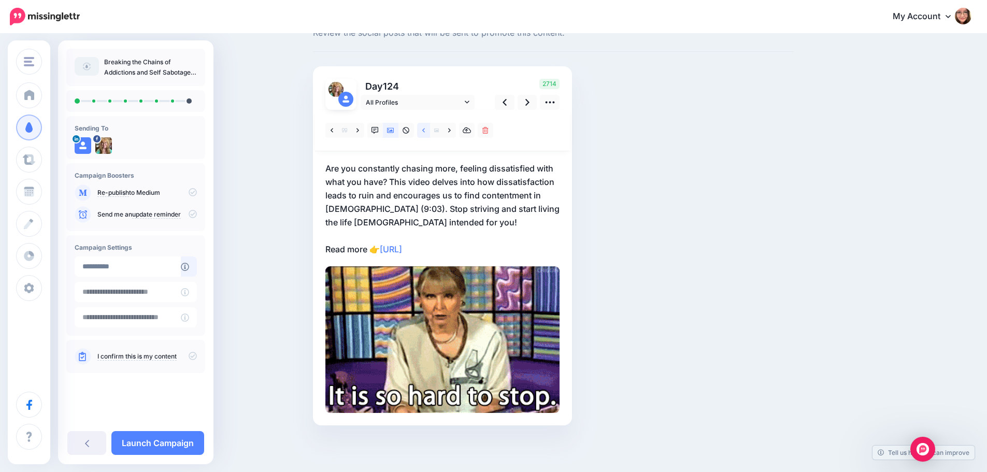
click at [425, 131] on link at bounding box center [423, 130] width 13 height 15
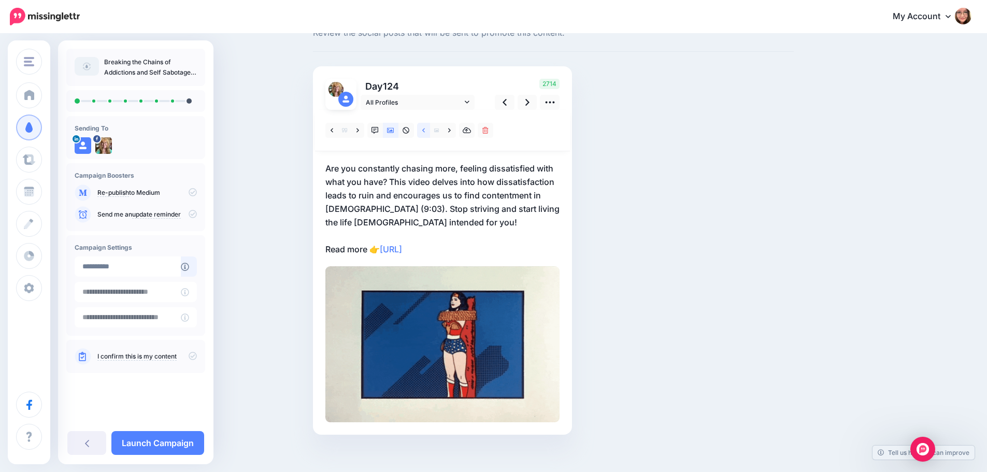
click at [428, 135] on link at bounding box center [423, 130] width 13 height 15
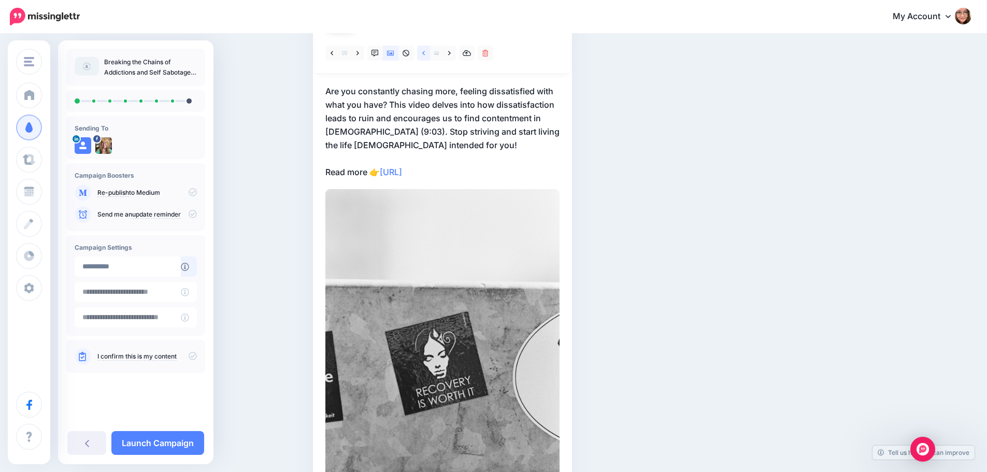
scroll to position [91, 0]
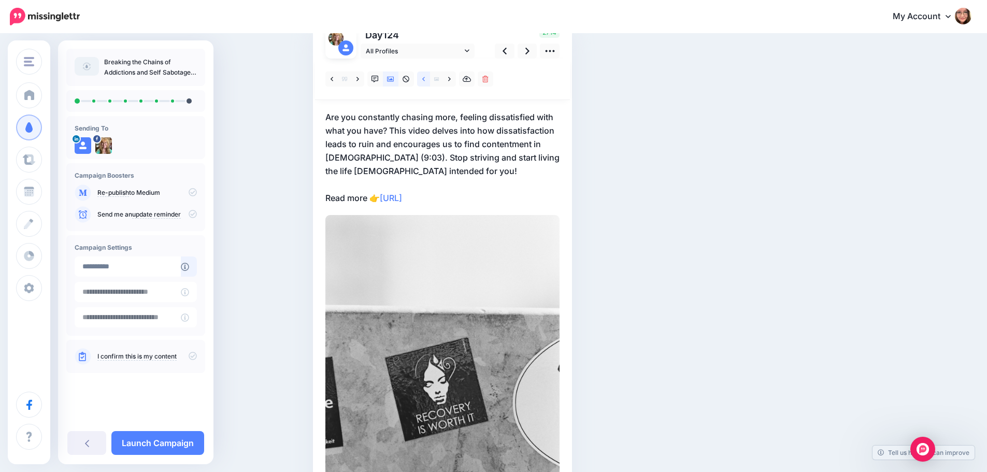
click at [425, 80] on icon at bounding box center [423, 79] width 3 height 7
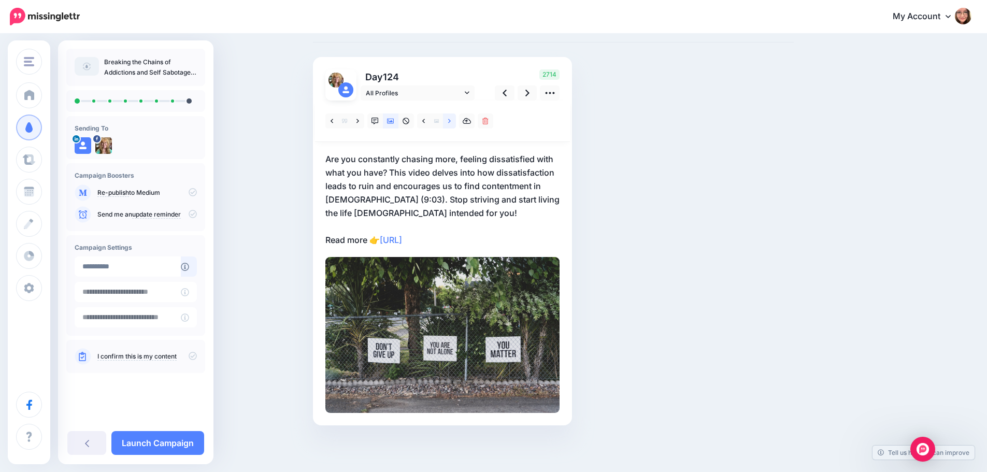
click at [451, 120] on icon at bounding box center [449, 121] width 3 height 7
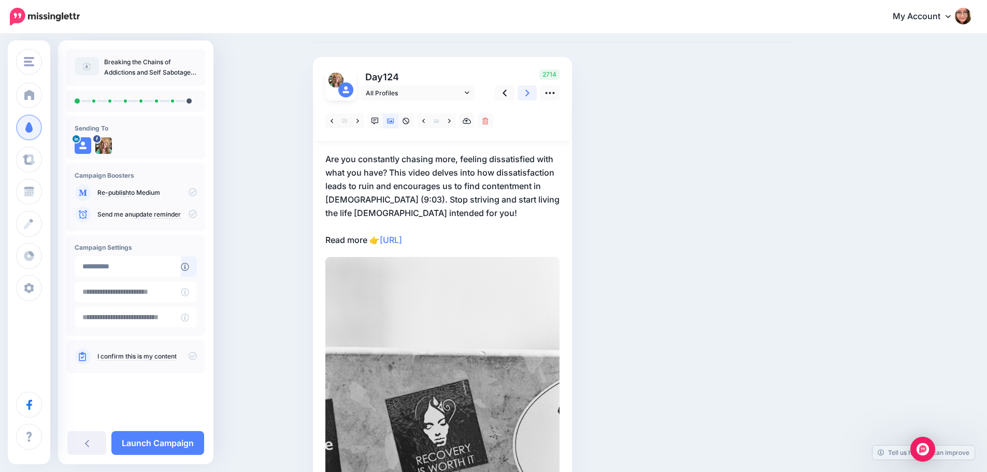
click at [536, 98] on link at bounding box center [527, 92] width 20 height 15
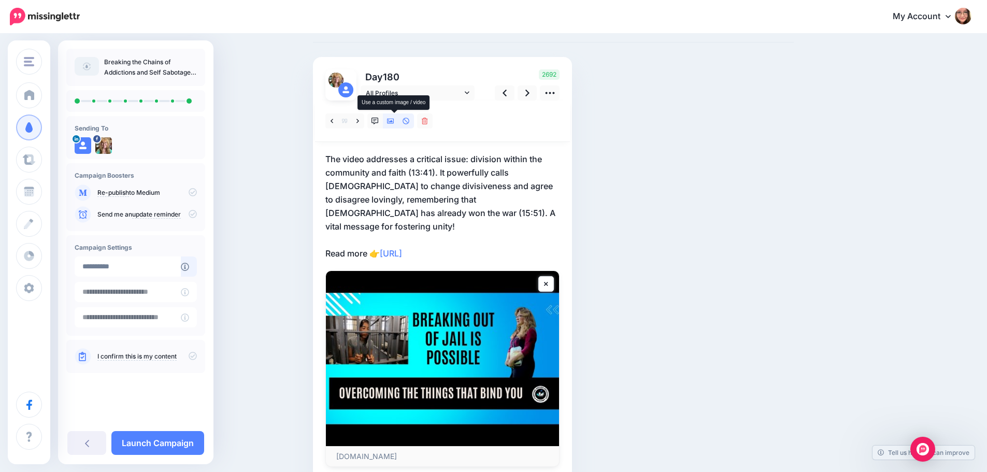
click at [394, 121] on icon at bounding box center [390, 121] width 7 height 7
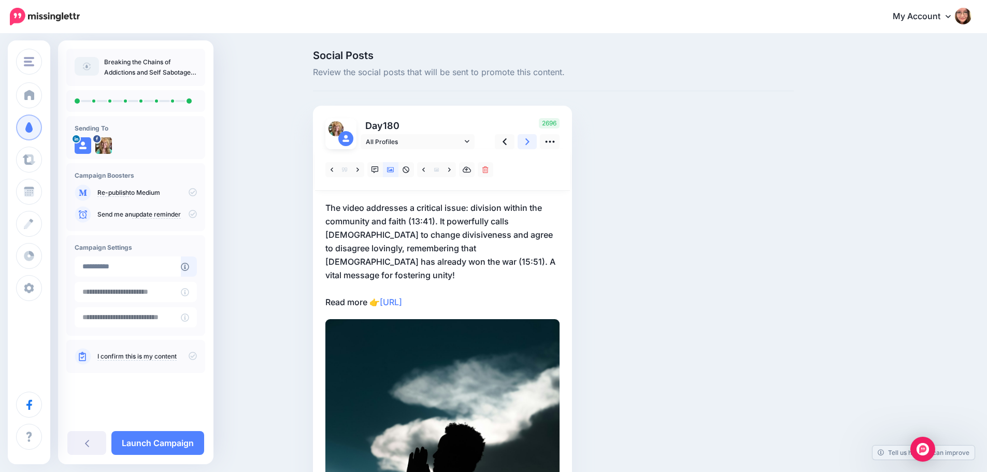
click at [533, 136] on link at bounding box center [527, 141] width 20 height 15
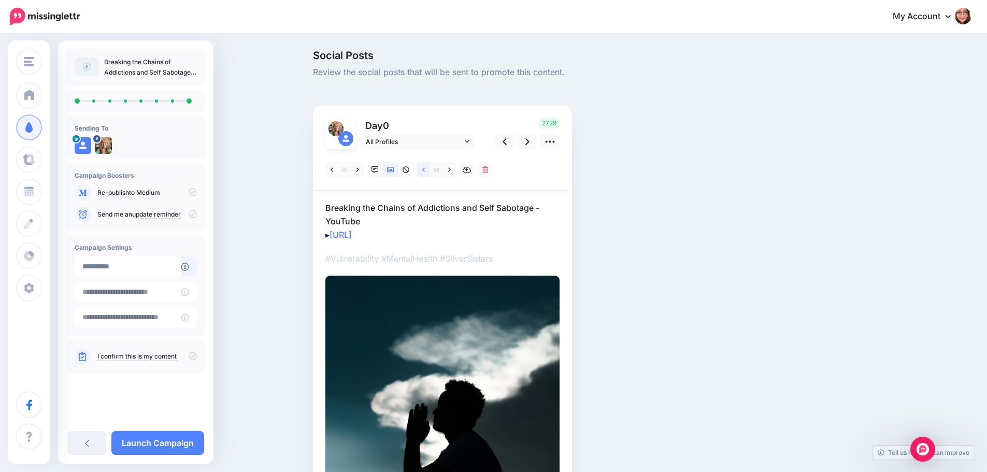
click at [425, 170] on icon at bounding box center [423, 169] width 3 height 4
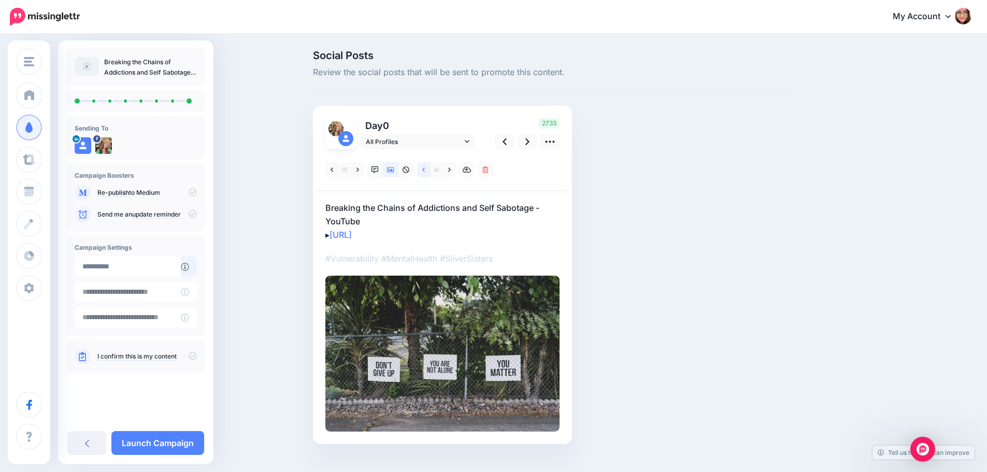
click at [425, 170] on icon at bounding box center [423, 169] width 3 height 4
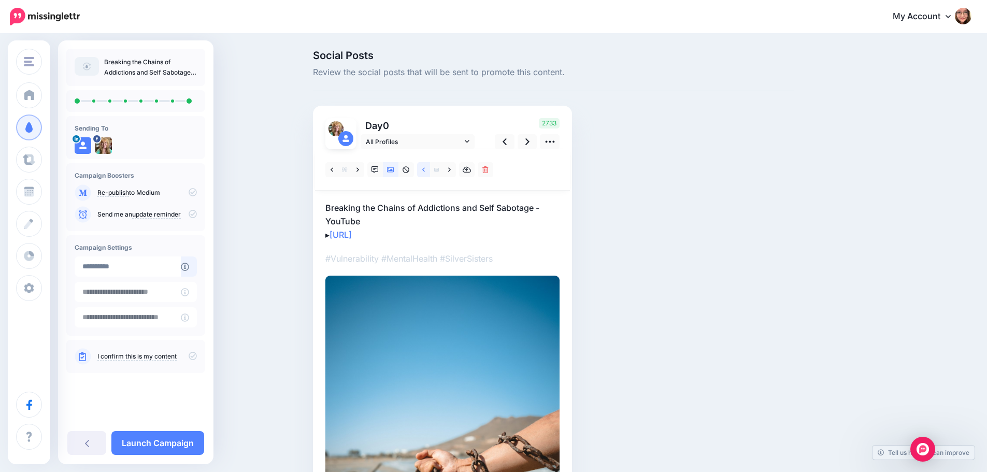
click at [425, 170] on icon at bounding box center [423, 169] width 3 height 4
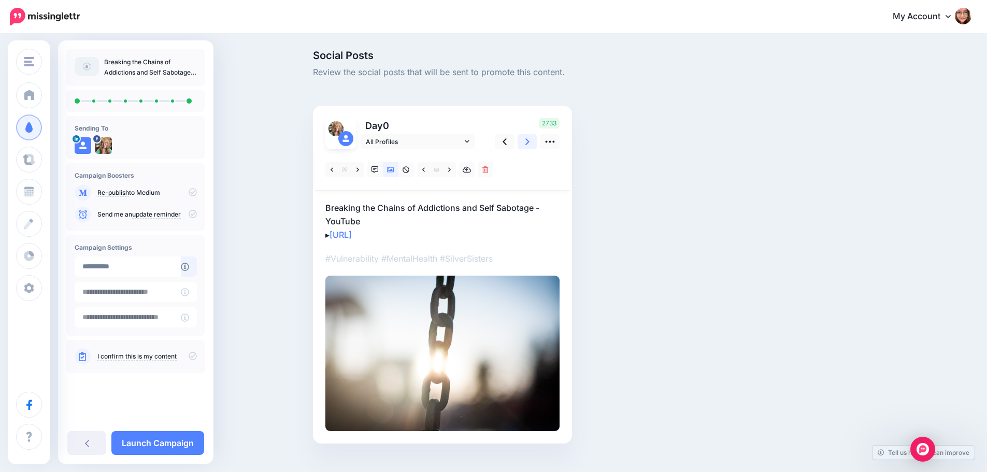
click at [536, 144] on link at bounding box center [527, 141] width 20 height 15
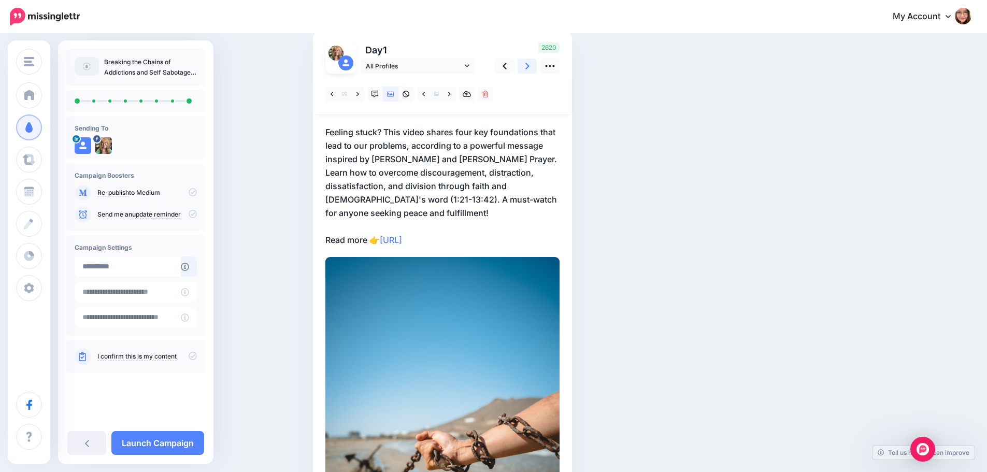
scroll to position [52, 0]
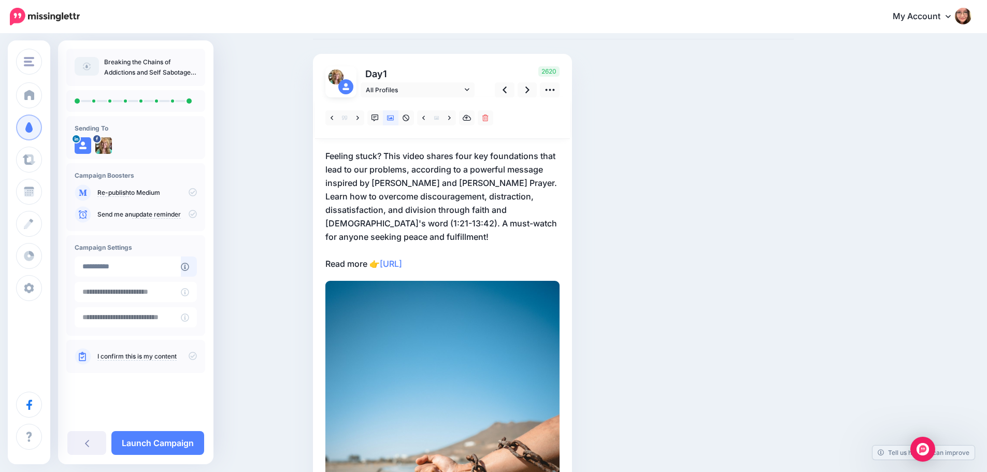
click at [193, 356] on icon at bounding box center [193, 356] width 8 height 8
click at [190, 442] on link "Launch Campaign" at bounding box center [157, 443] width 93 height 24
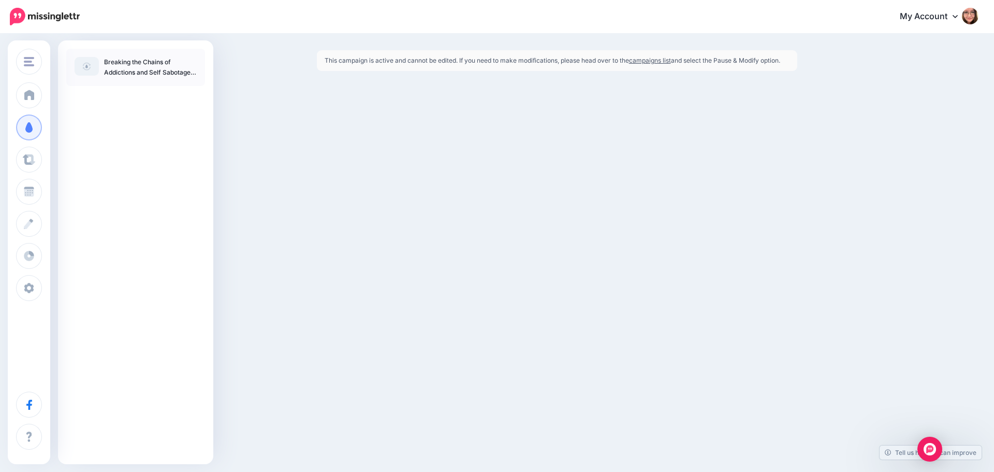
click at [668, 60] on link "campaigns list" at bounding box center [650, 60] width 42 height 8
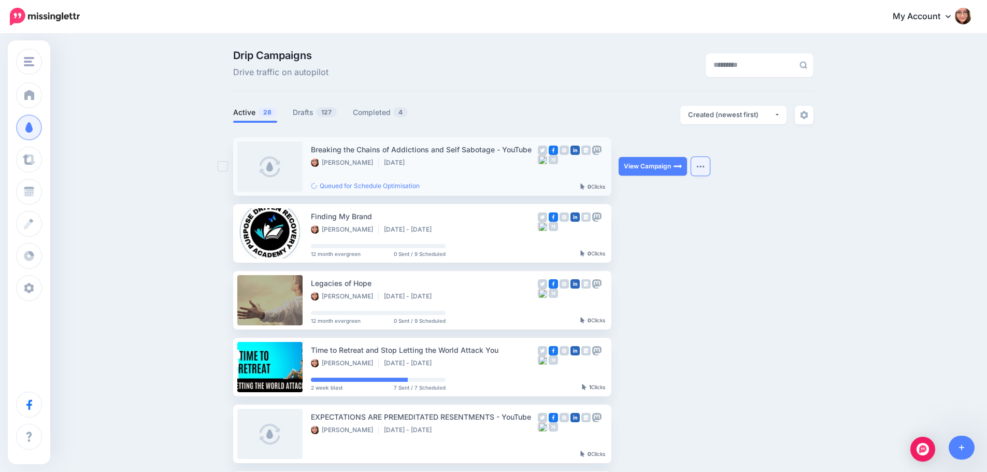
click at [704, 165] on img "button" at bounding box center [700, 166] width 8 height 3
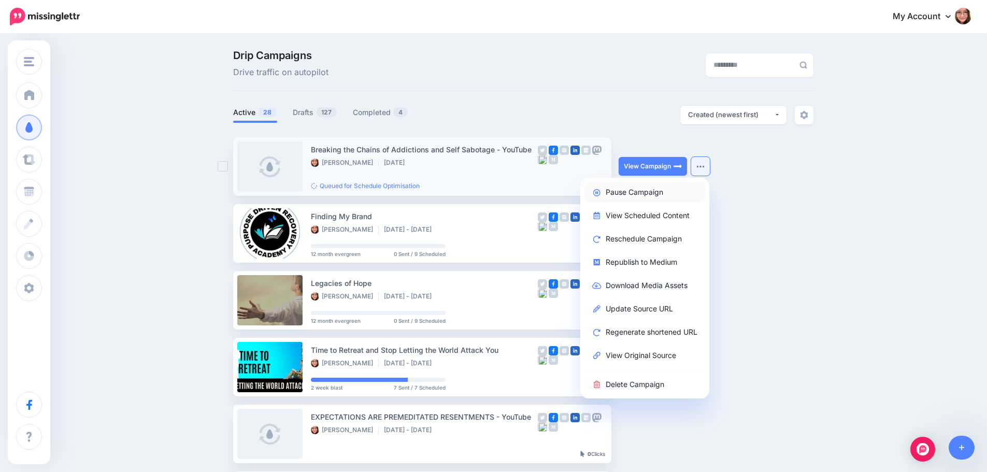
click at [684, 189] on link "Pause Campaign" at bounding box center [644, 192] width 121 height 20
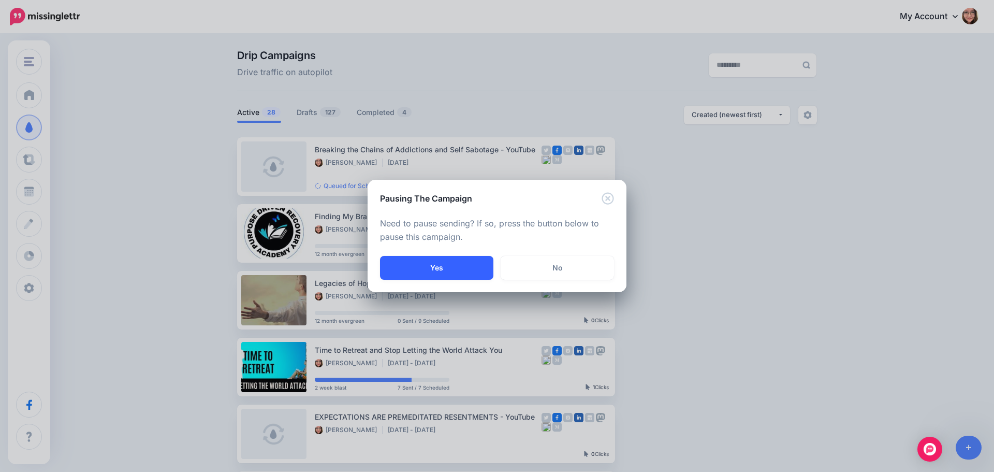
click at [456, 265] on button "Yes" at bounding box center [436, 268] width 113 height 24
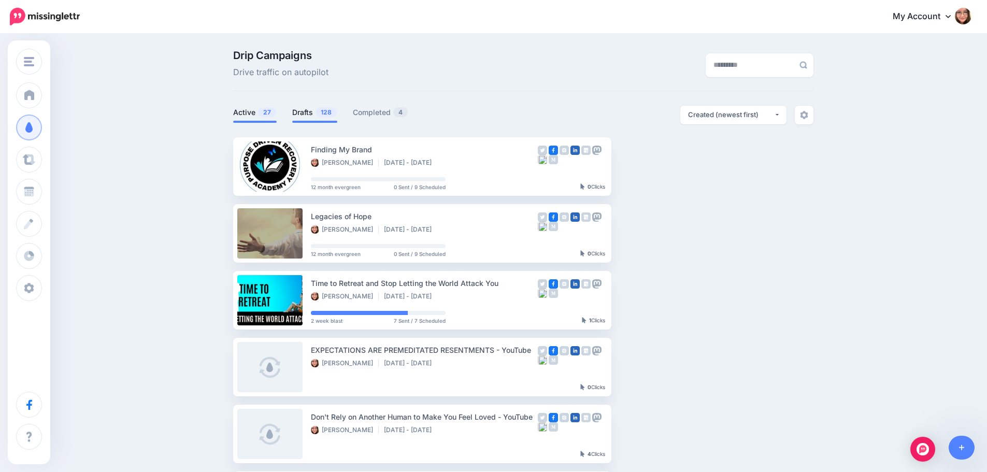
click at [314, 116] on link "Drafts 128" at bounding box center [314, 112] width 45 height 12
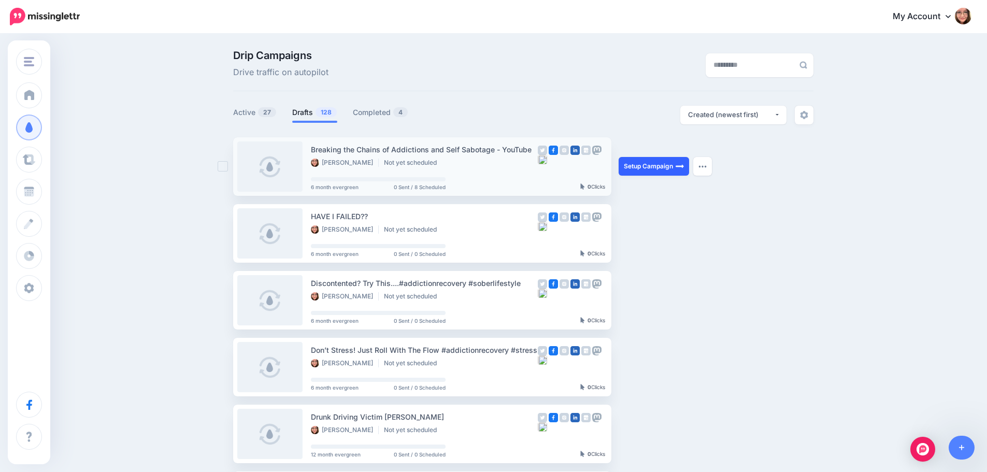
click at [688, 167] on link "Setup Campaign" at bounding box center [653, 166] width 70 height 19
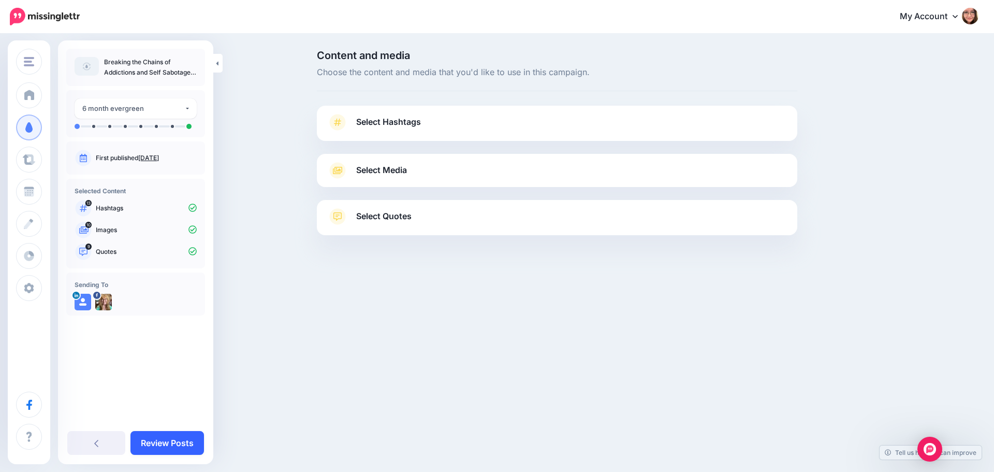
click at [188, 445] on link "Review Posts" at bounding box center [168, 443] width 74 height 24
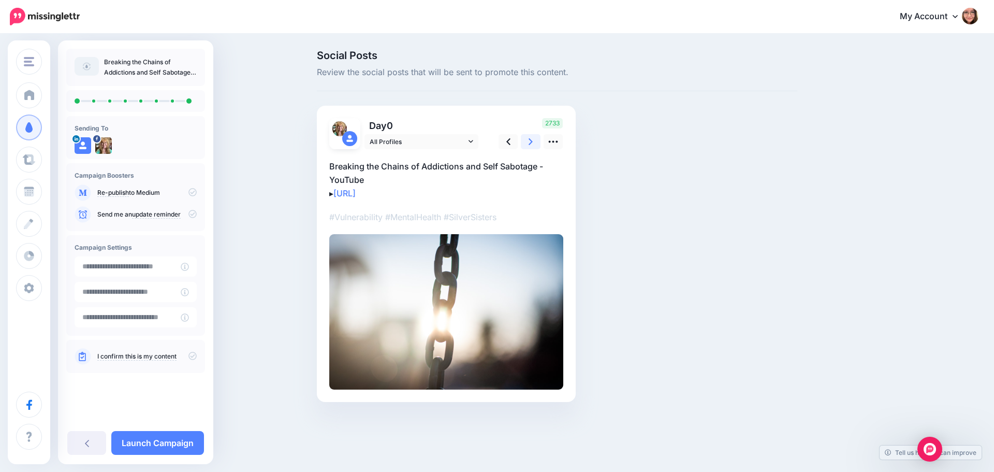
click at [537, 146] on link at bounding box center [531, 141] width 20 height 15
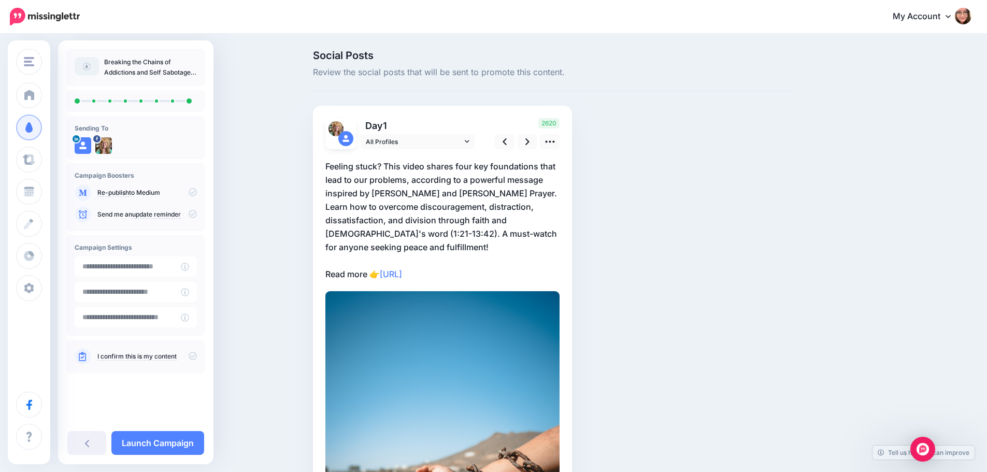
click at [345, 261] on p "Feeling stuck? This video shares four key foundations that lead to our problems…" at bounding box center [442, 220] width 234 height 121
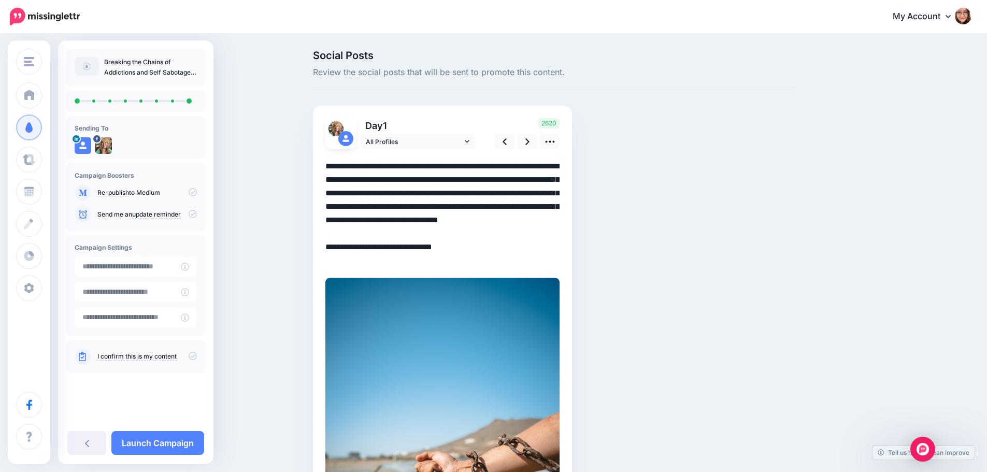
drag, startPoint x: 348, startPoint y: 261, endPoint x: 321, endPoint y: 261, distance: 26.9
click at [321, 261] on div "Day 1 All Profiles 1" at bounding box center [442, 374] width 259 height 536
click at [529, 142] on icon at bounding box center [527, 141] width 4 height 11
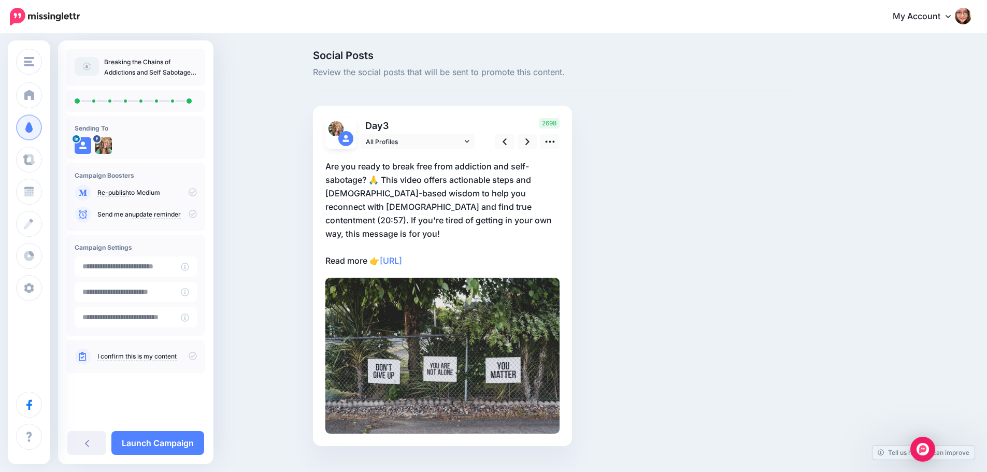
click at [351, 244] on p "Are you ready to break free from addiction and self-sabotage? 🙏 This video offe…" at bounding box center [442, 214] width 234 height 108
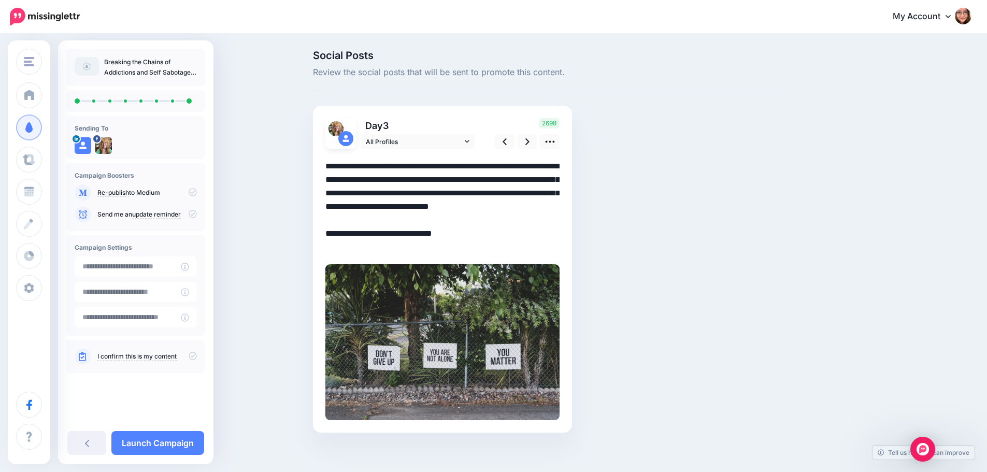
drag, startPoint x: 350, startPoint y: 248, endPoint x: 323, endPoint y: 247, distance: 27.5
click at [323, 247] on div "Day 3 All Profiles 3" at bounding box center [442, 269] width 259 height 327
click at [527, 144] on link at bounding box center [527, 141] width 20 height 15
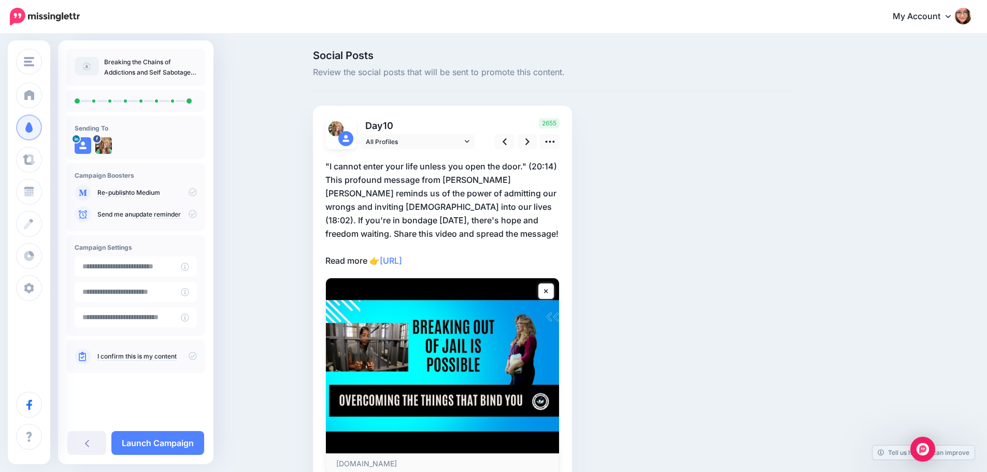
click at [350, 260] on p ""I cannot enter your life unless you open the door." (20:14) This profound mess…" at bounding box center [442, 214] width 234 height 108
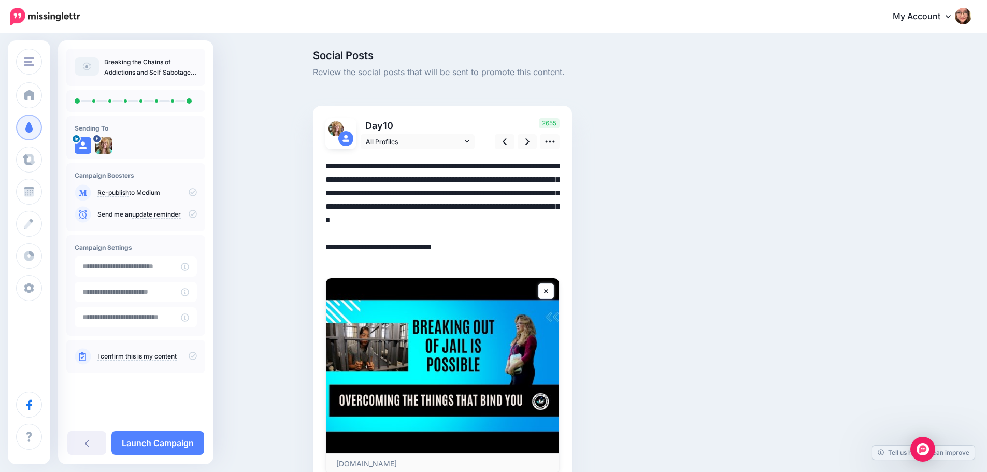
click at [346, 259] on textarea "**********" at bounding box center [442, 214] width 234 height 108
drag, startPoint x: 349, startPoint y: 259, endPoint x: 320, endPoint y: 259, distance: 28.5
click at [320, 259] on div "Day 10 All Profiles" at bounding box center [442, 296] width 259 height 381
click at [529, 142] on icon at bounding box center [527, 141] width 4 height 7
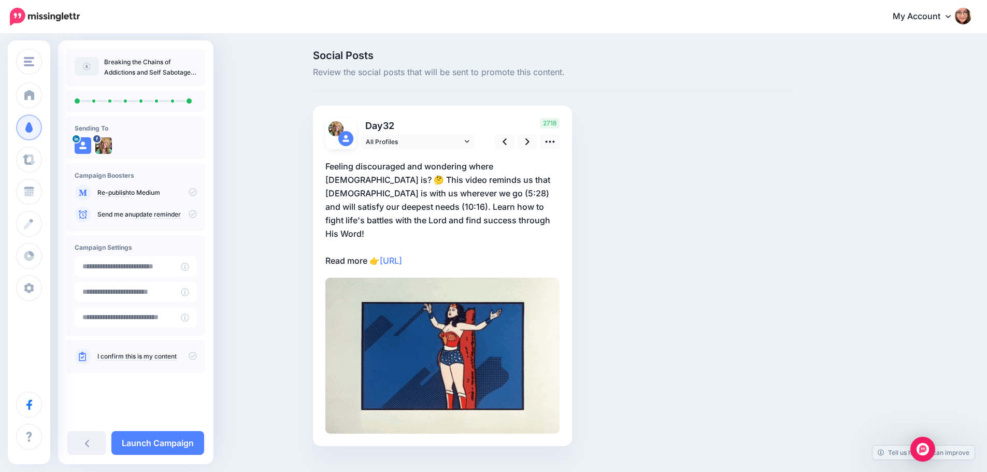
click at [348, 247] on p "Feeling discouraged and wondering where [DEMOGRAPHIC_DATA] is? 🤔 This video rem…" at bounding box center [442, 214] width 234 height 108
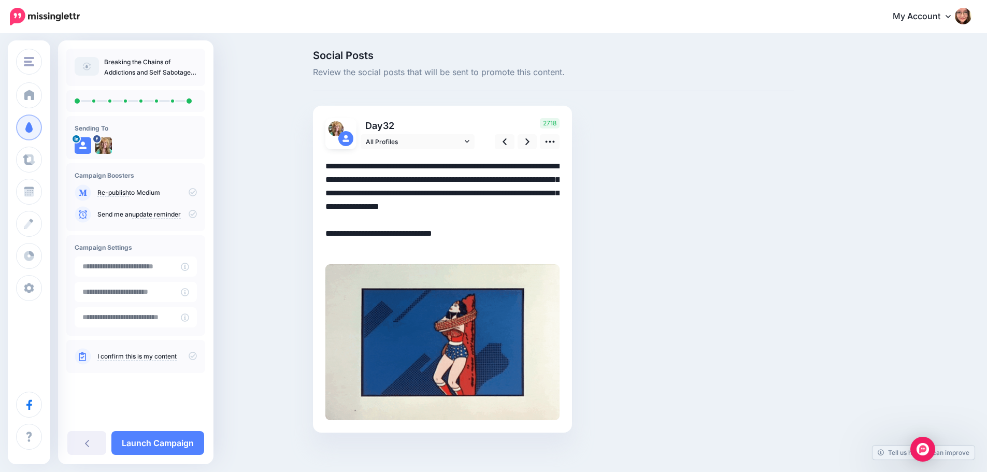
drag, startPoint x: 351, startPoint y: 247, endPoint x: 314, endPoint y: 244, distance: 36.9
click at [314, 244] on div "Social Posts Review the social posts that will be sent to promote this content.…" at bounding box center [553, 256] width 496 height 413
click at [526, 141] on link at bounding box center [527, 141] width 20 height 15
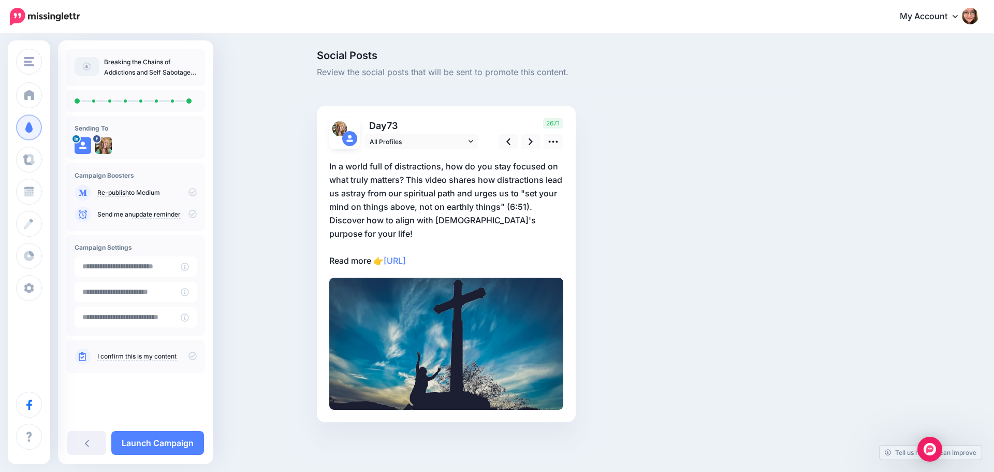
click at [347, 248] on p "In a world full of distractions, how do you stay focused on what truly matters?…" at bounding box center [446, 214] width 234 height 108
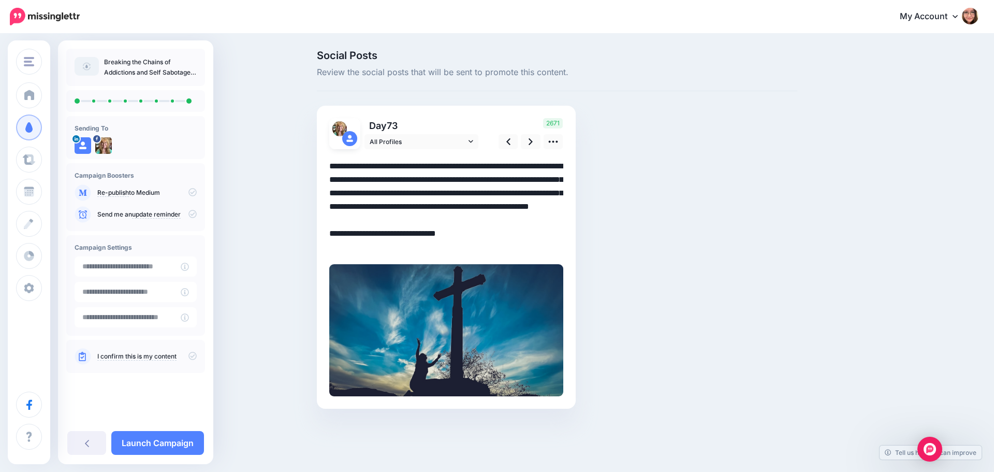
drag, startPoint x: 348, startPoint y: 248, endPoint x: 330, endPoint y: 248, distance: 18.1
click at [330, 248] on textarea "**********" at bounding box center [446, 207] width 234 height 94
click at [525, 141] on link at bounding box center [531, 141] width 20 height 15
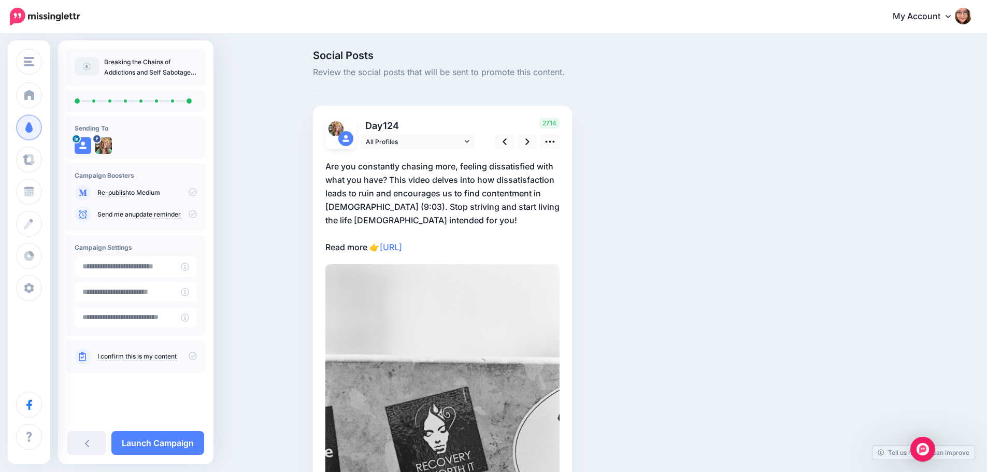
click at [344, 251] on p "Are you constantly chasing more, feeling dissatisfied with what you have? This …" at bounding box center [442, 207] width 234 height 94
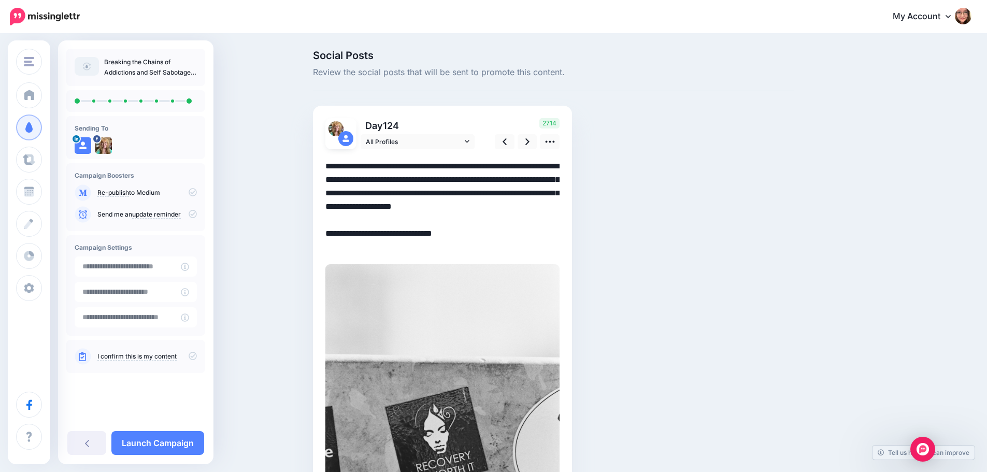
drag, startPoint x: 351, startPoint y: 249, endPoint x: 316, endPoint y: 249, distance: 34.7
click at [316, 249] on div "Day 124 All Profiles" at bounding box center [442, 368] width 259 height 524
click at [535, 140] on link at bounding box center [527, 141] width 20 height 15
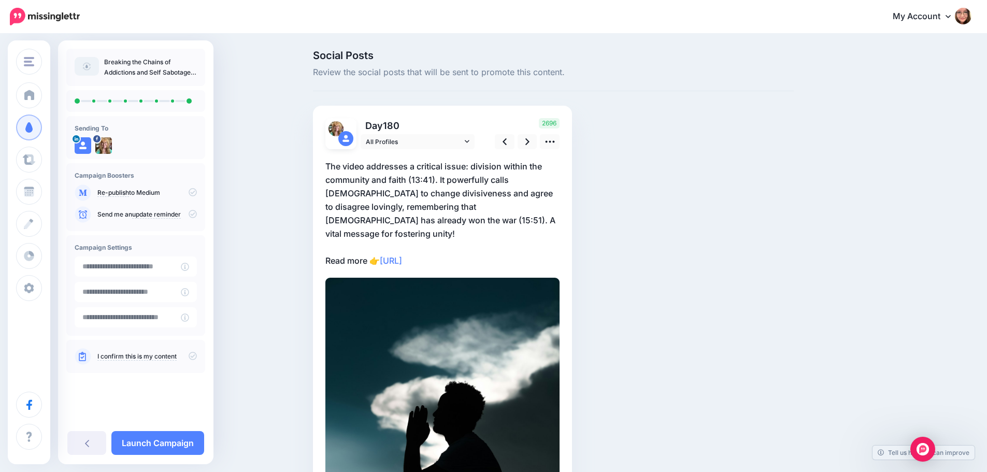
click at [347, 244] on p "The video addresses a critical issue: division within the community and faith (…" at bounding box center [442, 214] width 234 height 108
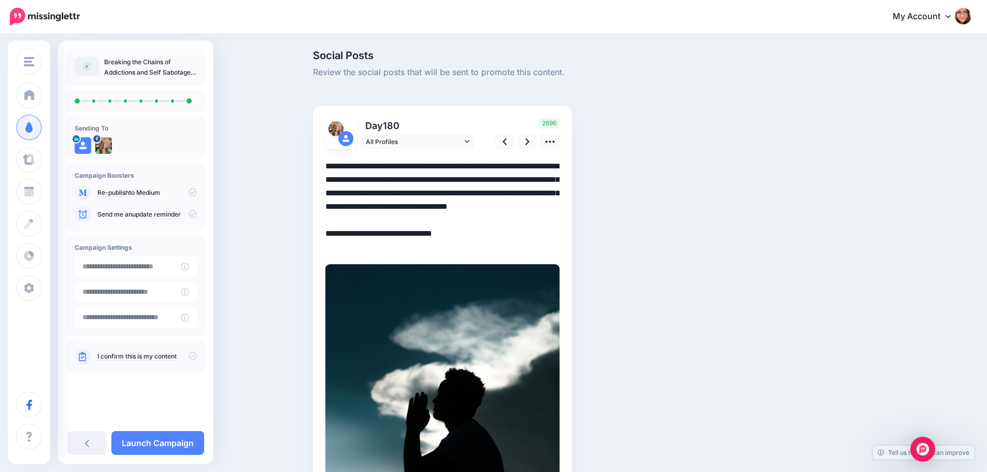
drag, startPoint x: 351, startPoint y: 246, endPoint x: 308, endPoint y: 241, distance: 43.8
click at [308, 241] on div "Social Posts Review the social posts that will be sent to promote this content.…" at bounding box center [493, 355] width 987 height 640
type textarea "**********"
click at [533, 139] on link at bounding box center [527, 141] width 20 height 15
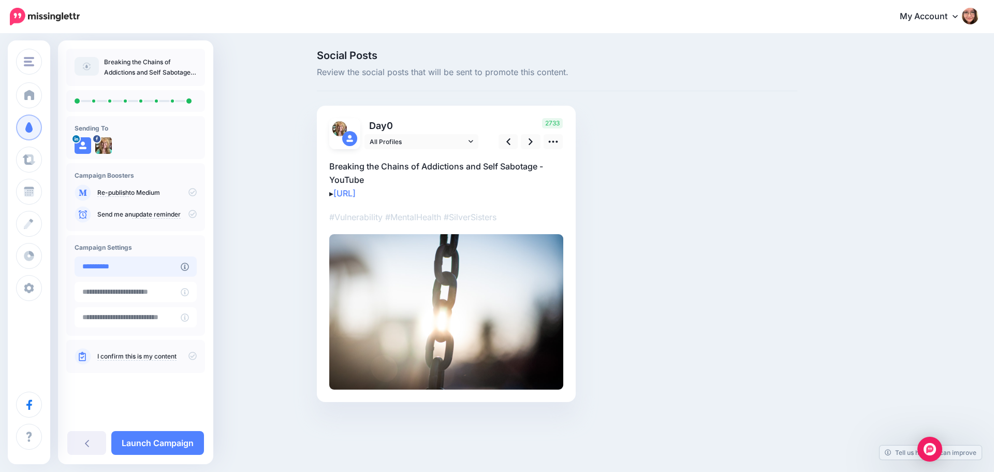
click at [155, 270] on input "**********" at bounding box center [128, 266] width 106 height 20
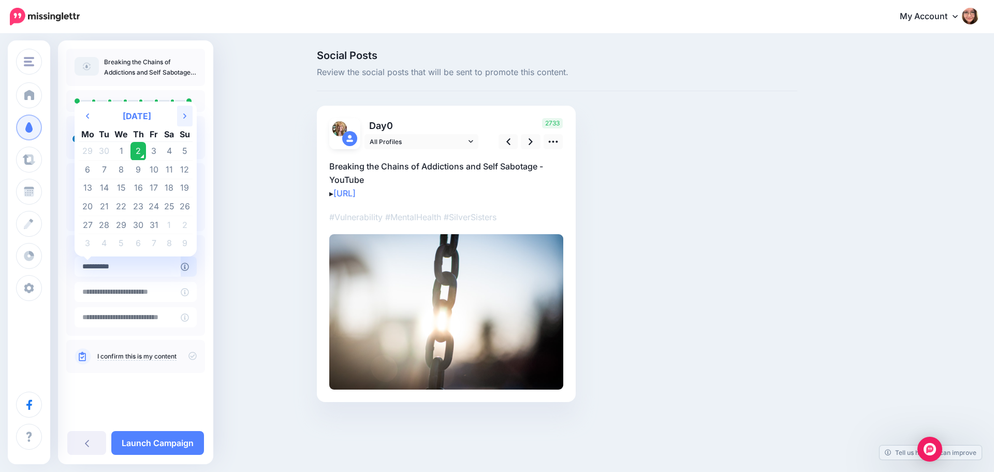
click at [181, 113] on th "Next Month" at bounding box center [185, 116] width 16 height 21
click at [150, 169] on td "12" at bounding box center [154, 170] width 16 height 19
type input "**********"
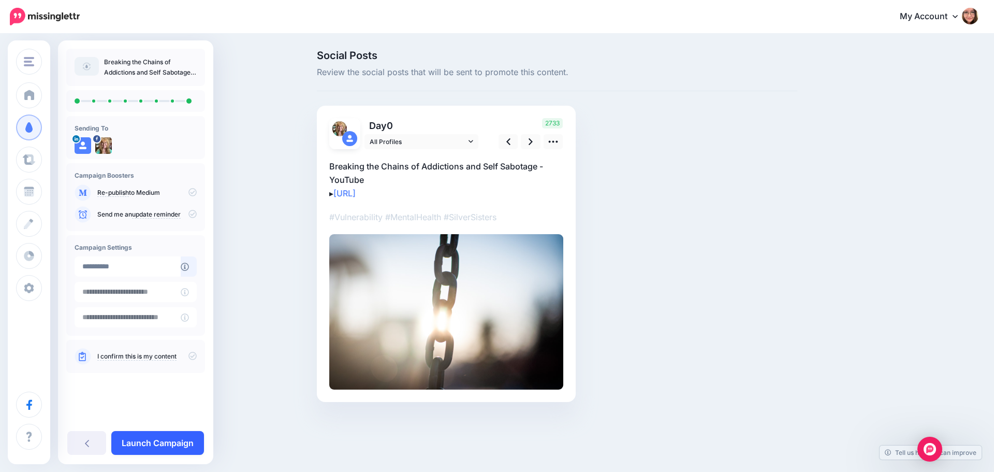
click at [161, 437] on link "Launch Campaign" at bounding box center [157, 443] width 93 height 24
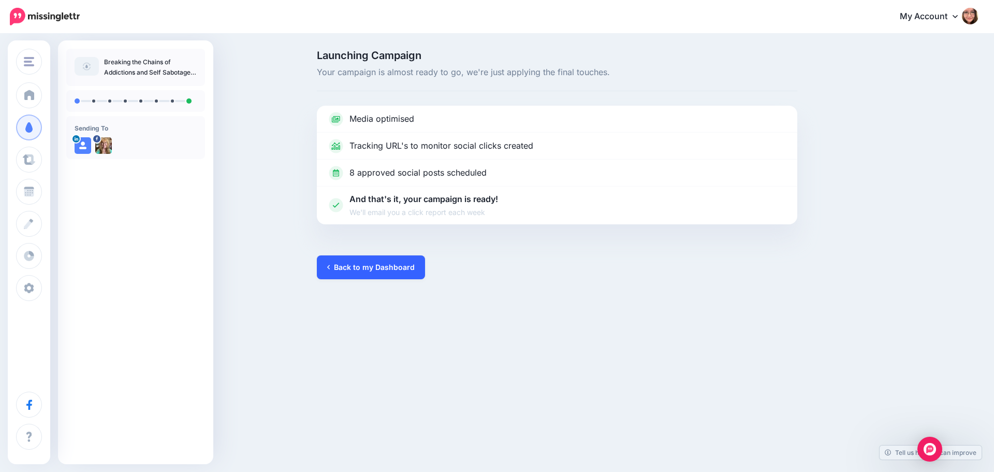
click at [414, 272] on link "Back to my Dashboard" at bounding box center [371, 267] width 108 height 24
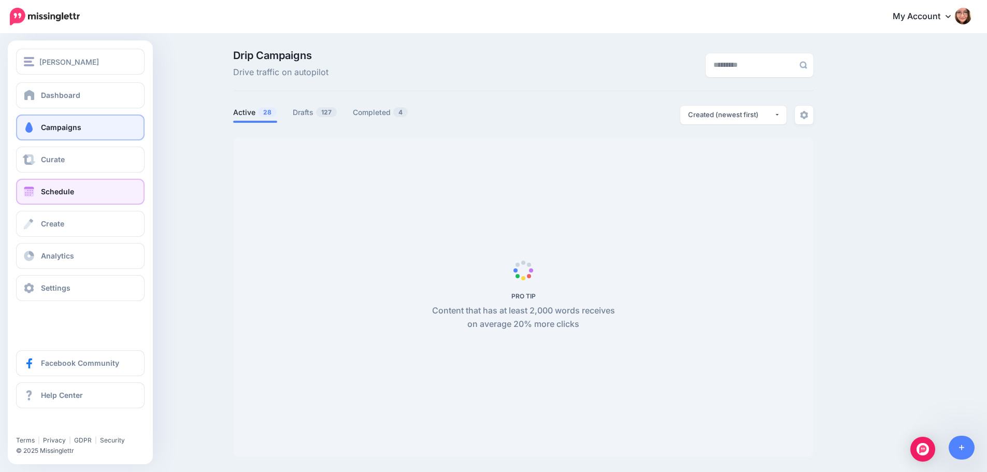
click at [38, 191] on link "Schedule" at bounding box center [80, 192] width 128 height 26
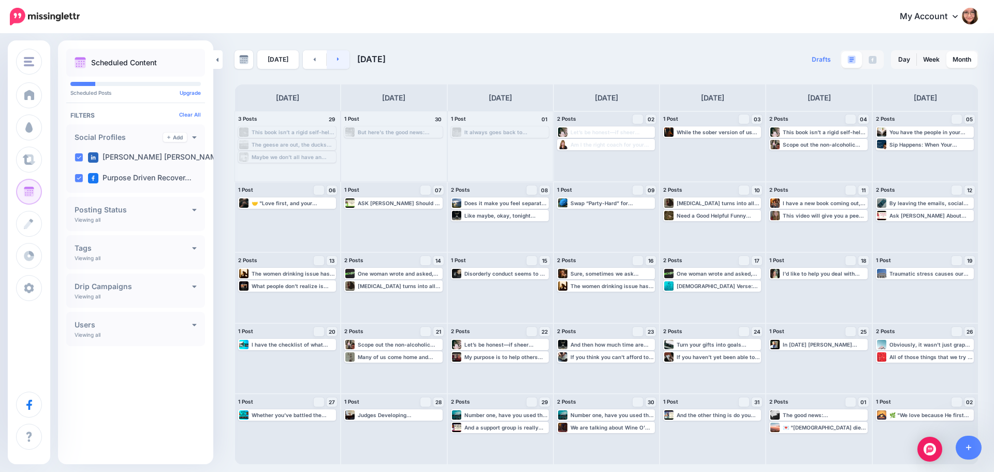
click at [340, 62] on link at bounding box center [338, 59] width 23 height 19
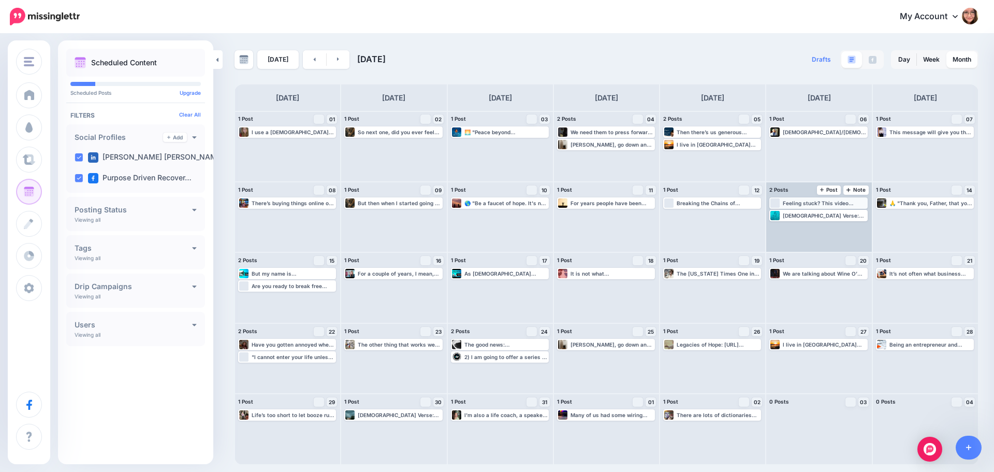
click at [797, 201] on div "Feeling stuck? This video shares four key foundations that lead to our problems…" at bounding box center [824, 203] width 83 height 6
click at [845, 216] on img at bounding box center [844, 215] width 5 height 5
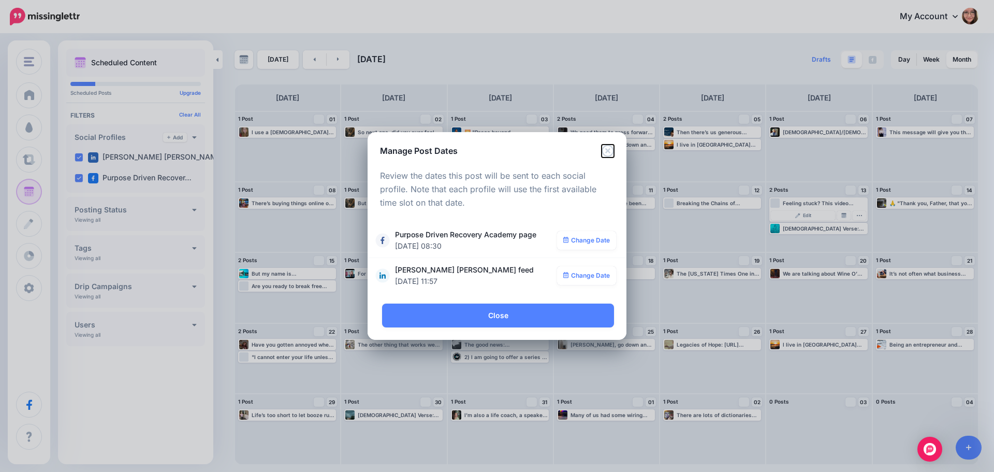
click at [605, 149] on icon "Close" at bounding box center [608, 151] width 12 height 12
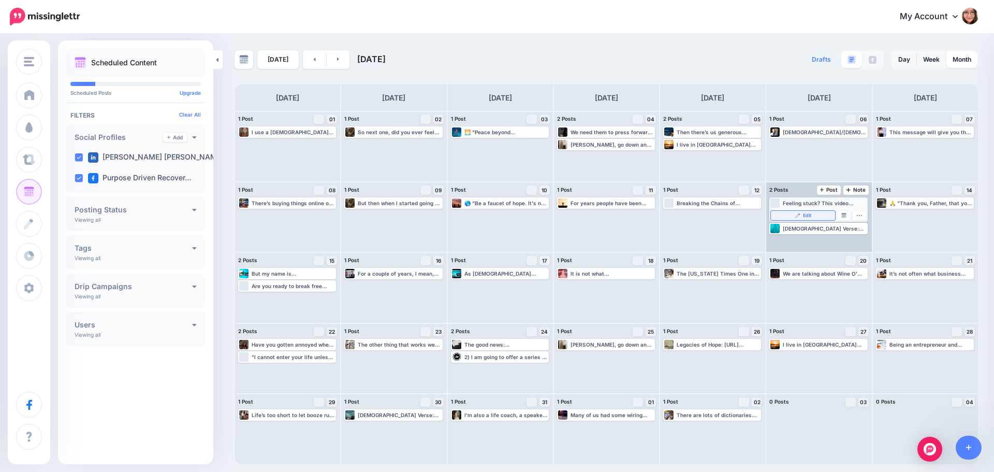
click at [798, 217] on img at bounding box center [798, 215] width 5 height 5
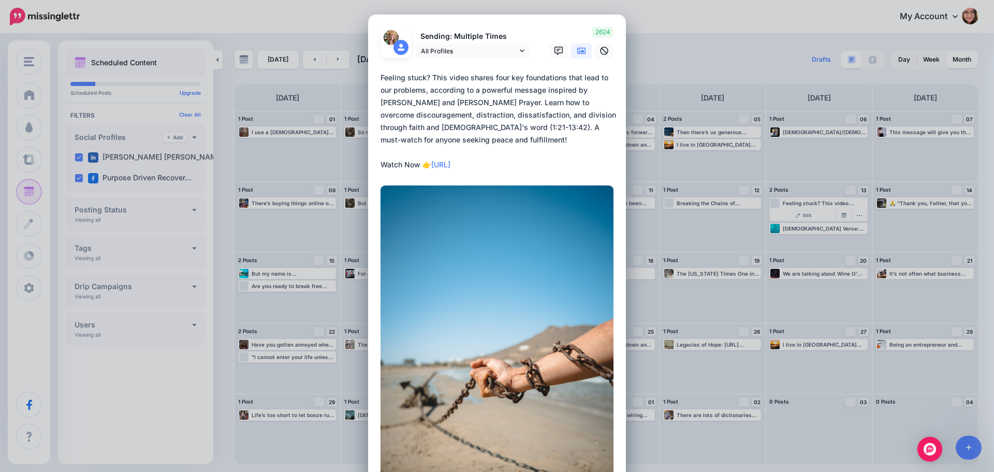
click at [725, 105] on div "Edit Post Loading Sending: Multiple Times All Profiles" at bounding box center [497, 236] width 994 height 472
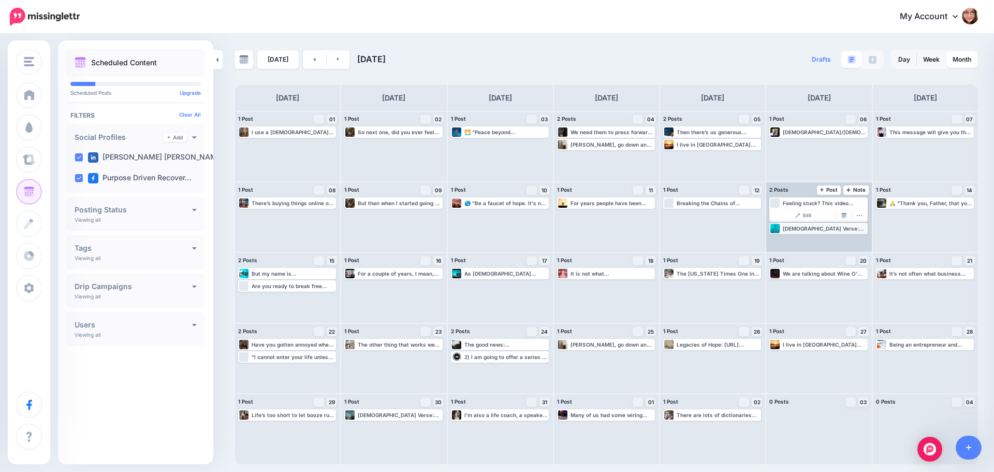
click at [807, 229] on div "[DEMOGRAPHIC_DATA] Verse: “Rejoice with those who rejoice; mourn with those who…" at bounding box center [824, 228] width 83 height 6
click at [842, 226] on img at bounding box center [844, 227] width 5 height 5
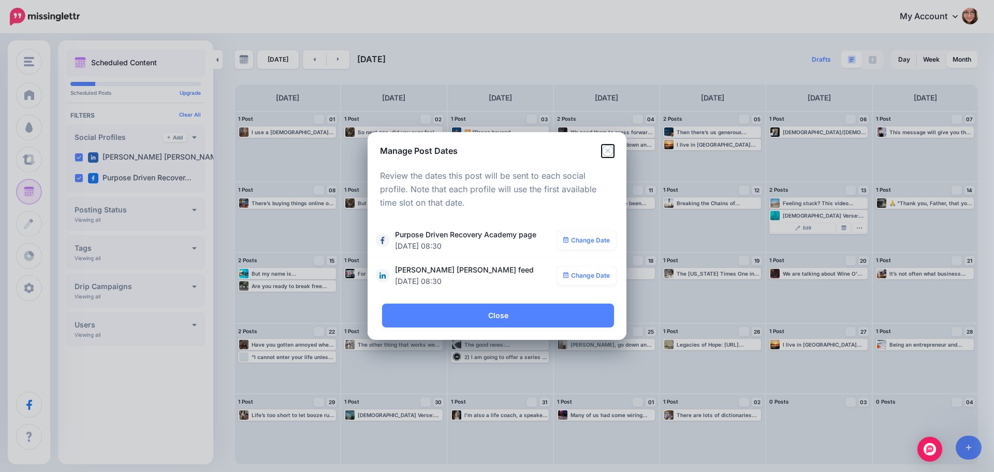
click at [605, 152] on icon "Close" at bounding box center [608, 151] width 12 height 12
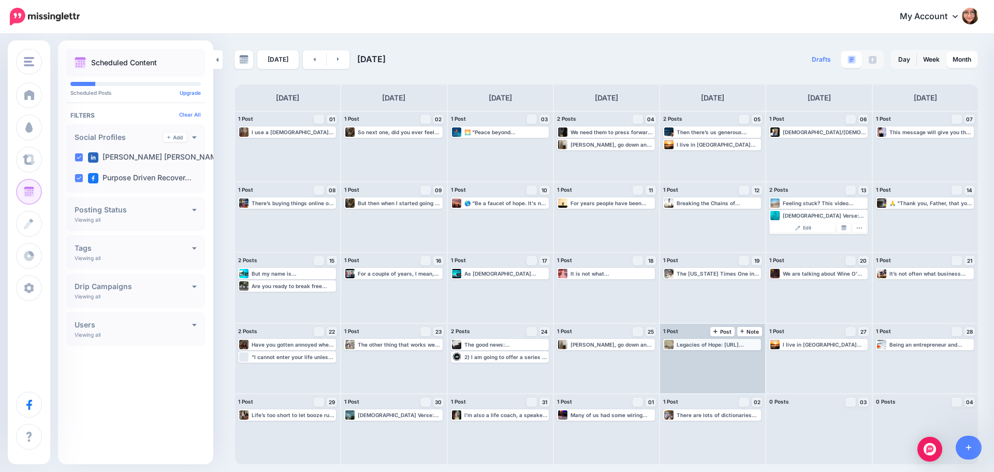
click at [742, 345] on div "Legacies of Hope: [URL] #legaciesofhope #SoberLife #LindaLarsonSchlitz #Purpose…" at bounding box center [718, 344] width 83 height 6
click at [742, 356] on link "Manage Dates" at bounding box center [737, 356] width 13 height 9
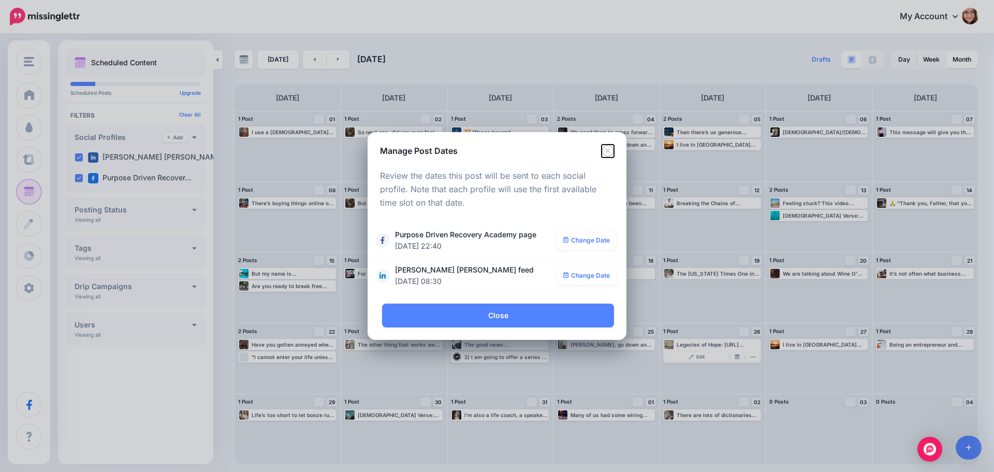
click at [605, 155] on icon "Close" at bounding box center [608, 151] width 12 height 12
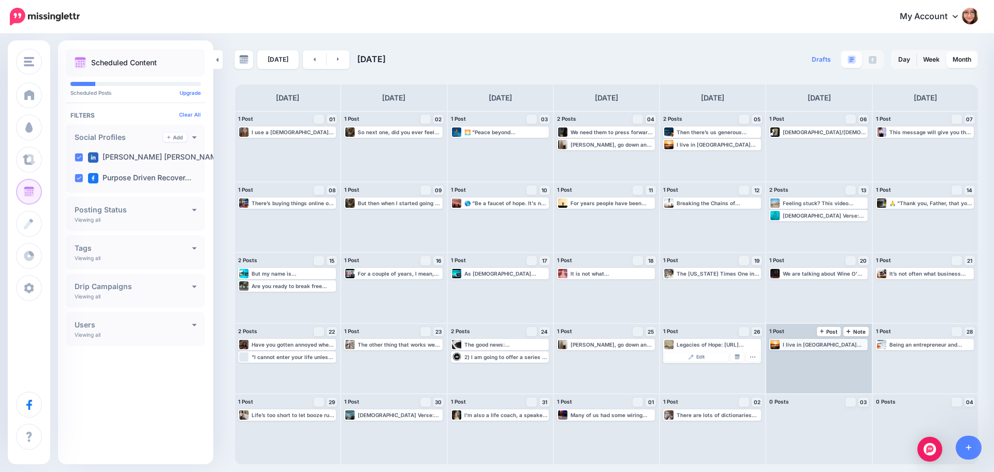
click at [844, 341] on div "I live in [GEOGRAPHIC_DATA][US_STATE], which already lends itself to higher alc…" at bounding box center [824, 344] width 83 height 6
click at [849, 359] on link "Manage Dates" at bounding box center [844, 356] width 13 height 9
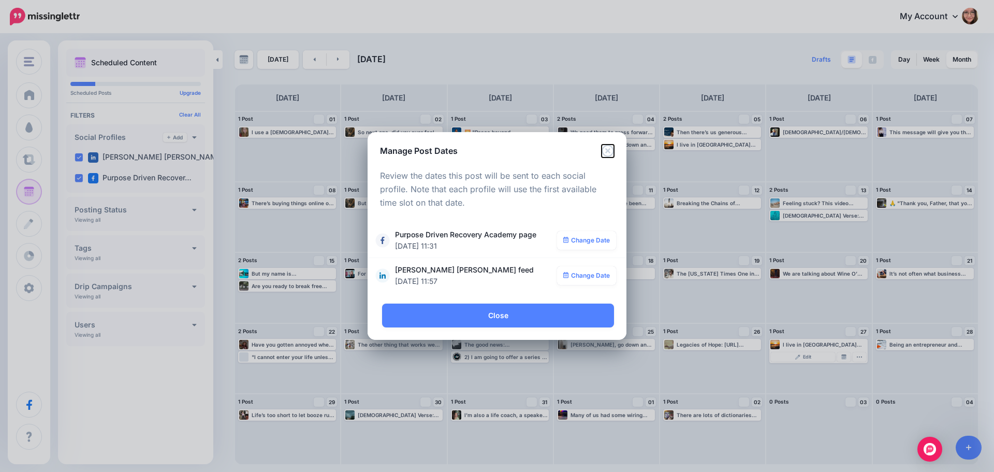
click at [607, 153] on icon "Close" at bounding box center [608, 151] width 12 height 12
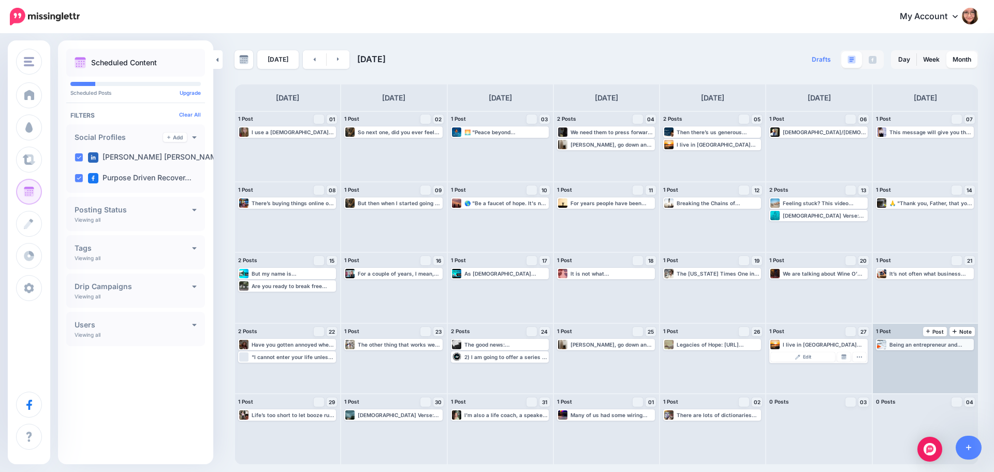
click at [907, 342] on div "Being an entrepreneur and business owner comes with all kinds of learning curve…" at bounding box center [931, 344] width 83 height 6
click at [951, 357] on img at bounding box center [950, 356] width 5 height 5
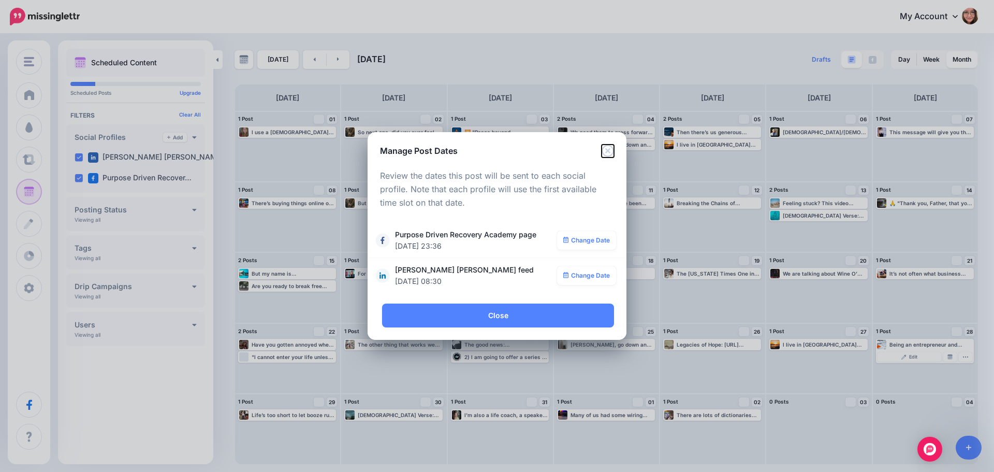
click at [611, 148] on icon "Close" at bounding box center [608, 151] width 12 height 12
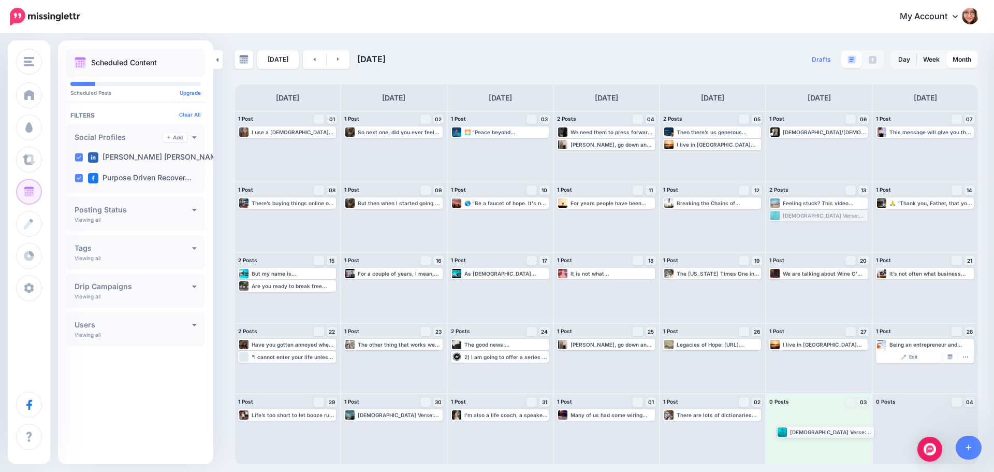
drag, startPoint x: 803, startPoint y: 216, endPoint x: 810, endPoint y: 432, distance: 216.1
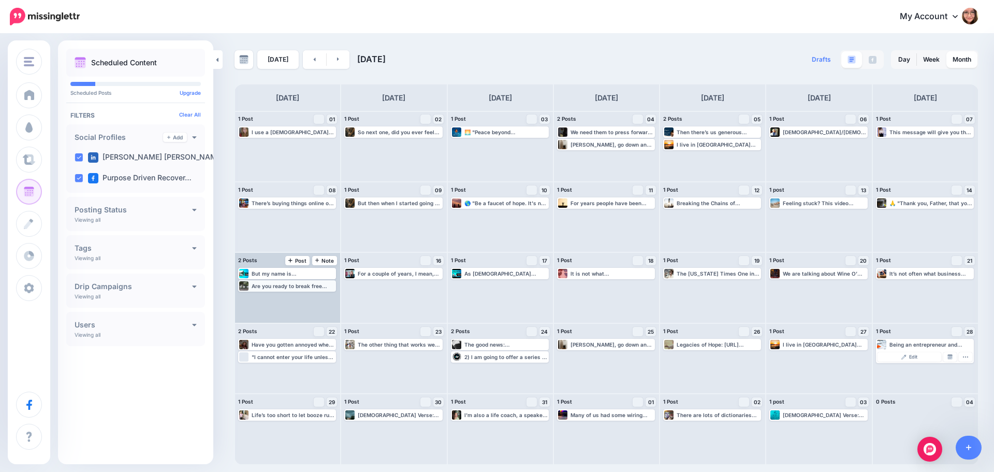
click at [306, 287] on div "Are you ready to break free from addiction and self-sabotage? 🙏 This video offe…" at bounding box center [293, 286] width 83 height 6
click at [313, 296] on img at bounding box center [312, 298] width 5 height 5
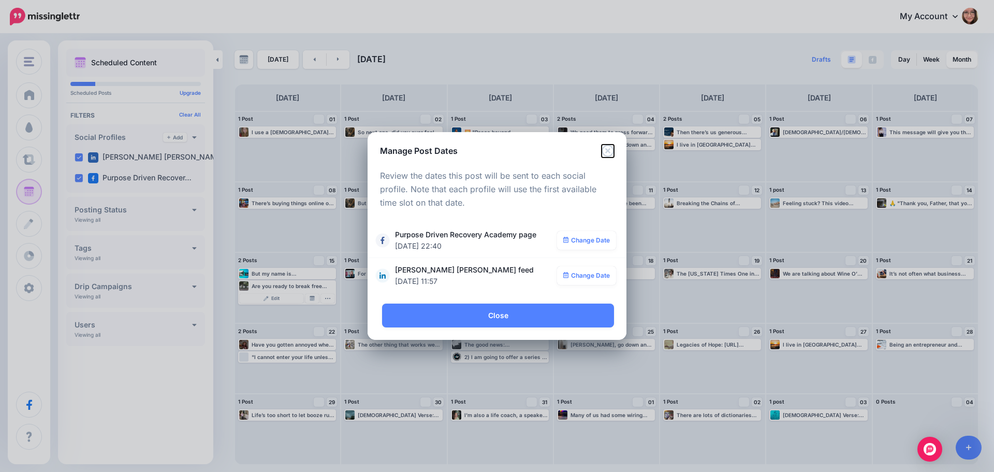
click at [606, 151] on icon "Close" at bounding box center [608, 151] width 12 height 12
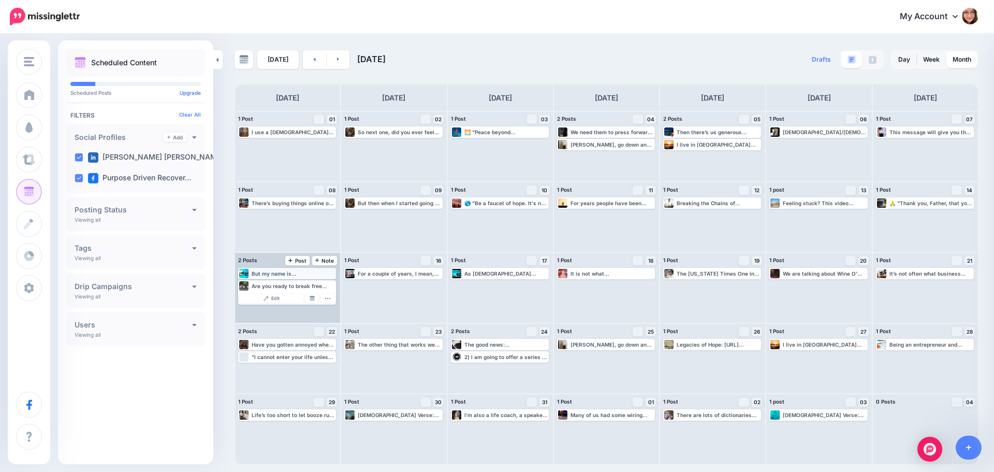
click at [304, 276] on div "But my name is [PERSON_NAME] [PERSON_NAME] and I've just really been struggling…" at bounding box center [293, 273] width 83 height 6
click at [306, 285] on link "Manage Dates" at bounding box center [312, 285] width 13 height 9
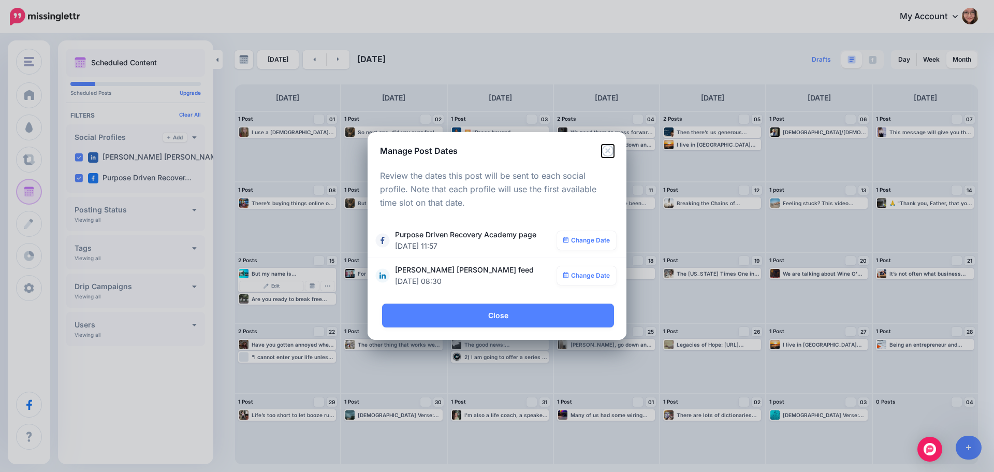
click at [607, 150] on icon "Close" at bounding box center [608, 151] width 12 height 12
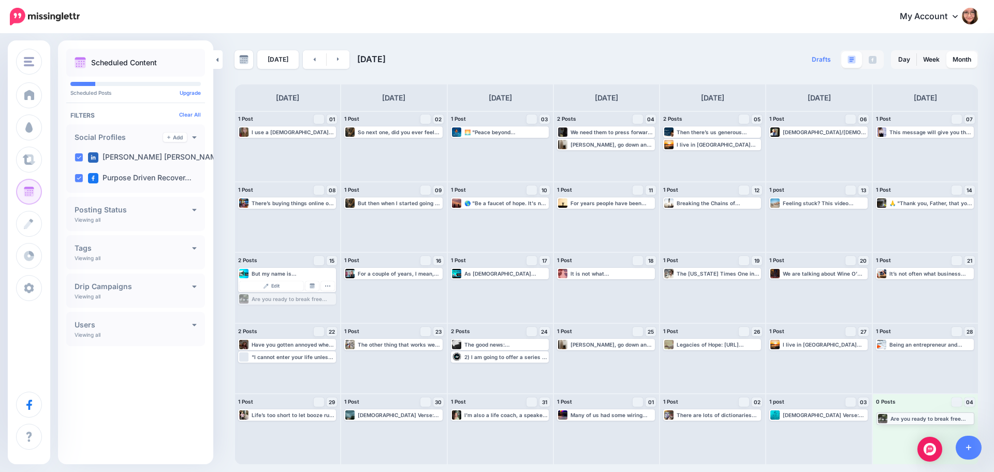
drag, startPoint x: 284, startPoint y: 301, endPoint x: 922, endPoint y: 420, distance: 649.7
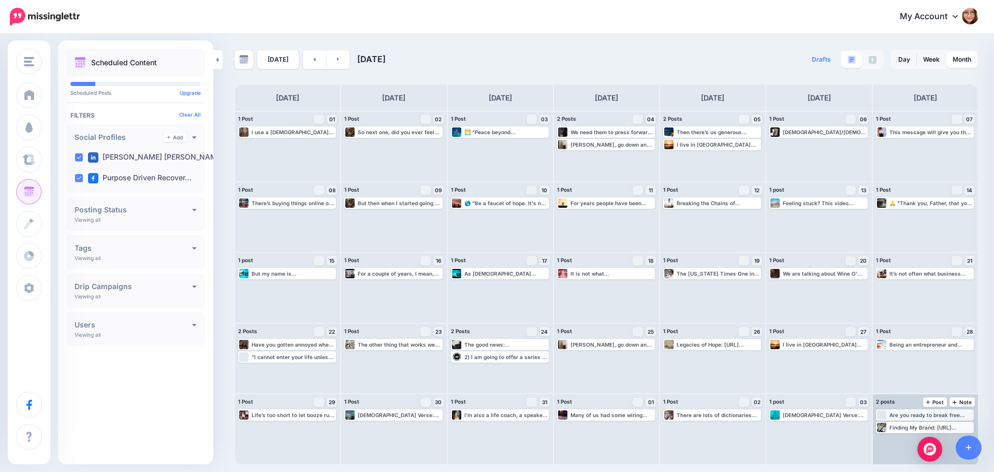
click at [945, 416] on div "Are you ready to break free from addiction and self-sabotage? 🙏 This video offe…" at bounding box center [931, 415] width 83 height 6
click at [953, 429] on img at bounding box center [950, 427] width 5 height 5
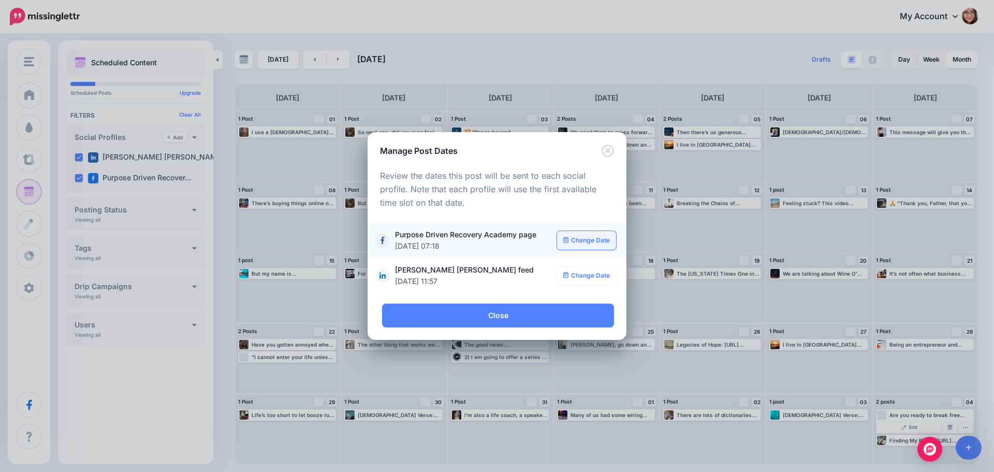
click at [572, 243] on link "Change Date" at bounding box center [587, 240] width 60 height 19
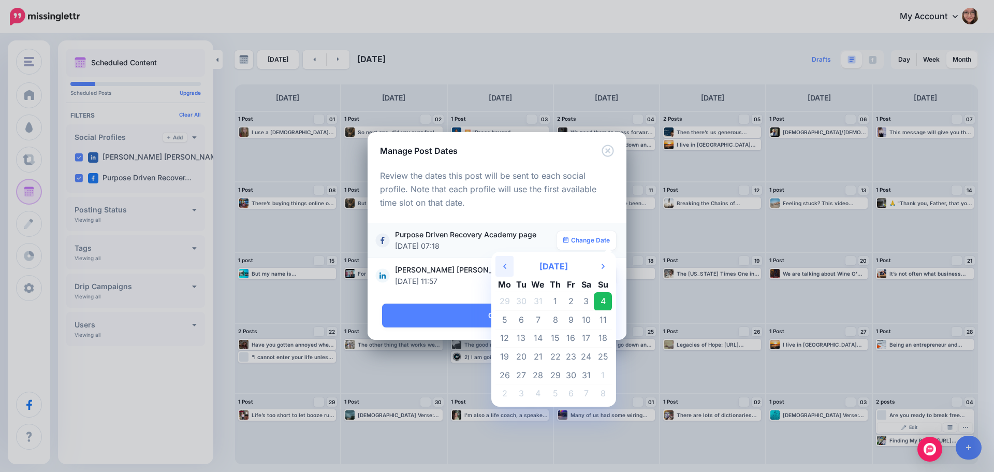
click at [506, 265] on icon at bounding box center [504, 266] width 3 height 5
click at [585, 304] on td "6" at bounding box center [587, 301] width 16 height 19
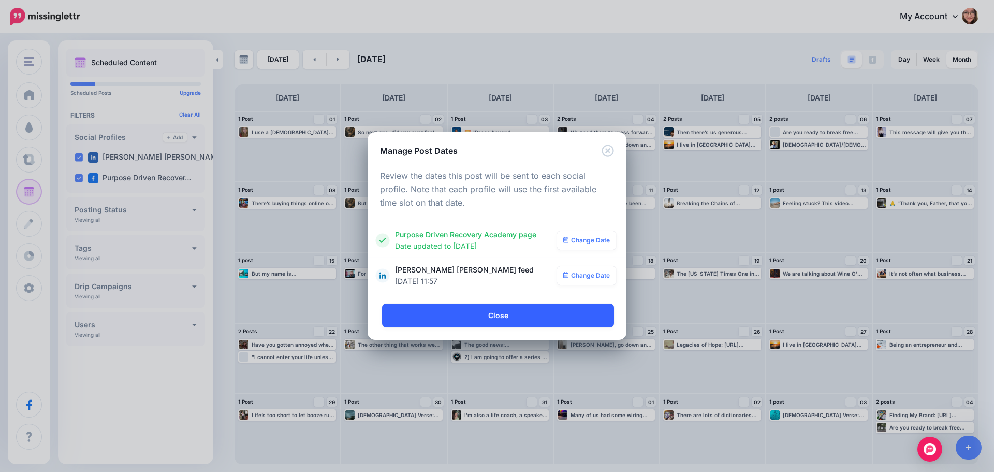
click at [556, 319] on link "Close" at bounding box center [498, 316] width 232 height 24
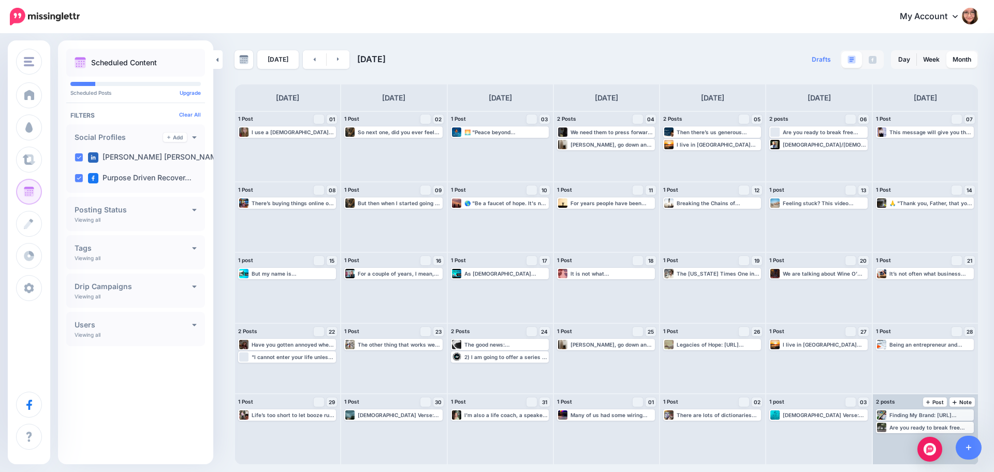
click at [914, 411] on div "Finding My Brand: [URL] #GroupCoaching #FaucetofHOPE #PurposeDrivenRecovery #So…" at bounding box center [925, 414] width 96 height 9
click at [948, 428] on img at bounding box center [950, 427] width 5 height 5
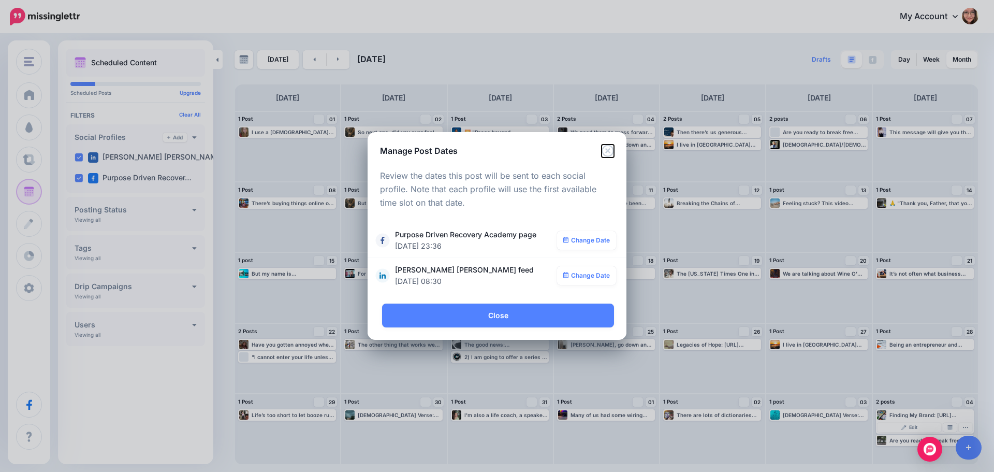
click at [613, 149] on icon "Close" at bounding box center [608, 151] width 12 height 12
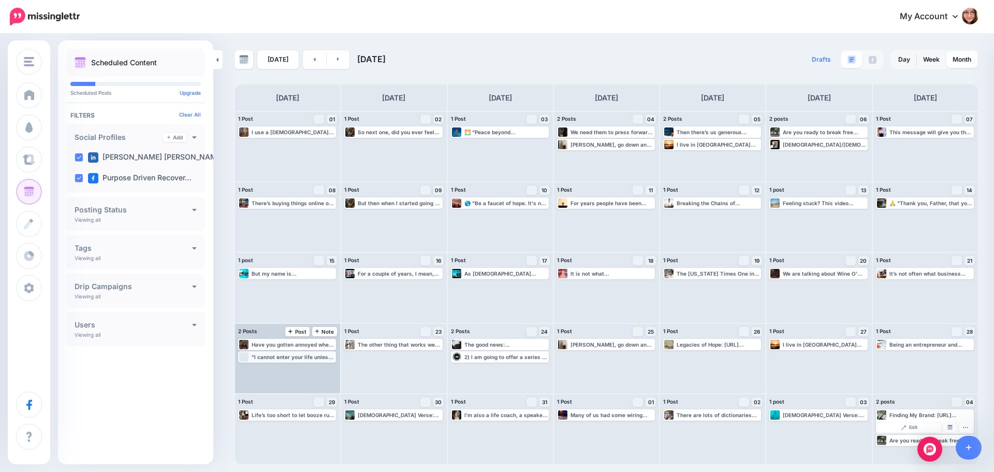
click at [295, 360] on div ""I cannot enter your life unless you open the door." (20:14) This profound mess…" at bounding box center [287, 356] width 96 height 9
click at [315, 365] on link "Manage Dates" at bounding box center [312, 369] width 13 height 9
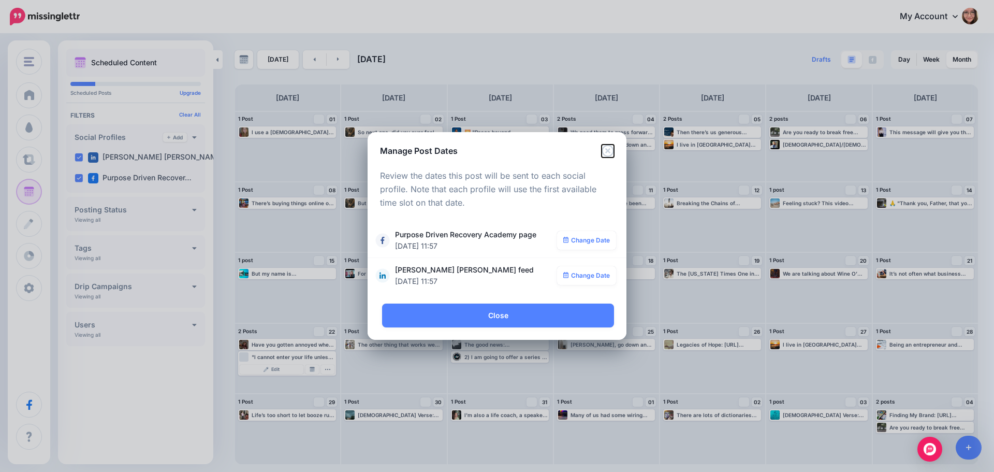
click at [610, 152] on icon "Close" at bounding box center [608, 151] width 12 height 12
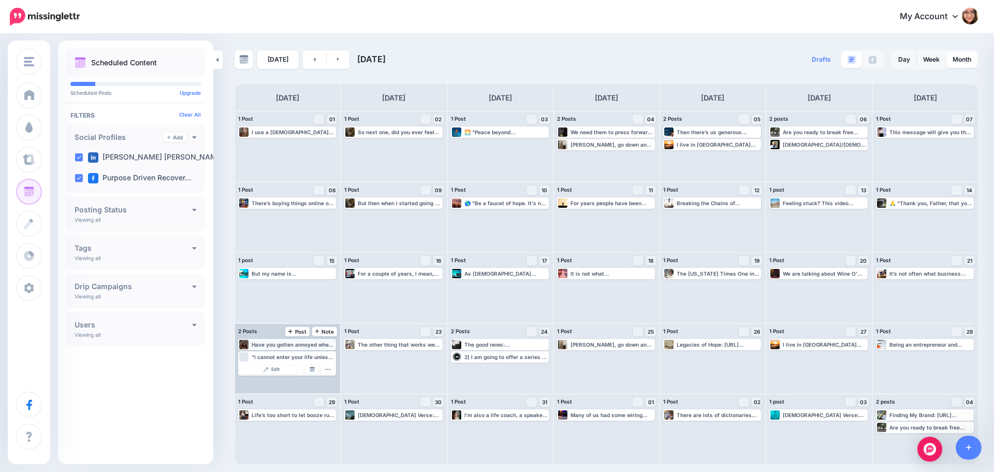
click at [293, 347] on div "Have you gotten annoyed when people express concern about it? Read more 👉 [URL]…" at bounding box center [293, 344] width 83 height 6
click at [311, 358] on img at bounding box center [312, 356] width 5 height 5
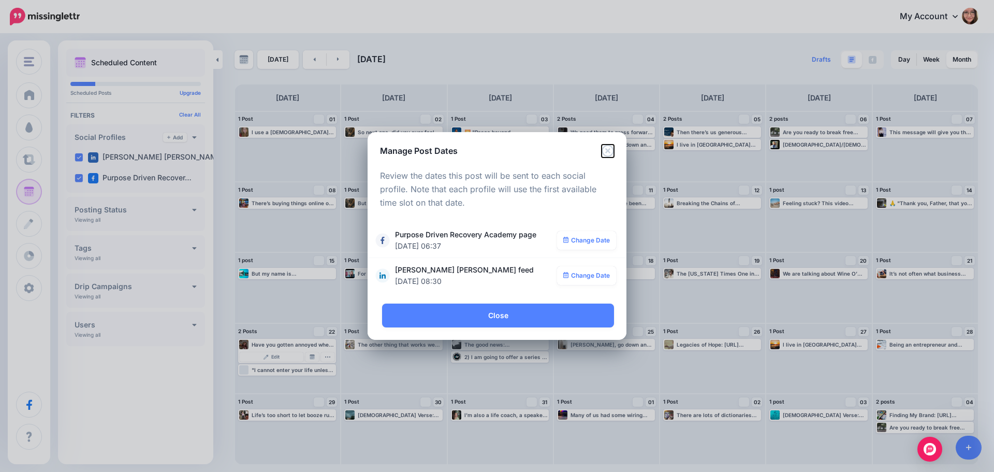
click at [605, 152] on icon "Close" at bounding box center [608, 151] width 12 height 12
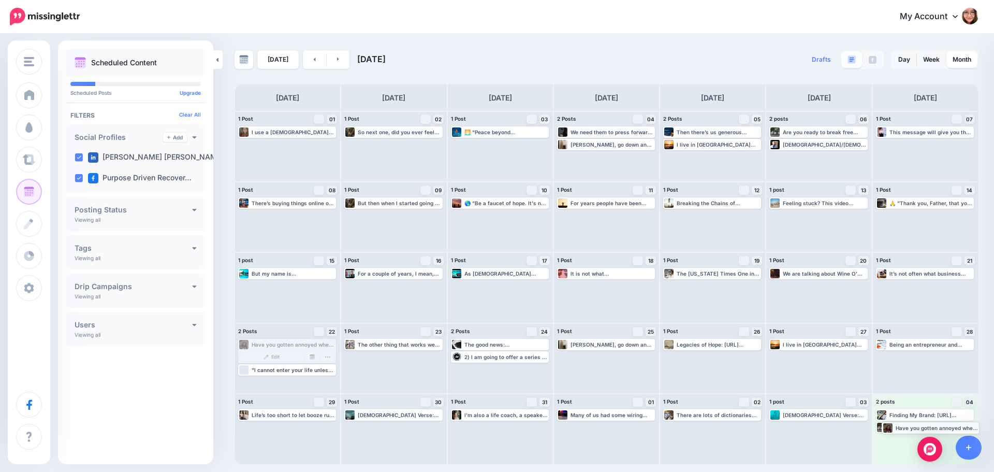
drag, startPoint x: 292, startPoint y: 346, endPoint x: 936, endPoint y: 429, distance: 649.1
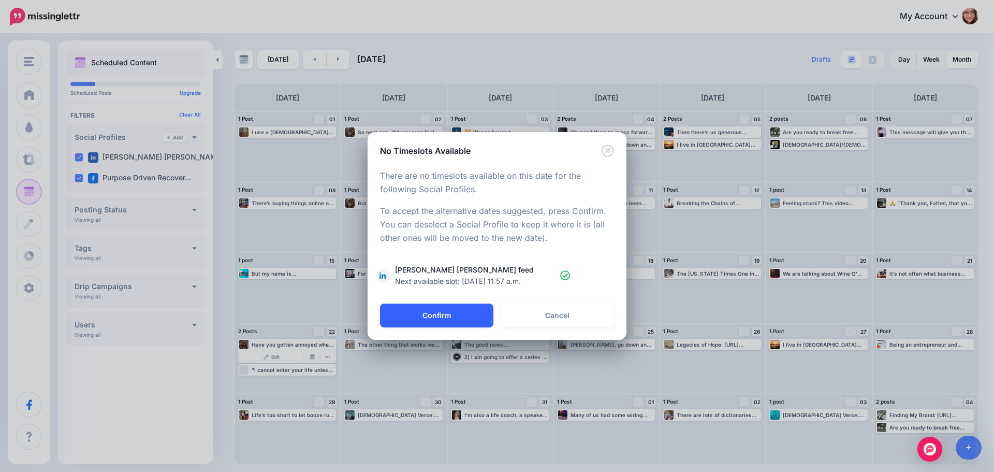
click at [458, 318] on button "Confirm" at bounding box center [436, 316] width 113 height 24
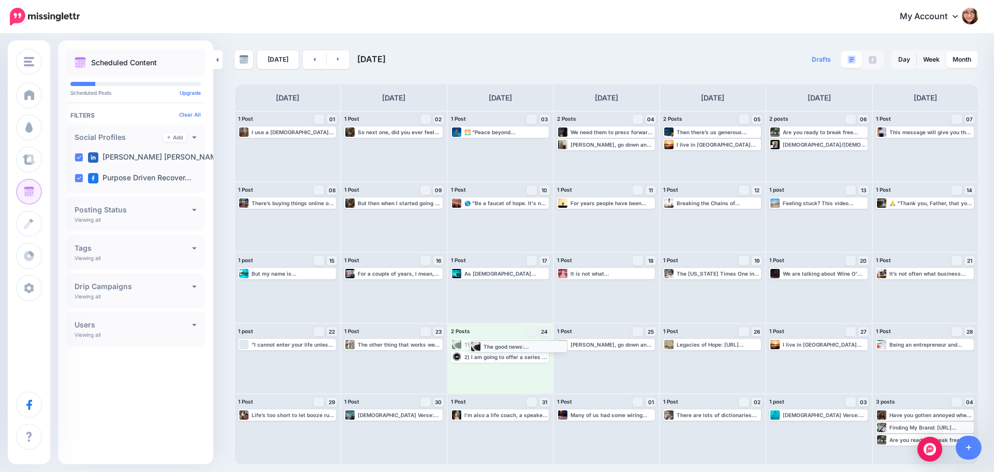
drag, startPoint x: 489, startPoint y: 342, endPoint x: 504, endPoint y: 343, distance: 15.6
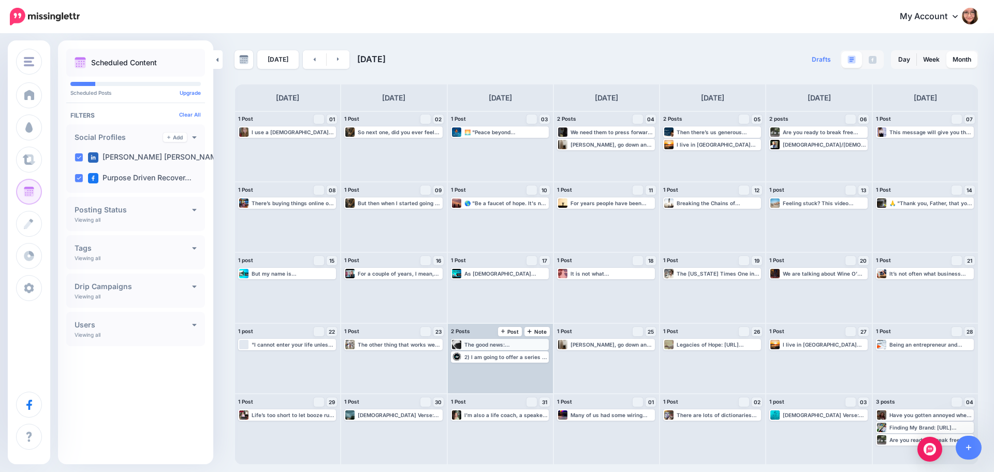
click at [525, 347] on div "The good news: [DEMOGRAPHIC_DATA] doesn’t just clean you up he adopted you, nam…" at bounding box center [506, 344] width 83 height 6
click at [528, 360] on link "Manage Dates" at bounding box center [524, 356] width 13 height 9
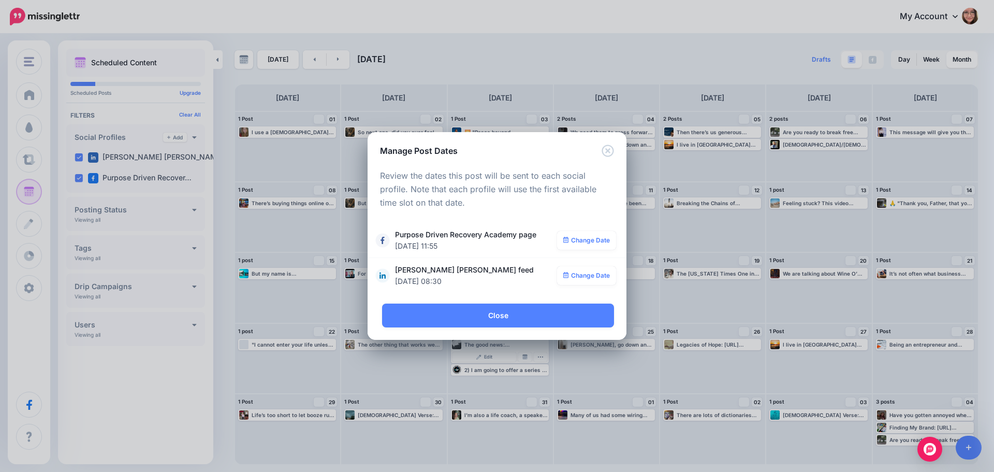
click at [536, 59] on div "**********" at bounding box center [497, 236] width 994 height 472
click at [609, 154] on icon "Close" at bounding box center [608, 151] width 12 height 12
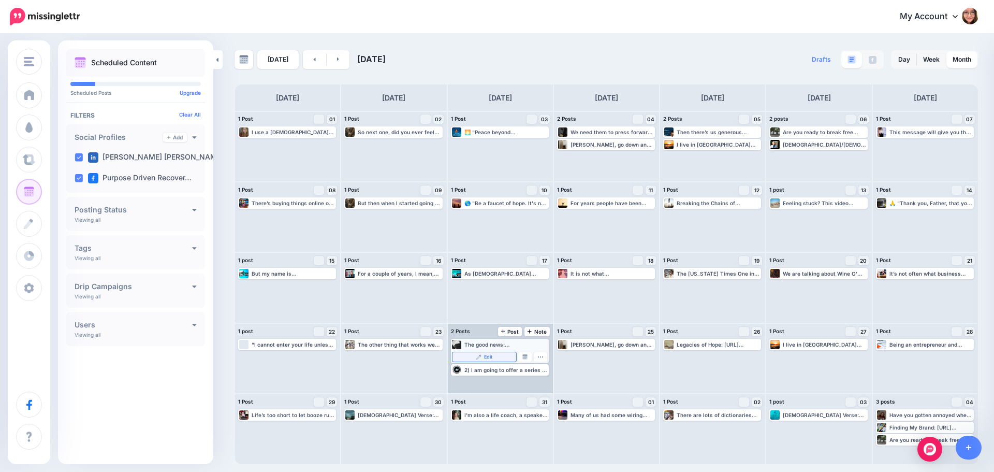
click at [499, 360] on link "Edit" at bounding box center [485, 356] width 64 height 9
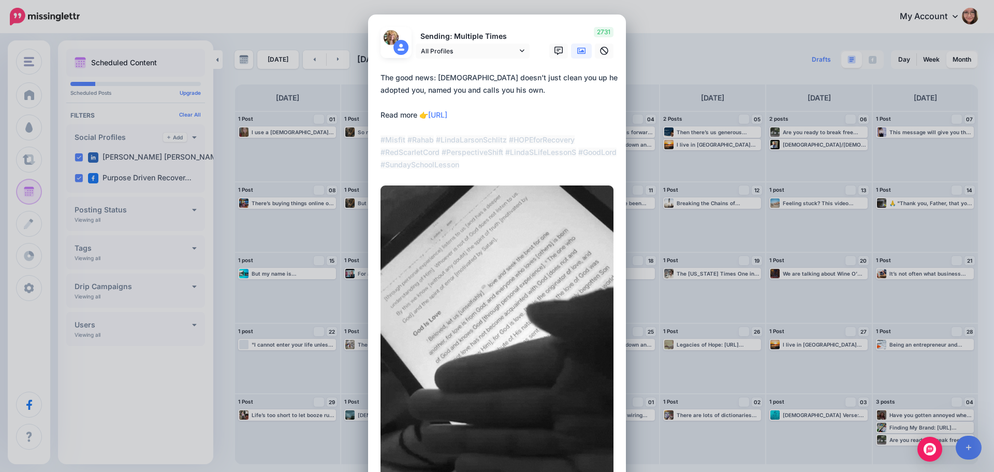
click at [628, 34] on div "Edit Post Loading Sending: Multiple Times All Profiles" at bounding box center [497, 236] width 994 height 472
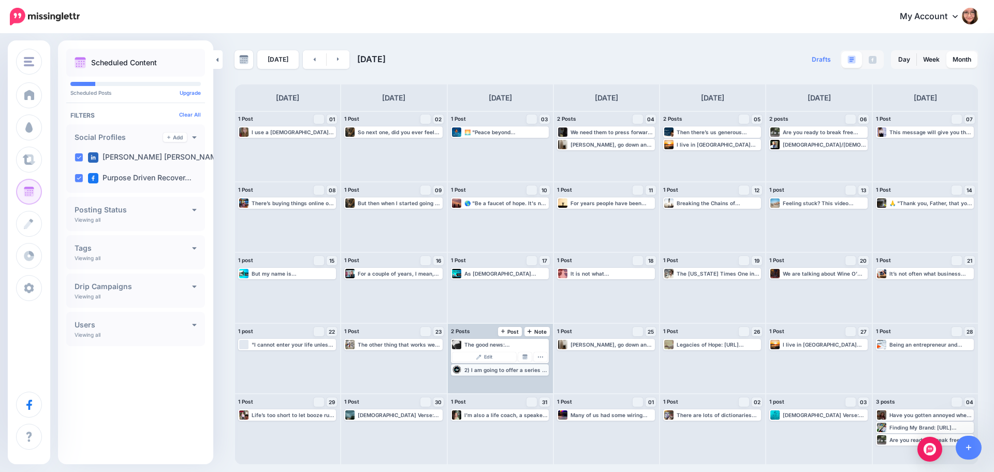
click at [531, 373] on div "2) I am going to offer a series of videos, audios, live webinars, written mater…" at bounding box center [500, 369] width 96 height 9
click at [528, 370] on link "Manage Dates" at bounding box center [524, 369] width 13 height 9
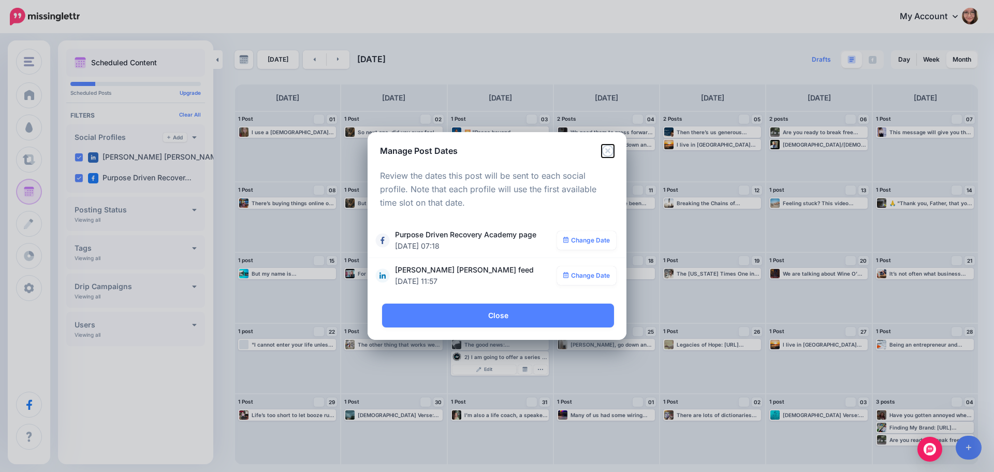
click at [610, 147] on icon "Close" at bounding box center [608, 151] width 12 height 12
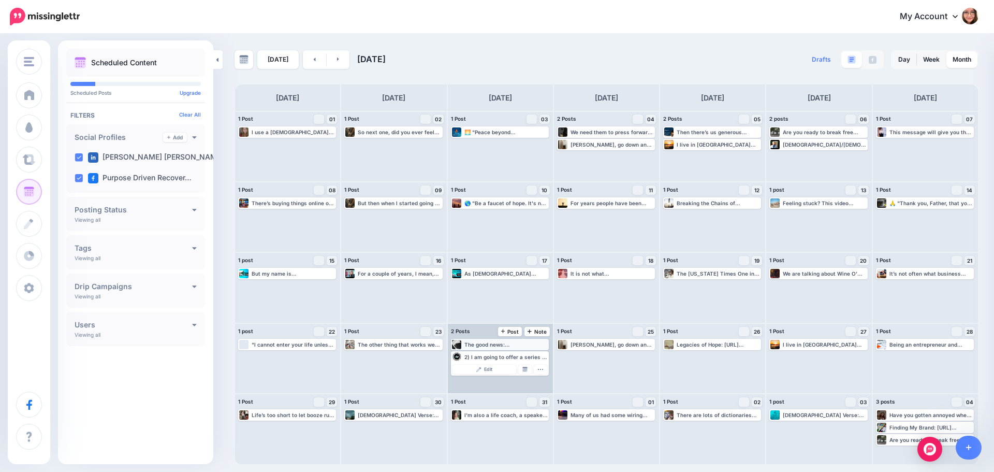
click at [496, 347] on div "The good news: [DEMOGRAPHIC_DATA] doesn’t just clean you up he adopted you, nam…" at bounding box center [506, 344] width 83 height 6
click at [527, 360] on link "Manage Dates" at bounding box center [524, 356] width 13 height 9
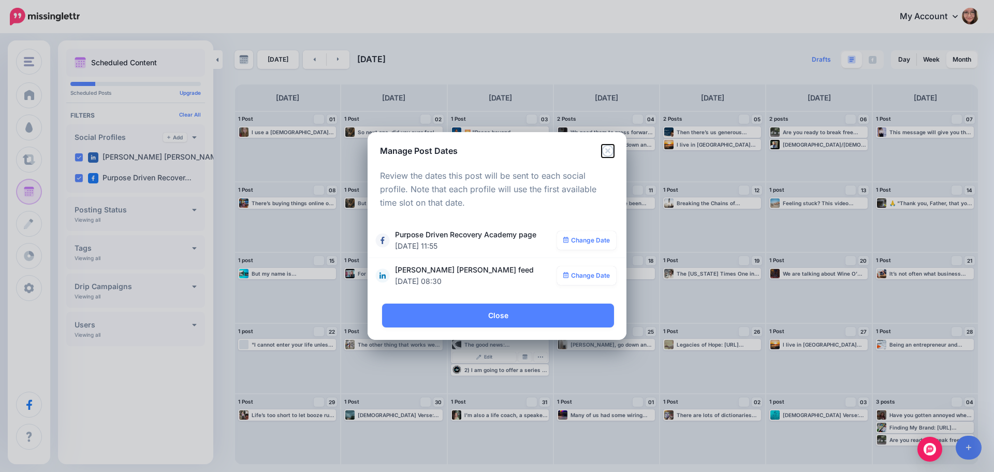
click at [604, 149] on icon "Close" at bounding box center [608, 151] width 12 height 12
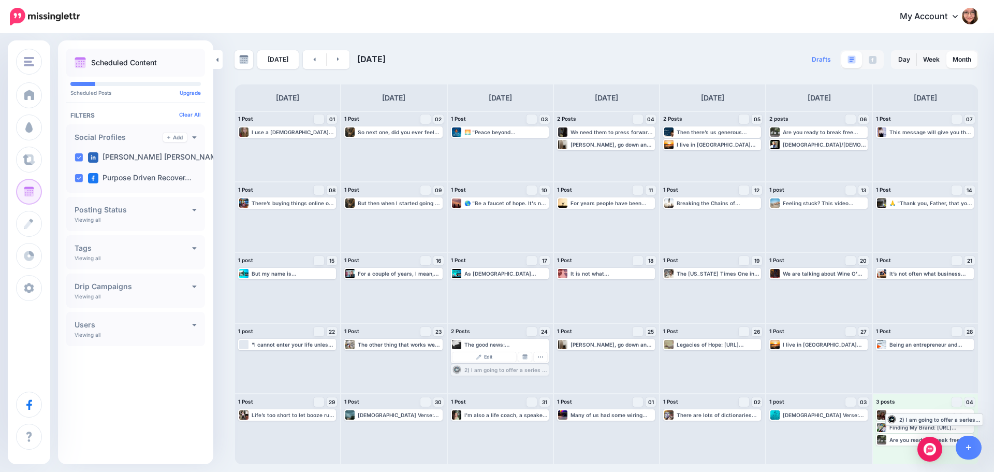
drag, startPoint x: 485, startPoint y: 369, endPoint x: 920, endPoint y: 418, distance: 437.3
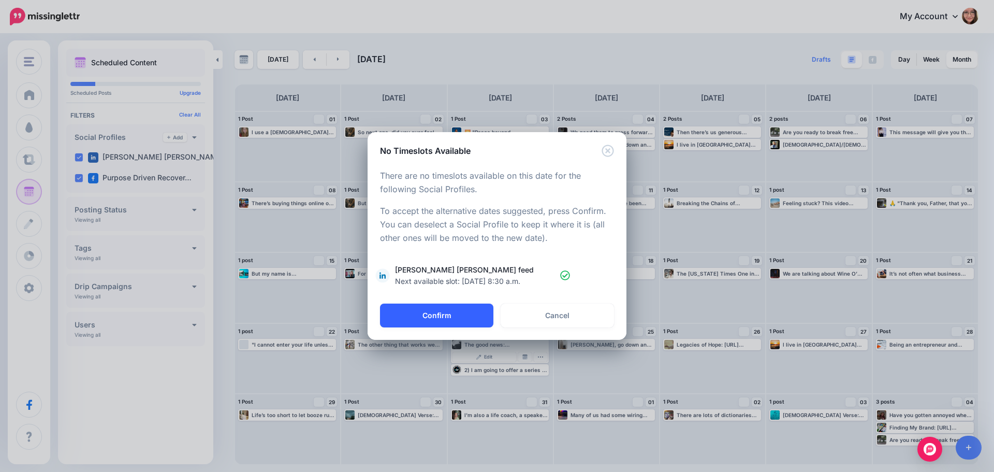
click at [448, 318] on button "Confirm" at bounding box center [436, 316] width 113 height 24
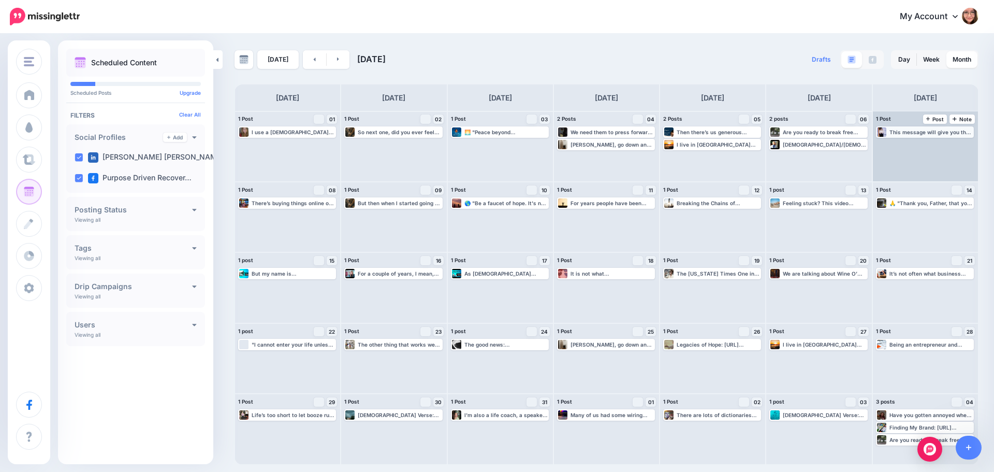
click at [922, 131] on div "This message will give you the tools to help others, and yourself if you are ca…" at bounding box center [931, 132] width 83 height 6
click at [949, 140] on link "Manage Dates" at bounding box center [950, 144] width 13 height 9
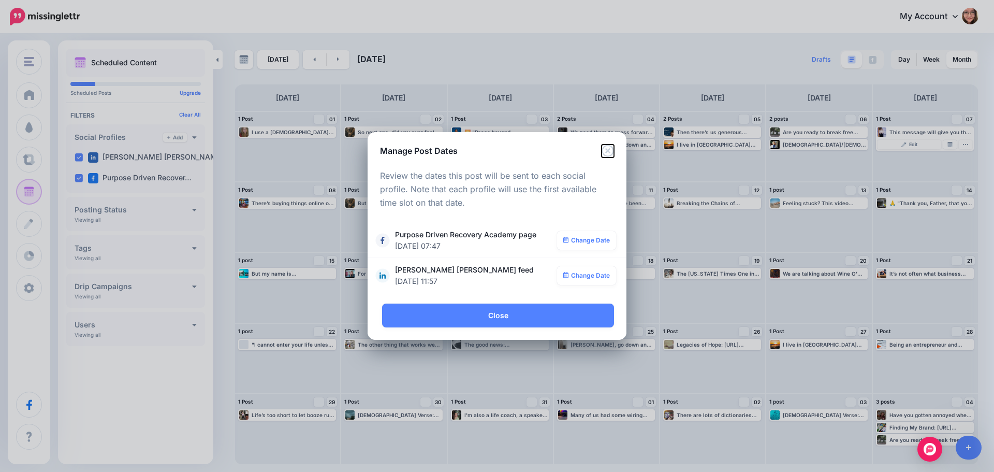
click at [608, 147] on icon "Close" at bounding box center [608, 151] width 12 height 12
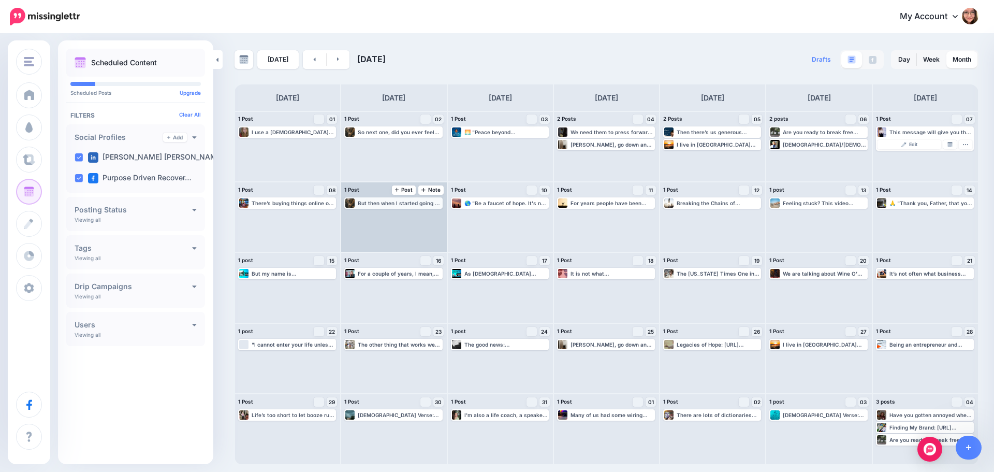
click at [385, 204] on div "But then when I started going to a [DEMOGRAPHIC_DATA] being a [DEMOGRAPHIC_DATA…" at bounding box center [399, 203] width 83 height 6
click at [419, 215] on img at bounding box center [418, 215] width 5 height 5
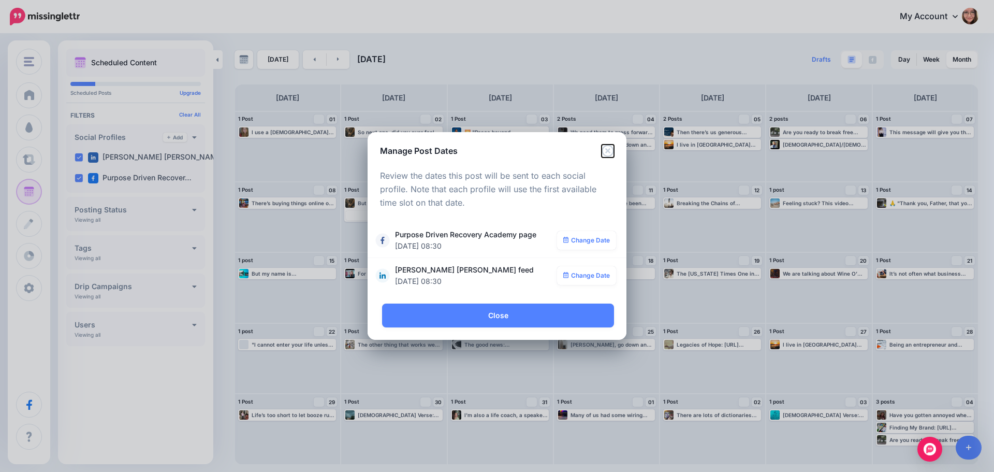
click at [611, 152] on icon "Close" at bounding box center [608, 151] width 12 height 12
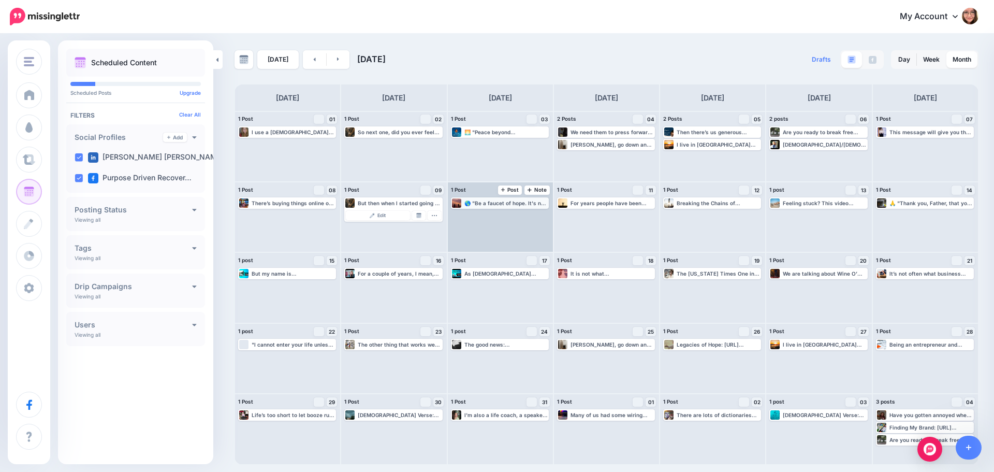
click at [521, 202] on div "🌎 "Be a faucet of hope. It's not about how many people notice; it's about doing…" at bounding box center [506, 203] width 83 height 6
click at [524, 212] on link "Manage Dates" at bounding box center [524, 215] width 13 height 9
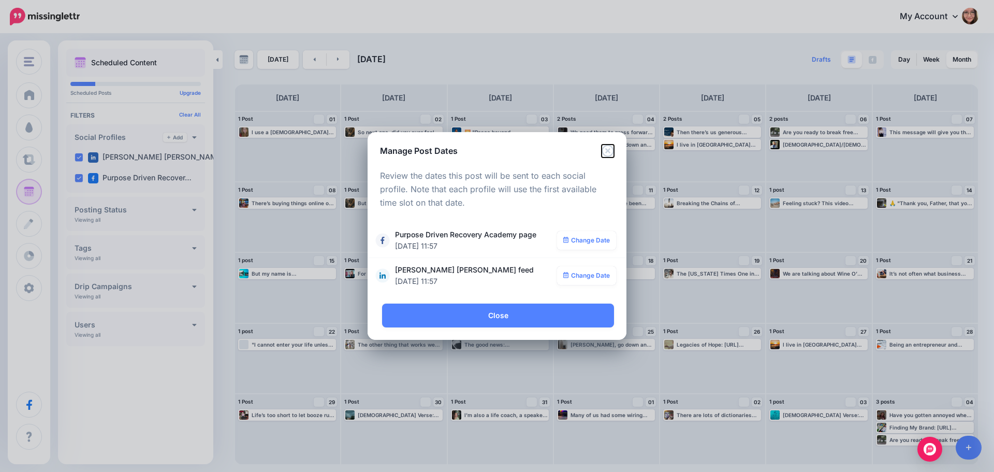
click at [611, 150] on icon "Close" at bounding box center [608, 151] width 12 height 12
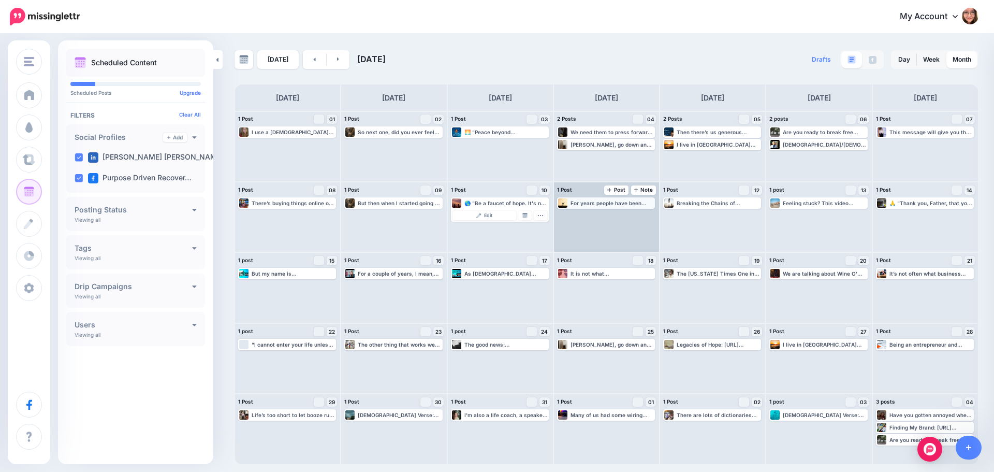
click at [593, 202] on div "For years people have been telling me that when they are struggling, or confuse…" at bounding box center [612, 203] width 83 height 6
click at [631, 213] on img at bounding box center [631, 215] width 5 height 5
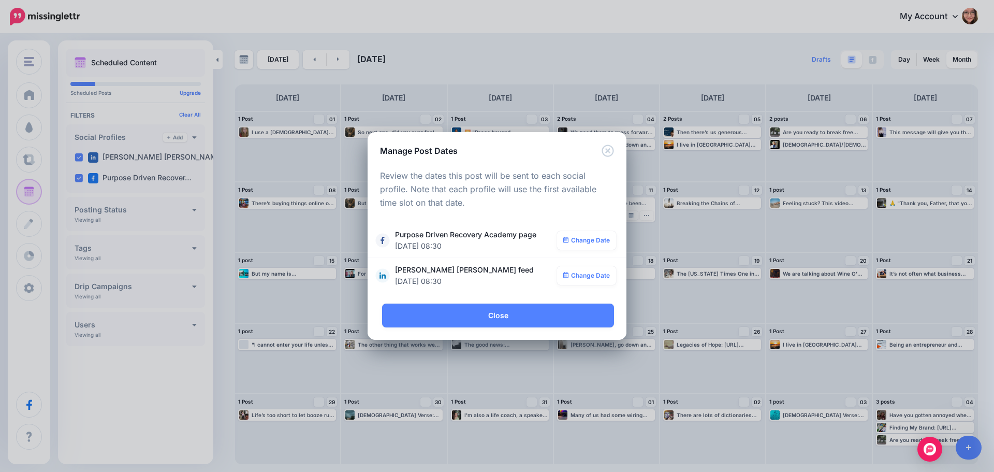
drag, startPoint x: 607, startPoint y: 37, endPoint x: 598, endPoint y: 38, distance: 8.9
click at [598, 38] on div "Manage Post Dates Loading Review the dates this post will be sent to each socia…" at bounding box center [497, 236] width 994 height 472
click at [604, 151] on icon "Close" at bounding box center [608, 151] width 12 height 12
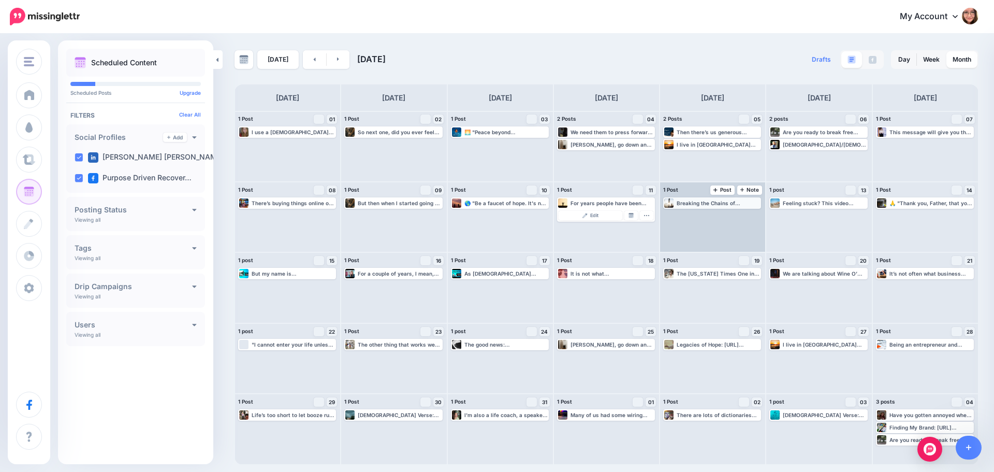
click at [685, 200] on div "Breaking the Chains of Addictions and Self Sabotage - YouTube ▸ [URL] #Vulnerab…" at bounding box center [718, 203] width 83 height 6
click at [738, 218] on link "Manage Dates" at bounding box center [737, 215] width 13 height 9
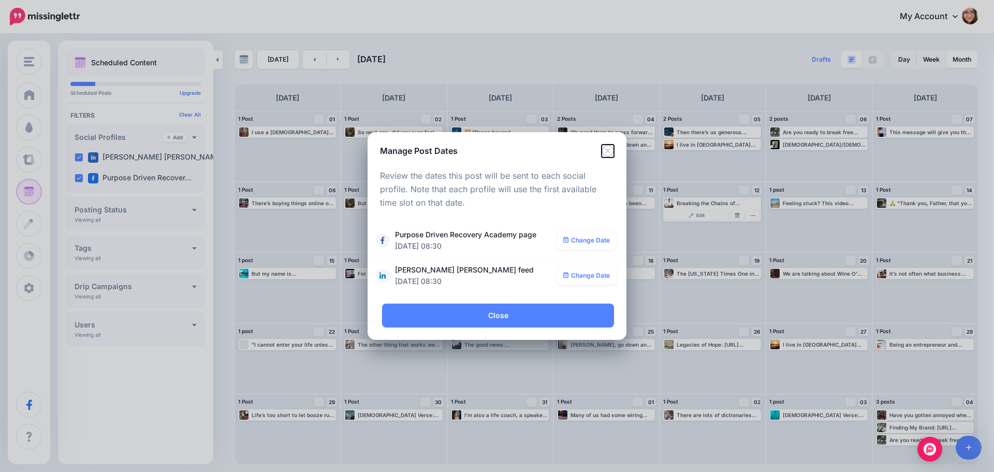
click at [607, 149] on icon "Close" at bounding box center [608, 151] width 12 height 12
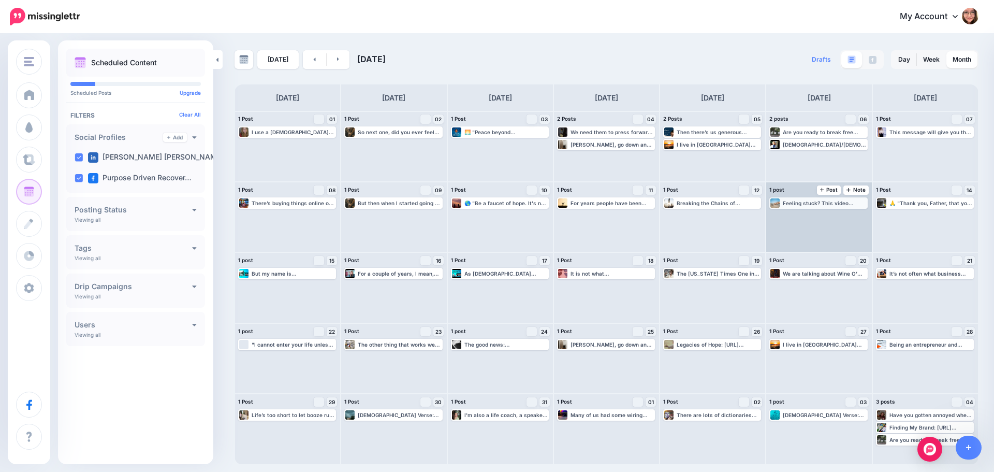
click at [800, 201] on div "Feeling stuck? This video shares four key foundations that lead to our problems…" at bounding box center [824, 203] width 83 height 6
click at [842, 212] on link "Manage Dates" at bounding box center [844, 215] width 13 height 9
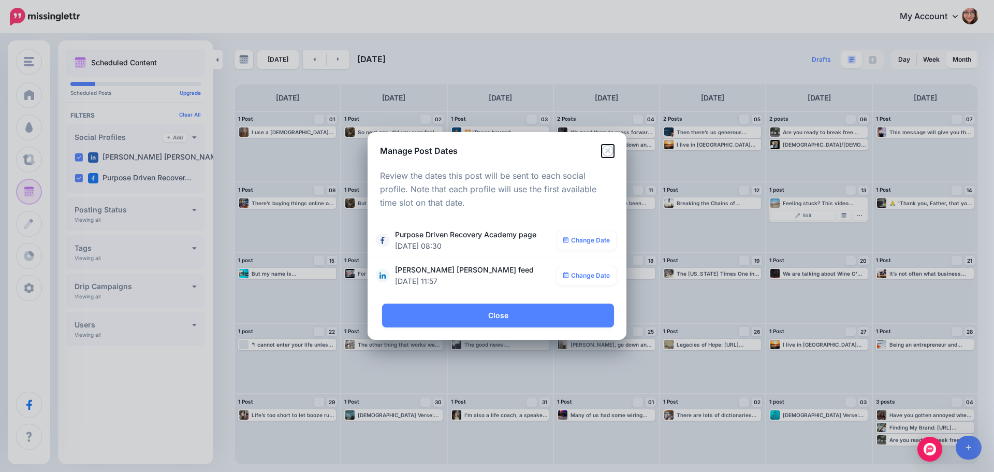
click at [610, 150] on icon "Close" at bounding box center [608, 151] width 12 height 12
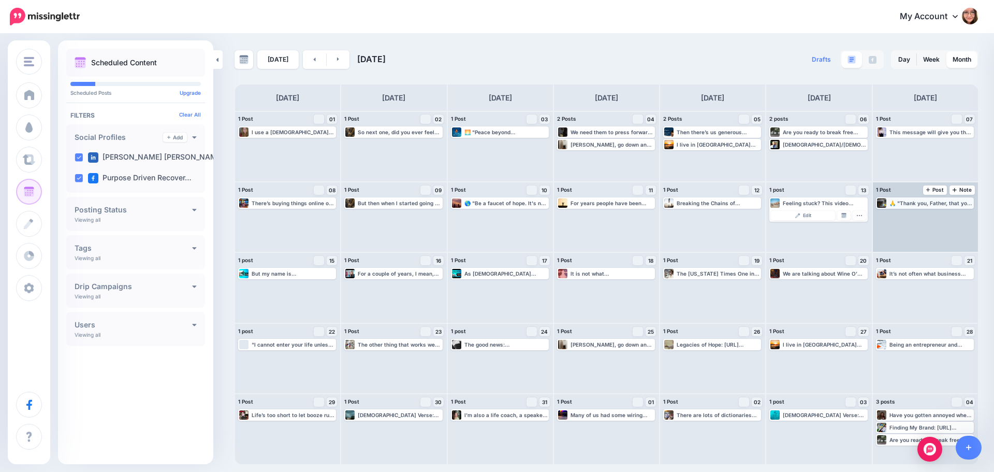
click at [919, 203] on div "🙏 "Thank you, Father, that you are the one that can be there for us." #Faith #G…" at bounding box center [931, 203] width 83 height 6
click at [954, 217] on link "Manage Dates" at bounding box center [950, 215] width 13 height 9
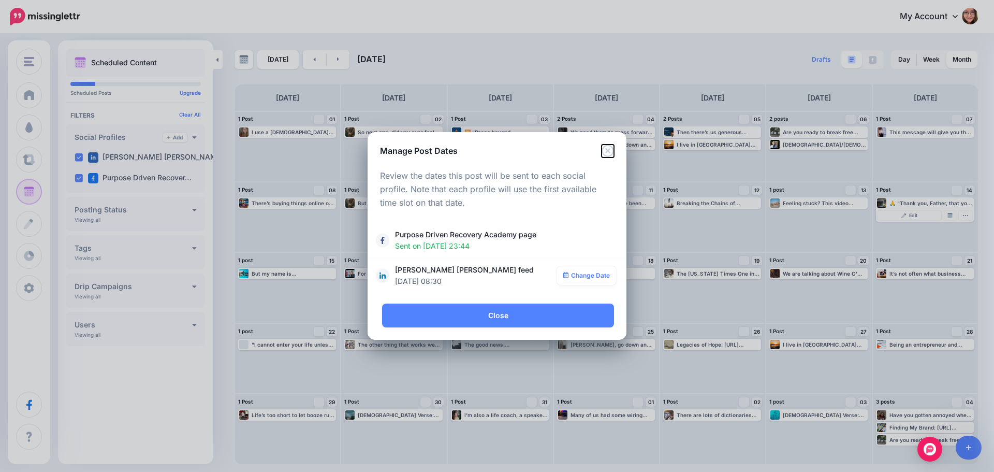
click at [608, 153] on icon "Close" at bounding box center [608, 151] width 12 height 12
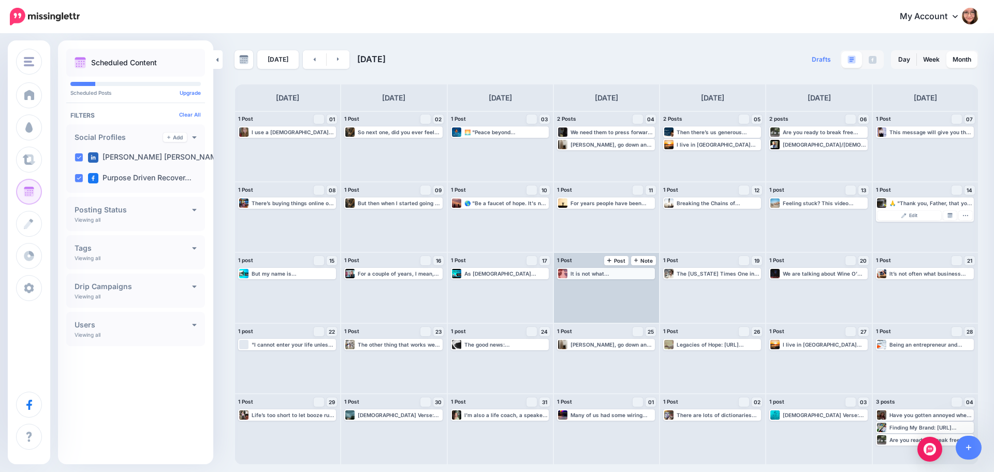
click at [591, 274] on div "It is not what [DEMOGRAPHIC_DATA] intended it to be because this this is not a …" at bounding box center [612, 273] width 83 height 6
click at [628, 287] on link "Manage Dates" at bounding box center [631, 285] width 13 height 9
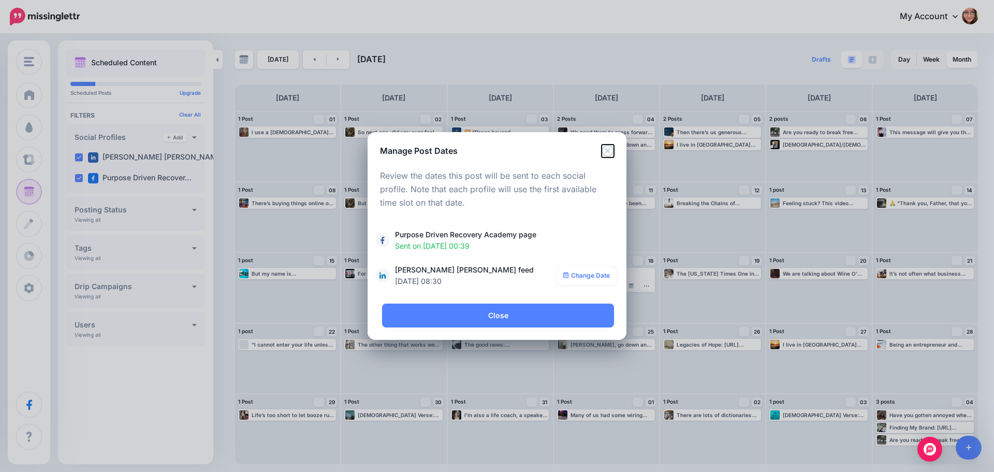
click at [607, 151] on icon "Close" at bounding box center [608, 151] width 12 height 12
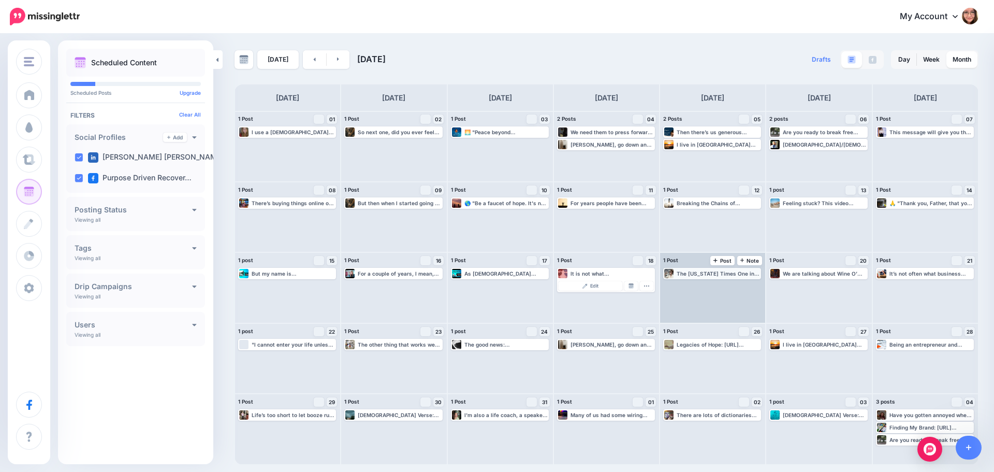
click at [715, 273] on div "The [US_STATE] Times One in 10 Older Adults Binge Drink, Study Says Read more 👉…" at bounding box center [718, 273] width 83 height 6
click at [735, 290] on link "Manage Dates" at bounding box center [737, 285] width 13 height 9
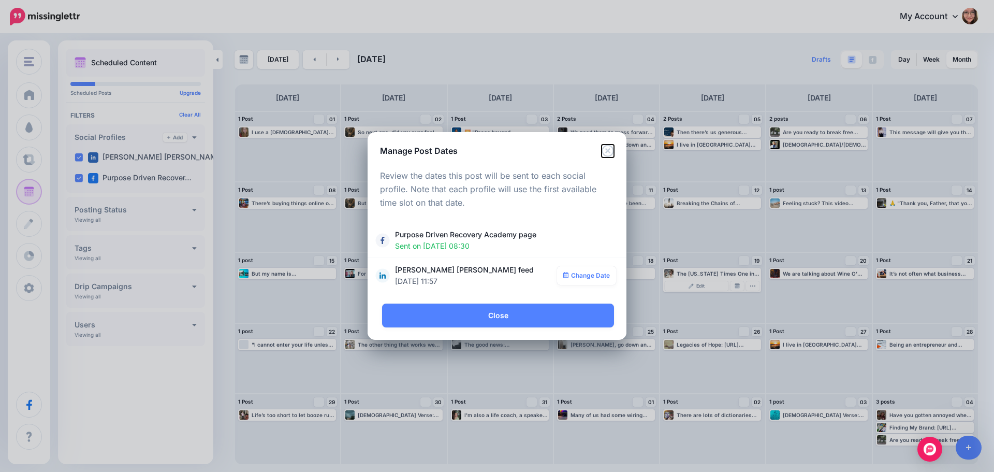
click at [604, 150] on icon "Close" at bounding box center [608, 151] width 12 height 12
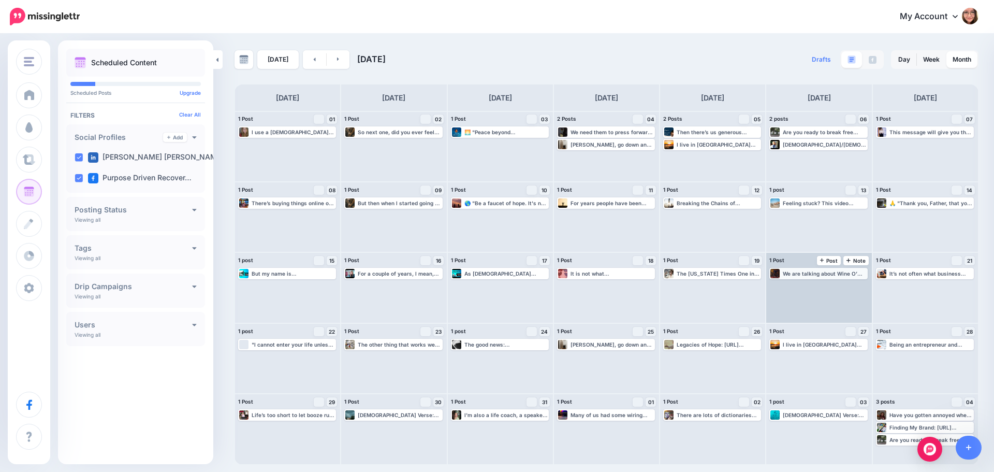
click at [831, 270] on div "We are talking about Wine O’ Clock woes here not Vodka O’ Clock. Read more 👉 [U…" at bounding box center [824, 273] width 83 height 6
click at [845, 285] on img at bounding box center [844, 285] width 5 height 5
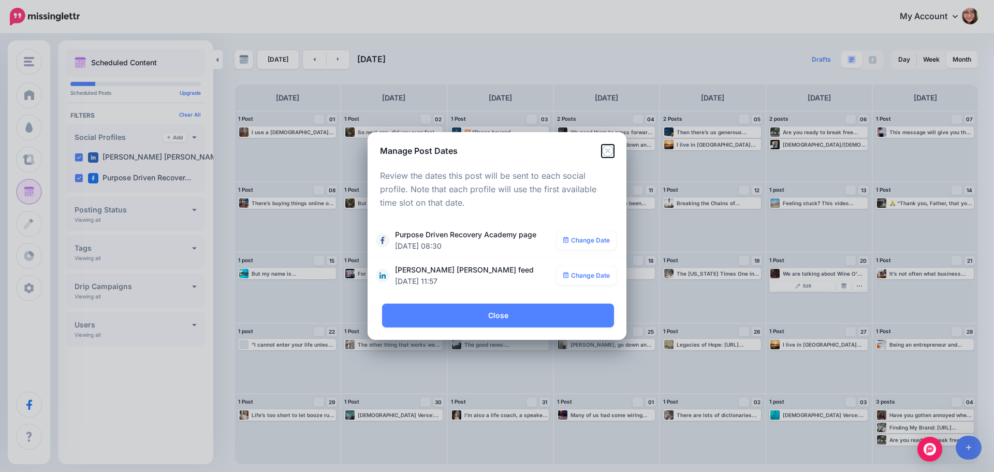
click at [610, 150] on icon "Close" at bounding box center [608, 151] width 12 height 12
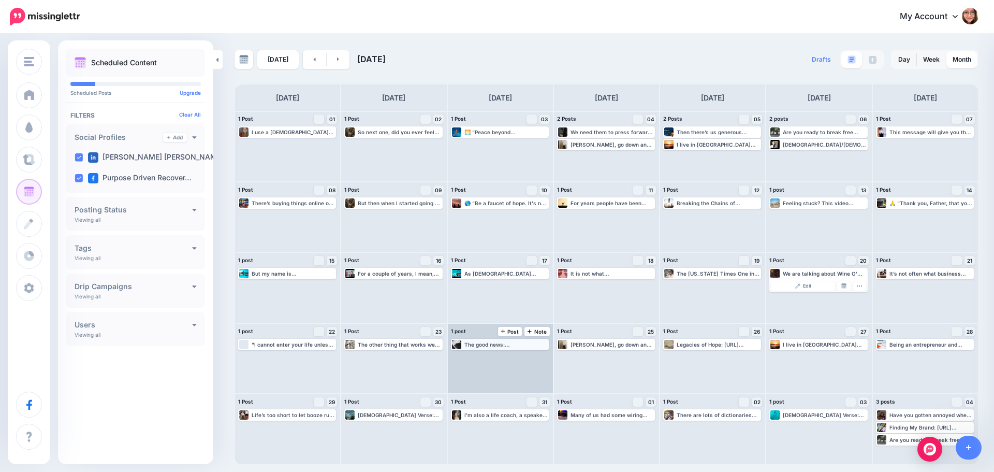
click at [483, 345] on div "The good news: [DEMOGRAPHIC_DATA] doesn’t just clean you up he adopted you, nam…" at bounding box center [506, 344] width 83 height 6
click at [527, 356] on img at bounding box center [525, 356] width 5 height 5
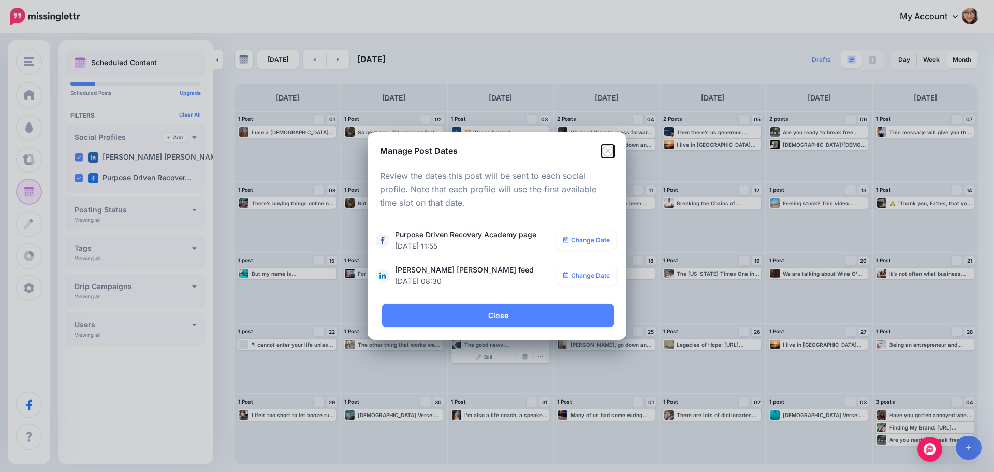
click at [609, 147] on icon "Close" at bounding box center [608, 151] width 12 height 12
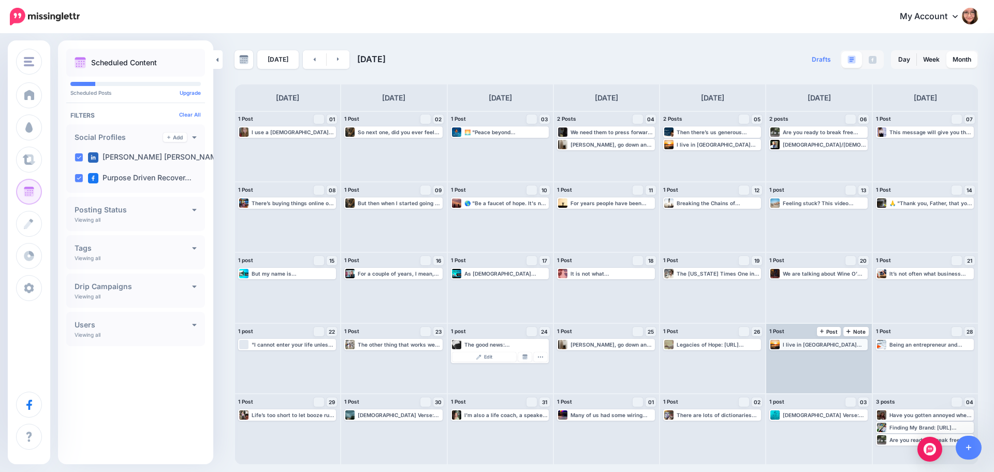
click at [831, 347] on div "I live in [GEOGRAPHIC_DATA][US_STATE], which already lends itself to higher alc…" at bounding box center [824, 344] width 83 height 6
click at [846, 354] on img at bounding box center [844, 356] width 5 height 5
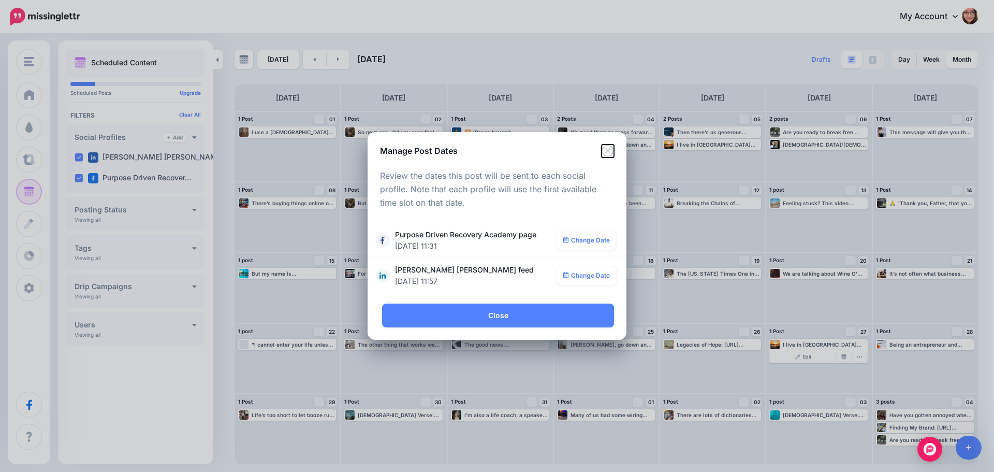
click at [607, 149] on icon "Close" at bounding box center [608, 151] width 12 height 12
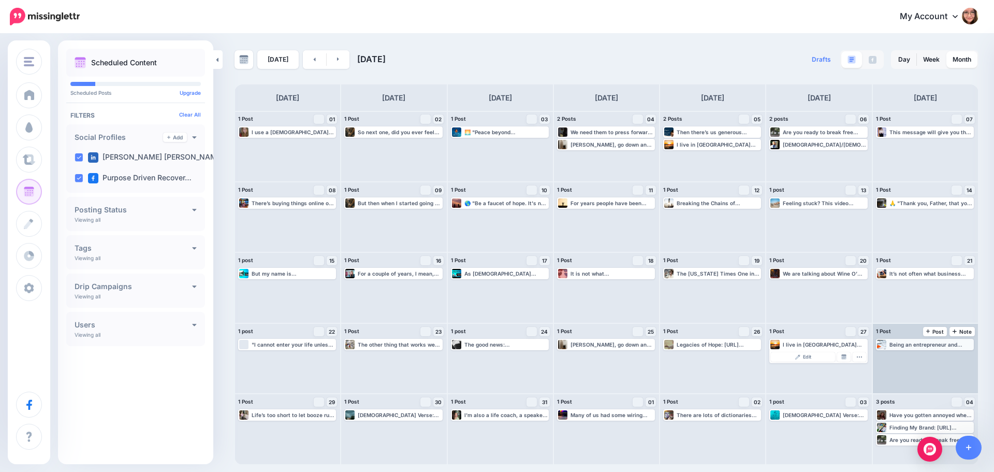
click at [927, 343] on div "Being an entrepreneur and business owner comes with all kinds of learning curve…" at bounding box center [931, 344] width 83 height 6
click at [948, 357] on img at bounding box center [950, 356] width 5 height 5
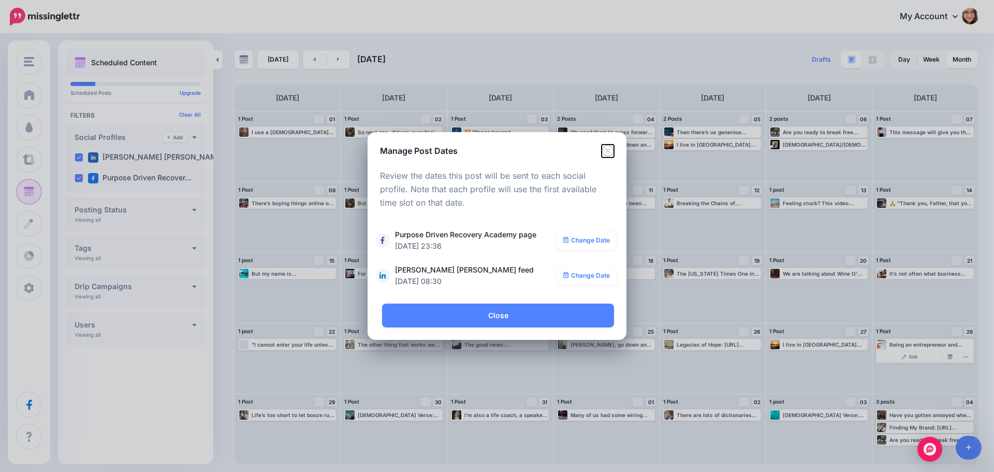
click at [609, 147] on icon "Close" at bounding box center [608, 151] width 12 height 12
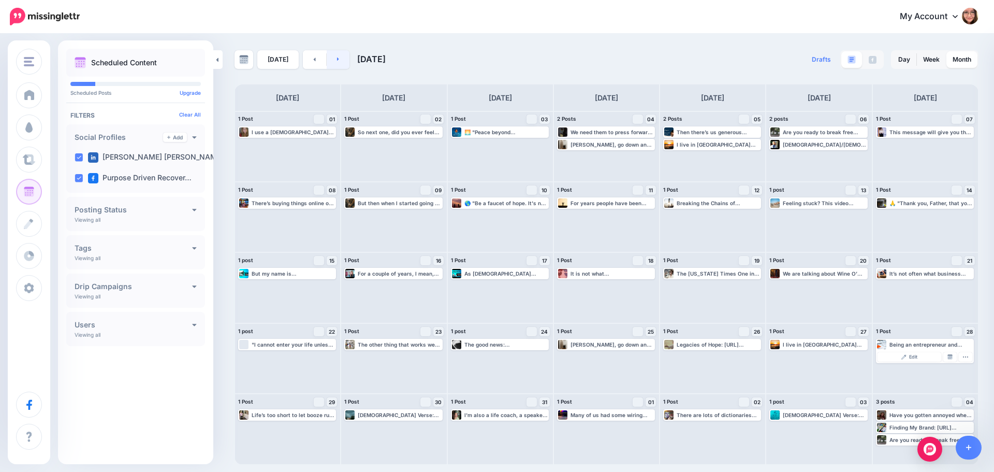
click at [337, 59] on icon at bounding box center [338, 59] width 3 height 6
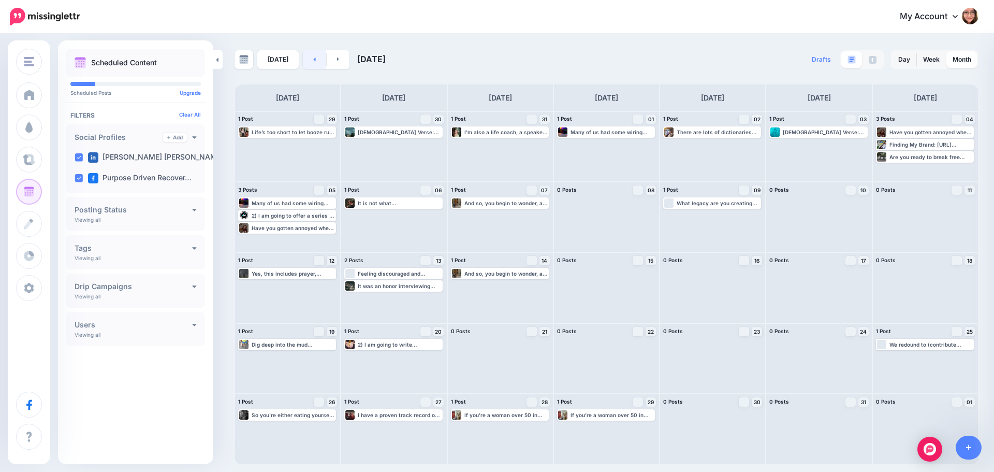
click at [317, 58] on link at bounding box center [314, 59] width 23 height 19
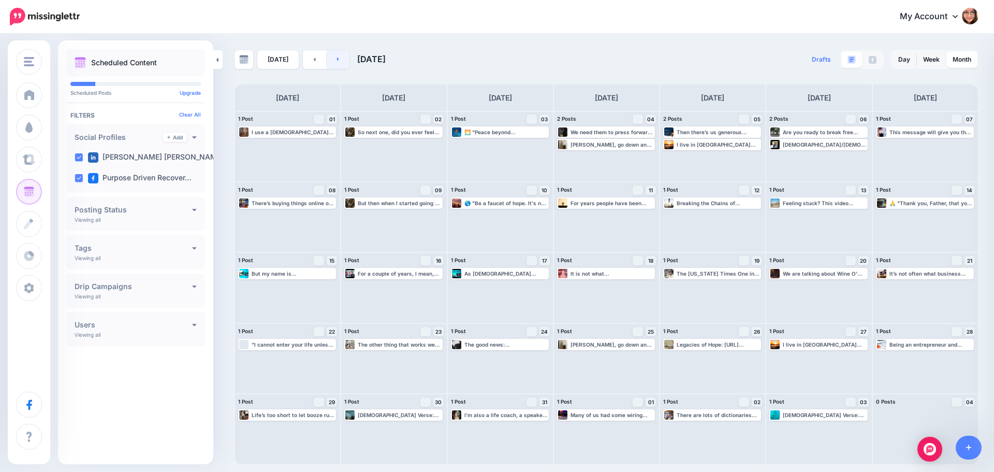
click at [334, 62] on link at bounding box center [338, 59] width 23 height 19
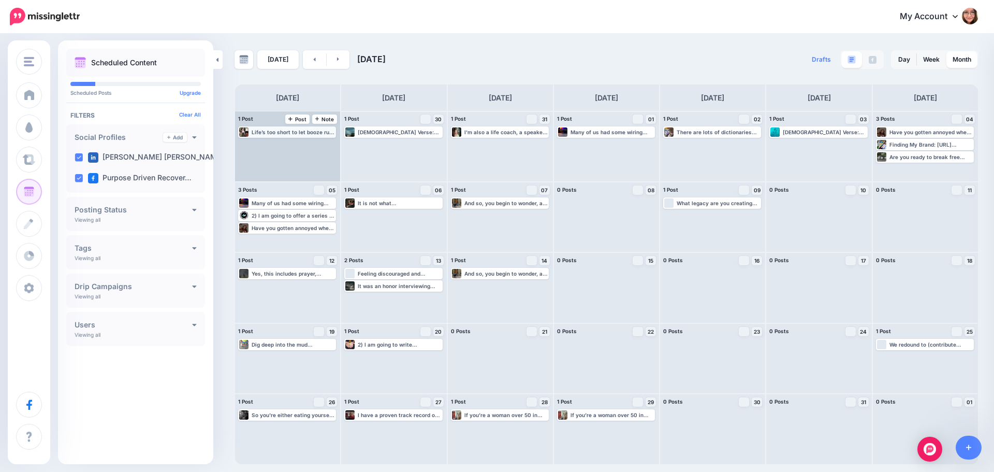
click at [280, 135] on div "Life’s too short to let booze ruin your chances of having fun – especially when…" at bounding box center [293, 132] width 83 height 6
click at [313, 146] on img at bounding box center [312, 144] width 5 height 5
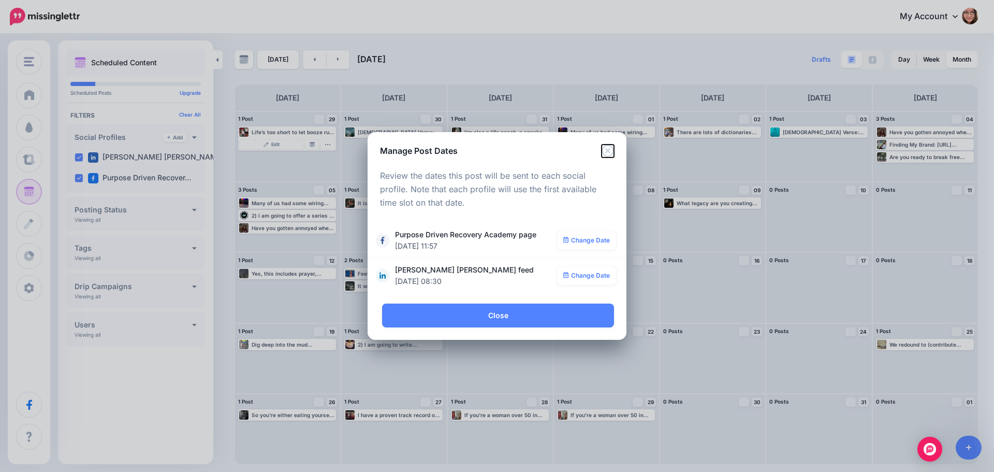
click at [611, 149] on icon "Close" at bounding box center [608, 151] width 12 height 12
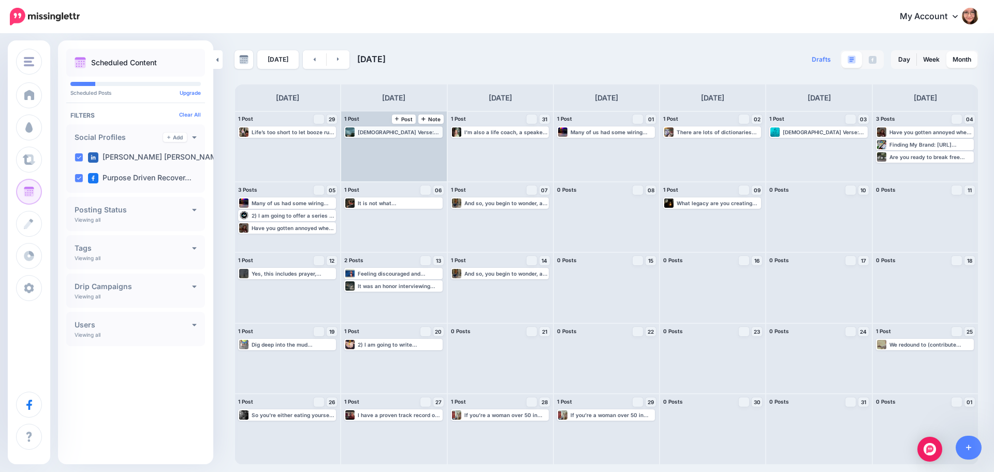
click at [399, 134] on div "[DEMOGRAPHIC_DATA] Verse: “Do not store up for yourselves treasures on earth… b…" at bounding box center [399, 132] width 83 height 6
click at [421, 147] on link "Manage Dates" at bounding box center [418, 144] width 13 height 9
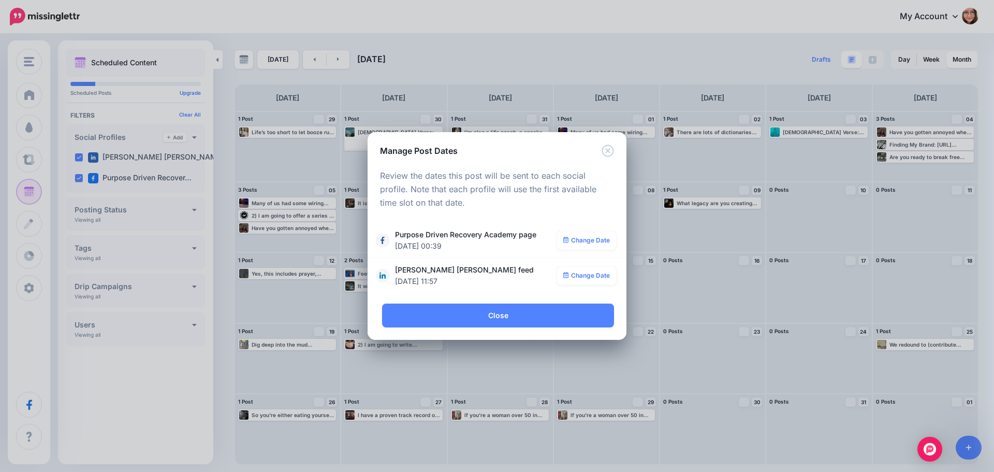
click at [608, 144] on div "Manage Post Dates" at bounding box center [497, 144] width 259 height 25
click at [609, 145] on icon "Close" at bounding box center [608, 151] width 12 height 12
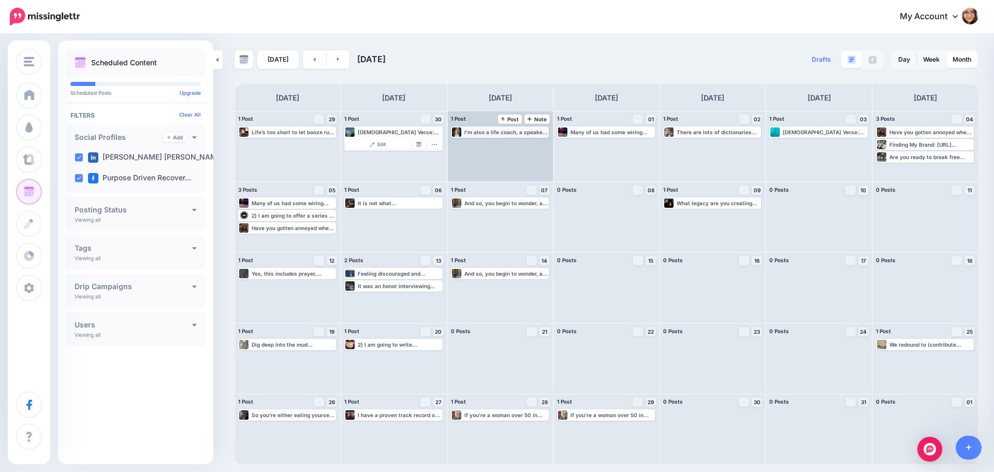
click at [513, 136] on div "I'm also a life coach, a speaker, and an author, and I help judges and other pr…" at bounding box center [500, 131] width 96 height 9
click at [526, 146] on img at bounding box center [525, 144] width 5 height 5
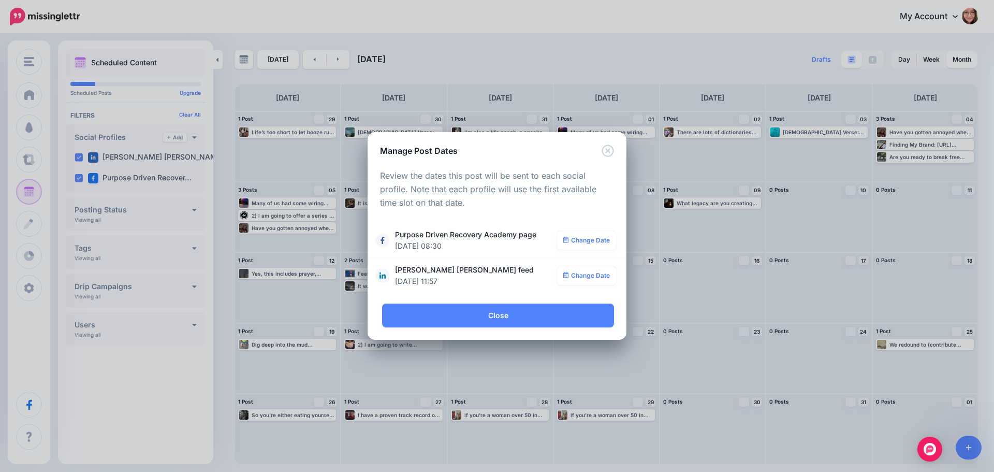
click at [614, 143] on div "Manage Post Dates" at bounding box center [497, 144] width 259 height 25
click at [612, 148] on icon "Close" at bounding box center [608, 151] width 12 height 12
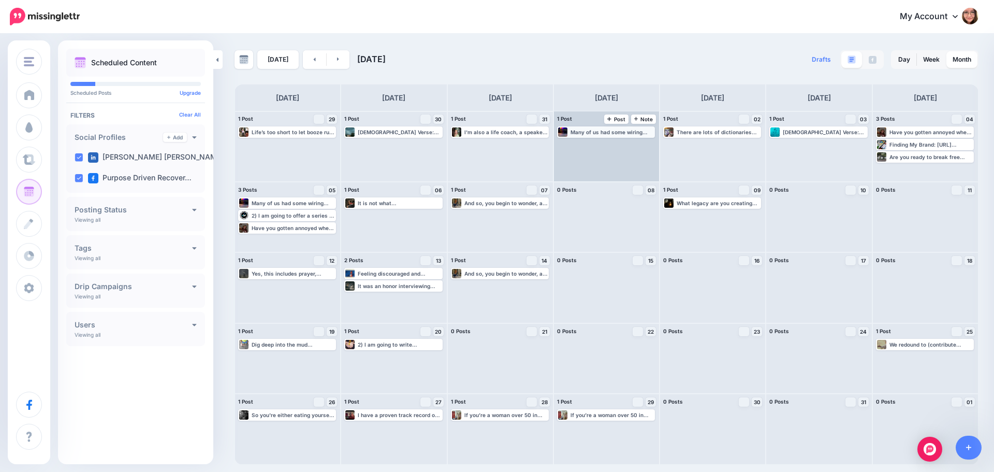
click at [623, 131] on div "Many of us had some wiring messed up 40-[DATE] that may need to be fixed. That …" at bounding box center [612, 132] width 83 height 6
click at [636, 146] on link "Manage Dates" at bounding box center [631, 144] width 13 height 9
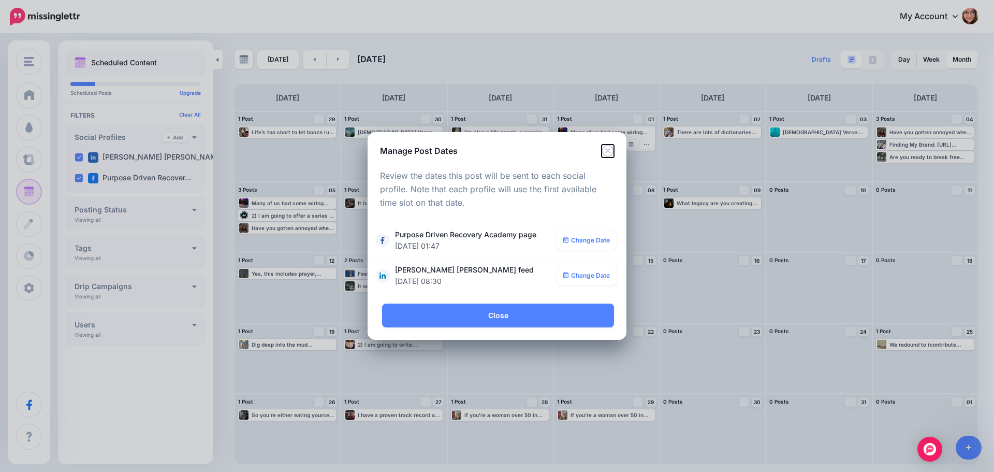
click at [611, 152] on icon "Close" at bounding box center [608, 151] width 12 height 12
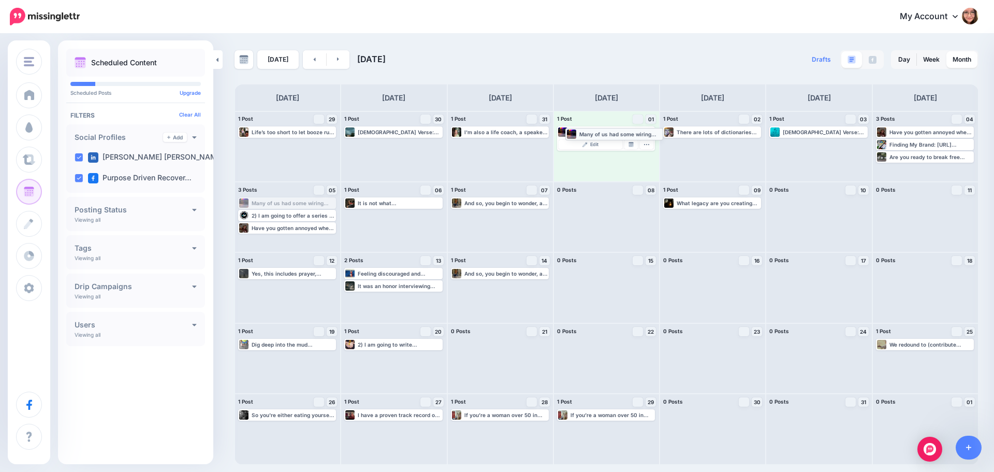
drag, startPoint x: 303, startPoint y: 205, endPoint x: 630, endPoint y: 135, distance: 334.6
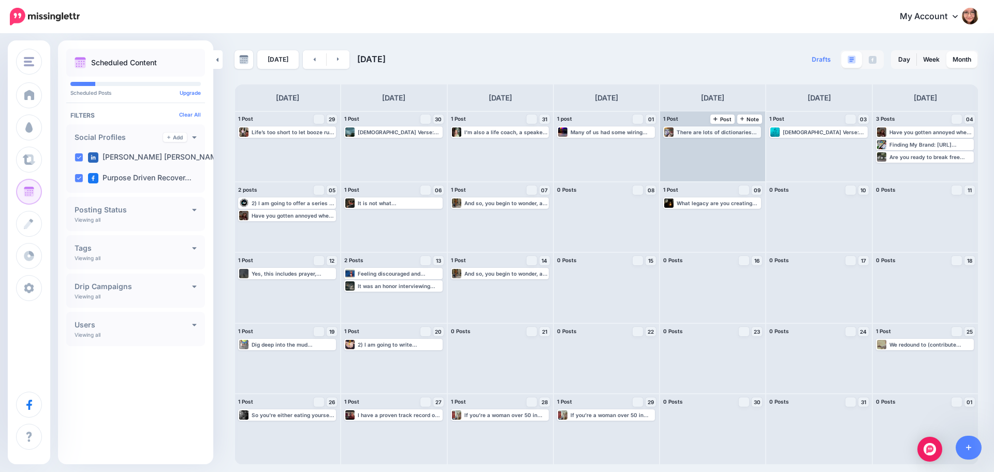
click at [690, 136] on div "There are lots of dictionaries out there now and for this word I think the most…" at bounding box center [713, 131] width 96 height 9
click at [737, 142] on img at bounding box center [737, 144] width 5 height 5
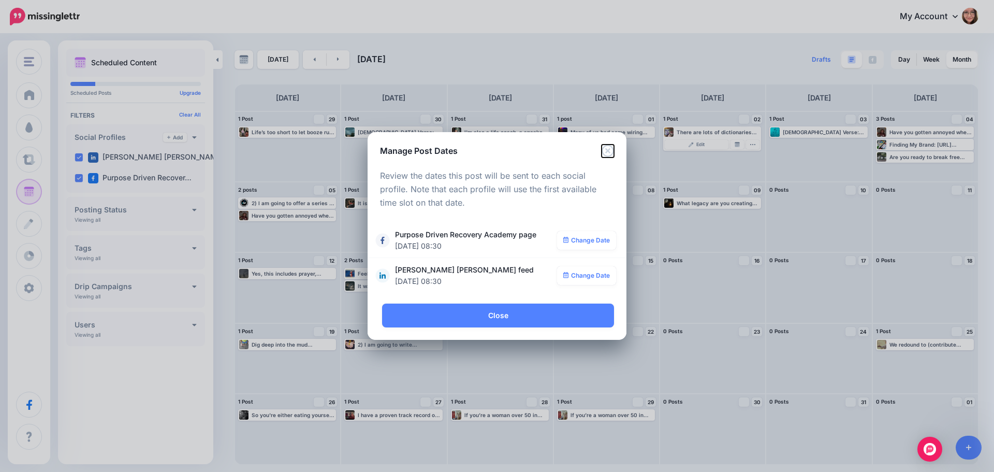
click at [609, 147] on icon "Close" at bounding box center [608, 151] width 12 height 12
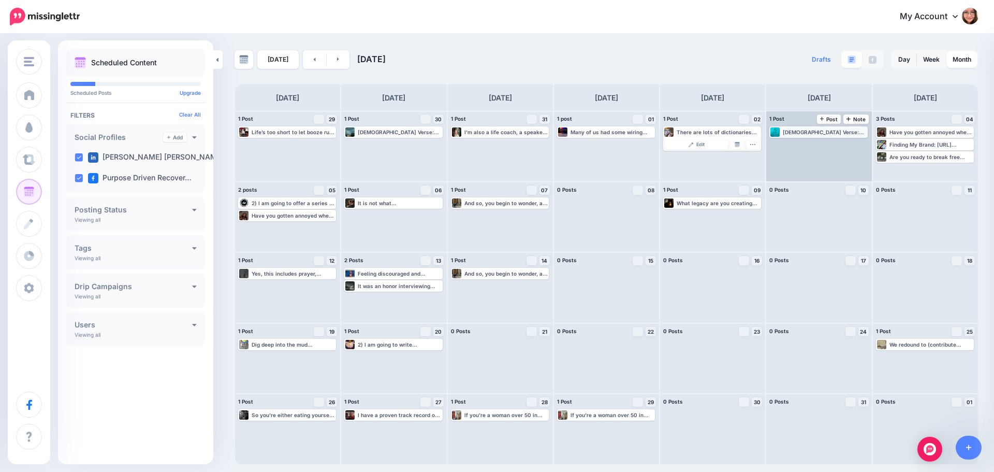
click at [799, 131] on div "[DEMOGRAPHIC_DATA] Verse: “Rejoice with those who rejoice; mourn with those who…" at bounding box center [824, 132] width 83 height 6
click at [843, 144] on img at bounding box center [844, 144] width 5 height 5
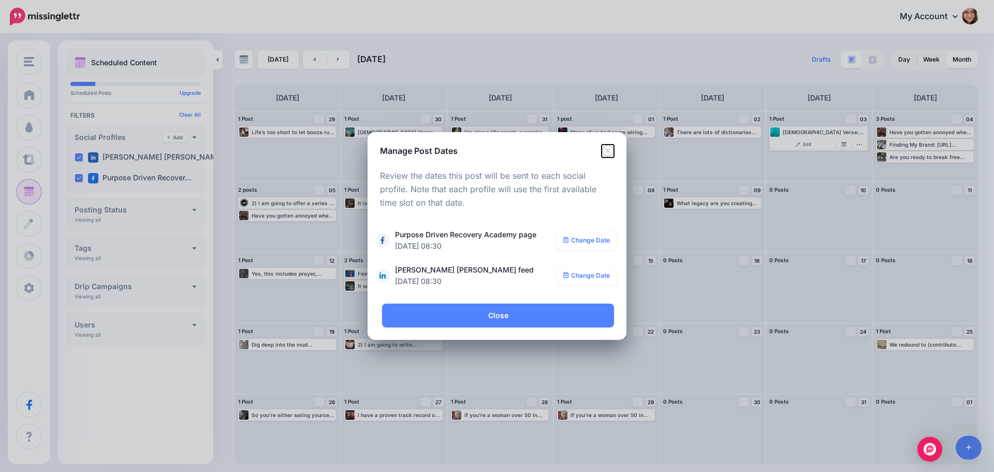
click at [605, 153] on icon "Close" at bounding box center [608, 151] width 12 height 12
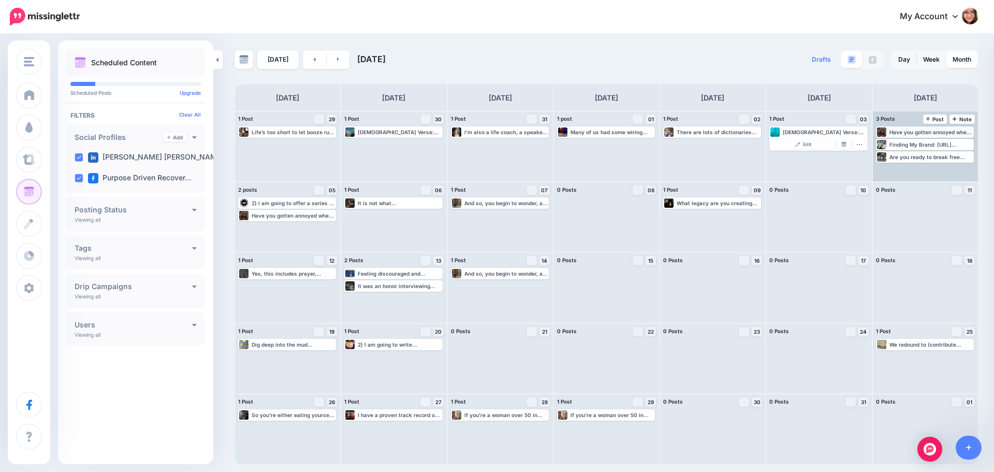
click at [922, 132] on div "Have you gotten annoyed when people express concern about it? Read more 👉 [URL]…" at bounding box center [931, 132] width 83 height 6
click at [950, 145] on img at bounding box center [950, 144] width 5 height 5
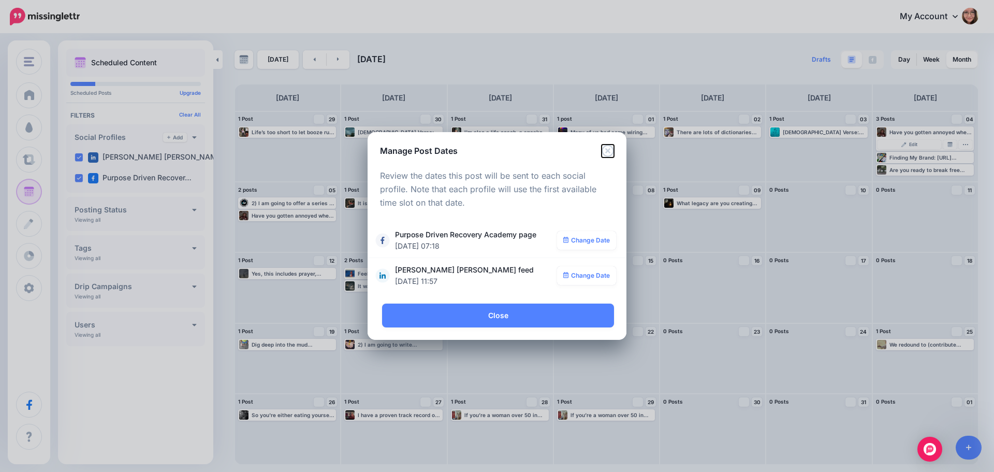
click at [607, 152] on icon "Close" at bounding box center [608, 151] width 12 height 12
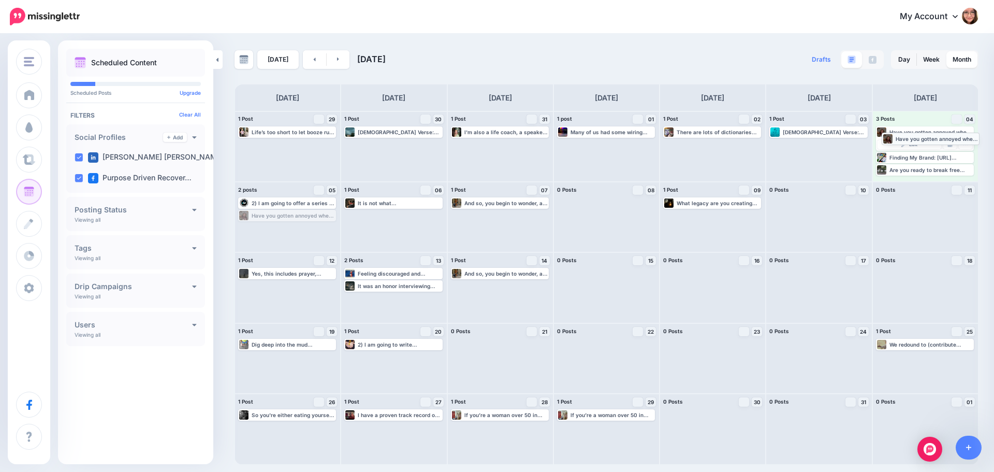
drag, startPoint x: 305, startPoint y: 217, endPoint x: 951, endPoint y: 140, distance: 650.5
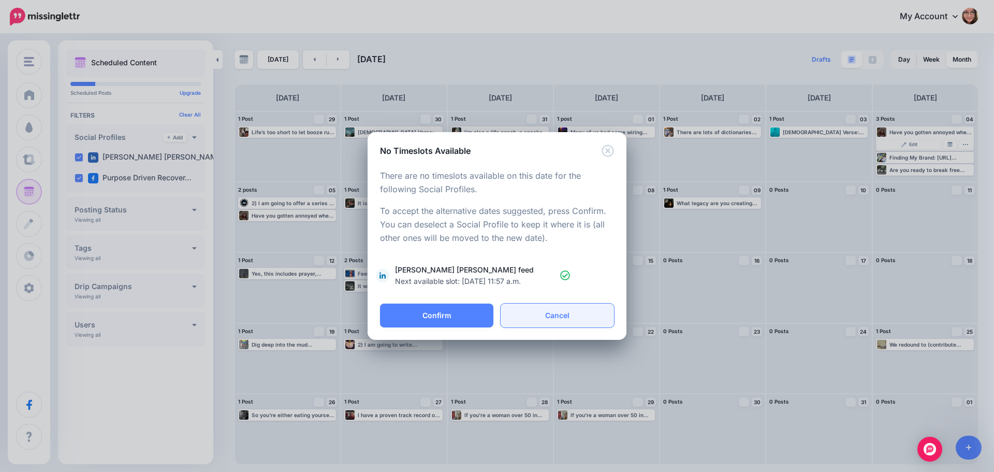
click at [594, 313] on link "Cancel" at bounding box center [557, 316] width 113 height 24
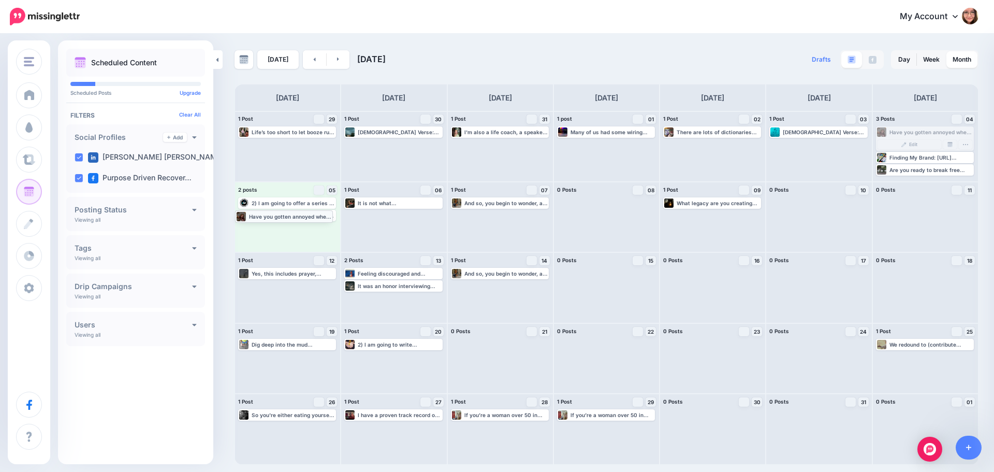
drag, startPoint x: 916, startPoint y: 132, endPoint x: 276, endPoint y: 213, distance: 645.8
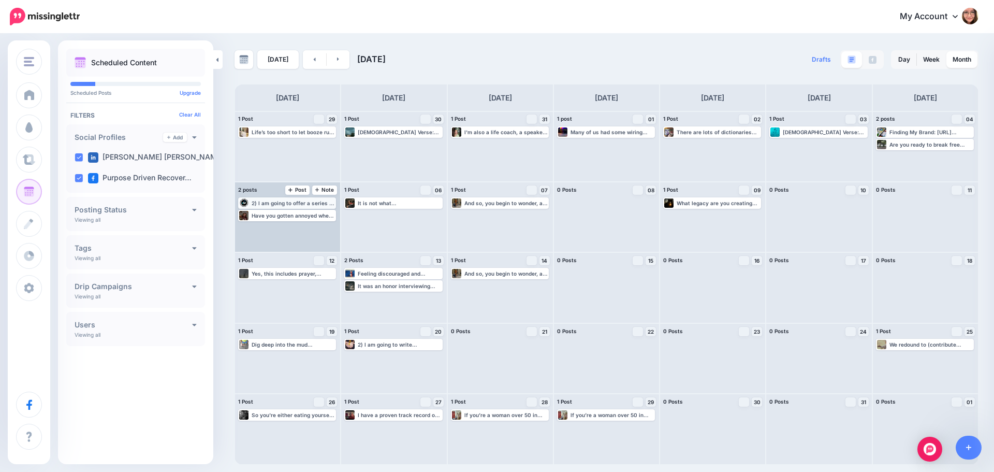
click at [298, 206] on div "2) I am going to offer a series of videos, audios, live webinars, written mater…" at bounding box center [287, 202] width 96 height 9
click at [316, 217] on link "Manage Dates" at bounding box center [312, 215] width 13 height 9
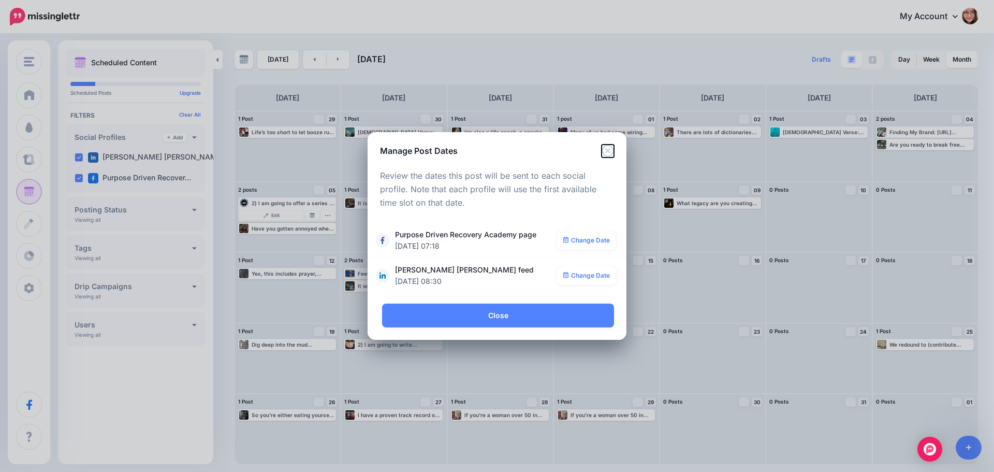
click at [608, 151] on icon "Close" at bounding box center [608, 151] width 12 height 12
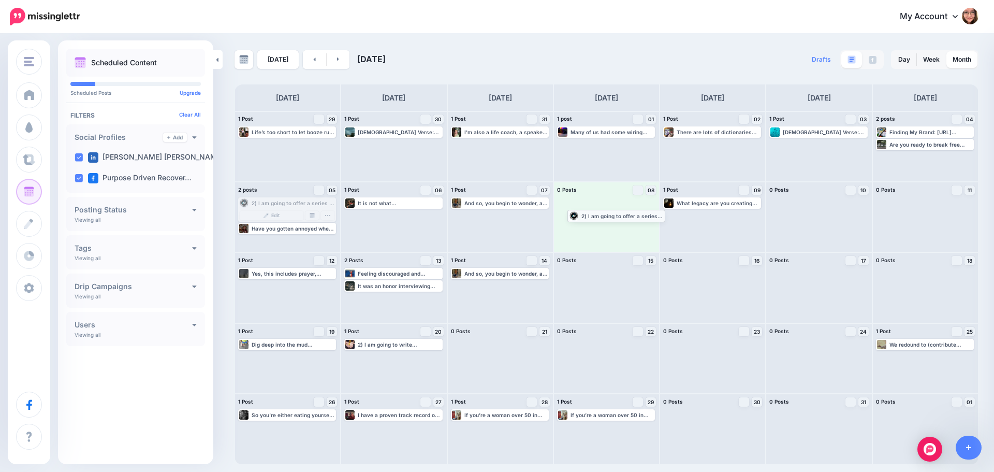
drag, startPoint x: 284, startPoint y: 204, endPoint x: 613, endPoint y: 217, distance: 329.7
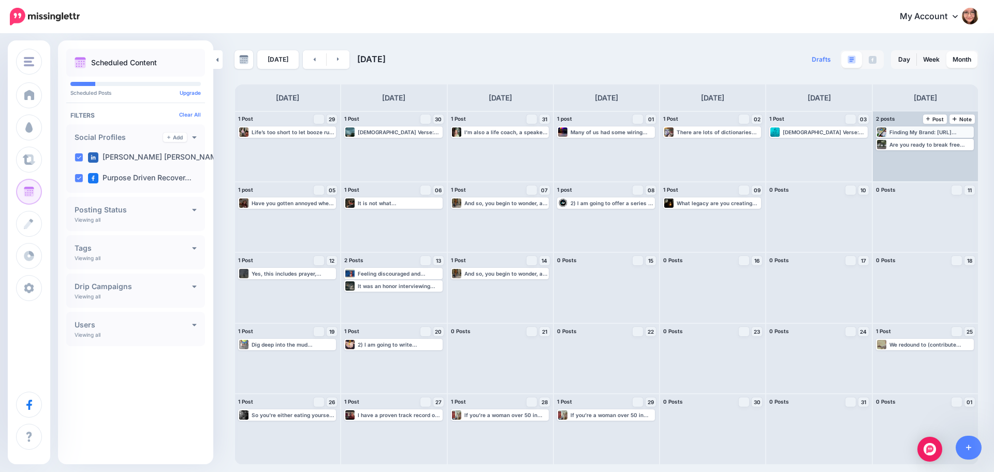
click at [918, 137] on div "Finding My Brand: [URL] #GroupCoaching #FaucetofHOPE #PurposeDrivenRecovery #So…" at bounding box center [925, 131] width 98 height 11
click at [949, 148] on link "Manage Dates" at bounding box center [950, 144] width 13 height 9
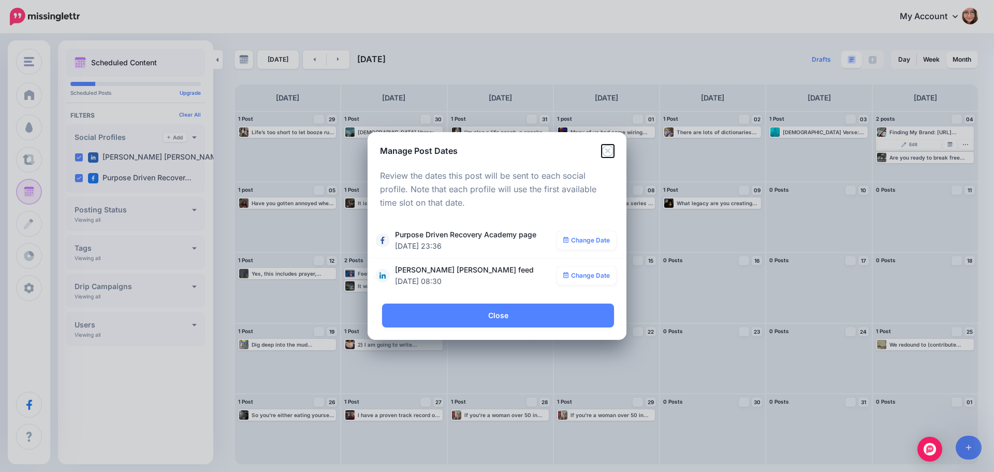
click at [604, 150] on icon "Close" at bounding box center [608, 151] width 12 height 12
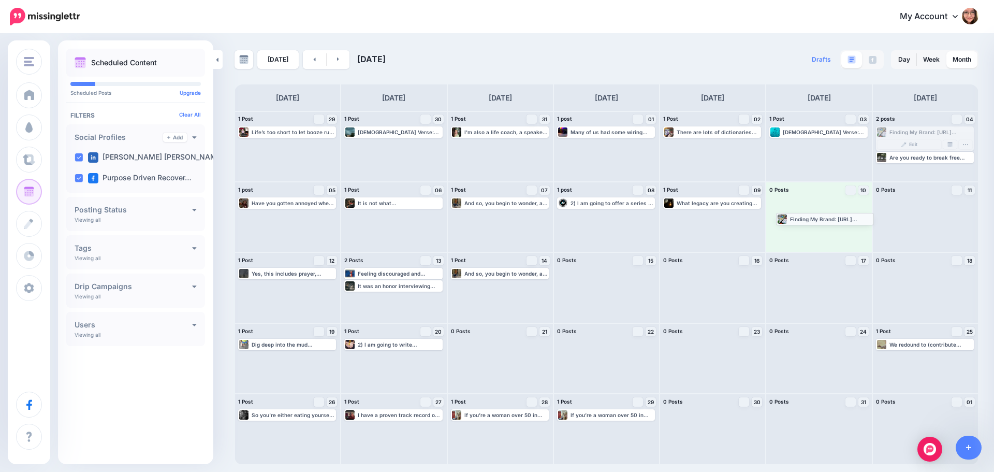
drag, startPoint x: 907, startPoint y: 133, endPoint x: 807, endPoint y: 219, distance: 132.2
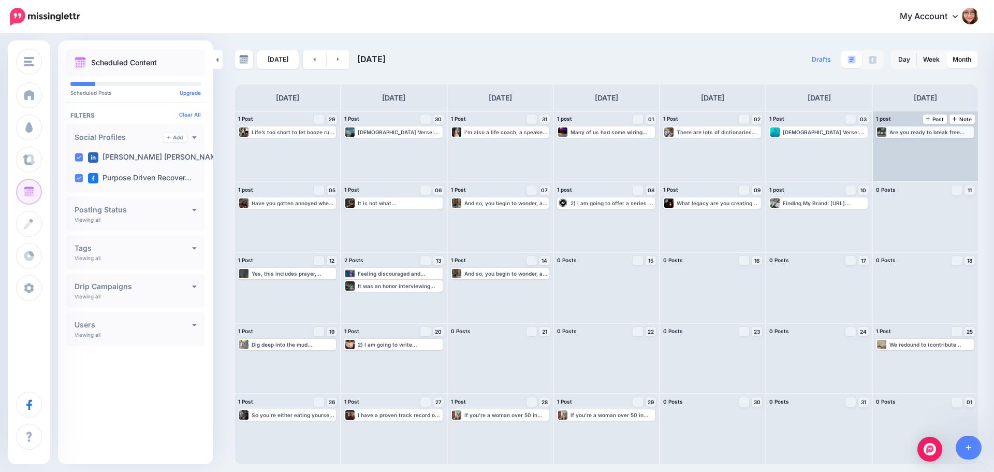
click at [911, 131] on div "Are you ready to break free from addiction and self-sabotage? 🙏 This video offe…" at bounding box center [931, 132] width 83 height 6
click at [952, 146] on img at bounding box center [950, 144] width 5 height 5
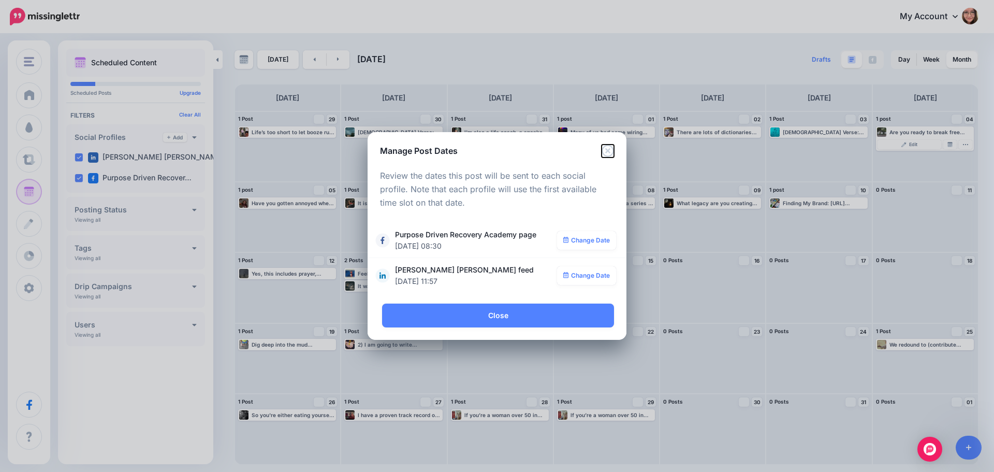
click at [610, 151] on icon "Close" at bounding box center [608, 151] width 12 height 12
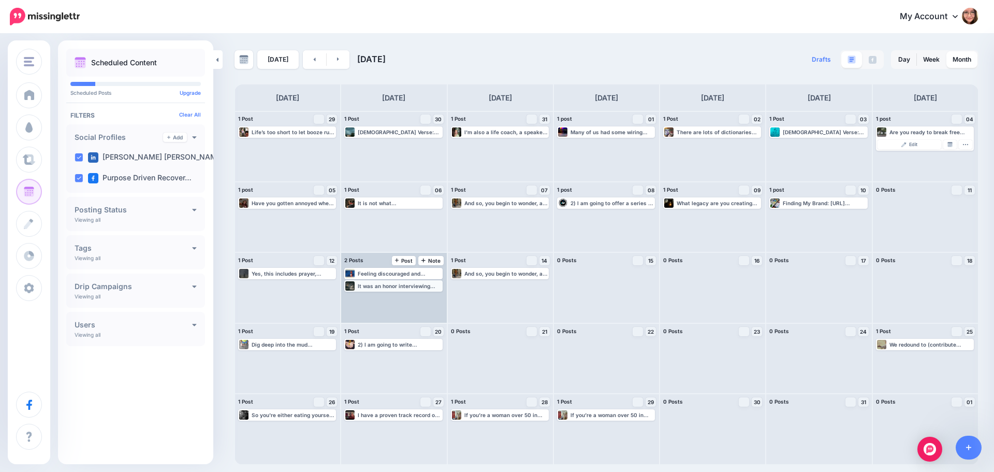
click at [390, 291] on div "It was an honor interviewing [PERSON_NAME] Read more 👉 [URL] #GodSavesUs #Barga…" at bounding box center [393, 285] width 96 height 9
click at [417, 295] on link "Manage Dates" at bounding box center [418, 298] width 13 height 9
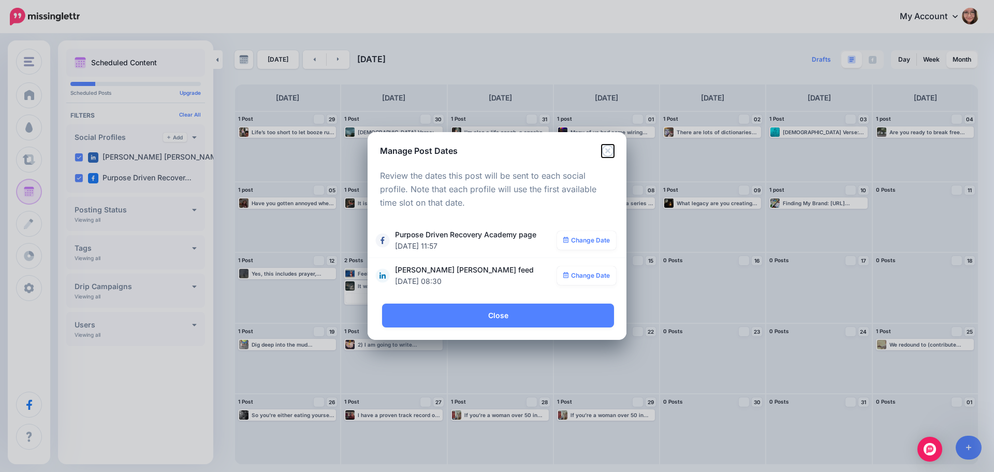
click at [608, 151] on icon "Close" at bounding box center [608, 151] width 12 height 12
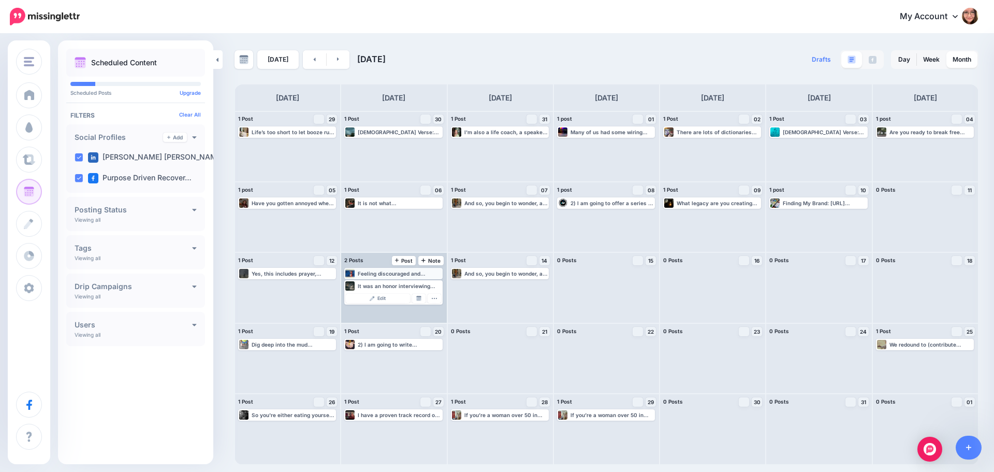
click at [389, 276] on div "Feeling discouraged and wondering where [DEMOGRAPHIC_DATA] is? 🤔 This video rem…" at bounding box center [399, 273] width 83 height 6
click at [422, 285] on link "Manage Dates" at bounding box center [418, 285] width 13 height 9
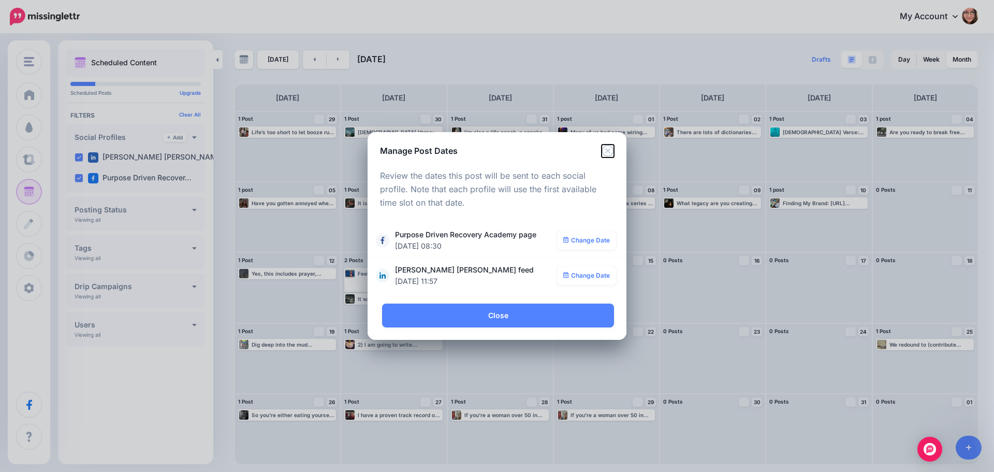
click at [610, 148] on icon "Close" at bounding box center [608, 151] width 12 height 12
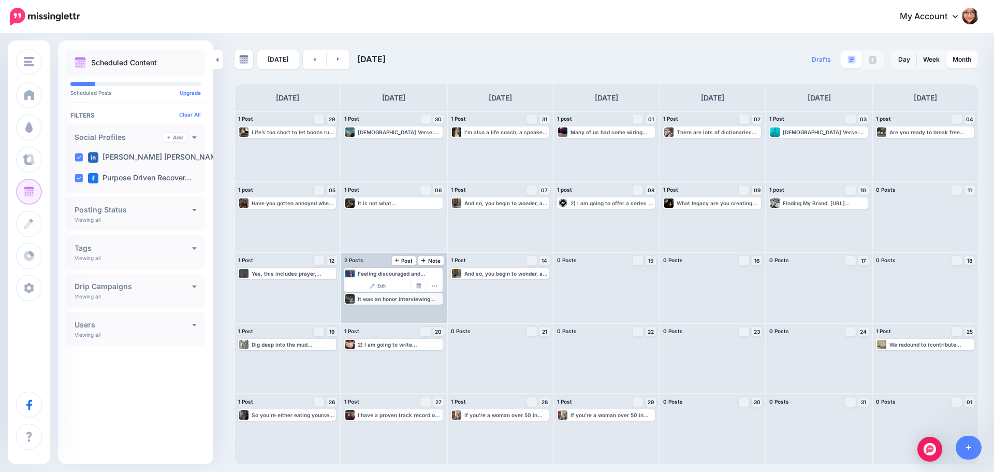
click at [419, 298] on div "It was an honor interviewing [PERSON_NAME] Read more 👉 [URL] #GodSavesUs #Barga…" at bounding box center [399, 299] width 83 height 6
click at [419, 295] on link "Manage Dates" at bounding box center [418, 298] width 13 height 9
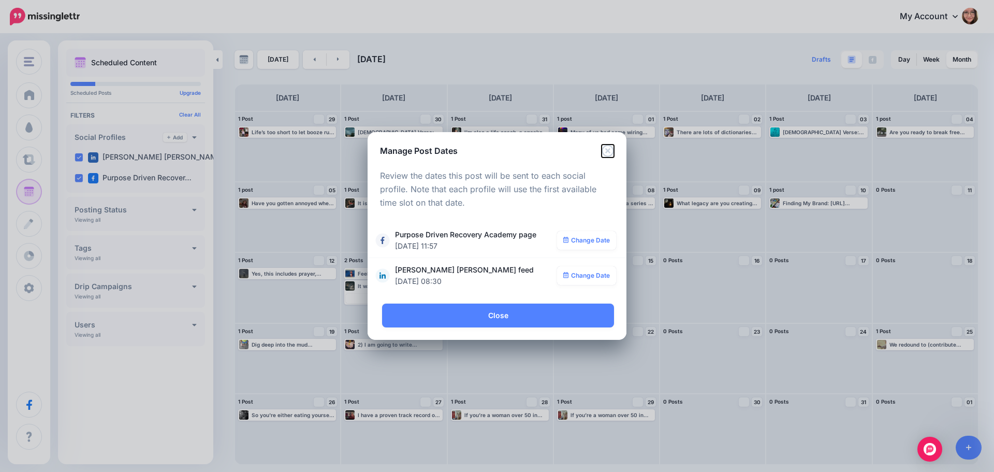
click at [607, 148] on icon "Close" at bounding box center [608, 151] width 12 height 12
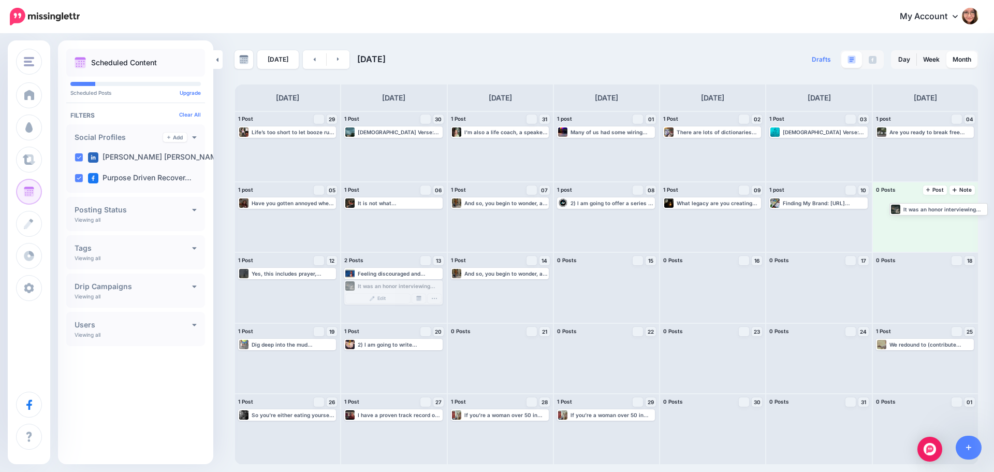
drag, startPoint x: 399, startPoint y: 288, endPoint x: 944, endPoint y: 211, distance: 550.3
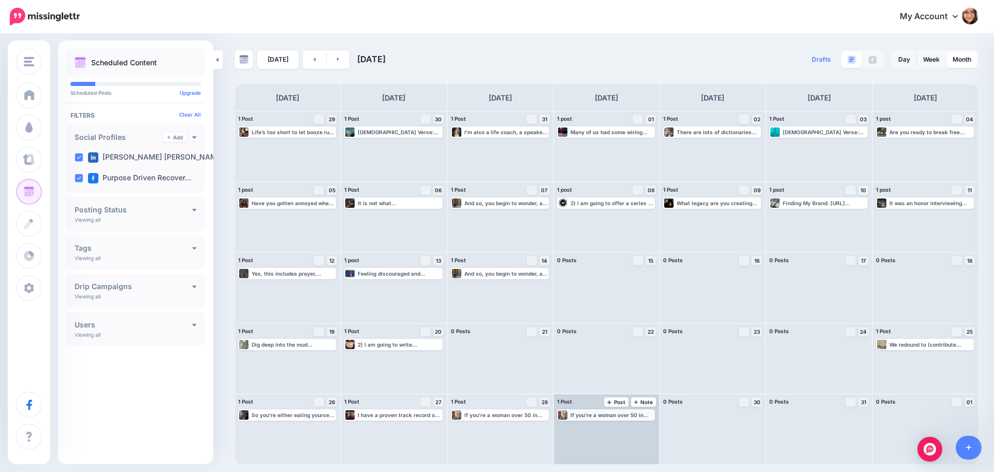
click at [608, 415] on div "If you’re a woman over 50 in recovery, (or anyone else) maybe you’ve got a few …" at bounding box center [612, 415] width 83 height 6
click at [629, 427] on img at bounding box center [631, 427] width 5 height 5
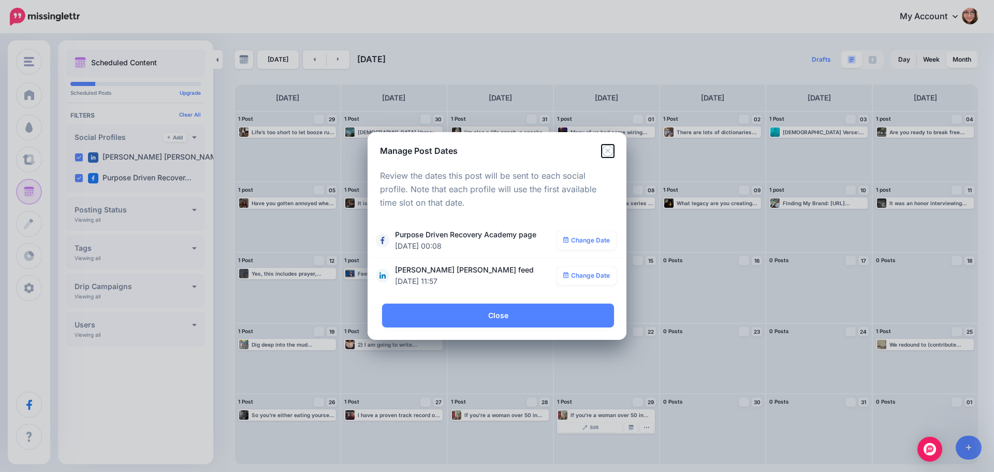
click at [609, 151] on icon "Close" at bounding box center [608, 151] width 12 height 12
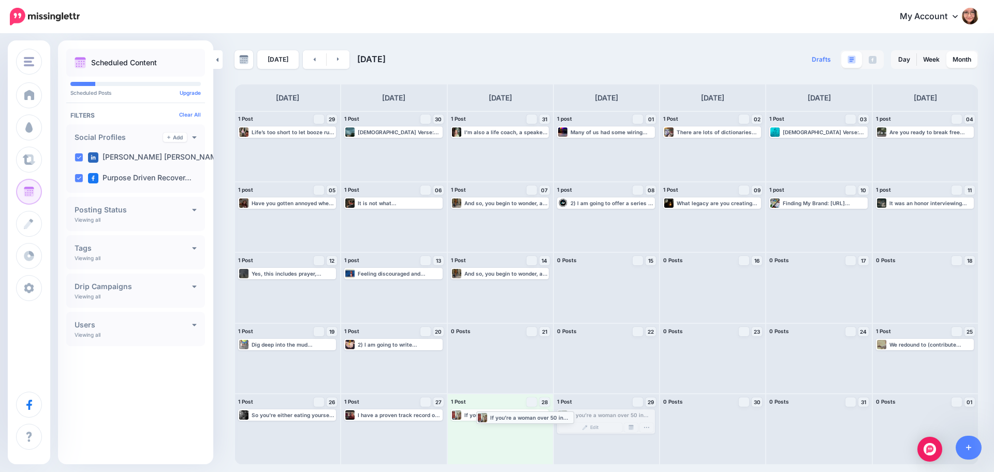
drag, startPoint x: 575, startPoint y: 418, endPoint x: 495, endPoint y: 420, distance: 80.8
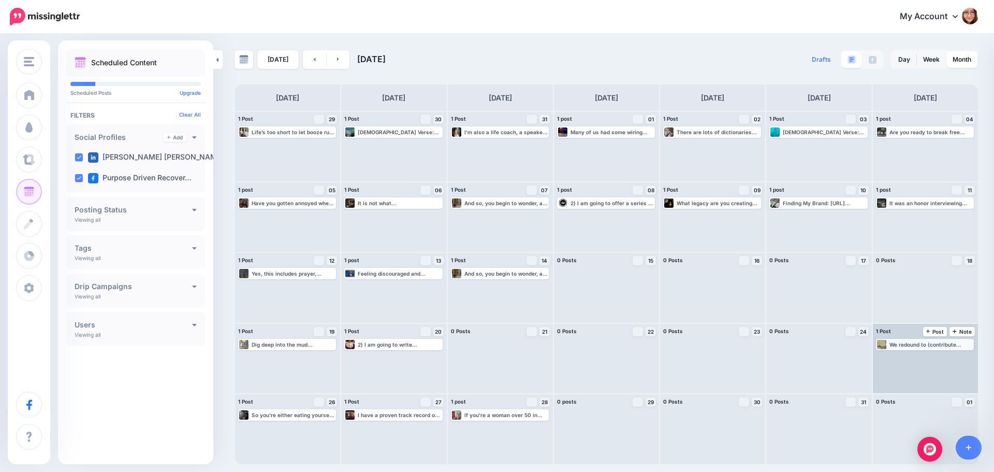
click at [915, 342] on div "We redound to (contribute greatly to a person’s great honor) and succeed in ful…" at bounding box center [931, 344] width 83 height 6
click at [950, 355] on img at bounding box center [950, 356] width 5 height 5
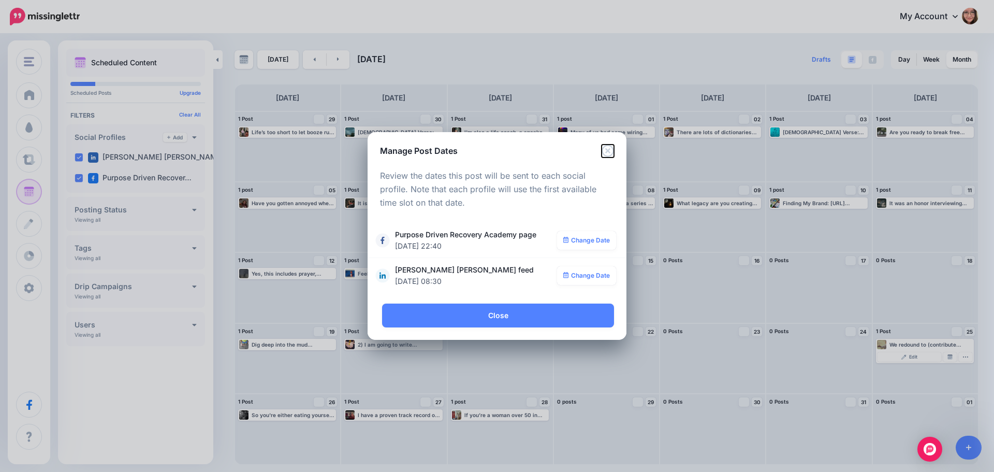
click at [606, 150] on icon "Close" at bounding box center [608, 151] width 12 height 12
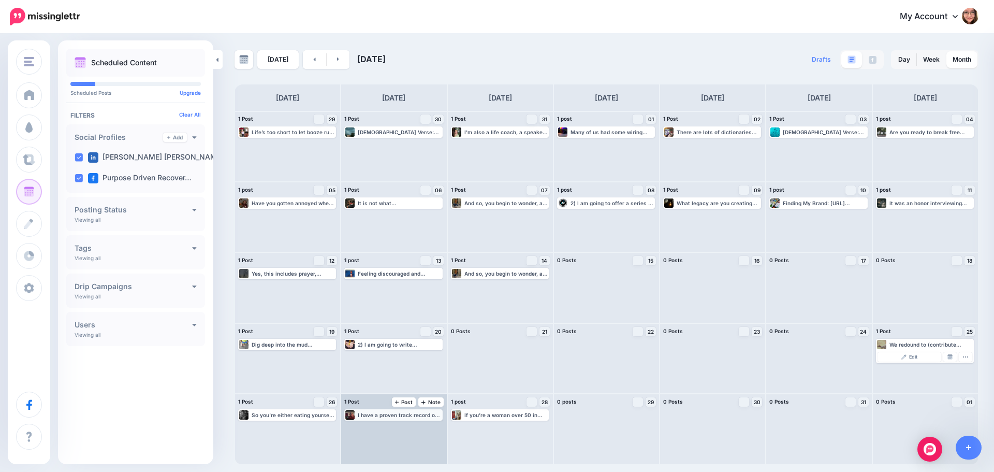
click at [397, 420] on div "I have a proven track record of helping people and helping them change their li…" at bounding box center [393, 414] width 98 height 11
click at [420, 429] on img at bounding box center [418, 427] width 5 height 5
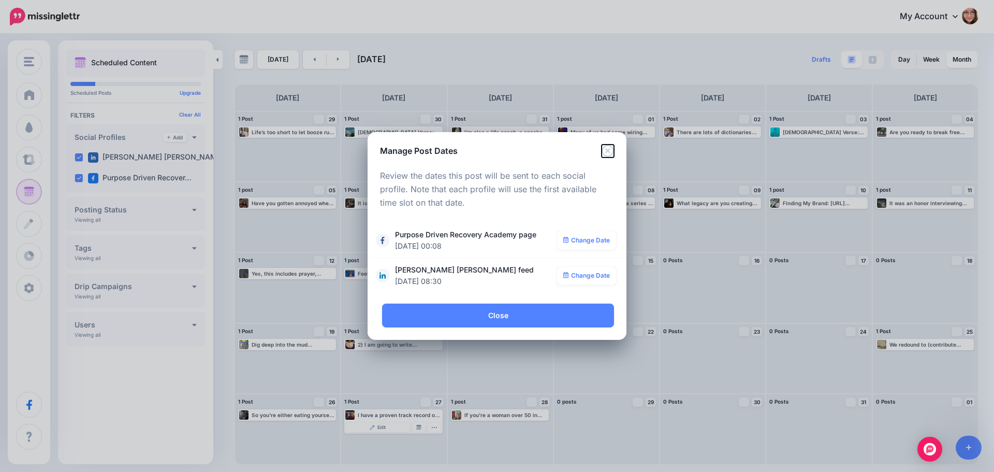
click at [607, 152] on icon "Close" at bounding box center [608, 151] width 12 height 12
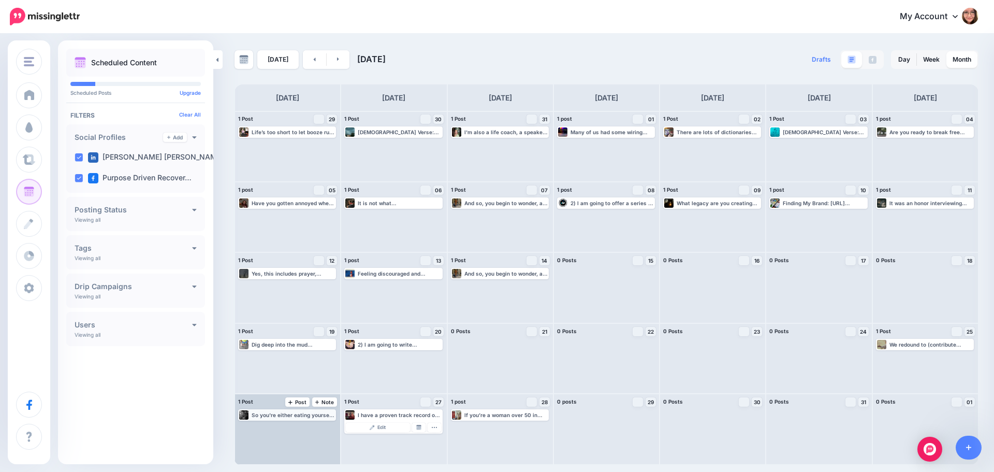
click at [309, 416] on div "So you're either eating yourself to death, drinking yourself to death, drugging…" at bounding box center [293, 415] width 83 height 6
click at [314, 427] on img at bounding box center [312, 427] width 5 height 5
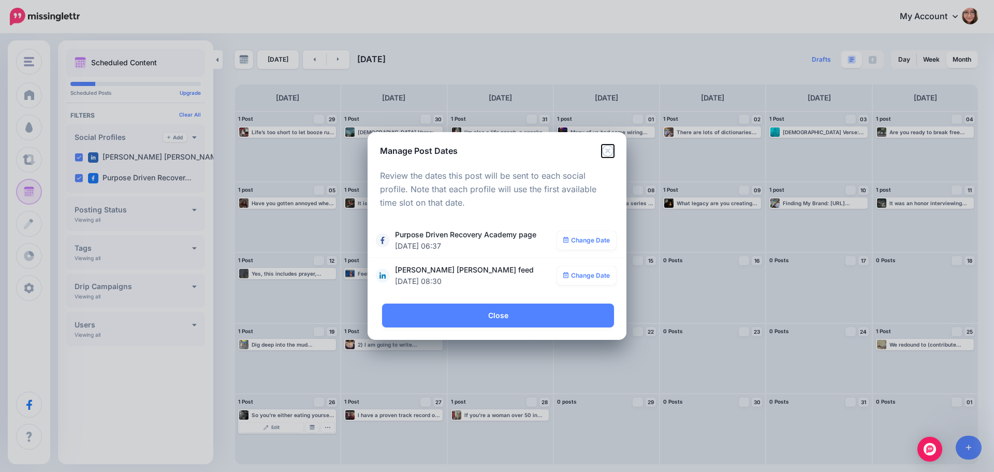
click at [613, 153] on icon "Close" at bounding box center [608, 151] width 12 height 12
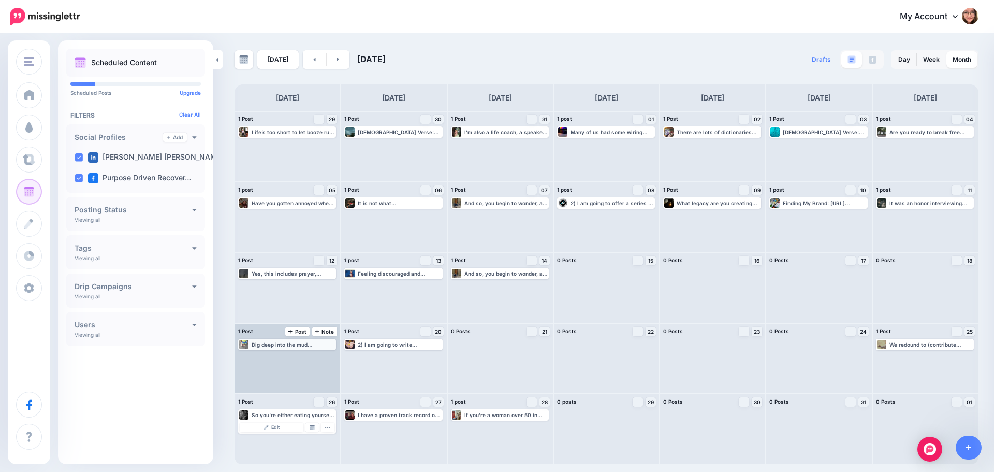
click at [297, 348] on div "Dig deep into the mud Watch more 👉 [URL] #MuddyWaters #lakelife #deepreflection" at bounding box center [287, 344] width 96 height 9
click at [313, 357] on img at bounding box center [312, 356] width 5 height 5
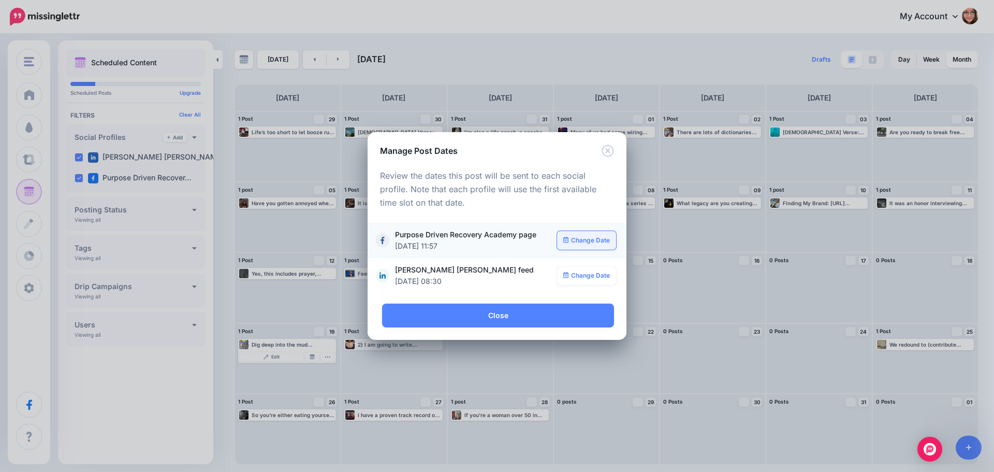
click at [599, 236] on link "Change Date" at bounding box center [587, 240] width 60 height 19
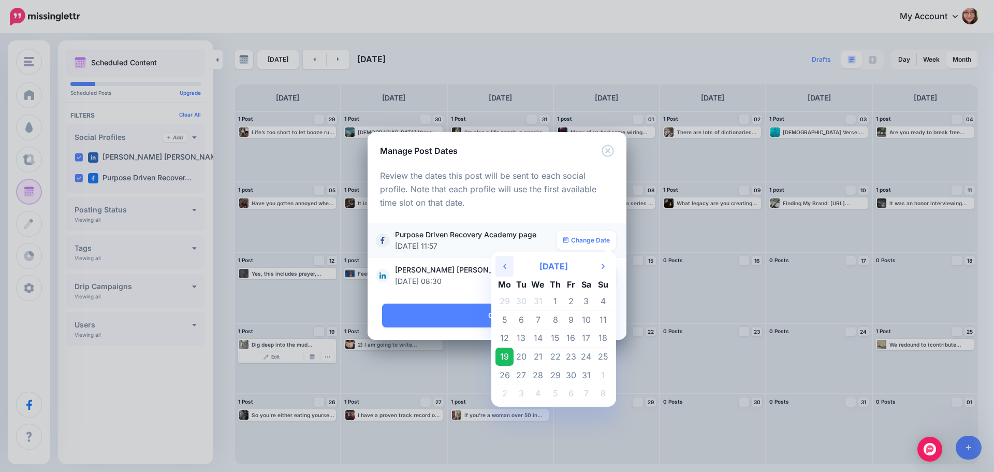
click at [508, 262] on th "Previous Month" at bounding box center [505, 266] width 18 height 21
click at [522, 318] on td "9" at bounding box center [522, 320] width 16 height 19
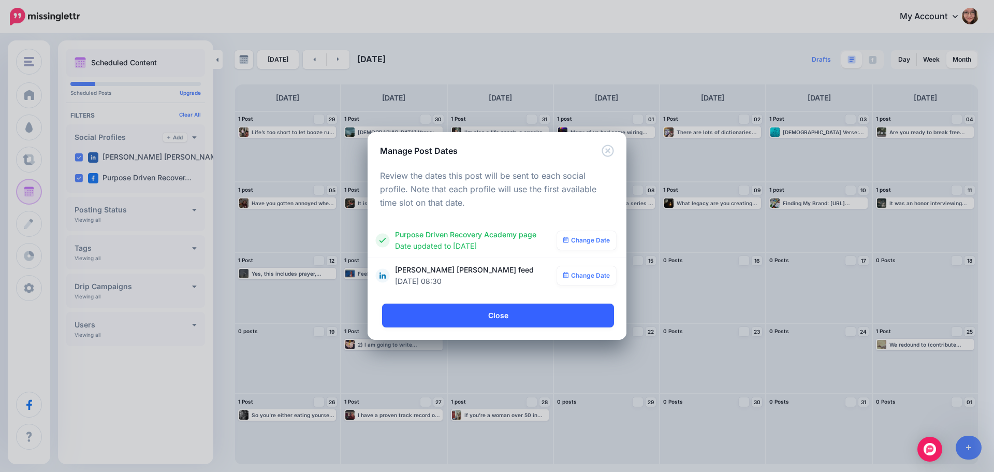
click at [522, 318] on link "Close" at bounding box center [498, 316] width 232 height 24
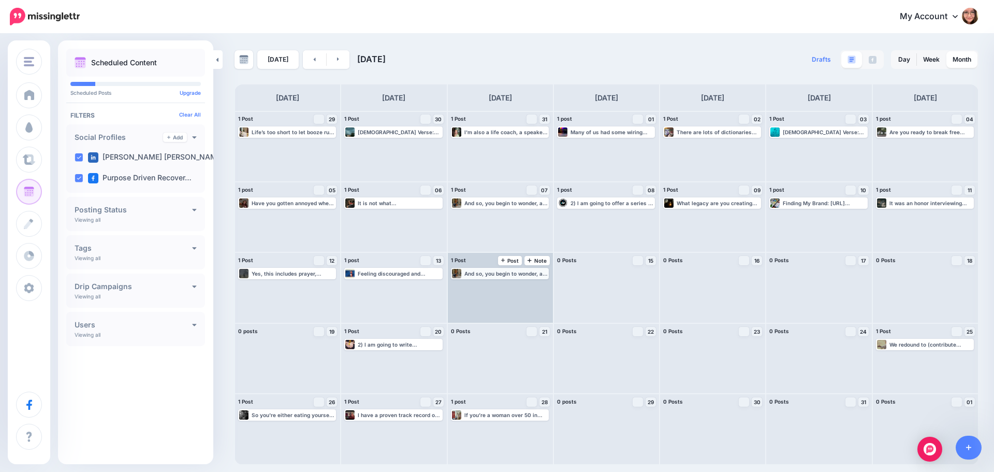
click at [503, 274] on div "And so, you begin to wonder, are you really making a big deal out of nothing, o…" at bounding box center [506, 273] width 83 height 6
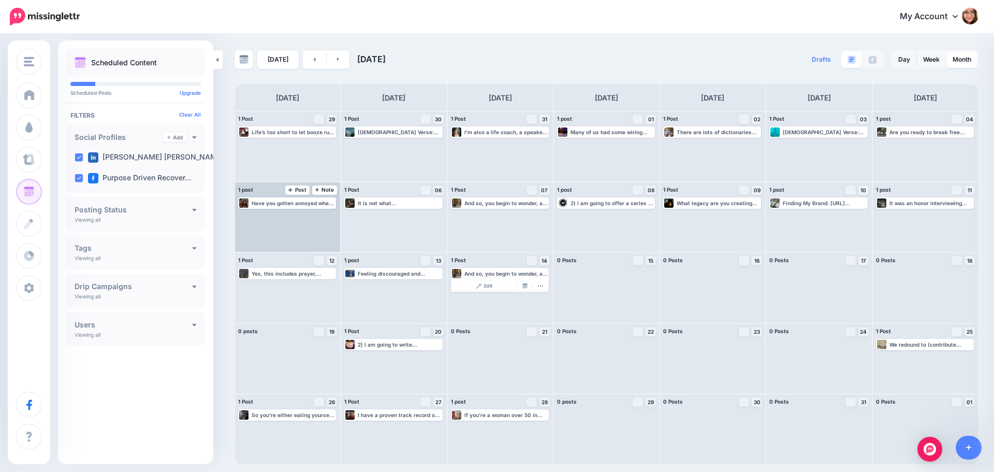
click at [312, 212] on div "Have you gotten annoyed when people express concern about it? Read more 👉 [URL]…" at bounding box center [287, 217] width 105 height 70
click at [311, 203] on div "Have you gotten annoyed when people express concern about it? Read more 👉 [URL]…" at bounding box center [293, 203] width 83 height 6
click at [318, 212] on link "Manage Dates" at bounding box center [312, 215] width 13 height 9
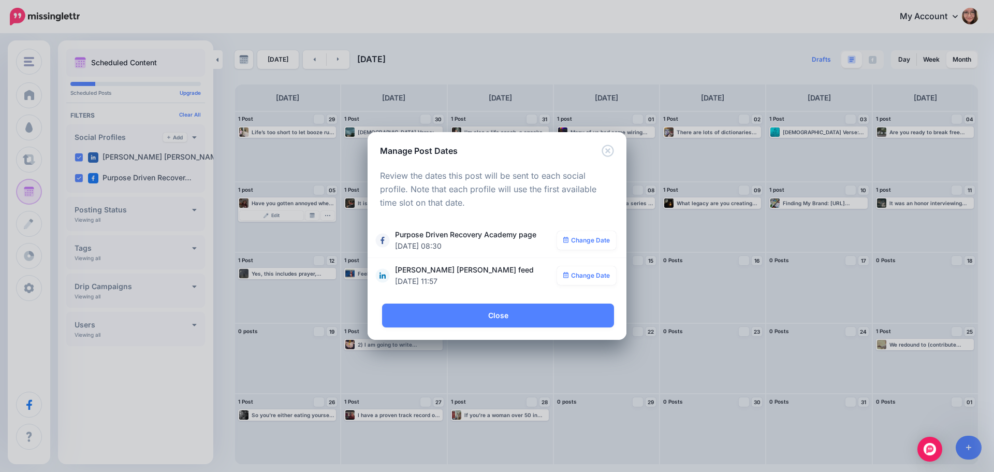
click at [488, 50] on div "**********" at bounding box center [497, 236] width 994 height 472
click at [608, 149] on icon "Close" at bounding box center [608, 151] width 12 height 12
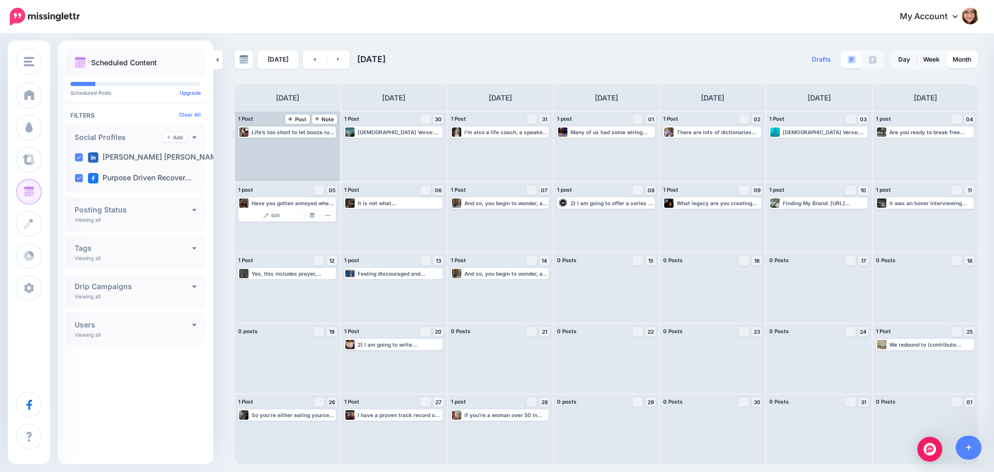
click at [297, 132] on div "Life’s too short to let booze ruin your chances of having fun – especially when…" at bounding box center [293, 132] width 83 height 6
click at [310, 142] on img at bounding box center [312, 144] width 5 height 5
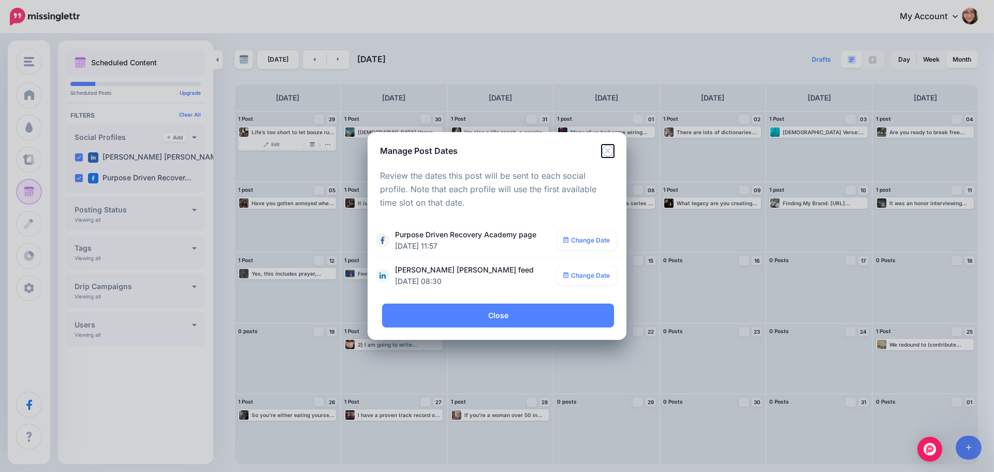
click at [610, 152] on icon "Close" at bounding box center [608, 151] width 12 height 12
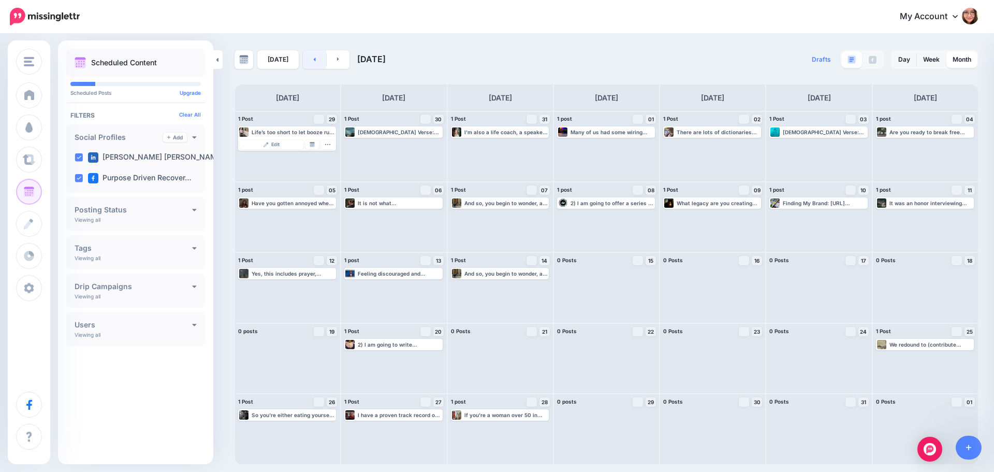
click at [316, 60] on link at bounding box center [314, 59] width 23 height 19
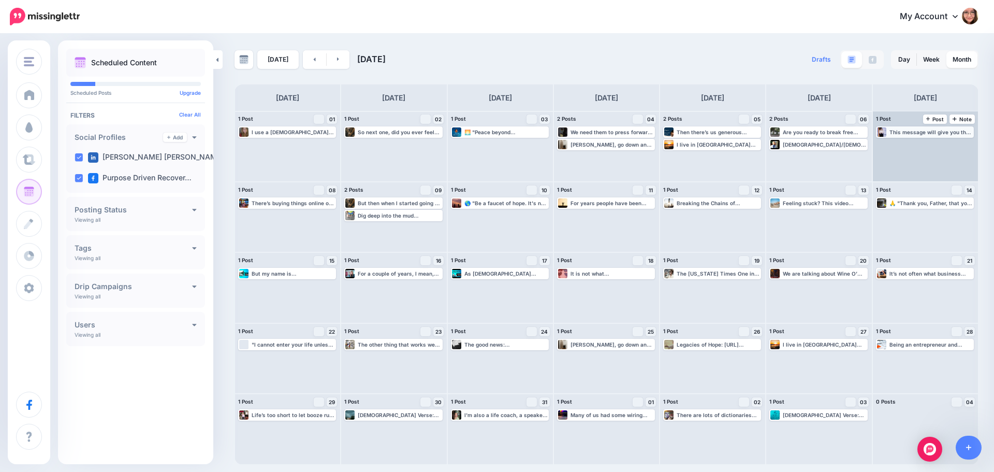
click at [908, 134] on div "This message will give you the tools to help others, and yourself if you are ca…" at bounding box center [931, 132] width 83 height 6
click at [948, 146] on img at bounding box center [950, 144] width 5 height 5
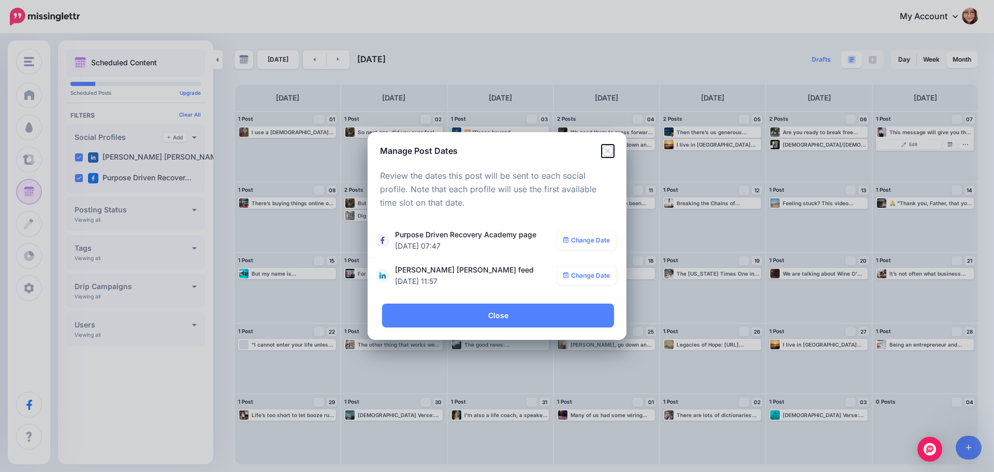
click at [607, 151] on icon "Close" at bounding box center [608, 151] width 12 height 12
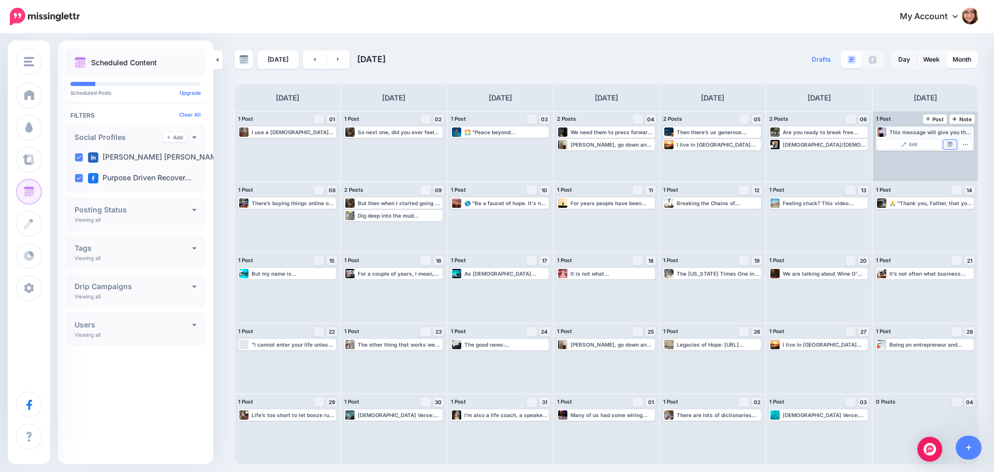
click at [953, 142] on link "Manage Dates" at bounding box center [950, 144] width 13 height 9
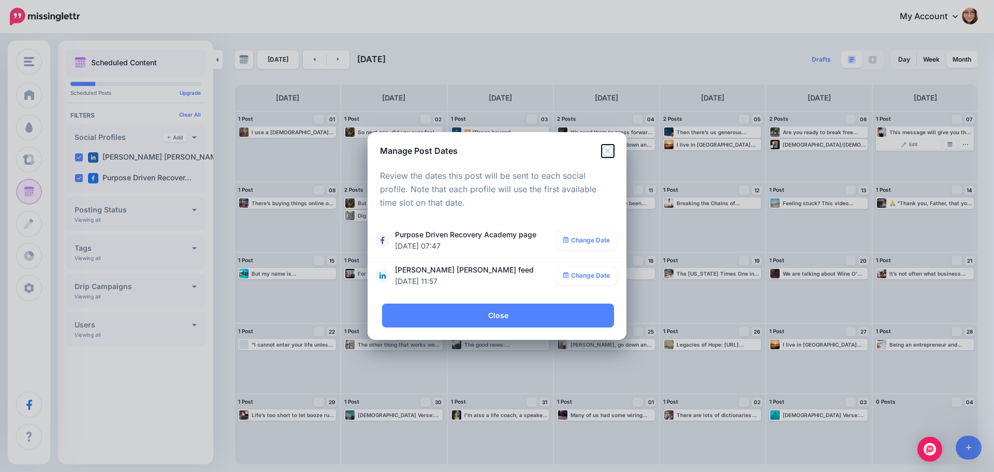
click at [609, 151] on icon "Close" at bounding box center [608, 151] width 12 height 12
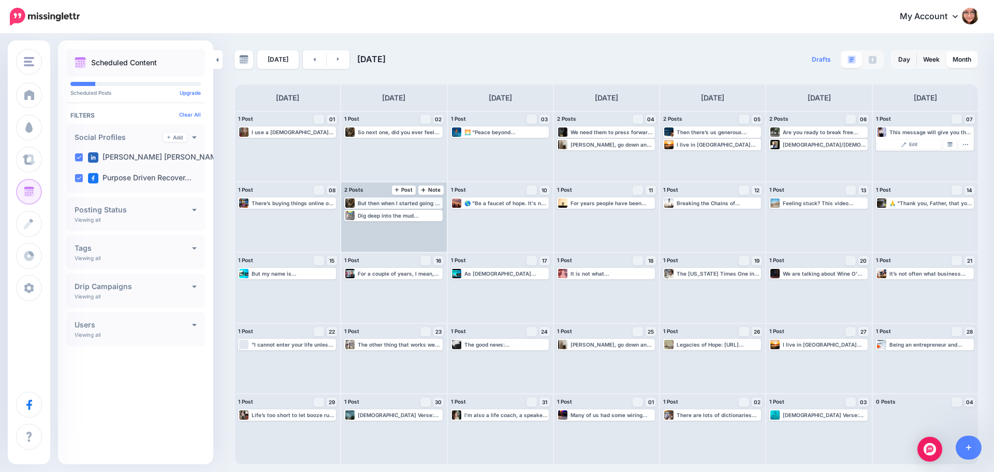
click at [396, 203] on div "But then when I started going to a [DEMOGRAPHIC_DATA] being a [DEMOGRAPHIC_DATA…" at bounding box center [399, 203] width 83 height 6
click at [423, 212] on link "Manage Dates" at bounding box center [418, 215] width 13 height 9
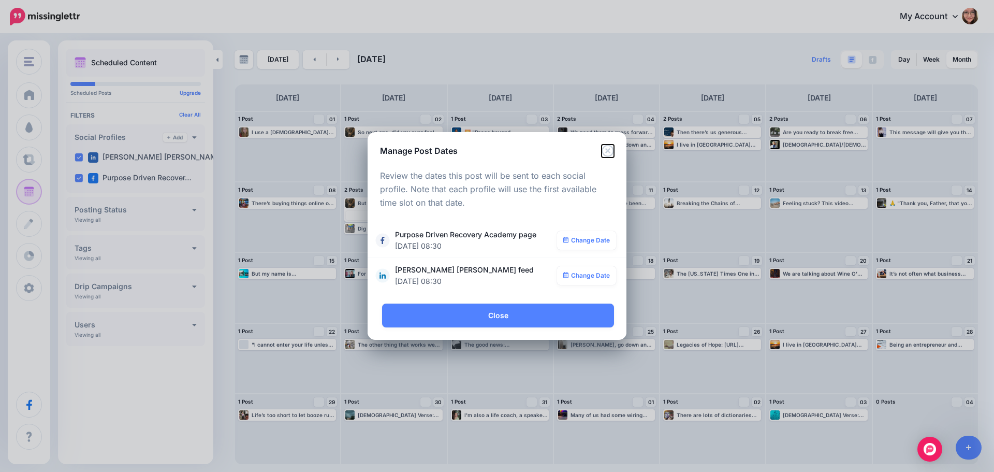
click at [613, 153] on icon "Close" at bounding box center [608, 151] width 12 height 12
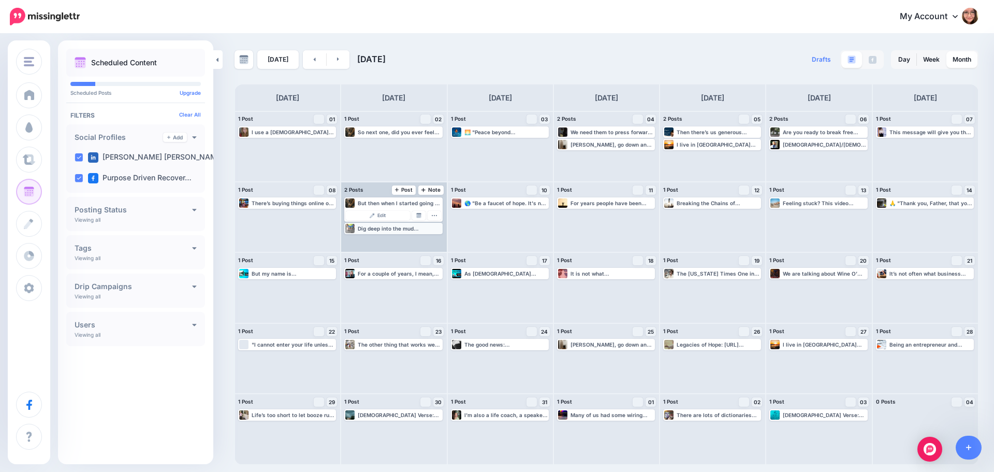
click at [392, 228] on div "Dig deep into the mud Watch more 👉 [URL] #MuddyWaters #lakelife #deepreflection" at bounding box center [399, 228] width 83 height 6
click at [416, 227] on img at bounding box center [418, 227] width 5 height 5
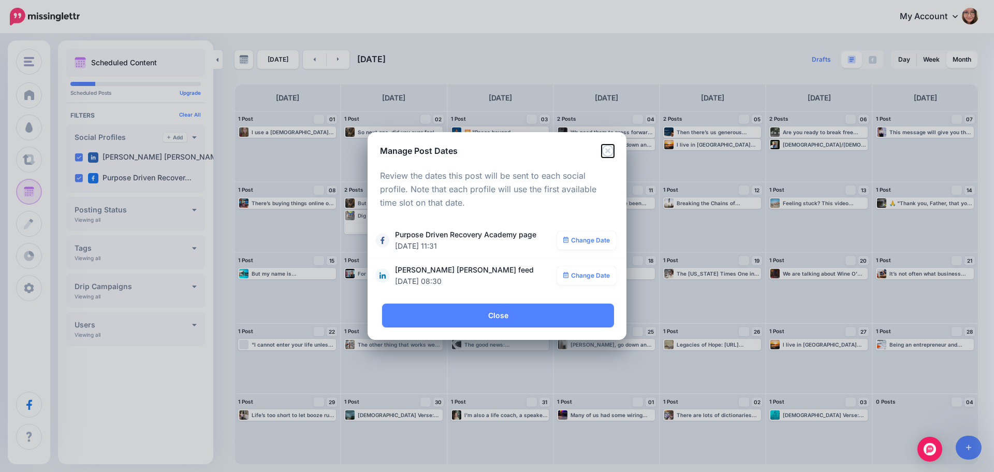
click at [610, 155] on icon "Close" at bounding box center [608, 151] width 12 height 12
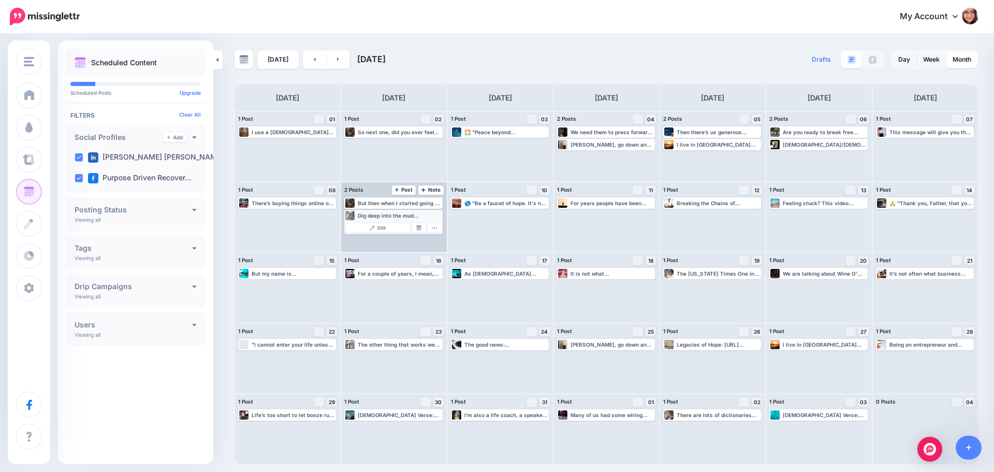
click at [400, 217] on div "Dig deep into the mud Watch more 👉 [URL] #MuddyWaters #lakelife #deepreflection" at bounding box center [399, 215] width 83 height 6
click at [420, 229] on img at bounding box center [418, 227] width 5 height 5
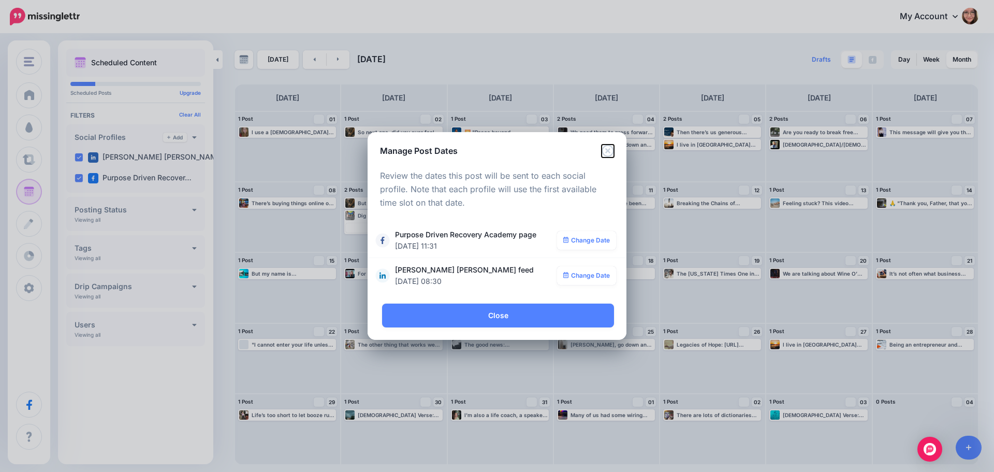
click at [613, 148] on icon "Close" at bounding box center [608, 151] width 12 height 12
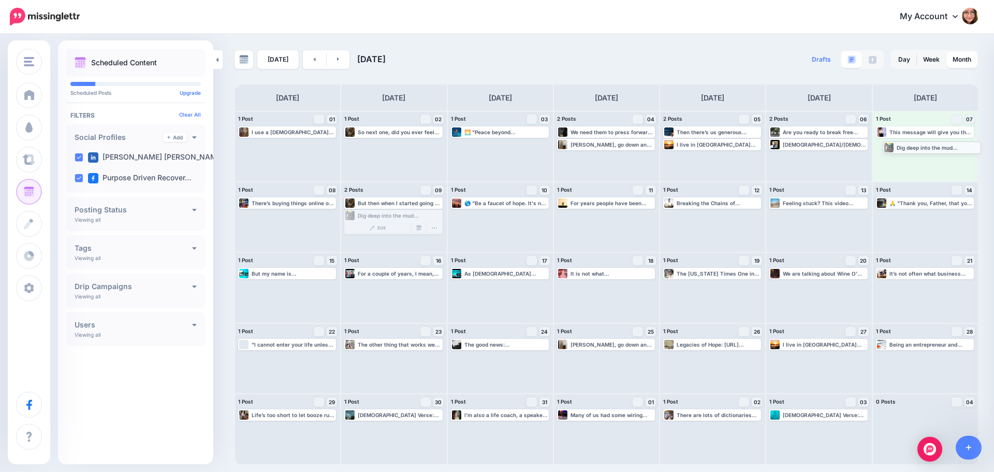
drag, startPoint x: 408, startPoint y: 213, endPoint x: 947, endPoint y: 145, distance: 543.0
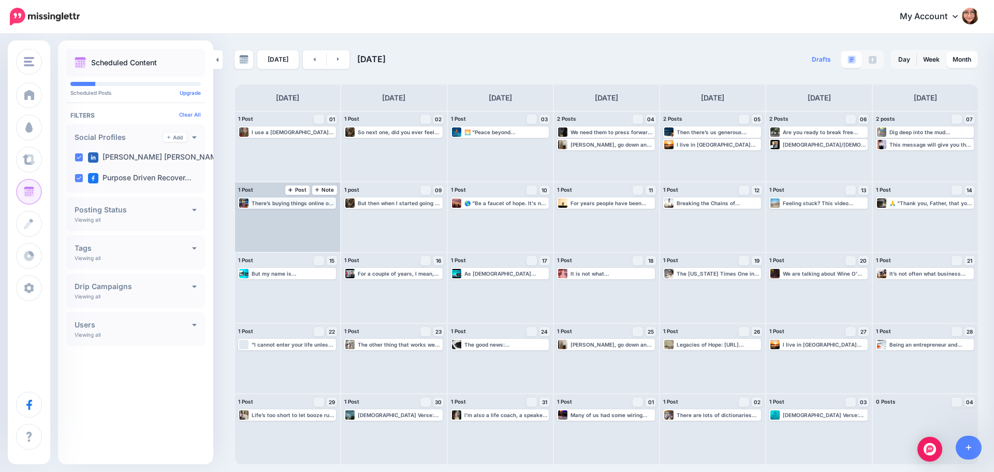
click at [301, 201] on div "There’s buying things online or loaning people money that you’ll never see agai…" at bounding box center [293, 203] width 83 height 6
click at [315, 217] on img at bounding box center [312, 215] width 5 height 5
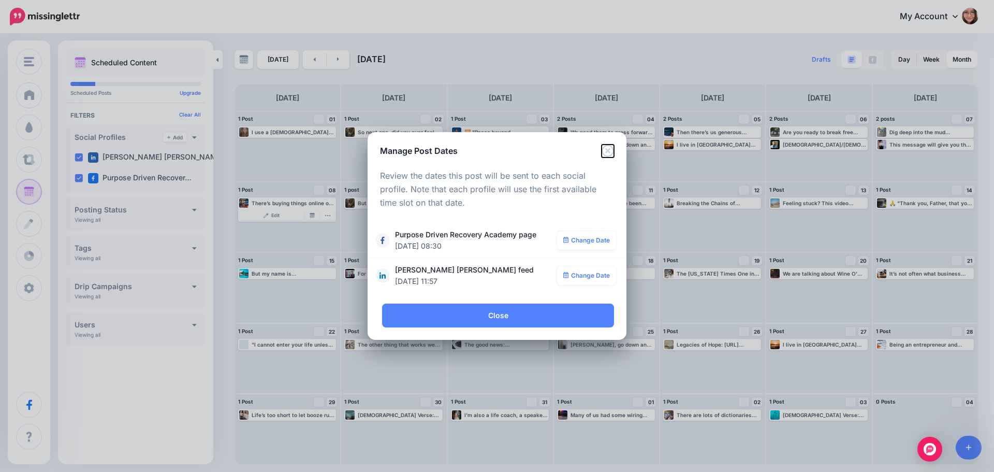
click at [610, 152] on icon "Close" at bounding box center [608, 151] width 12 height 12
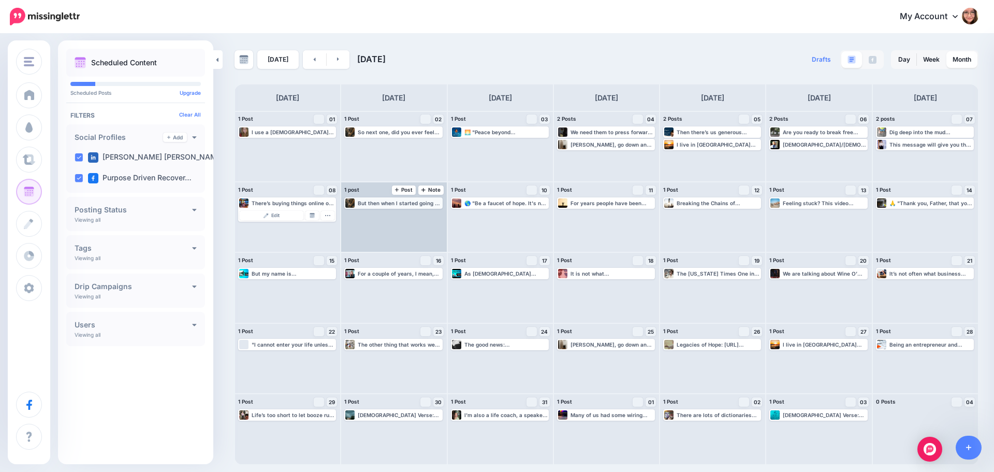
click at [422, 205] on div "But then when I started going to a [DEMOGRAPHIC_DATA] being a [DEMOGRAPHIC_DATA…" at bounding box center [399, 203] width 83 height 6
click at [422, 215] on link "Manage Dates" at bounding box center [418, 215] width 13 height 9
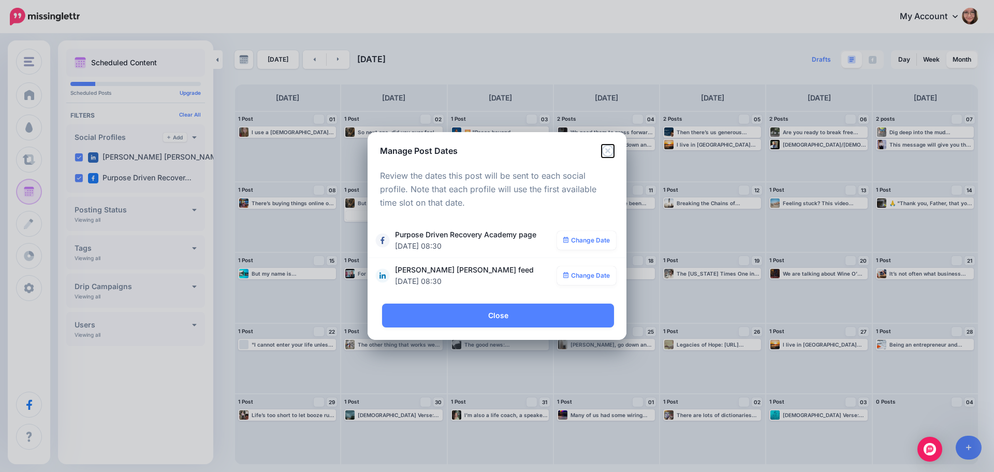
click at [610, 149] on icon "Close" at bounding box center [608, 151] width 12 height 12
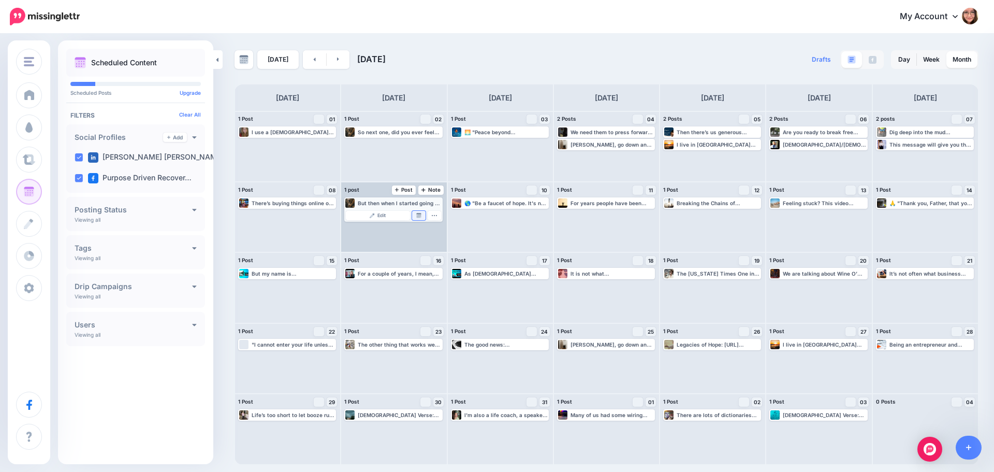
click at [418, 220] on link "Manage Dates" at bounding box center [418, 215] width 13 height 9
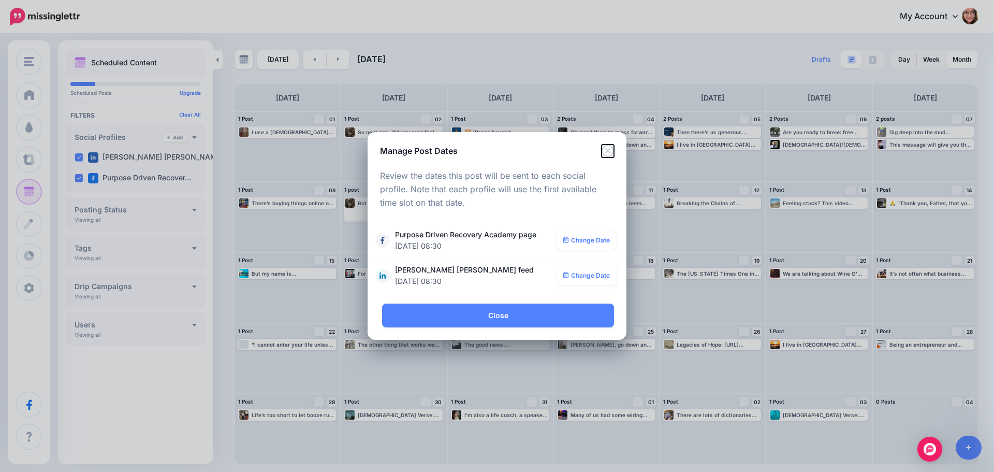
click at [607, 149] on icon "Close" at bounding box center [608, 151] width 12 height 12
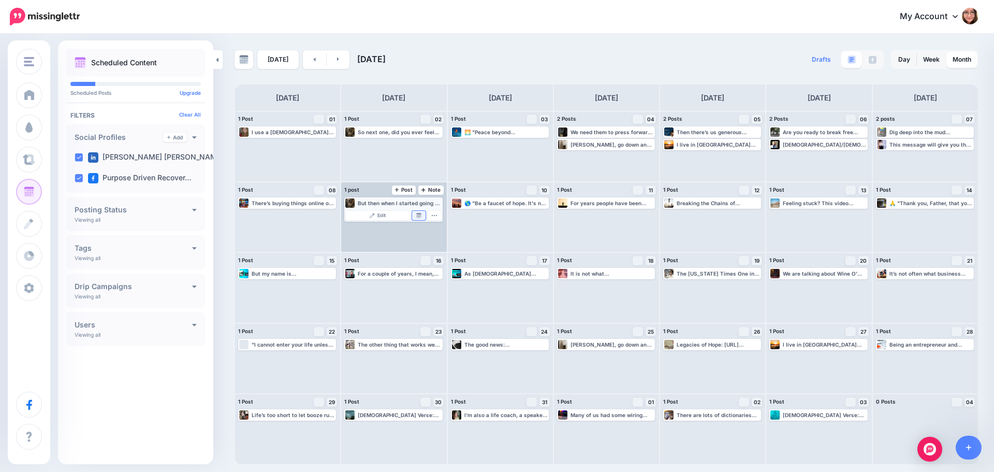
click at [421, 218] on link "Manage Dates" at bounding box center [418, 215] width 13 height 9
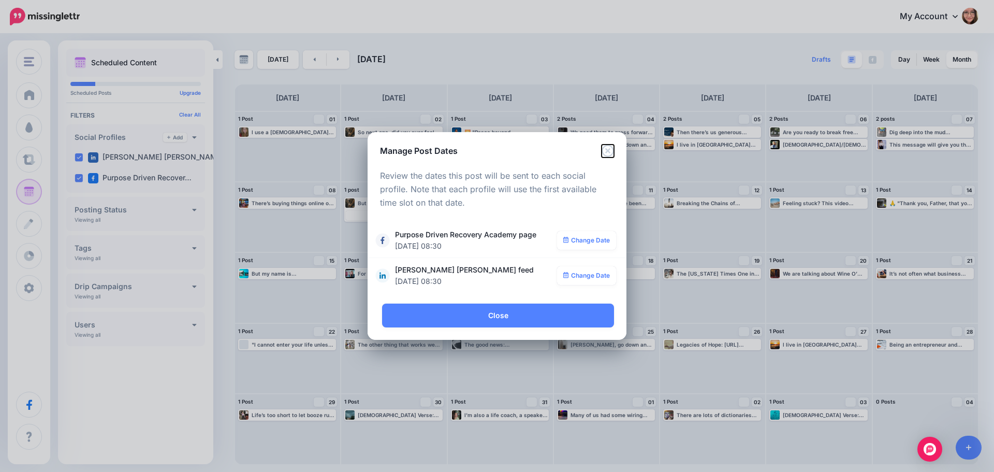
click at [603, 155] on icon "Close" at bounding box center [608, 151] width 12 height 12
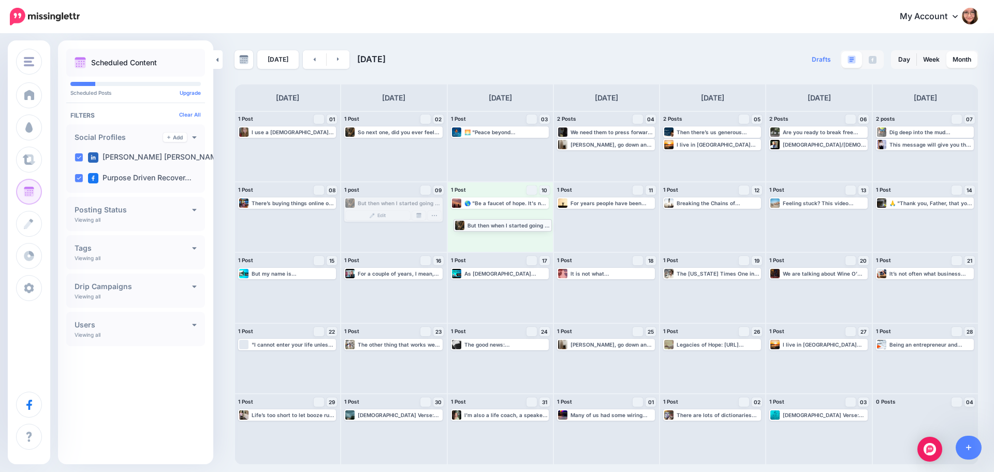
drag, startPoint x: 399, startPoint y: 205, endPoint x: 509, endPoint y: 227, distance: 111.4
drag, startPoint x: 506, startPoint y: 205, endPoint x: 512, endPoint y: 205, distance: 6.8
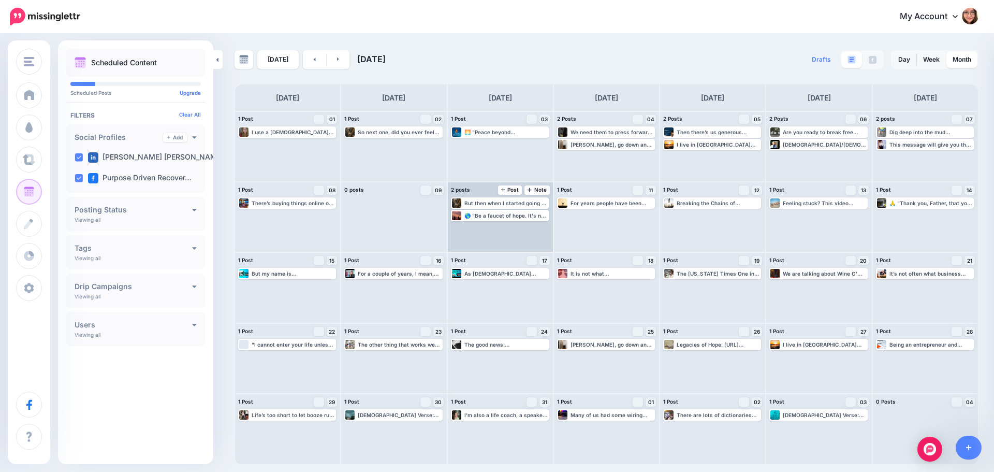
click at [512, 221] on div "But then when I started going to a [DEMOGRAPHIC_DATA] being a [DEMOGRAPHIC_DATA…" at bounding box center [500, 217] width 105 height 70
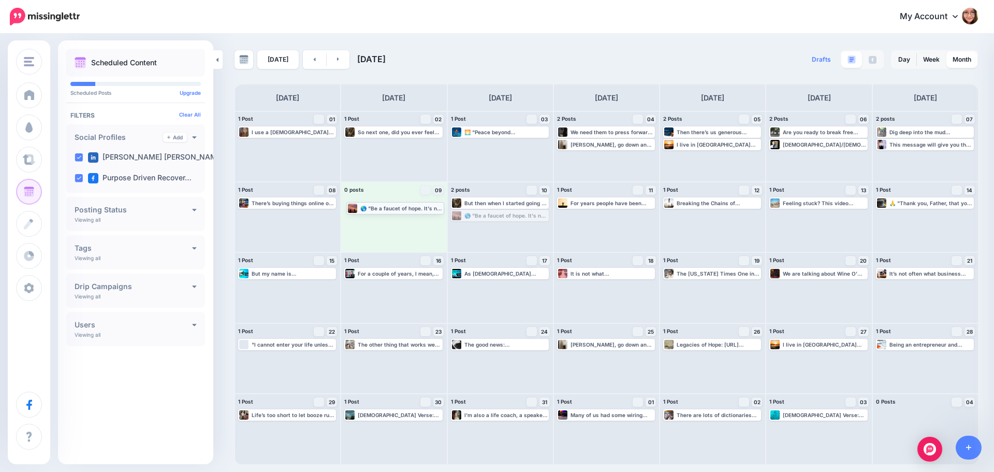
drag, startPoint x: 512, startPoint y: 219, endPoint x: 408, endPoint y: 211, distance: 104.9
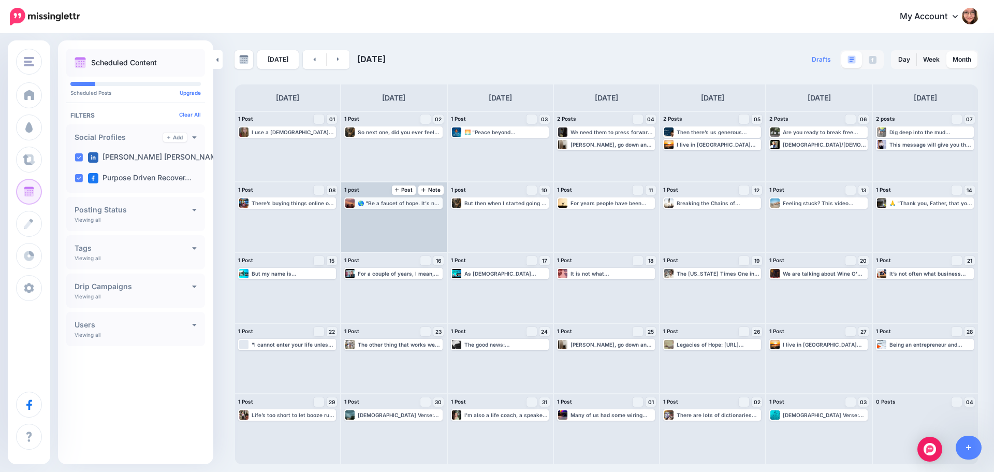
click at [405, 202] on div "🌎 "Be a faucet of hope. It's not about how many people notice; it's about doing…" at bounding box center [399, 203] width 83 height 6
click at [420, 213] on img at bounding box center [418, 215] width 5 height 5
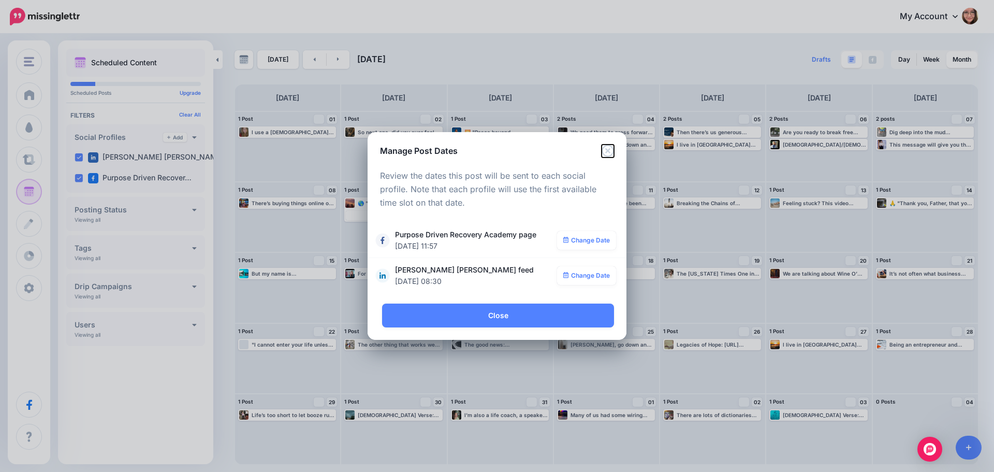
click at [606, 149] on icon "Close" at bounding box center [608, 151] width 12 height 12
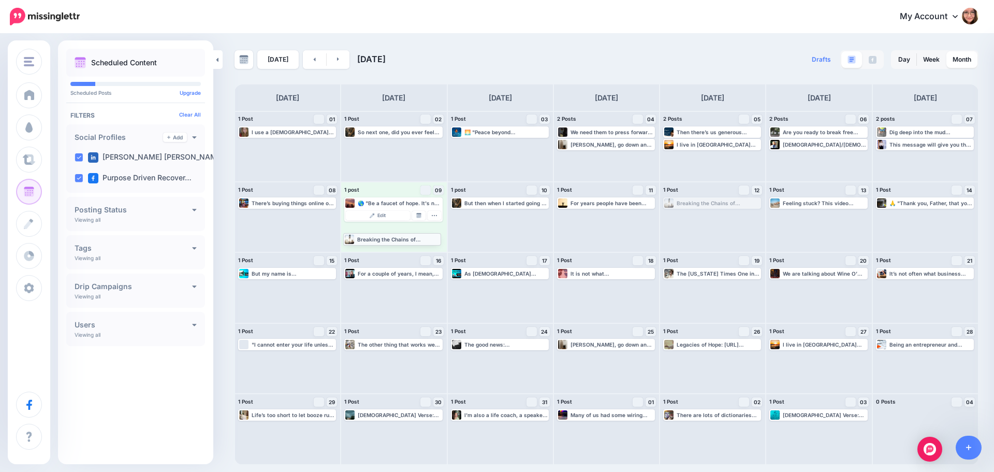
drag, startPoint x: 709, startPoint y: 205, endPoint x: 388, endPoint y: 240, distance: 322.1
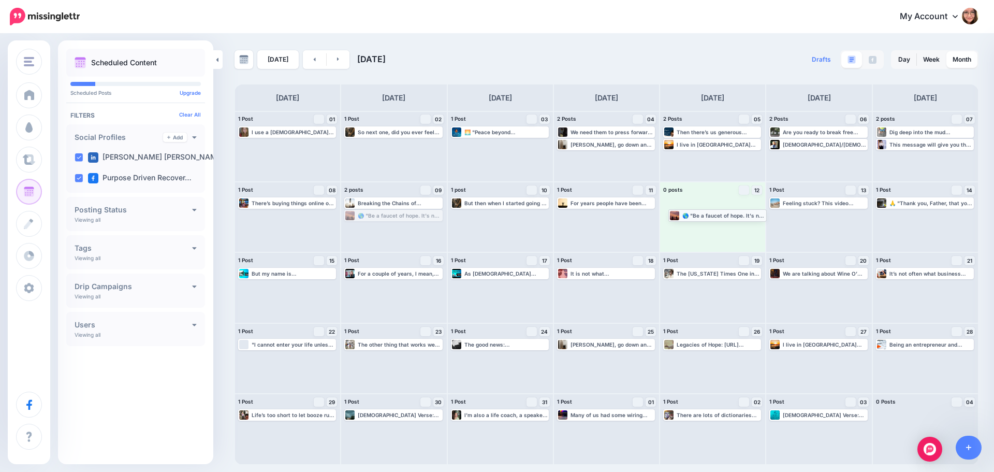
drag, startPoint x: 393, startPoint y: 215, endPoint x: 717, endPoint y: 215, distance: 324.2
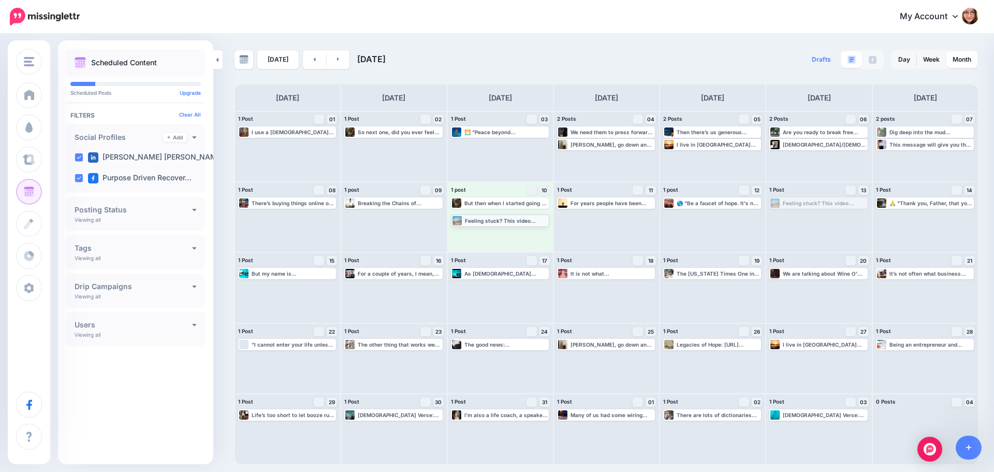
drag, startPoint x: 821, startPoint y: 201, endPoint x: 503, endPoint y: 219, distance: 319.0
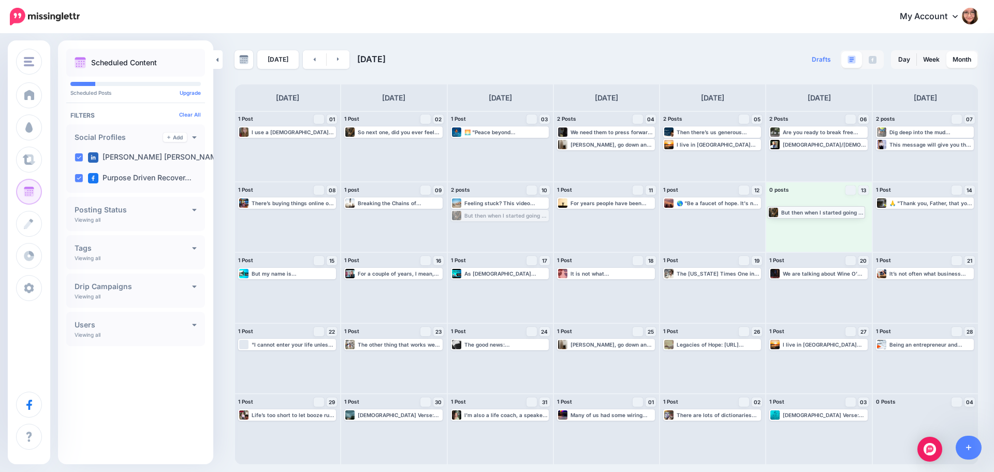
drag, startPoint x: 506, startPoint y: 217, endPoint x: 823, endPoint y: 213, distance: 316.5
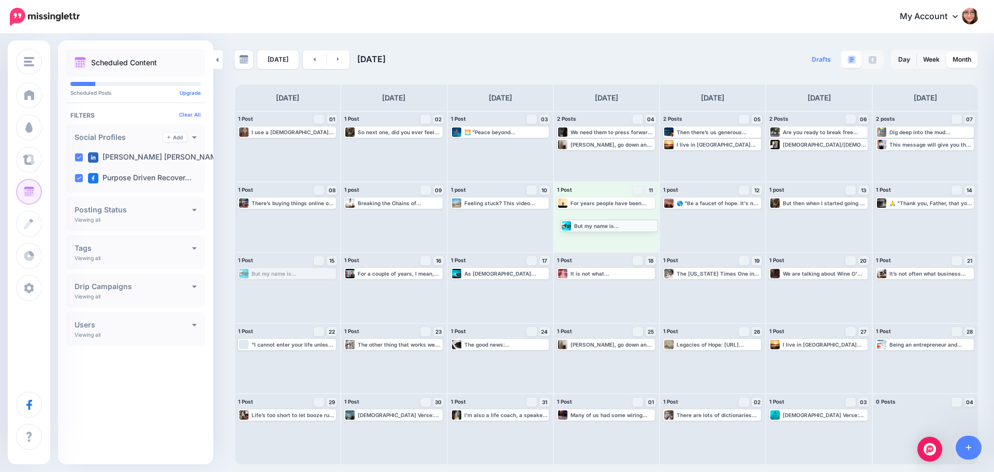
drag, startPoint x: 301, startPoint y: 271, endPoint x: 623, endPoint y: 223, distance: 325.7
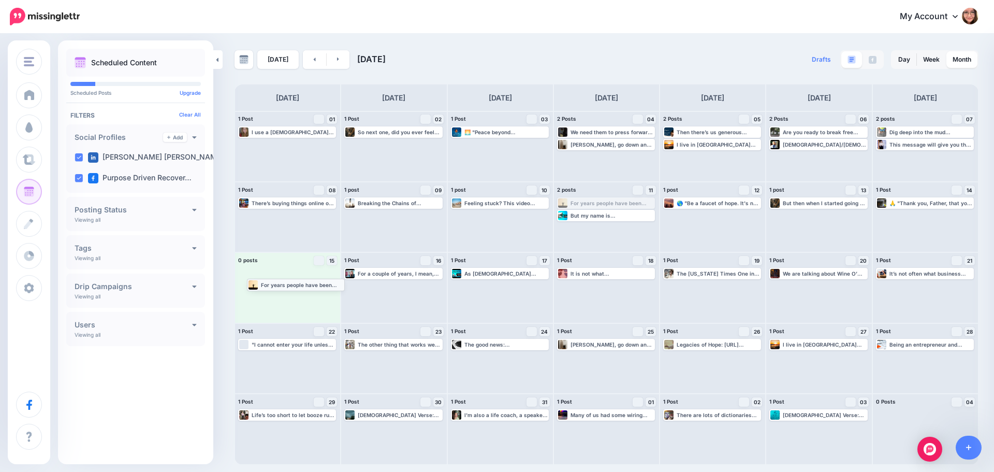
drag, startPoint x: 623, startPoint y: 206, endPoint x: 311, endPoint y: 286, distance: 321.6
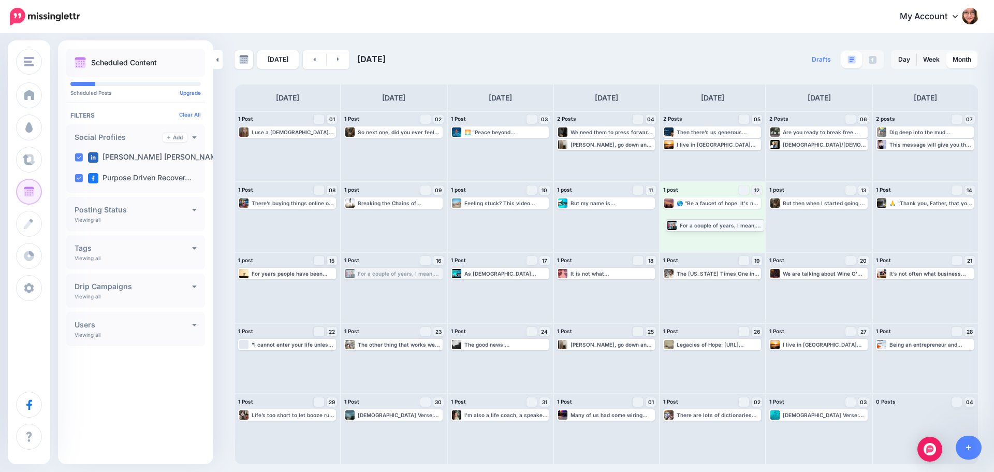
drag, startPoint x: 393, startPoint y: 276, endPoint x: 714, endPoint y: 227, distance: 325.3
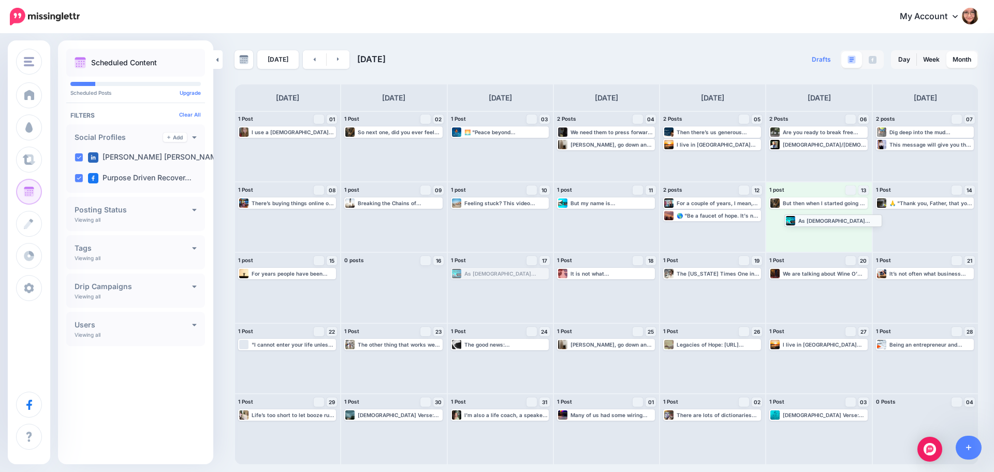
drag, startPoint x: 503, startPoint y: 277, endPoint x: 836, endPoint y: 224, distance: 337.8
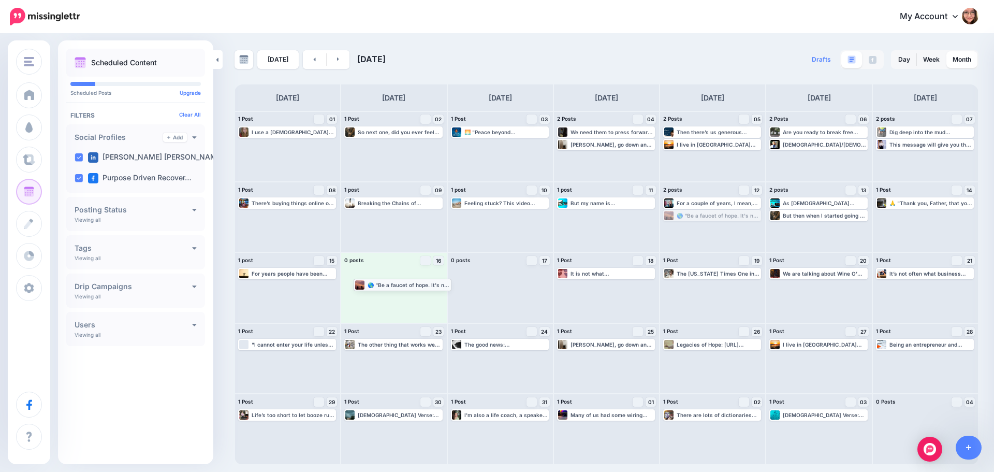
drag, startPoint x: 738, startPoint y: 215, endPoint x: 428, endPoint y: 284, distance: 317.3
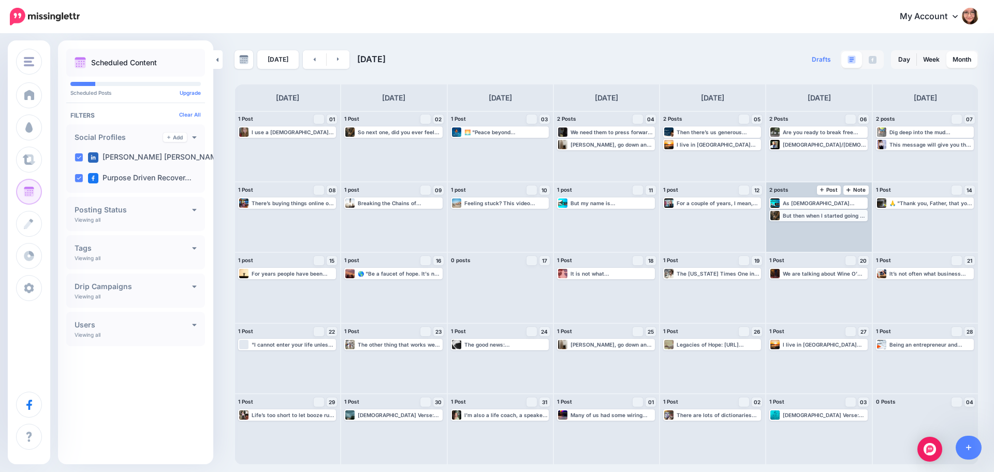
click at [842, 220] on div "But then when I started going to a [DEMOGRAPHIC_DATA] being a [DEMOGRAPHIC_DATA…" at bounding box center [819, 215] width 98 height 11
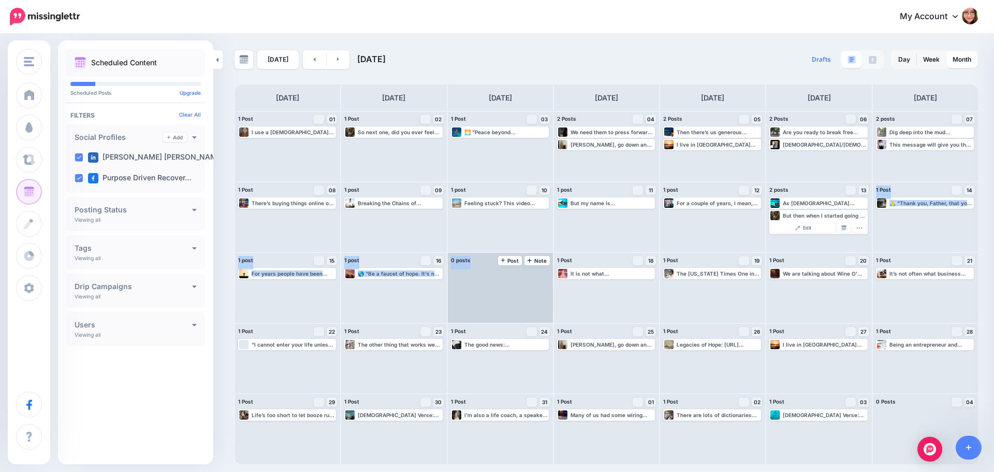
drag, startPoint x: 842, startPoint y: 220, endPoint x: 514, endPoint y: 301, distance: 337.3
click at [514, 301] on div "1 Post 01 Note Post I use a [DEMOGRAPHIC_DATA] Based Approach to coaching Watch…" at bounding box center [607, 288] width 744 height 354
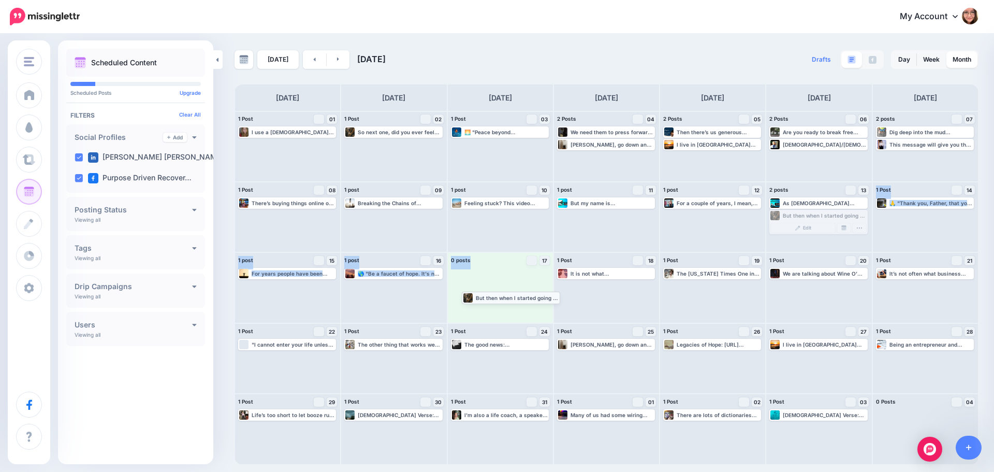
drag, startPoint x: 830, startPoint y: 218, endPoint x: 523, endPoint y: 300, distance: 317.9
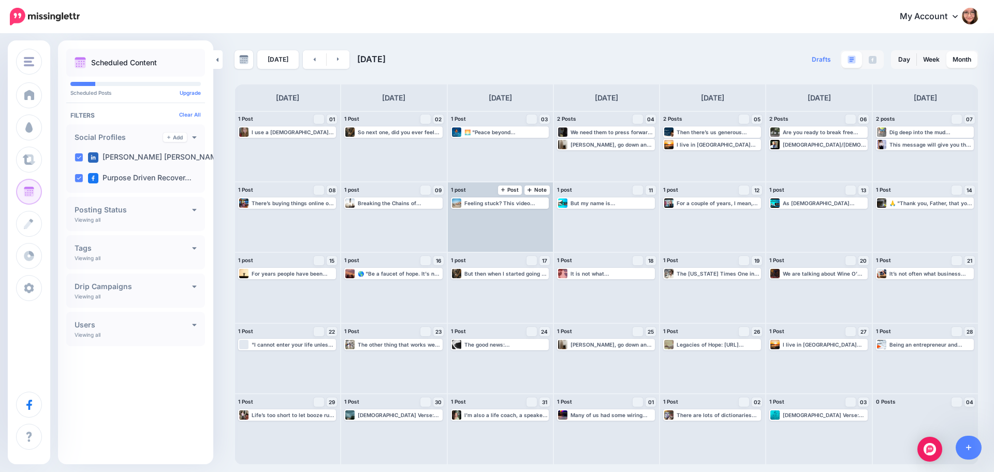
click at [491, 232] on div "Feeling stuck? This video shares four key foundations that lead to our problems…" at bounding box center [500, 217] width 105 height 70
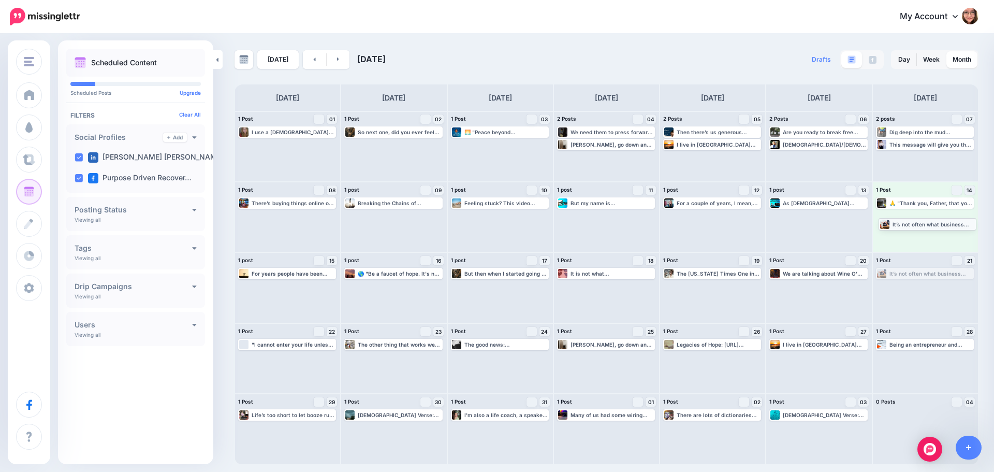
drag, startPoint x: 939, startPoint y: 275, endPoint x: 941, endPoint y: 225, distance: 49.8
drag, startPoint x: 926, startPoint y: 204, endPoint x: 928, endPoint y: 289, distance: 85.0
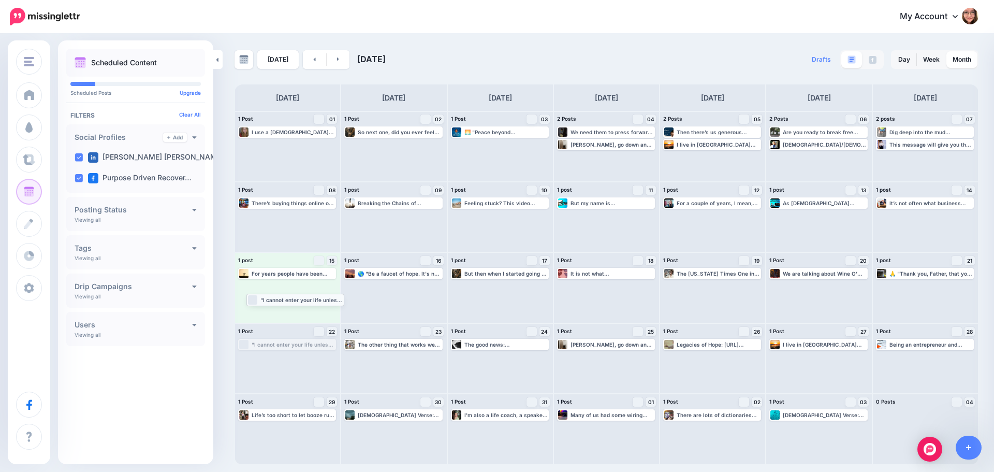
drag, startPoint x: 278, startPoint y: 345, endPoint x: 286, endPoint y: 300, distance: 45.8
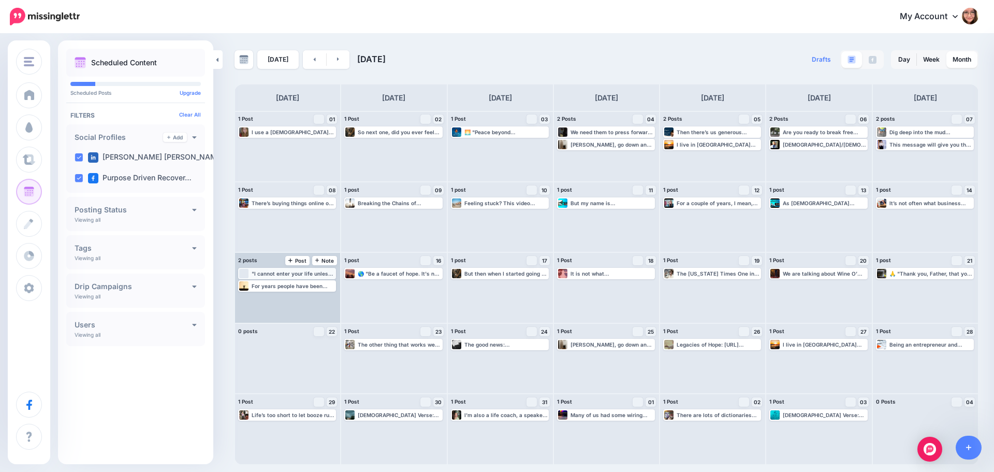
click at [294, 275] on div ""I cannot enter your life unless you open the door." (20:14) This profound mess…" at bounding box center [293, 273] width 83 height 6
click at [313, 290] on link "Manage Dates" at bounding box center [312, 285] width 13 height 9
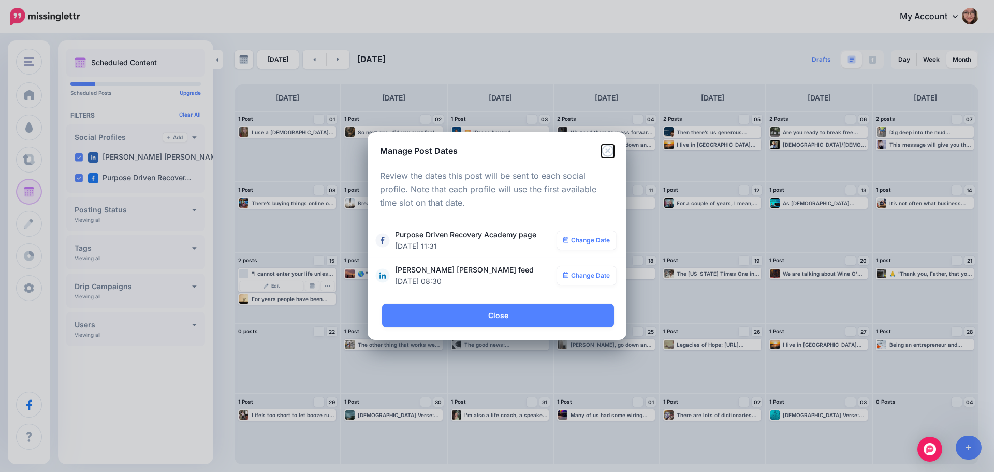
click at [608, 147] on icon "Close" at bounding box center [608, 151] width 12 height 12
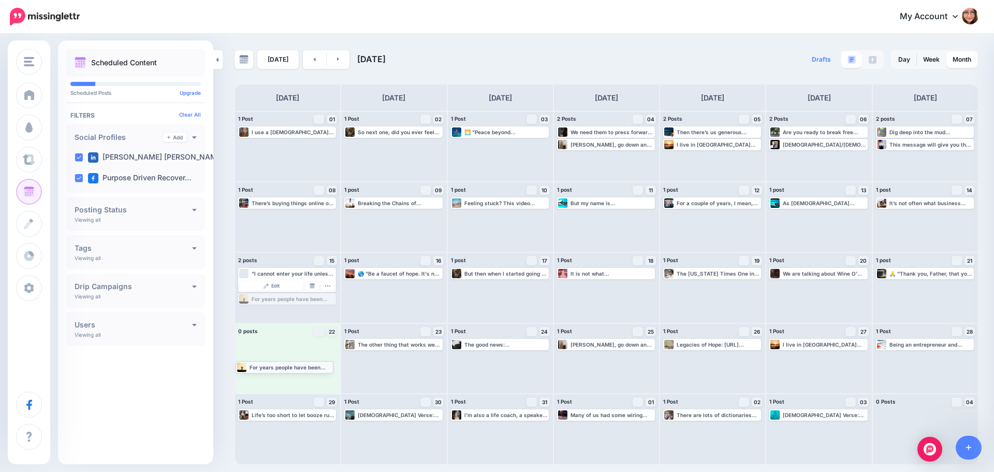
drag, startPoint x: 286, startPoint y: 299, endPoint x: 283, endPoint y: 367, distance: 67.9
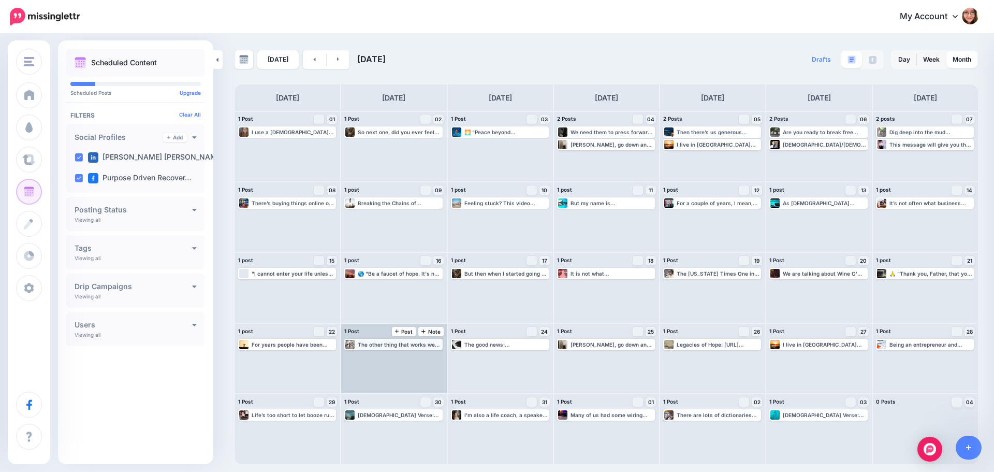
click at [381, 345] on div "The other thing that works well that I love, one person who inspired me was [PE…" at bounding box center [399, 344] width 83 height 6
click at [421, 358] on img at bounding box center [418, 356] width 5 height 5
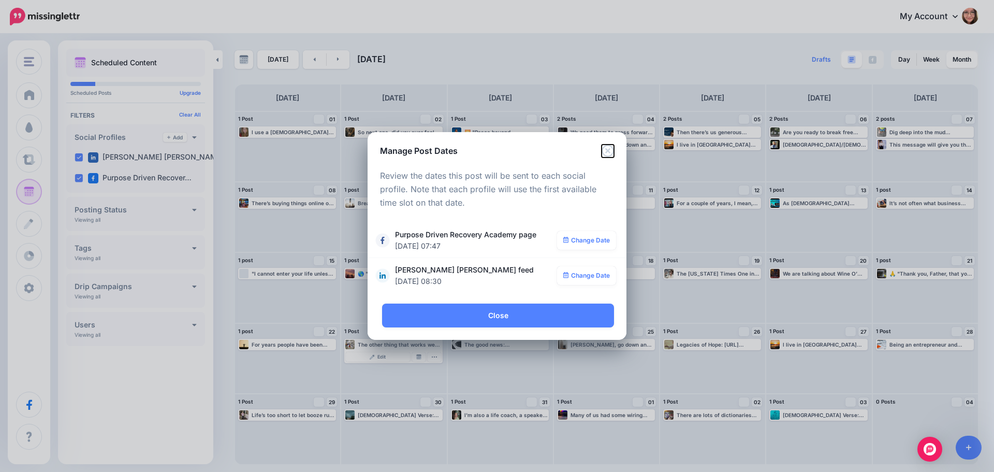
click at [610, 151] on icon "Close" at bounding box center [608, 151] width 12 height 12
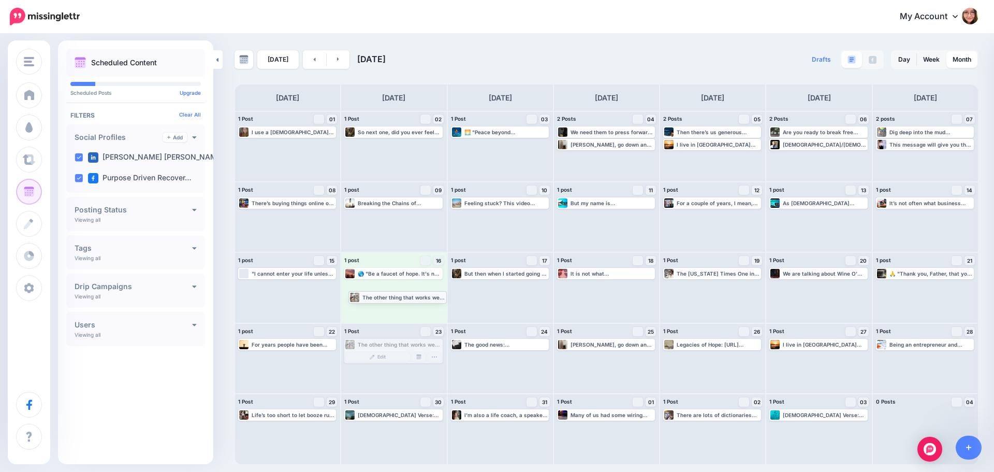
drag, startPoint x: 405, startPoint y: 344, endPoint x: 409, endPoint y: 296, distance: 47.8
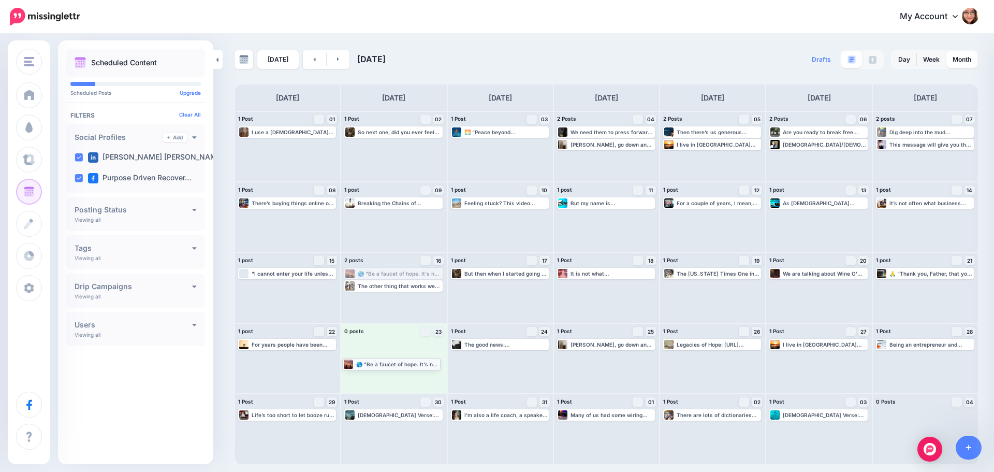
drag, startPoint x: 409, startPoint y: 273, endPoint x: 407, endPoint y: 361, distance: 87.6
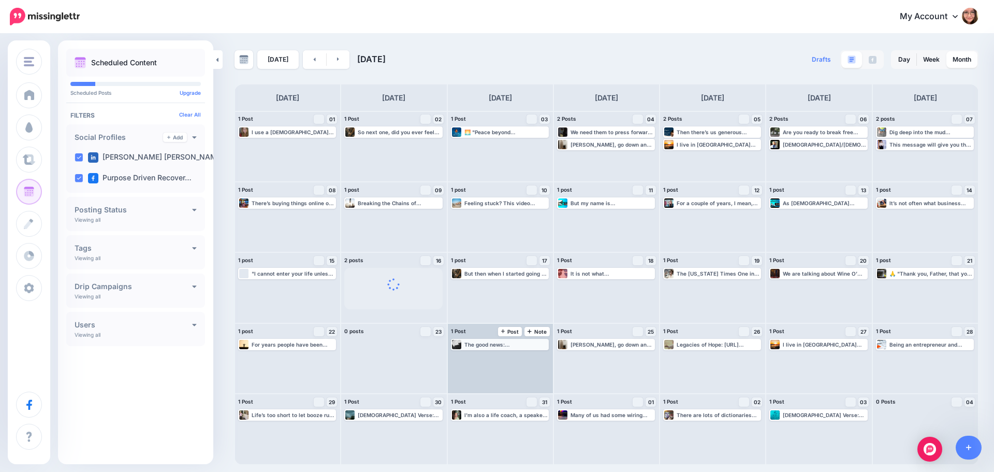
click at [507, 348] on div "The good news: [DEMOGRAPHIC_DATA] doesn’t just clean you up he adopted you, nam…" at bounding box center [500, 344] width 96 height 9
click at [522, 356] on link "Manage Dates" at bounding box center [524, 356] width 13 height 9
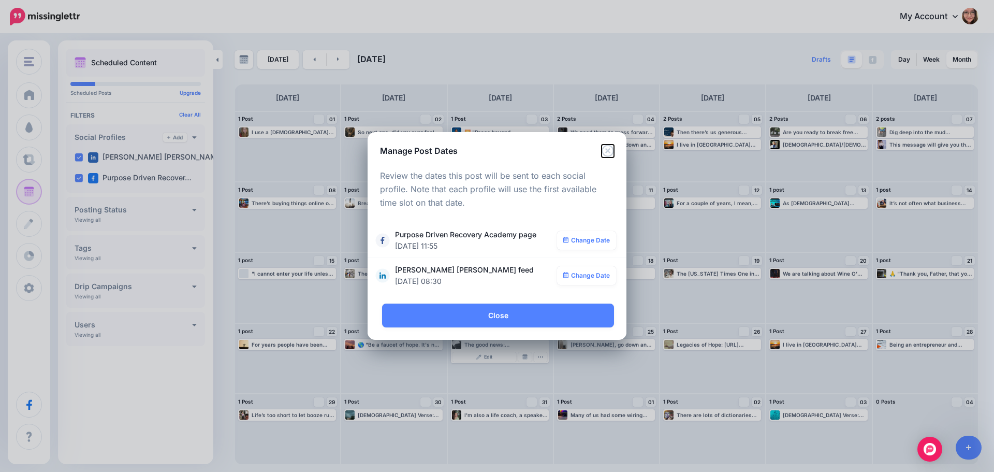
click at [609, 153] on icon "Close" at bounding box center [608, 151] width 12 height 12
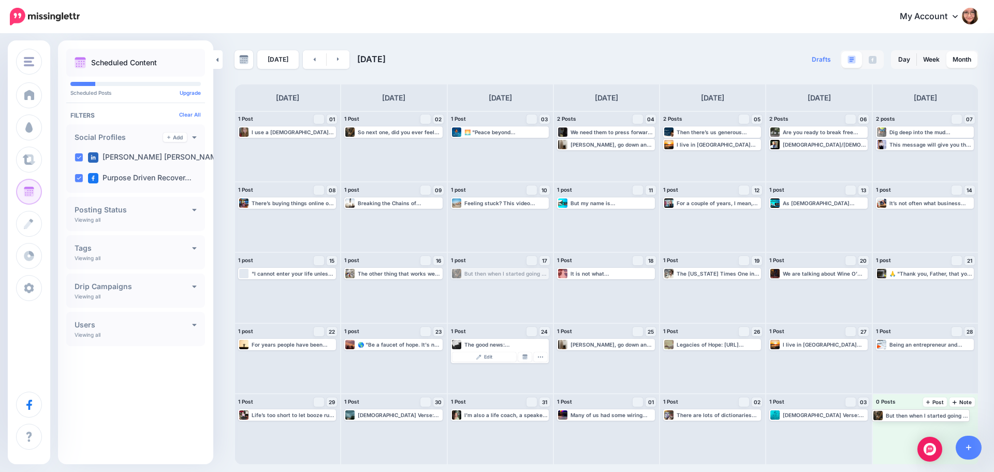
drag, startPoint x: 489, startPoint y: 273, endPoint x: 911, endPoint y: 414, distance: 444.7
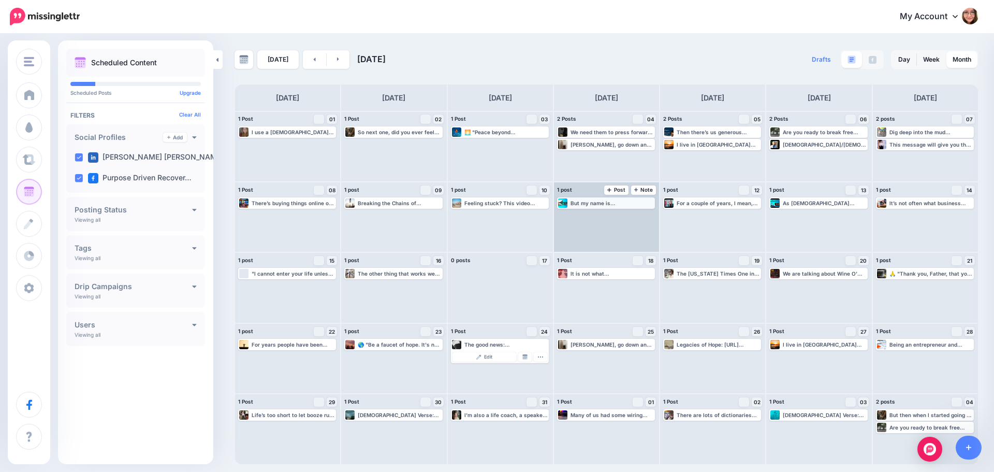
click at [625, 207] on div "But my name is [PERSON_NAME] [PERSON_NAME] and I've just really been struggling…" at bounding box center [606, 202] width 96 height 9
click at [628, 218] on link "Manage Dates" at bounding box center [631, 215] width 13 height 9
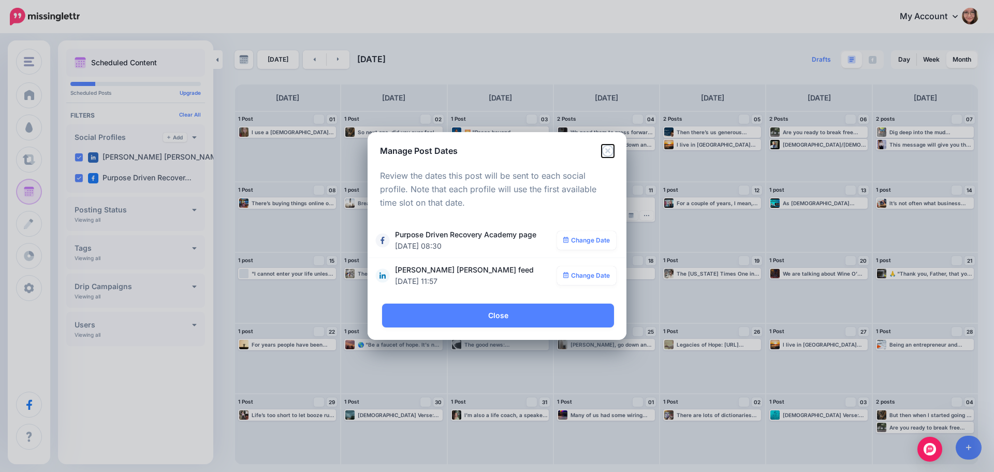
click at [605, 150] on icon "Close" at bounding box center [608, 151] width 12 height 12
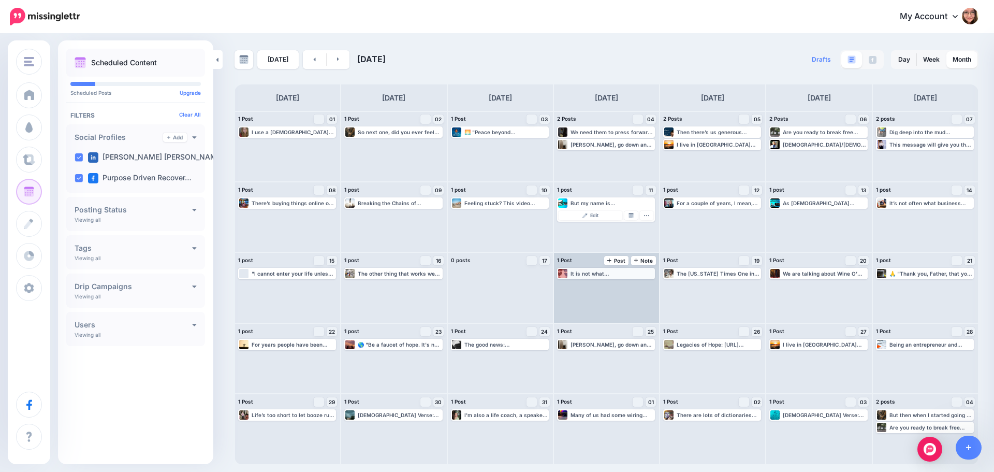
click at [600, 276] on div "It is not what [DEMOGRAPHIC_DATA] intended it to be because this this is not a …" at bounding box center [612, 273] width 83 height 6
click at [629, 286] on img at bounding box center [631, 285] width 5 height 5
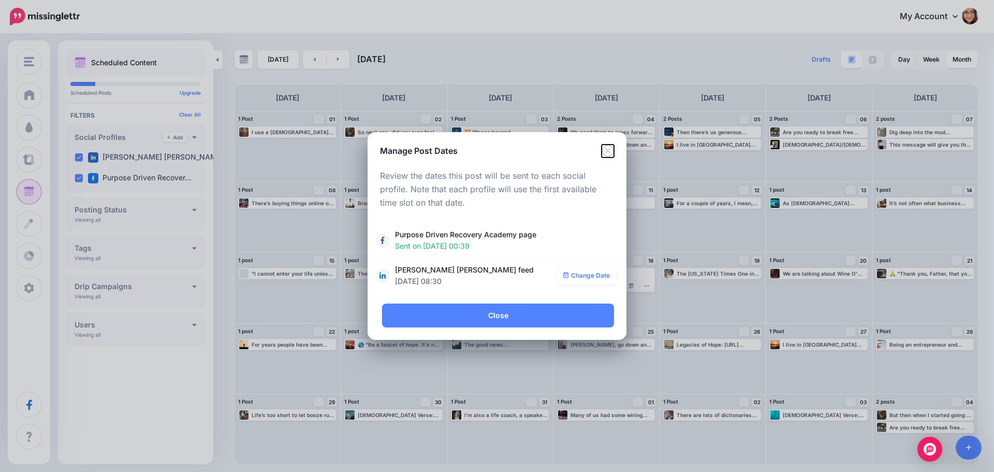
click at [607, 153] on icon "Close" at bounding box center [608, 151] width 12 height 12
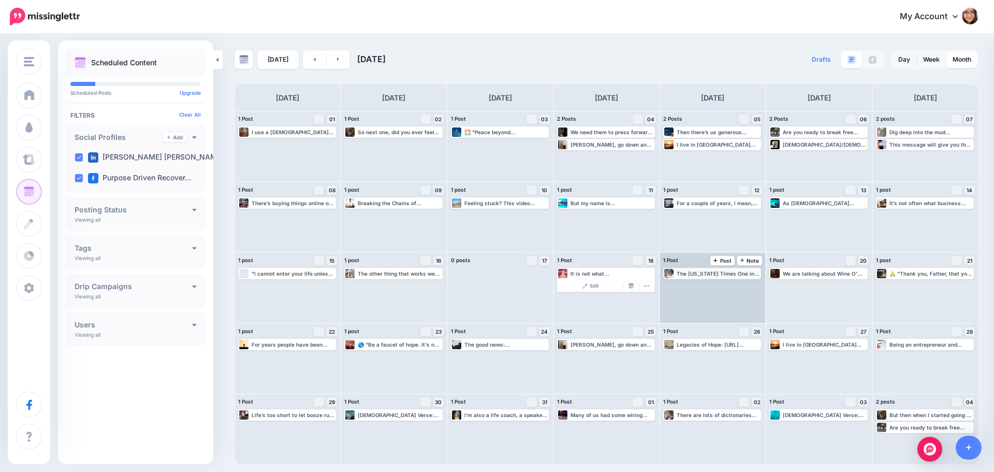
click at [690, 274] on div "The [US_STATE] Times One in 10 Older Adults Binge Drink, Study Says Read more 👉…" at bounding box center [718, 273] width 83 height 6
click at [737, 285] on img at bounding box center [737, 285] width 5 height 5
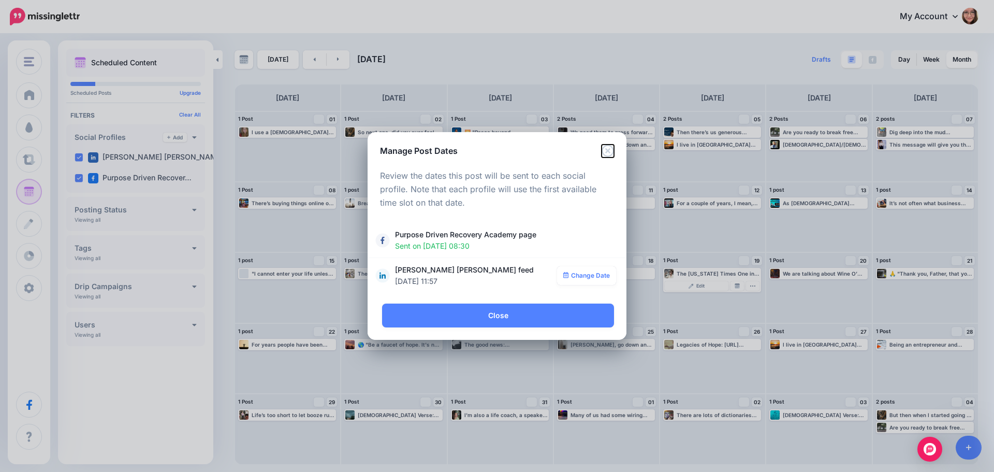
click at [602, 153] on icon "Close" at bounding box center [608, 151] width 12 height 12
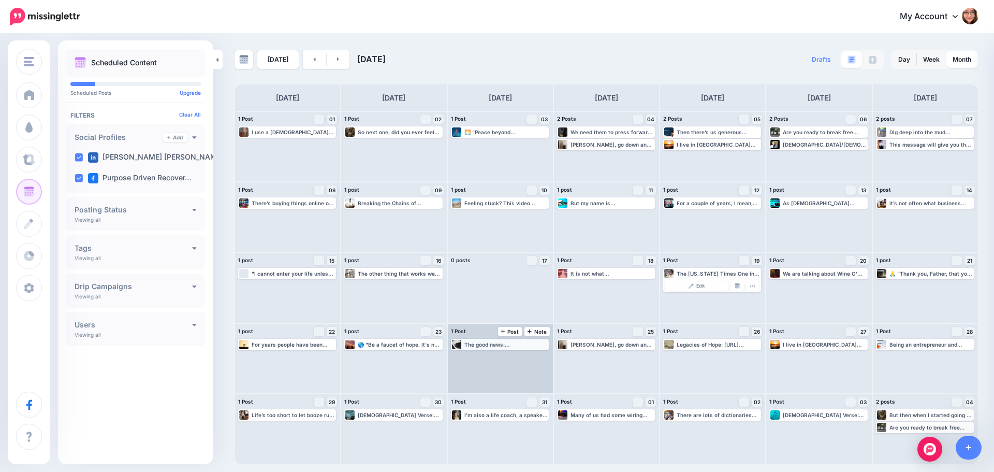
click at [530, 343] on div "The good news: [DEMOGRAPHIC_DATA] doesn’t just clean you up he adopted you, nam…" at bounding box center [506, 344] width 83 height 6
click at [530, 356] on link "Manage Dates" at bounding box center [524, 356] width 13 height 9
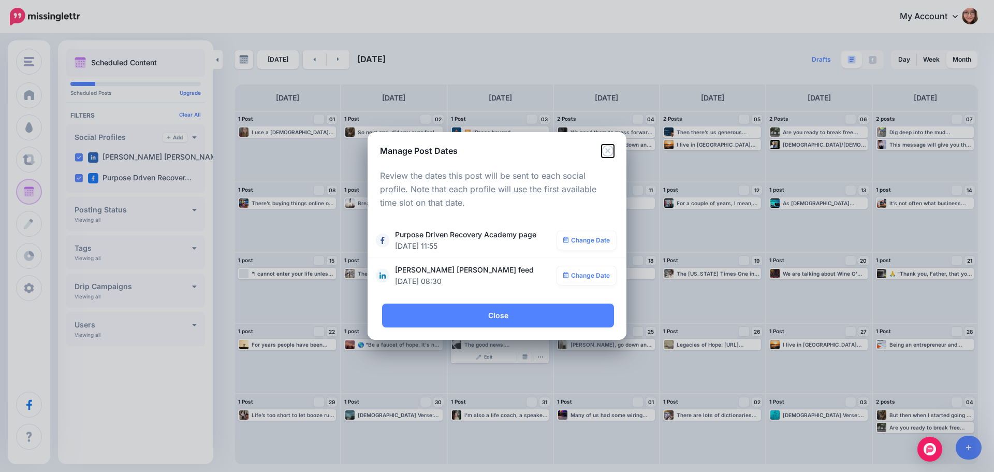
click at [607, 150] on icon "Close" at bounding box center [608, 151] width 12 height 12
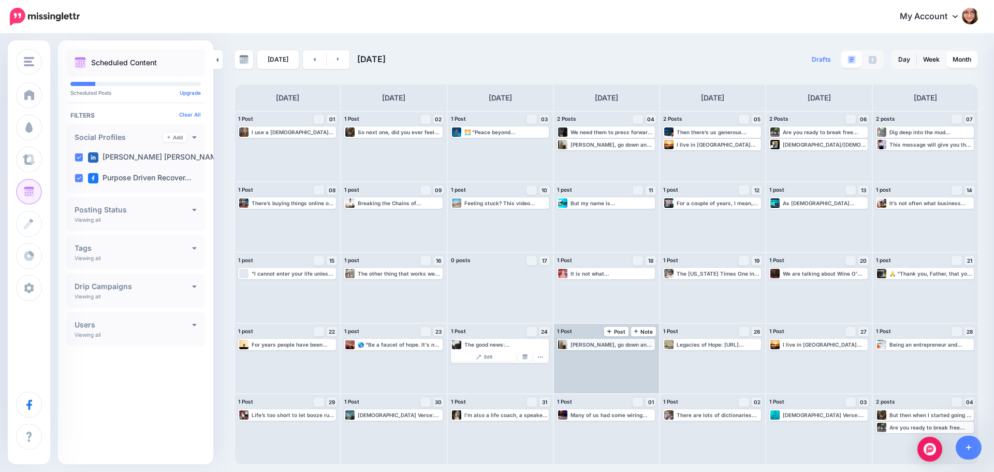
click at [615, 347] on div "[PERSON_NAME], go down and put the laundry in the washing machine. Read more 👉 …" at bounding box center [612, 344] width 83 height 6
click at [634, 358] on img at bounding box center [631, 356] width 5 height 5
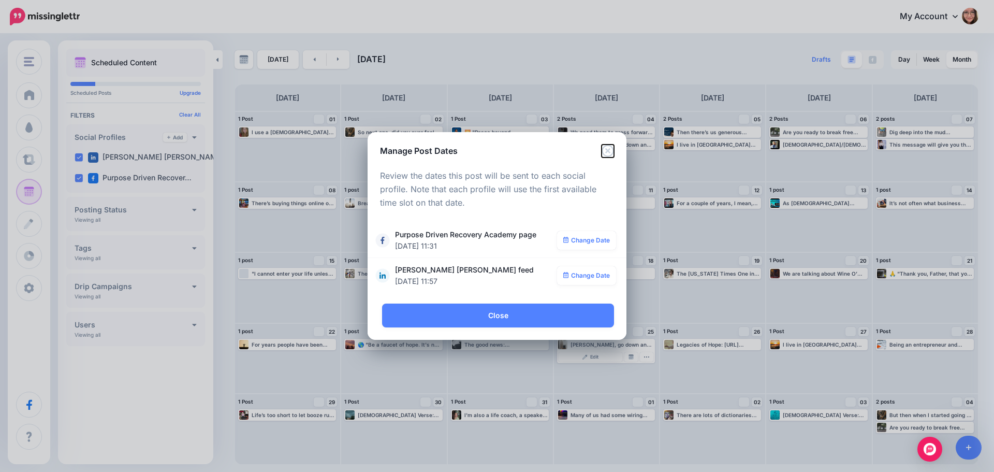
click at [607, 155] on icon "Close" at bounding box center [608, 151] width 12 height 12
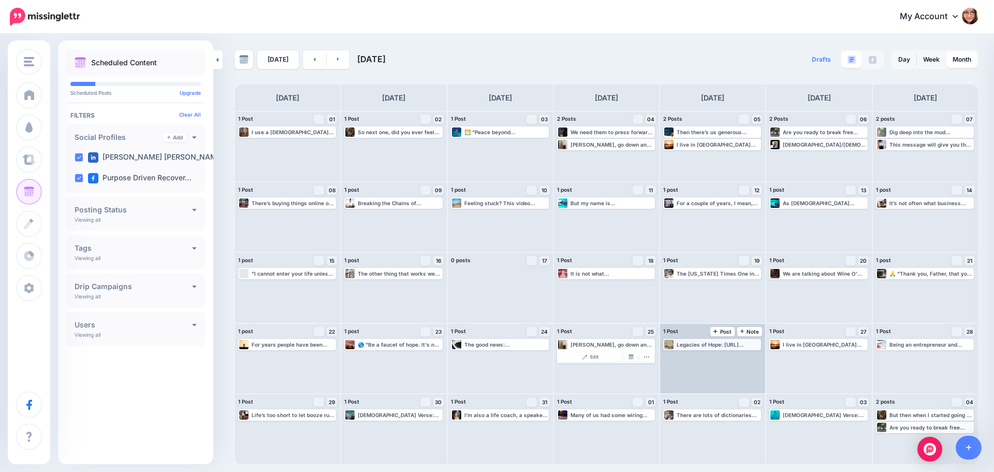
click at [703, 345] on div "Legacies of Hope: [URL] #legaciesofhope #SoberLife #LindaLarsonSchlitz #Purpose…" at bounding box center [718, 344] width 83 height 6
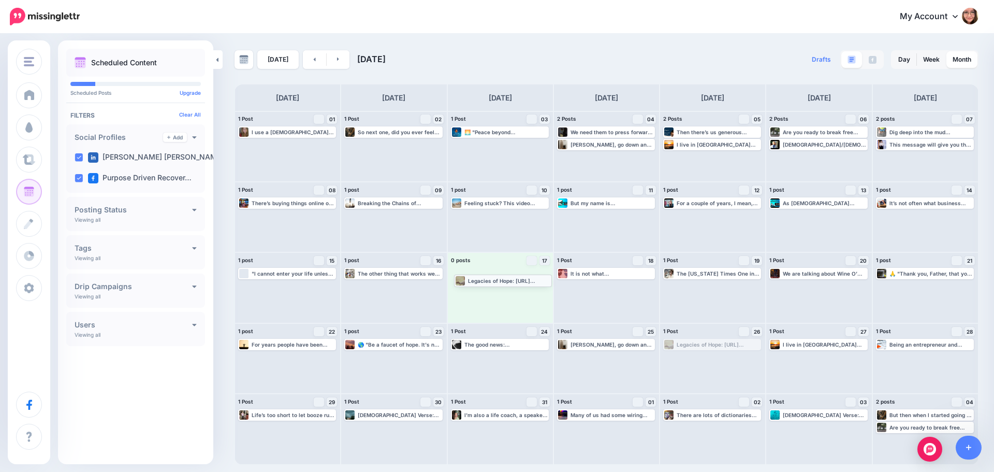
drag, startPoint x: 703, startPoint y: 345, endPoint x: 494, endPoint y: 281, distance: 218.9
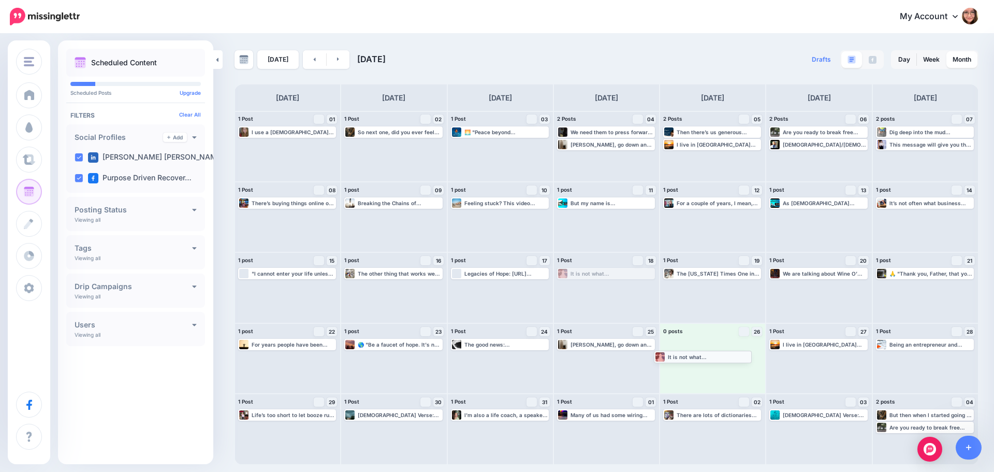
drag, startPoint x: 614, startPoint y: 275, endPoint x: 720, endPoint y: 359, distance: 135.3
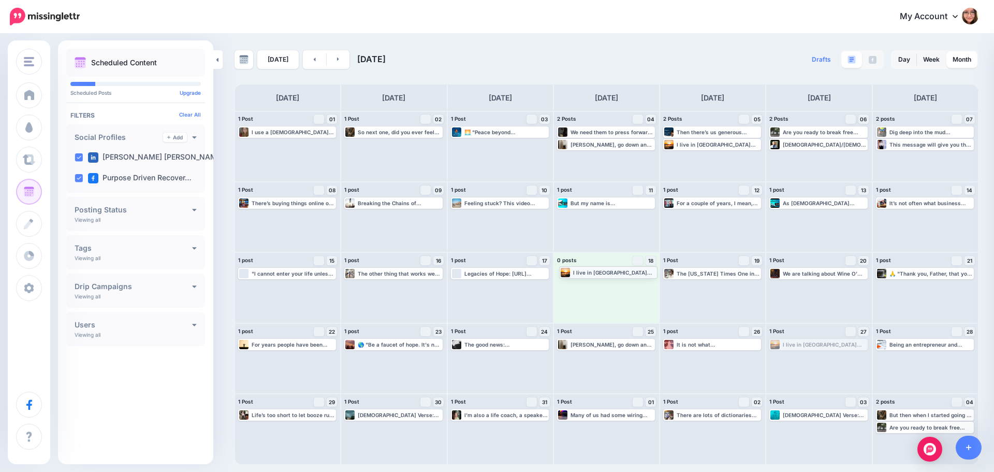
drag, startPoint x: 812, startPoint y: 345, endPoint x: 602, endPoint y: 272, distance: 222.4
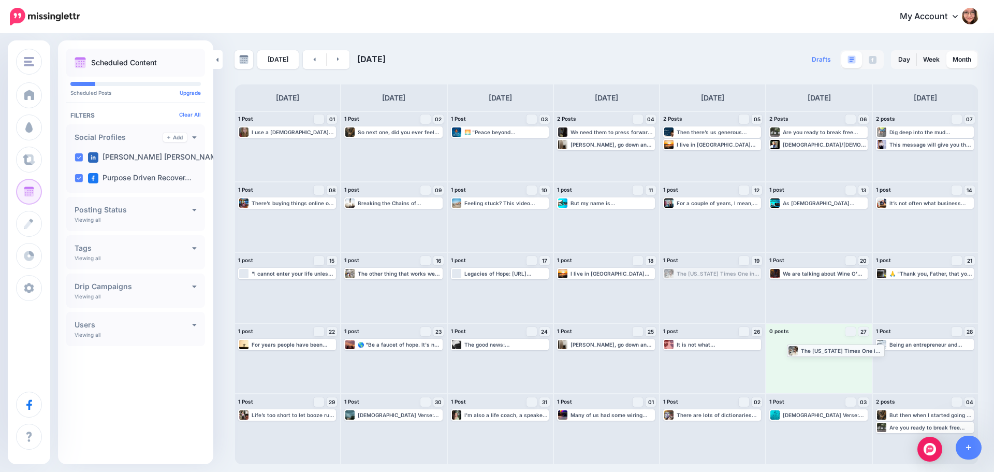
drag, startPoint x: 689, startPoint y: 271, endPoint x: 813, endPoint y: 348, distance: 145.6
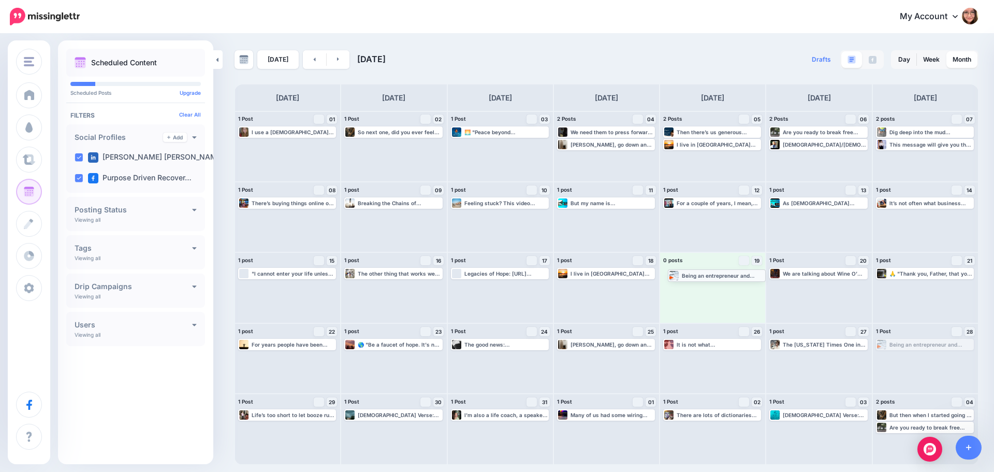
drag, startPoint x: 954, startPoint y: 345, endPoint x: 746, endPoint y: 276, distance: 219.5
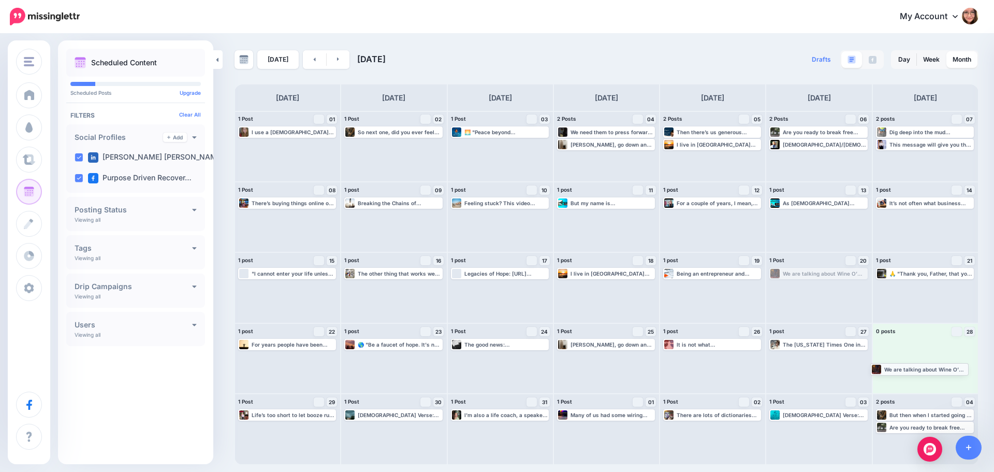
drag, startPoint x: 832, startPoint y: 274, endPoint x: 934, endPoint y: 369, distance: 139.3
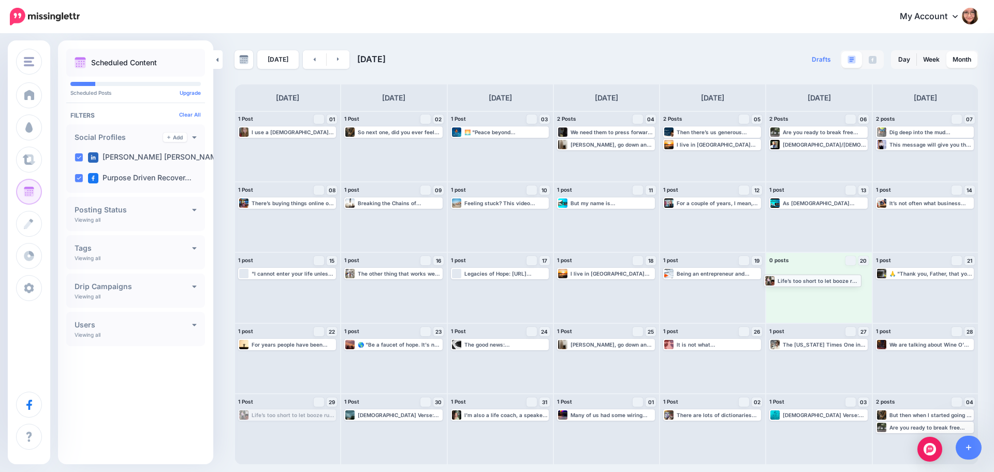
drag, startPoint x: 293, startPoint y: 414, endPoint x: 819, endPoint y: 279, distance: 542.7
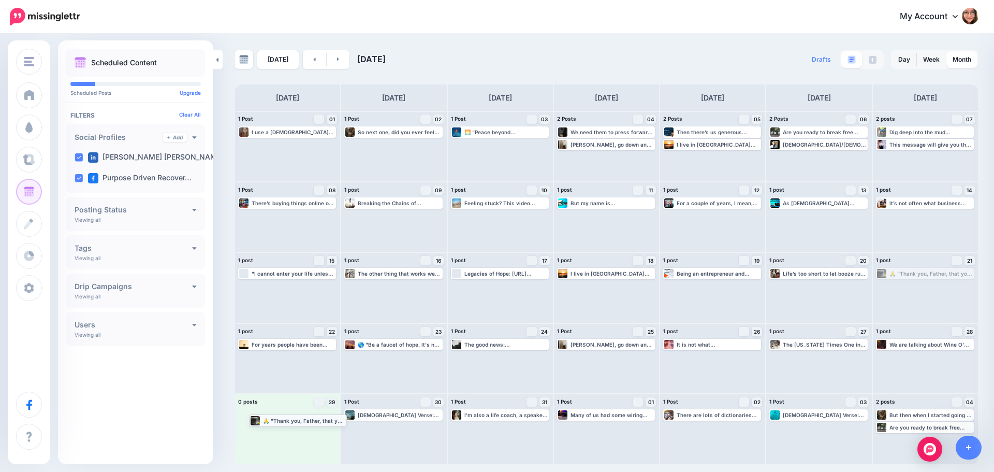
drag, startPoint x: 932, startPoint y: 271, endPoint x: 305, endPoint y: 418, distance: 644.1
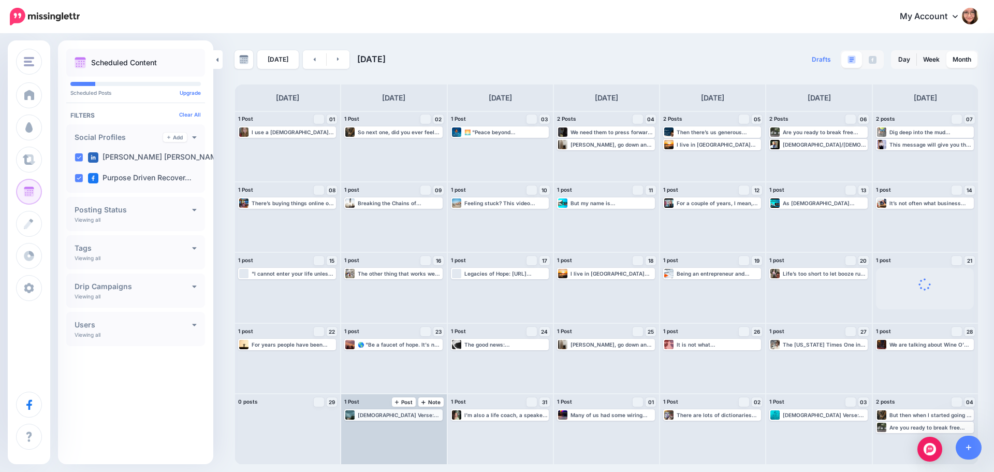
click at [383, 413] on div "[DEMOGRAPHIC_DATA] Verse: “Do not store up for yourselves treasures on earth… b…" at bounding box center [399, 415] width 83 height 6
click at [420, 425] on img at bounding box center [418, 427] width 5 height 5
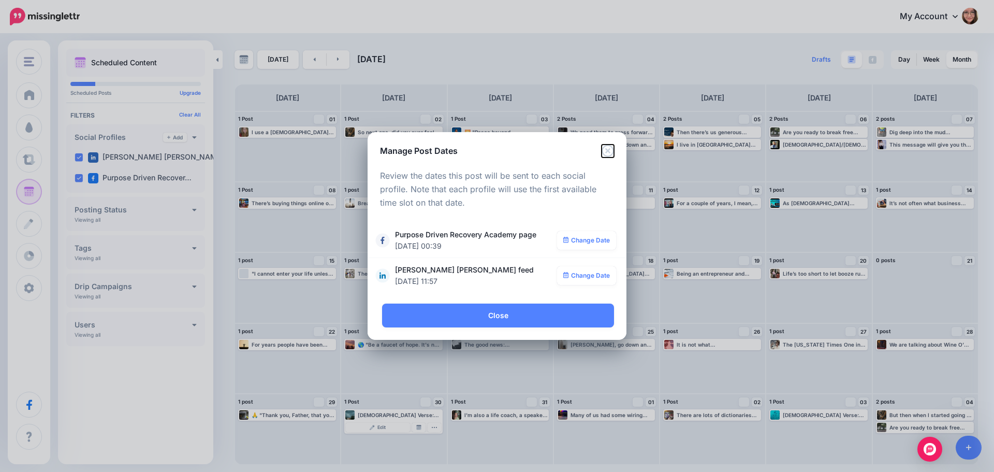
click at [607, 149] on icon "Close" at bounding box center [608, 151] width 12 height 12
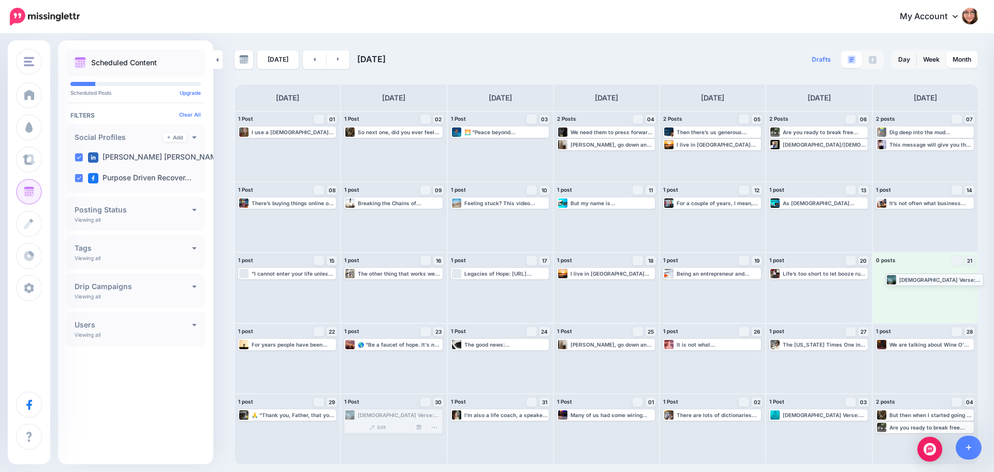
drag, startPoint x: 392, startPoint y: 418, endPoint x: 933, endPoint y: 282, distance: 558.0
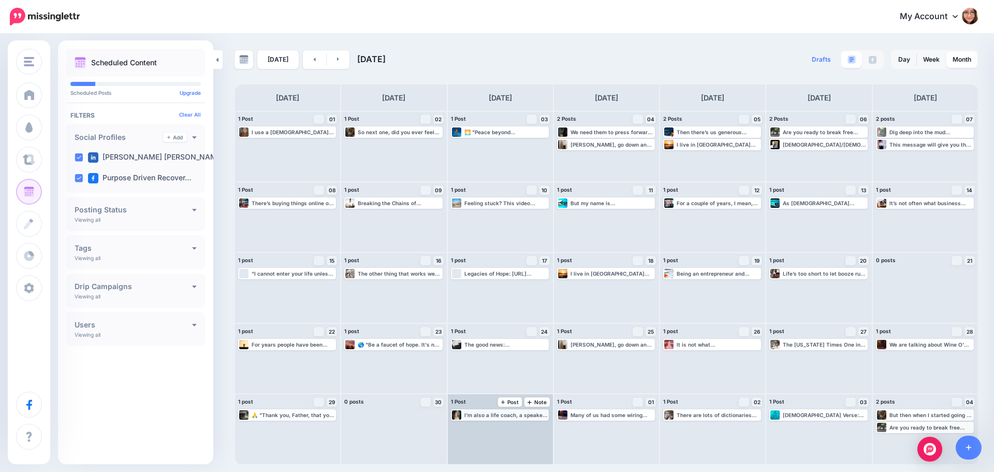
click at [520, 417] on div "I'm also a life coach, a speaker, and an author, and I help judges and other pr…" at bounding box center [506, 415] width 83 height 6
click at [527, 426] on img at bounding box center [525, 427] width 5 height 5
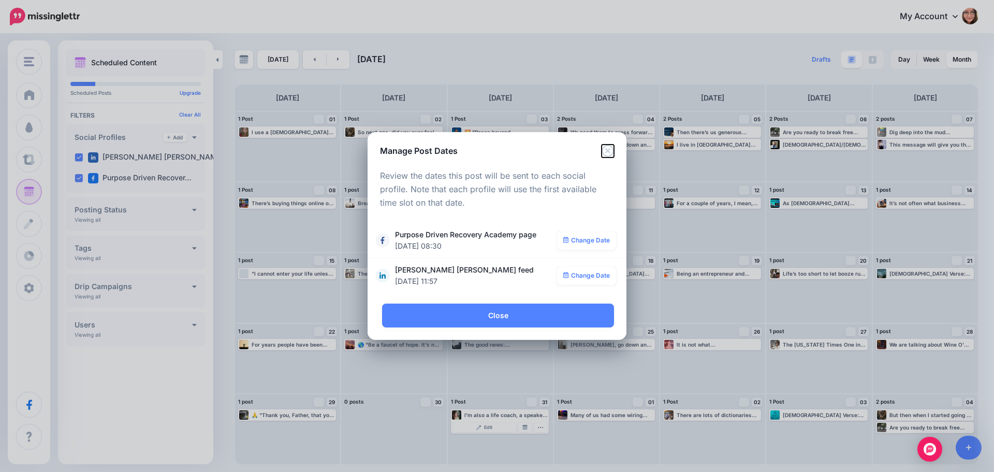
click at [610, 152] on icon "Close" at bounding box center [608, 151] width 12 height 12
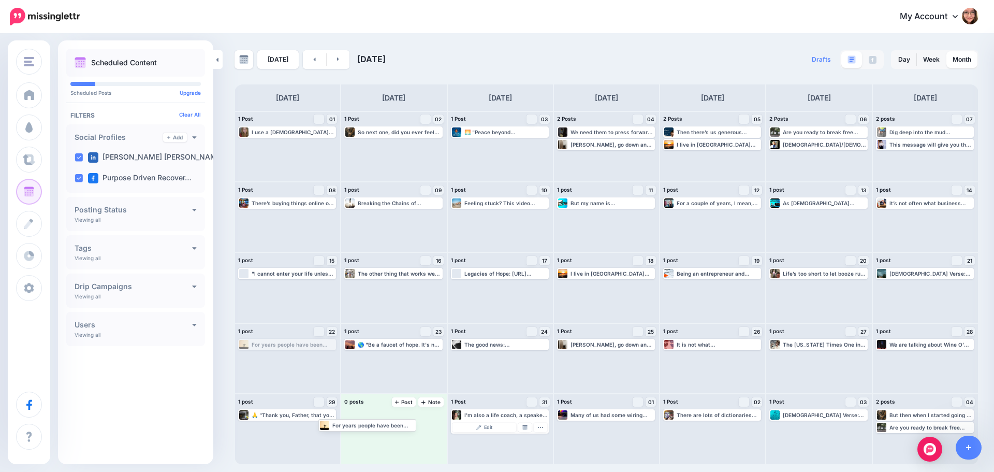
drag, startPoint x: 294, startPoint y: 344, endPoint x: 379, endPoint y: 424, distance: 116.5
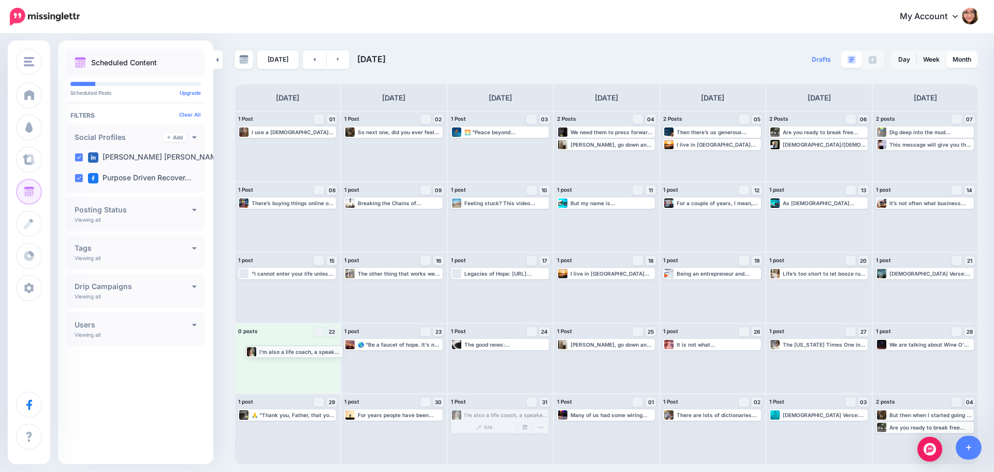
drag, startPoint x: 501, startPoint y: 414, endPoint x: 296, endPoint y: 350, distance: 215.3
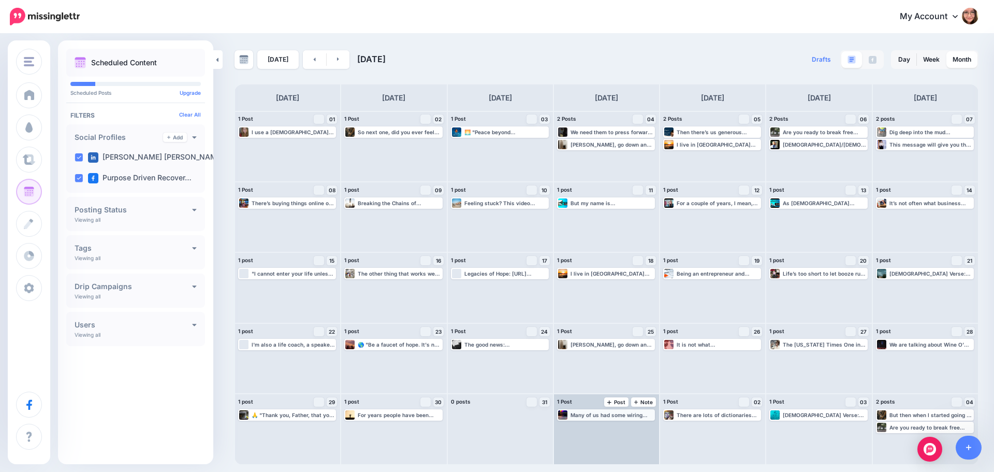
click at [594, 414] on div "Many of us had some wiring messed up 40-[DATE] that may need to be fixed. That …" at bounding box center [612, 415] width 83 height 6
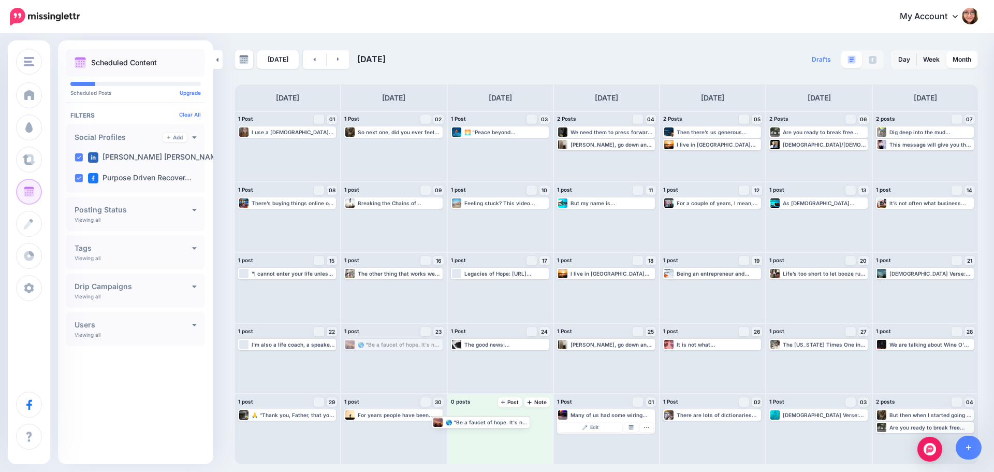
drag, startPoint x: 412, startPoint y: 344, endPoint x: 504, endPoint y: 424, distance: 121.5
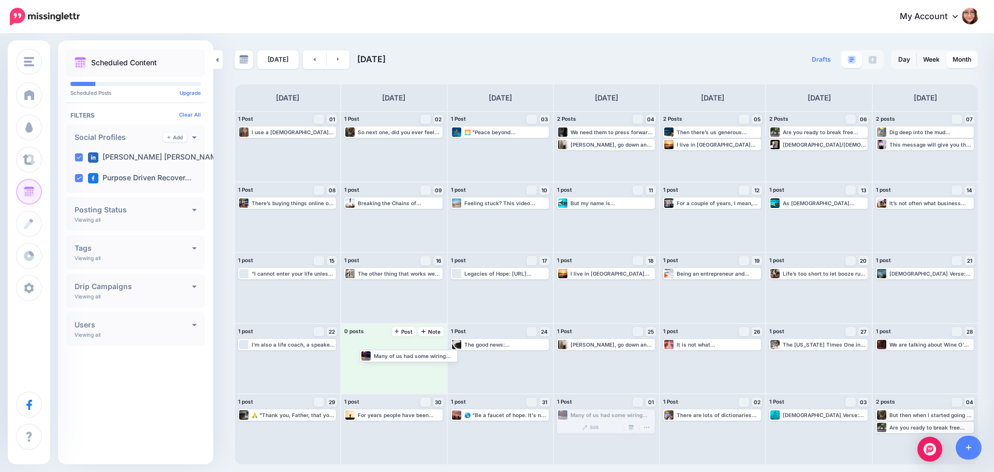
drag, startPoint x: 590, startPoint y: 417, endPoint x: 389, endPoint y: 351, distance: 212.1
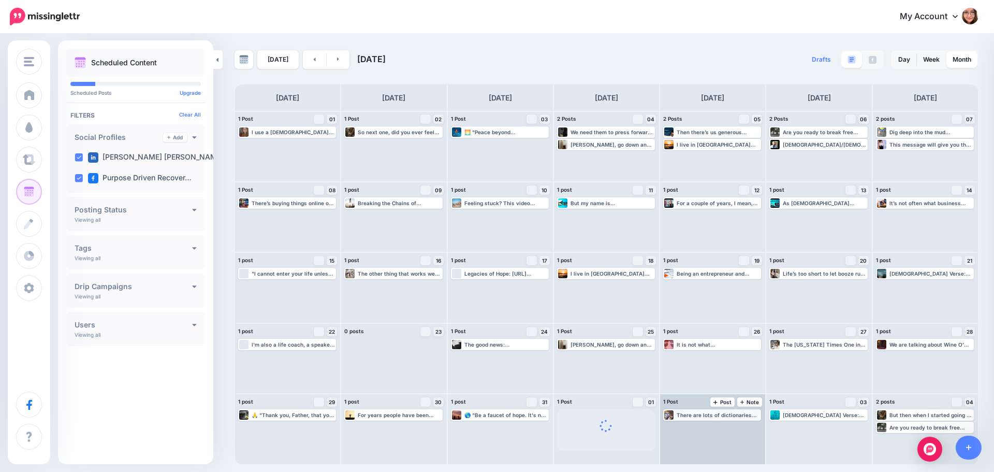
click at [702, 416] on div "There are lots of dictionaries out there now and for this word I think the most…" at bounding box center [718, 415] width 83 height 6
click at [741, 428] on link "Manage Dates" at bounding box center [737, 427] width 13 height 9
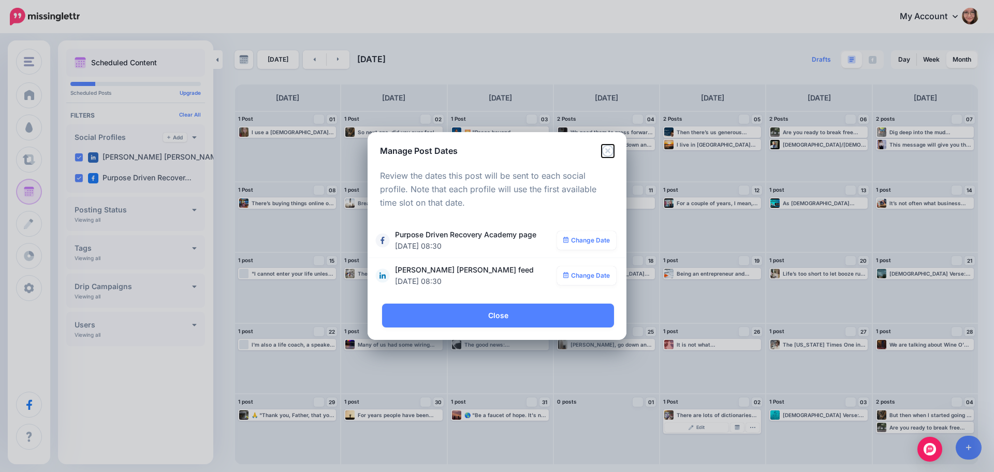
click at [613, 148] on icon "Close" at bounding box center [608, 151] width 12 height 12
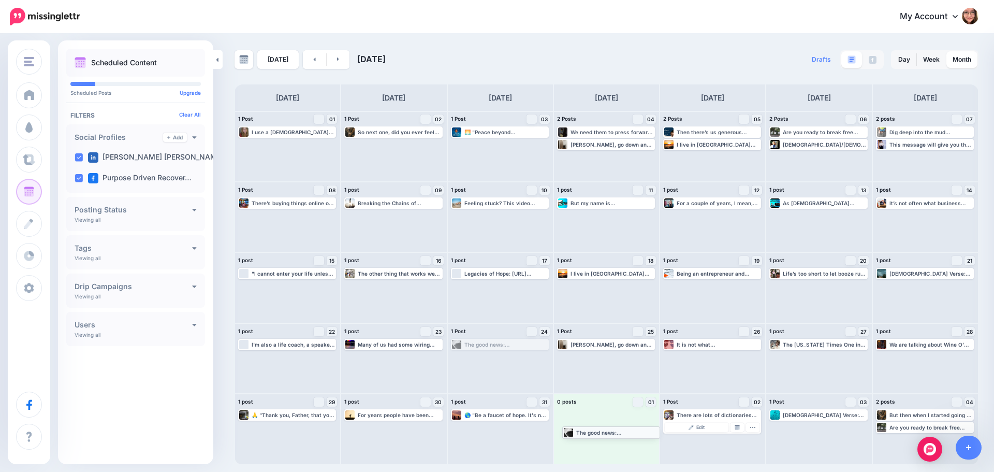
drag, startPoint x: 495, startPoint y: 345, endPoint x: 607, endPoint y: 433, distance: 141.6
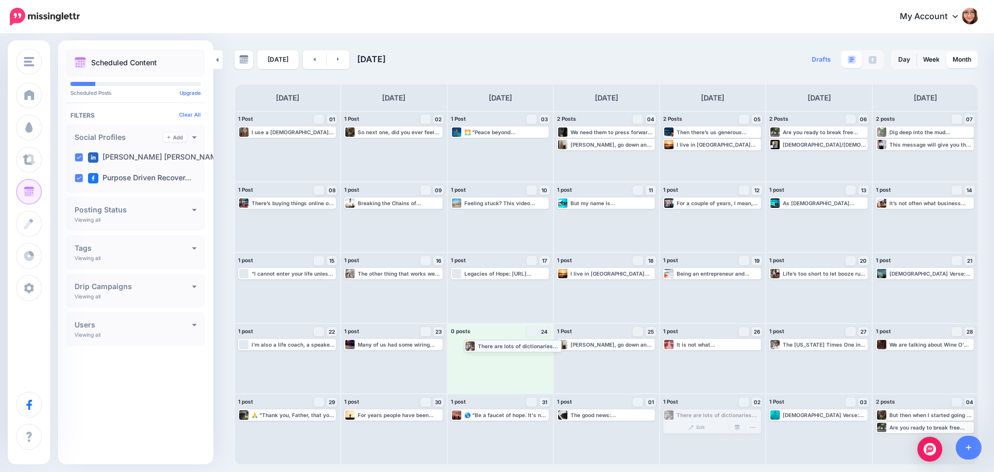
drag, startPoint x: 689, startPoint y: 417, endPoint x: 489, endPoint y: 348, distance: 211.1
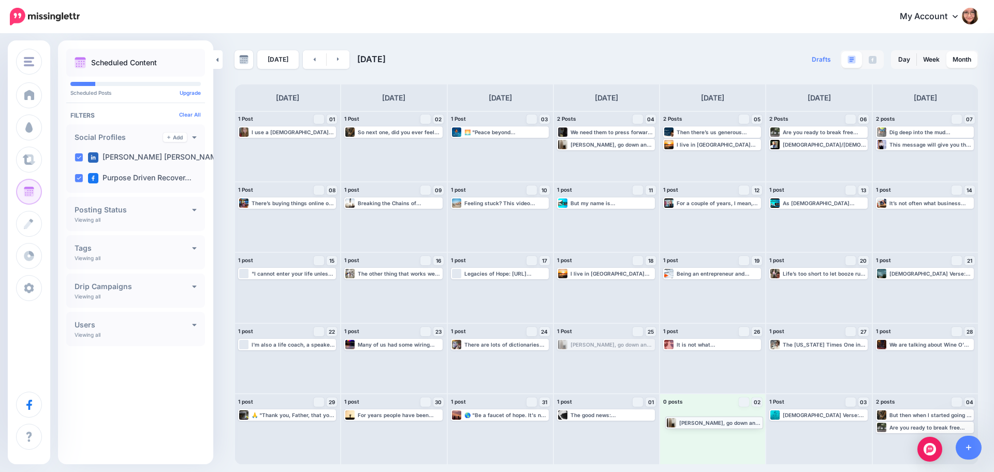
drag, startPoint x: 583, startPoint y: 346, endPoint x: 686, endPoint y: 420, distance: 126.6
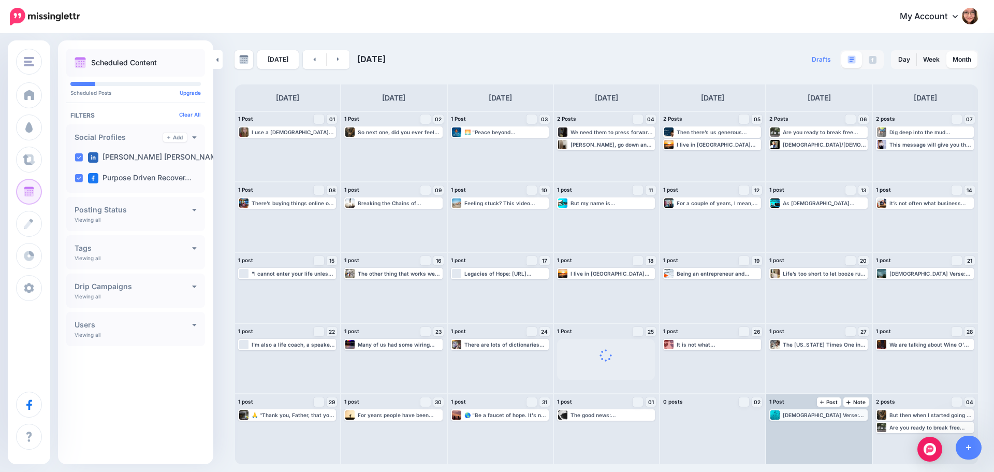
click at [803, 419] on div "[DEMOGRAPHIC_DATA] Verse: “Rejoice with those who rejoice; mourn with those who…" at bounding box center [819, 414] width 96 height 9
click at [847, 427] on link "Manage Dates" at bounding box center [844, 427] width 13 height 9
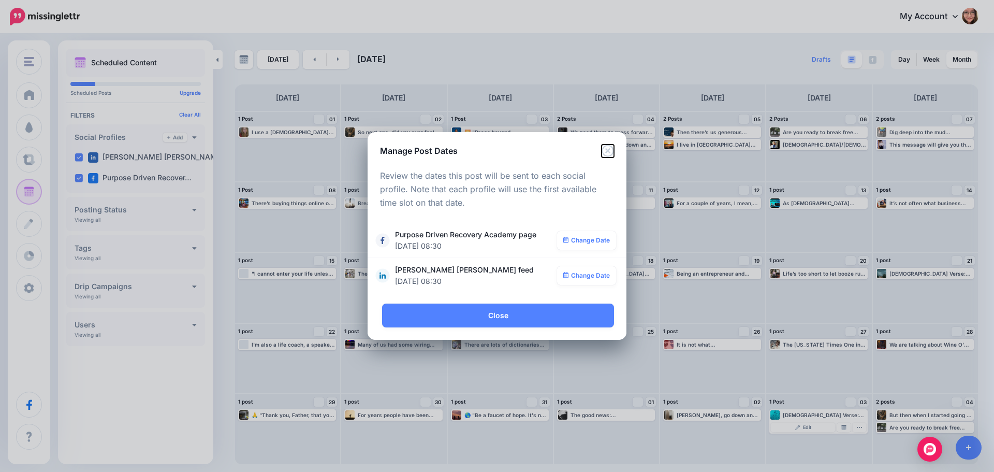
click at [609, 152] on icon "Close" at bounding box center [608, 151] width 12 height 12
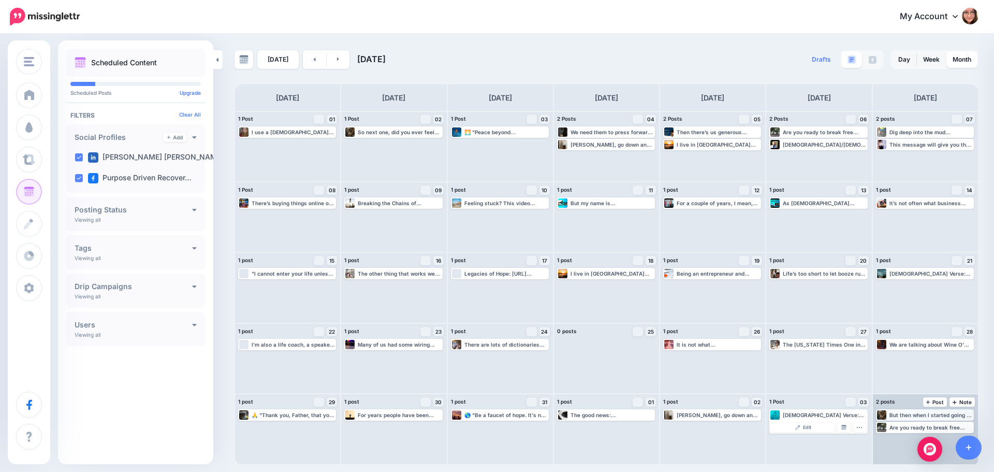
click at [911, 416] on div "But then when I started going to a [DEMOGRAPHIC_DATA] being a [DEMOGRAPHIC_DATA…" at bounding box center [931, 415] width 83 height 6
click at [955, 425] on link "Manage Dates" at bounding box center [950, 427] width 13 height 9
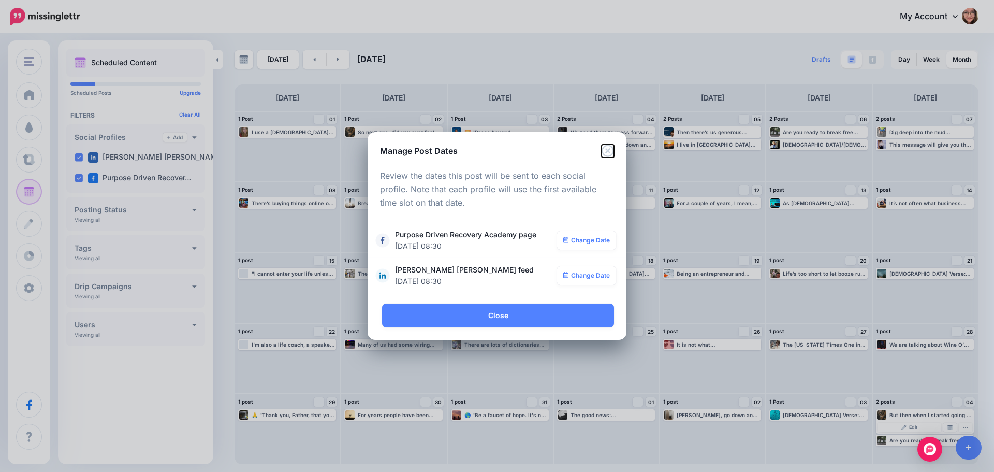
click at [611, 154] on icon "Close" at bounding box center [608, 151] width 12 height 12
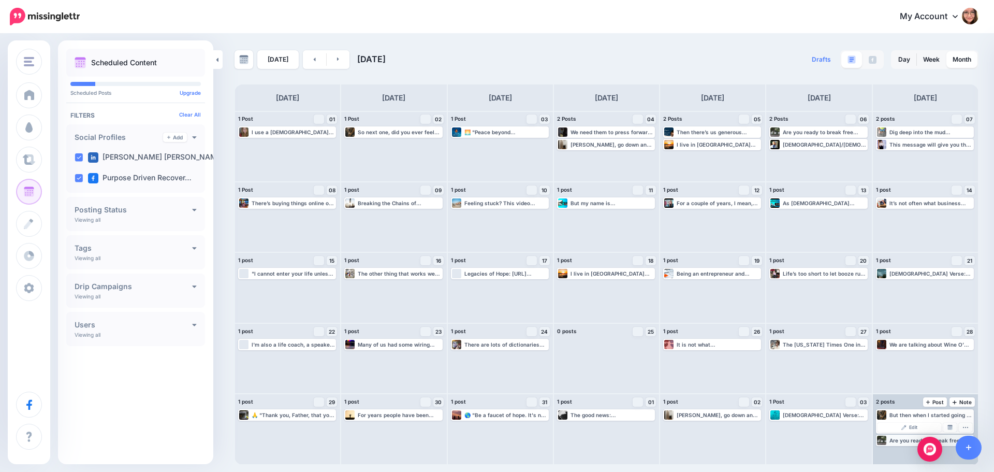
click at [906, 440] on div "Are you ready to break free from addiction and self-sabotage? 🙏 This video offe…" at bounding box center [931, 440] width 83 height 6
click at [950, 441] on img at bounding box center [950, 439] width 5 height 5
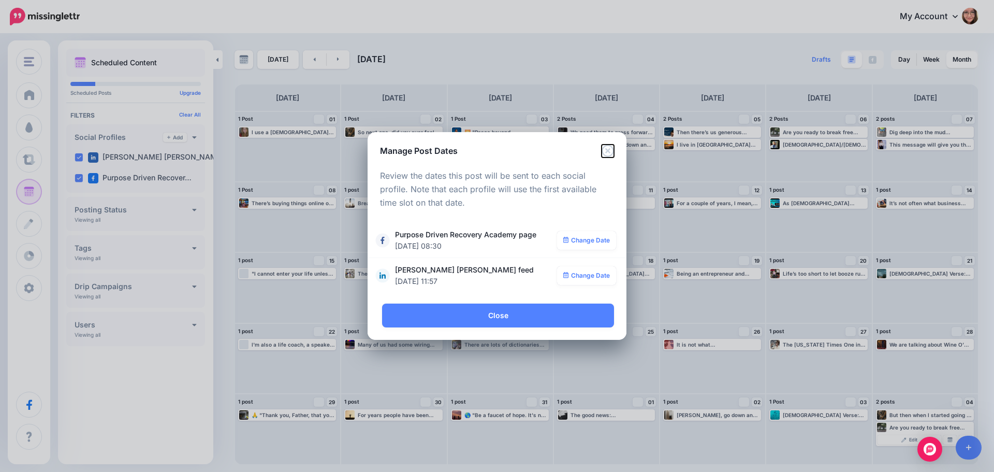
click at [611, 145] on icon "Close" at bounding box center [608, 151] width 12 height 12
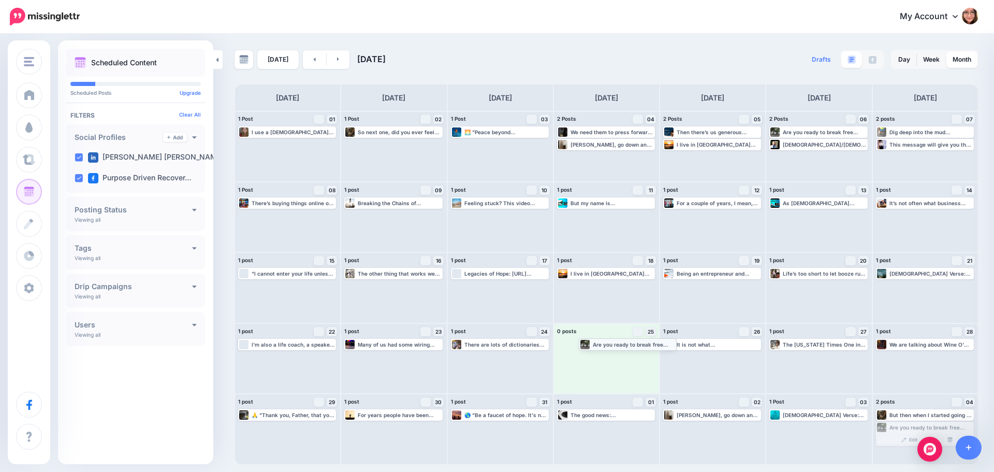
drag, startPoint x: 900, startPoint y: 428, endPoint x: 603, endPoint y: 344, distance: 308.8
click at [338, 56] on link at bounding box center [338, 59] width 23 height 19
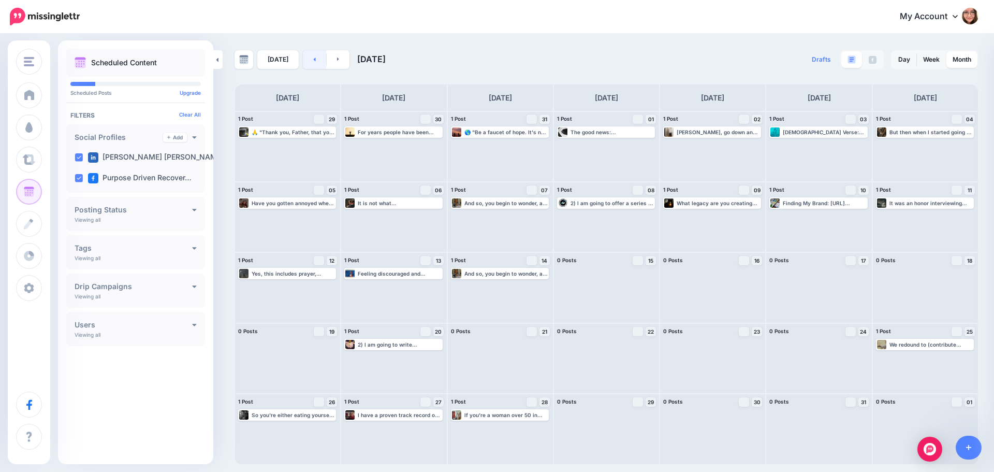
click at [306, 59] on link at bounding box center [314, 59] width 23 height 19
